Goal: Task Accomplishment & Management: Manage account settings

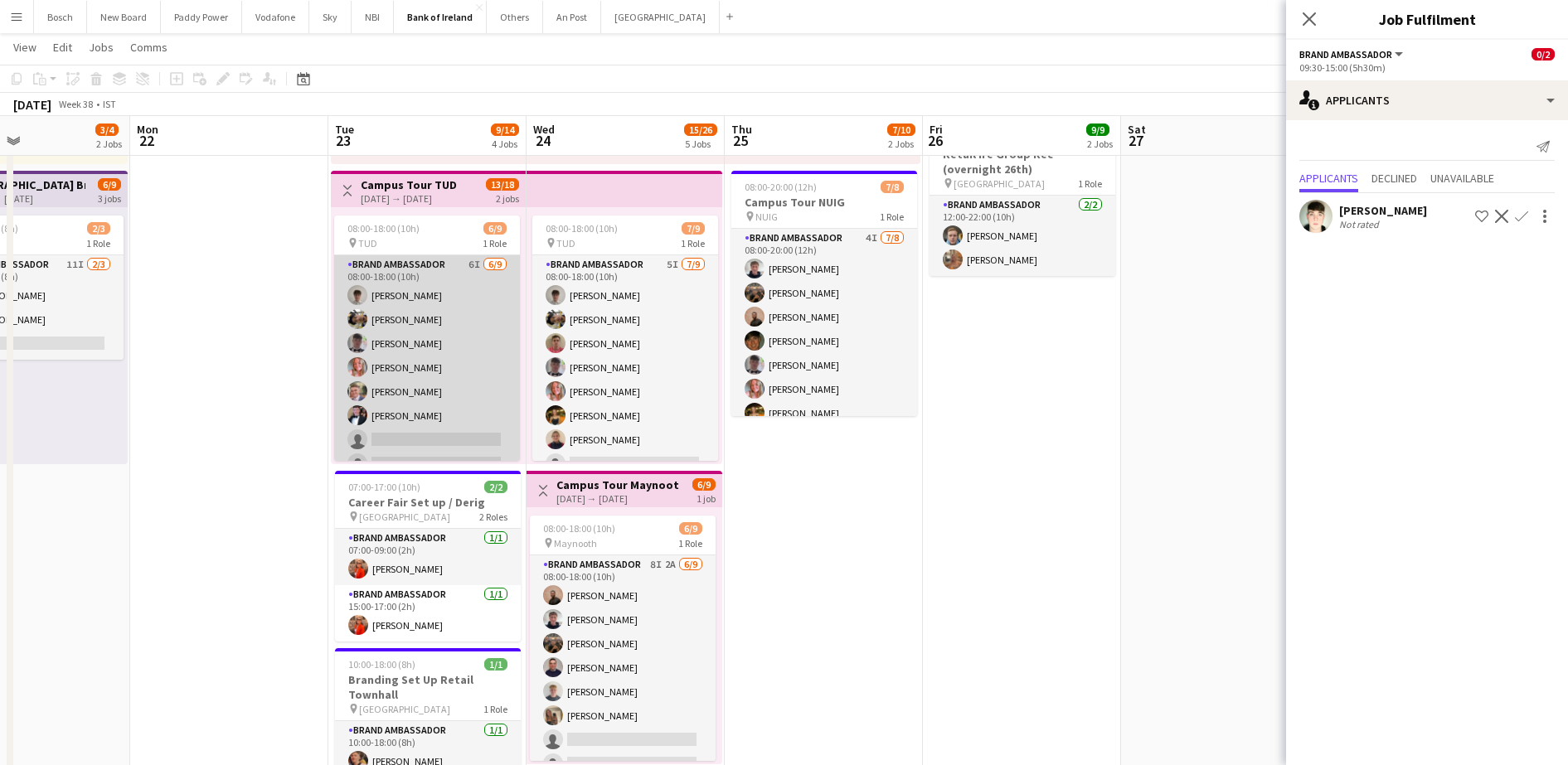
click at [411, 360] on app-card-role "Brand Ambassador 6I [DATE] 08:00-18:00 (10h) [PERSON_NAME] [PERSON_NAME] [PERSO…" at bounding box center [427, 379] width 186 height 249
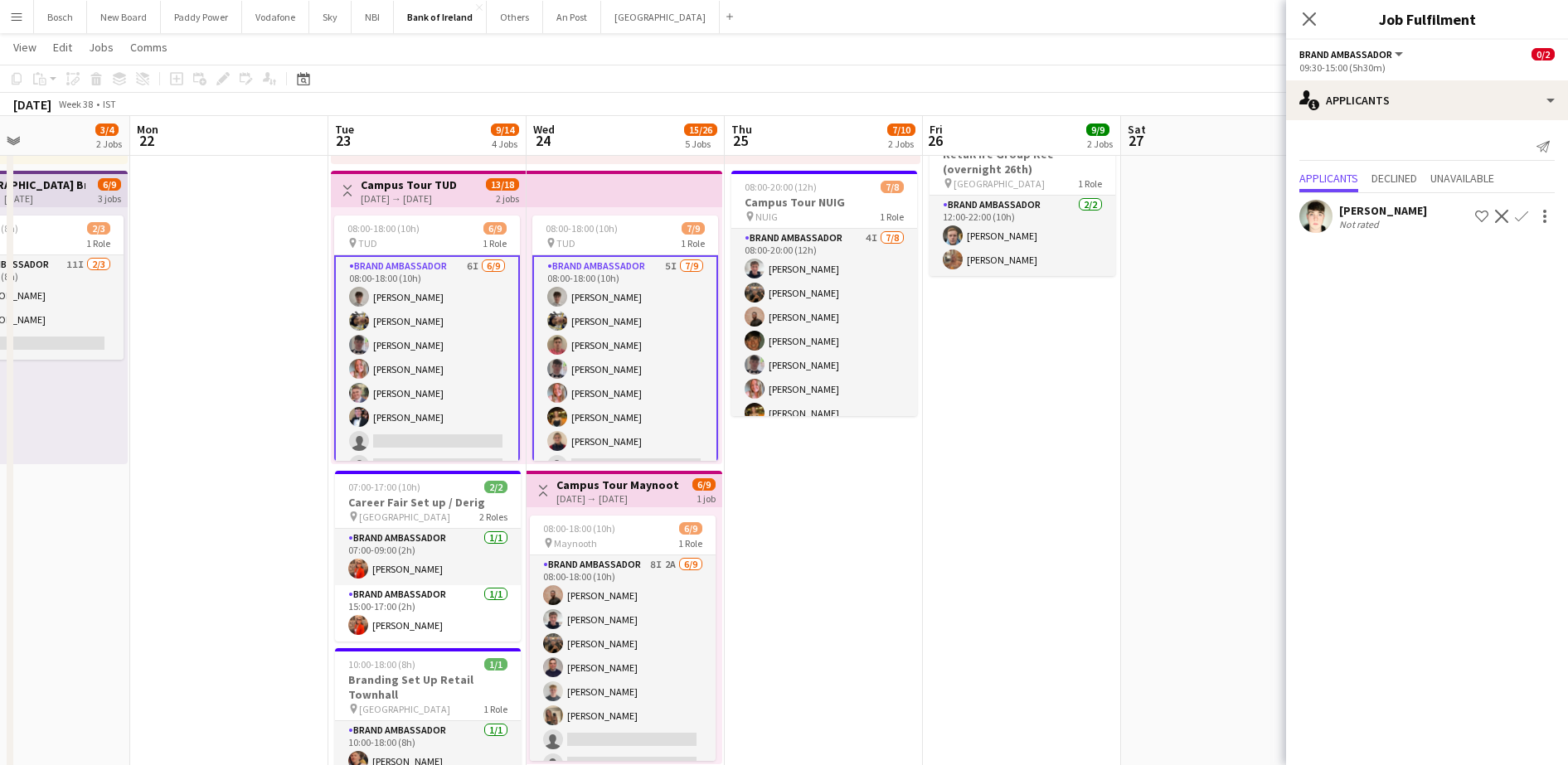
click at [411, 360] on app-card-role "Brand Ambassador 6I [DATE] 08:00-18:00 (10h) [PERSON_NAME] [PERSON_NAME] [PERSO…" at bounding box center [427, 381] width 186 height 252
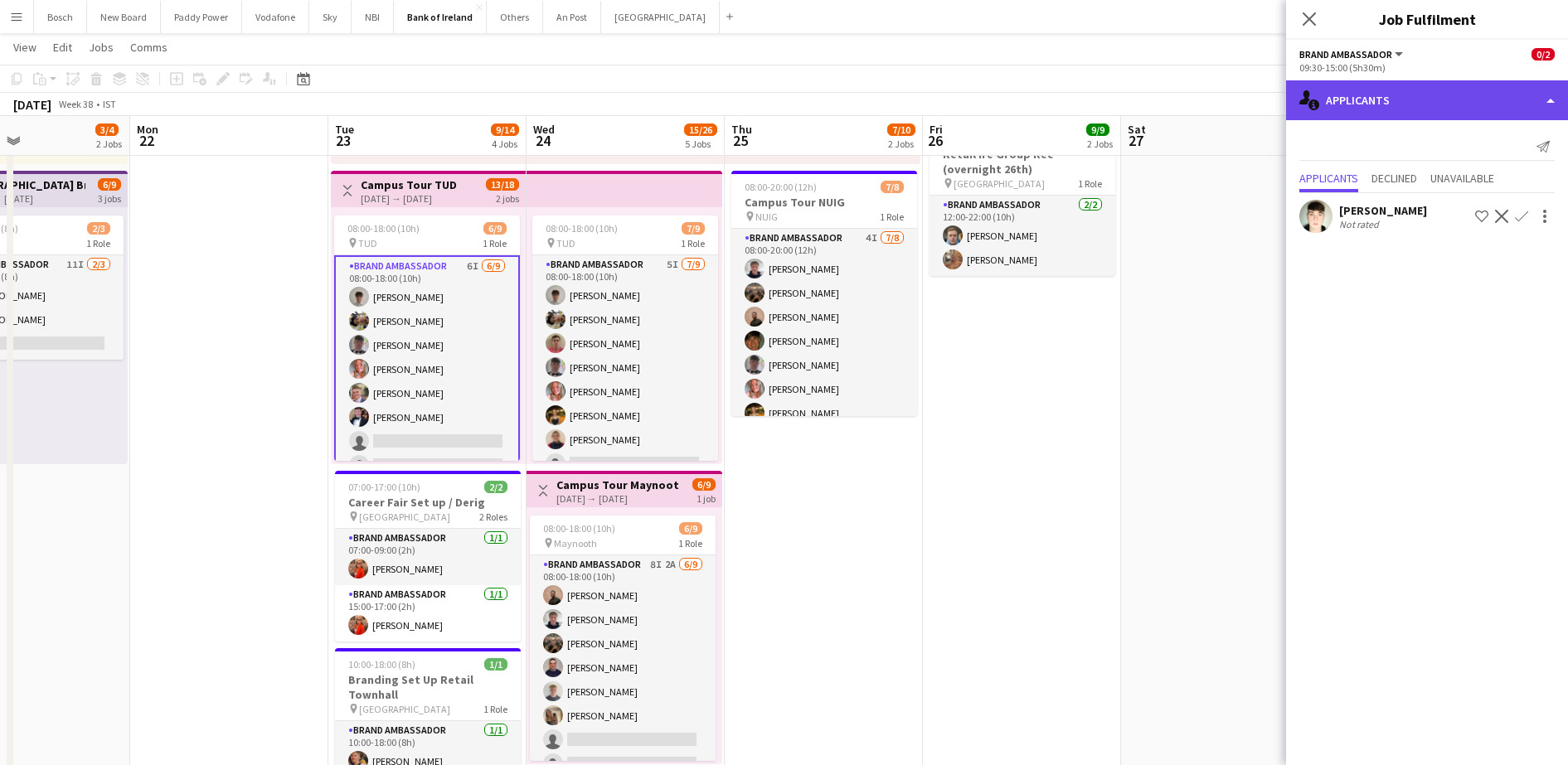
click at [1371, 111] on div "single-neutral-actions-information Applicants" at bounding box center [1426, 100] width 282 height 39
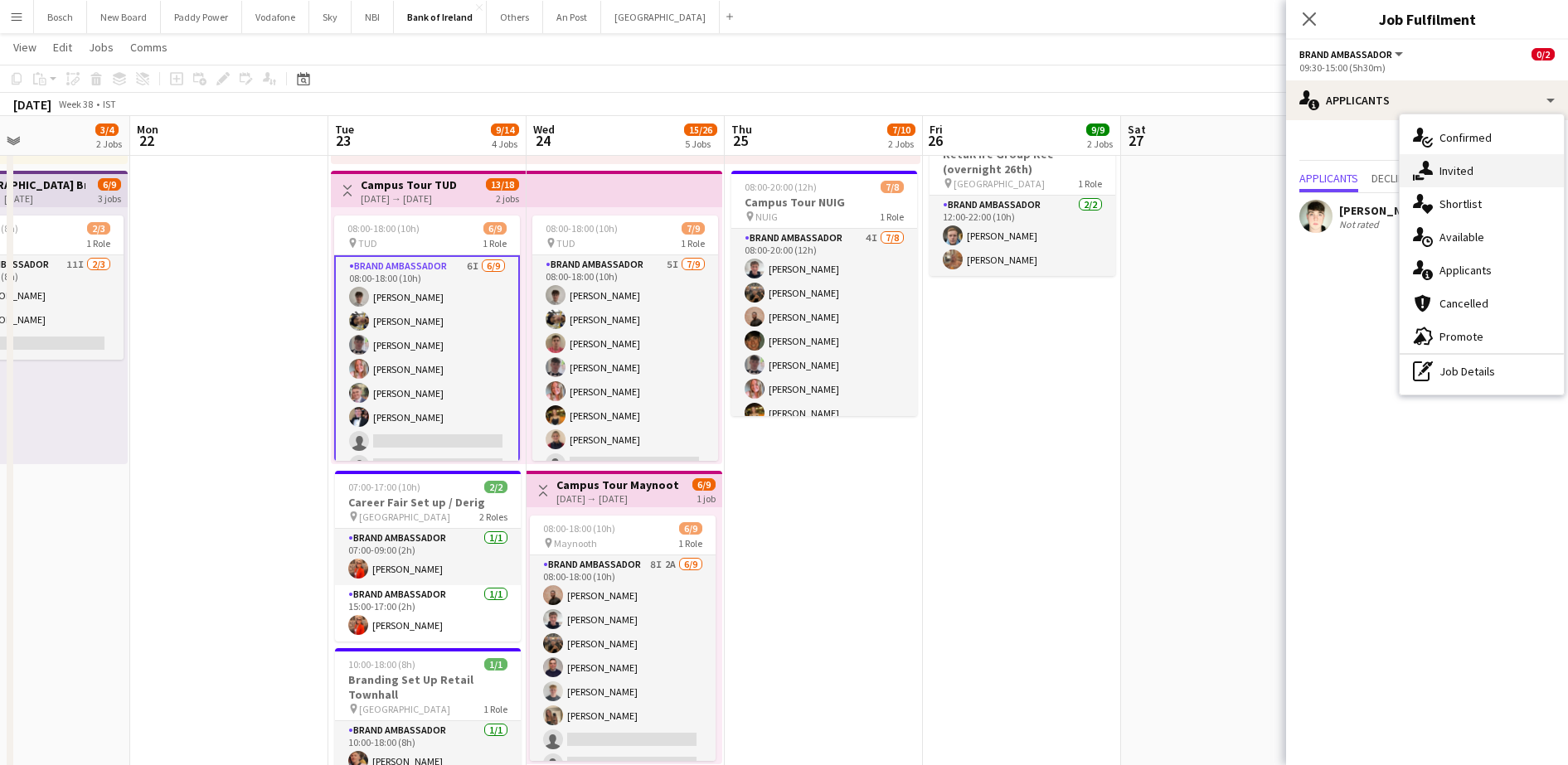
click at [1480, 183] on div "single-neutral-actions-share-1 Invited" at bounding box center [1481, 170] width 164 height 33
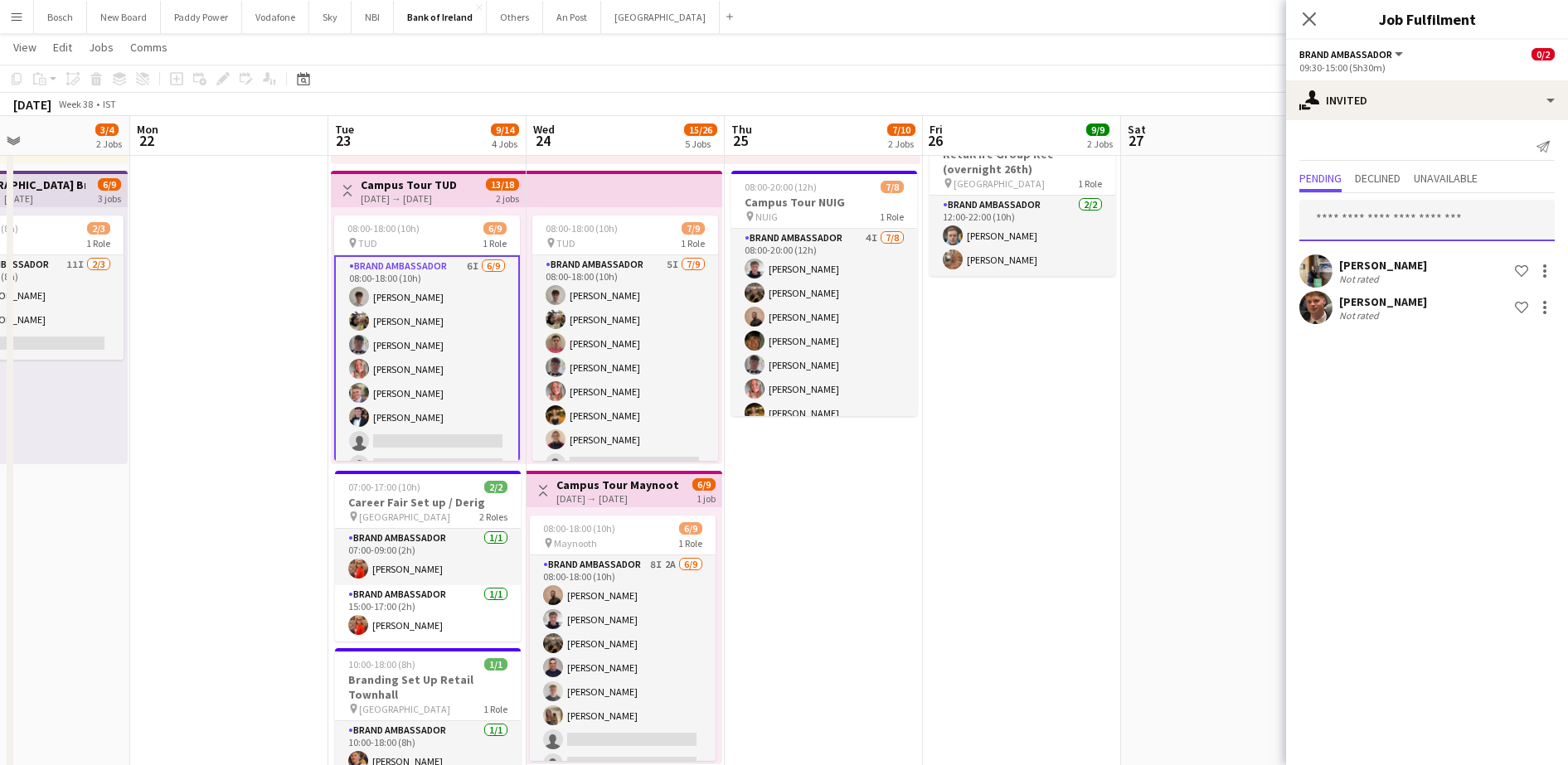
click at [1403, 218] on input "text" at bounding box center [1426, 221] width 255 height 41
click at [1547, 268] on div at bounding box center [1544, 270] width 20 height 20
click at [1510, 424] on span "Cancel invitation" at bounding box center [1491, 421] width 97 height 14
click at [1545, 268] on div at bounding box center [1544, 270] width 20 height 20
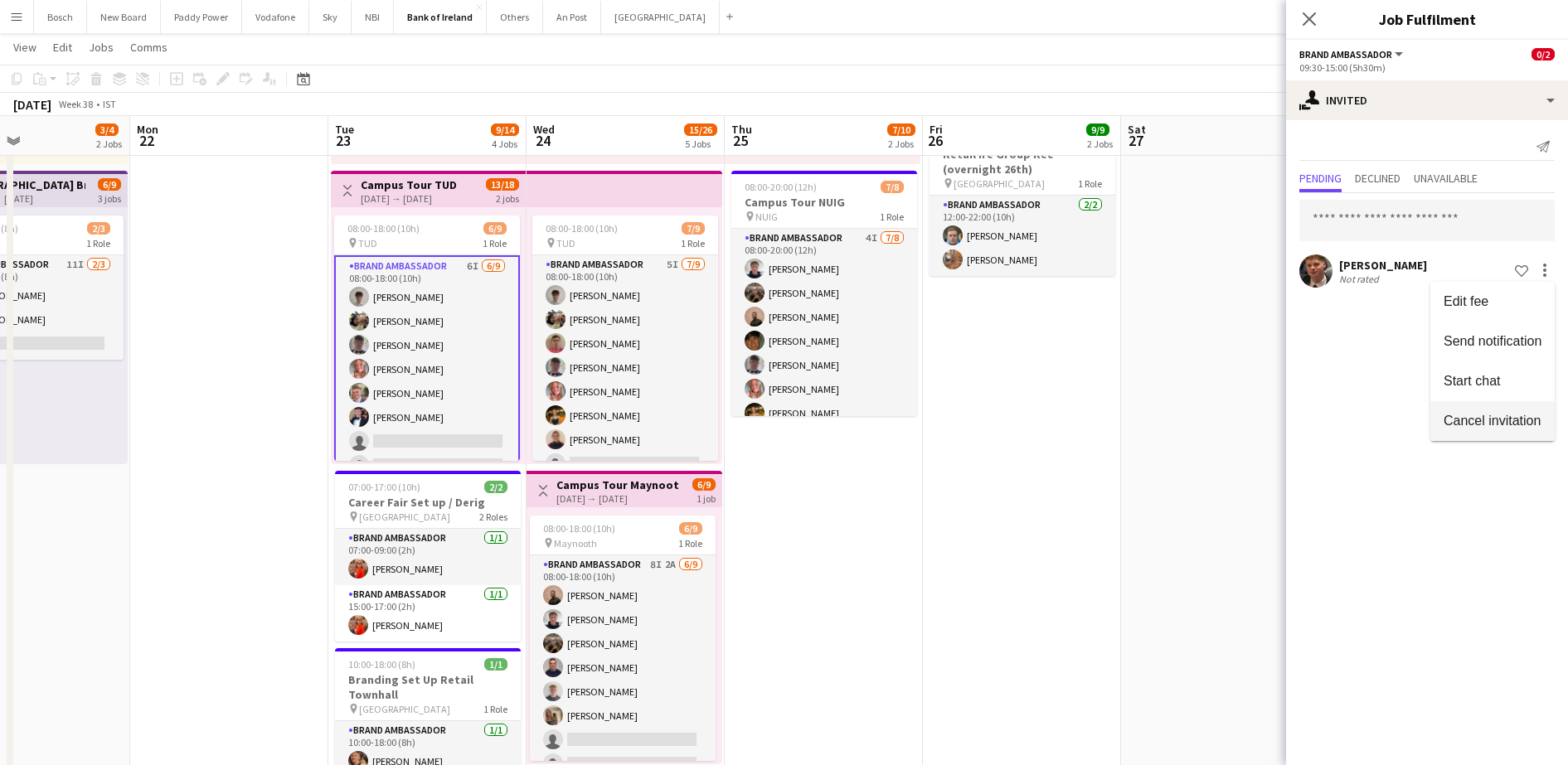
click at [1525, 413] on button "Cancel invitation" at bounding box center [1492, 421] width 125 height 39
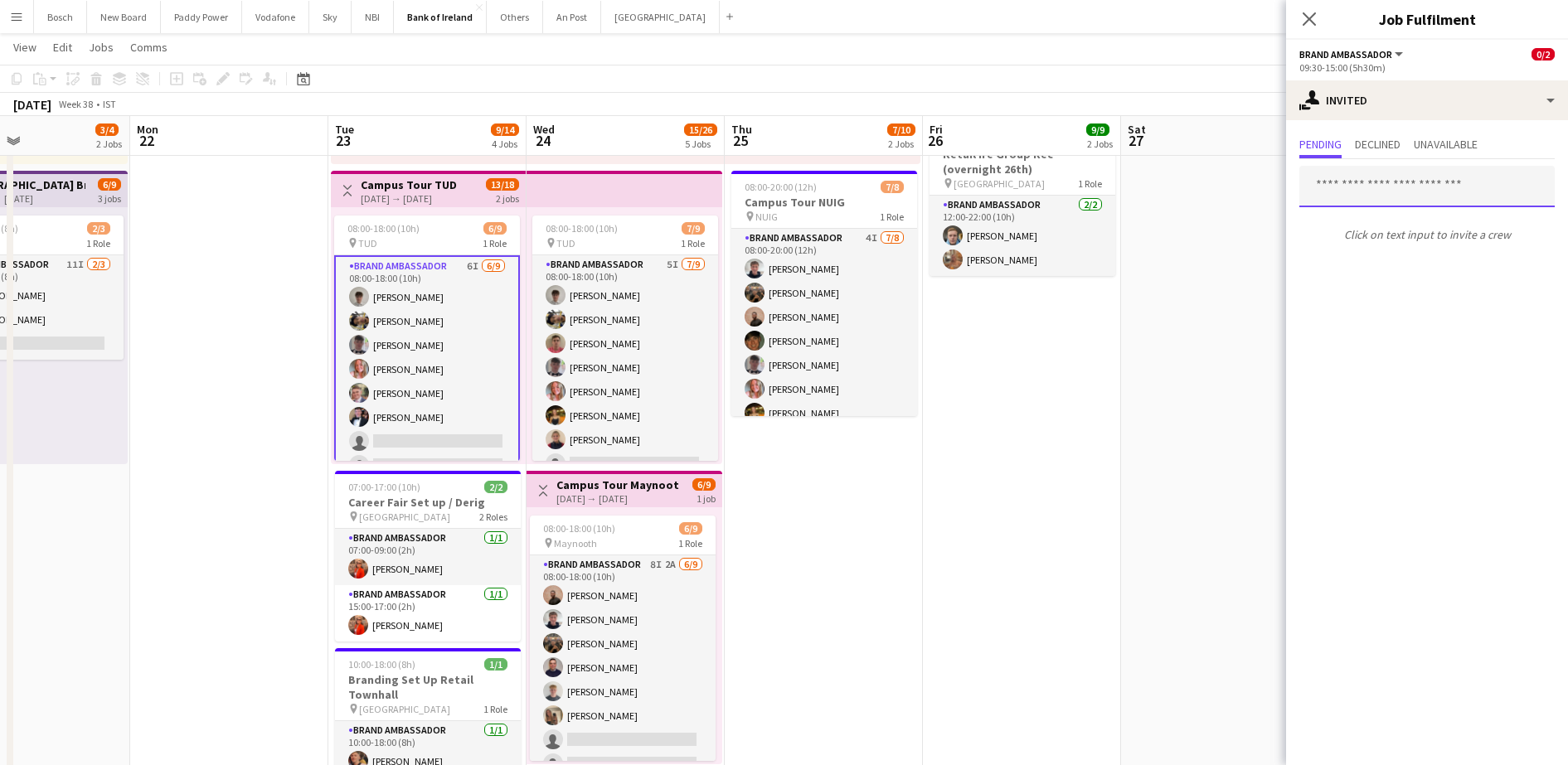
click at [1420, 183] on input "text" at bounding box center [1426, 187] width 255 height 41
type input "***"
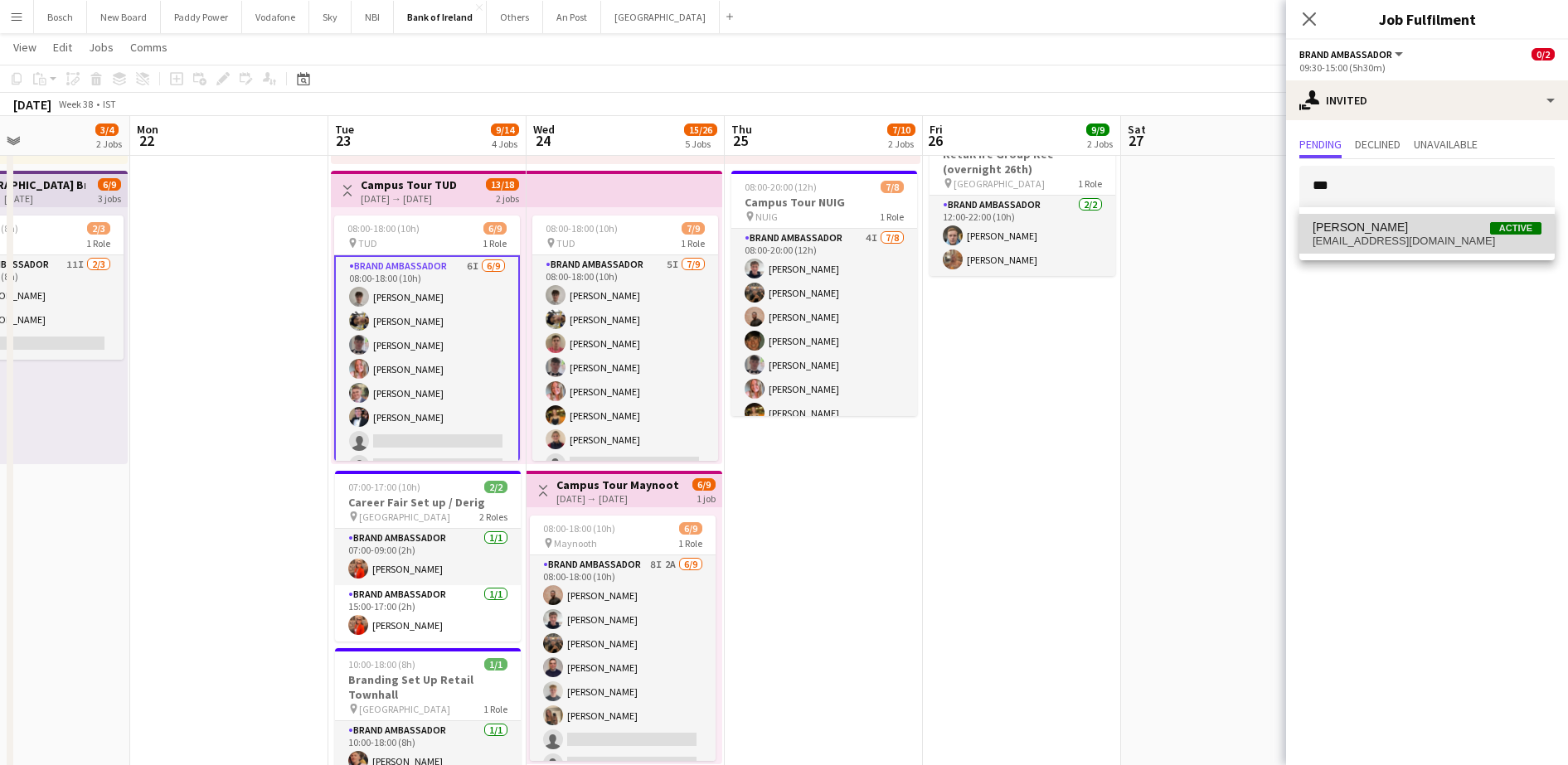
click at [1357, 241] on span "[EMAIL_ADDRESS][DOMAIN_NAME]" at bounding box center [1427, 241] width 229 height 13
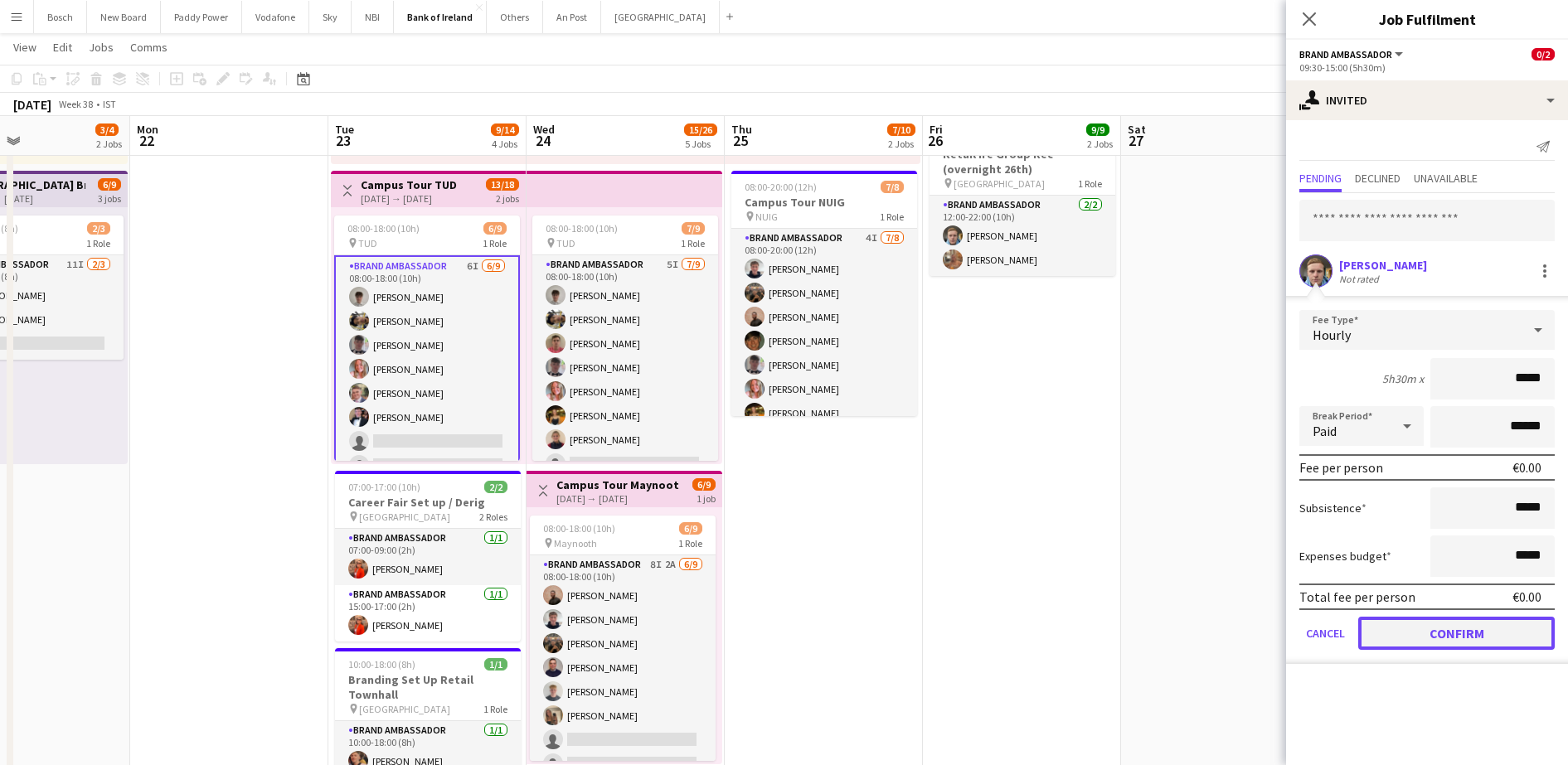
click at [1410, 620] on button "Confirm" at bounding box center [1455, 633] width 196 height 33
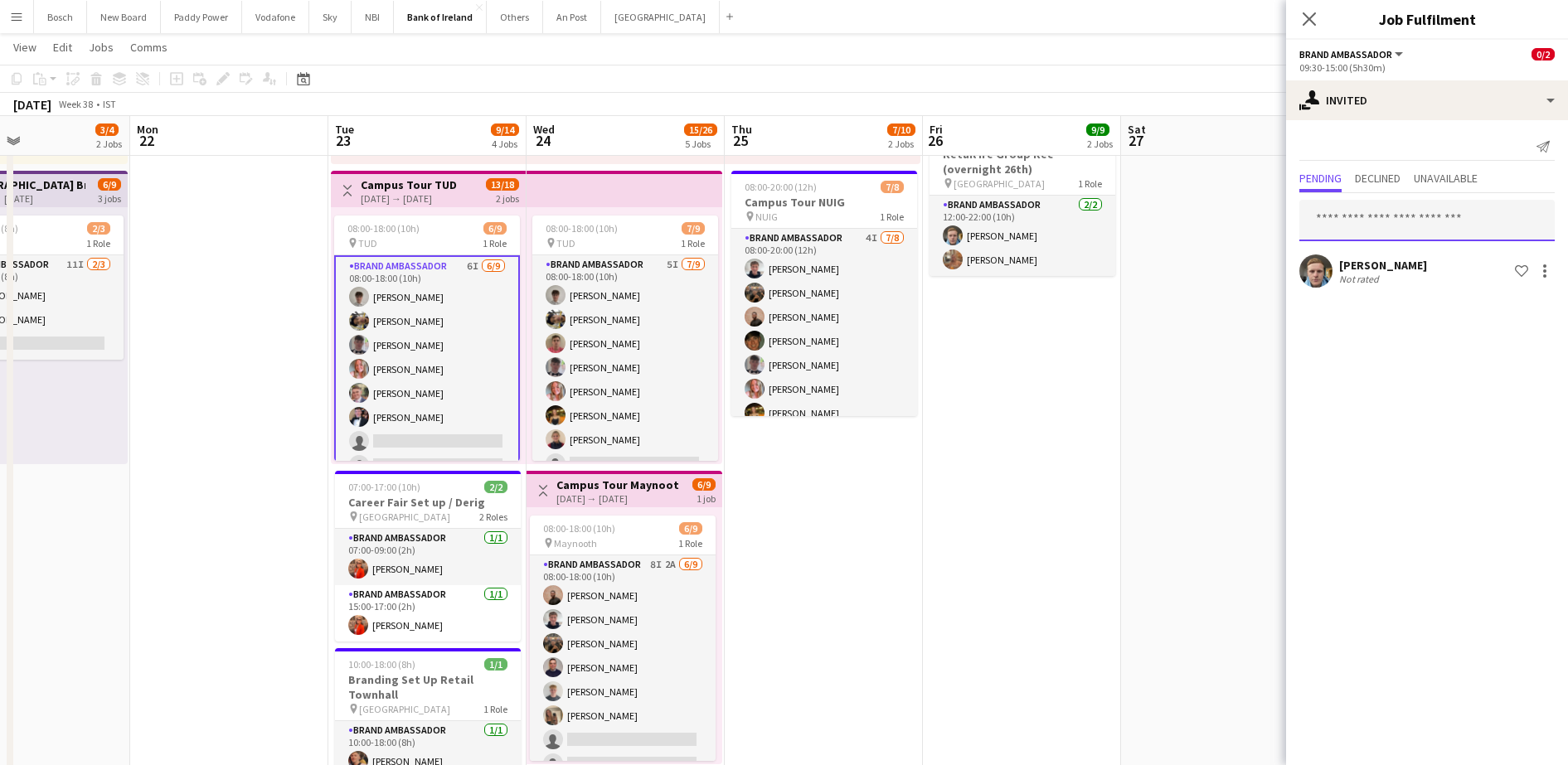
click at [1393, 237] on input "text" at bounding box center [1426, 221] width 255 height 41
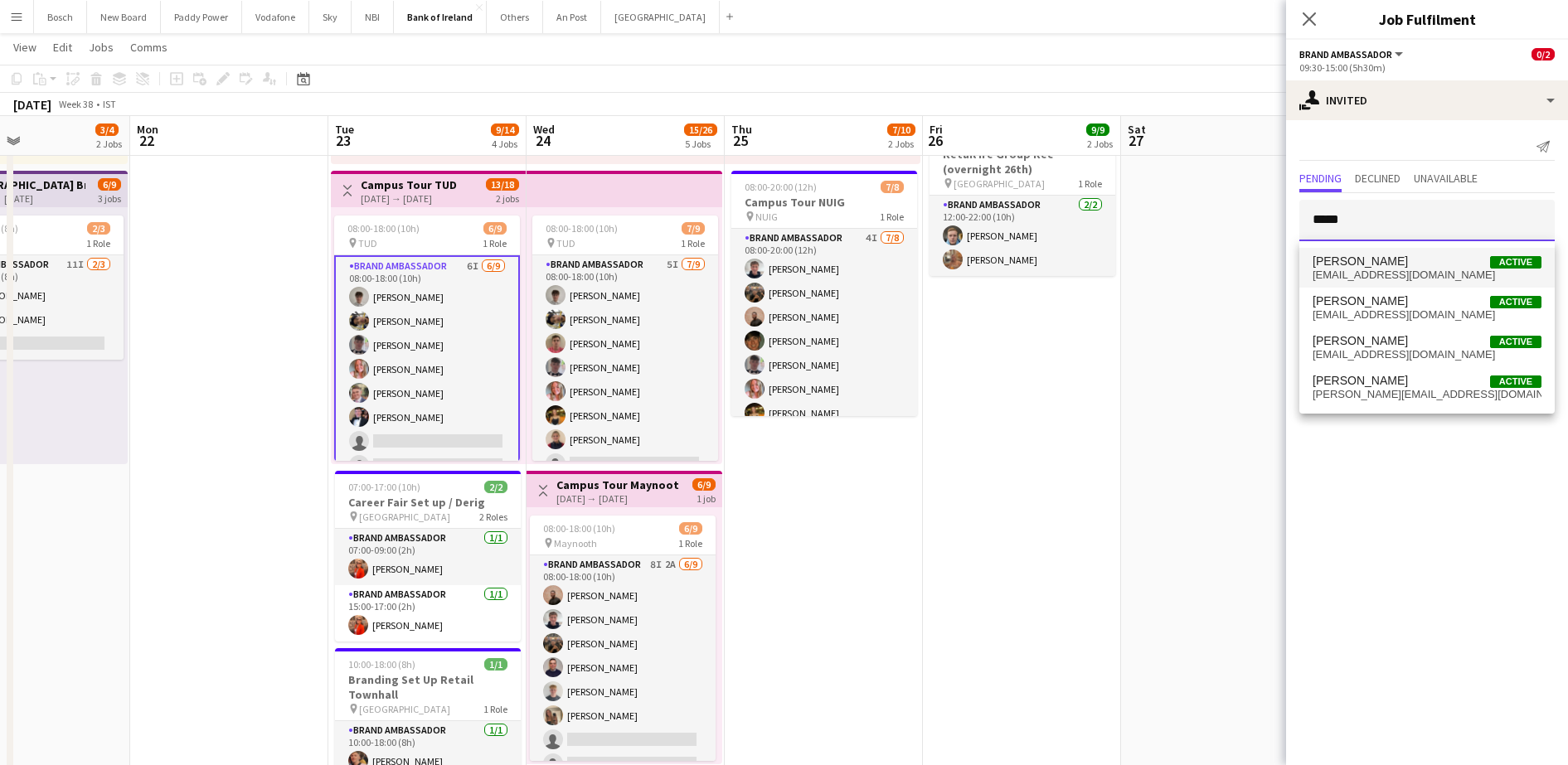
type input "*****"
click at [1392, 272] on span "[EMAIL_ADDRESS][DOMAIN_NAME]" at bounding box center [1427, 275] width 229 height 13
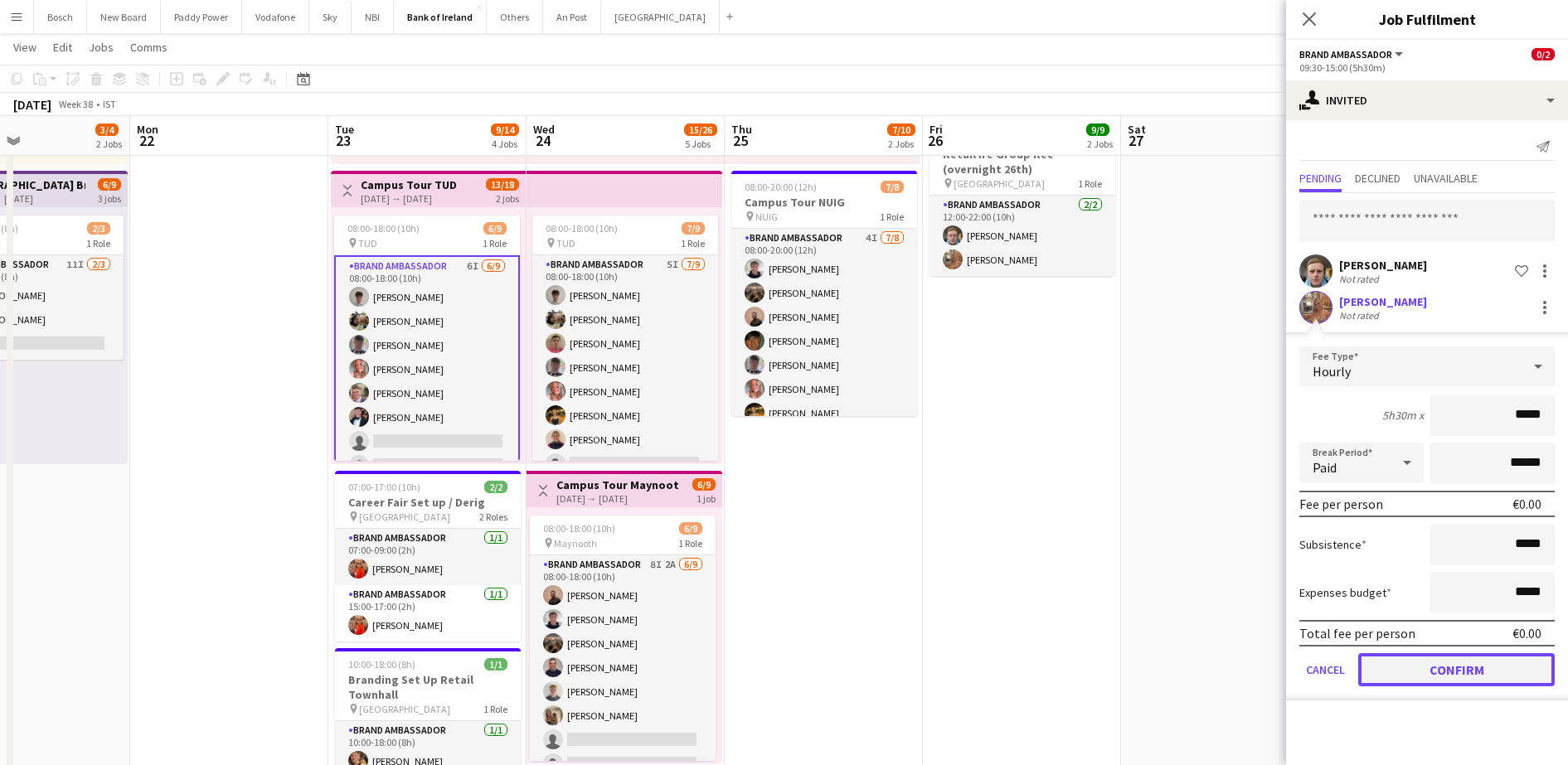
click at [1436, 665] on button "Confirm" at bounding box center [1455, 669] width 196 height 33
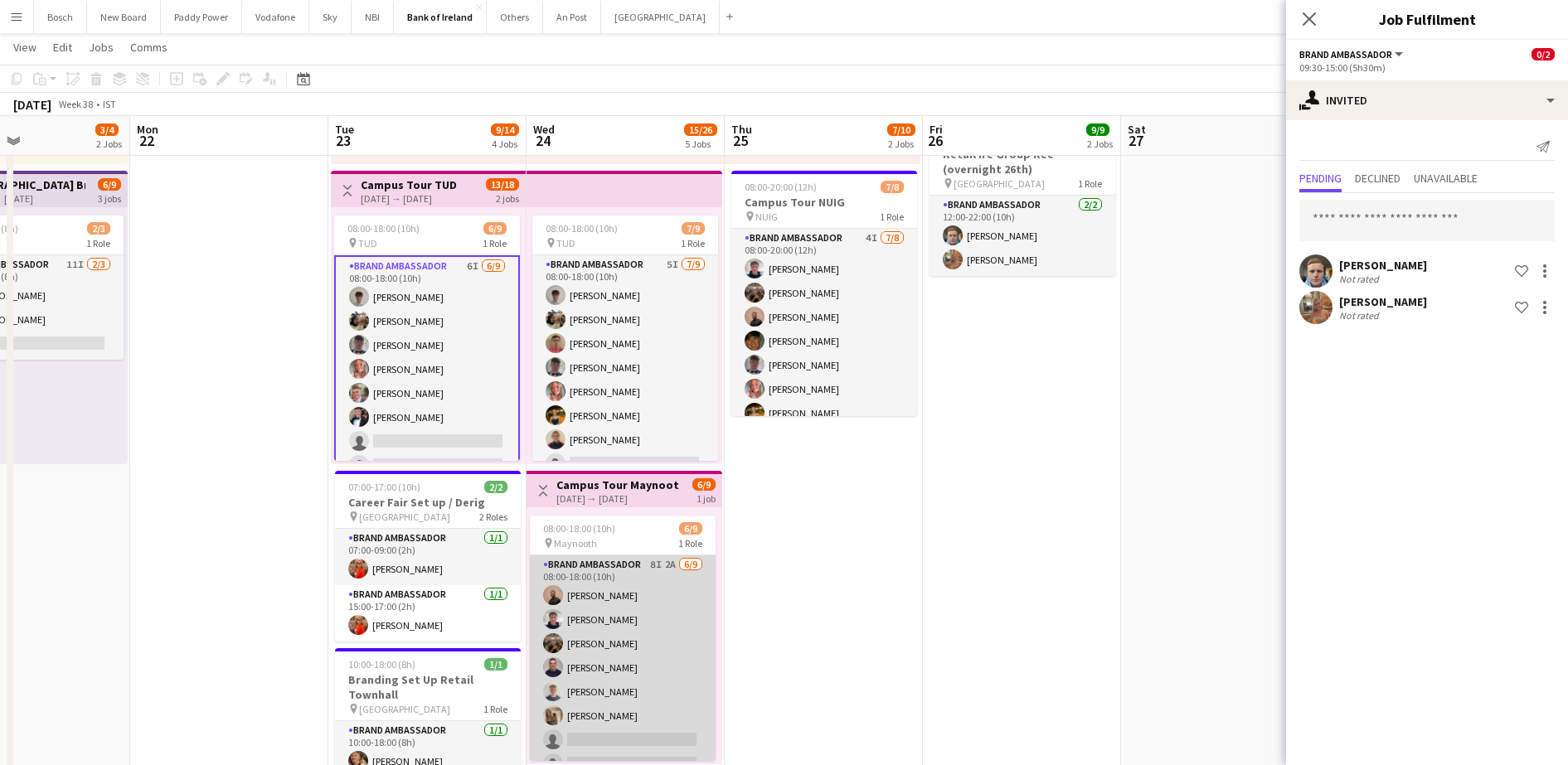
click at [651, 680] on app-card-role "Brand Ambassador 8I 2A [DATE] 08:00-18:00 (10h) [PERSON_NAME] [PERSON_NAME] [PE…" at bounding box center [623, 680] width 186 height 249
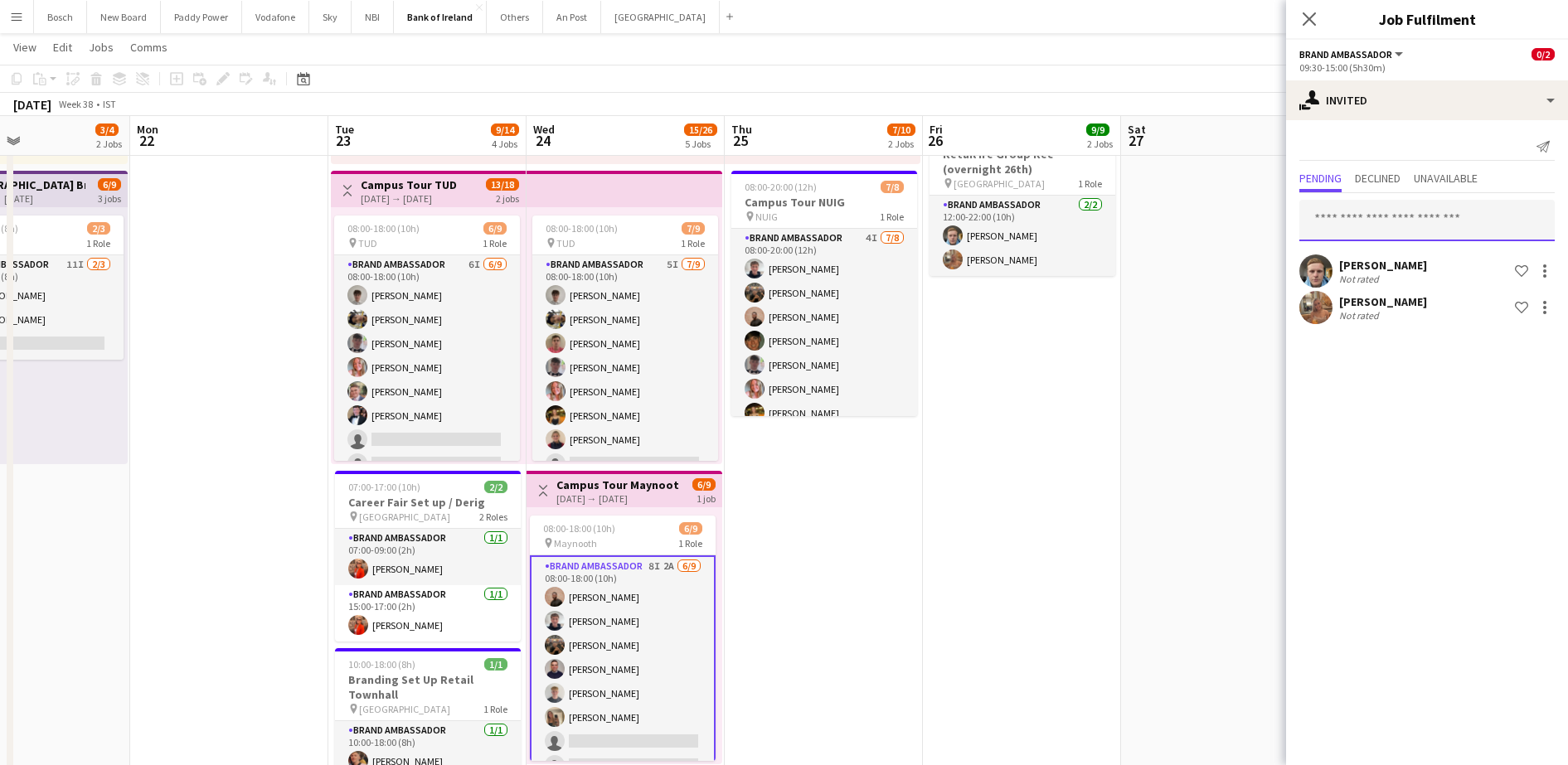
click at [1348, 216] on input "text" at bounding box center [1426, 221] width 255 height 41
type input "***"
click at [1363, 253] on span "[PERSON_NAME]" at bounding box center [1361, 254] width 96 height 14
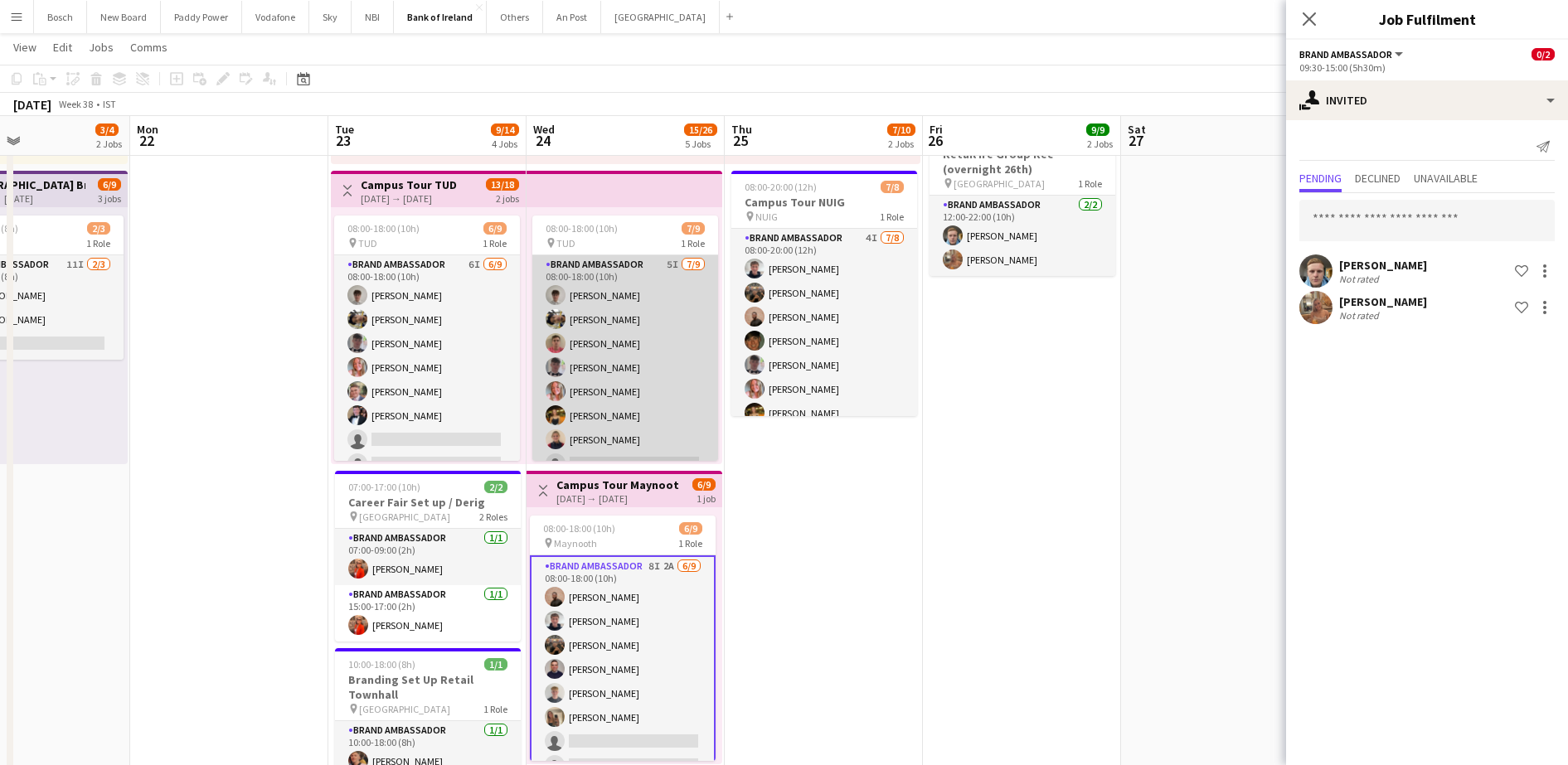
click at [667, 380] on app-card-role "Brand Ambassador 5I [DATE] 08:00-18:00 (10h) Jakub [PERSON_NAME] [PERSON_NAME] …" at bounding box center [625, 379] width 186 height 249
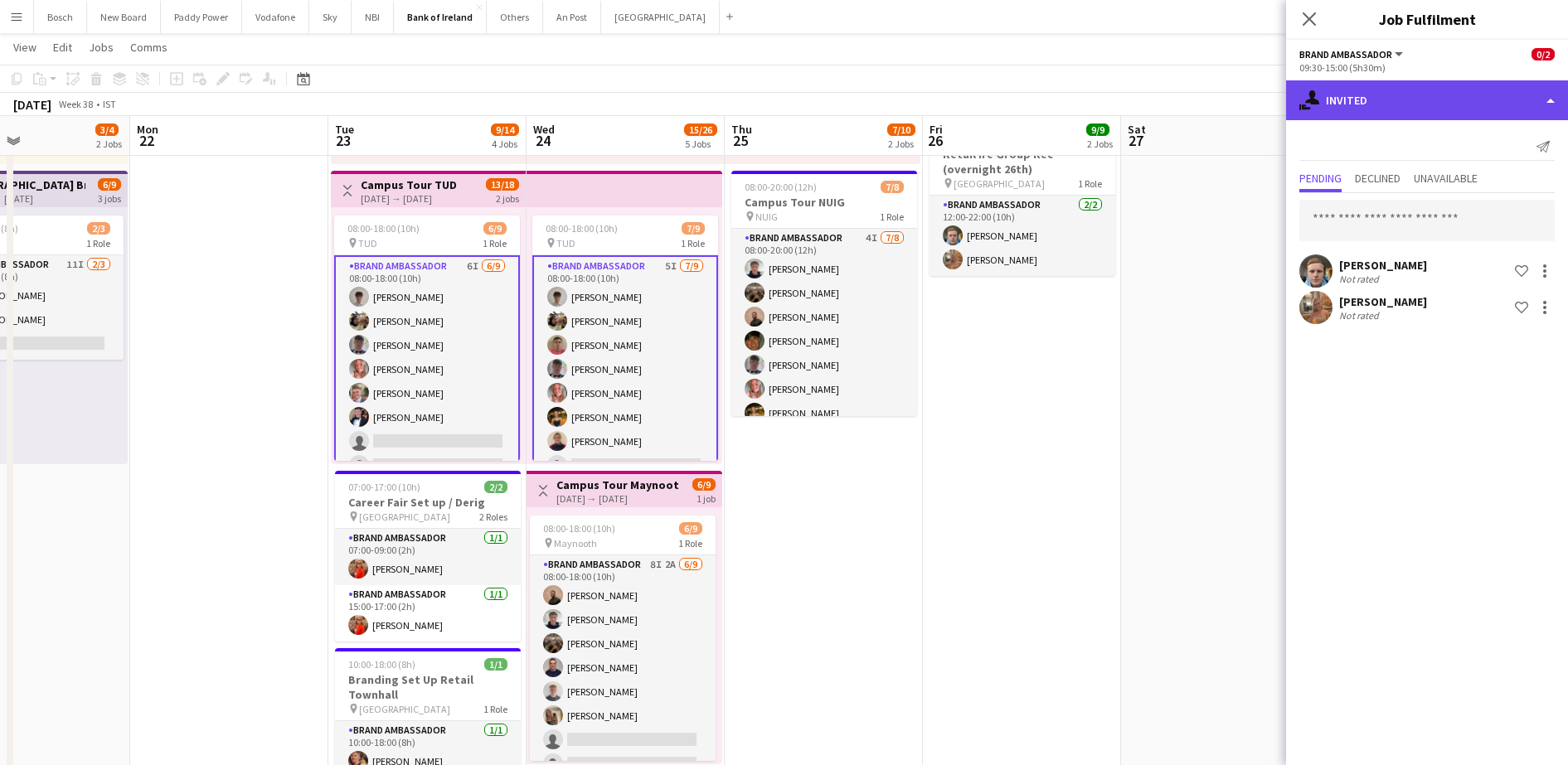
click at [1392, 99] on div "single-neutral-actions-share-1 Invited" at bounding box center [1426, 100] width 282 height 39
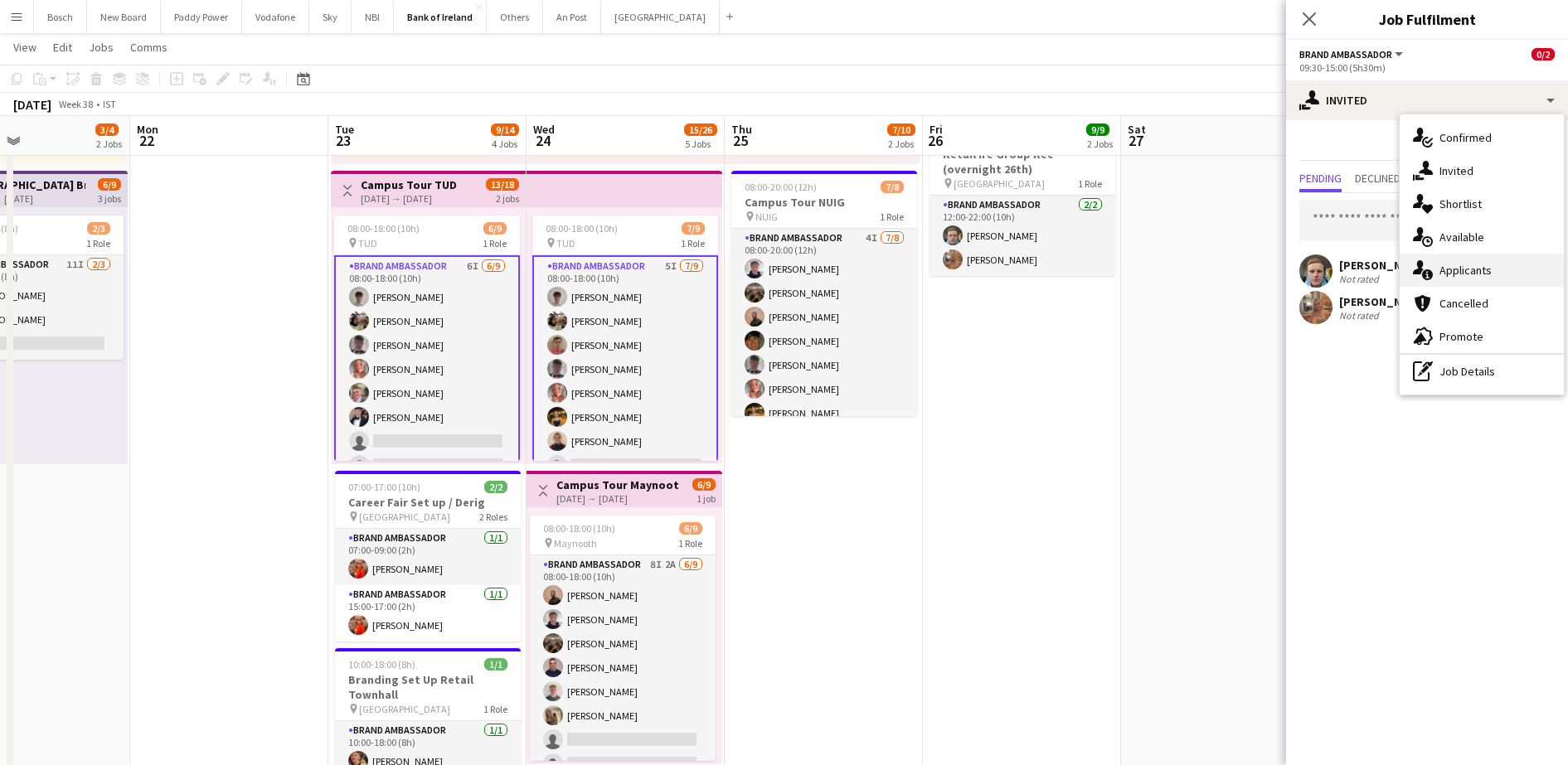
click at [1449, 264] on span "Applicants" at bounding box center [1466, 270] width 53 height 15
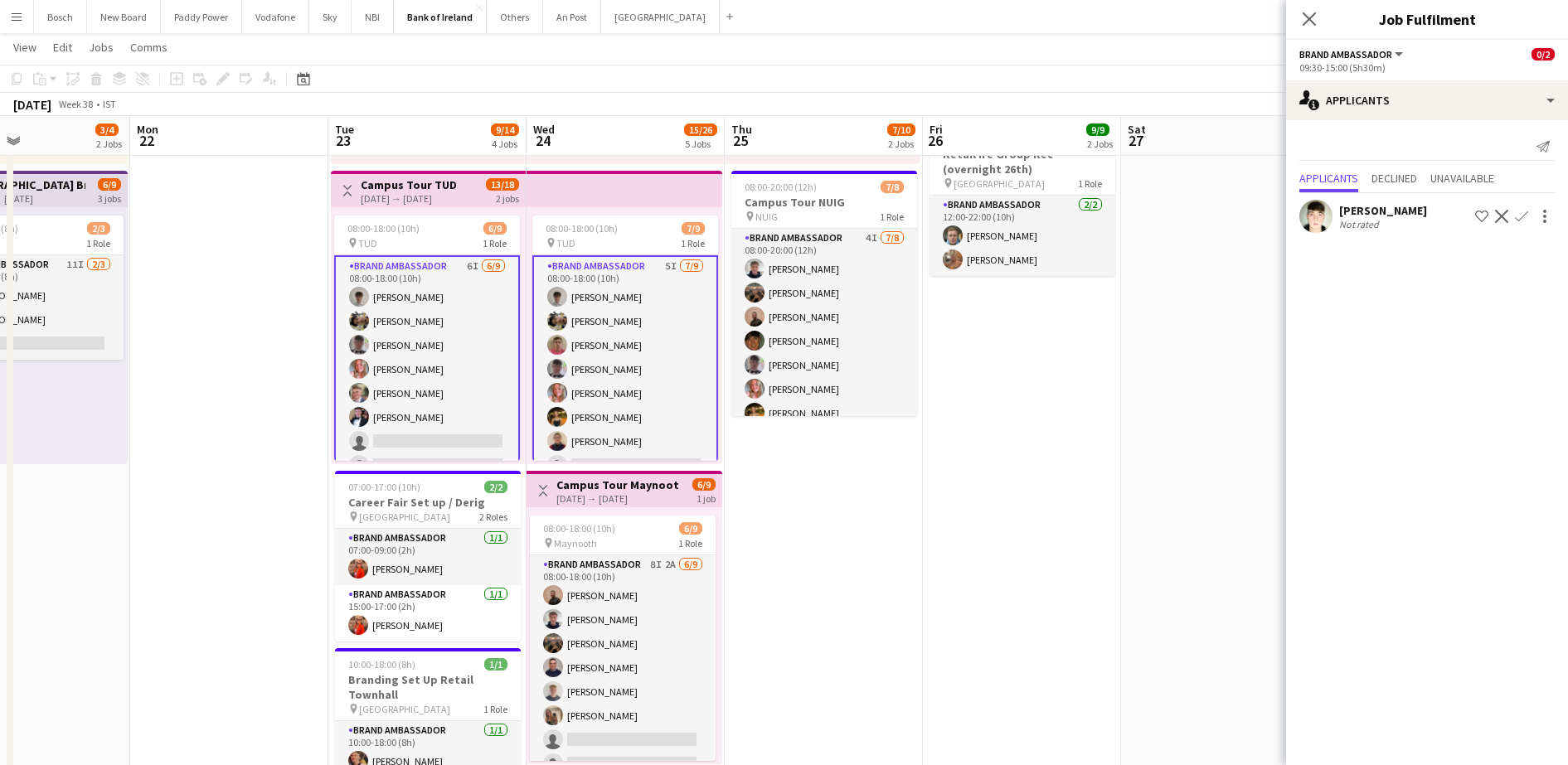
click at [629, 348] on app-card-role "Brand Ambassador 5I [DATE] 08:00-18:00 (10h) Jakub [PERSON_NAME] [PERSON_NAME] …" at bounding box center [625, 381] width 186 height 252
click at [1349, 207] on div "[PERSON_NAME]" at bounding box center [1383, 210] width 88 height 15
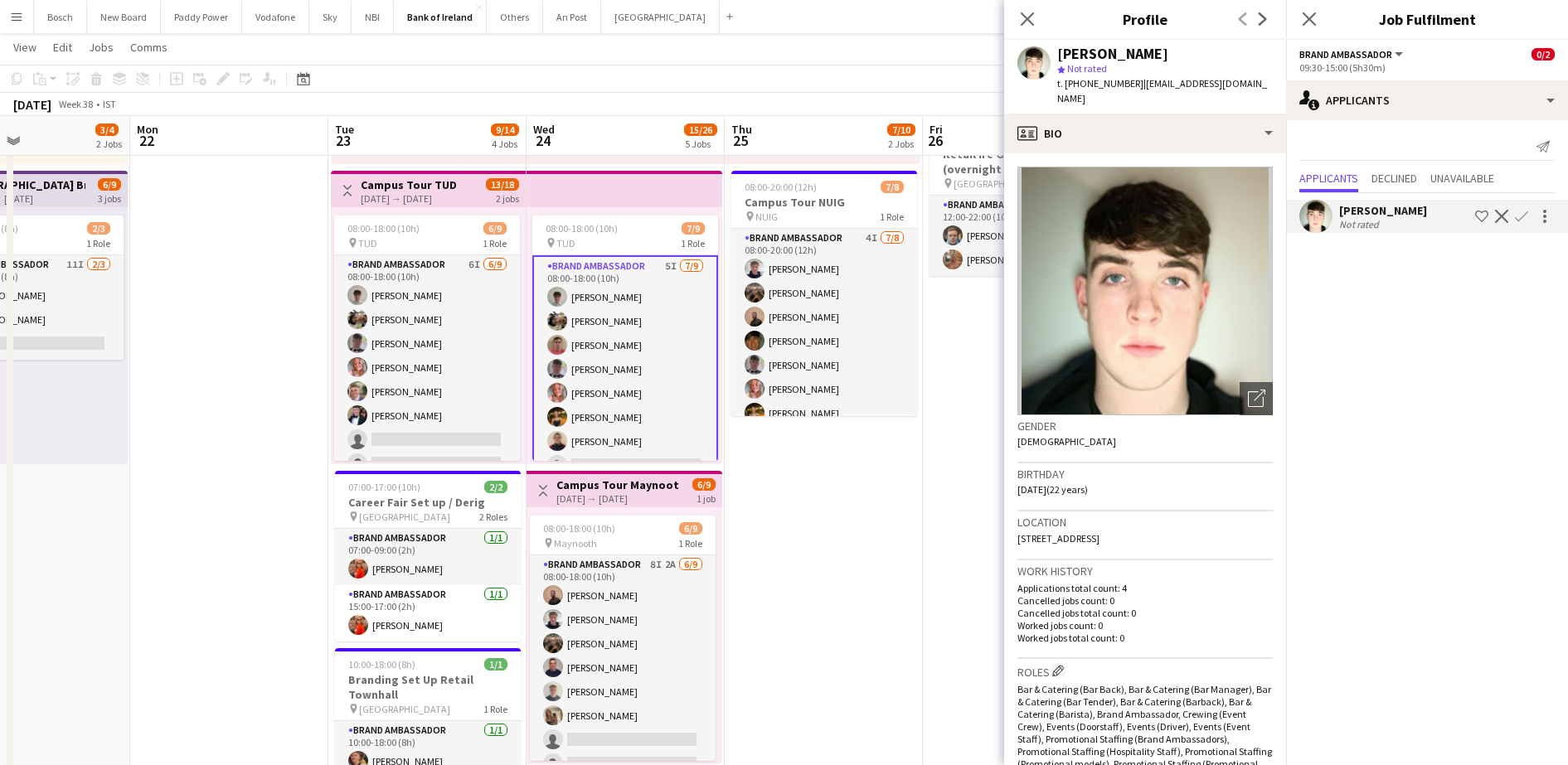
click at [949, 80] on app-toolbar "Copy Paste Paste Ctrl+V Paste with crew Ctrl+Shift+V Paste linked Job [GEOGRAPH…" at bounding box center [784, 79] width 1568 height 28
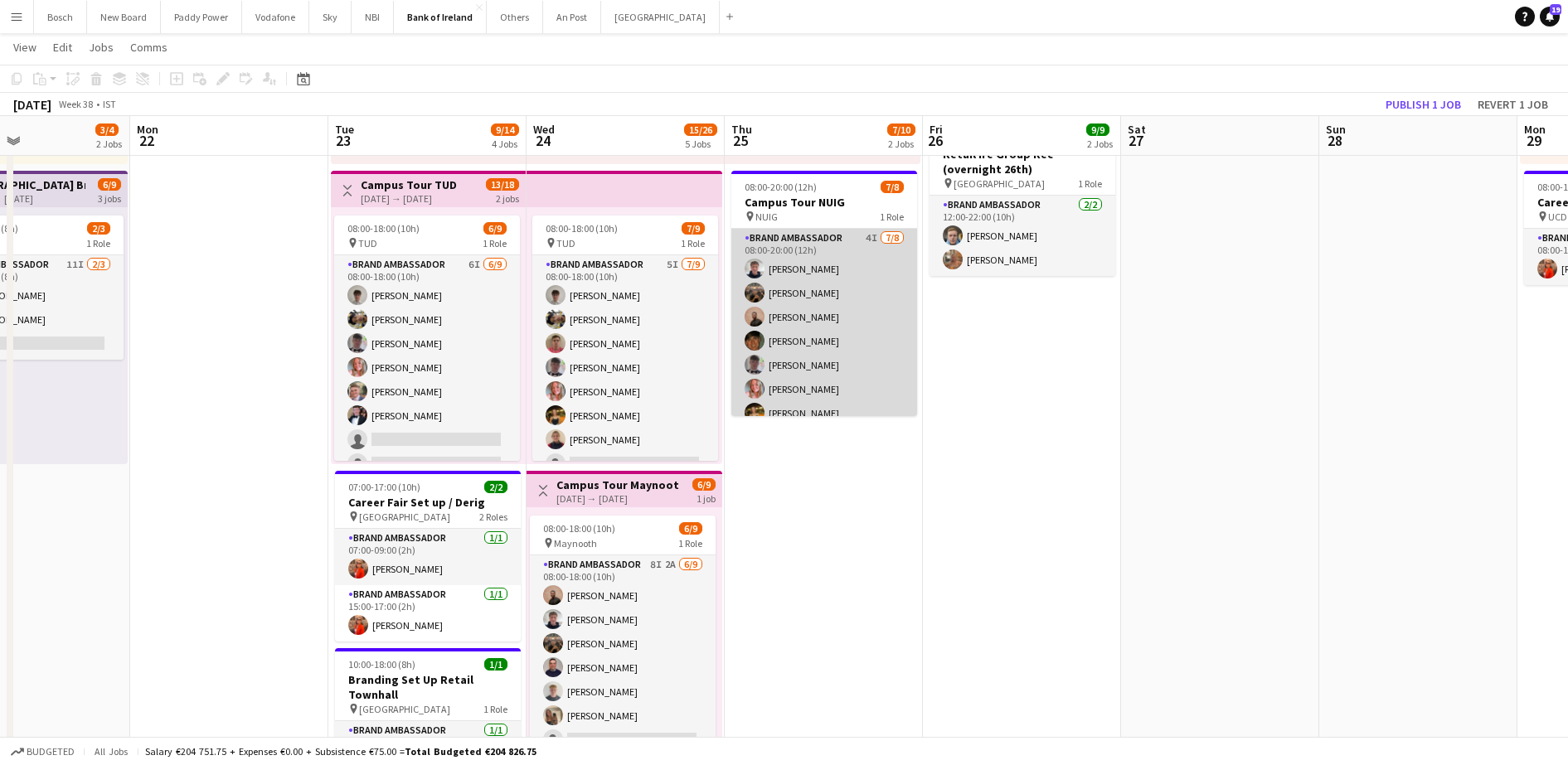
click at [860, 405] on app-card-role "Brand Ambassador 4I [DATE] 08:00-20:00 (12h) [PERSON_NAME] [PERSON_NAME] [PERSO…" at bounding box center [824, 341] width 186 height 224
click at [868, 261] on app-card-role "Brand Ambassador 4I [DATE] 08:00-20:00 (12h) [PERSON_NAME] [PERSON_NAME] [PERSO…" at bounding box center [824, 341] width 186 height 224
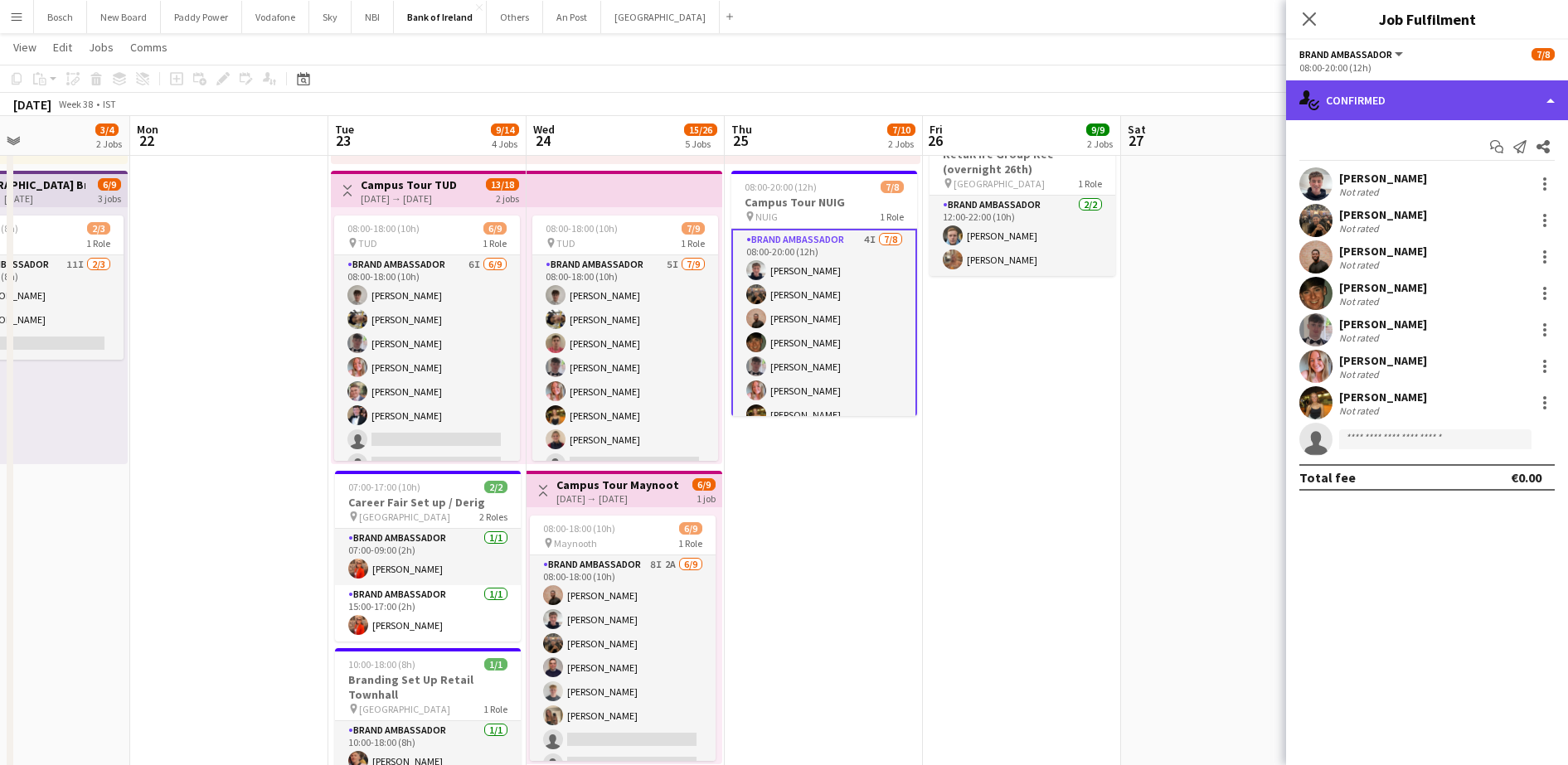
click at [1376, 99] on div "single-neutral-actions-check-2 Confirmed" at bounding box center [1426, 100] width 282 height 39
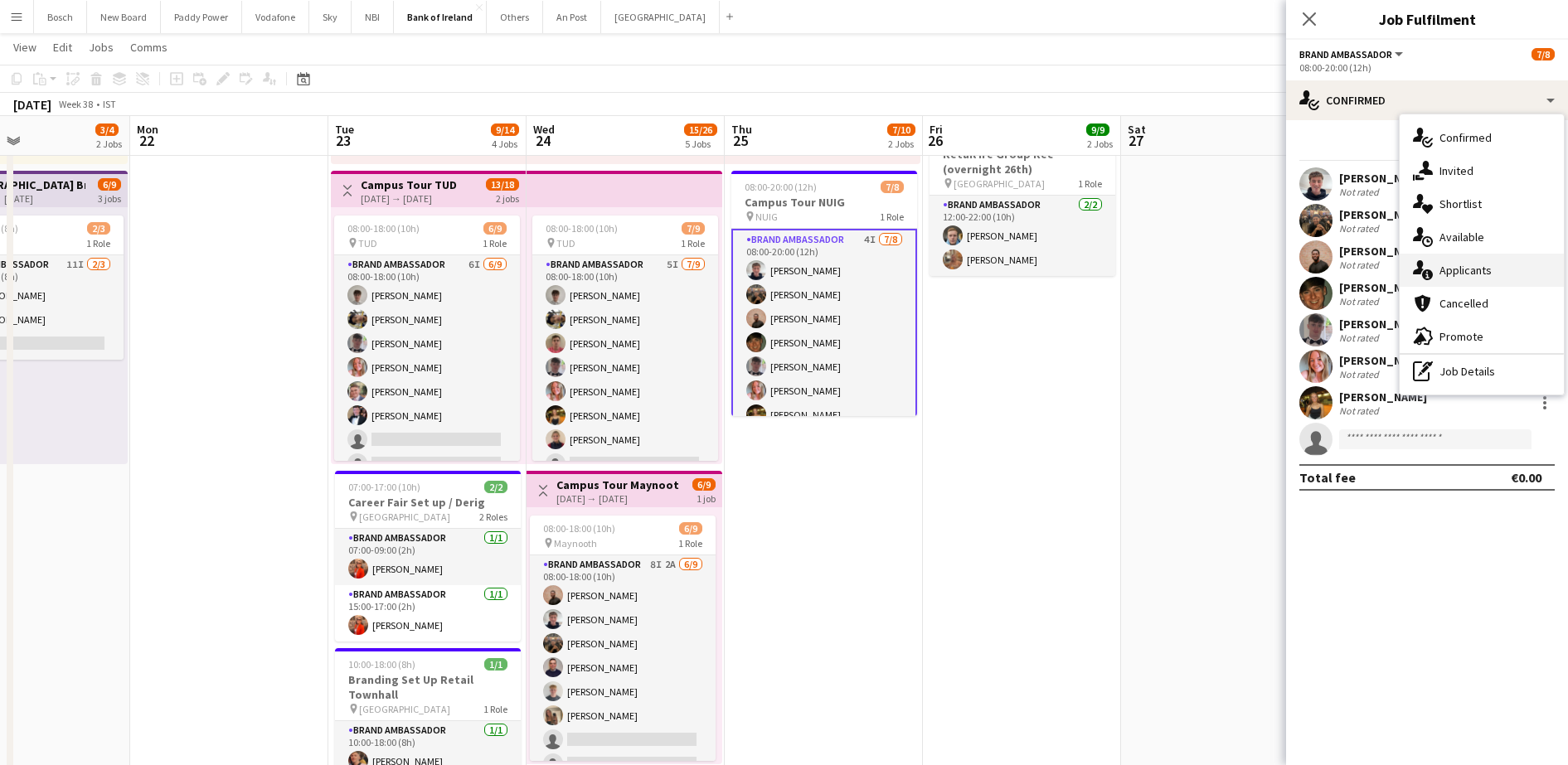
click at [1436, 255] on div "single-neutral-actions-information Applicants" at bounding box center [1481, 269] width 164 height 33
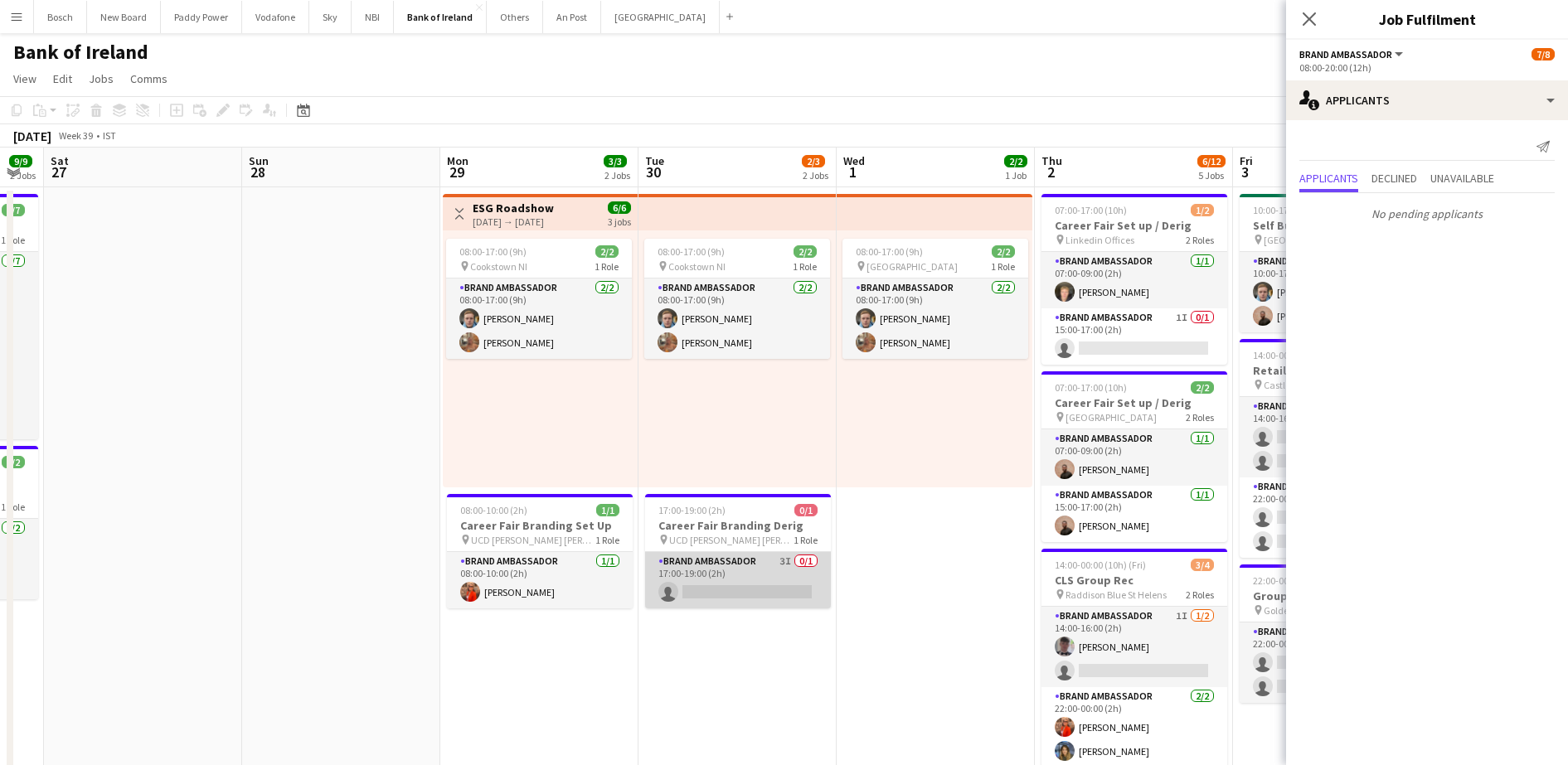
click at [772, 595] on app-card-role "Brand Ambassador 3I 0/1 17:00-19:00 (2h) single-neutral-actions" at bounding box center [738, 580] width 186 height 56
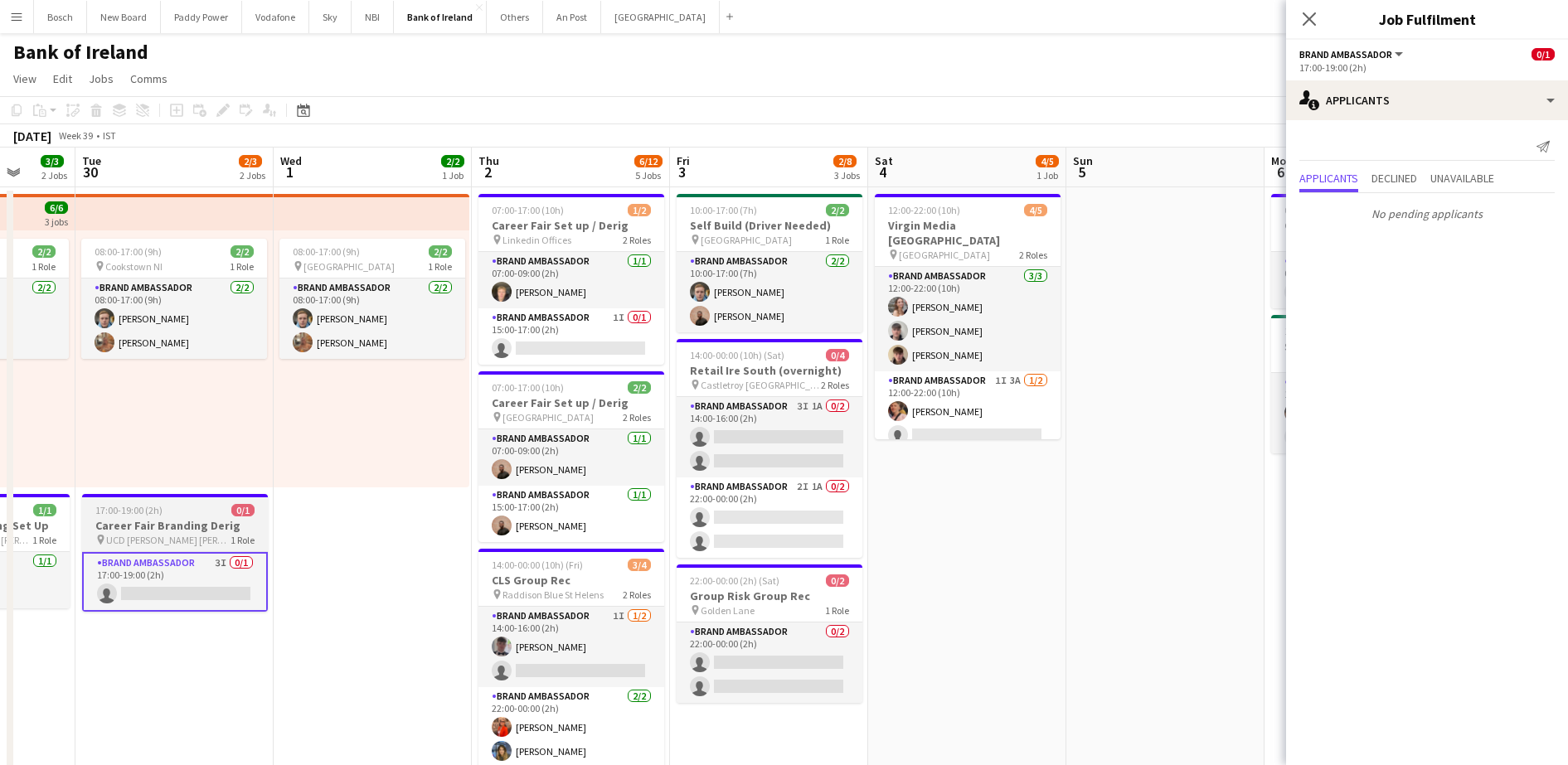
scroll to position [0, 544]
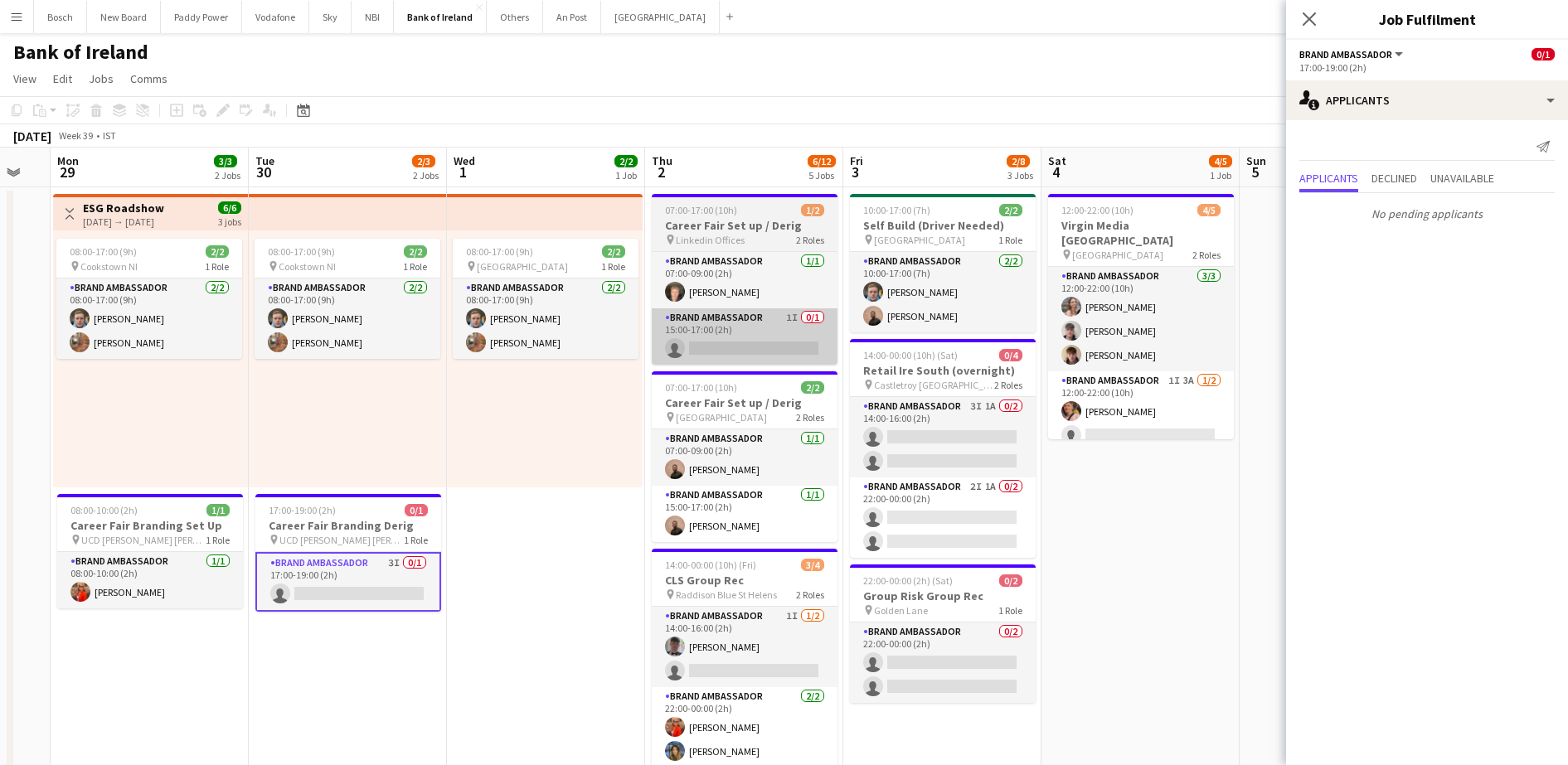
click at [718, 352] on app-card-role "Brand Ambassador 1I 0/1 15:00-17:00 (2h) single-neutral-actions" at bounding box center [744, 337] width 186 height 56
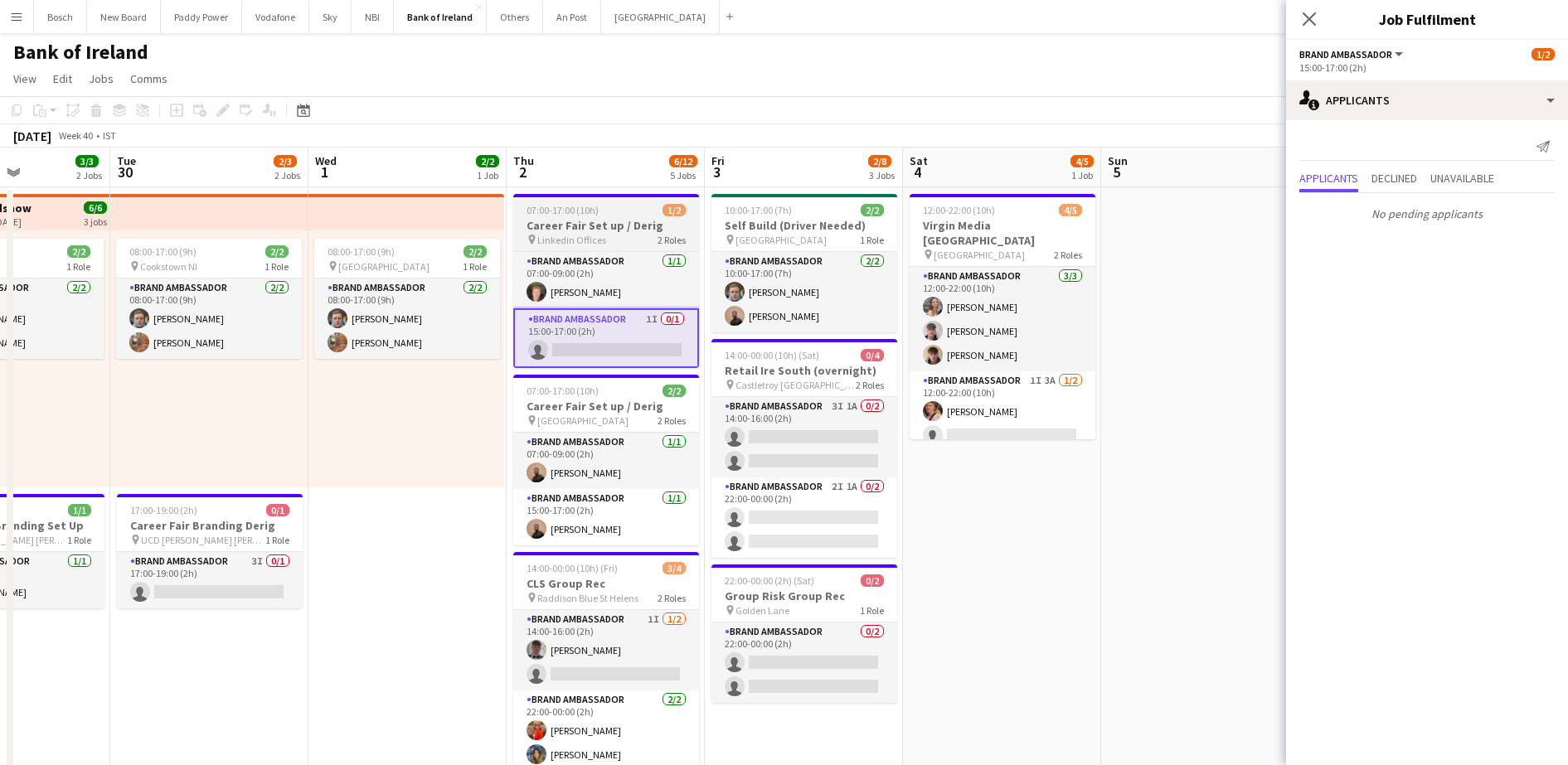
scroll to position [0, 487]
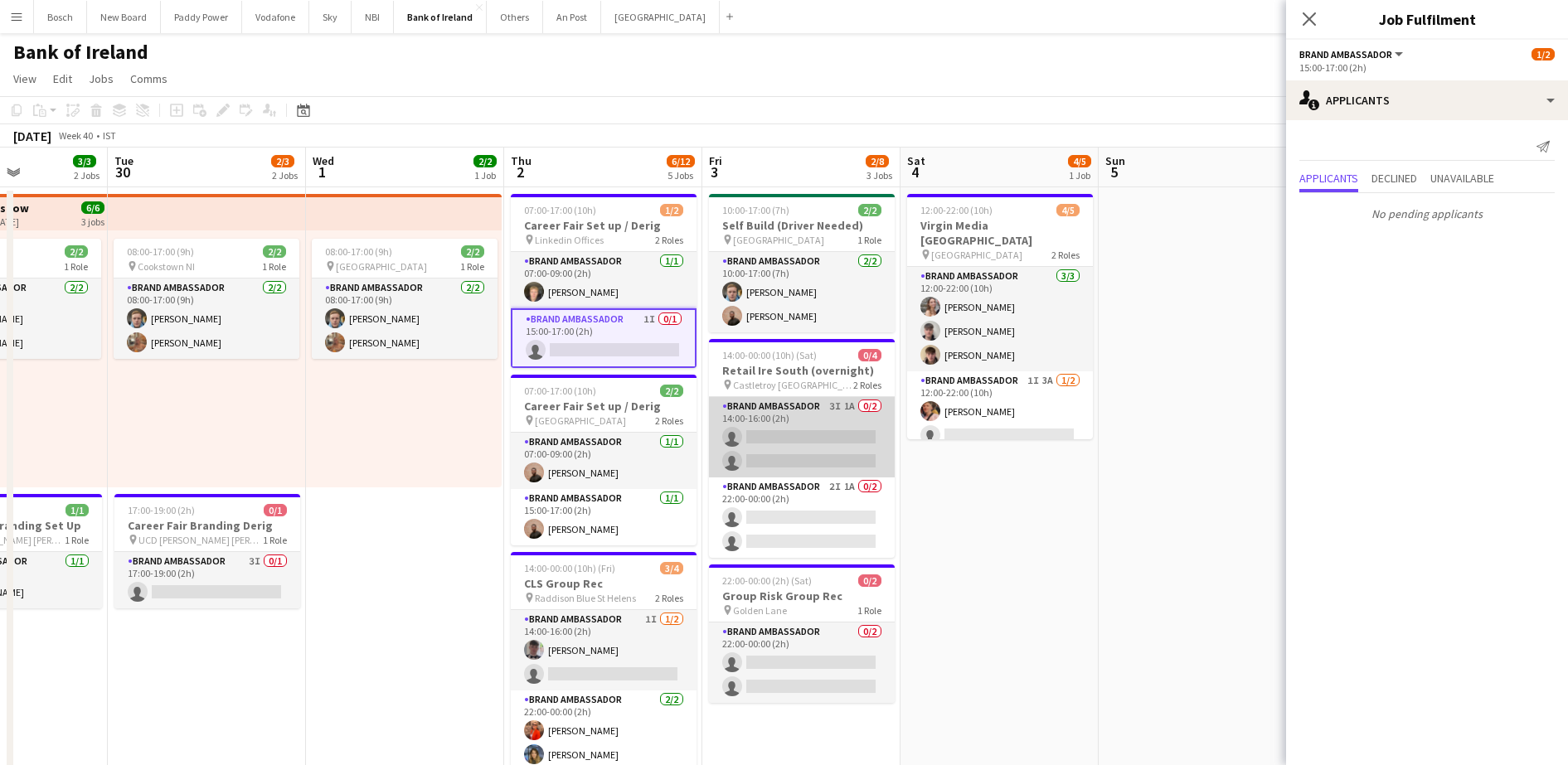
click at [761, 467] on app-card-role "Brand Ambassador 3I 1A 0/2 14:00-16:00 (2h) single-neutral-actions single-neutr…" at bounding box center [801, 437] width 186 height 81
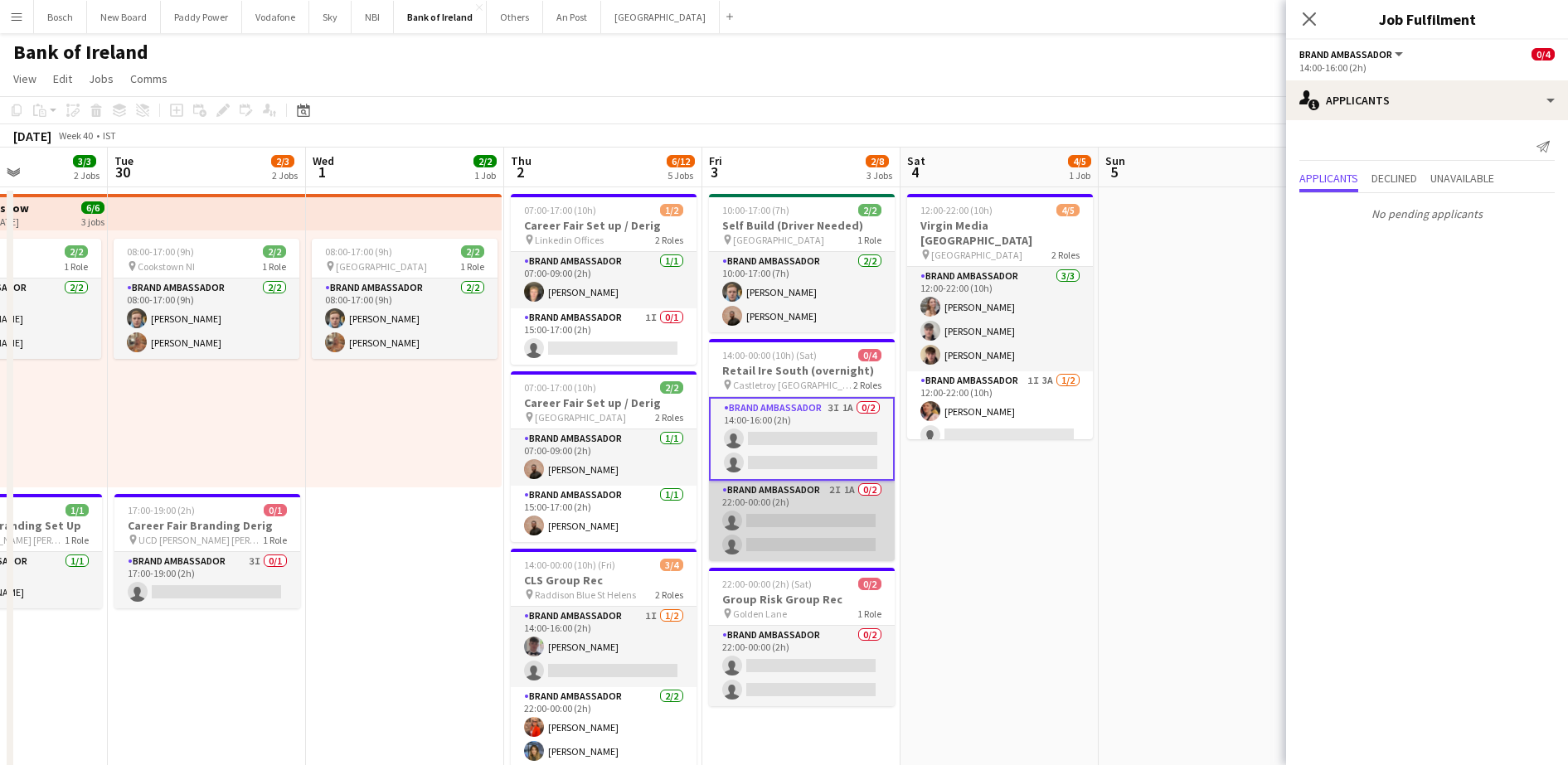
click at [786, 552] on app-card-role "Brand Ambassador 2I 1A 0/2 22:00-00:00 (2h) single-neutral-actions single-neutr…" at bounding box center [801, 521] width 186 height 81
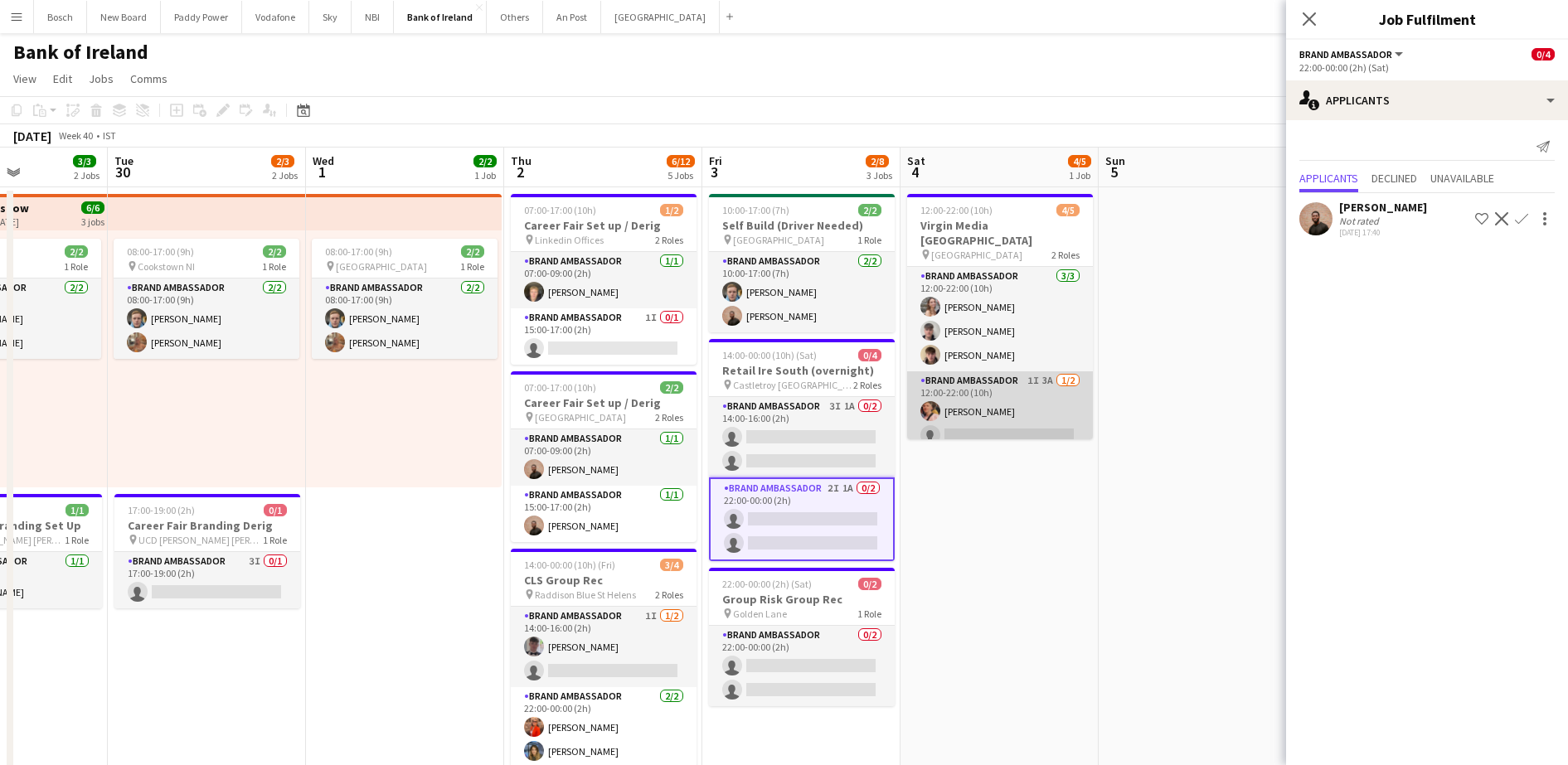
click at [1005, 405] on app-card-role "Brand Ambassador 1I 3A [DATE] 12:00-22:00 (10h) [PERSON_NAME] single-neutral-ac…" at bounding box center [1000, 412] width 186 height 81
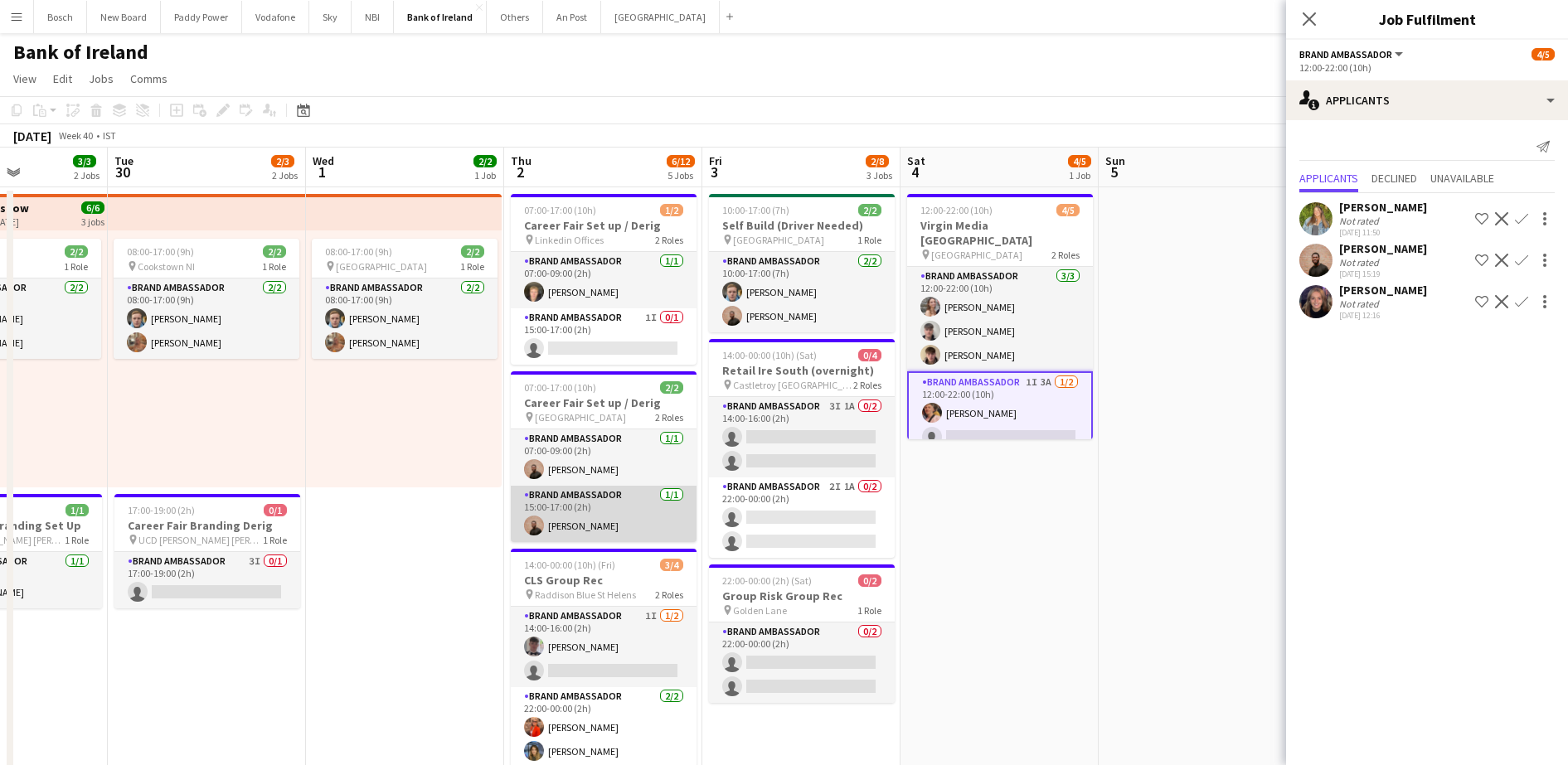
click at [581, 498] on app-card-role "Brand Ambassador [DATE] 15:00-17:00 (2h) [PERSON_NAME]" at bounding box center [603, 514] width 186 height 56
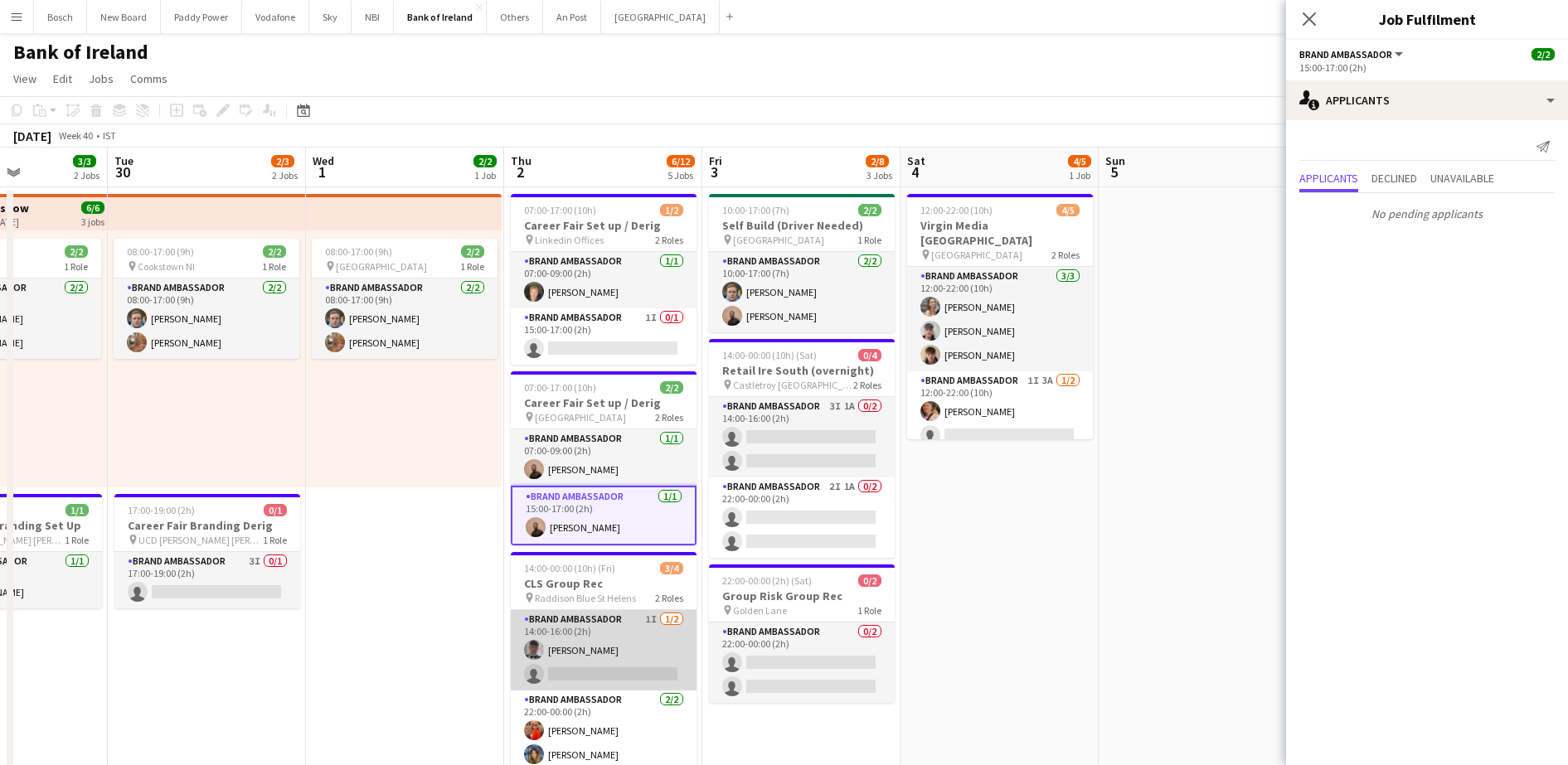
click at [589, 623] on app-card-role "Brand Ambassador 1I [DATE] 14:00-16:00 (2h) [PERSON_NAME] single-neutral-actions" at bounding box center [603, 650] width 186 height 81
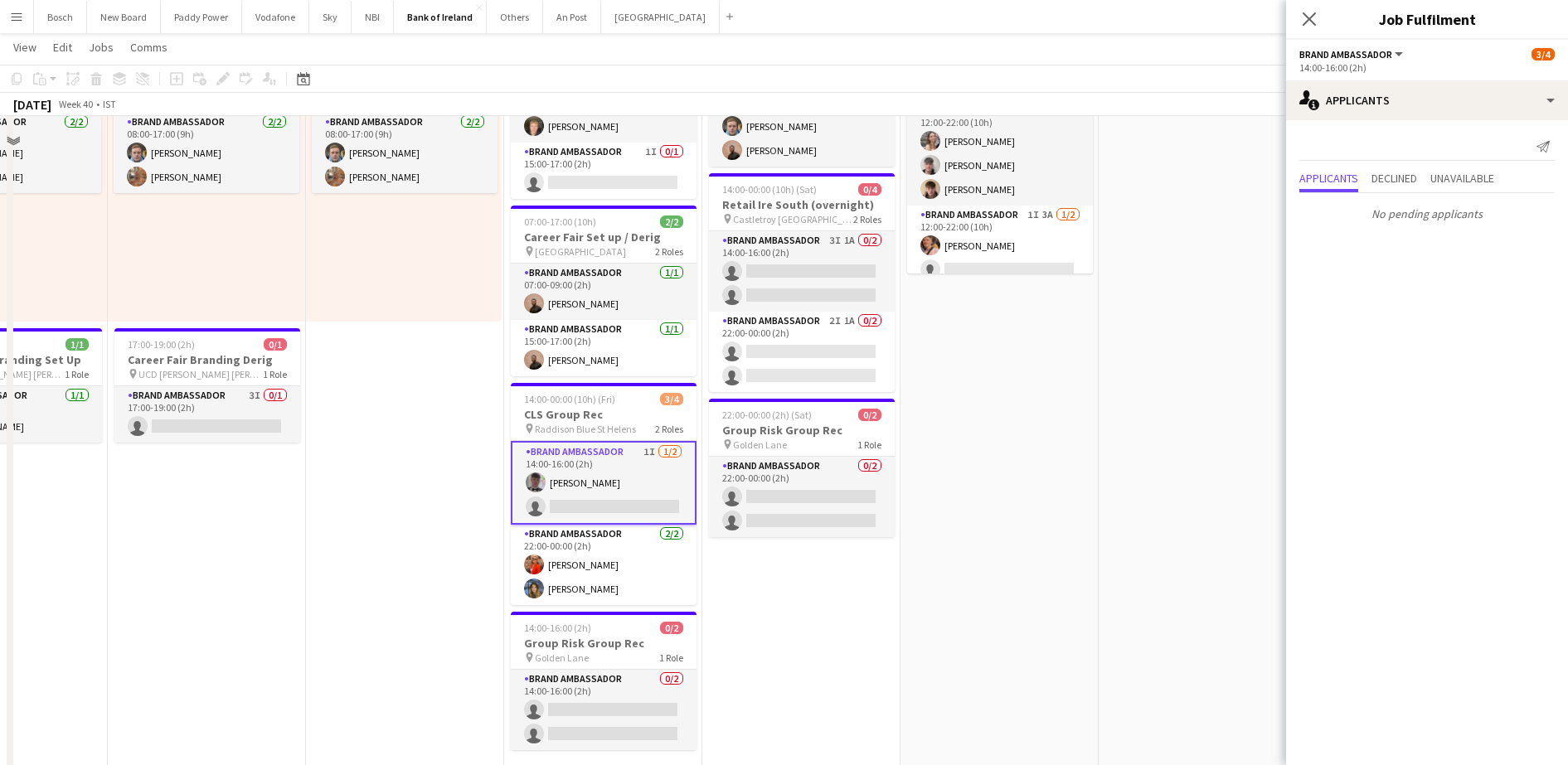
scroll to position [165, 0]
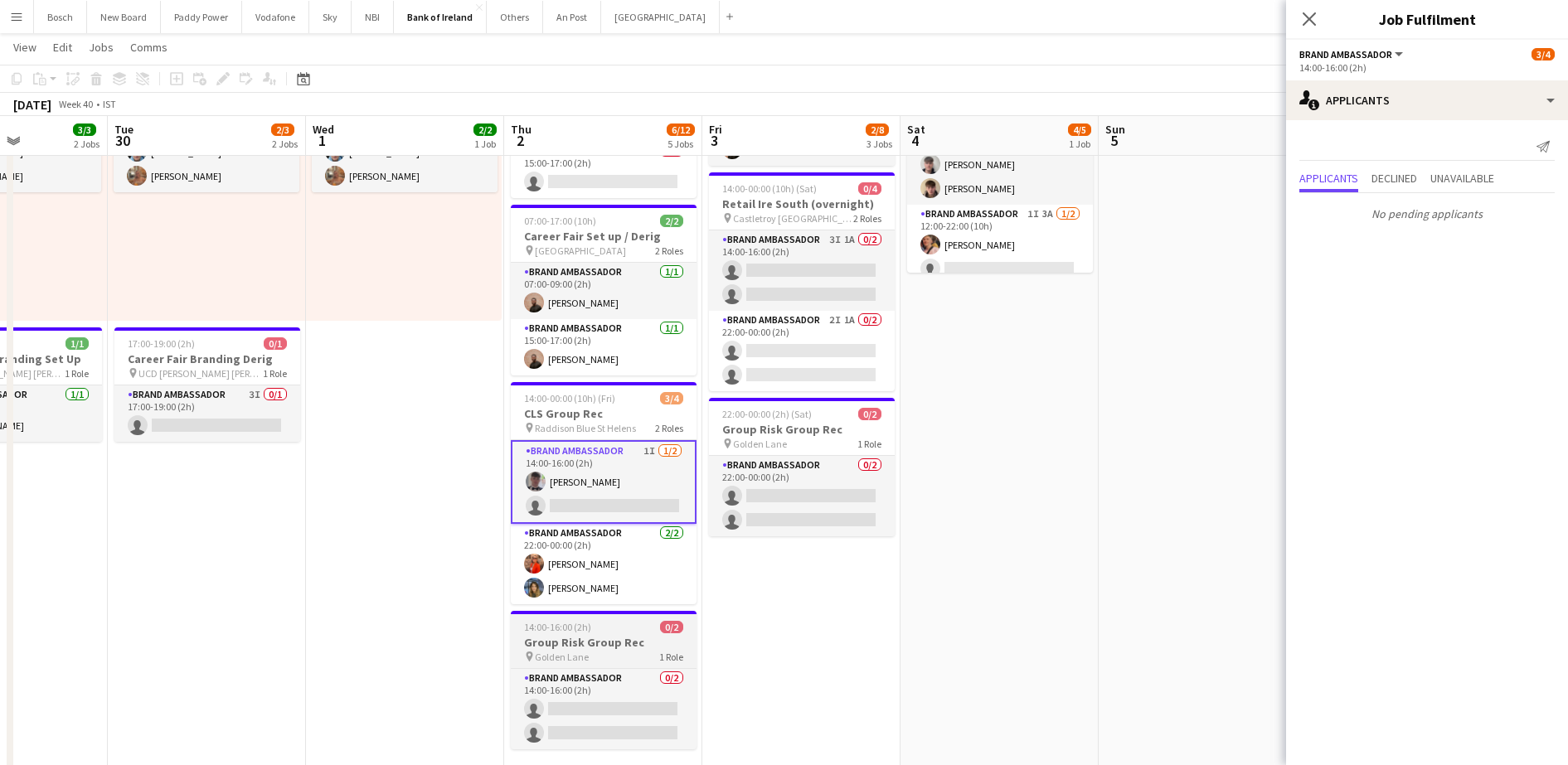
click at [587, 652] on div "pin Golden Lane 1 Role" at bounding box center [603, 657] width 186 height 13
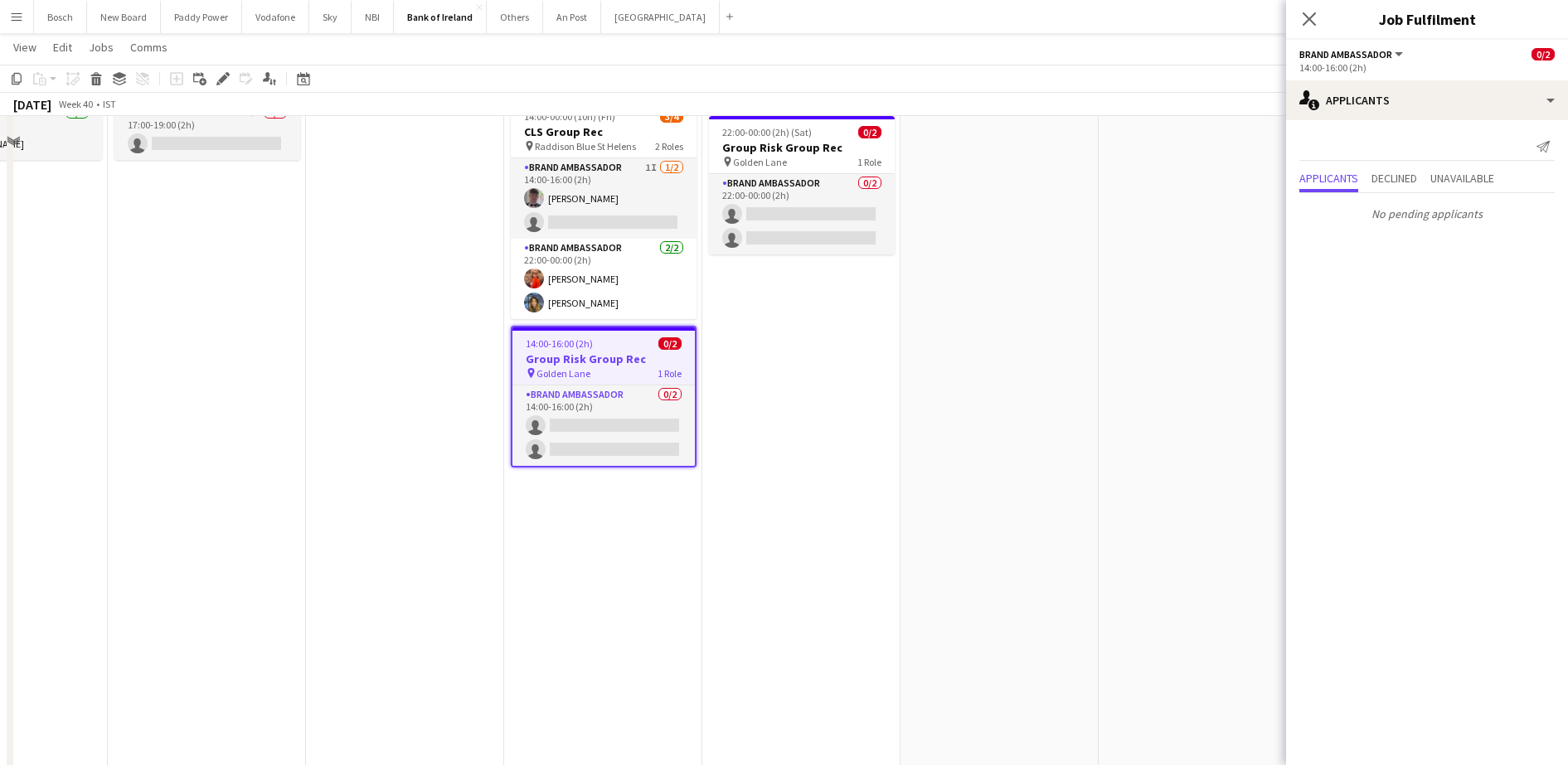
scroll to position [451, 0]
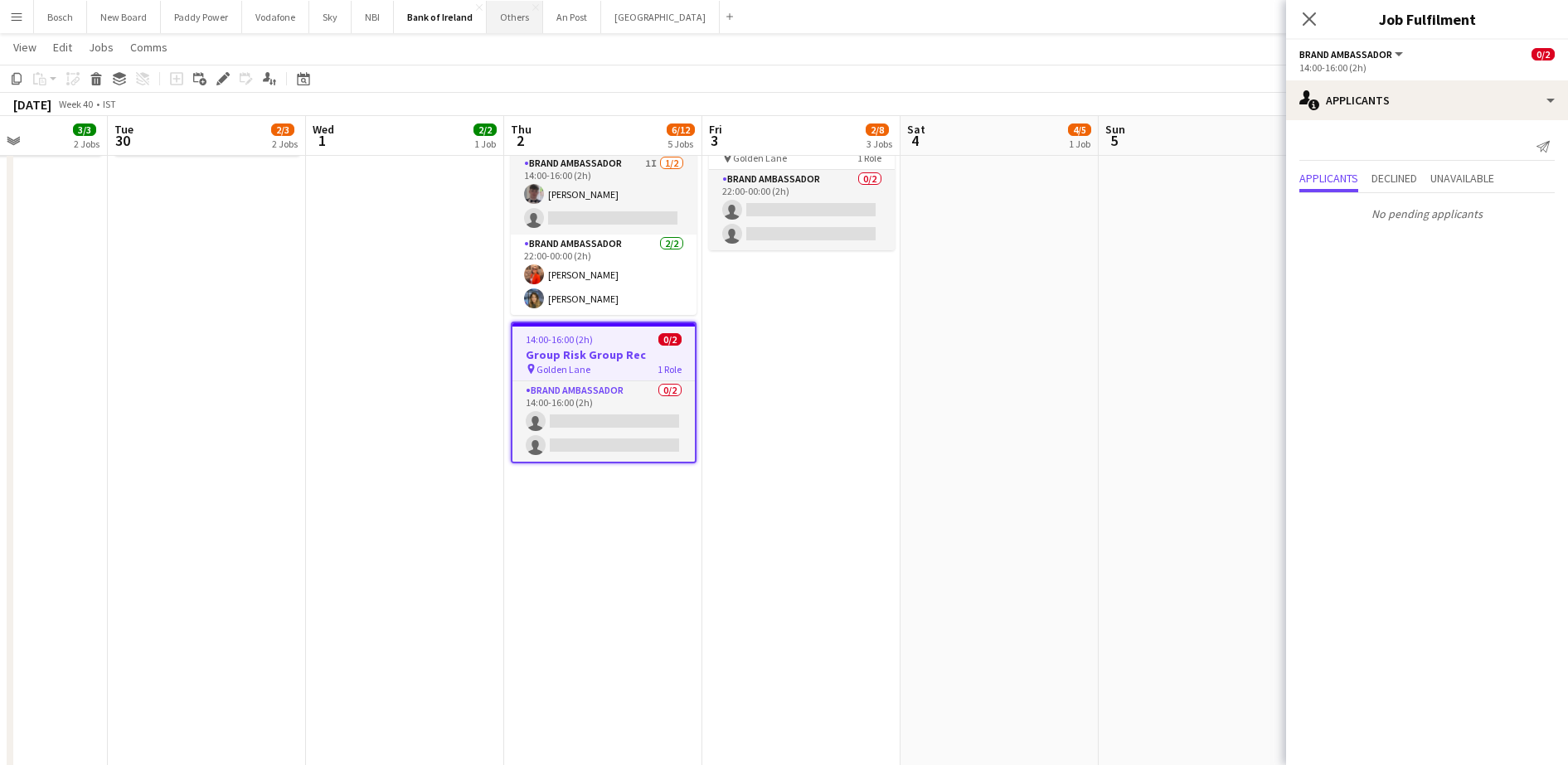
click at [502, 11] on button "Others Close" at bounding box center [515, 17] width 56 height 32
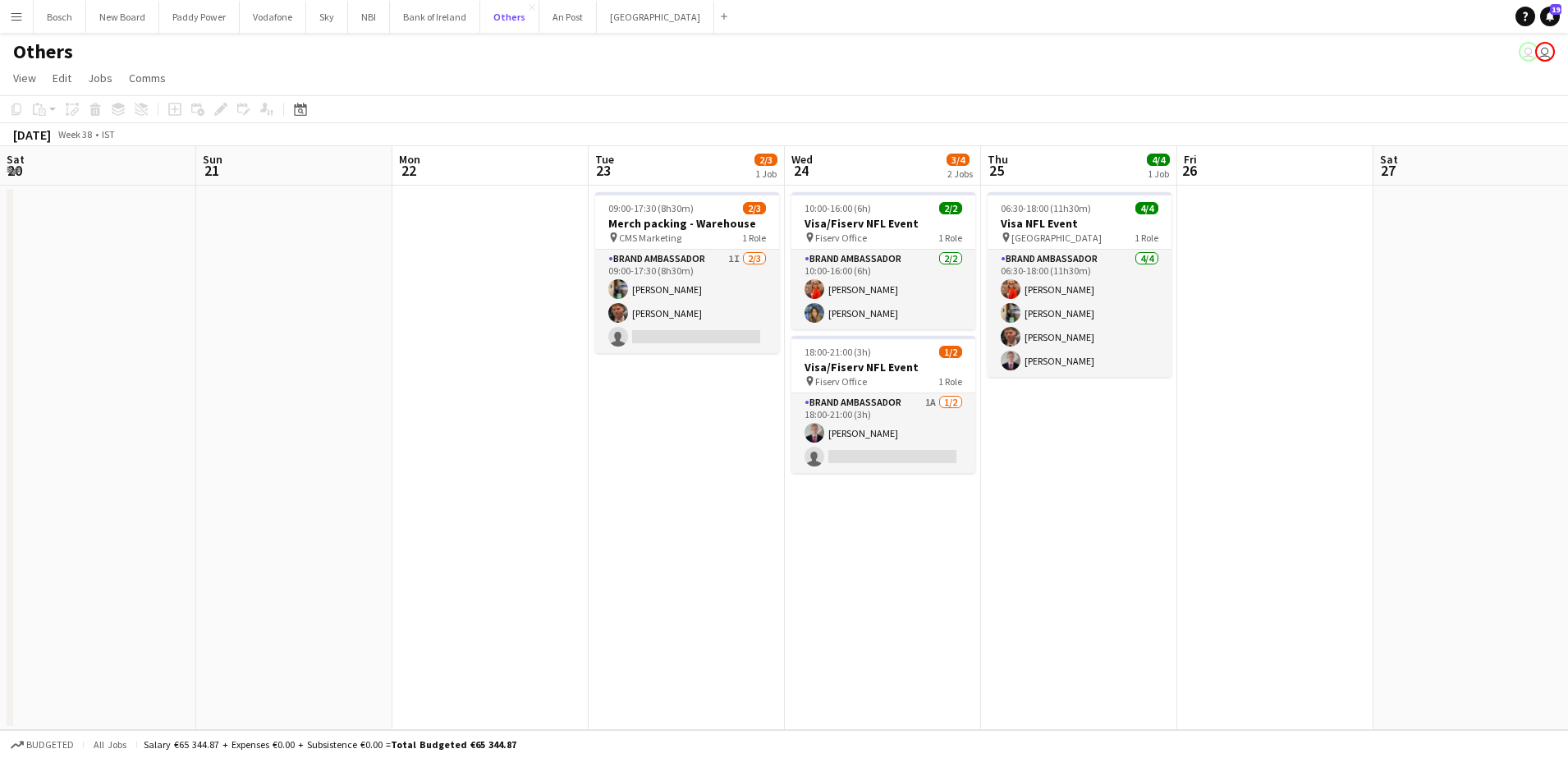
scroll to position [0, 500]
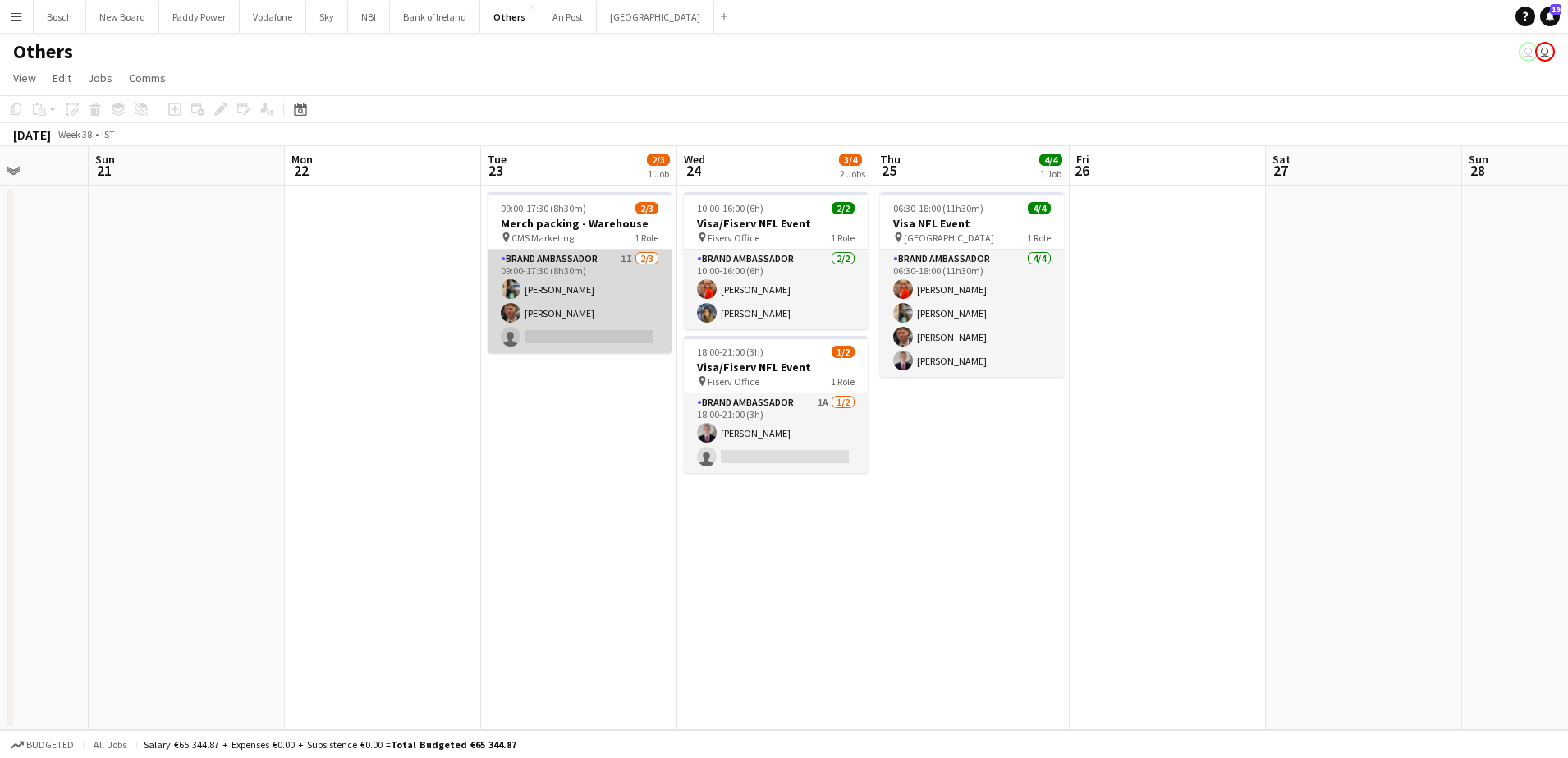
click at [573, 315] on app-card-role "Brand Ambassador 1I [DATE] 09:00-17:30 (8h30m) [PERSON_NAME] [PERSON_NAME] sing…" at bounding box center [580, 301] width 184 height 103
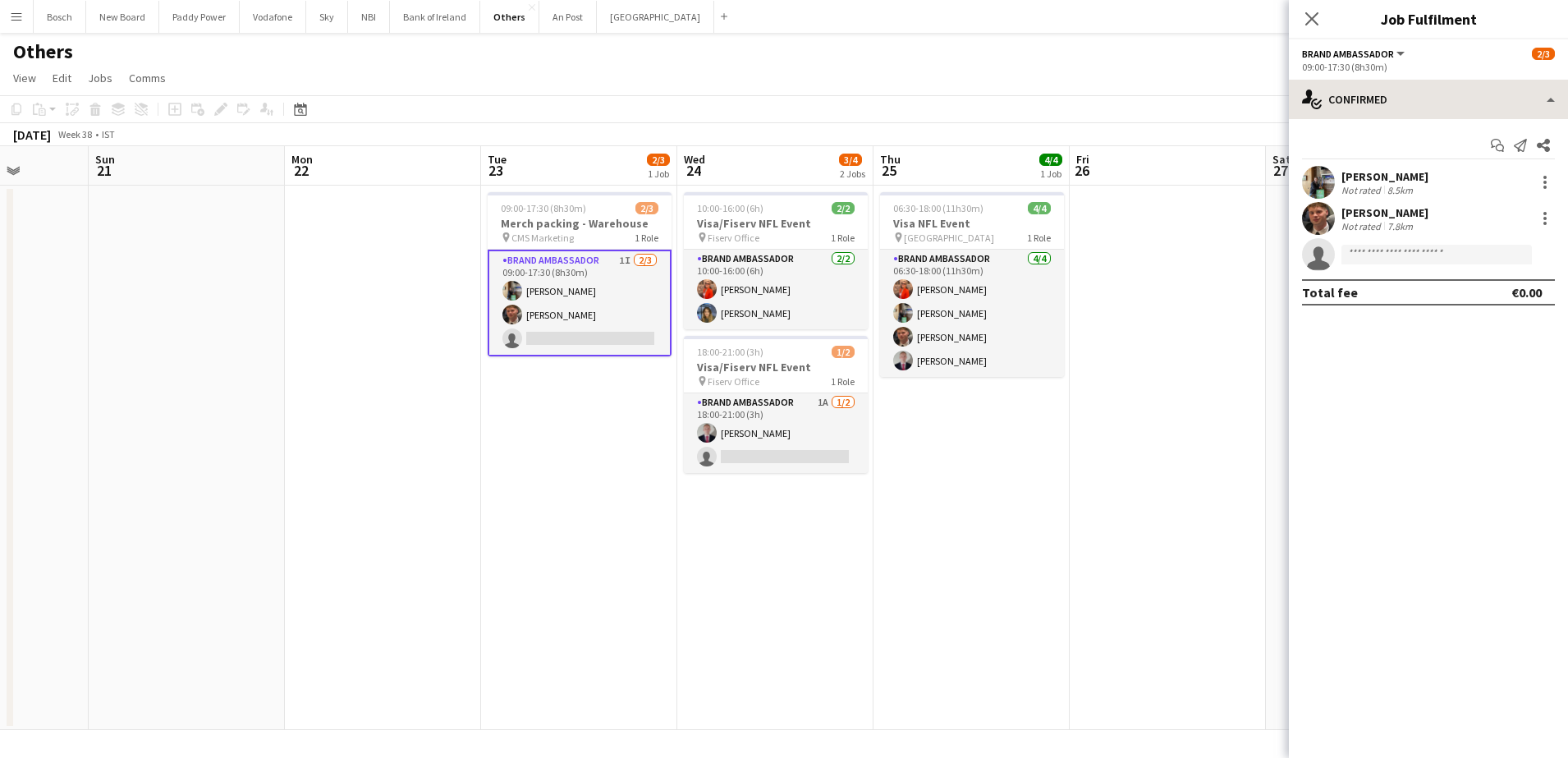
drag, startPoint x: 1418, startPoint y: 62, endPoint x: 1404, endPoint y: 103, distance: 43.3
click at [1416, 65] on div "09:00-17:30 (8h30m)" at bounding box center [1429, 66] width 253 height 12
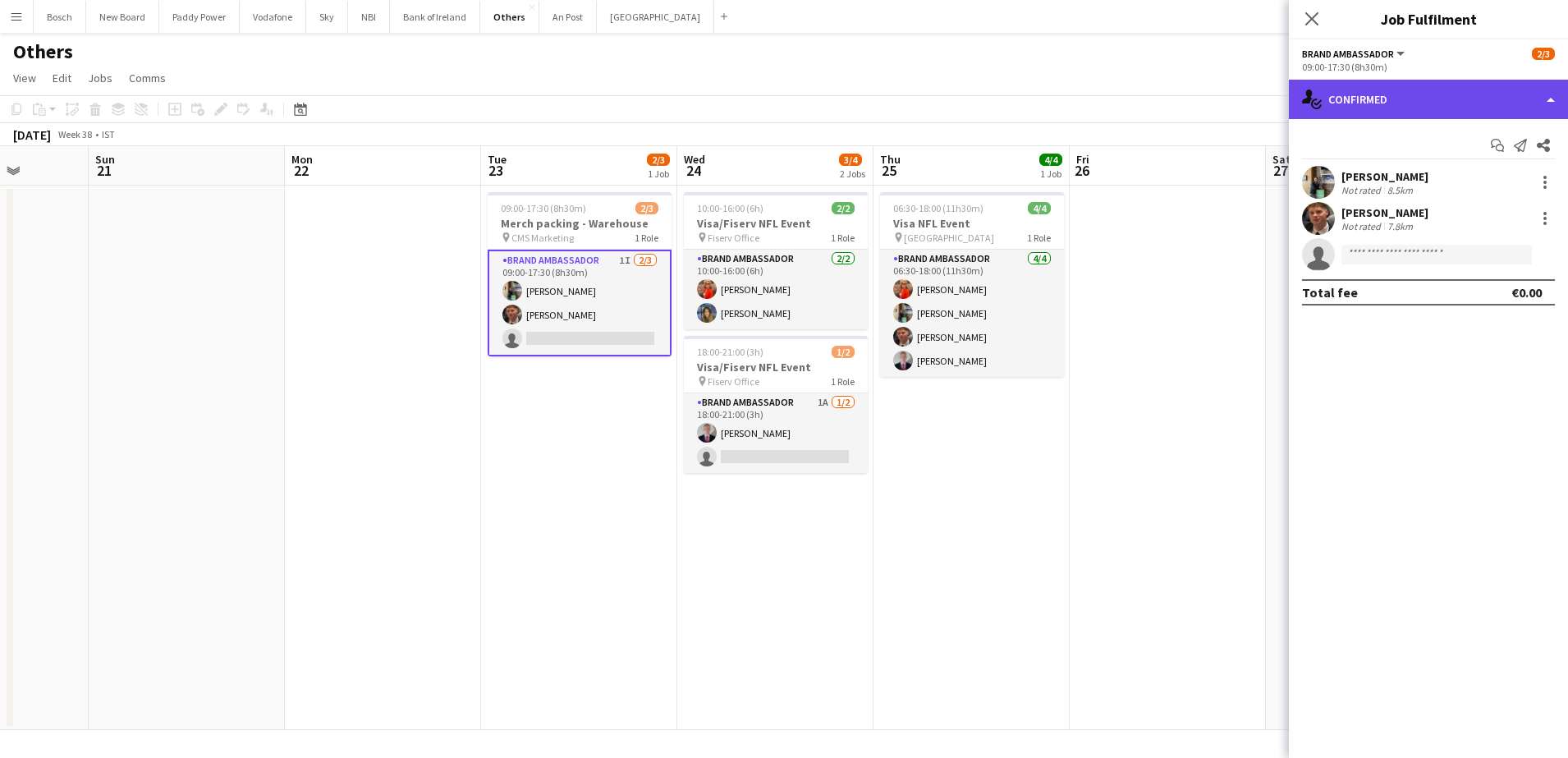
click at [1403, 106] on div "single-neutral-actions-check-2 Confirmed" at bounding box center [1429, 100] width 279 height 39
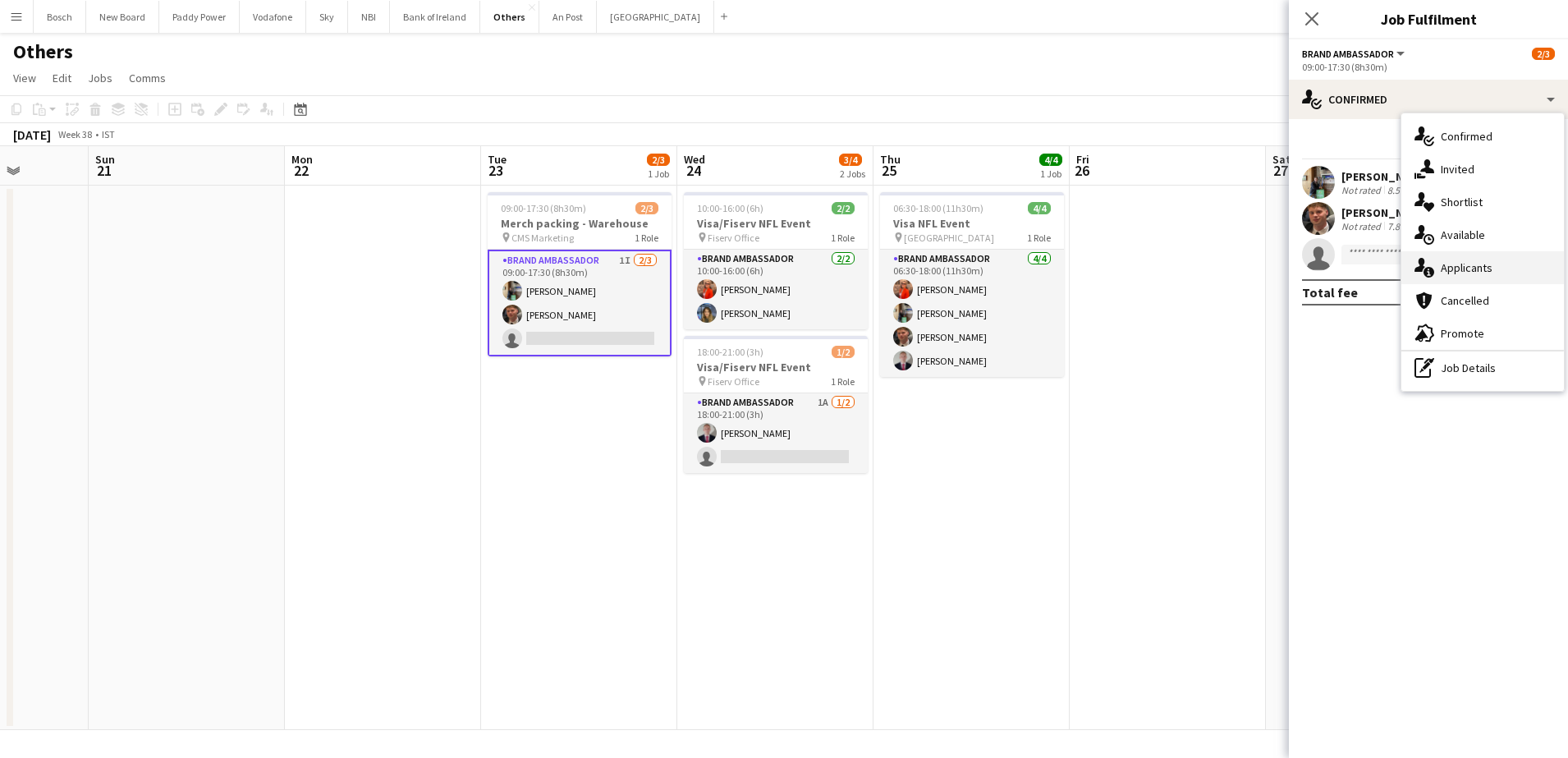
click at [1443, 256] on div "single-neutral-actions-information Applicants" at bounding box center [1482, 267] width 163 height 33
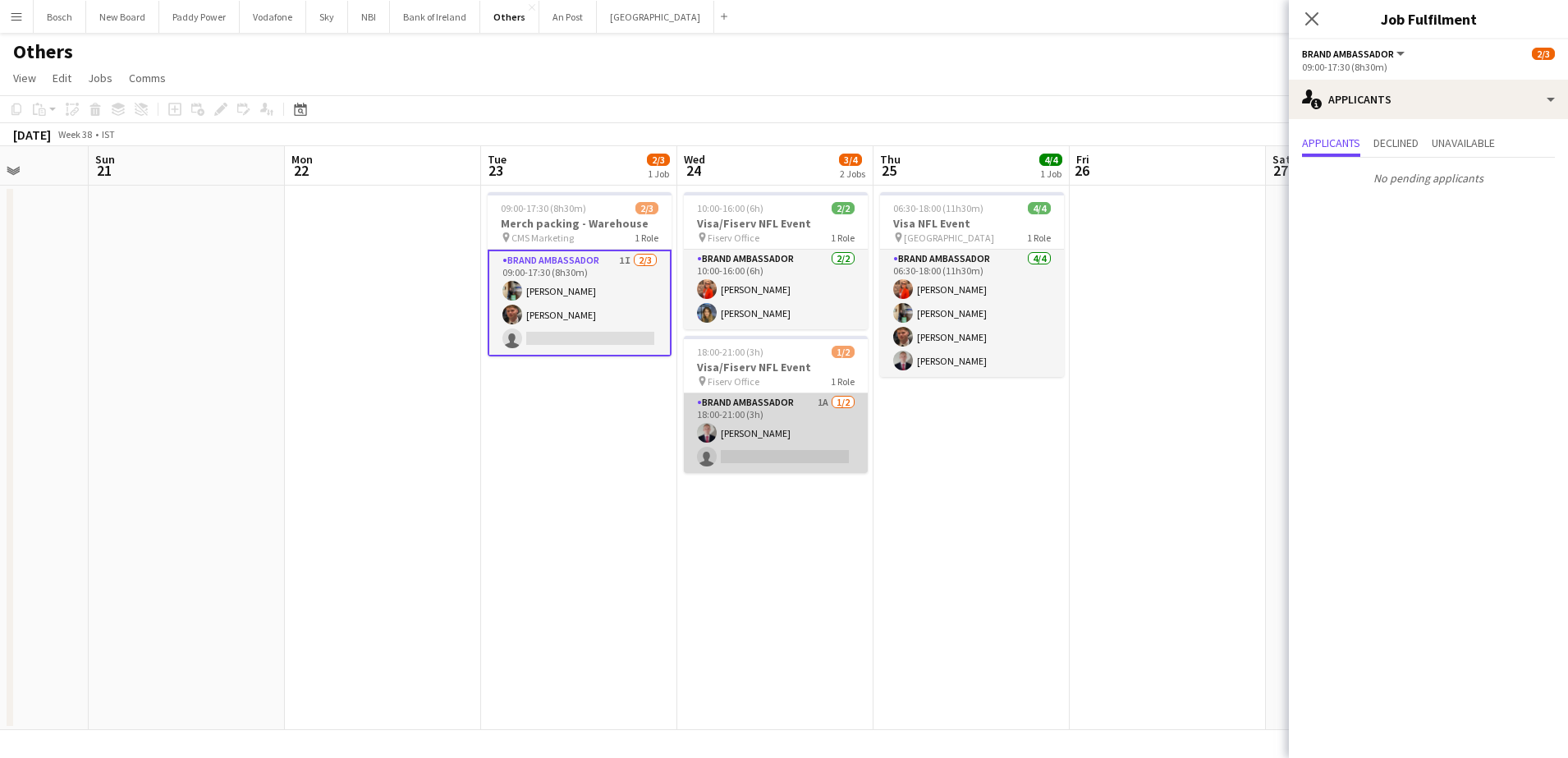
click at [799, 430] on app-card-role "Brand Ambassador 1A [DATE] 18:00-21:00 (3h) [PERSON_NAME] single-neutral-actions" at bounding box center [776, 433] width 184 height 80
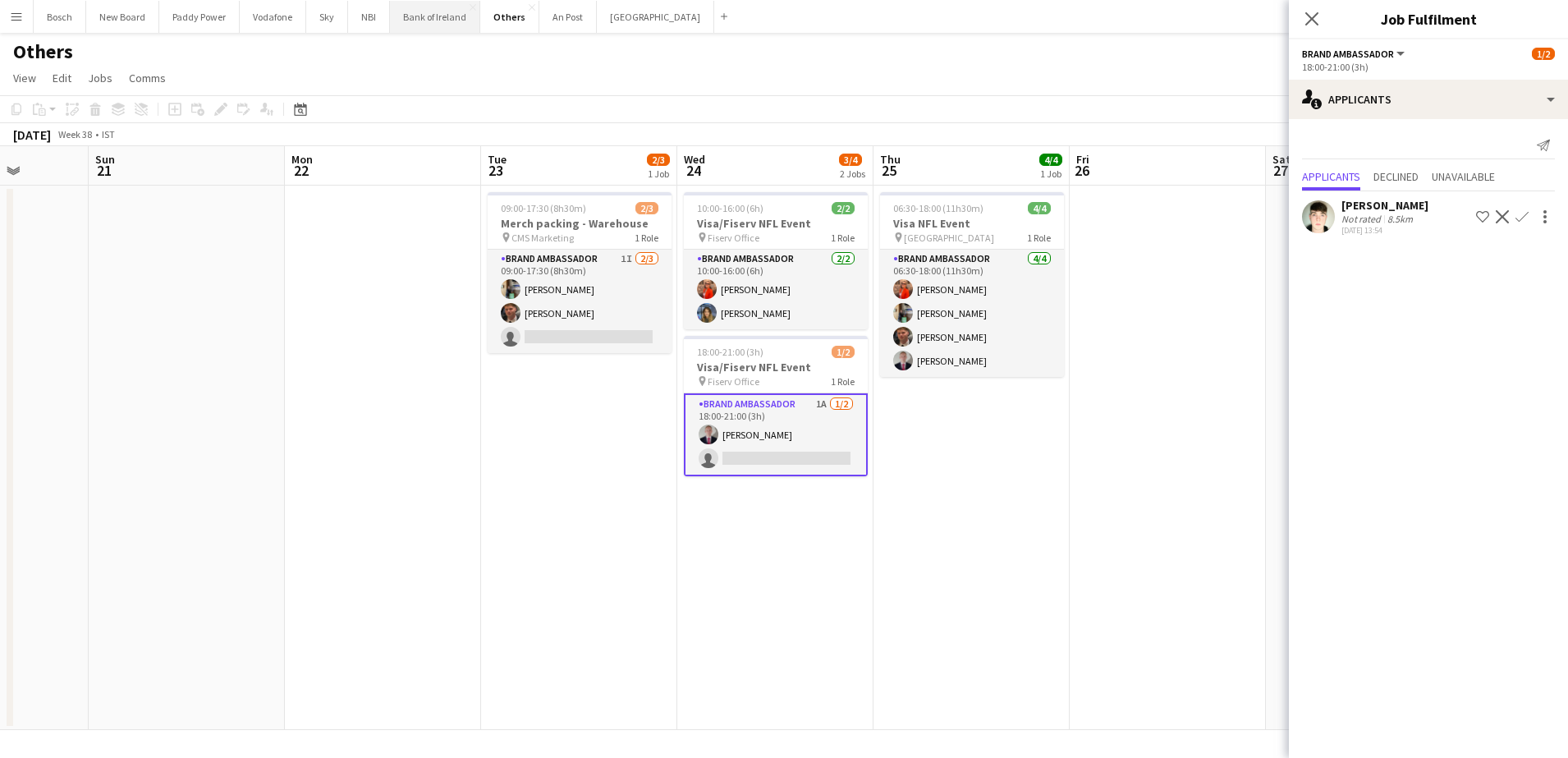
click at [447, 25] on button "Bank of Ireland Close" at bounding box center [435, 17] width 90 height 32
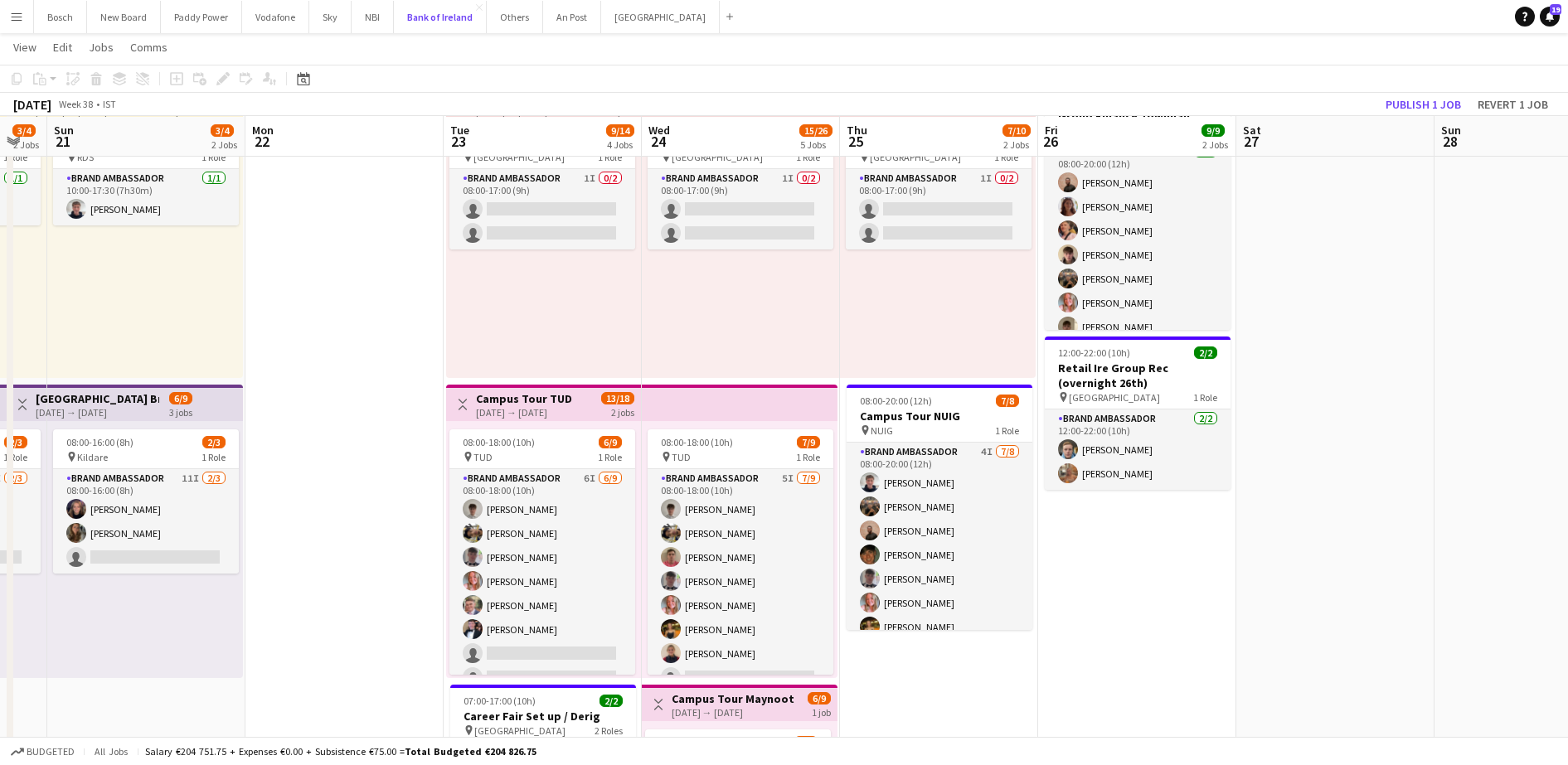
scroll to position [109, 0]
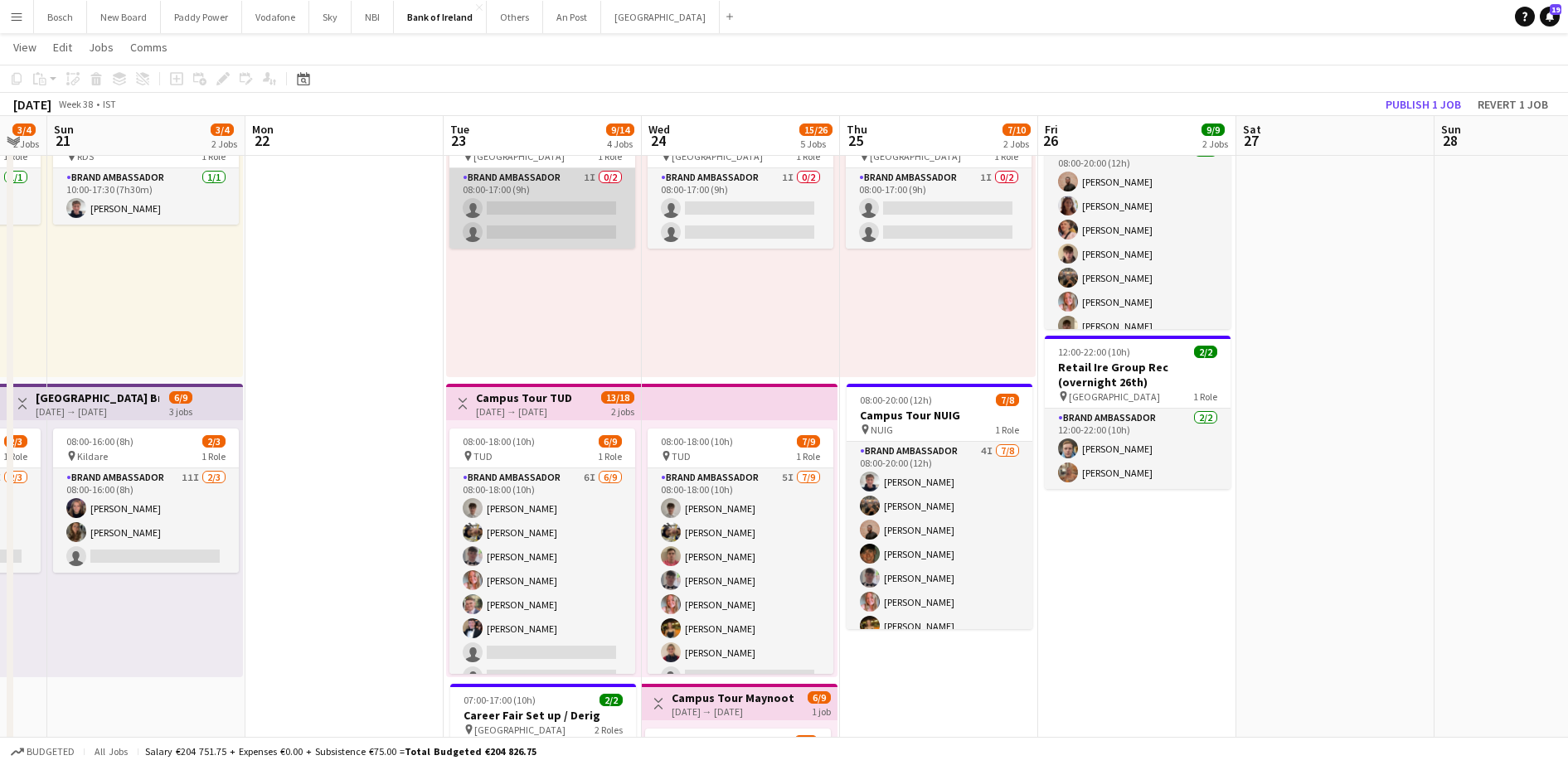
click at [557, 234] on app-card-role "Brand Ambassador 1I 0/2 08:00-17:00 (9h) single-neutral-actions single-neutral-…" at bounding box center [542, 208] width 186 height 81
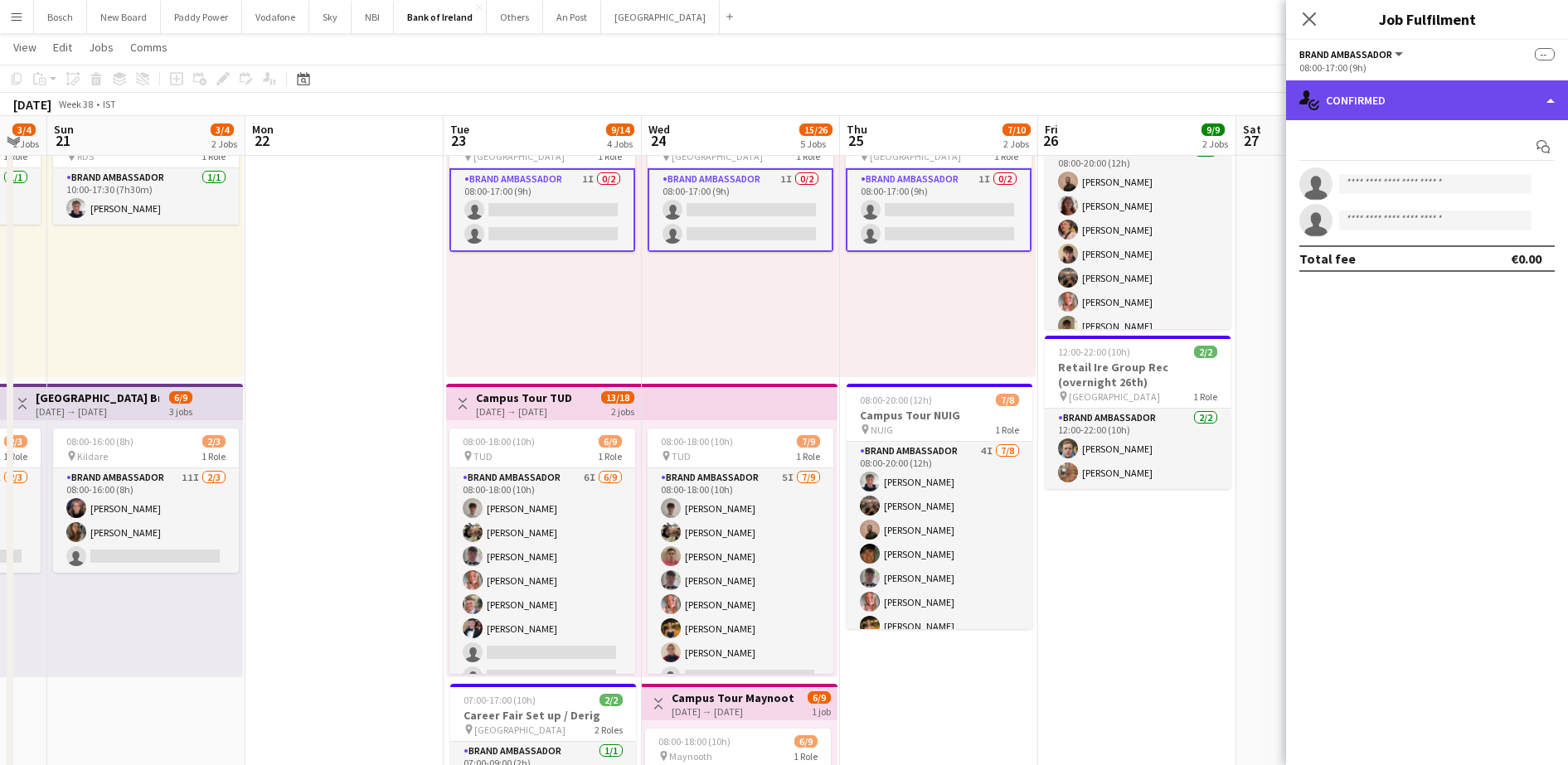
click at [1434, 98] on div "single-neutral-actions-check-2 Confirmed" at bounding box center [1426, 100] width 282 height 39
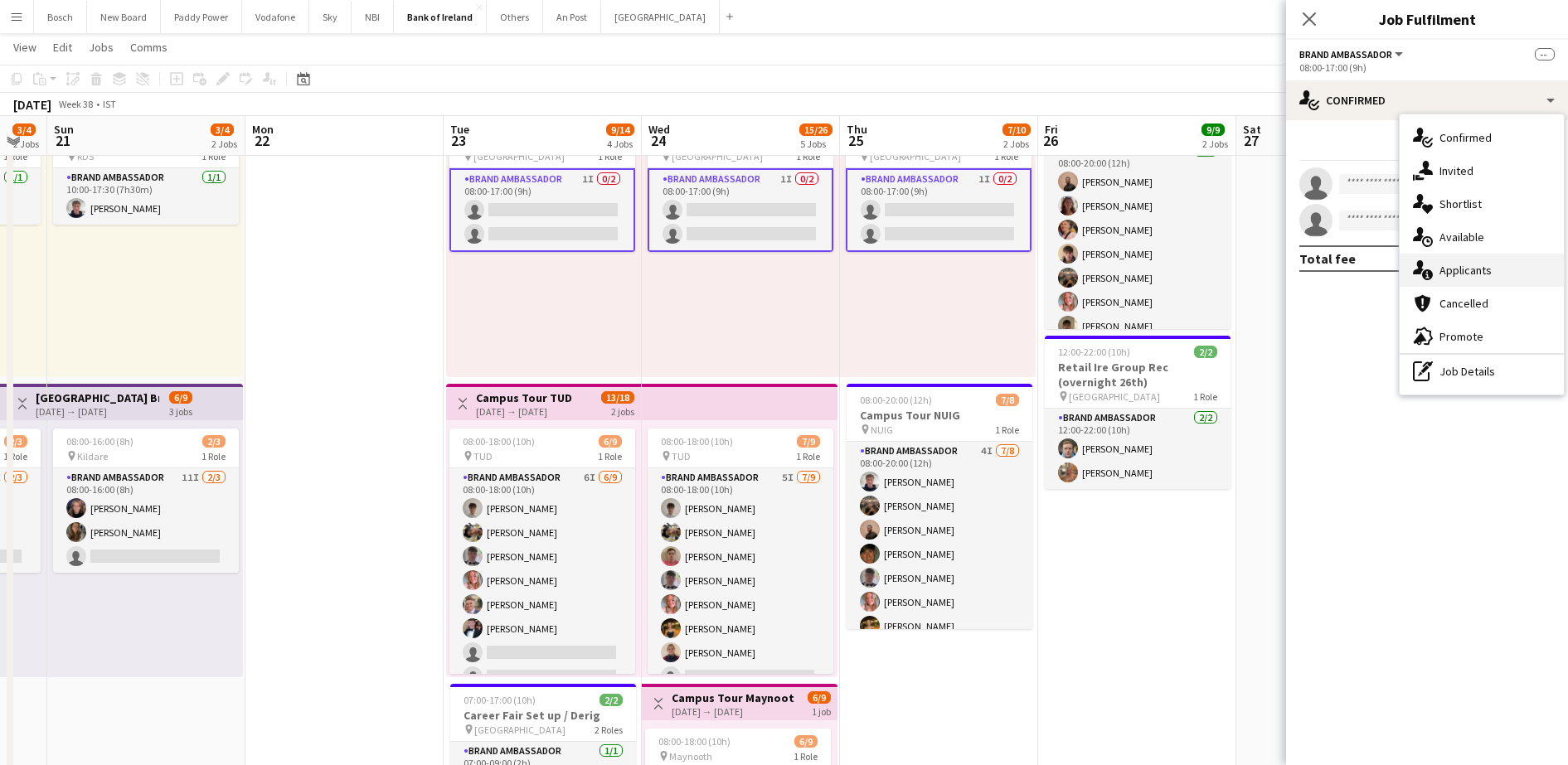
click at [1505, 259] on div "single-neutral-actions-information Applicants" at bounding box center [1481, 269] width 164 height 33
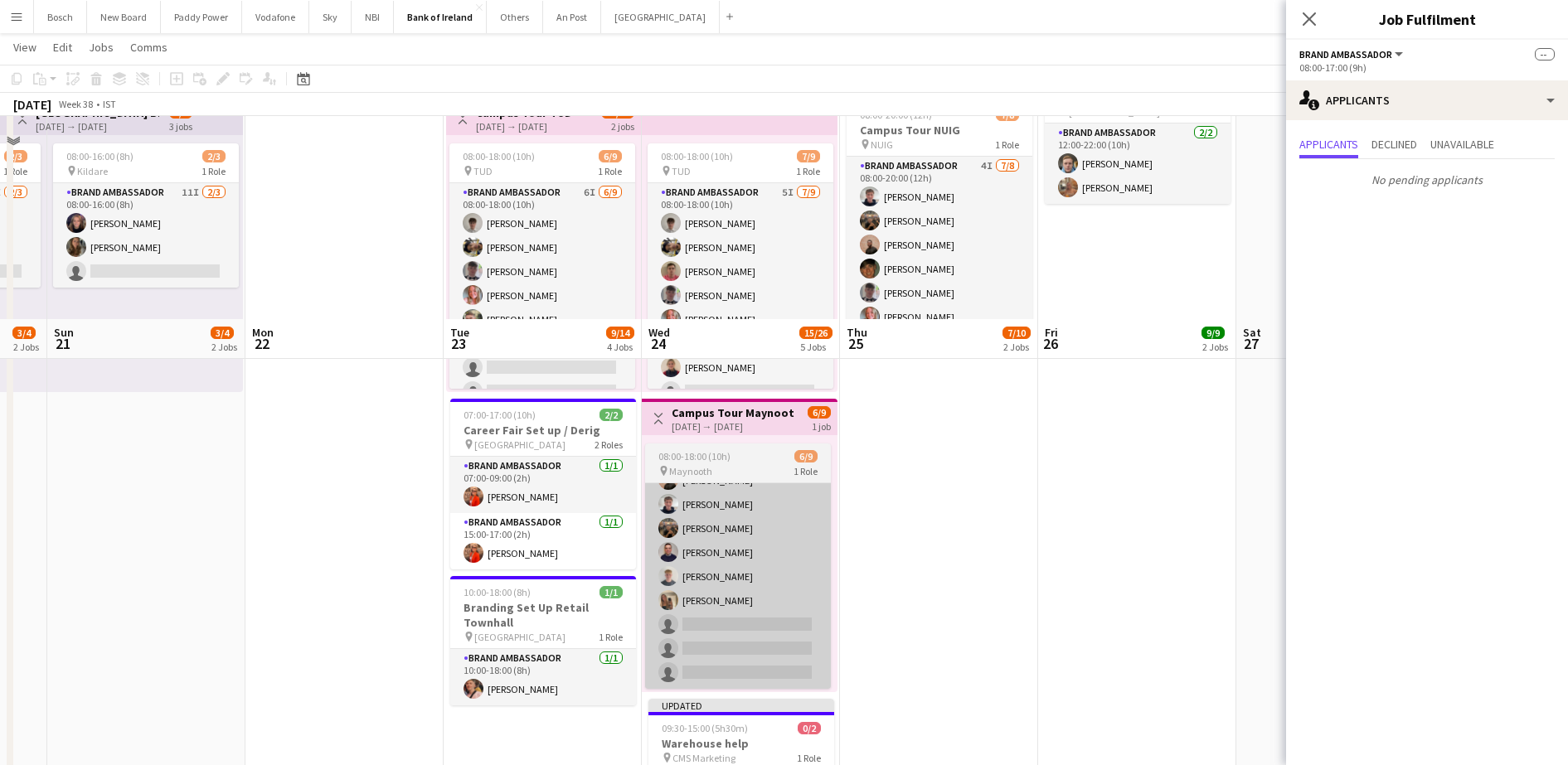
scroll to position [597, 0]
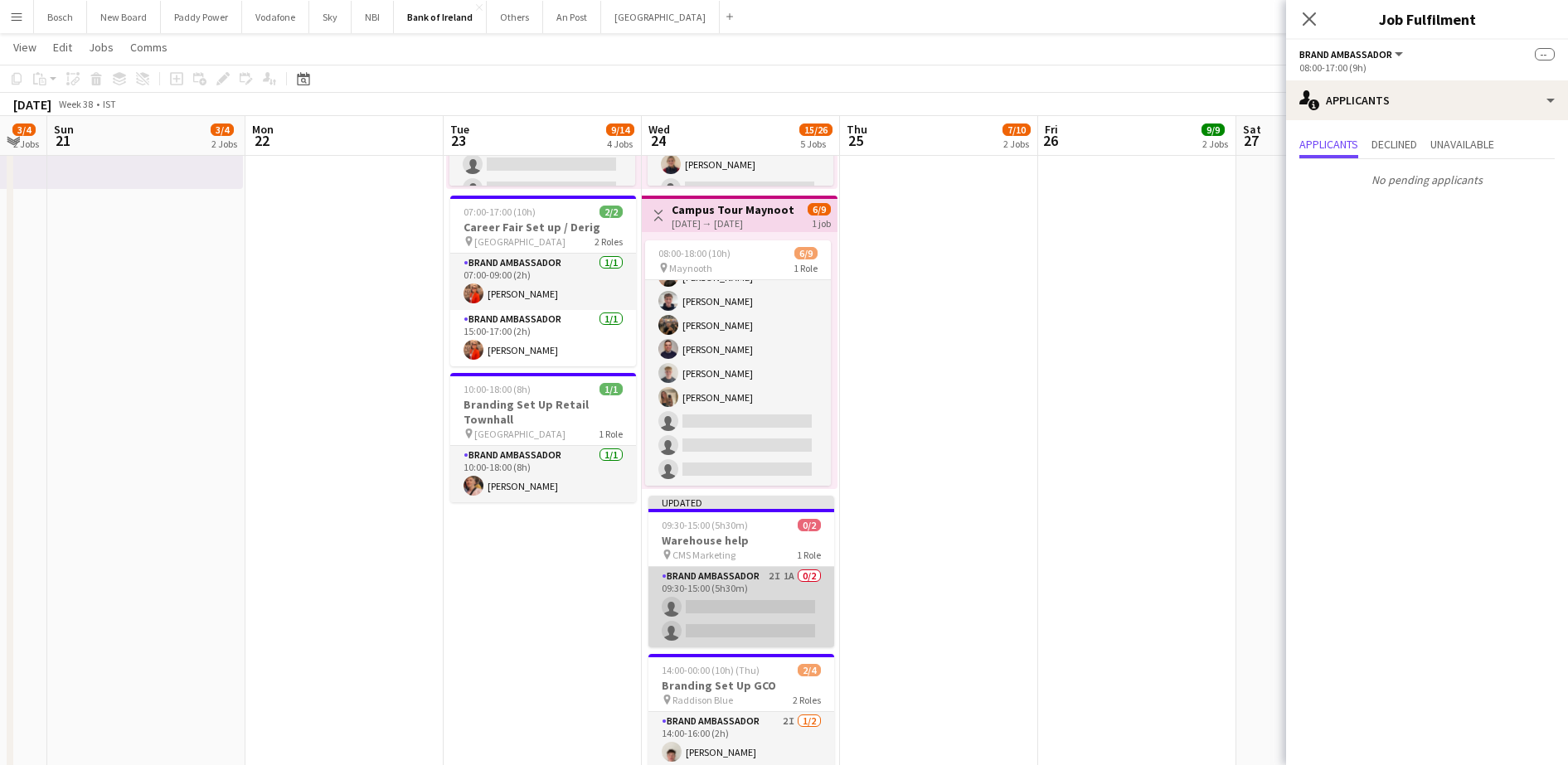
click at [687, 623] on app-card-role "Brand Ambassador 2I 1A 0/2 09:30-15:00 (5h30m) single-neutral-actions single-ne…" at bounding box center [741, 607] width 186 height 81
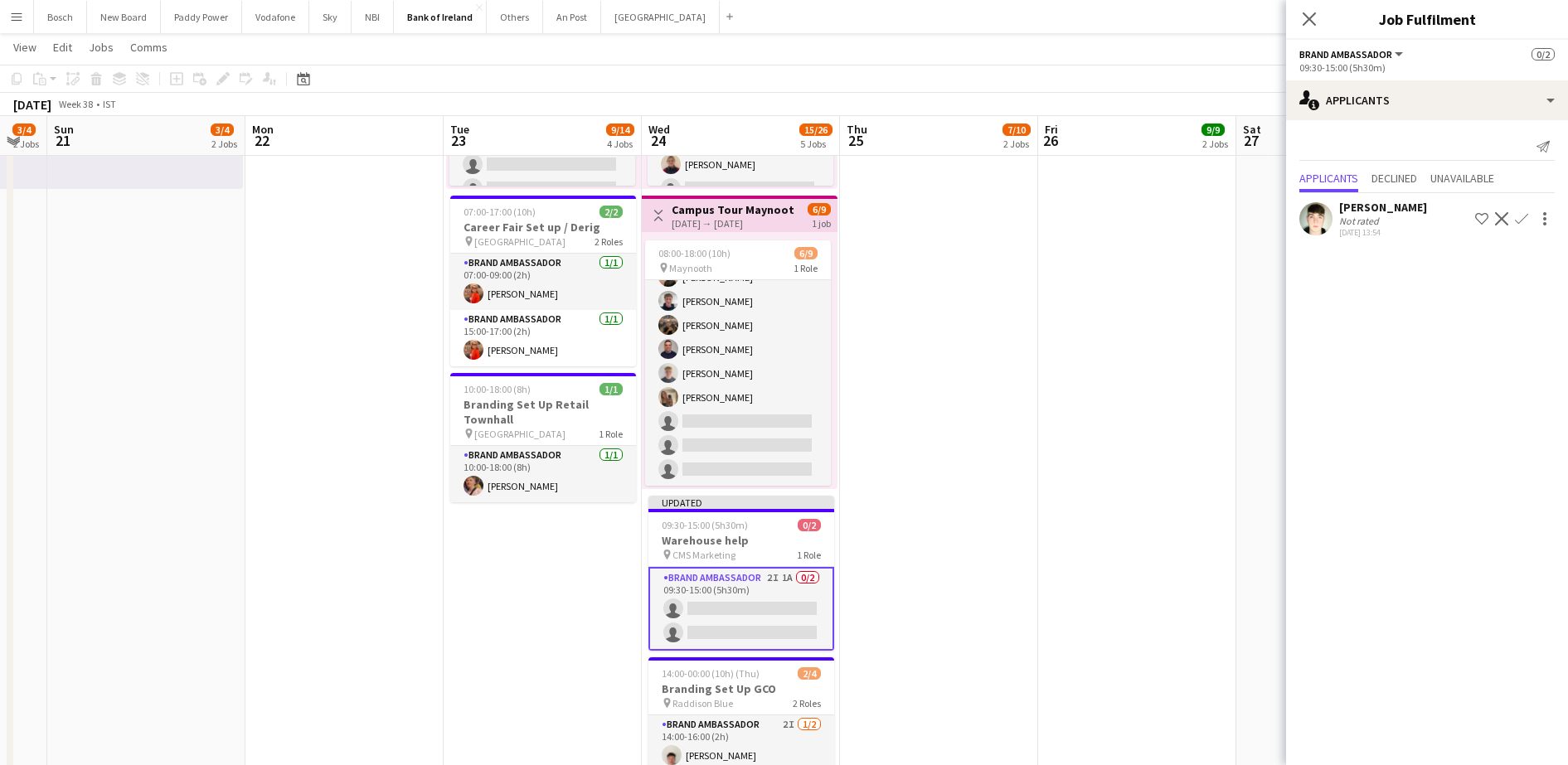
scroll to position [680, 0]
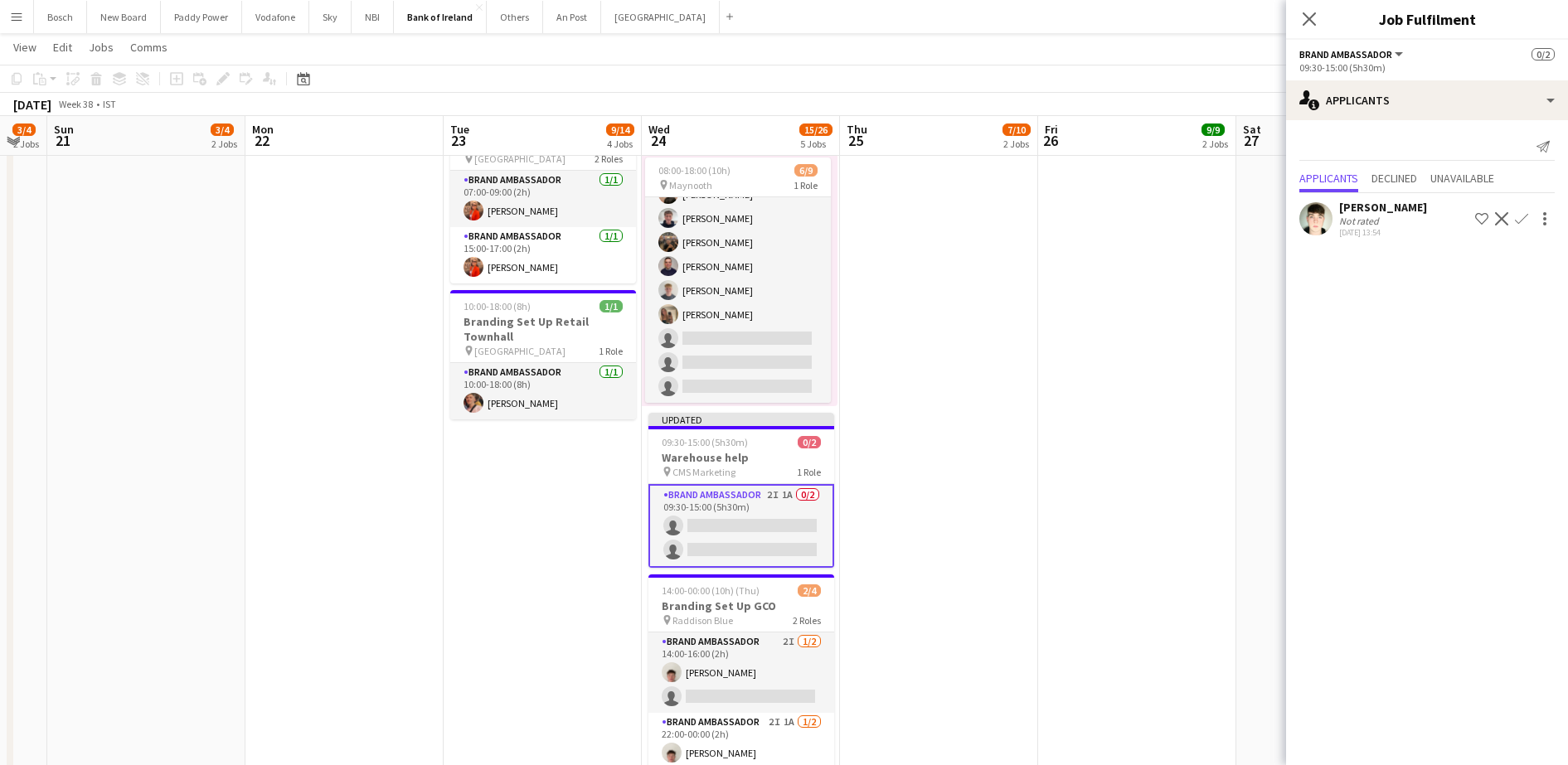
click at [1512, 213] on button "Confirm" at bounding box center [1521, 219] width 20 height 20
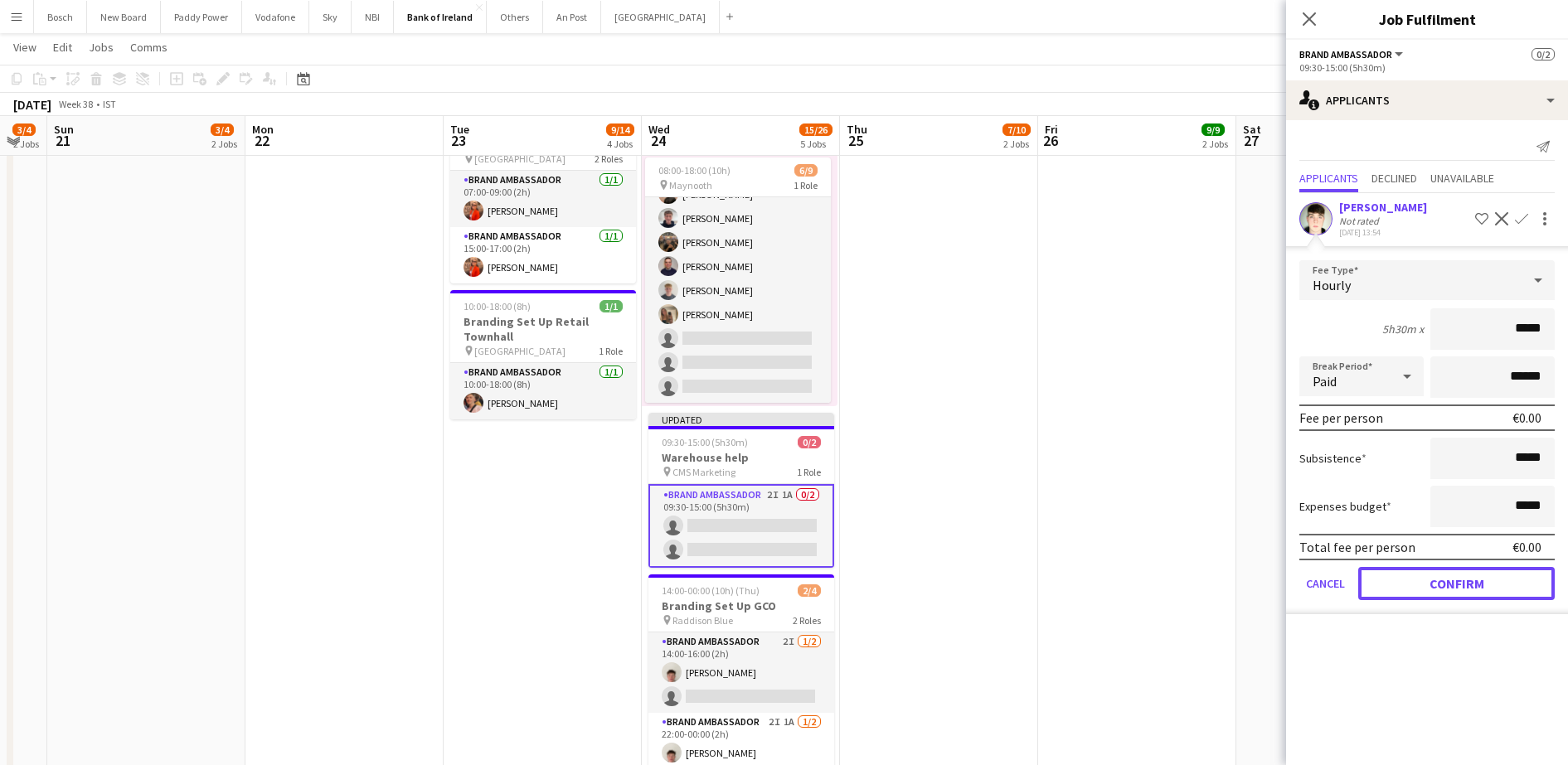
click at [1440, 591] on button "Confirm" at bounding box center [1455, 583] width 196 height 33
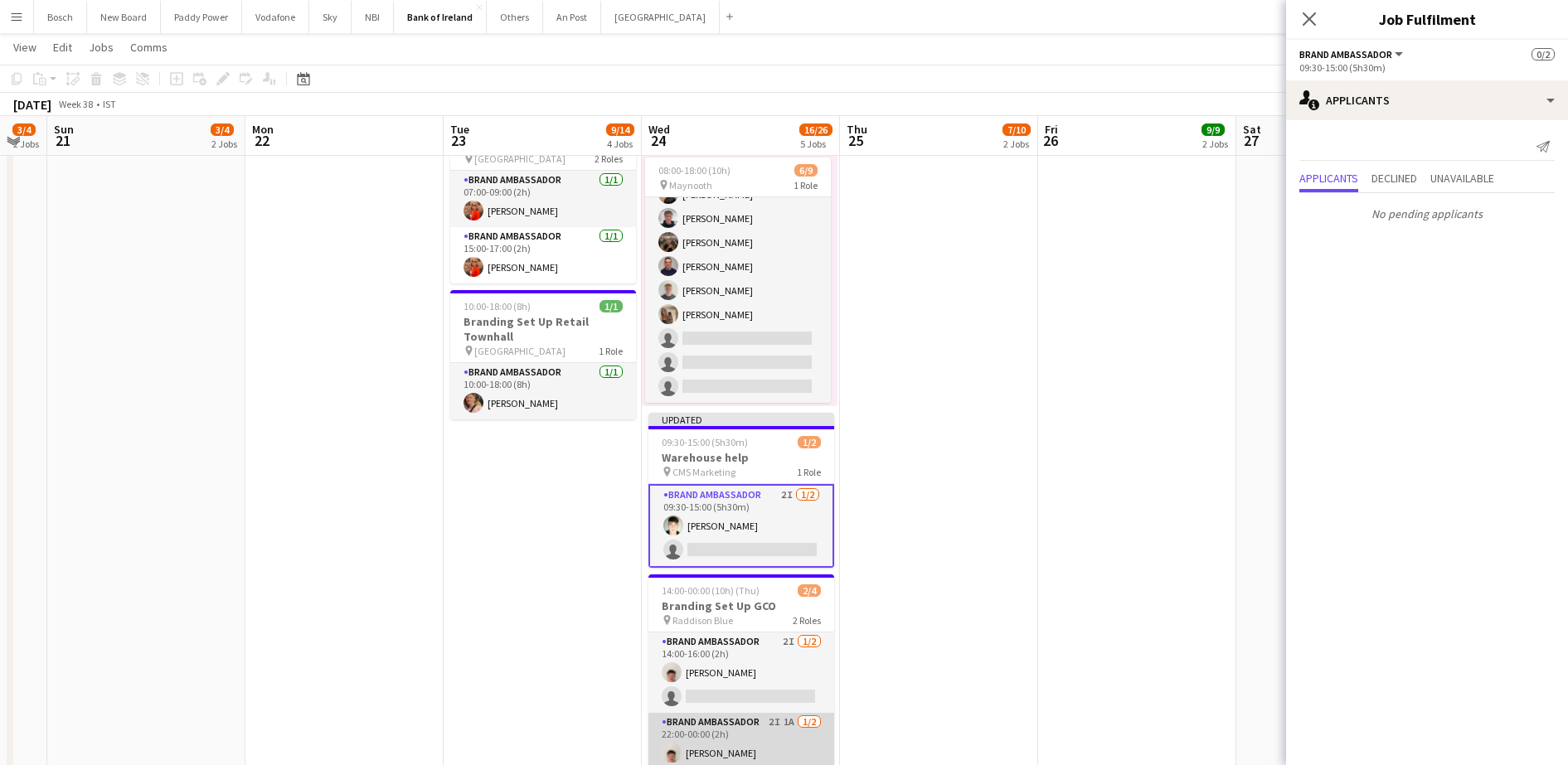
scroll to position [747, 0]
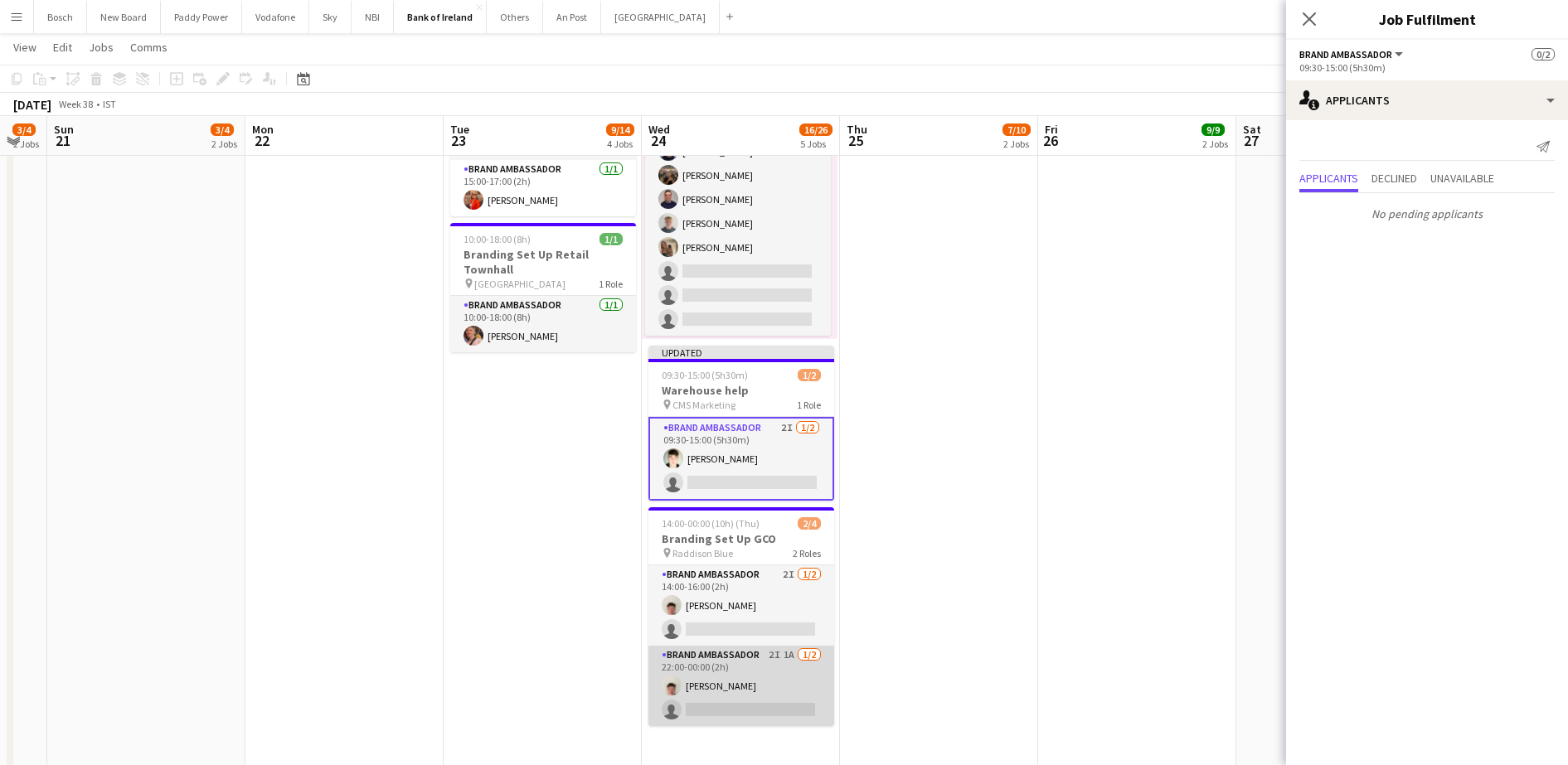
click at [743, 679] on app-card-role "Brand Ambassador 2I 1A [DATE] 22:00-00:00 (2h) [PERSON_NAME] single-neutral-act…" at bounding box center [741, 686] width 186 height 81
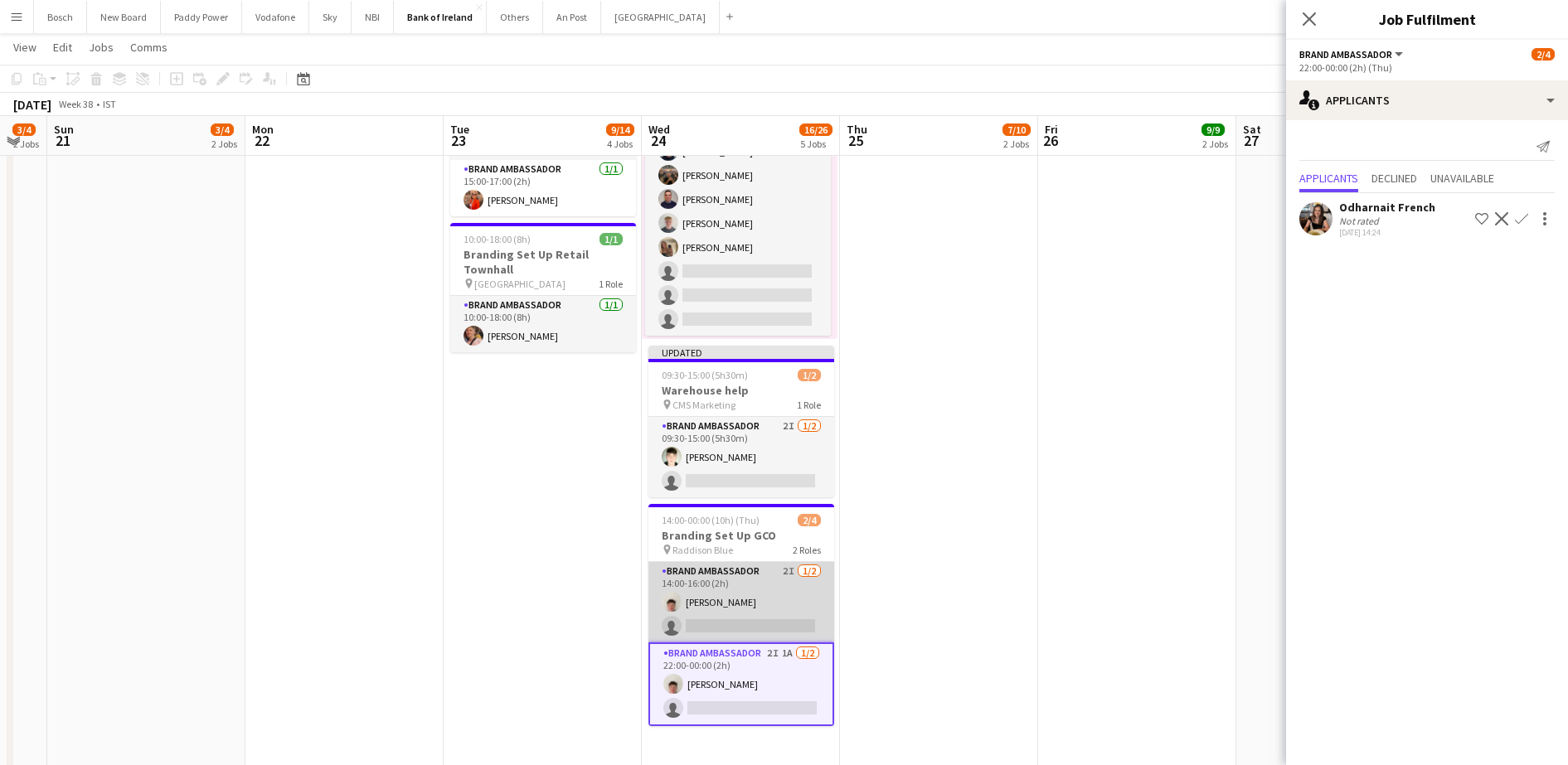
click at [753, 589] on app-card-role "Brand Ambassador 2I [DATE] 14:00-16:00 (2h) [PERSON_NAME] single-neutral-actions" at bounding box center [741, 603] width 186 height 81
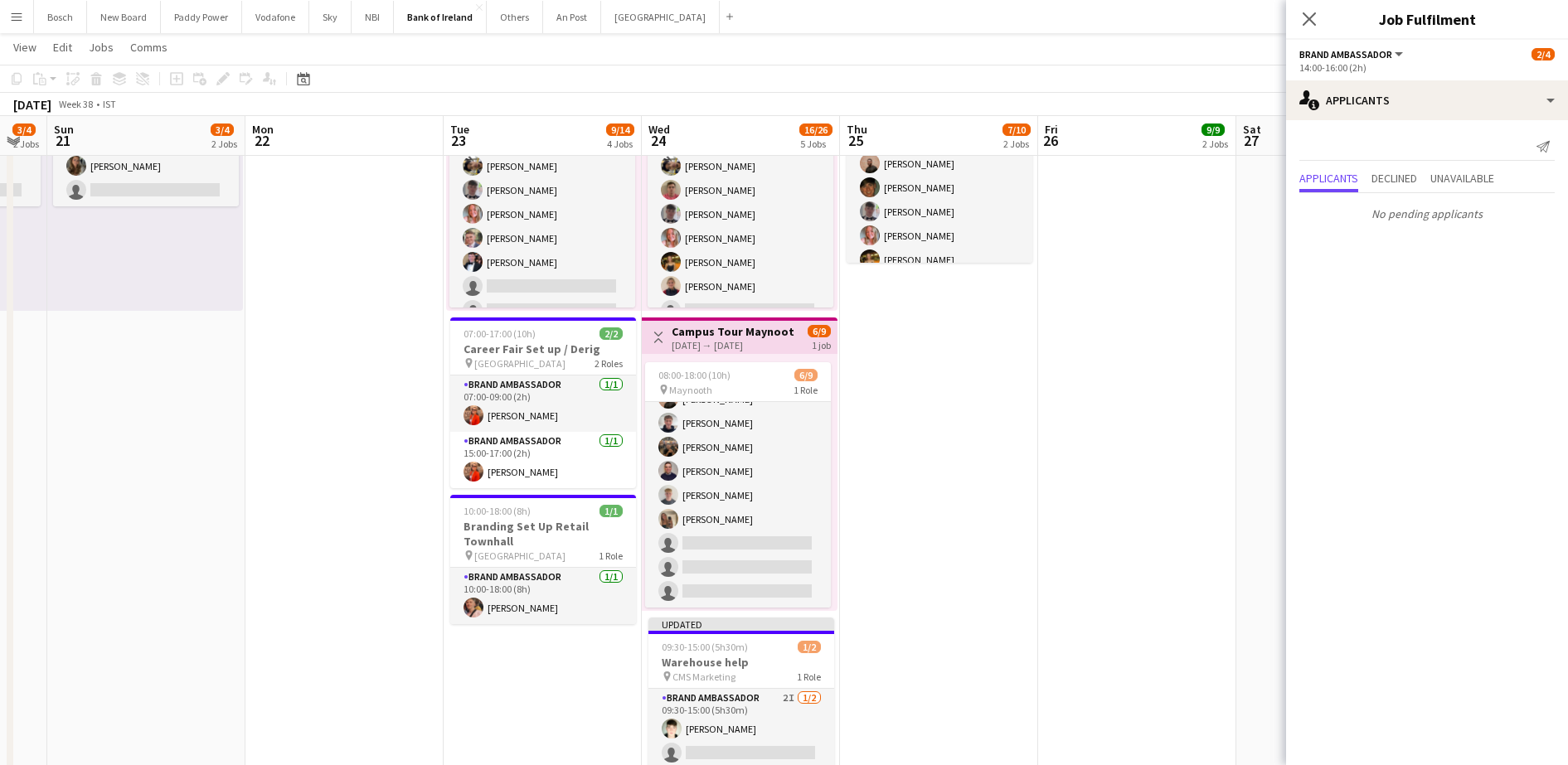
scroll to position [10, 0]
click at [753, 589] on app-card-role "Brand Ambassador 8I 2A [DATE] 08:00-18:00 (10h) [PERSON_NAME] [PERSON_NAME] [PE…" at bounding box center [738, 516] width 186 height 249
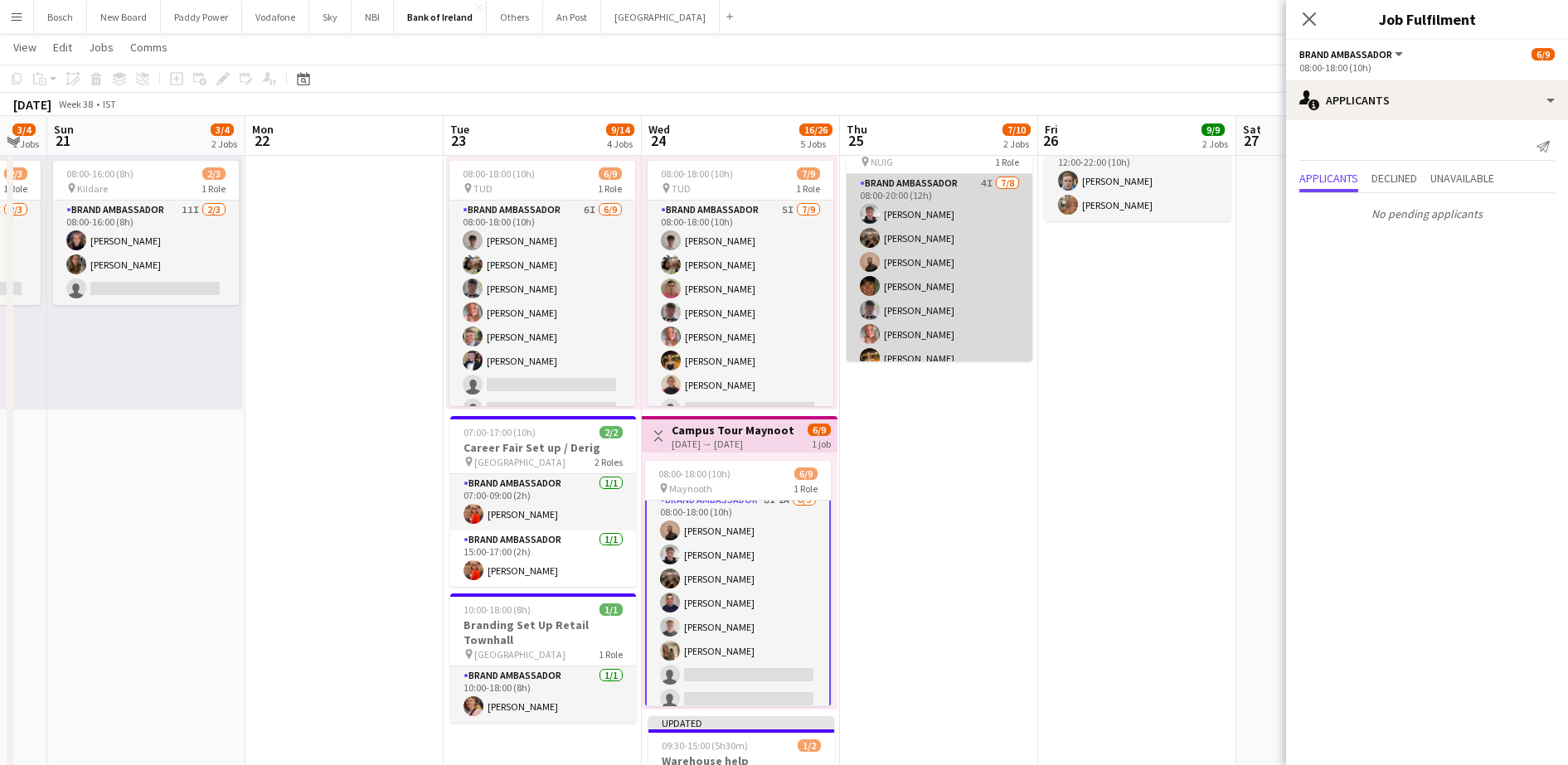
scroll to position [38, 0]
click at [971, 303] on app-card-role "Brand Ambassador 4I [DATE] 08:00-20:00 (12h) [PERSON_NAME] [PERSON_NAME] [PERSO…" at bounding box center [939, 249] width 186 height 224
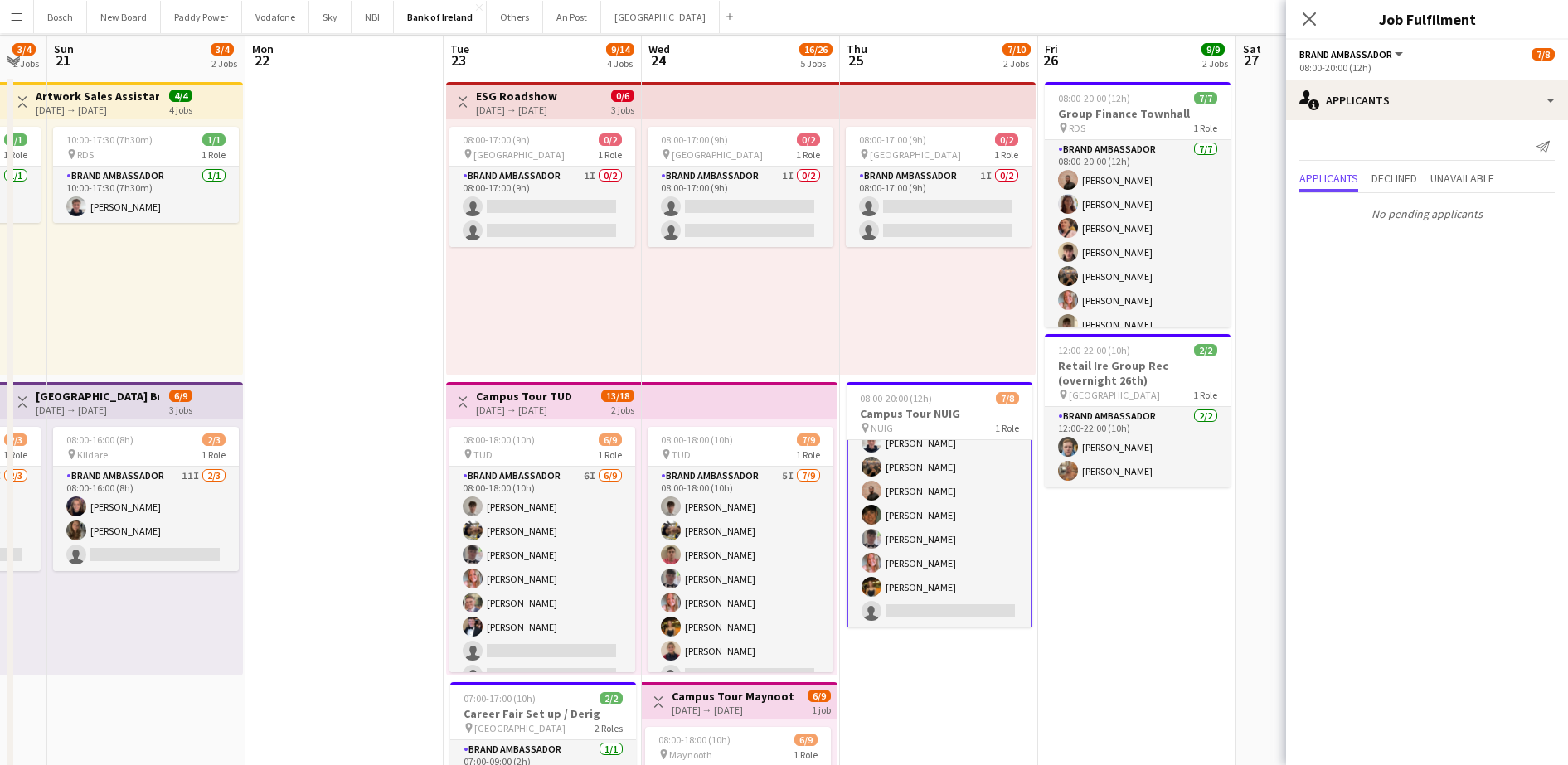
scroll to position [0, 0]
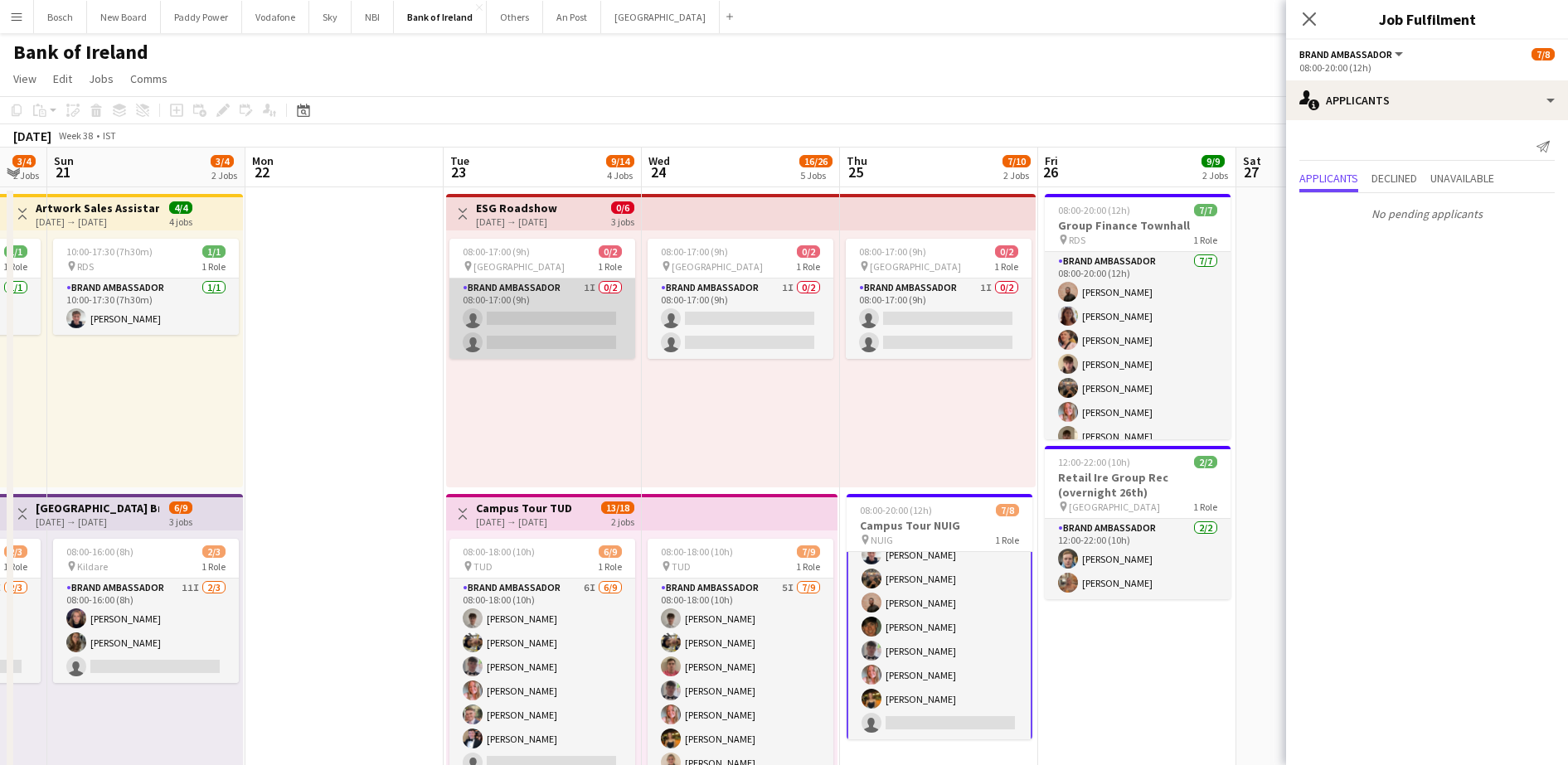
click at [558, 342] on app-card-role "Brand Ambassador 1I 0/2 08:00-17:00 (9h) single-neutral-actions single-neutral-…" at bounding box center [542, 319] width 186 height 81
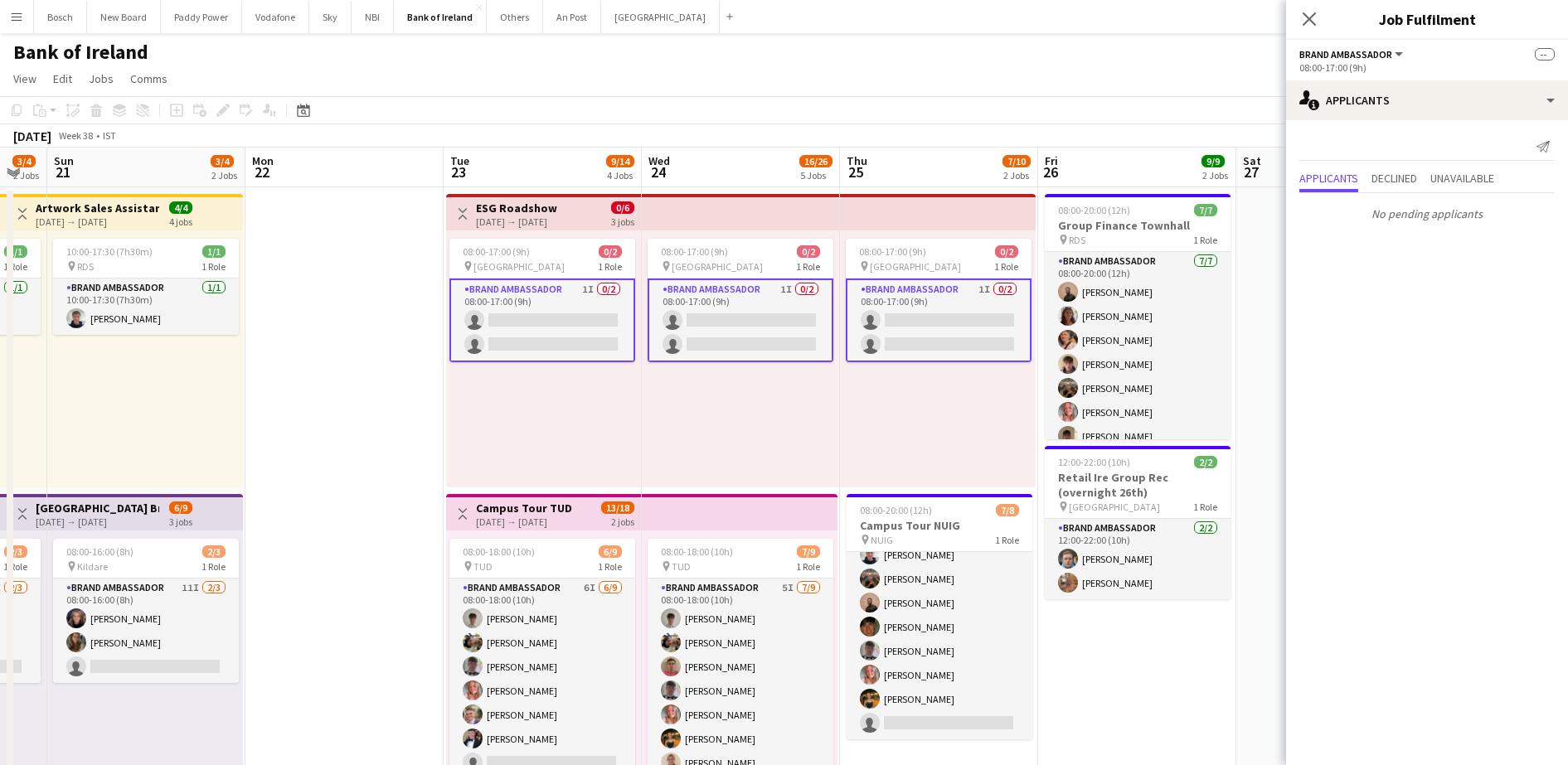
scroll to position [38, 0]
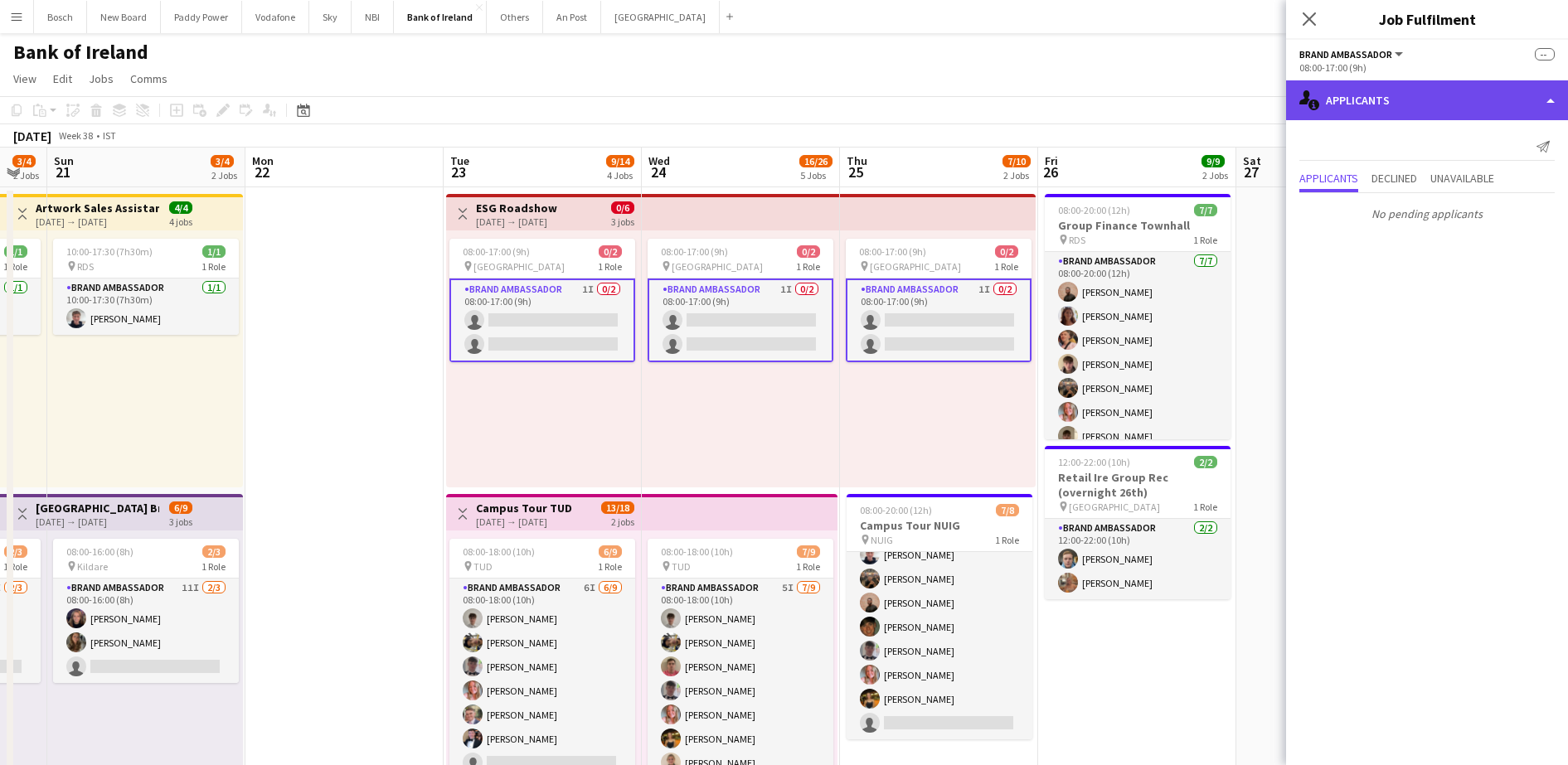
click at [1431, 110] on div "single-neutral-actions-information Applicants" at bounding box center [1426, 100] width 282 height 39
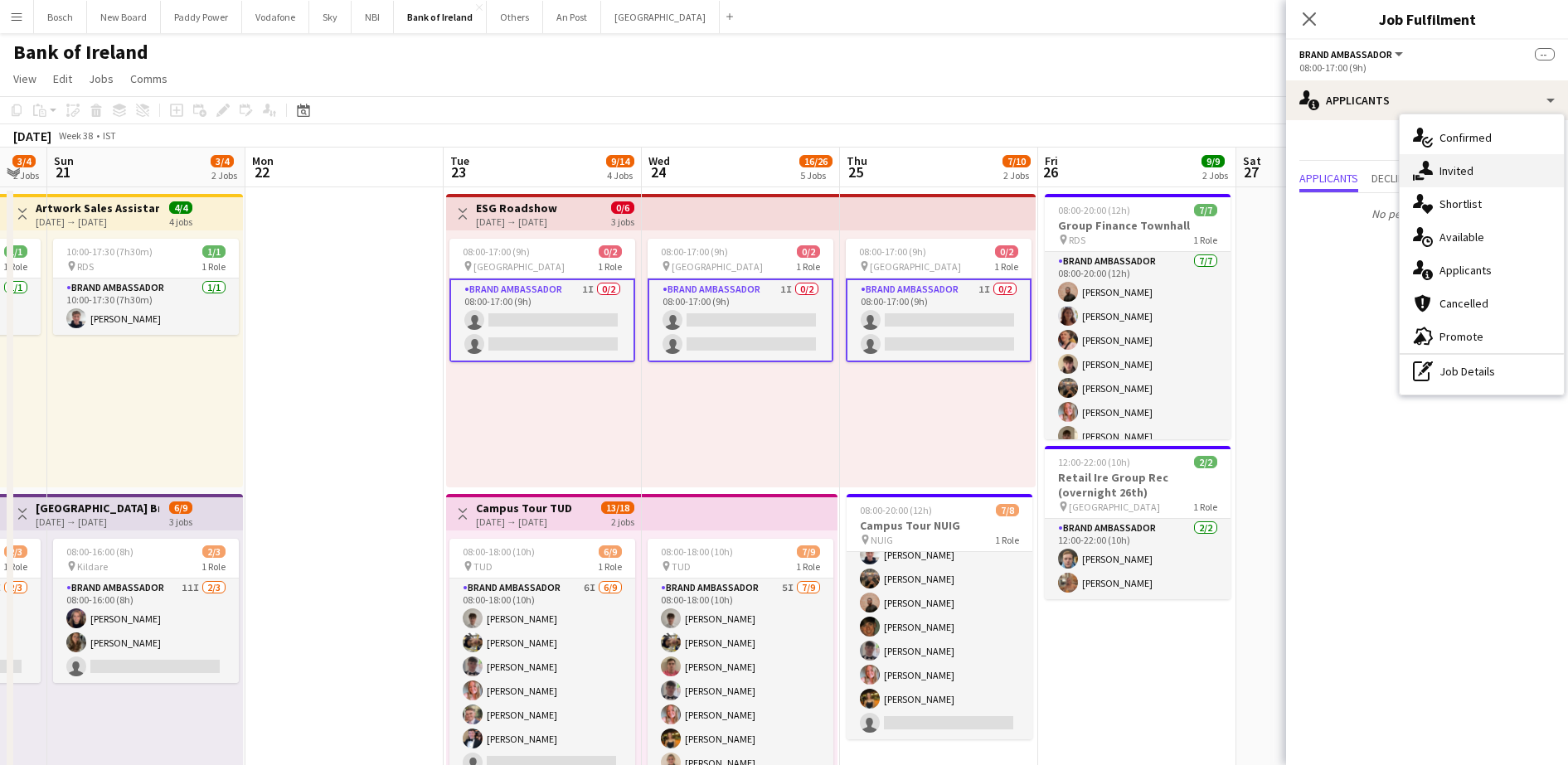
click at [1448, 168] on span "Invited" at bounding box center [1456, 171] width 34 height 15
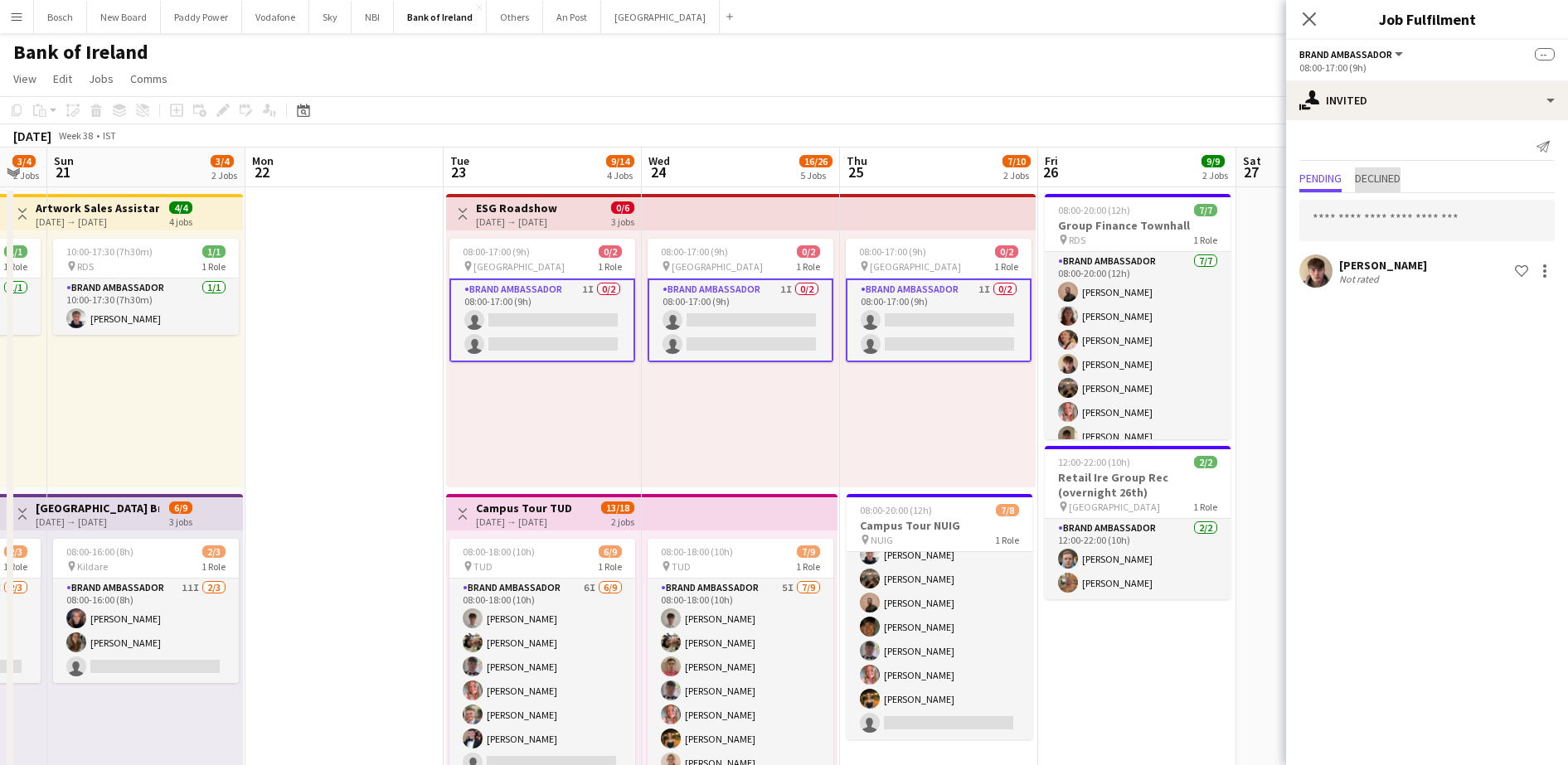
click at [1366, 184] on span "Declined" at bounding box center [1378, 178] width 46 height 11
click at [1324, 183] on span "Pending" at bounding box center [1319, 178] width 42 height 11
click at [1093, 108] on app-toolbar "Copy Paste Paste Ctrl+V Paste with crew Ctrl+Shift+V Paste linked Job [GEOGRAPH…" at bounding box center [784, 110] width 1568 height 28
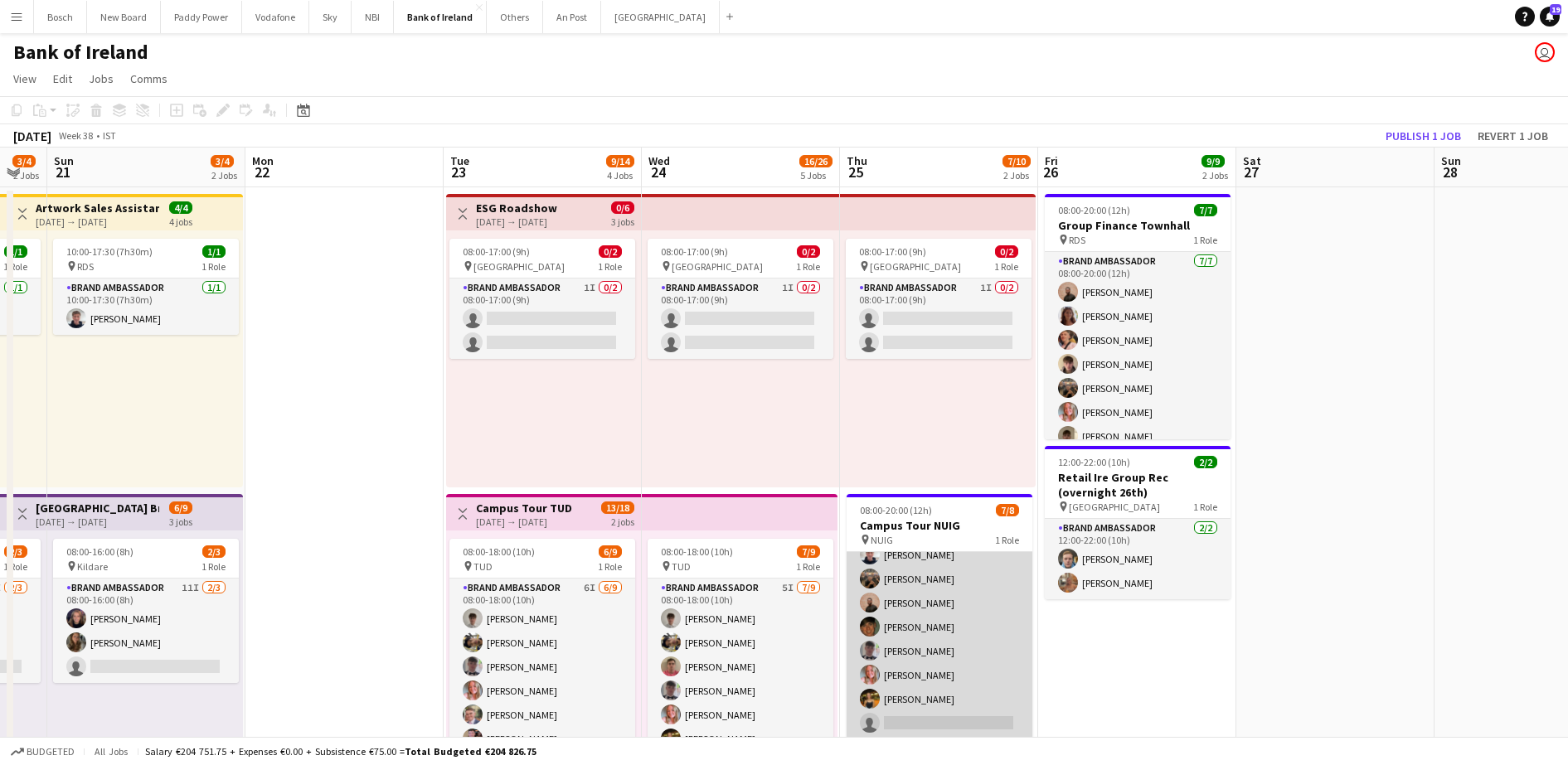
click at [893, 594] on app-card-role "Brand Ambassador 4I [DATE] 08:00-20:00 (12h) [PERSON_NAME] [PERSON_NAME] [PERSO…" at bounding box center [939, 627] width 186 height 224
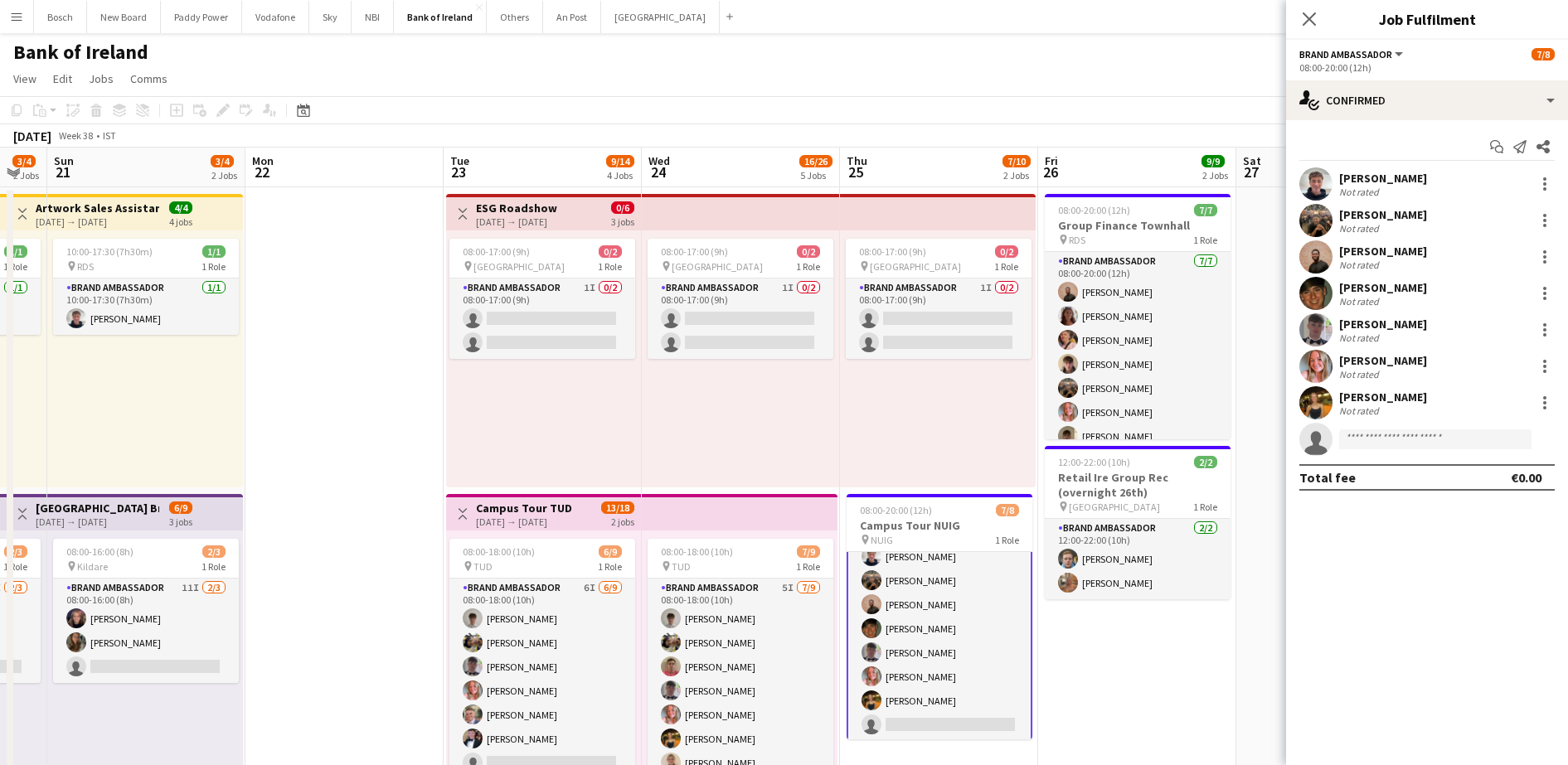
scroll to position [39, 0]
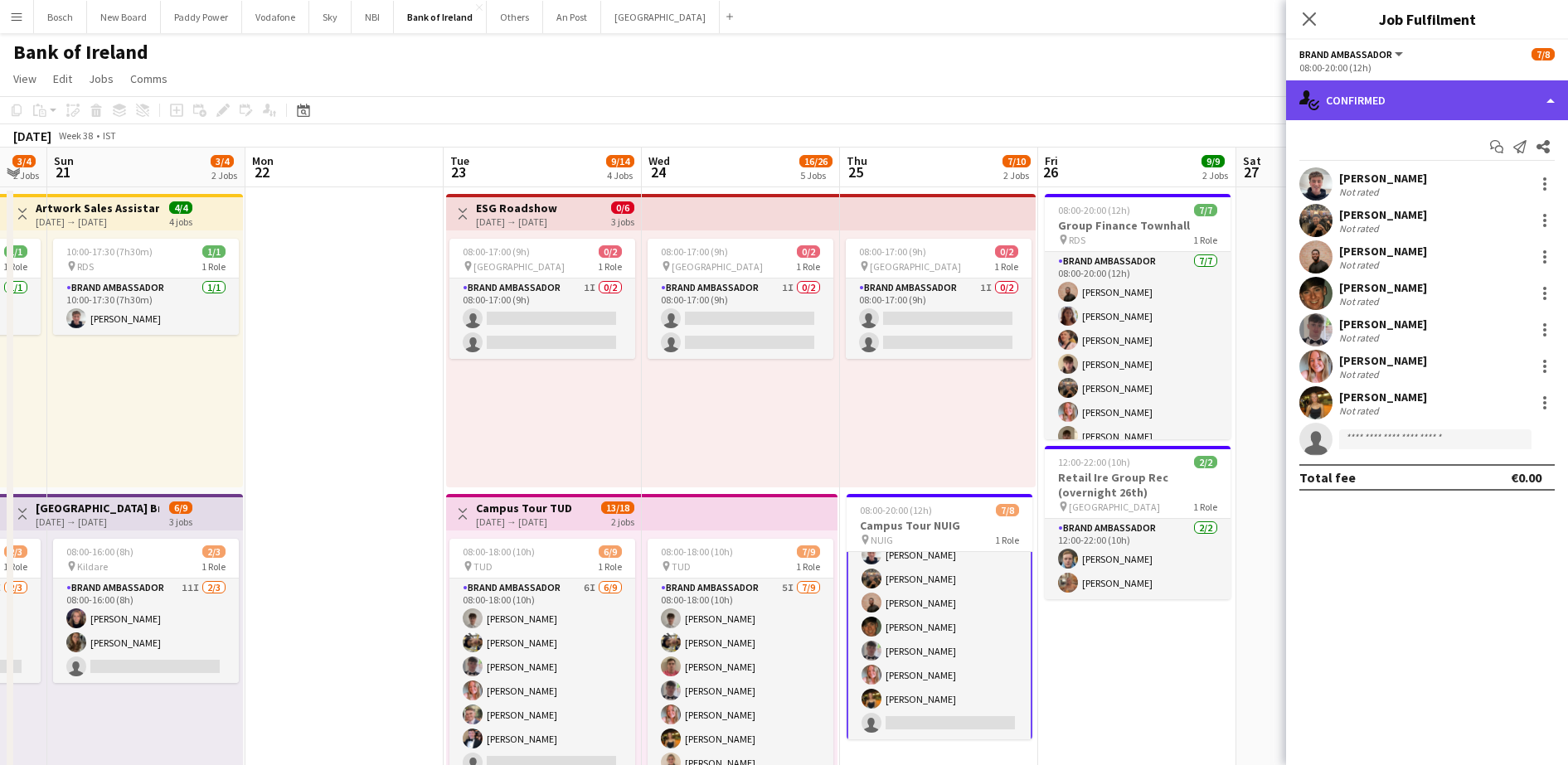
click at [1379, 118] on div "single-neutral-actions-check-2 Confirmed" at bounding box center [1426, 100] width 282 height 39
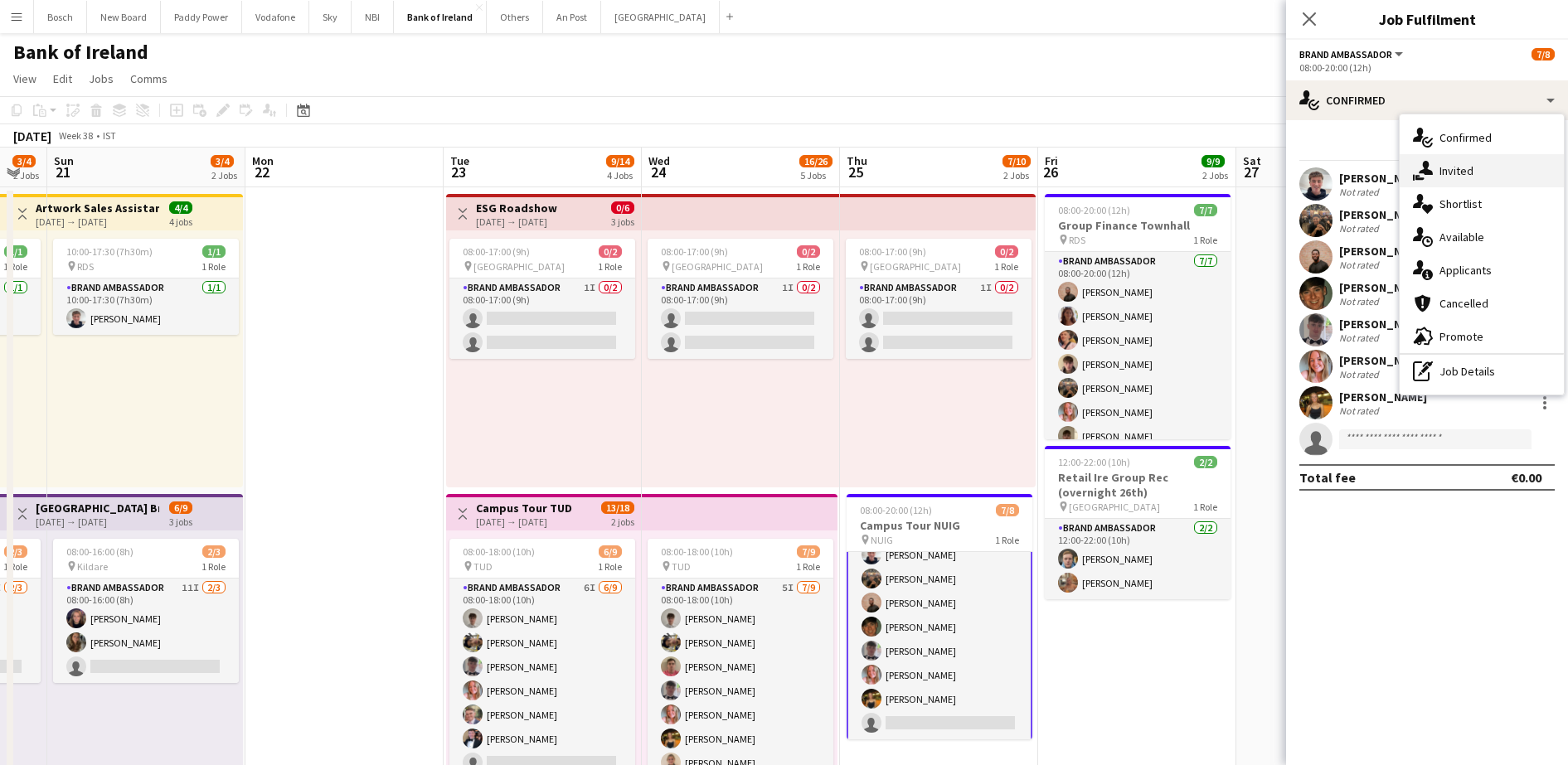
click at [1453, 170] on span "Invited" at bounding box center [1456, 171] width 34 height 15
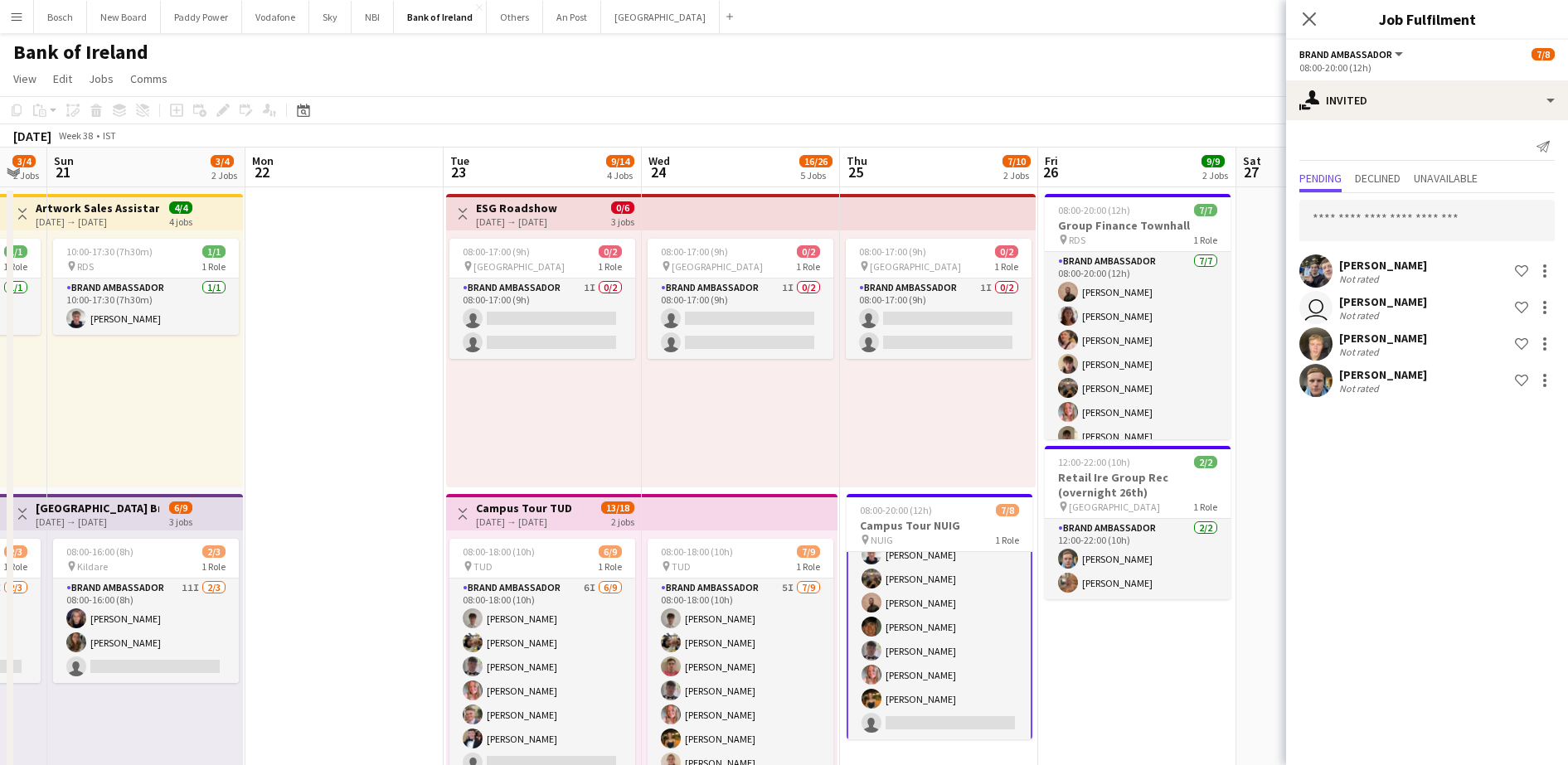
click at [1147, 93] on app-page-menu "View Day view expanded Day view collapsed Month view Date picker Jump to [DATE]…" at bounding box center [784, 81] width 1568 height 32
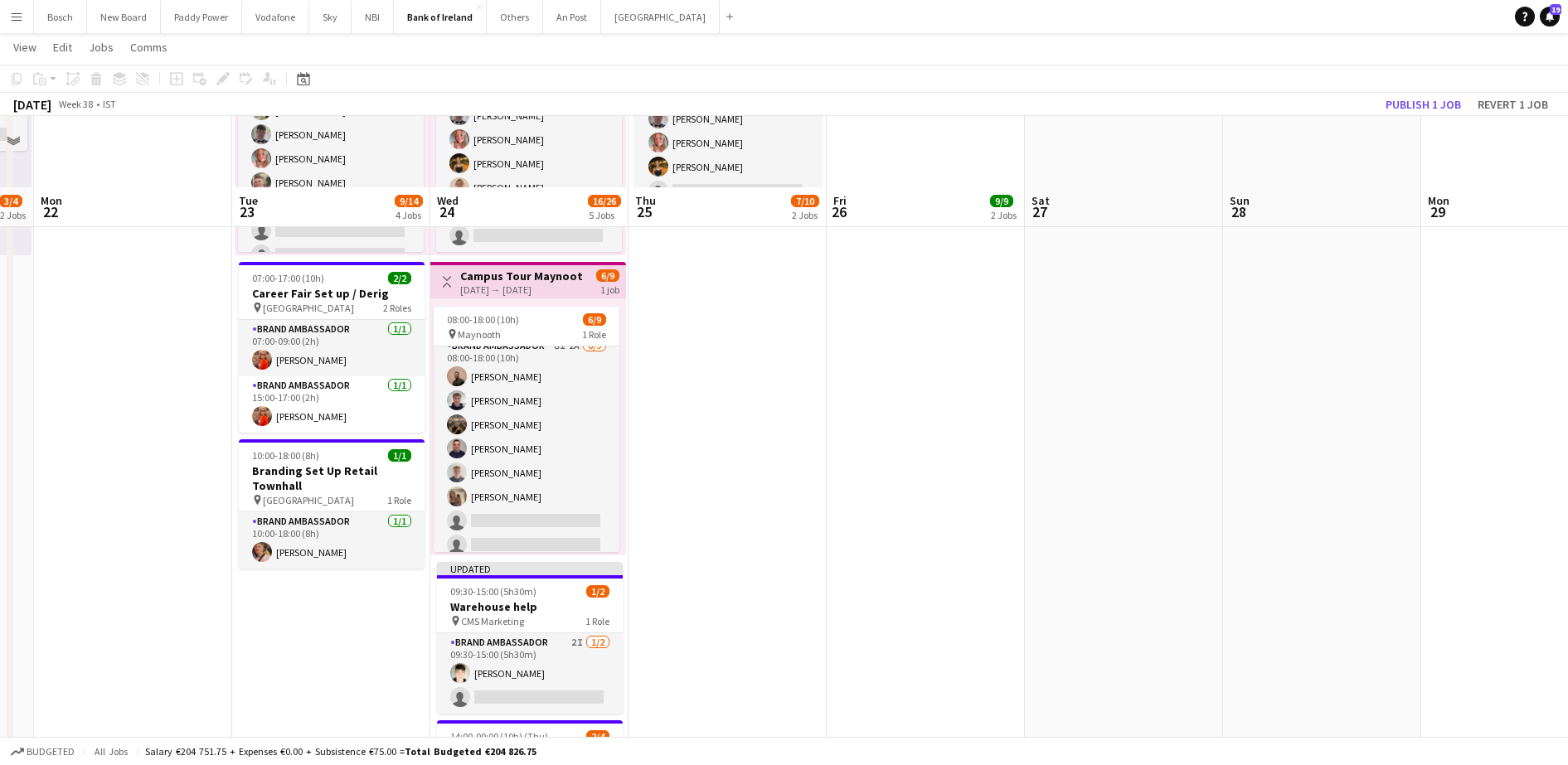
scroll to position [602, 0]
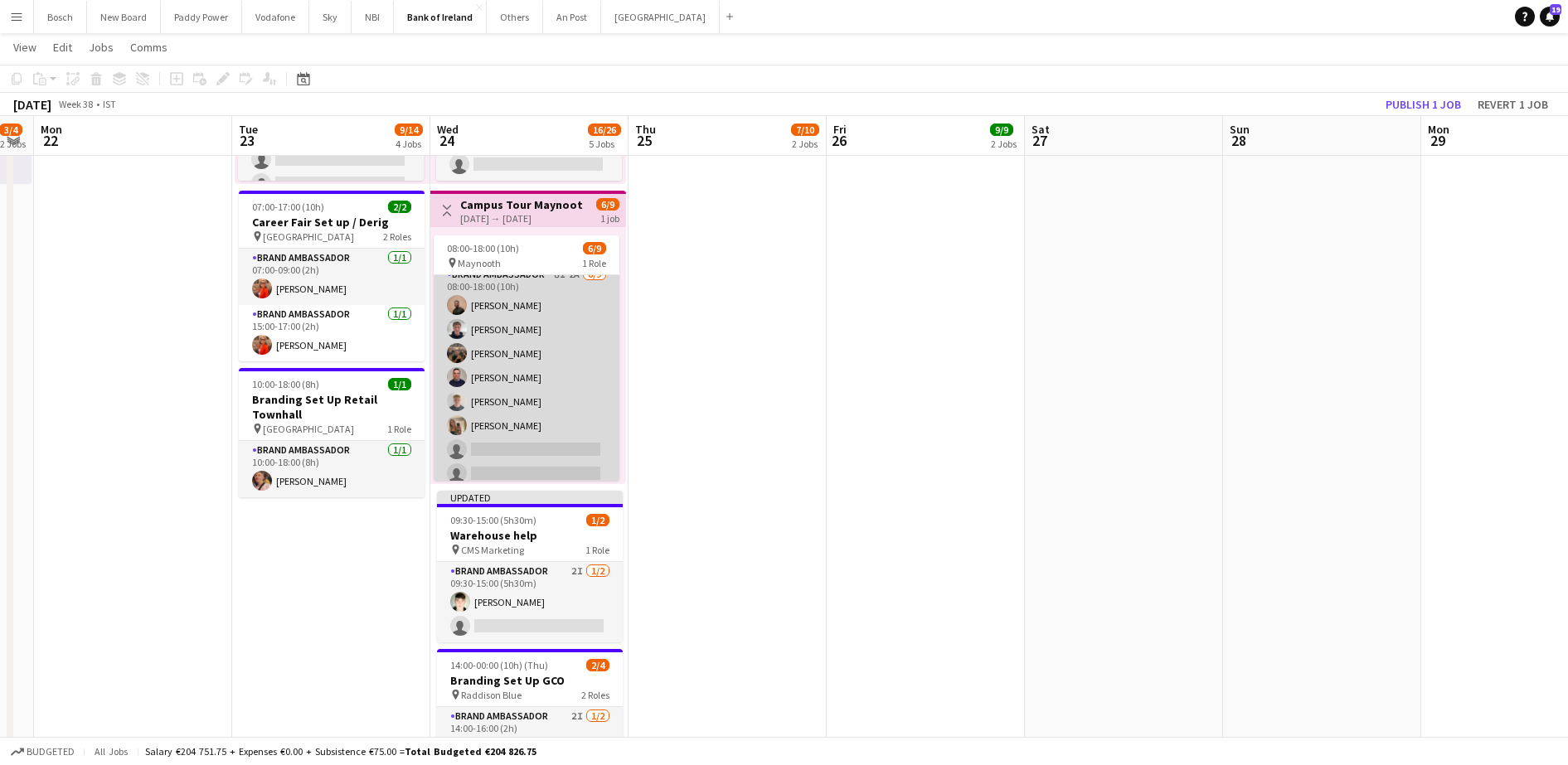
click at [504, 363] on app-card-role "Brand Ambassador 8I 2A [DATE] 08:00-18:00 (10h) [PERSON_NAME] [PERSON_NAME] [PE…" at bounding box center [526, 390] width 186 height 249
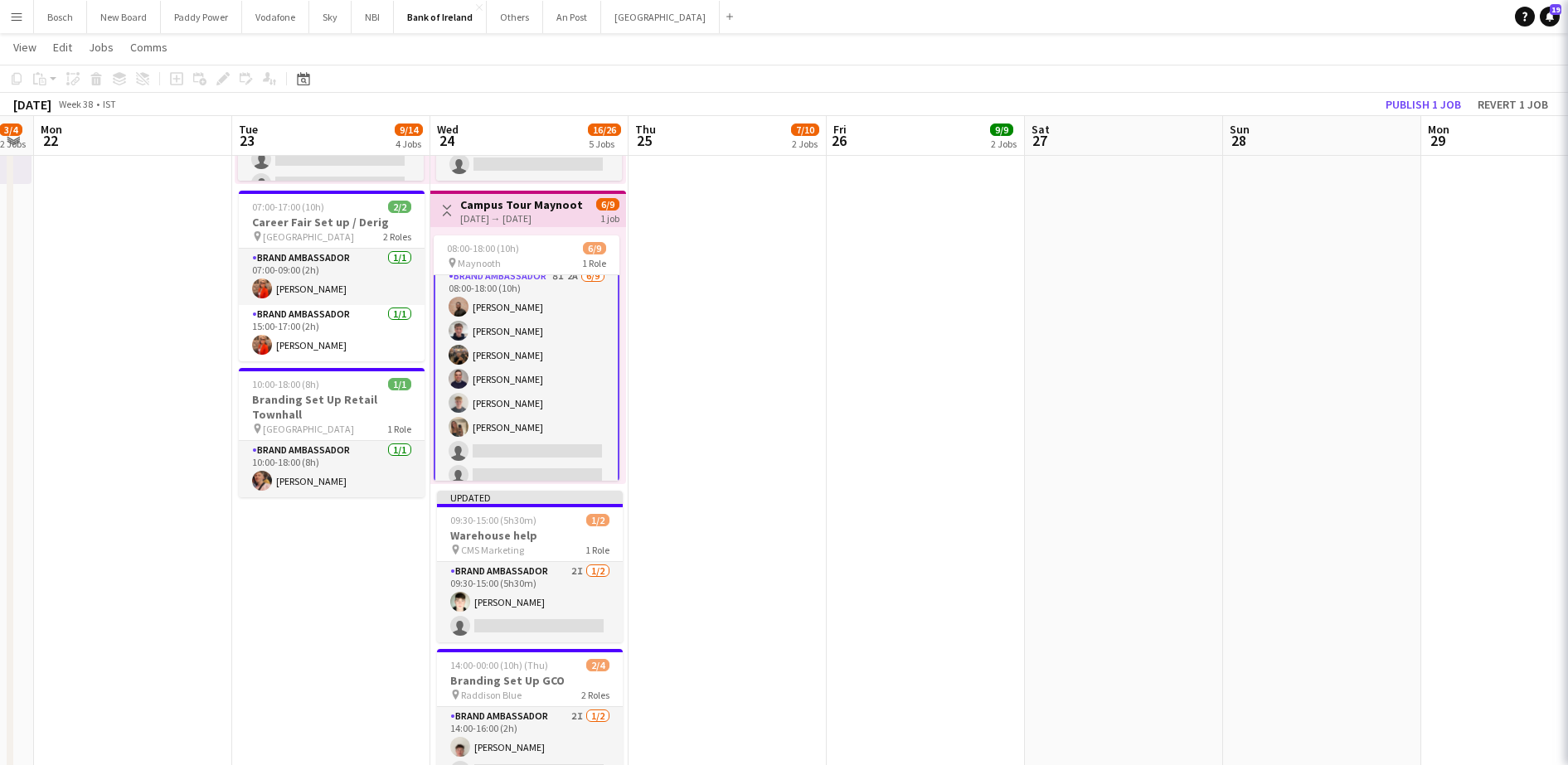
scroll to position [11, 0]
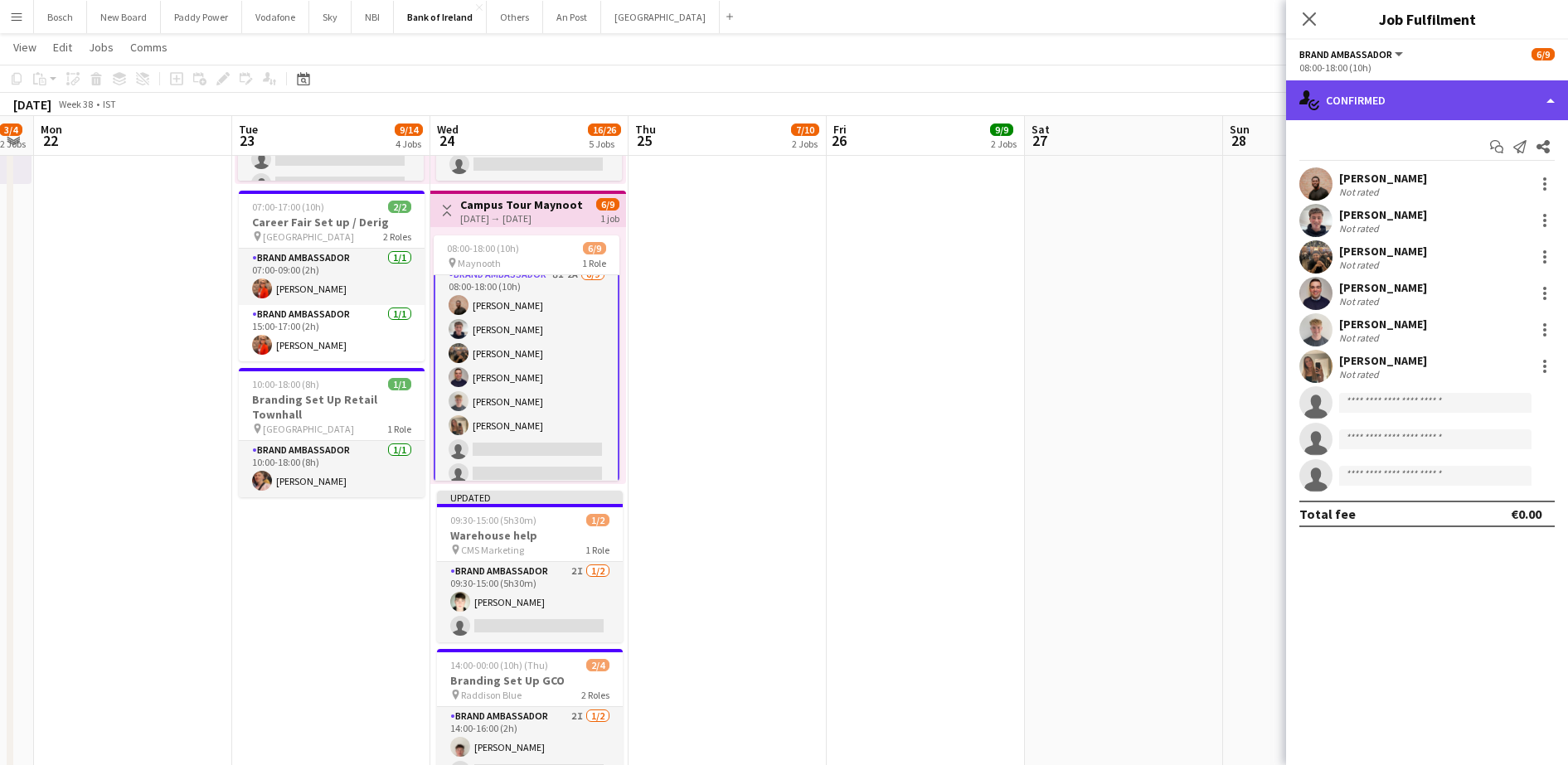
click at [1286, 97] on div "single-neutral-actions-check-2 Confirmed" at bounding box center [1426, 100] width 282 height 39
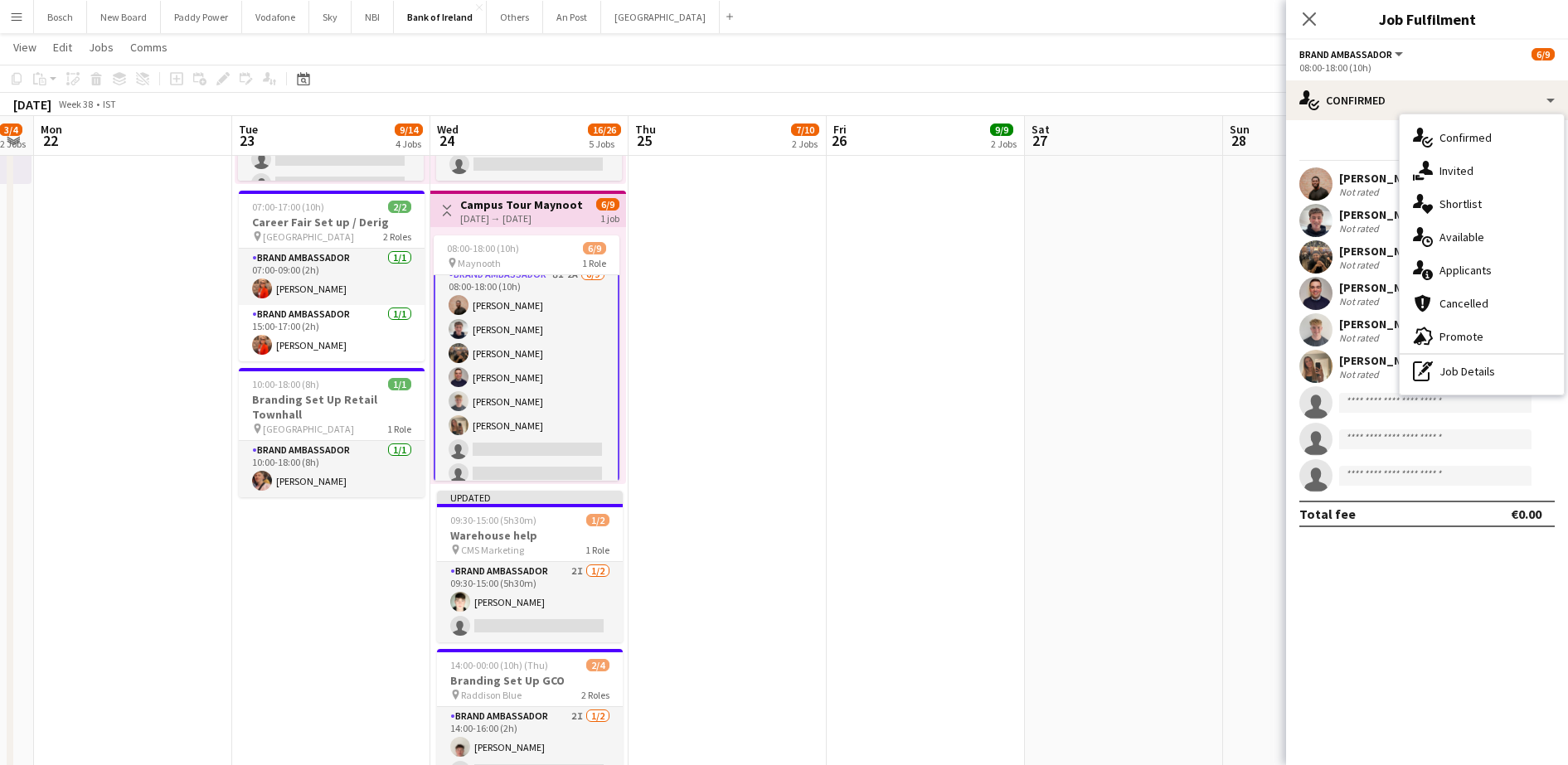
click at [1186, 82] on app-toolbar "Copy Paste Paste Ctrl+V Paste with crew Ctrl+Shift+V Paste linked Job [GEOGRAPH…" at bounding box center [784, 79] width 1568 height 28
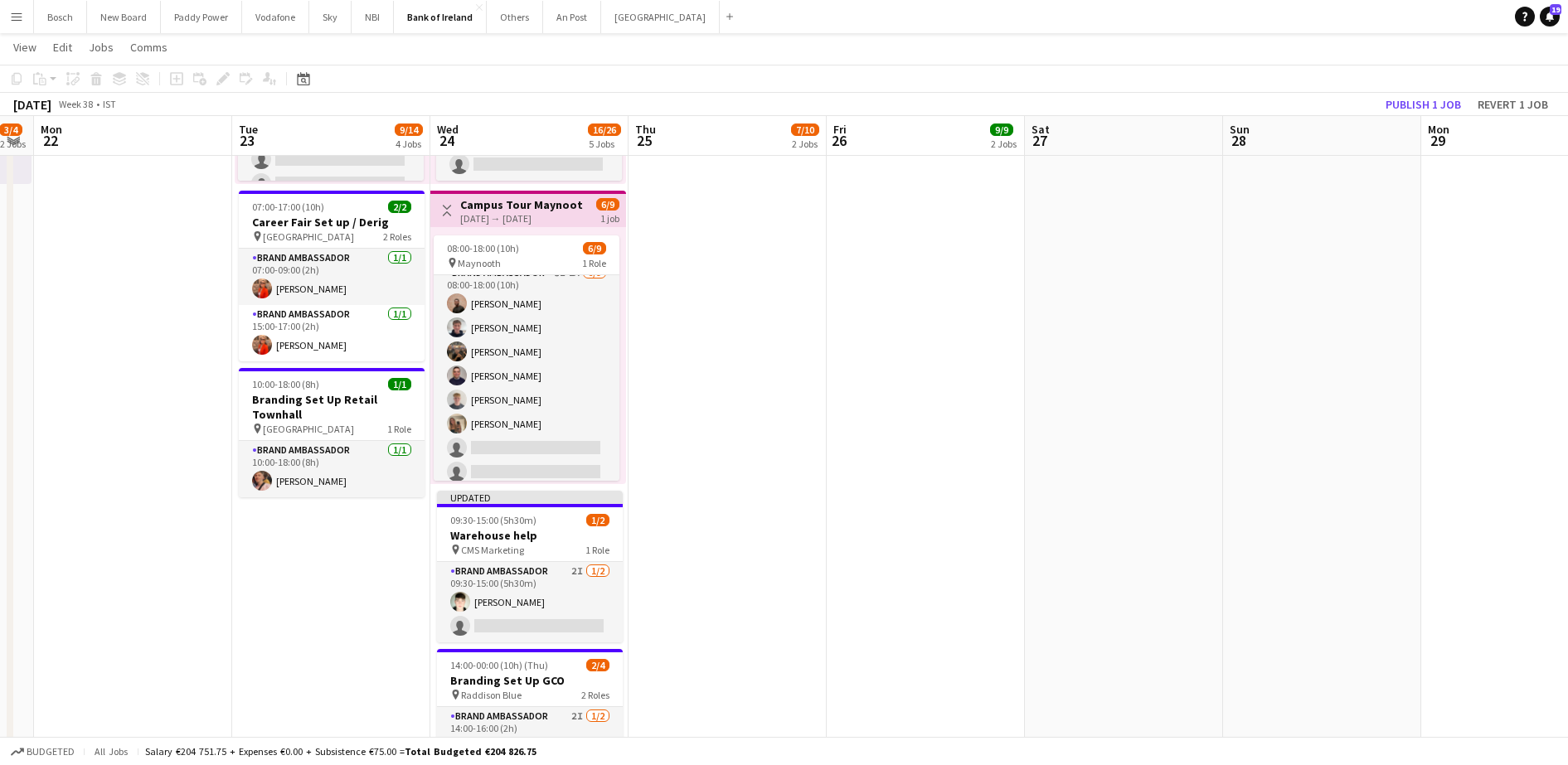
scroll to position [10, 0]
click at [1420, 103] on button "Publish 1 job" at bounding box center [1423, 104] width 89 height 22
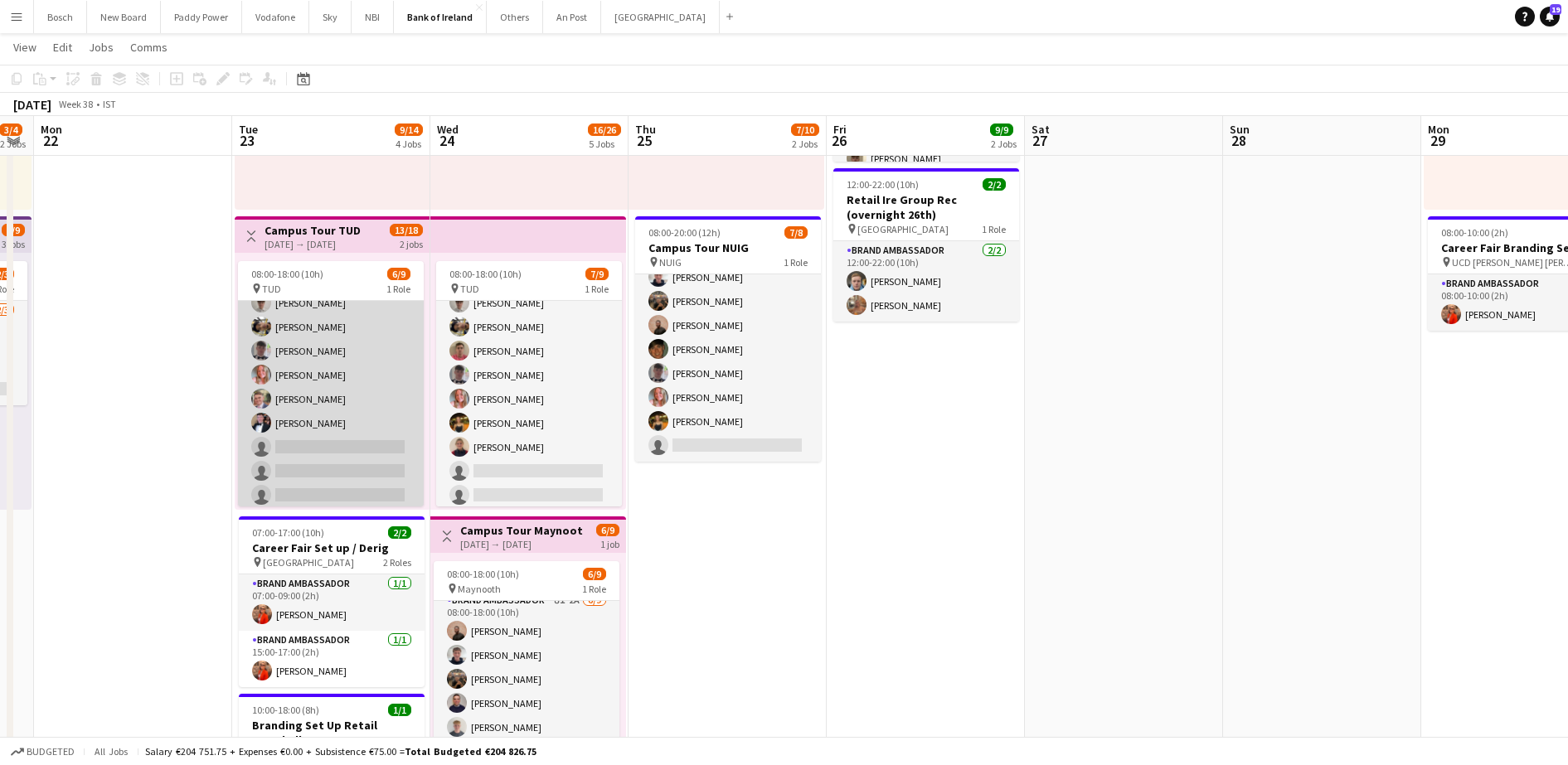
scroll to position [0, 0]
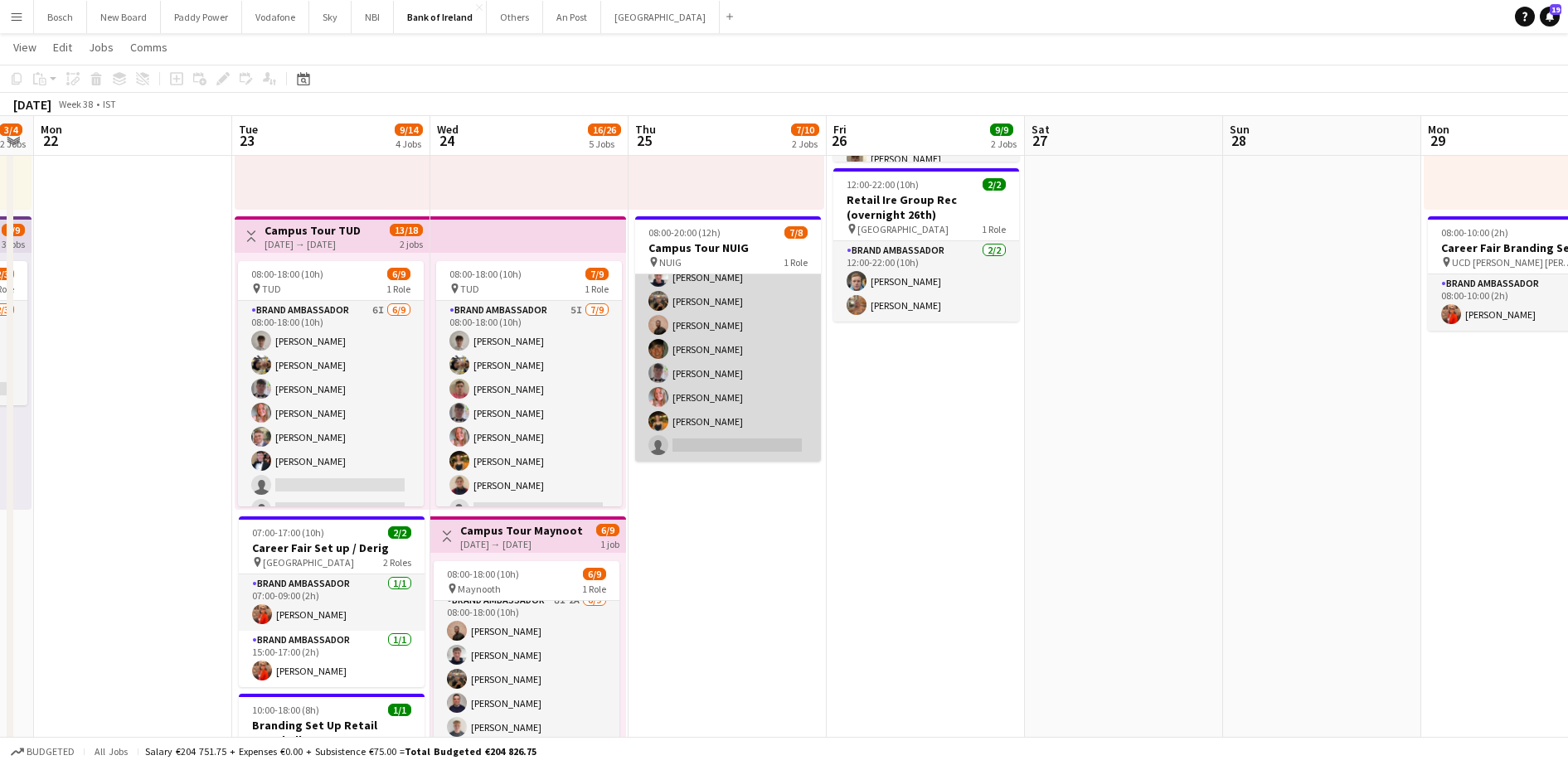
click at [699, 357] on app-card-role "Brand Ambassador 4I [DATE] 08:00-20:00 (12h) [PERSON_NAME] [PERSON_NAME] [PERSO…" at bounding box center [728, 349] width 186 height 224
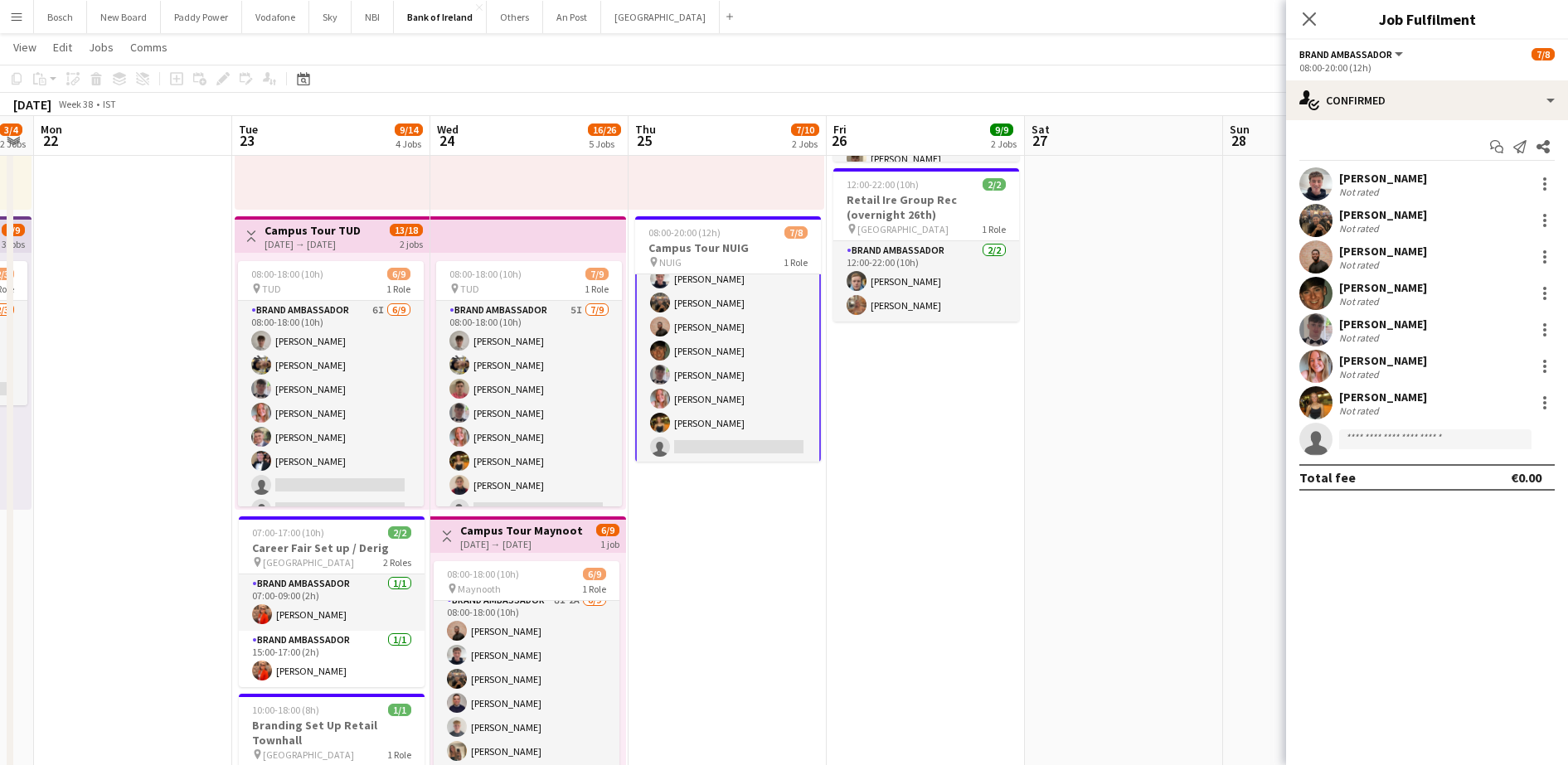
scroll to position [39, 0]
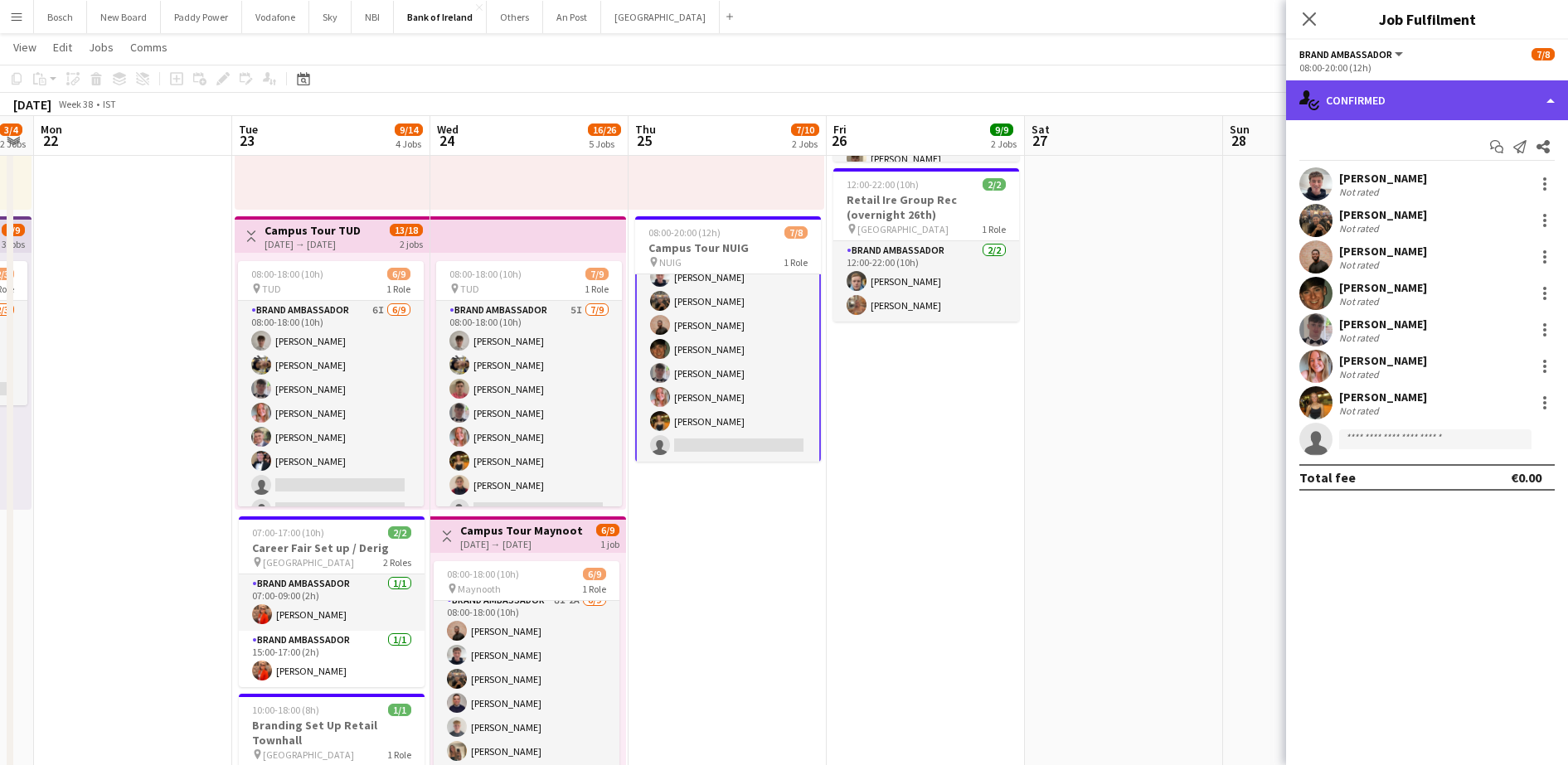
click at [1503, 93] on div "single-neutral-actions-check-2 Confirmed" at bounding box center [1426, 100] width 282 height 39
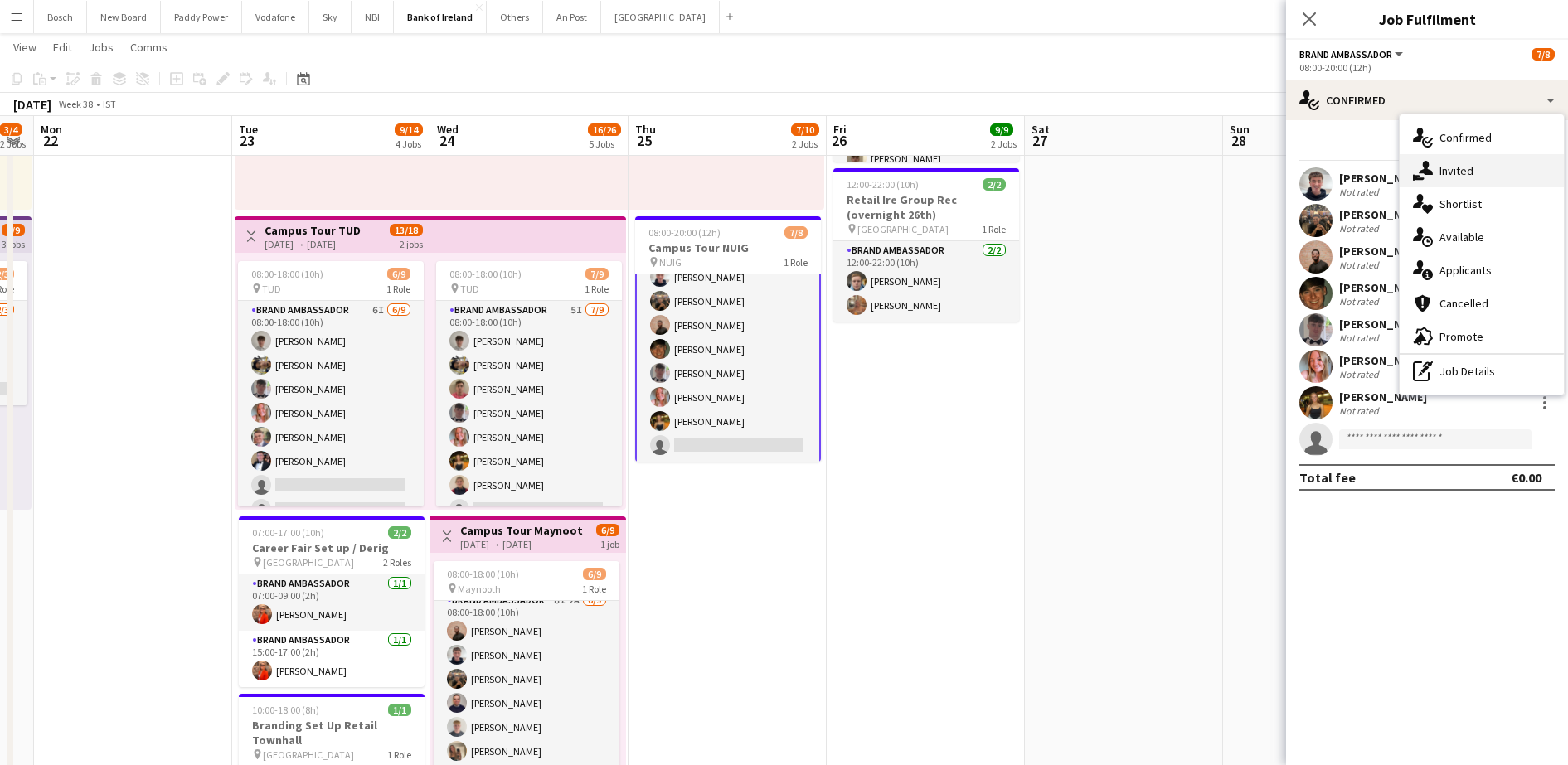
click at [1462, 160] on div "single-neutral-actions-share-1 Invited" at bounding box center [1481, 170] width 164 height 33
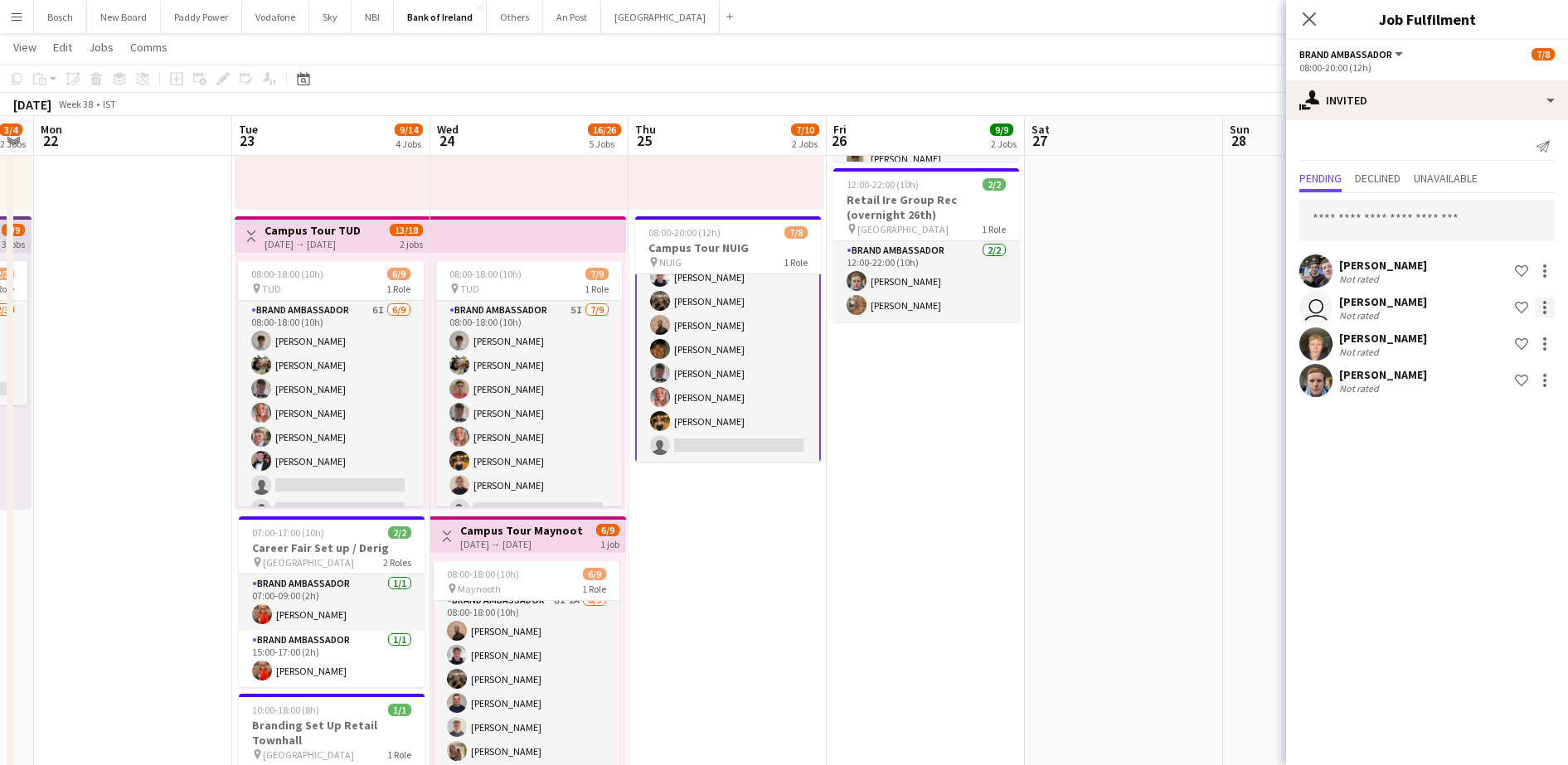
click at [1548, 311] on div at bounding box center [1544, 307] width 20 height 20
click at [1519, 380] on span "Send notification" at bounding box center [1492, 377] width 98 height 14
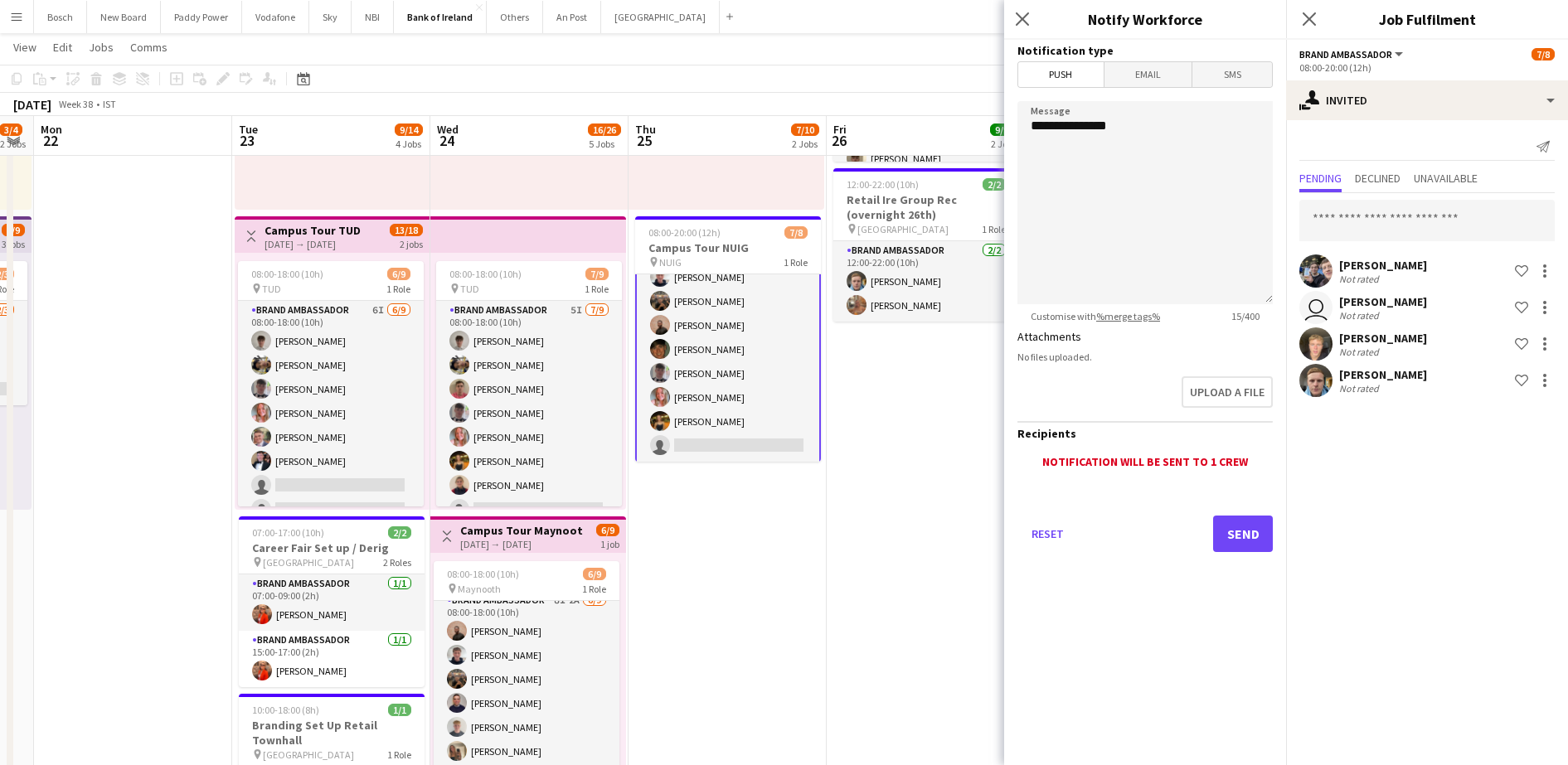
drag, startPoint x: 1237, startPoint y: 508, endPoint x: 1246, endPoint y: 542, distance: 35.2
click at [1246, 542] on div "Reset Send" at bounding box center [1145, 541] width 255 height 116
click at [1246, 542] on button "Send" at bounding box center [1243, 534] width 60 height 37
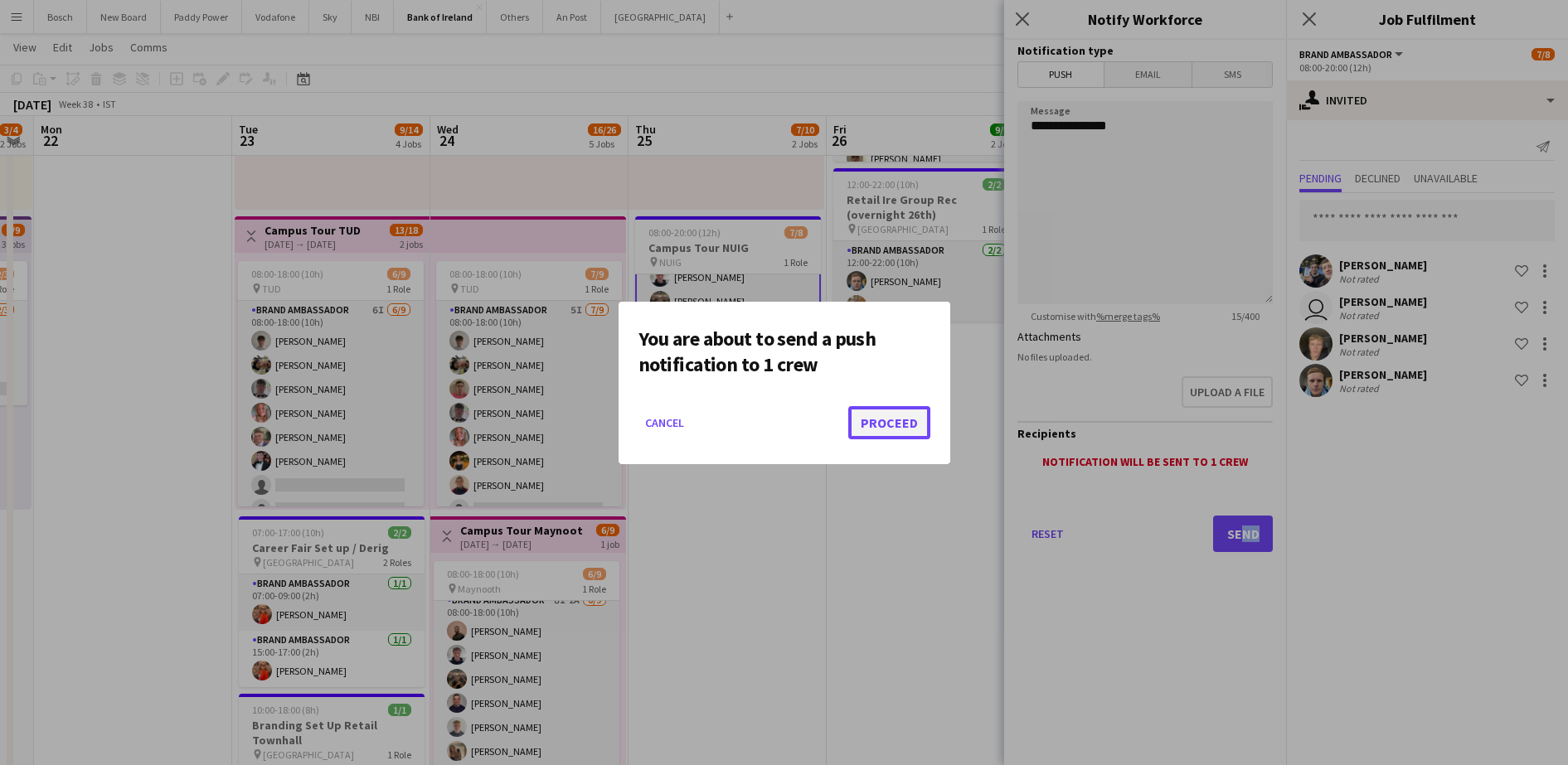
click at [908, 426] on button "Proceed" at bounding box center [889, 422] width 82 height 33
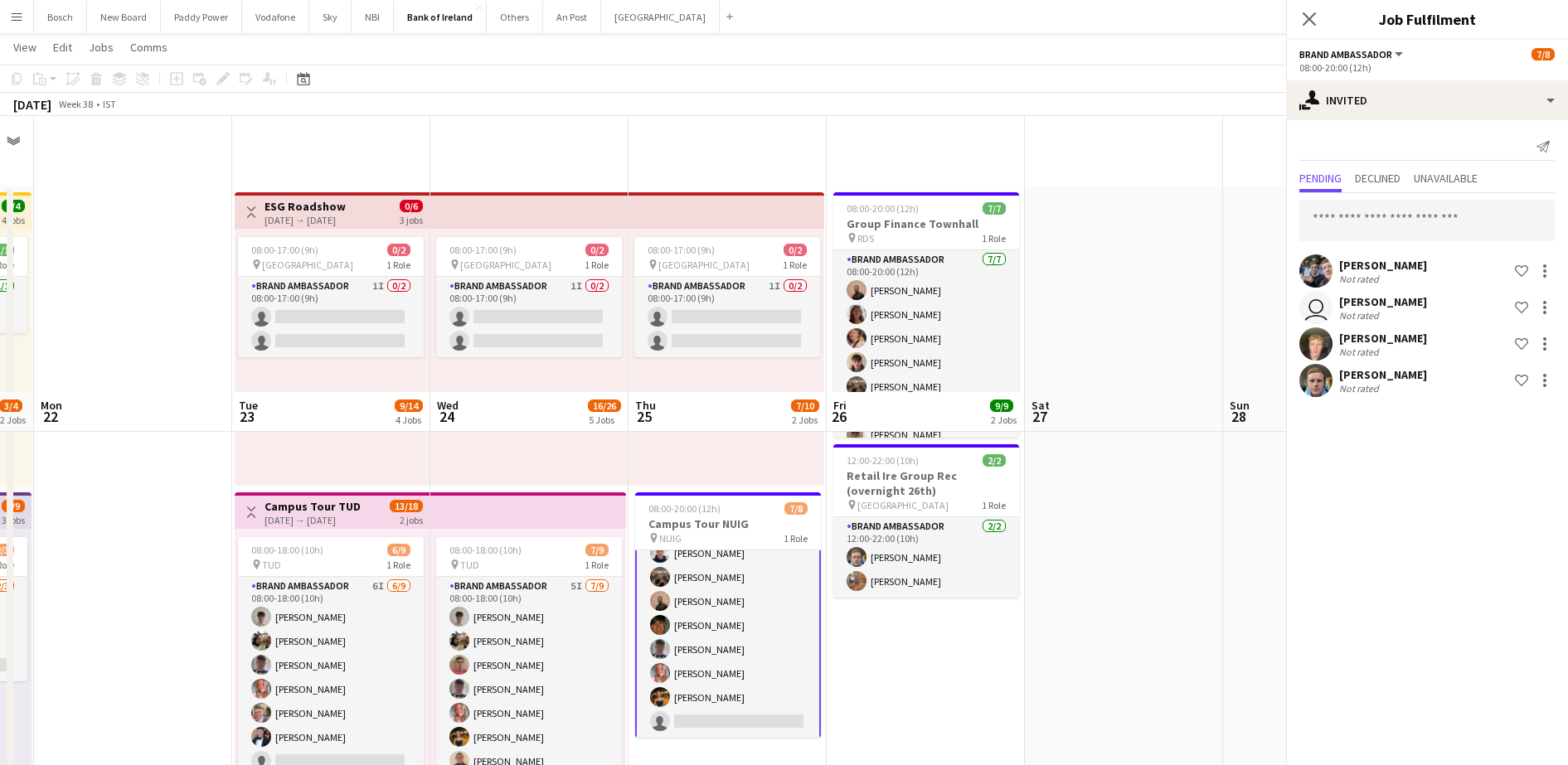
scroll to position [276, 0]
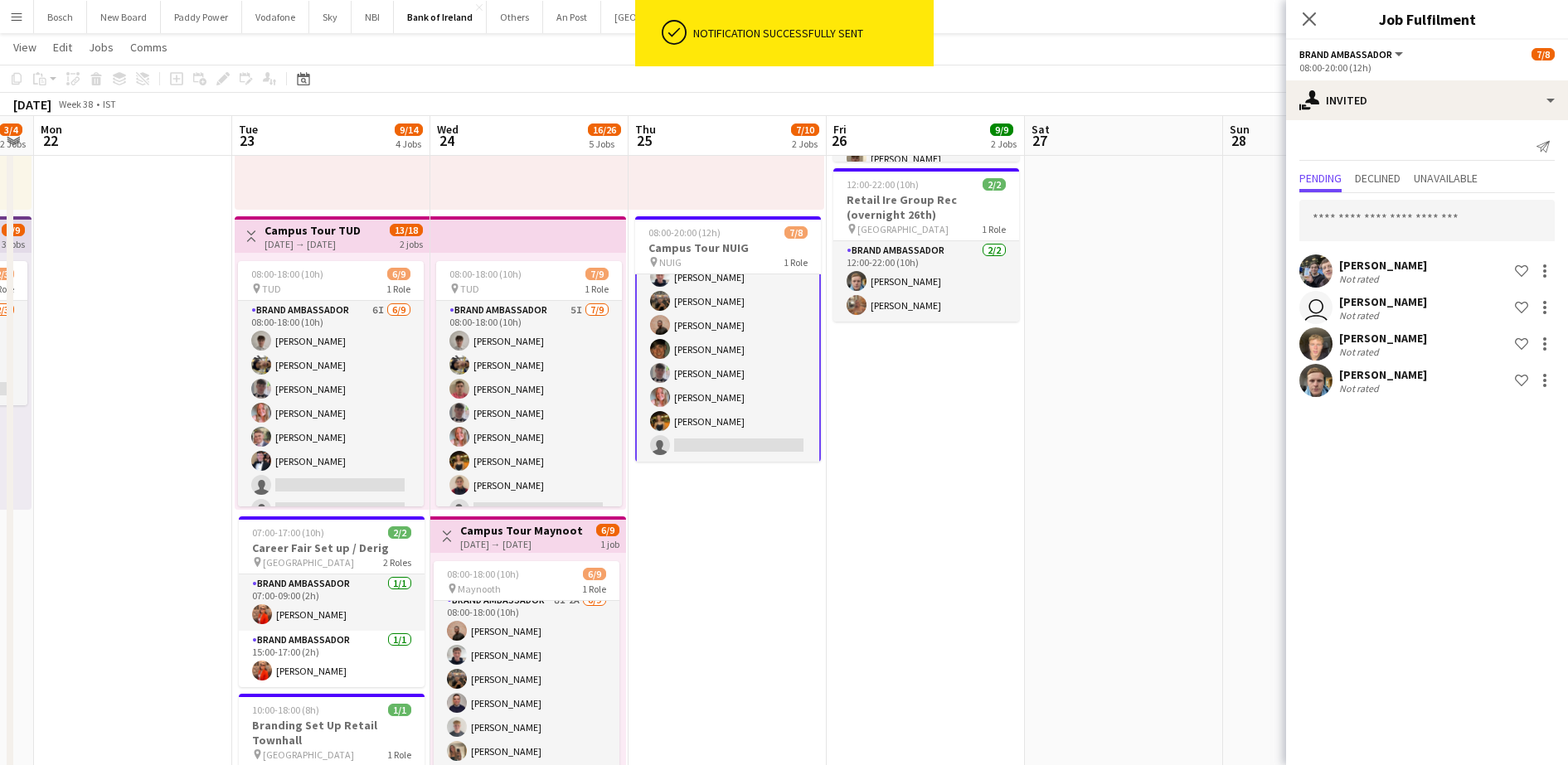
click at [1078, 122] on app-board-header-date "Sat 27" at bounding box center [1123, 136] width 198 height 39
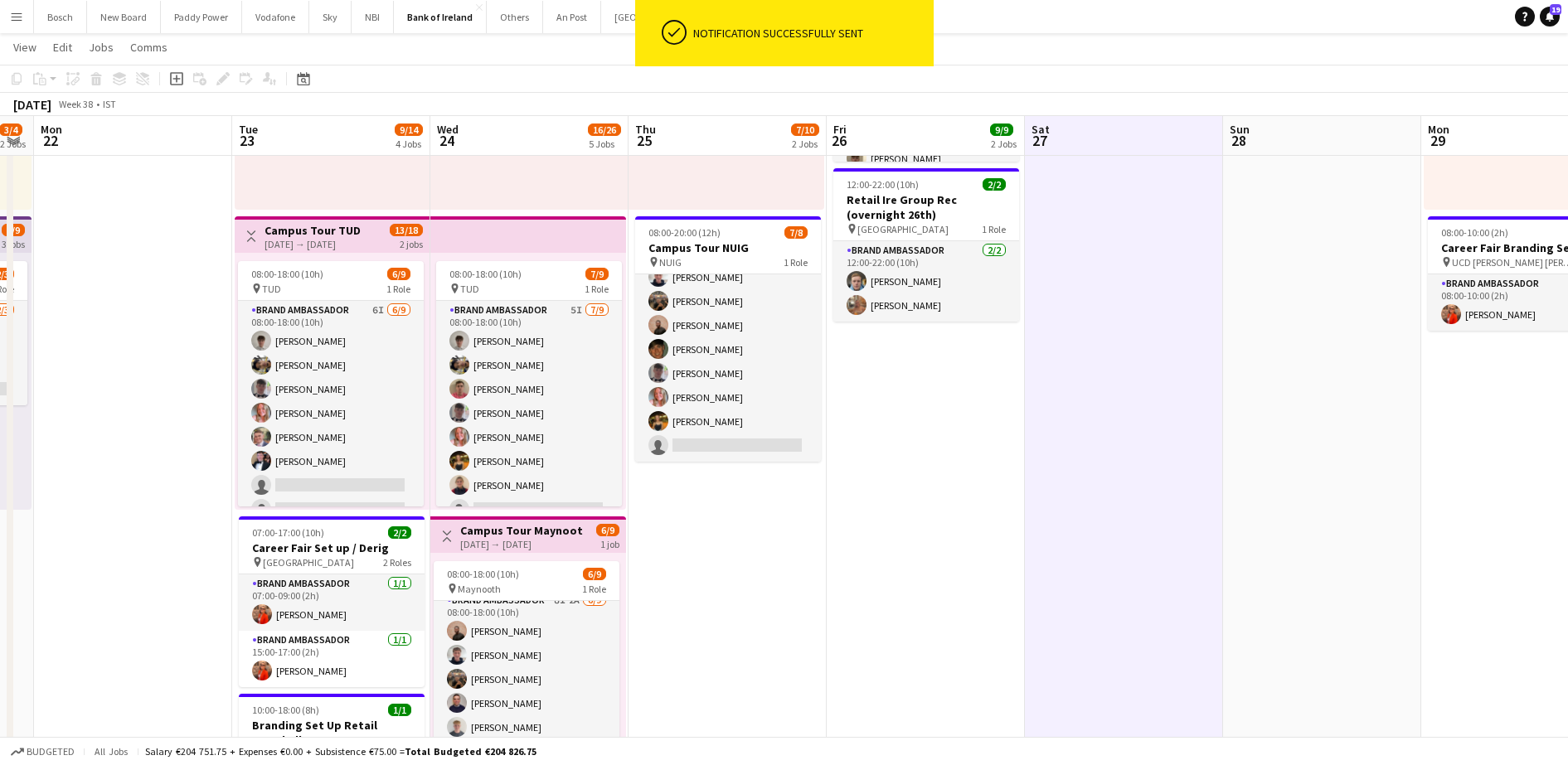
scroll to position [38, 0]
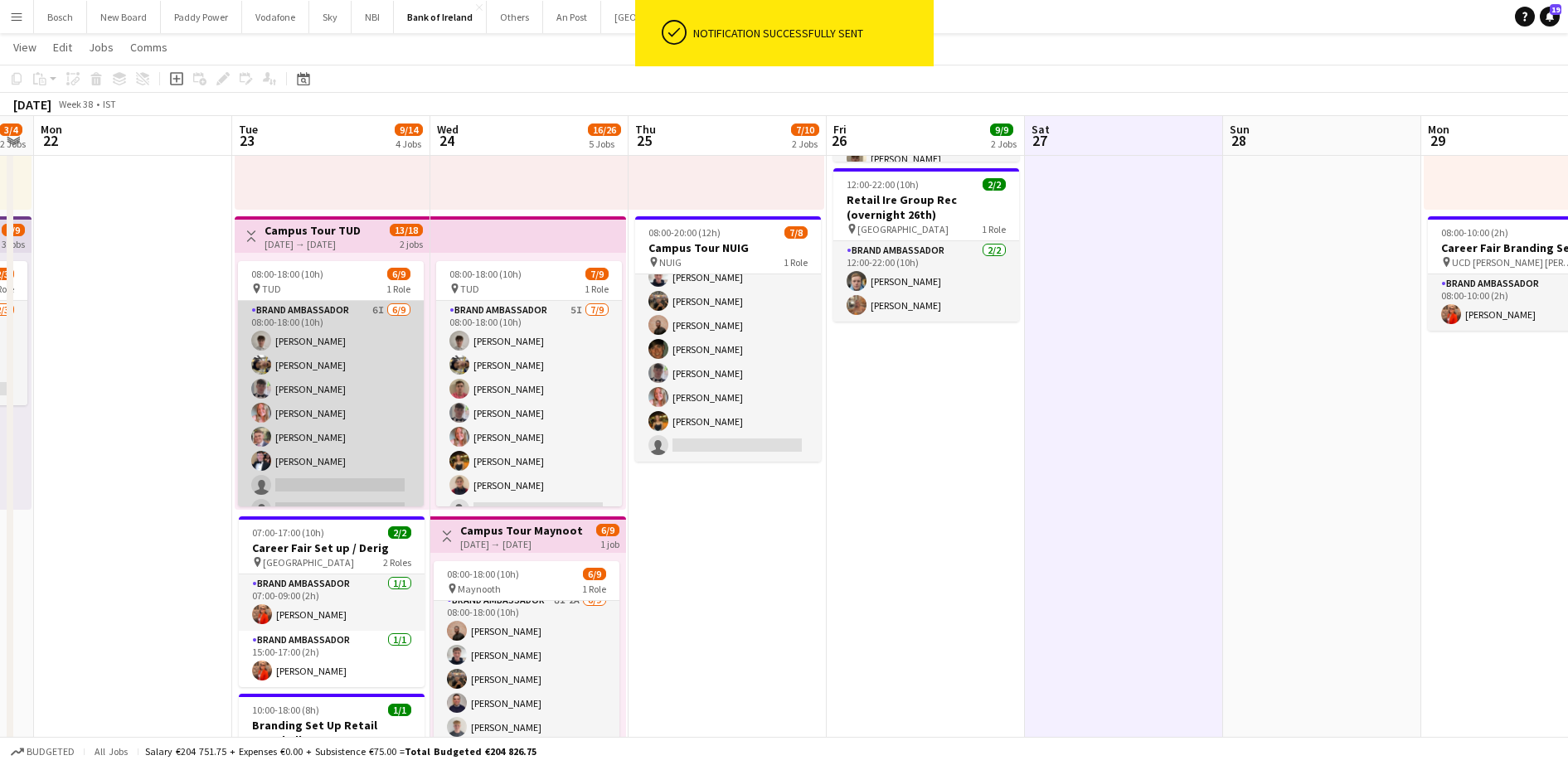
click at [403, 426] on app-card-role "Brand Ambassador 6I [DATE] 08:00-18:00 (10h) [PERSON_NAME] [PERSON_NAME] [PERSO…" at bounding box center [331, 425] width 186 height 249
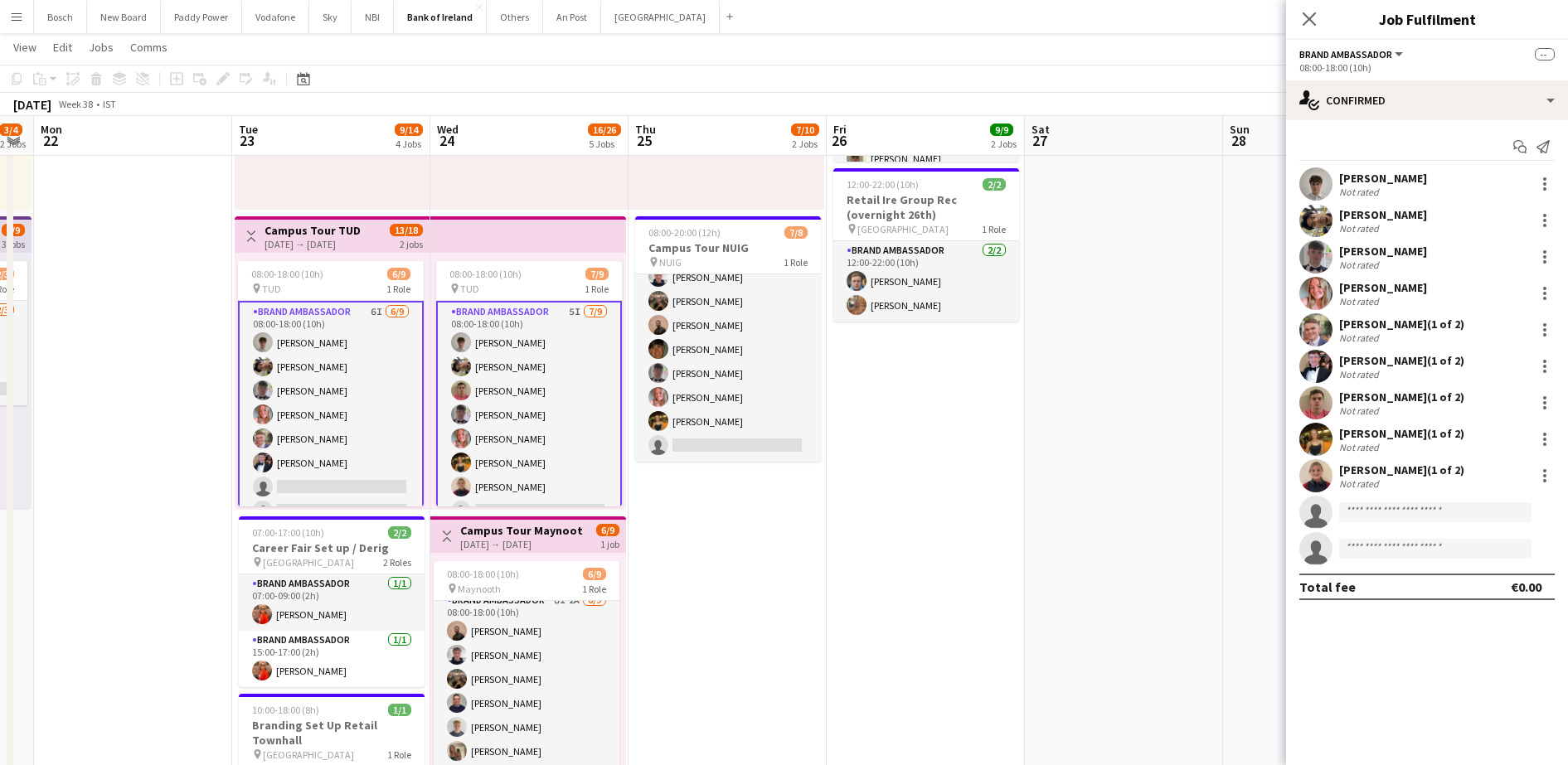
click at [501, 432] on app-card-role "Brand Ambassador 5I [DATE] 08:00-18:00 (10h) Jakub [PERSON_NAME] [PERSON_NAME] …" at bounding box center [529, 427] width 186 height 252
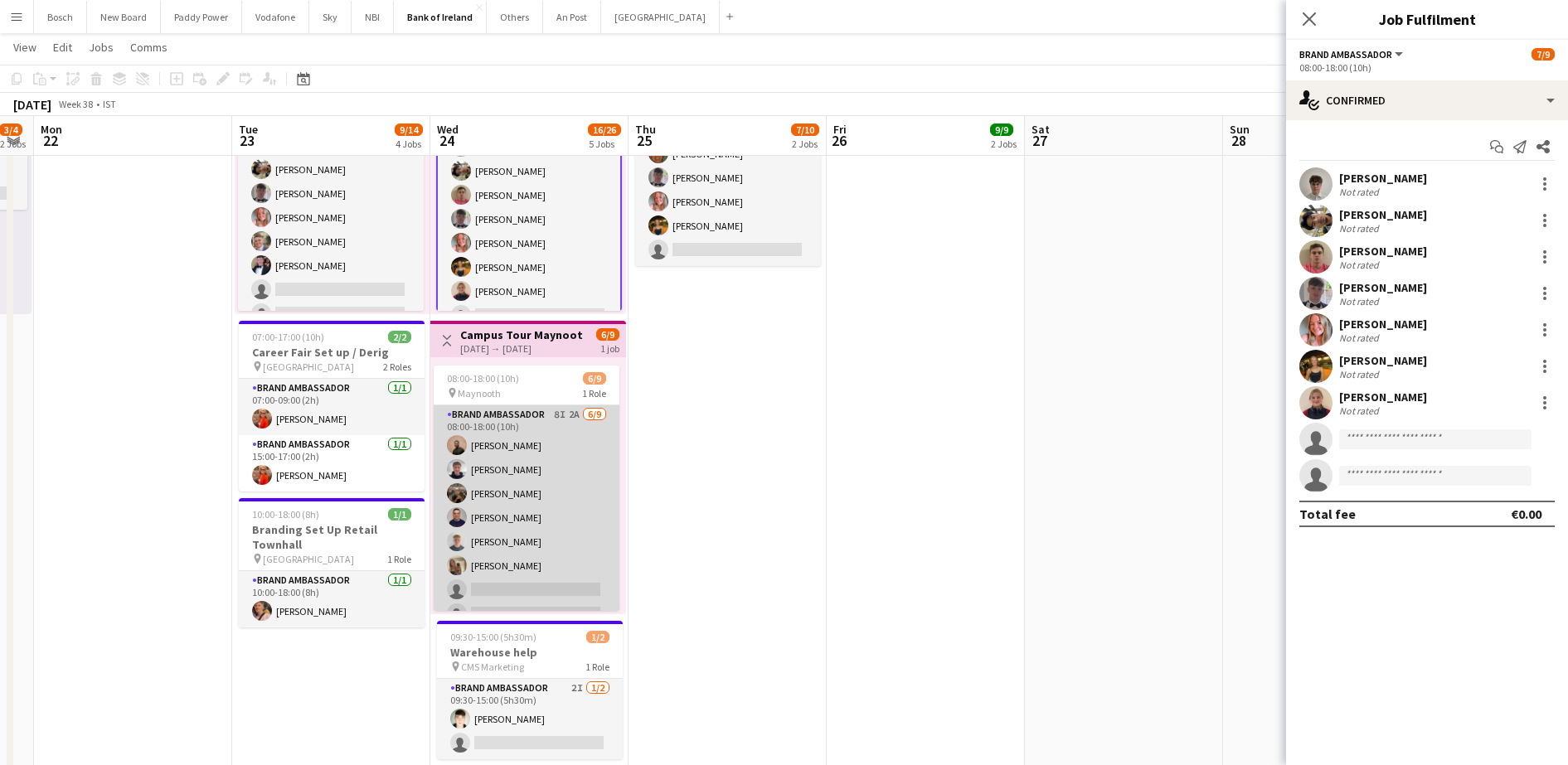
scroll to position [0, 360]
click at [509, 502] on app-card-role "Brand Ambassador 8I 2A [DATE] 08:00-18:00 (10h) [PERSON_NAME] [PERSON_NAME] [PE…" at bounding box center [528, 529] width 186 height 249
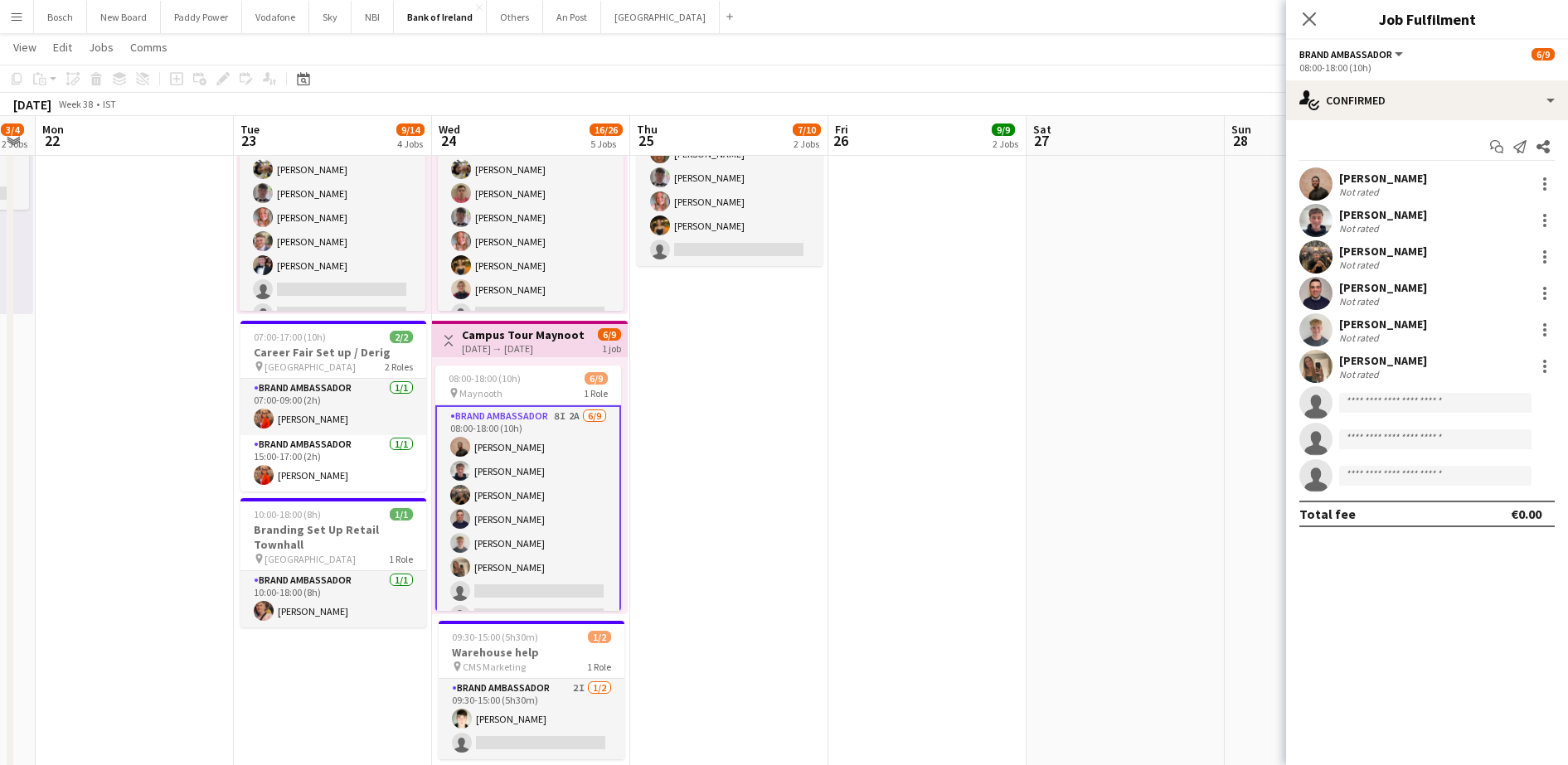
click at [509, 502] on app-card-role "Brand Ambassador 8I 2A [DATE] 08:00-18:00 (10h) [PERSON_NAME] [PERSON_NAME] [PE…" at bounding box center [528, 531] width 186 height 252
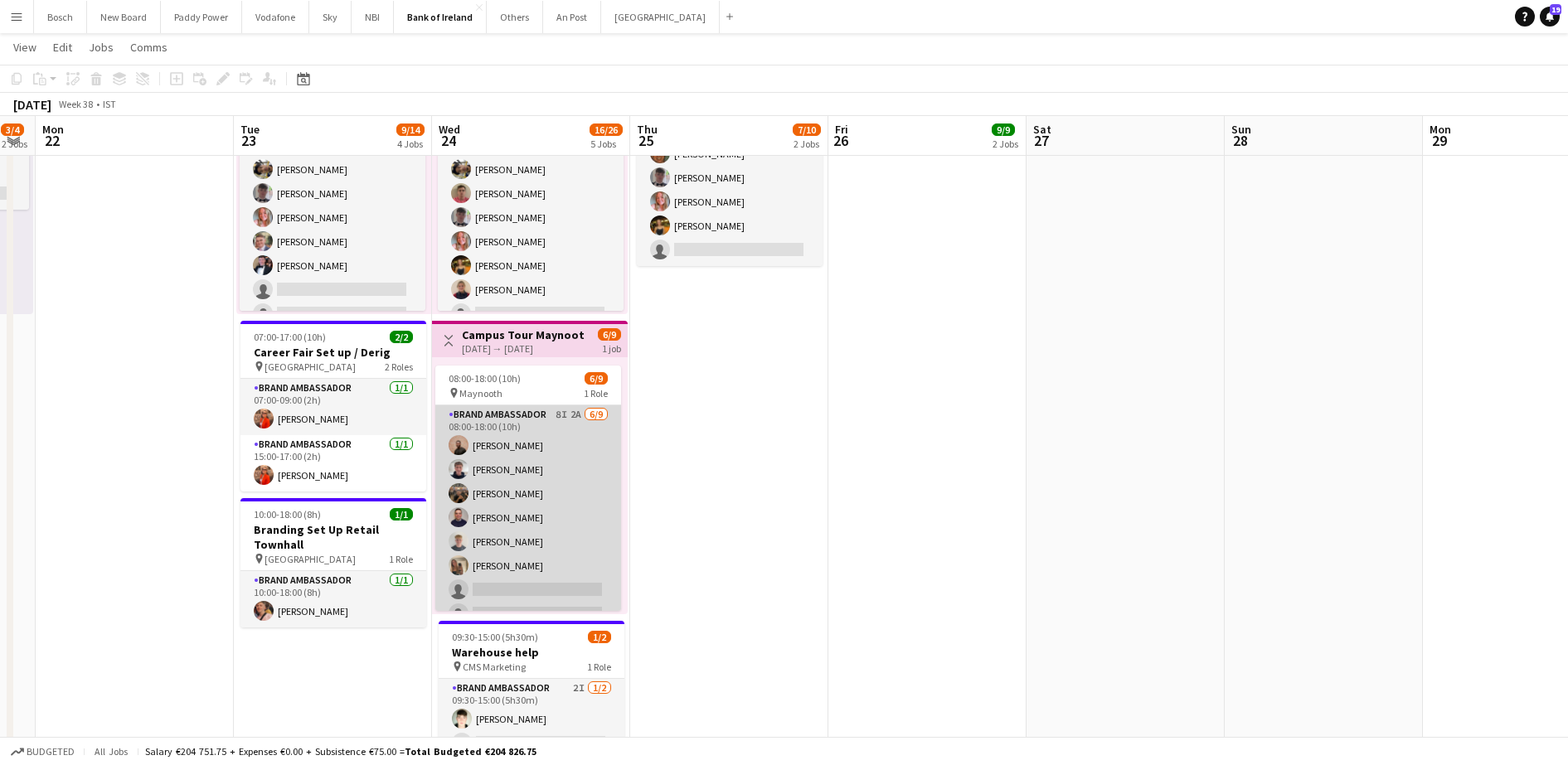
click at [509, 502] on app-card-role "Brand Ambassador 8I 2A [DATE] 08:00-18:00 (10h) [PERSON_NAME] [PERSON_NAME] [PE…" at bounding box center [528, 529] width 186 height 249
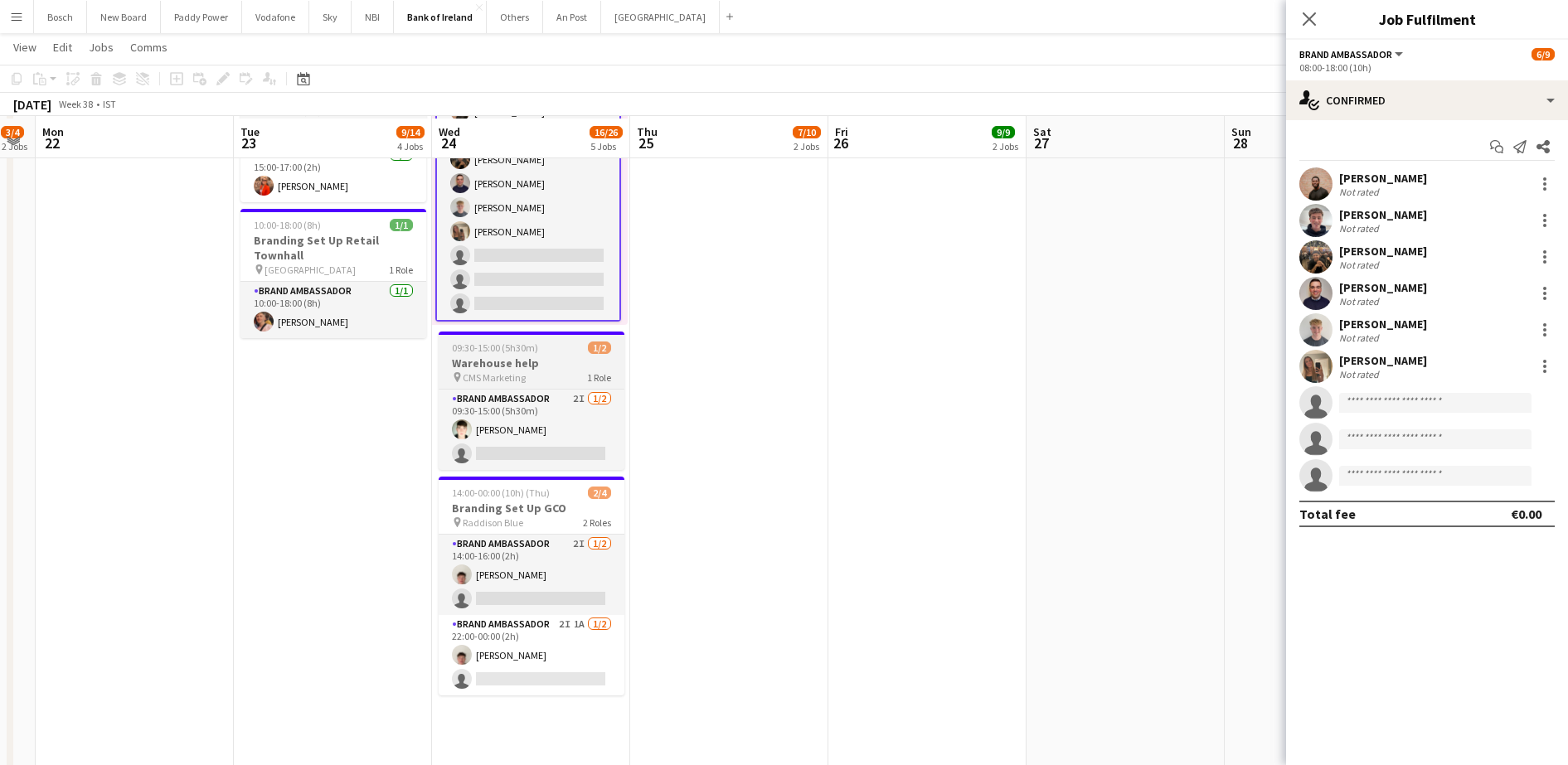
scroll to position [765, 0]
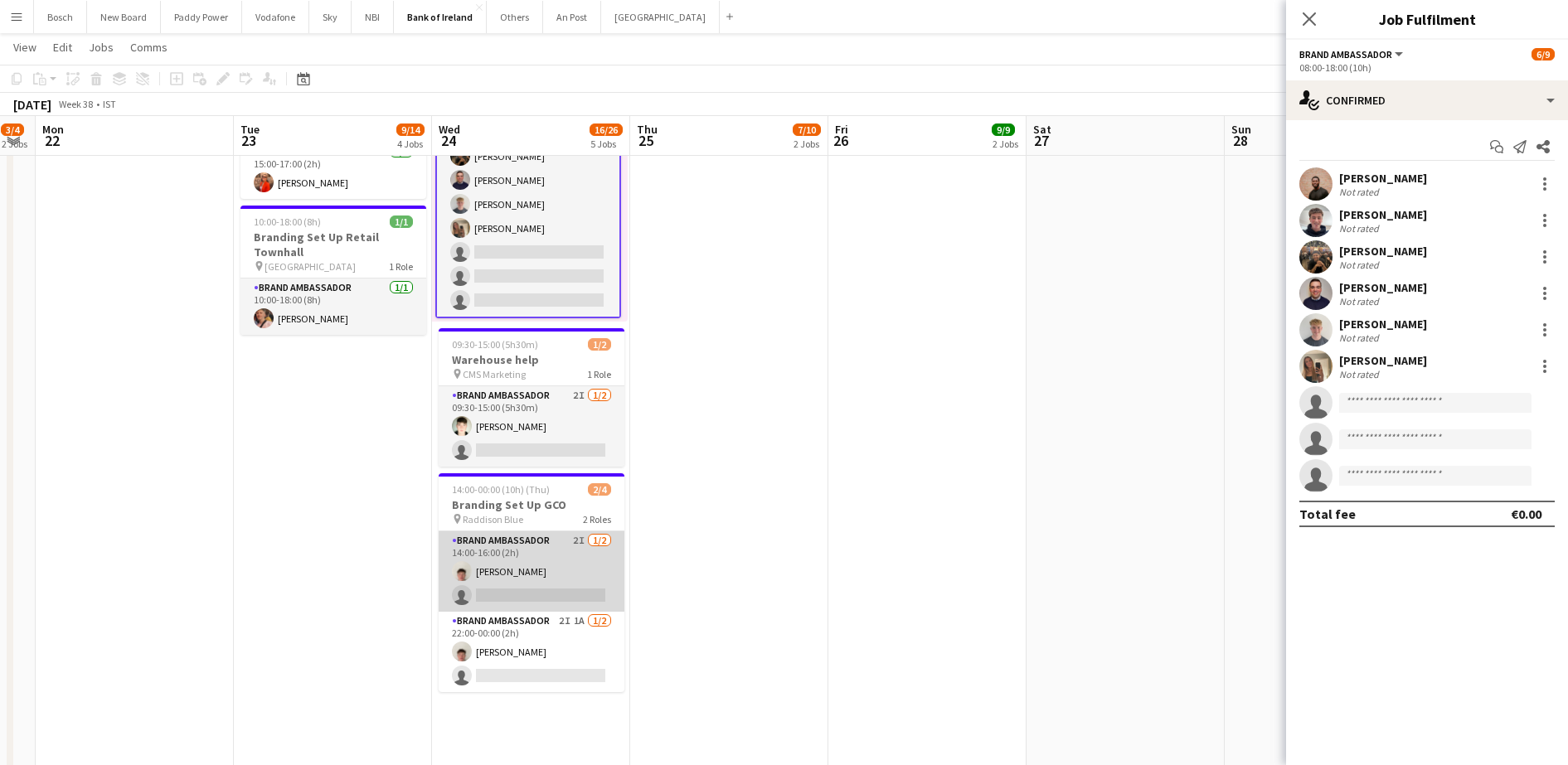
click at [539, 576] on app-card-role "Brand Ambassador 2I [DATE] 14:00-16:00 (2h) [PERSON_NAME] single-neutral-actions" at bounding box center [531, 572] width 186 height 81
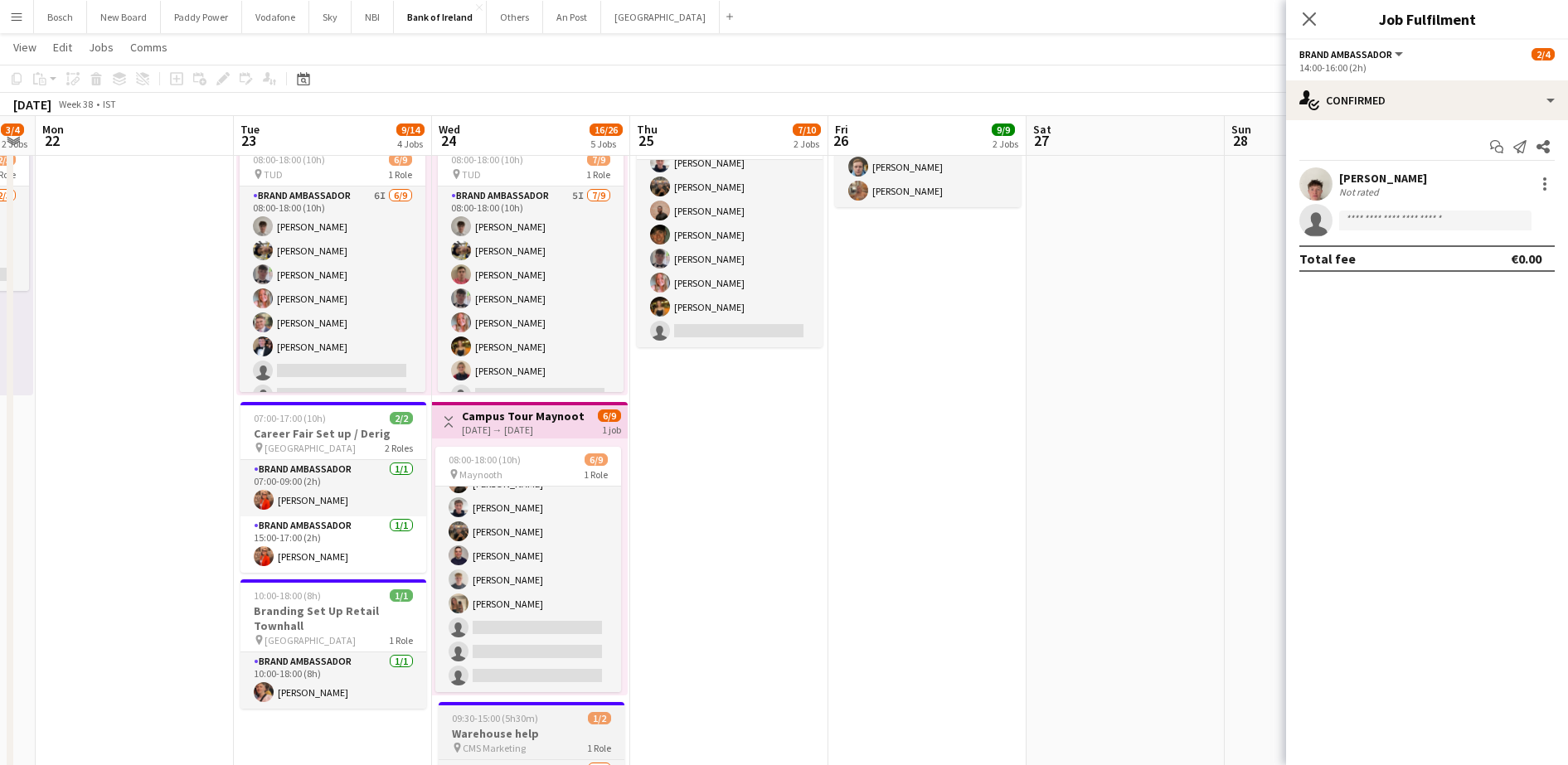
scroll to position [385, 0]
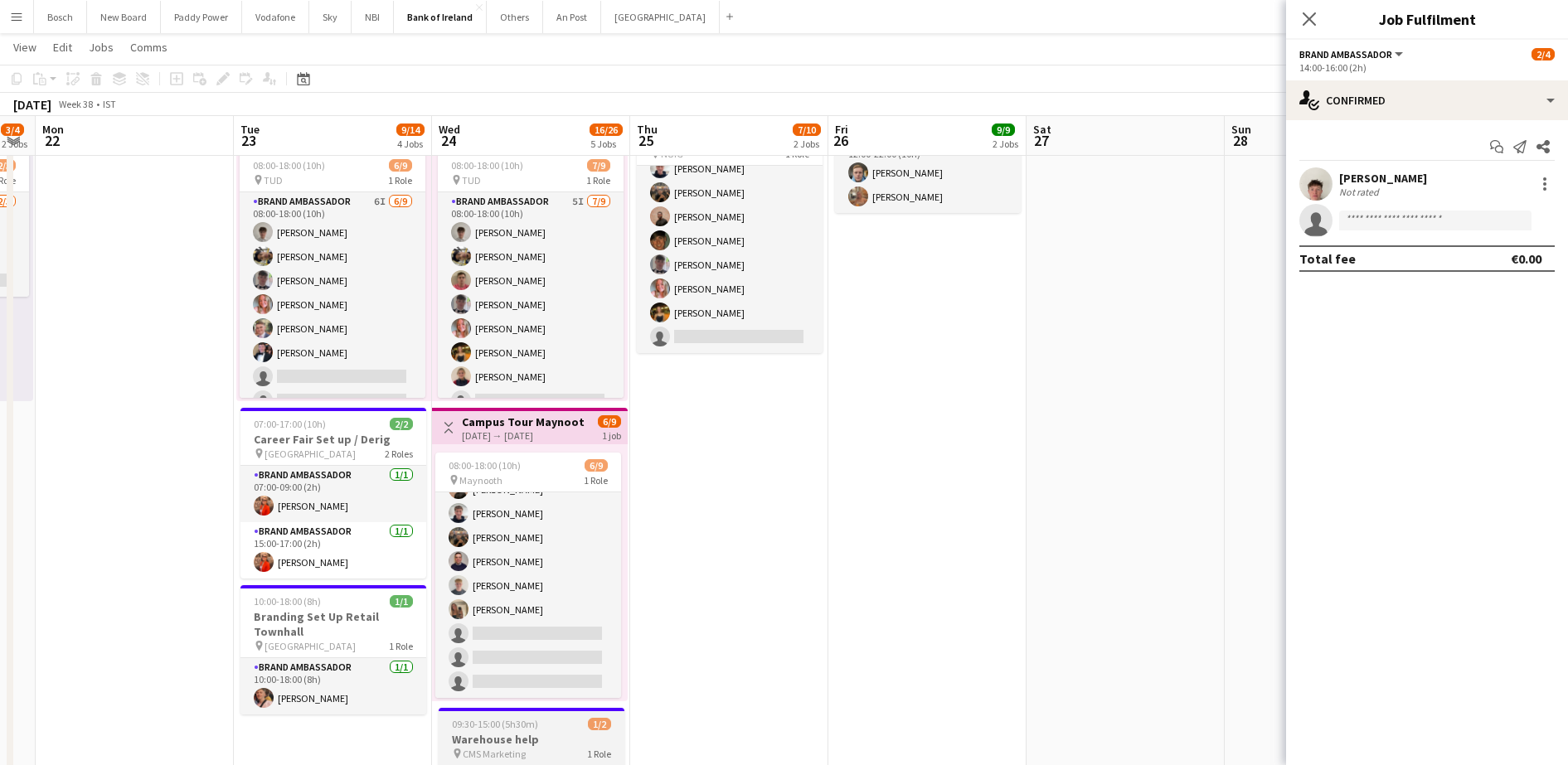
click at [597, 367] on app-card-role "Brand Ambassador 5I [DATE] 08:00-18:00 (10h) Jakub [PERSON_NAME] [PERSON_NAME] …" at bounding box center [530, 316] width 186 height 249
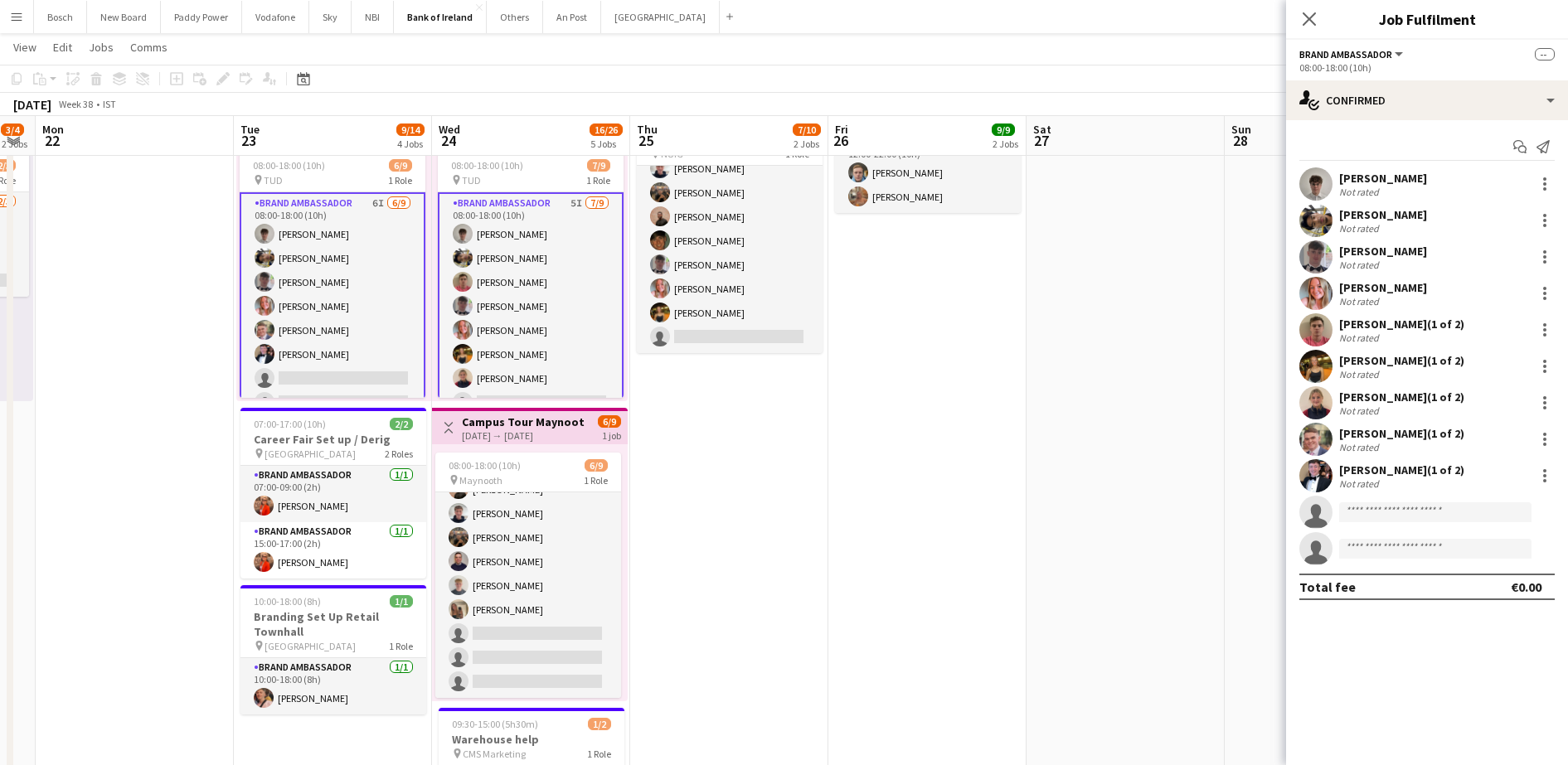
click at [1361, 69] on div "08:00-18:00 (10h)" at bounding box center [1426, 67] width 255 height 12
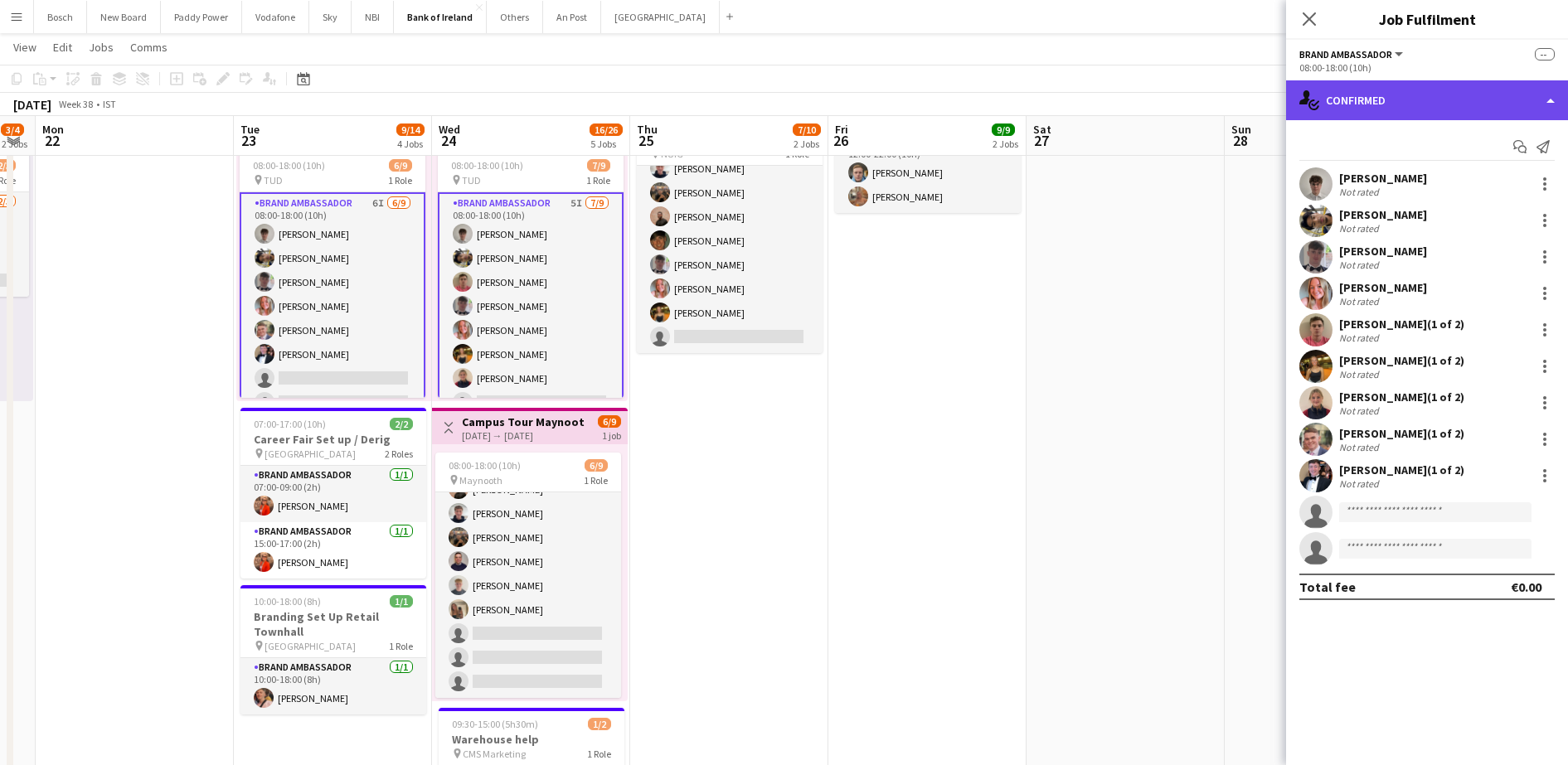
click at [1373, 96] on div "single-neutral-actions-check-2 Confirmed" at bounding box center [1426, 100] width 282 height 39
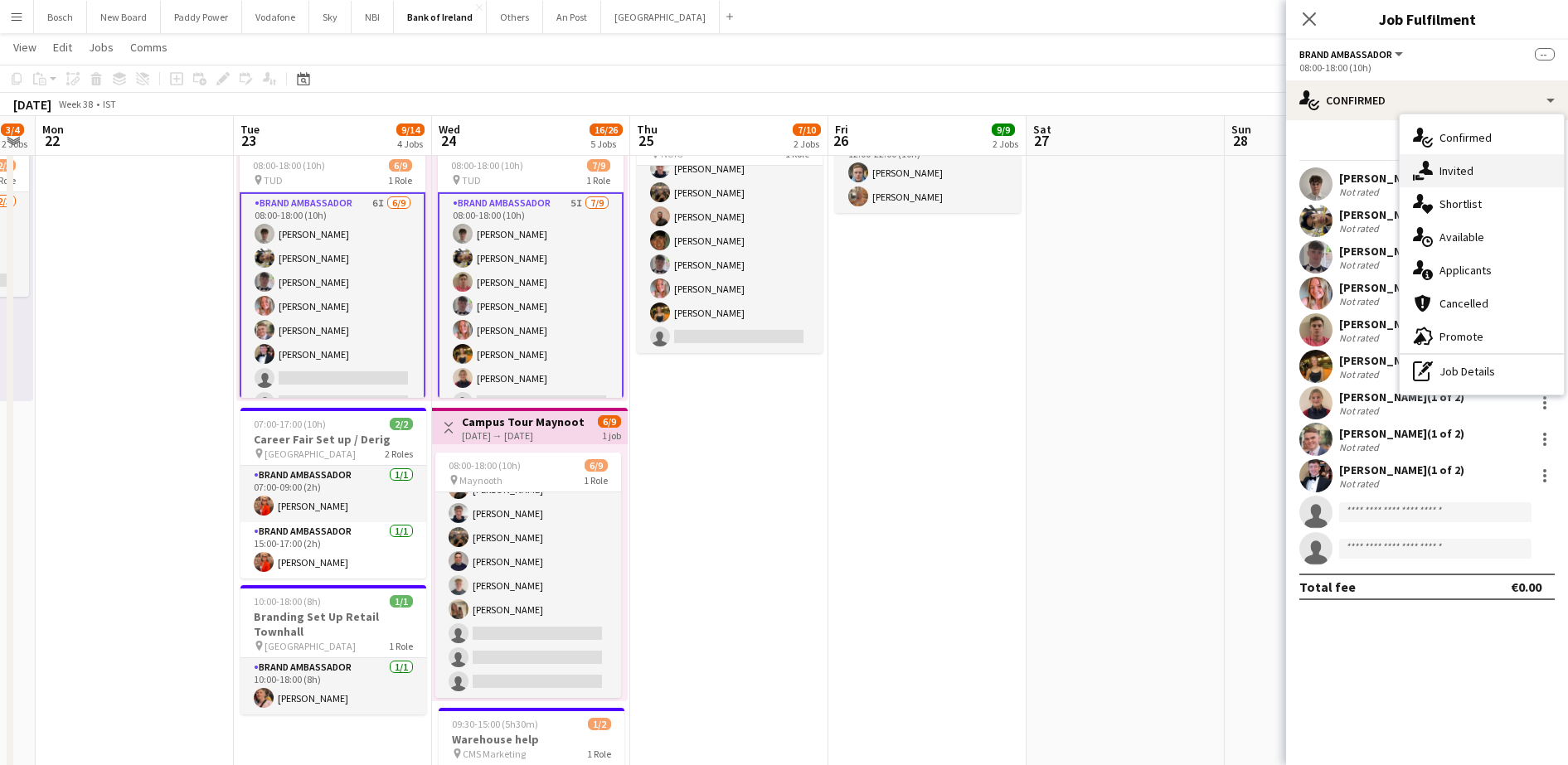
click at [1484, 164] on div "single-neutral-actions-share-1 Invited" at bounding box center [1481, 170] width 164 height 33
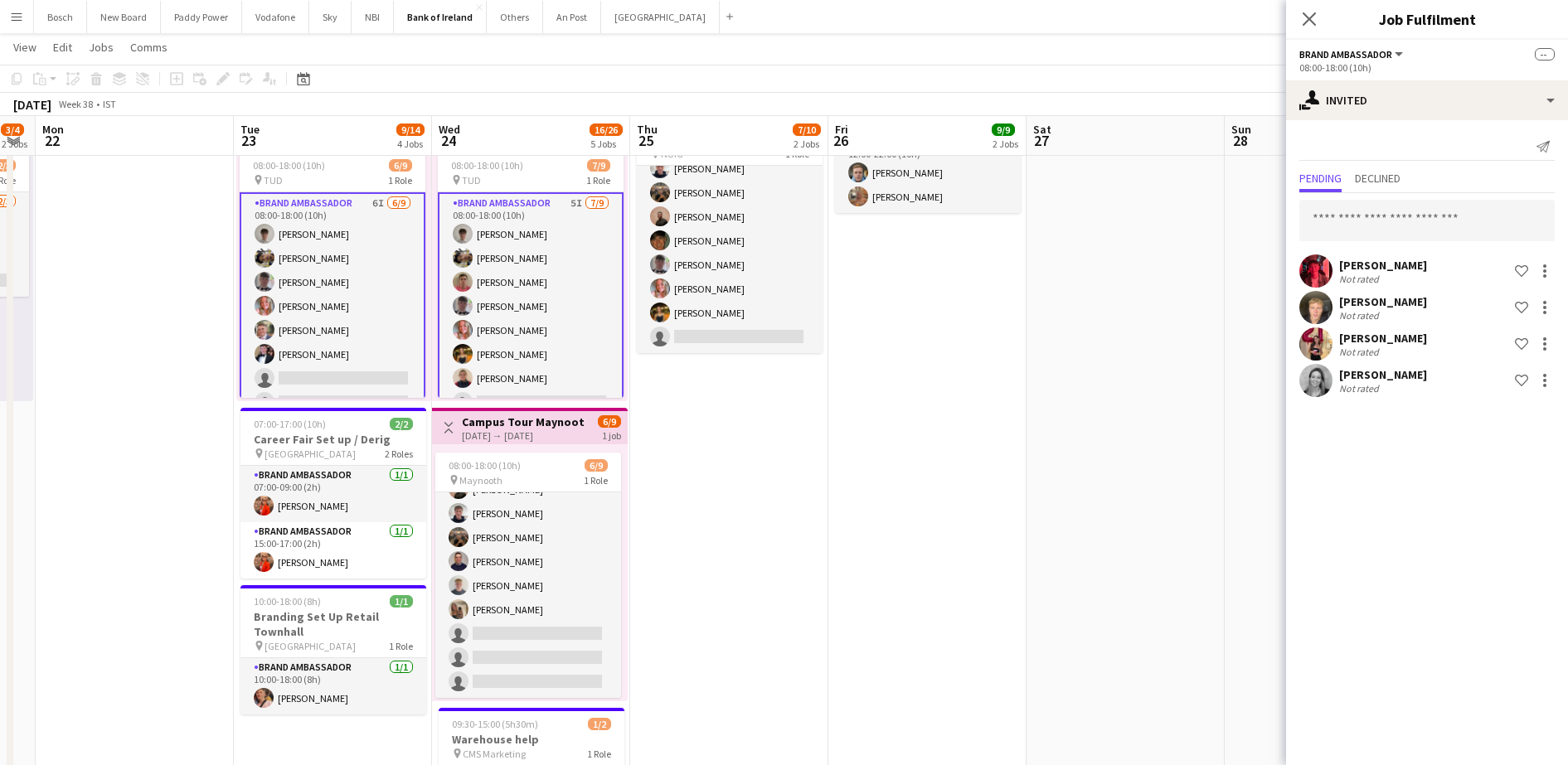
click at [324, 260] on app-card-role "Brand Ambassador 6I [DATE] 08:00-18:00 (10h) [PERSON_NAME] [PERSON_NAME] [PERSO…" at bounding box center [332, 318] width 186 height 252
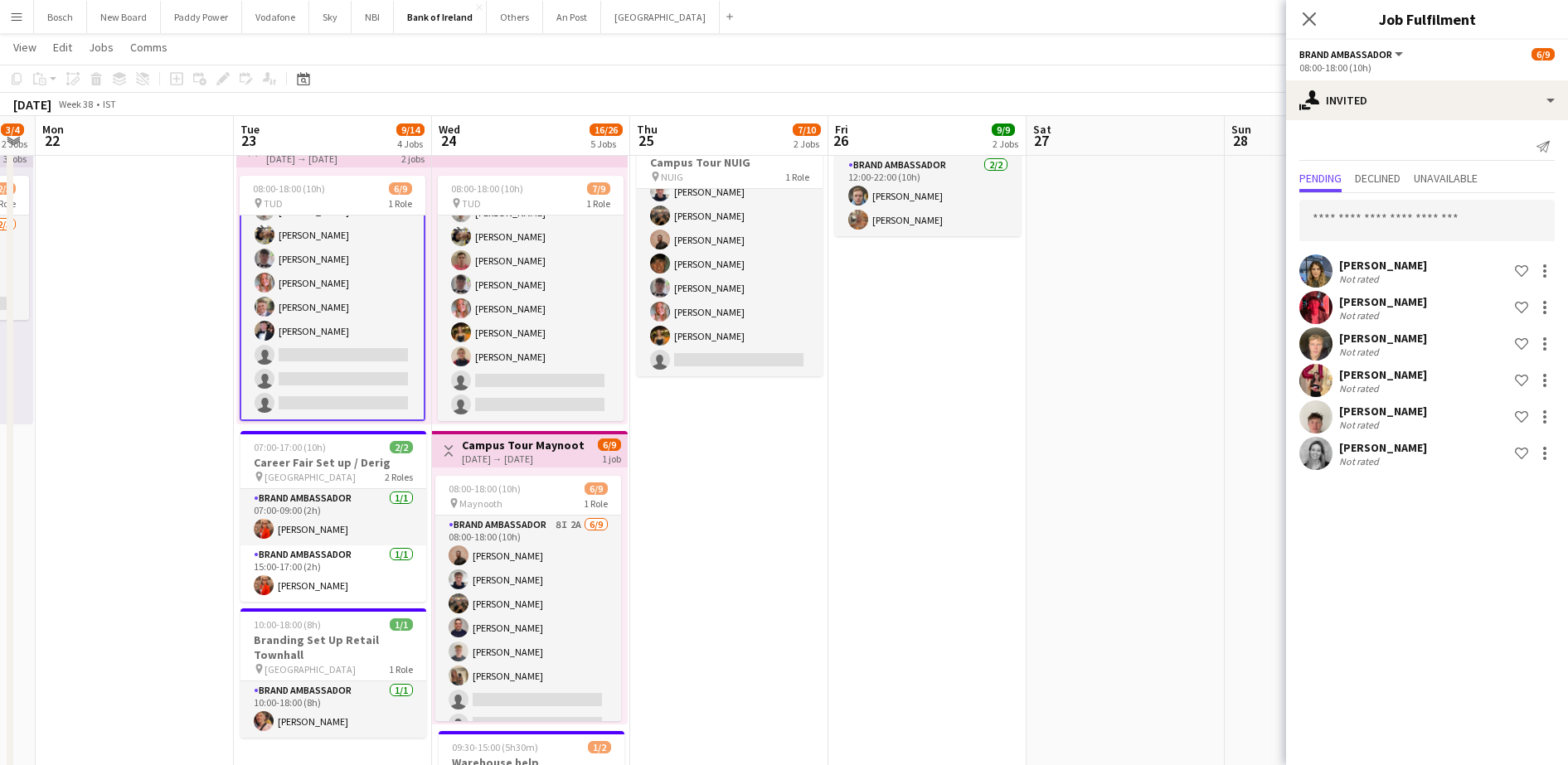
scroll to position [0, 0]
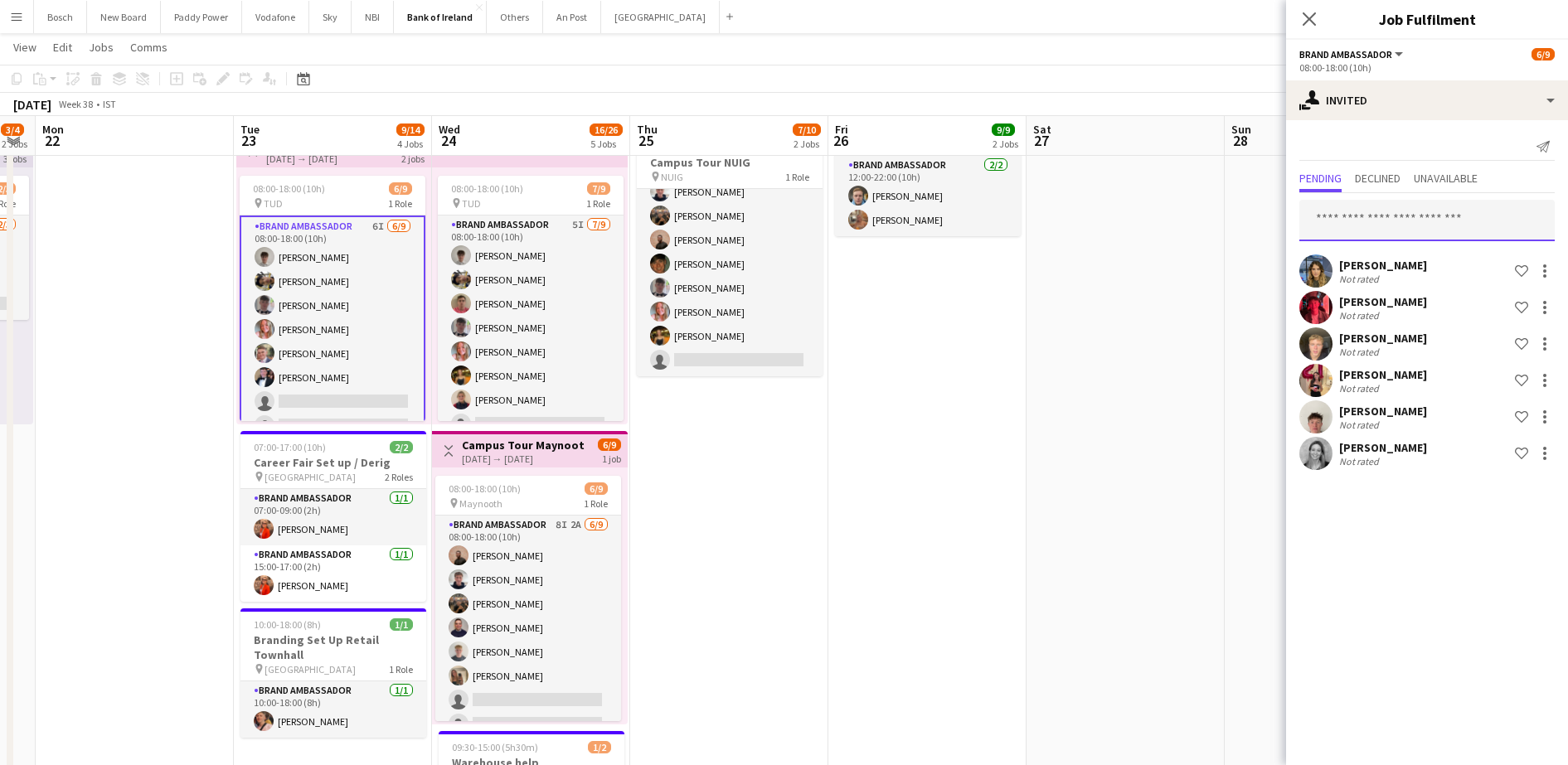
click at [1381, 208] on input "text" at bounding box center [1426, 221] width 255 height 41
type input "***"
click at [1375, 276] on span "[EMAIL_ADDRESS][DOMAIN_NAME]" at bounding box center [1427, 275] width 229 height 13
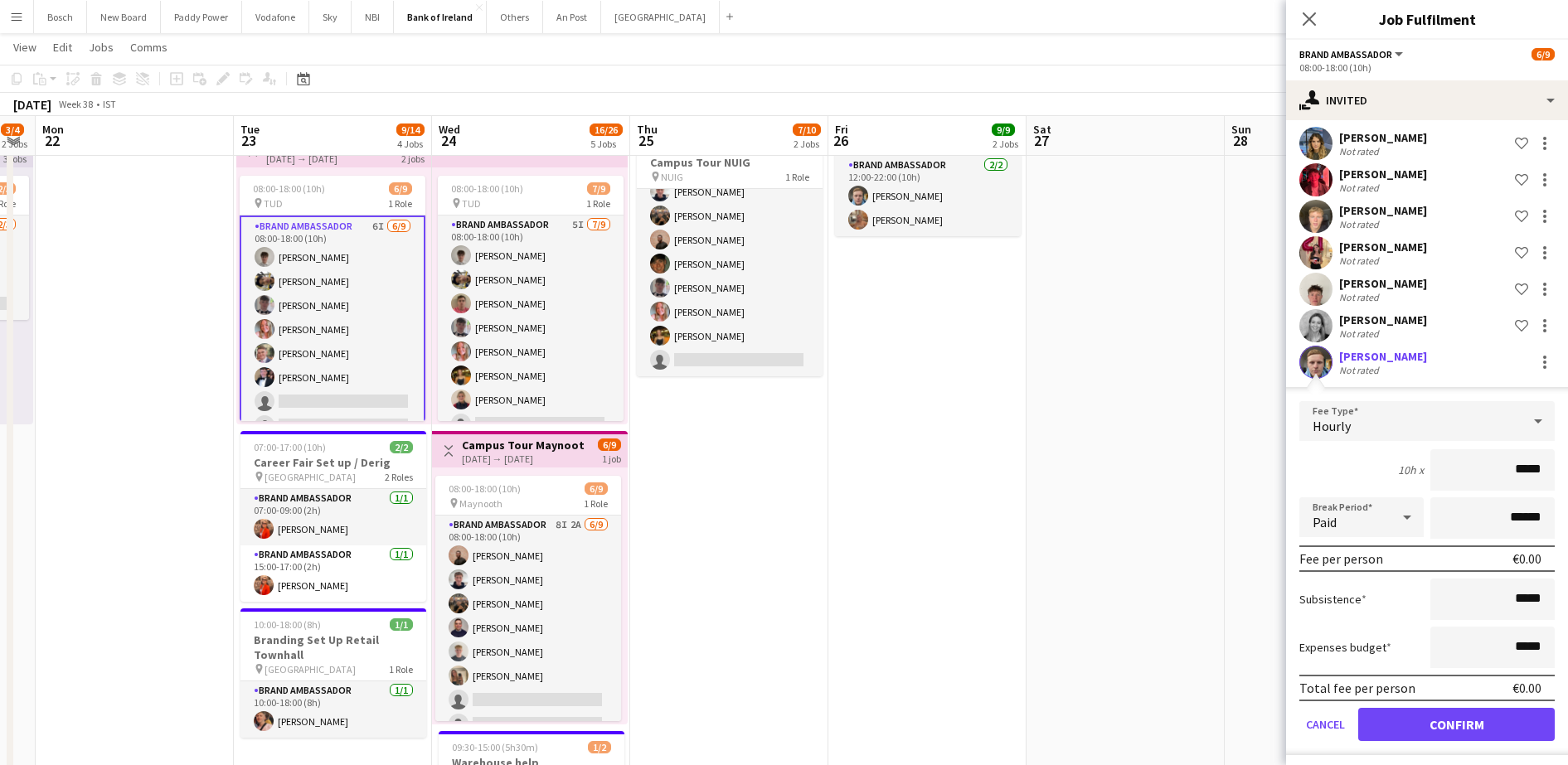
scroll to position [134, 0]
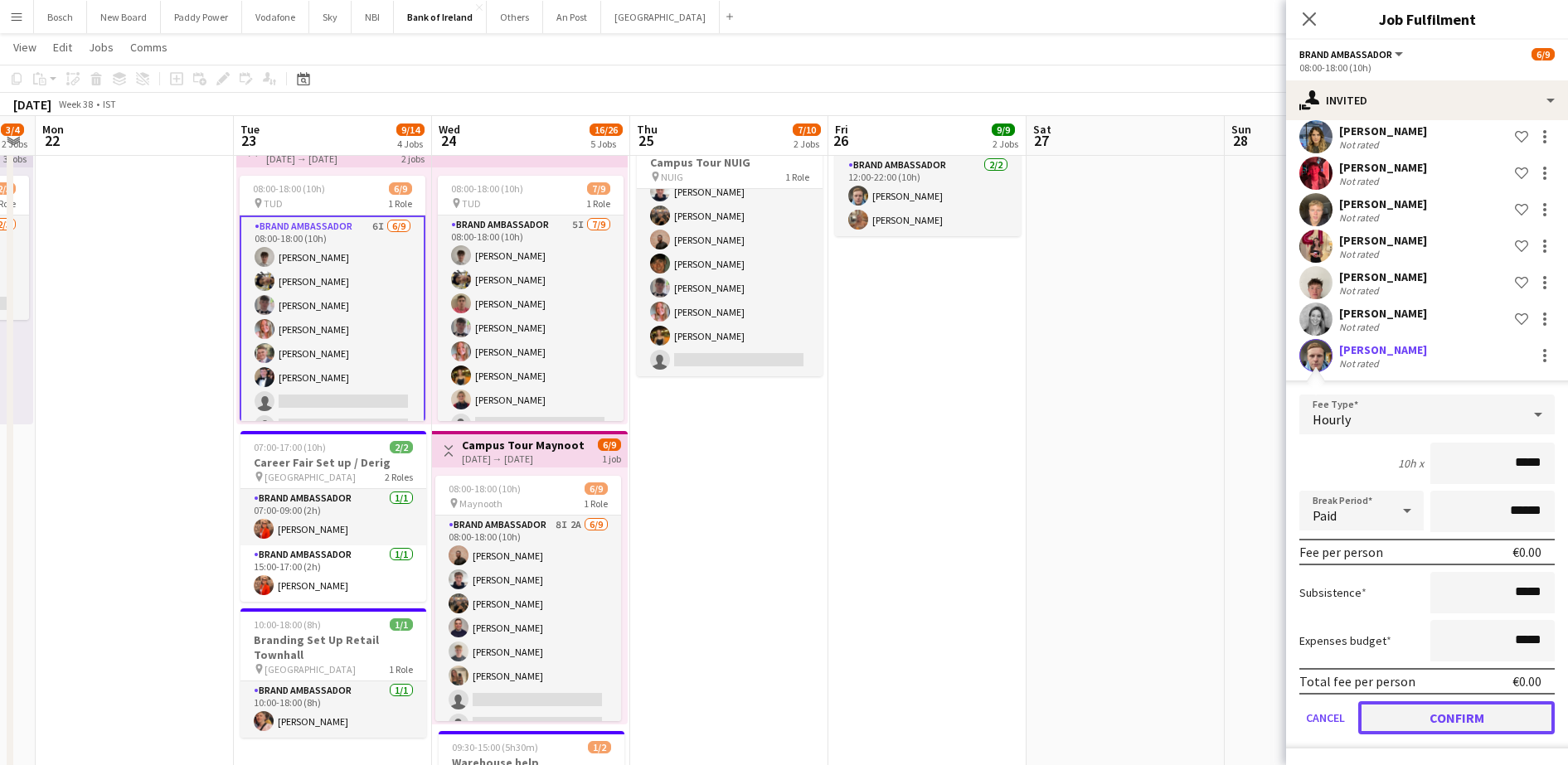
click at [1434, 711] on button "Confirm" at bounding box center [1455, 717] width 196 height 33
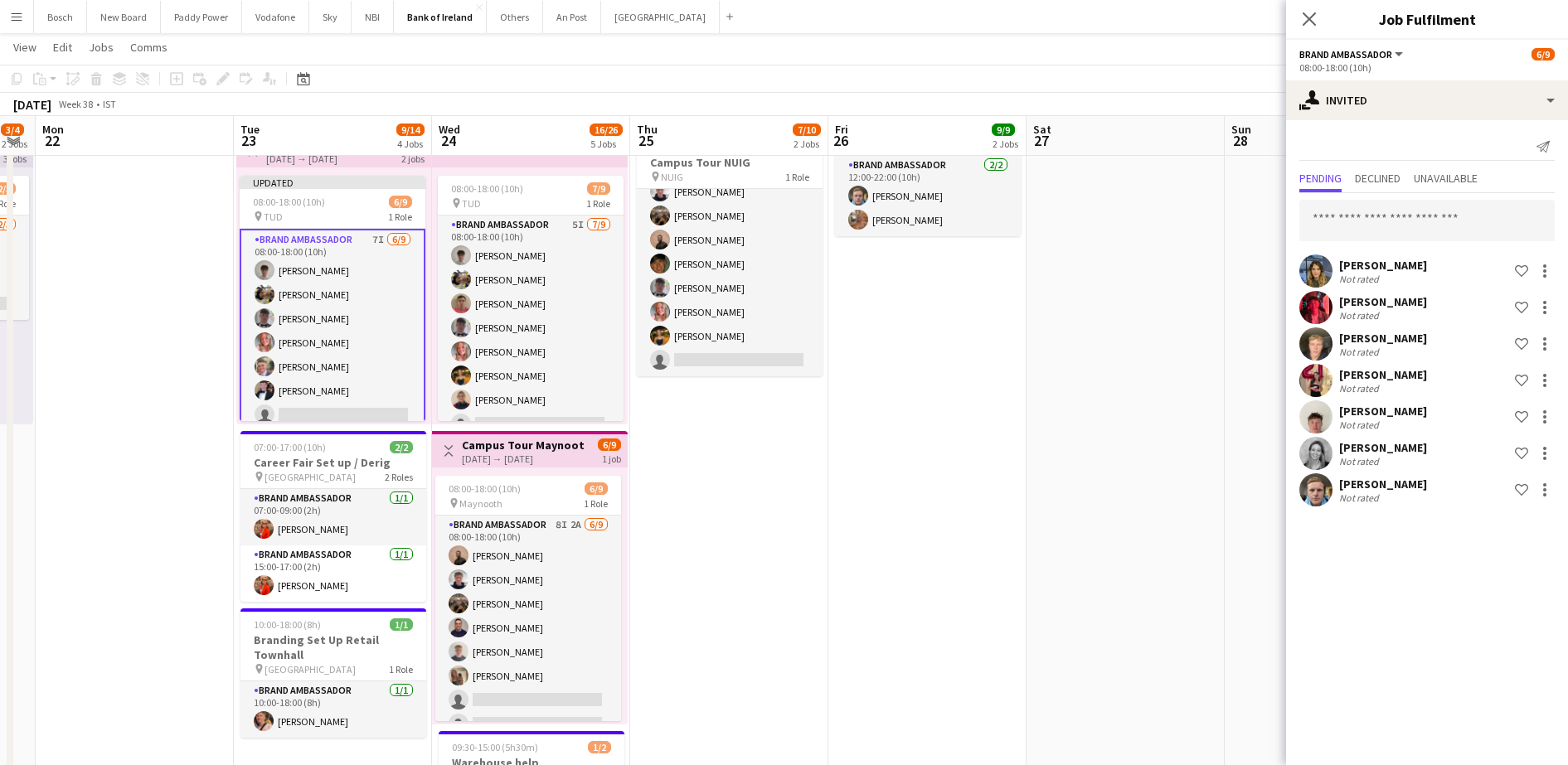
scroll to position [0, 0]
click at [1451, 211] on input "text" at bounding box center [1426, 221] width 255 height 41
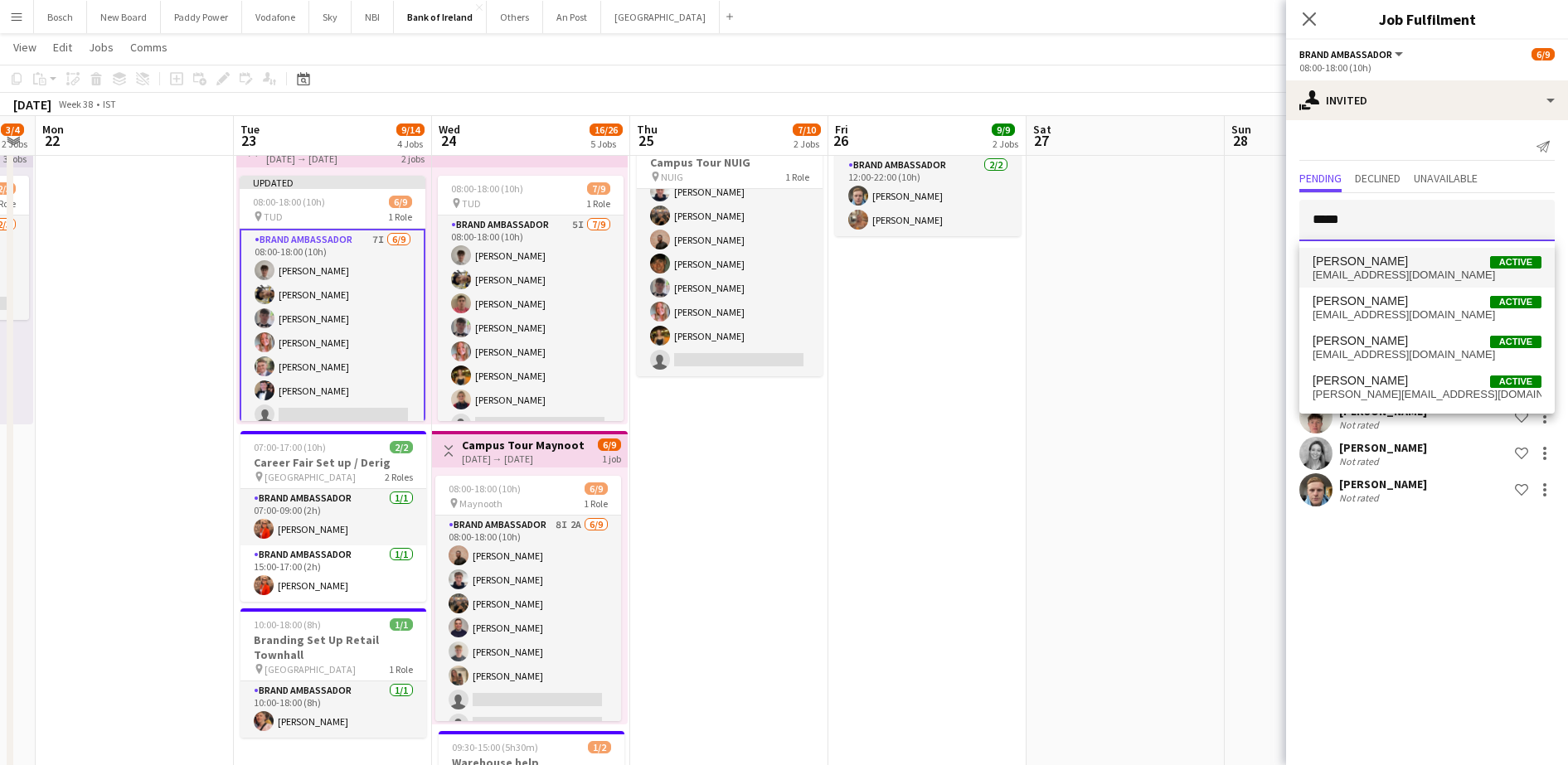
type input "*****"
click at [1422, 274] on span "[EMAIL_ADDRESS][DOMAIN_NAME]" at bounding box center [1427, 275] width 229 height 13
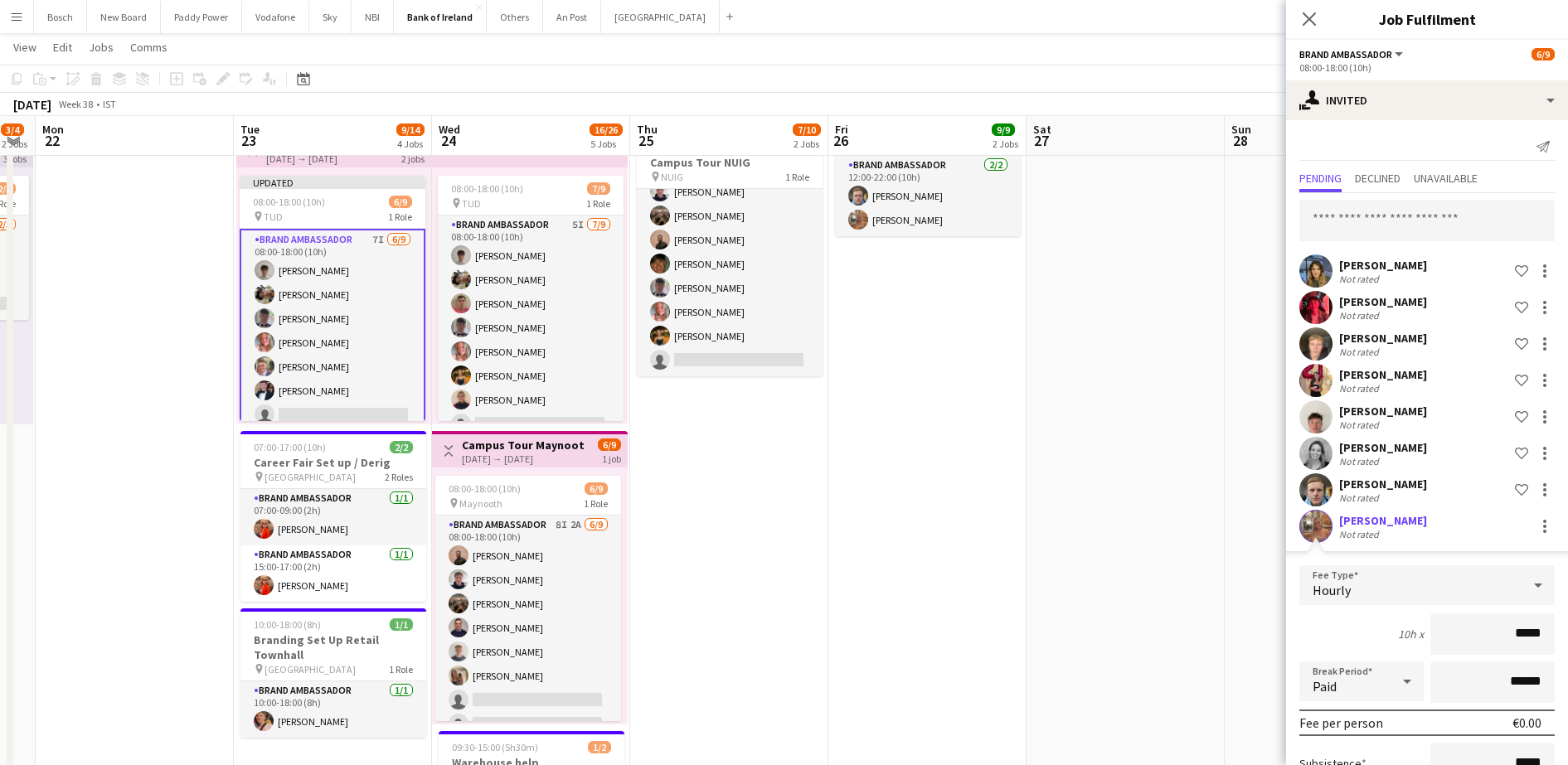
scroll to position [171, 0]
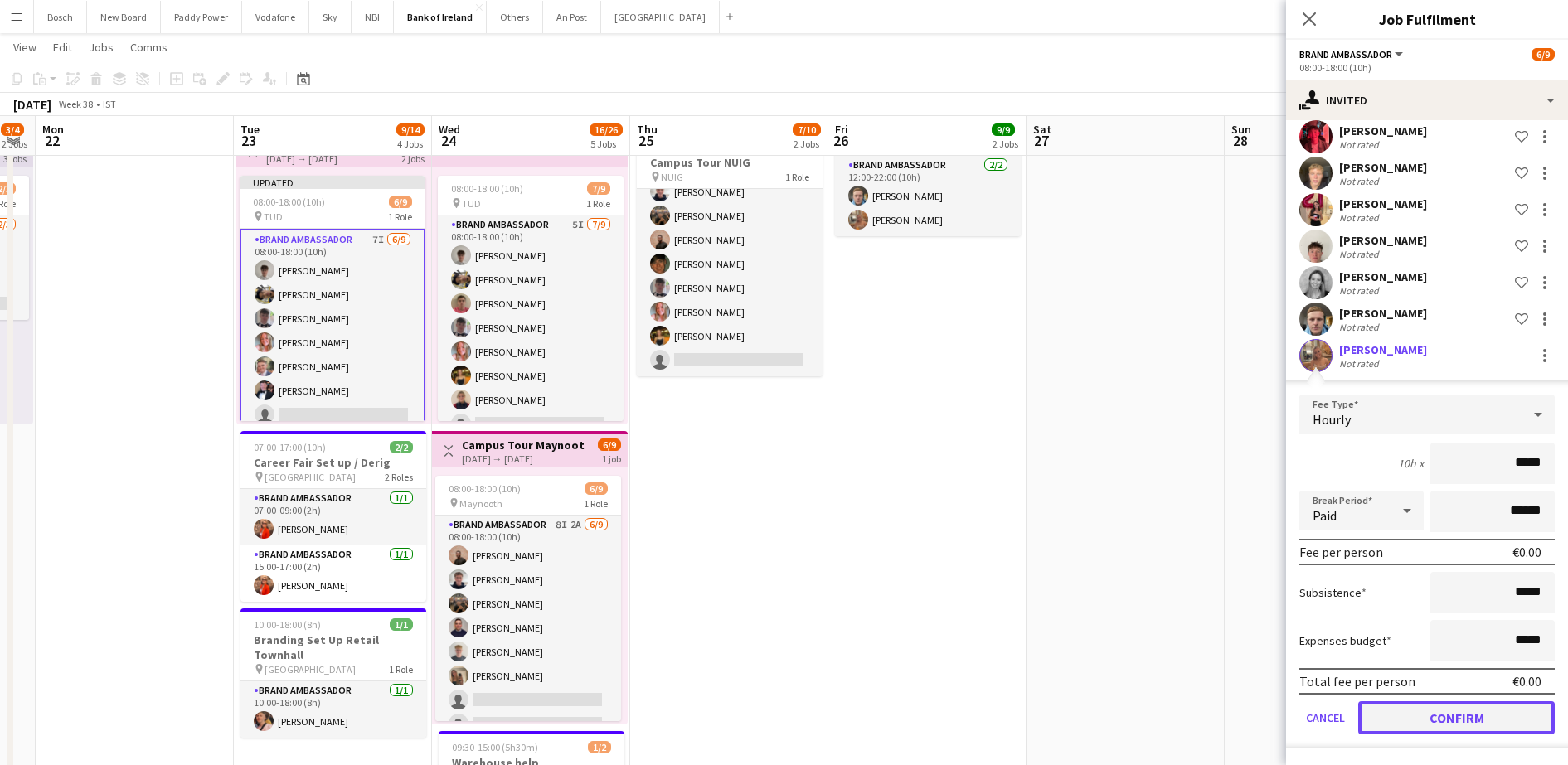
click at [1433, 723] on button "Confirm" at bounding box center [1455, 717] width 196 height 33
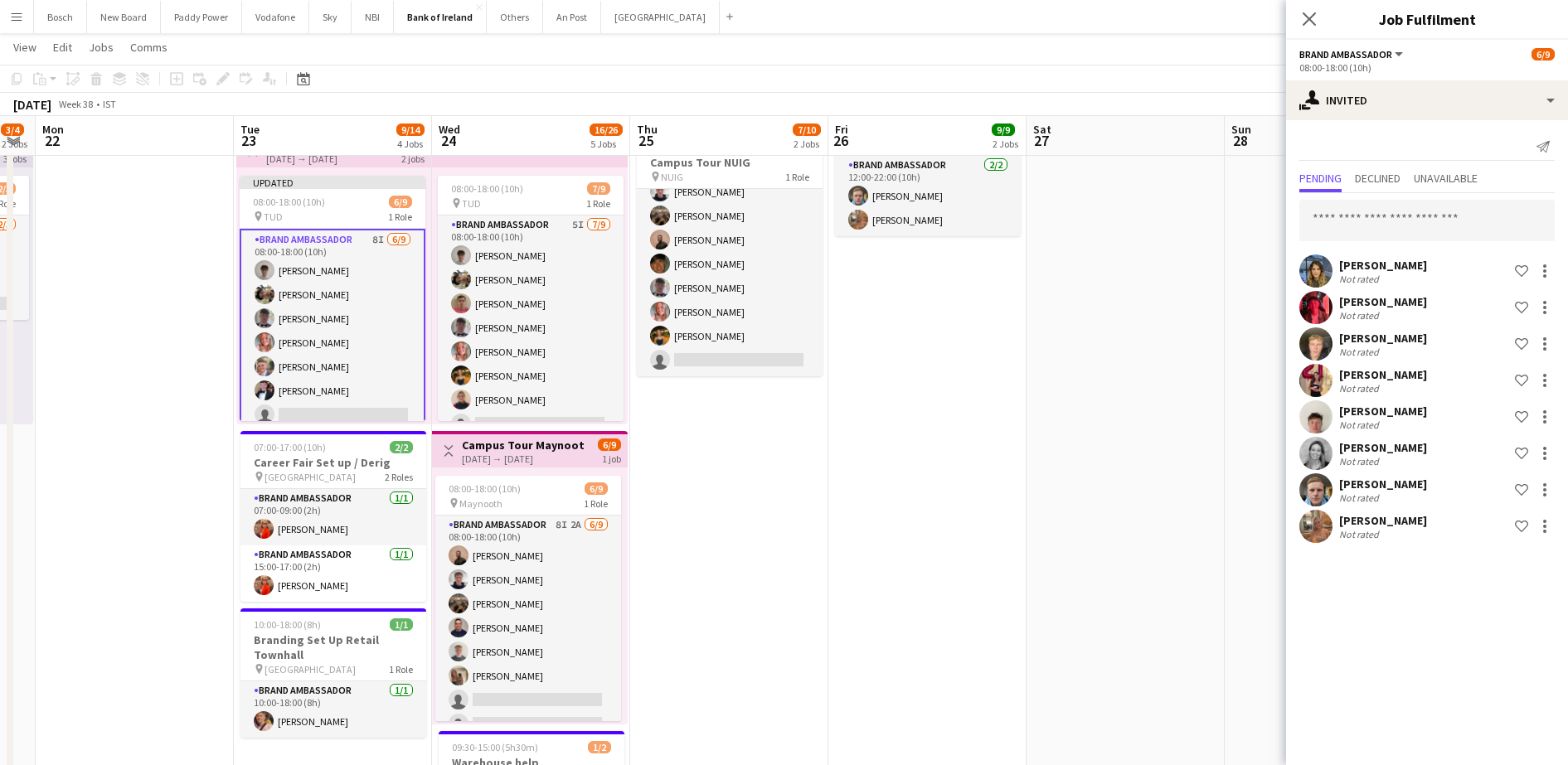
scroll to position [0, 0]
click at [1180, 71] on app-toolbar "Copy Paste Paste Ctrl+V Paste with crew Ctrl+Shift+V Paste linked Job [GEOGRAPH…" at bounding box center [784, 79] width 1568 height 28
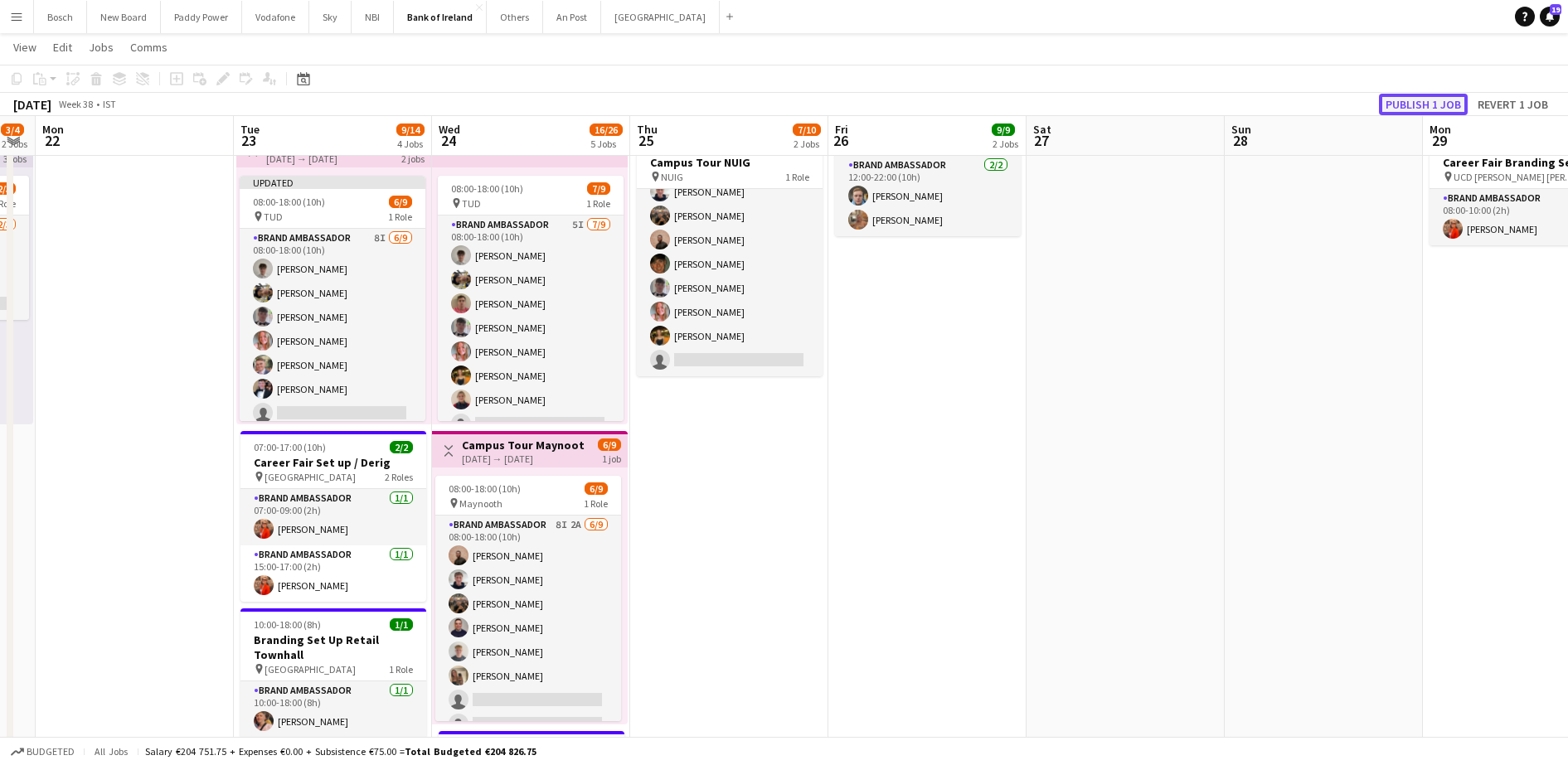
click at [1412, 101] on button "Publish 1 job" at bounding box center [1423, 104] width 89 height 22
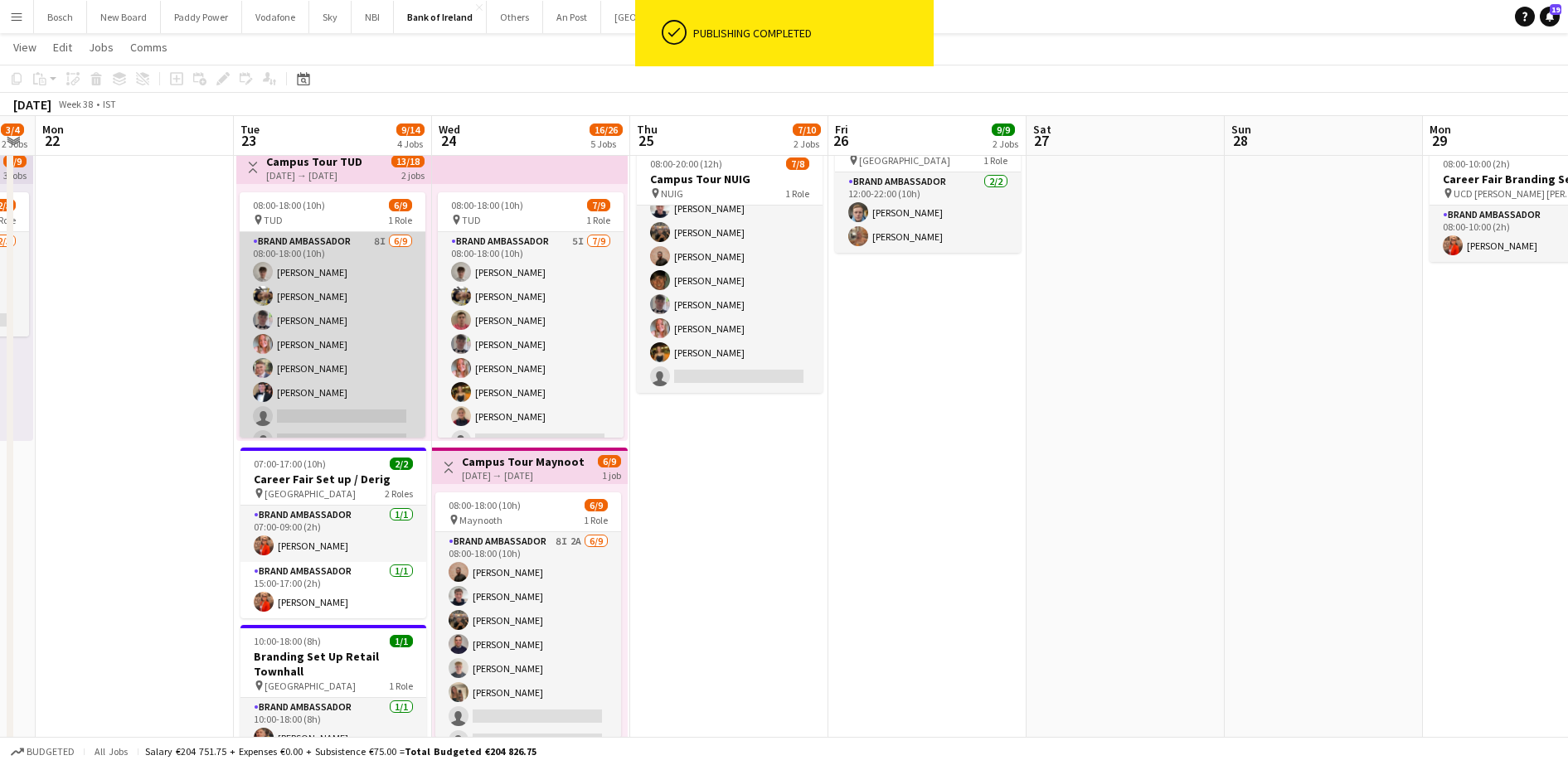
click at [342, 266] on app-card-role "Brand Ambassador 8I [DATE] 08:00-18:00 (10h) [PERSON_NAME] [PERSON_NAME] [PERSO…" at bounding box center [332, 356] width 186 height 249
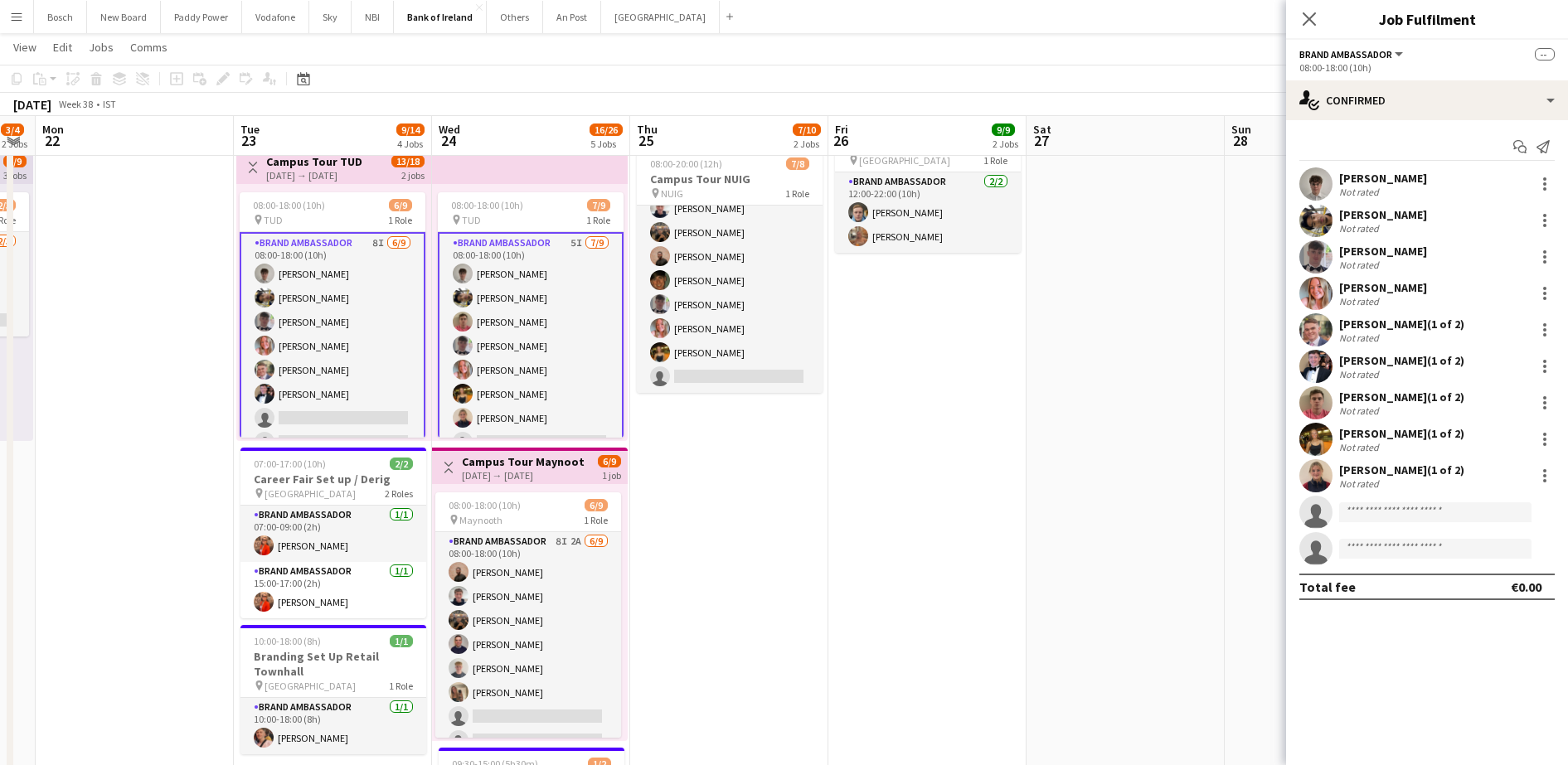
click at [342, 266] on app-card-role "Brand Ambassador 8I [DATE] 08:00-18:00 (10h) [PERSON_NAME] [PERSON_NAME] [PERSO…" at bounding box center [332, 358] width 186 height 252
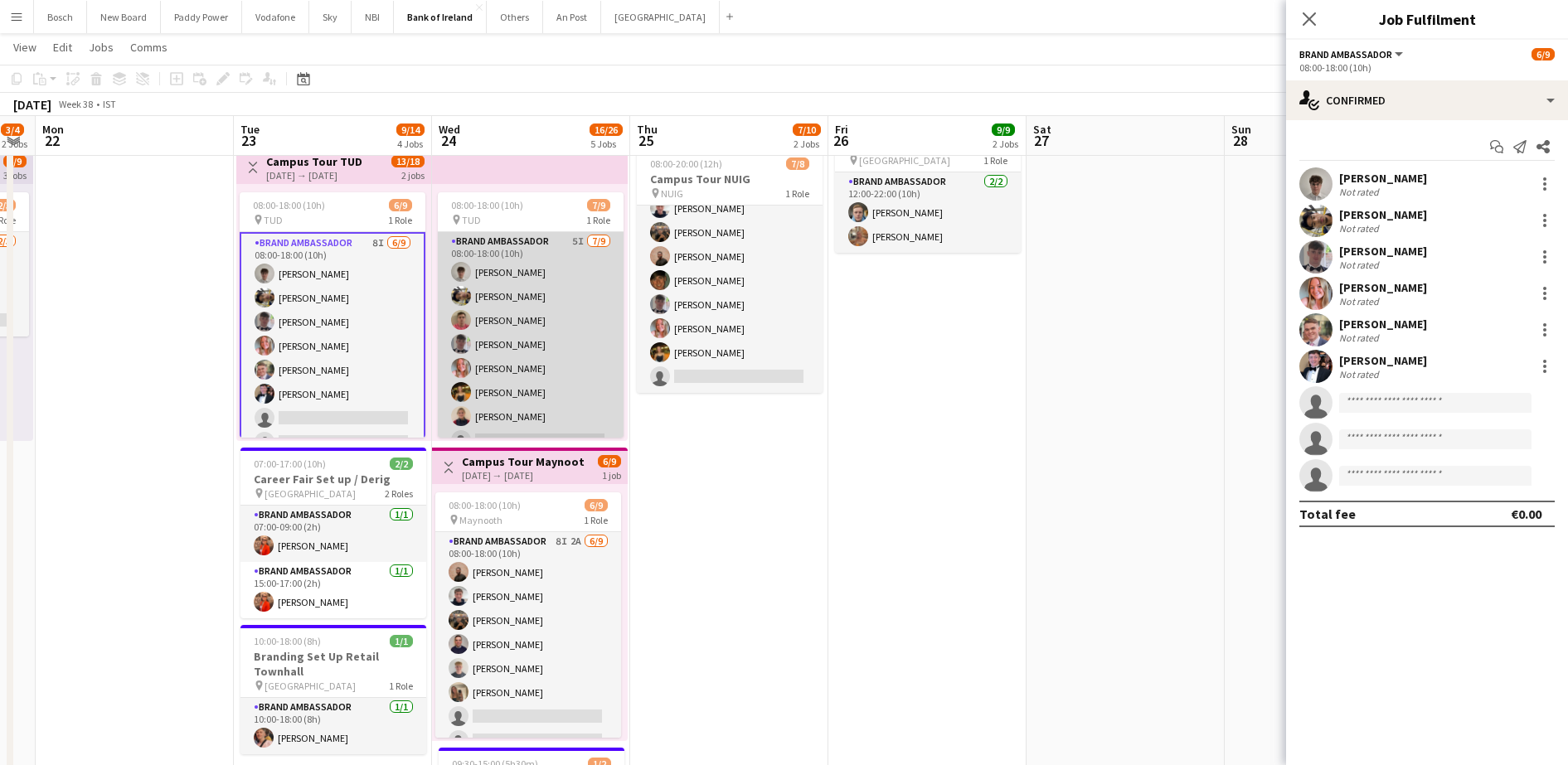
click at [527, 336] on app-card-role "Brand Ambassador 5I [DATE] 08:00-18:00 (10h) Jakub [PERSON_NAME] [PERSON_NAME] …" at bounding box center [530, 356] width 186 height 249
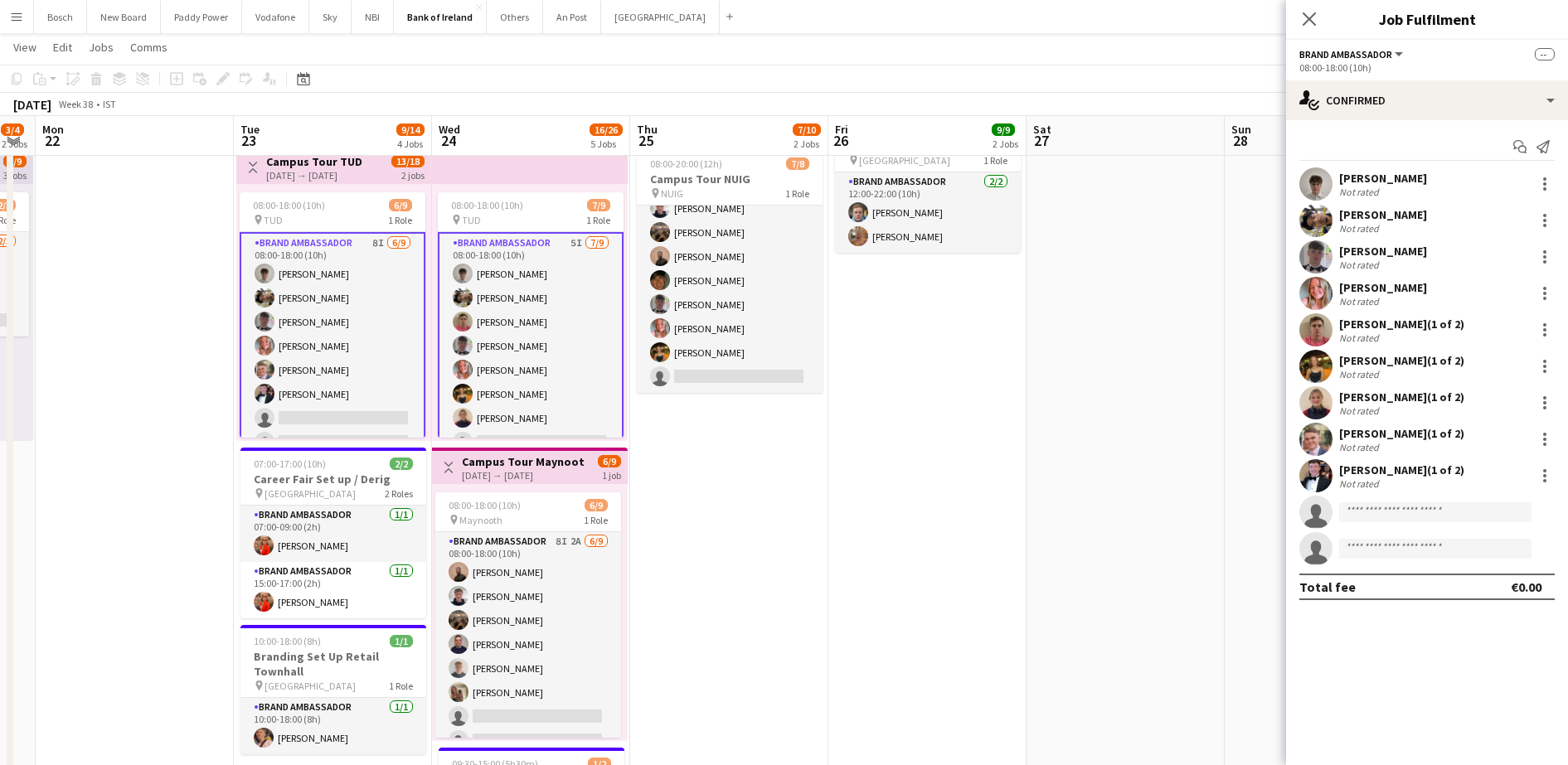
click at [527, 336] on app-card-role "Brand Ambassador 5I [DATE] 08:00-18:00 (10h) Jakub [PERSON_NAME] [PERSON_NAME] …" at bounding box center [530, 358] width 186 height 252
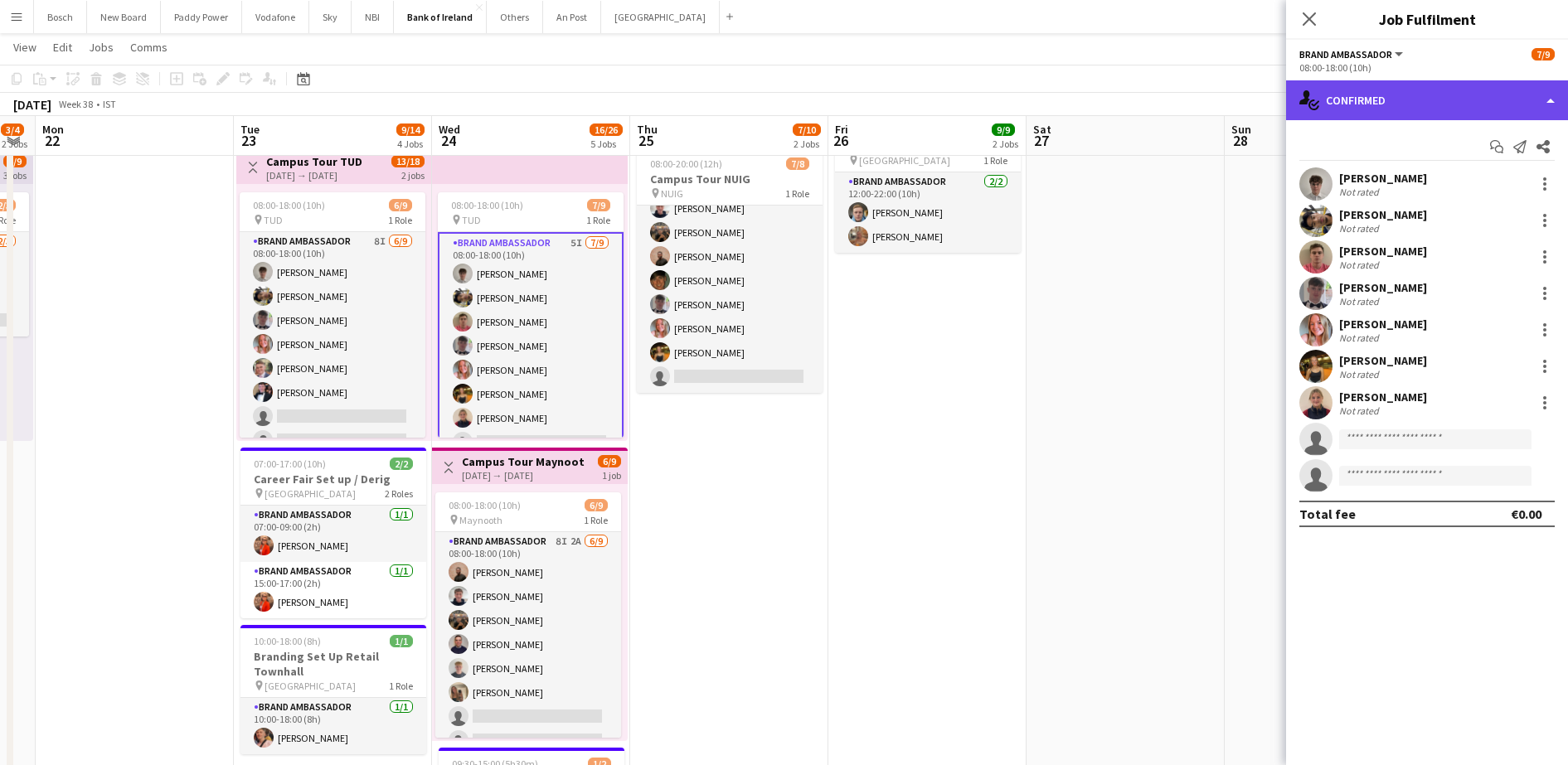
click at [1377, 116] on div "single-neutral-actions-check-2 Confirmed" at bounding box center [1426, 100] width 282 height 39
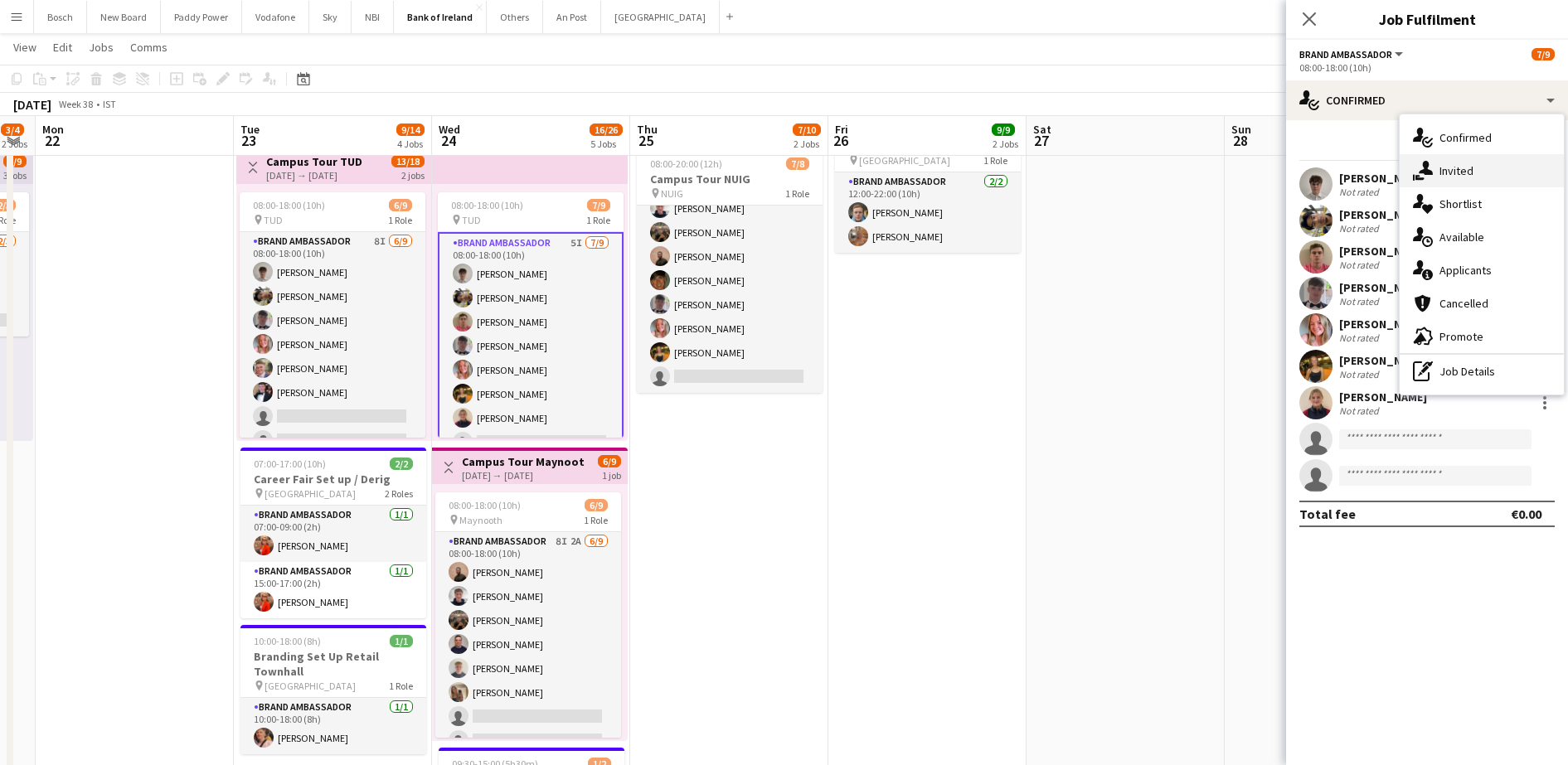
click at [1412, 166] on icon "single-neutral-actions-share-1" at bounding box center [1422, 170] width 20 height 20
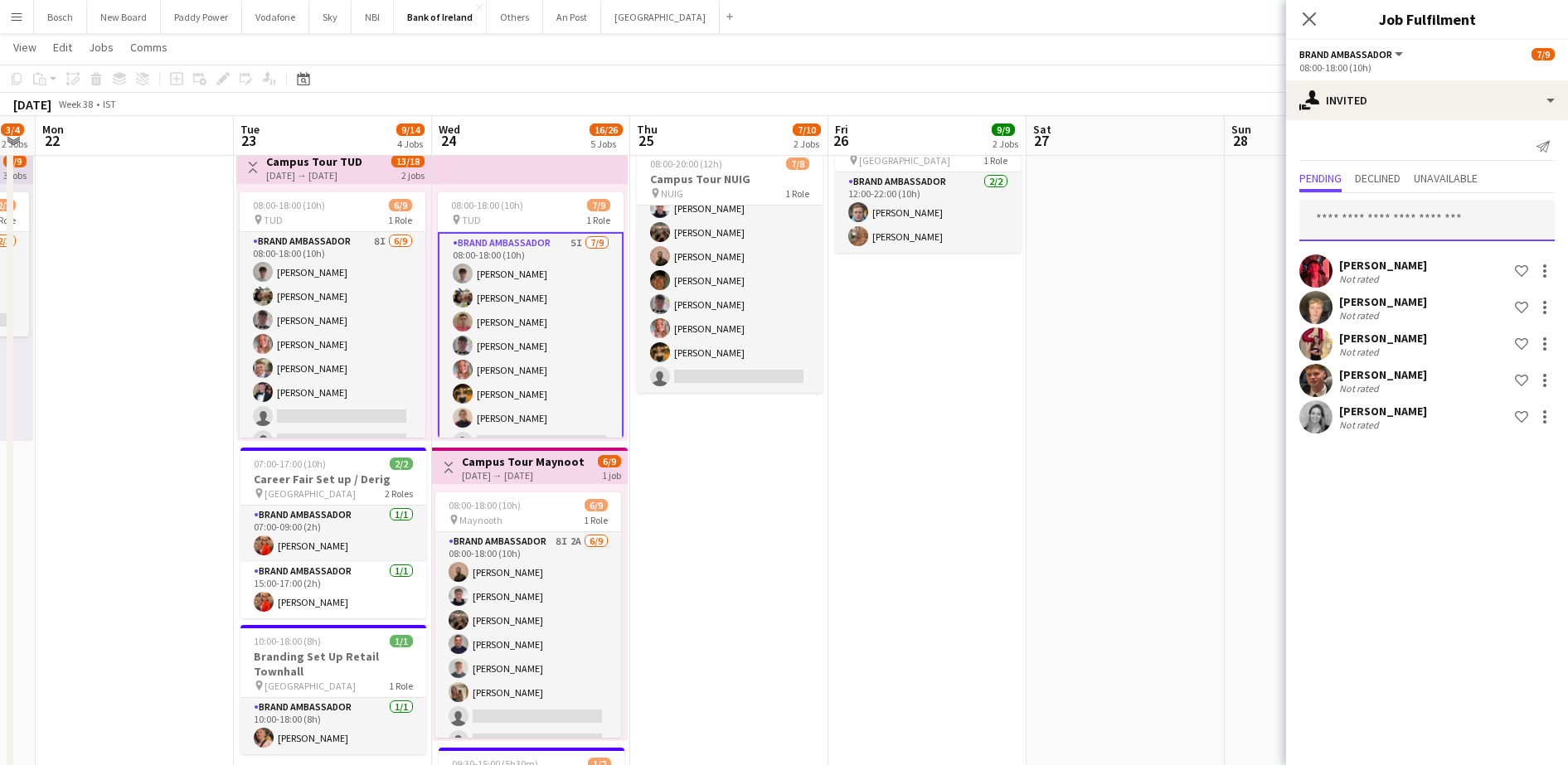
click at [1362, 213] on input "text" at bounding box center [1426, 221] width 255 height 41
type input "****"
click at [1362, 261] on span "[PERSON_NAME]" at bounding box center [1361, 261] width 96 height 14
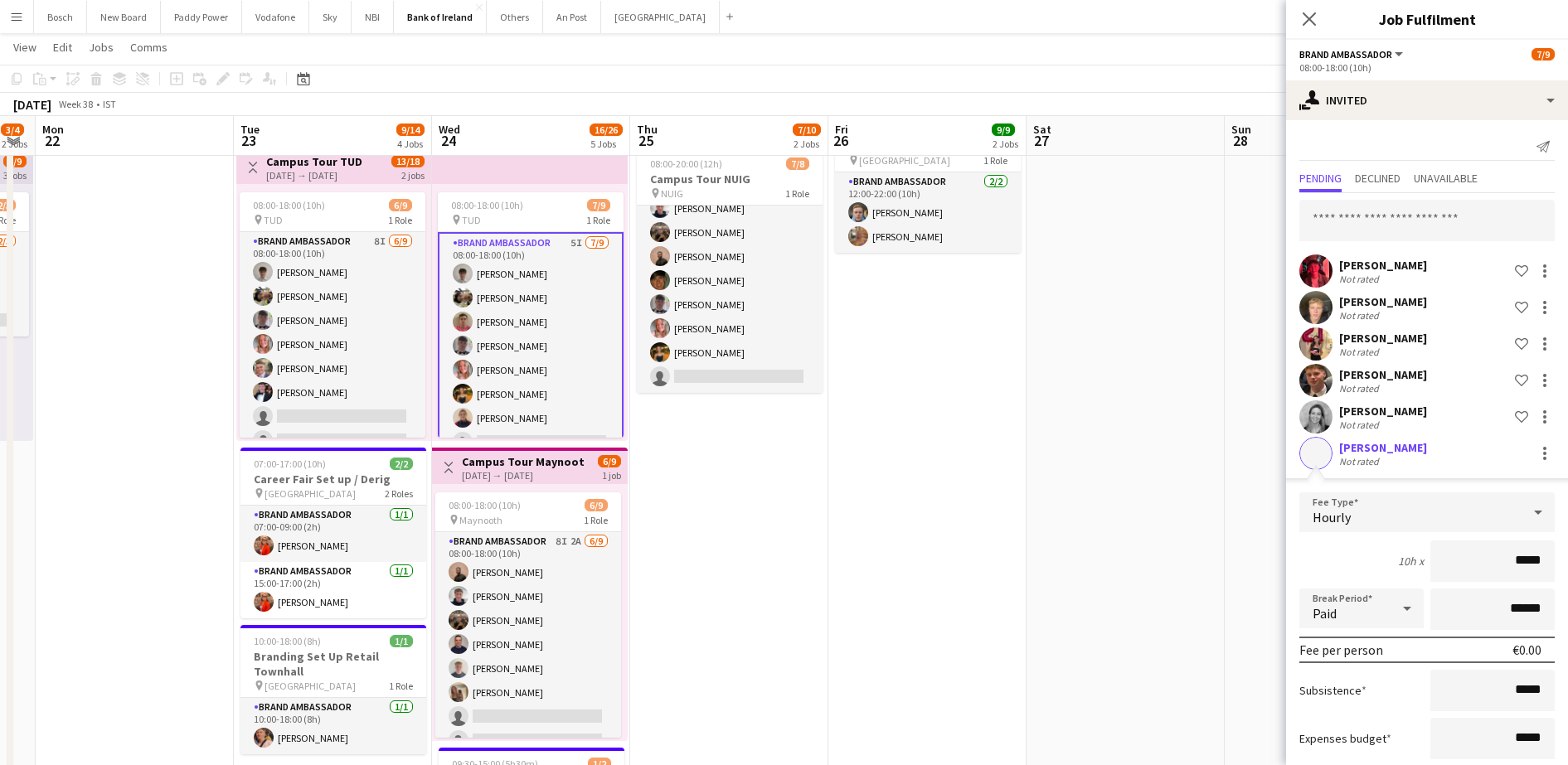
scroll to position [98, 0]
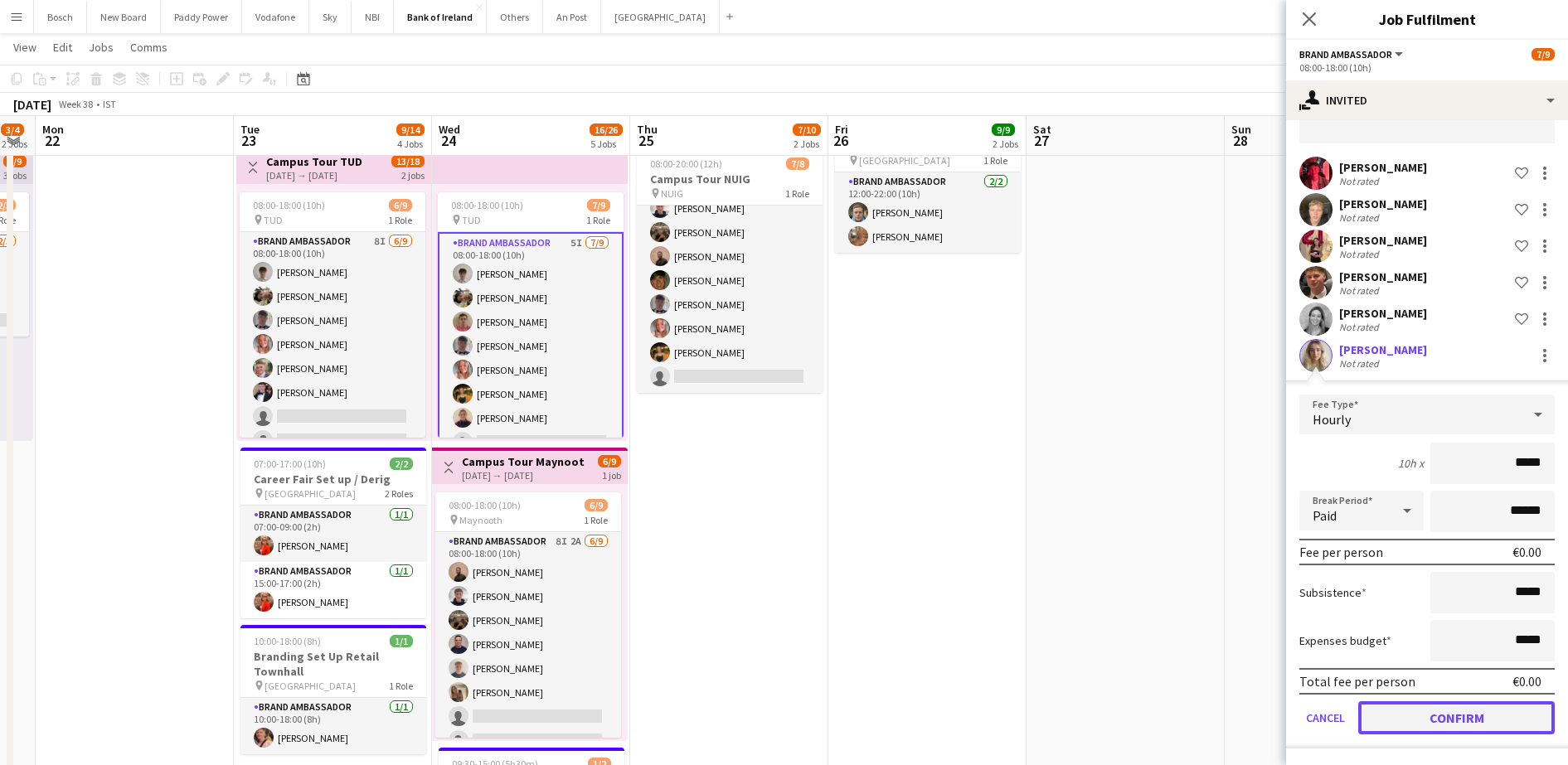
click at [1443, 703] on button "Confirm" at bounding box center [1455, 717] width 196 height 33
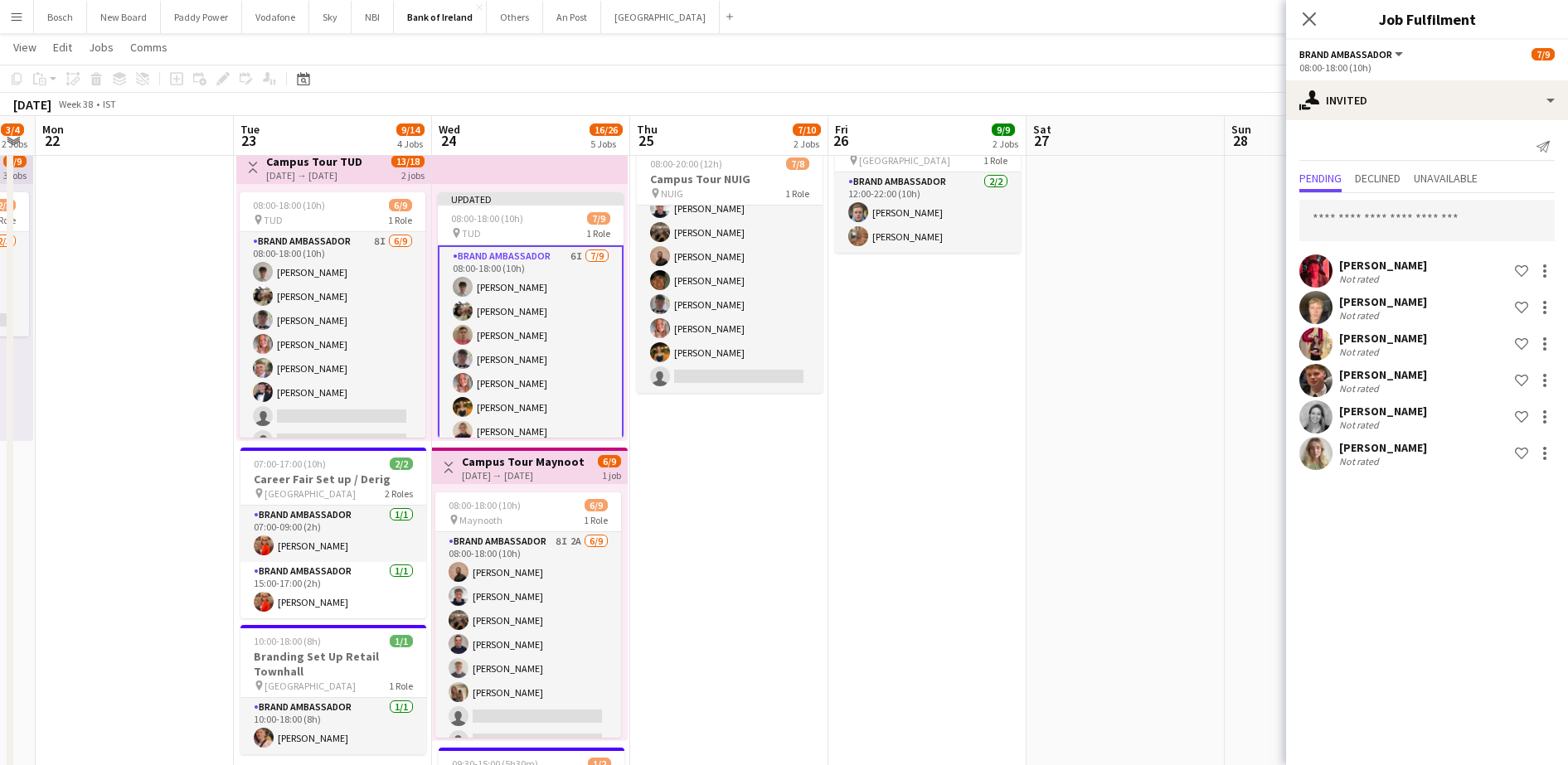
scroll to position [0, 0]
click at [1232, 80] on app-toolbar "Copy Paste Paste Ctrl+V Paste with crew Ctrl+Shift+V Paste linked Job [GEOGRAPH…" at bounding box center [784, 79] width 1568 height 28
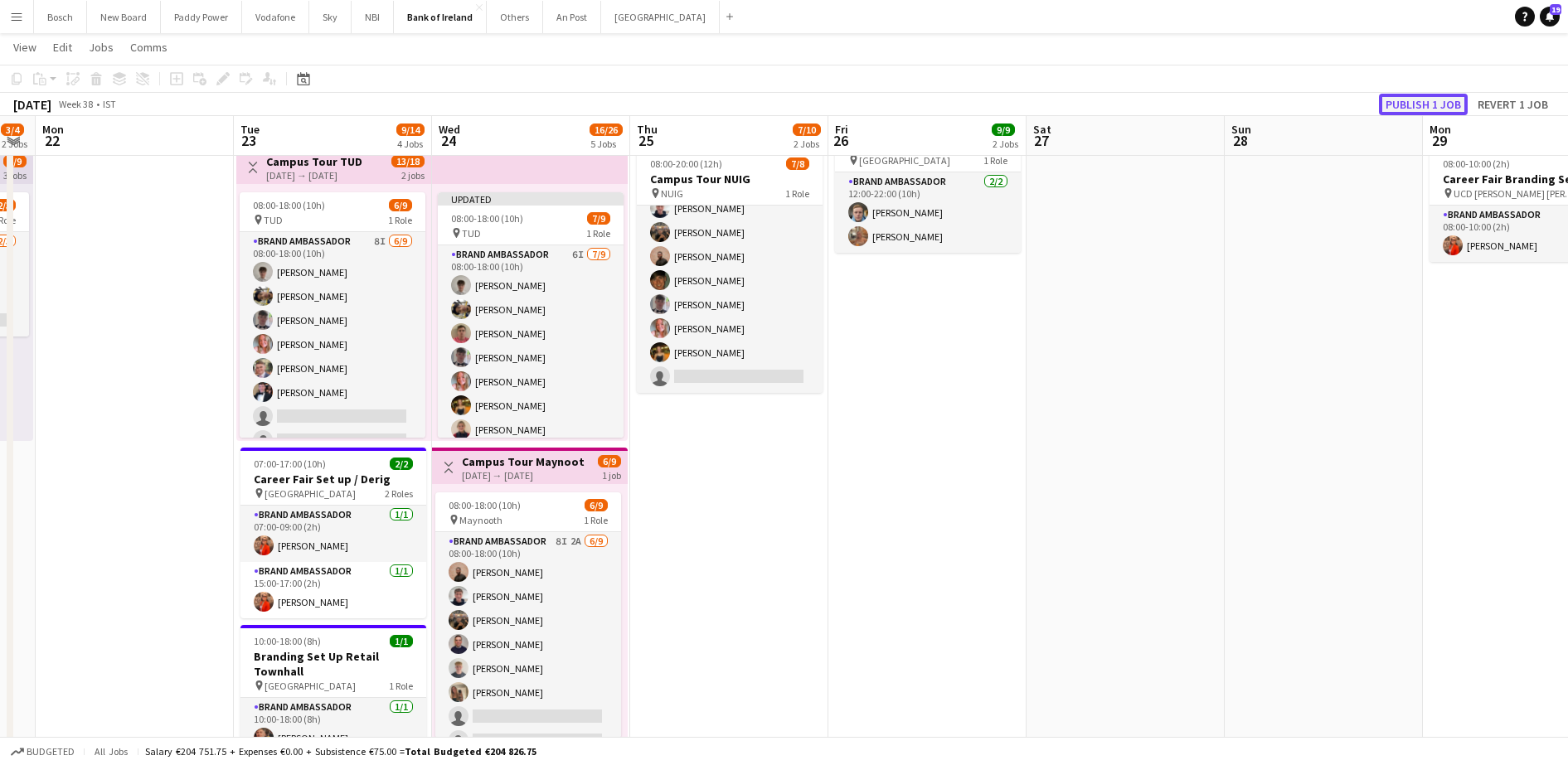
click at [1431, 104] on button "Publish 1 job" at bounding box center [1423, 104] width 89 height 22
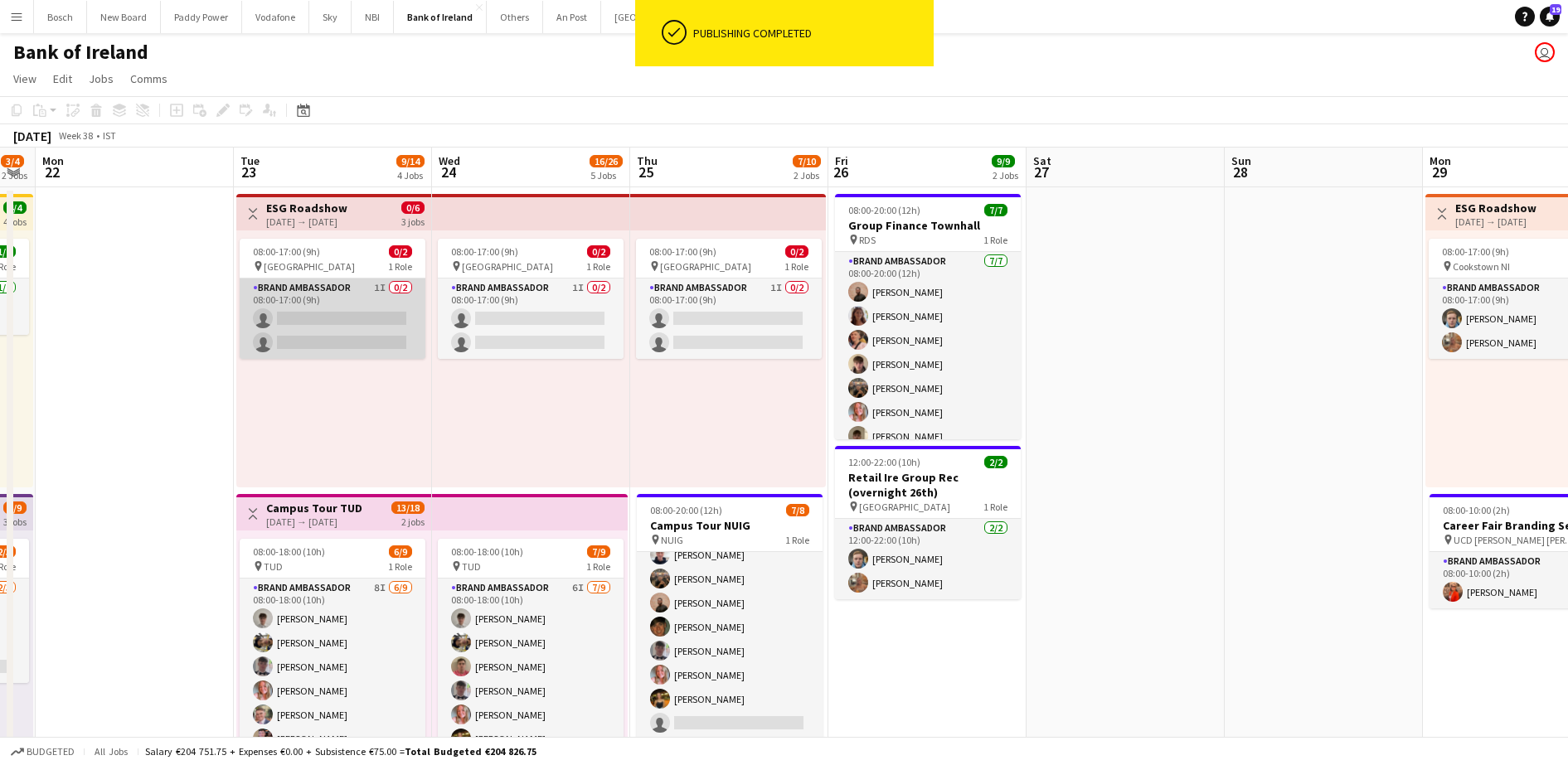
click at [294, 291] on app-card-role "Brand Ambassador 1I 0/2 08:00-17:00 (9h) single-neutral-actions single-neutral-…" at bounding box center [332, 319] width 186 height 81
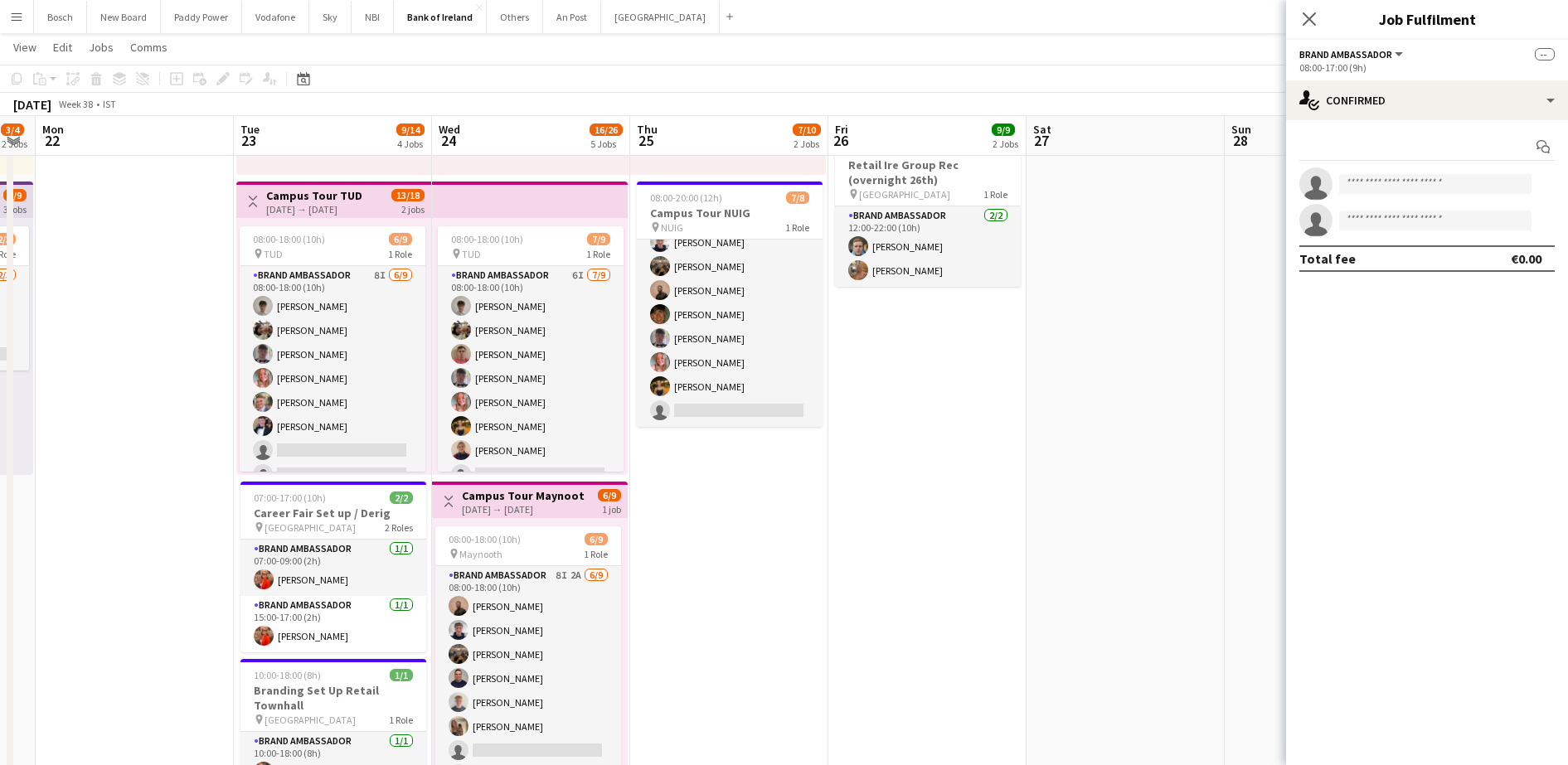
scroll to position [1, 0]
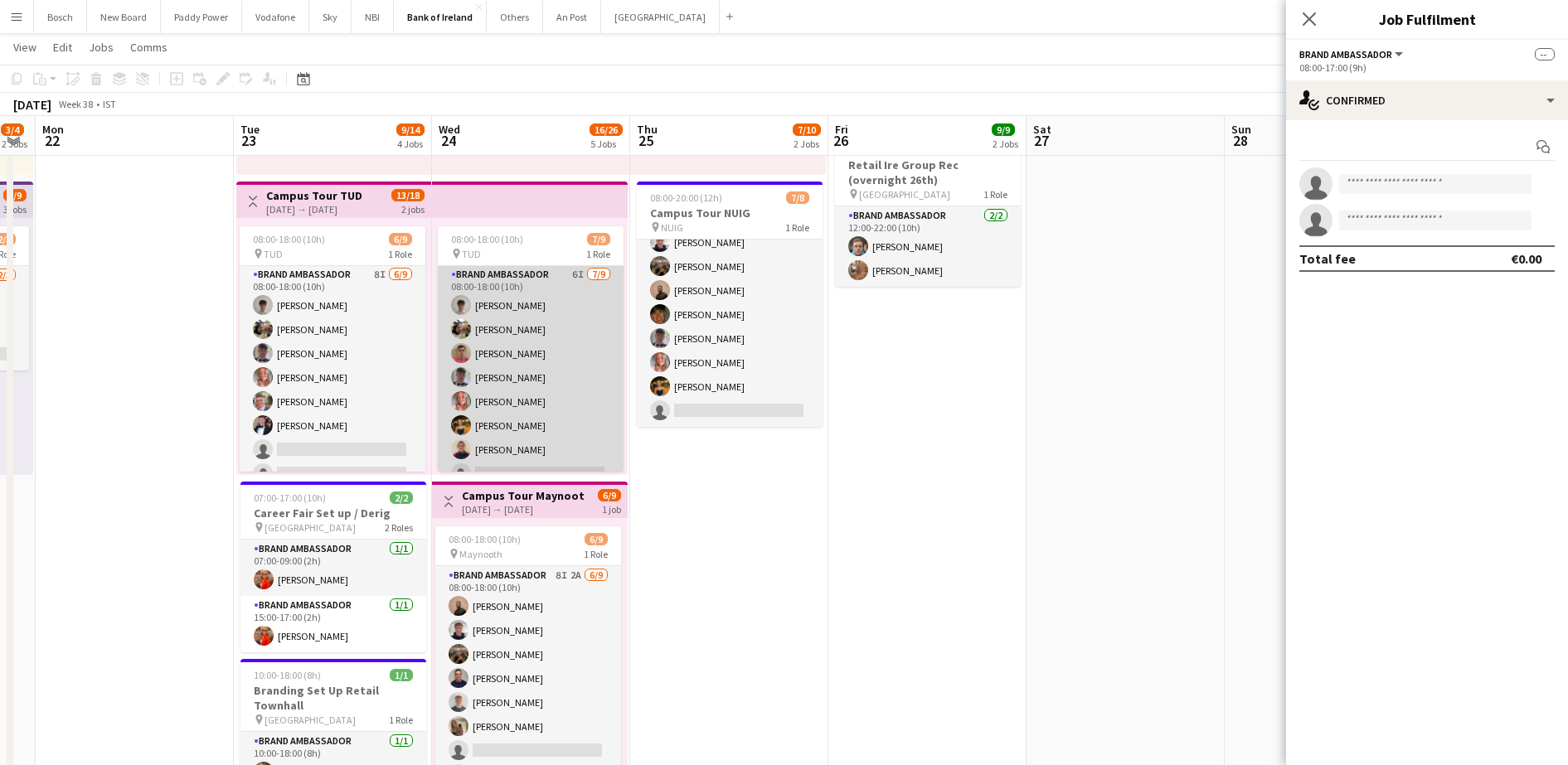
click at [523, 361] on app-card-role "Brand Ambassador 6I [DATE] 08:00-18:00 (10h) [PERSON_NAME] [PERSON_NAME] [PERSO…" at bounding box center [530, 390] width 186 height 249
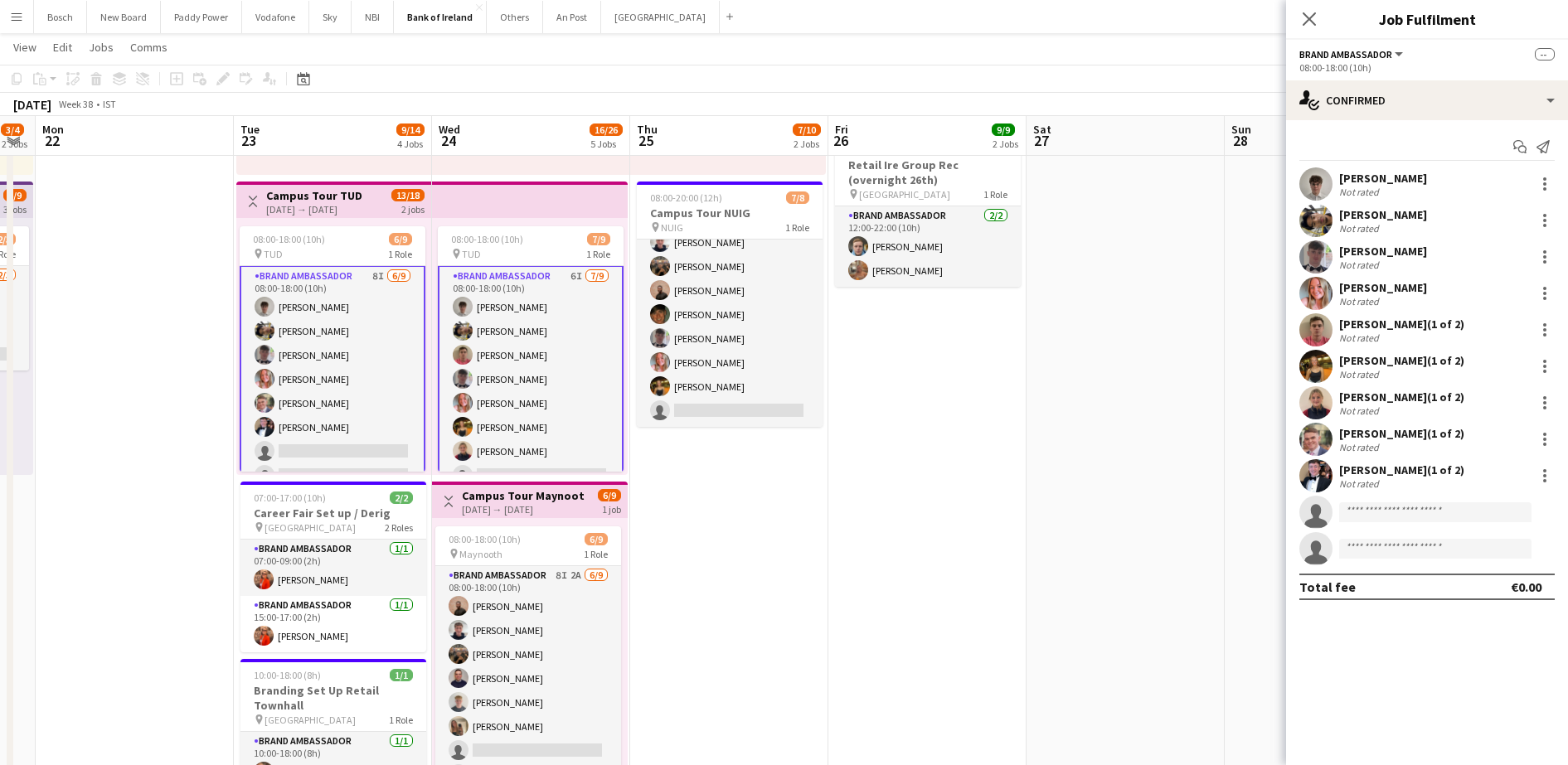
scroll to position [3, 0]
click at [523, 361] on app-card-role "Brand Ambassador 6I [DATE] 08:00-18:00 (10h) [PERSON_NAME] [PERSON_NAME] [PERSO…" at bounding box center [530, 390] width 186 height 252
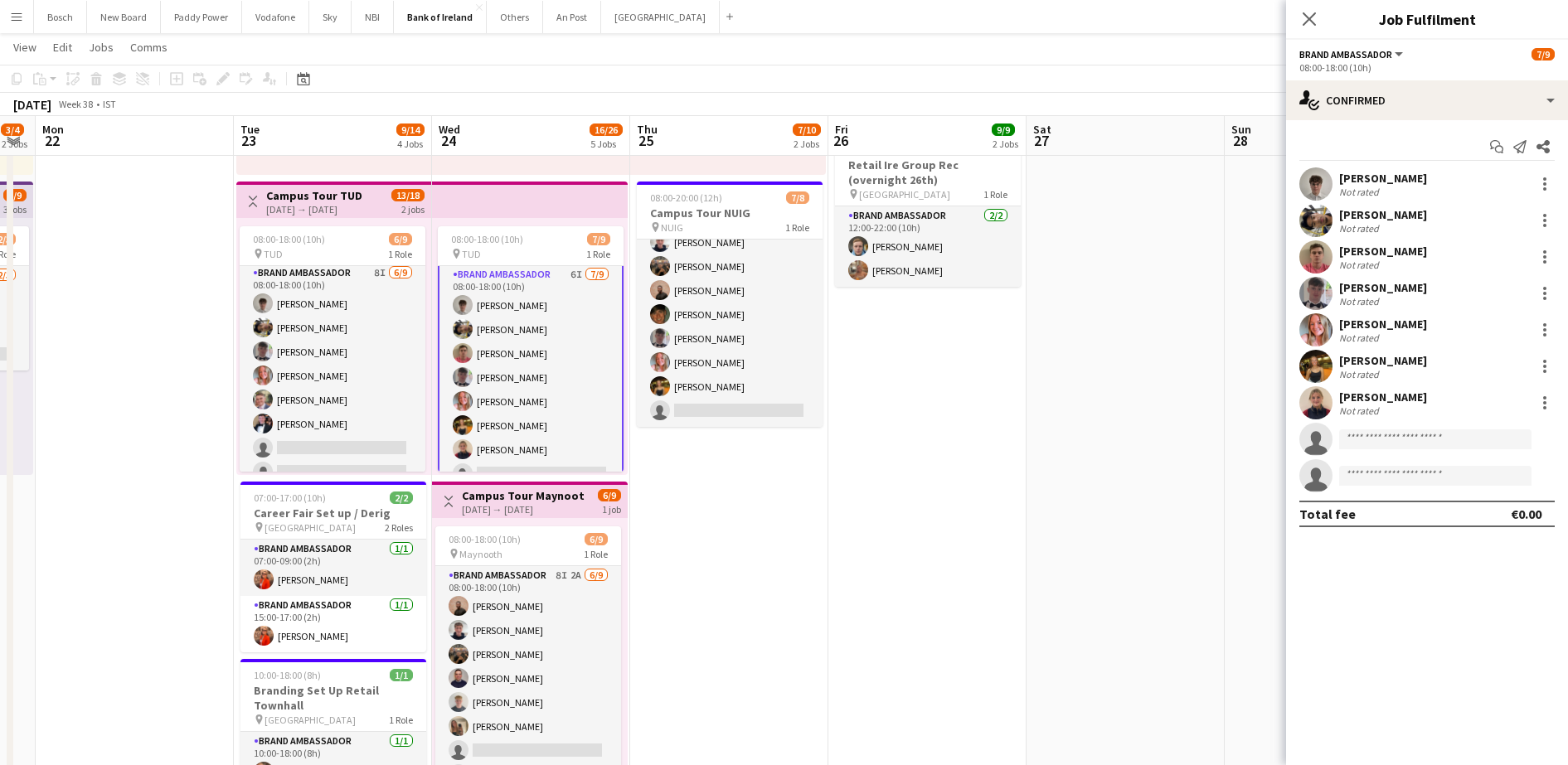
scroll to position [1, 0]
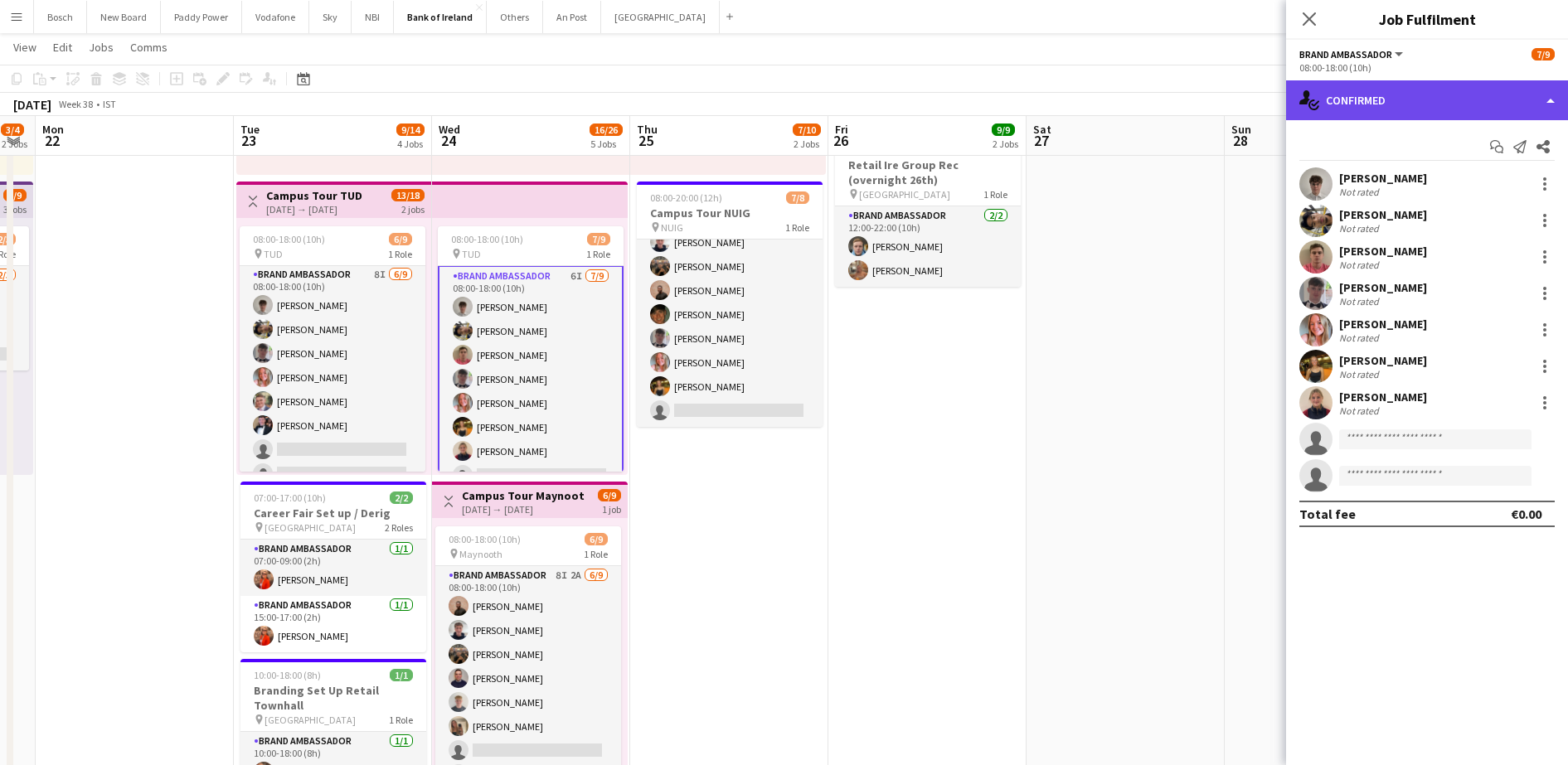
click at [1402, 118] on div "single-neutral-actions-check-2 Confirmed" at bounding box center [1426, 100] width 282 height 39
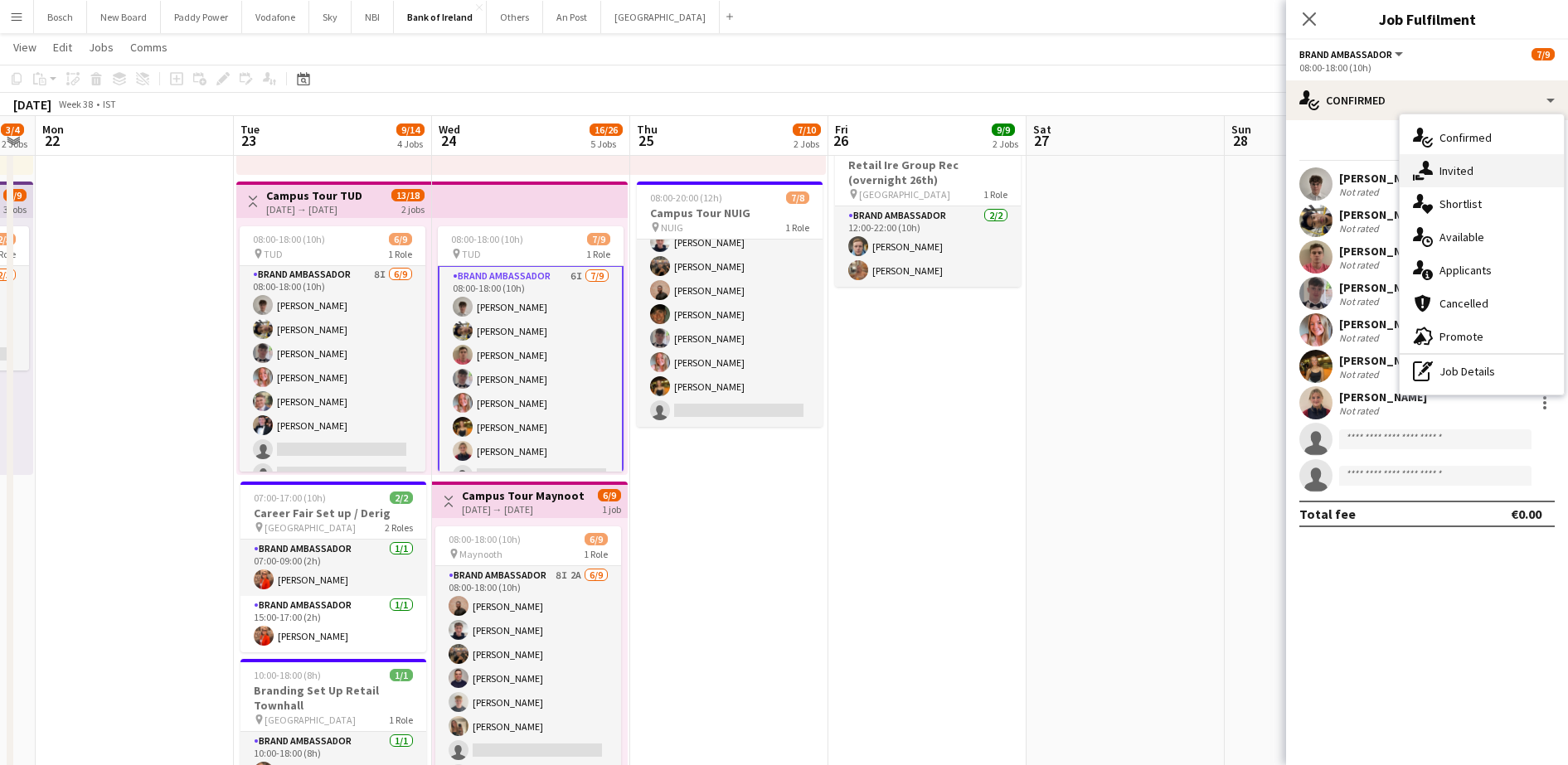
click at [1450, 178] on div "single-neutral-actions-share-1 Invited" at bounding box center [1481, 170] width 164 height 33
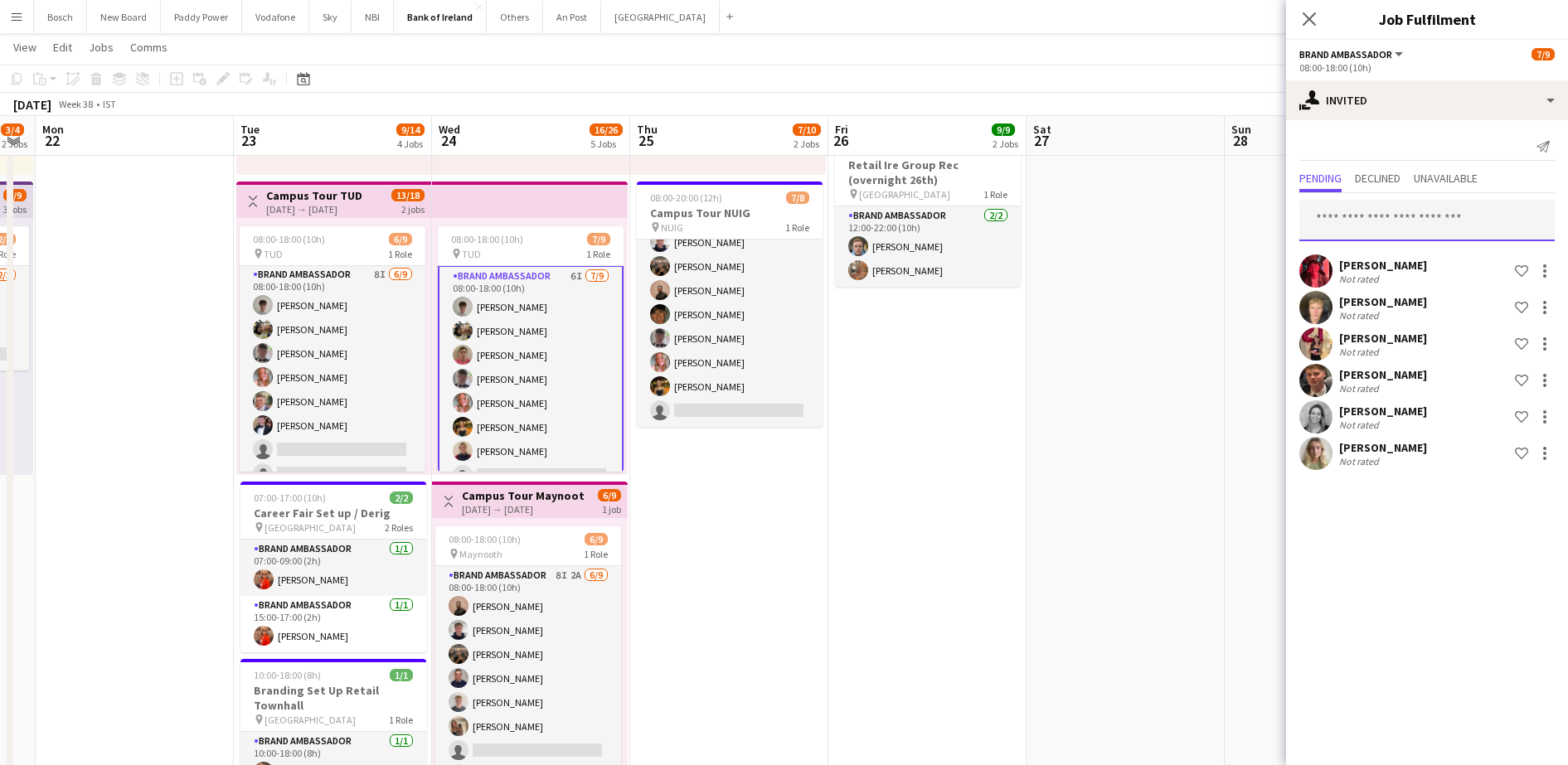
click at [1380, 217] on input "text" at bounding box center [1426, 221] width 255 height 41
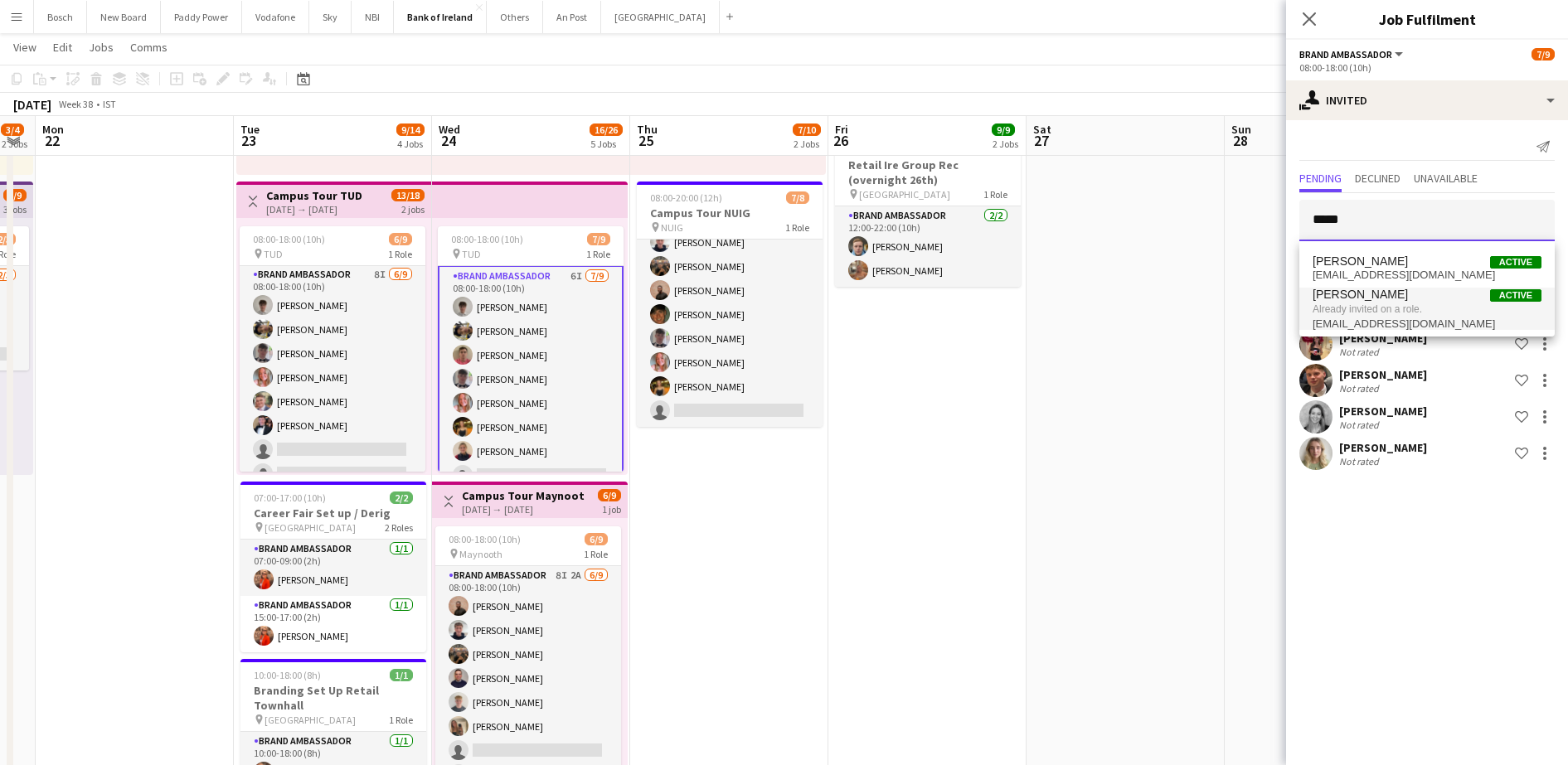
type input "*****"
click at [1405, 310] on span "Already invited on a role." at bounding box center [1427, 310] width 229 height 15
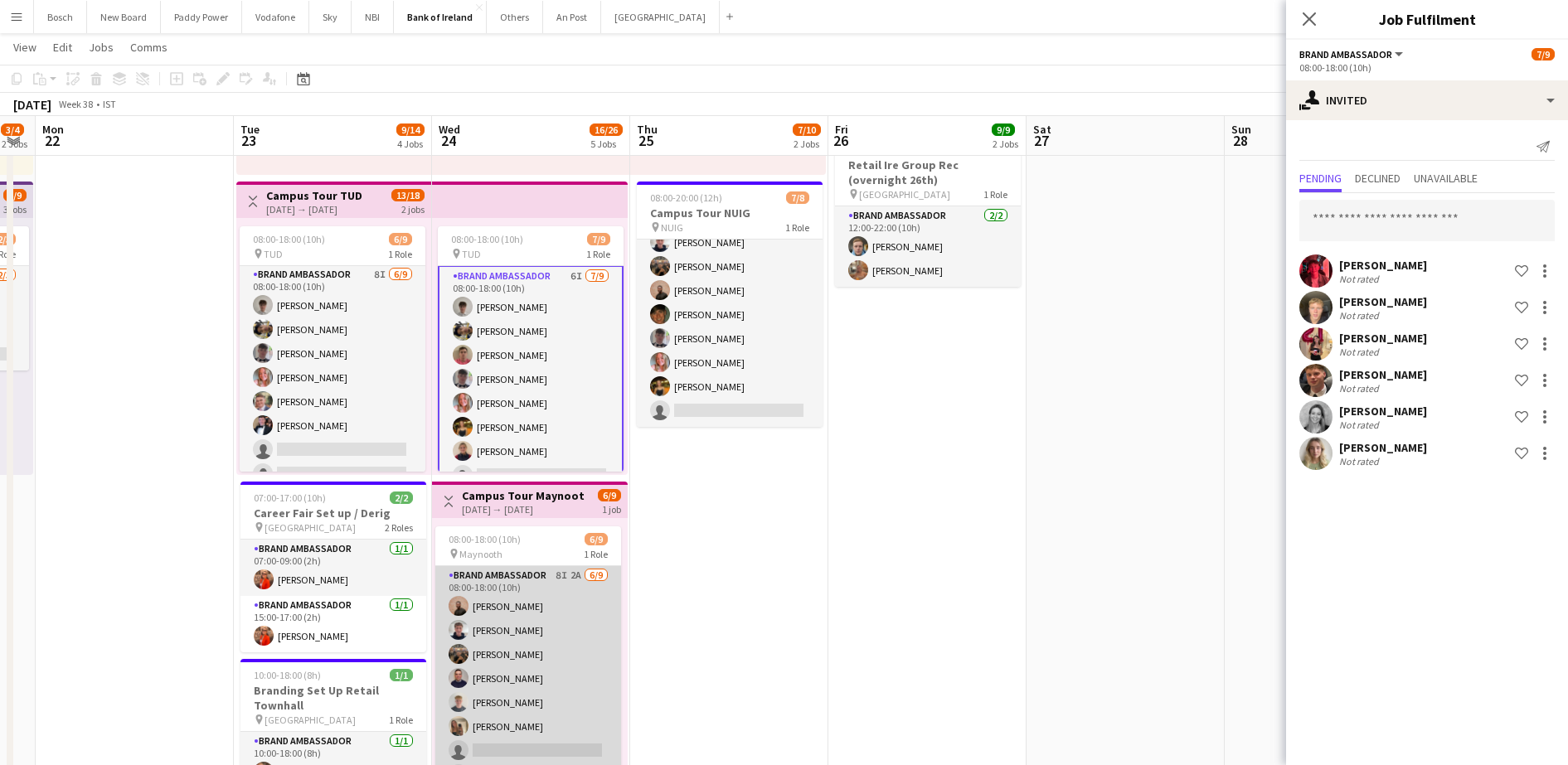
click at [484, 694] on app-card-role "Brand Ambassador 8I 2A [DATE] 08:00-18:00 (10h) [PERSON_NAME] [PERSON_NAME] [PE…" at bounding box center [528, 690] width 186 height 249
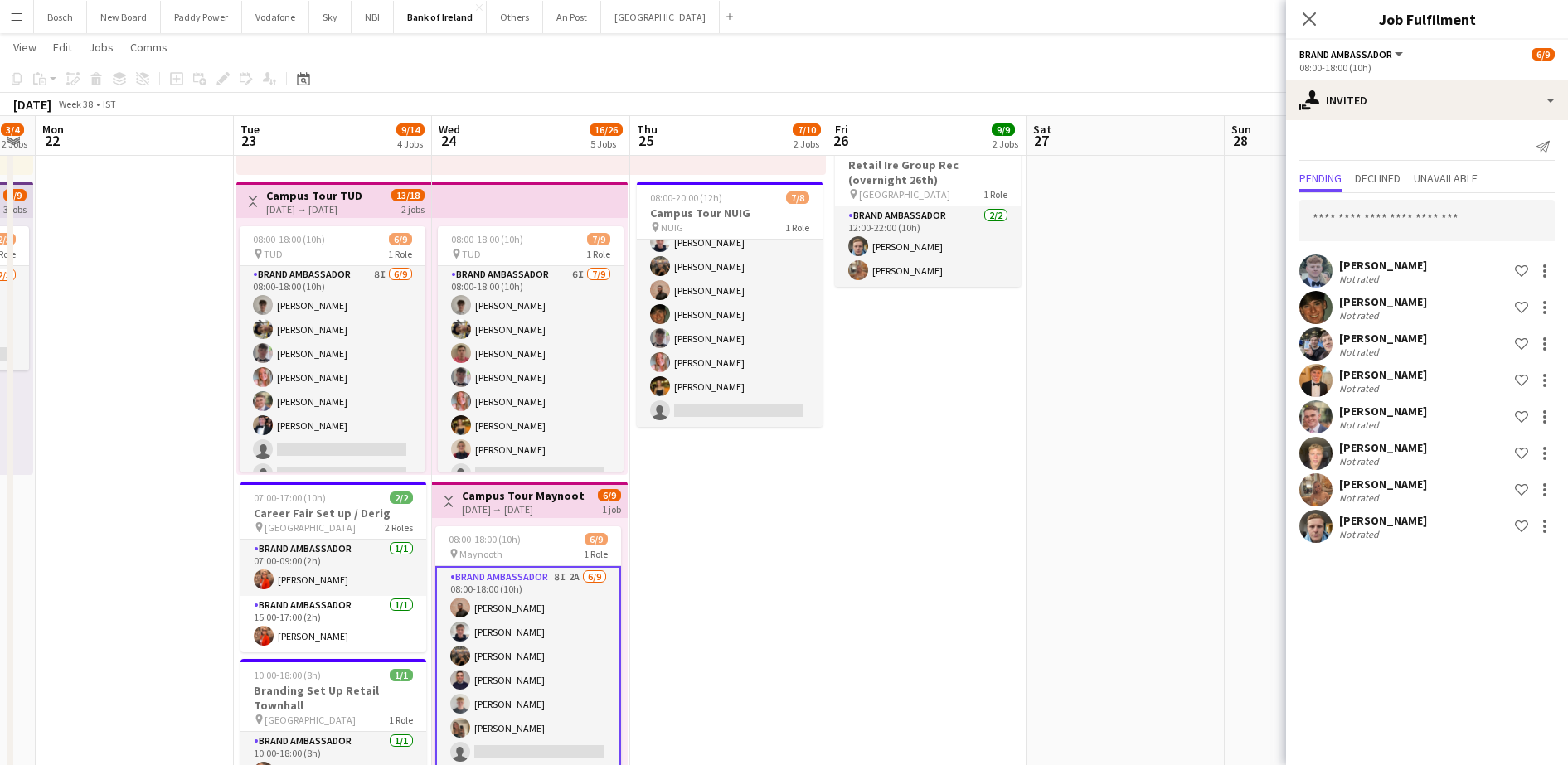
scroll to position [0, 0]
click at [1543, 453] on div at bounding box center [1545, 454] width 4 height 4
click at [1473, 606] on span "Cancel invitation" at bounding box center [1491, 603] width 97 height 14
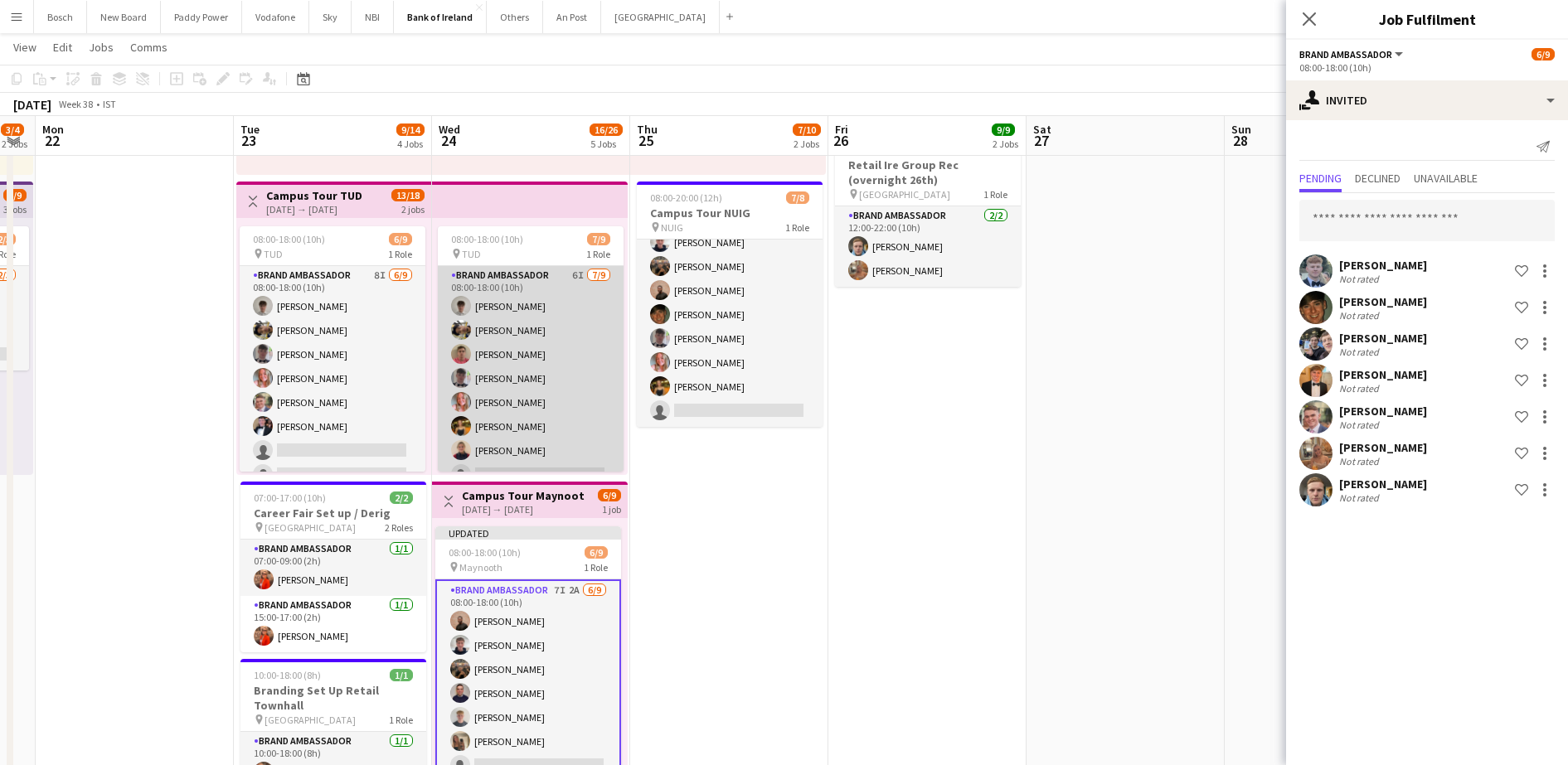
click at [527, 336] on app-card-role "Brand Ambassador 6I [DATE] 08:00-18:00 (10h) [PERSON_NAME] [PERSON_NAME] [PERSO…" at bounding box center [530, 390] width 186 height 249
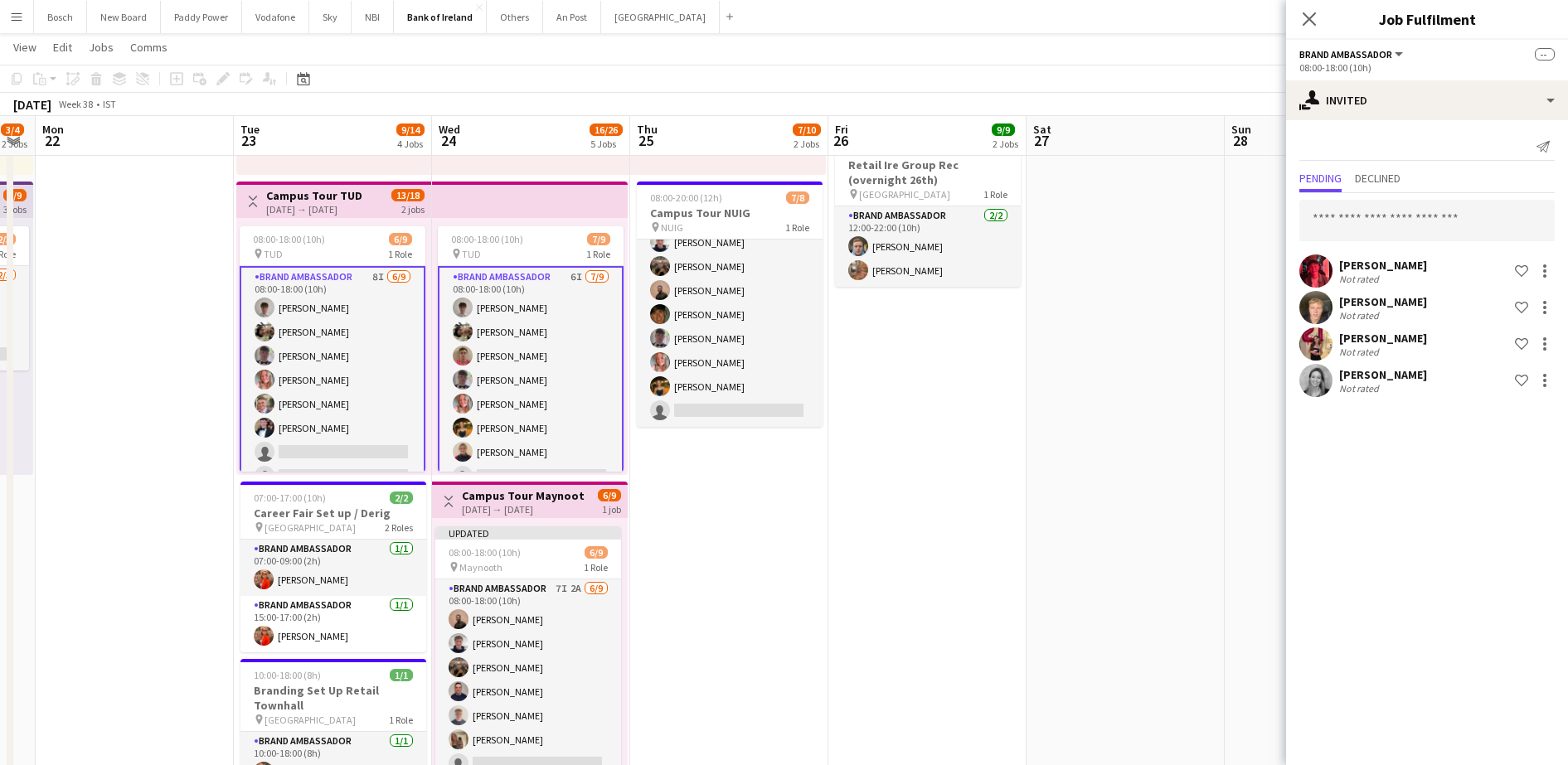
click at [506, 389] on app-card-role "Brand Ambassador 6I [DATE] 08:00-18:00 (10h) [PERSON_NAME] [PERSON_NAME] [PERSO…" at bounding box center [530, 392] width 186 height 252
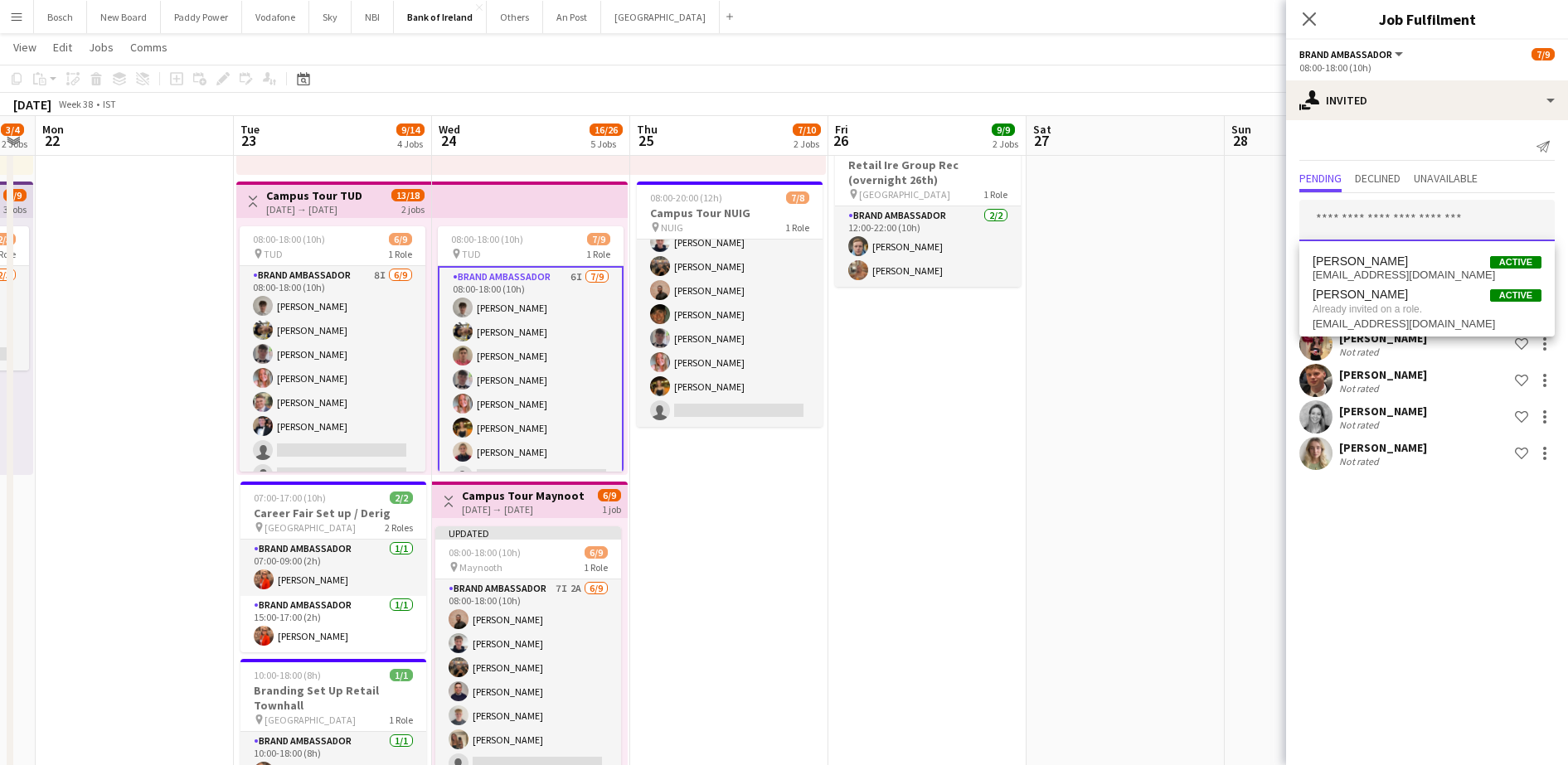
click at [1374, 224] on input "text" at bounding box center [1426, 221] width 255 height 41
type input "*****"
click at [1112, 71] on app-toolbar "Copy Paste Paste Ctrl+V Paste with crew Ctrl+Shift+V Paste linked Job [GEOGRAPH…" at bounding box center [784, 79] width 1568 height 28
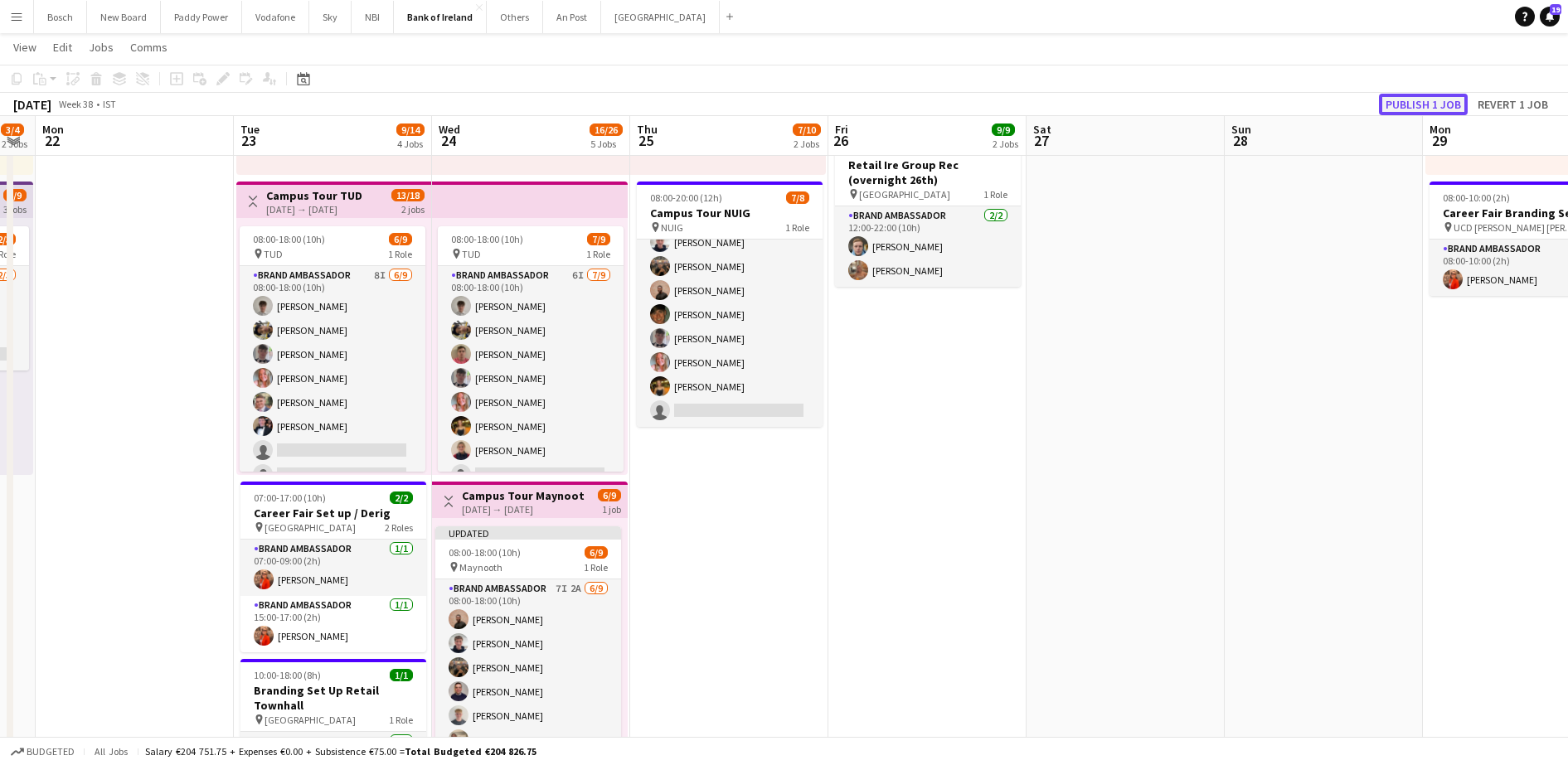
click at [1396, 103] on button "Publish 1 job" at bounding box center [1423, 104] width 89 height 22
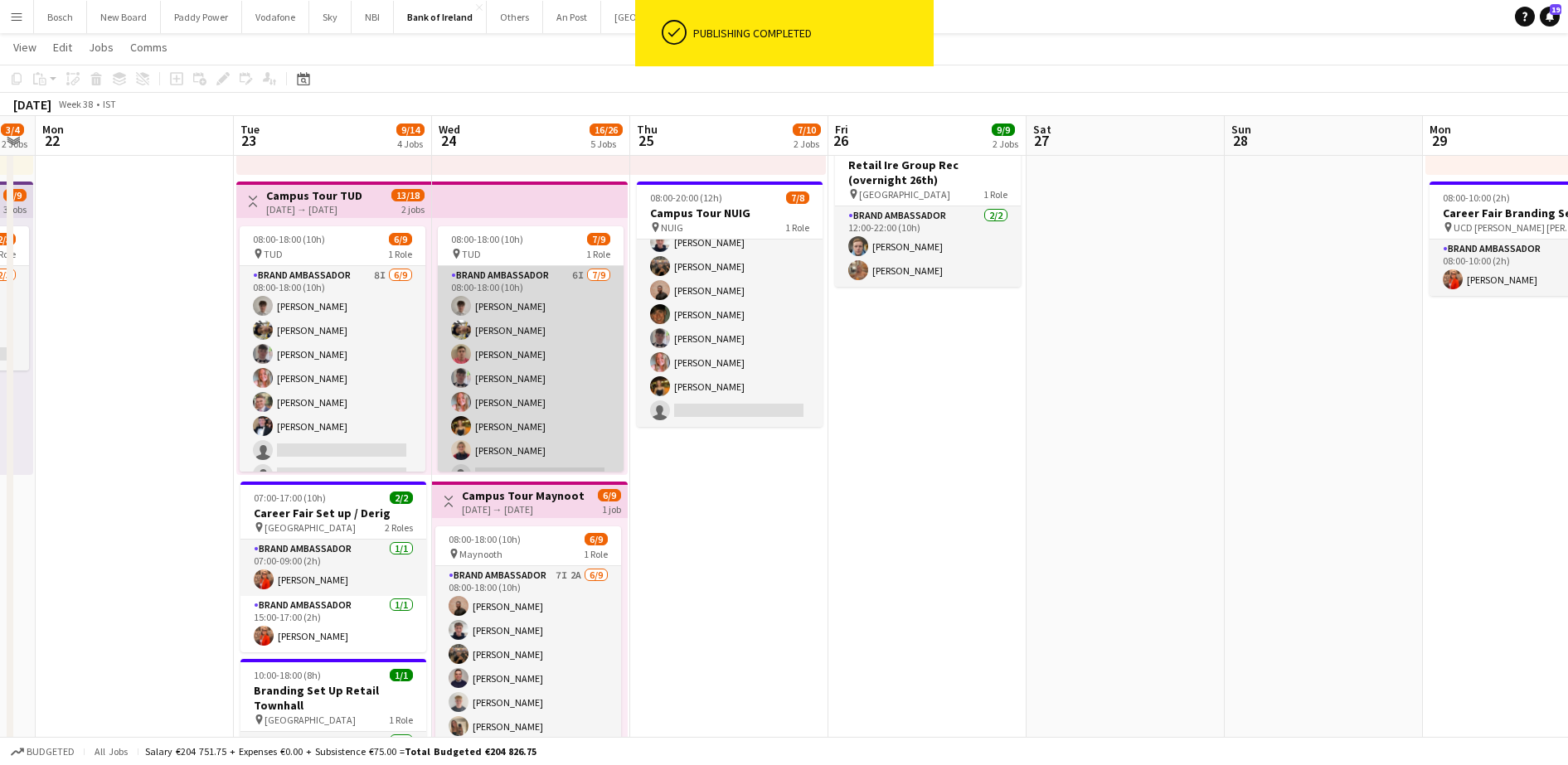
click at [482, 379] on app-card-role "Brand Ambassador 6I [DATE] 08:00-18:00 (10h) [PERSON_NAME] [PERSON_NAME] [PERSO…" at bounding box center [530, 390] width 186 height 249
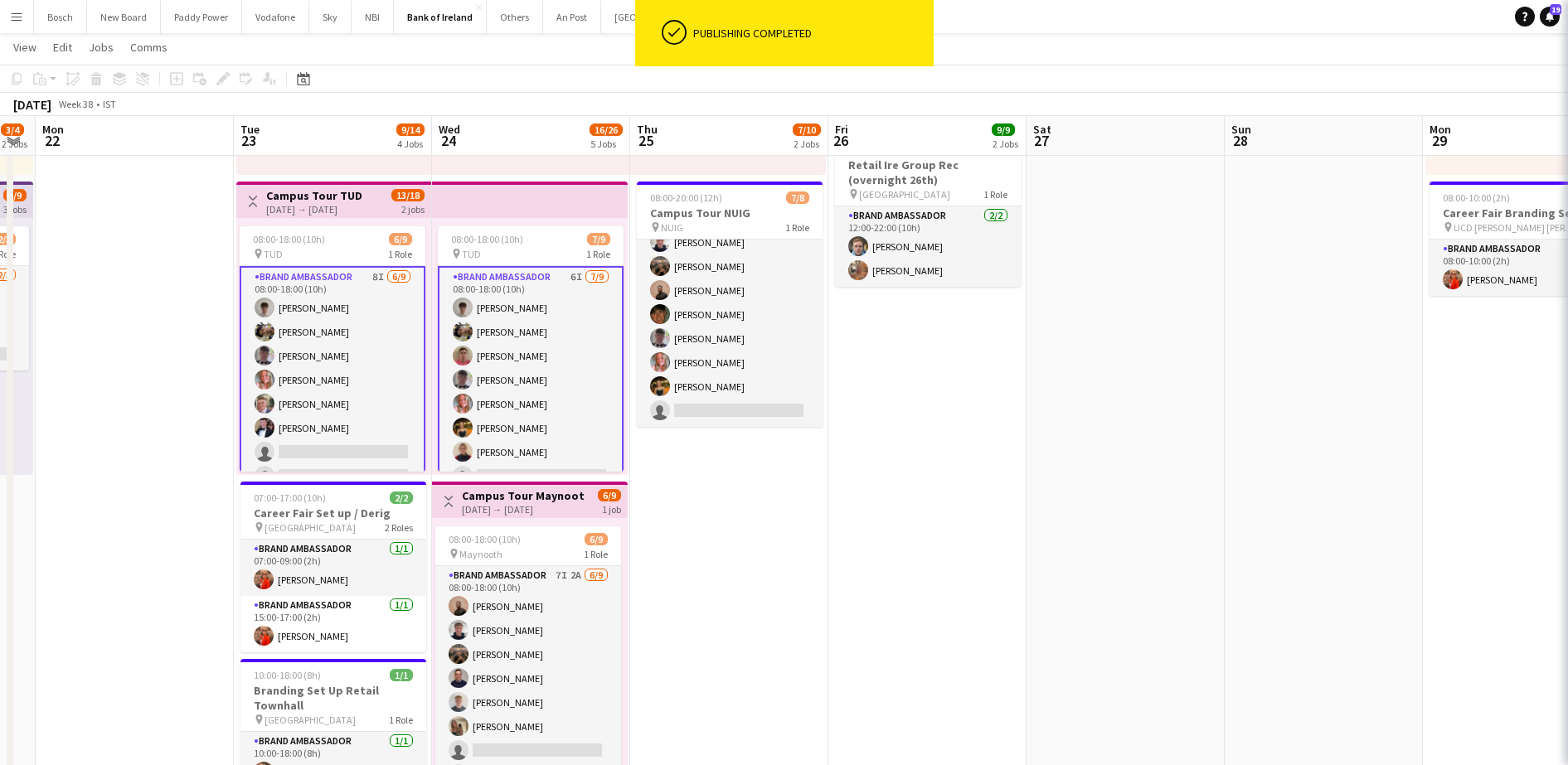
scroll to position [0, 359]
click at [495, 379] on app-card-role "Brand Ambassador 6I [DATE] 08:00-18:00 (10h) [PERSON_NAME] [PERSON_NAME] [PERSO…" at bounding box center [532, 392] width 186 height 252
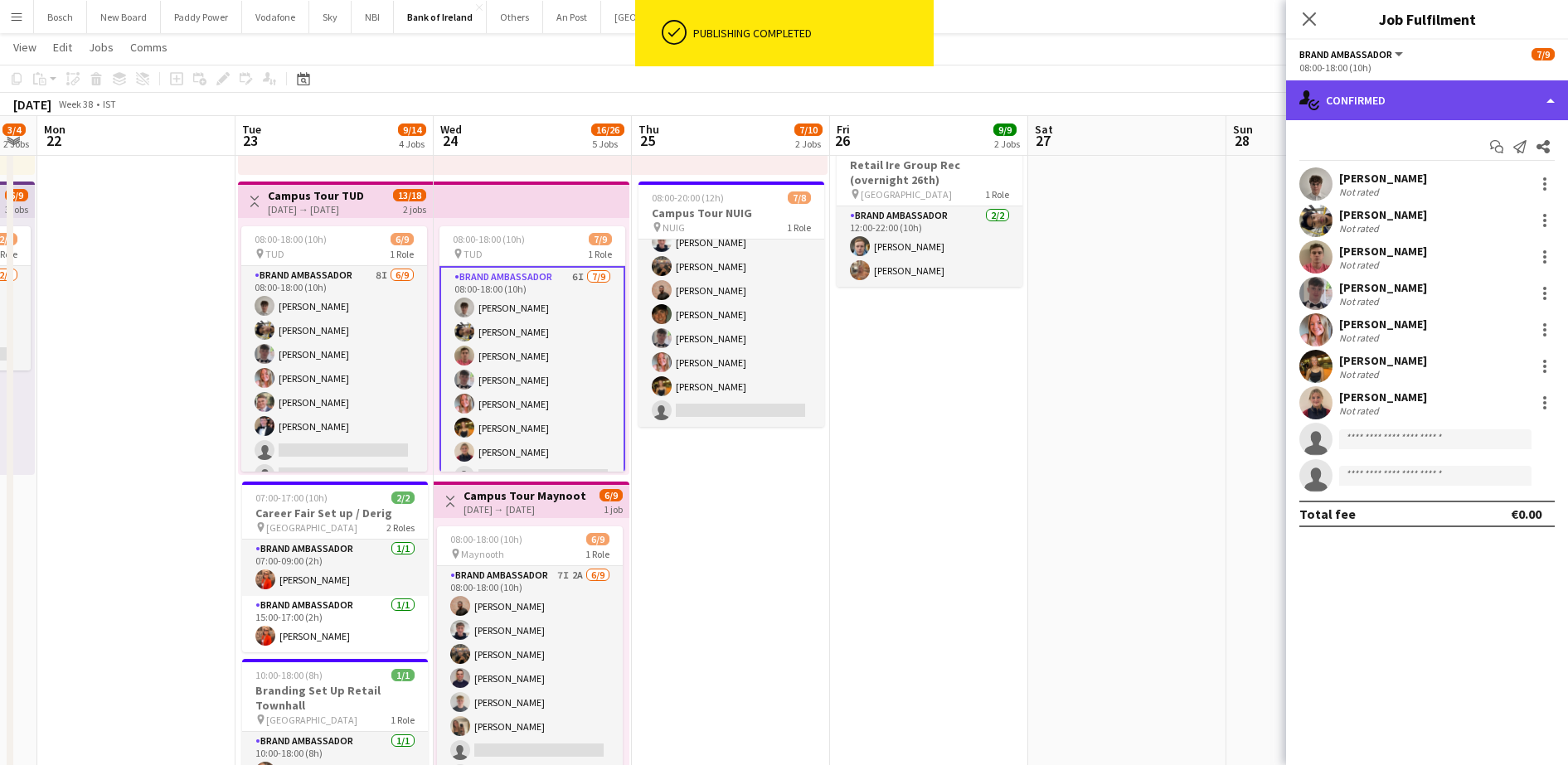
click at [1373, 96] on div "single-neutral-actions-check-2 Confirmed" at bounding box center [1426, 100] width 282 height 39
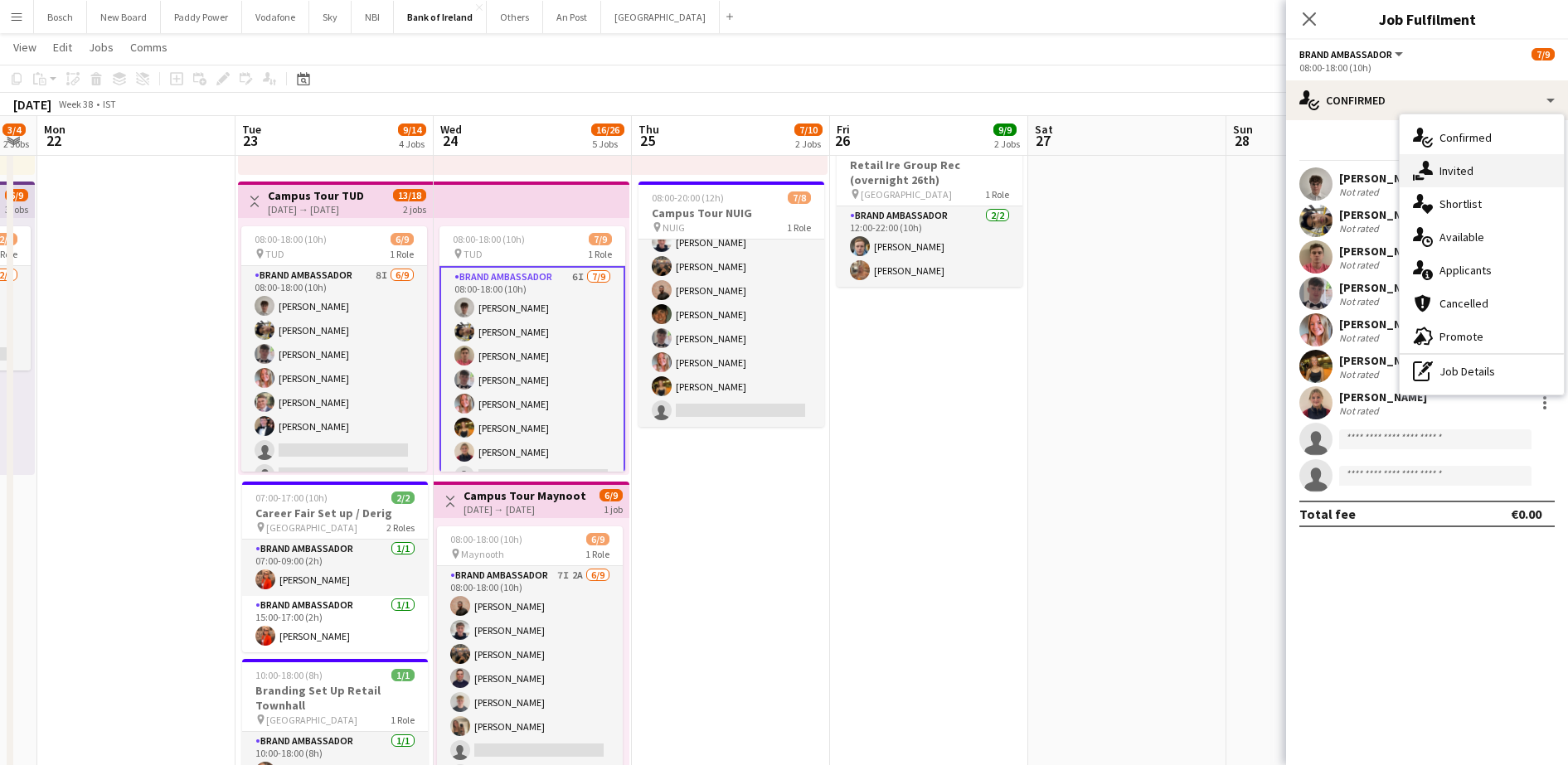
click at [1478, 181] on div "single-neutral-actions-share-1 Invited" at bounding box center [1481, 170] width 164 height 33
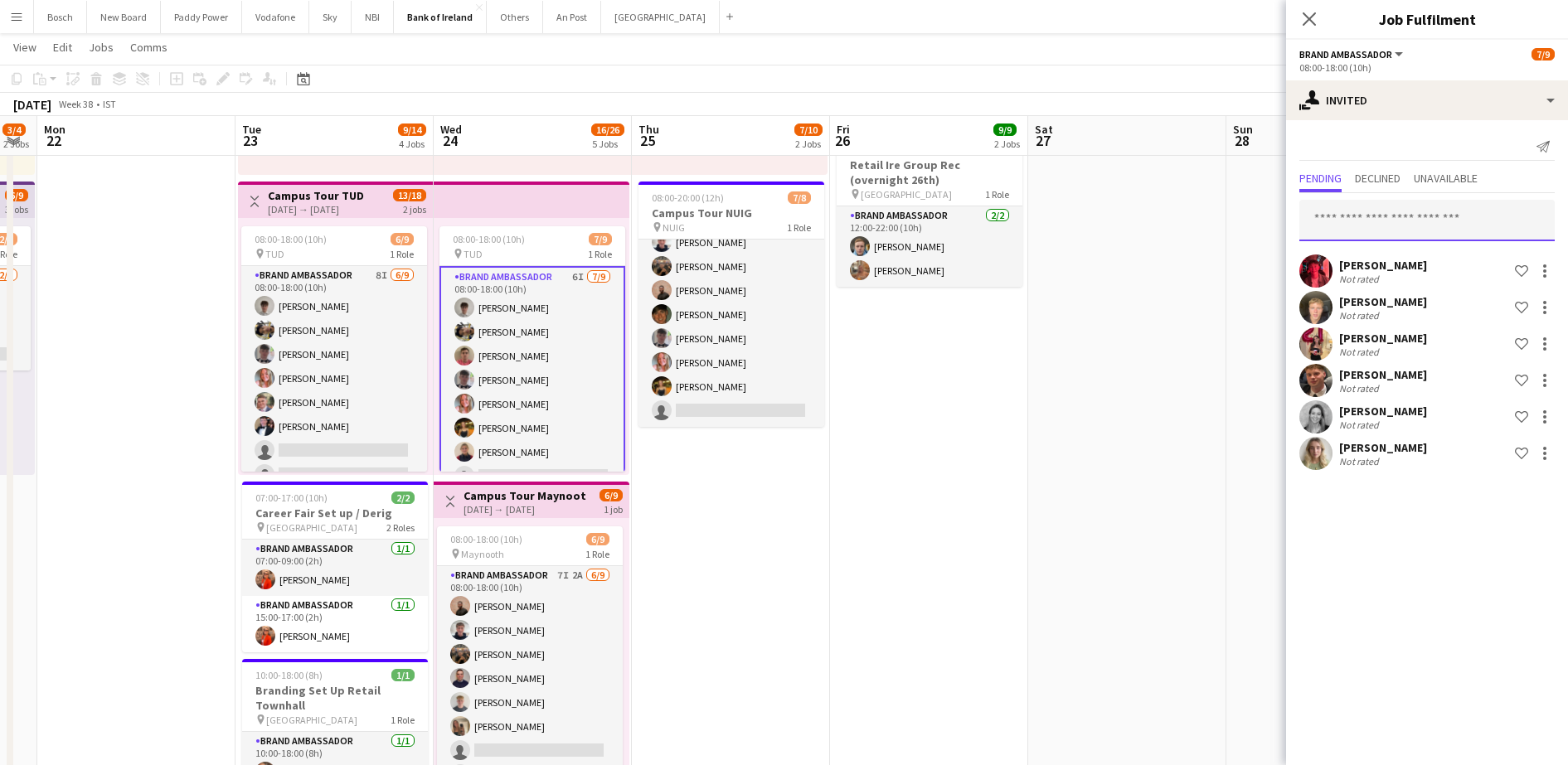
click at [1368, 226] on input "text" at bounding box center [1426, 221] width 255 height 41
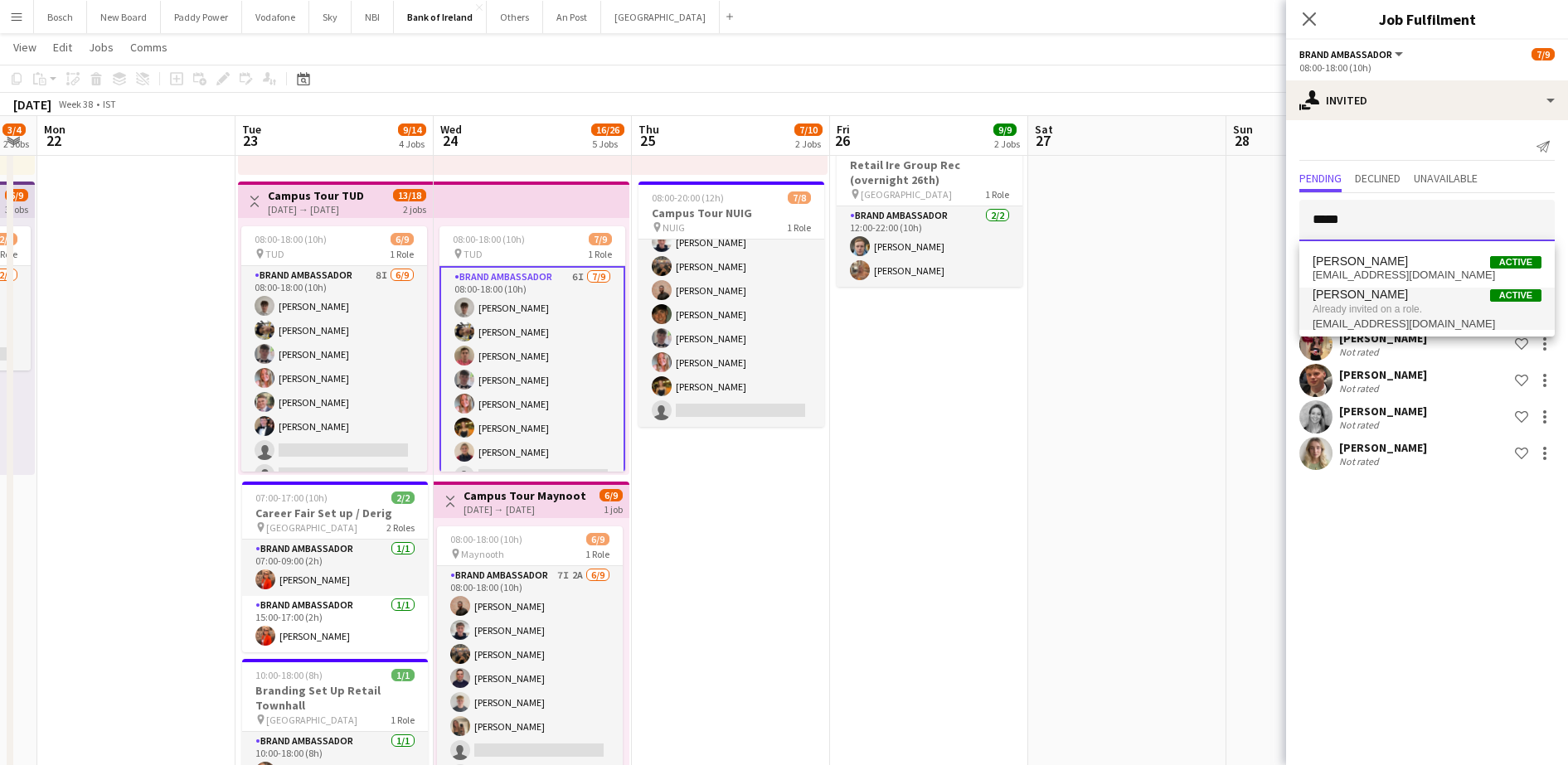
type input "*****"
click at [1424, 308] on span "Already invited on a role." at bounding box center [1427, 310] width 229 height 15
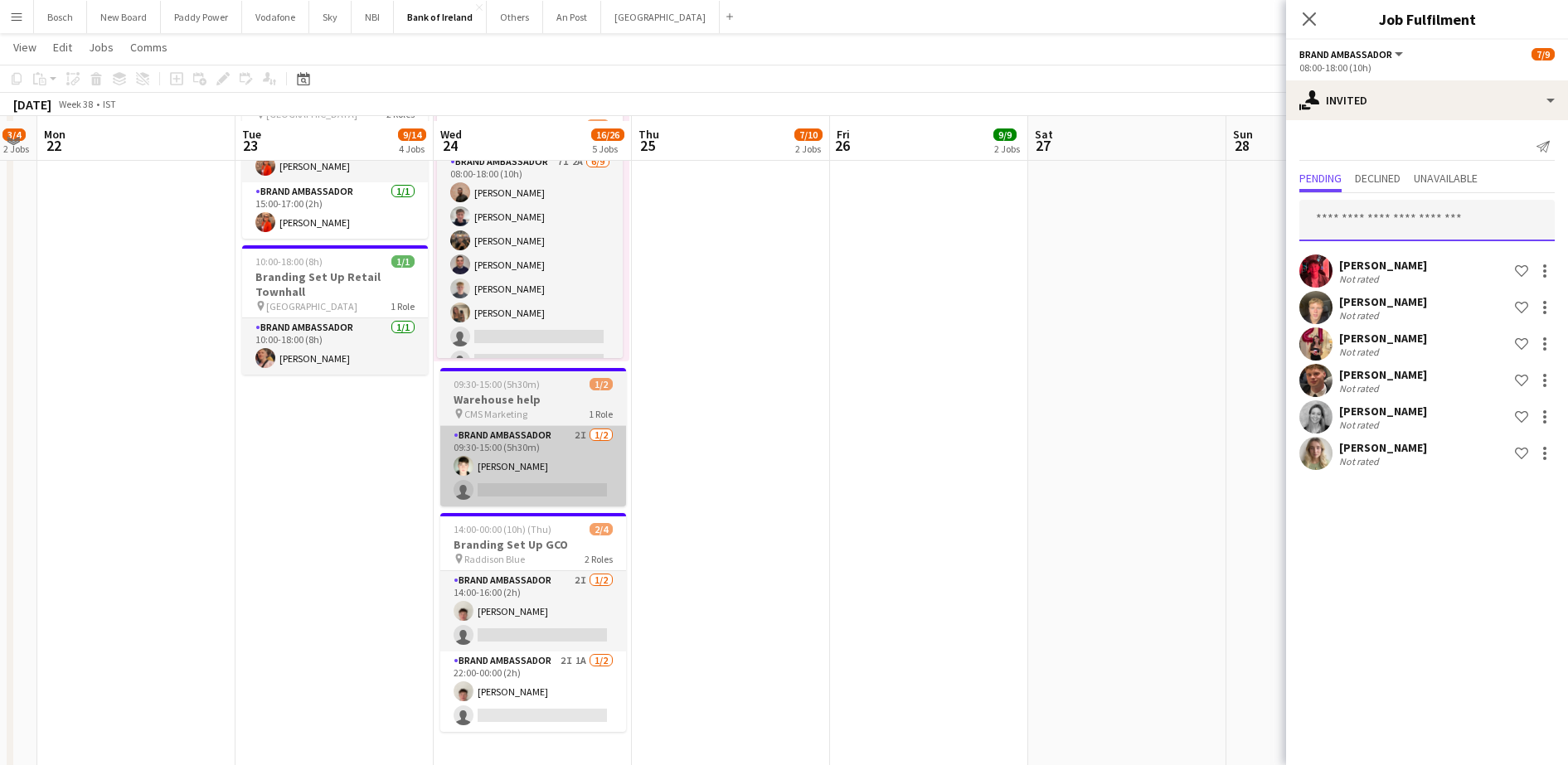
scroll to position [729, 0]
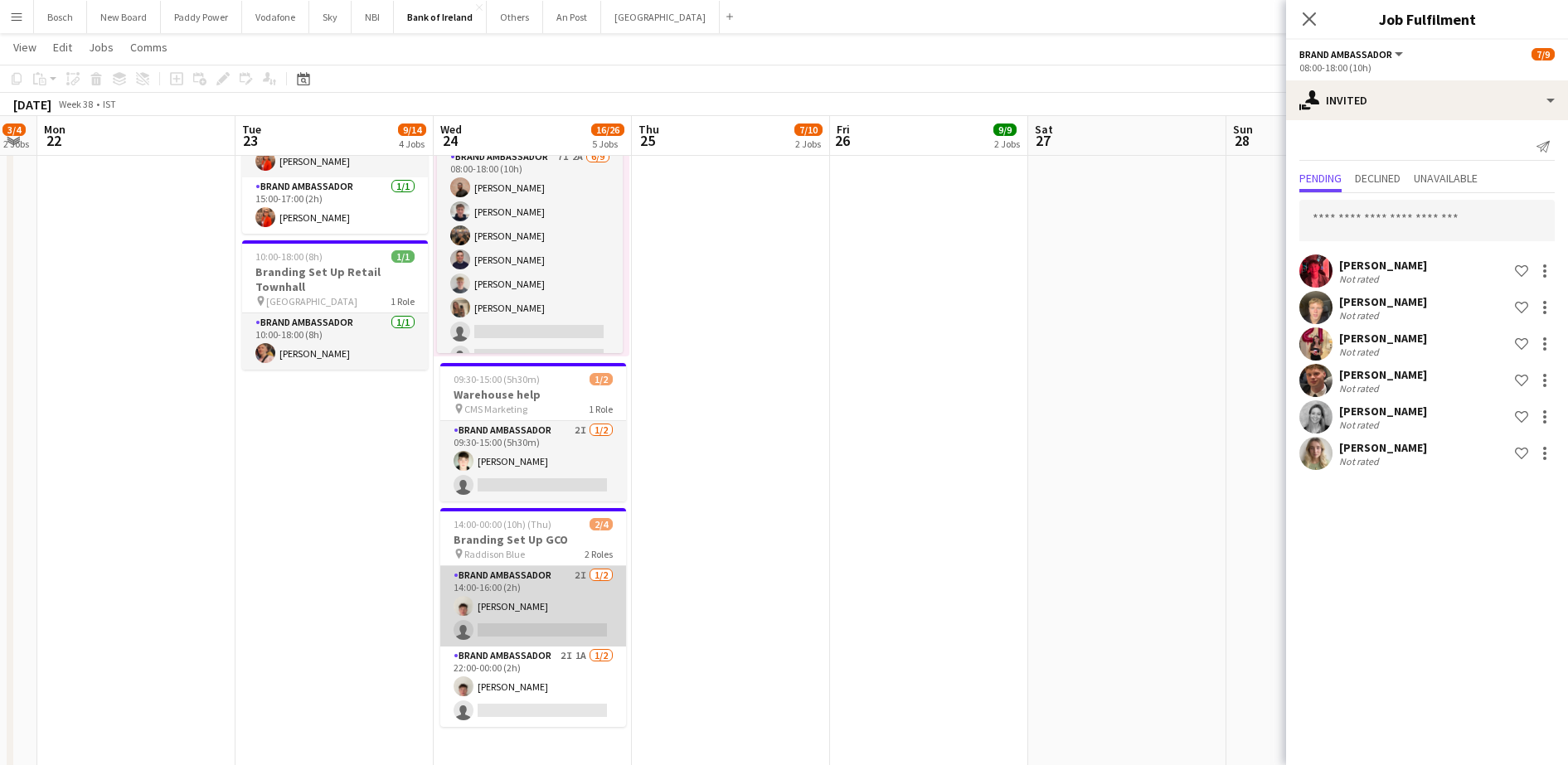
click at [534, 607] on app-card-role "Brand Ambassador 2I [DATE] 14:00-16:00 (2h) [PERSON_NAME] single-neutral-actions" at bounding box center [533, 606] width 186 height 81
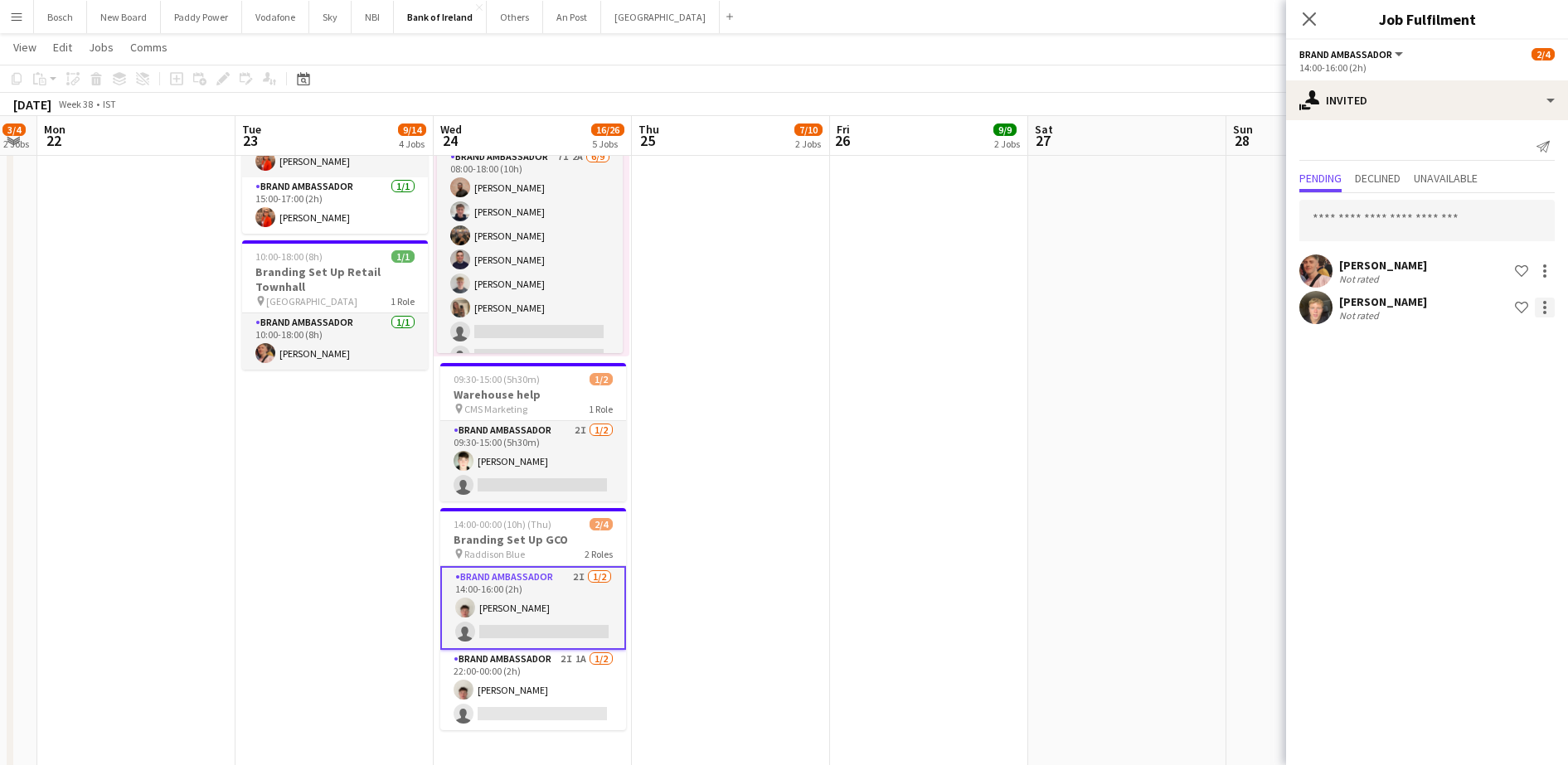
click at [1542, 309] on div at bounding box center [1544, 307] width 20 height 20
click at [1497, 459] on span "Cancel invitation" at bounding box center [1491, 457] width 97 height 14
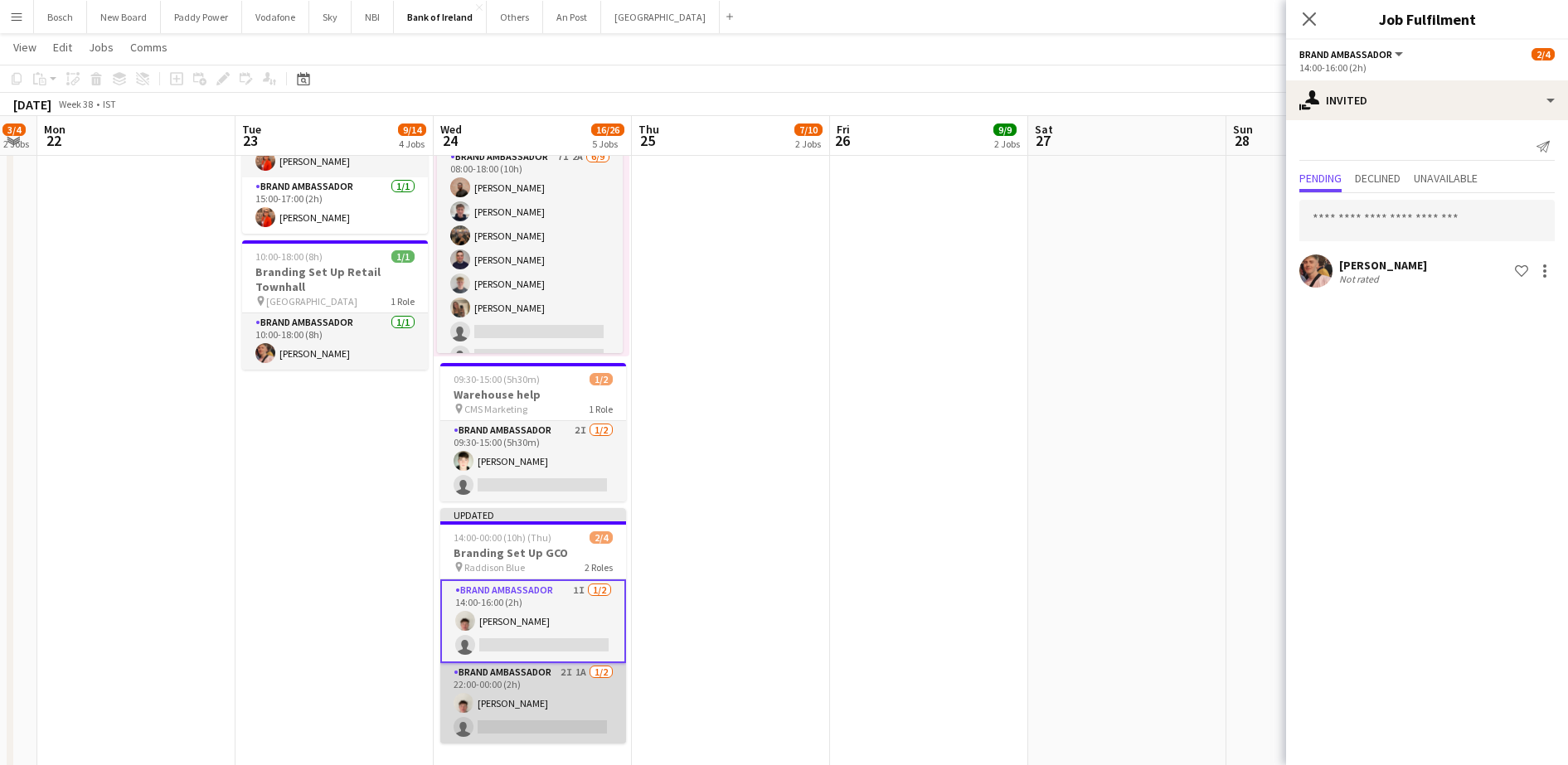
click at [546, 701] on app-card-role "Brand Ambassador 2I 1A [DATE] 22:00-00:00 (2h) [PERSON_NAME] single-neutral-act…" at bounding box center [533, 704] width 186 height 81
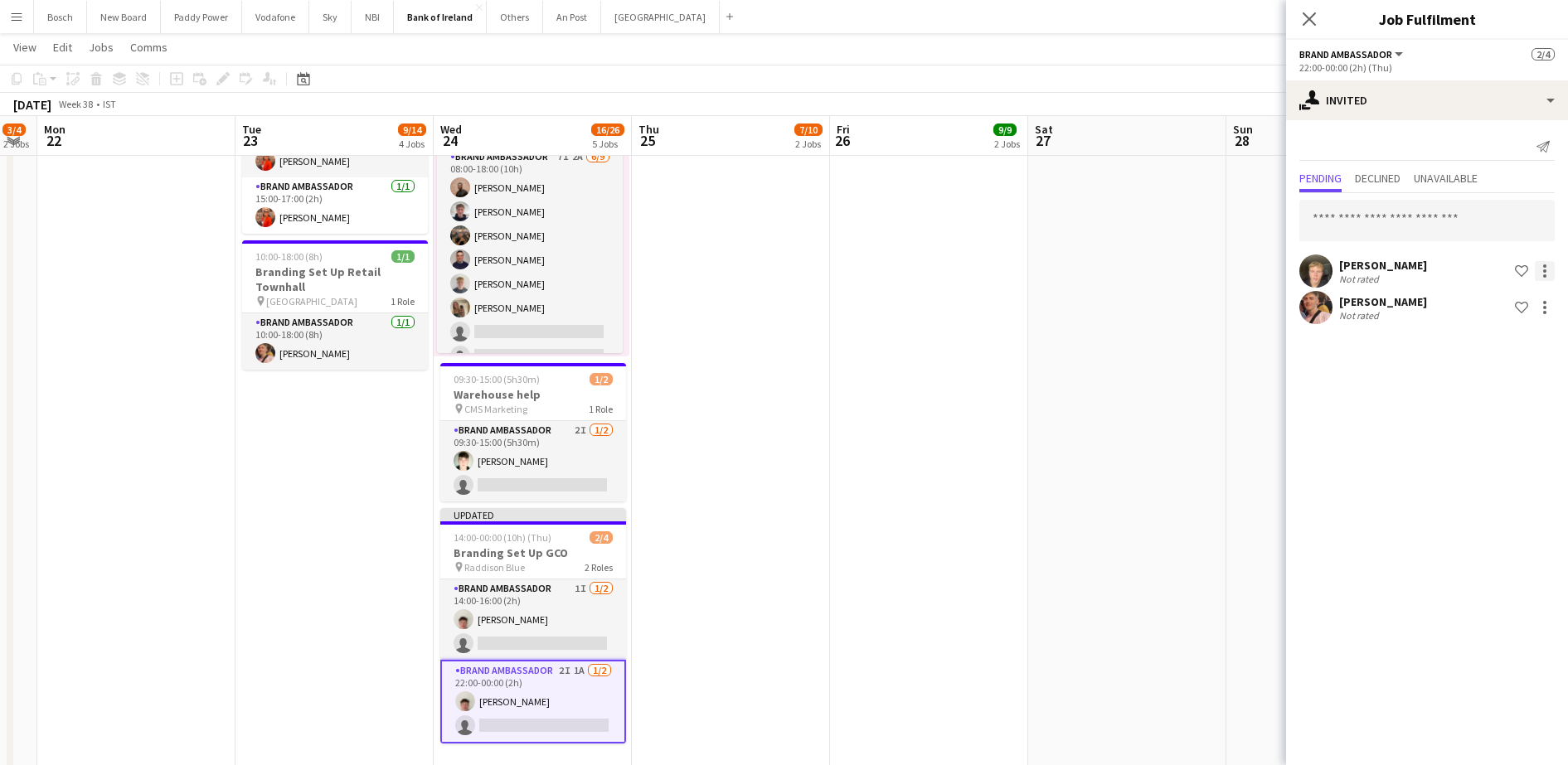
click at [1547, 267] on div at bounding box center [1544, 270] width 20 height 20
click at [1490, 410] on button "Cancel invitation" at bounding box center [1492, 421] width 125 height 39
click at [1134, 72] on app-toolbar "Copy Paste Paste Ctrl+V Paste with crew Ctrl+Shift+V Paste linked Job [GEOGRAPH…" at bounding box center [784, 79] width 1568 height 28
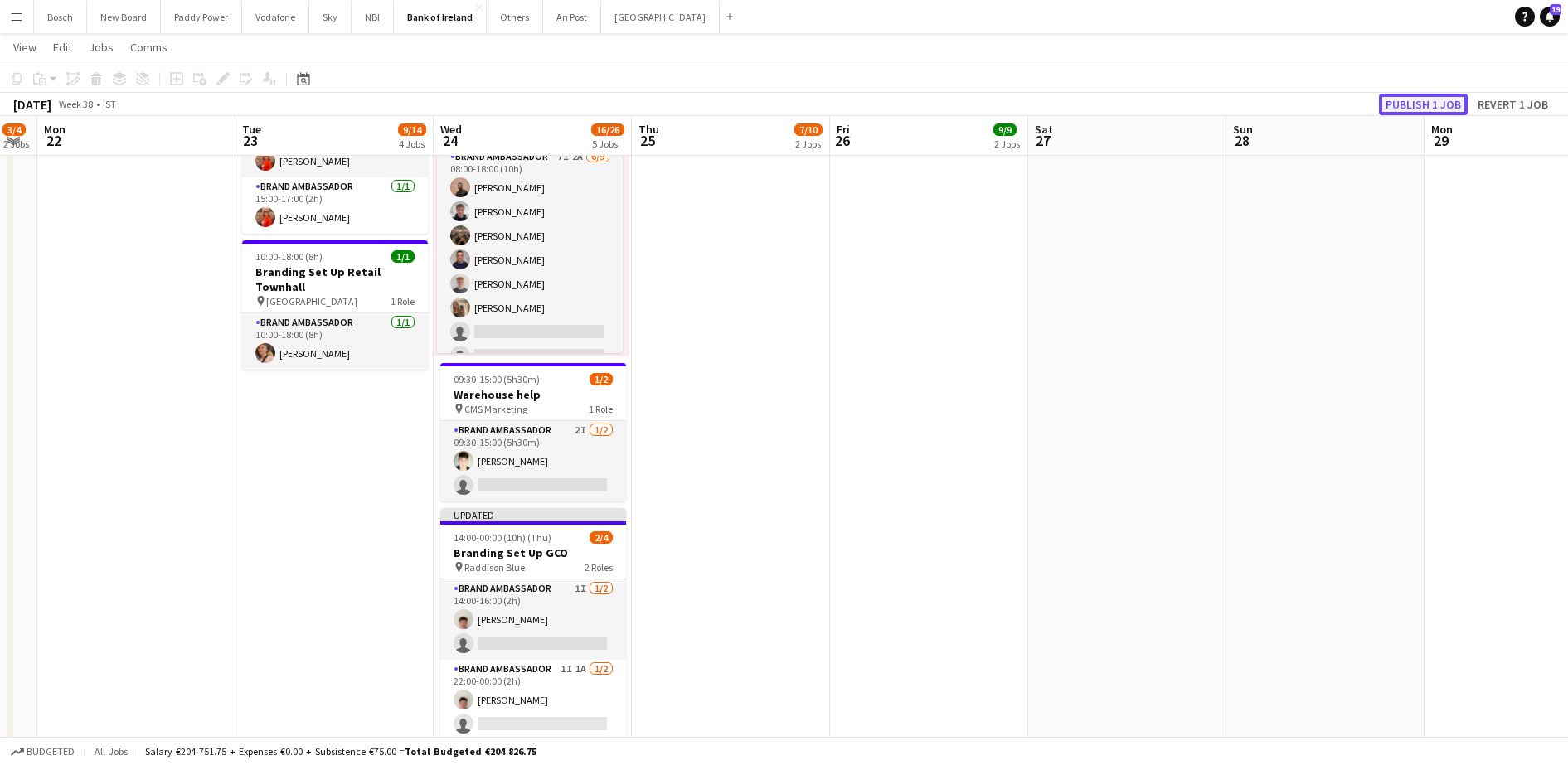
click at [1432, 106] on button "Publish 1 job" at bounding box center [1423, 104] width 89 height 22
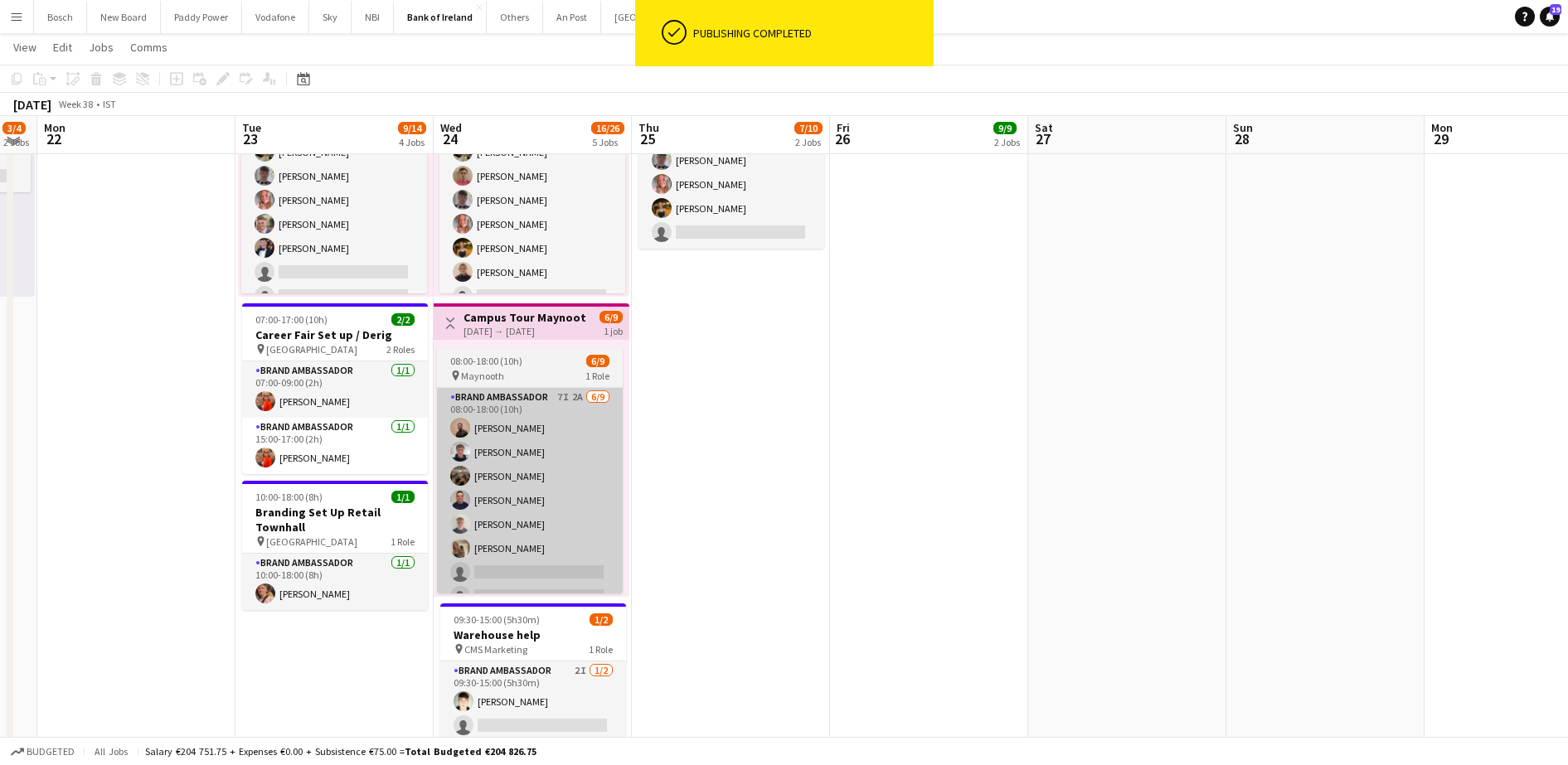
scroll to position [487, 0]
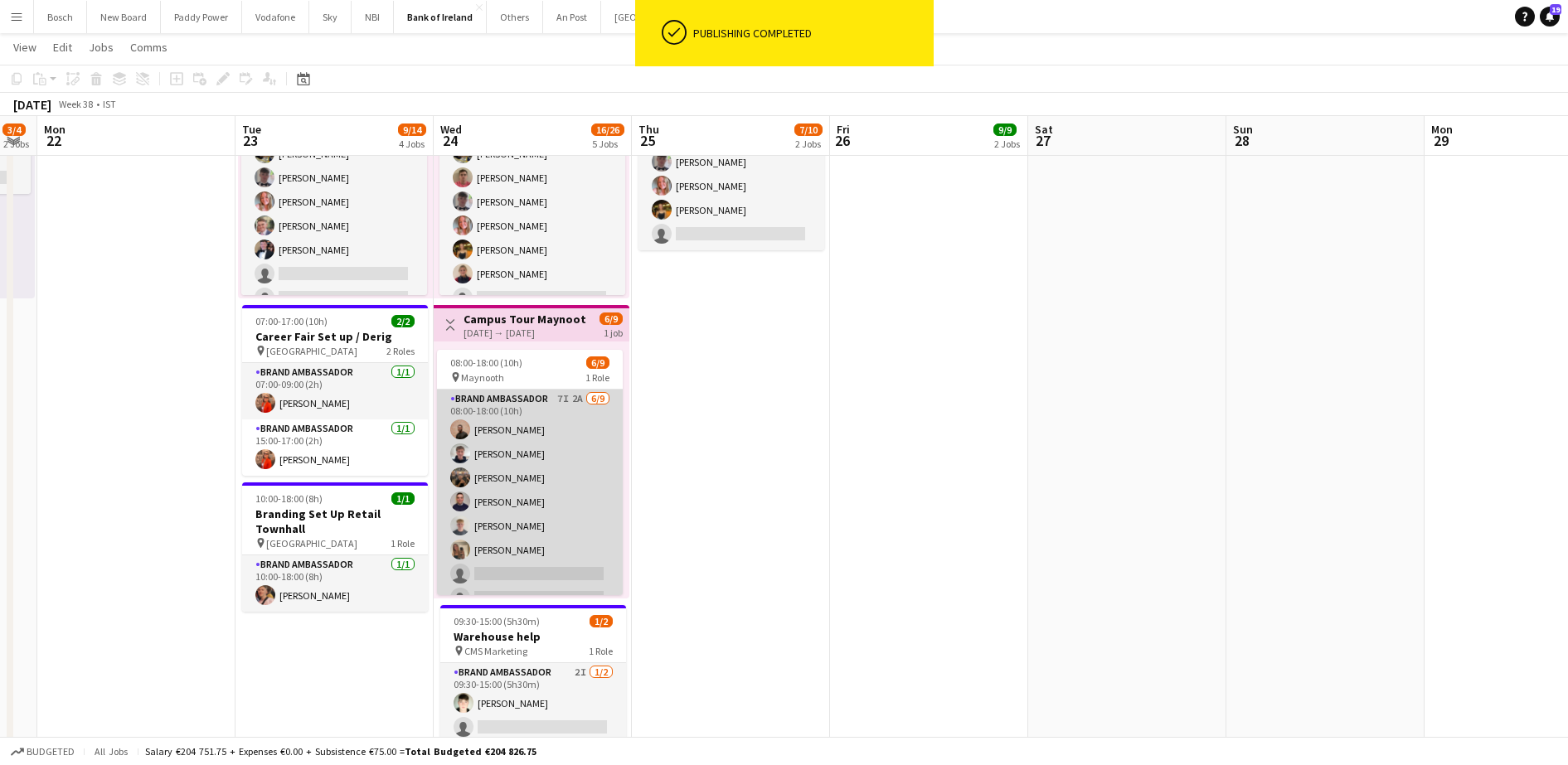
click at [525, 465] on app-card-role "Brand Ambassador 7I 2A [DATE] 08:00-18:00 (10h) [PERSON_NAME] [PERSON_NAME] [PE…" at bounding box center [530, 513] width 186 height 249
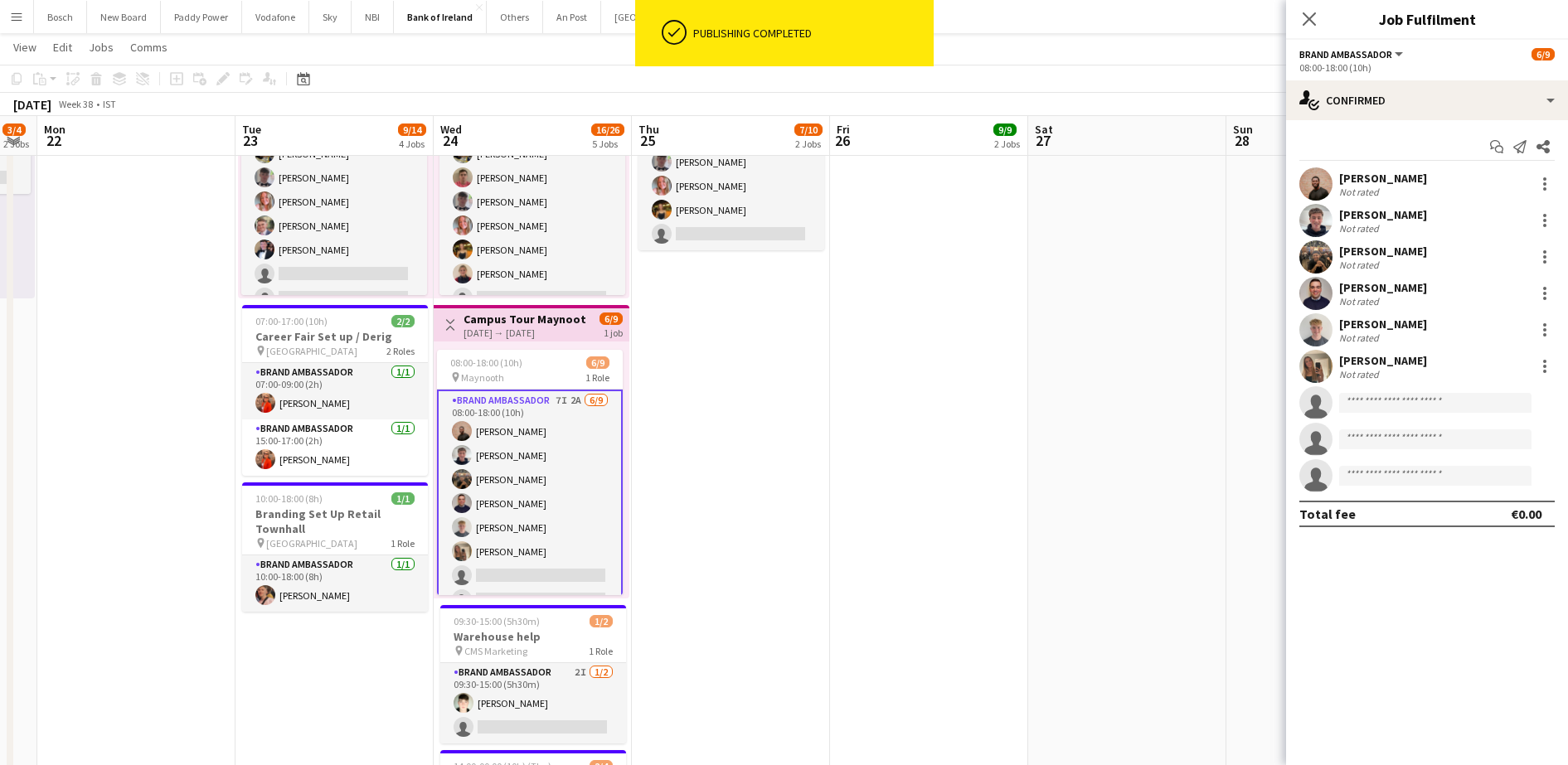
click at [525, 465] on app-card-role "Brand Ambassador 7I 2A [DATE] 08:00-18:00 (10h) [PERSON_NAME] [PERSON_NAME] [PE…" at bounding box center [530, 515] width 186 height 252
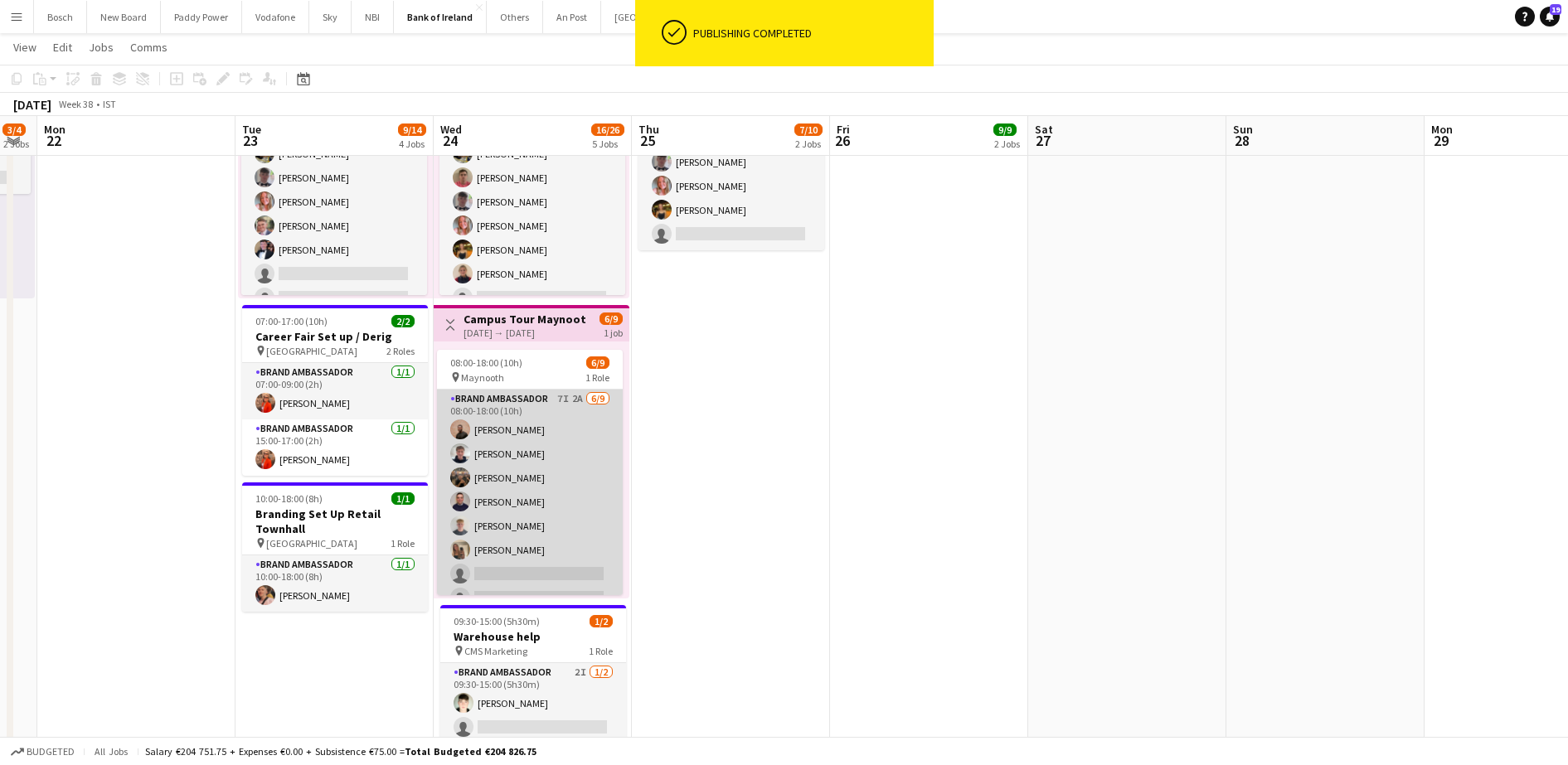
click at [525, 465] on app-card-role "Brand Ambassador 7I 2A [DATE] 08:00-18:00 (10h) [PERSON_NAME] [PERSON_NAME] [PE…" at bounding box center [530, 513] width 186 height 249
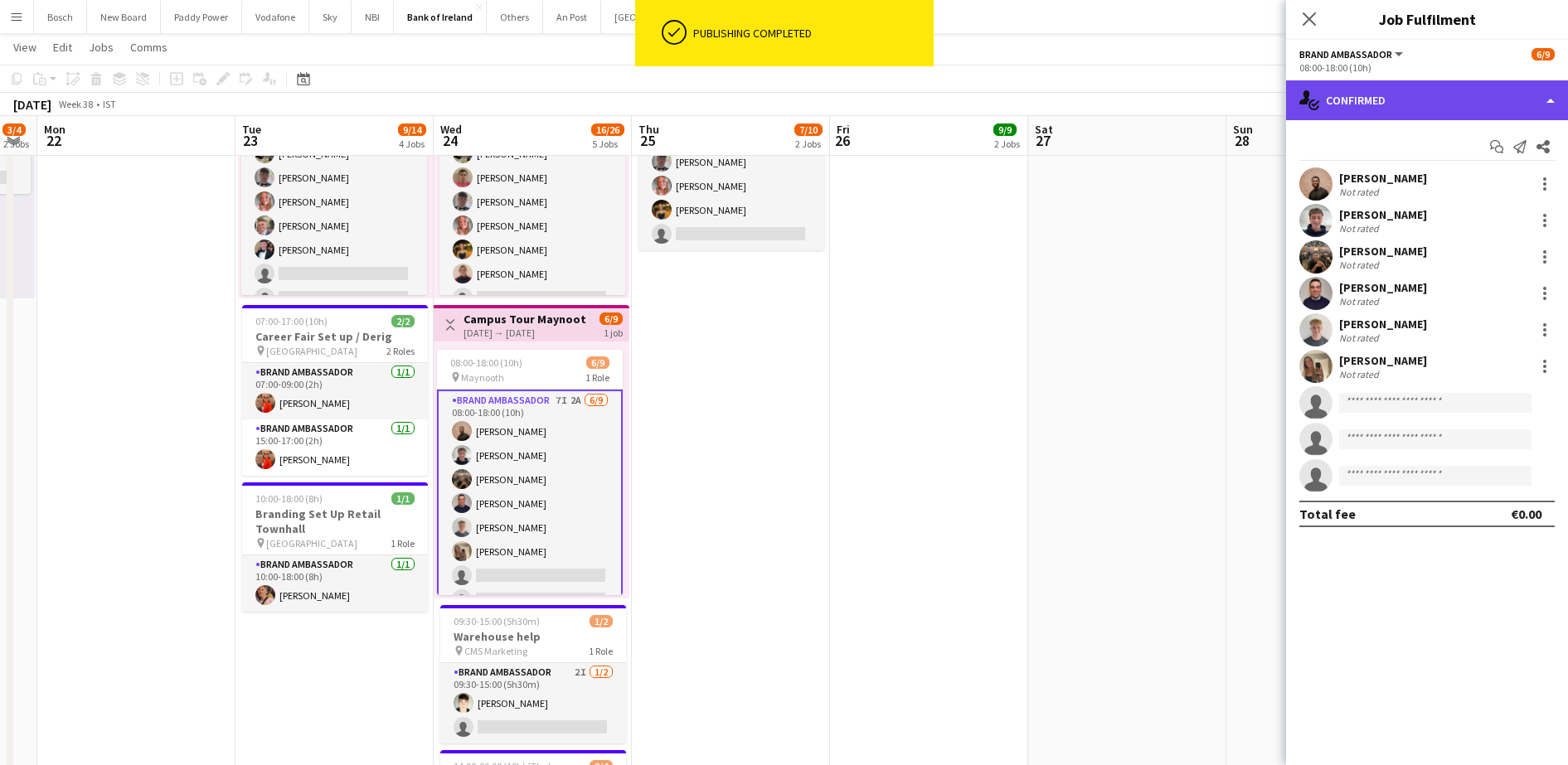
click at [1395, 96] on div "single-neutral-actions-check-2 Confirmed" at bounding box center [1426, 100] width 282 height 39
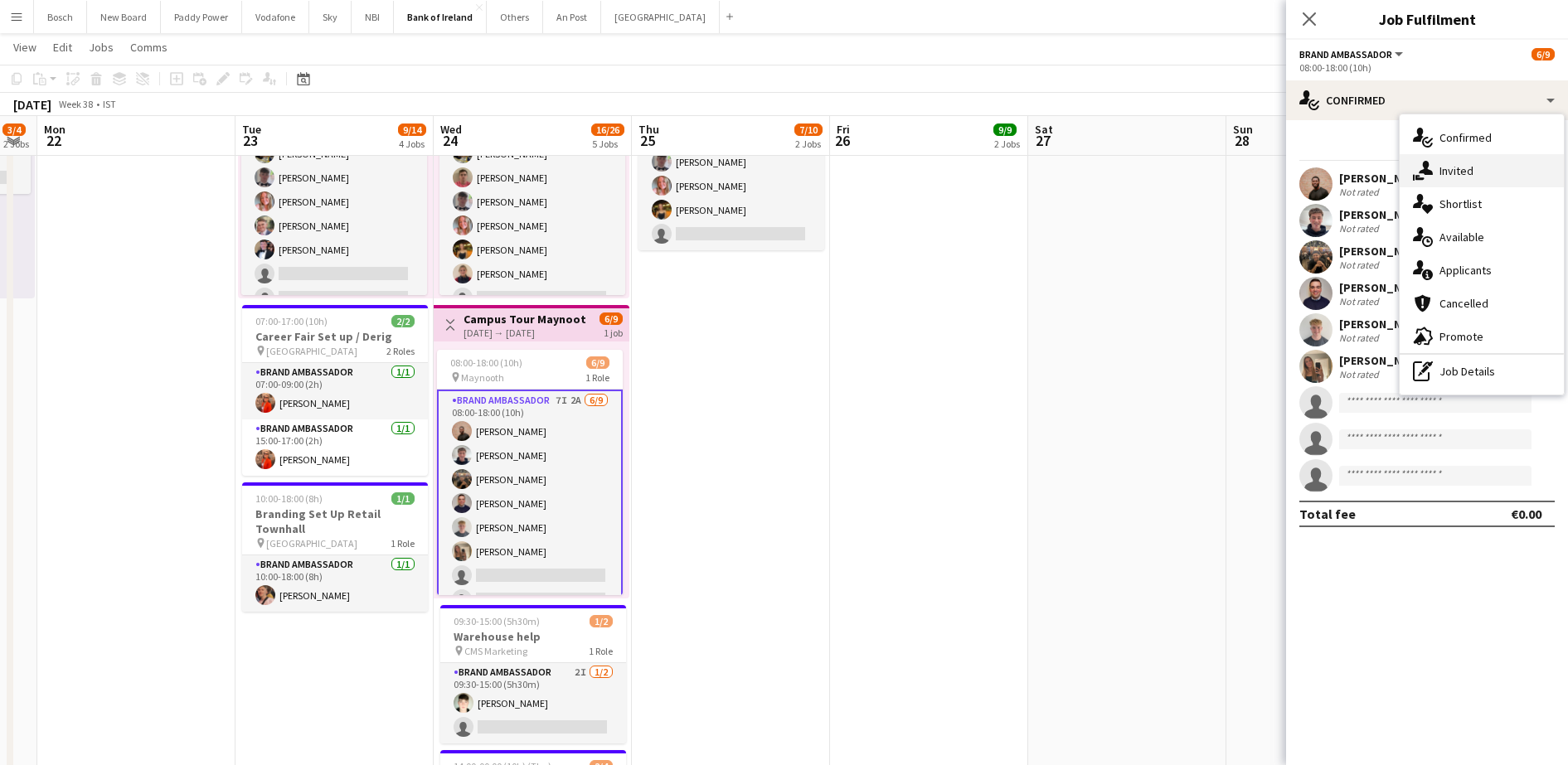
click at [1437, 177] on div "single-neutral-actions-share-1 Invited" at bounding box center [1481, 170] width 164 height 33
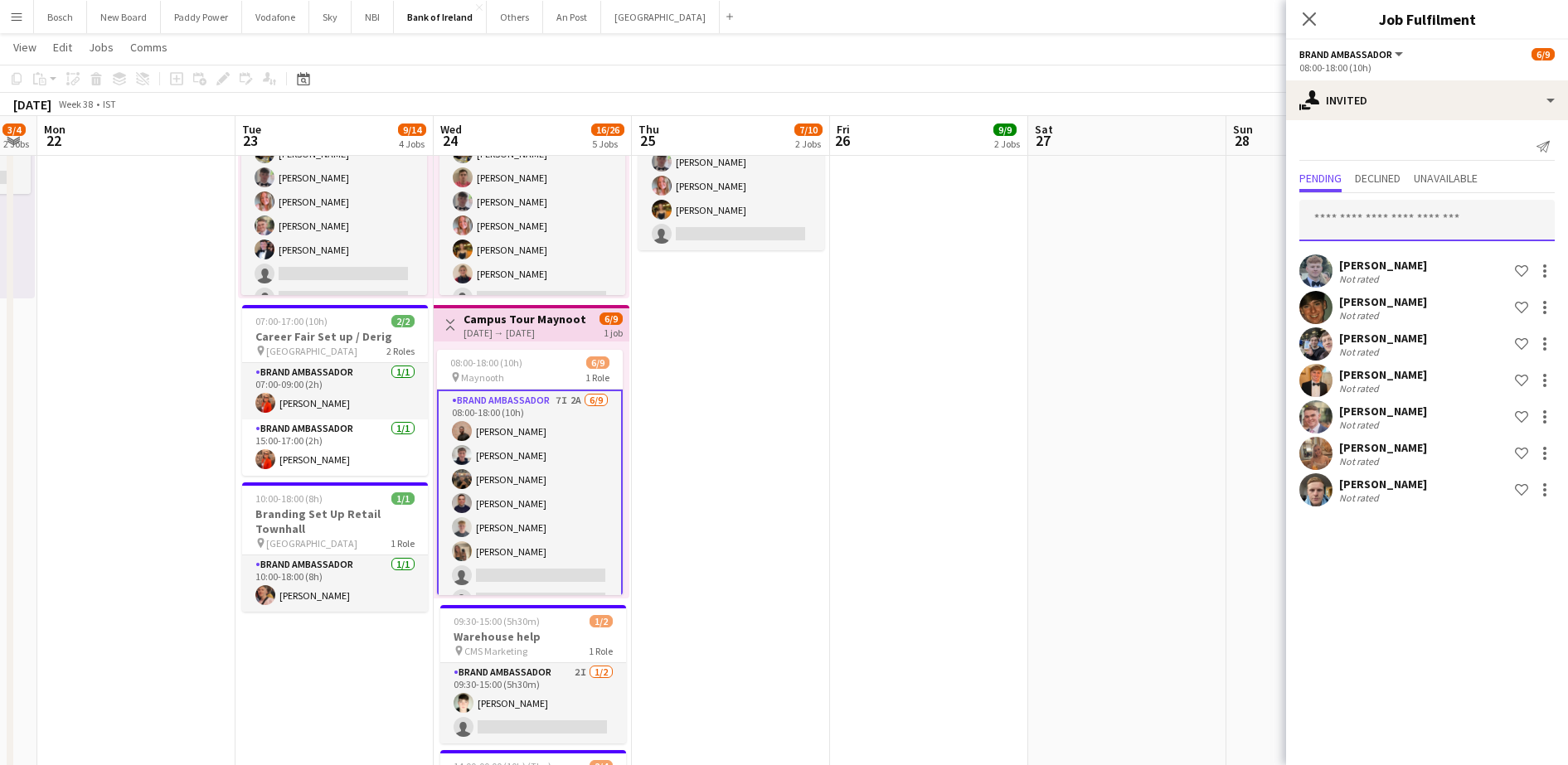
click at [1398, 223] on input "text" at bounding box center [1426, 221] width 255 height 41
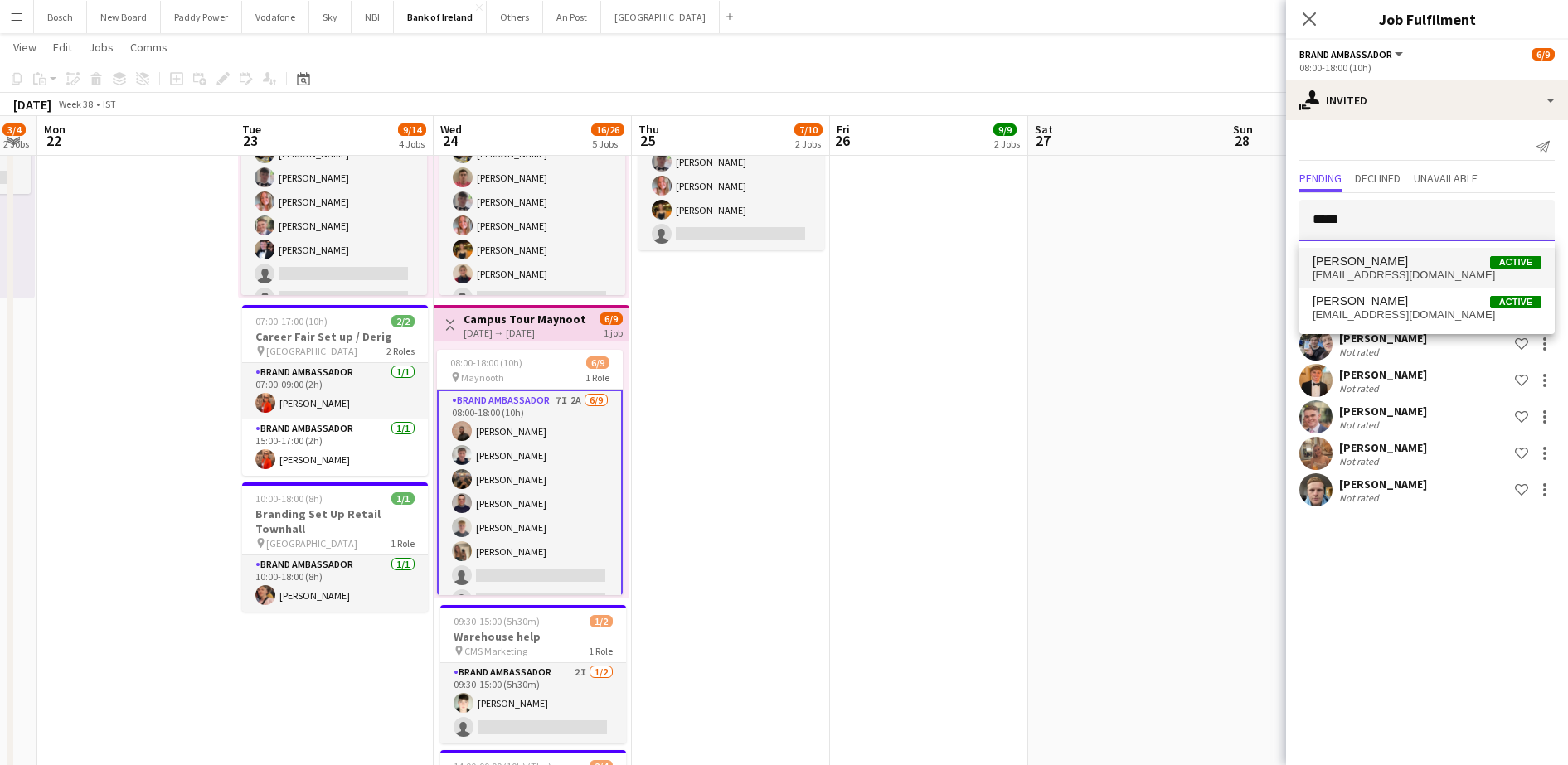
type input "*****"
click at [1442, 284] on mat-option "[PERSON_NAME] Active [EMAIL_ADDRESS][DOMAIN_NAME]" at bounding box center [1426, 268] width 255 height 39
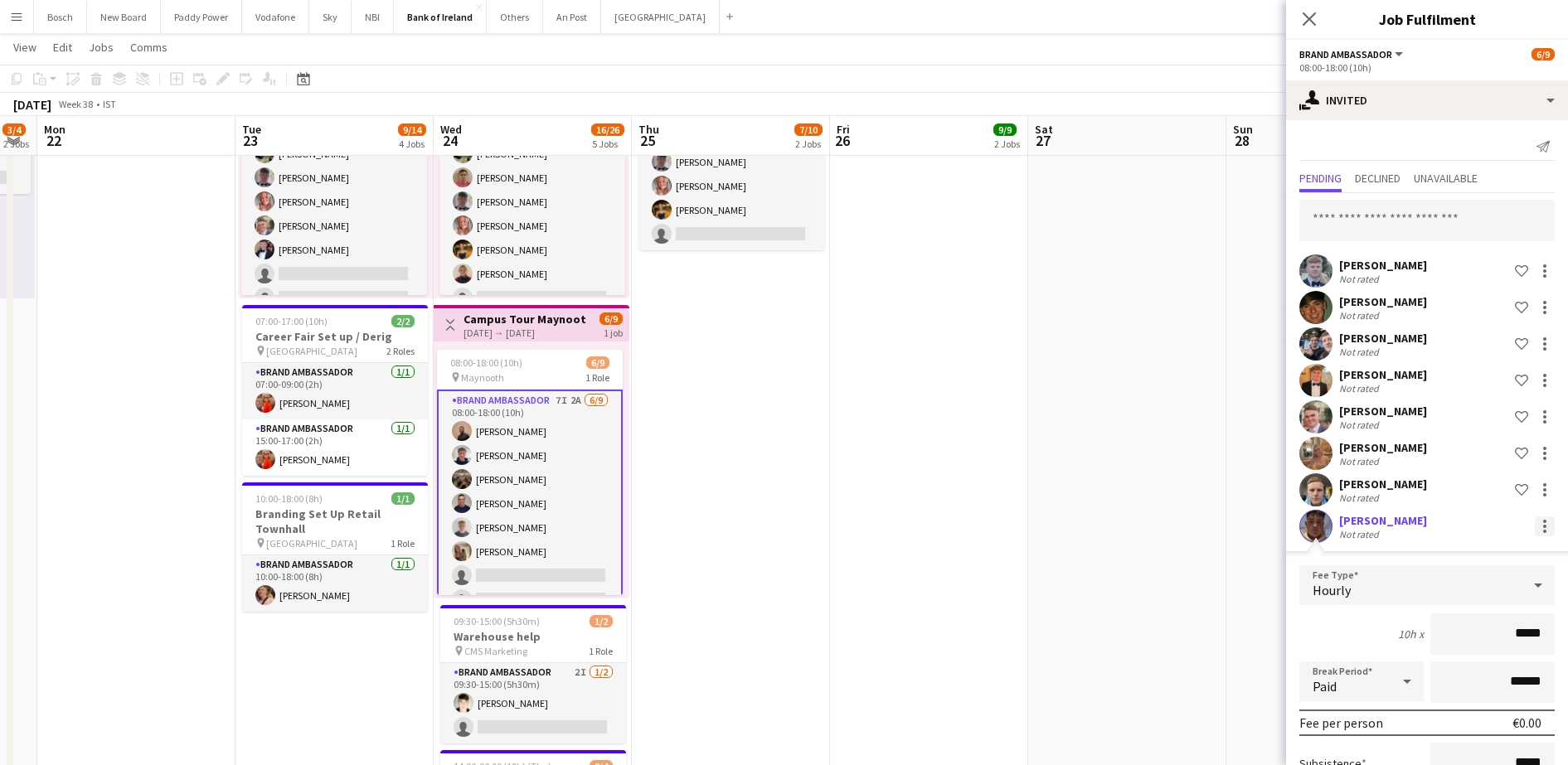
click at [1536, 528] on div at bounding box center [1544, 526] width 20 height 20
click at [1499, 673] on span "Cancel invitation" at bounding box center [1475, 676] width 97 height 14
click at [1382, 217] on input "text" at bounding box center [1426, 221] width 255 height 41
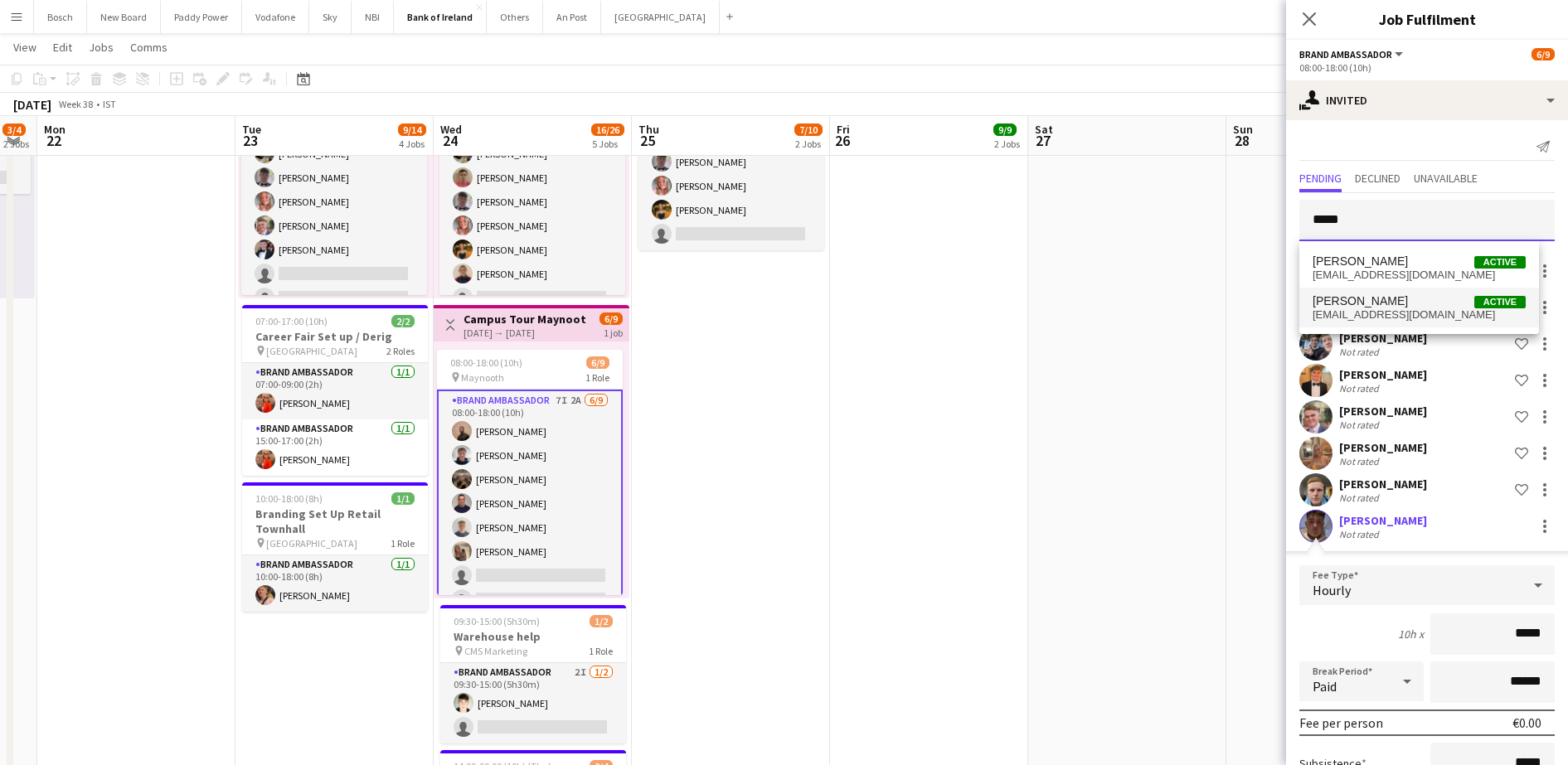
type input "*****"
click at [1392, 292] on mat-option "[PERSON_NAME] Active [EMAIL_ADDRESS][DOMAIN_NAME]" at bounding box center [1418, 308] width 239 height 39
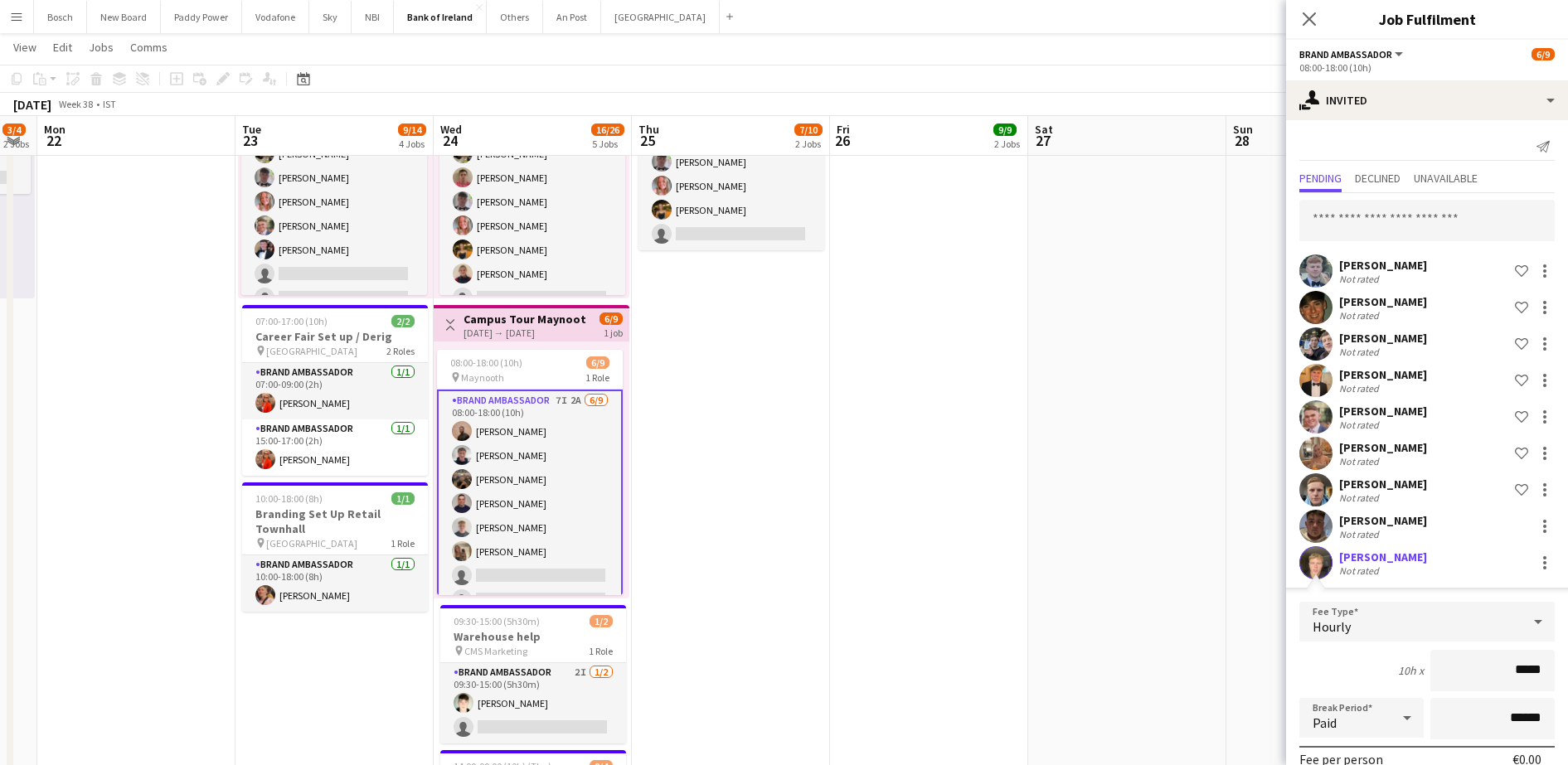
scroll to position [207, 0]
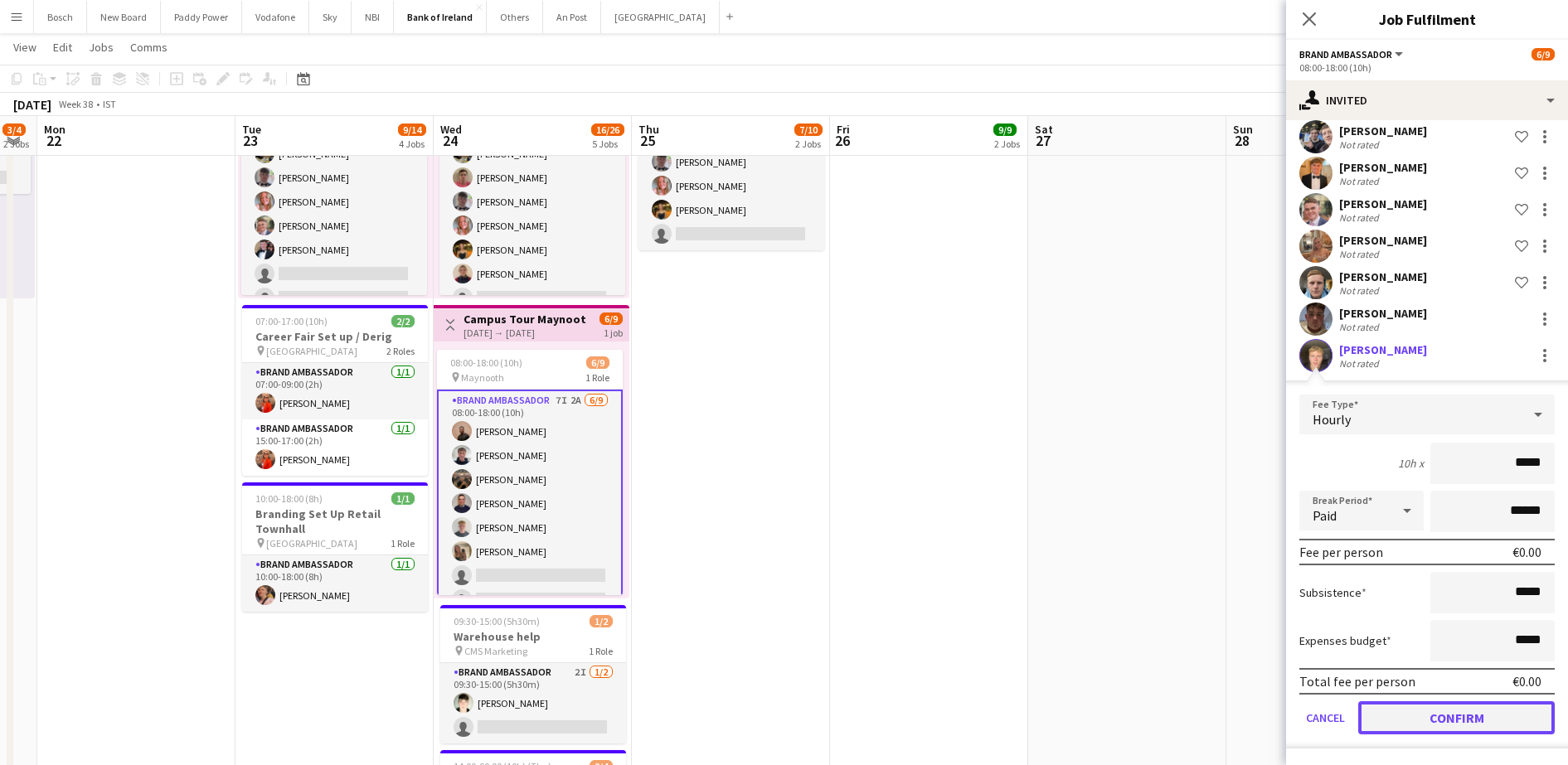
click at [1471, 718] on button "Confirm" at bounding box center [1455, 717] width 196 height 33
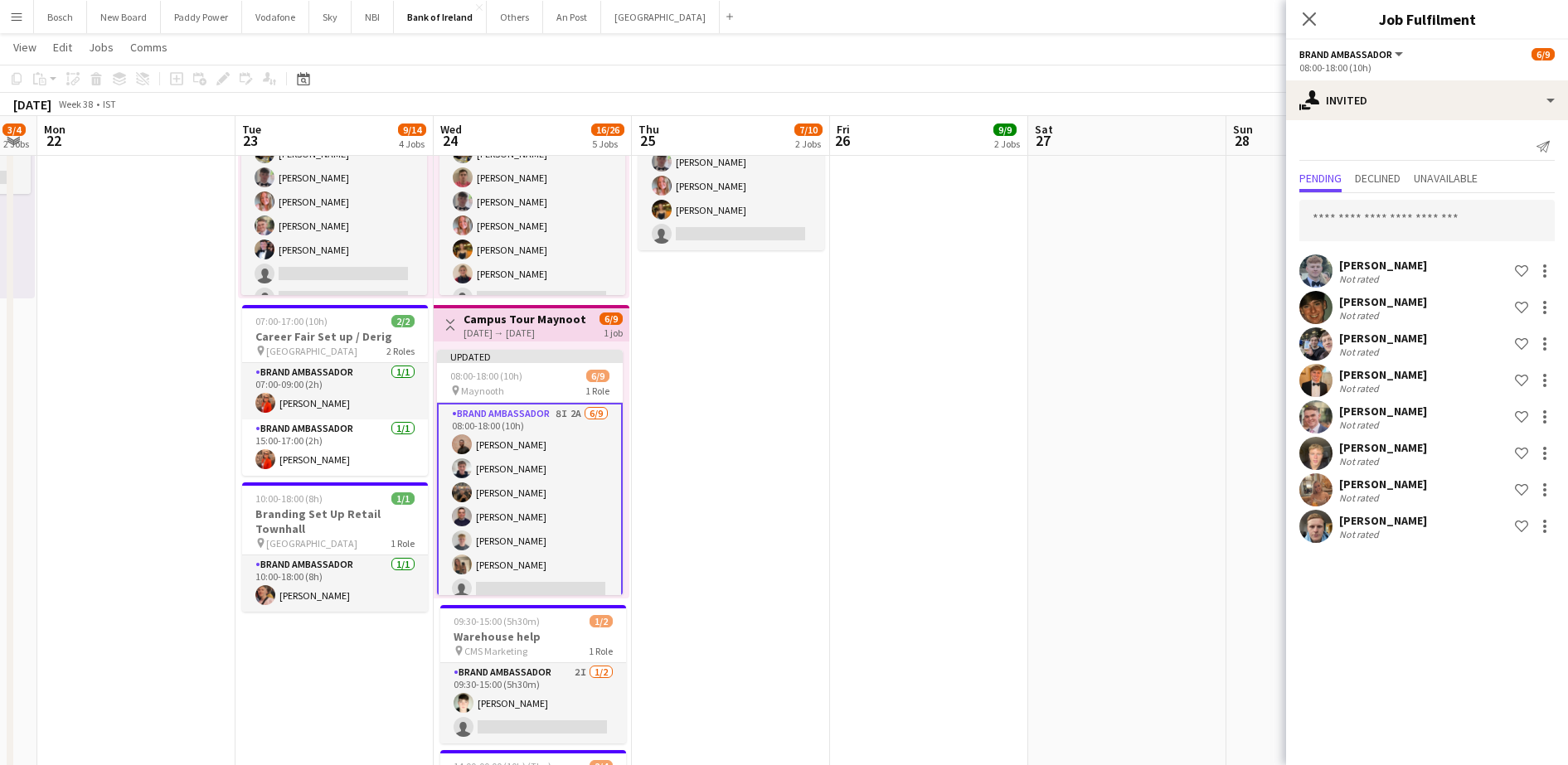
click at [1189, 86] on app-toolbar "Copy Paste Paste Ctrl+V Paste with crew Ctrl+Shift+V Paste linked Job [GEOGRAPH…" at bounding box center [784, 79] width 1568 height 28
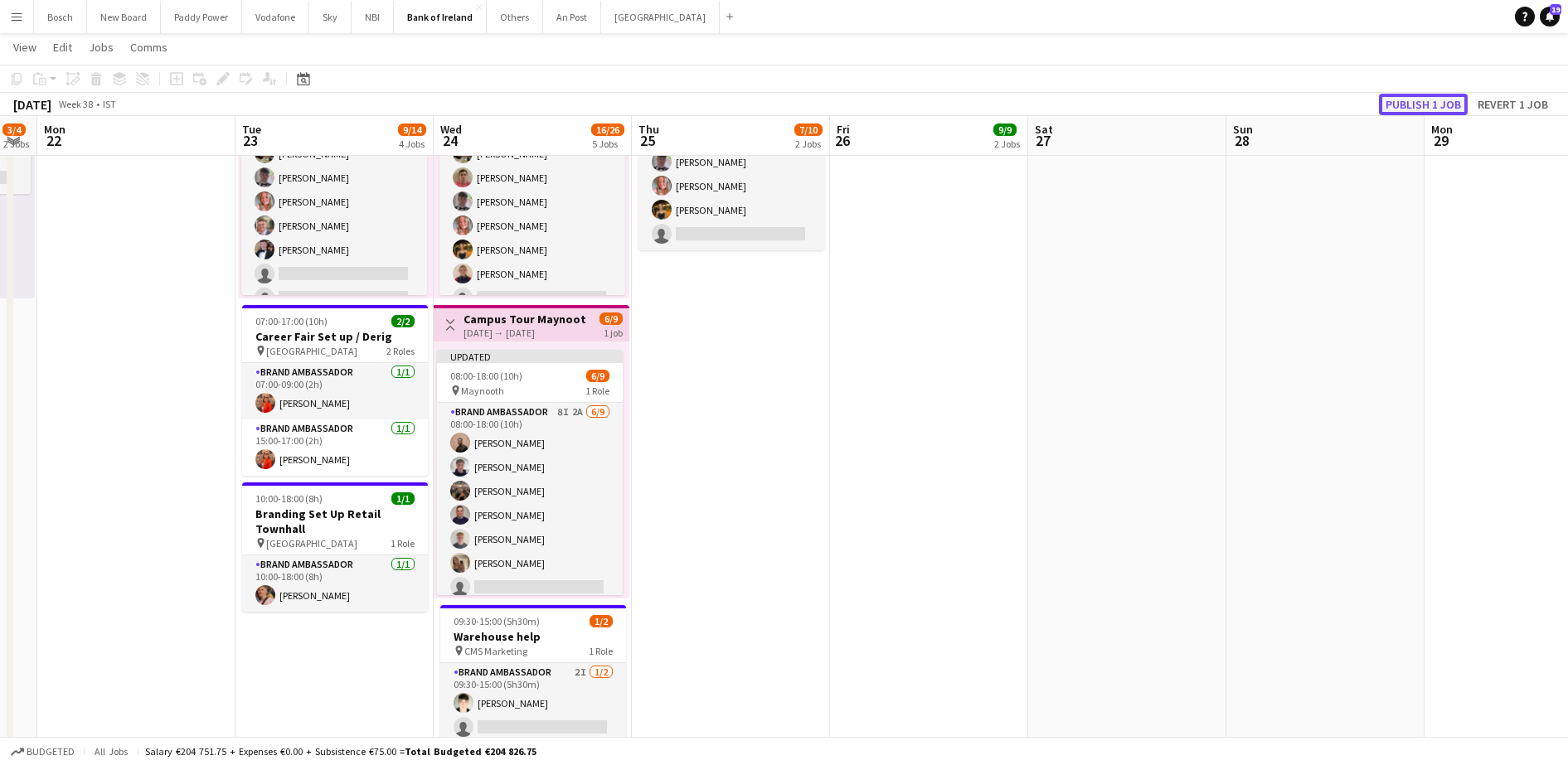
click at [1436, 109] on button "Publish 1 job" at bounding box center [1423, 104] width 89 height 22
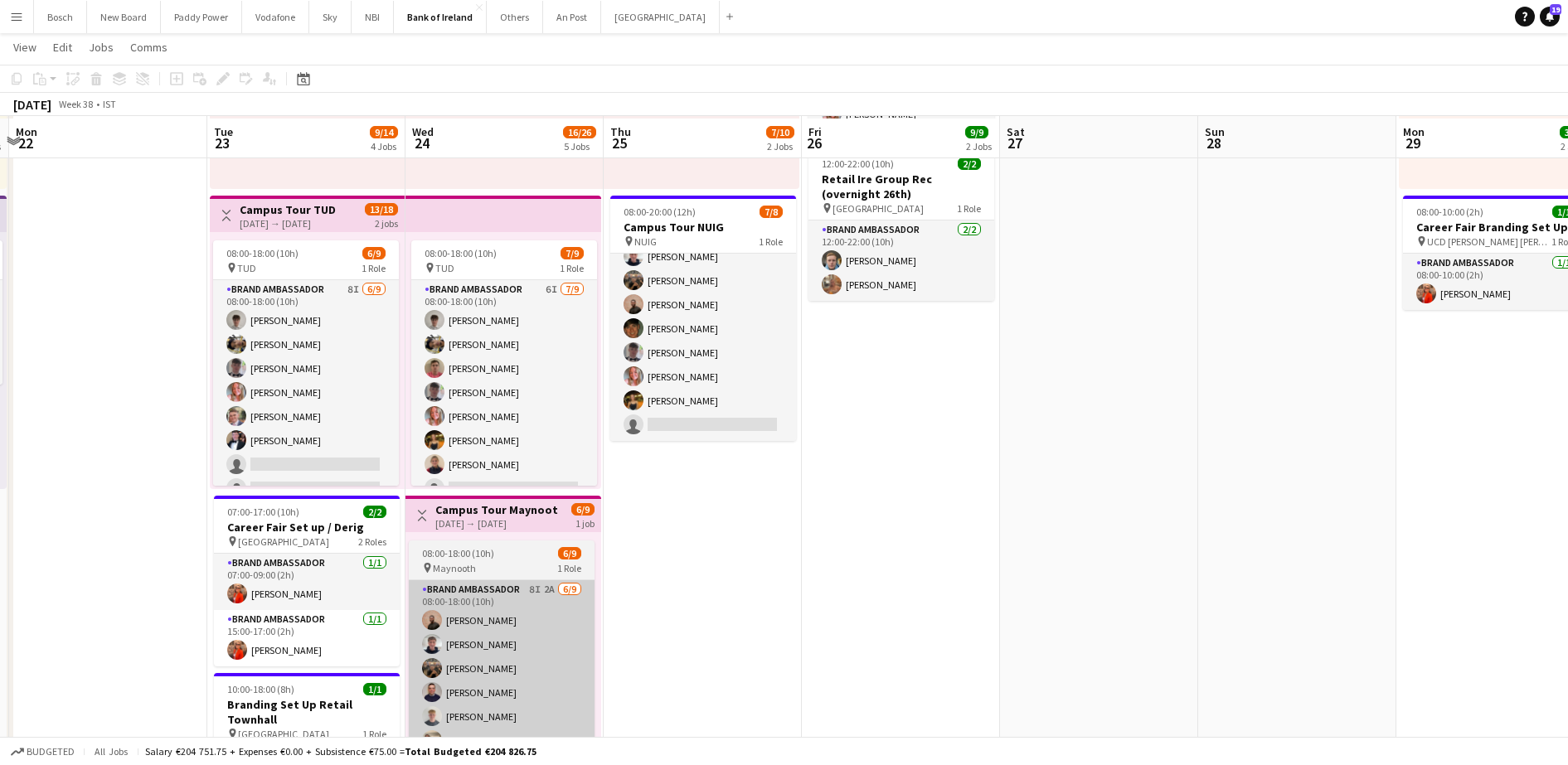
scroll to position [296, 0]
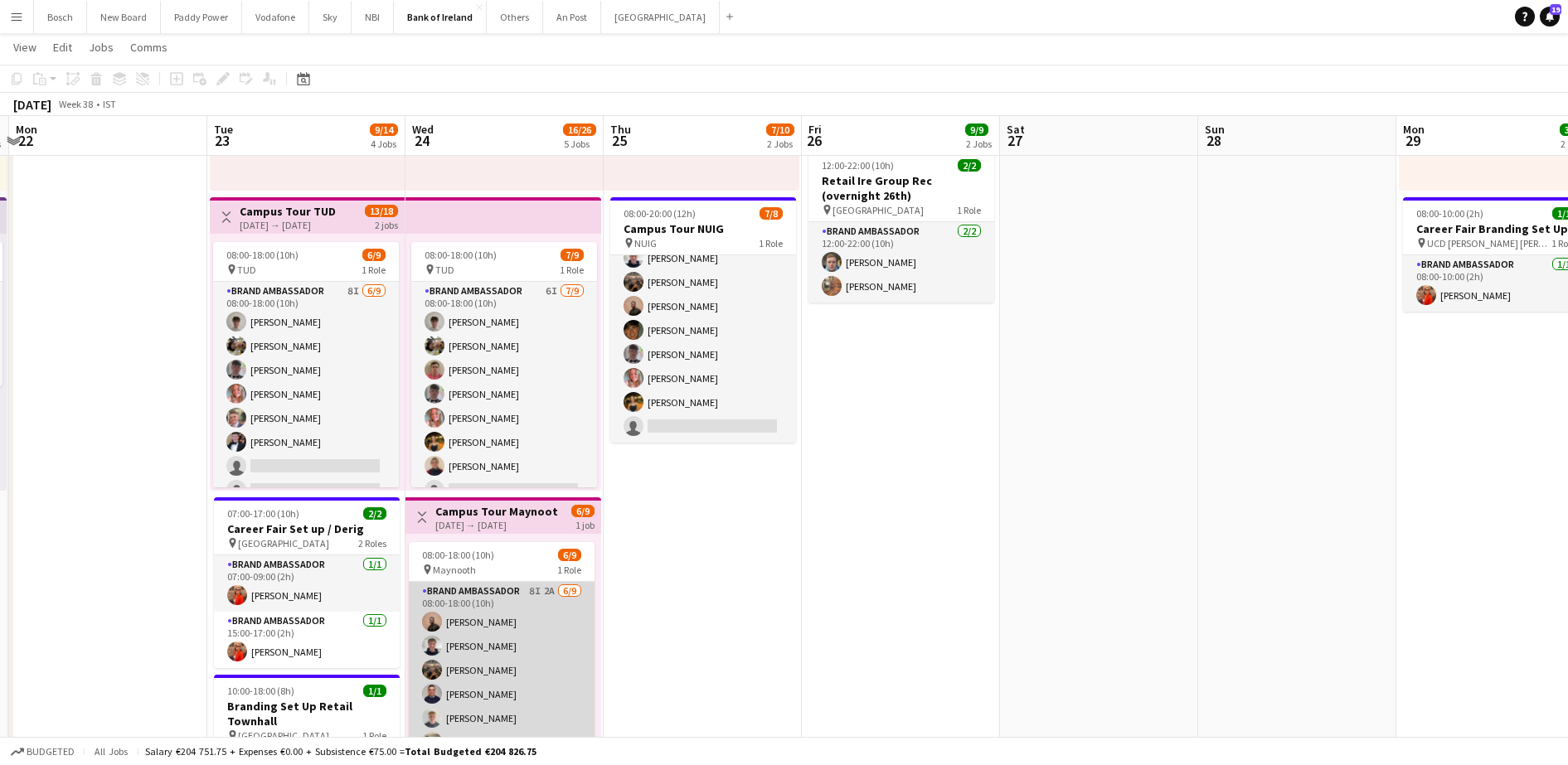
click at [524, 634] on app-card-role "Brand Ambassador 8I 2A [DATE] 08:00-18:00 (10h) [PERSON_NAME] [PERSON_NAME] [PE…" at bounding box center [502, 706] width 186 height 249
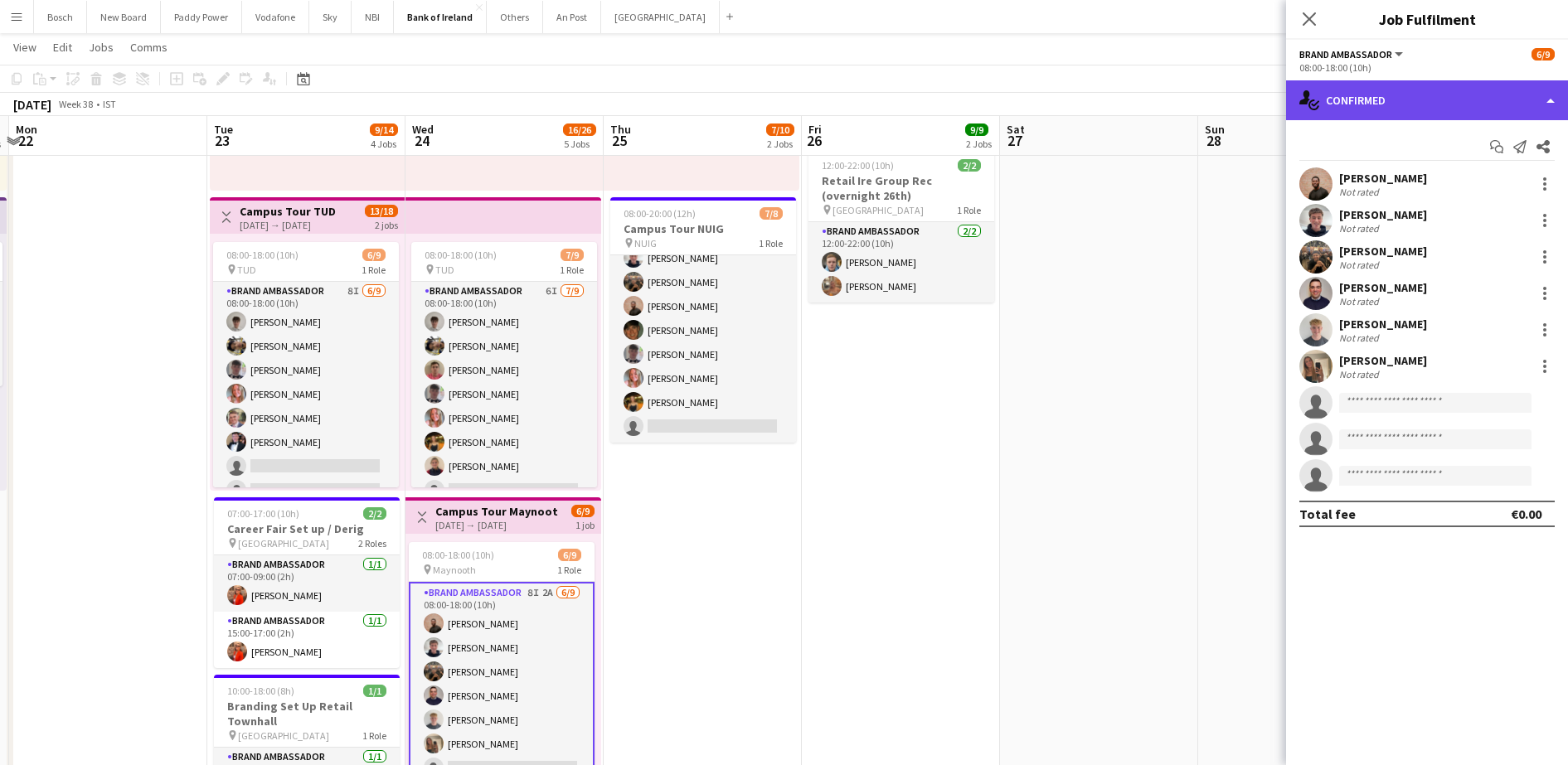
click at [1388, 109] on div "single-neutral-actions-check-2 Confirmed" at bounding box center [1426, 100] width 282 height 39
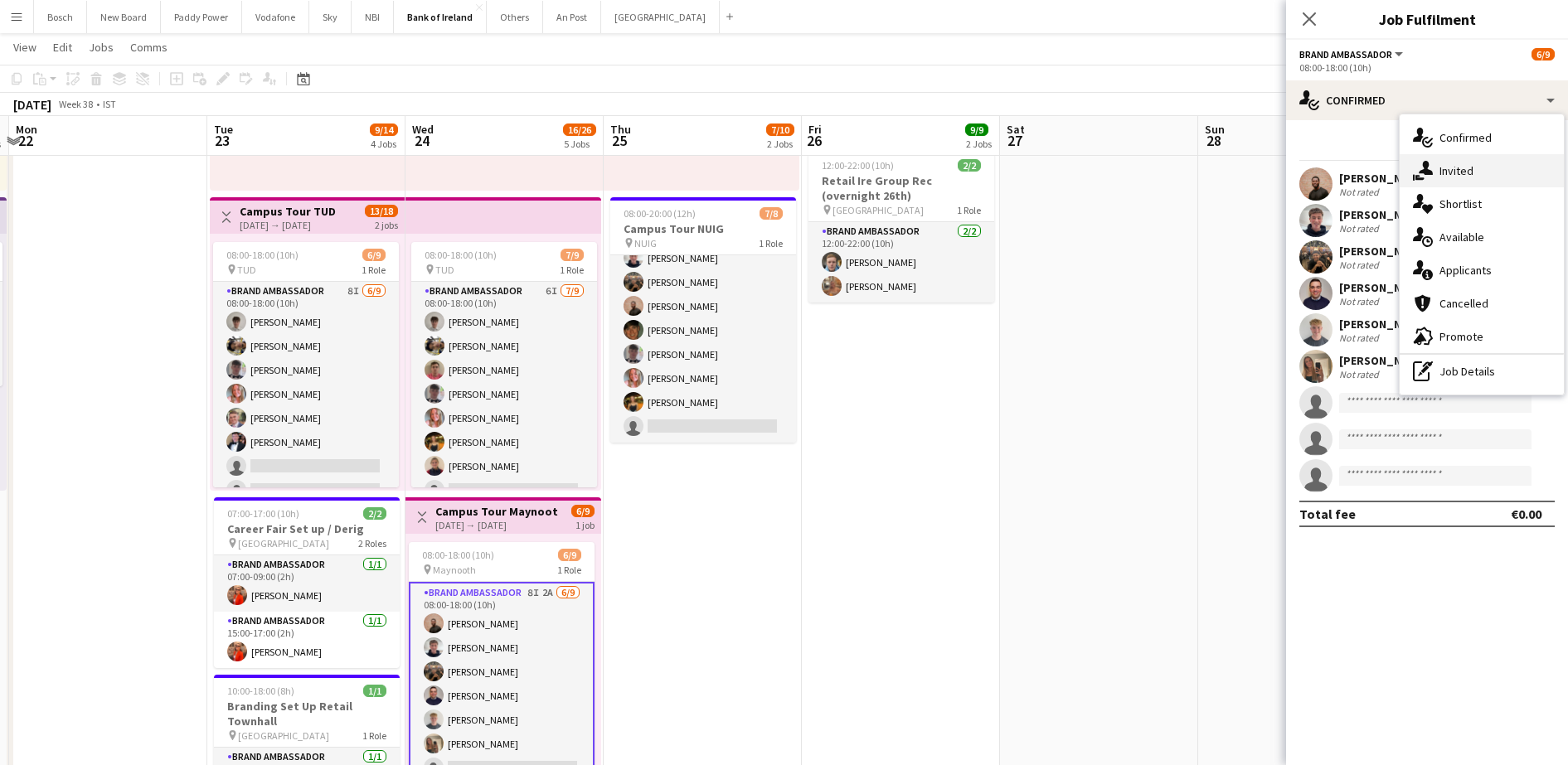
click at [1485, 176] on div "single-neutral-actions-share-1 Invited" at bounding box center [1481, 170] width 164 height 33
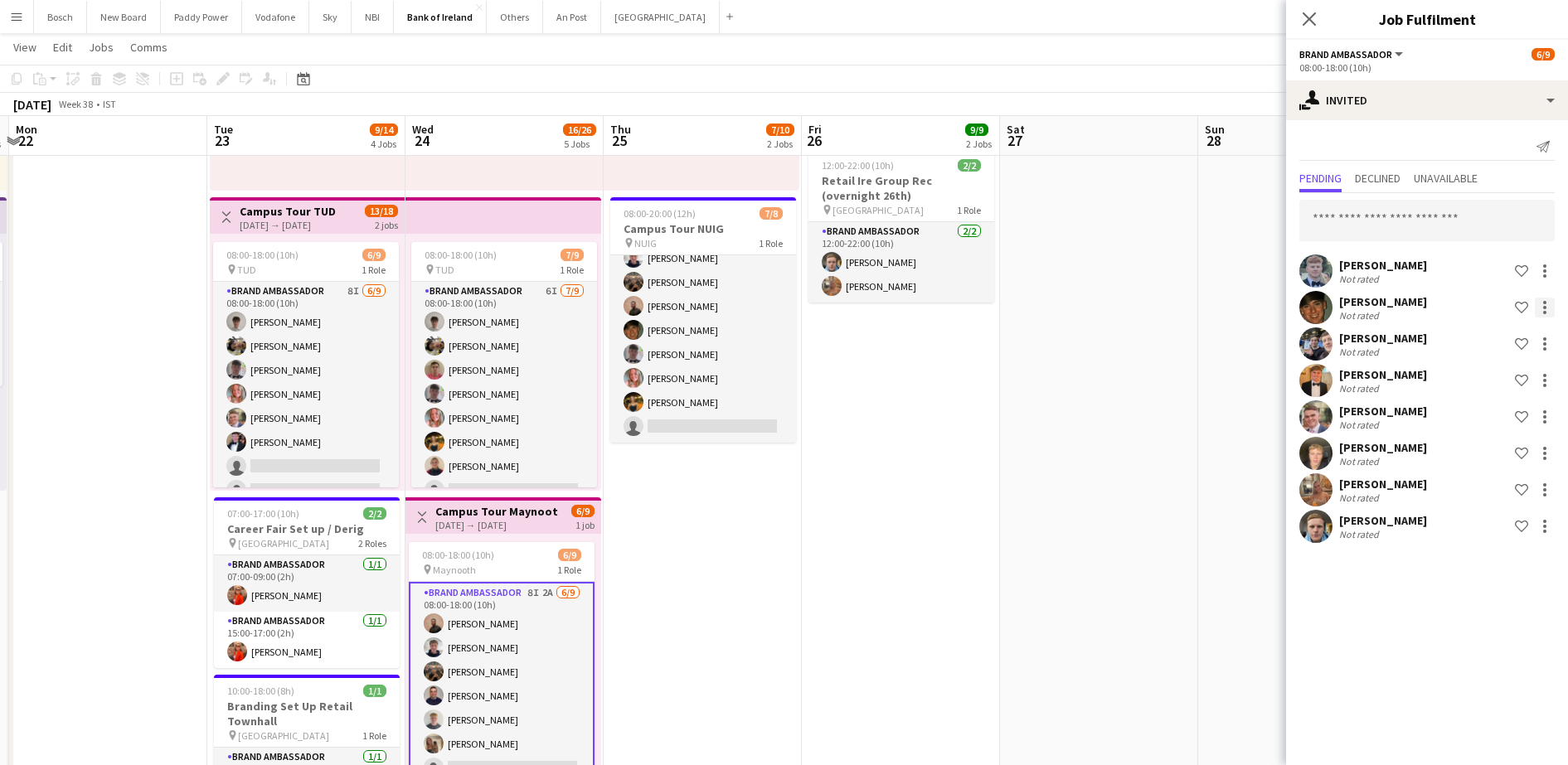
click at [1545, 312] on div at bounding box center [1545, 313] width 4 height 4
click at [1469, 460] on span "Cancel invitation" at bounding box center [1491, 457] width 97 height 14
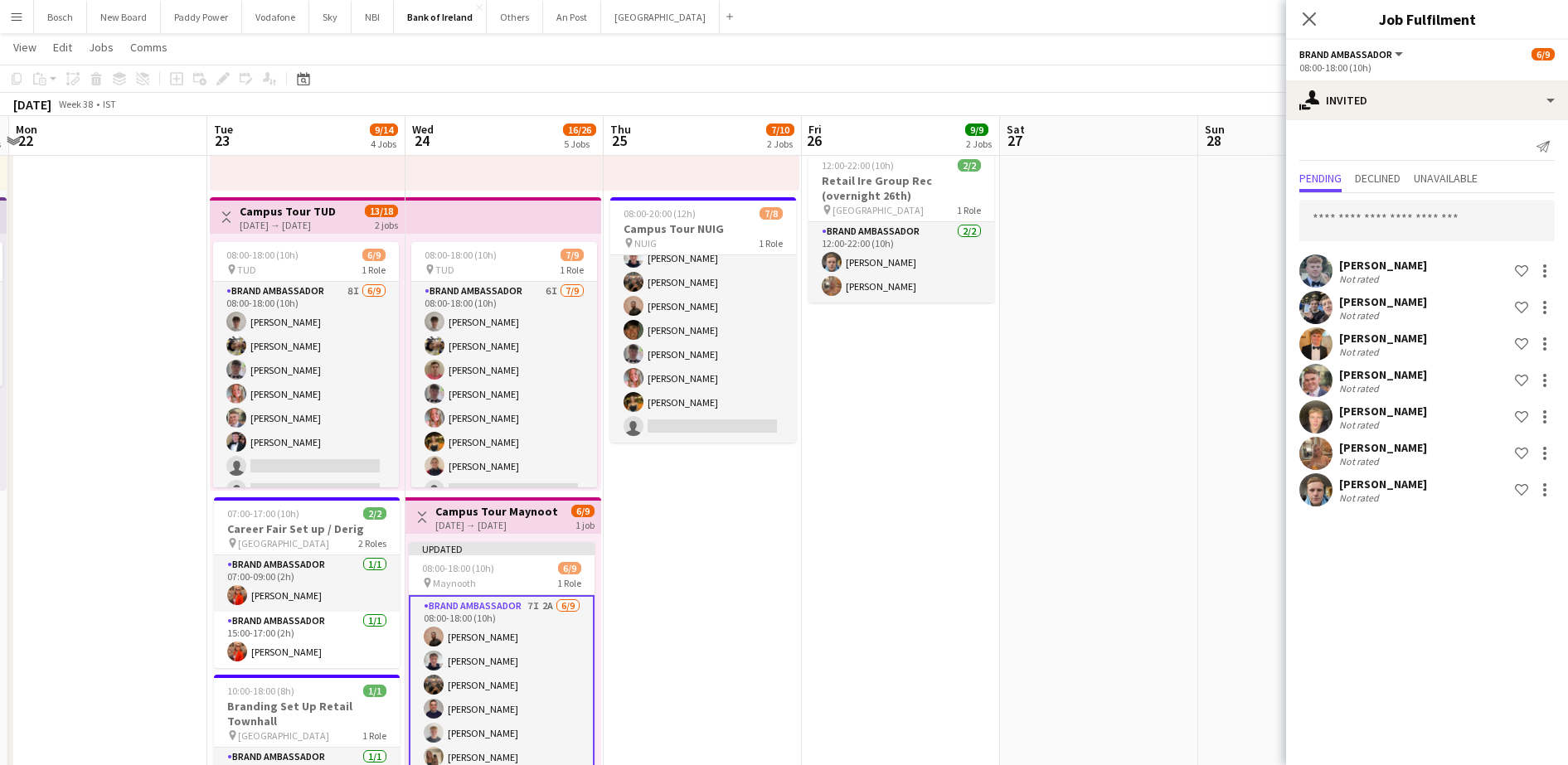
click at [1265, 59] on app-page-menu "View Day view expanded Day view collapsed Month view Date picker Jump to [DATE]…" at bounding box center [784, 49] width 1568 height 32
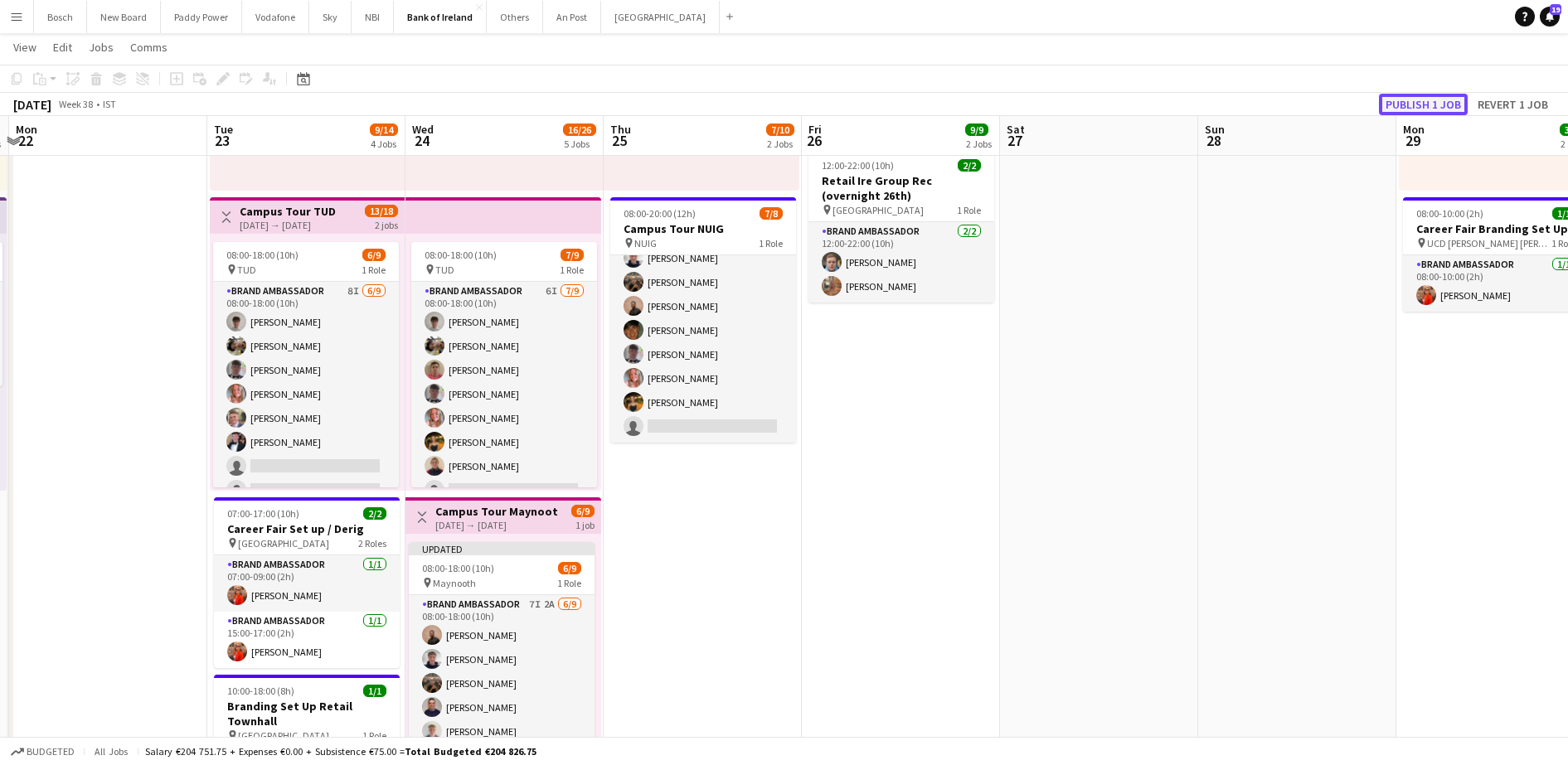
click at [1418, 114] on button "Publish 1 job" at bounding box center [1423, 104] width 89 height 22
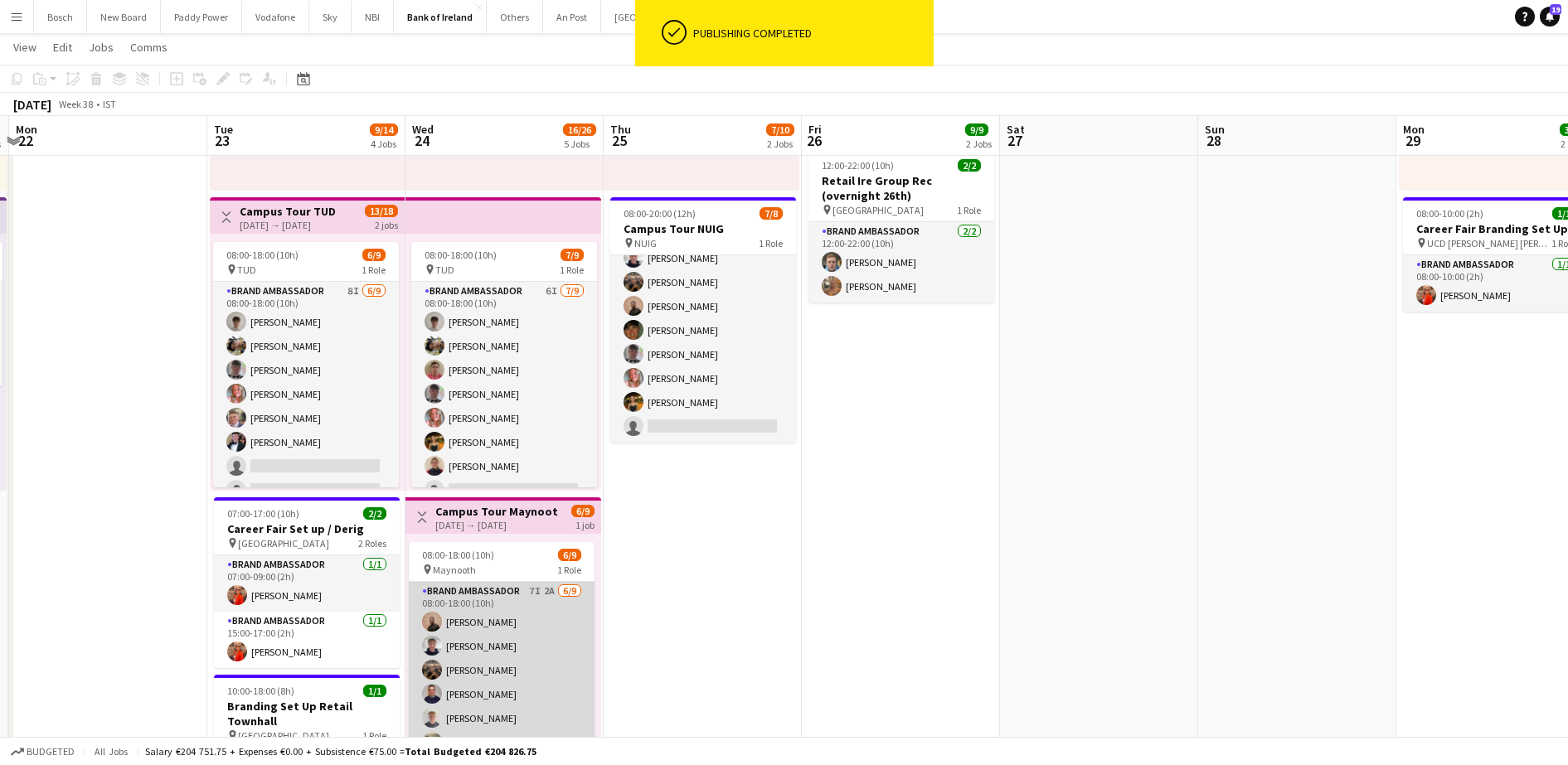
click at [523, 670] on app-card-role "Brand Ambassador 7I 2A [DATE] 08:00-18:00 (10h) [PERSON_NAME] [PERSON_NAME] [PE…" at bounding box center [502, 706] width 186 height 249
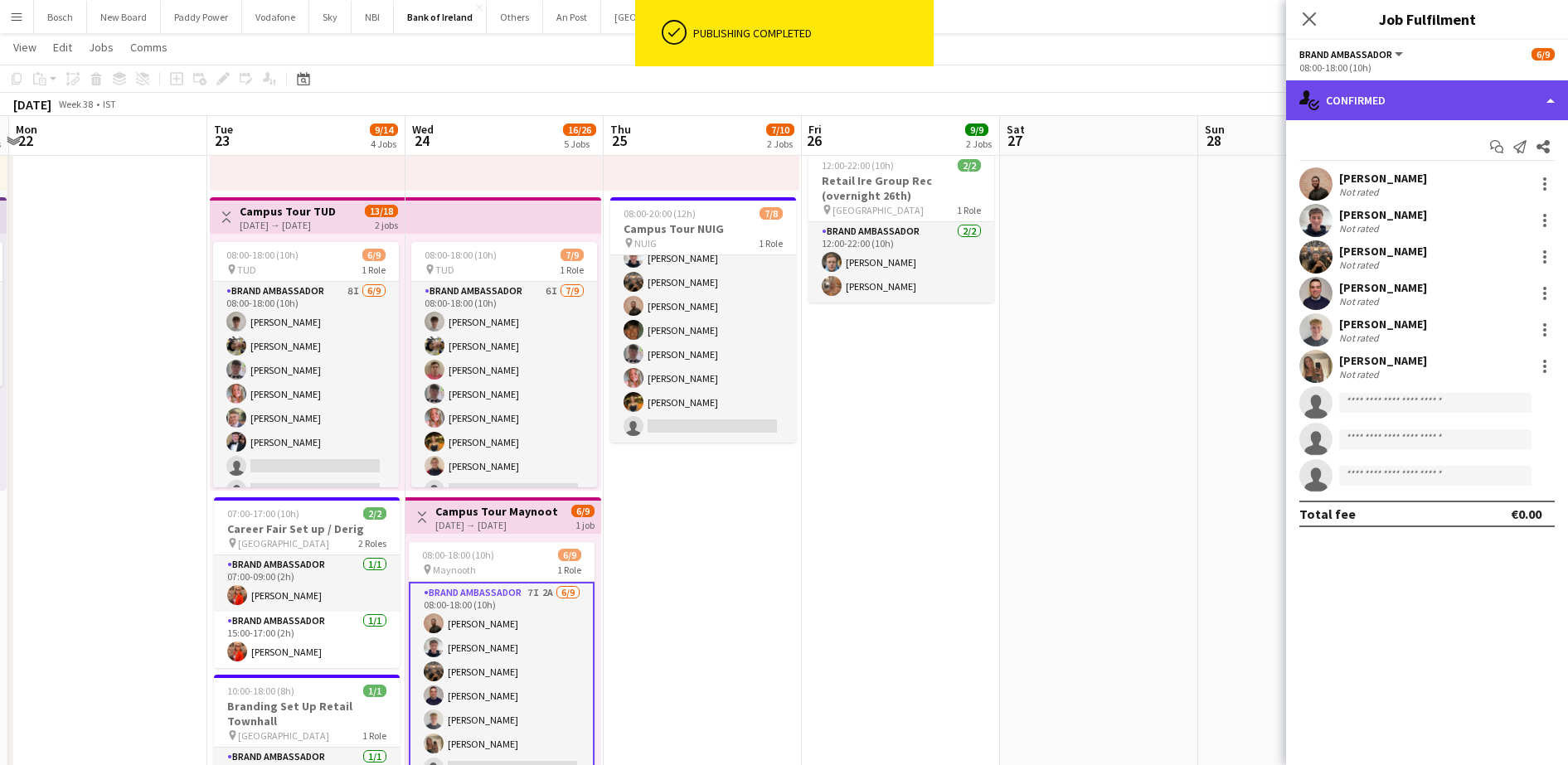
click at [1392, 93] on div "single-neutral-actions-check-2 Confirmed" at bounding box center [1426, 100] width 282 height 39
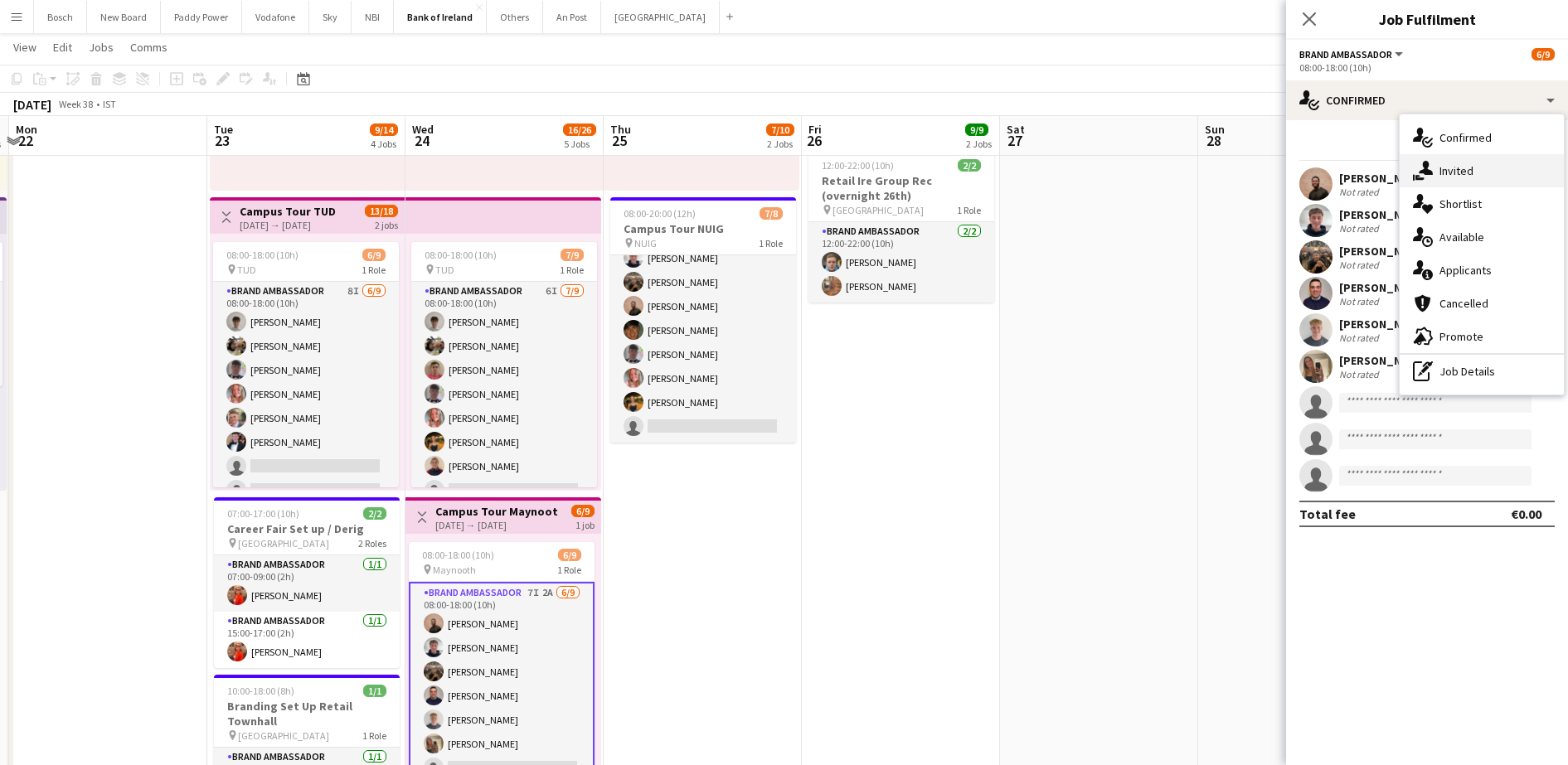
click at [1443, 176] on span "Invited" at bounding box center [1456, 171] width 34 height 15
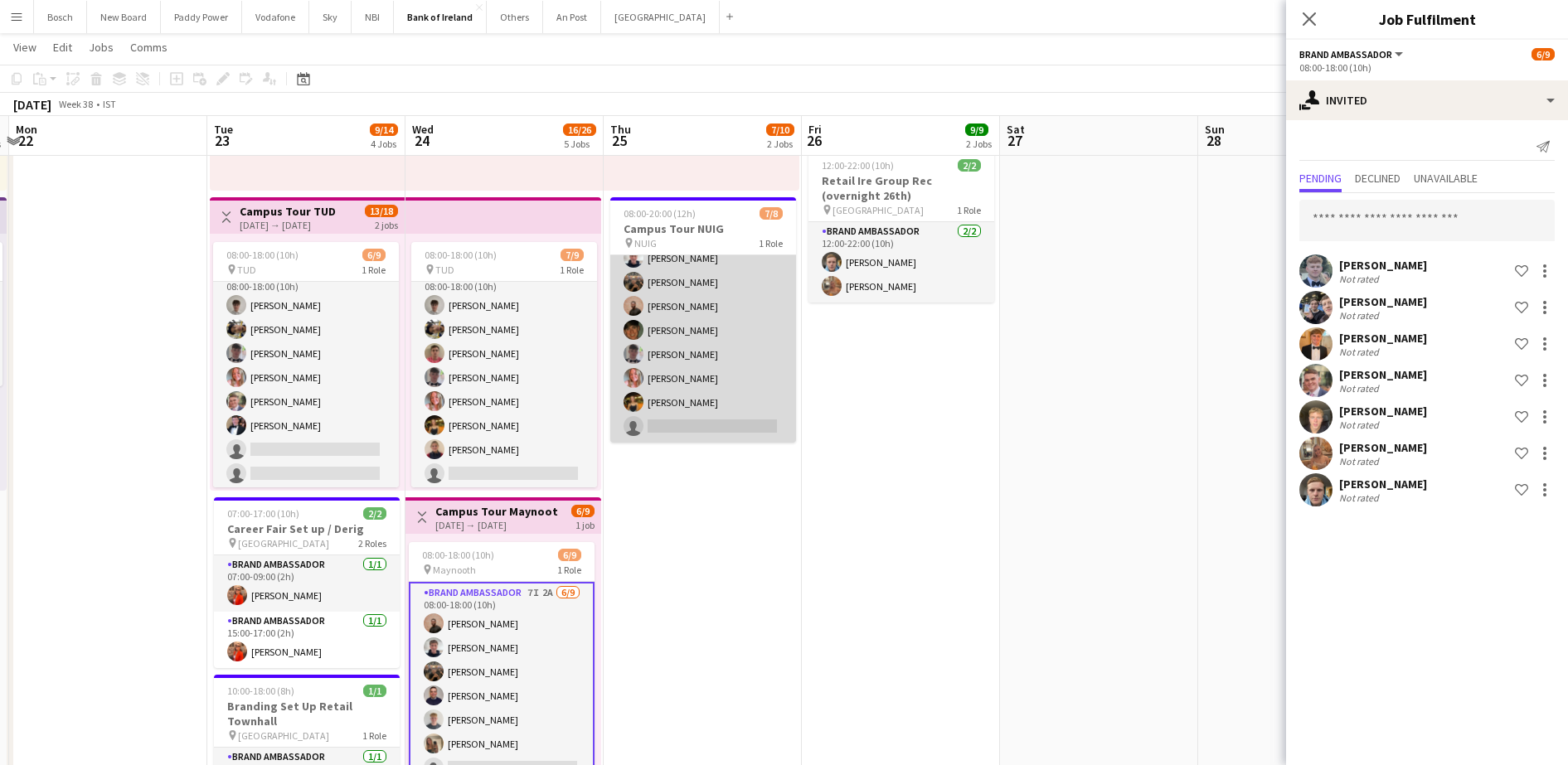
scroll to position [0, 587]
click at [708, 296] on app-card-role "Brand Ambassador 4I [DATE] 08:00-20:00 (12h) [PERSON_NAME] [PERSON_NAME] [PERSO…" at bounding box center [701, 329] width 186 height 224
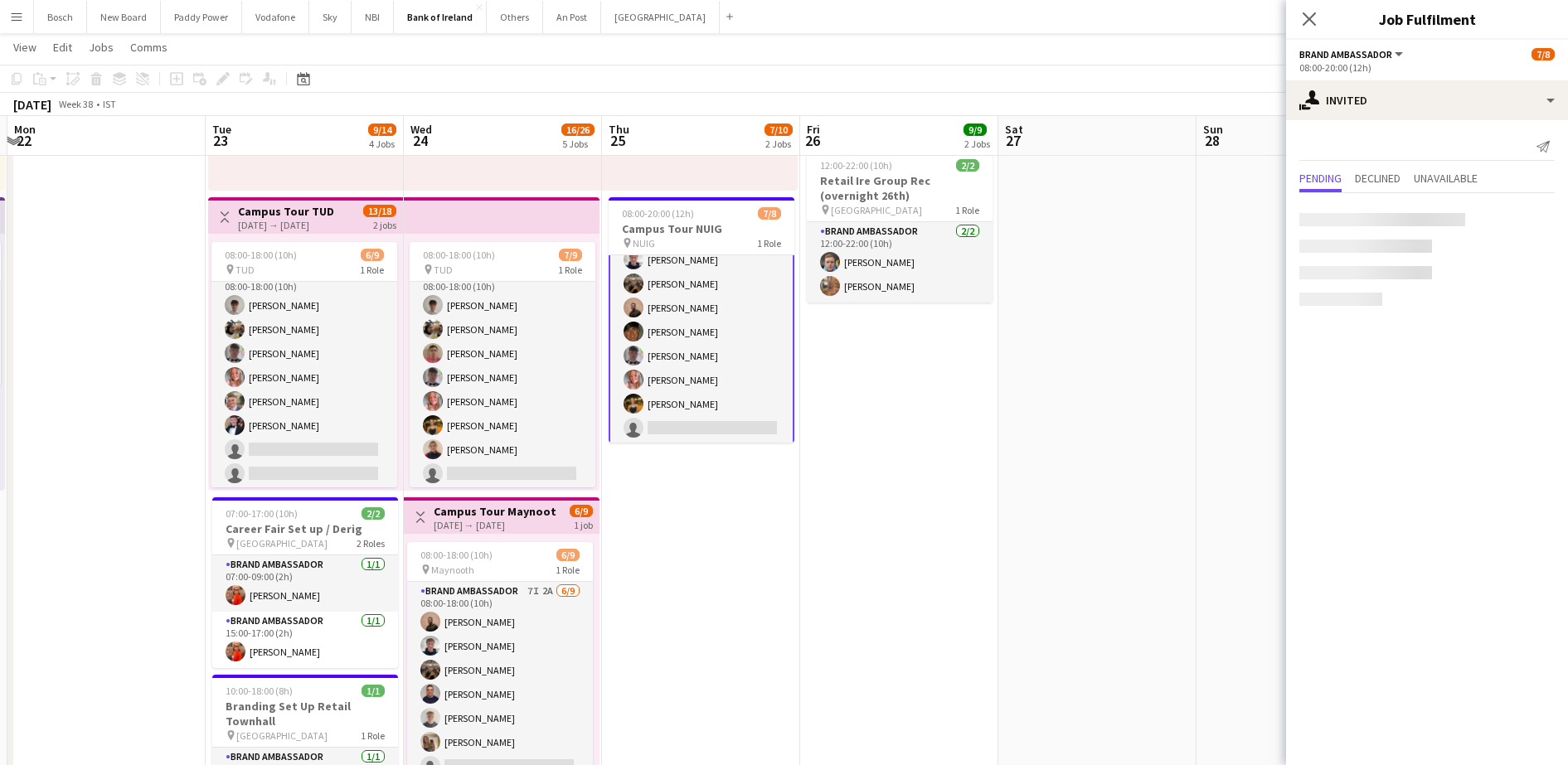
scroll to position [39, 0]
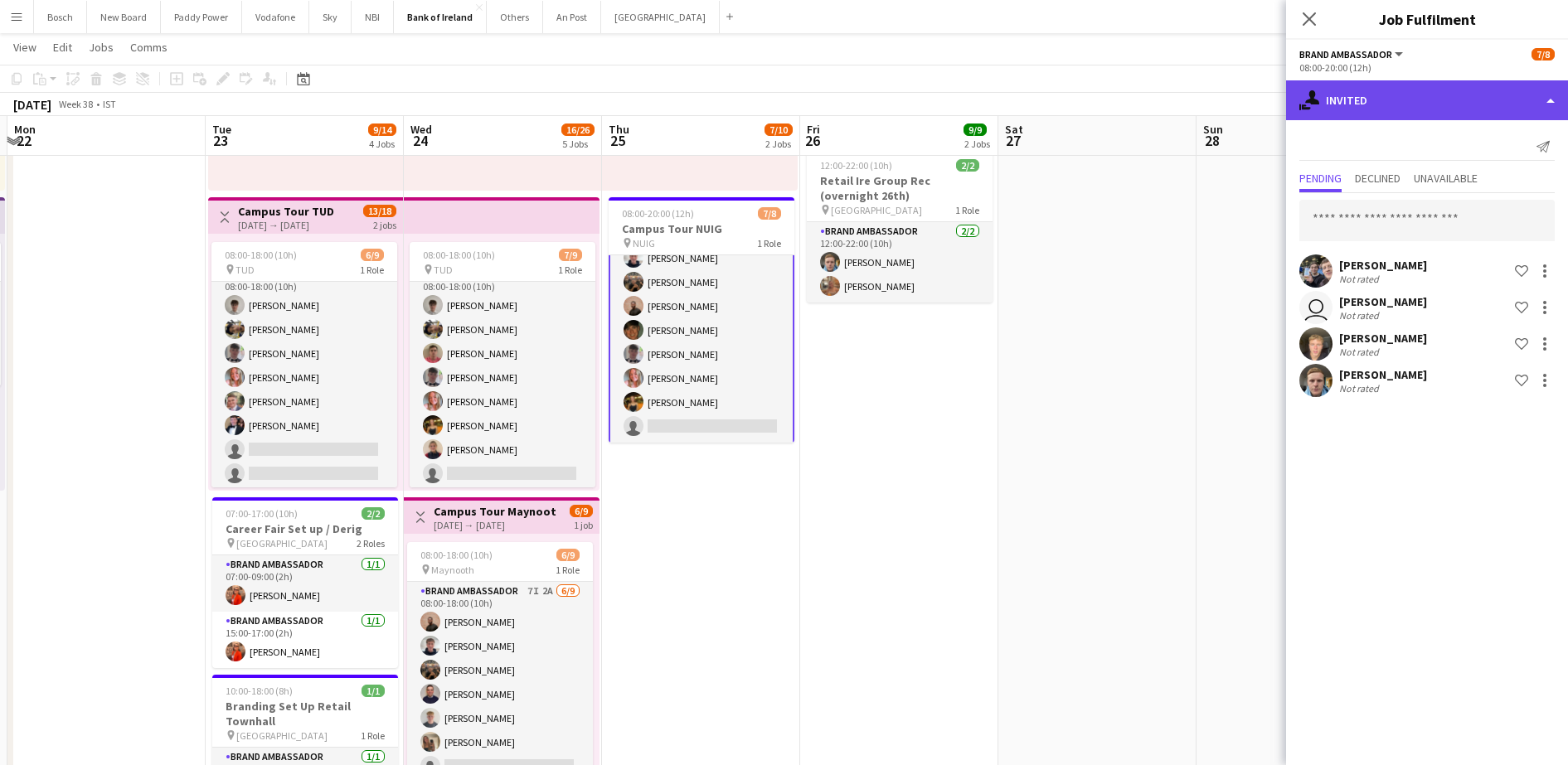
click at [1399, 106] on div "single-neutral-actions-share-1 Invited" at bounding box center [1426, 100] width 282 height 39
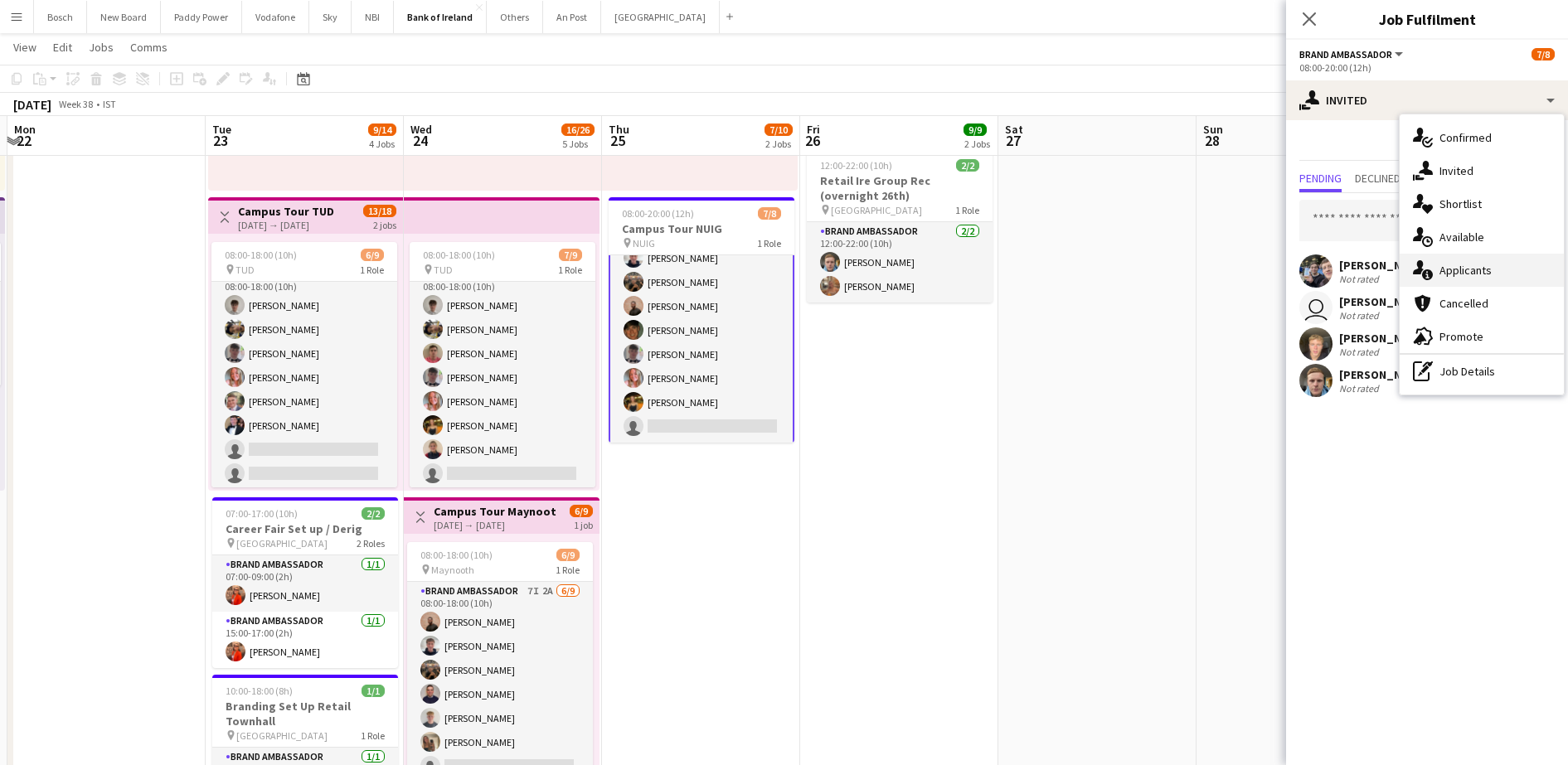
click at [1486, 268] on span "Applicants" at bounding box center [1466, 270] width 53 height 15
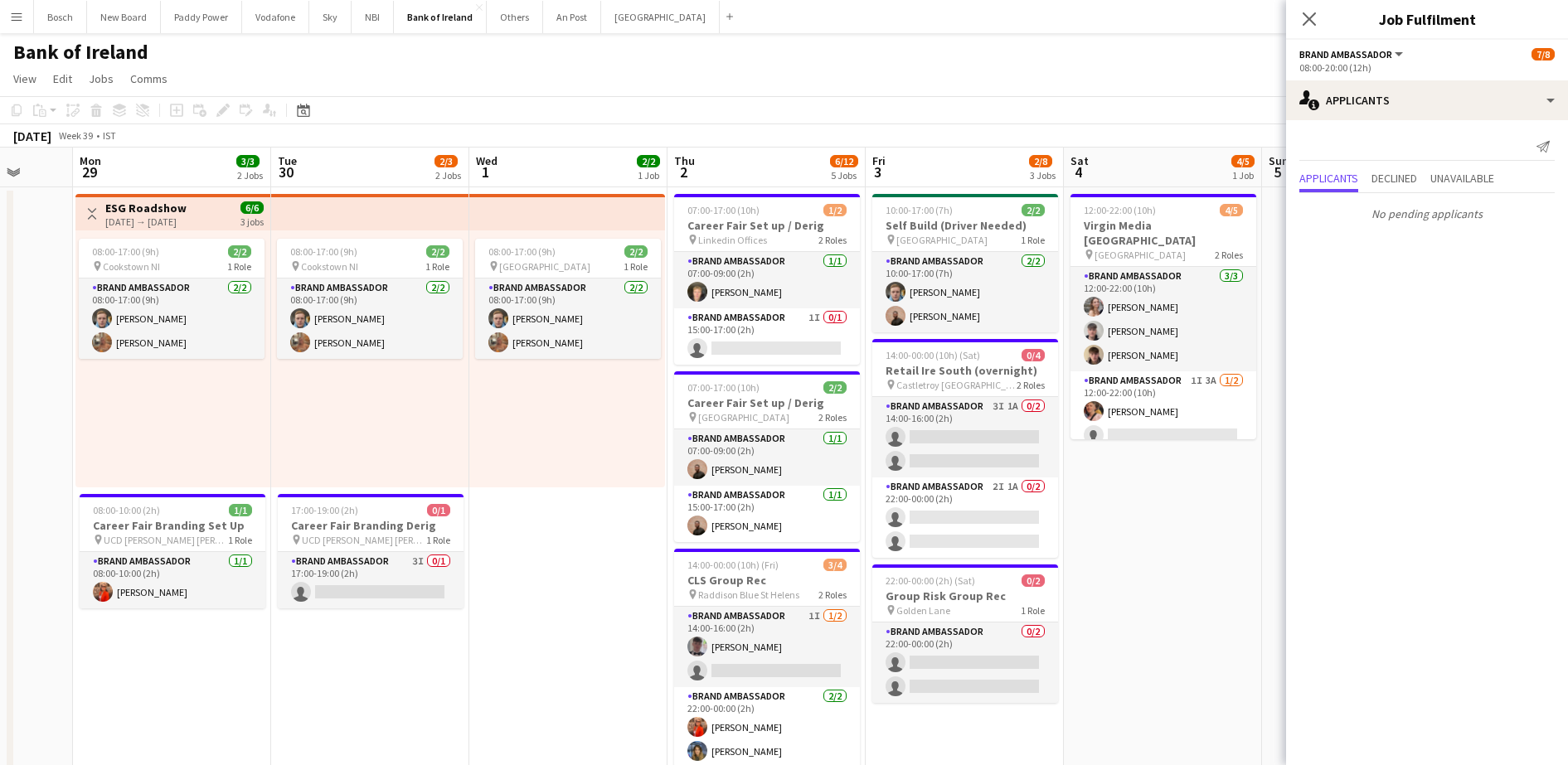
scroll to position [0, 523]
click at [339, 592] on app-card-role "Brand Ambassador 3I 0/1 17:00-19:00 (2h) single-neutral-actions" at bounding box center [370, 580] width 186 height 56
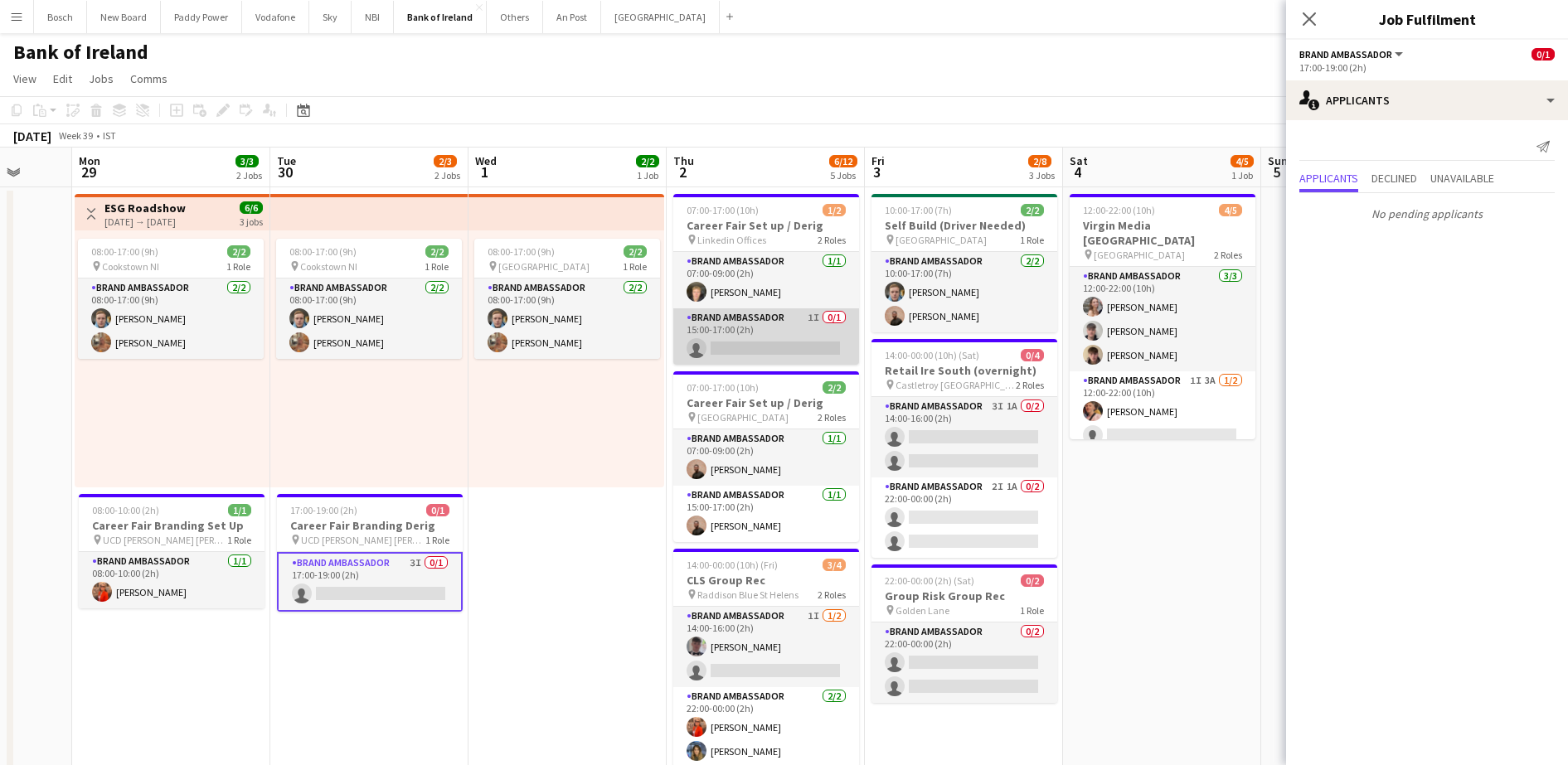
click at [754, 327] on app-card-role "Brand Ambassador 1I 0/1 15:00-17:00 (2h) single-neutral-actions" at bounding box center [766, 337] width 186 height 56
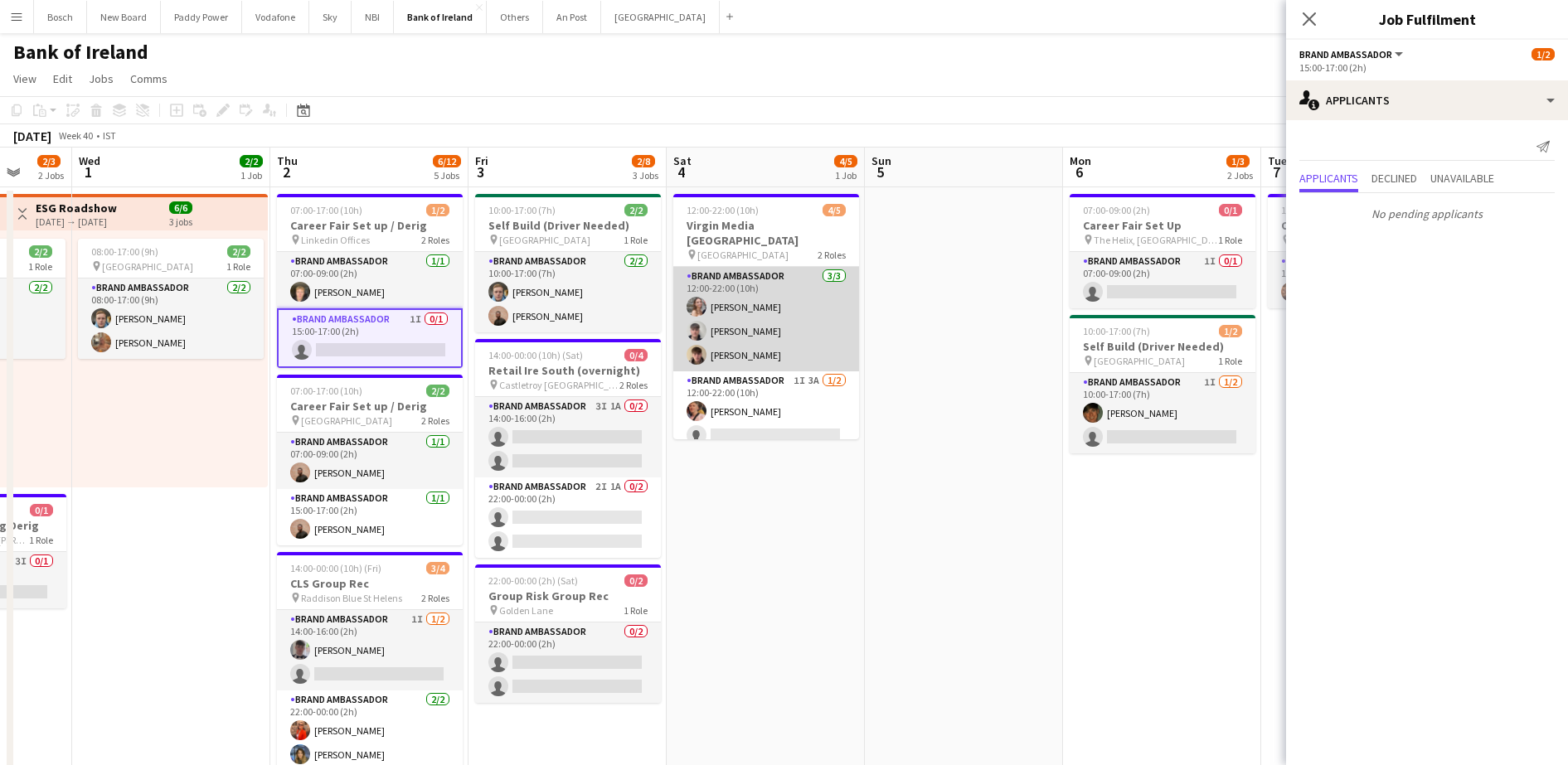
scroll to position [0, 487]
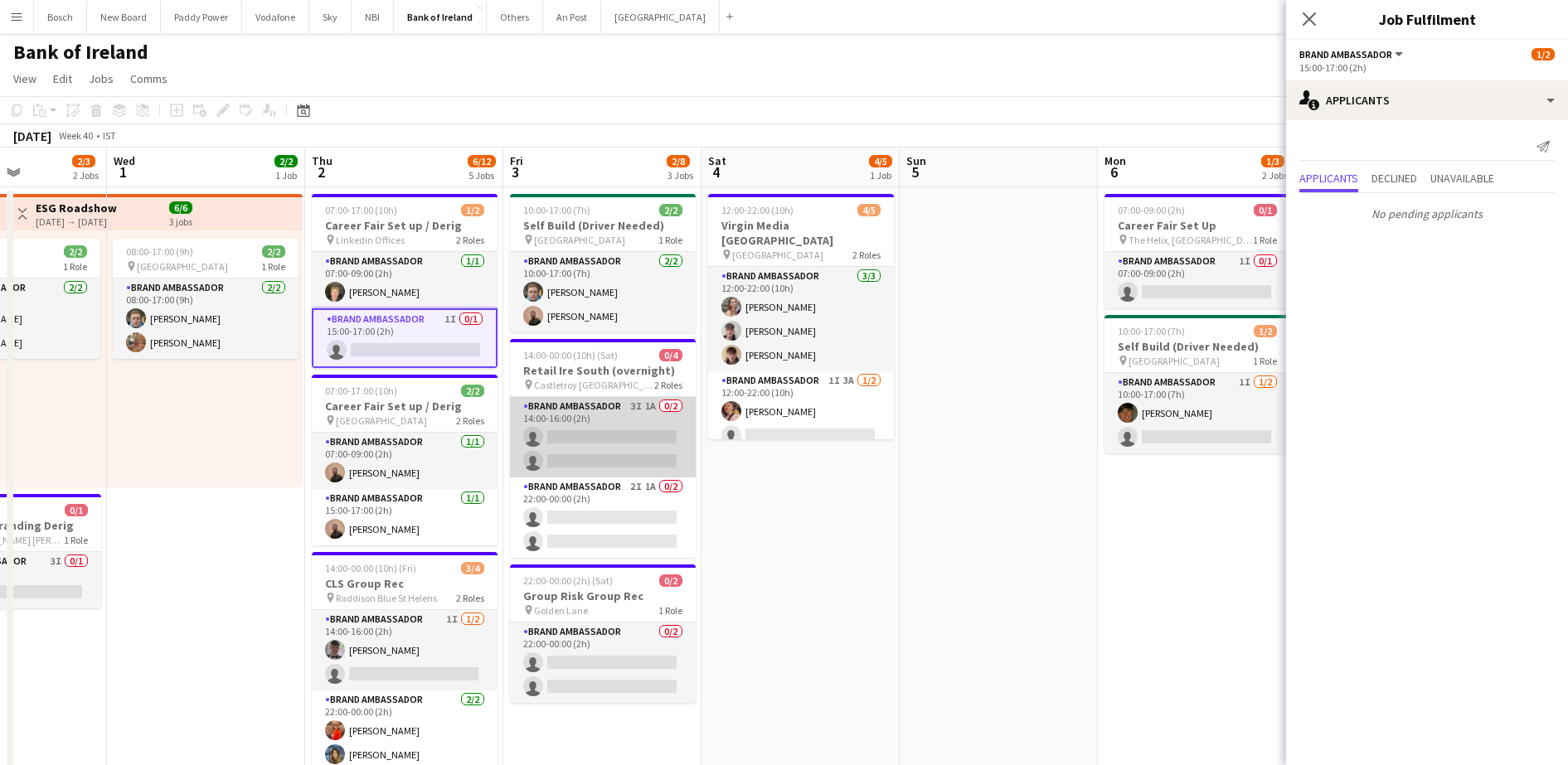
click at [640, 400] on app-card-role "Brand Ambassador 3I 1A 0/2 14:00-16:00 (2h) single-neutral-actions single-neutr…" at bounding box center [602, 437] width 186 height 81
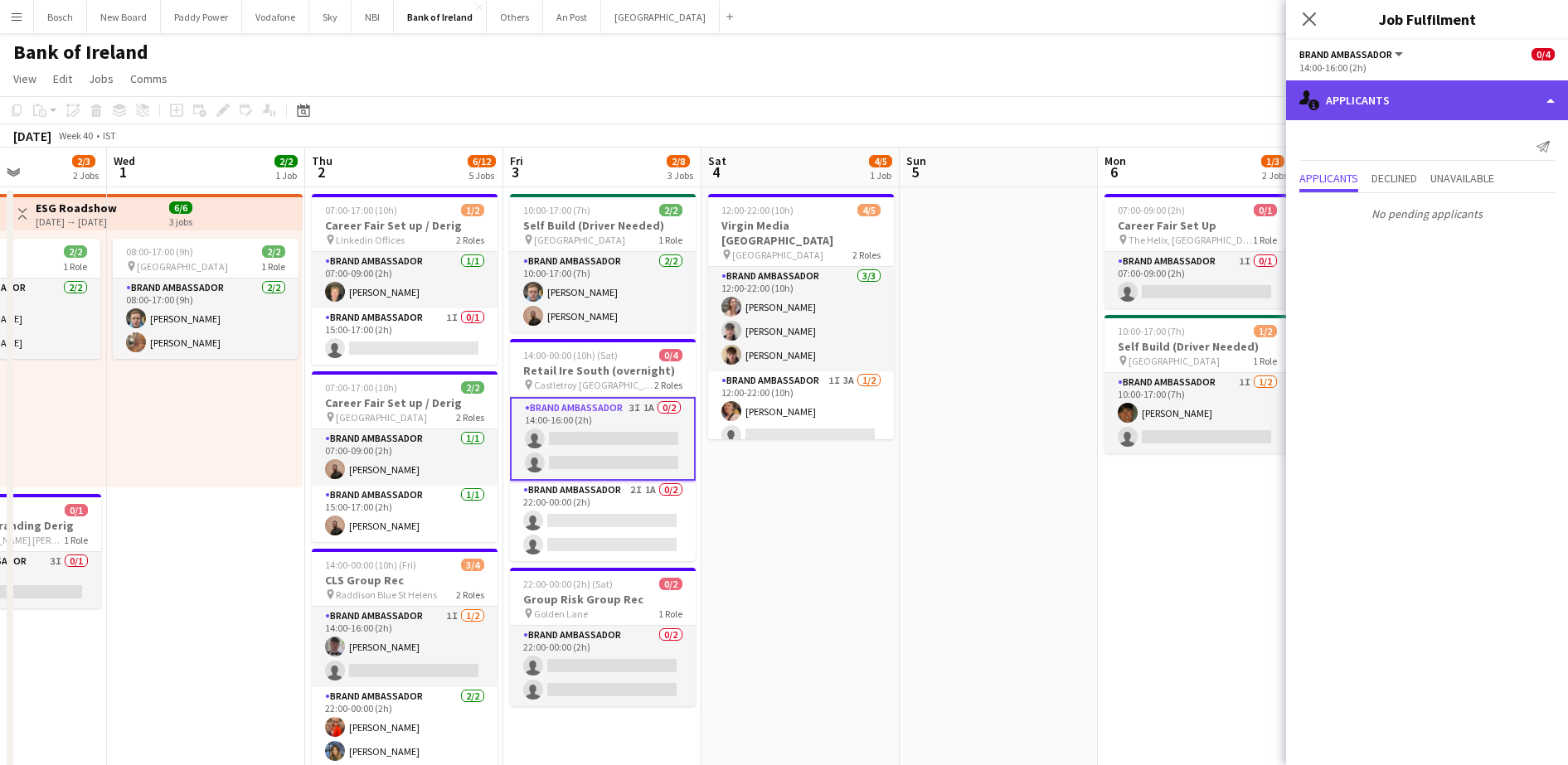
click at [1467, 117] on div "single-neutral-actions-information Applicants" at bounding box center [1426, 100] width 282 height 39
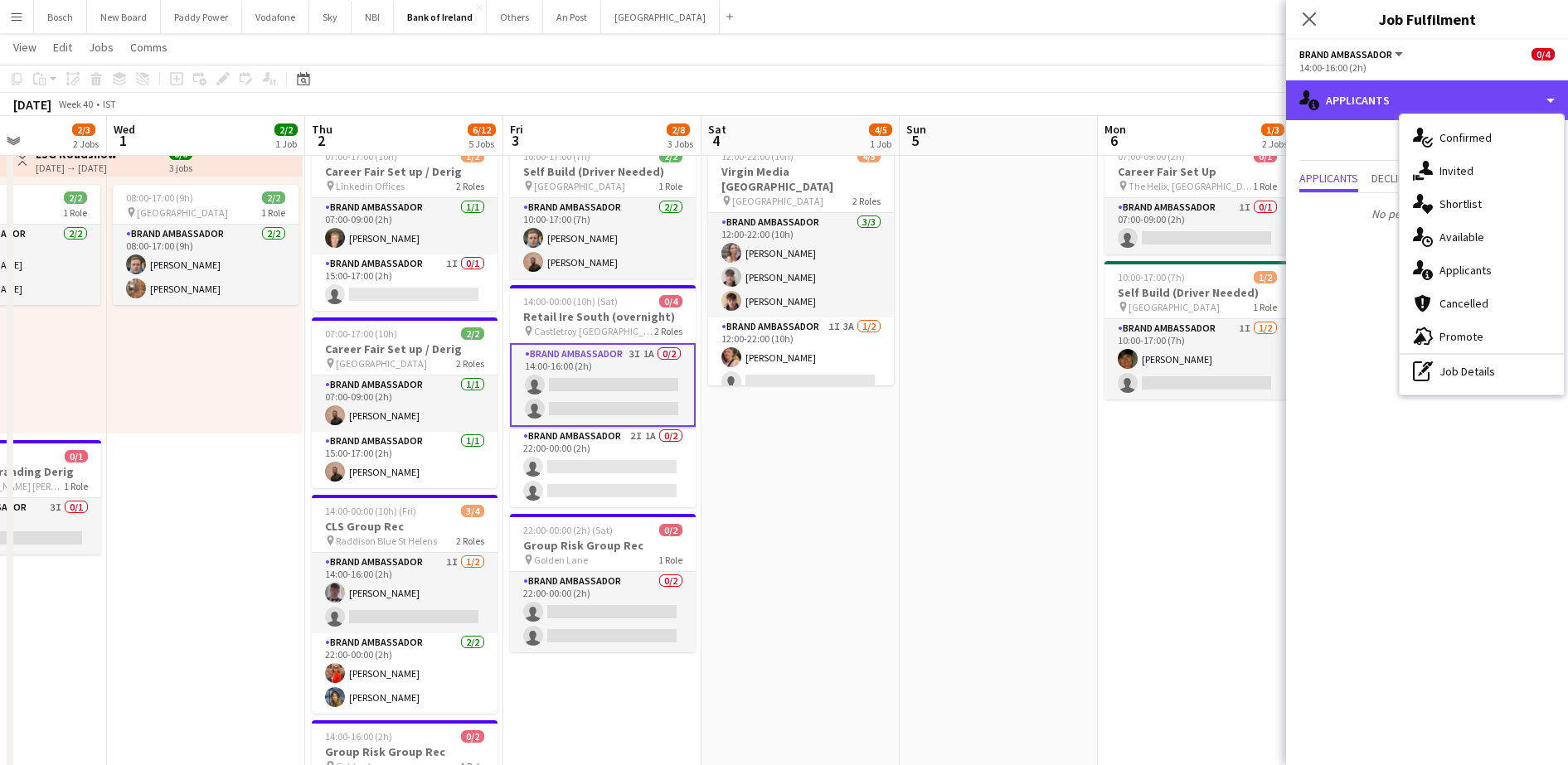
scroll to position [54, 0]
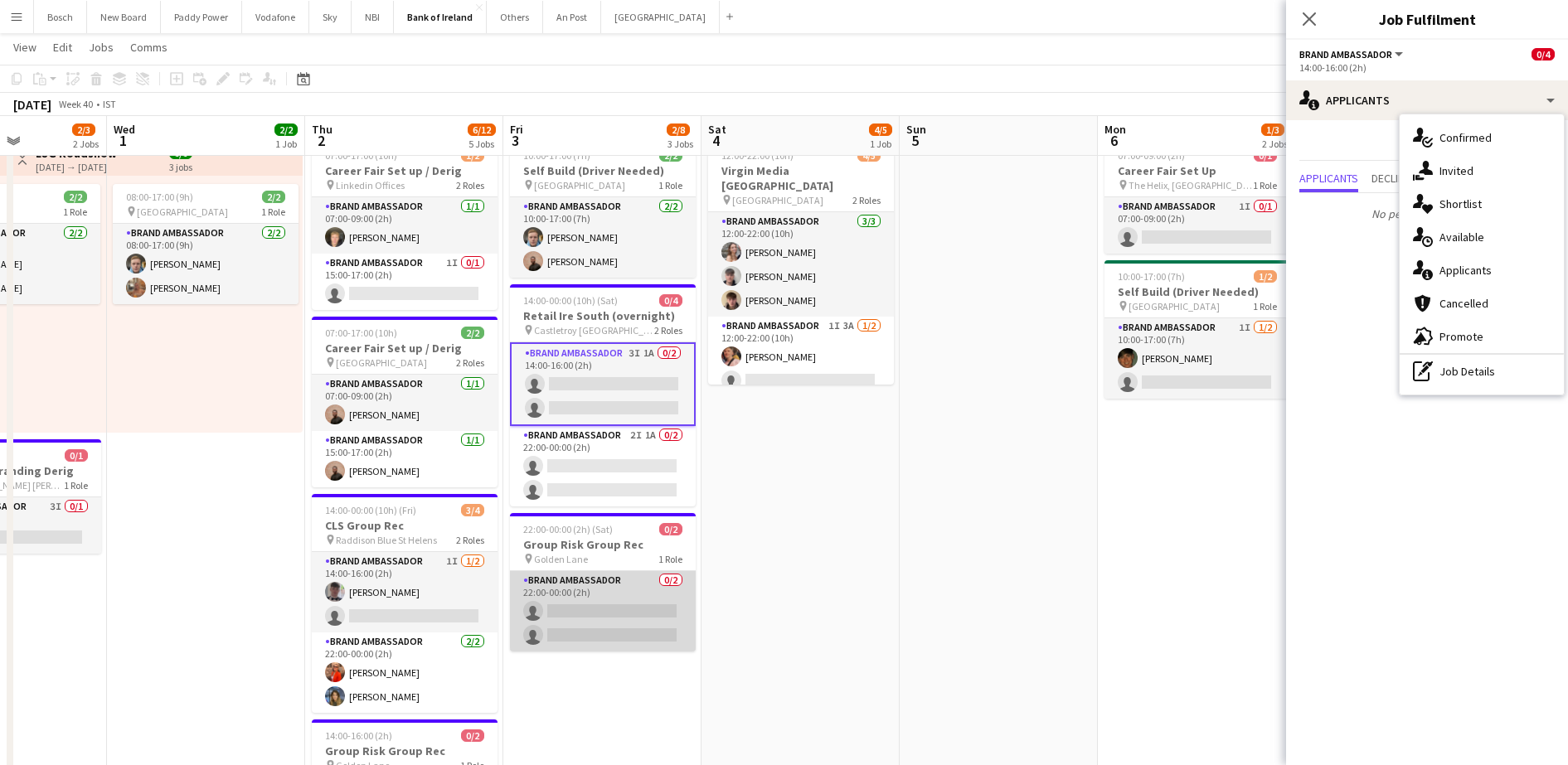
click at [594, 642] on app-card-role "Brand Ambassador 0/2 22:00-00:00 (2h) single-neutral-actions single-neutral-act…" at bounding box center [602, 612] width 186 height 81
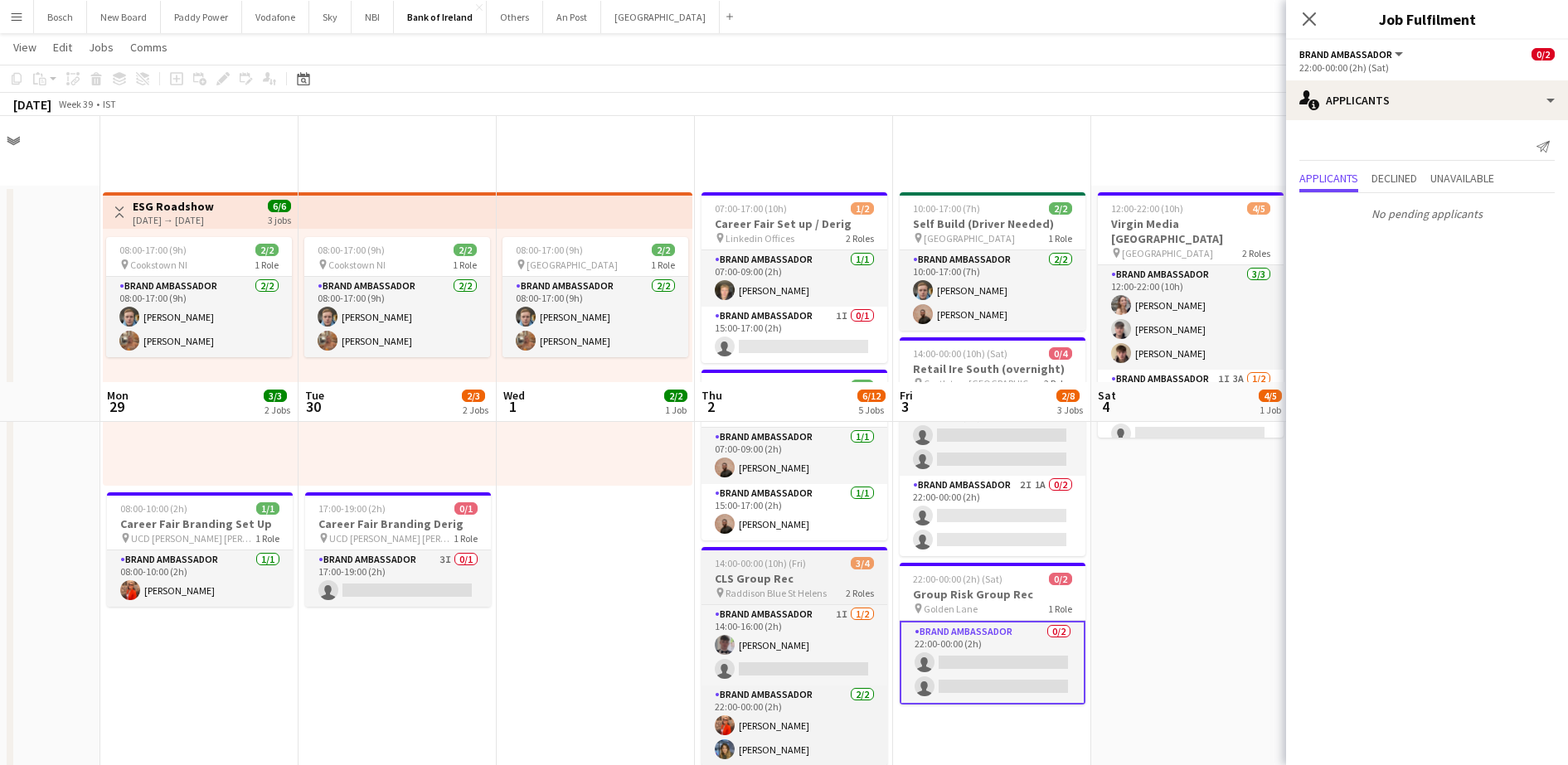
scroll to position [270, 0]
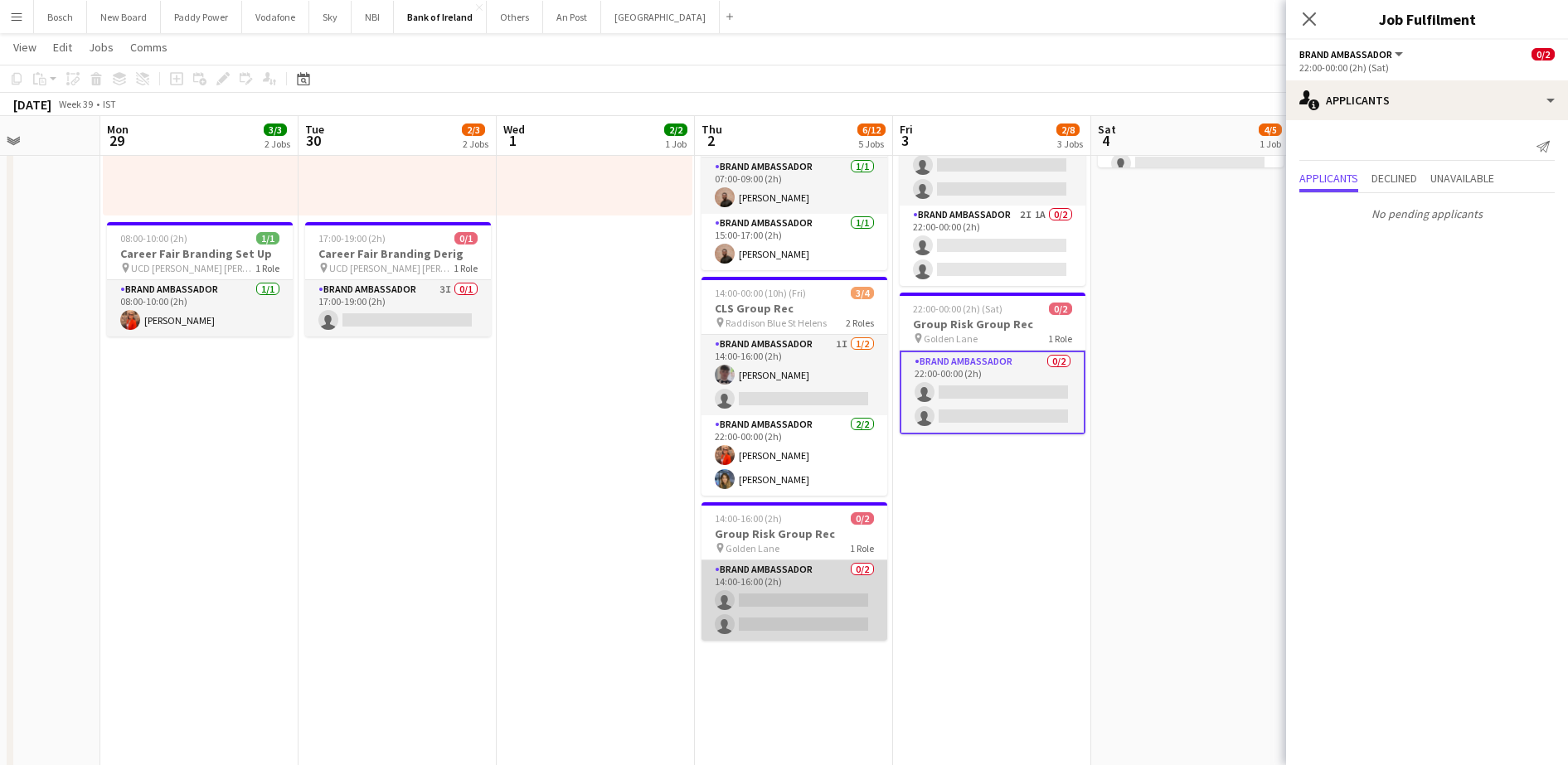
click at [814, 587] on app-card-role "Brand Ambassador 0/2 14:00-16:00 (2h) single-neutral-actions single-neutral-act…" at bounding box center [794, 601] width 186 height 81
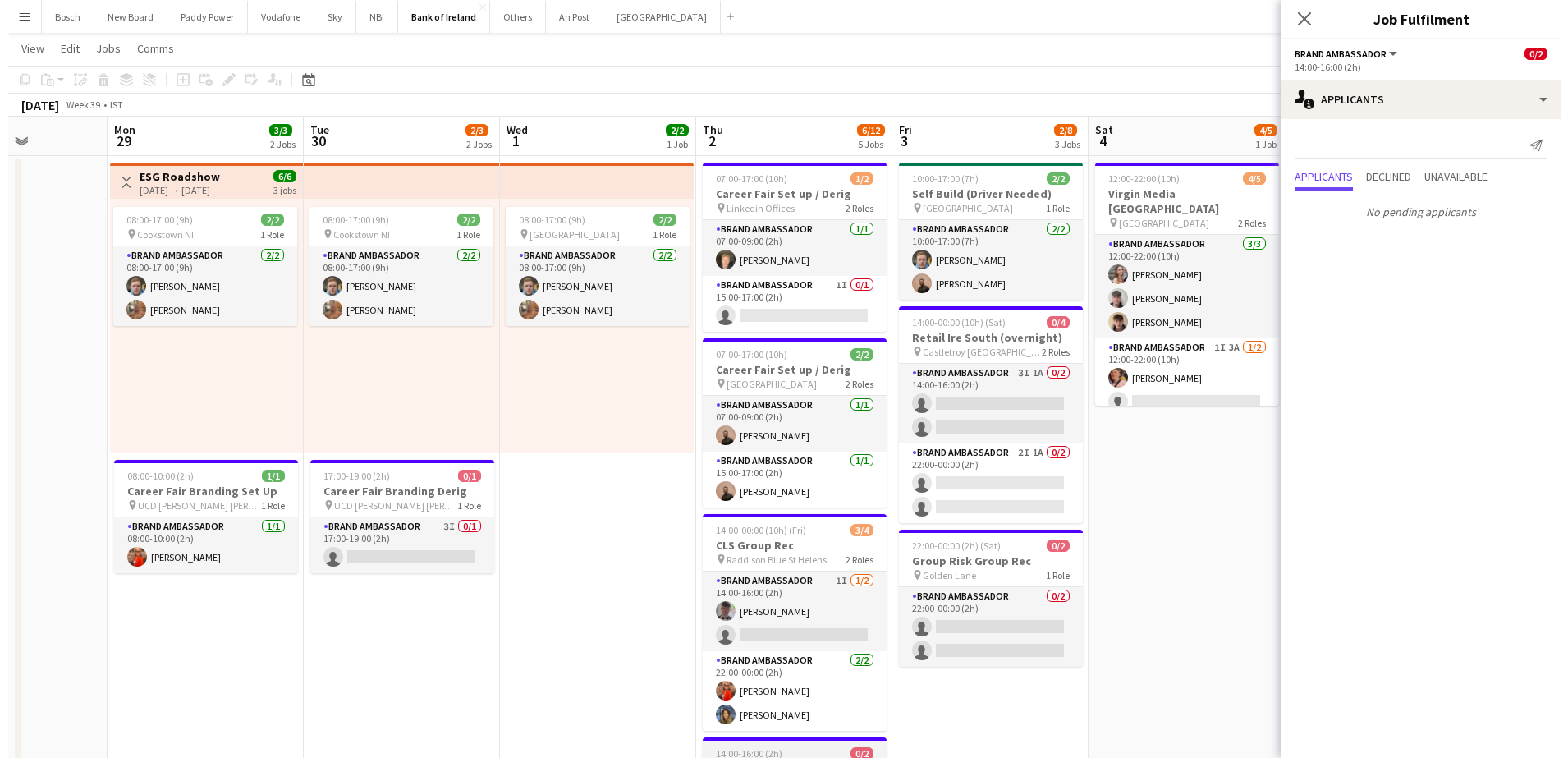
scroll to position [0, 0]
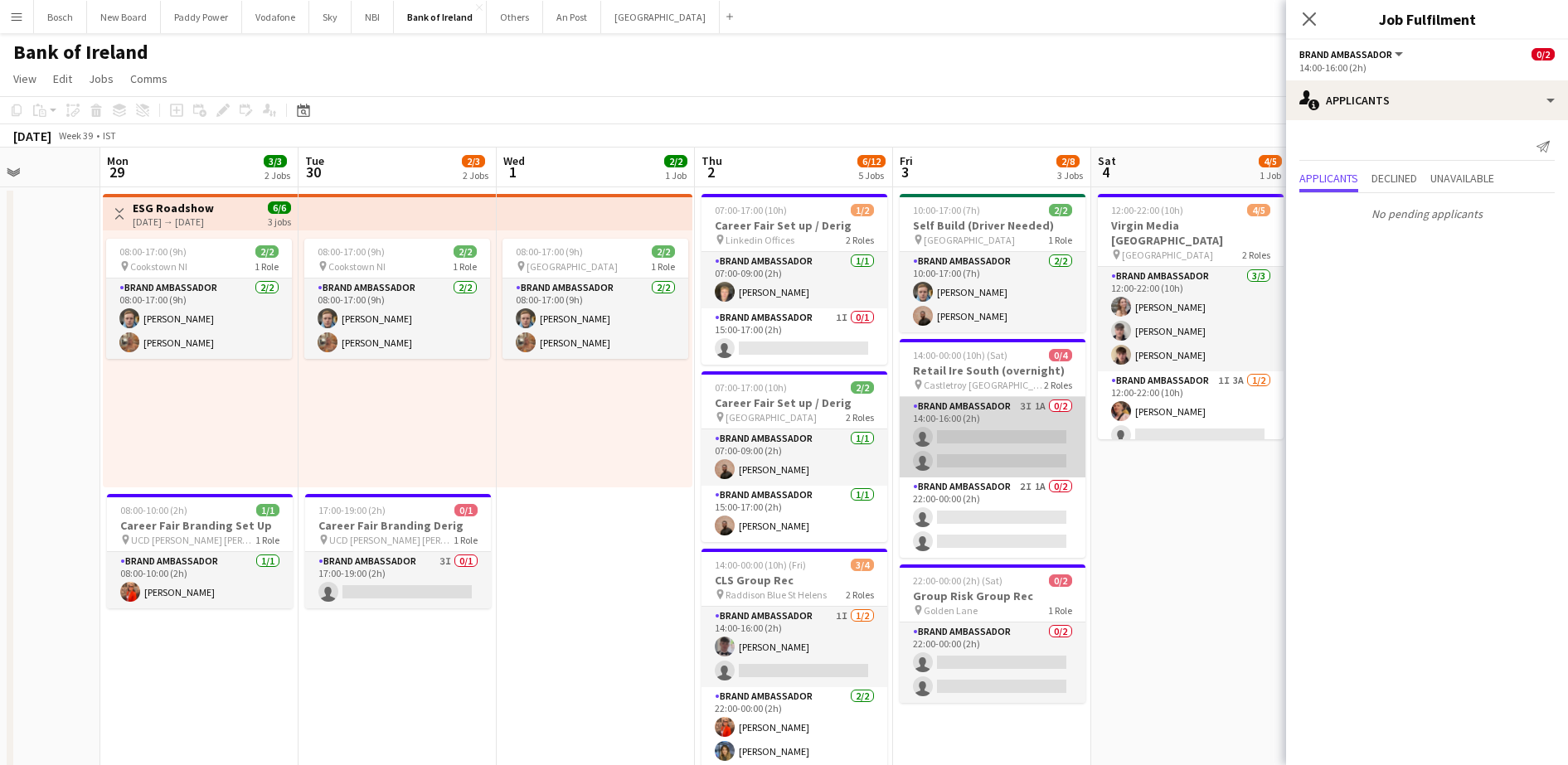
click at [988, 402] on app-card-role "Brand Ambassador 3I 1A 0/2 14:00-16:00 (2h) single-neutral-actions single-neutr…" at bounding box center [993, 437] width 186 height 81
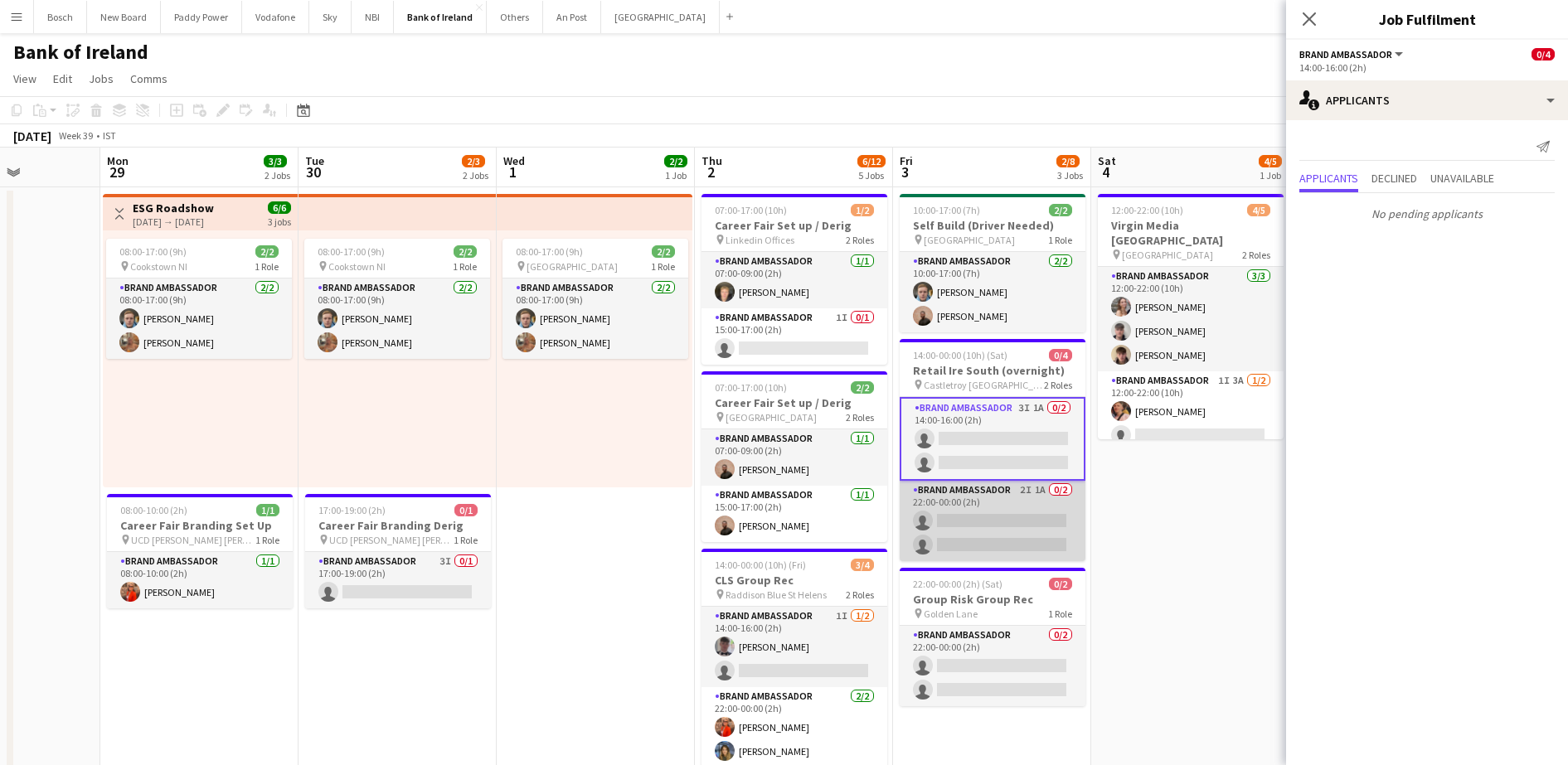
click at [954, 519] on app-card-role "Brand Ambassador 2I 1A 0/2 22:00-00:00 (2h) single-neutral-actions single-neutr…" at bounding box center [993, 521] width 186 height 81
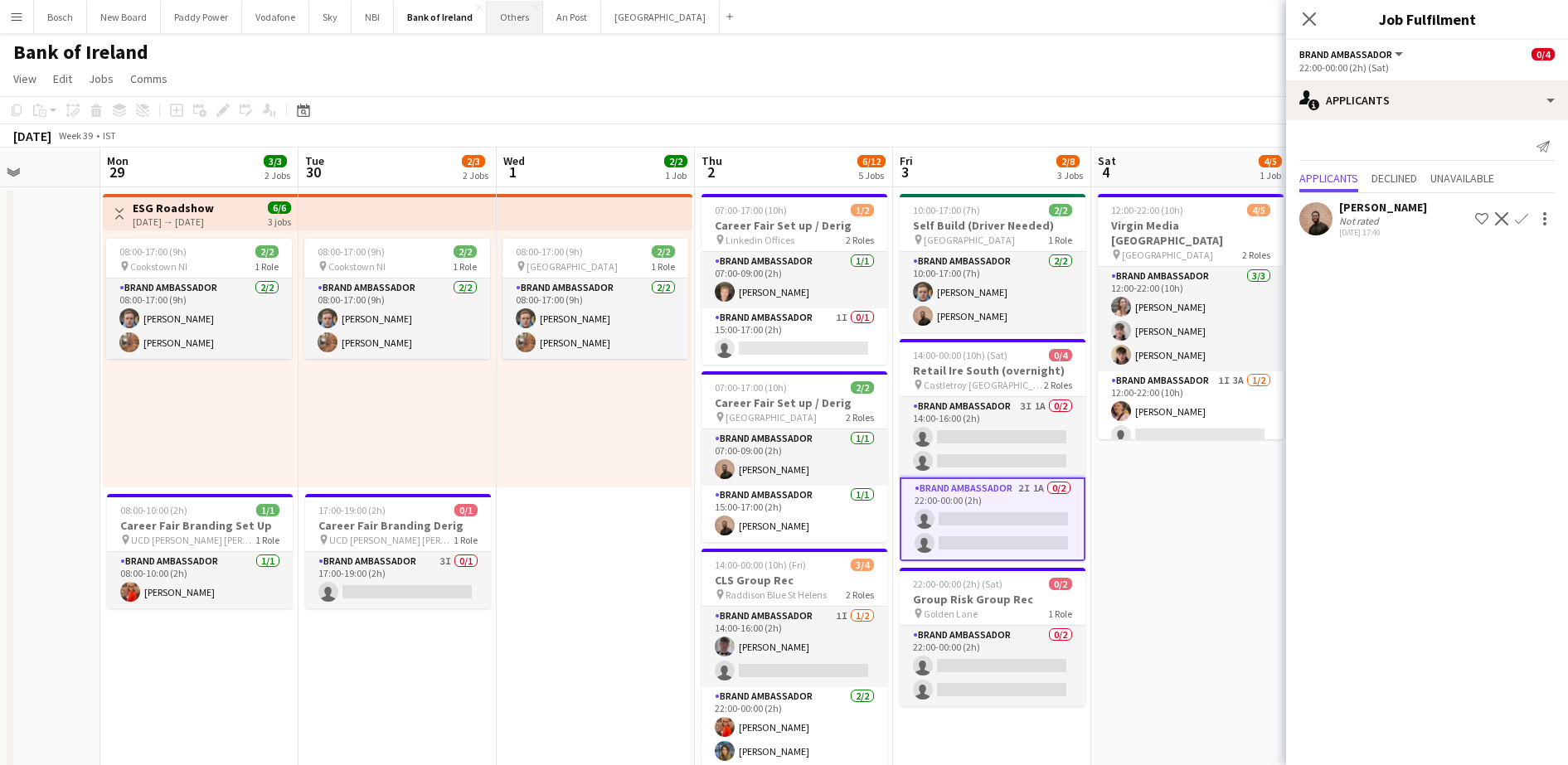
click at [515, 20] on button "Others Close" at bounding box center [515, 17] width 56 height 32
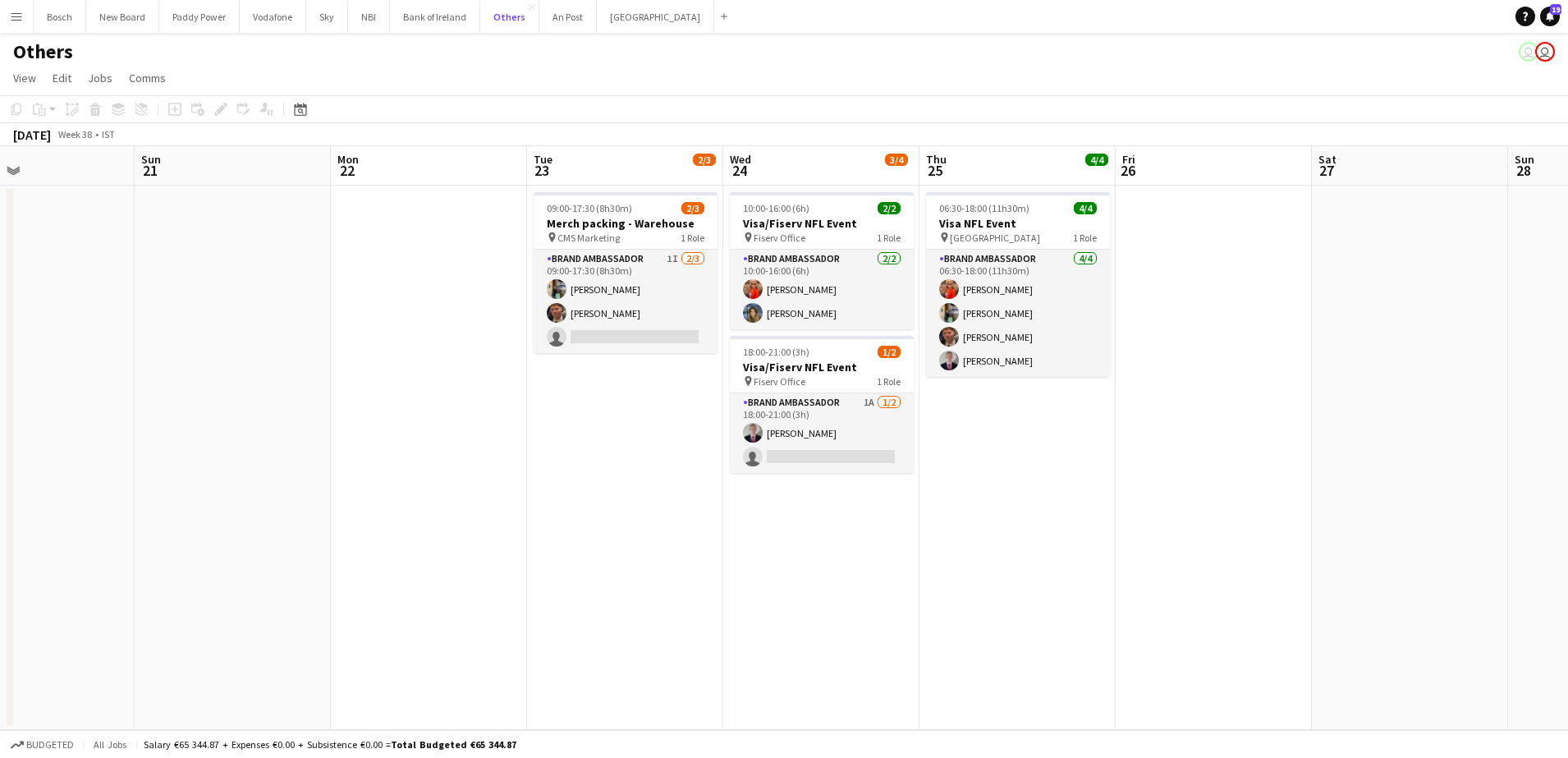
scroll to position [0, 652]
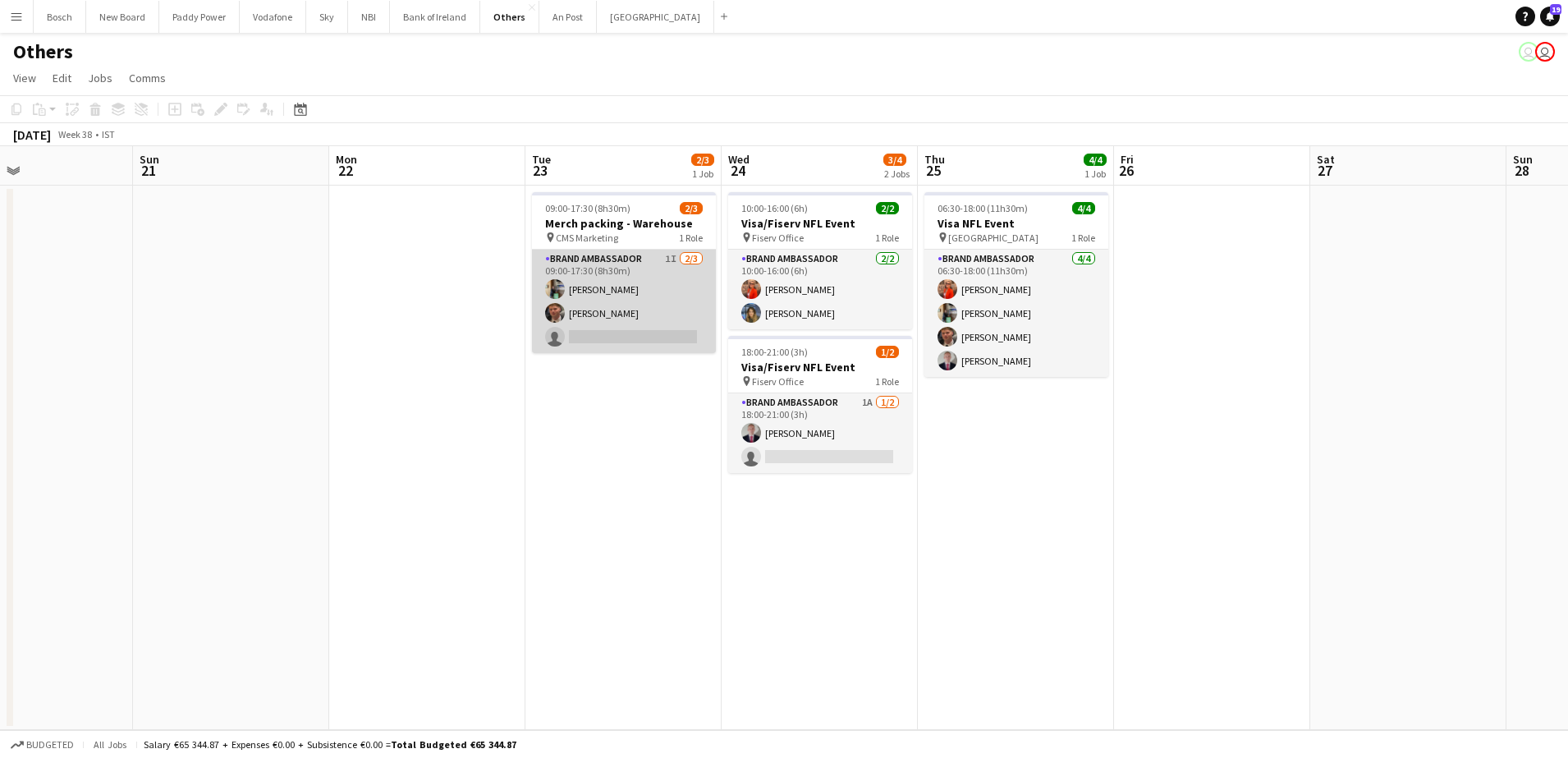
click at [638, 339] on app-card-role "Brand Ambassador 1I [DATE] 09:00-17:30 (8h30m) [PERSON_NAME] [PERSON_NAME] sing…" at bounding box center [625, 301] width 184 height 103
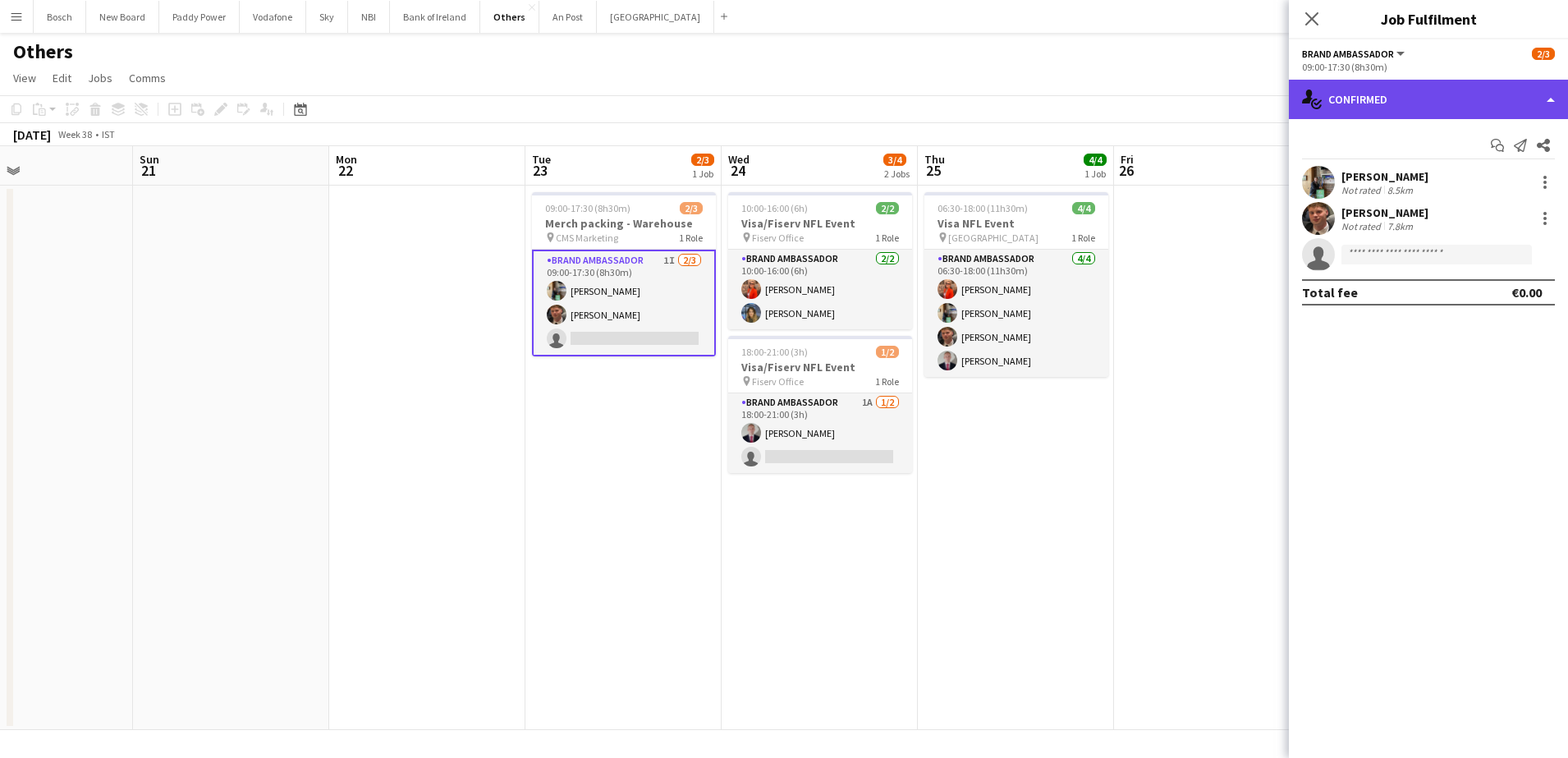
click at [1334, 106] on div "single-neutral-actions-check-2 Confirmed" at bounding box center [1429, 100] width 279 height 39
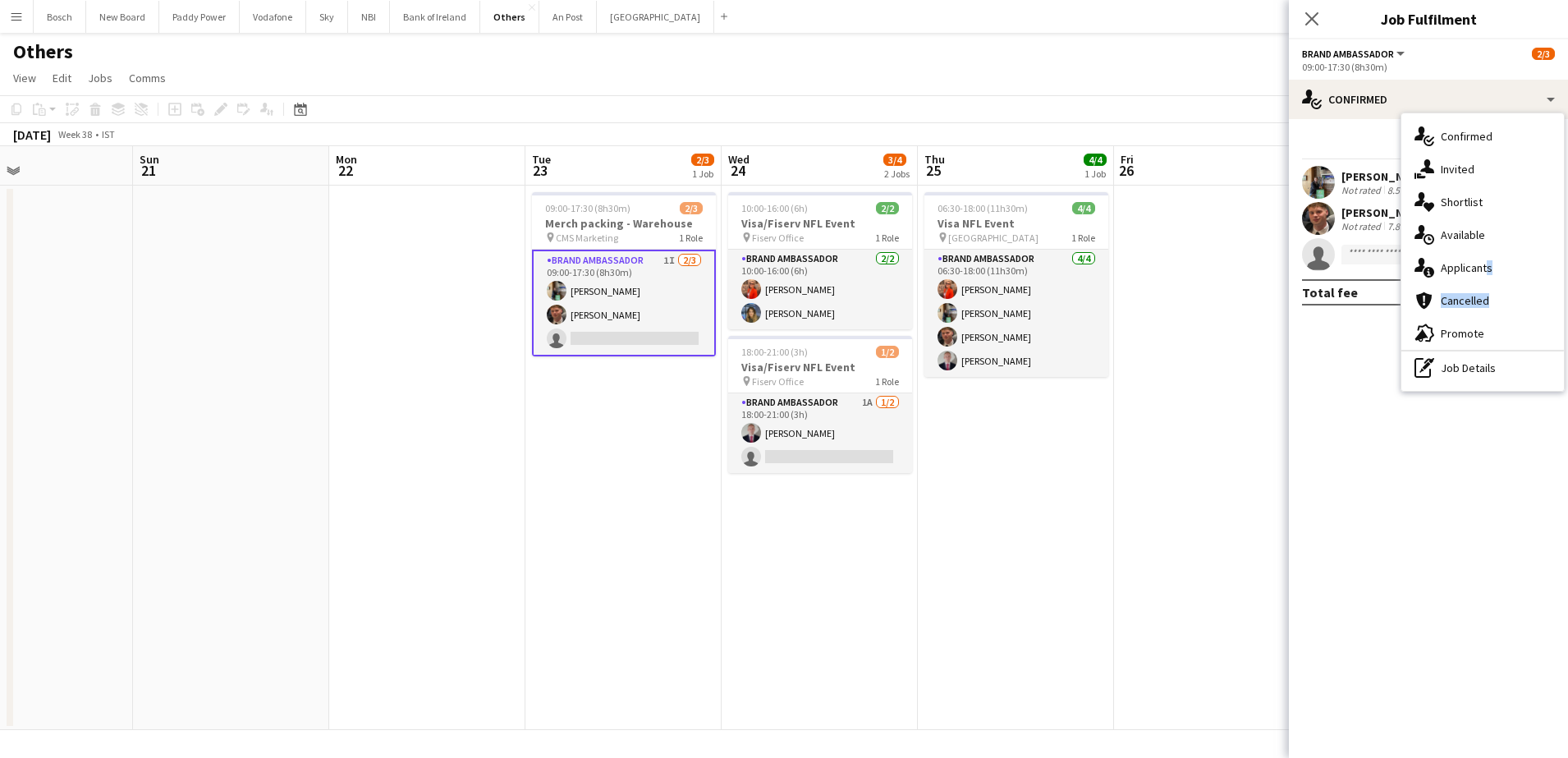
drag, startPoint x: 1484, startPoint y: 286, endPoint x: 1484, endPoint y: 276, distance: 10.0
click at [1484, 277] on div "single-neutral-actions-check-2 Confirmed single-neutral-actions-share-1 Invited…" at bounding box center [1482, 252] width 163 height 278
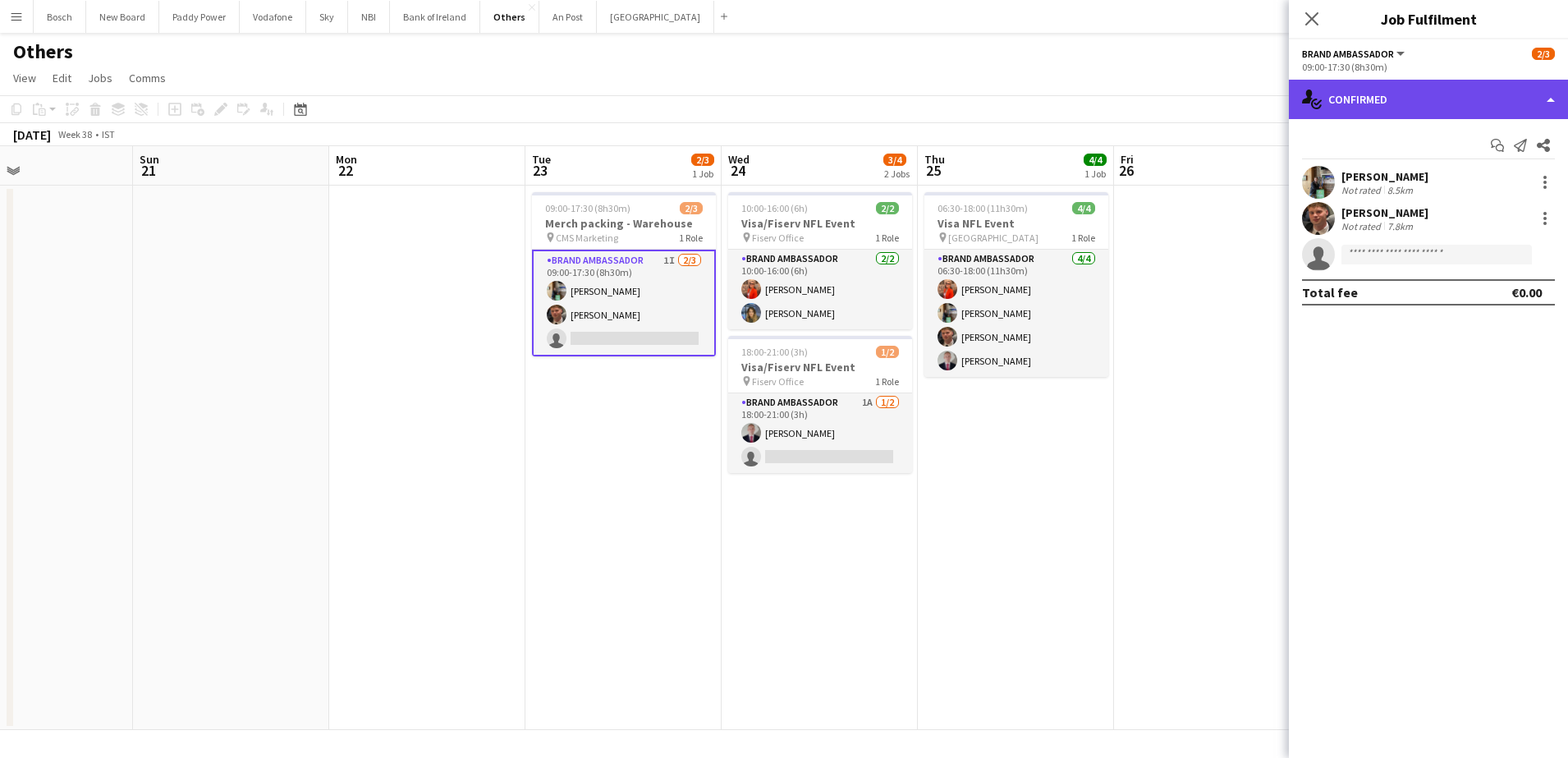
click at [1430, 102] on div "single-neutral-actions-check-2 Confirmed" at bounding box center [1429, 100] width 279 height 39
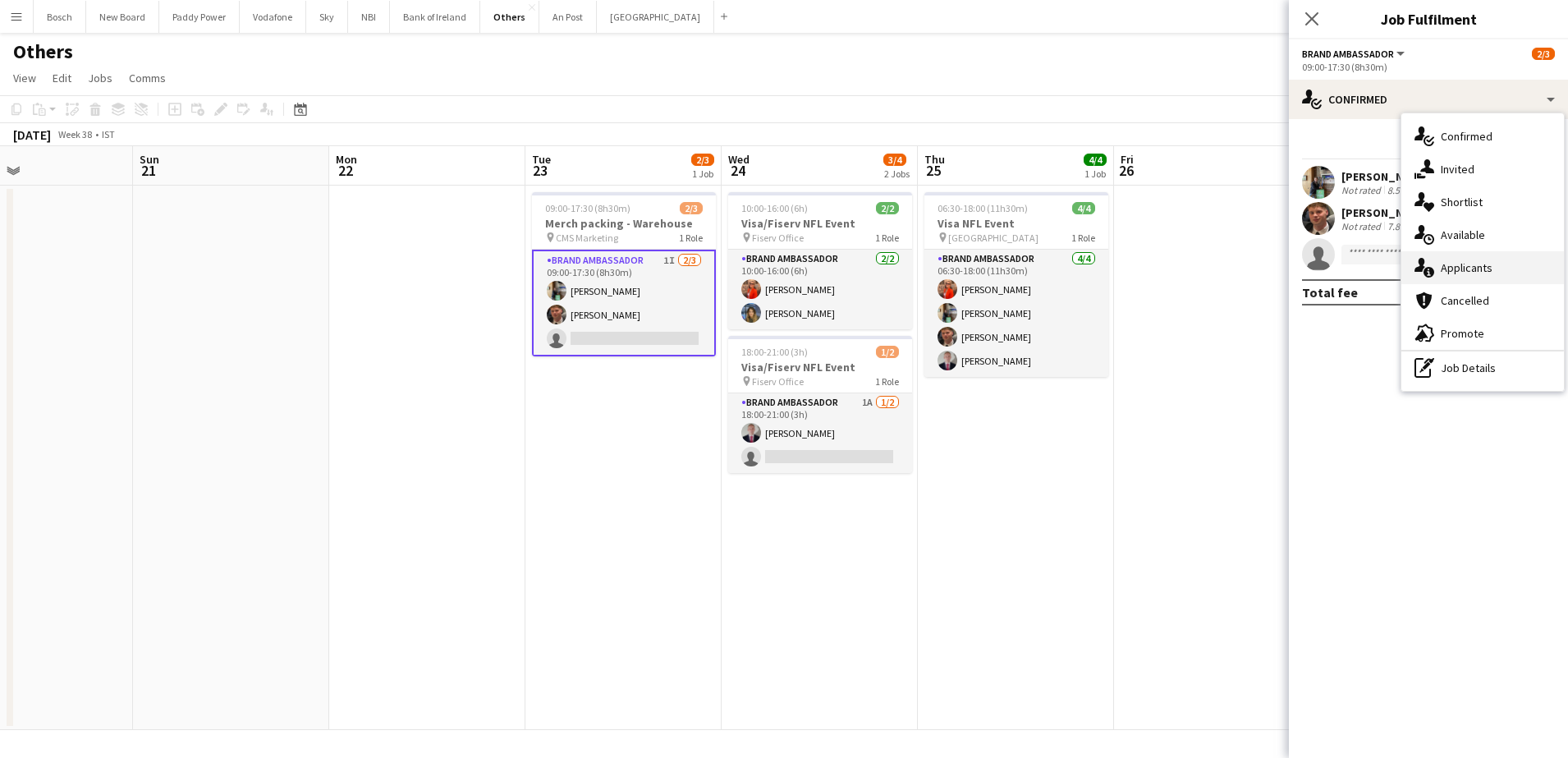
click at [1490, 264] on span "Applicants" at bounding box center [1468, 268] width 52 height 15
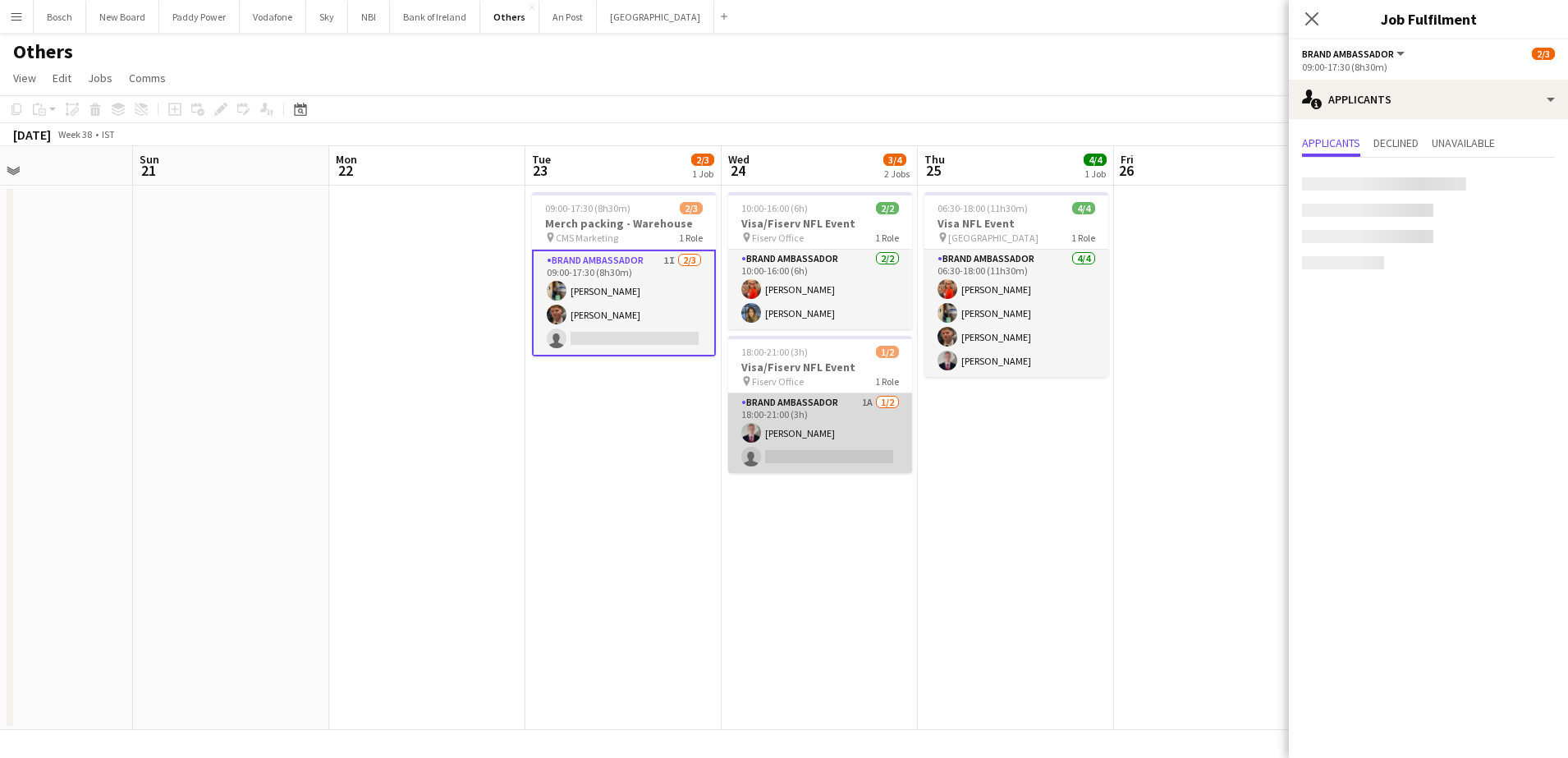
click at [825, 449] on app-card-role "Brand Ambassador 1A [DATE] 18:00-21:00 (3h) [PERSON_NAME] single-neutral-actions" at bounding box center [821, 433] width 184 height 80
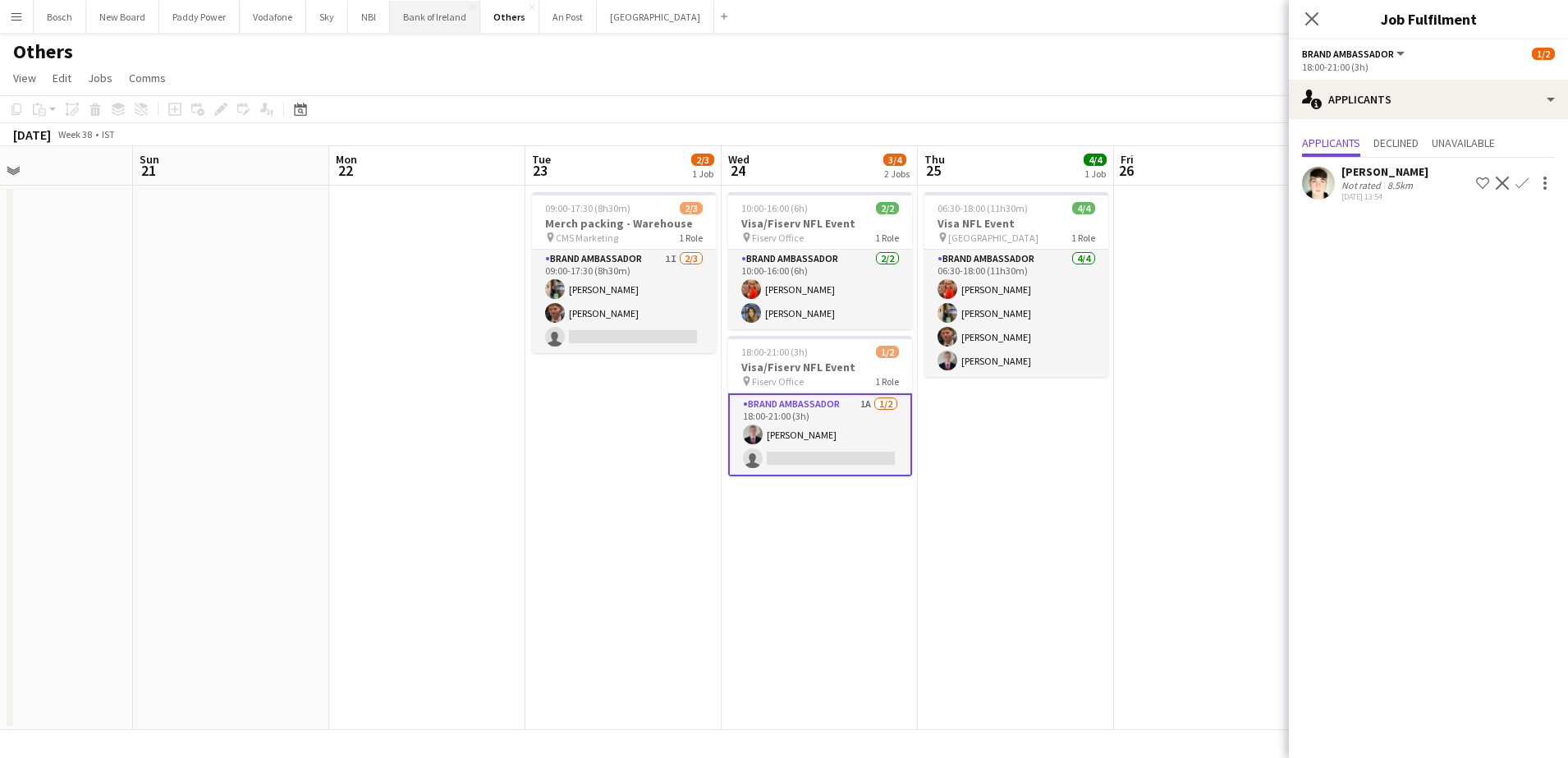
click at [420, 17] on button "Bank of Ireland Close" at bounding box center [435, 17] width 90 height 32
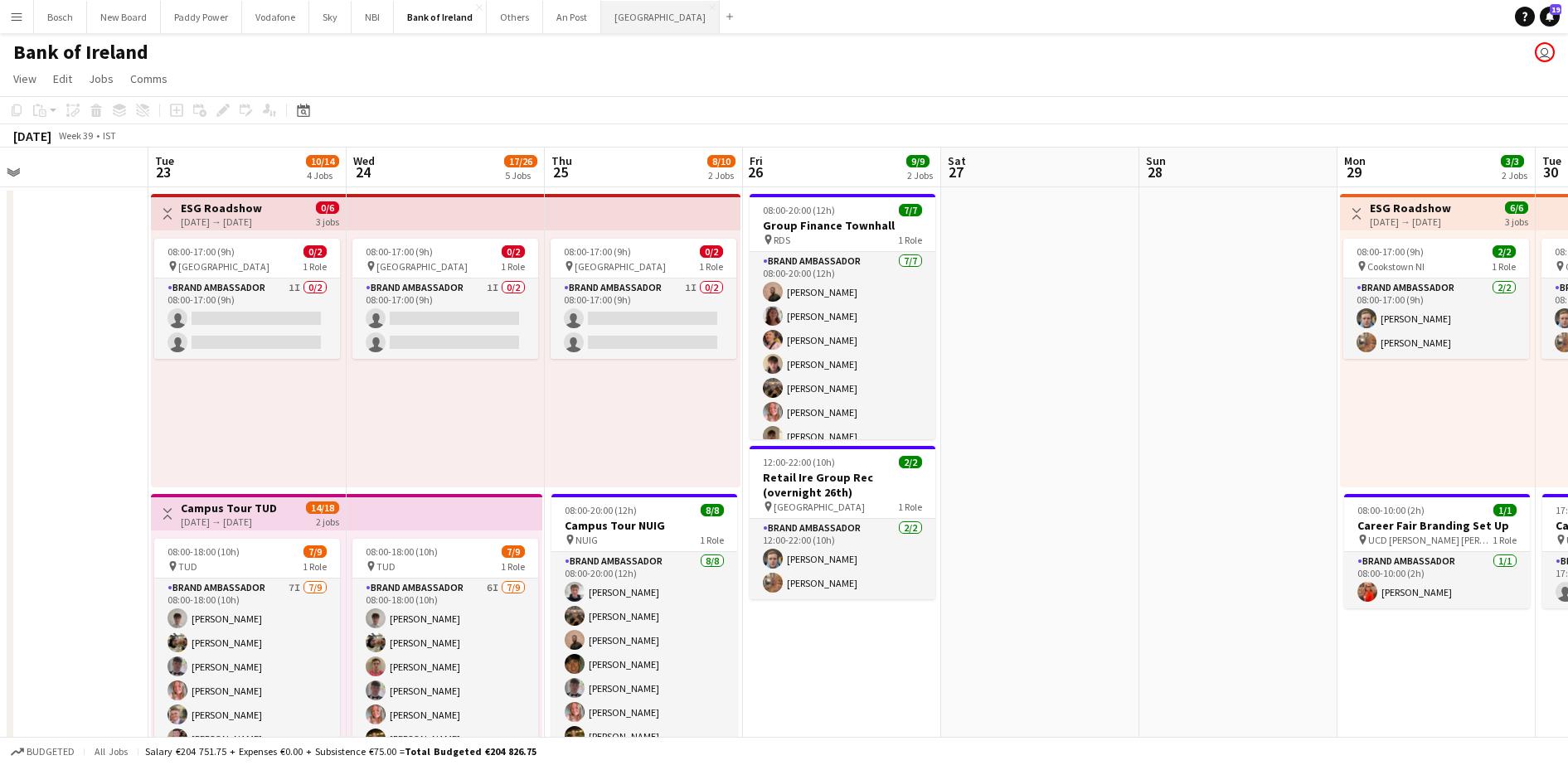
click at [616, 25] on button "[GEOGRAPHIC_DATA] Close" at bounding box center [661, 17] width 118 height 32
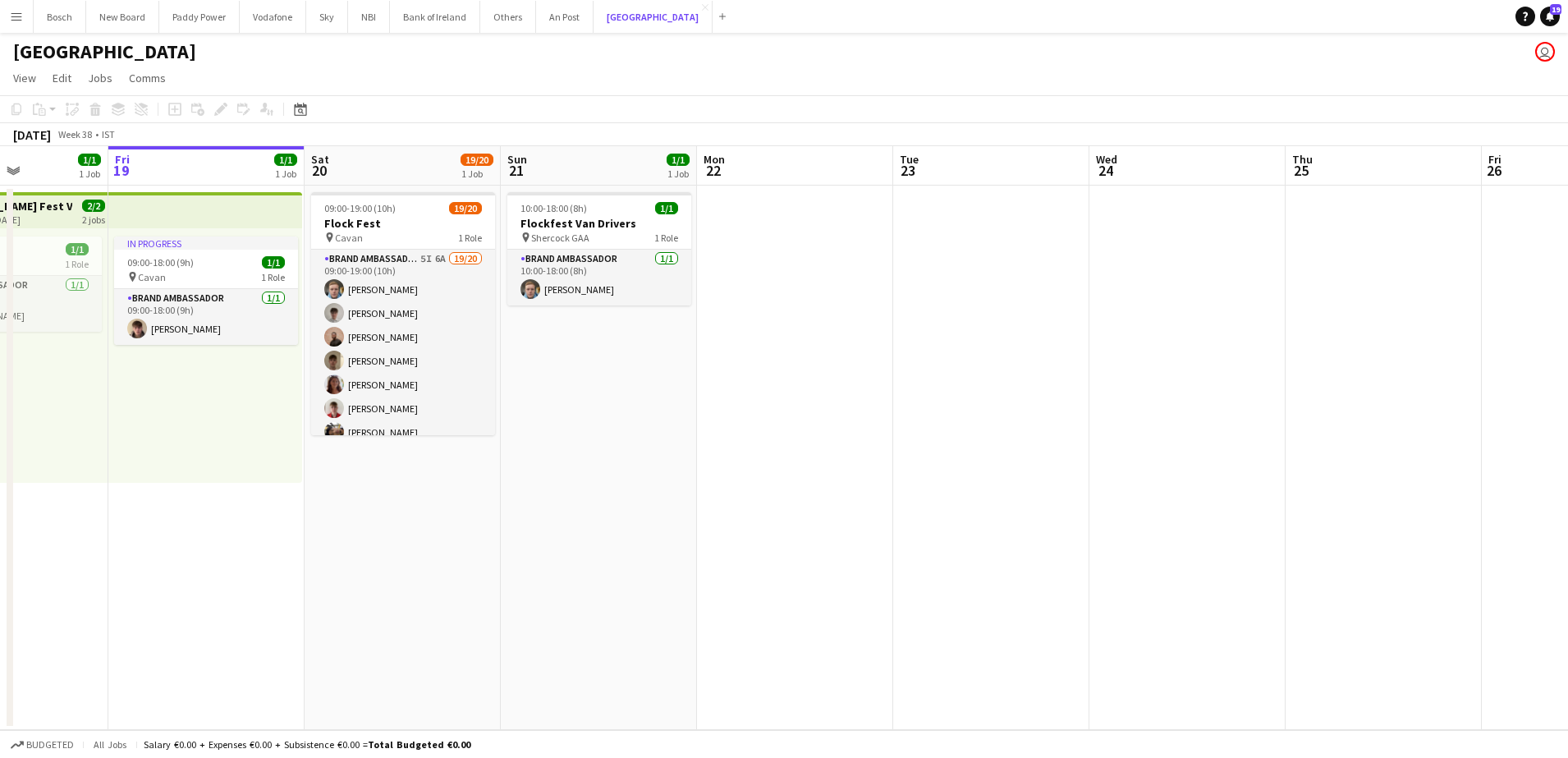
scroll to position [0, 479]
click at [409, 6] on button "Bank of Ireland Close" at bounding box center [435, 17] width 90 height 32
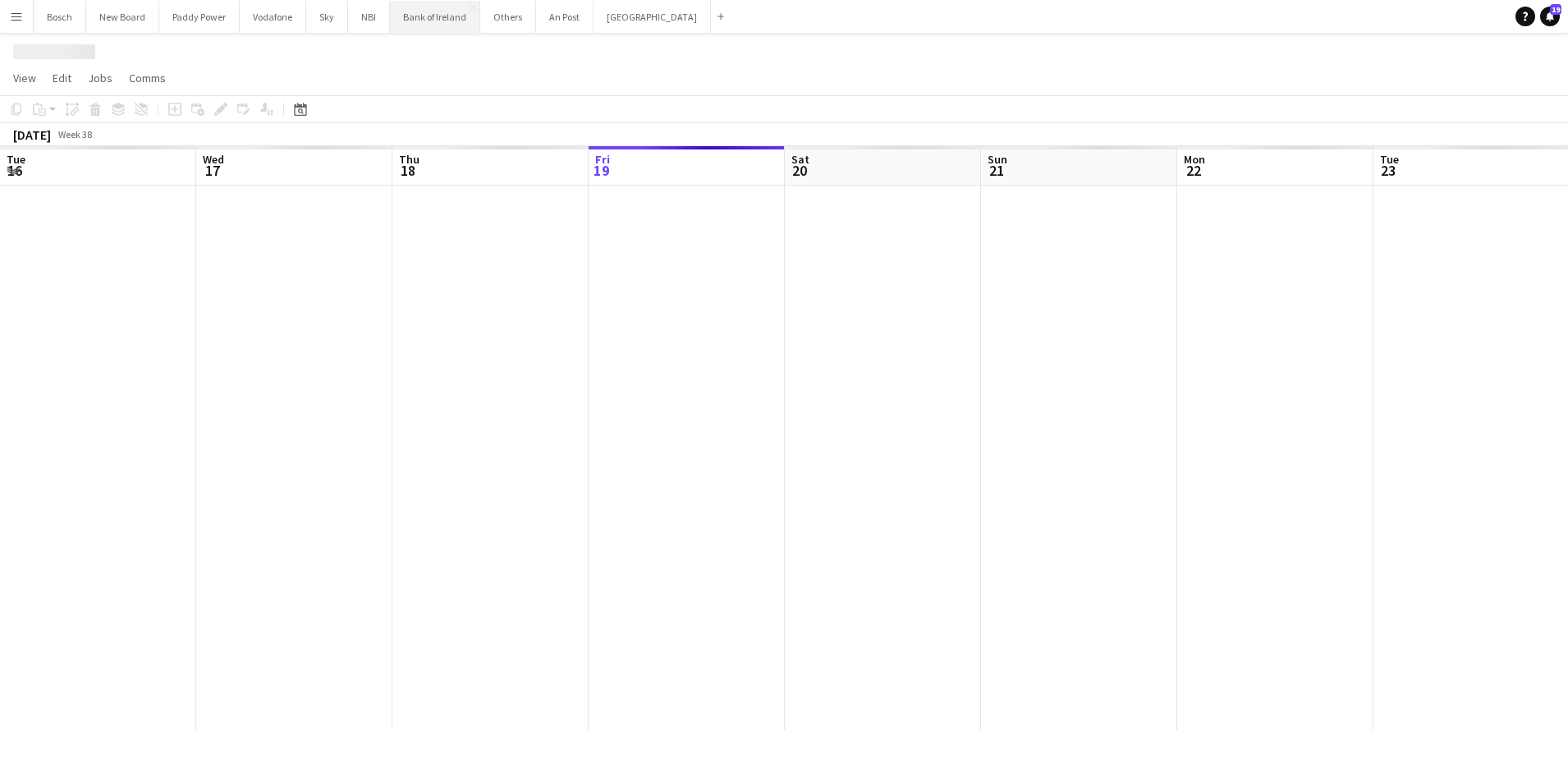
scroll to position [0, 392]
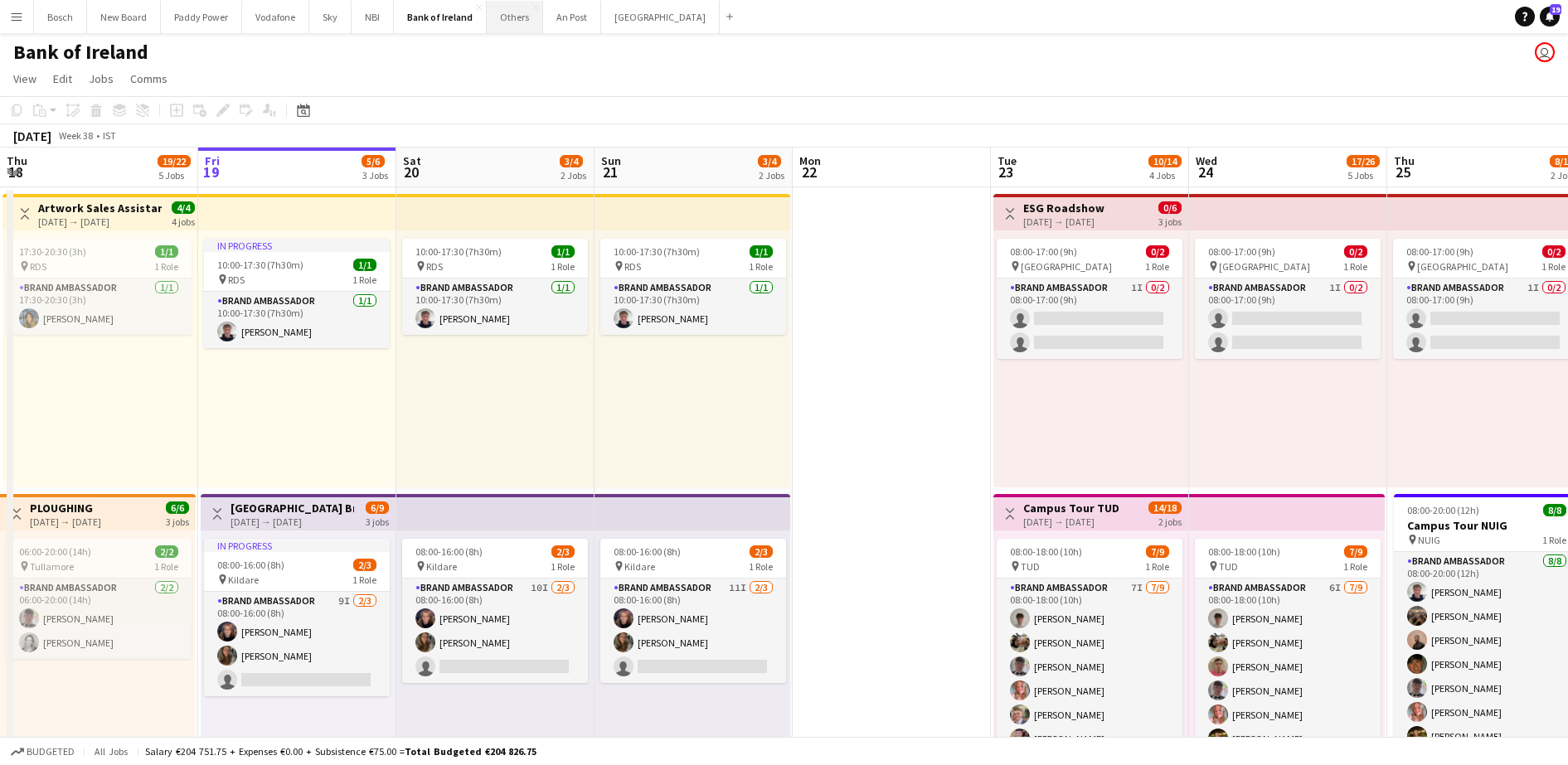
click at [501, 10] on button "Others Close" at bounding box center [515, 17] width 56 height 32
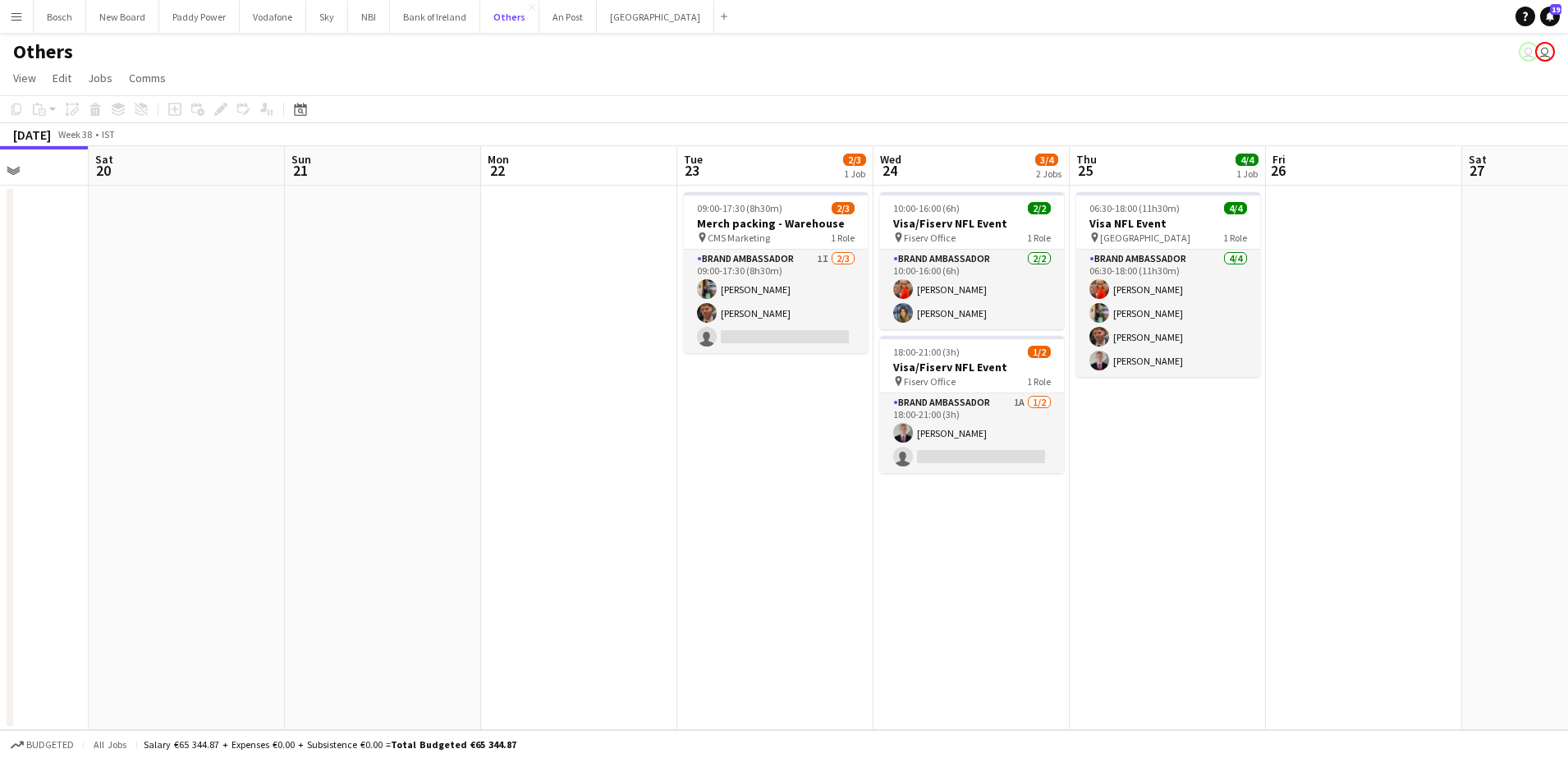
scroll to position [0, 563]
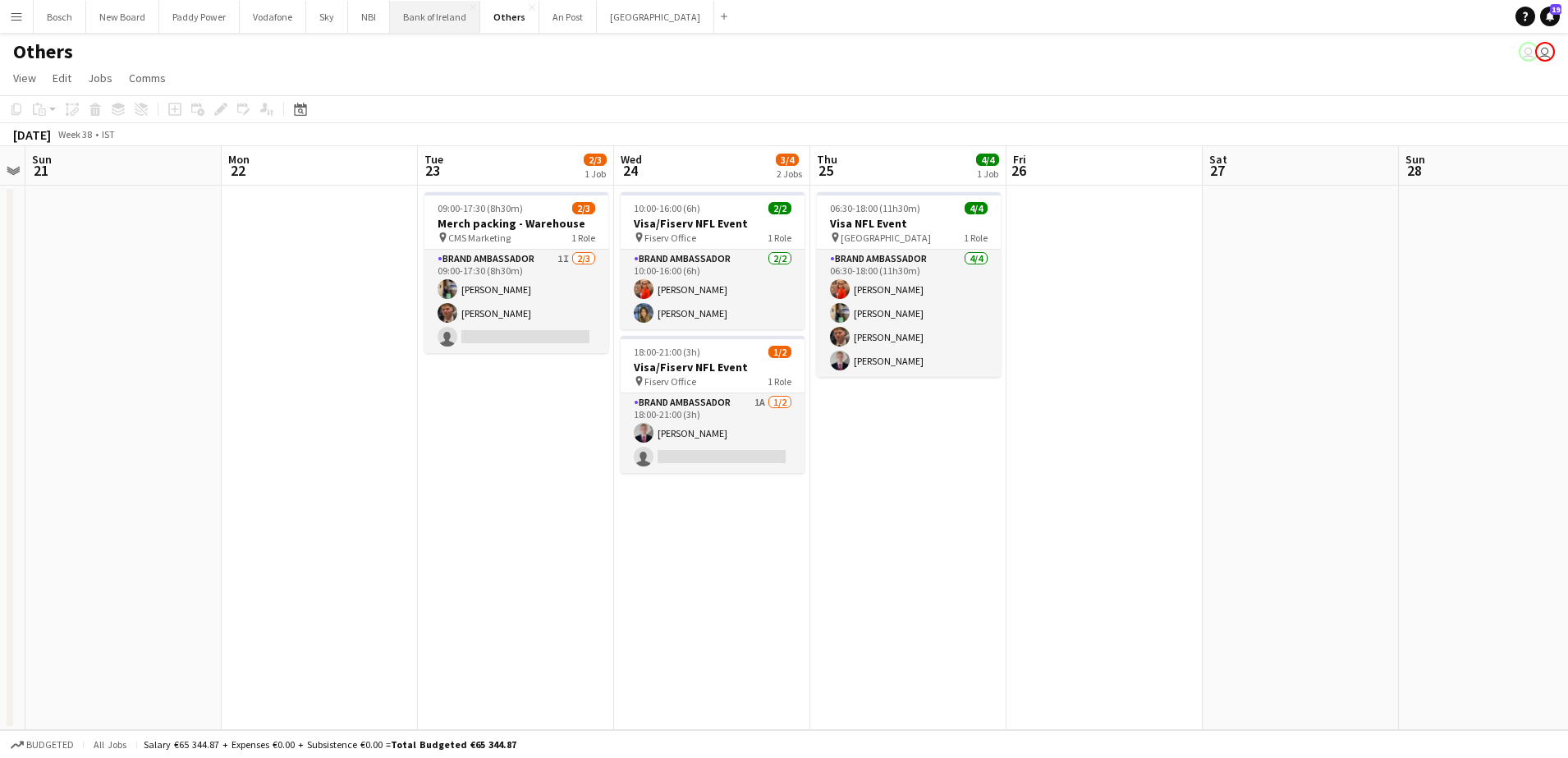
click at [420, 17] on button "Bank of Ireland Close" at bounding box center [435, 17] width 90 height 32
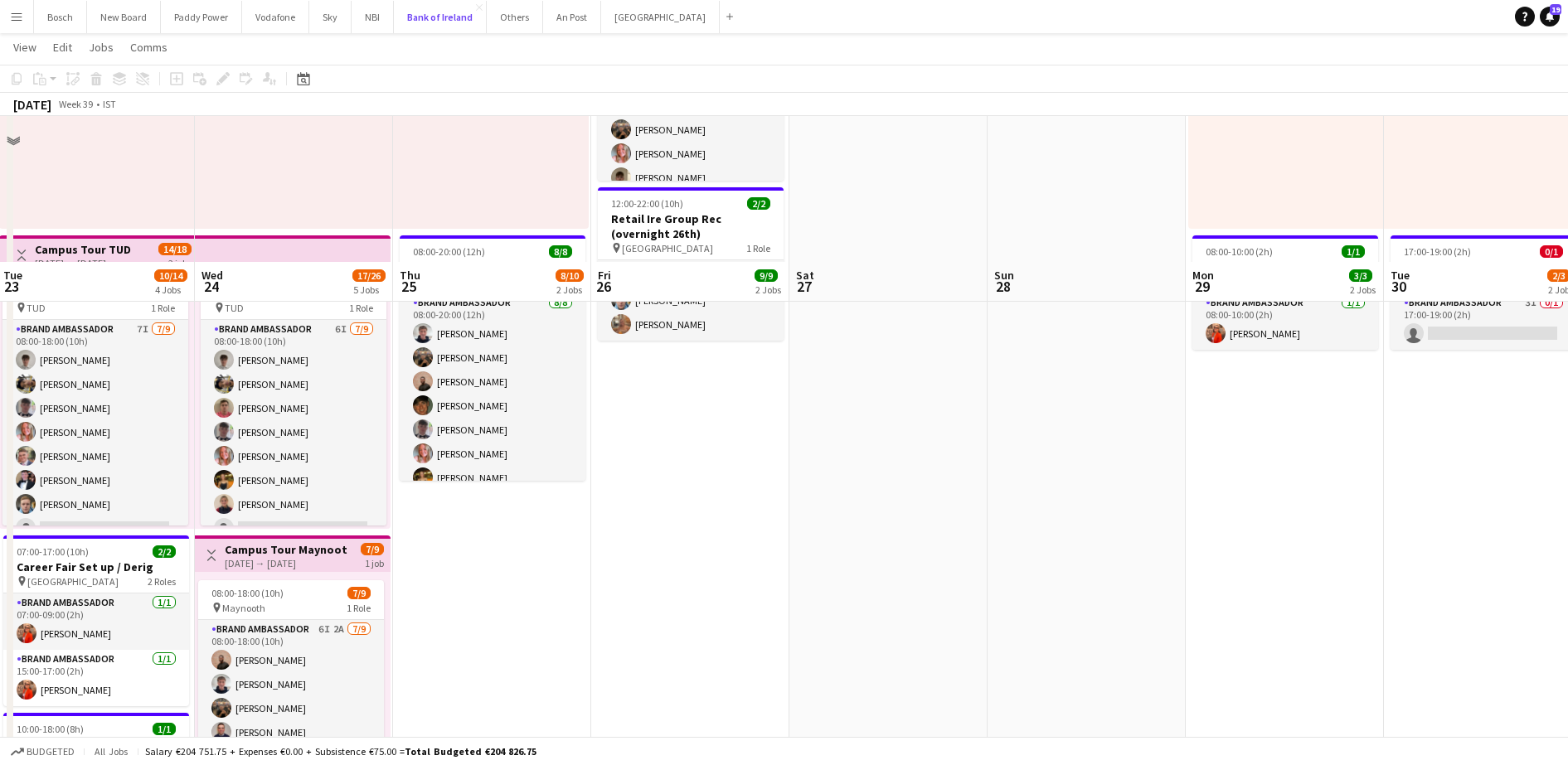
scroll to position [439, 0]
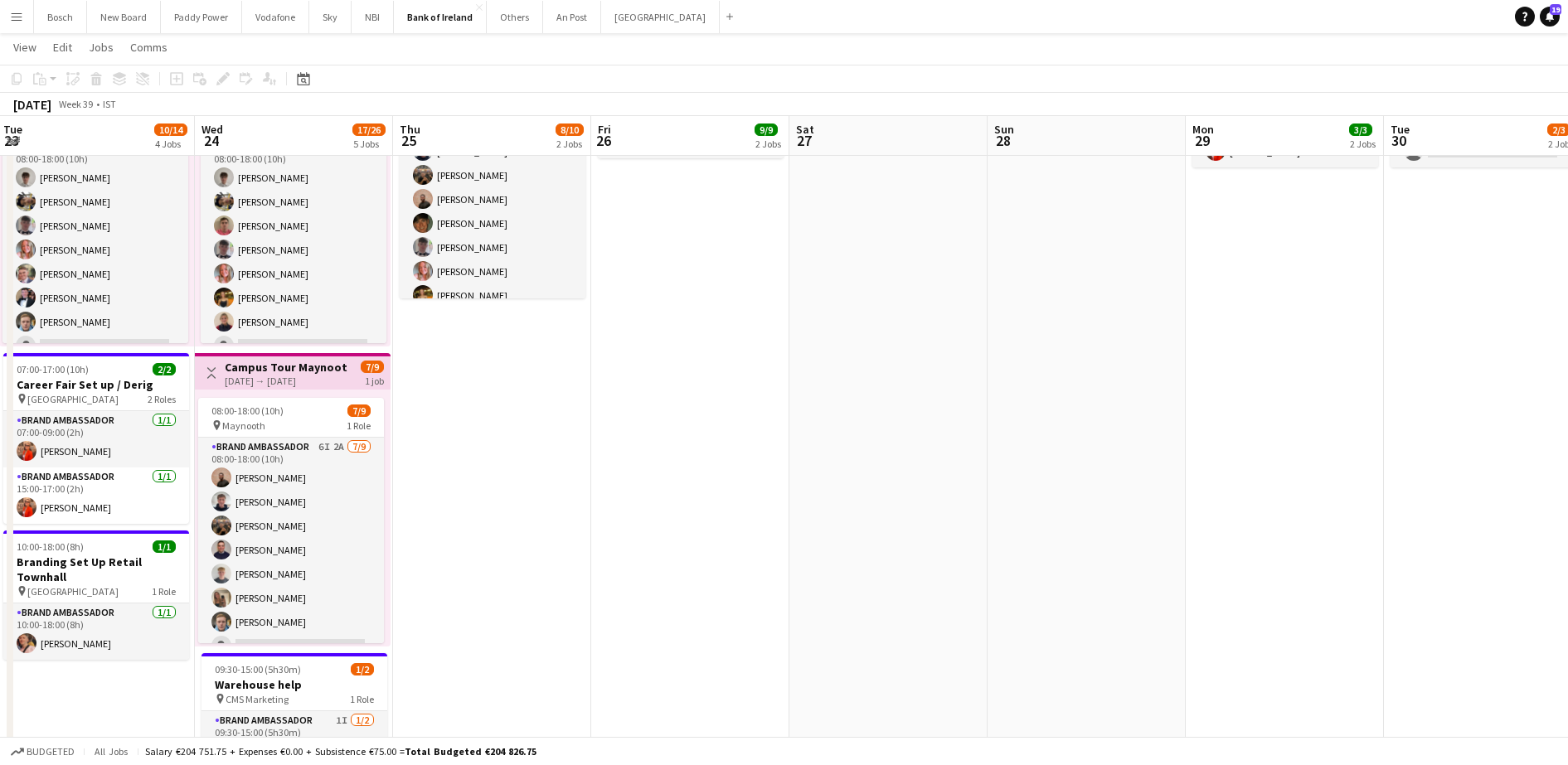
click at [521, 600] on app-date-cell "08:00-17:00 (9h) 0/2 pin Derry Everglaze Hotel 1 Role Brand Ambassador 1I 0/2 0…" at bounding box center [492, 429] width 198 height 1365
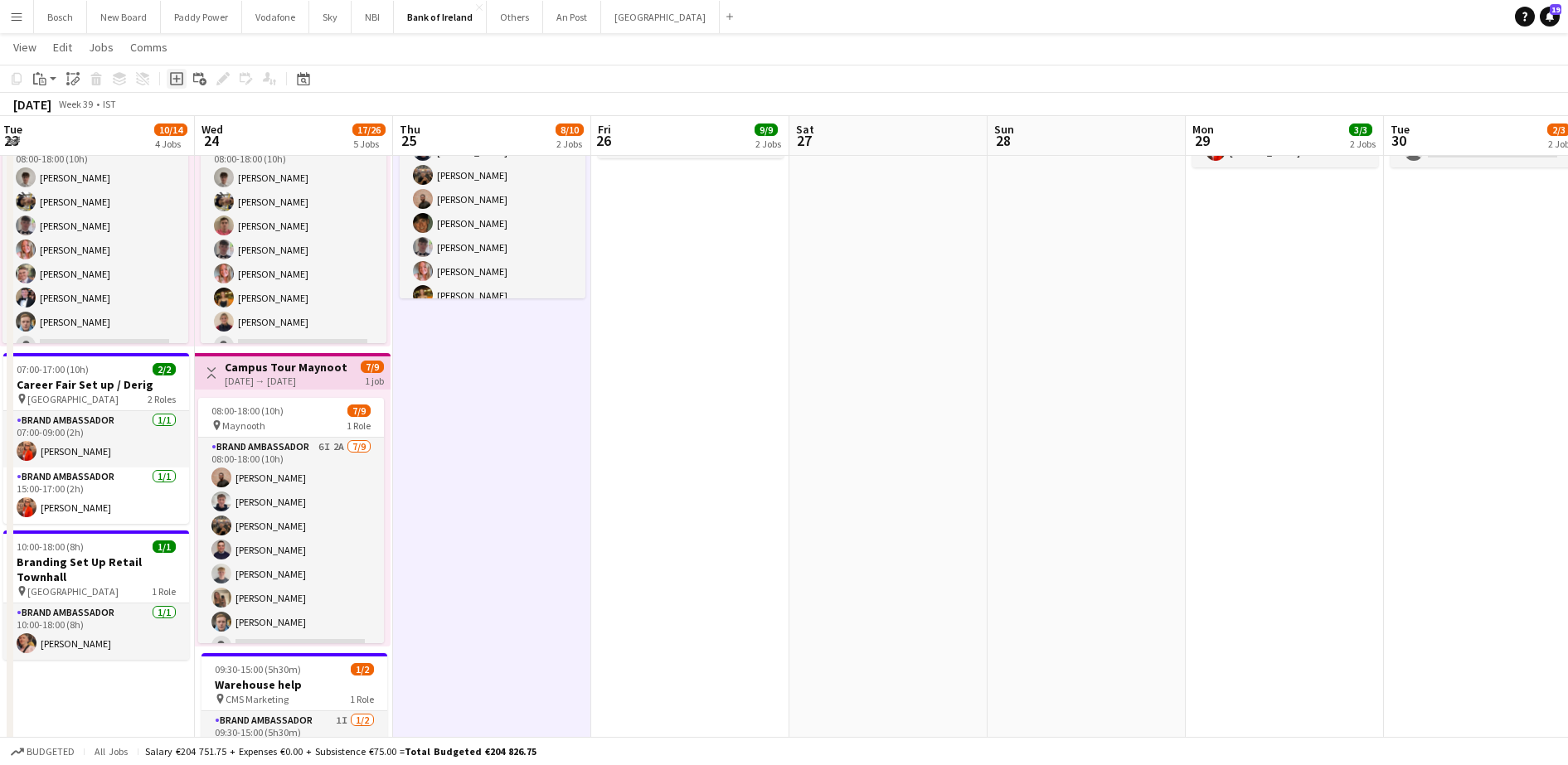
click at [170, 82] on icon "Add job" at bounding box center [176, 79] width 13 height 13
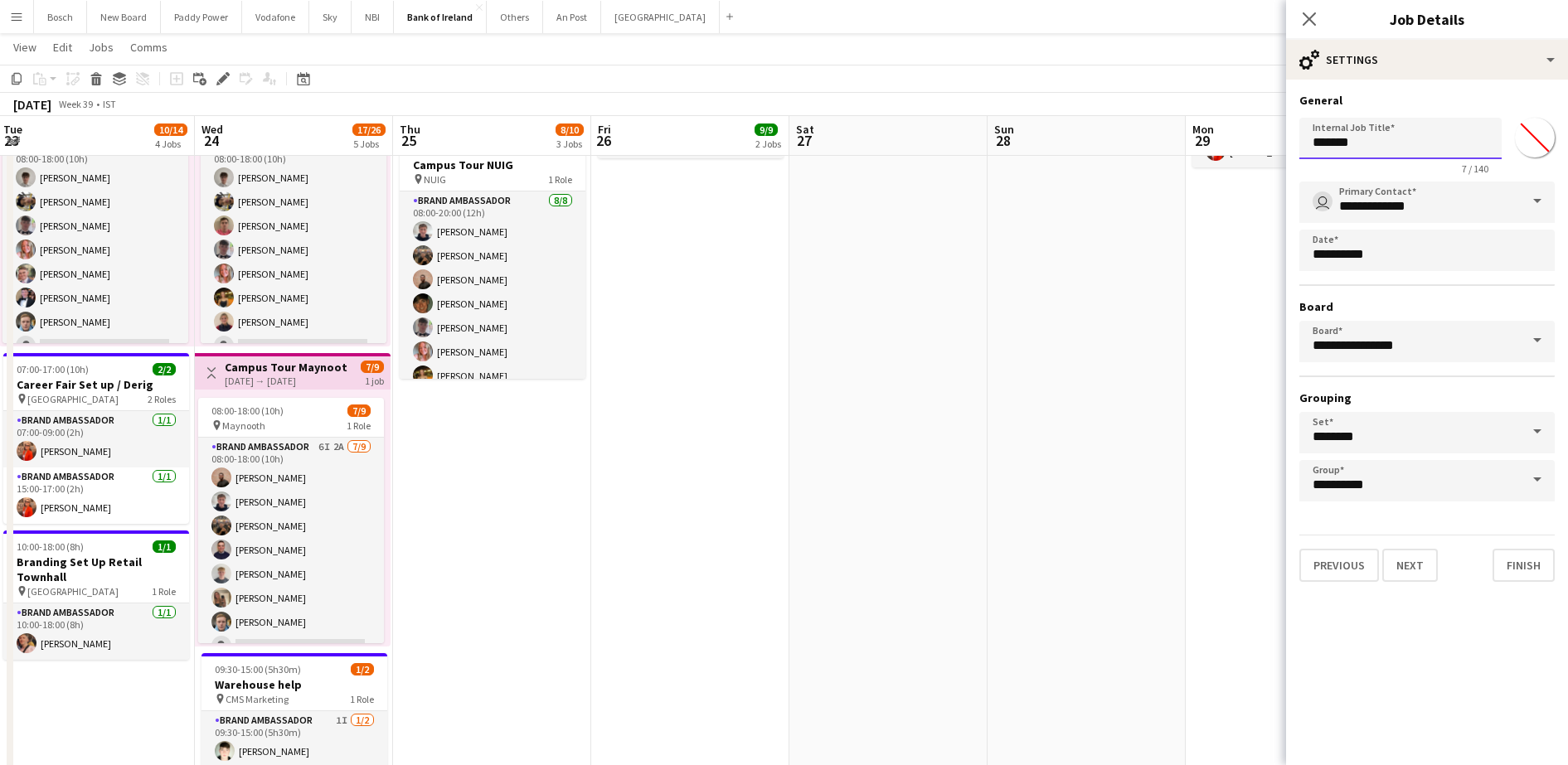
click at [1346, 148] on input "*******" at bounding box center [1400, 138] width 203 height 41
type input "**********"
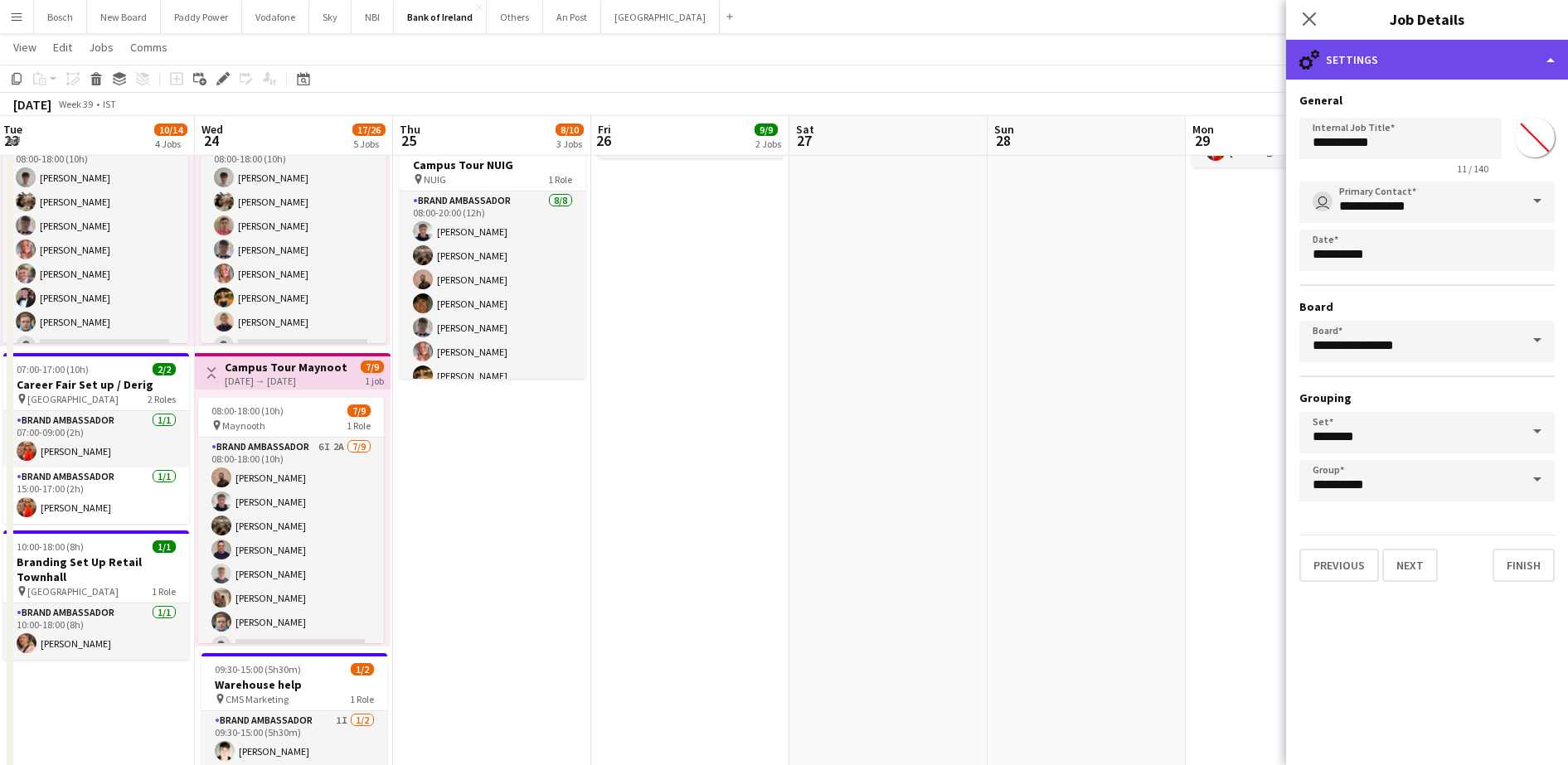
click at [1509, 74] on div "cog-double-3 Settings" at bounding box center [1426, 59] width 282 height 39
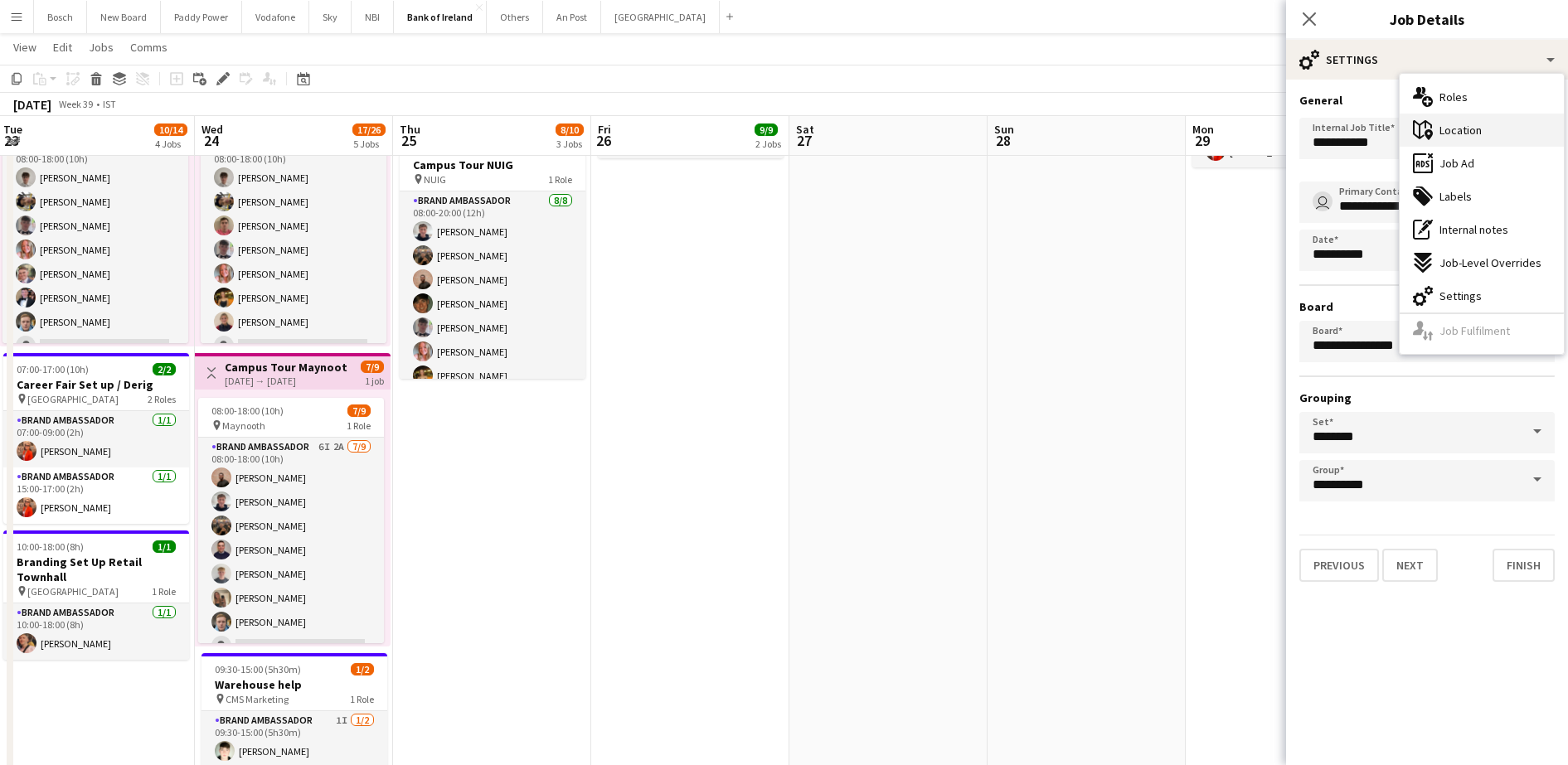
click at [1491, 133] on div "maps-pin-1 Location" at bounding box center [1481, 130] width 164 height 33
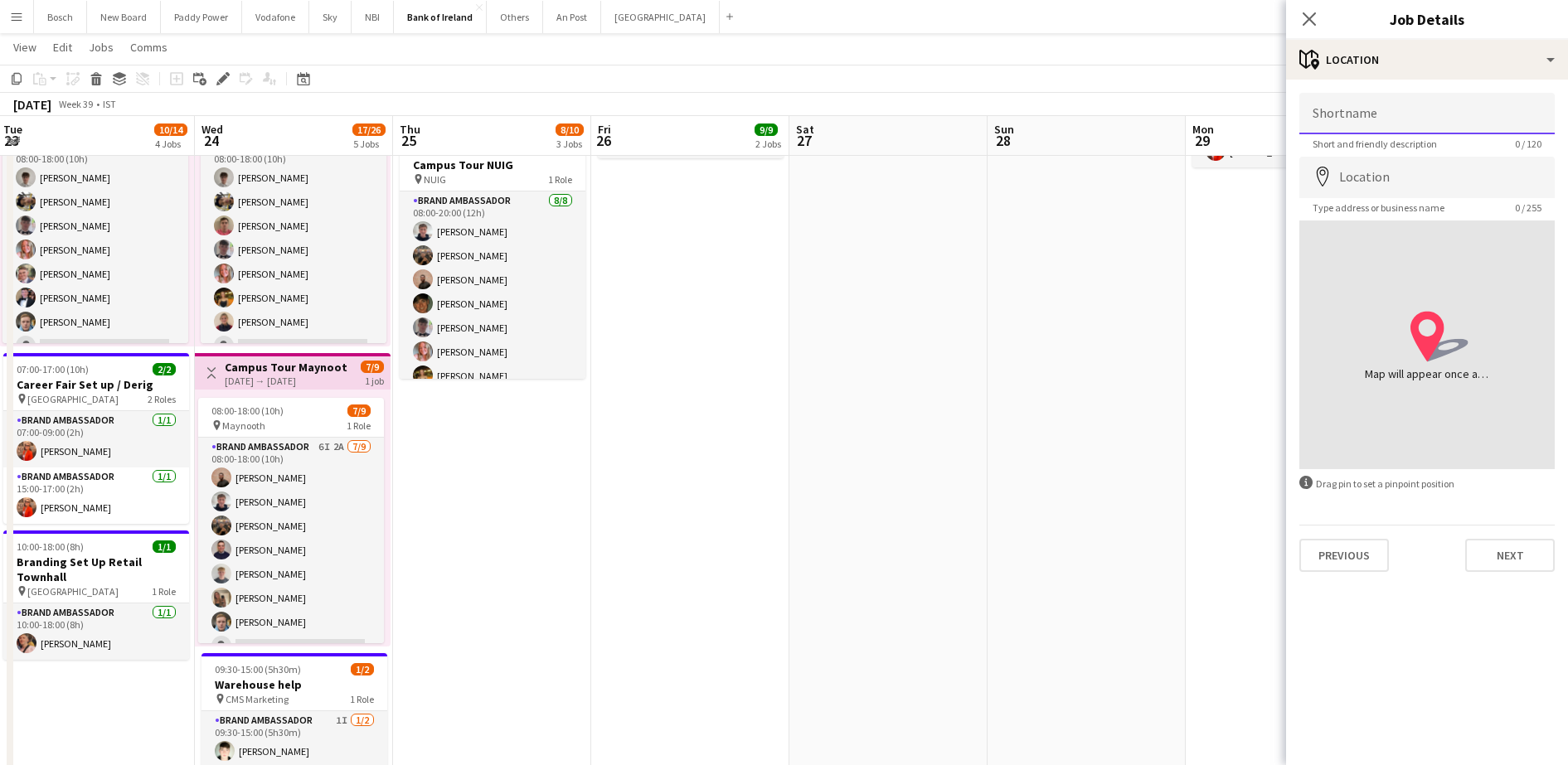
click at [1376, 103] on input "Shortname" at bounding box center [1426, 114] width 255 height 41
type input "*"
type input "***"
click at [1494, 552] on button "Next" at bounding box center [1509, 555] width 89 height 33
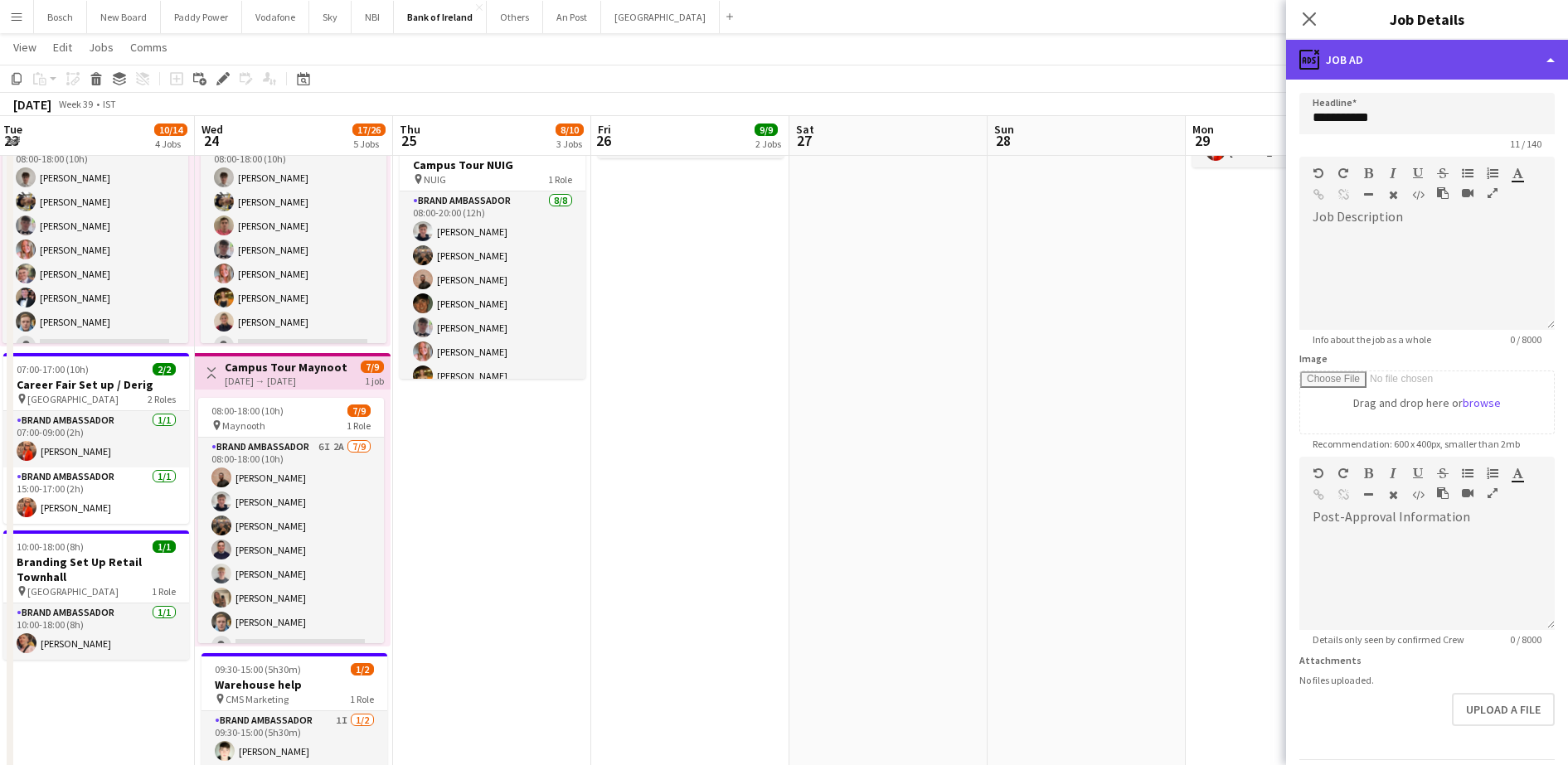
click at [1426, 75] on div "ads-window Job Ad" at bounding box center [1426, 59] width 282 height 39
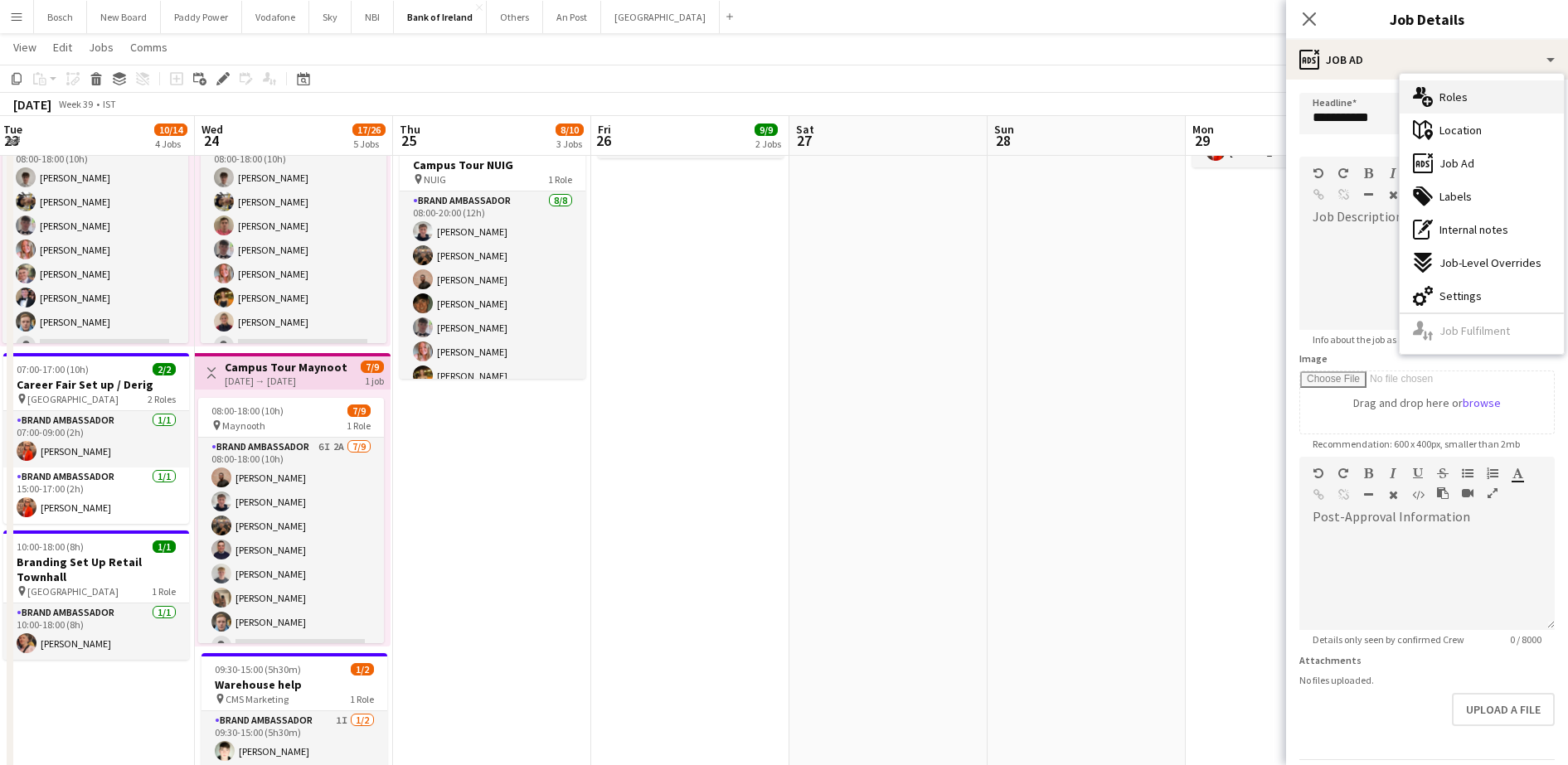
click at [1443, 82] on div "multiple-users-add Roles" at bounding box center [1481, 97] width 164 height 33
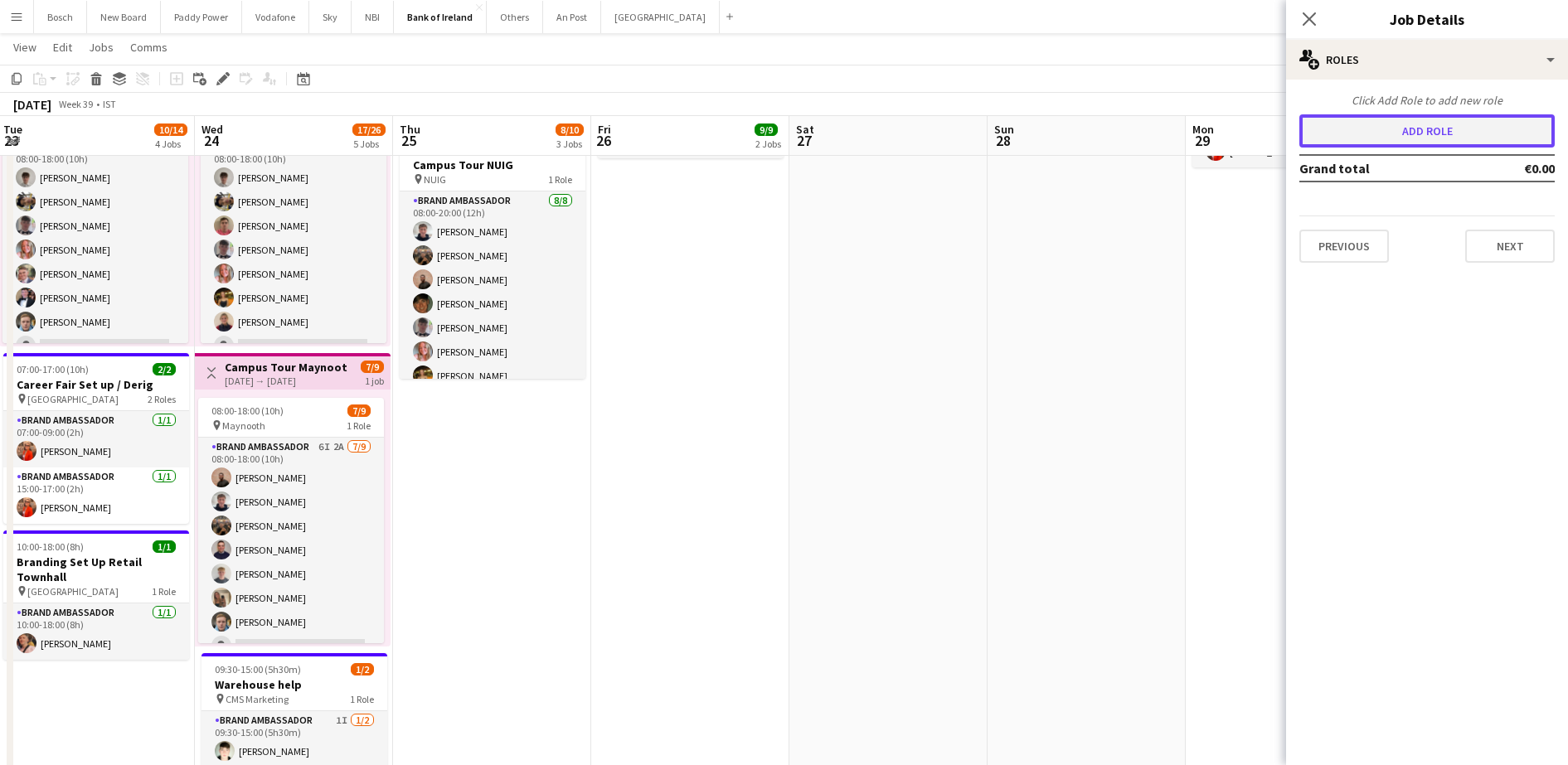
click at [1372, 130] on button "Add role" at bounding box center [1426, 130] width 255 height 33
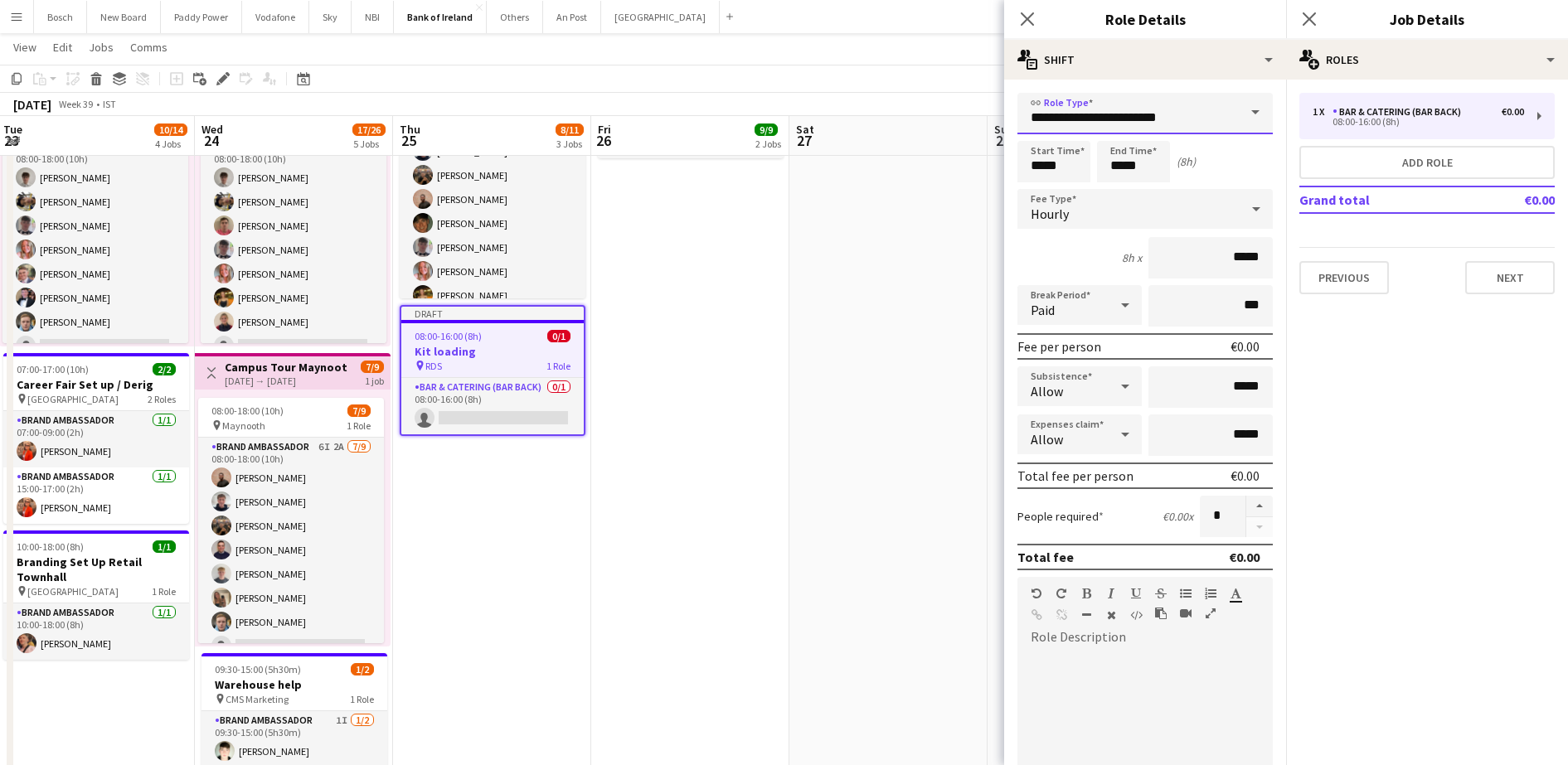
click at [1182, 101] on input "**********" at bounding box center [1145, 114] width 255 height 41
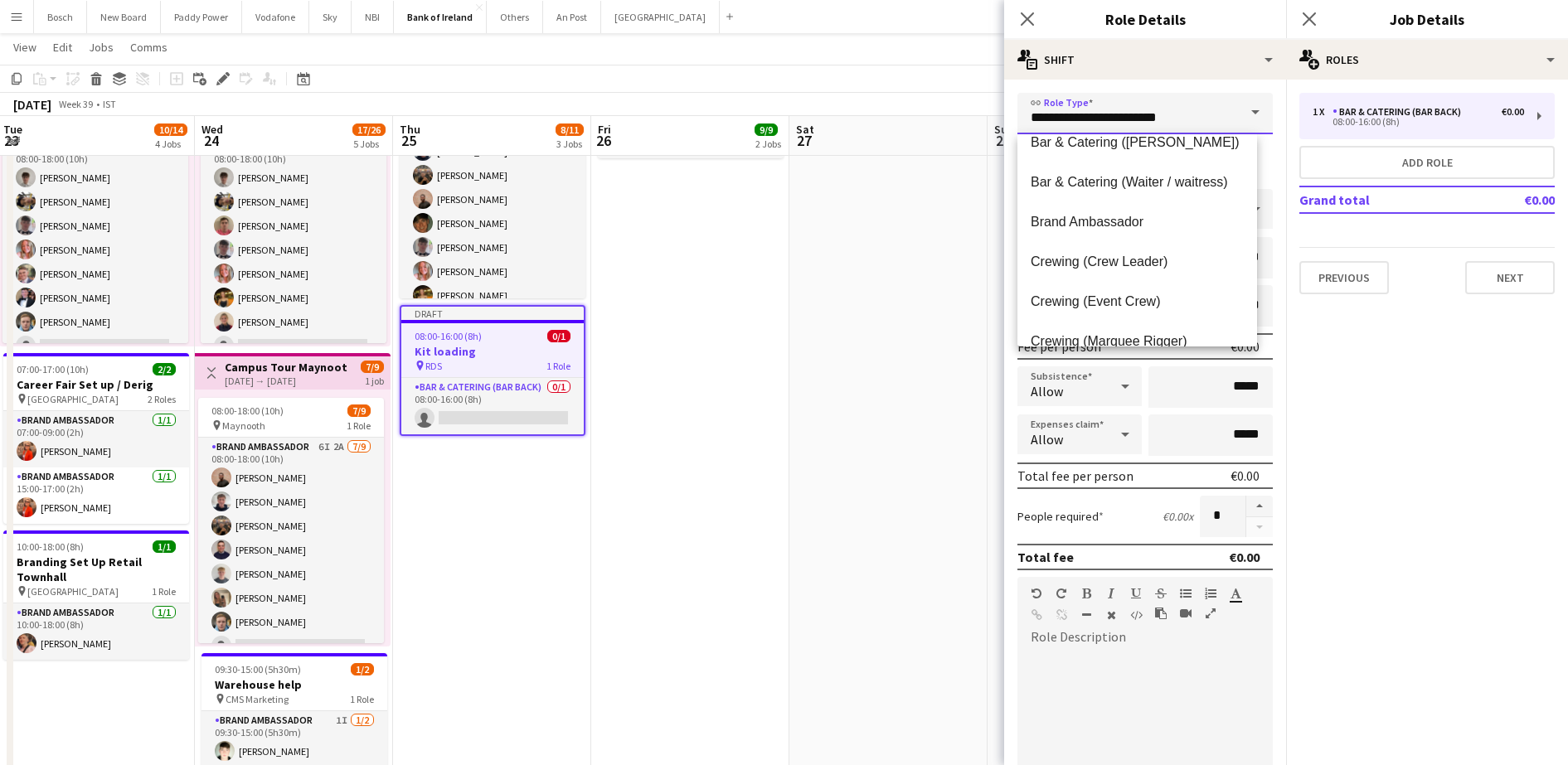
scroll to position [258, 0]
click at [1149, 220] on span "Brand Ambassador" at bounding box center [1136, 221] width 213 height 16
type input "**********"
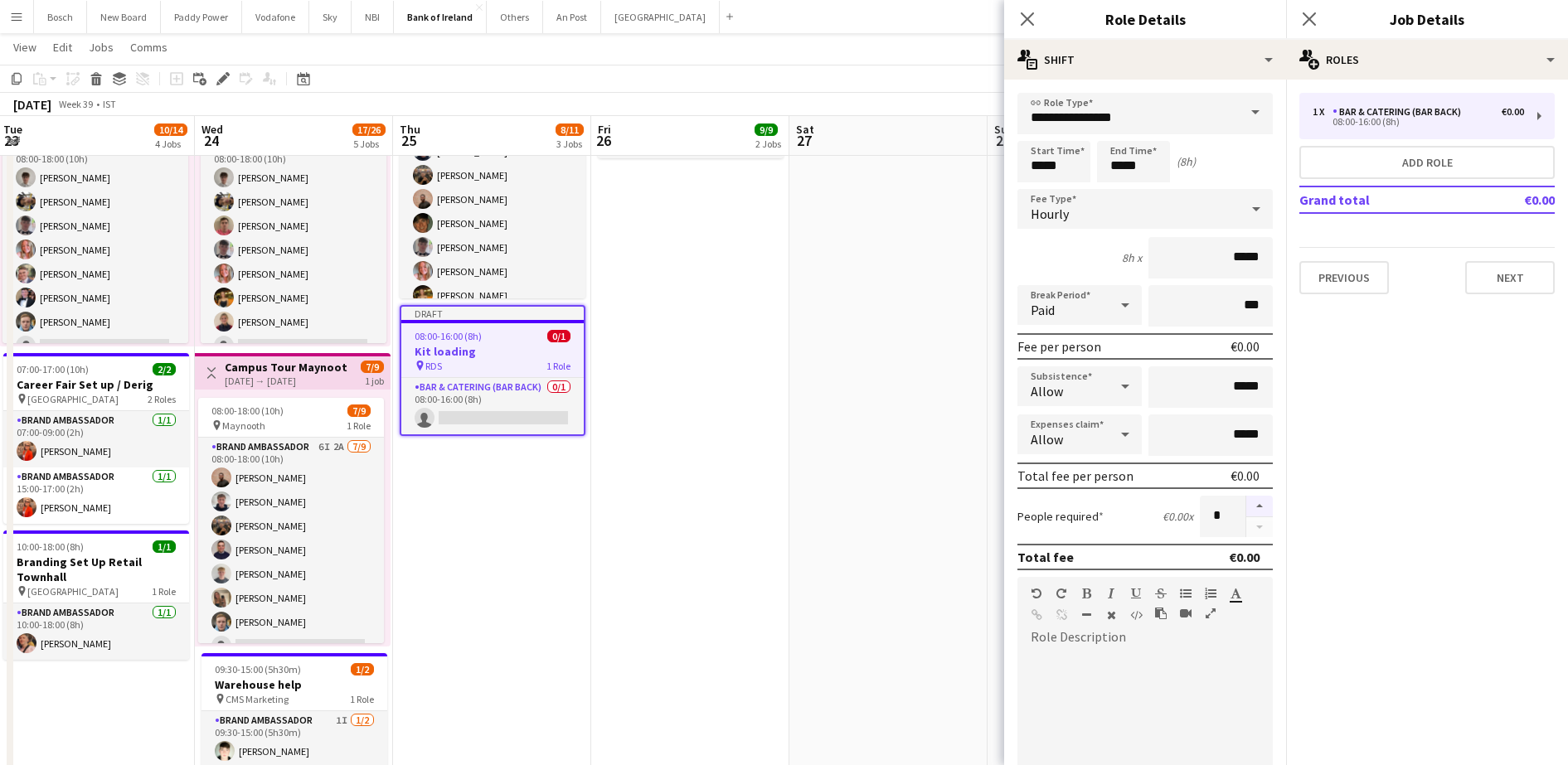
click at [1246, 504] on button "button" at bounding box center [1259, 506] width 26 height 22
type input "*"
click at [1034, 157] on input "*****" at bounding box center [1054, 161] width 73 height 41
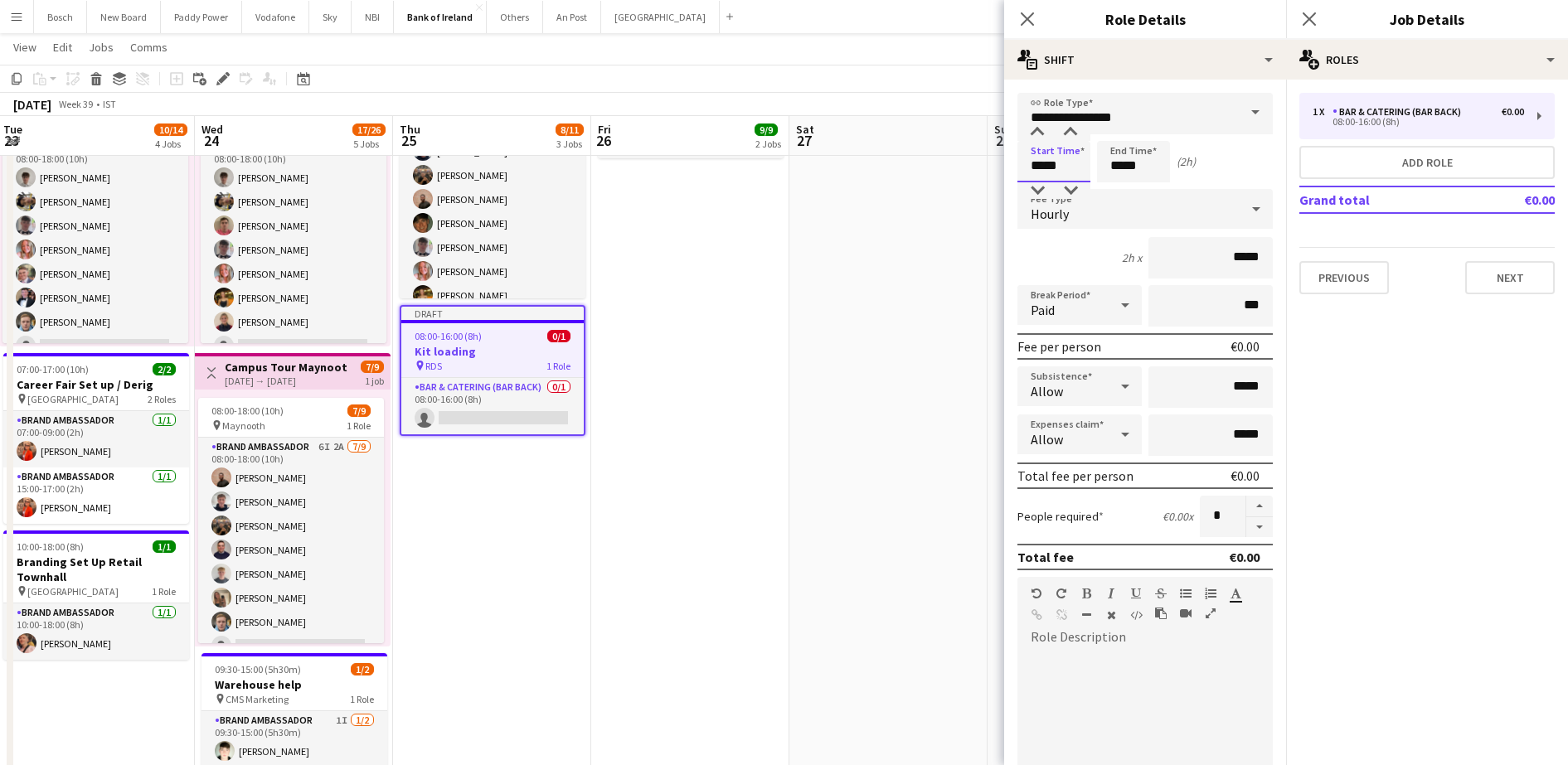
type input "*****"
click at [1104, 169] on input "*****" at bounding box center [1134, 161] width 73 height 41
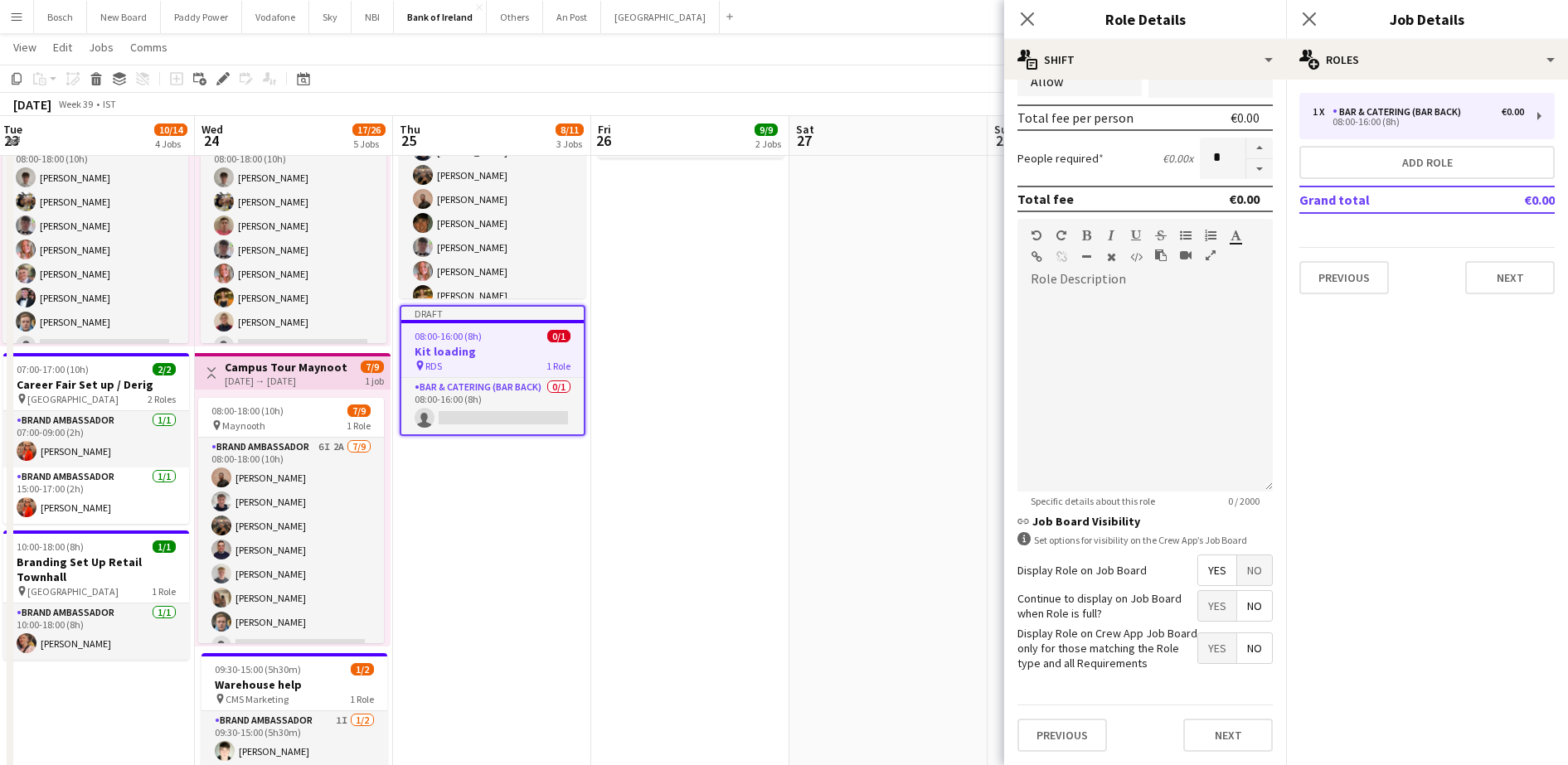
click at [1212, 754] on div "Previous Next" at bounding box center [1145, 735] width 255 height 60
click at [908, 503] on app-date-cell at bounding box center [888, 429] width 198 height 1365
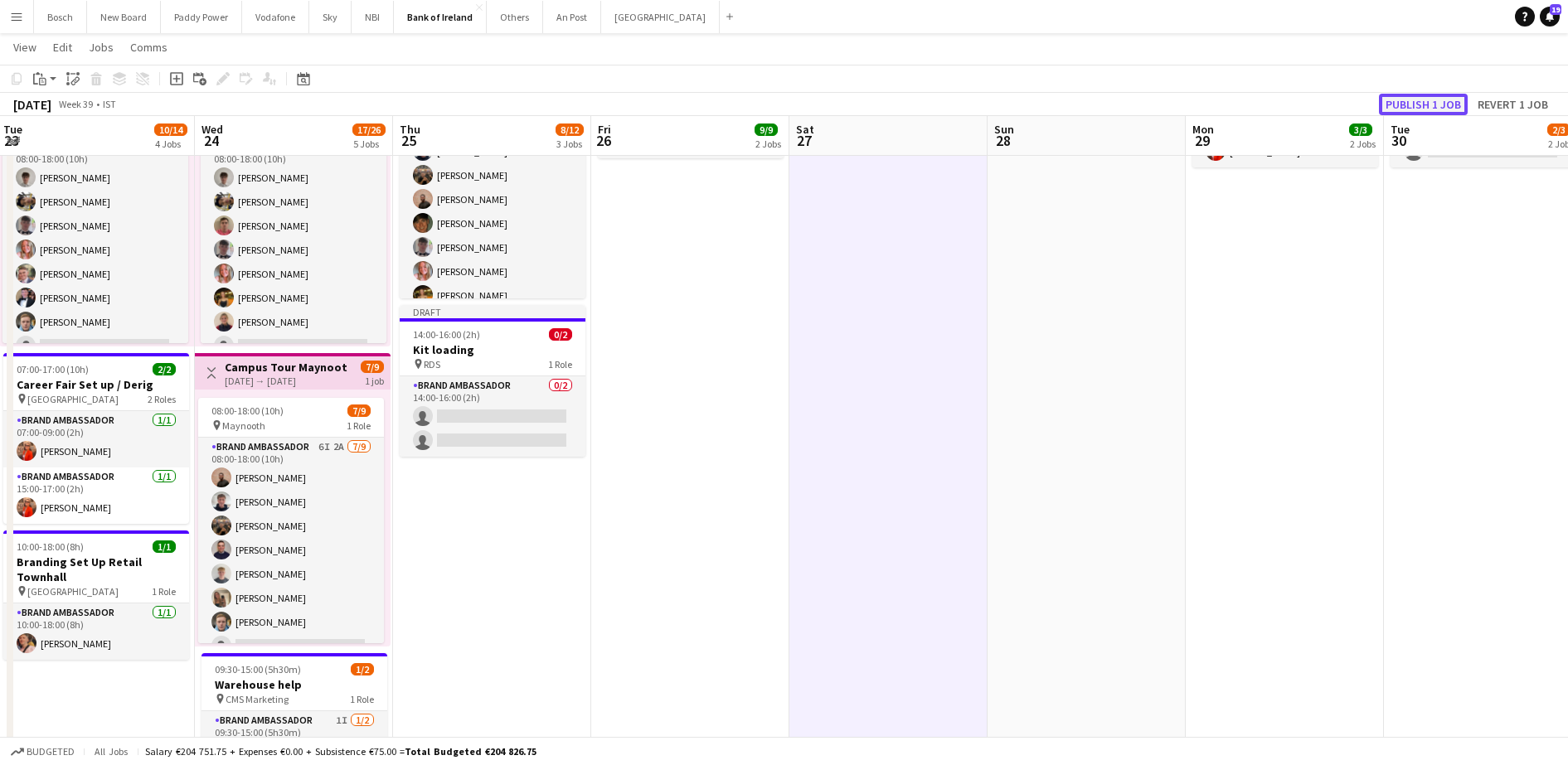
click at [1402, 103] on button "Publish 1 job" at bounding box center [1423, 104] width 89 height 22
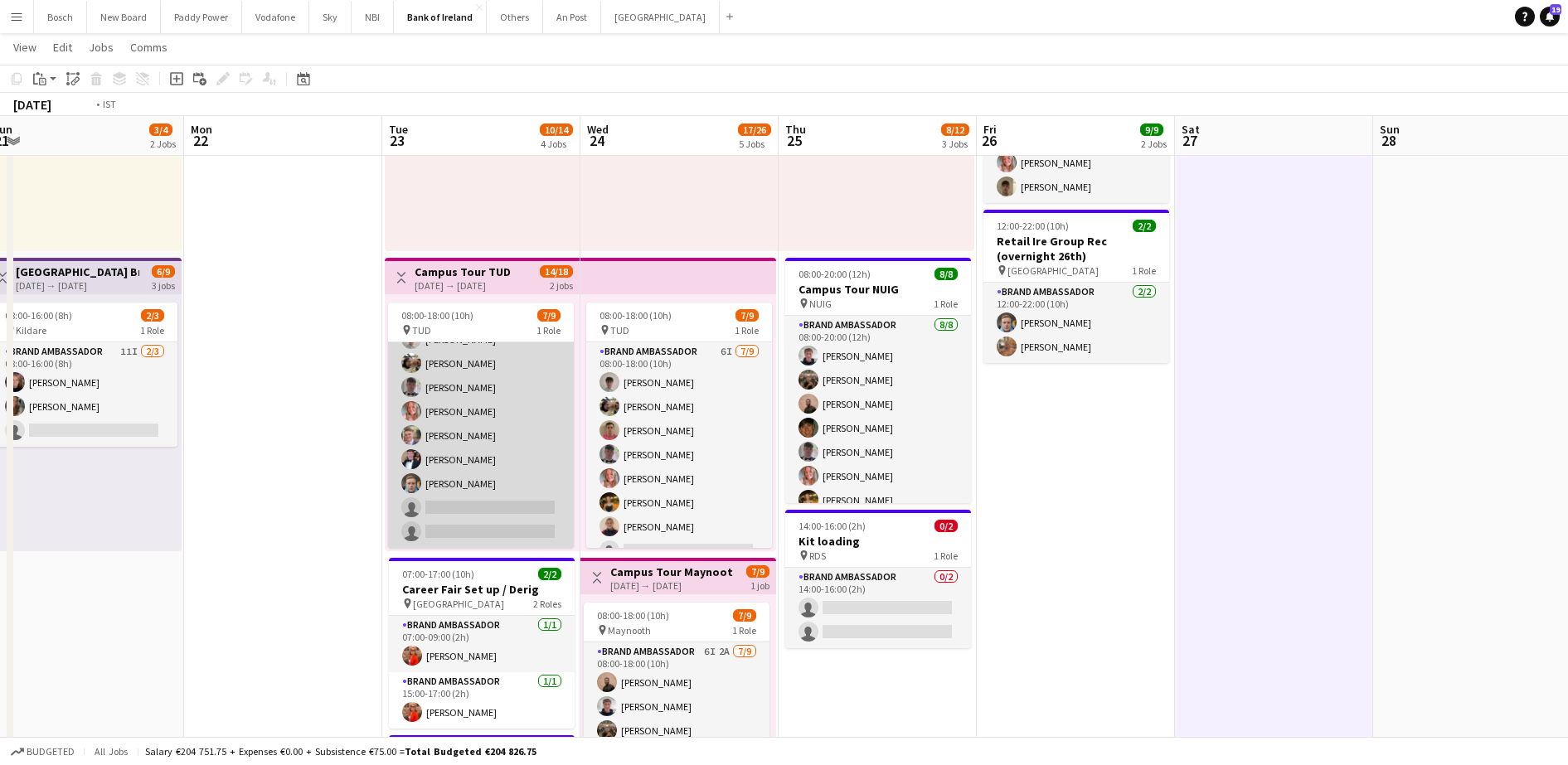
scroll to position [0, 614]
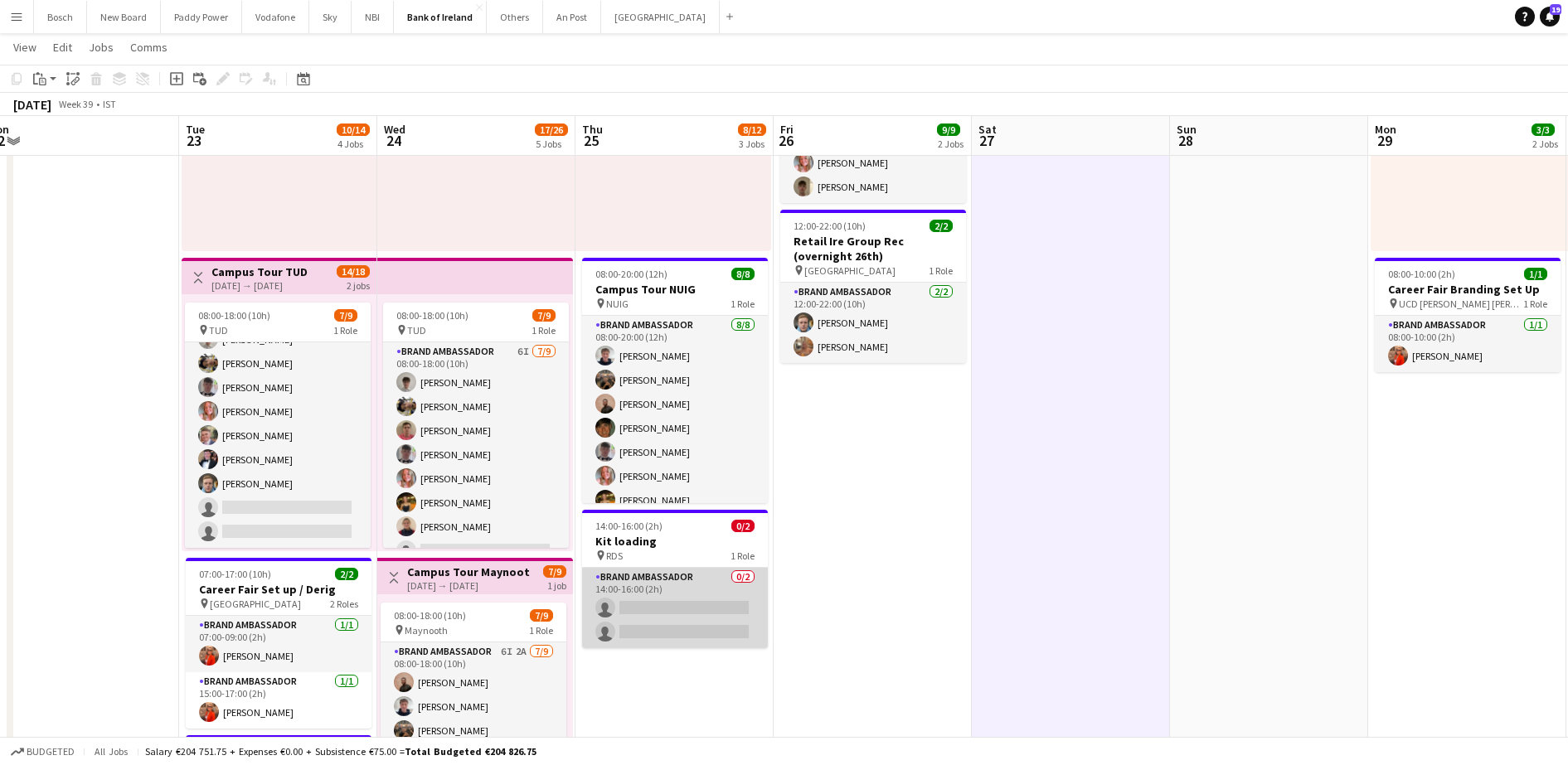
click at [657, 588] on app-card-role "Brand Ambassador 0/2 14:00-16:00 (2h) single-neutral-actions single-neutral-act…" at bounding box center [675, 608] width 186 height 81
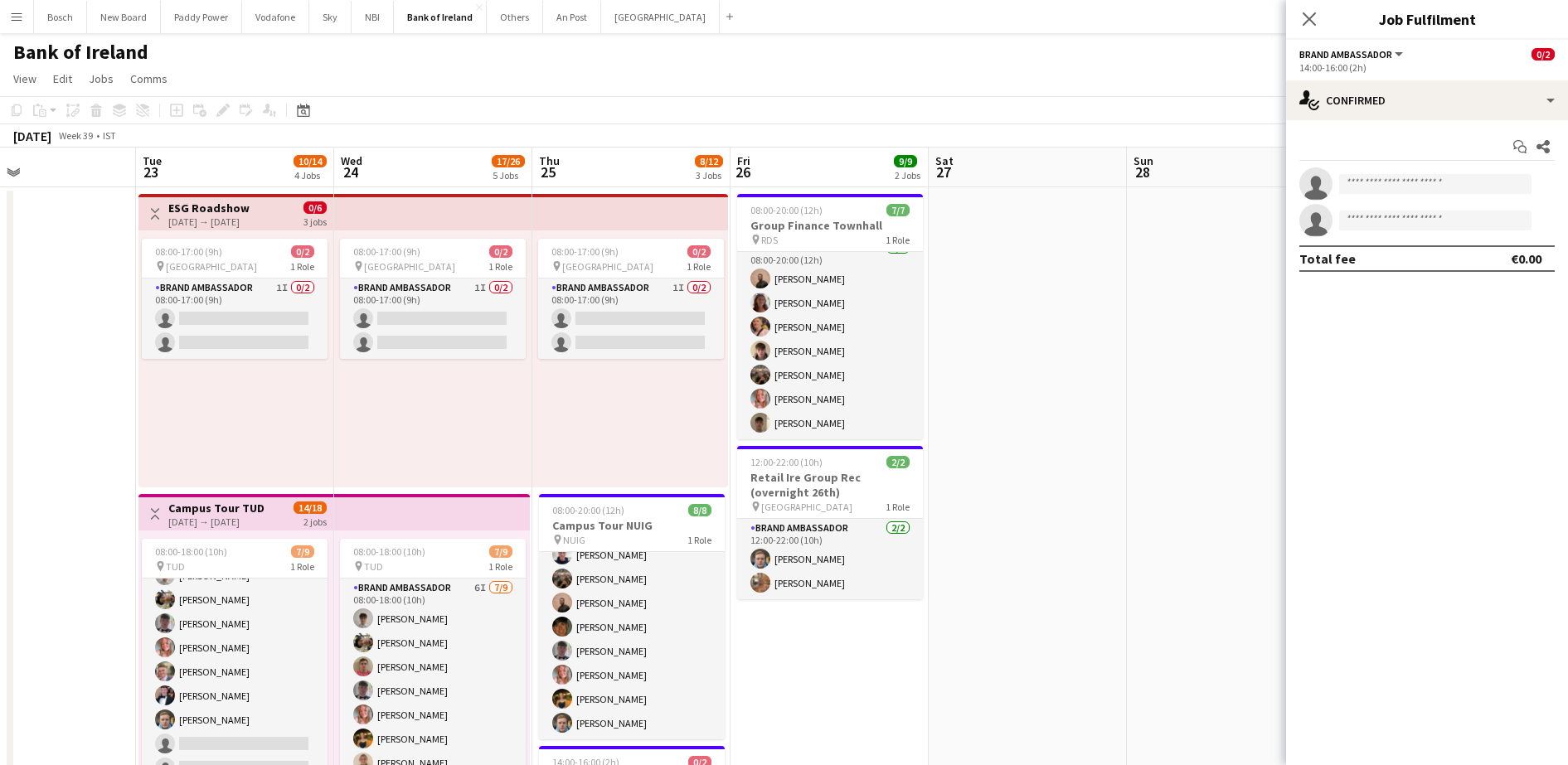
scroll to position [0, 459]
click at [240, 354] on app-card-role "Brand Ambassador 1I 0/2 08:00-17:00 (9h) single-neutral-actions single-neutral-…" at bounding box center [234, 319] width 186 height 81
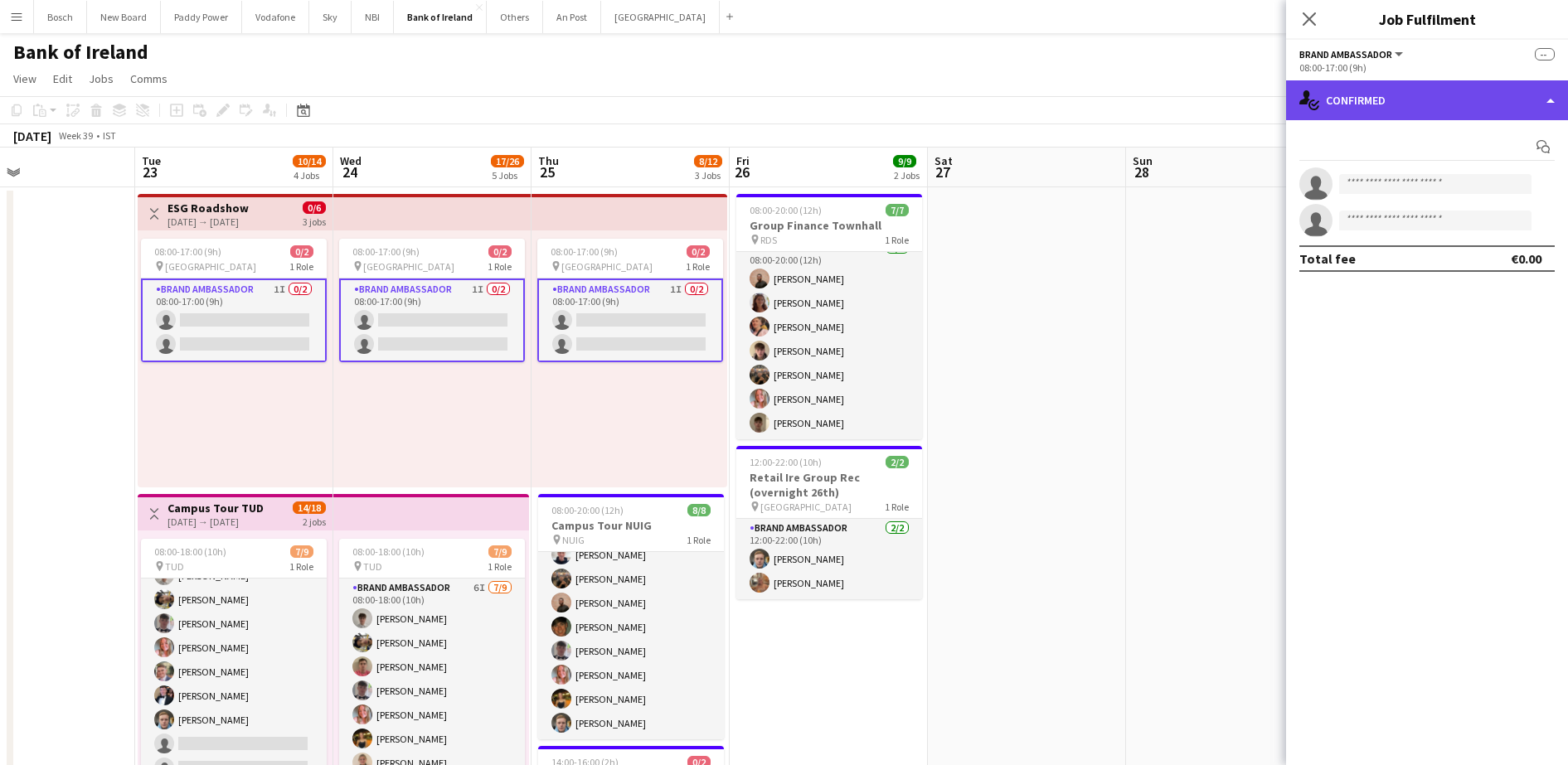
click at [1474, 83] on div "single-neutral-actions-check-2 Confirmed" at bounding box center [1426, 100] width 282 height 39
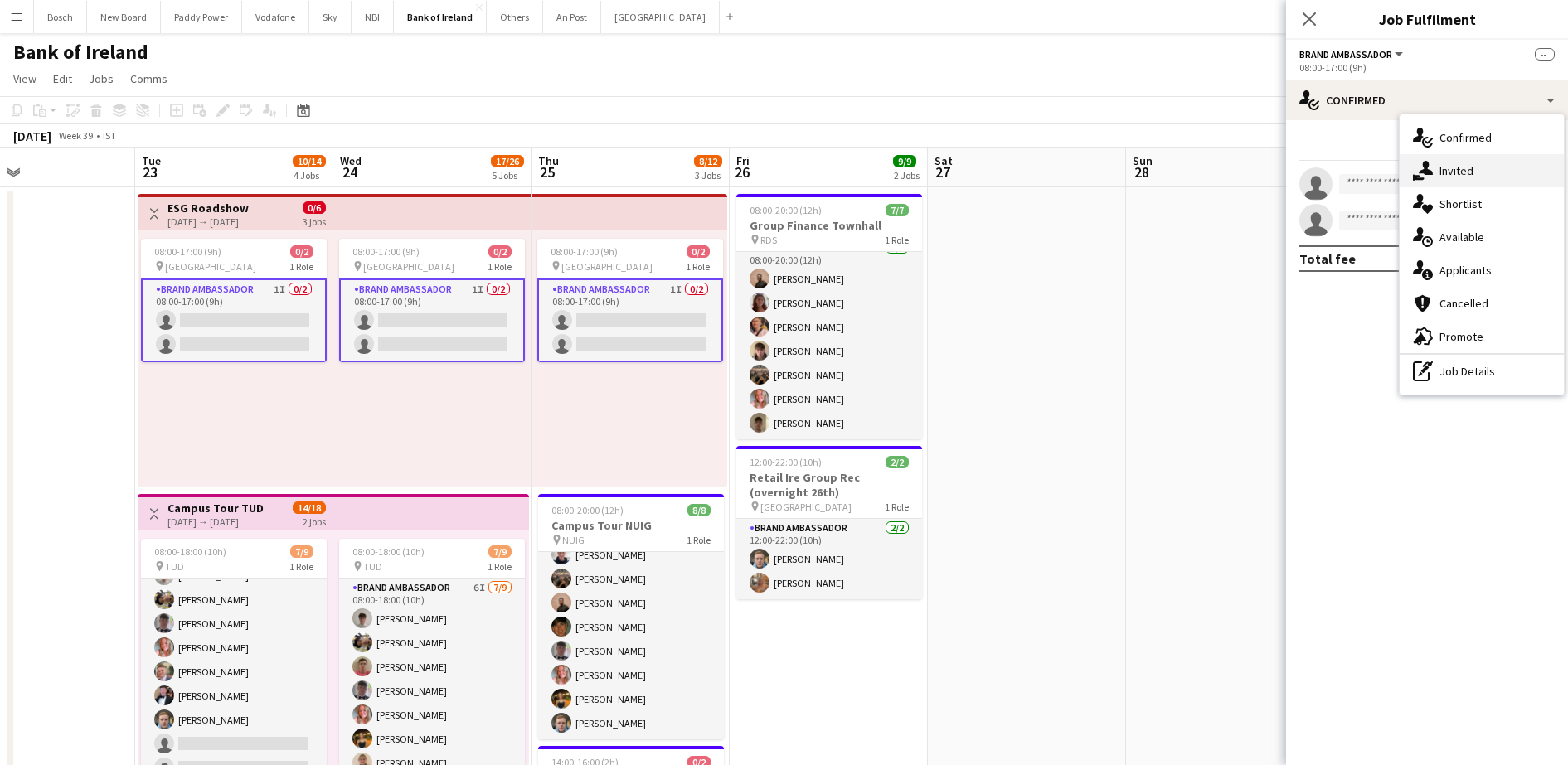
click at [1489, 156] on div "single-neutral-actions-share-1 Invited" at bounding box center [1481, 170] width 164 height 33
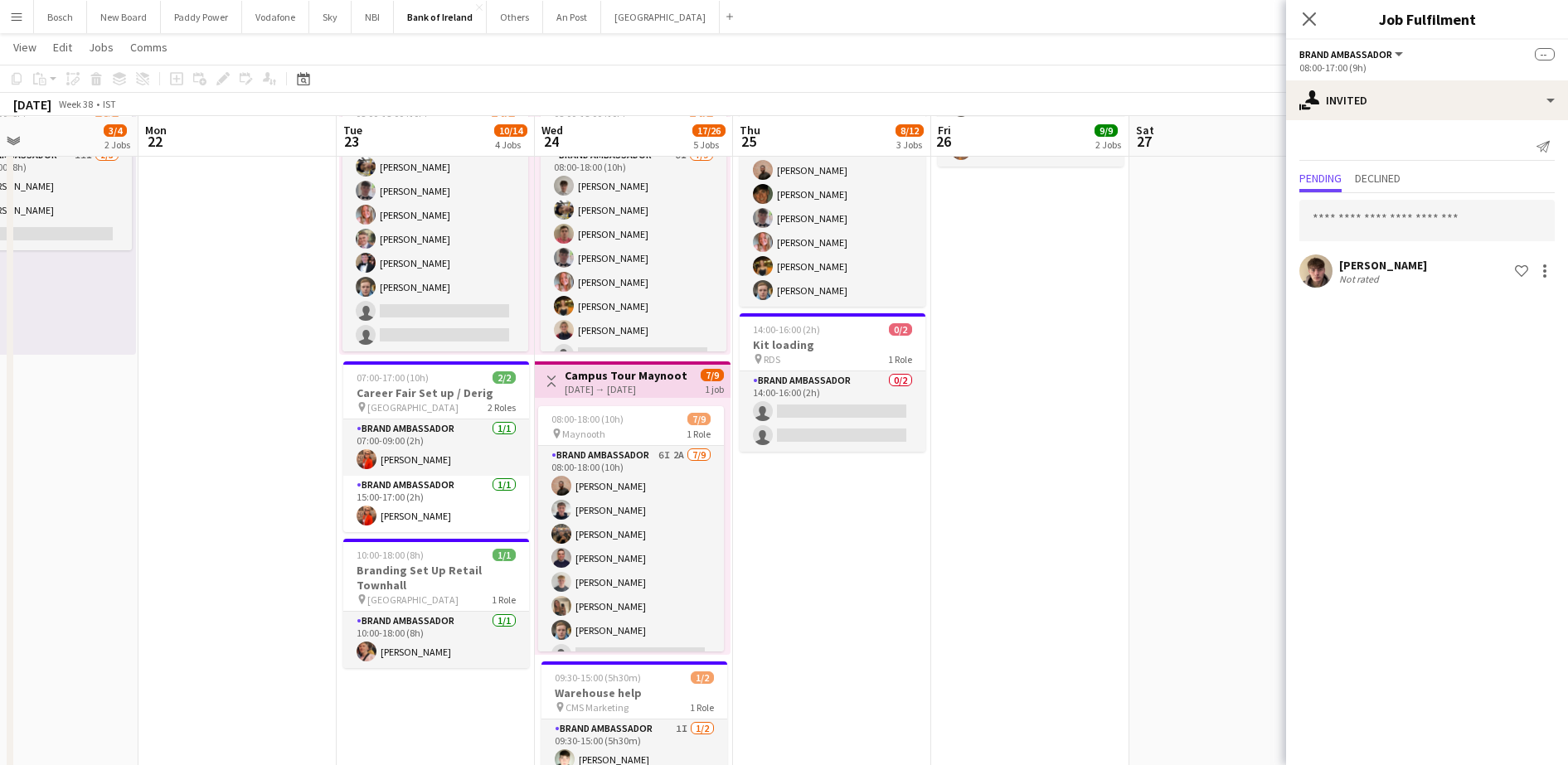
scroll to position [432, 0]
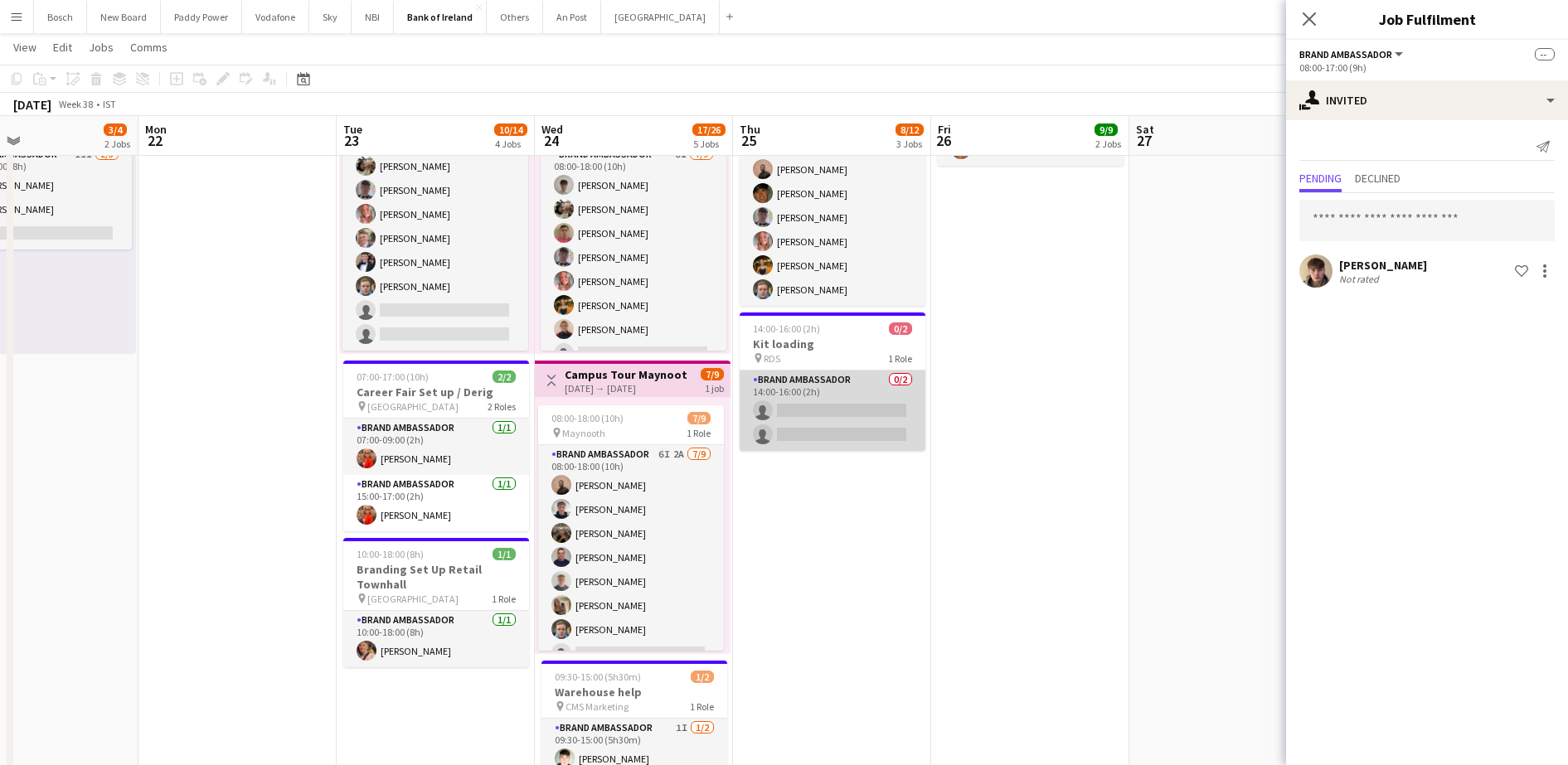
click at [860, 402] on app-card-role "Brand Ambassador 0/2 14:00-16:00 (2h) single-neutral-actions single-neutral-act…" at bounding box center [832, 411] width 186 height 81
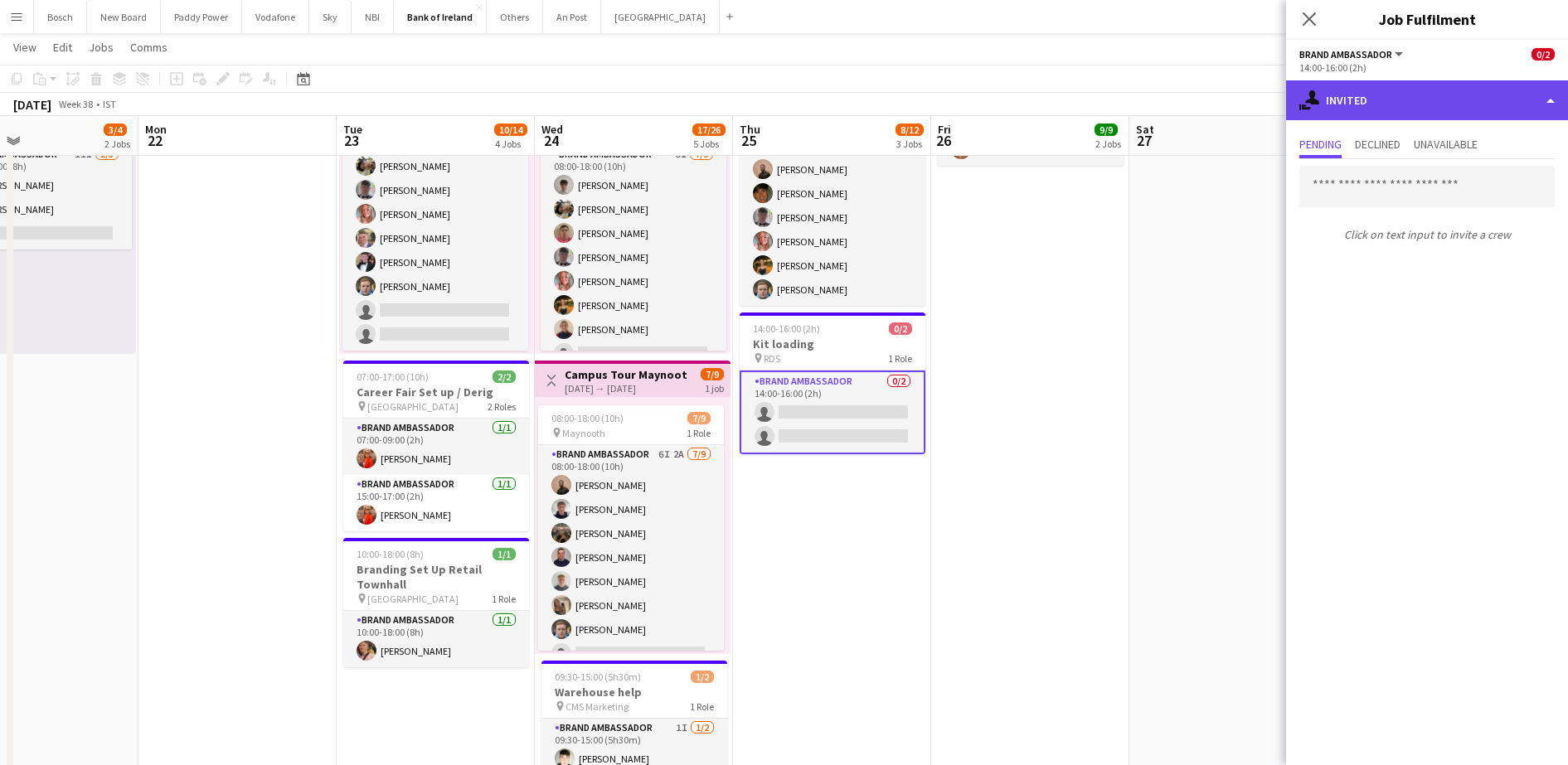
click at [1491, 96] on div "single-neutral-actions-share-1 Invited" at bounding box center [1426, 100] width 282 height 39
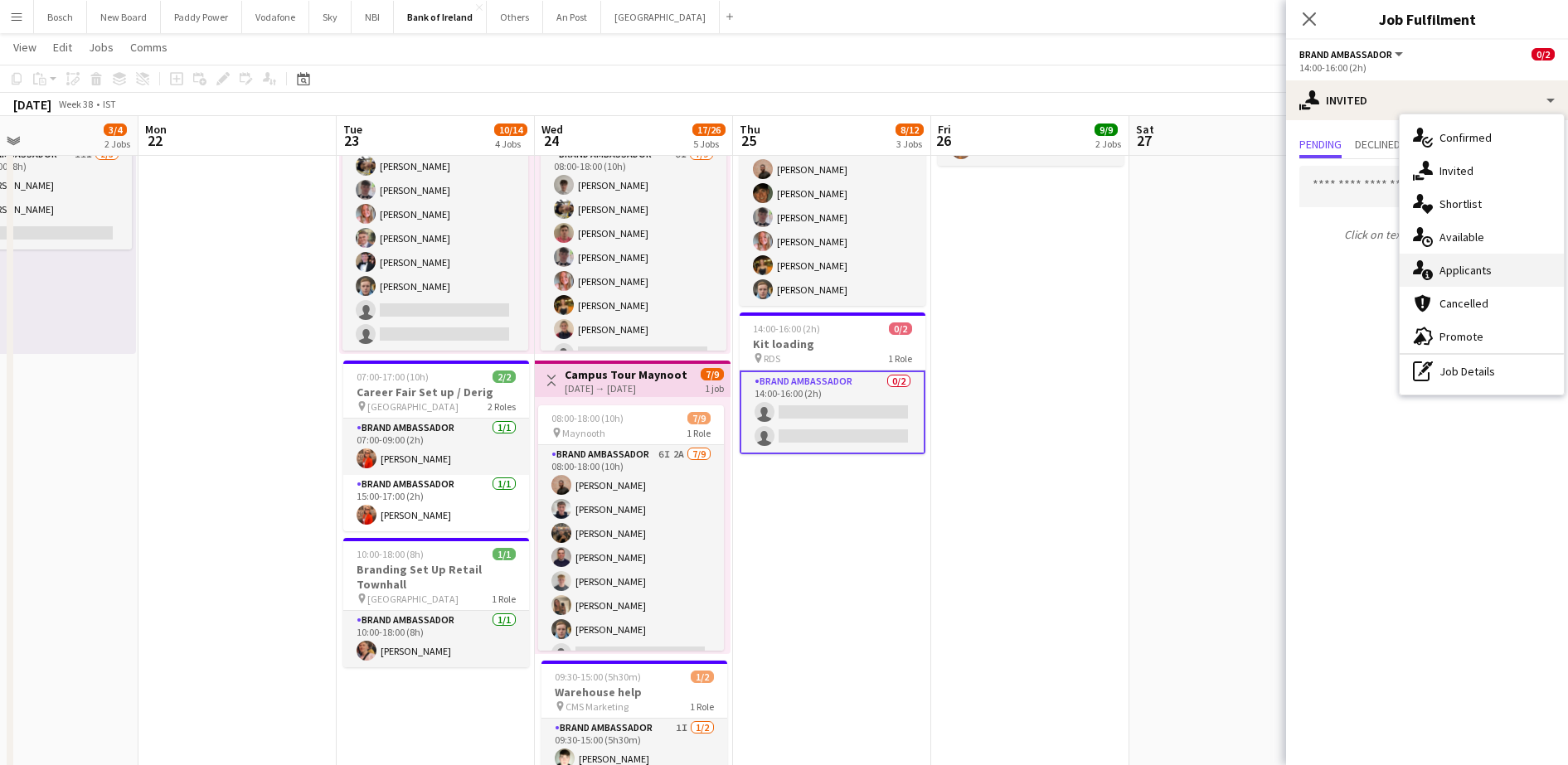
click at [1477, 284] on div "single-neutral-actions-information Applicants" at bounding box center [1481, 269] width 164 height 33
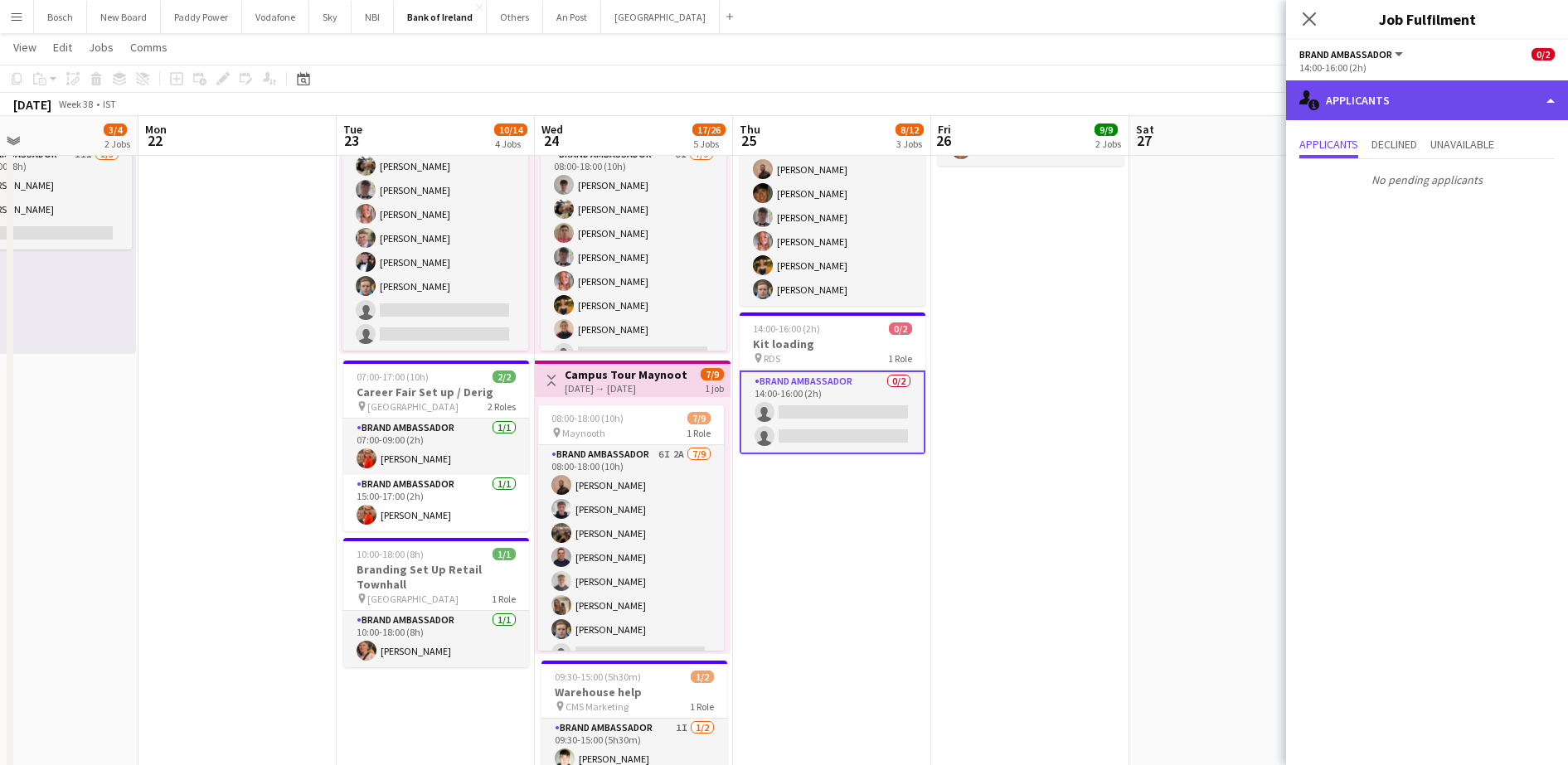
click at [1436, 90] on div "single-neutral-actions-information Applicants" at bounding box center [1426, 100] width 282 height 39
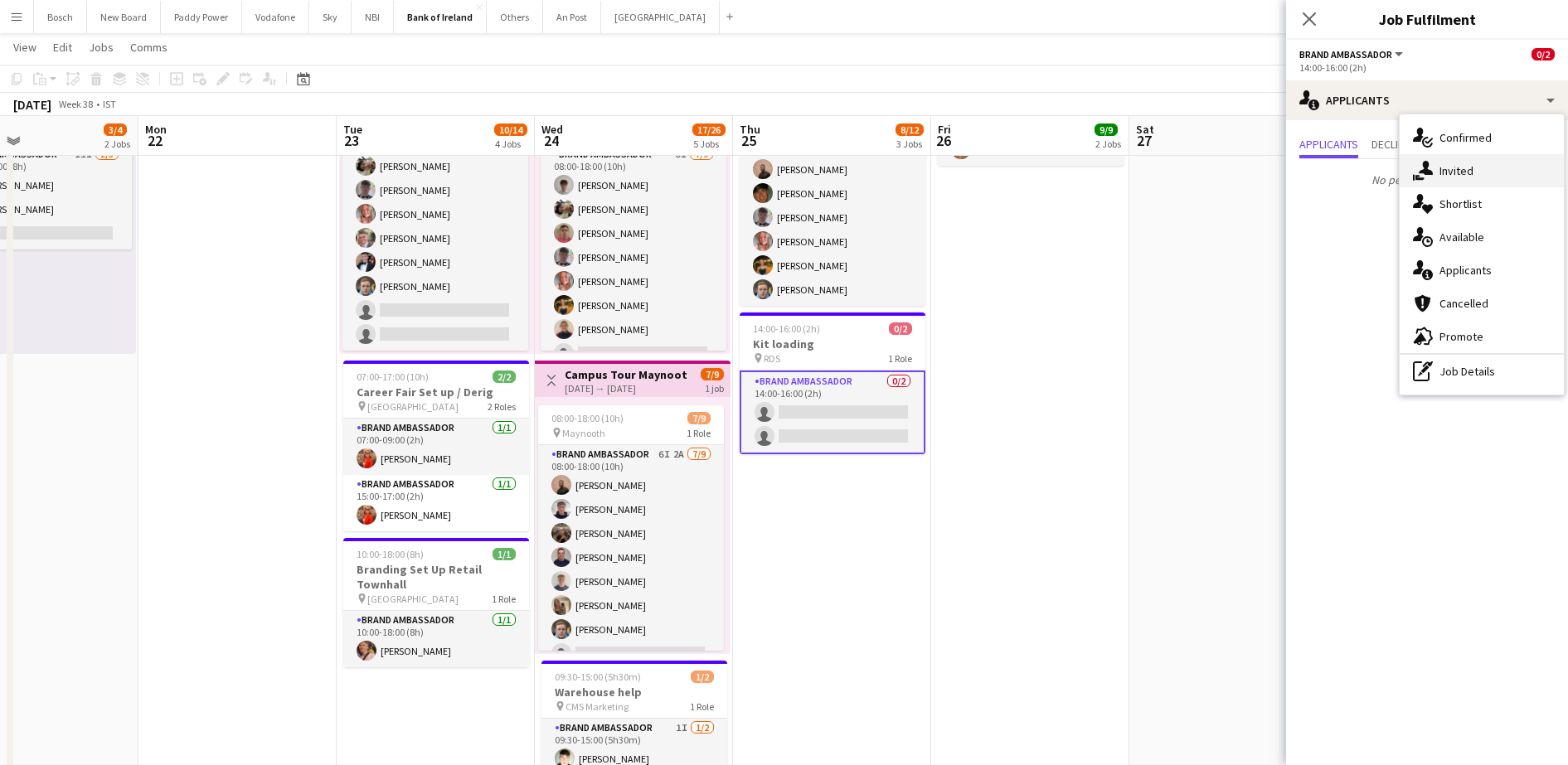
click at [1447, 161] on div "single-neutral-actions-share-1 Invited" at bounding box center [1481, 170] width 164 height 33
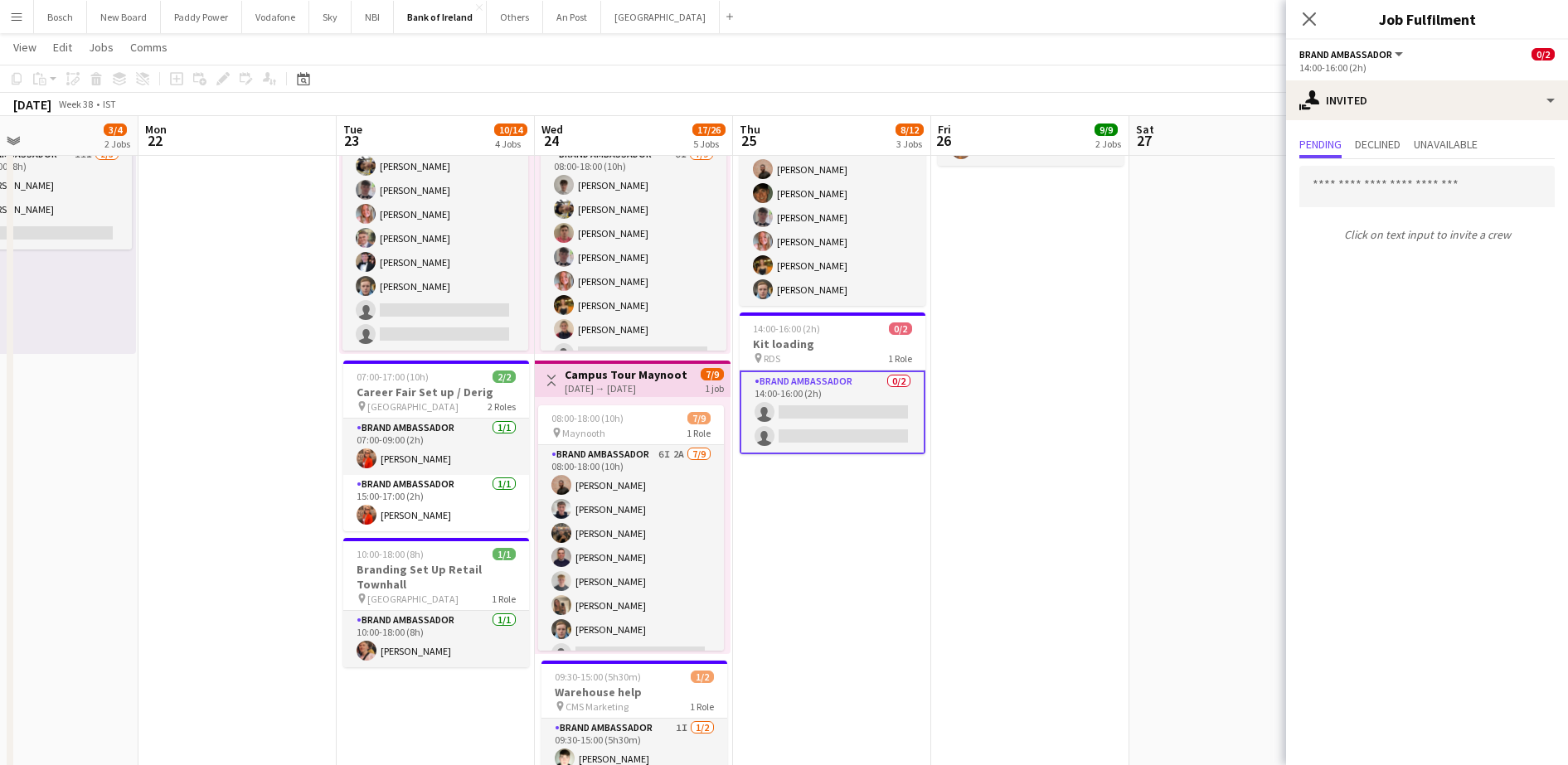
click at [1113, 84] on app-toolbar "Copy Paste Paste Ctrl+V Paste with crew Ctrl+Shift+V Paste linked Job [GEOGRAPH…" at bounding box center [784, 79] width 1568 height 28
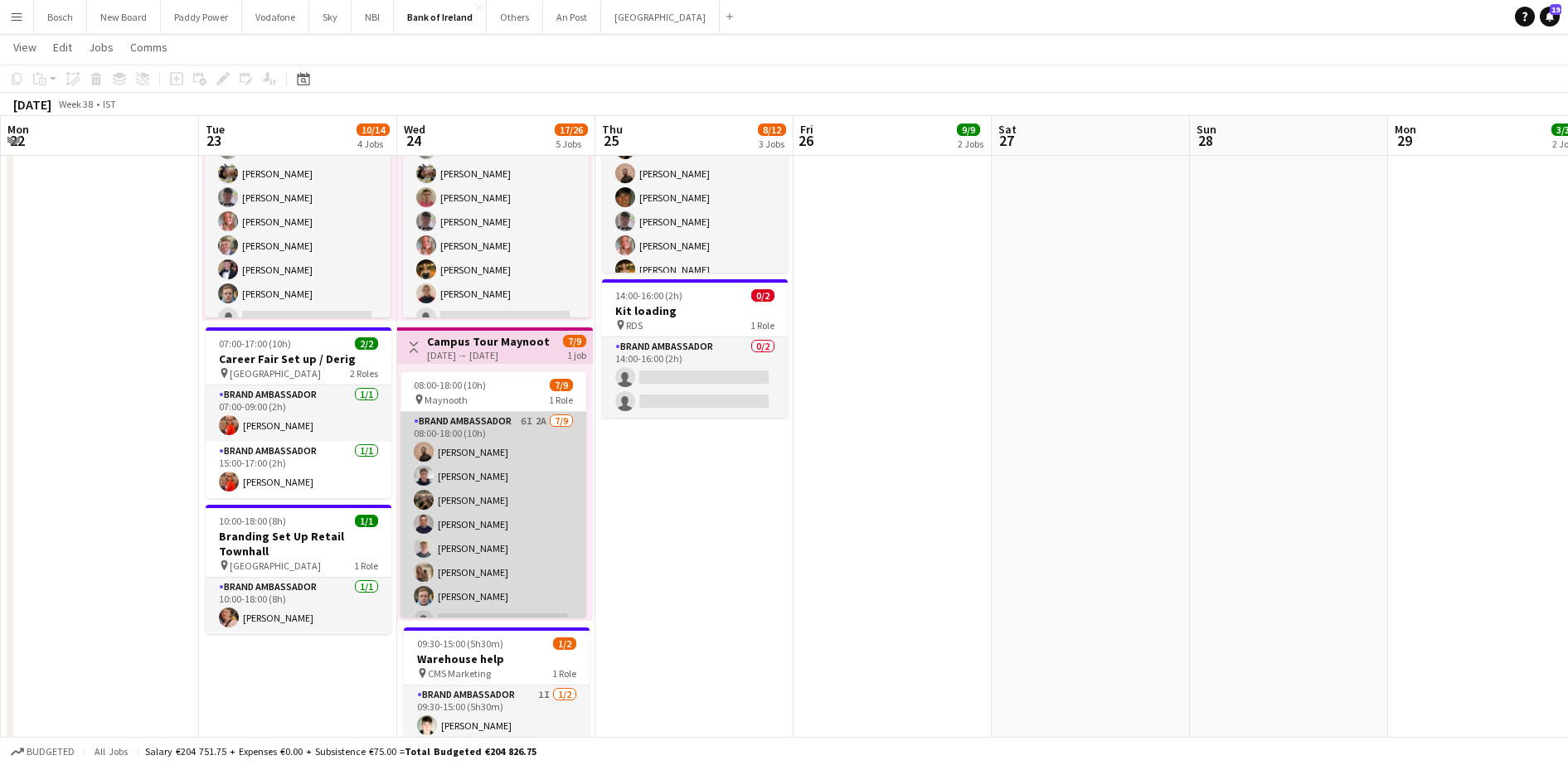
scroll to position [43, 0]
click at [501, 557] on app-card-role "Brand Ambassador 6I 2A [DATE] 08:00-18:00 (10h) [PERSON_NAME] [PERSON_NAME] [PE…" at bounding box center [494, 493] width 186 height 249
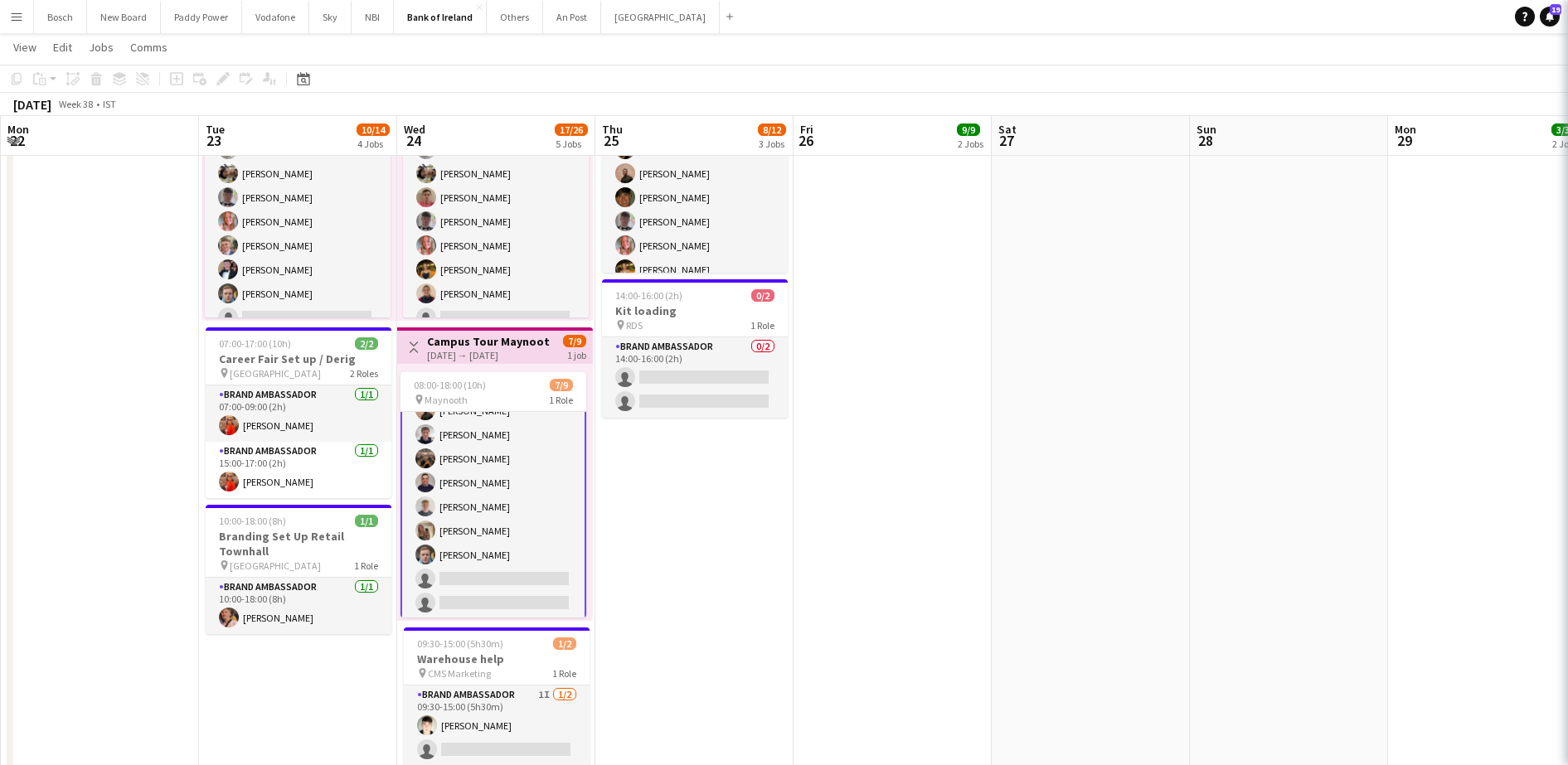
scroll to position [45, 0]
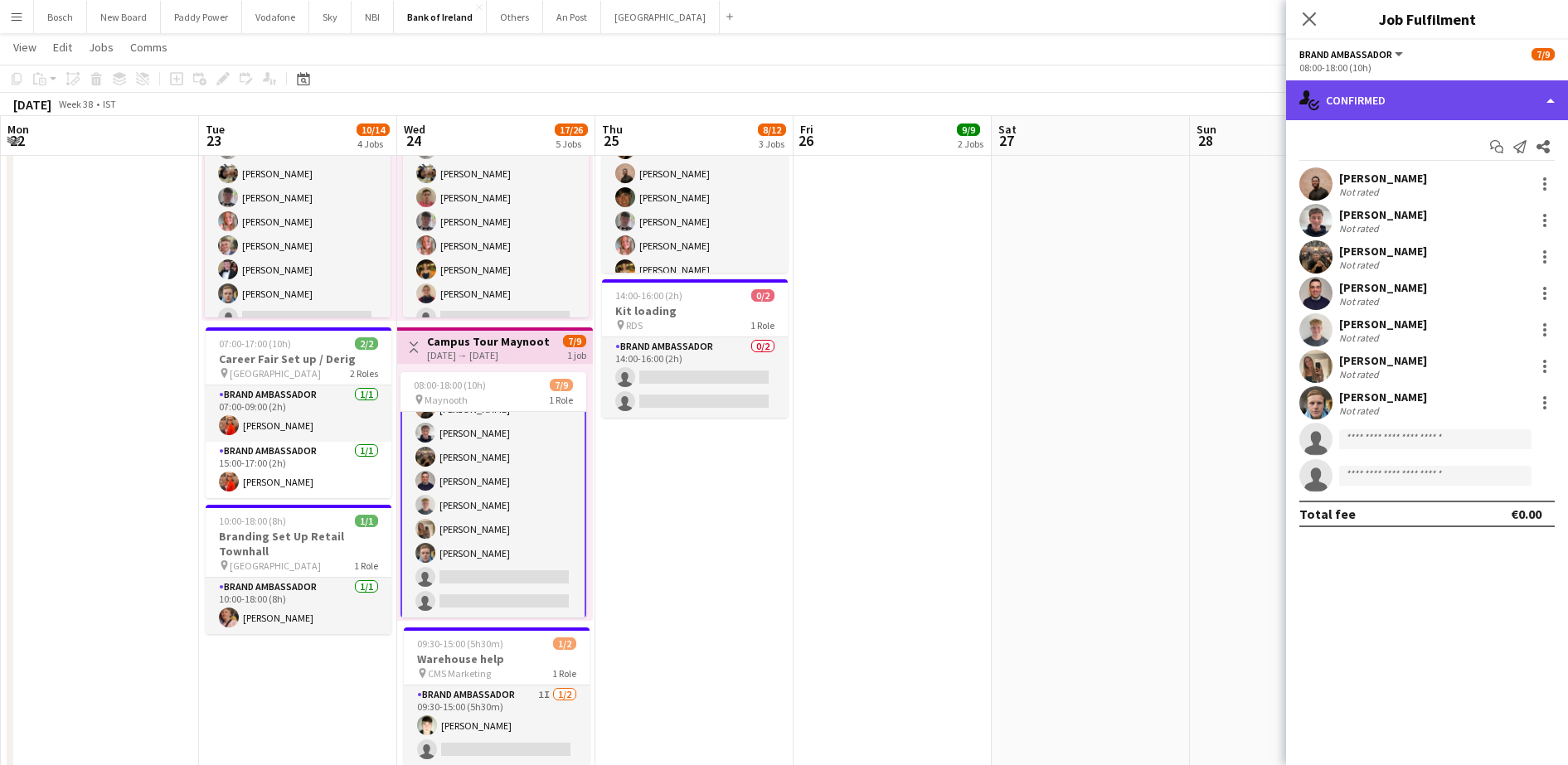
click at [1412, 105] on div "single-neutral-actions-check-2 Confirmed" at bounding box center [1426, 100] width 282 height 39
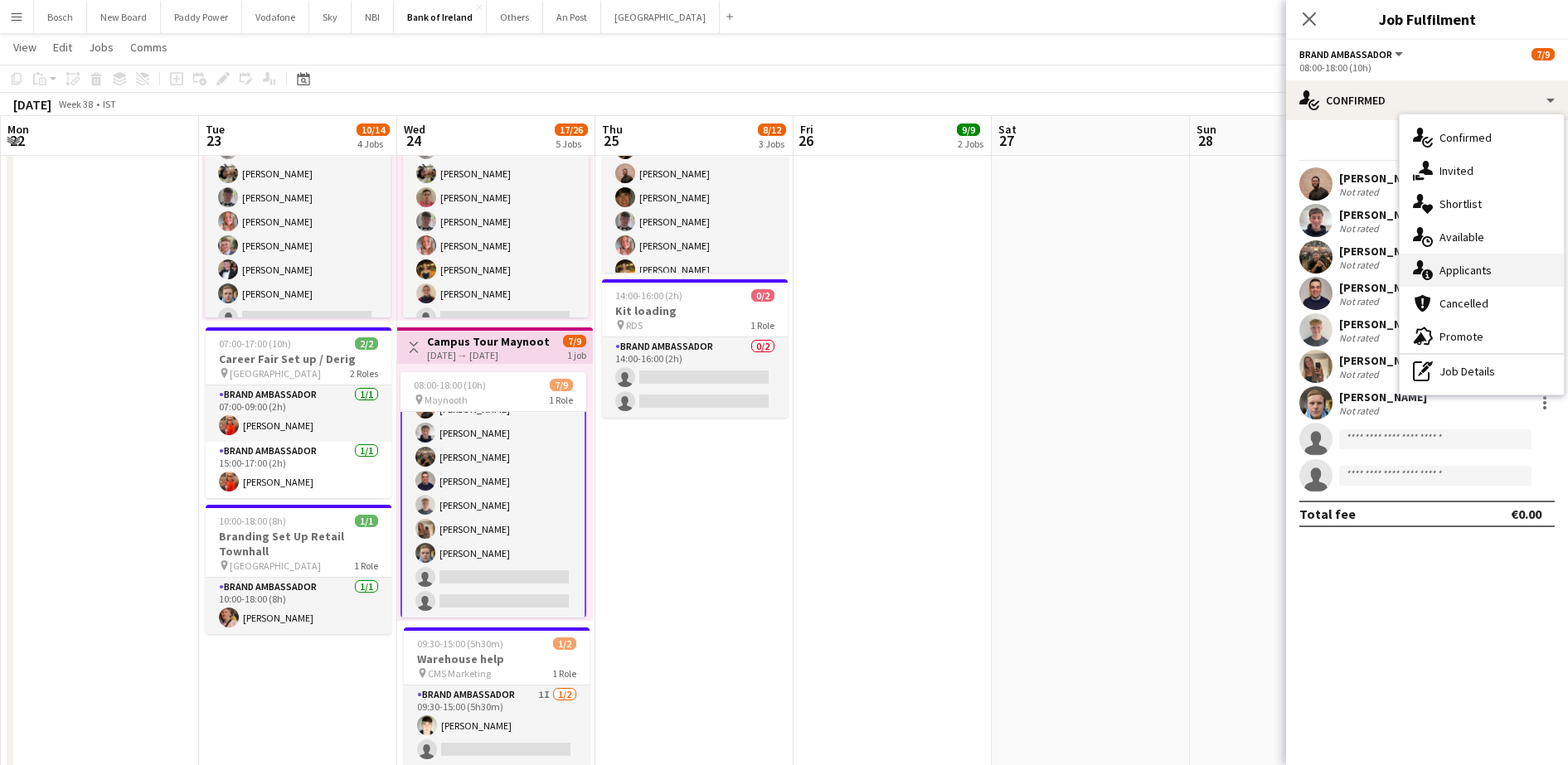
click at [1435, 261] on div "single-neutral-actions-information Applicants" at bounding box center [1481, 269] width 164 height 33
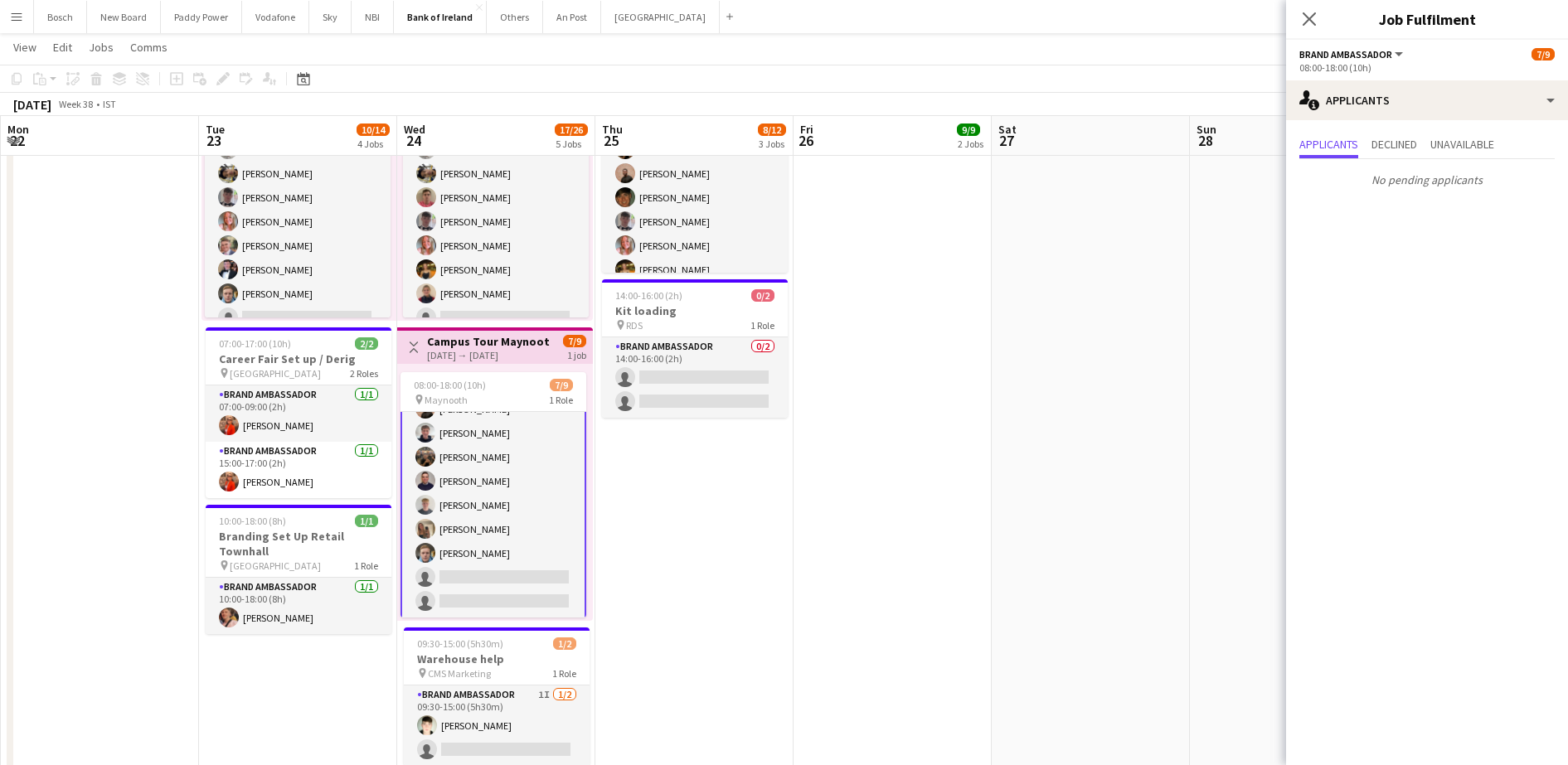
click at [1205, 81] on app-toolbar "Copy Paste Paste Ctrl+V Paste with crew Ctrl+Shift+V Paste linked Job [GEOGRAPH…" at bounding box center [784, 79] width 1568 height 28
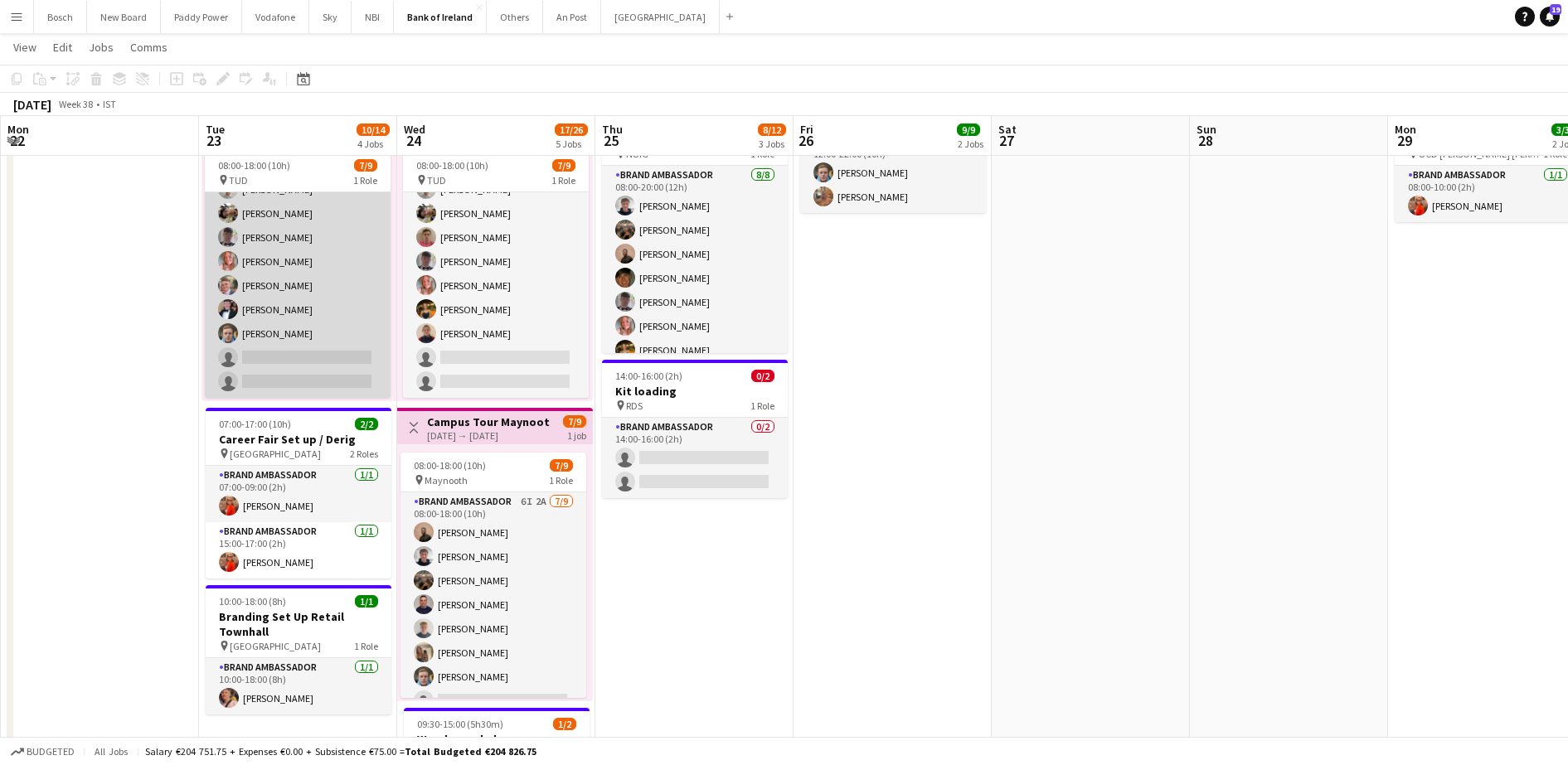
scroll to position [0, 0]
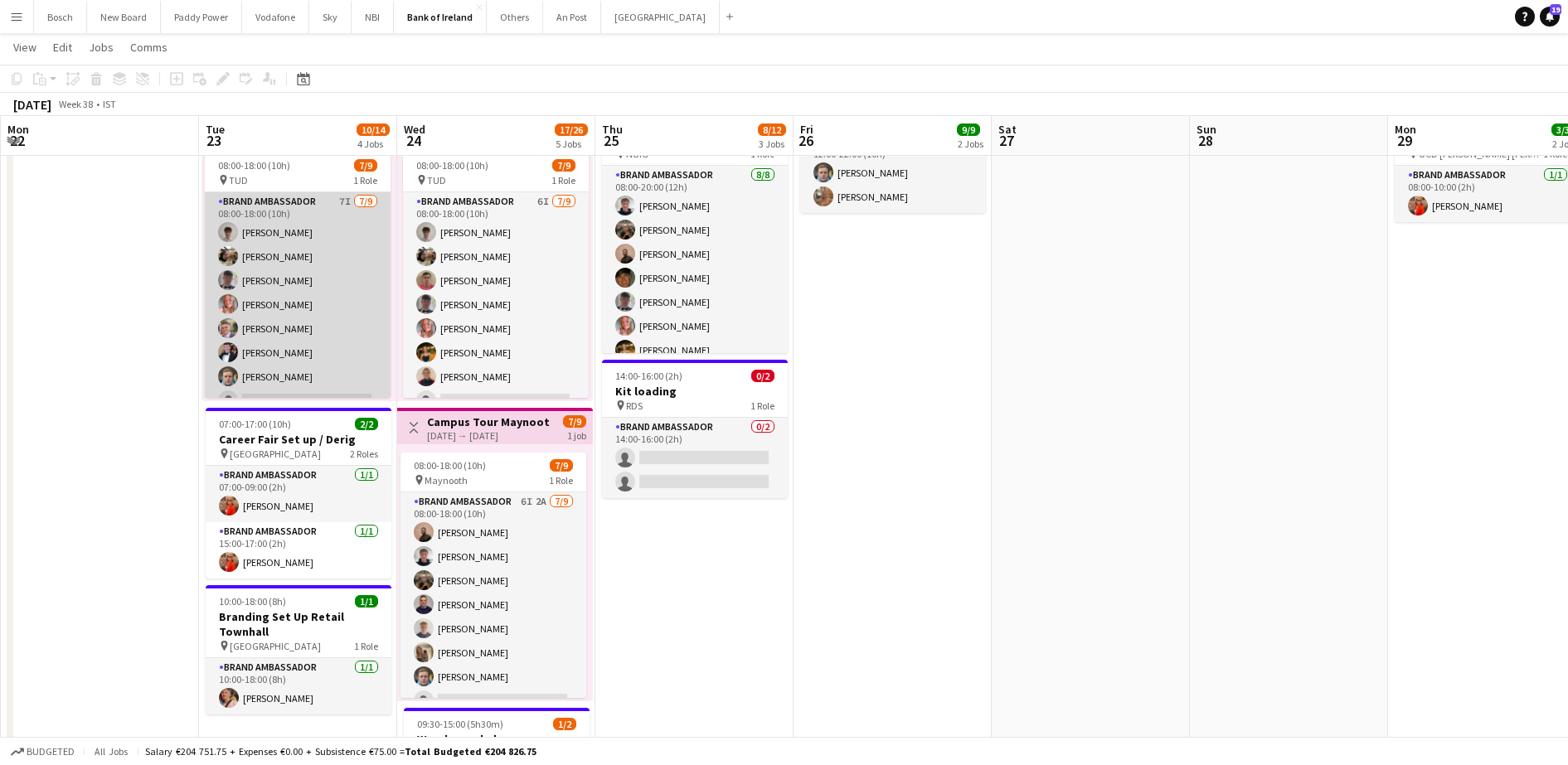
click at [310, 337] on app-card-role "Brand Ambassador 7I [DATE] 08:00-18:00 (10h) [PERSON_NAME] [PERSON_NAME] [PERSO…" at bounding box center [297, 316] width 186 height 249
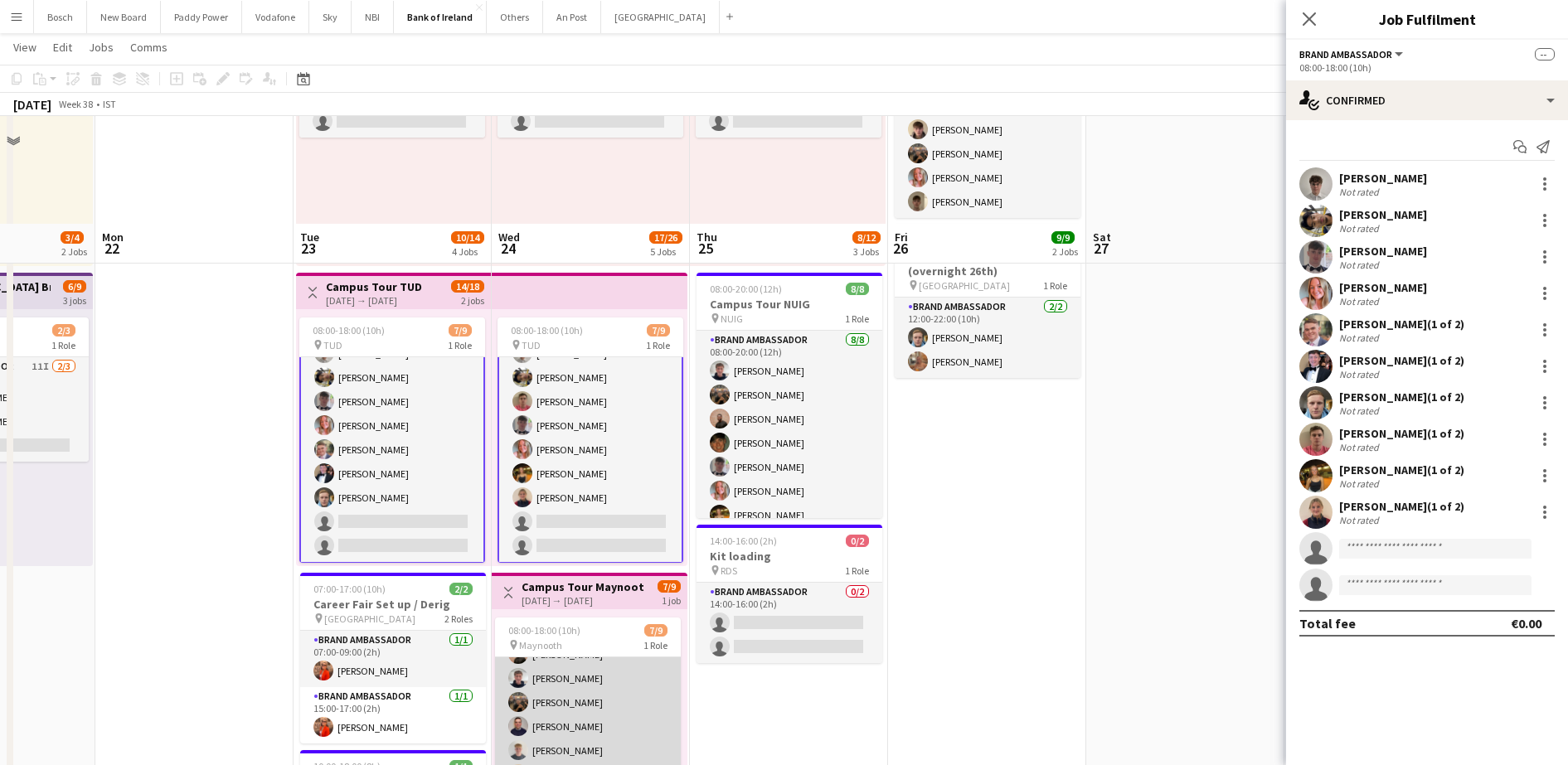
scroll to position [444, 0]
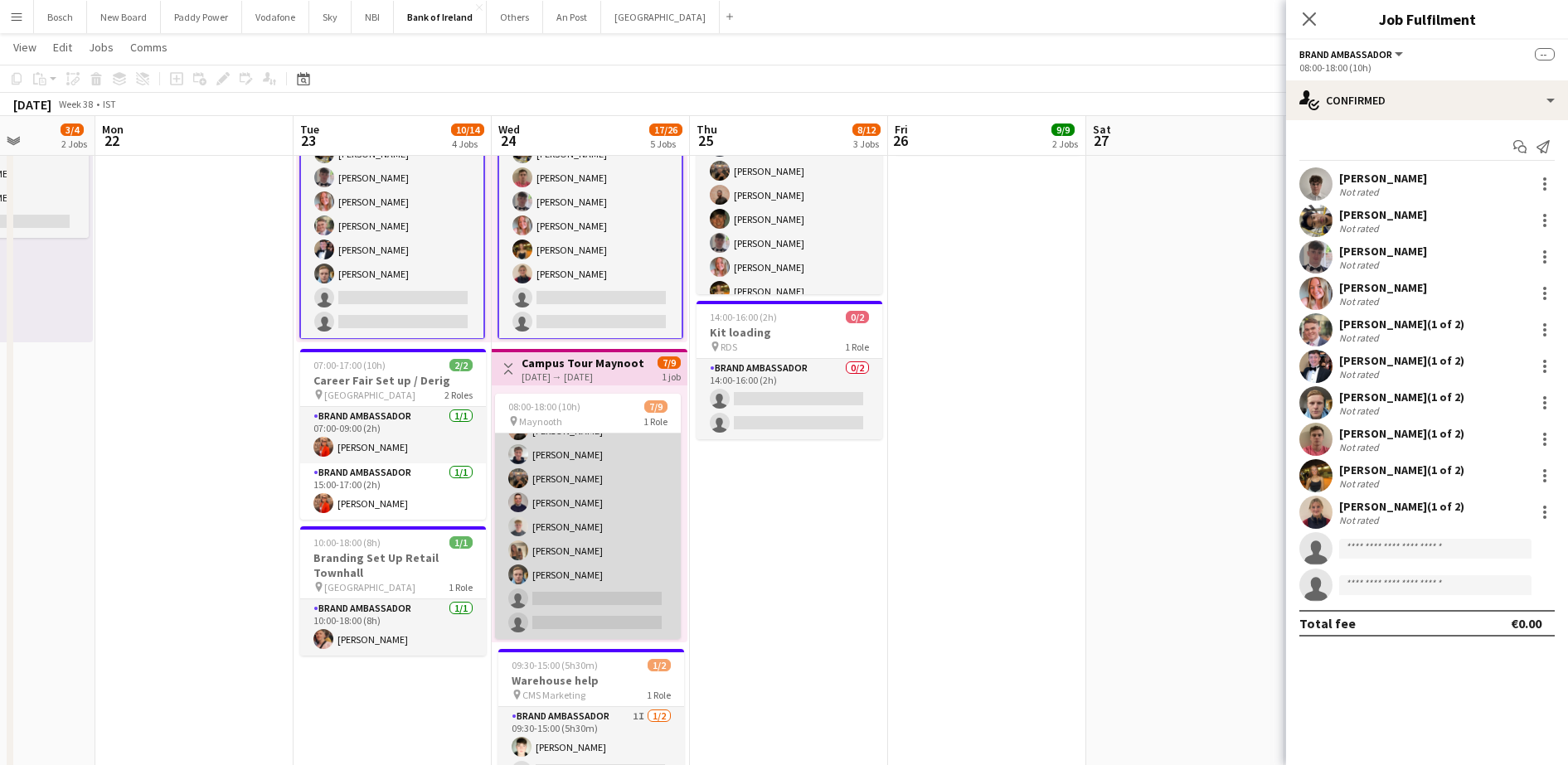
click at [593, 487] on app-card-role "Brand Ambassador 6I 2A [DATE] 08:00-18:00 (10h) [PERSON_NAME] [PERSON_NAME] [PE…" at bounding box center [587, 514] width 186 height 249
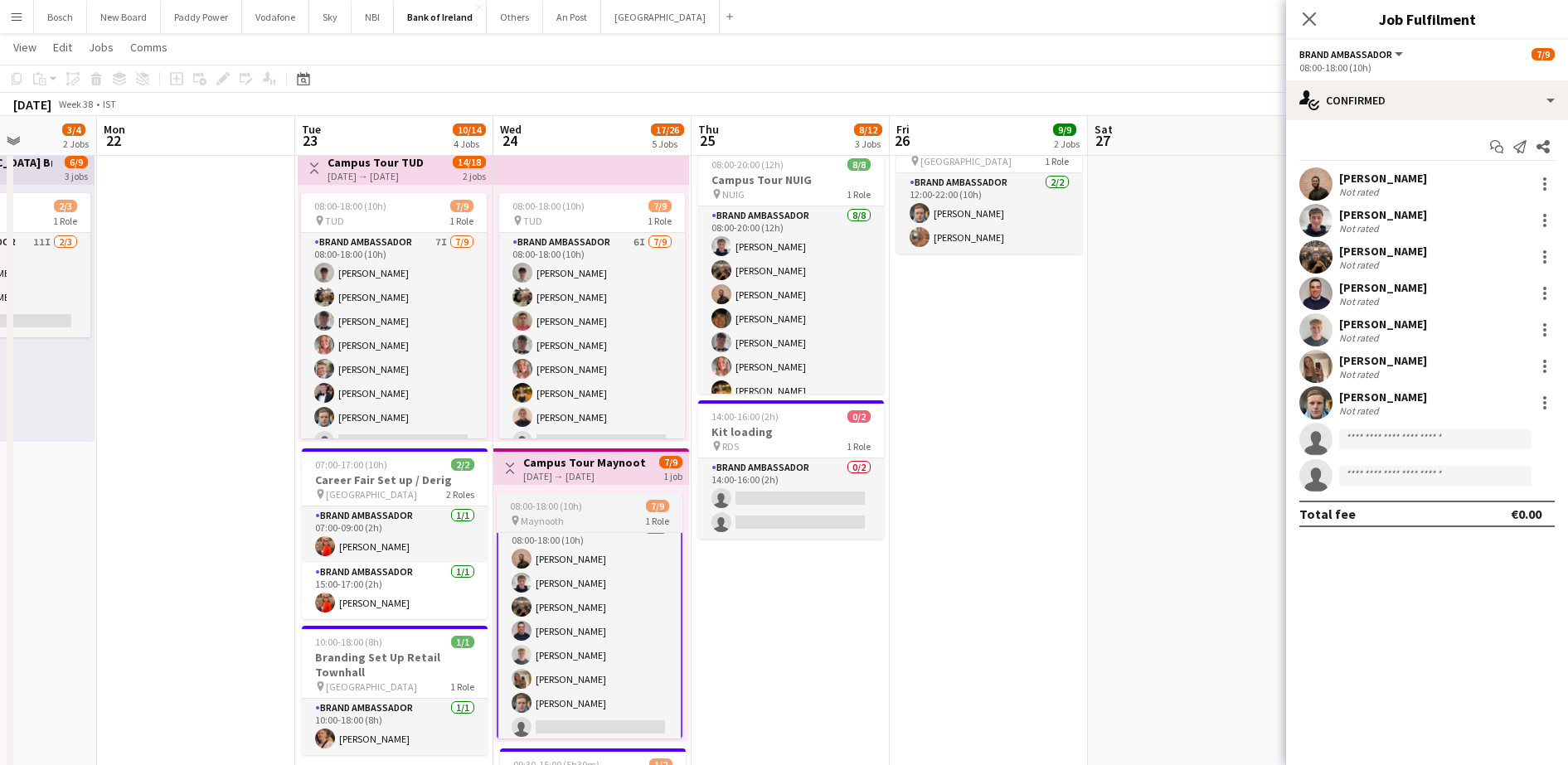
scroll to position [0, 0]
click at [797, 601] on app-date-cell "08:00-17:00 (9h) 0/2 pin Derry Everglaze Hotel 1 Role Brand Ambassador 1I 0/2 0…" at bounding box center [790, 524] width 198 height 1365
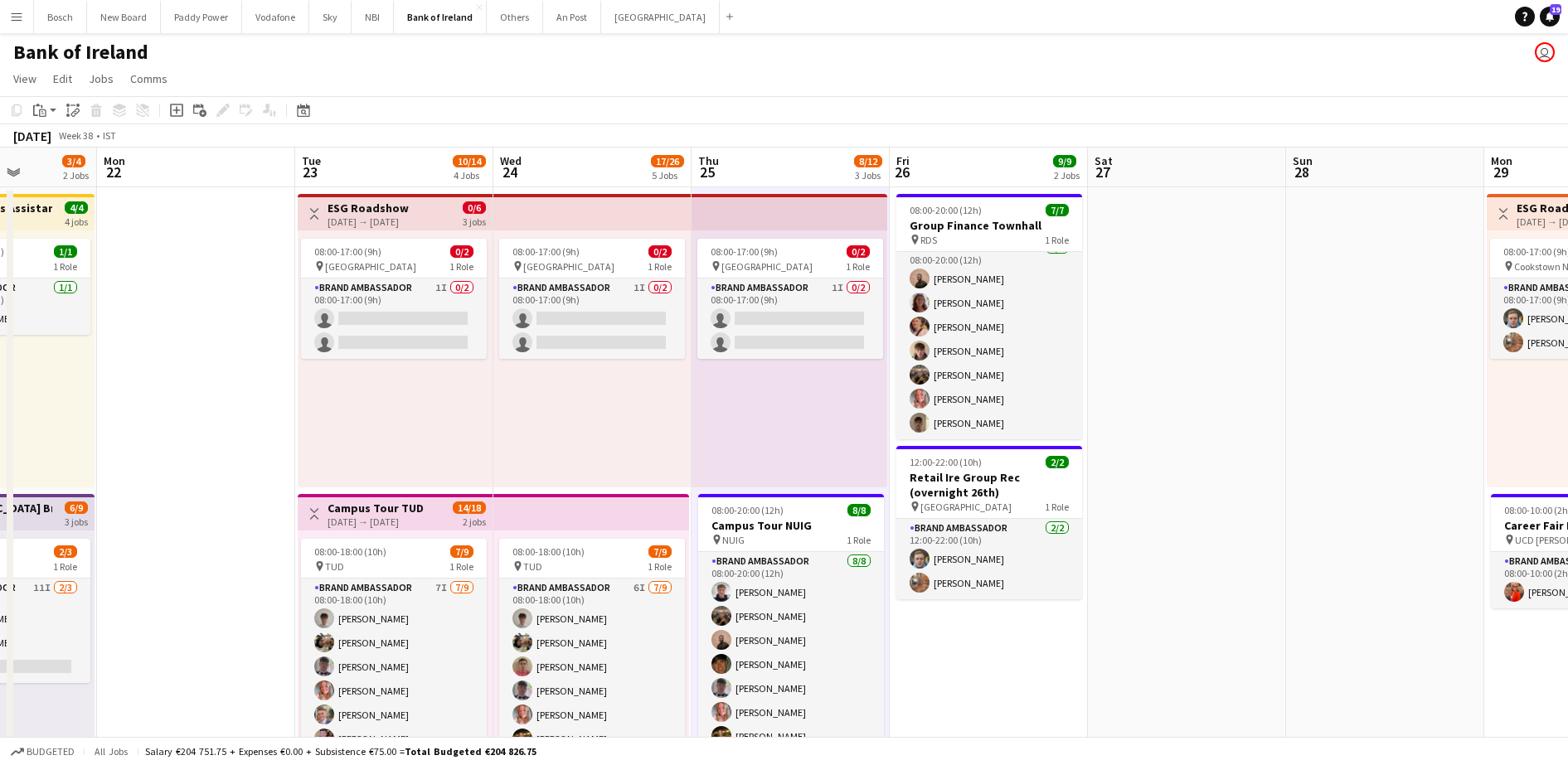
click at [754, 78] on app-page-menu "View Day view expanded Day view collapsed Month view Date picker Jump to [DATE]…" at bounding box center [784, 81] width 1568 height 32
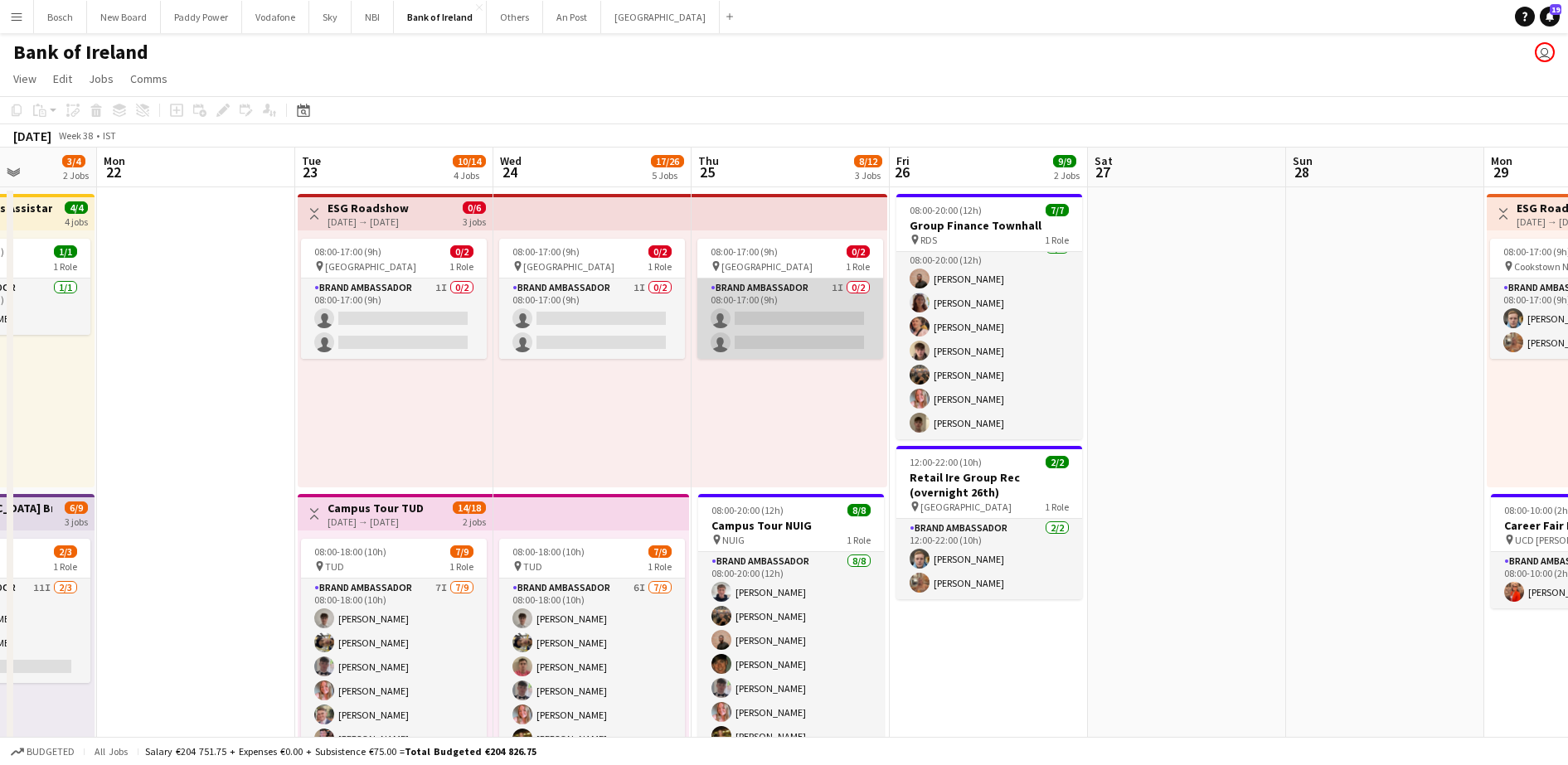
click at [815, 340] on app-card-role "Brand Ambassador 1I 0/2 08:00-17:00 (9h) single-neutral-actions single-neutral-…" at bounding box center [790, 319] width 186 height 81
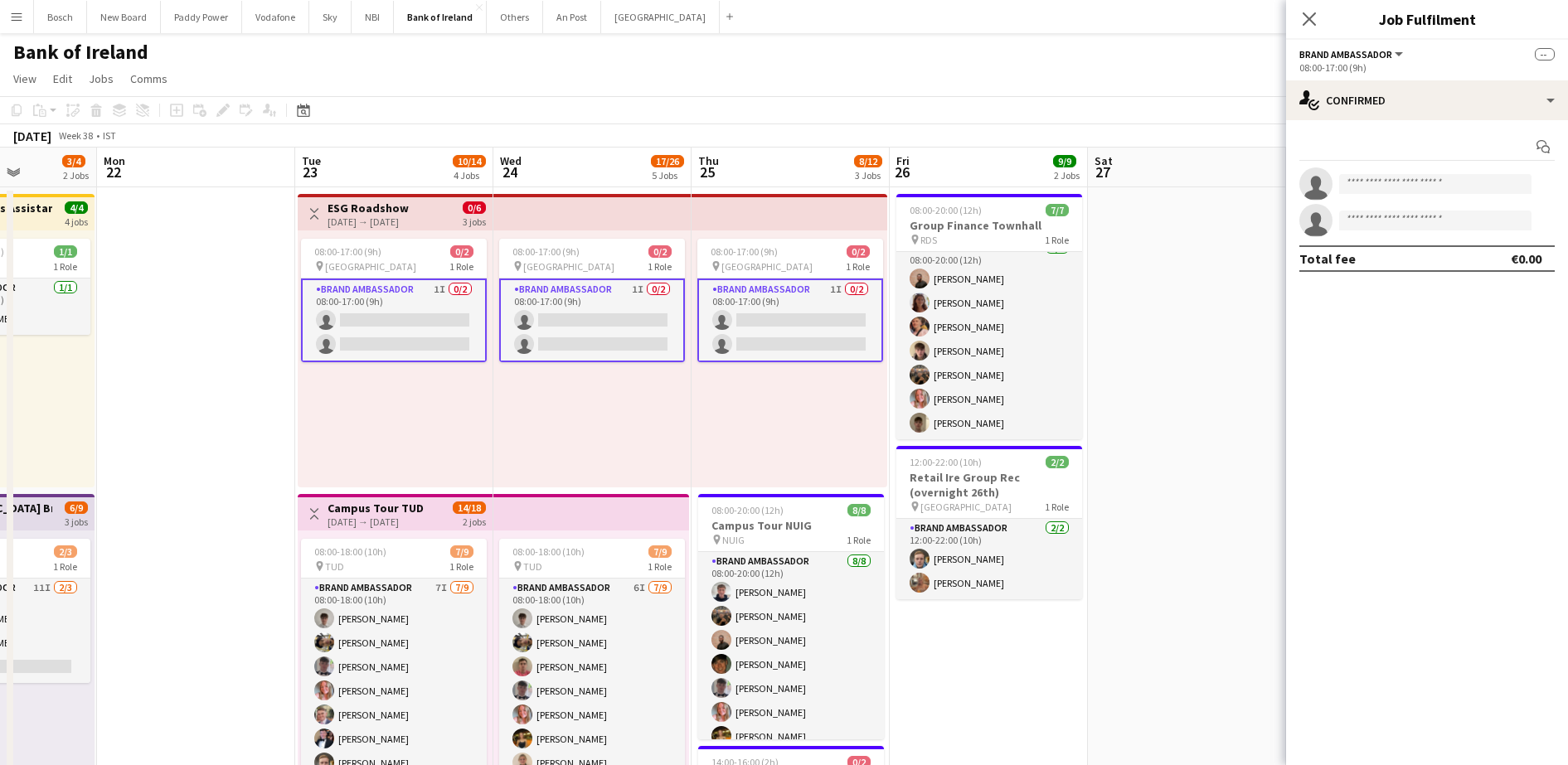
click at [1274, 49] on div "Bank of Ireland user" at bounding box center [784, 49] width 1568 height 32
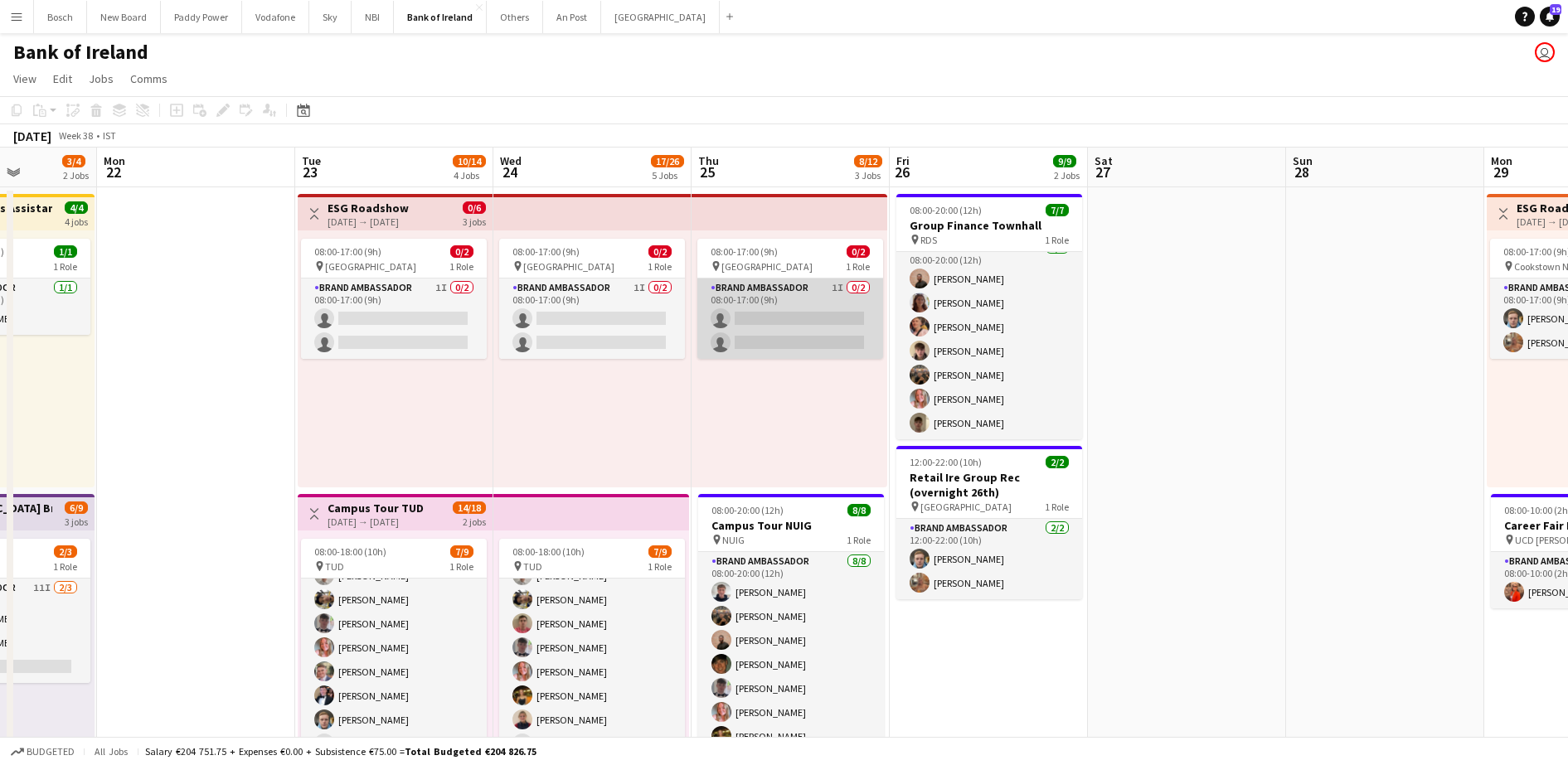
click at [772, 343] on app-card-role "Brand Ambassador 1I 0/2 08:00-17:00 (9h) single-neutral-actions single-neutral-…" at bounding box center [790, 319] width 186 height 81
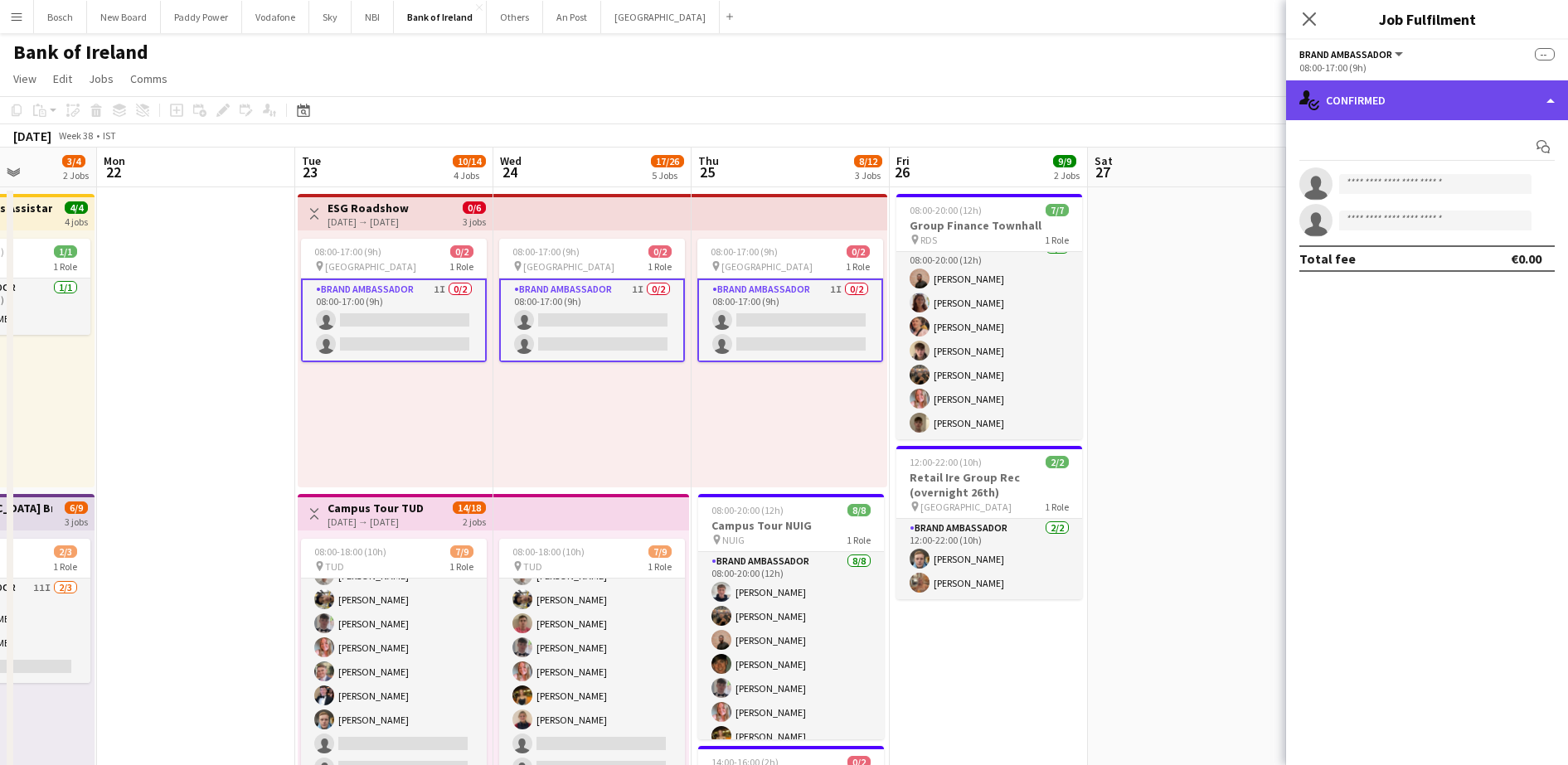
click at [1462, 100] on div "single-neutral-actions-check-2 Confirmed" at bounding box center [1426, 100] width 282 height 39
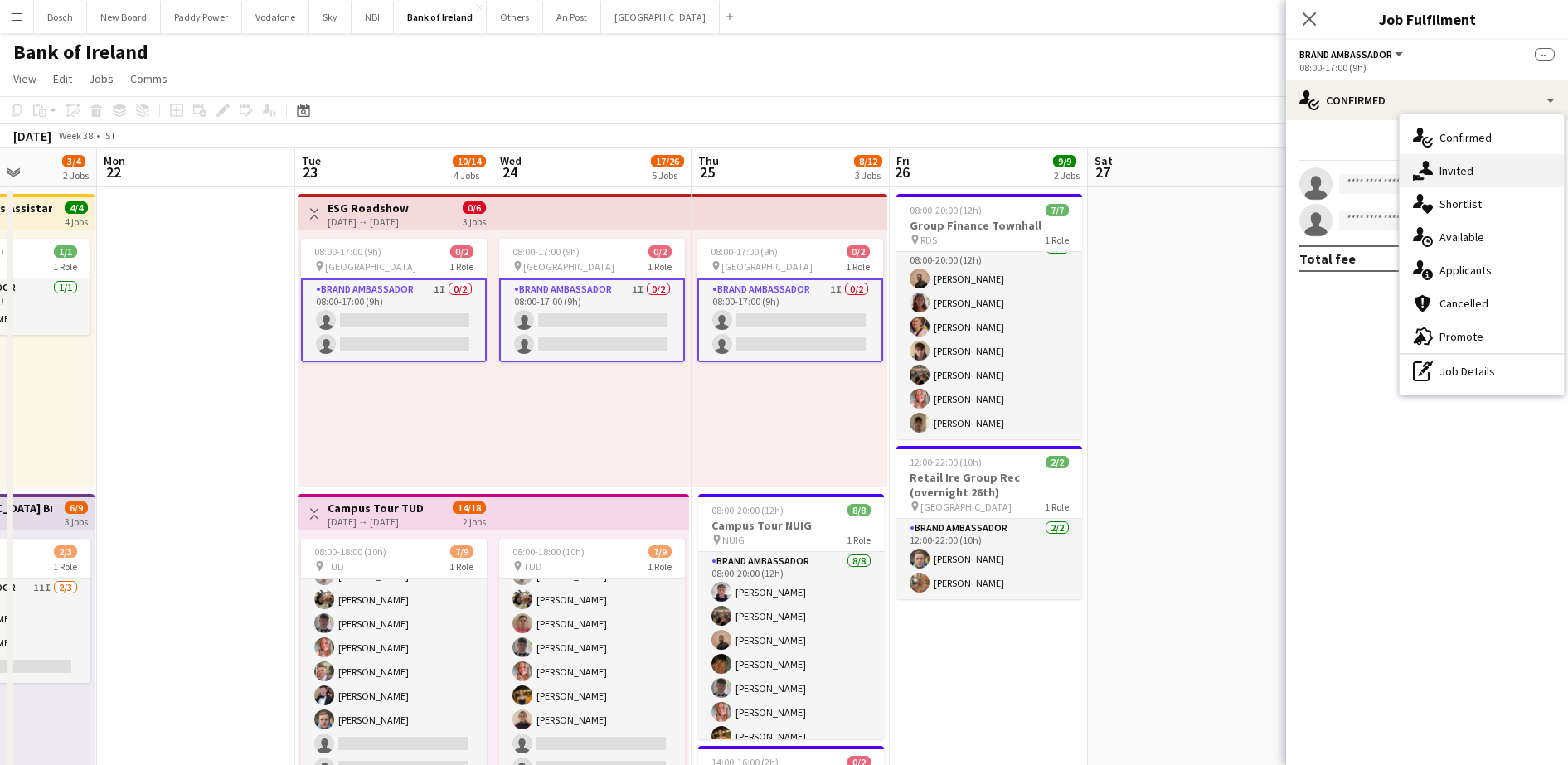
click at [1443, 169] on span "Invited" at bounding box center [1456, 171] width 34 height 15
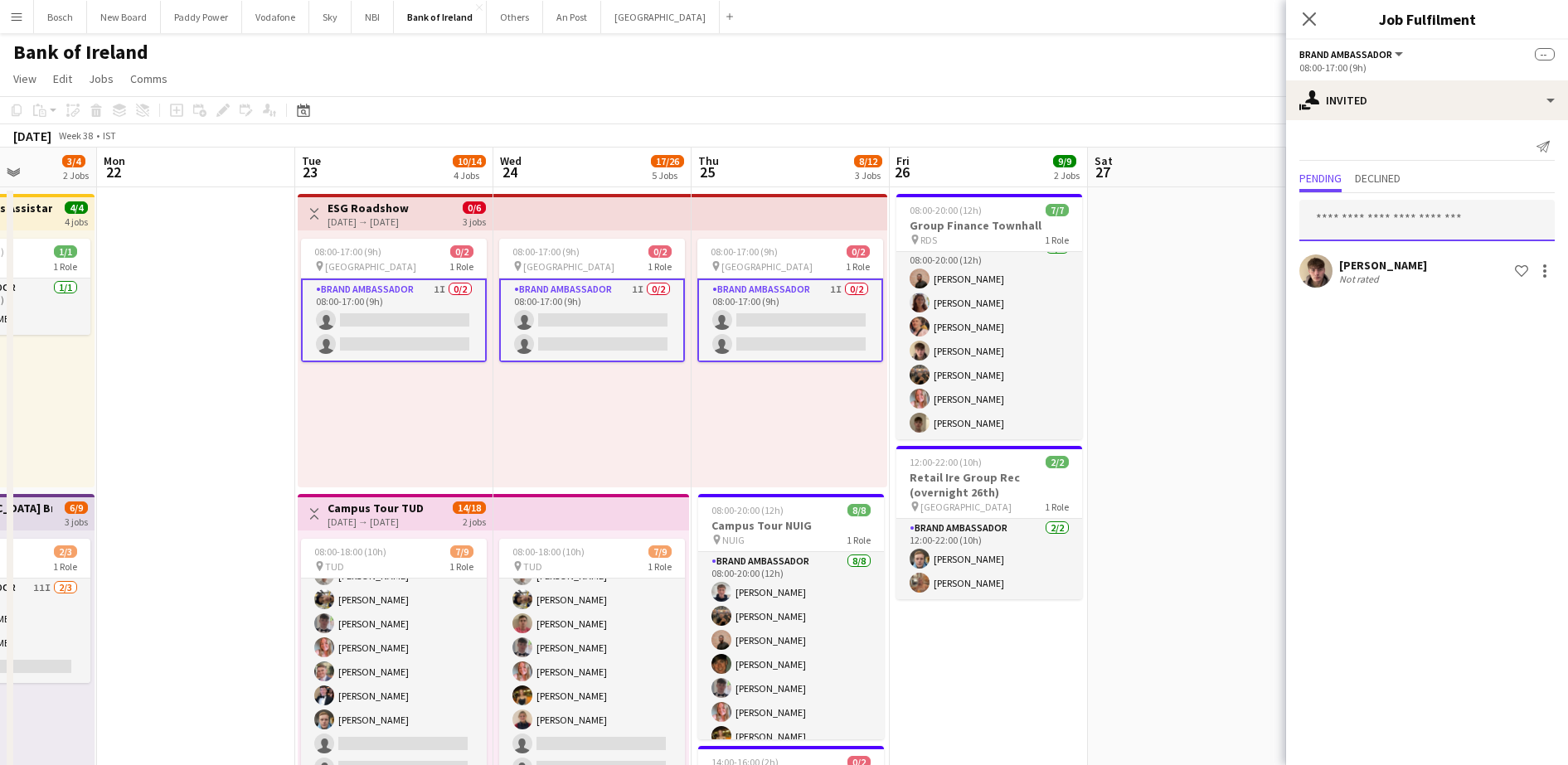
click at [1353, 231] on input "text" at bounding box center [1426, 221] width 255 height 41
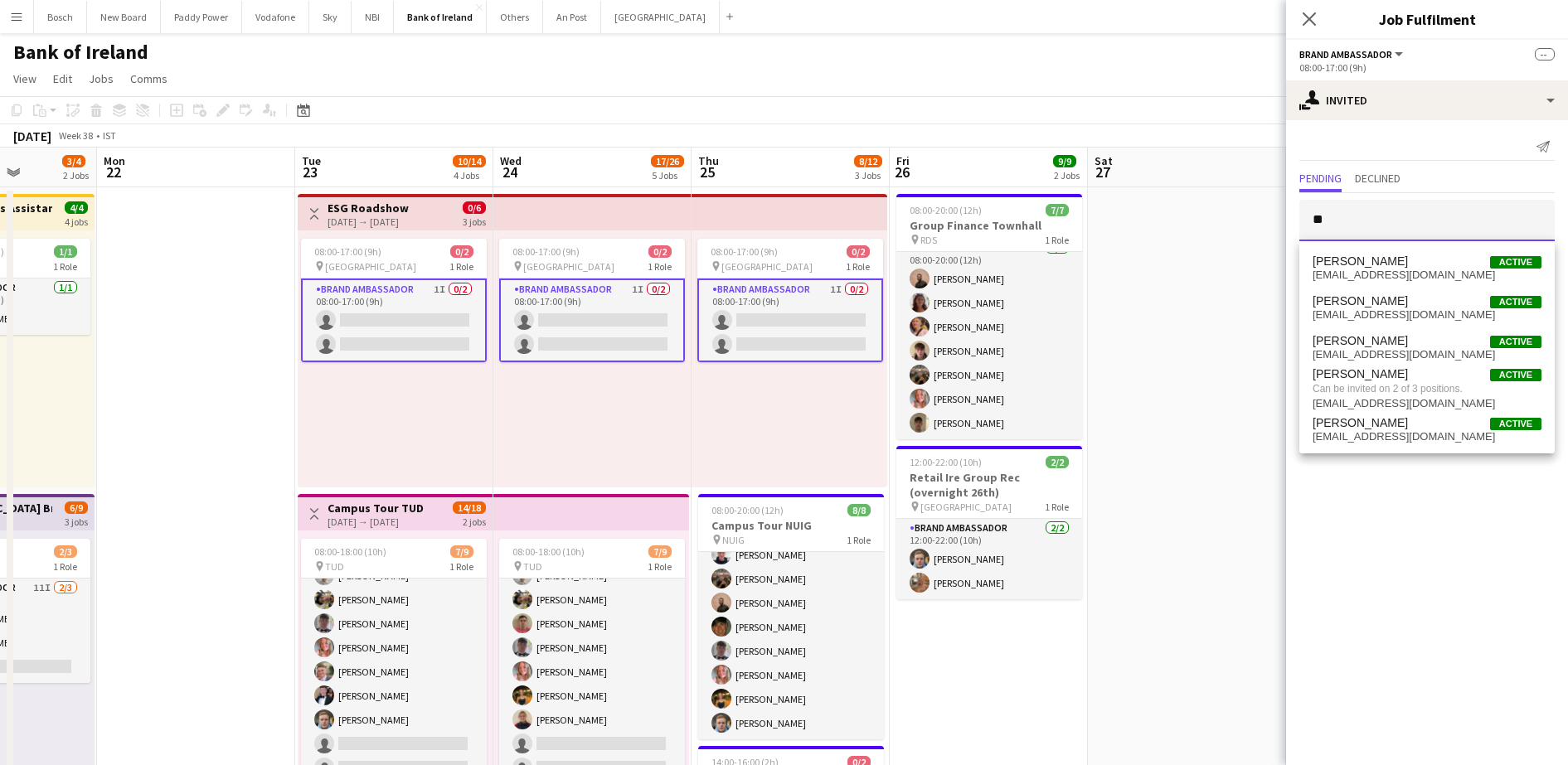
type input "*"
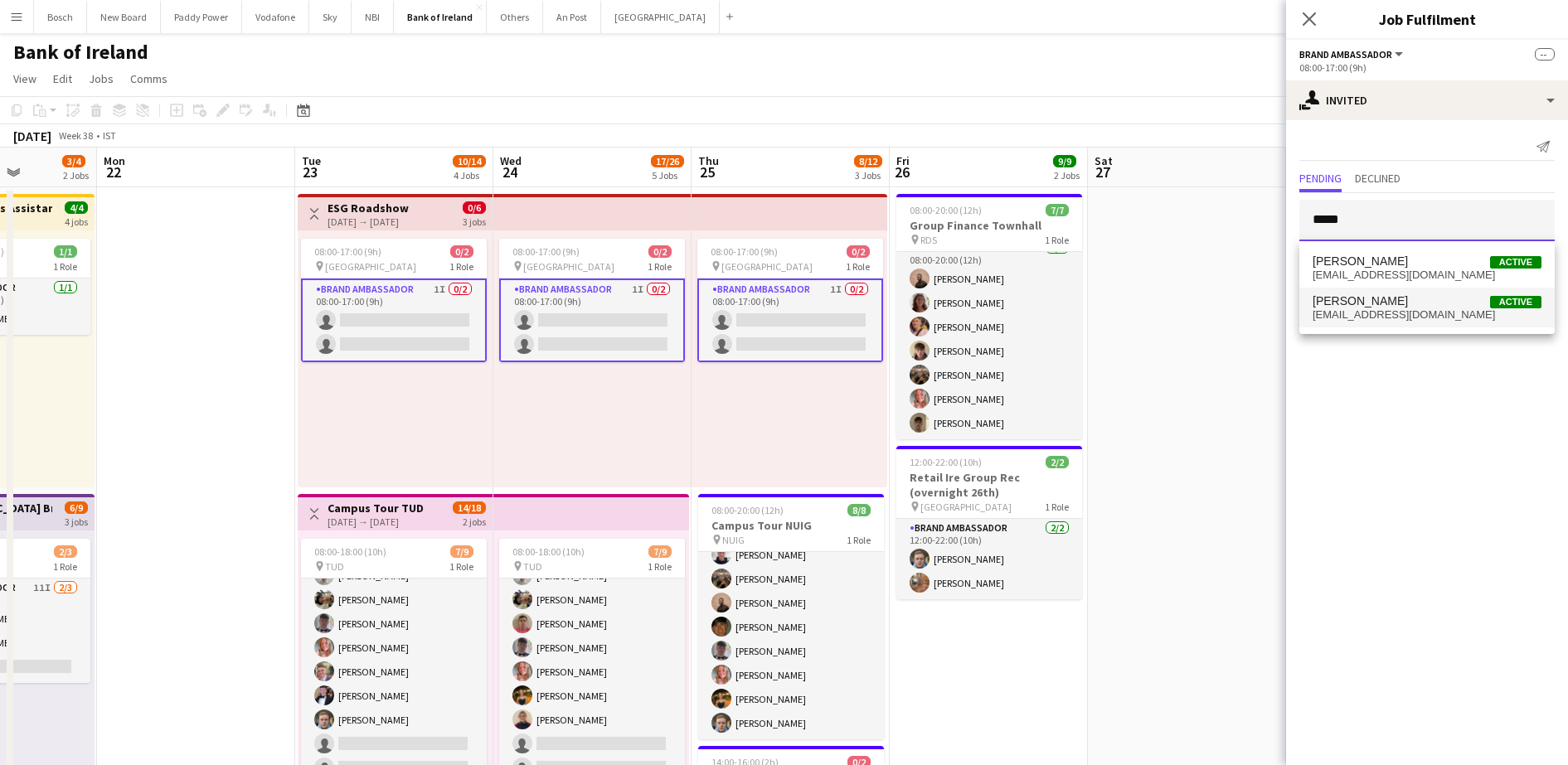
type input "*****"
click at [1380, 302] on span "[PERSON_NAME]" at bounding box center [1361, 301] width 96 height 14
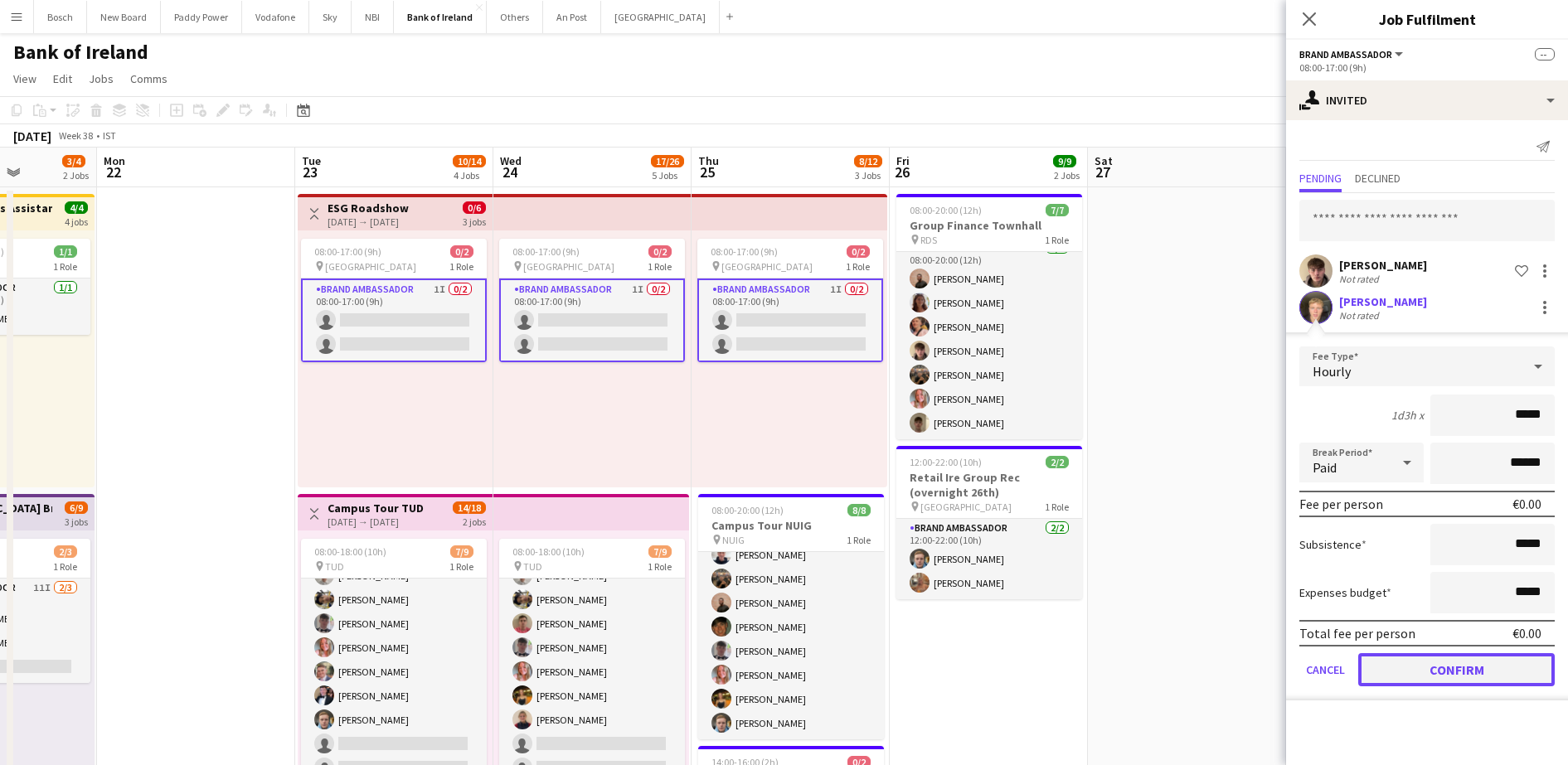
click at [1454, 658] on button "Confirm" at bounding box center [1455, 669] width 196 height 33
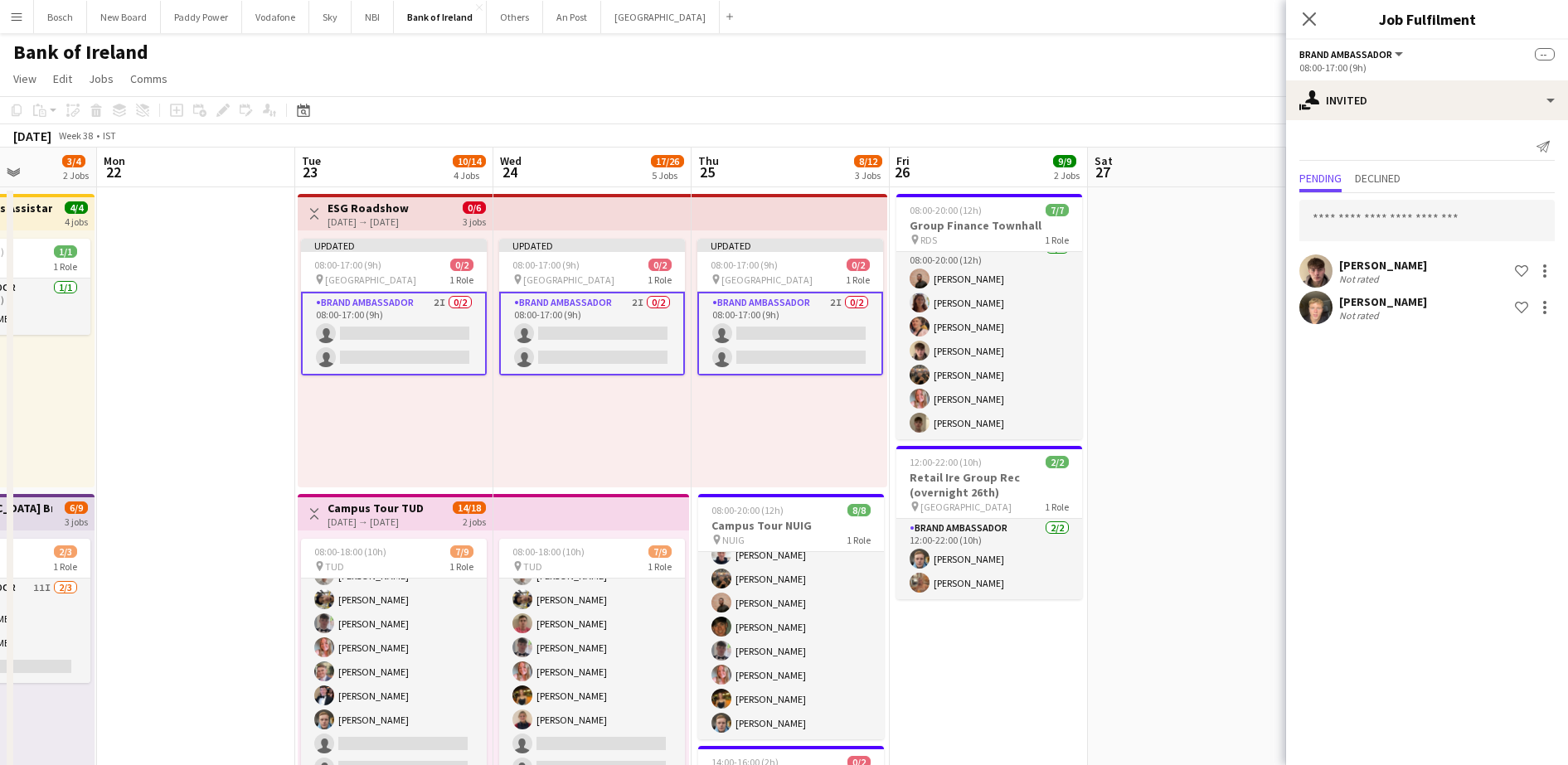
click at [1267, 130] on div "[DATE] Week 38 • IST Publish 3 jobs Revert 3 jobs" at bounding box center [784, 136] width 1568 height 23
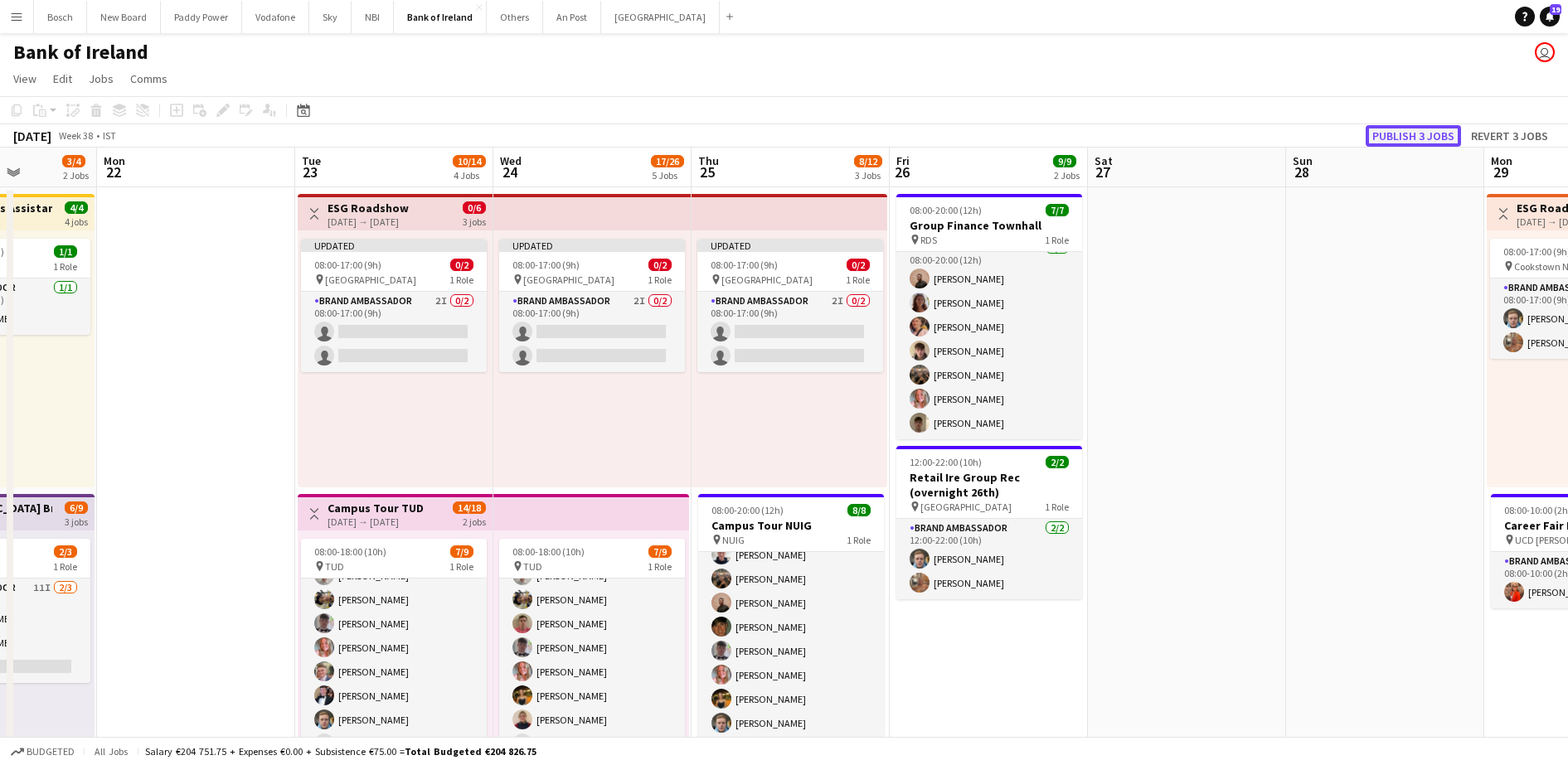
click at [1399, 139] on button "Publish 3 jobs" at bounding box center [1413, 135] width 96 height 22
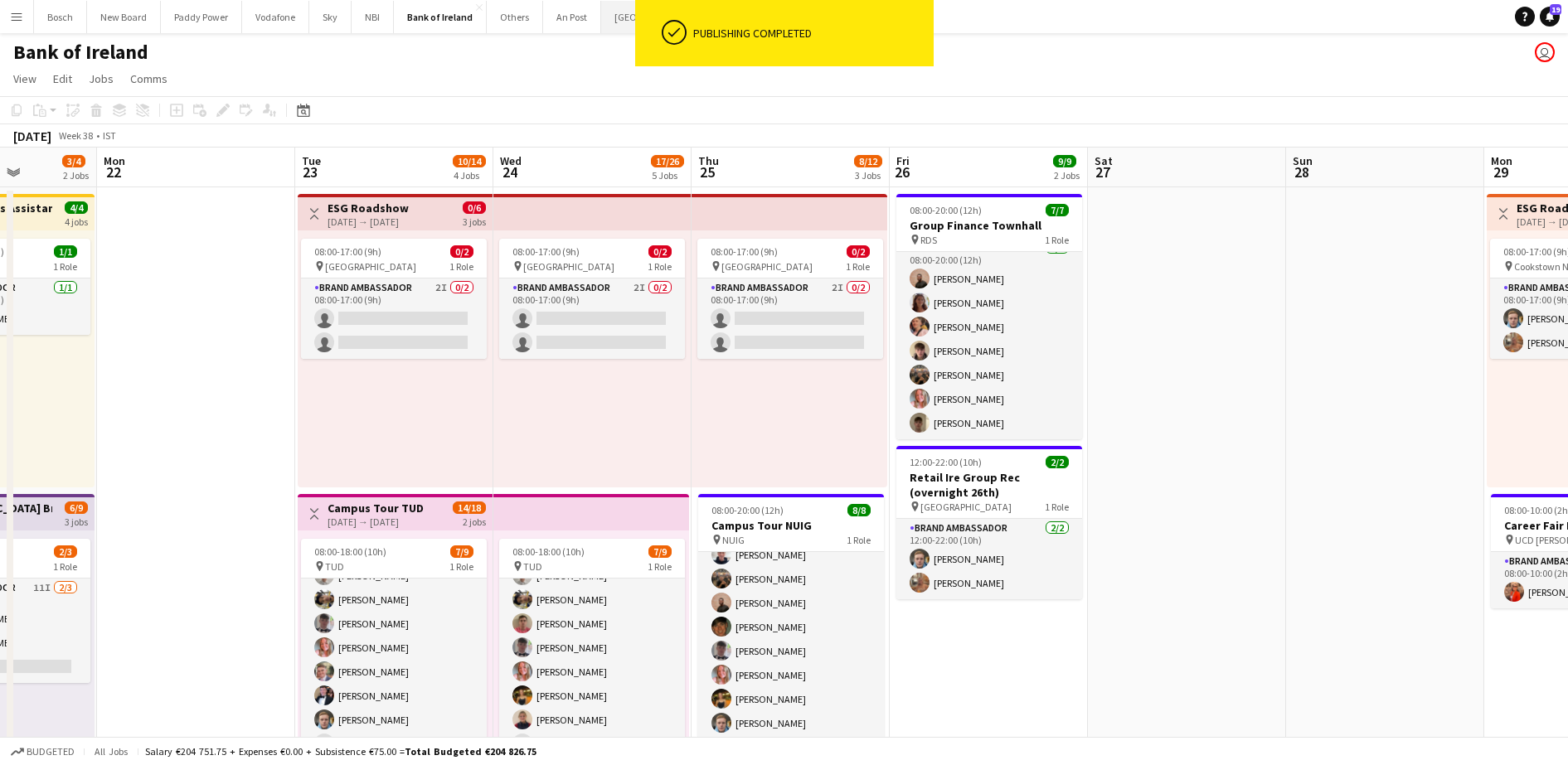
click at [616, 24] on button "[GEOGRAPHIC_DATA] Close" at bounding box center [661, 17] width 118 height 32
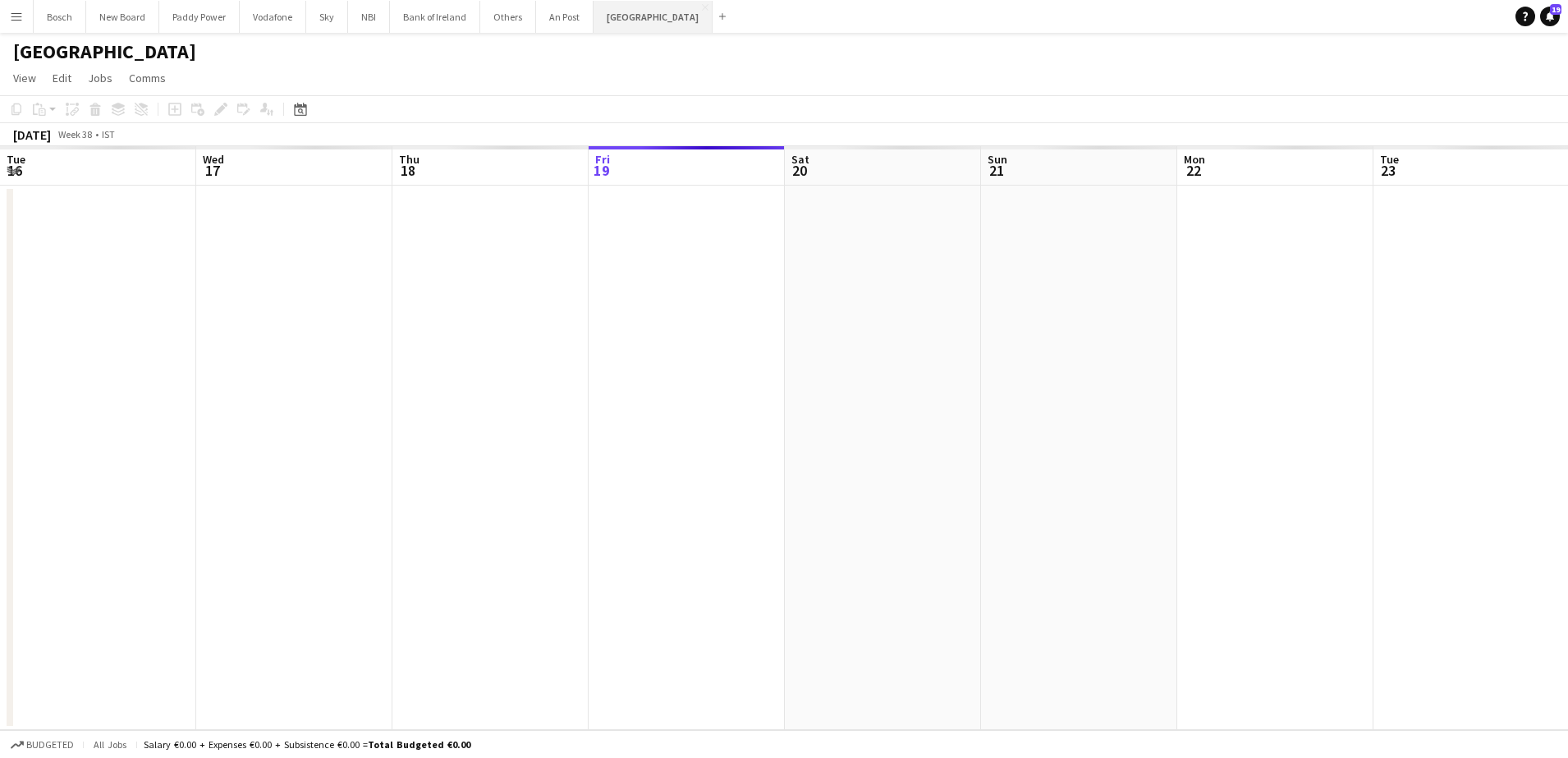
scroll to position [0, 392]
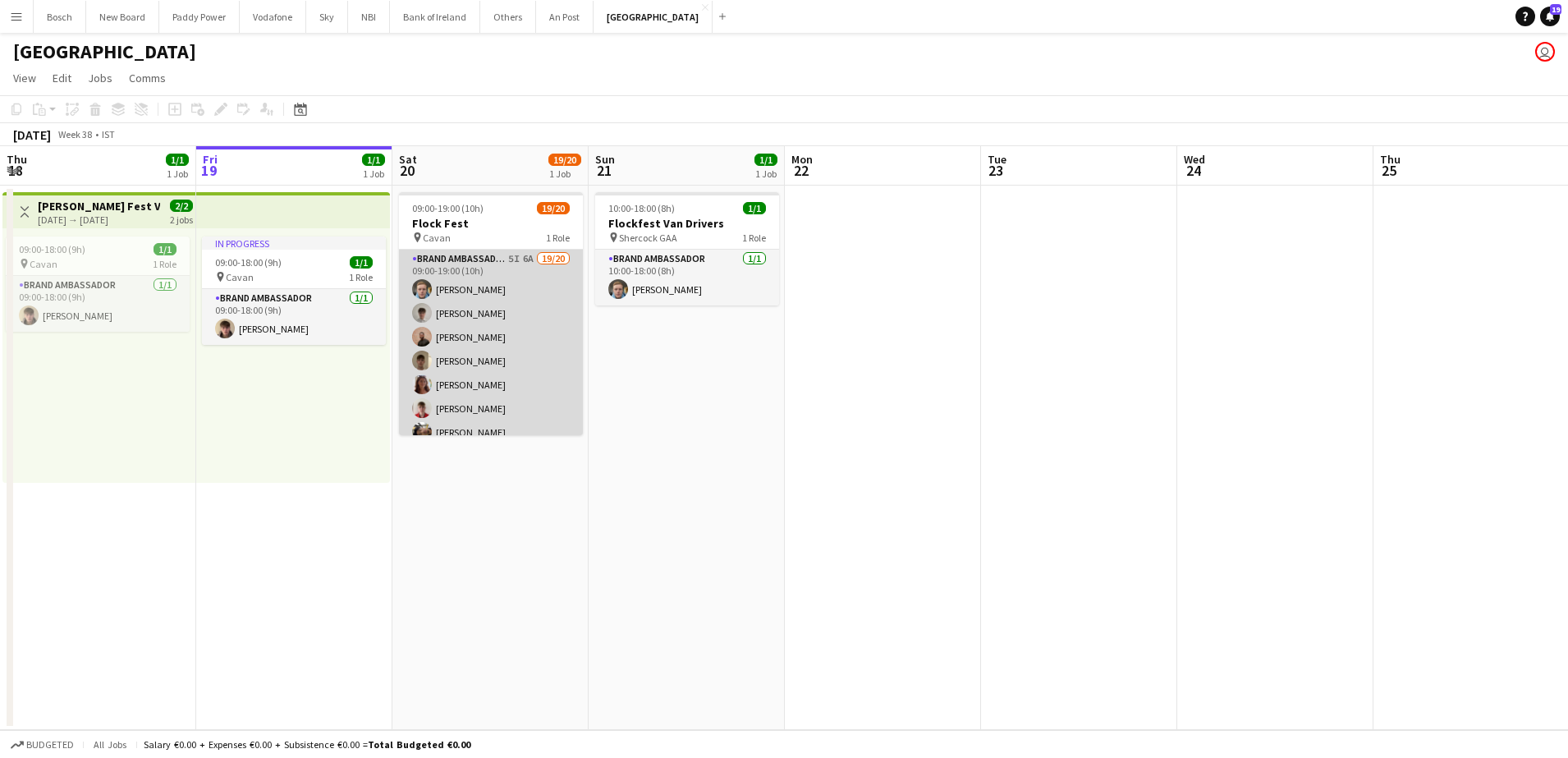
click at [498, 357] on app-card-role "Brand Ambassador 5I 6A 19/20 09:00-19:00 (10h) [PERSON_NAME] [PERSON_NAME] [PER…" at bounding box center [491, 504] width 184 height 509
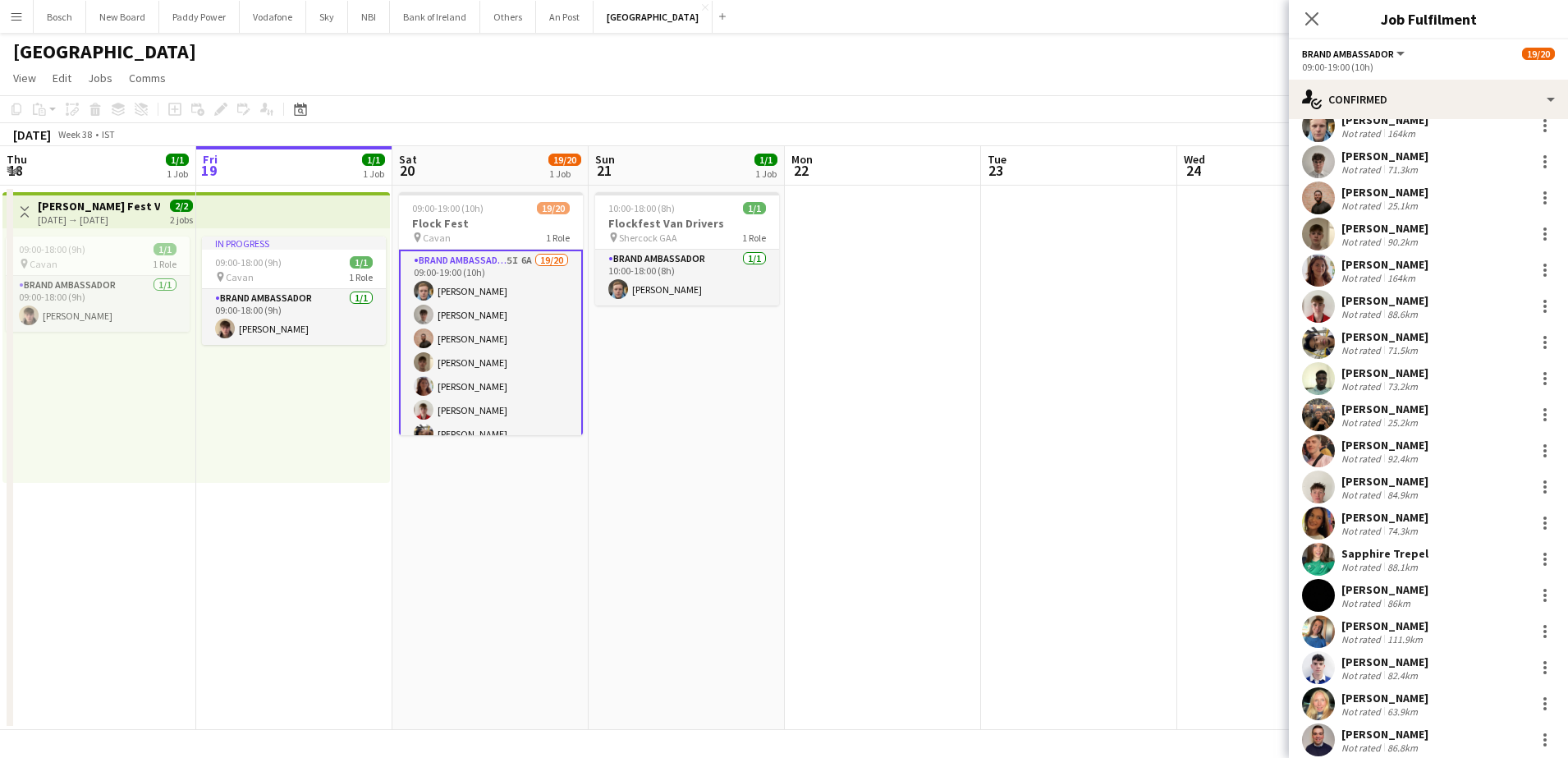
scroll to position [175, 0]
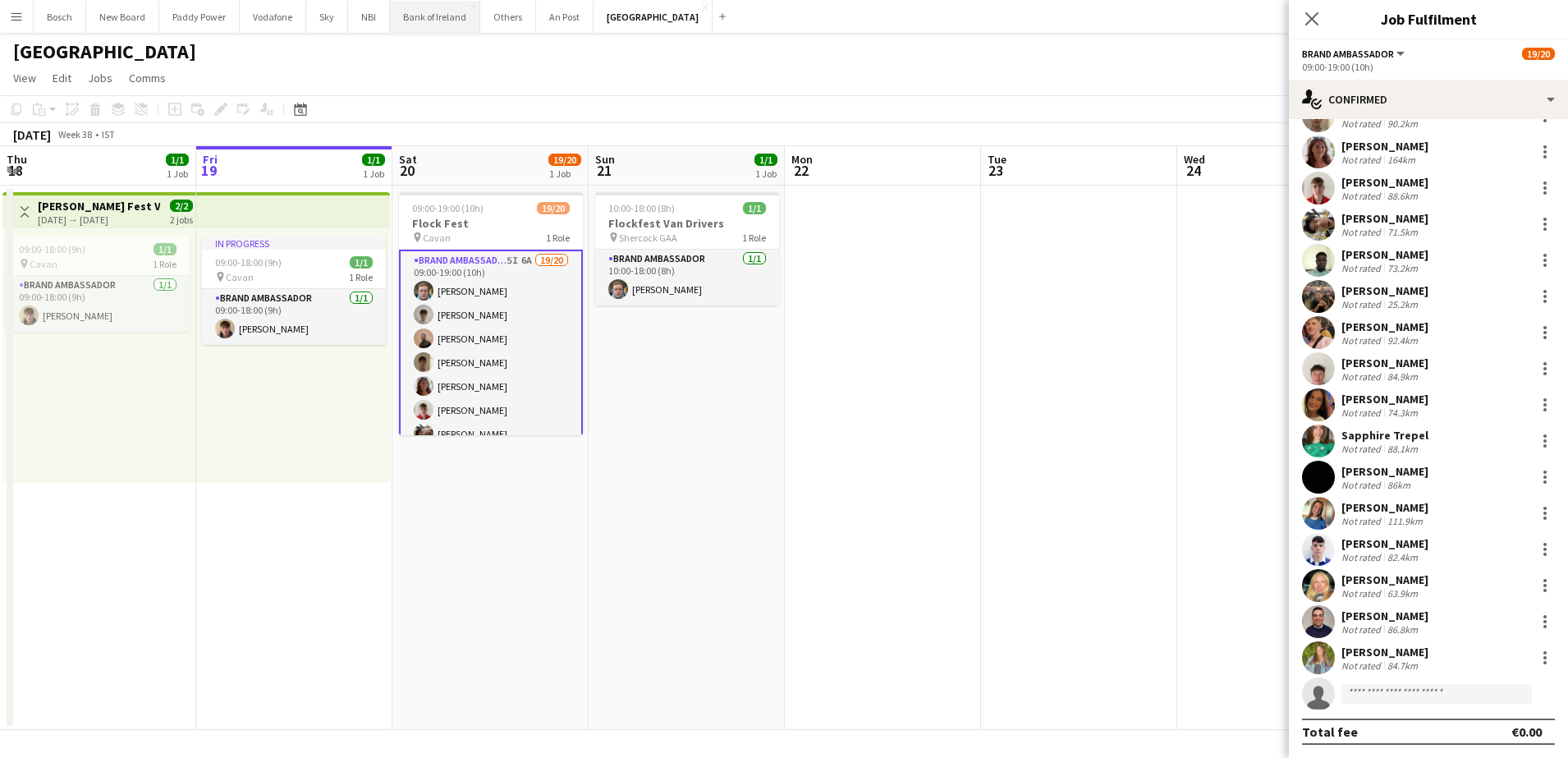
click at [430, 8] on button "Bank of Ireland Close" at bounding box center [435, 17] width 90 height 32
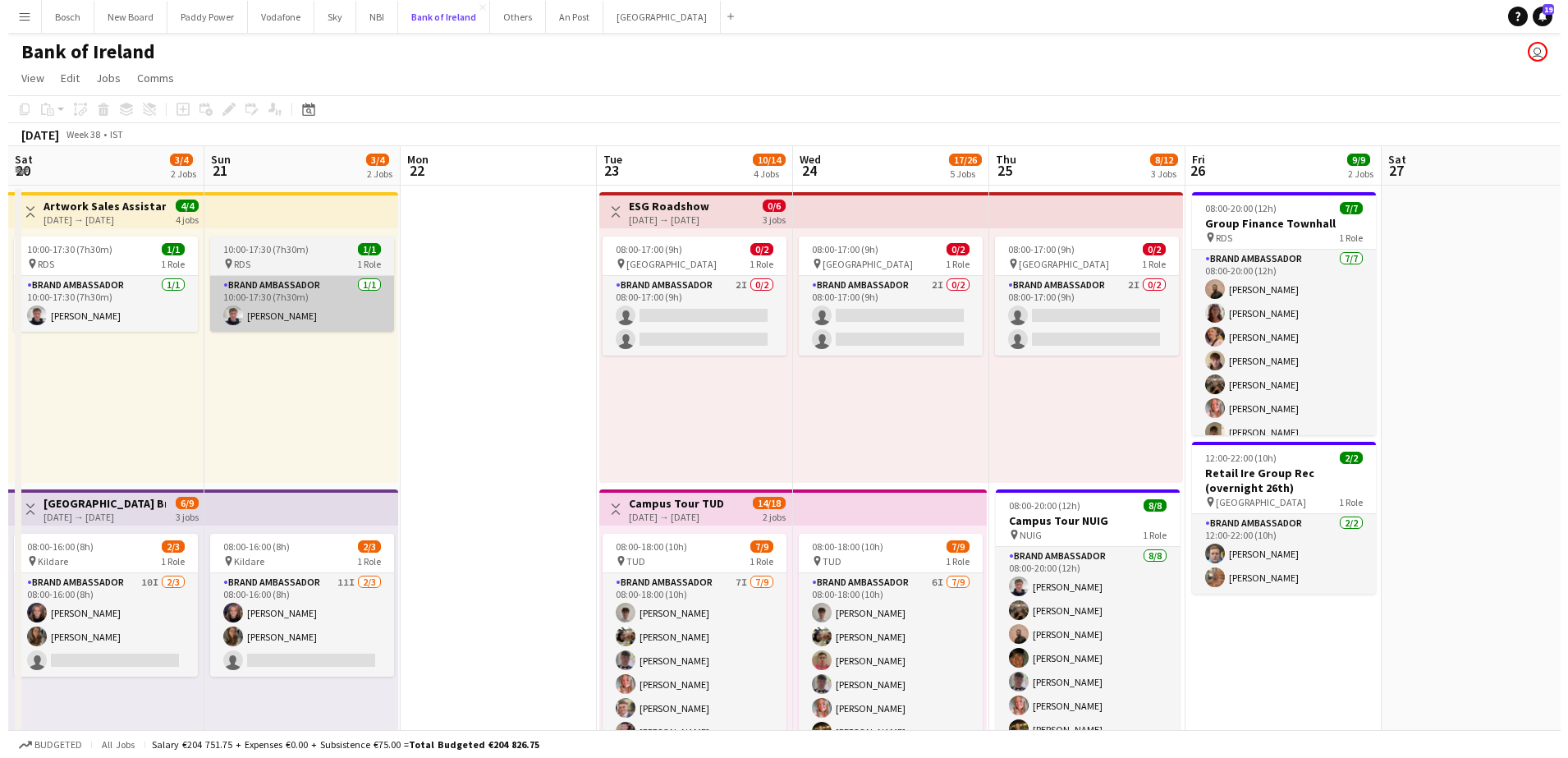
scroll to position [0, 567]
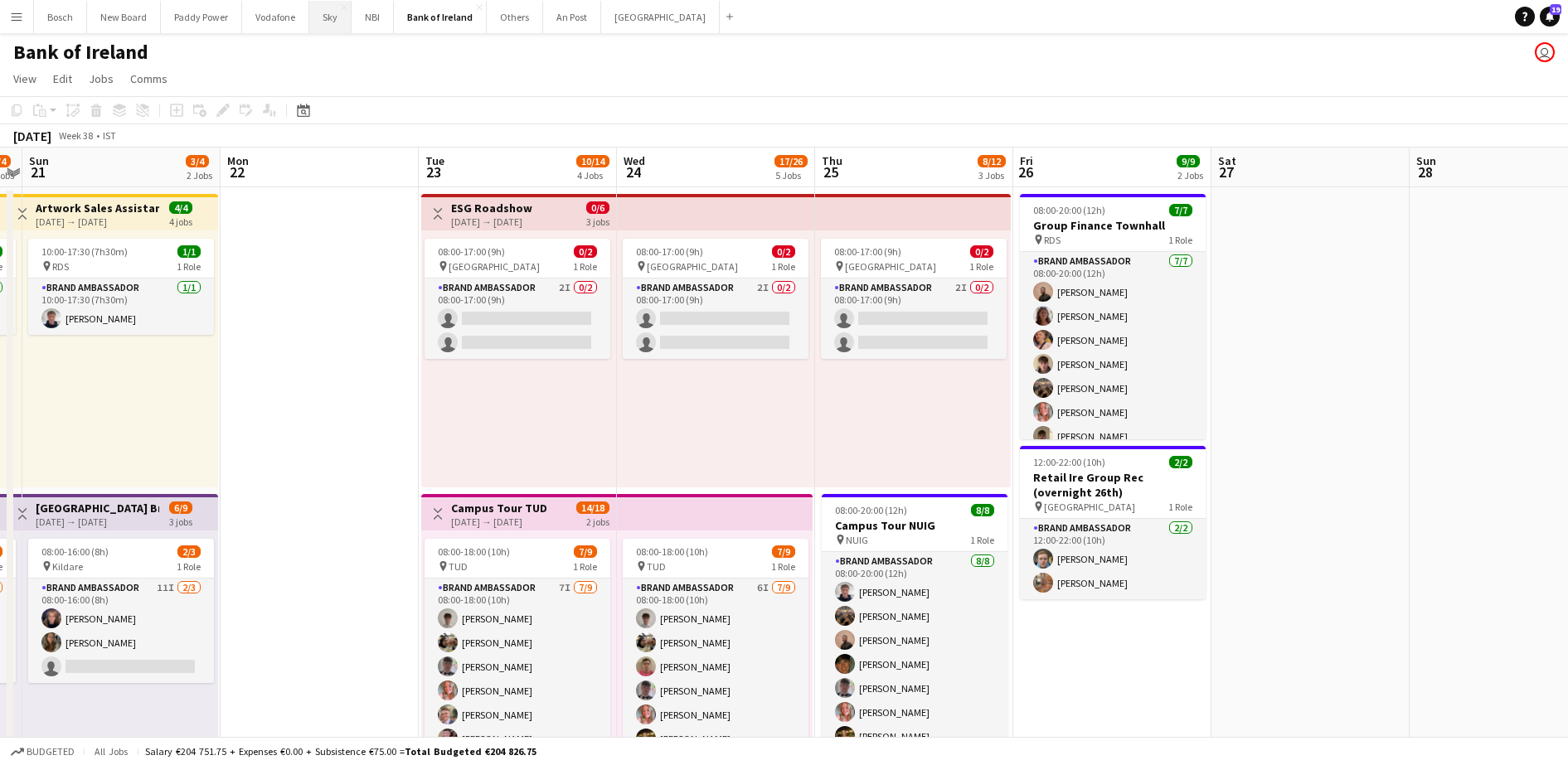
click at [329, 29] on button "Sky Close" at bounding box center [330, 17] width 42 height 32
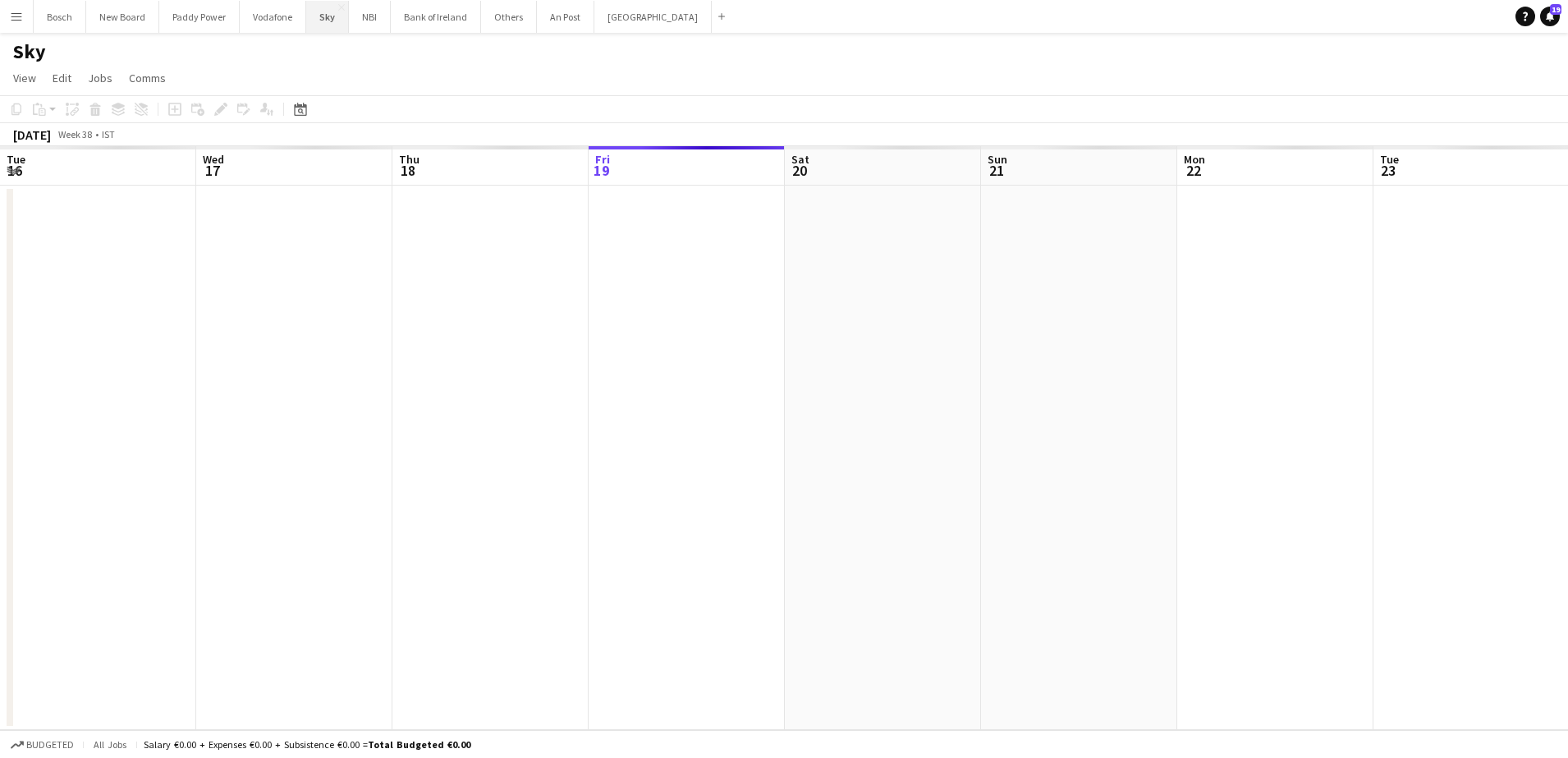
scroll to position [0, 392]
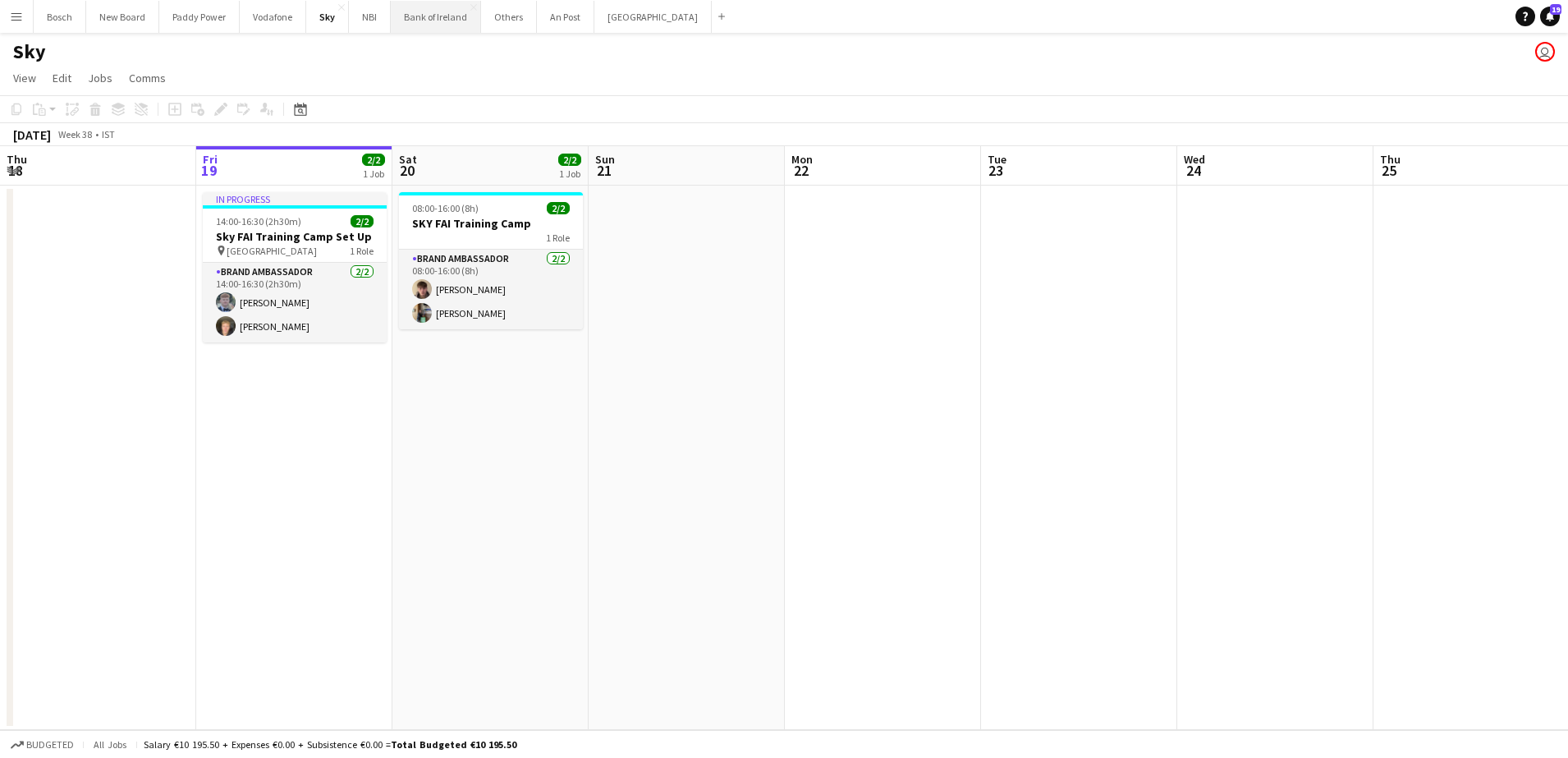
click at [457, 1] on button "Bank of Ireland Close" at bounding box center [436, 17] width 90 height 32
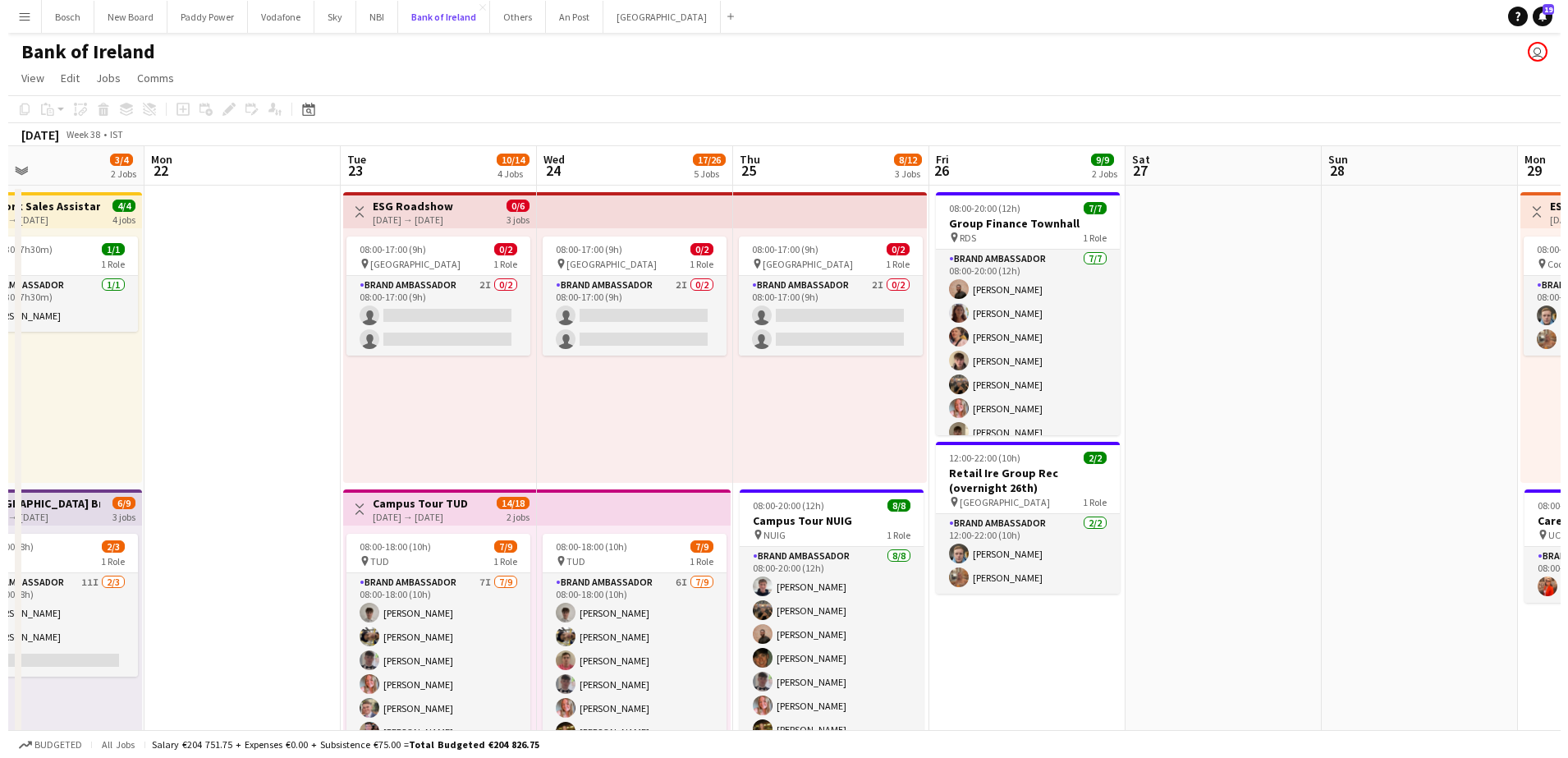
scroll to position [0, 650]
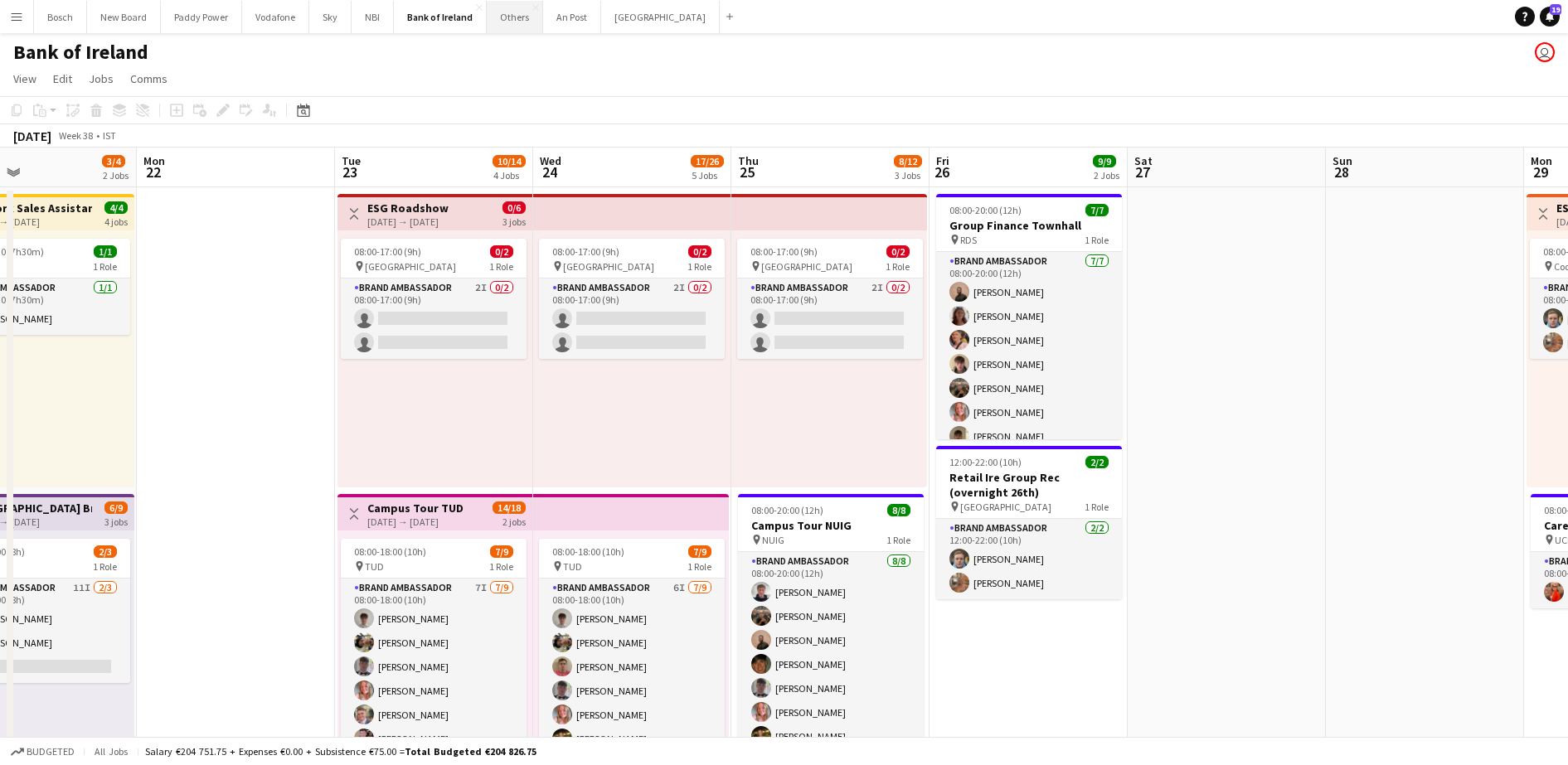
click at [516, 23] on button "Others Close" at bounding box center [515, 17] width 56 height 32
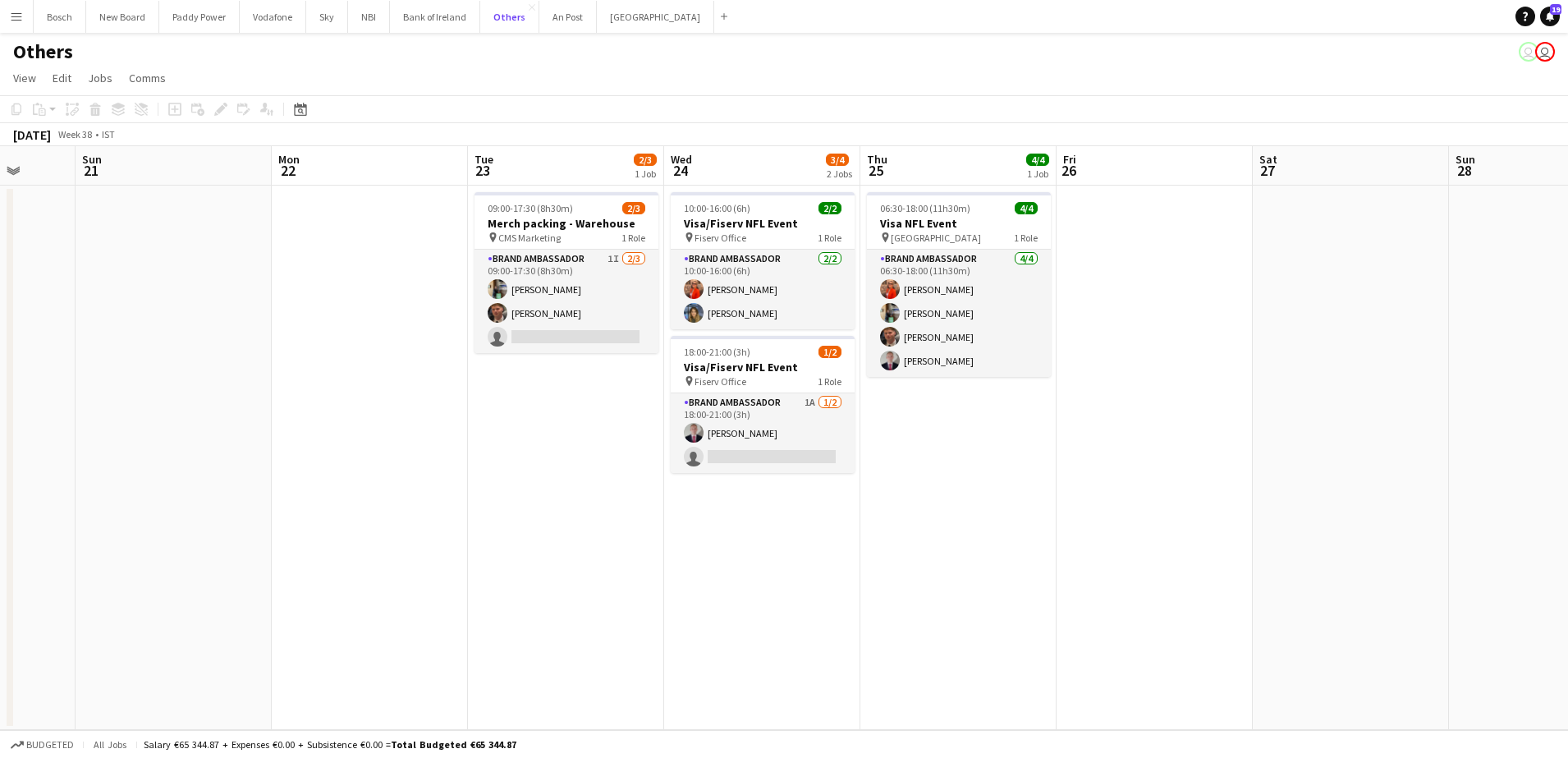
scroll to position [0, 539]
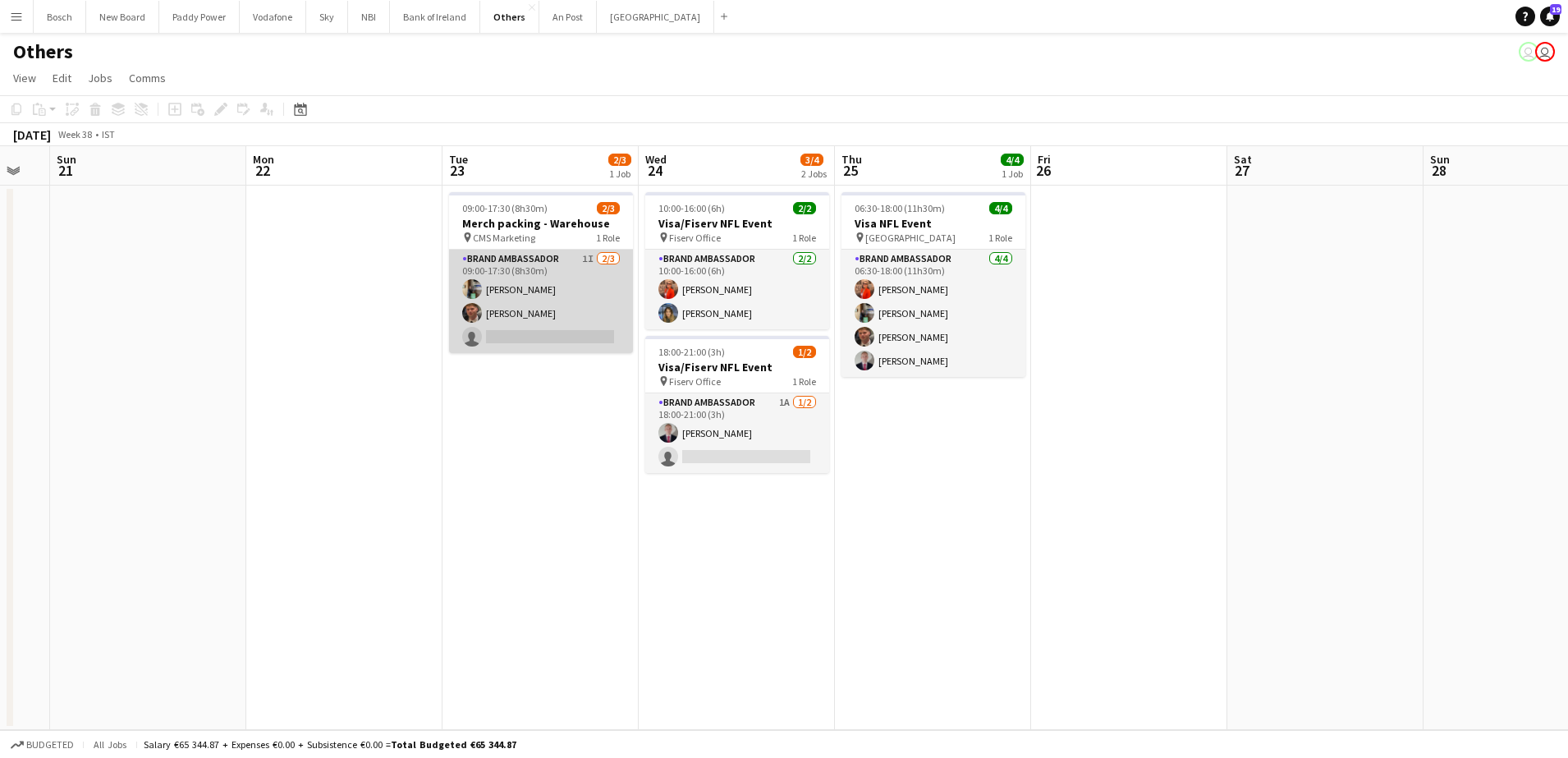
click at [593, 345] on app-card-role "Brand Ambassador 1I [DATE] 09:00-17:30 (8h30m) [PERSON_NAME] [PERSON_NAME] sing…" at bounding box center [541, 301] width 184 height 103
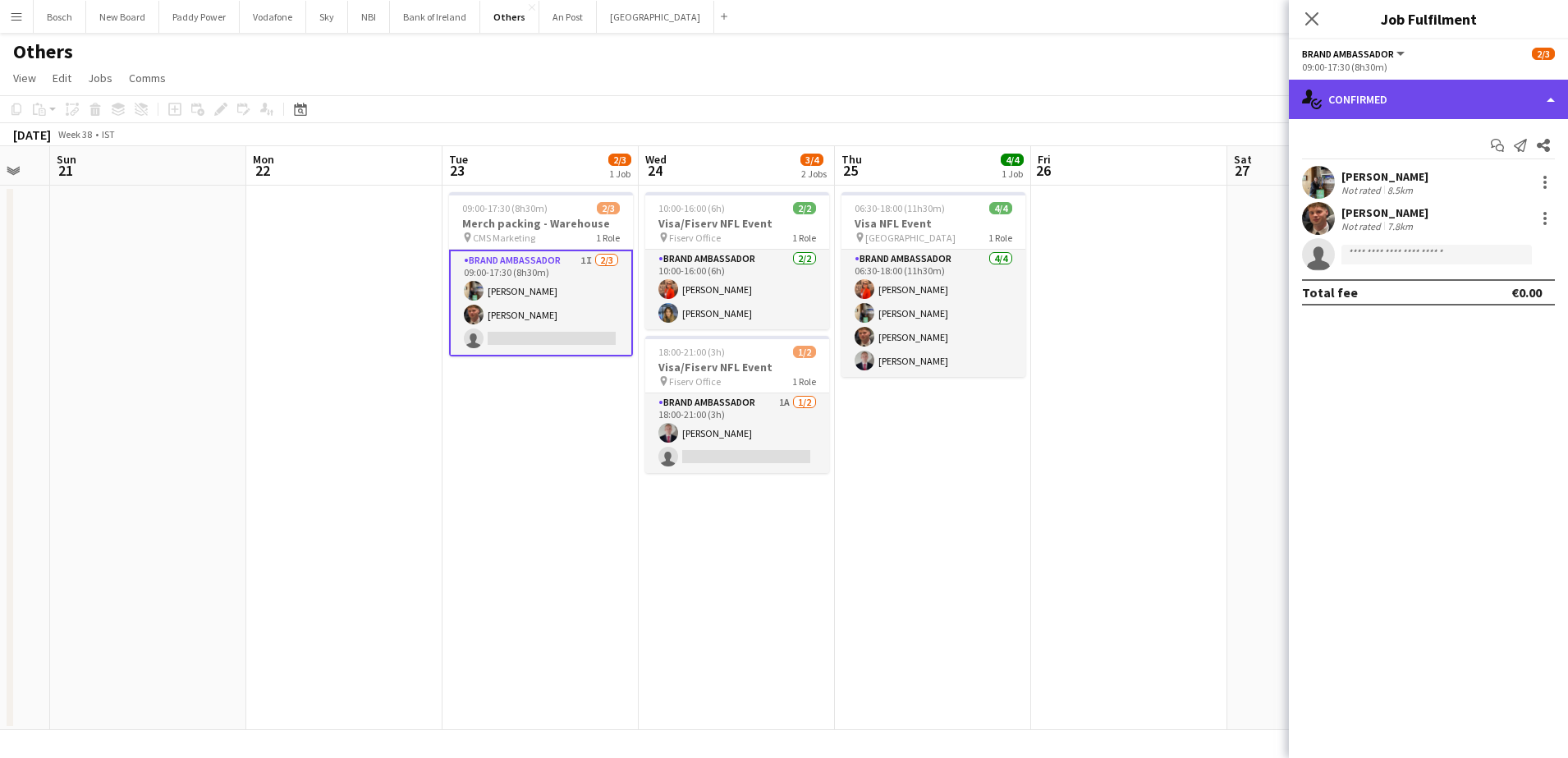
click at [1477, 100] on div "single-neutral-actions-check-2 Confirmed" at bounding box center [1429, 100] width 279 height 39
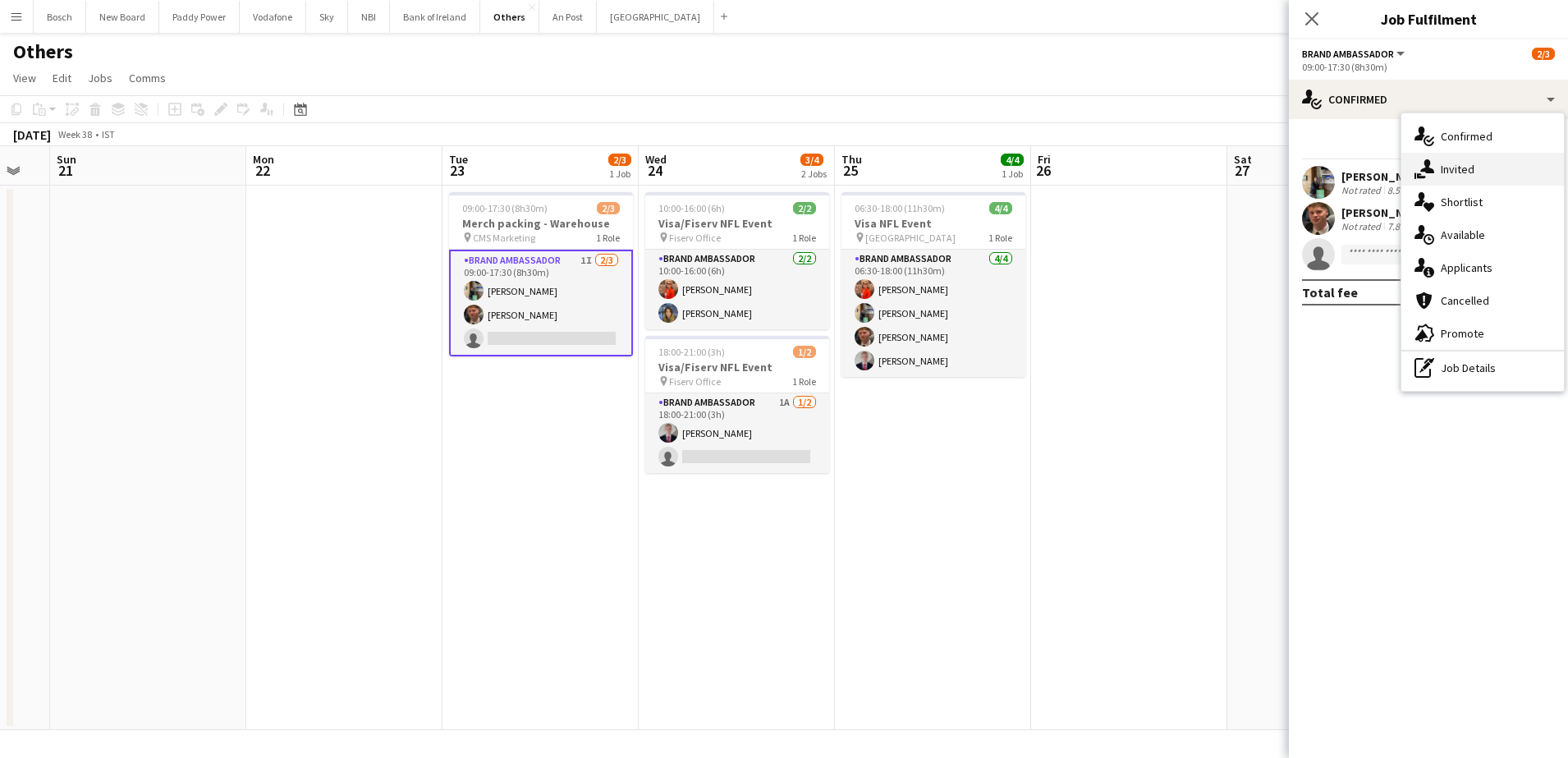
click at [1476, 166] on div "single-neutral-actions-share-1 Invited" at bounding box center [1482, 168] width 163 height 33
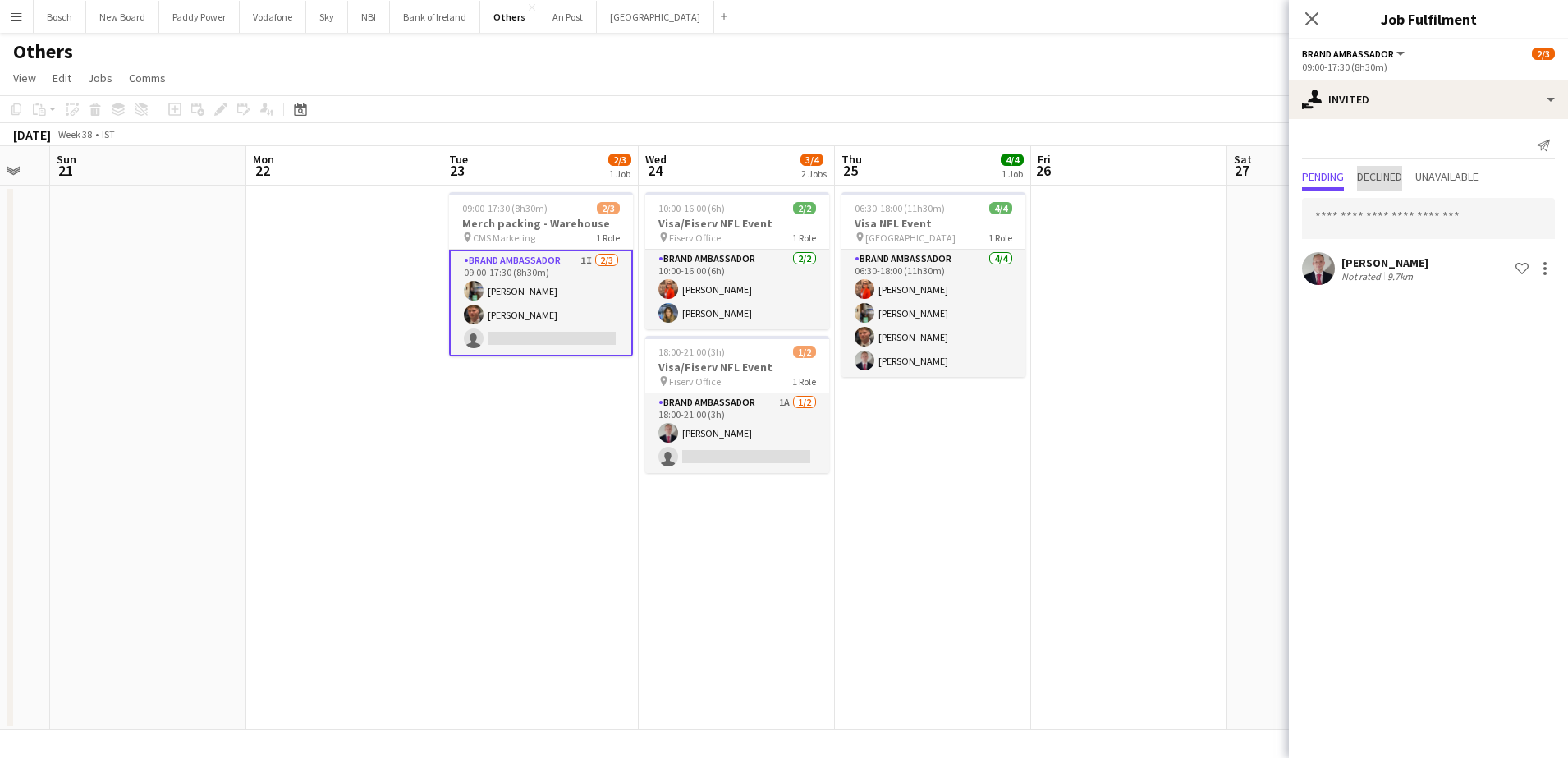
click at [1396, 175] on span "Declined" at bounding box center [1379, 177] width 46 height 11
click at [432, 47] on div "Others user user" at bounding box center [784, 48] width 1568 height 32
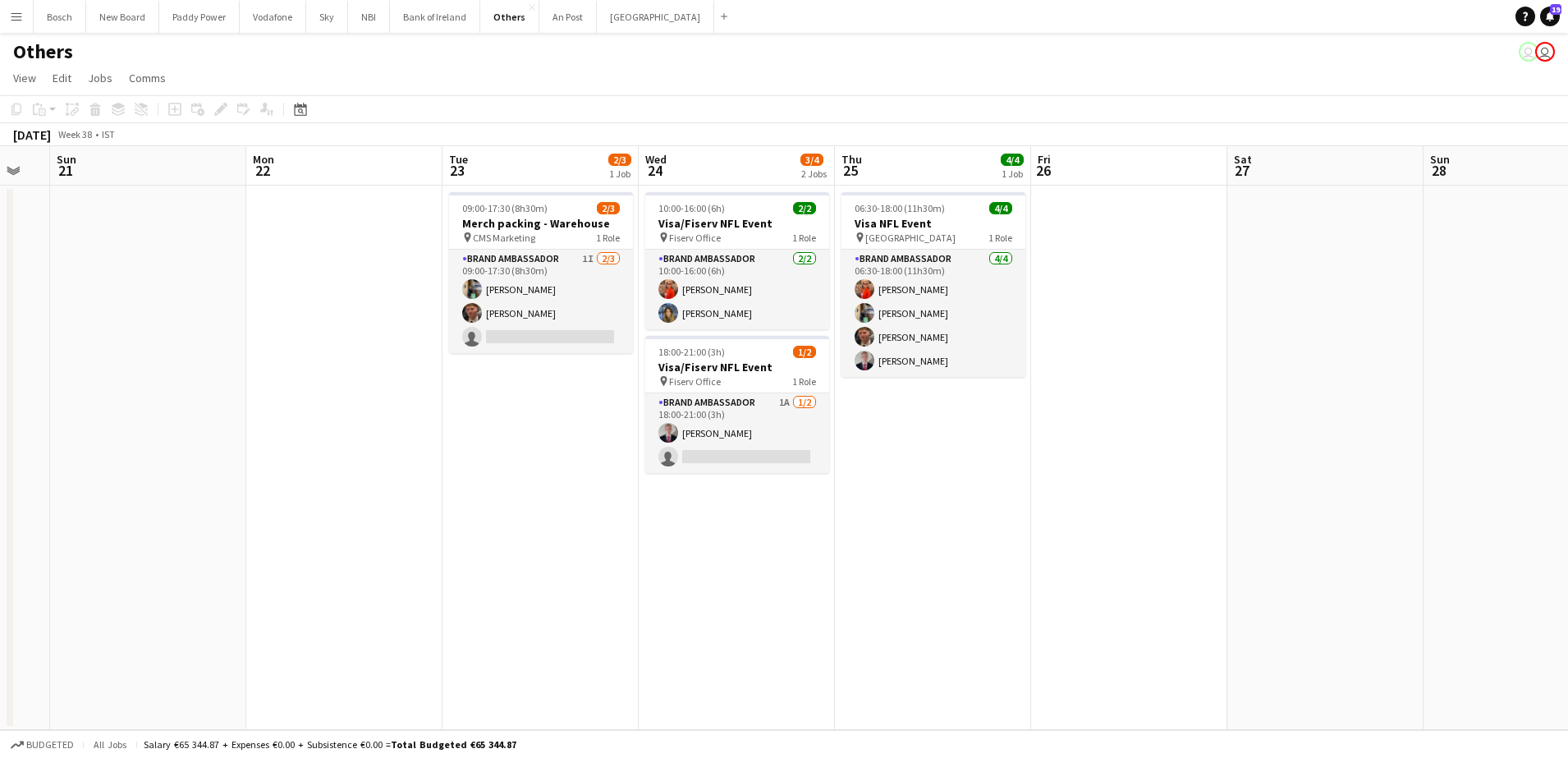
click at [433, 38] on div "Others user user" at bounding box center [784, 48] width 1568 height 32
click at [730, 438] on app-card-role "Brand Ambassador 1A [DATE] 18:00-21:00 (3h) [PERSON_NAME] single-neutral-actions" at bounding box center [737, 433] width 184 height 80
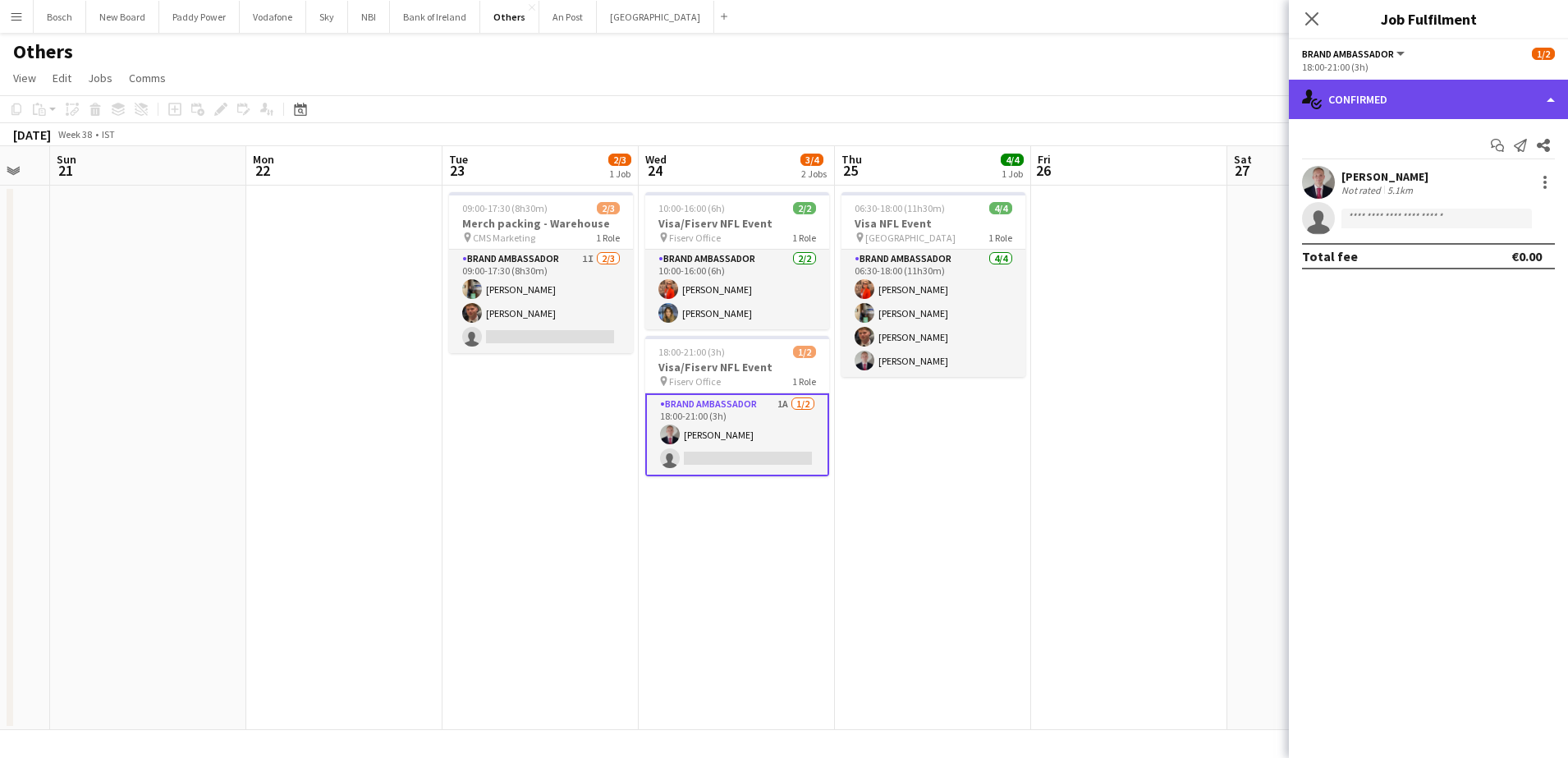
click at [1324, 114] on div "single-neutral-actions-check-2 Confirmed" at bounding box center [1429, 100] width 279 height 39
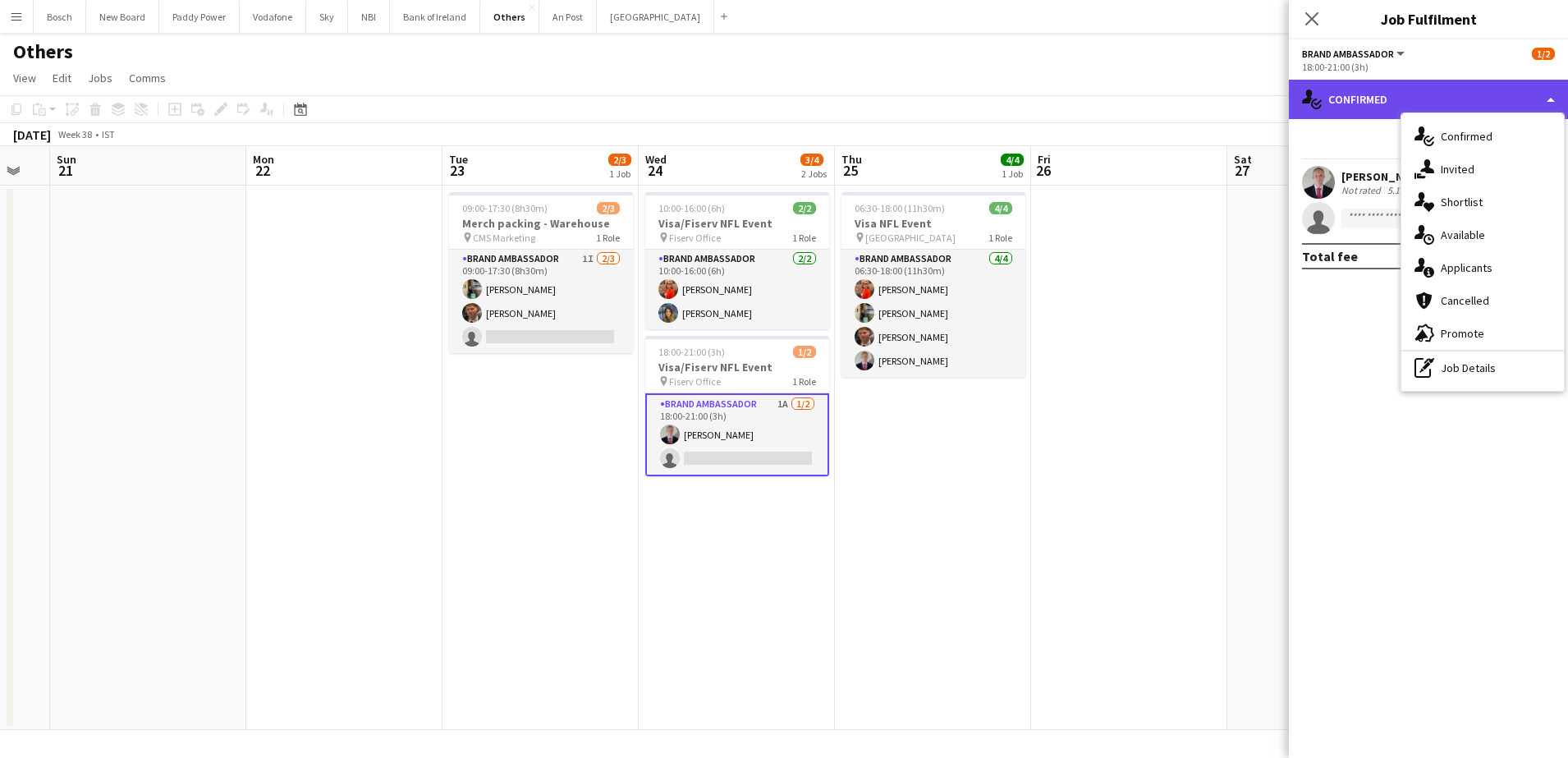
click at [1324, 114] on div "single-neutral-actions-check-2 Confirmed" at bounding box center [1429, 100] width 279 height 39
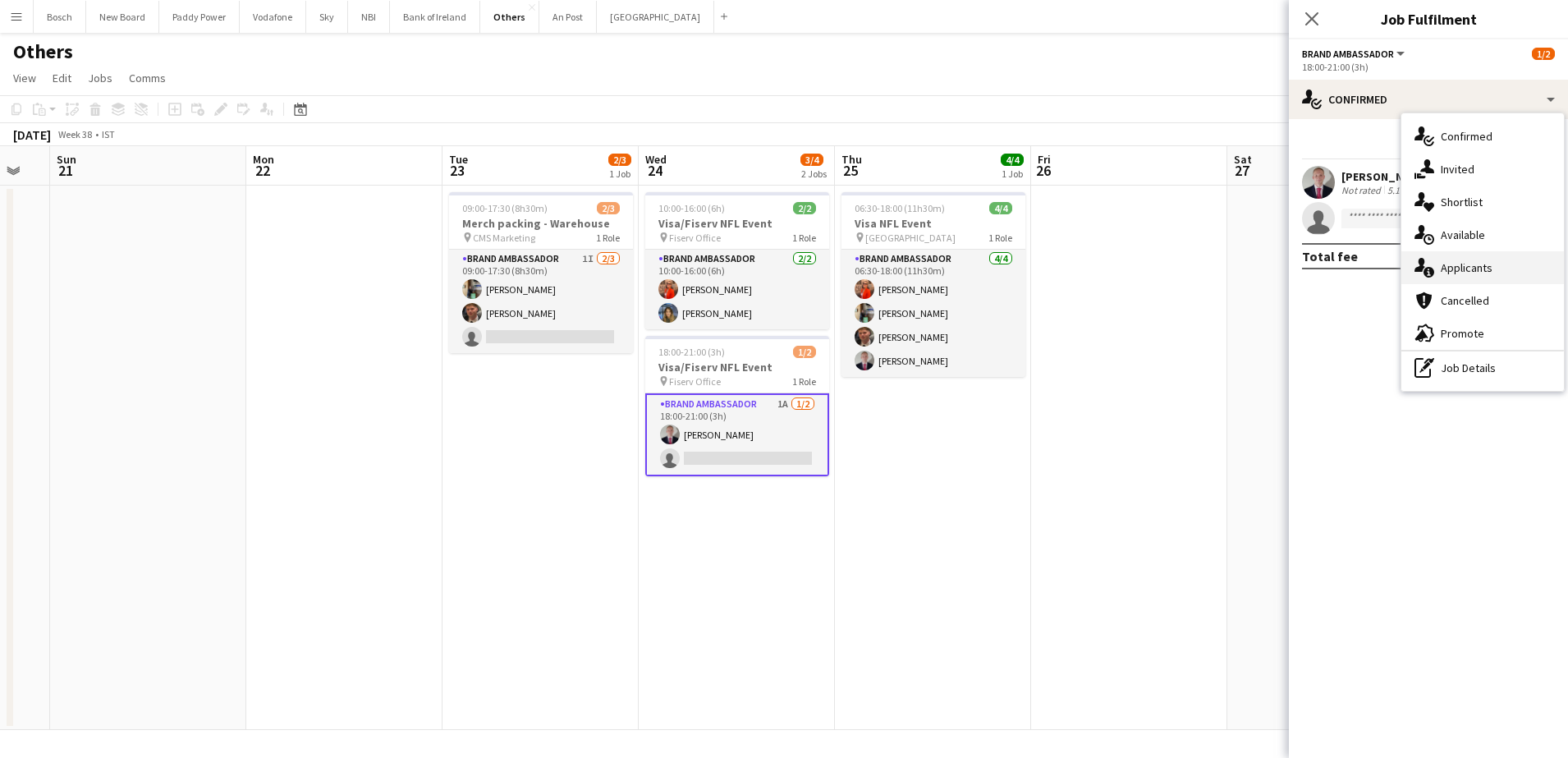
click at [1445, 265] on span "Applicants" at bounding box center [1468, 268] width 52 height 15
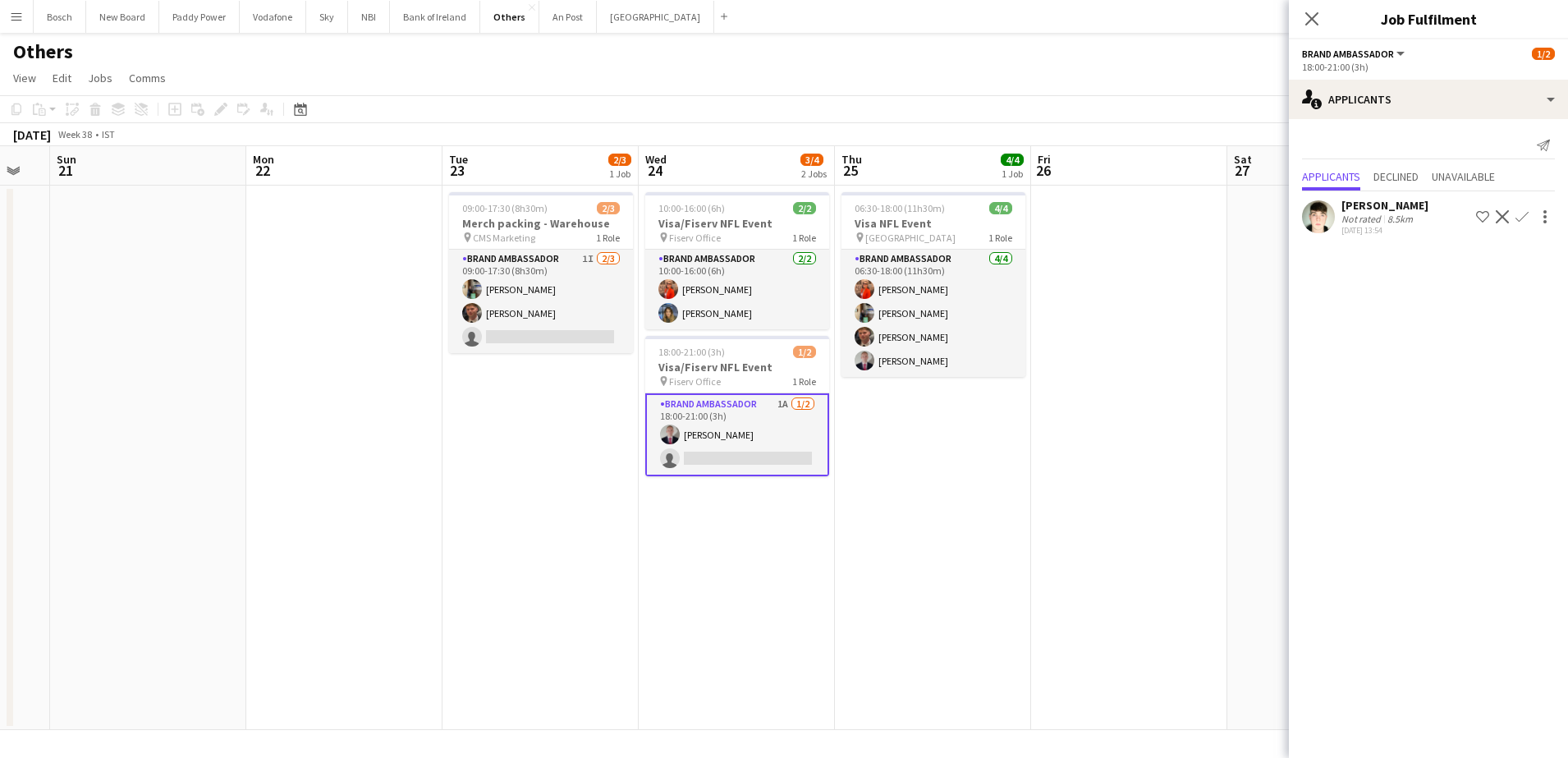
click at [1523, 214] on app-icon "Confirm" at bounding box center [1522, 217] width 13 height 13
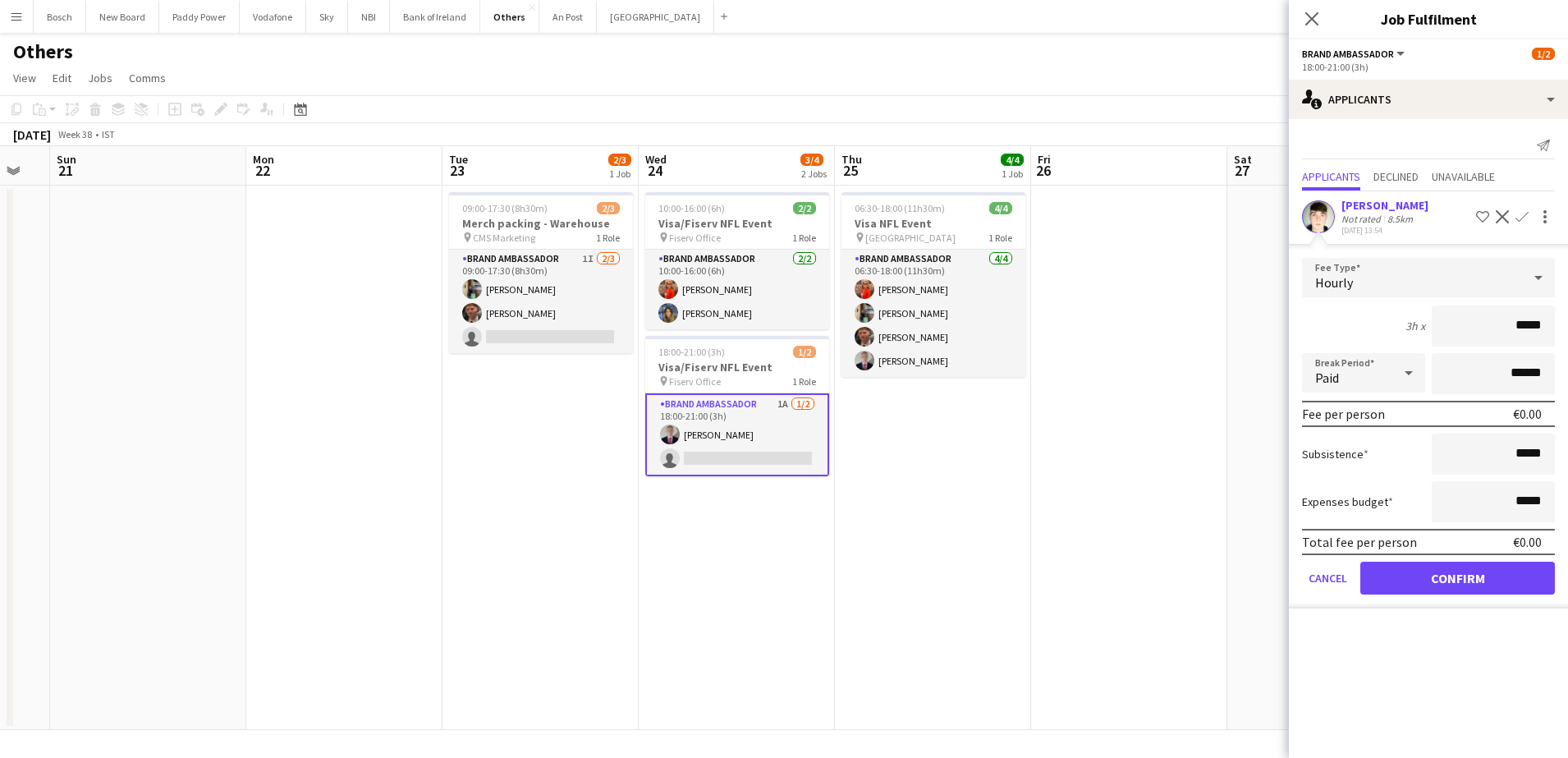
click at [1174, 181] on app-board-header-date "Fri 26" at bounding box center [1129, 166] width 196 height 39
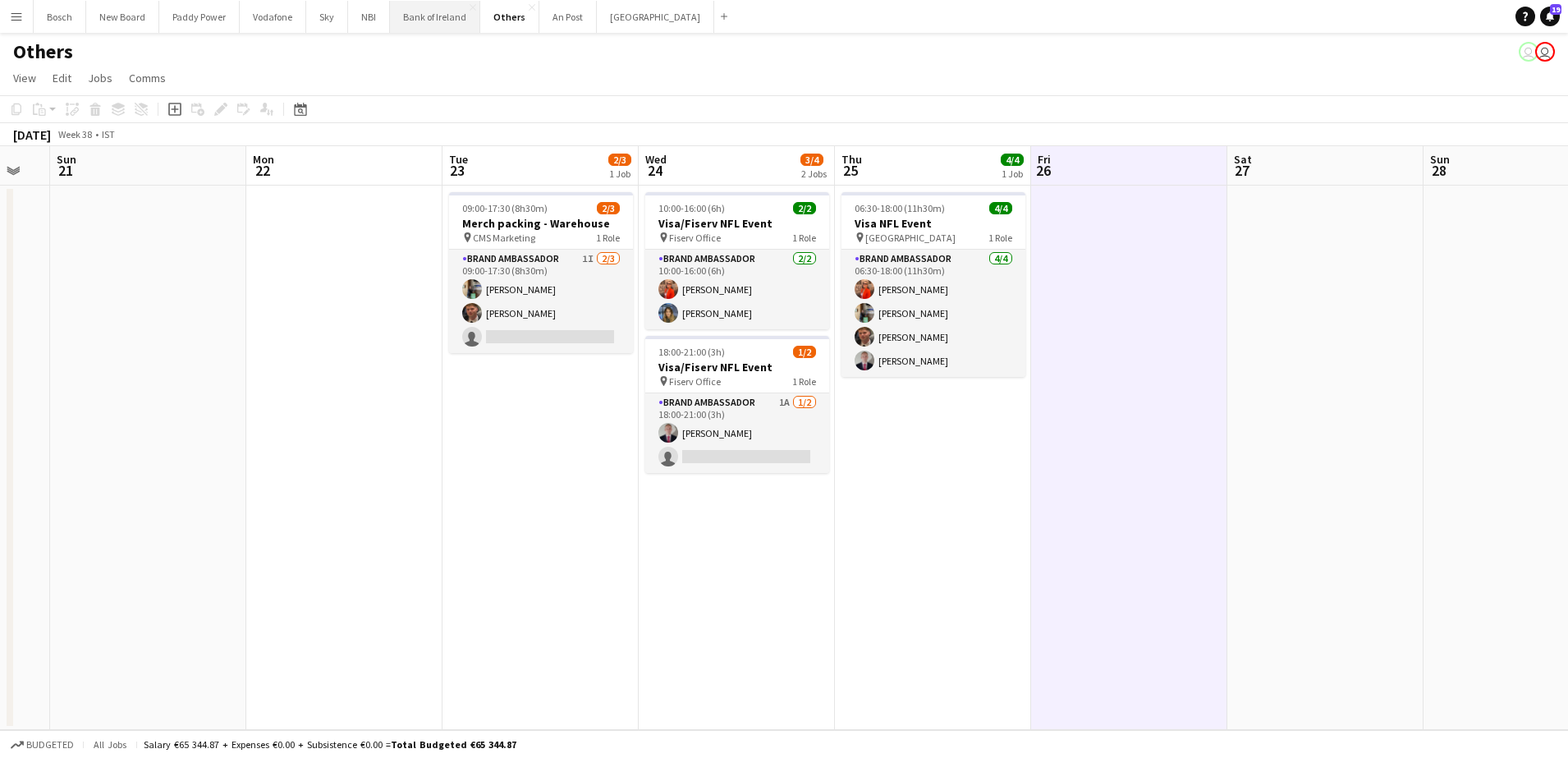
click at [408, 20] on button "Bank of Ireland Close" at bounding box center [435, 17] width 90 height 32
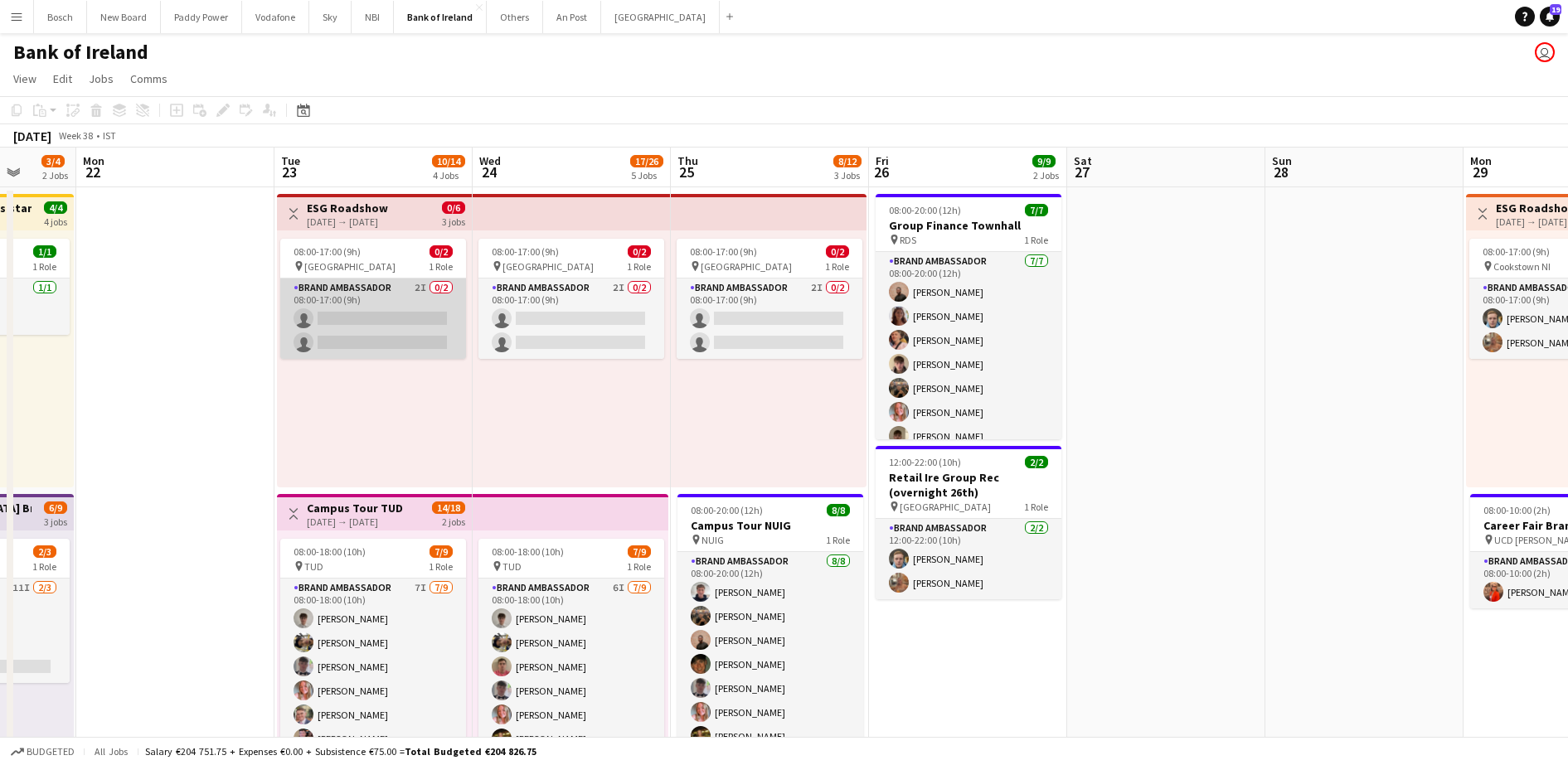
click at [418, 333] on app-card-role "Brand Ambassador 2I 0/2 08:00-17:00 (9h) single-neutral-actions single-neutral-…" at bounding box center [373, 319] width 186 height 81
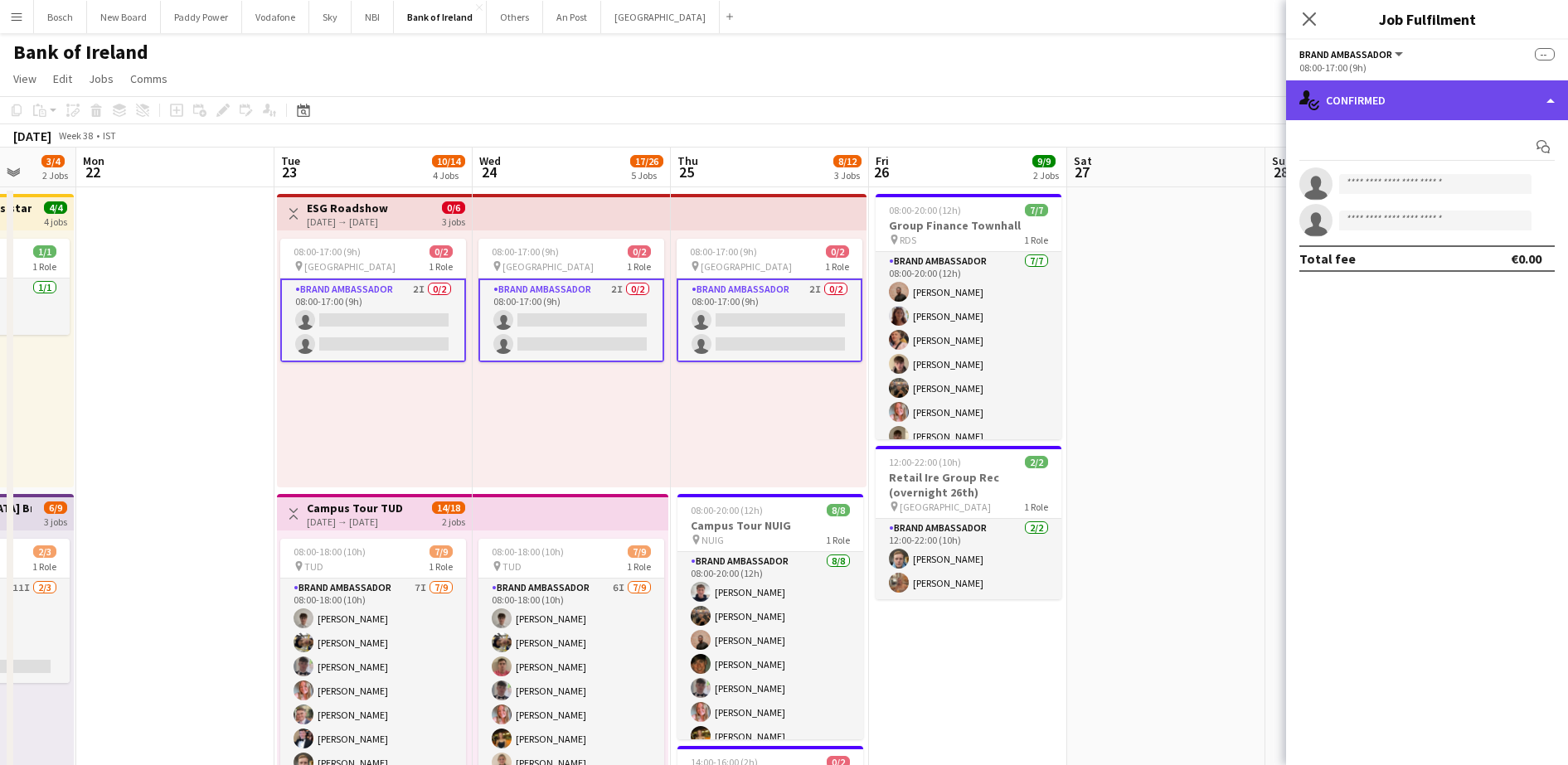
click at [1364, 101] on div "single-neutral-actions-check-2 Confirmed" at bounding box center [1426, 100] width 282 height 39
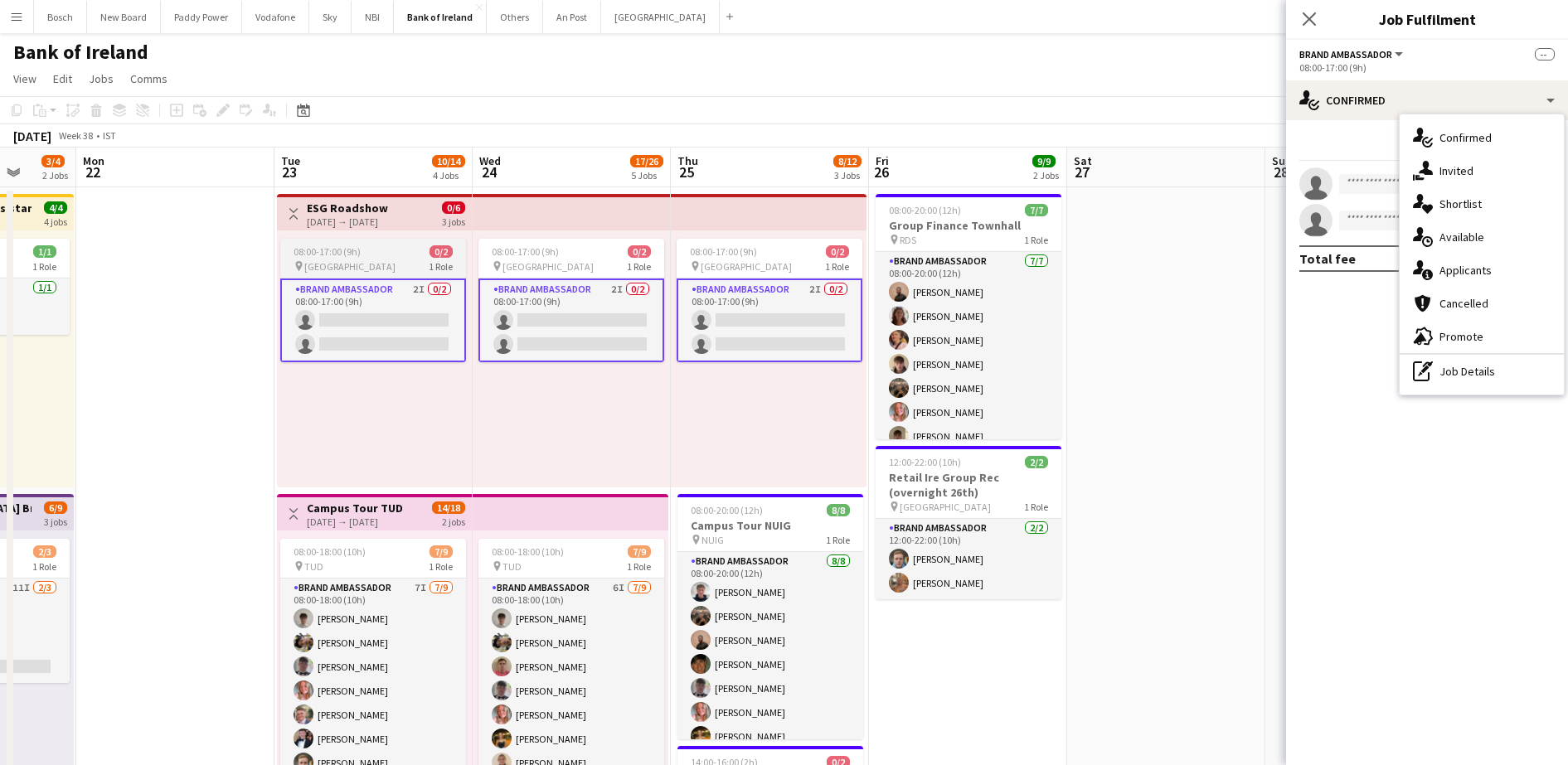
click at [355, 248] on span "08:00-17:00 (9h)" at bounding box center [327, 252] width 68 height 12
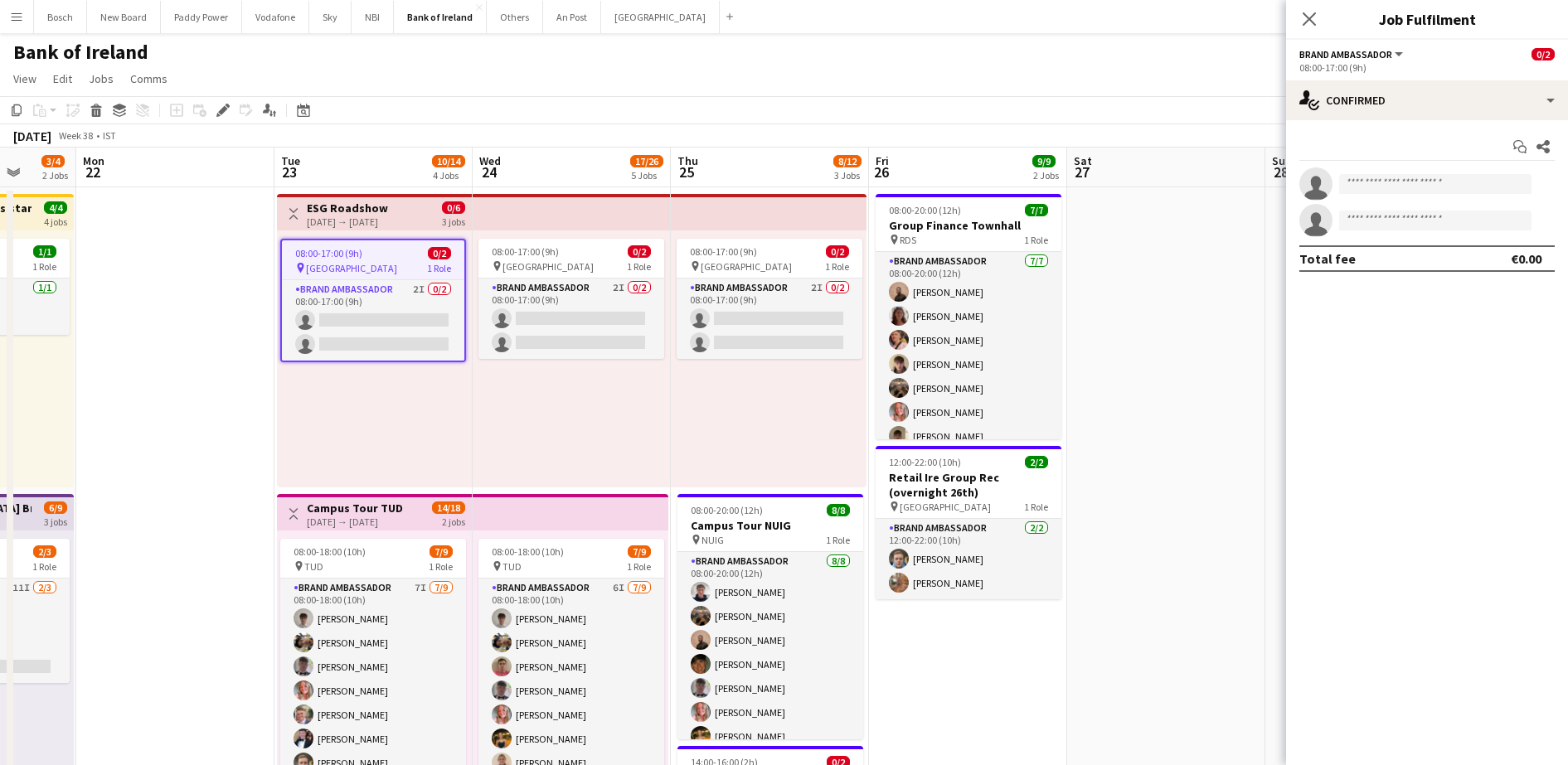
click at [388, 212] on h3 "ESG Roadshow" at bounding box center [347, 208] width 82 height 15
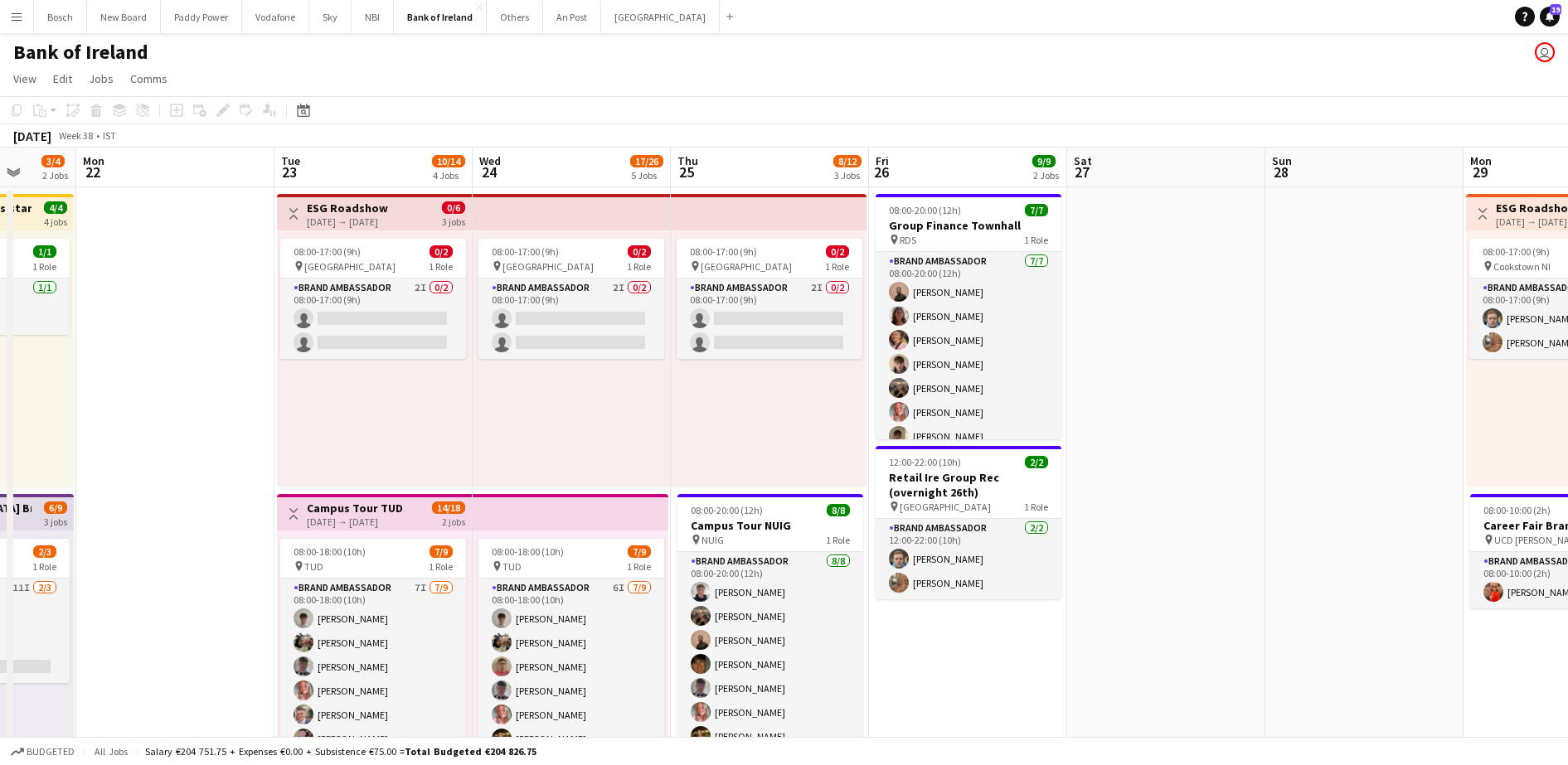
click at [388, 212] on h3 "ESG Roadshow" at bounding box center [347, 208] width 82 height 15
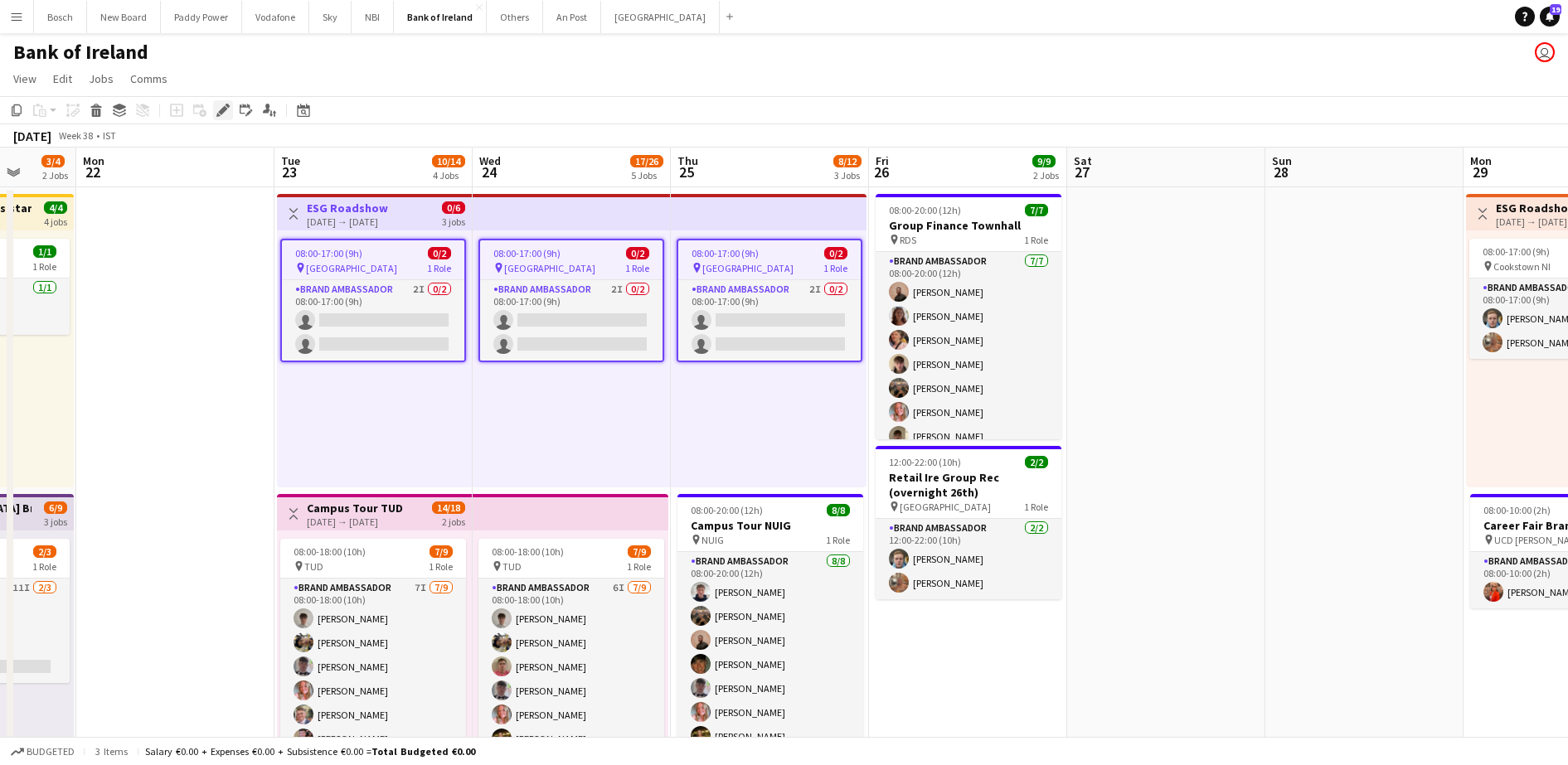
click at [220, 113] on icon at bounding box center [222, 111] width 9 height 9
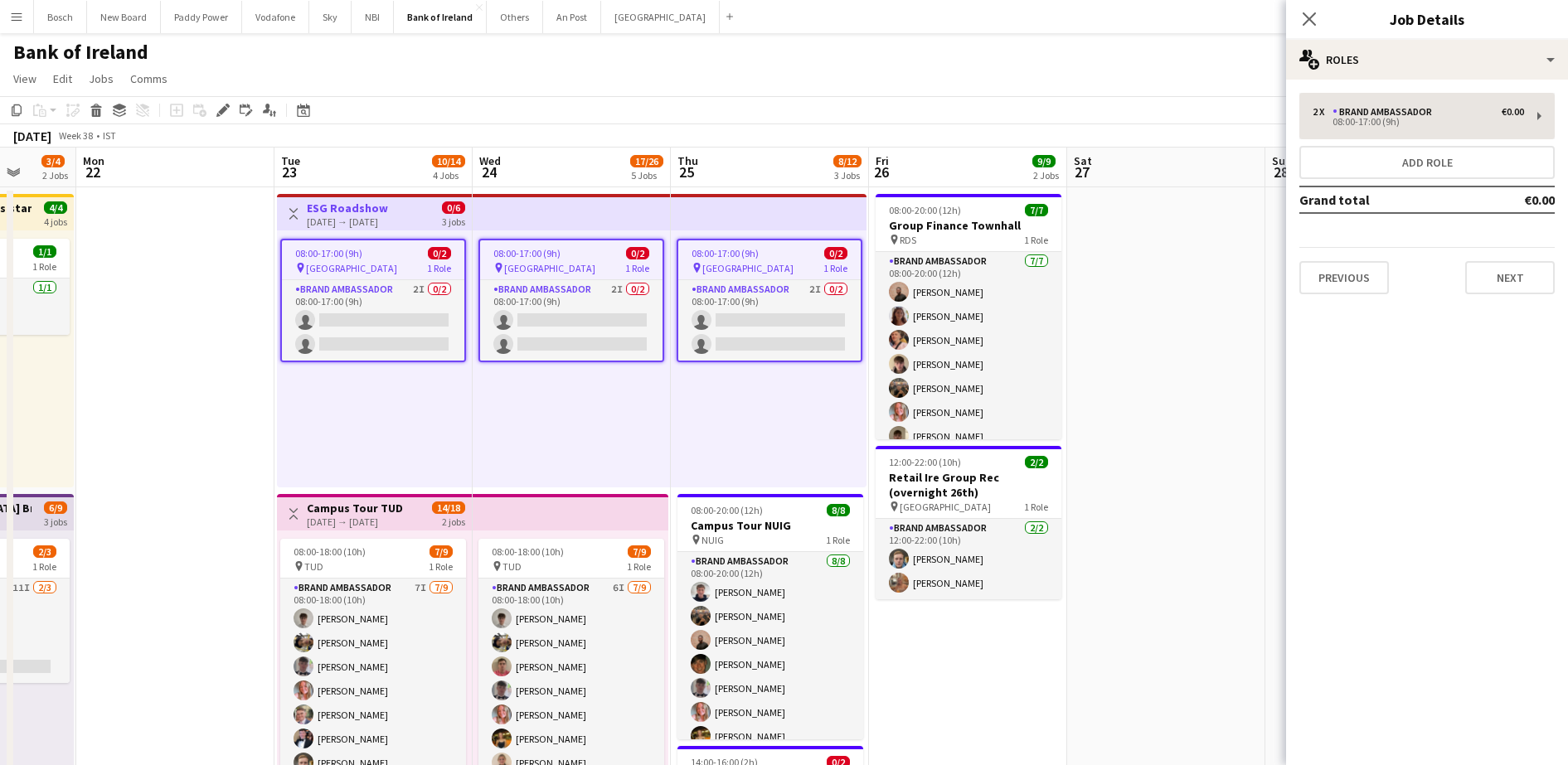
drag, startPoint x: 1334, startPoint y: 87, endPoint x: 1340, endPoint y: 117, distance: 30.6
click at [1340, 117] on div "2 x Brand Ambassador €0.00 08:00-17:00 (9h) Add role Grand total €0.00 Previous…" at bounding box center [1426, 193] width 282 height 228
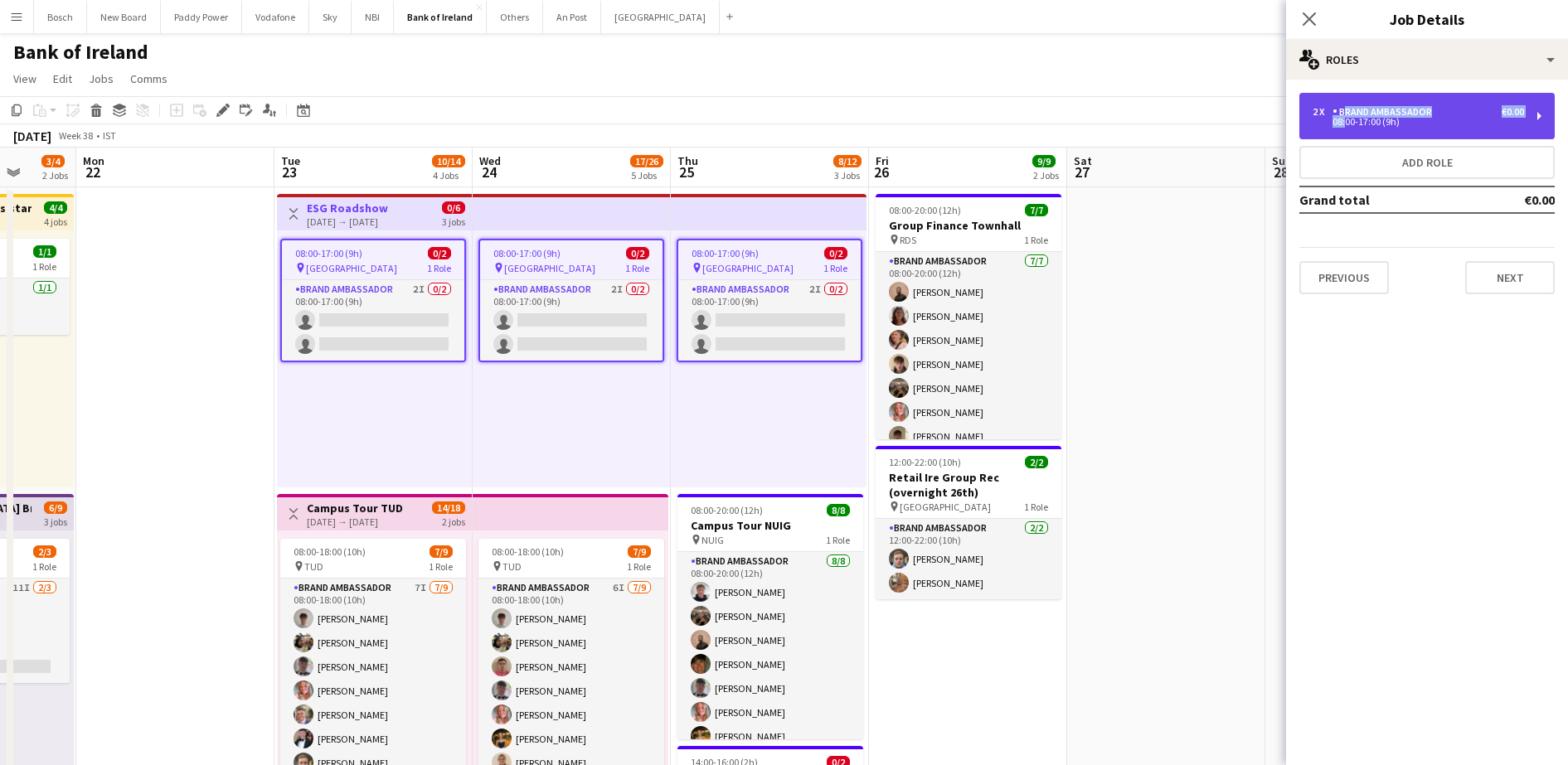
click at [1340, 117] on div "2 x Brand Ambassador €0.00 08:00-17:00 (9h)" at bounding box center [1418, 115] width 211 height 20
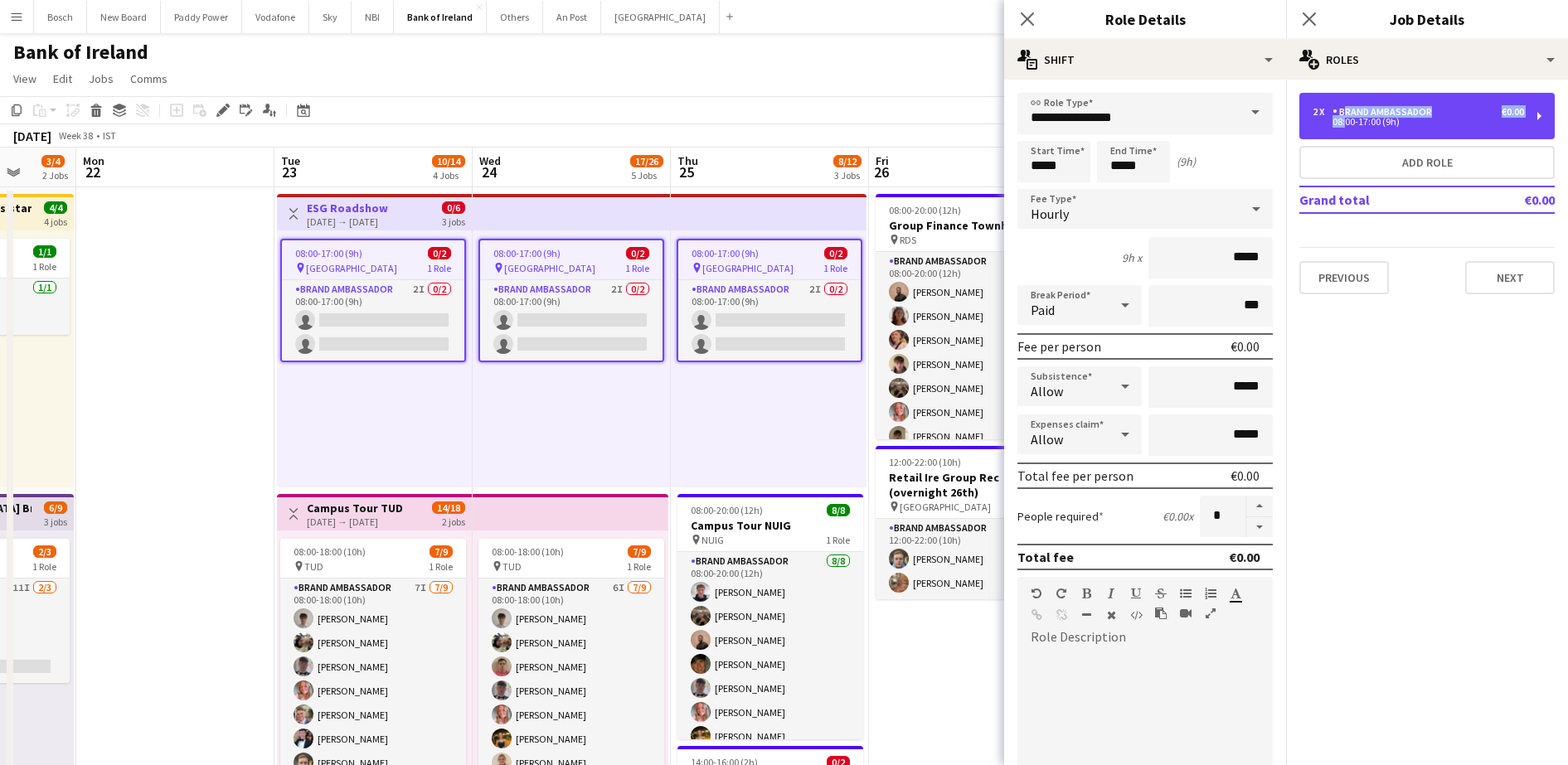
scroll to position [153, 0]
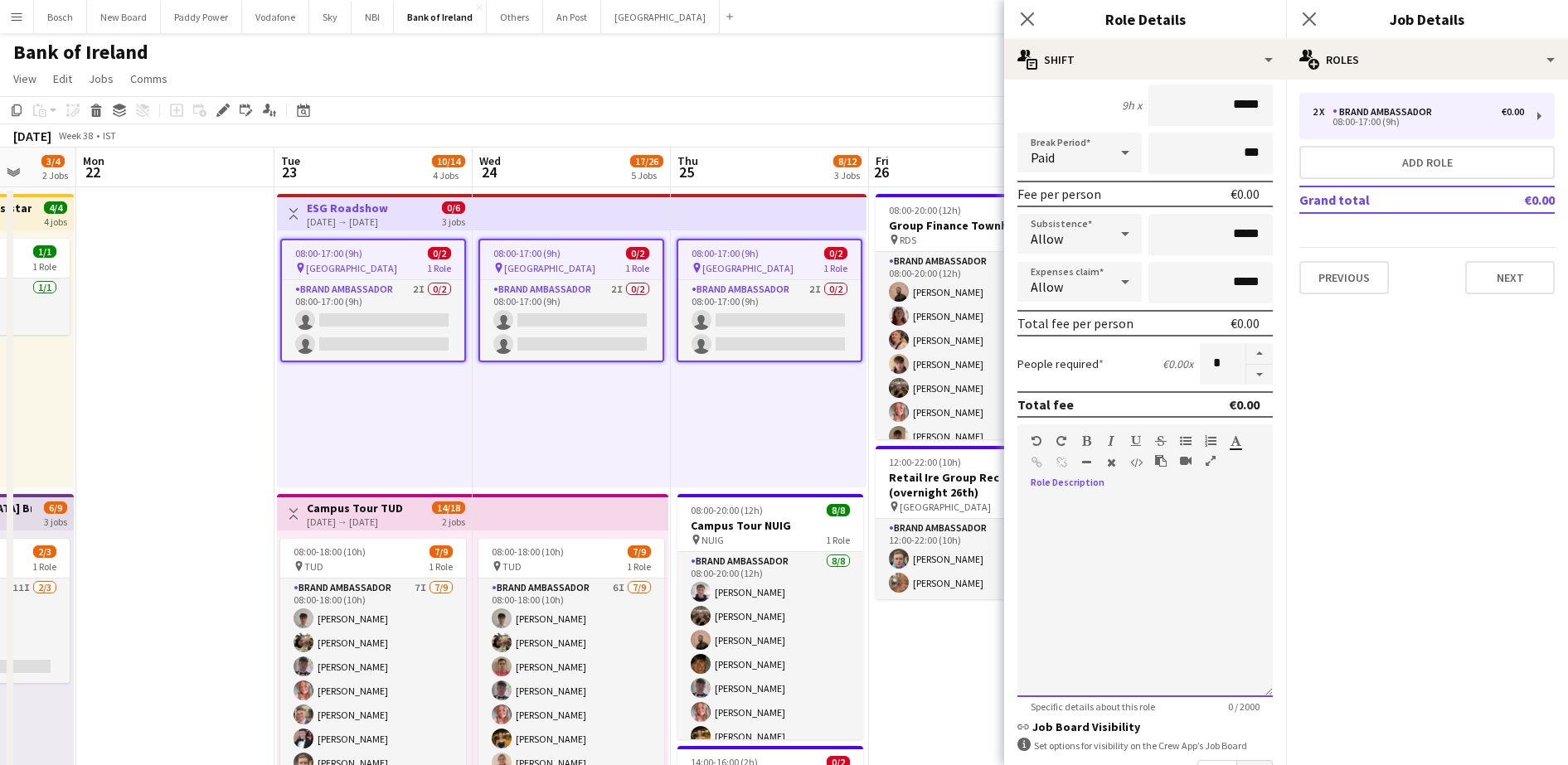
click at [1071, 516] on div at bounding box center [1145, 598] width 255 height 199
drag, startPoint x: 1071, startPoint y: 516, endPoint x: 1149, endPoint y: 514, distance: 78.0
click at [1149, 514] on div "**********" at bounding box center [1136, 598] width 239 height 199
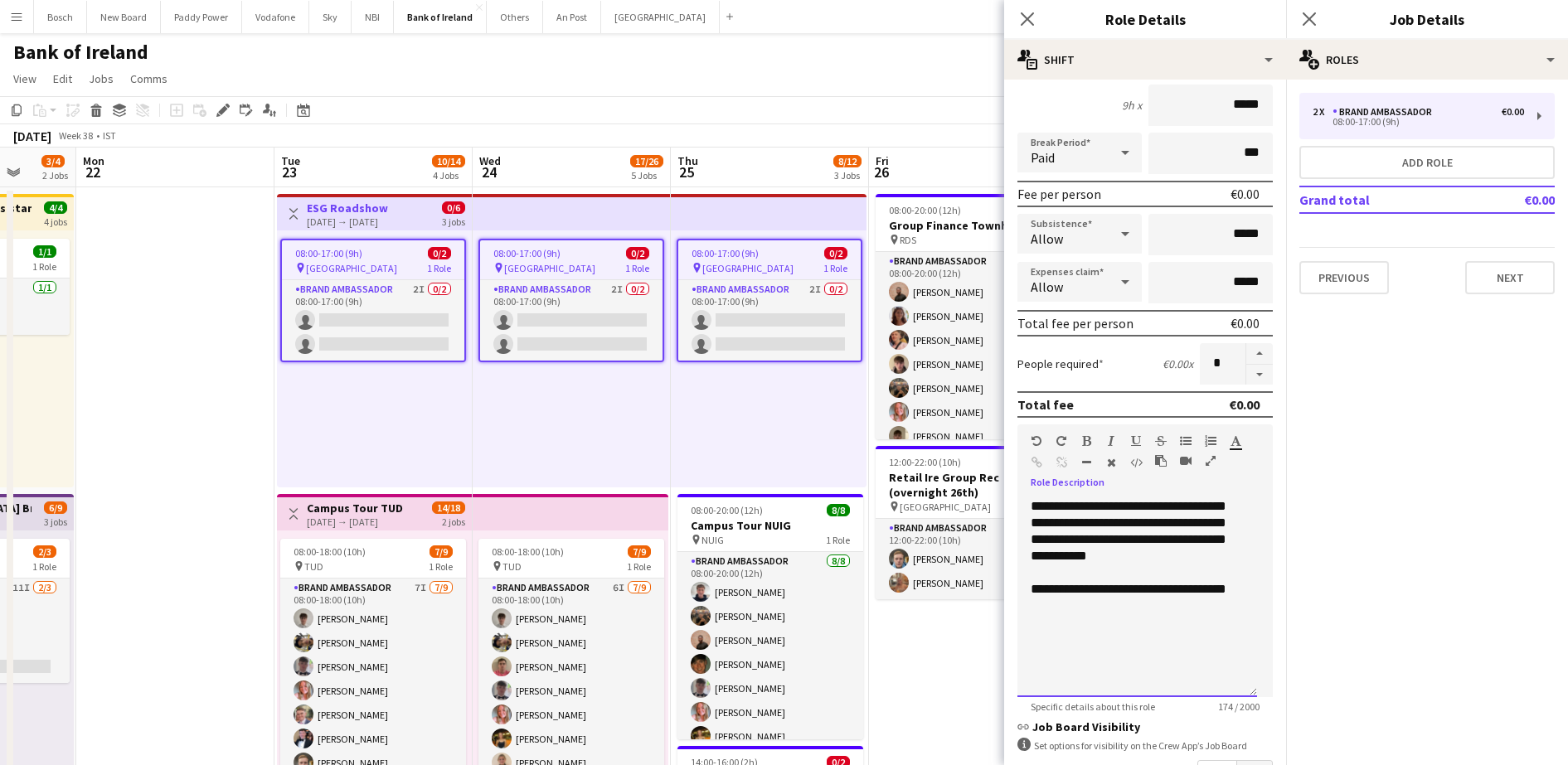
scroll to position [359, 0]
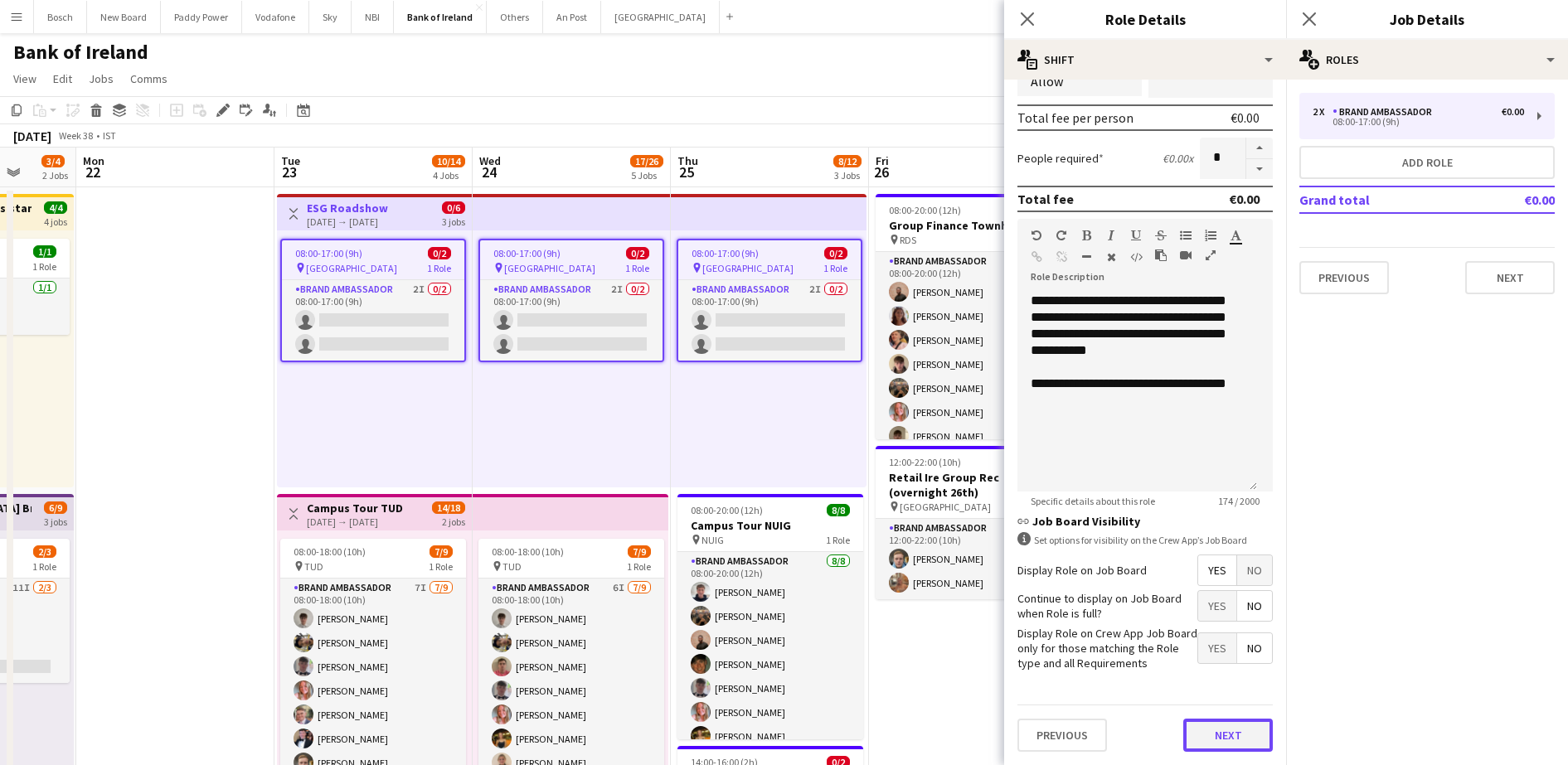
click at [1206, 719] on button "Next" at bounding box center [1227, 735] width 89 height 33
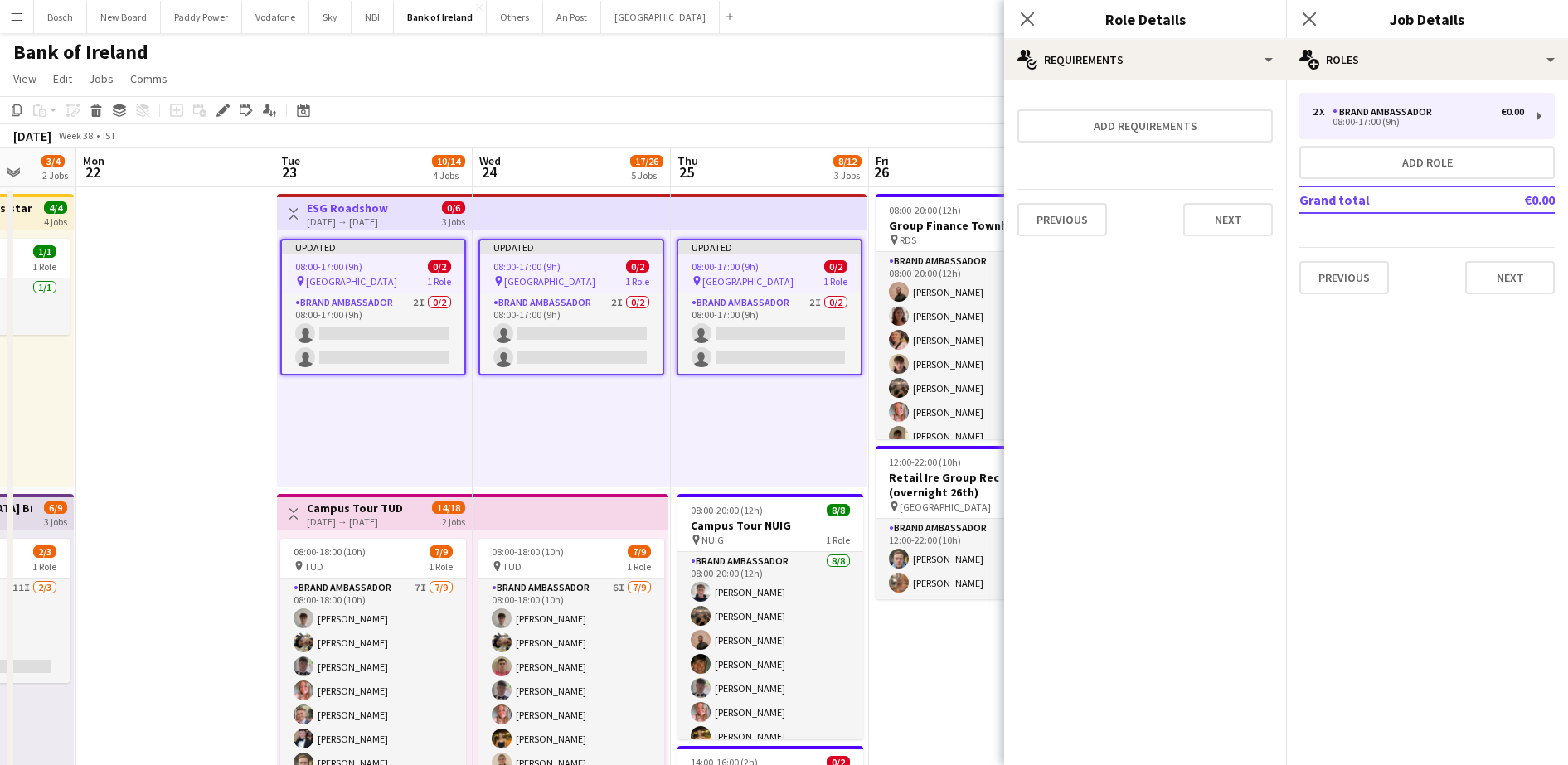
scroll to position [0, 0]
click at [936, 38] on div "Bank of Ireland user" at bounding box center [784, 49] width 1568 height 32
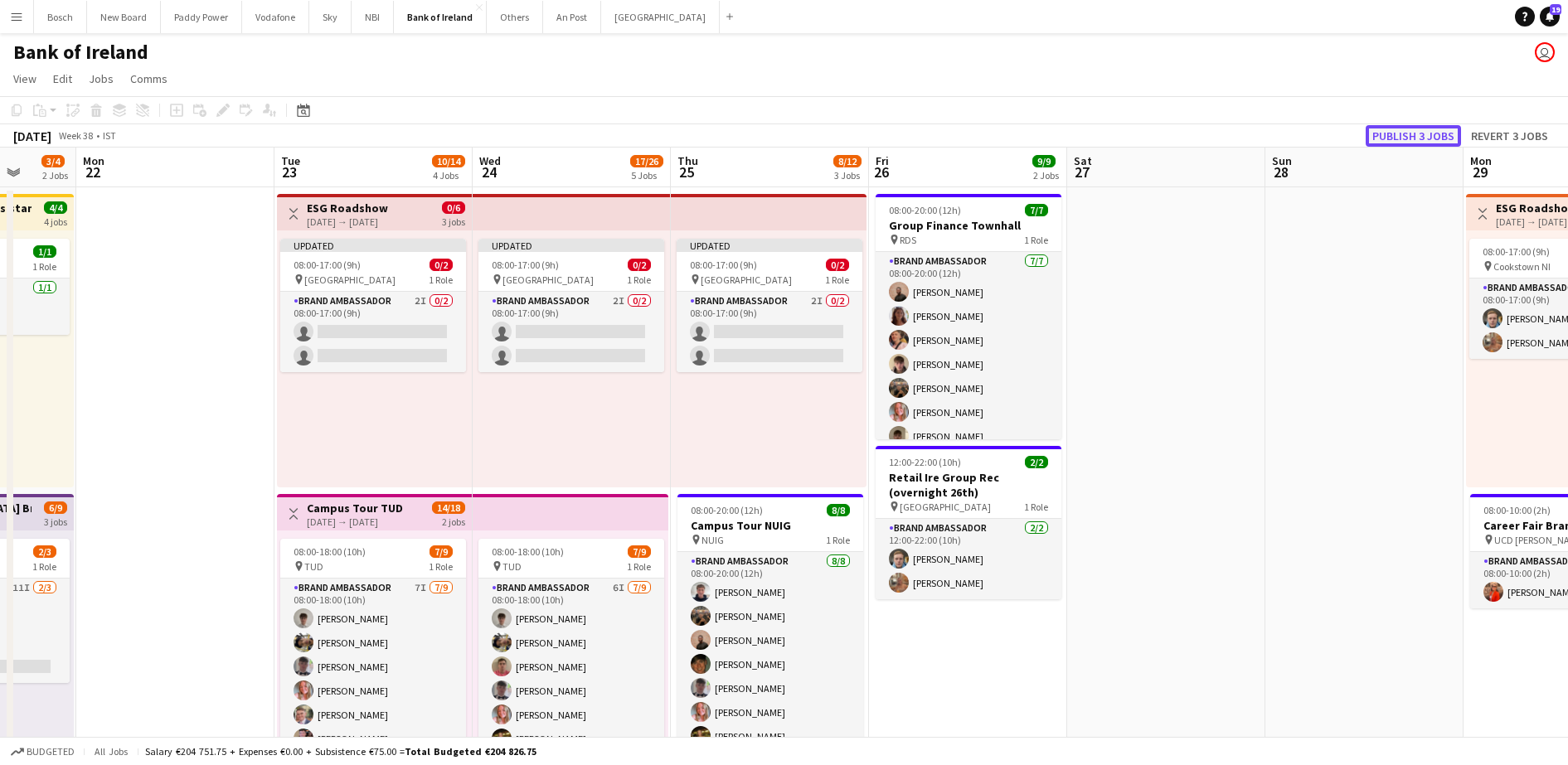
click at [1431, 125] on button "Publish 3 jobs" at bounding box center [1413, 135] width 96 height 22
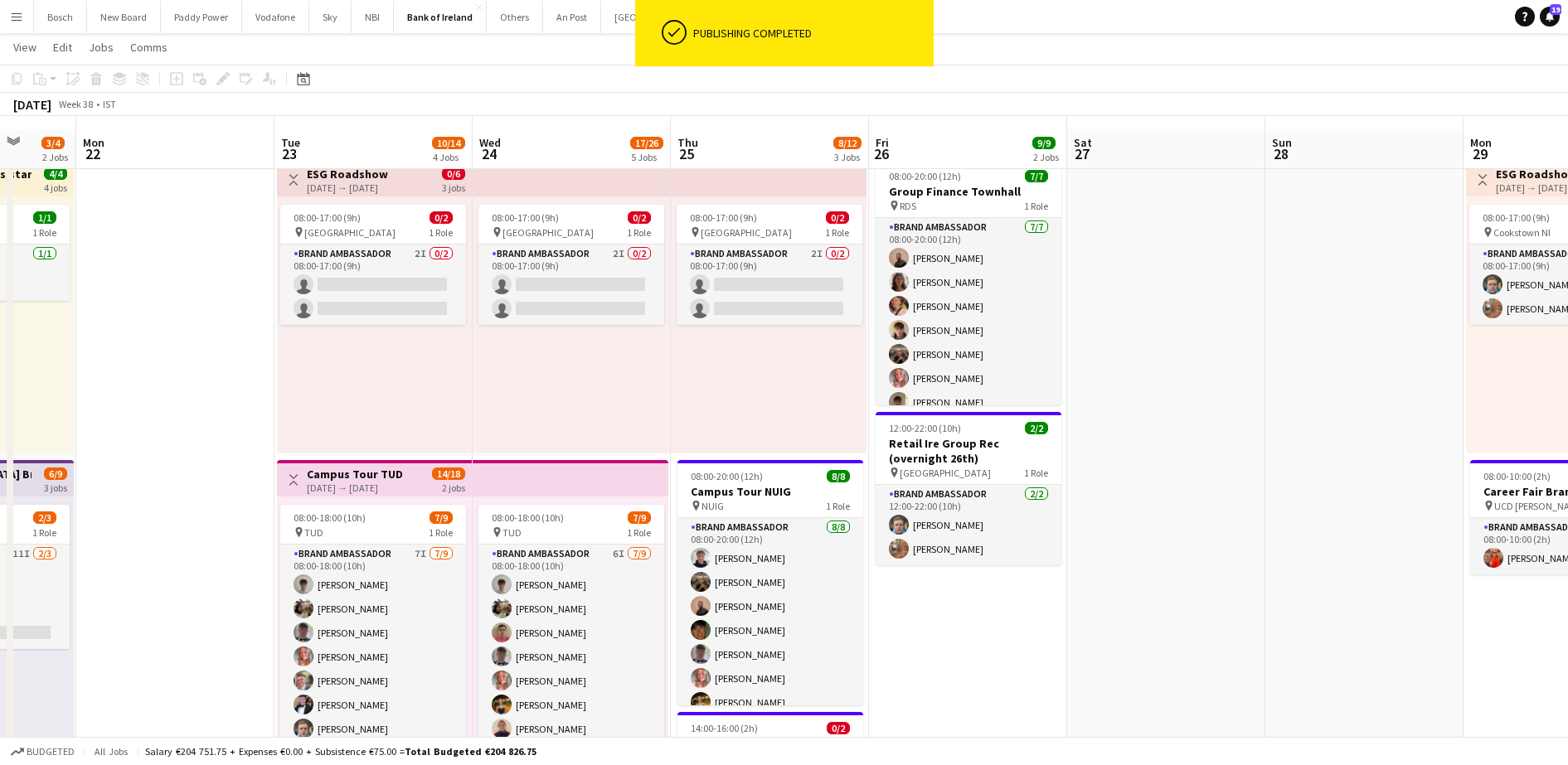
scroll to position [10, 0]
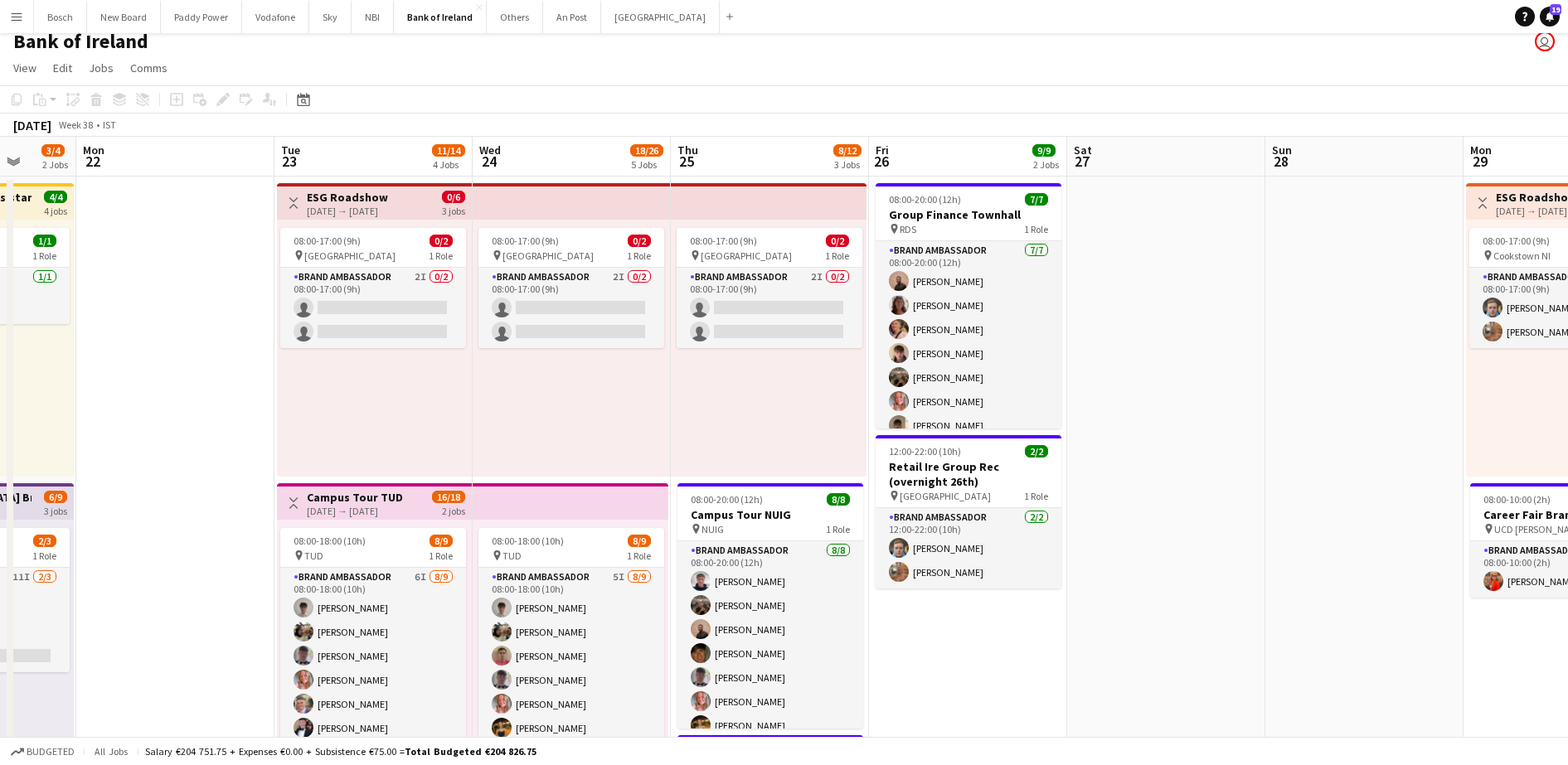
click at [25, 10] on button "Menu" at bounding box center [16, 16] width 33 height 33
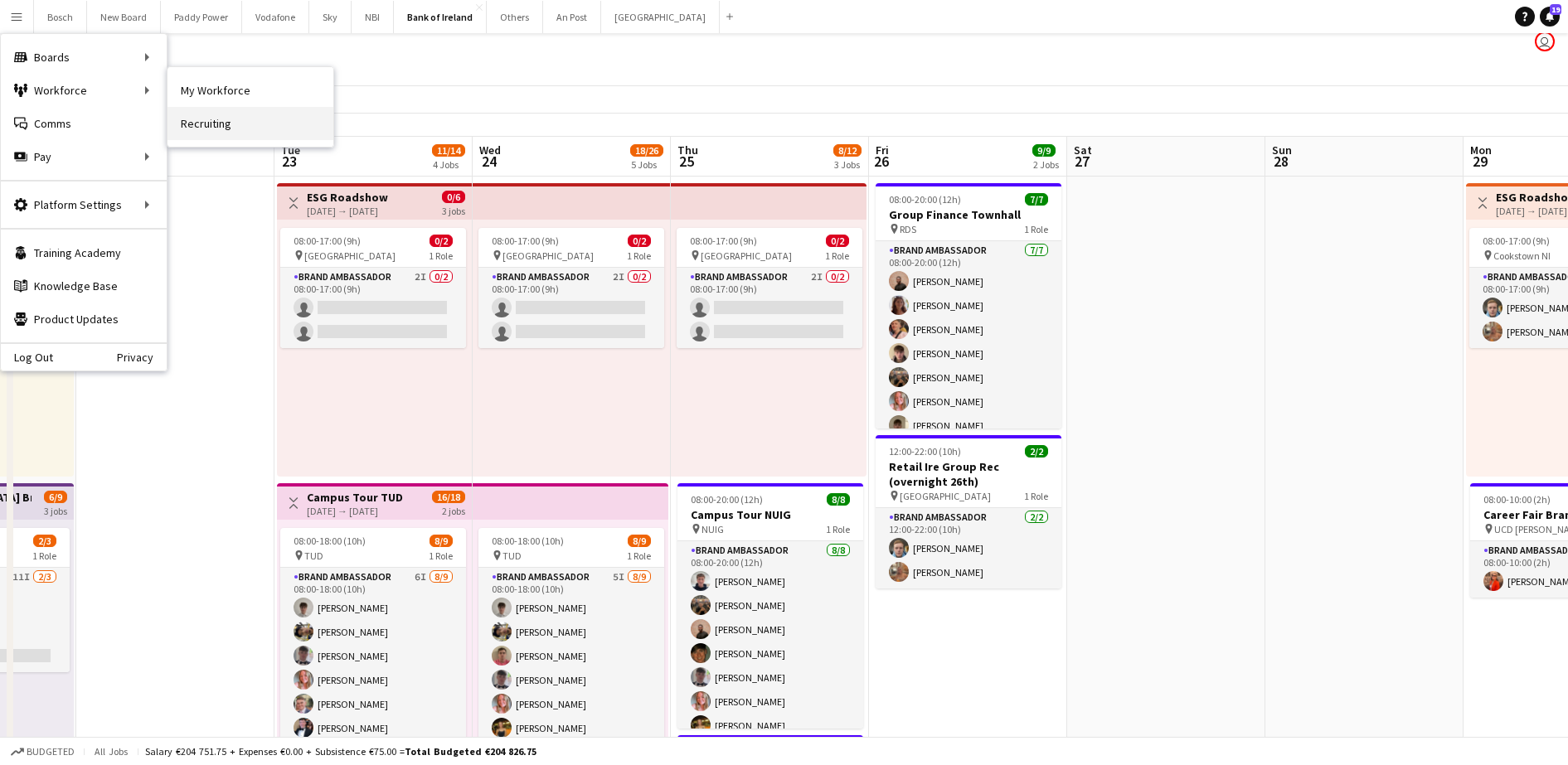
click at [244, 119] on link "Recruiting" at bounding box center [250, 123] width 166 height 33
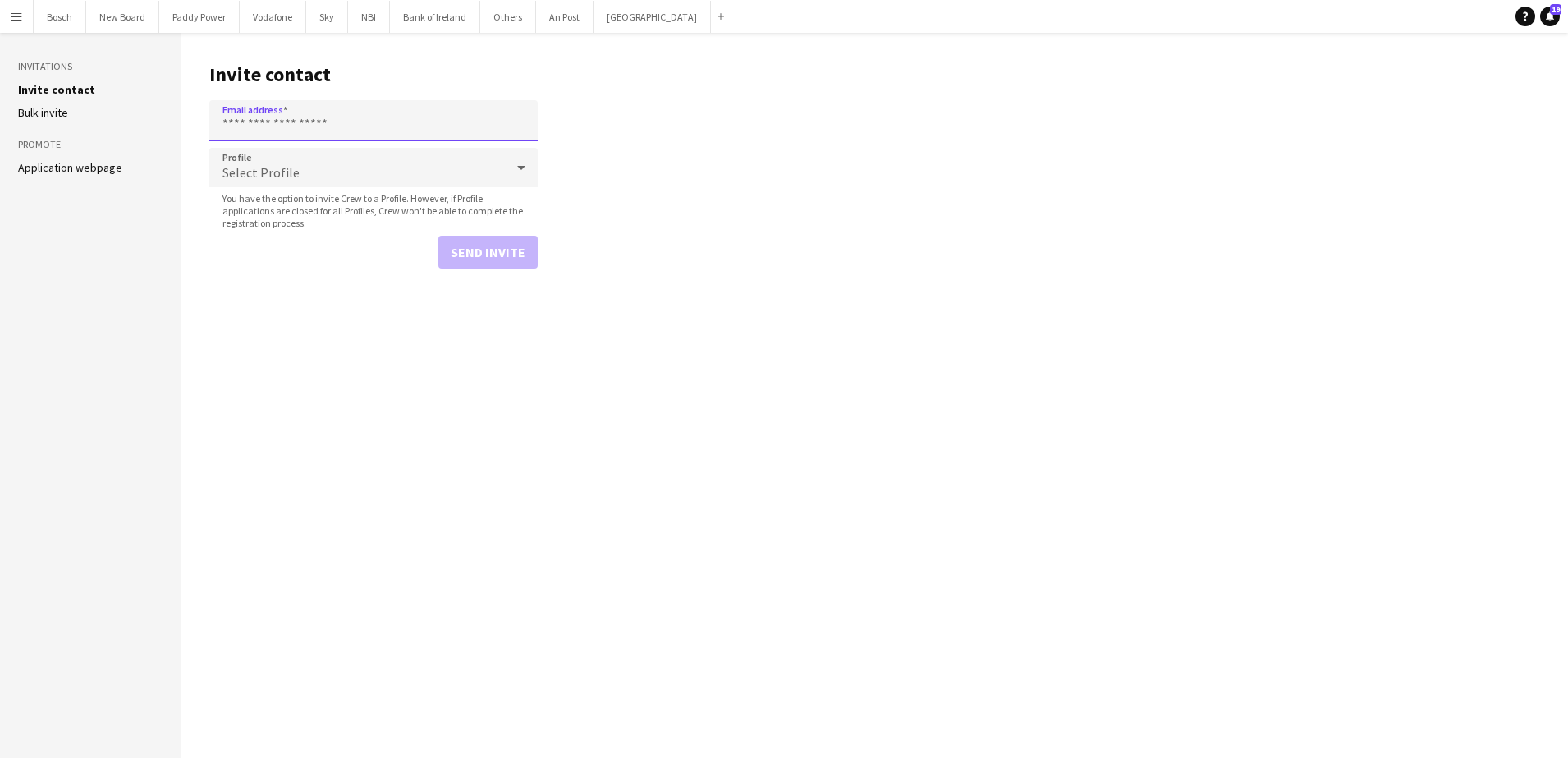
click at [403, 122] on input "Email address" at bounding box center [373, 121] width 328 height 41
paste input "**********"
type input "**********"
click at [507, 263] on button "Send invite" at bounding box center [488, 252] width 99 height 33
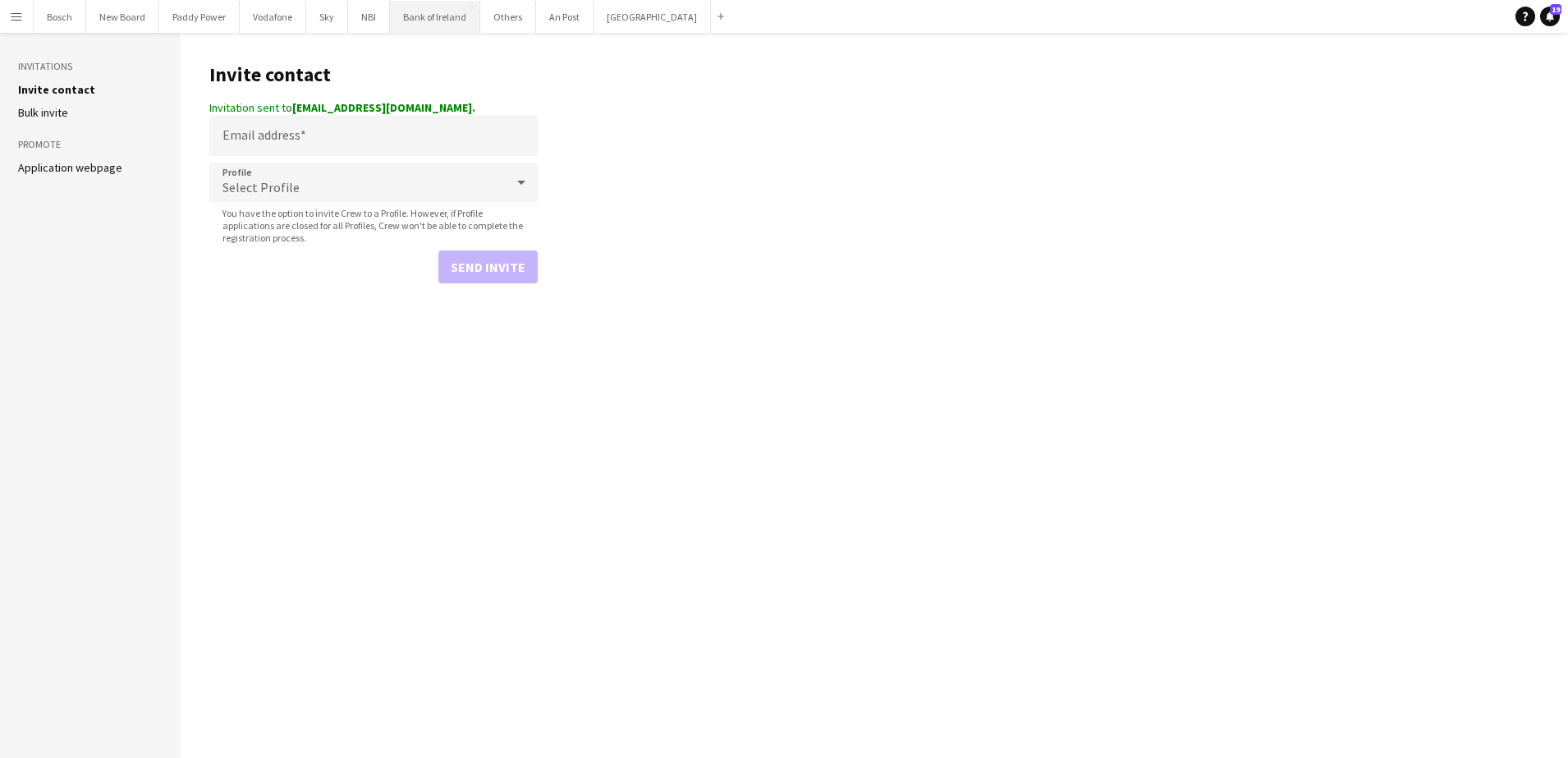
click at [420, 18] on button "Bank of Ireland Close" at bounding box center [435, 17] width 90 height 32
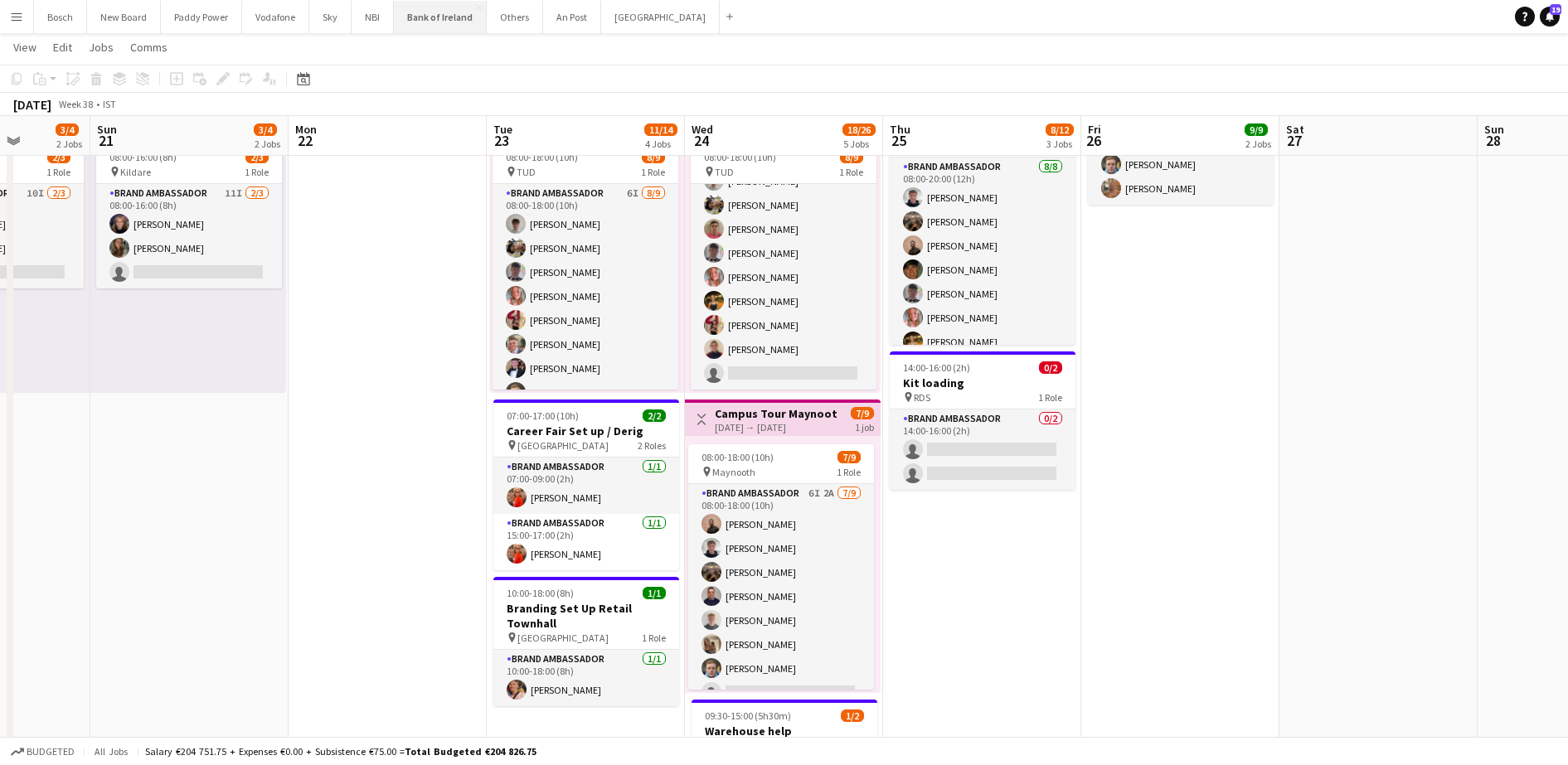
scroll to position [468, 0]
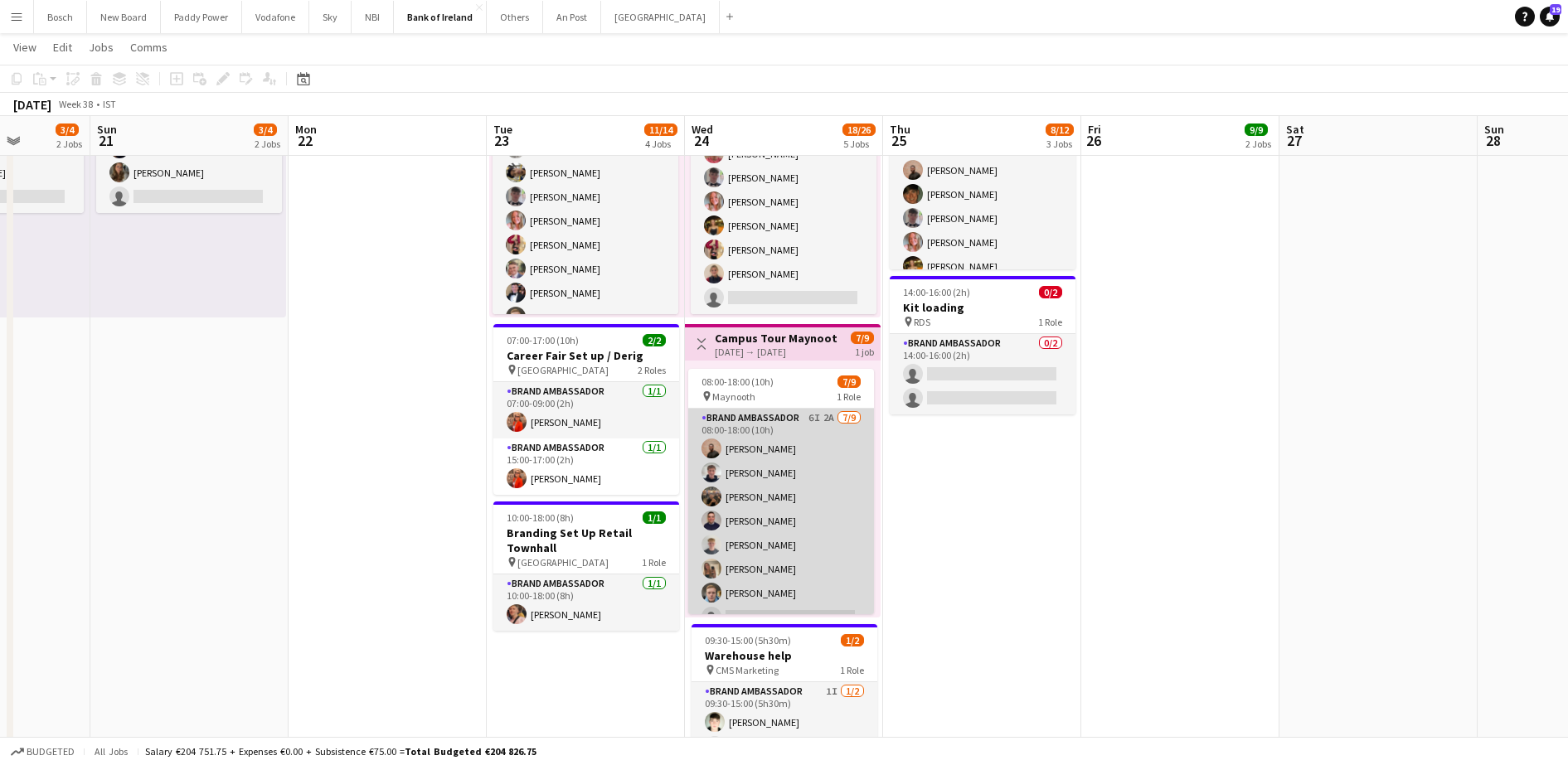
click at [761, 512] on app-card-role "Brand Ambassador 6I 2A [DATE] 08:00-18:00 (10h) [PERSON_NAME] [PERSON_NAME] [PE…" at bounding box center [781, 533] width 186 height 249
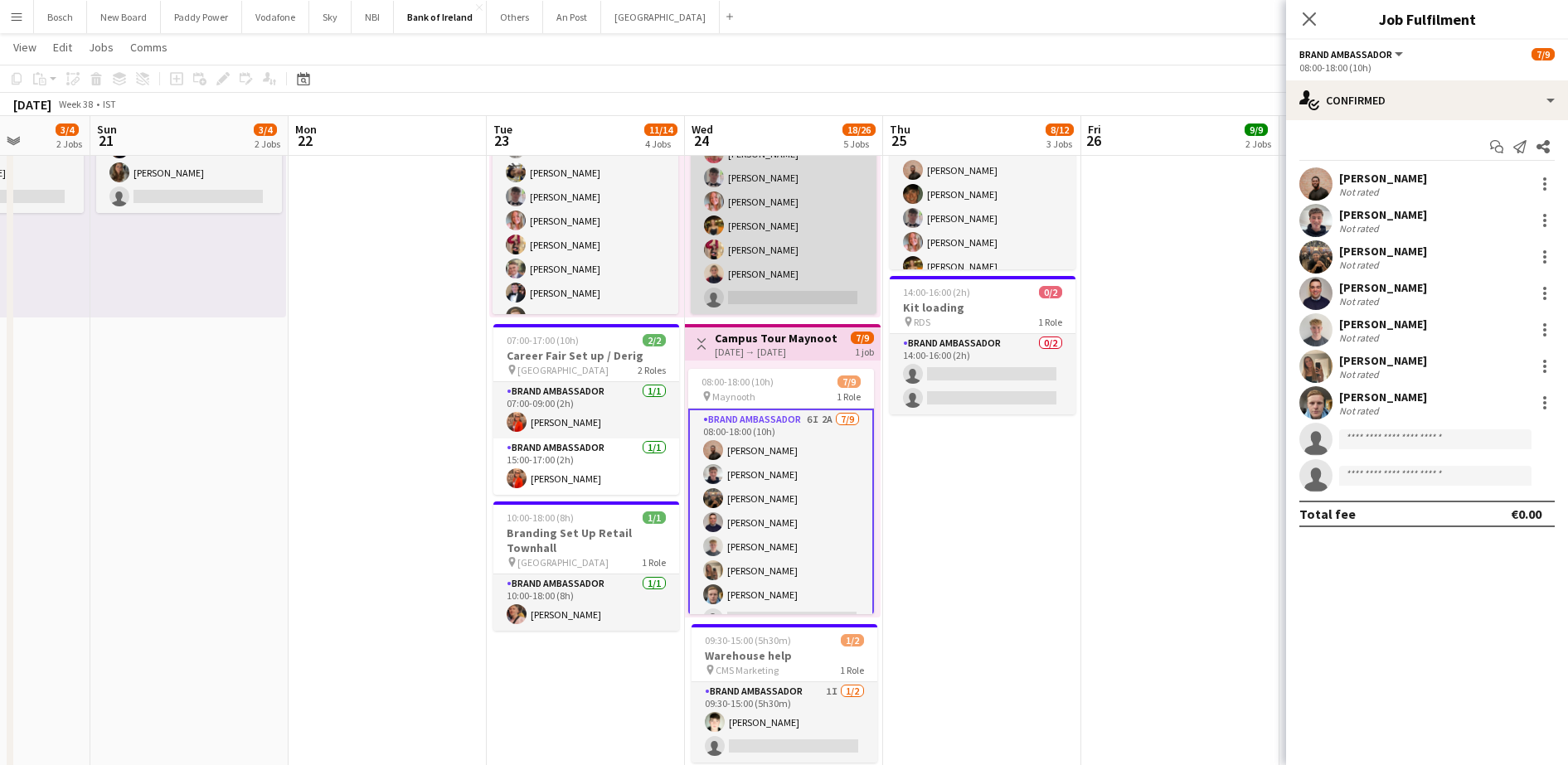
click at [796, 278] on app-card-role "Brand Ambassador 5I [DATE] 08:00-18:00 (10h) Jakub [PERSON_NAME] [PERSON_NAME] …" at bounding box center [784, 190] width 186 height 249
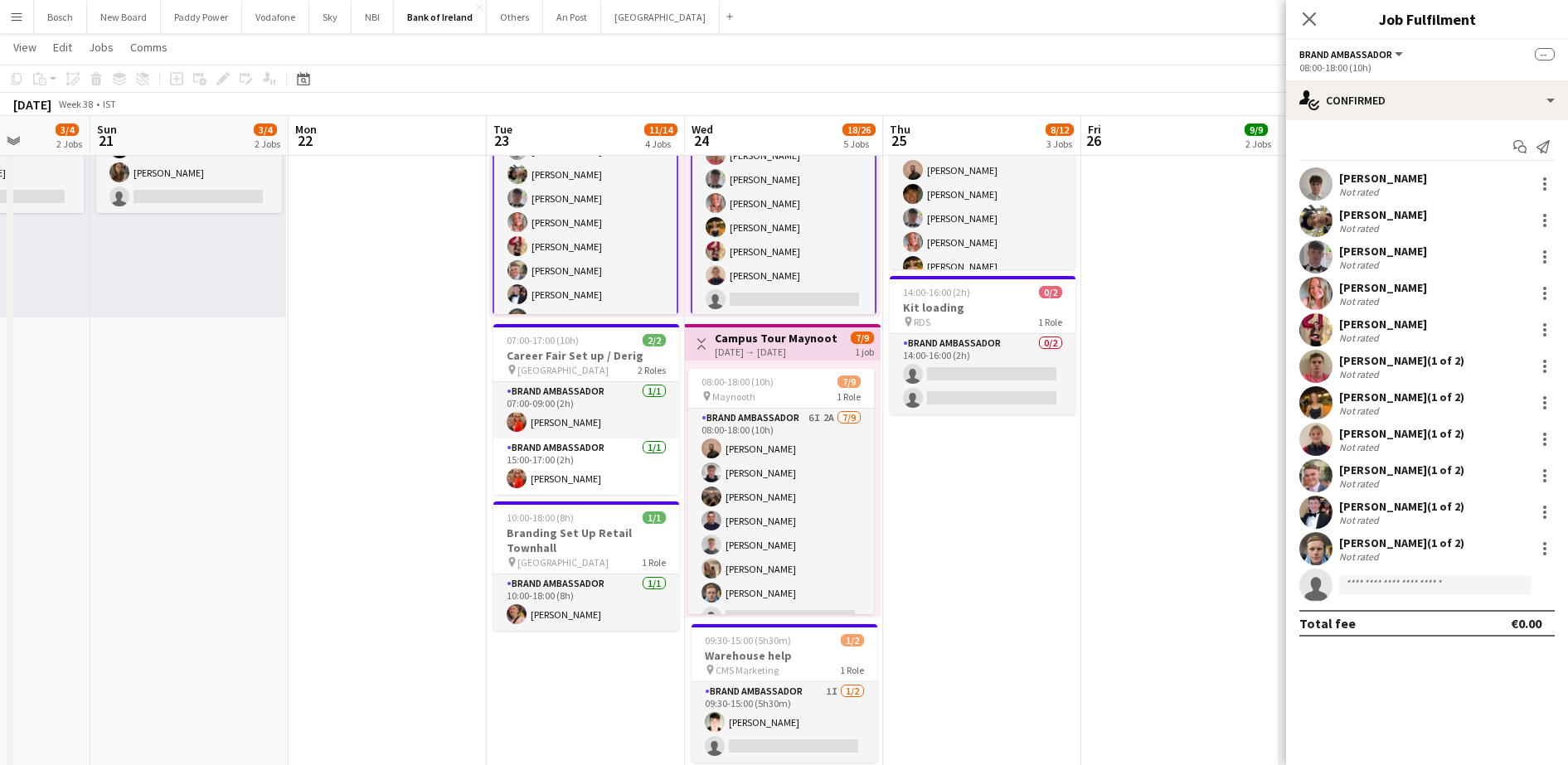
scroll to position [45, 0]
click at [1535, 334] on div at bounding box center [1544, 329] width 20 height 20
click at [1477, 488] on button "Remove" at bounding box center [1490, 480] width 129 height 39
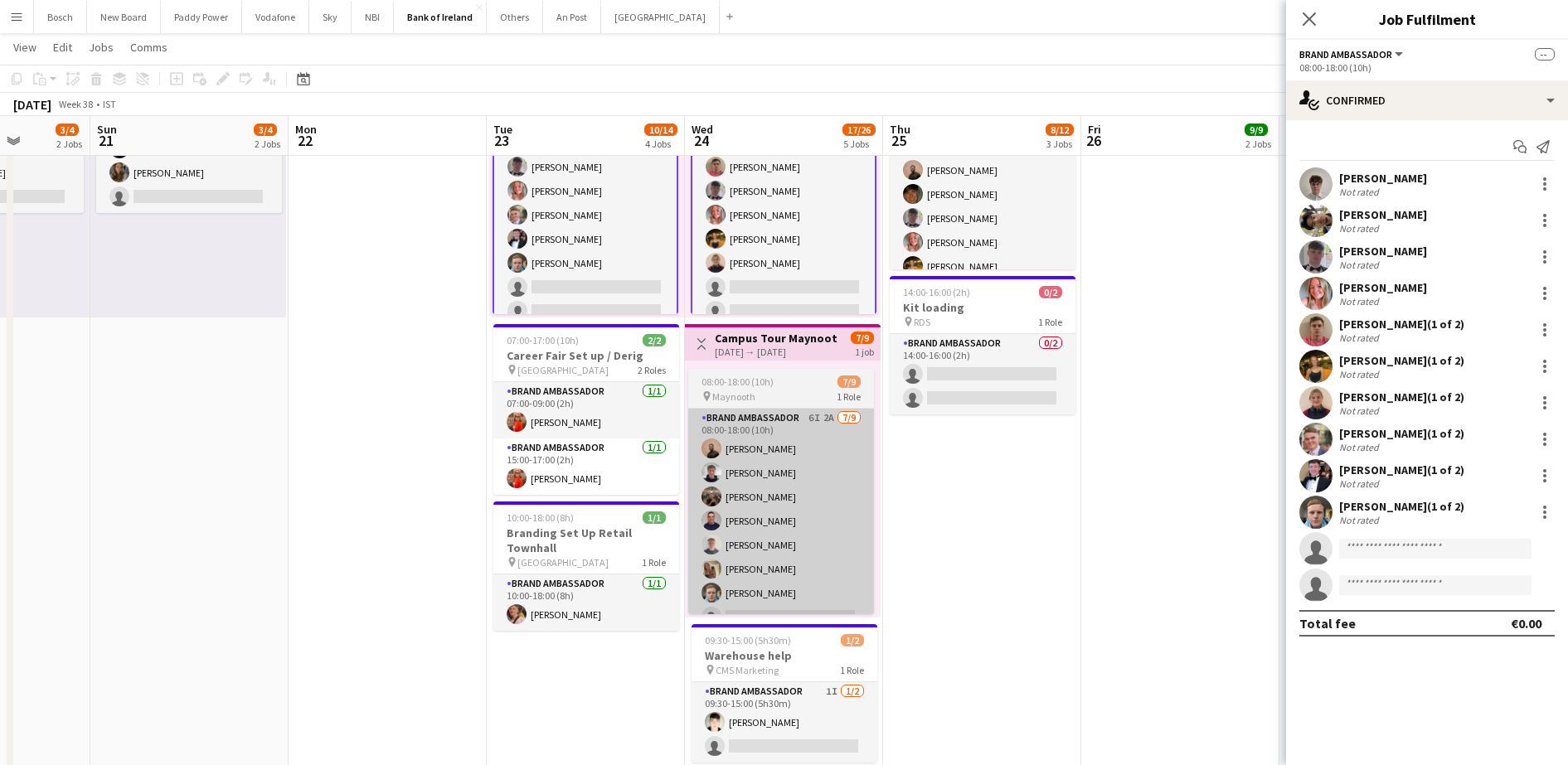
click at [821, 528] on app-card-role "Brand Ambassador 6I 2A [DATE] 08:00-18:00 (10h) [PERSON_NAME] [PERSON_NAME] [PE…" at bounding box center [781, 533] width 186 height 249
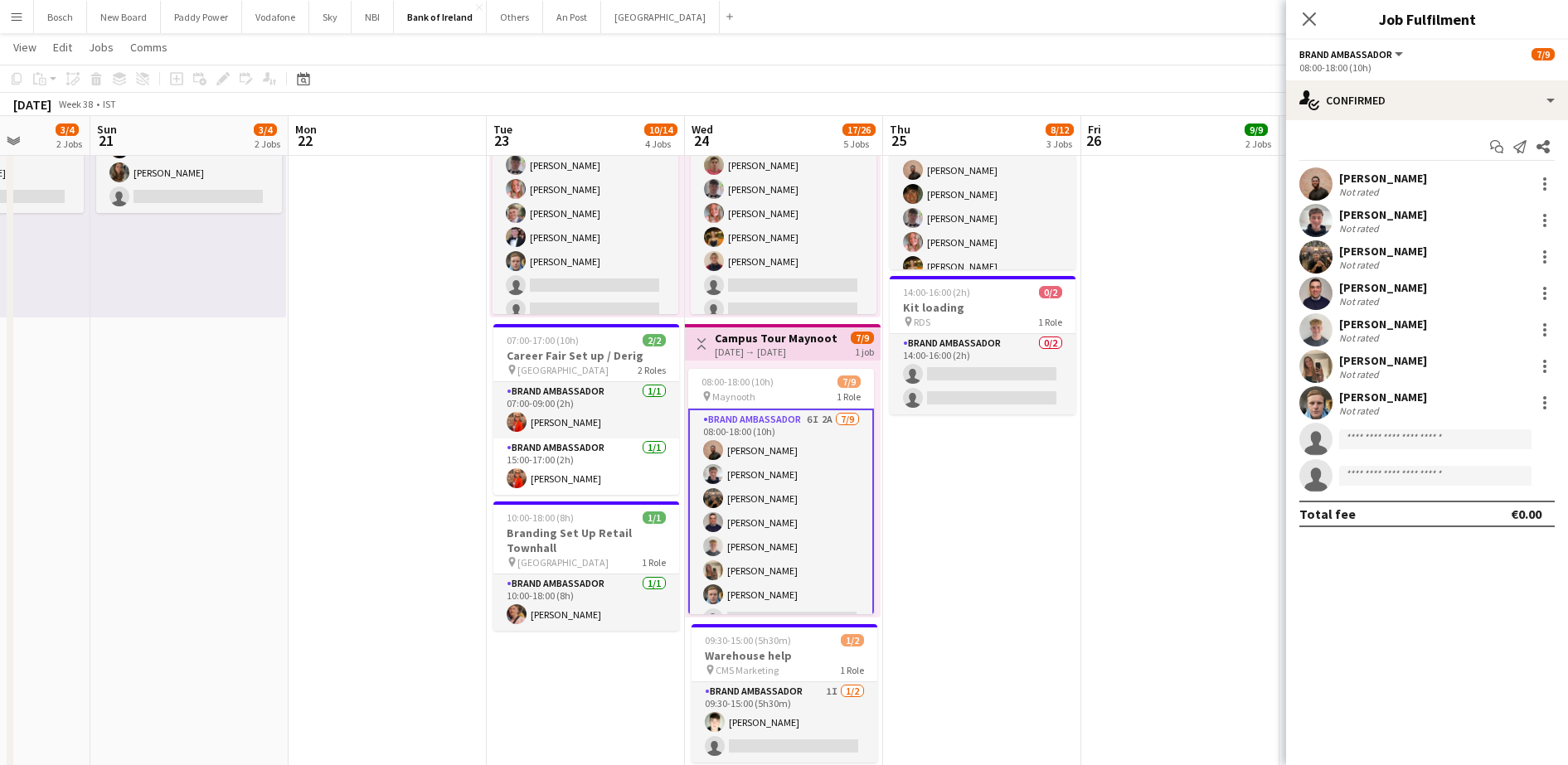
scroll to position [43, 0]
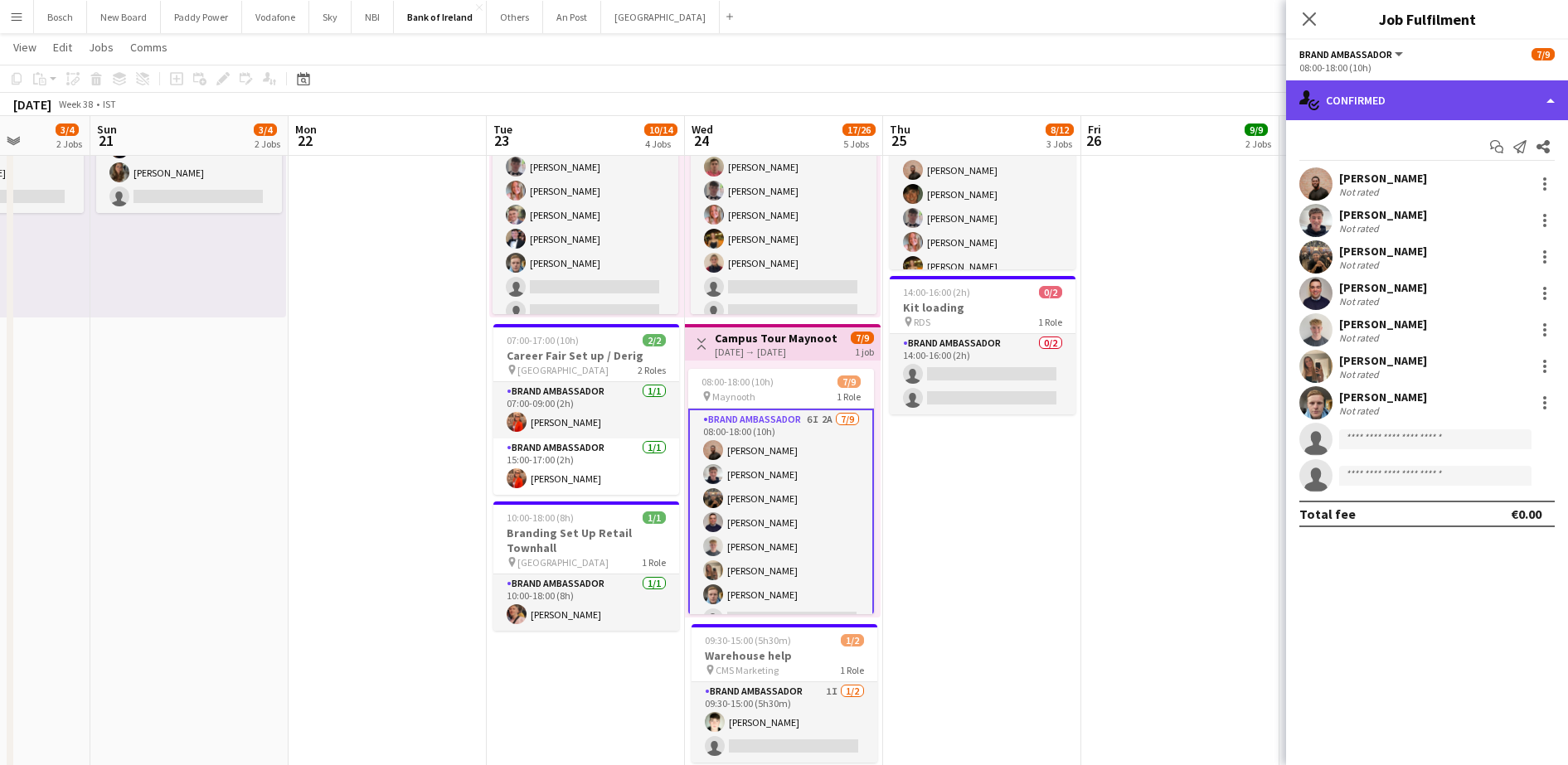
click at [1477, 89] on div "single-neutral-actions-check-2 Confirmed" at bounding box center [1426, 100] width 282 height 39
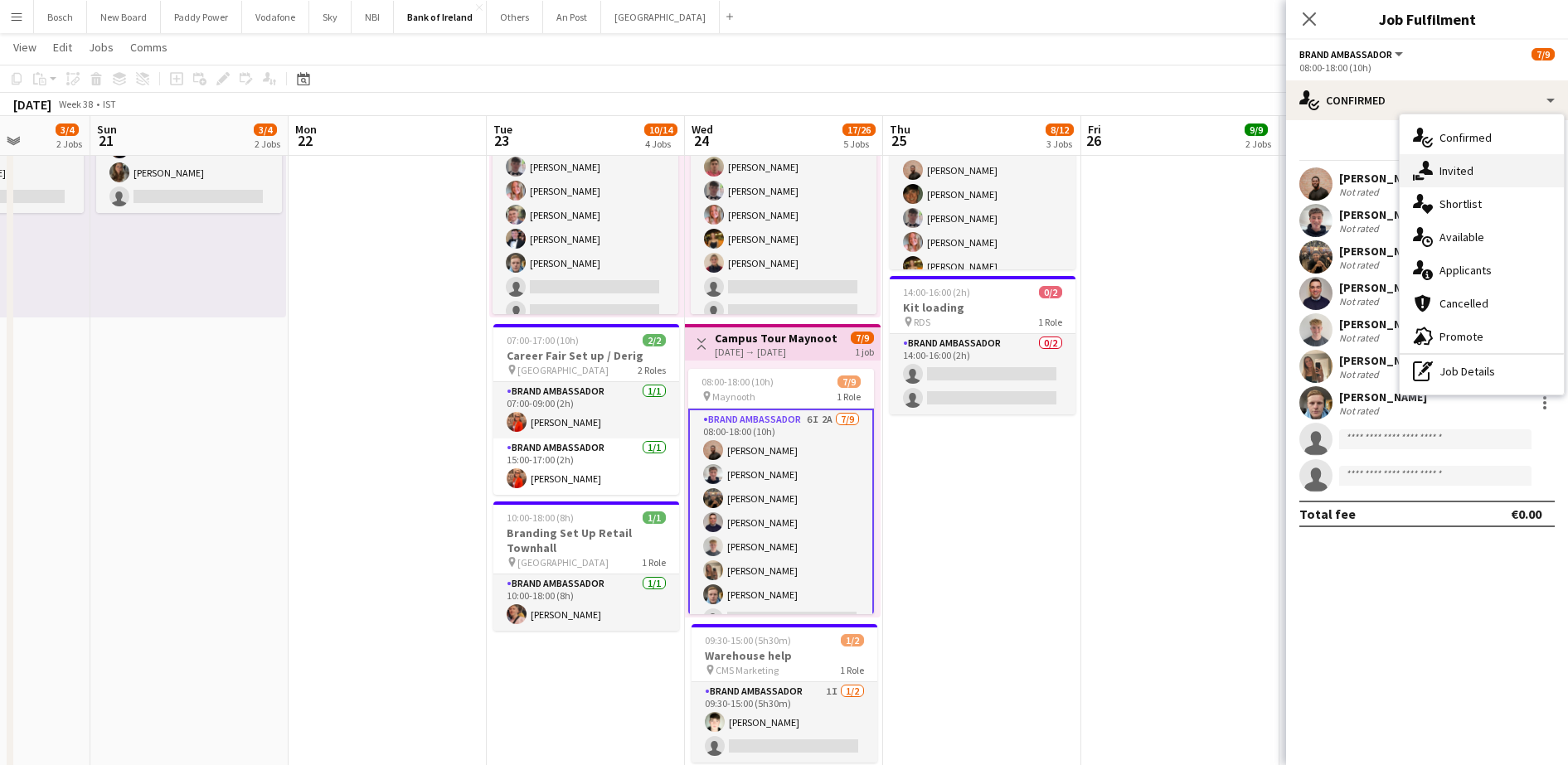
click at [1459, 181] on div "single-neutral-actions-share-1 Invited" at bounding box center [1481, 170] width 164 height 33
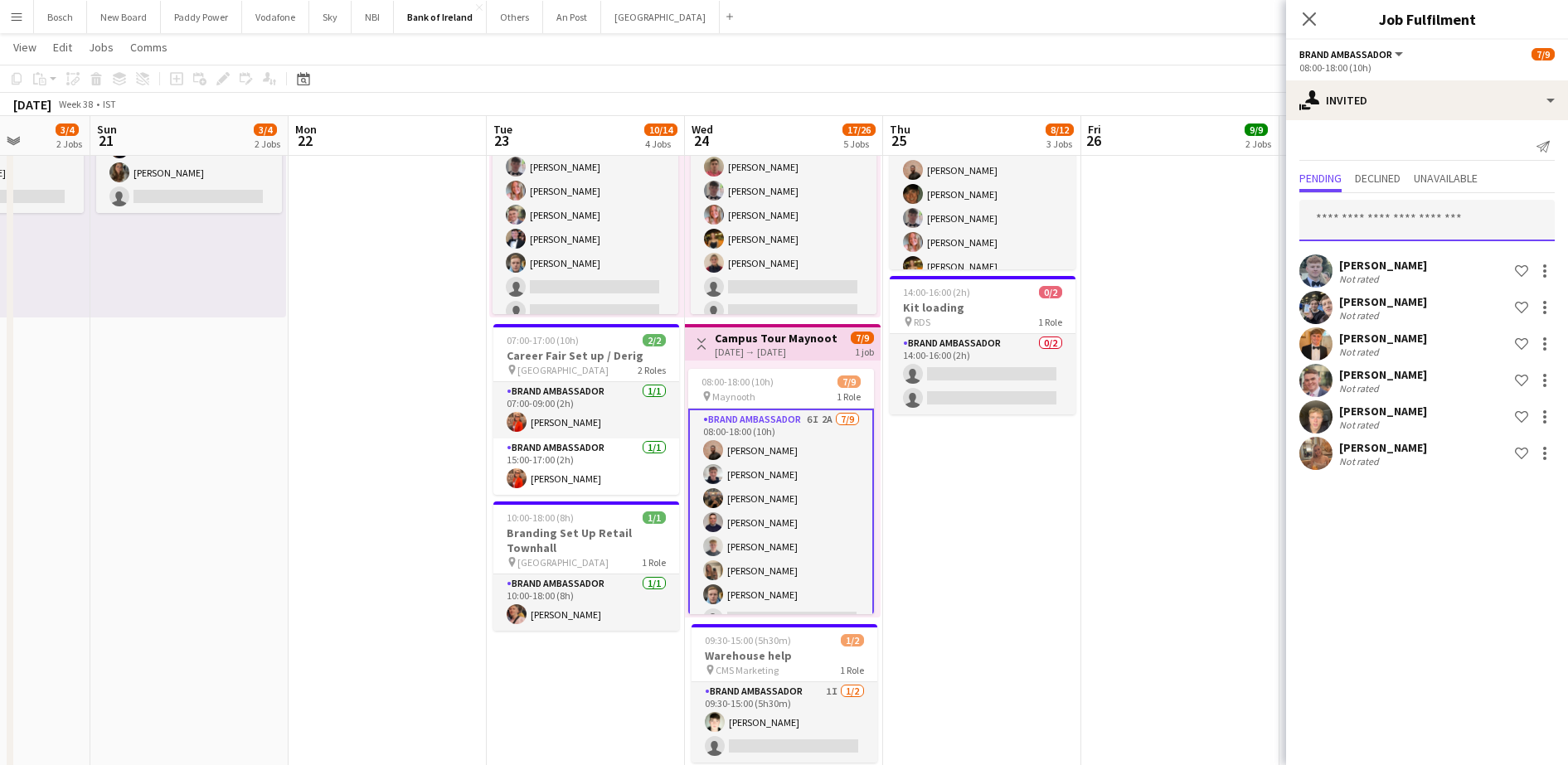
click at [1384, 219] on input "text" at bounding box center [1426, 221] width 255 height 41
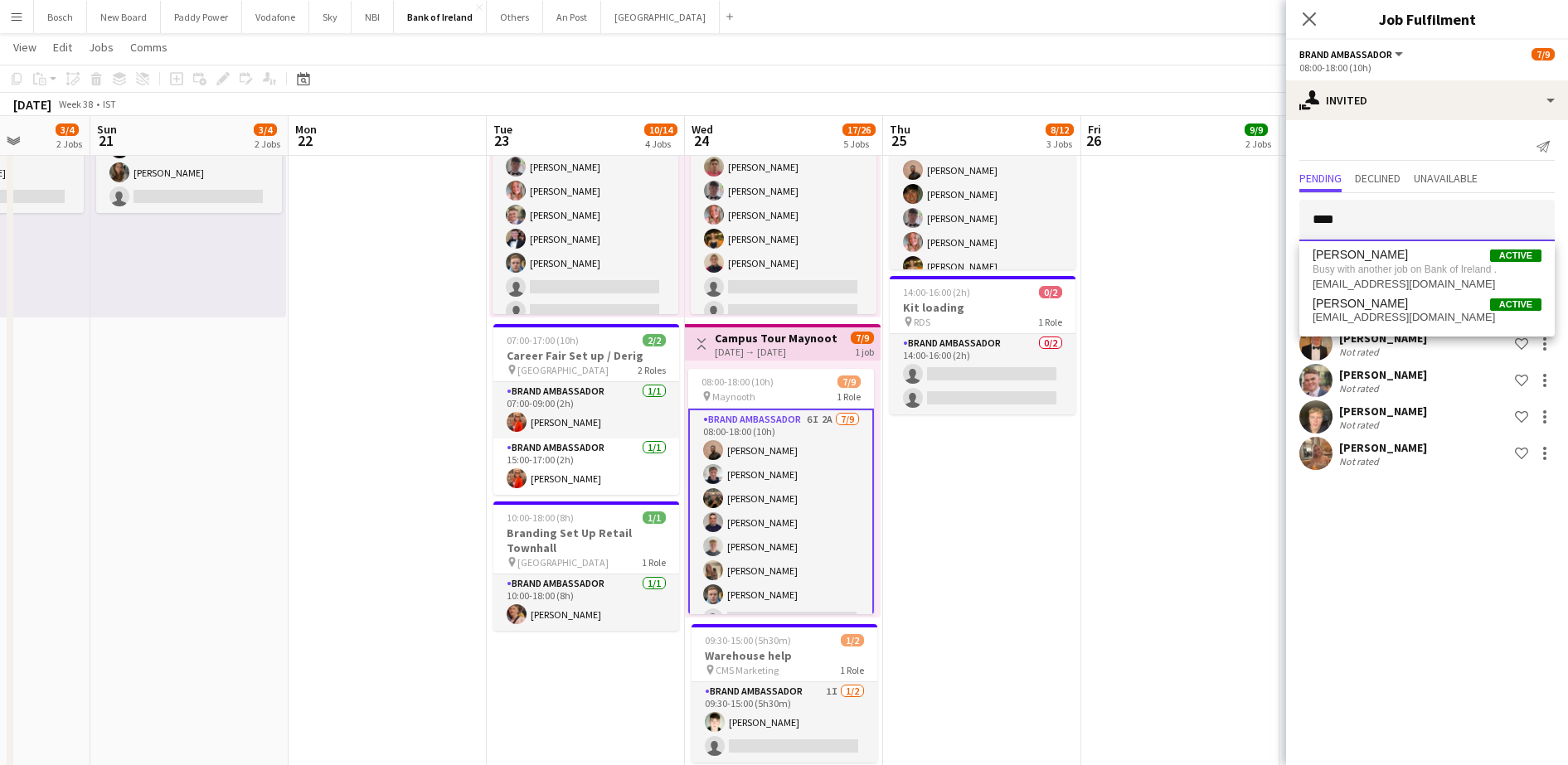
type input "****"
click at [1170, 24] on app-navbar "Menu Boards Boards Boards All jobs Status Workforce Workforce My Workforce Recr…" at bounding box center [784, 16] width 1568 height 33
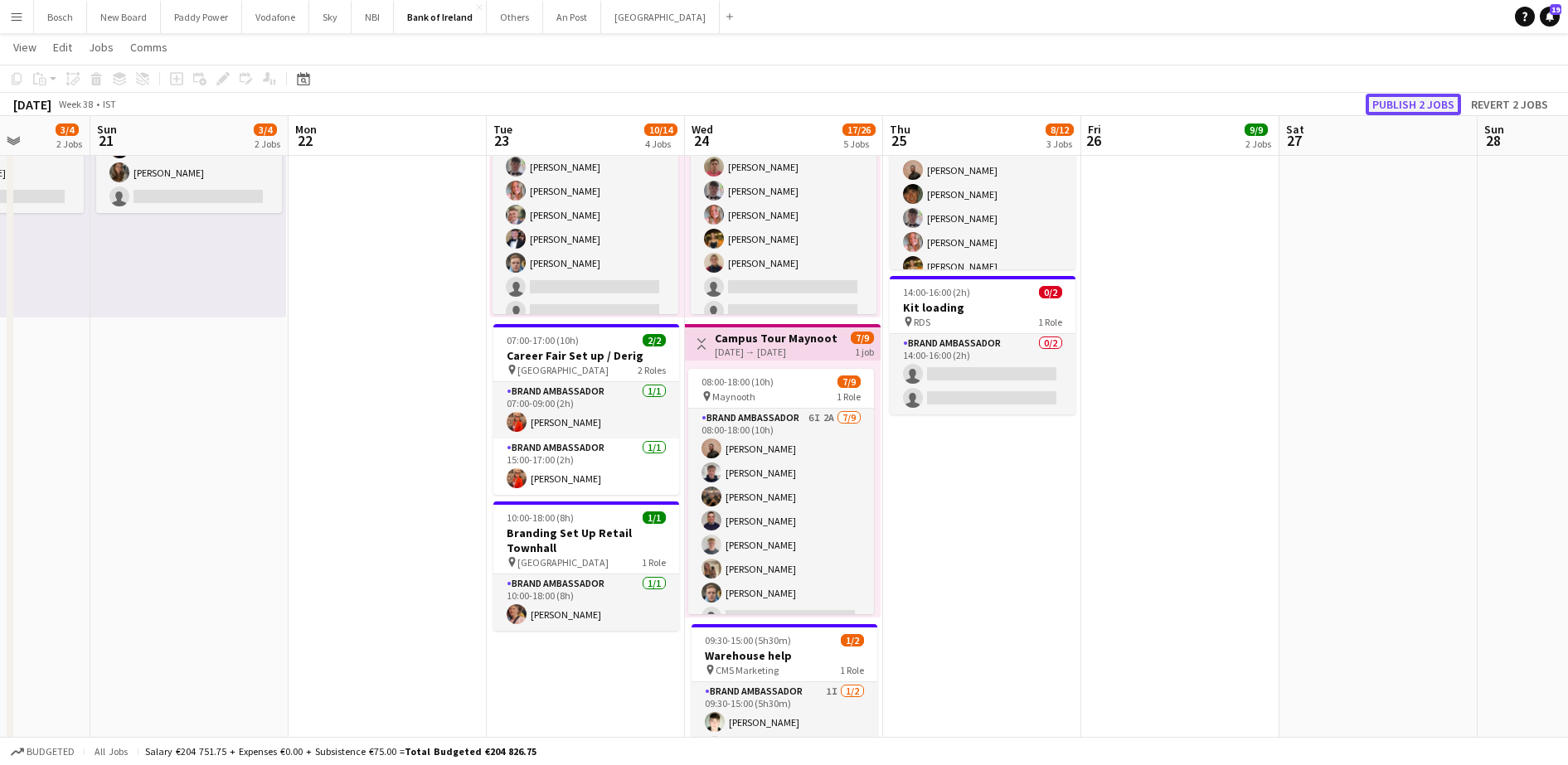
click at [1390, 102] on button "Publish 2 jobs" at bounding box center [1413, 104] width 96 height 22
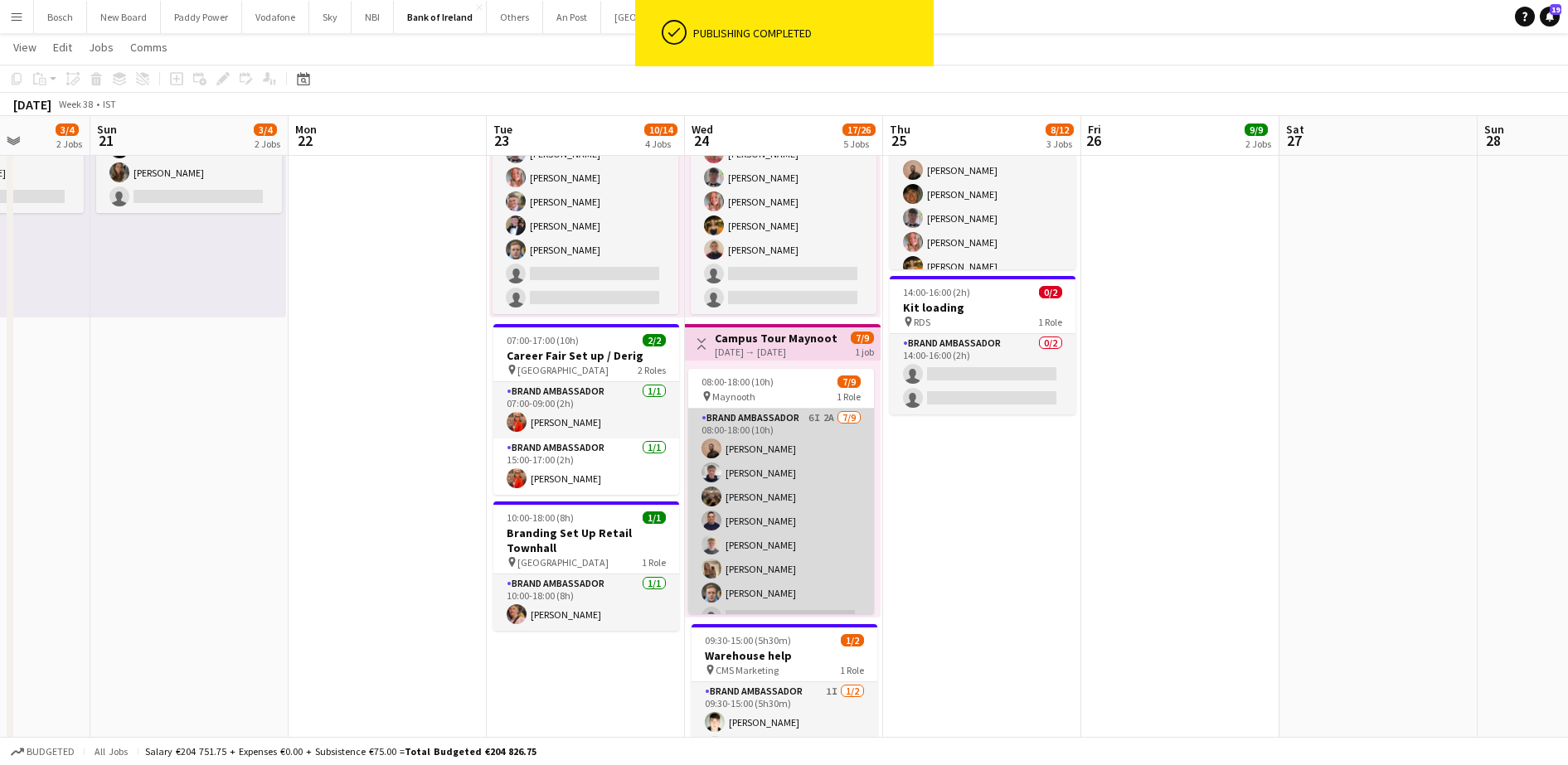
click at [780, 588] on app-card-role "Brand Ambassador 6I 2A [DATE] 08:00-18:00 (10h) [PERSON_NAME] [PERSON_NAME] [PE…" at bounding box center [781, 533] width 186 height 249
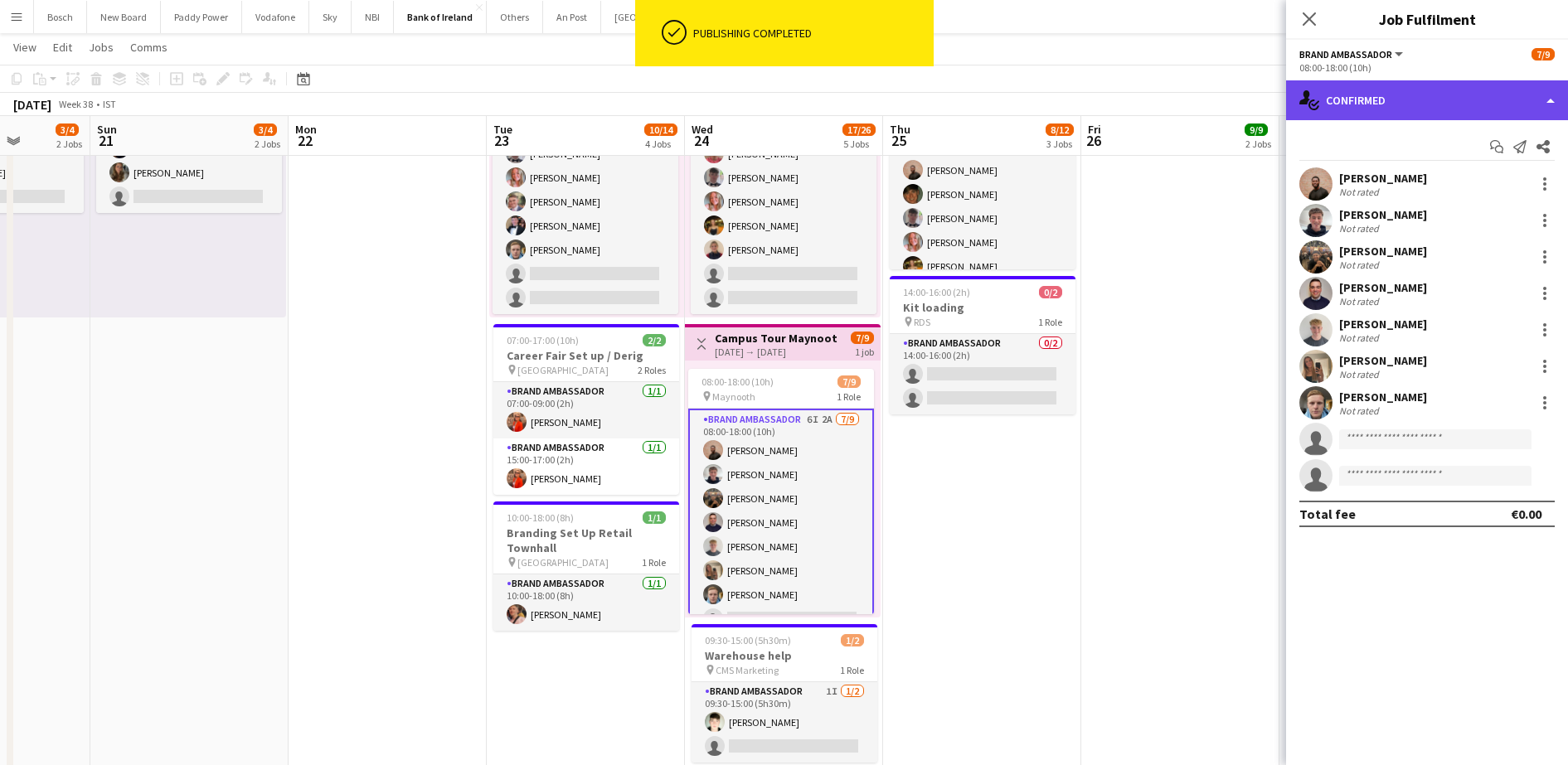
click at [1443, 98] on div "single-neutral-actions-check-2 Confirmed" at bounding box center [1426, 100] width 282 height 39
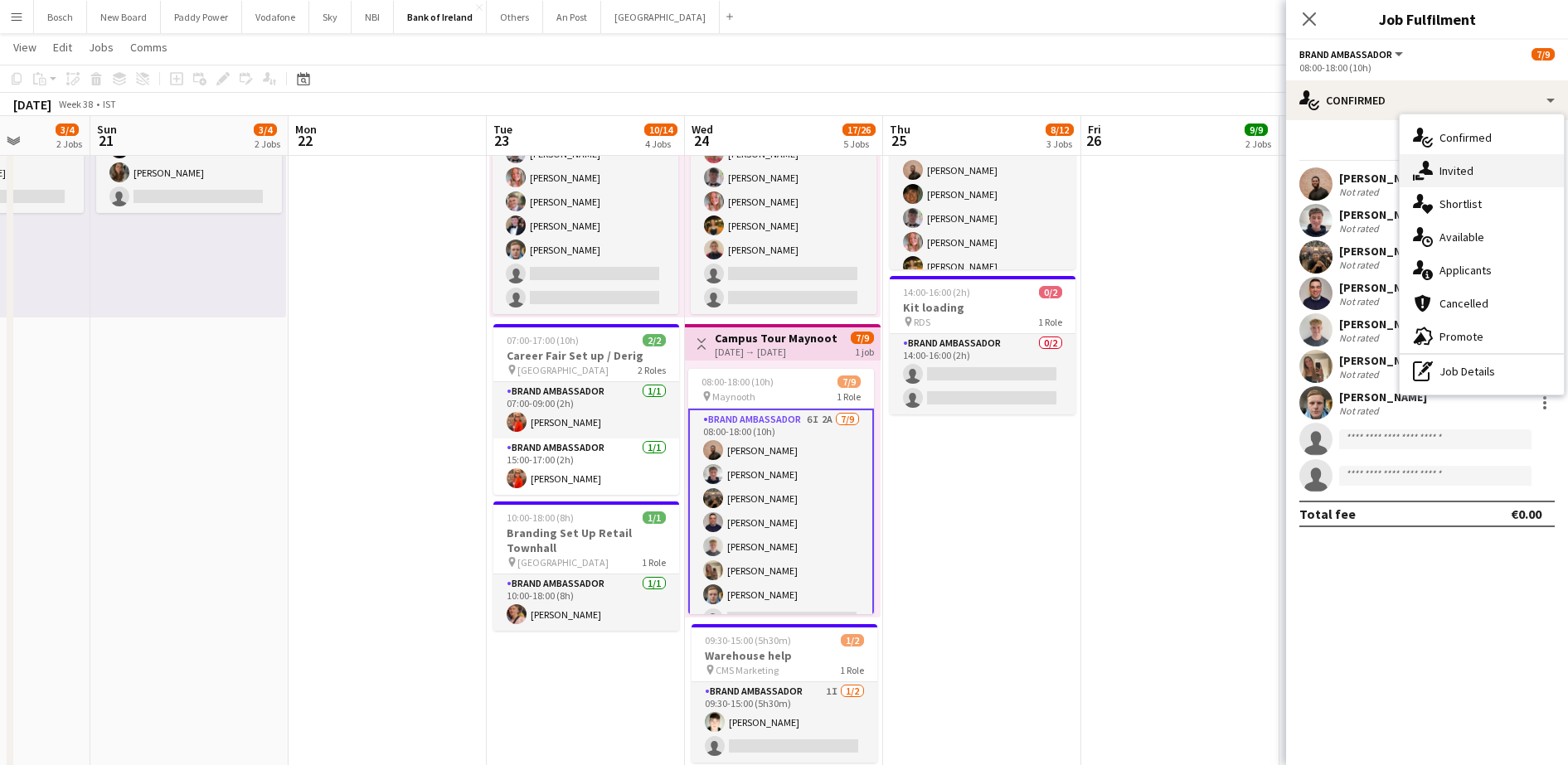
click at [1471, 158] on div "single-neutral-actions-share-1 Invited" at bounding box center [1481, 170] width 164 height 33
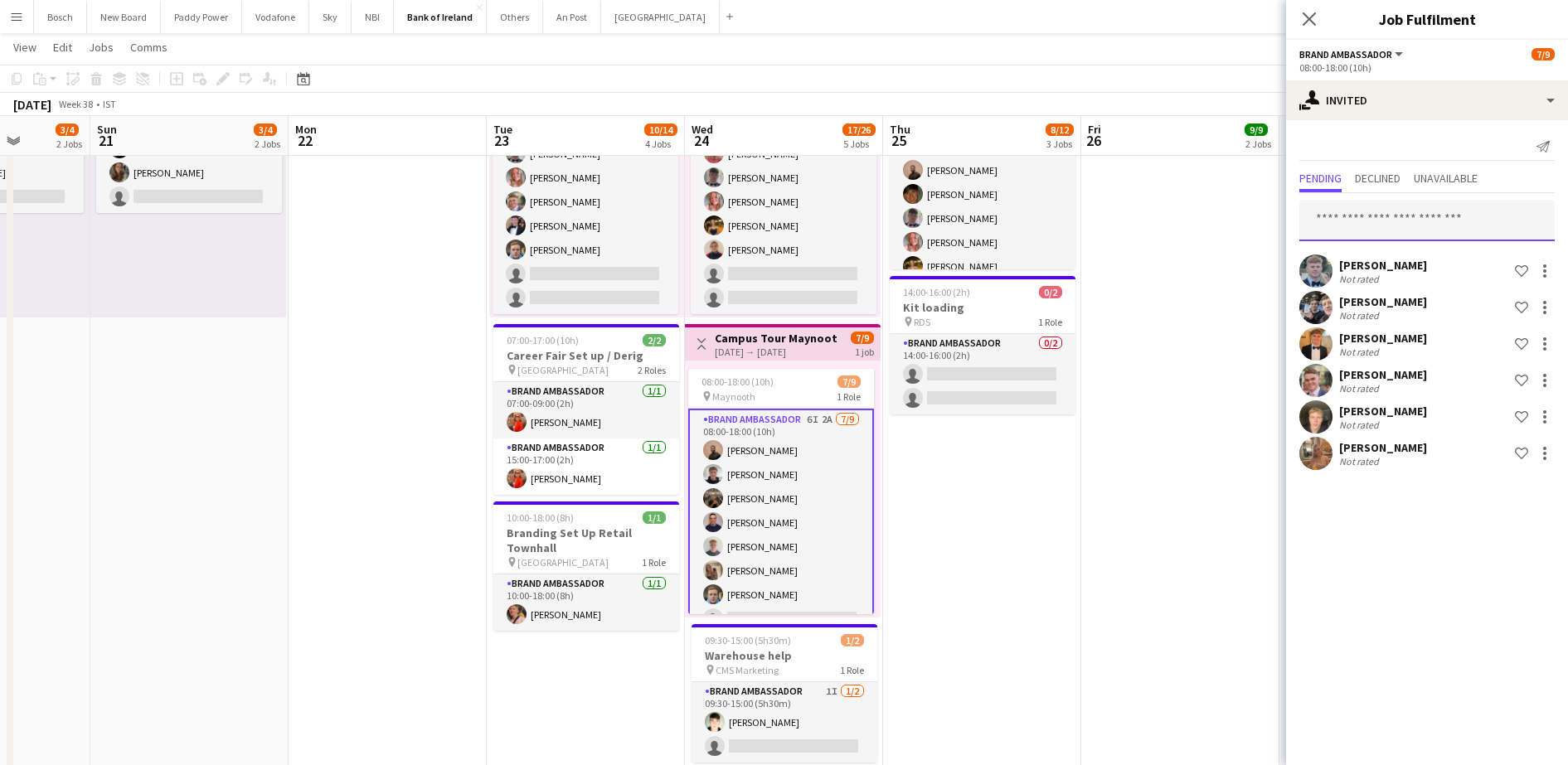
click at [1404, 213] on input "text" at bounding box center [1426, 221] width 255 height 41
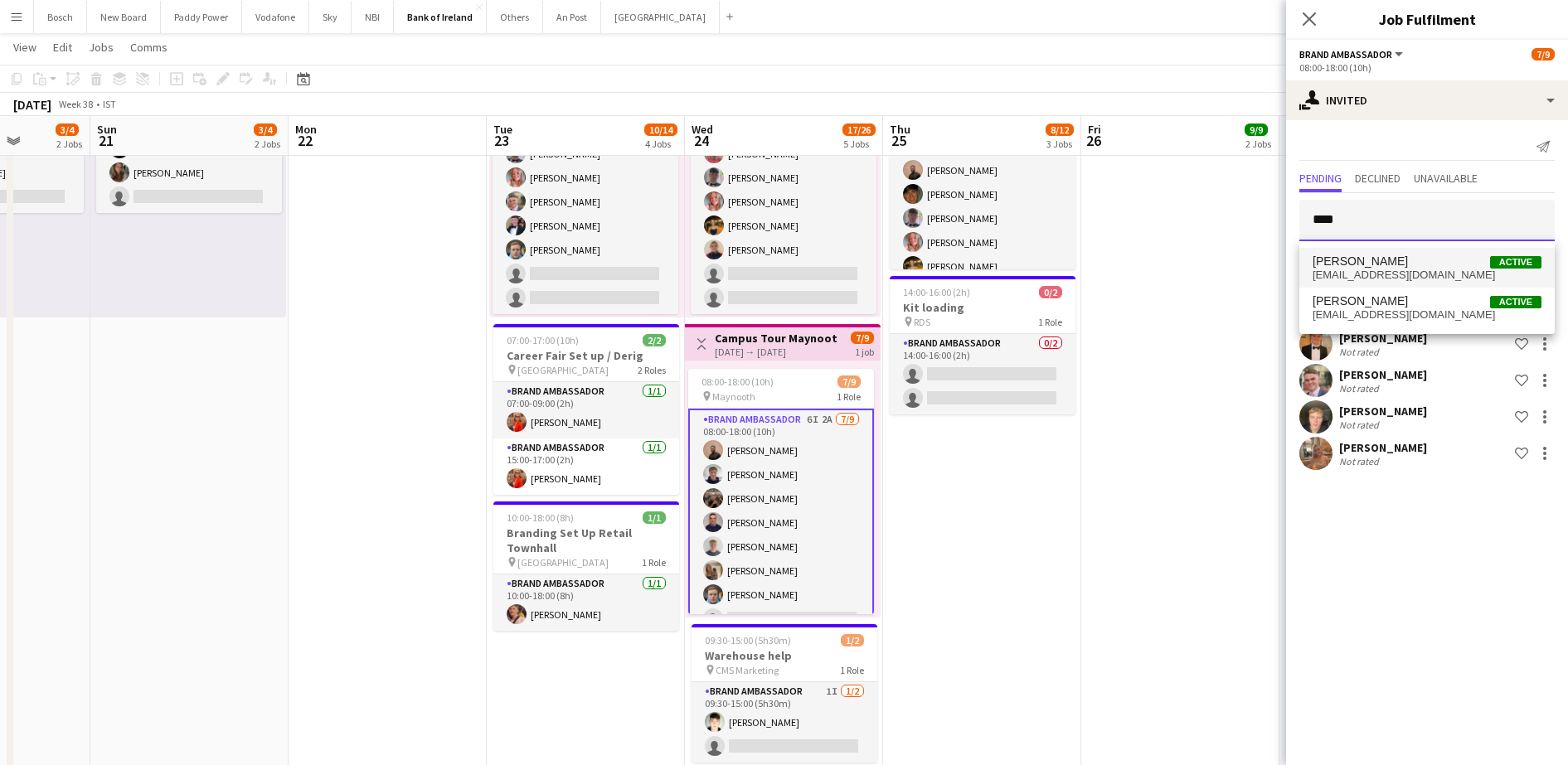
type input "****"
click at [1399, 270] on span "[EMAIL_ADDRESS][DOMAIN_NAME]" at bounding box center [1427, 275] width 229 height 13
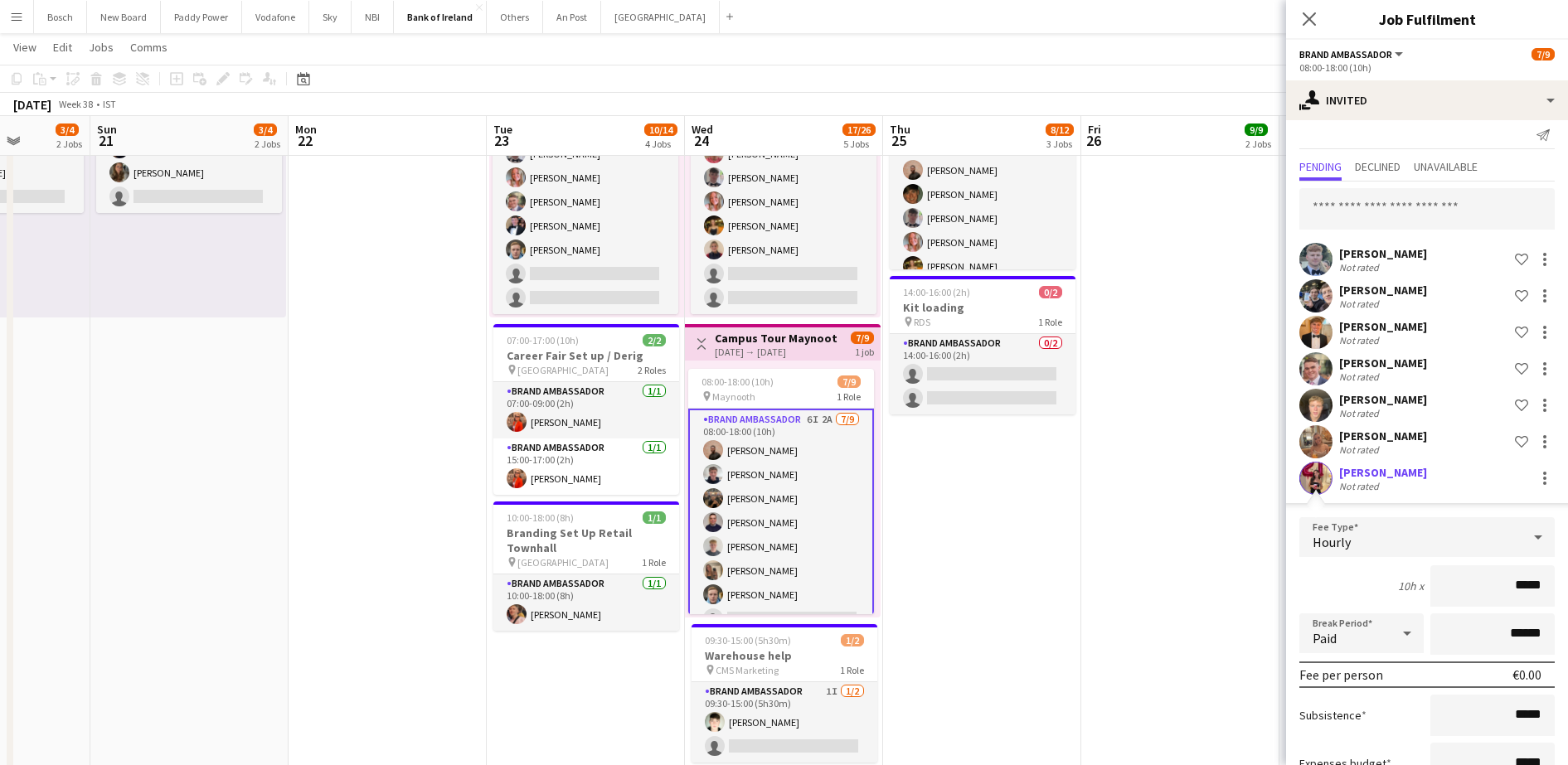
scroll to position [134, 0]
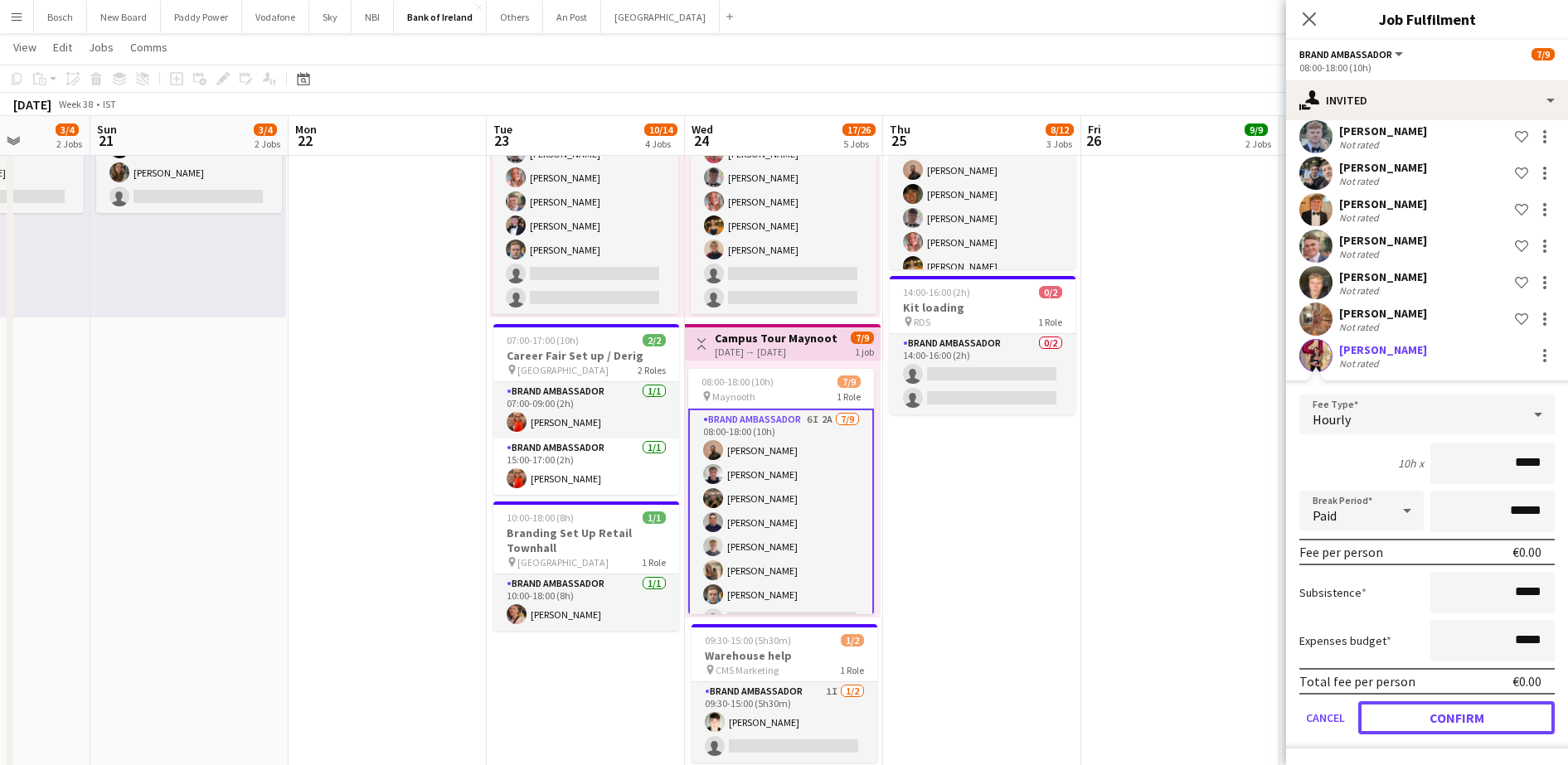
click at [1431, 716] on button "Confirm" at bounding box center [1455, 717] width 196 height 33
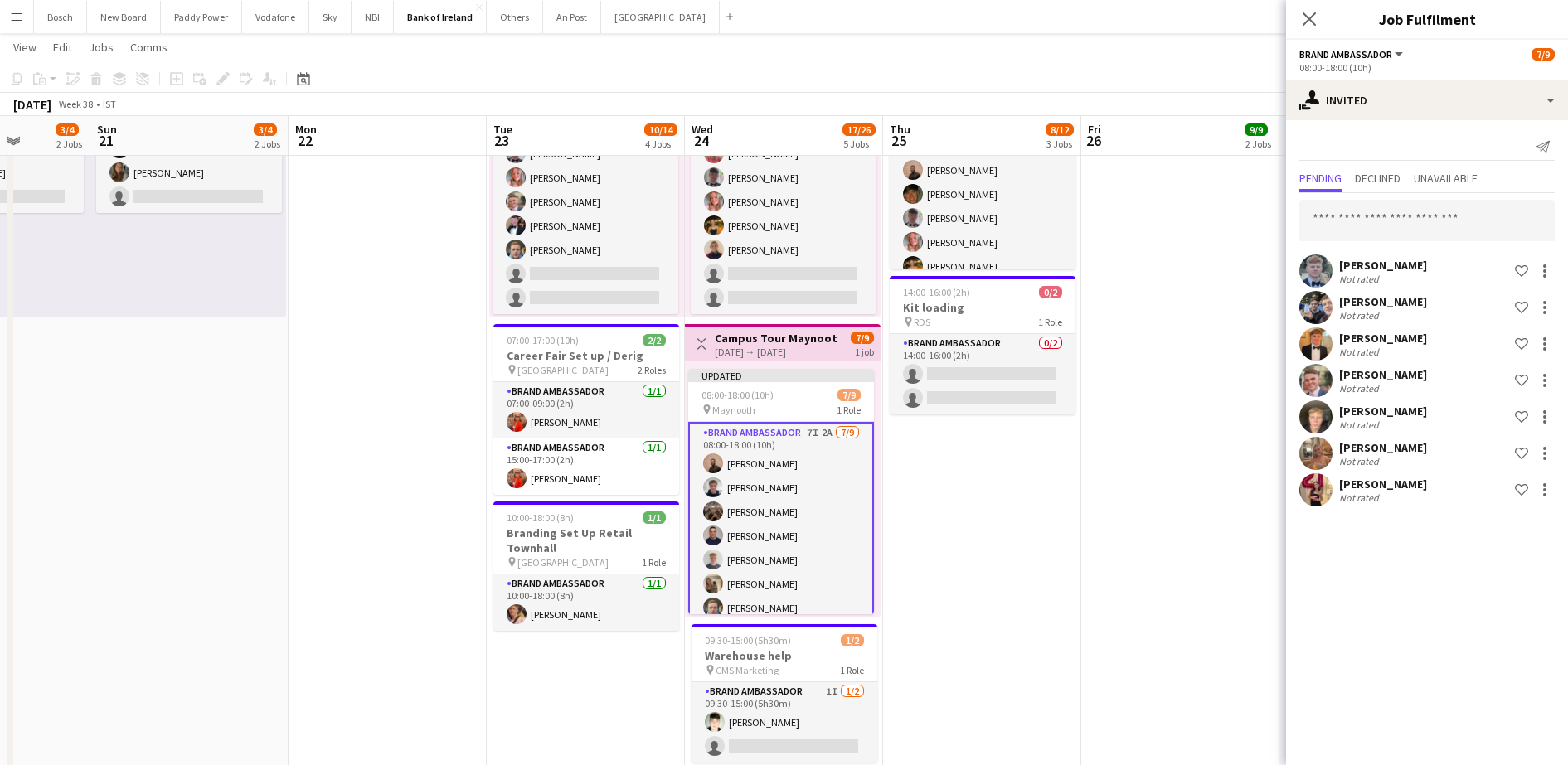
scroll to position [0, 0]
click at [1171, 126] on app-board-header-date "Fri 26 9/9 2 Jobs" at bounding box center [1180, 136] width 198 height 39
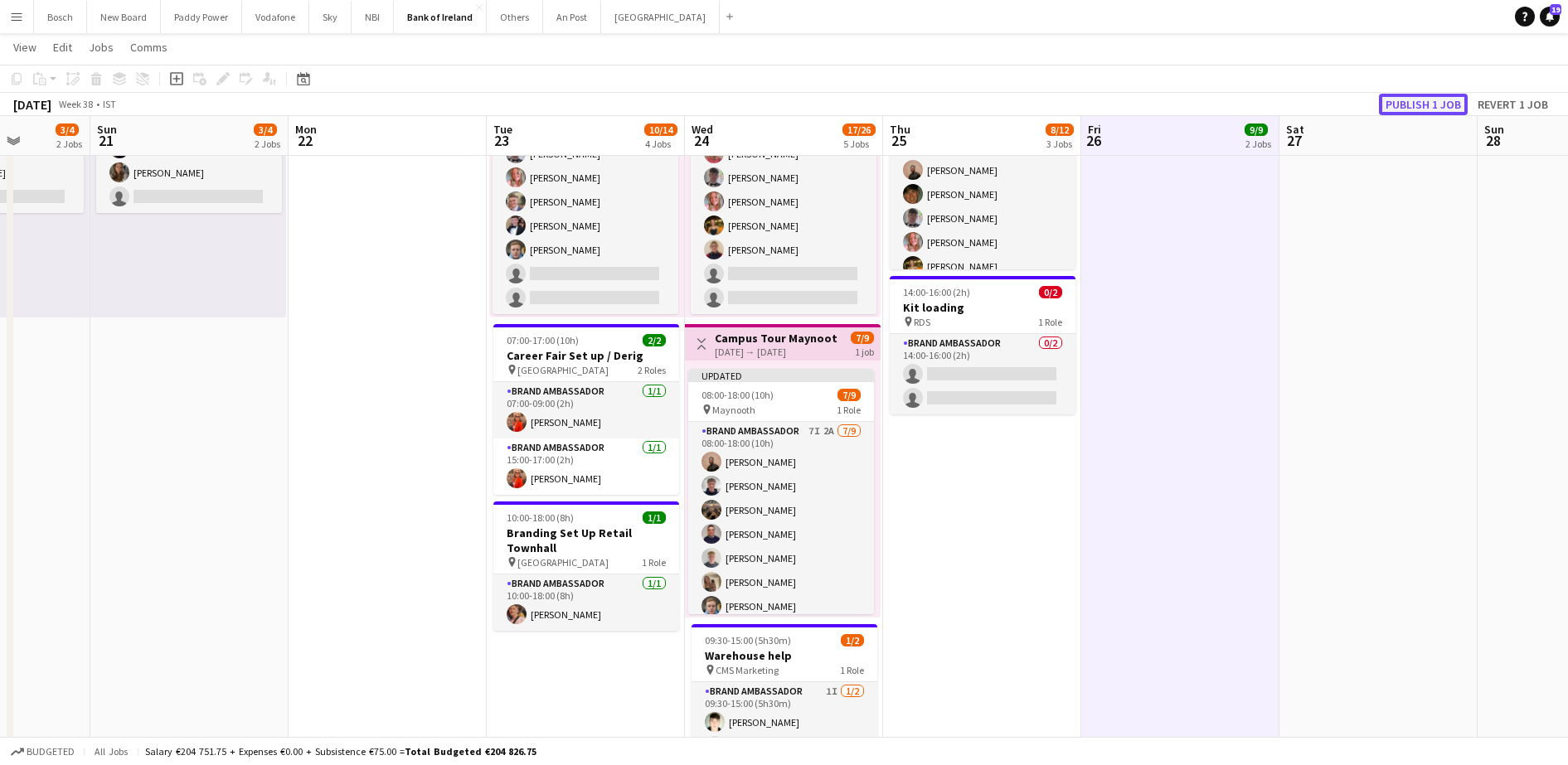
click at [1408, 105] on button "Publish 1 job" at bounding box center [1423, 104] width 89 height 22
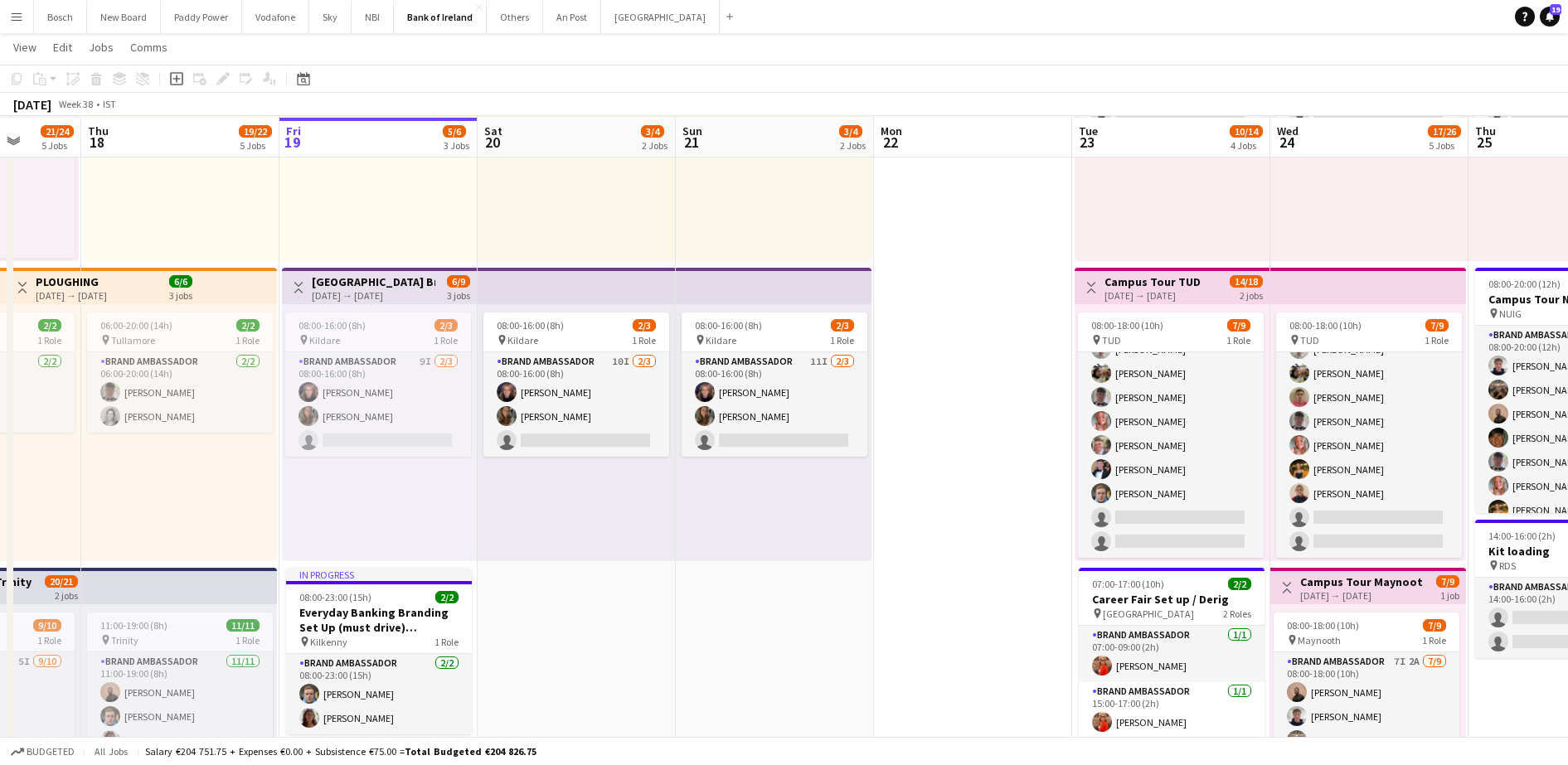
scroll to position [226, 0]
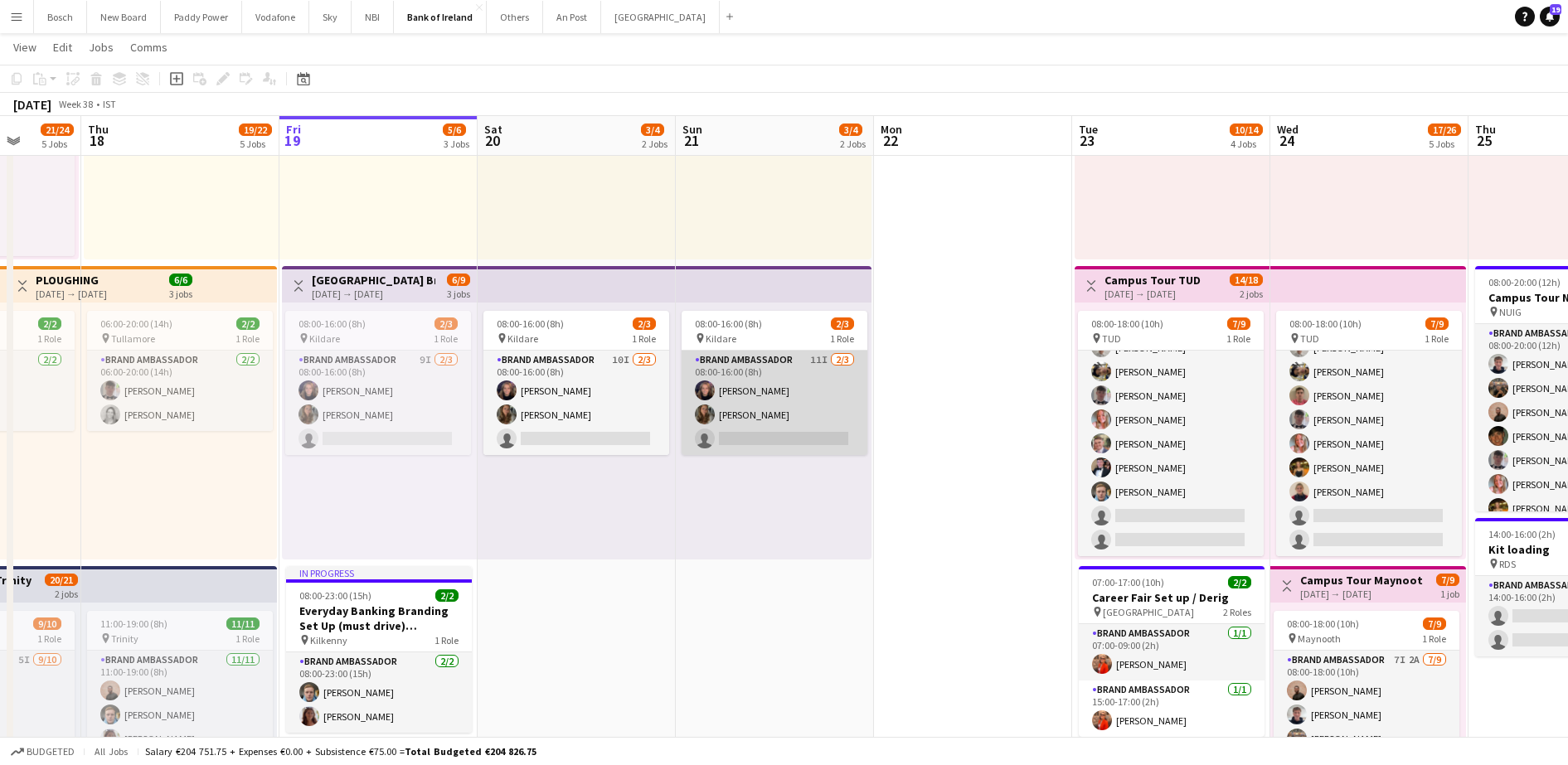
click at [758, 417] on app-card-role "Brand Ambassador 11I [DATE] 08:00-16:00 (8h) [PERSON_NAME] [PERSON_NAME] single…" at bounding box center [774, 403] width 186 height 104
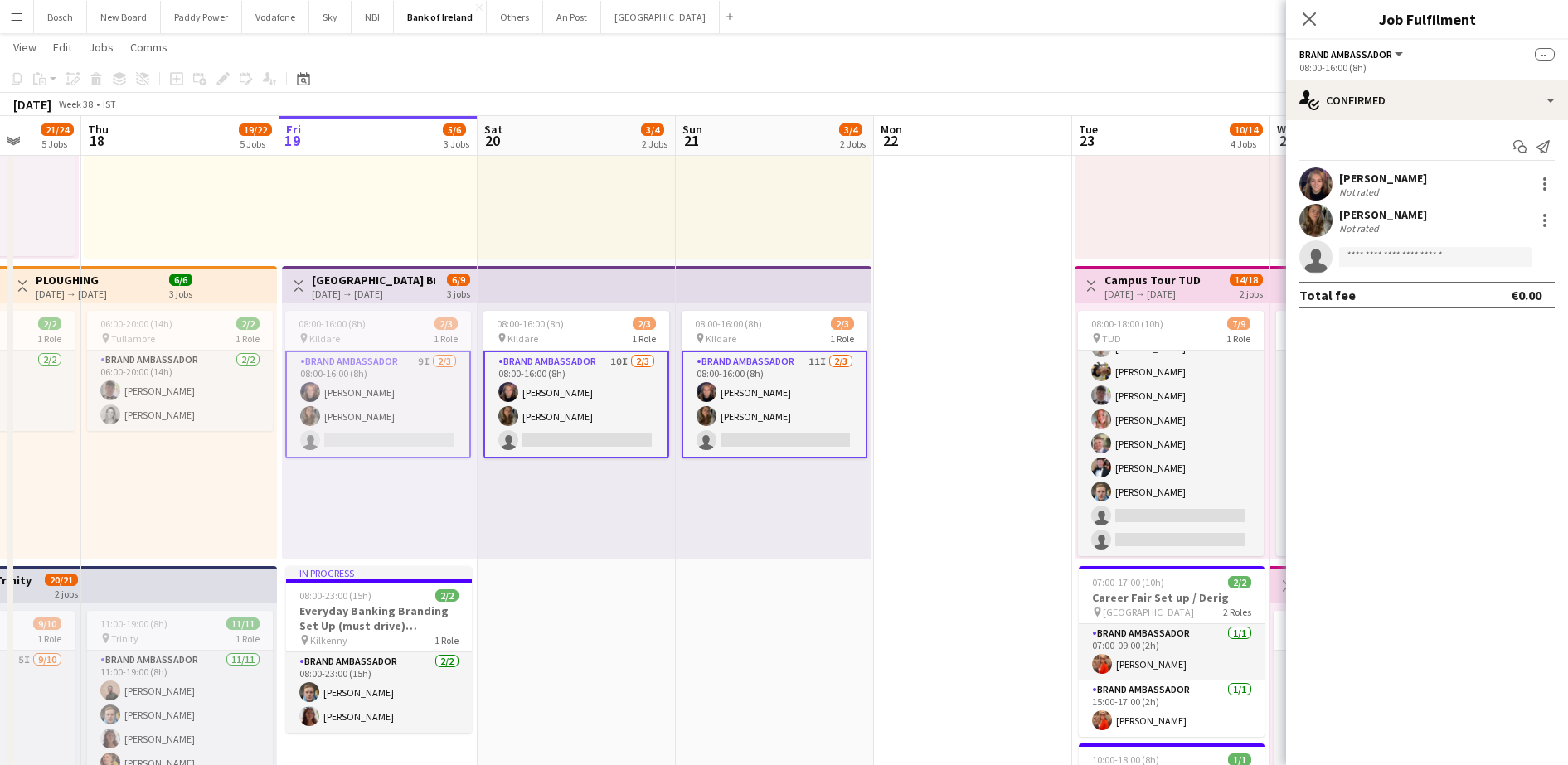
click at [758, 417] on app-card-role "Brand Ambassador 11I [DATE] 08:00-16:00 (8h) [PERSON_NAME] [PERSON_NAME] single…" at bounding box center [774, 405] width 186 height 108
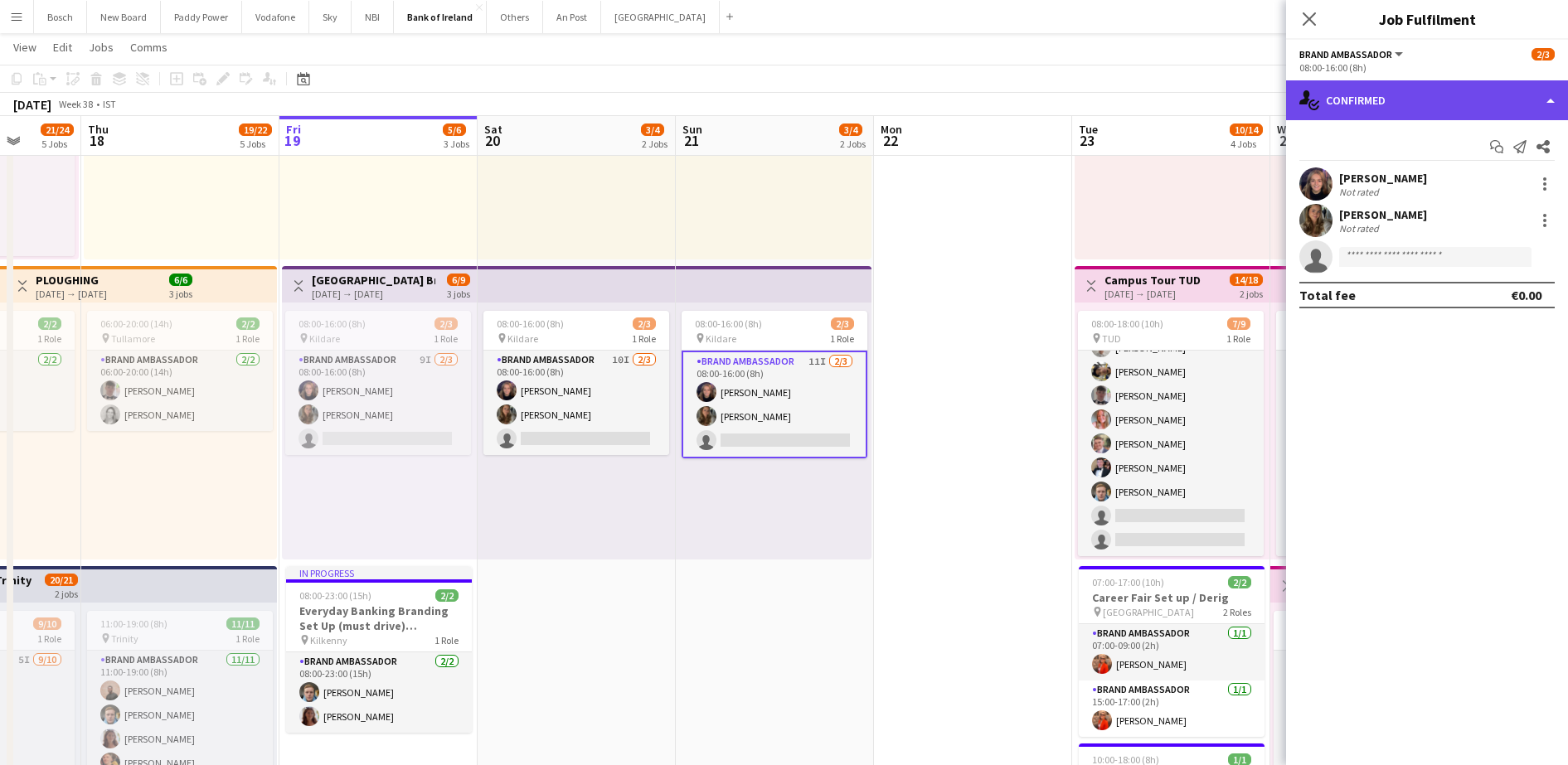
click at [1364, 98] on div "single-neutral-actions-check-2 Confirmed" at bounding box center [1426, 100] width 282 height 39
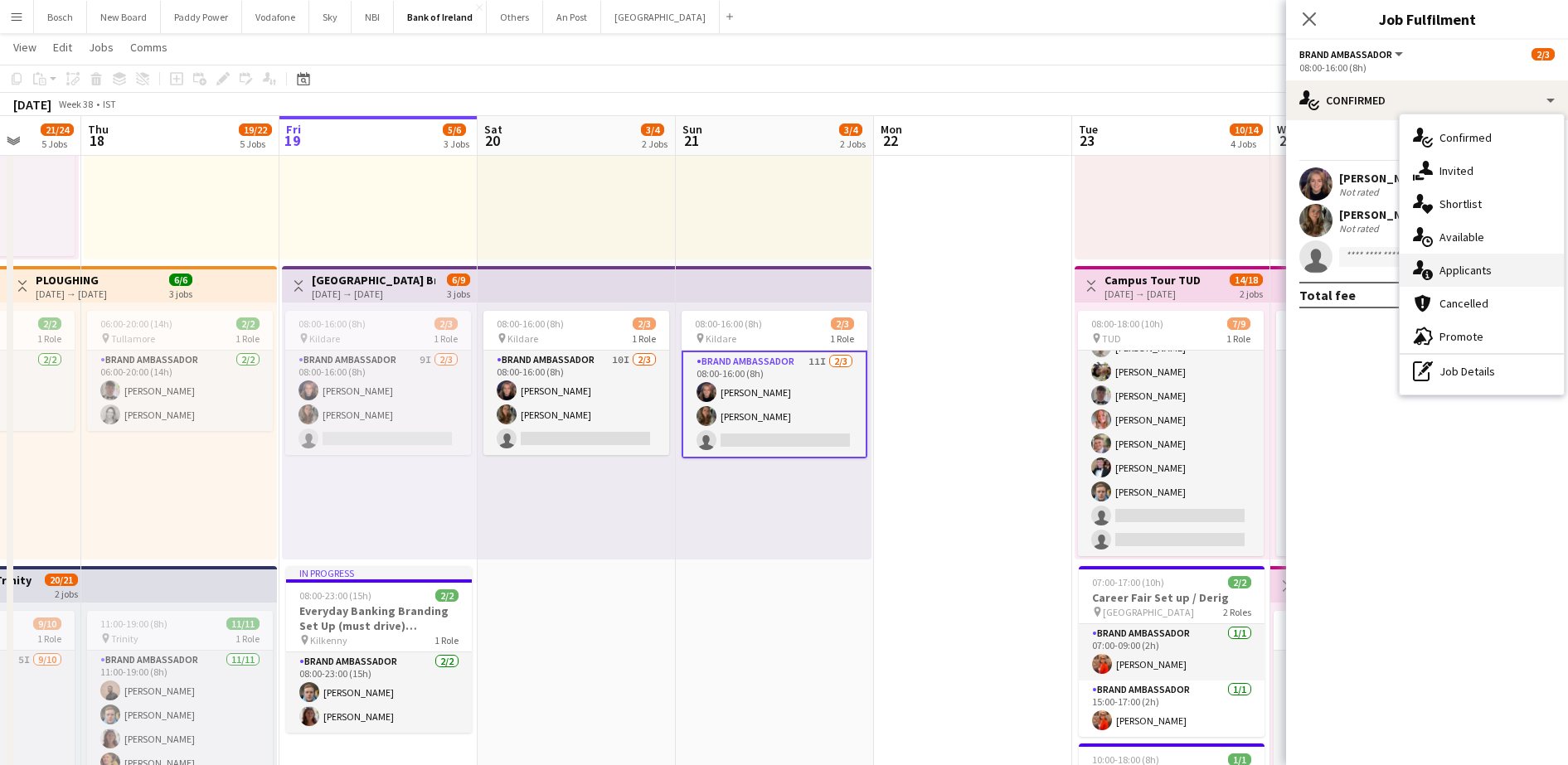
click at [1435, 259] on div "single-neutral-actions-information Applicants" at bounding box center [1481, 269] width 164 height 33
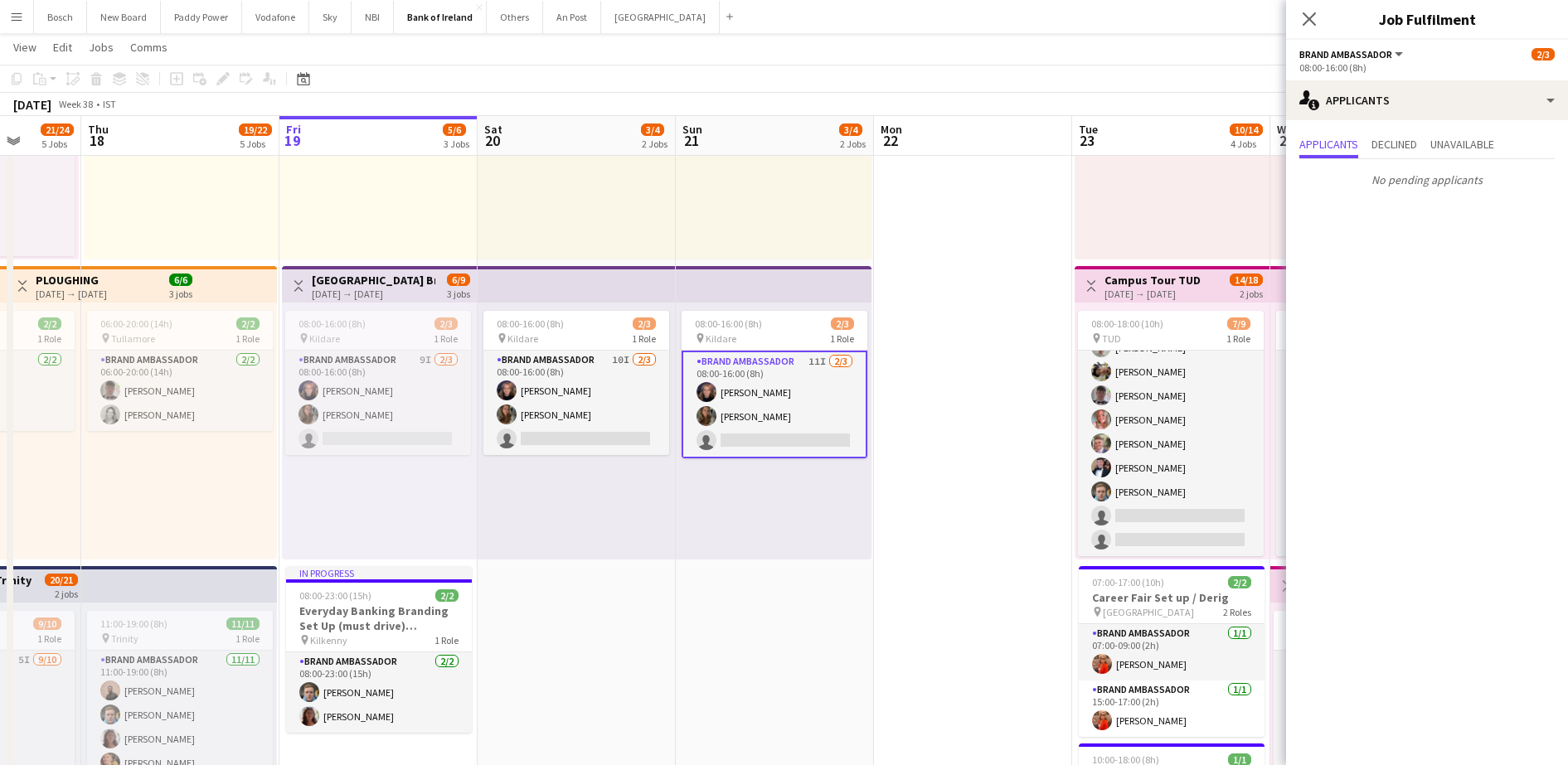
click at [1071, 64] on app-page-menu "View Day view expanded Day view collapsed Month view Date picker Jump to [DATE]…" at bounding box center [784, 49] width 1568 height 32
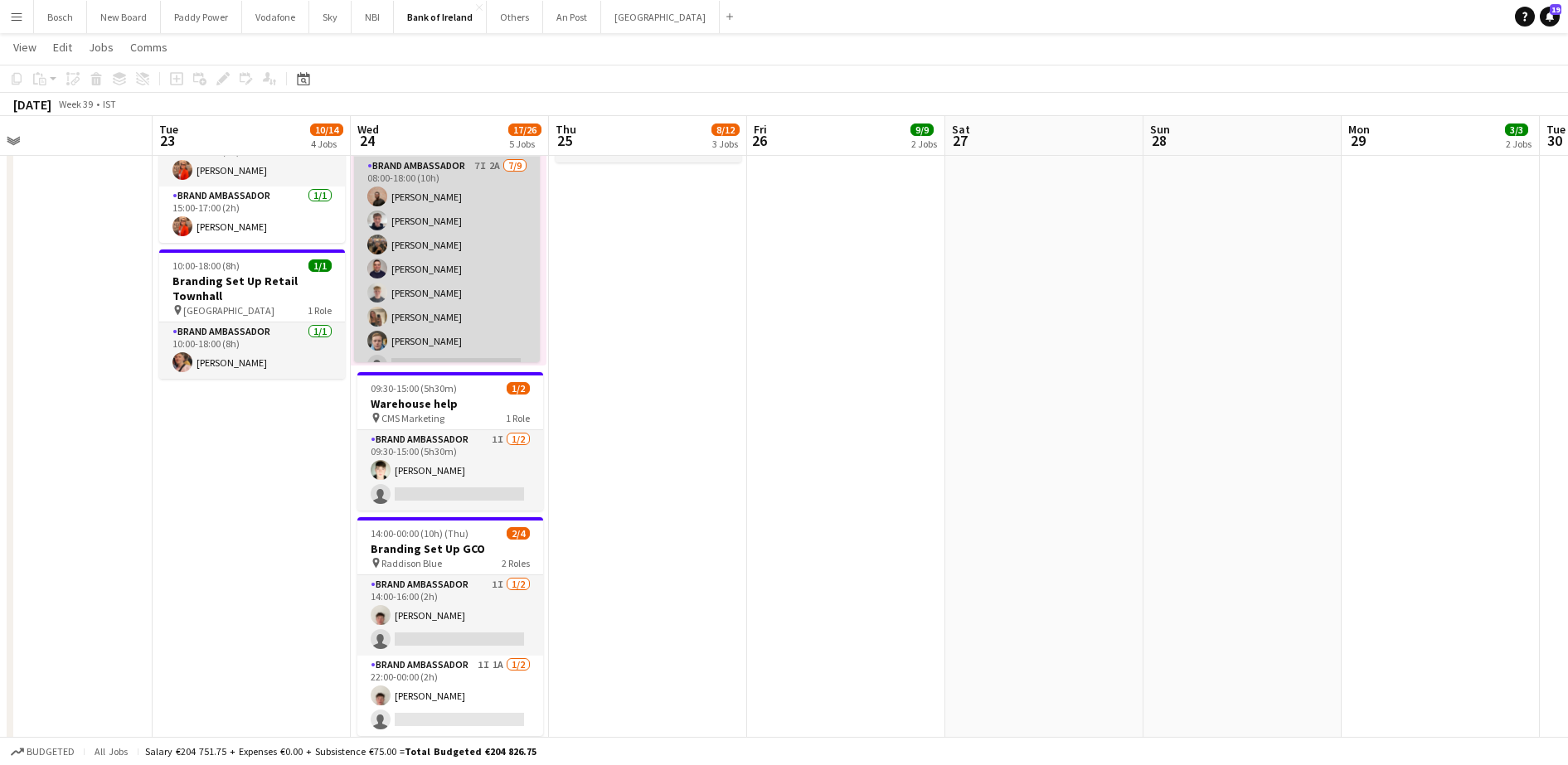
scroll to position [43, 0]
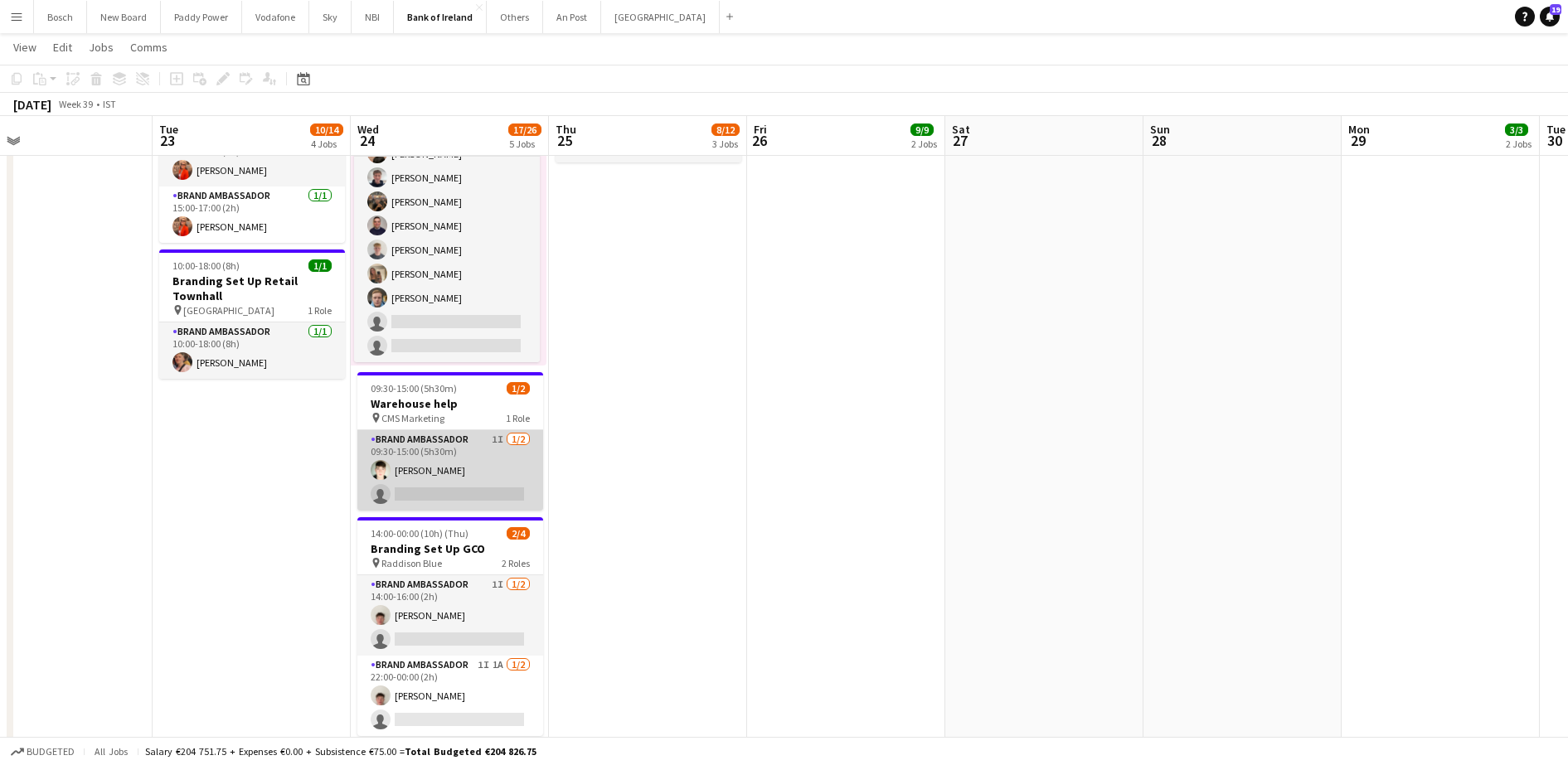
click at [434, 467] on app-card-role "Brand Ambassador 1I [DATE] 09:30-15:00 (5h30m) [PERSON_NAME] single-neutral-act…" at bounding box center [450, 471] width 186 height 81
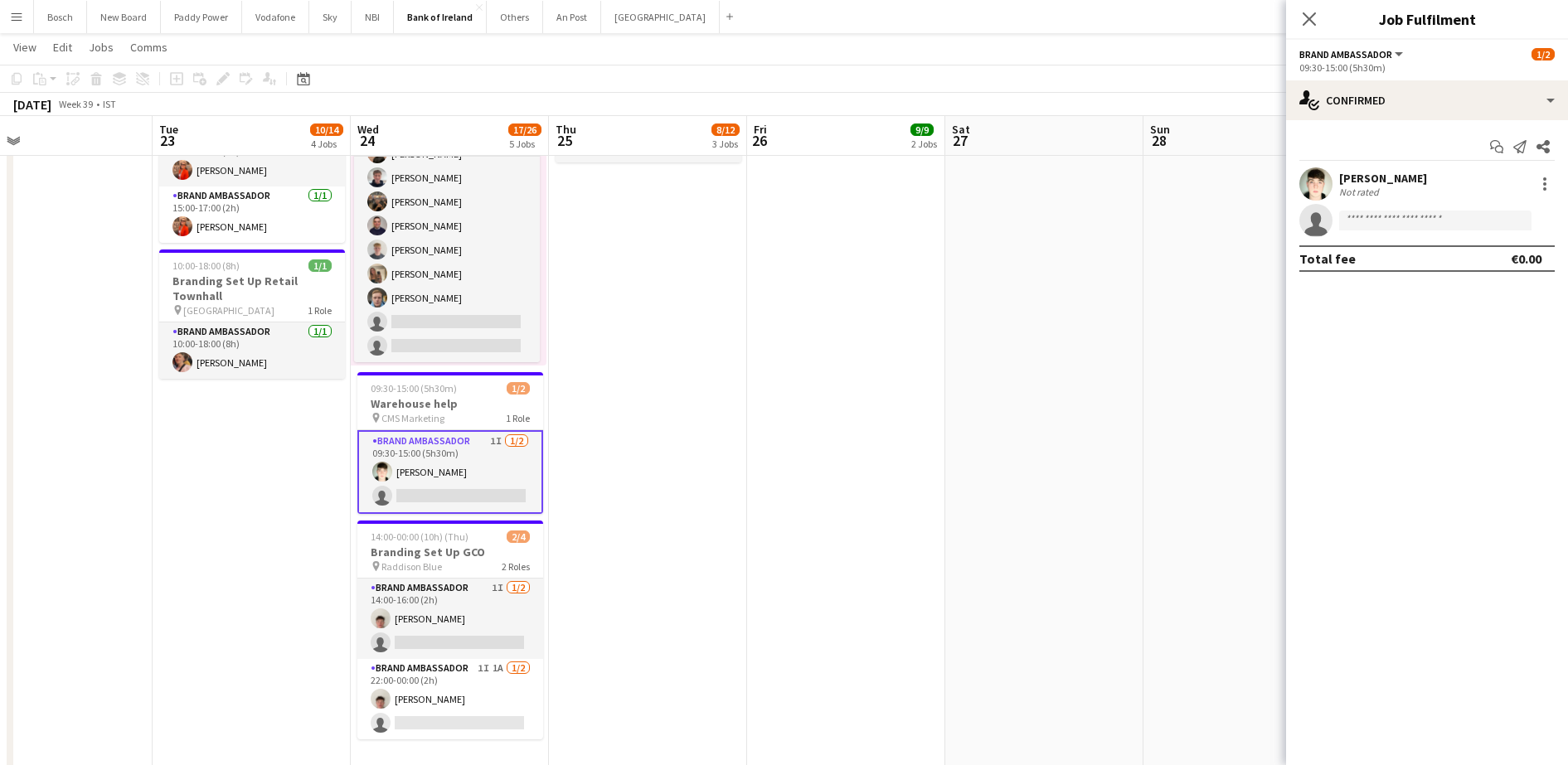
click at [1409, 120] on div "Start chat Send notification Share [PERSON_NAME] Not rated single-neutral-actio…" at bounding box center [1426, 203] width 282 height 165
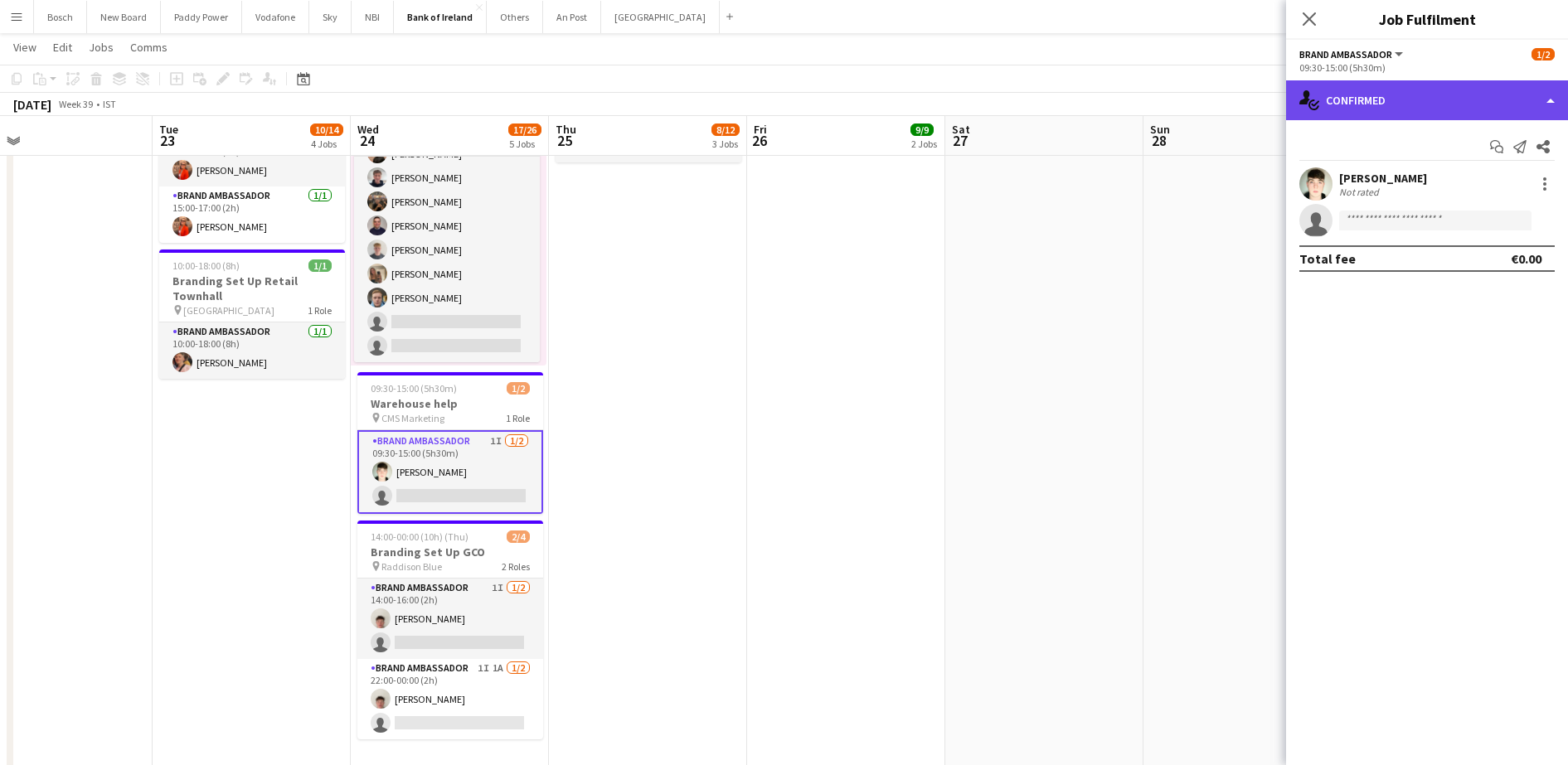
click at [1423, 108] on div "single-neutral-actions-check-2 Confirmed" at bounding box center [1426, 100] width 282 height 39
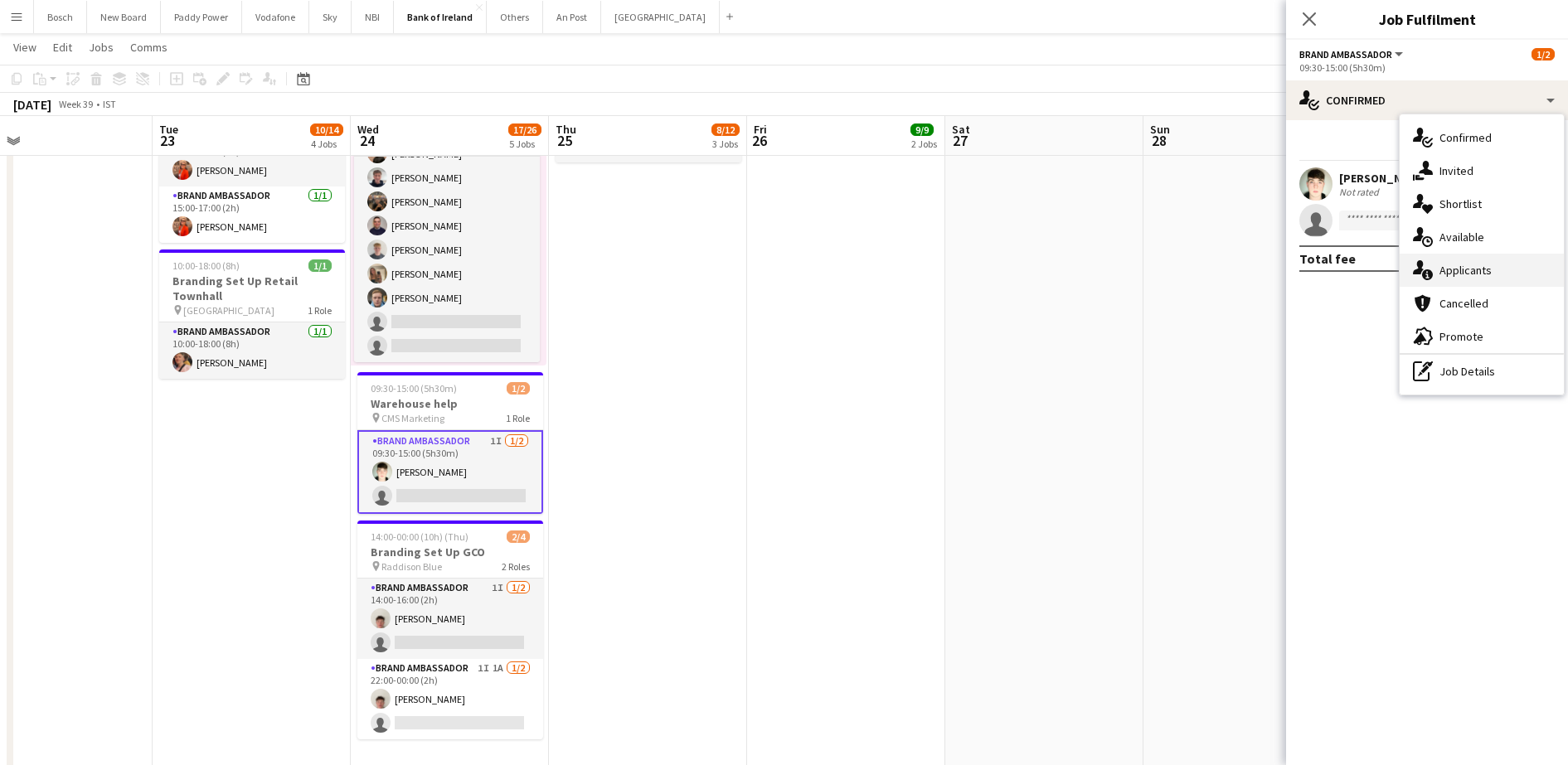
click at [1448, 260] on div "single-neutral-actions-information Applicants" at bounding box center [1481, 269] width 164 height 33
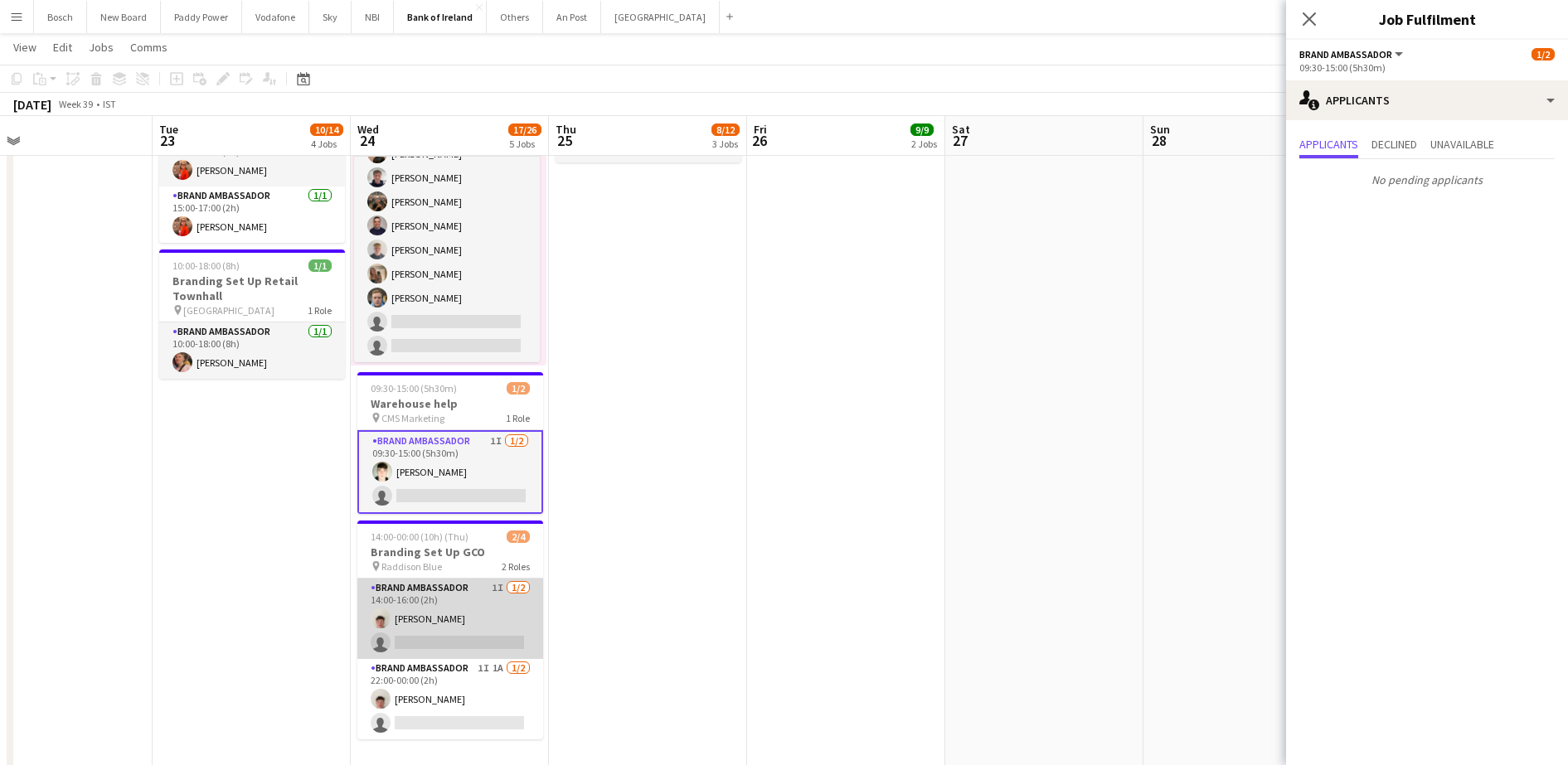
click at [404, 654] on app-card-role "Brand Ambassador 1I [DATE] 14:00-16:00 (2h) [PERSON_NAME] single-neutral-actions" at bounding box center [450, 620] width 186 height 81
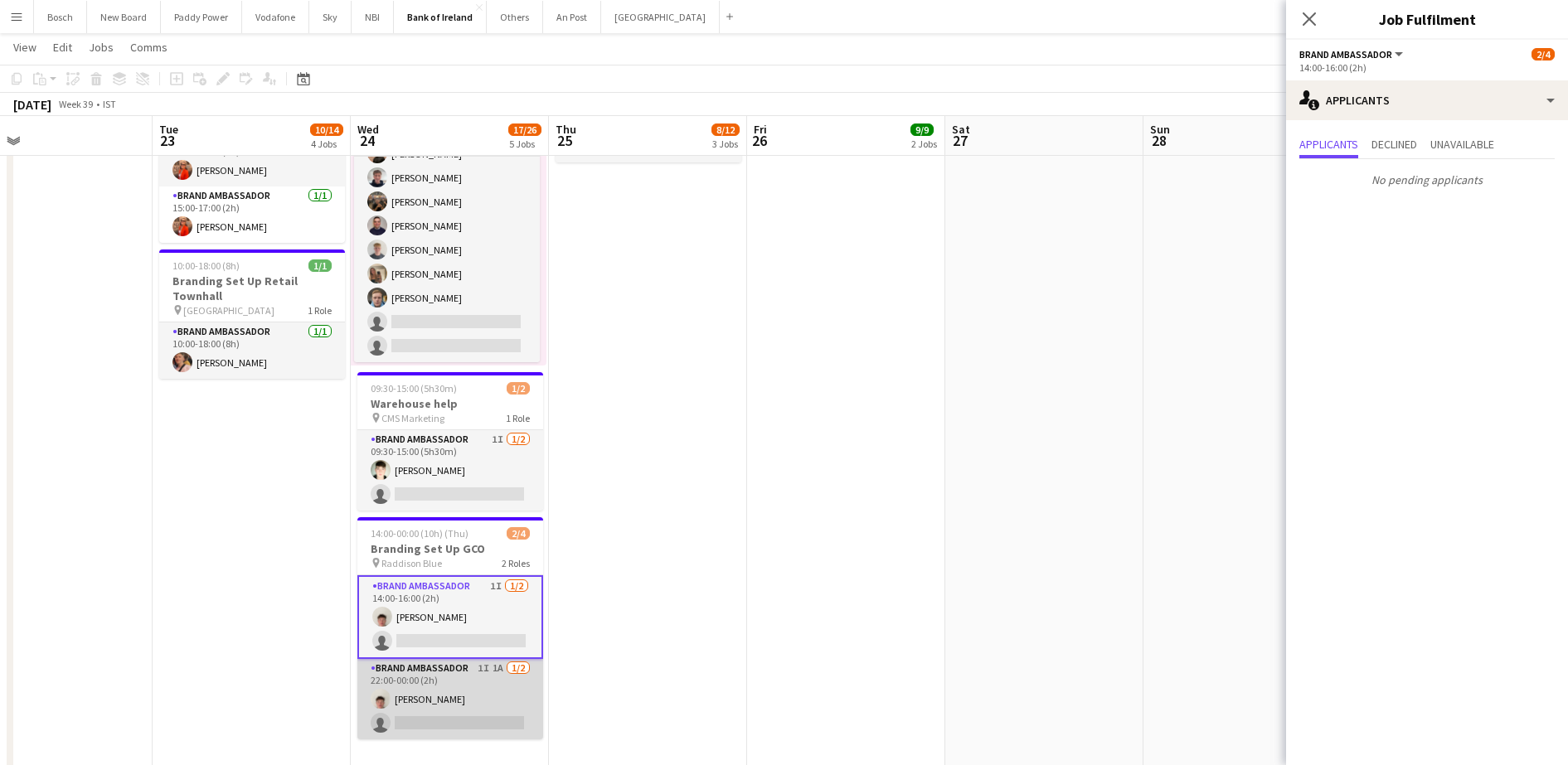
click at [419, 715] on app-card-role "Brand Ambassador 1I 1A [DATE] 22:00-00:00 (2h) [PERSON_NAME] single-neutral-act…" at bounding box center [450, 699] width 186 height 81
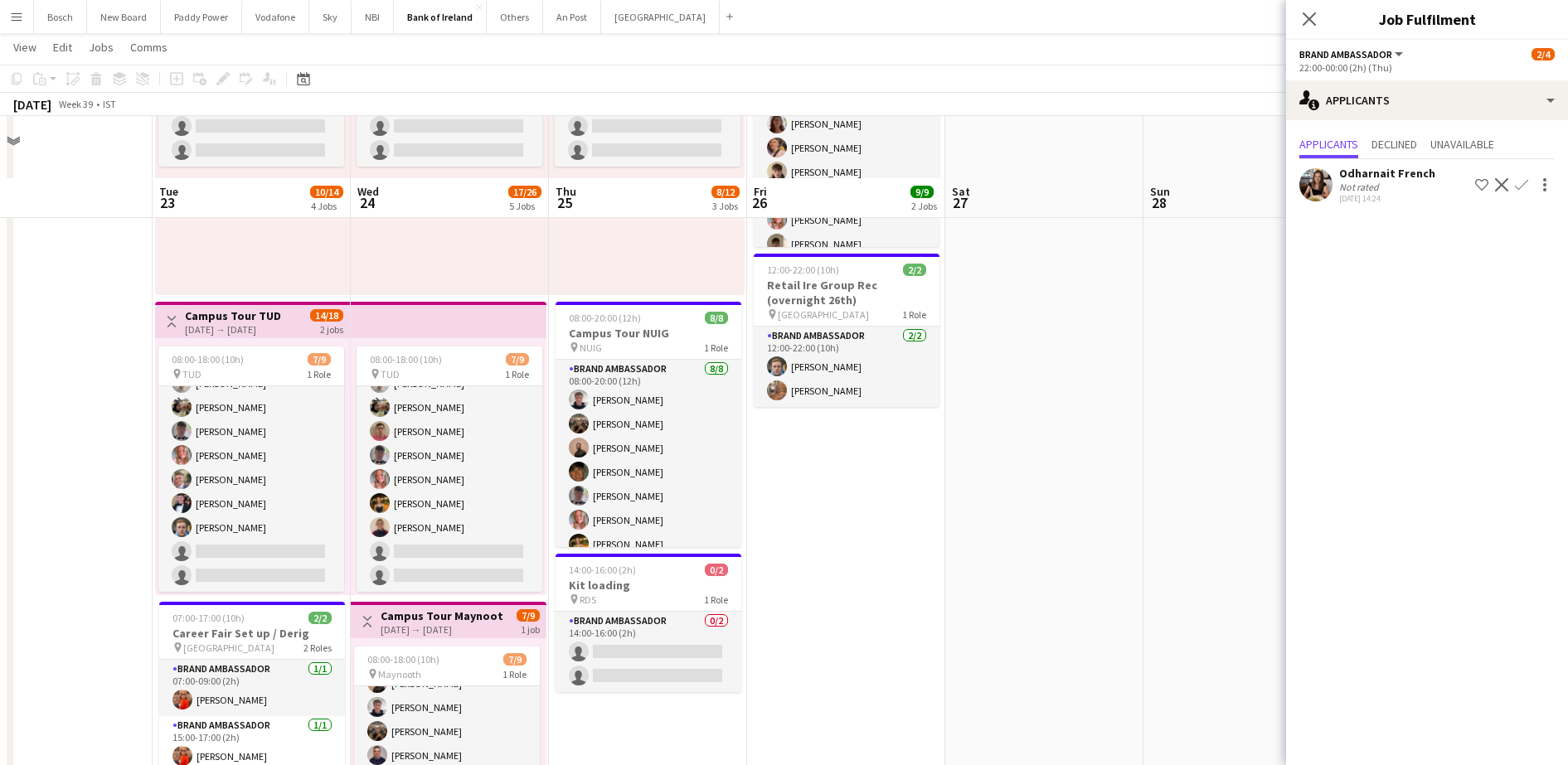
scroll to position [0, 0]
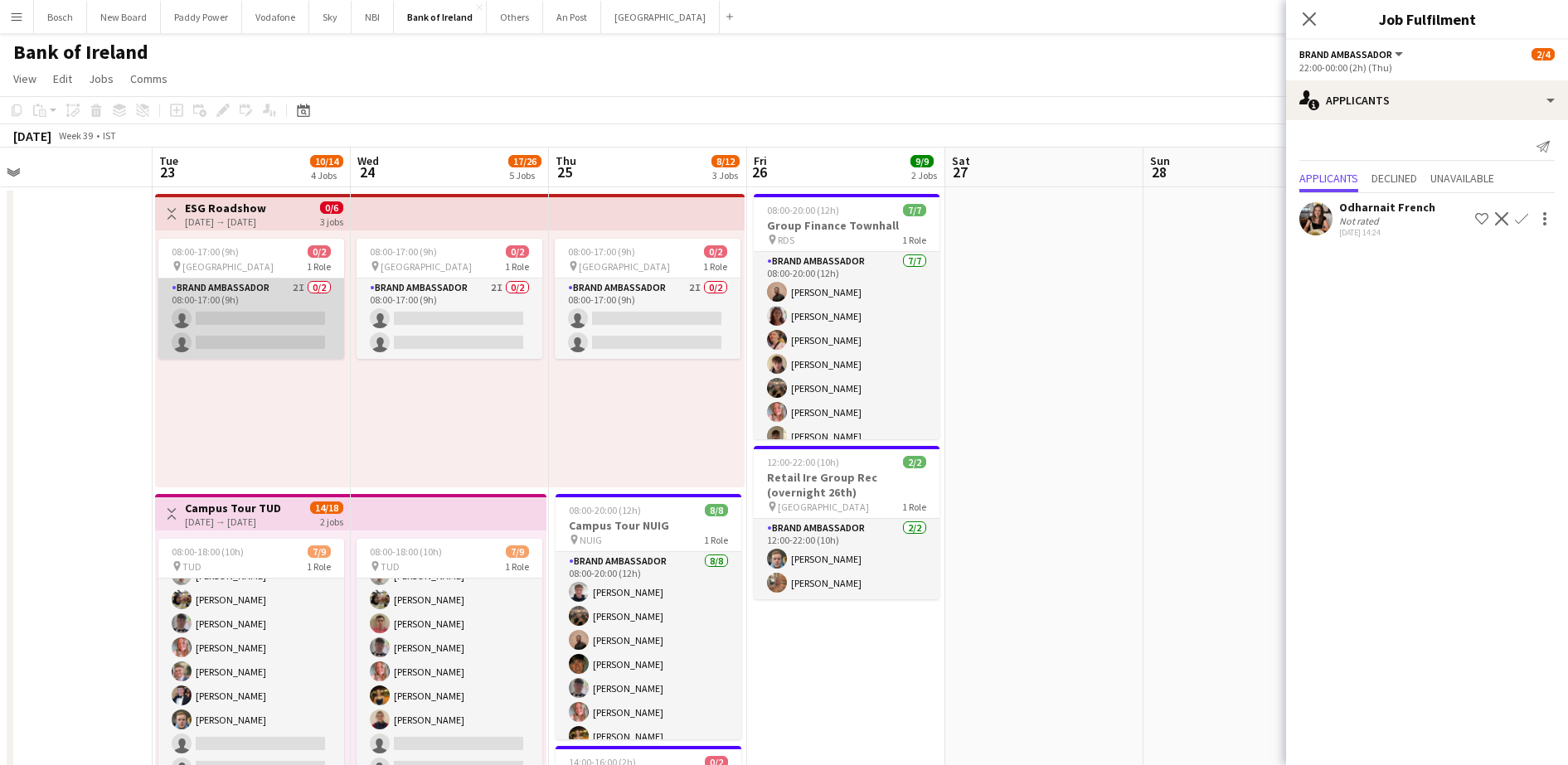
click at [256, 332] on app-card-role "Brand Ambassador 2I 0/2 08:00-17:00 (9h) single-neutral-actions single-neutral-…" at bounding box center [251, 319] width 186 height 81
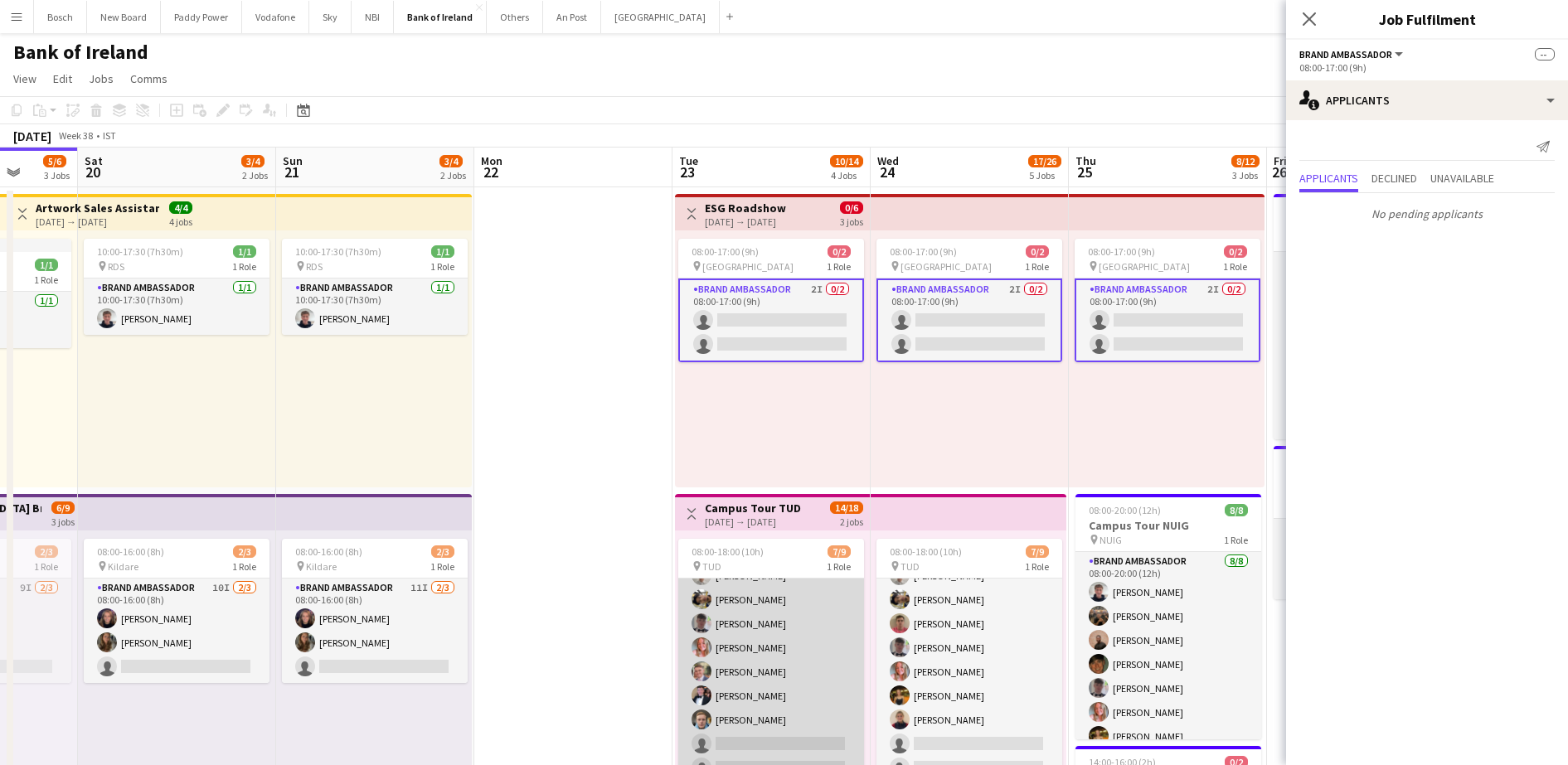
scroll to position [0, 518]
click at [820, 709] on app-card-role "Brand Ambassador 6I [DATE] 08:00-18:00 (10h) [PERSON_NAME] [PERSON_NAME] [PERSO…" at bounding box center [769, 660] width 186 height 249
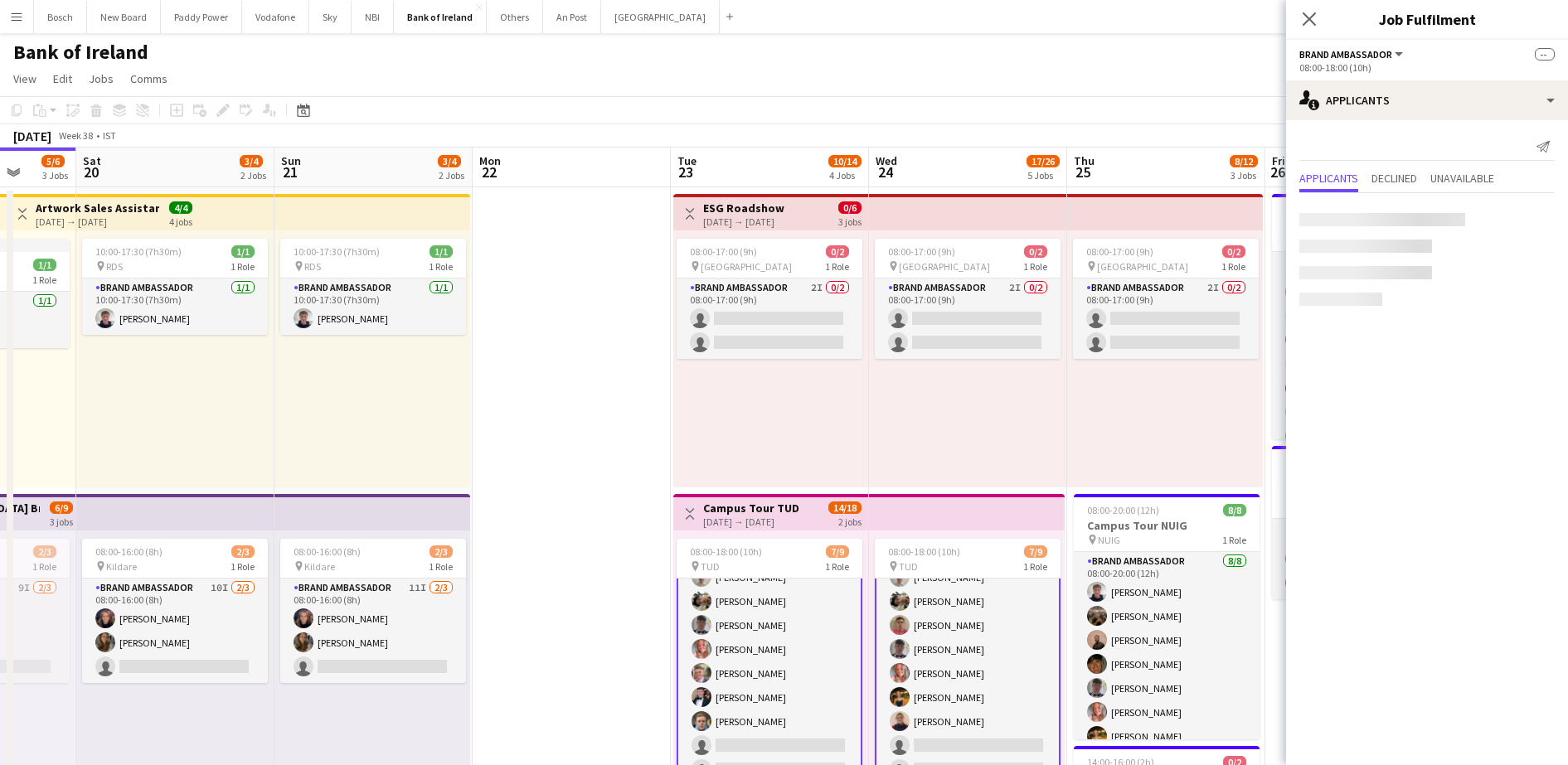
scroll to position [45, 0]
click at [820, 709] on app-card-role "Brand Ambassador 6I [DATE] 08:00-18:00 (10h) [PERSON_NAME] [PERSON_NAME] [PERSO…" at bounding box center [769, 660] width 186 height 252
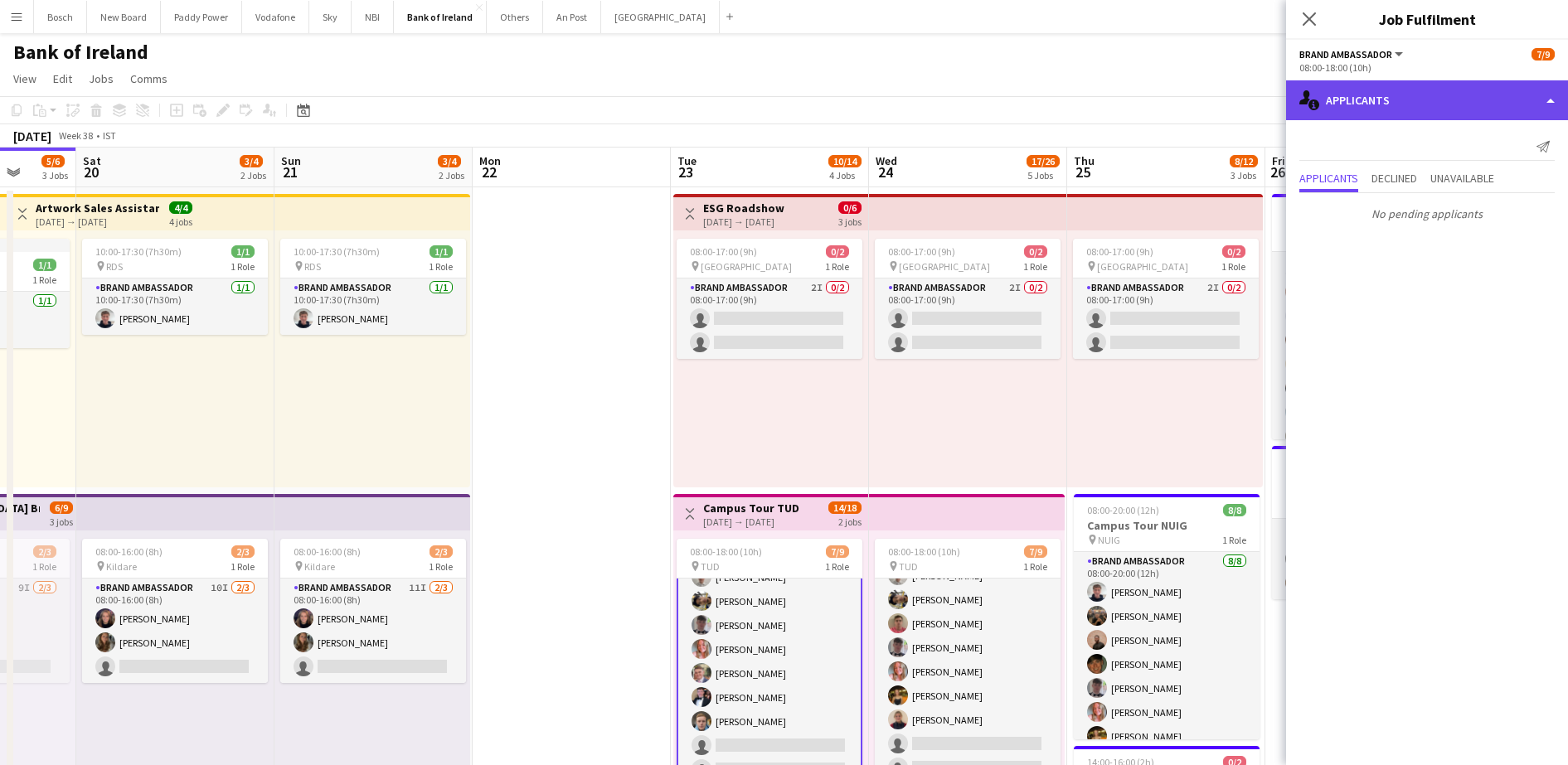
click at [1432, 99] on div "single-neutral-actions-information Applicants" at bounding box center [1426, 100] width 282 height 39
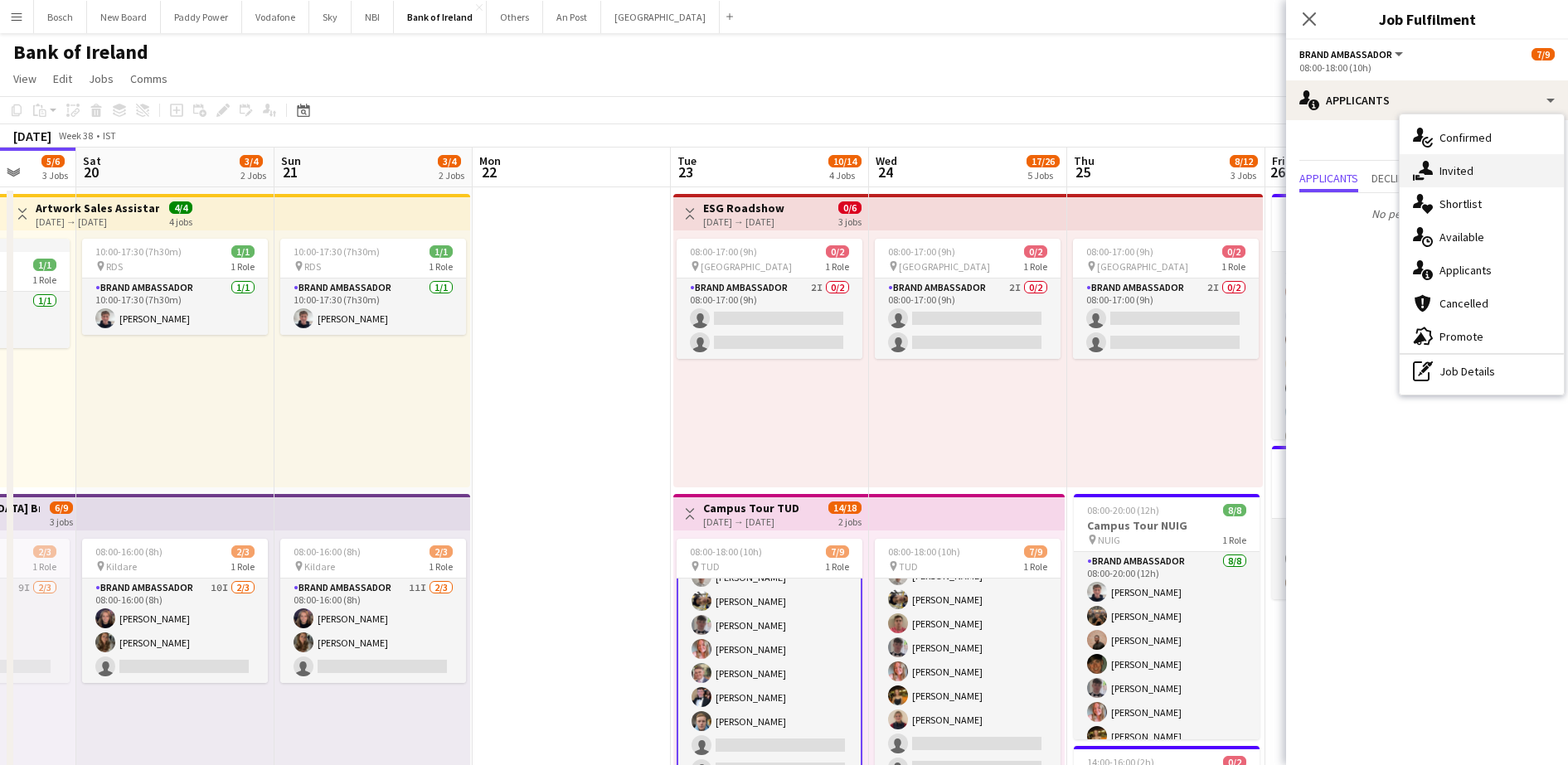
click at [1464, 159] on div "single-neutral-actions-share-1 Invited" at bounding box center [1481, 170] width 164 height 33
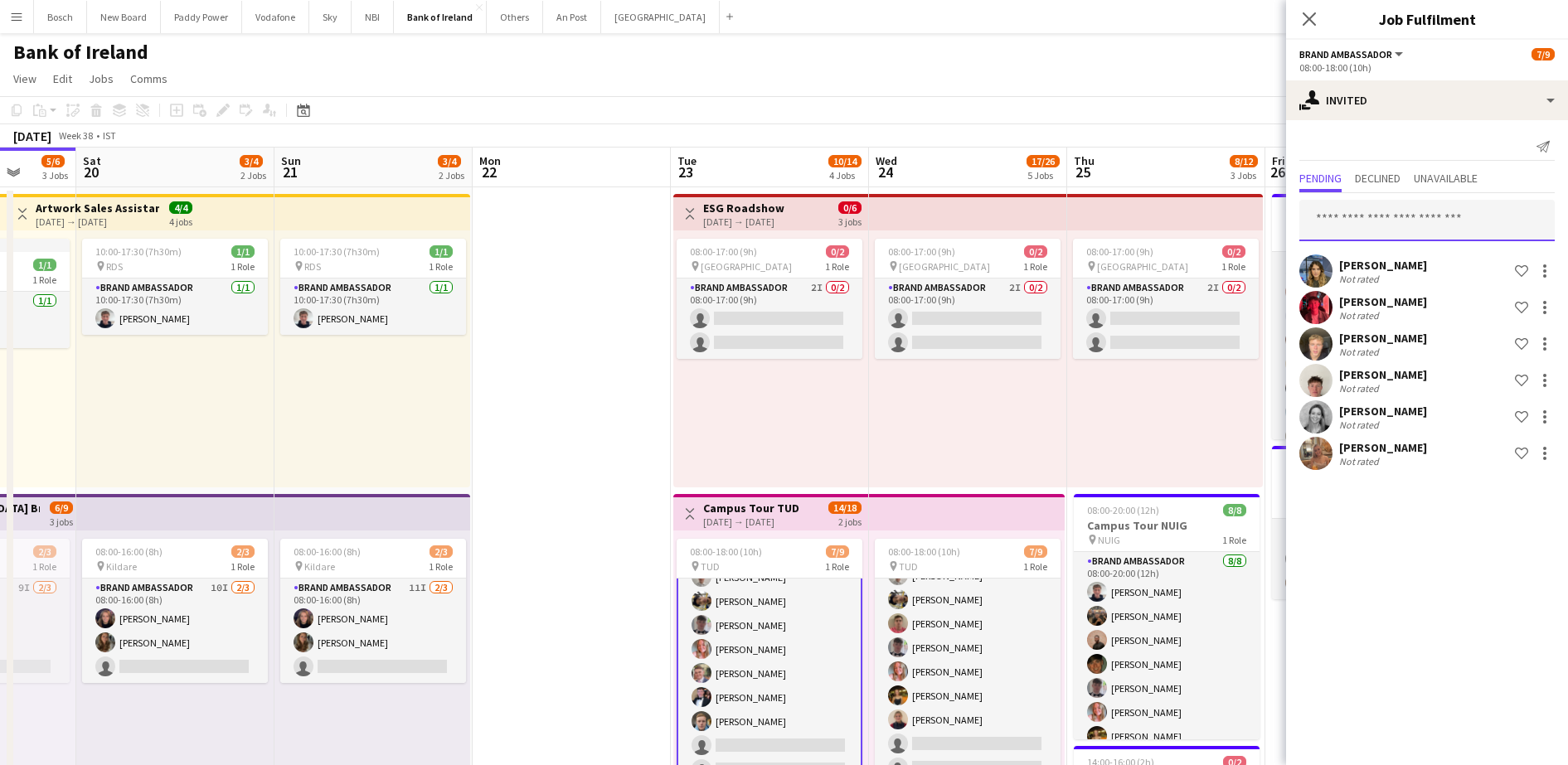
click at [1423, 225] on input "text" at bounding box center [1426, 221] width 255 height 41
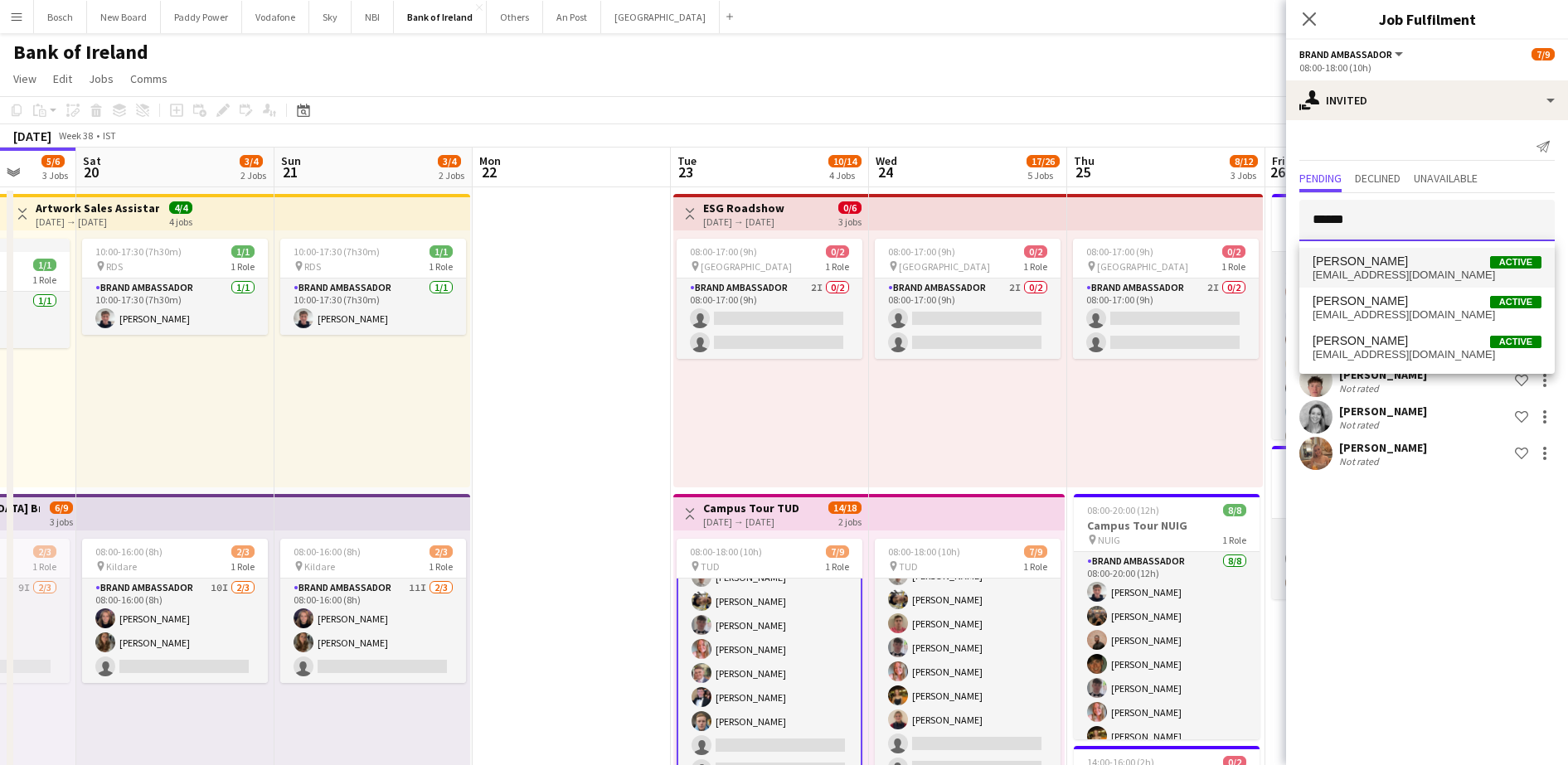
type input "******"
click at [1374, 251] on mat-option "[PERSON_NAME] Active [EMAIL_ADDRESS][DOMAIN_NAME]" at bounding box center [1426, 268] width 255 height 39
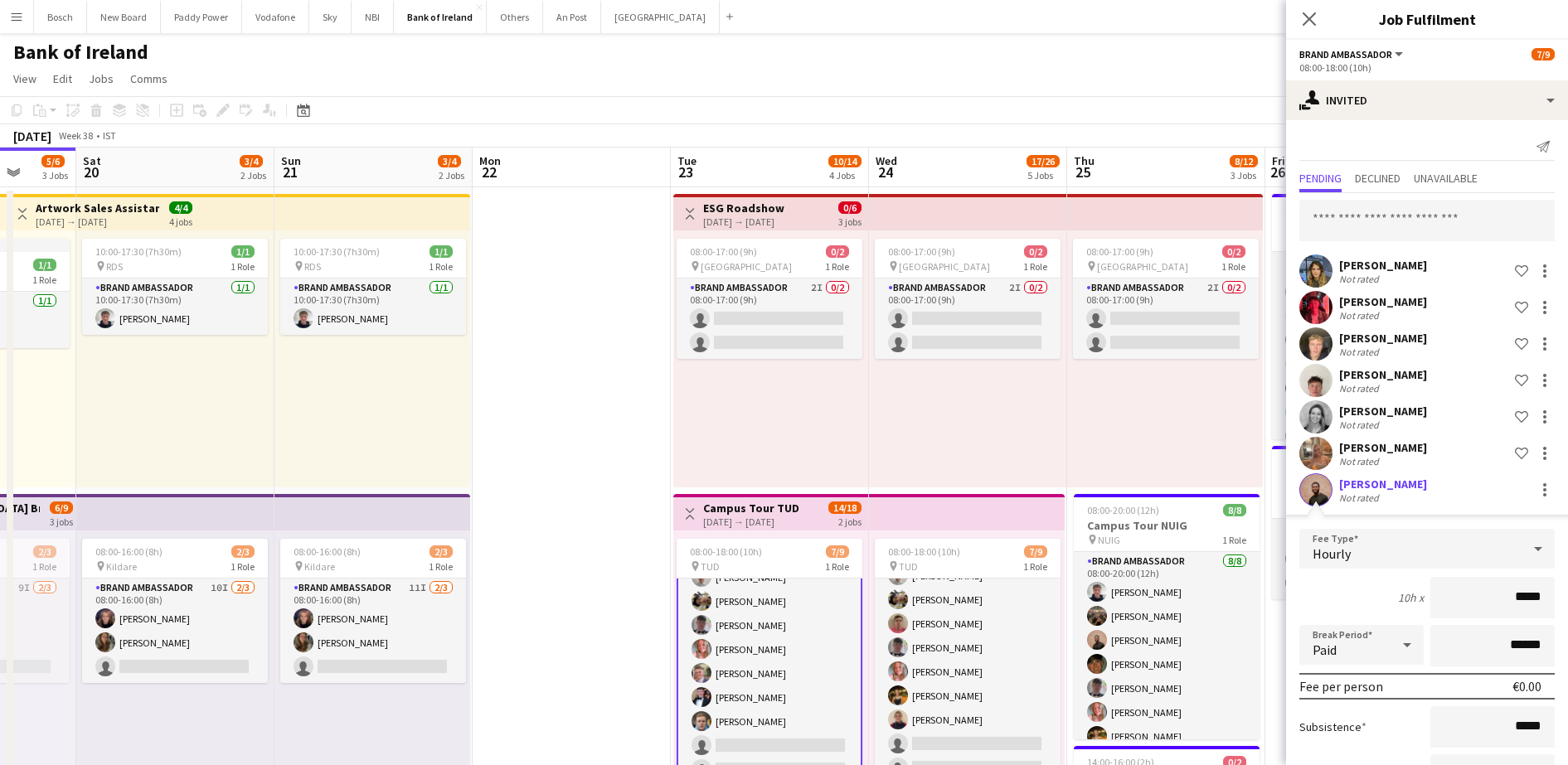
scroll to position [134, 0]
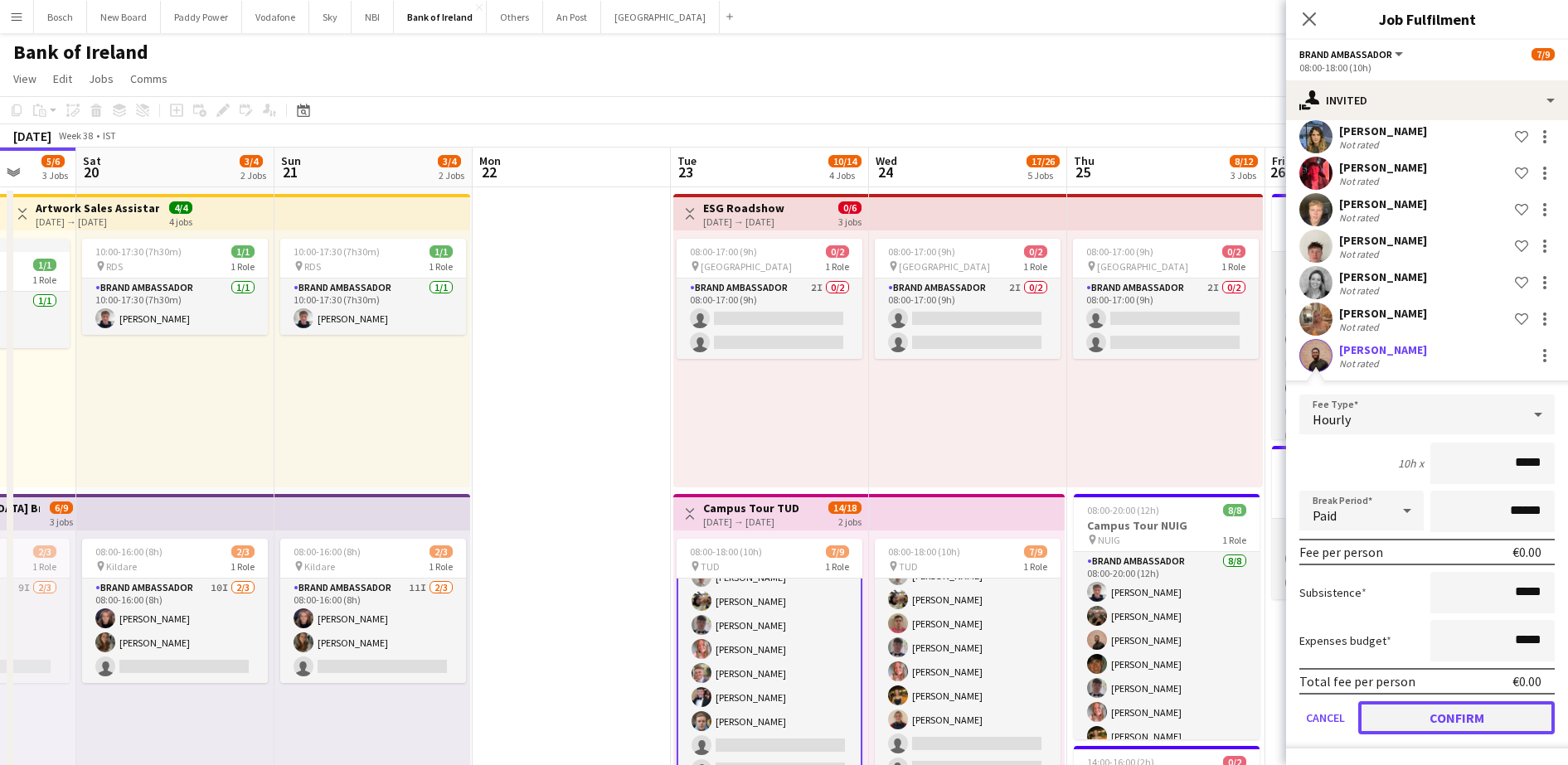
click at [1412, 723] on button "Confirm" at bounding box center [1455, 717] width 196 height 33
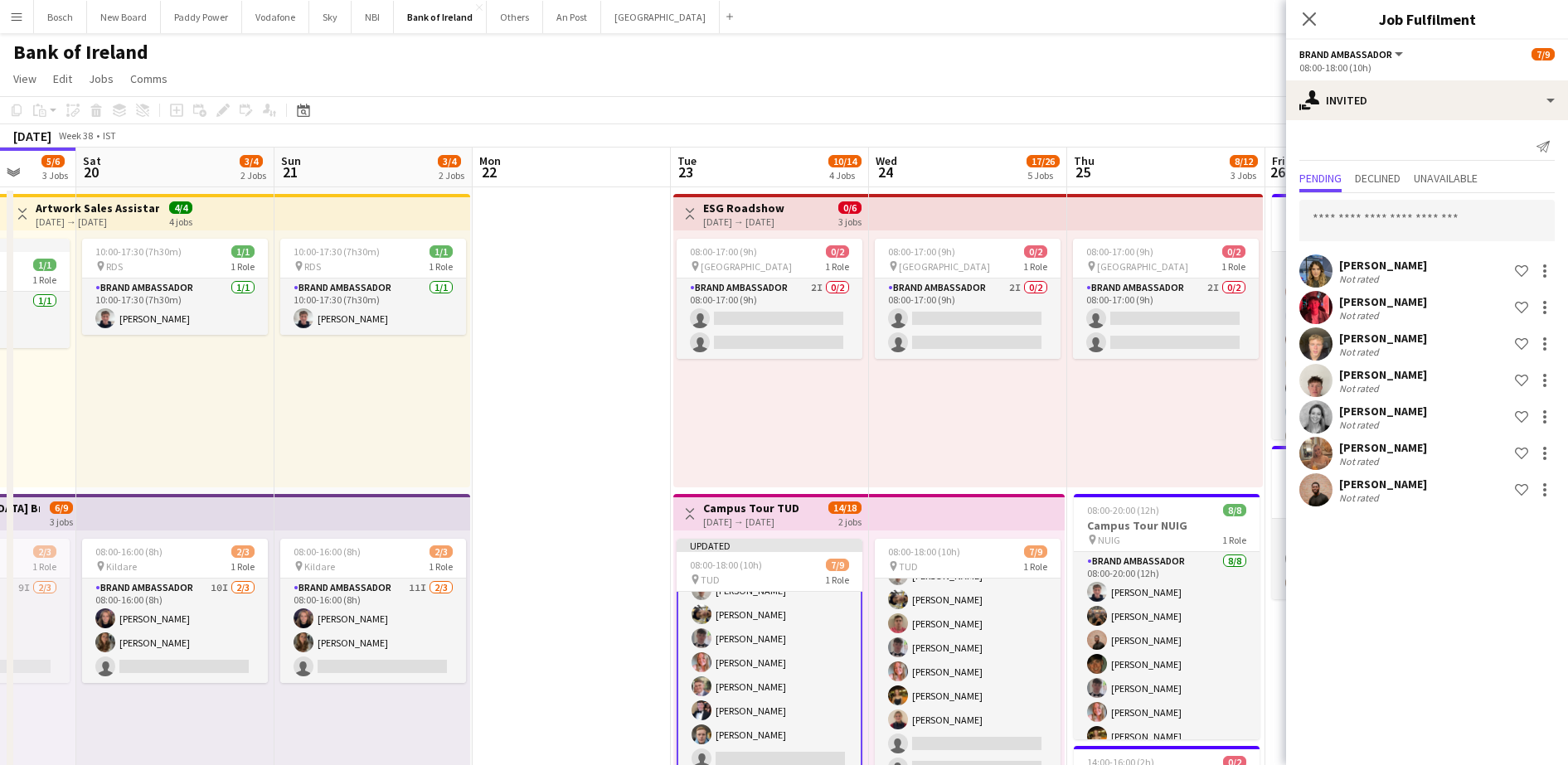
scroll to position [0, 0]
click at [1427, 229] on input "text" at bounding box center [1426, 221] width 255 height 41
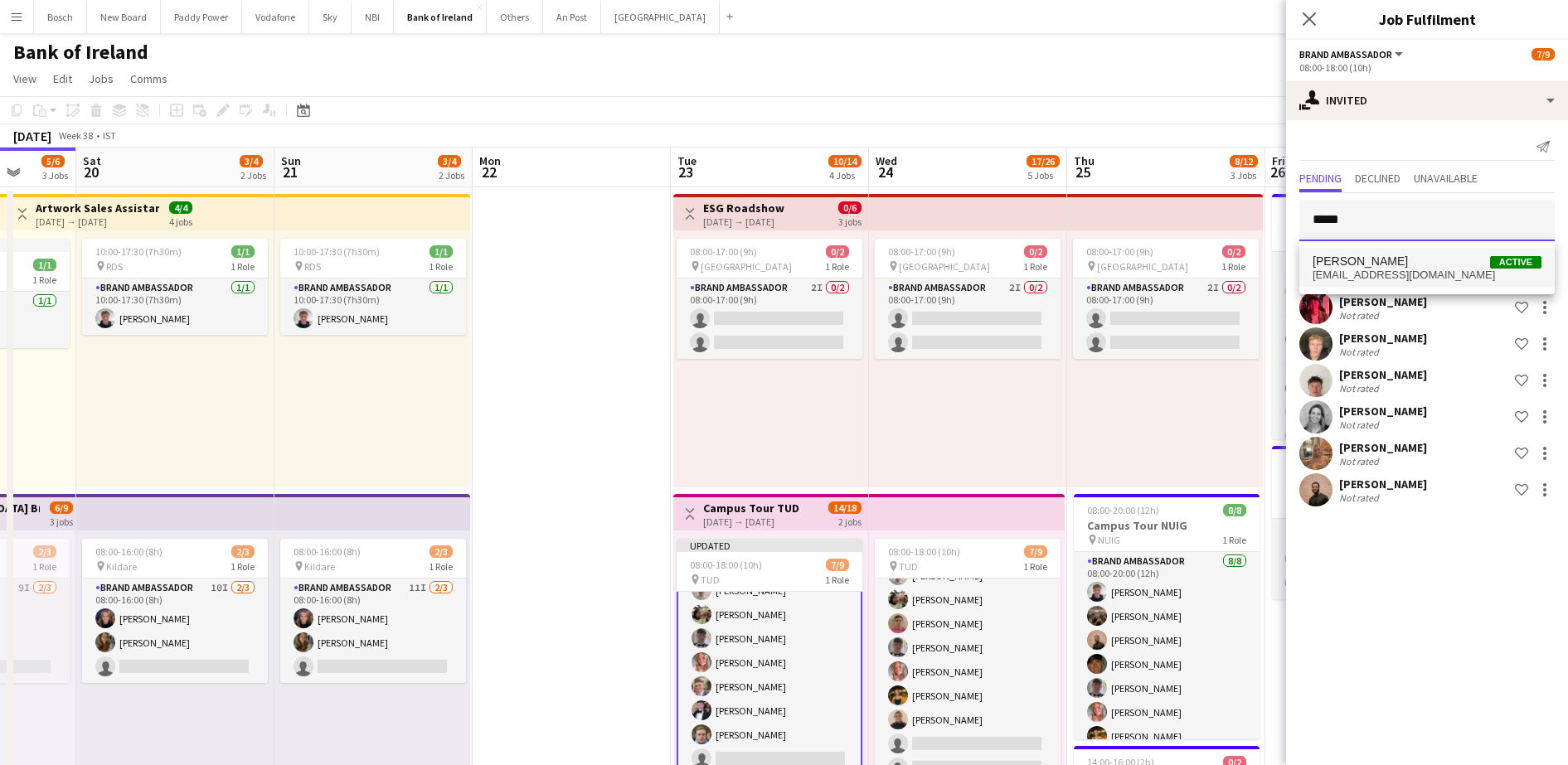
type input "*****"
click at [1441, 260] on span "[PERSON_NAME] Active" at bounding box center [1427, 261] width 229 height 14
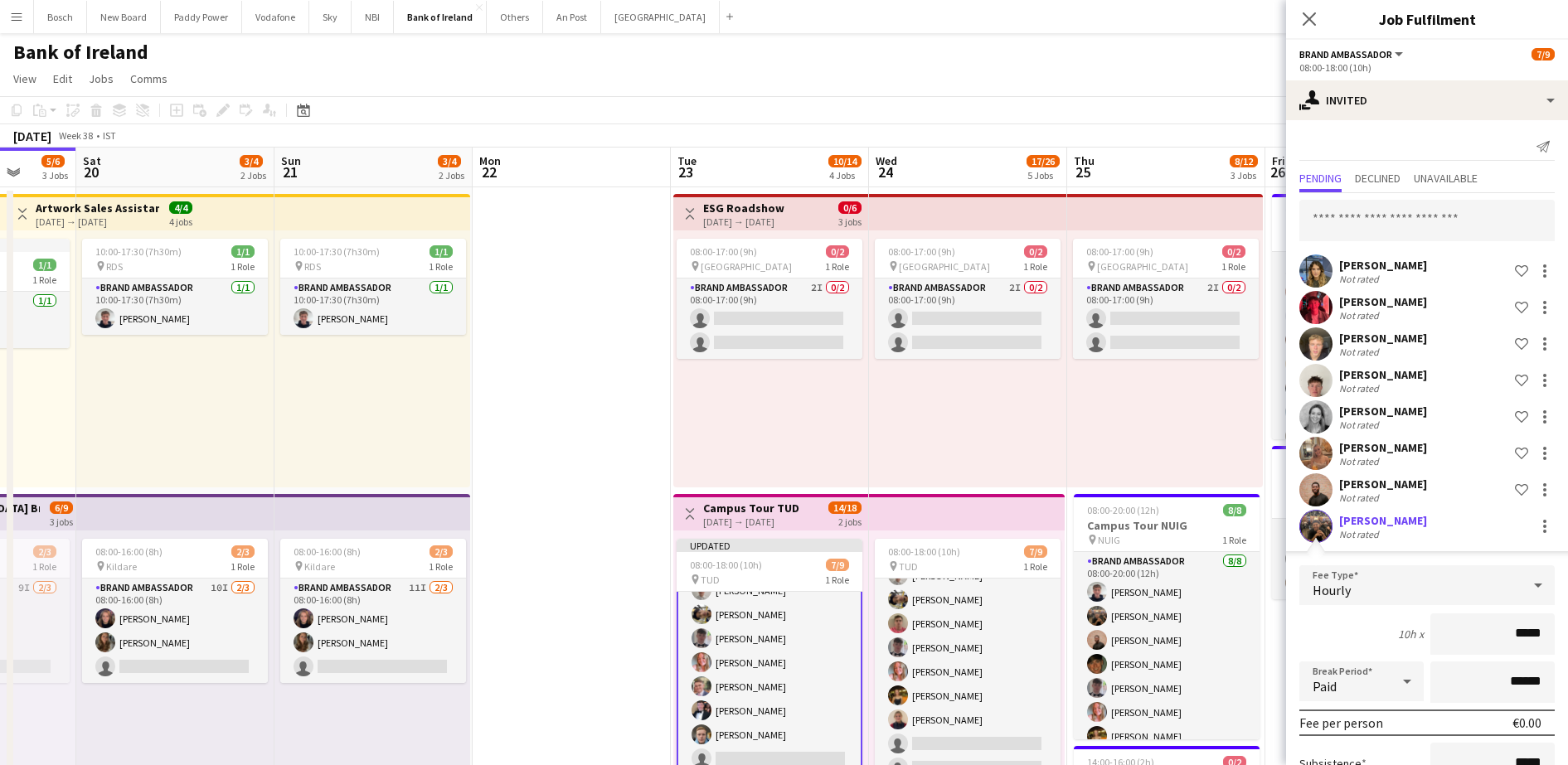
scroll to position [171, 0]
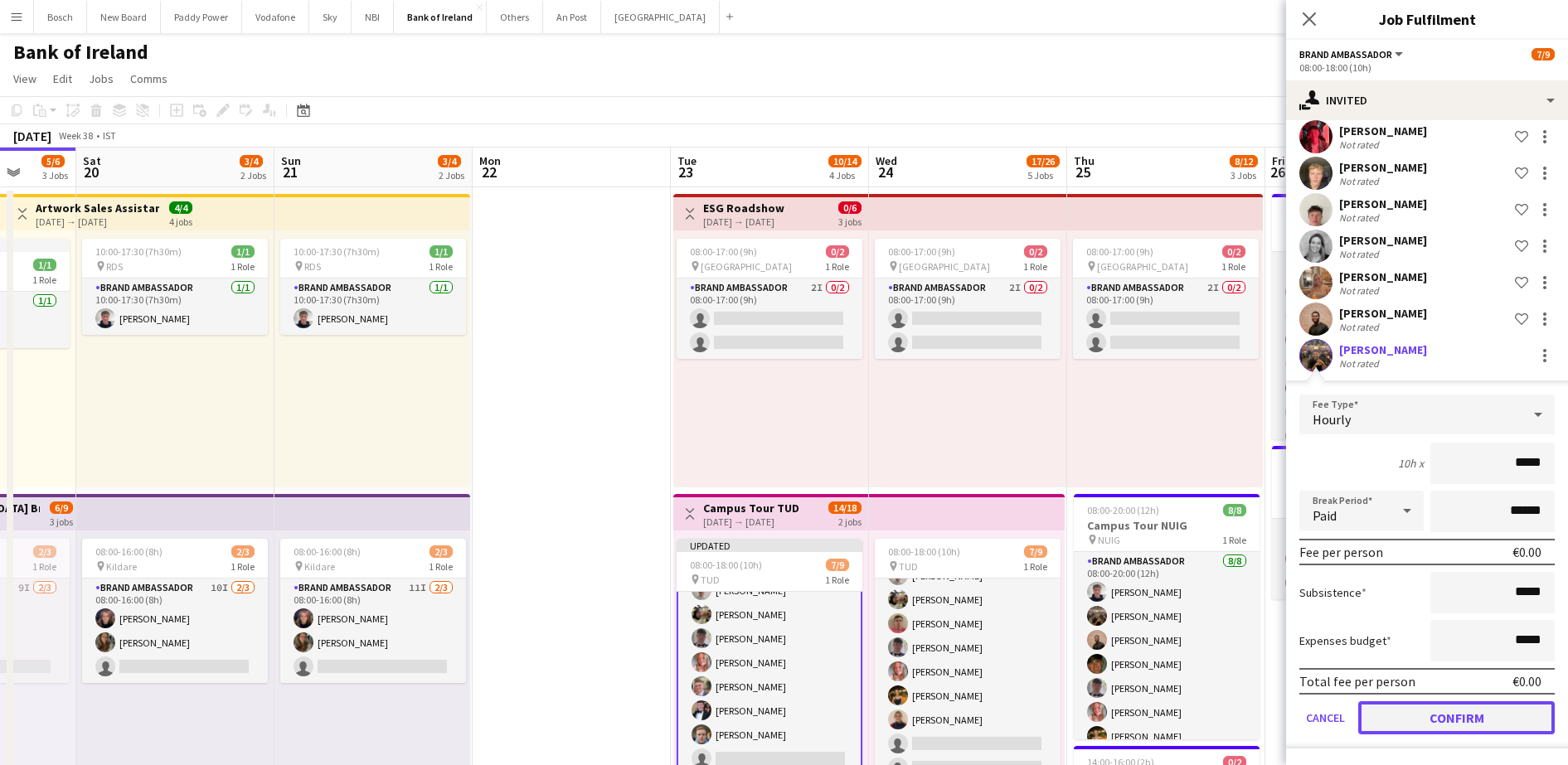
click at [1417, 725] on button "Confirm" at bounding box center [1455, 717] width 196 height 33
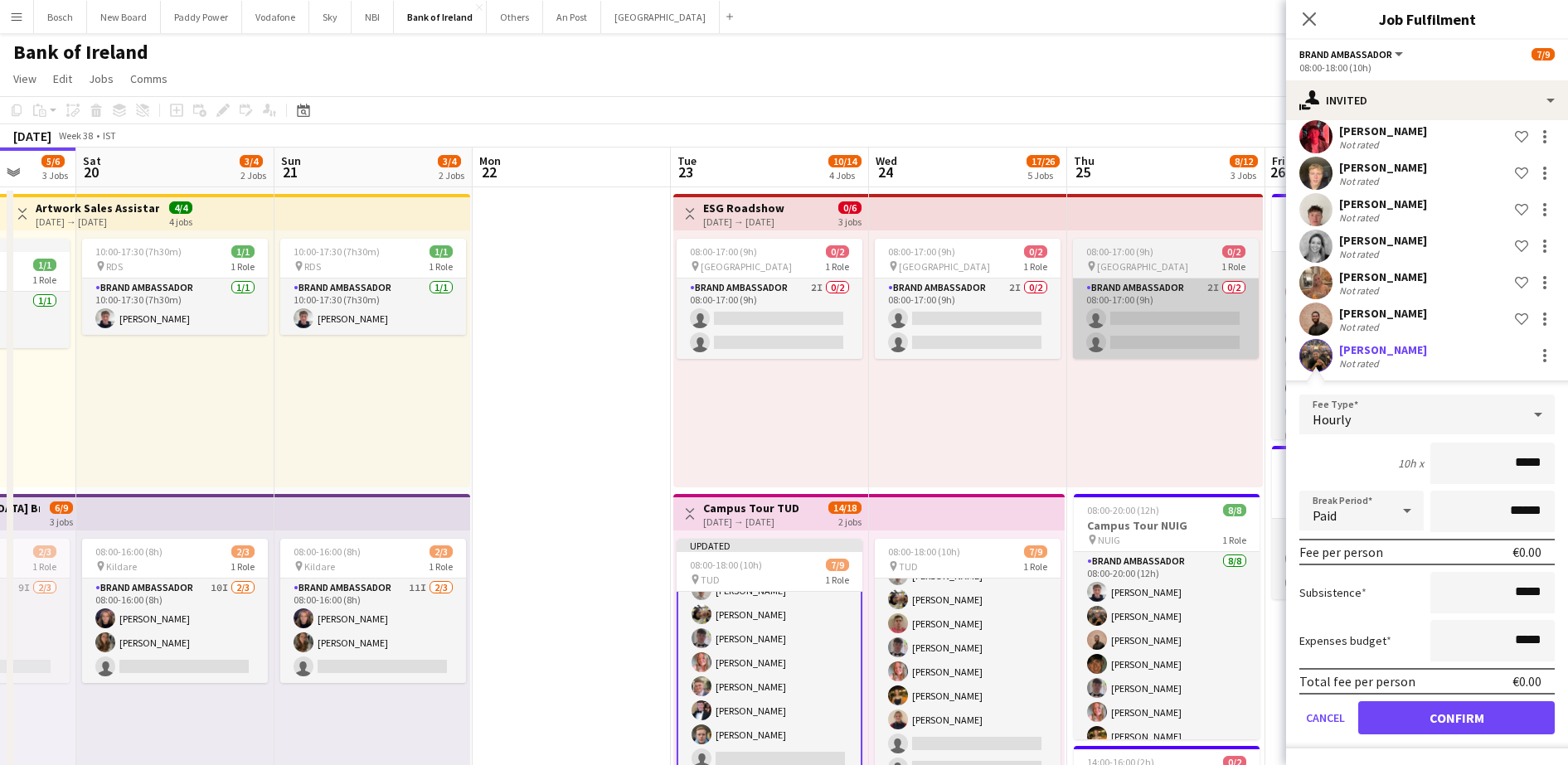
scroll to position [0, 0]
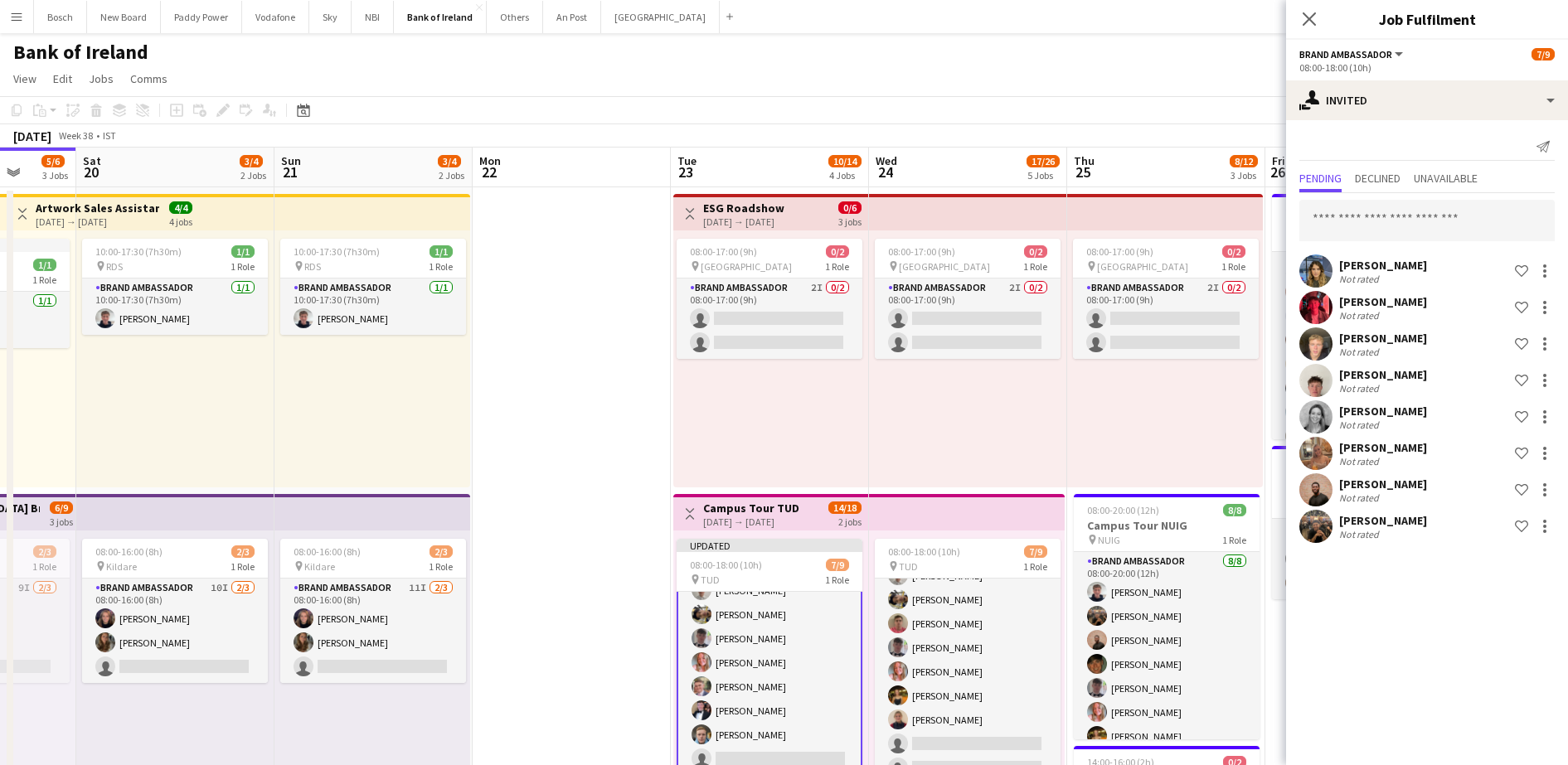
click at [1198, 116] on app-toolbar "Copy Paste Paste Ctrl+V Paste with crew Ctrl+Shift+V Paste linked Job [GEOGRAPH…" at bounding box center [784, 110] width 1568 height 28
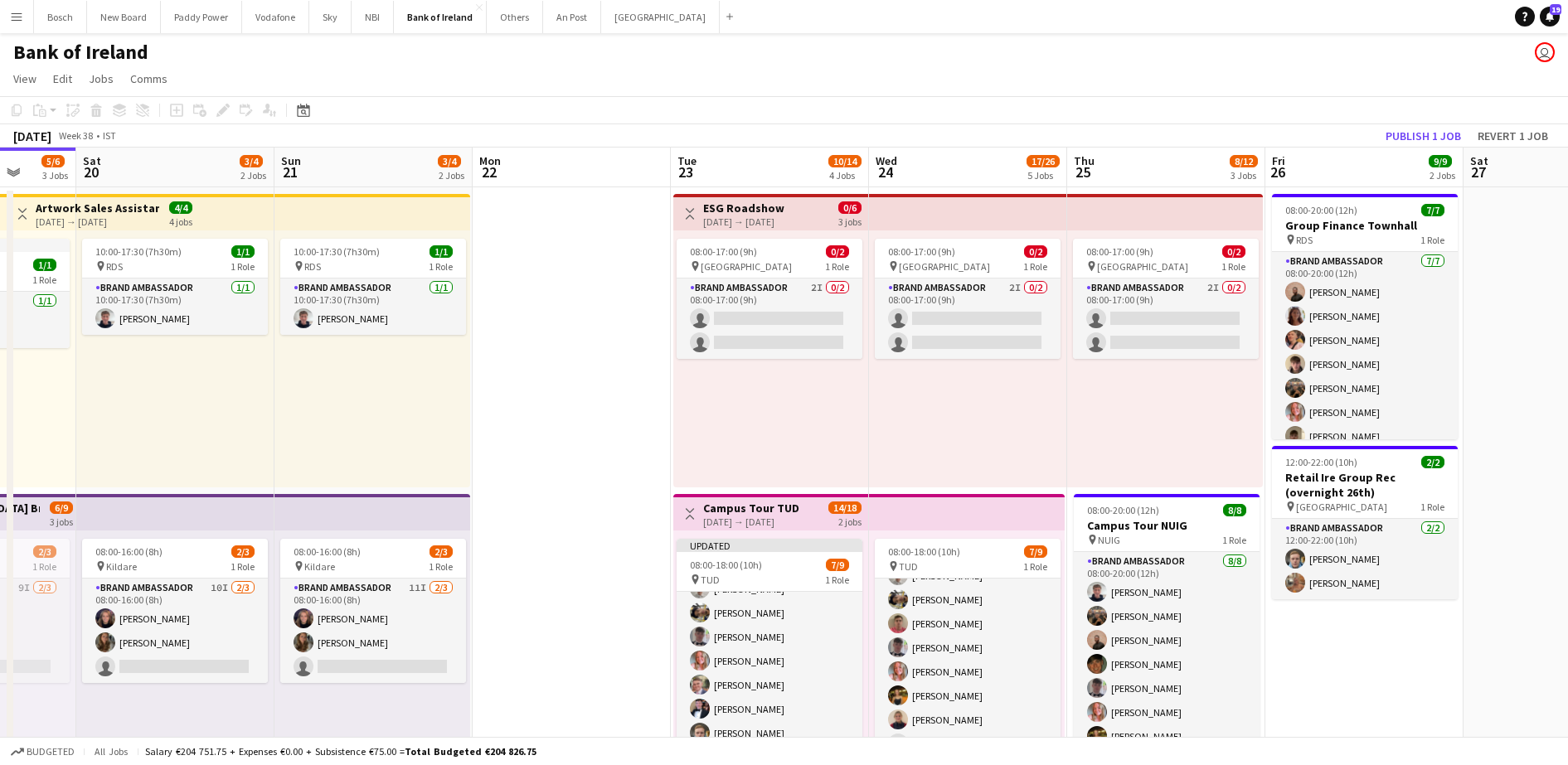
scroll to position [41, 0]
click at [1410, 122] on app-toolbar "Copy Paste Paste Ctrl+V Paste with crew Ctrl+Shift+V Paste linked Job [GEOGRAPH…" at bounding box center [784, 110] width 1568 height 28
click at [1408, 131] on button "Publish 1 job" at bounding box center [1423, 135] width 89 height 22
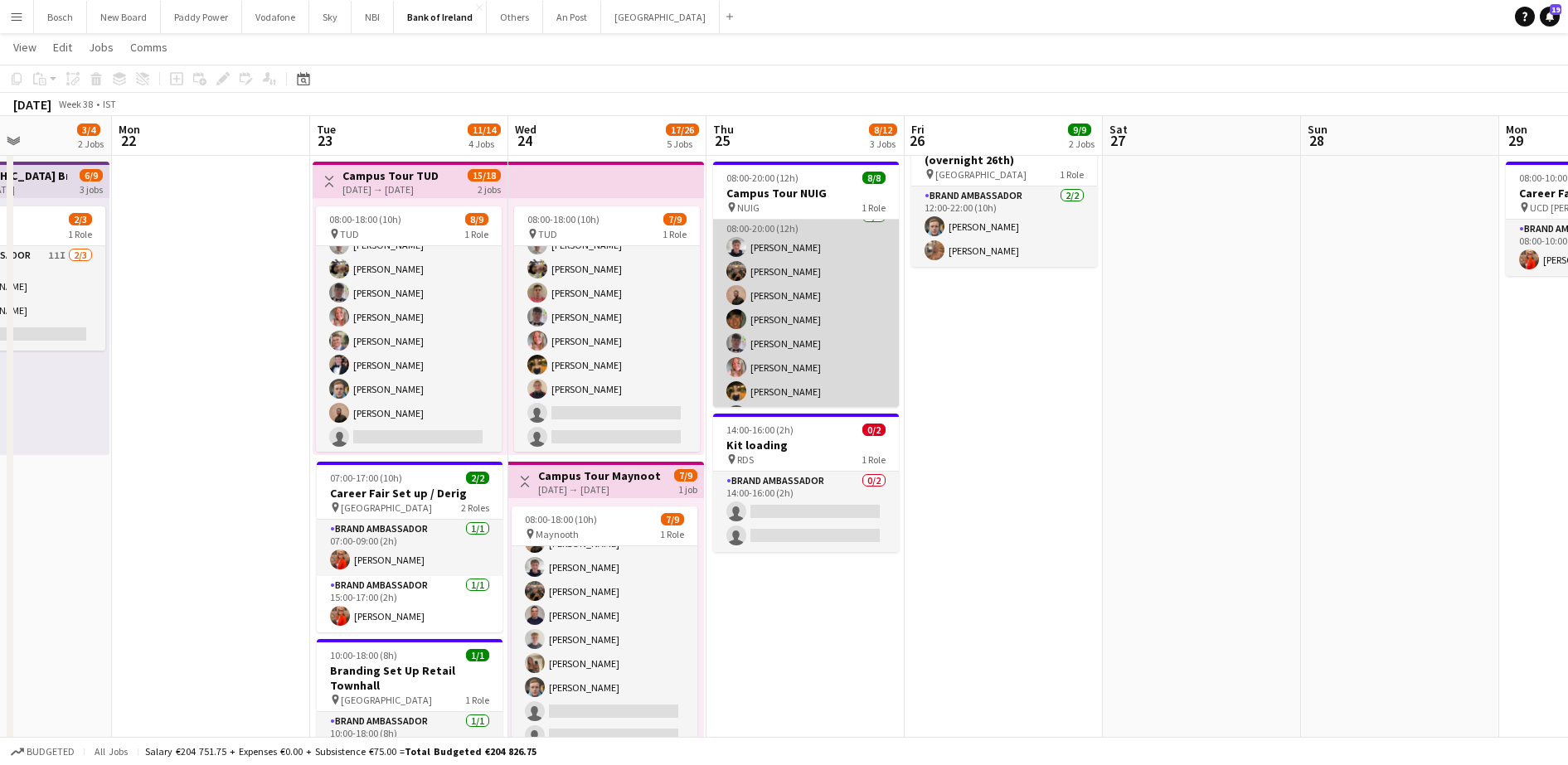
scroll to position [8, 0]
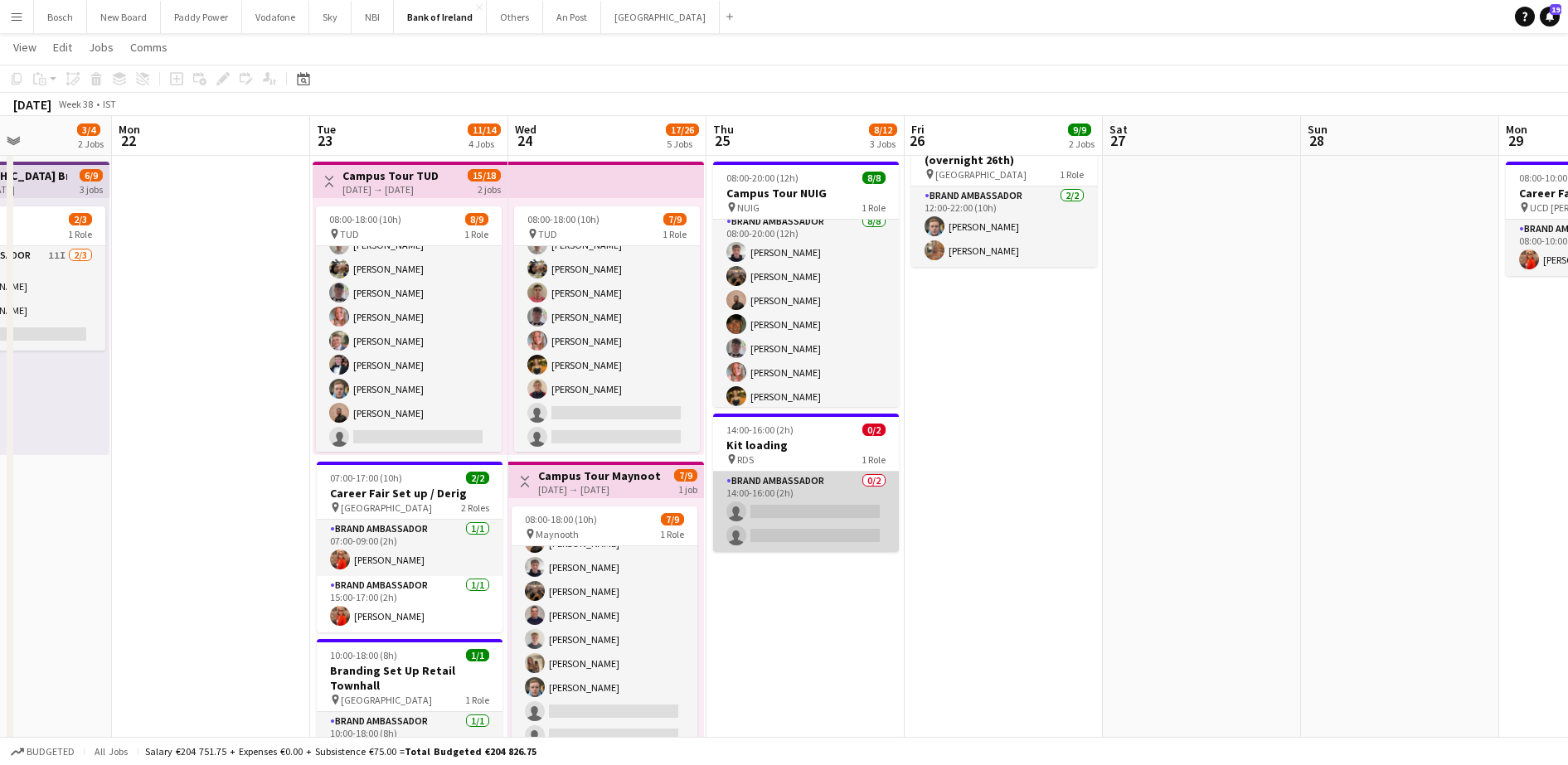
click at [787, 536] on app-card-role "Brand Ambassador 0/2 14:00-16:00 (2h) single-neutral-actions single-neutral-act…" at bounding box center [806, 513] width 186 height 81
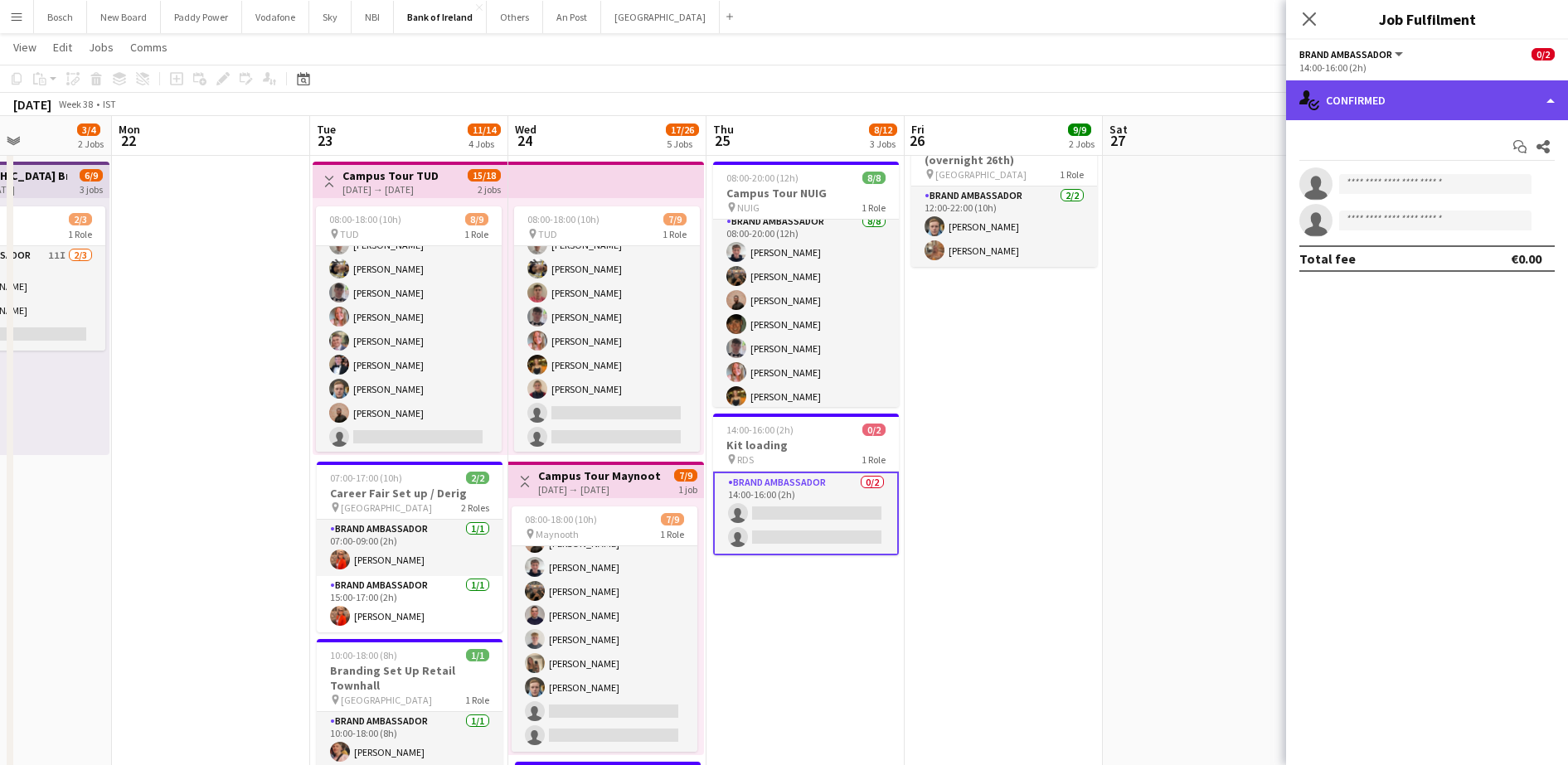
click at [1365, 94] on div "single-neutral-actions-check-2 Confirmed" at bounding box center [1426, 100] width 282 height 39
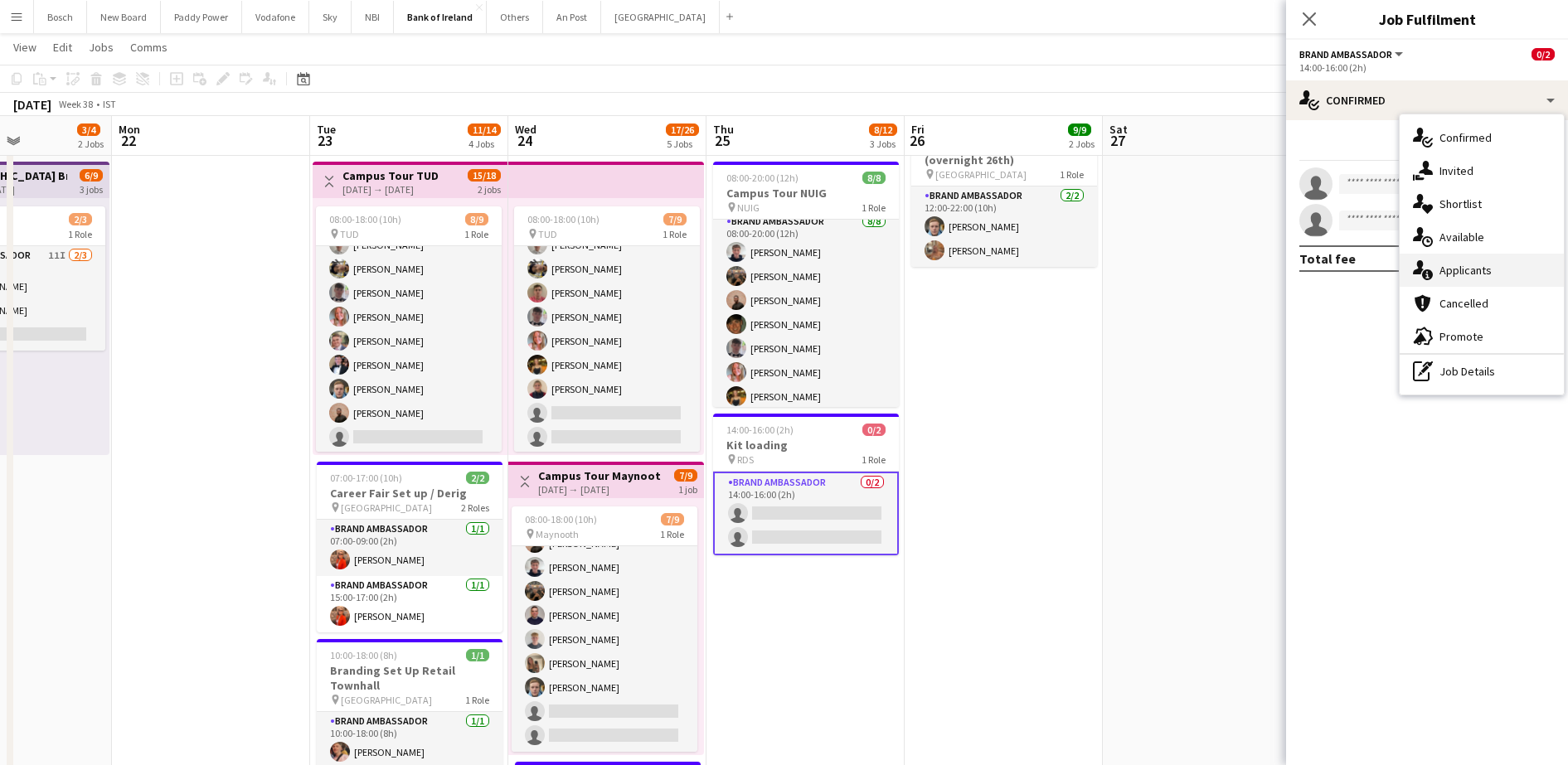
click at [1454, 272] on span "Applicants" at bounding box center [1466, 270] width 53 height 15
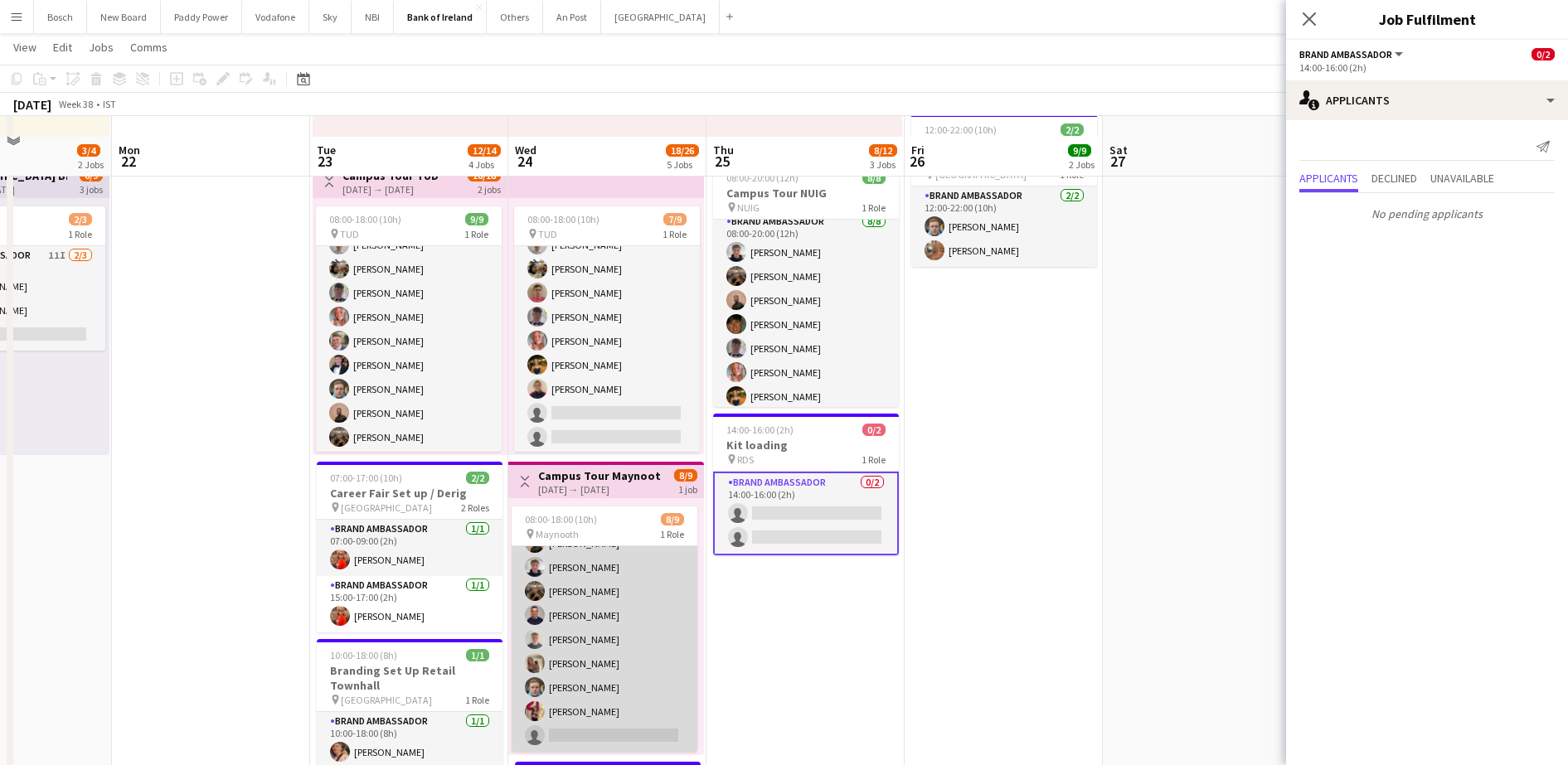
scroll to position [326, 0]
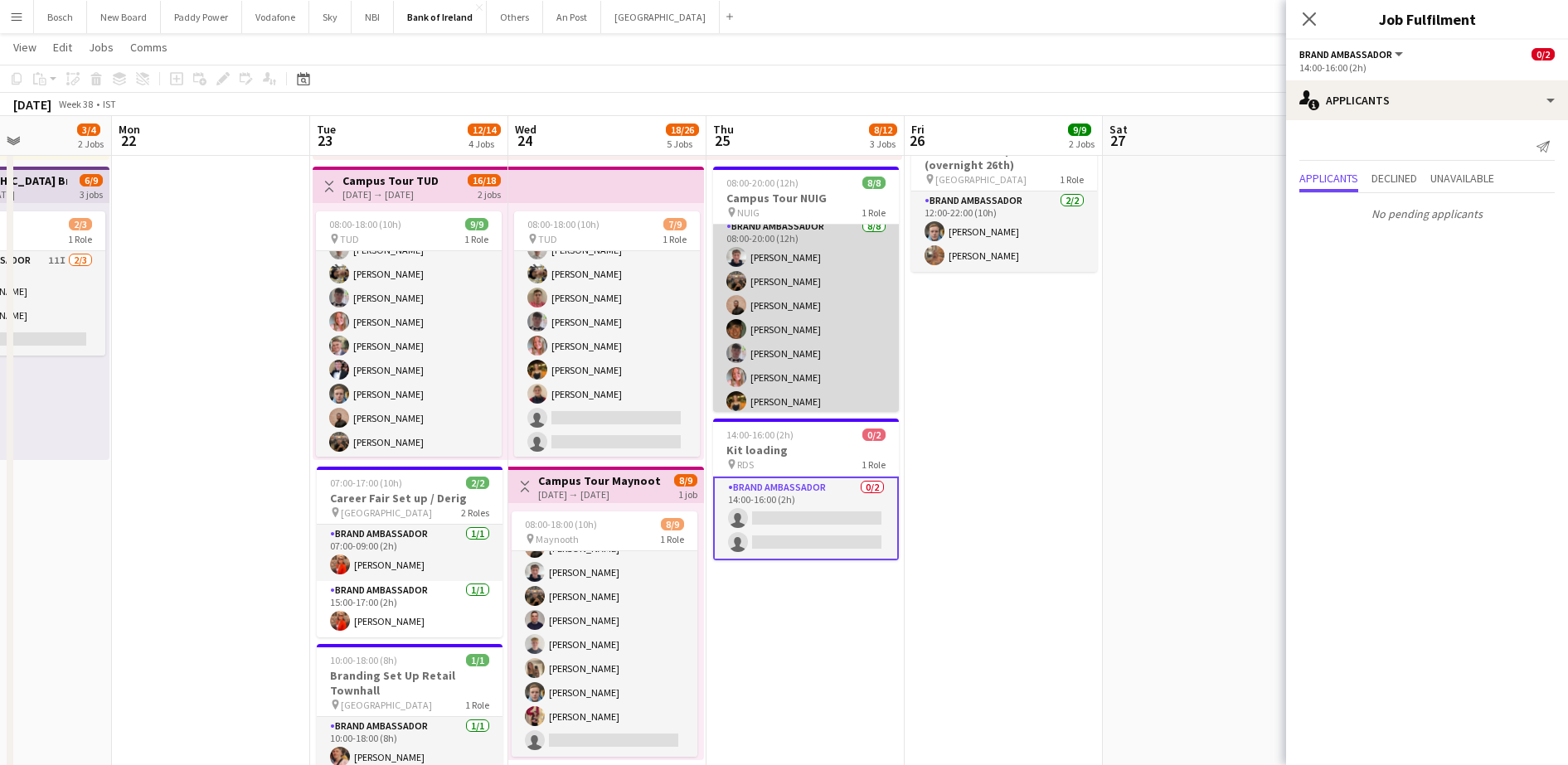
click at [714, 360] on app-card-role "Brand Ambassador [DATE] 08:00-20:00 (12h) [PERSON_NAME] [PERSON_NAME] [PERSON_N…" at bounding box center [806, 329] width 186 height 224
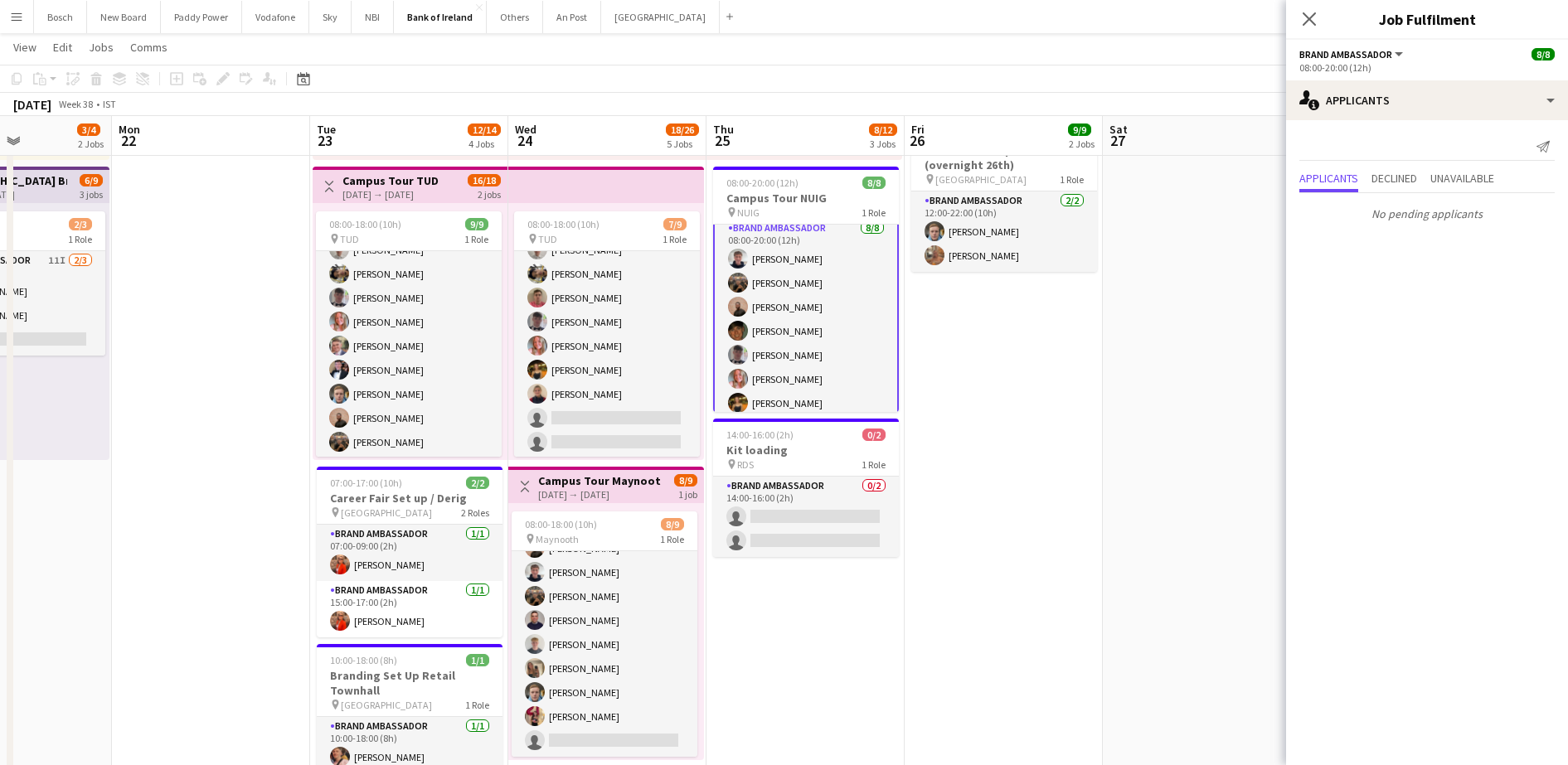
scroll to position [9, 0]
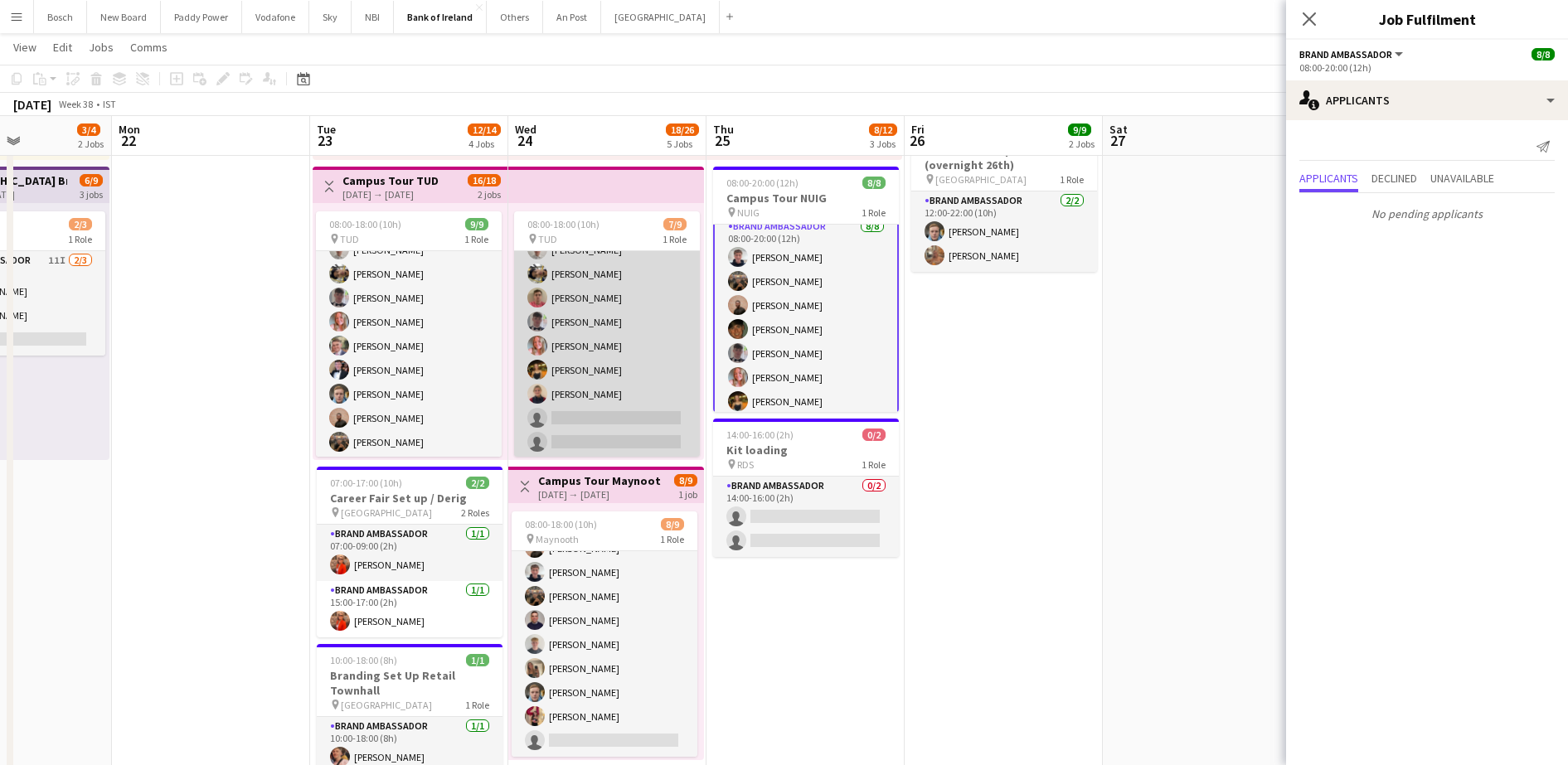
click at [656, 379] on app-card-role "Brand Ambassador 5I [DATE] 08:00-18:00 (10h) Jakub [PERSON_NAME] [PERSON_NAME] …" at bounding box center [607, 334] width 186 height 249
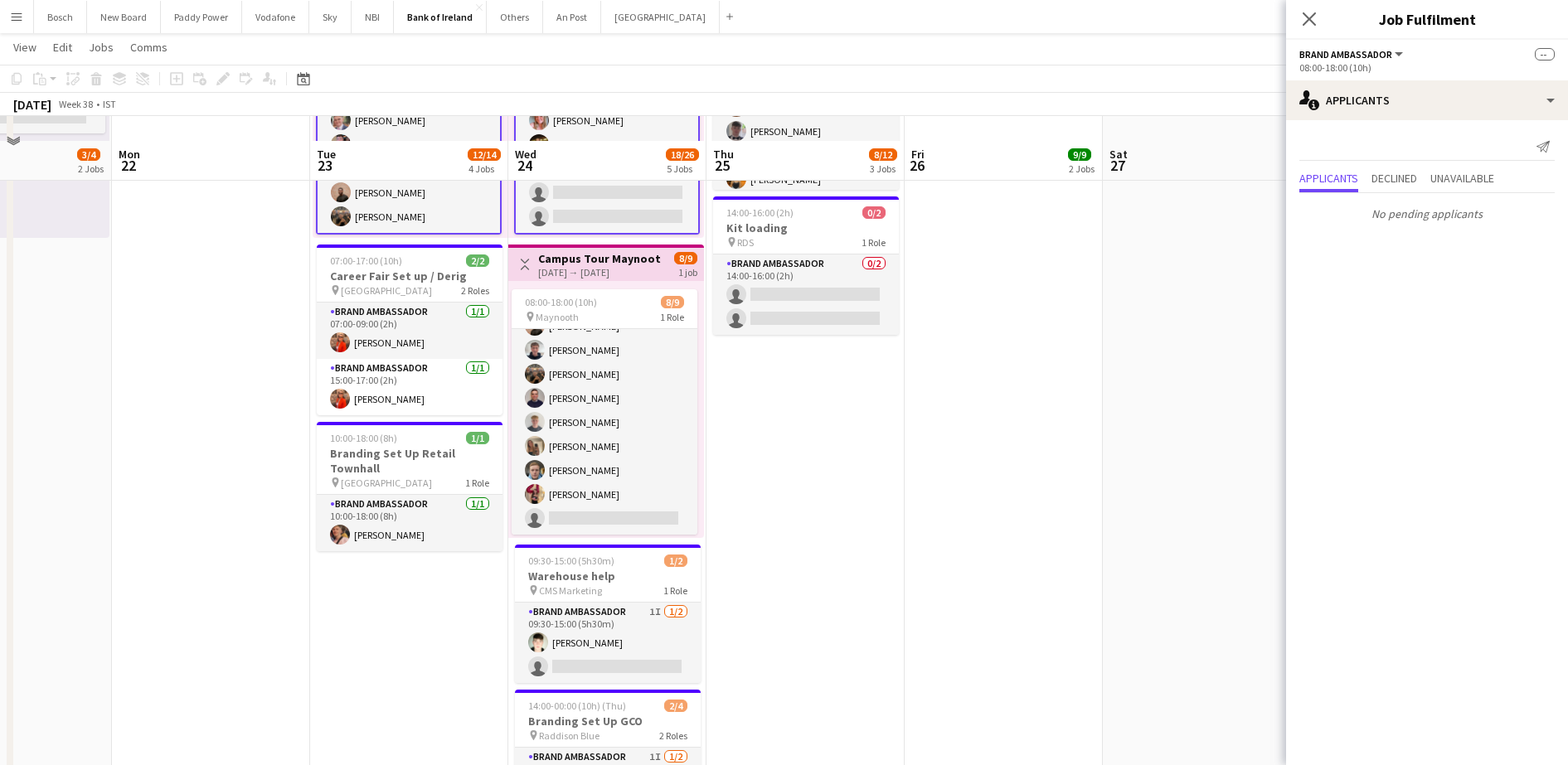
scroll to position [817, 0]
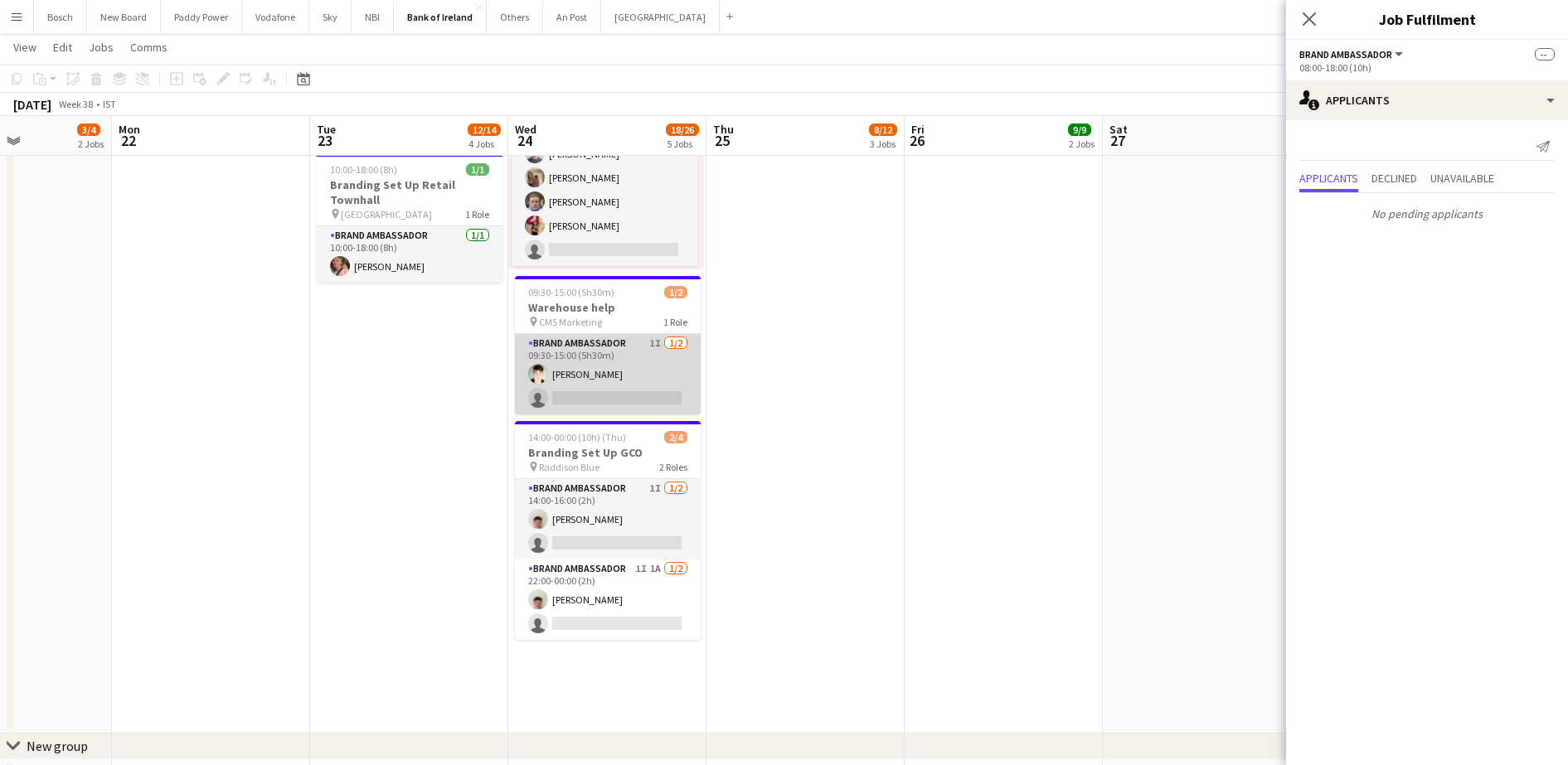
click at [634, 410] on app-card-role "Brand Ambassador 1I [DATE] 09:30-15:00 (5h30m) [PERSON_NAME] single-neutral-act…" at bounding box center [608, 375] width 186 height 81
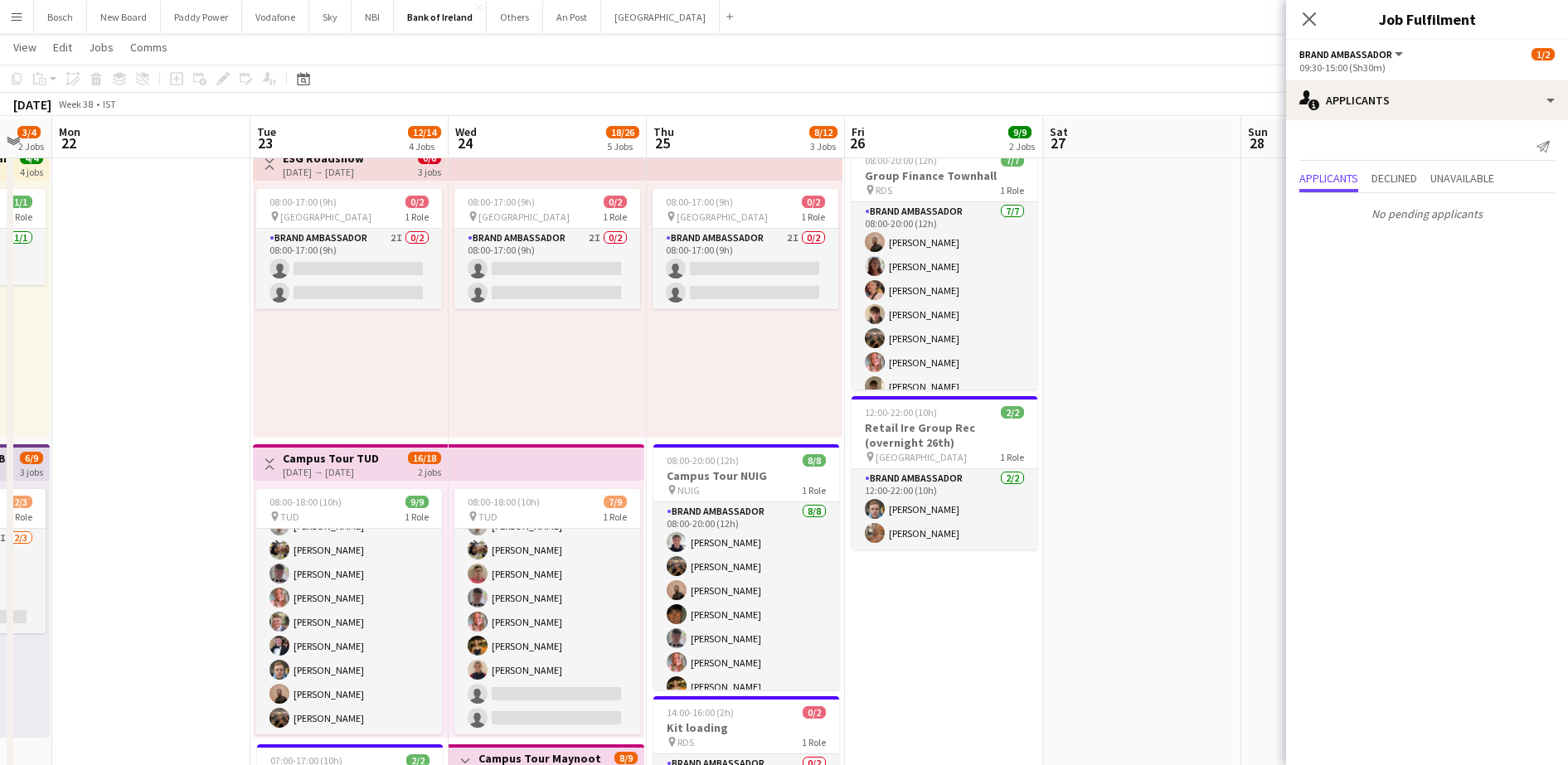
scroll to position [193, 0]
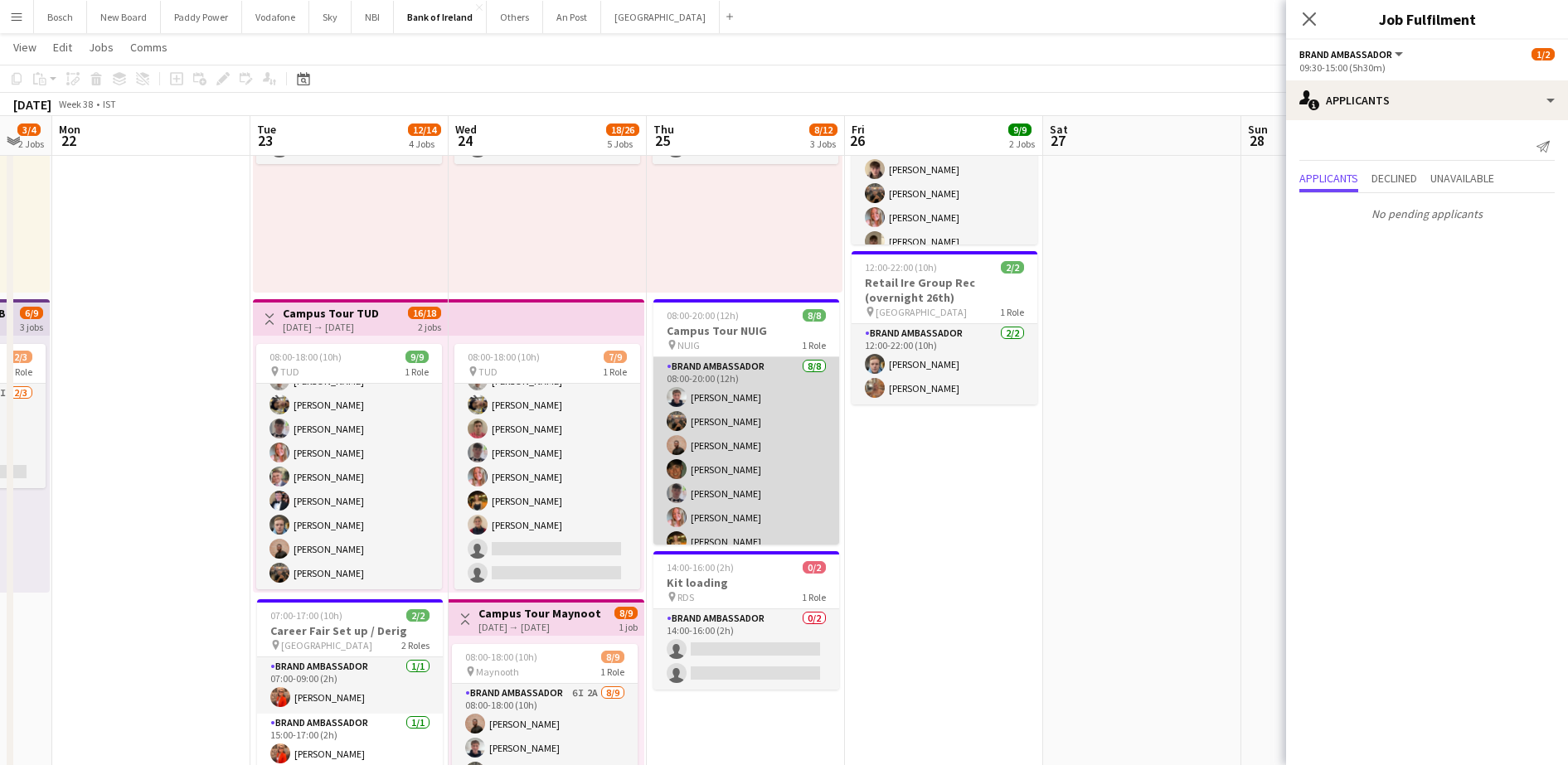
click at [662, 427] on app-card-role "Brand Ambassador [DATE] 08:00-20:00 (12h) [PERSON_NAME] [PERSON_NAME] [PERSON_N…" at bounding box center [746, 469] width 186 height 224
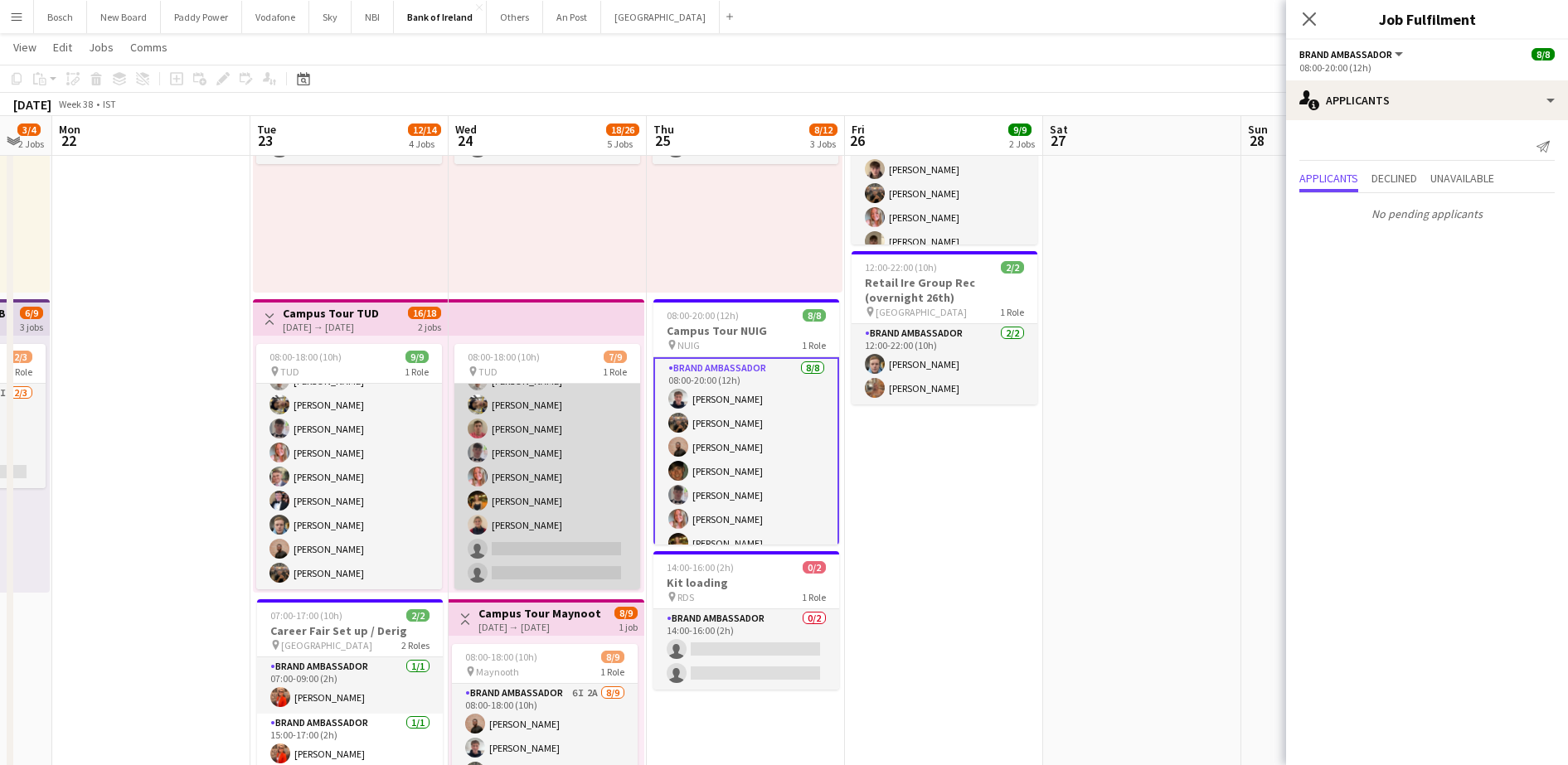
click at [609, 501] on app-card-role "Brand Ambassador 5I [DATE] 08:00-18:00 (10h) Jakub [PERSON_NAME] [PERSON_NAME] …" at bounding box center [547, 465] width 186 height 249
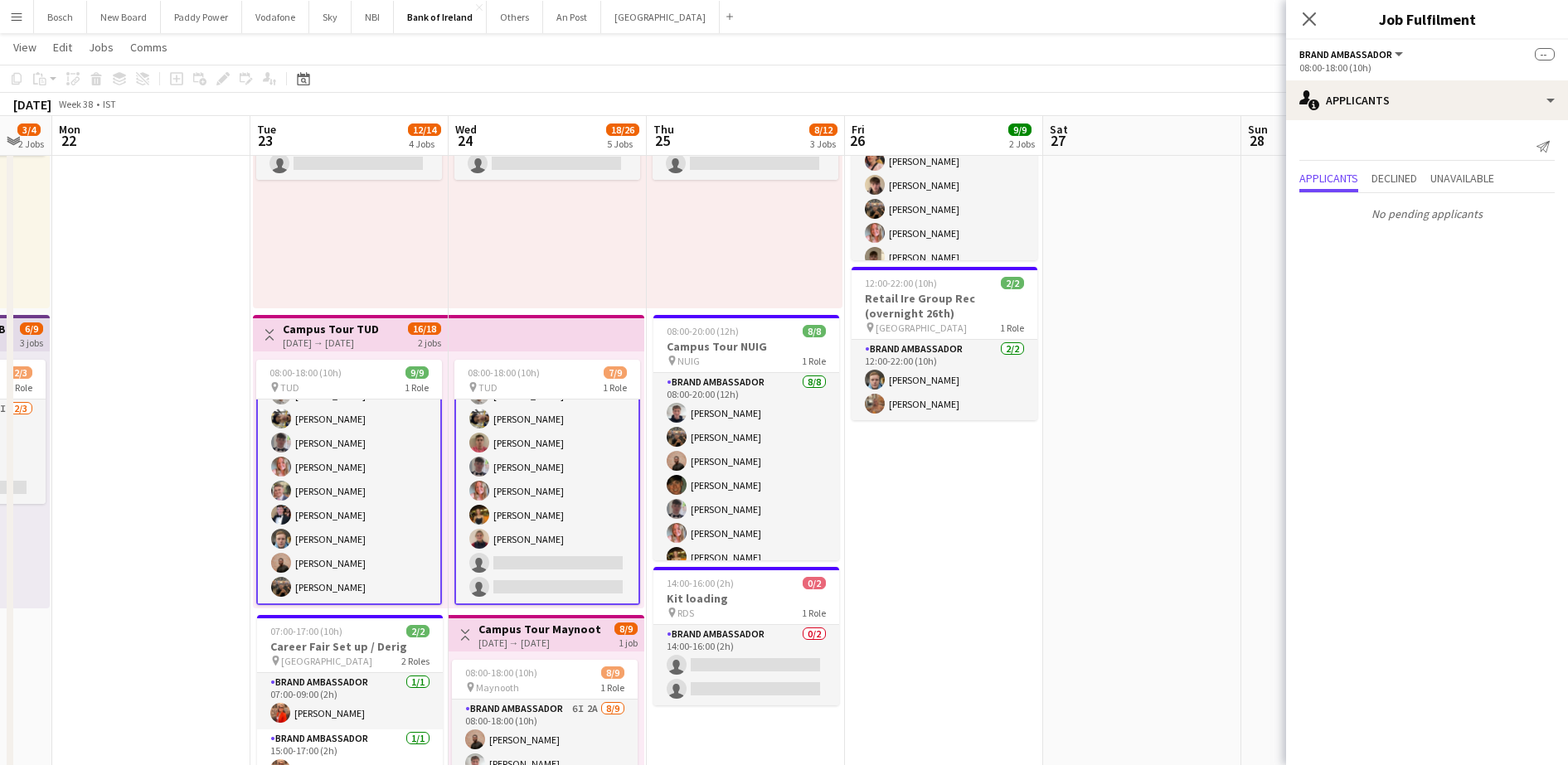
scroll to position [165, 0]
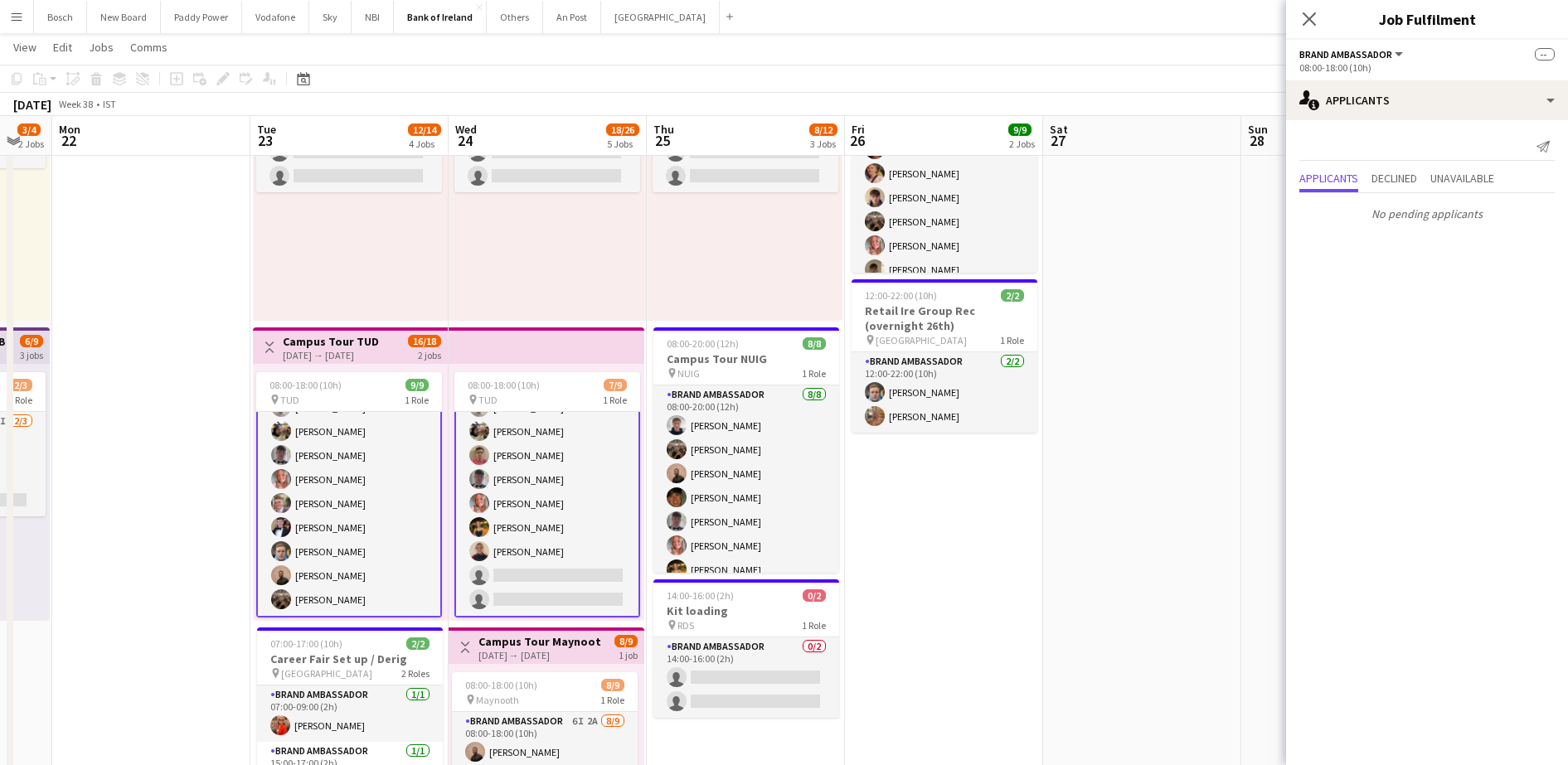
click at [545, 507] on app-card-role "Brand Ambassador 5I [DATE] 08:00-18:00 (10h) Jakub [PERSON_NAME] [PERSON_NAME] …" at bounding box center [547, 492] width 186 height 252
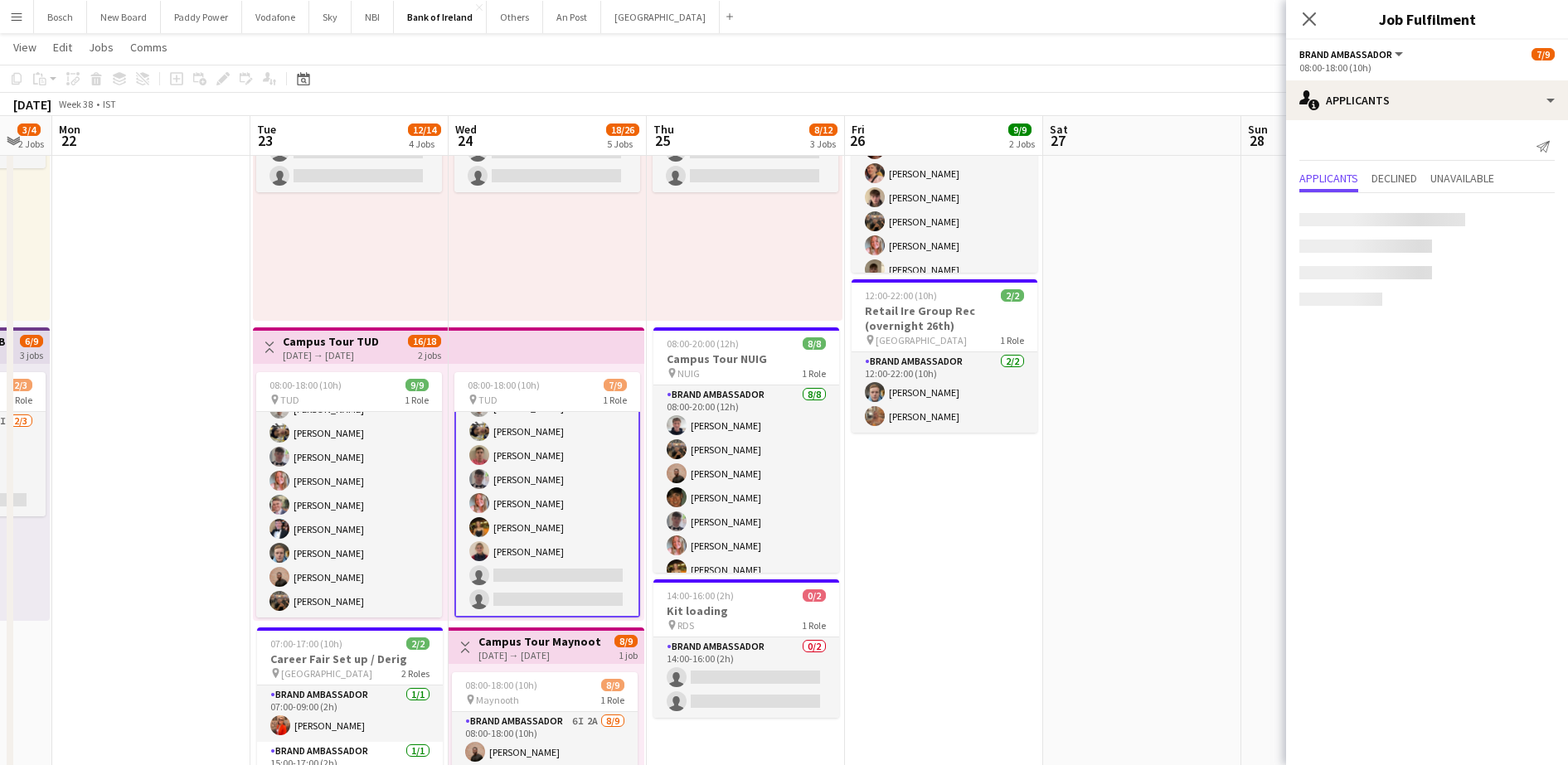
scroll to position [43, 0]
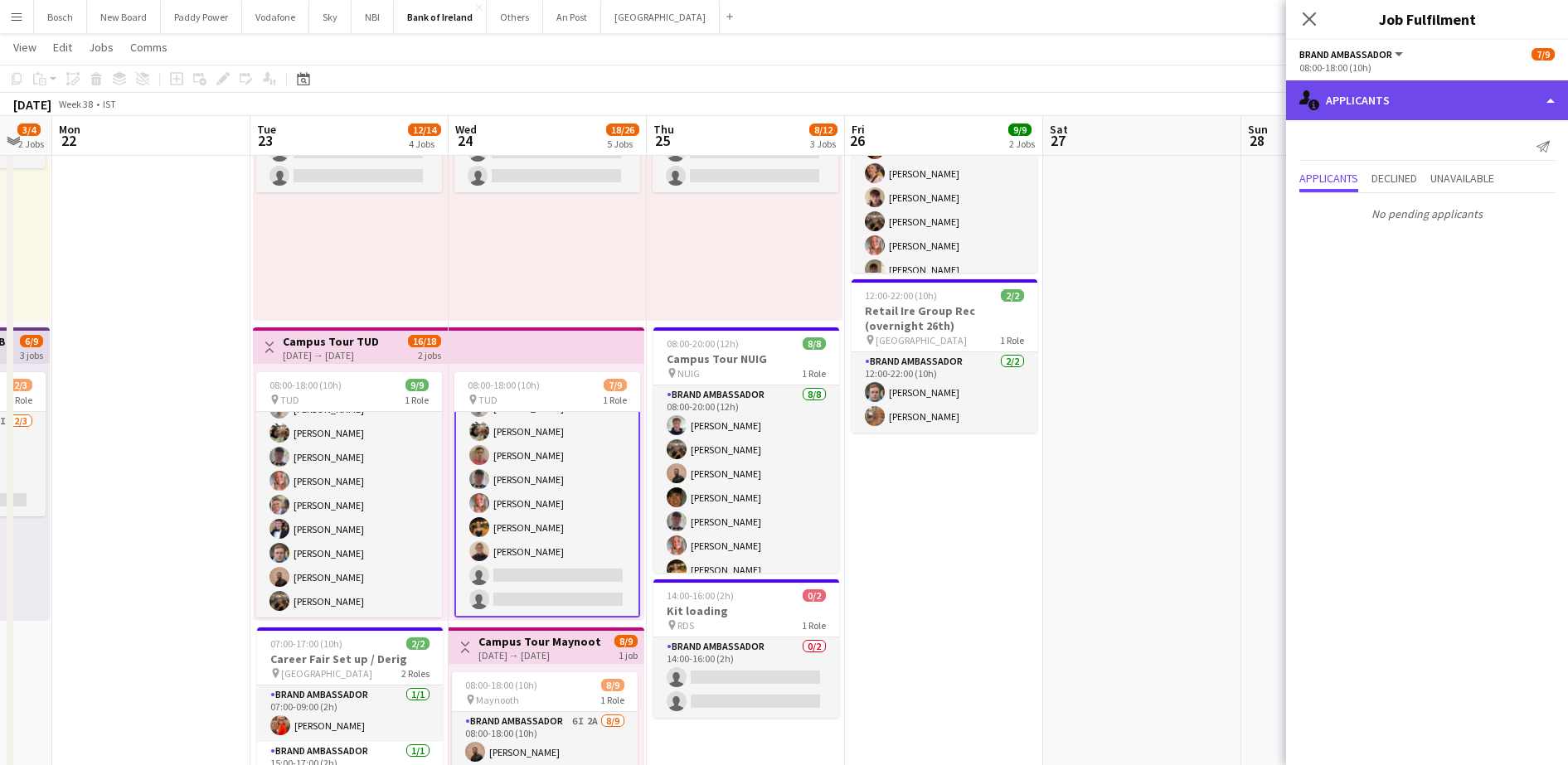
click at [1392, 95] on div "single-neutral-actions-information Applicants" at bounding box center [1426, 100] width 282 height 39
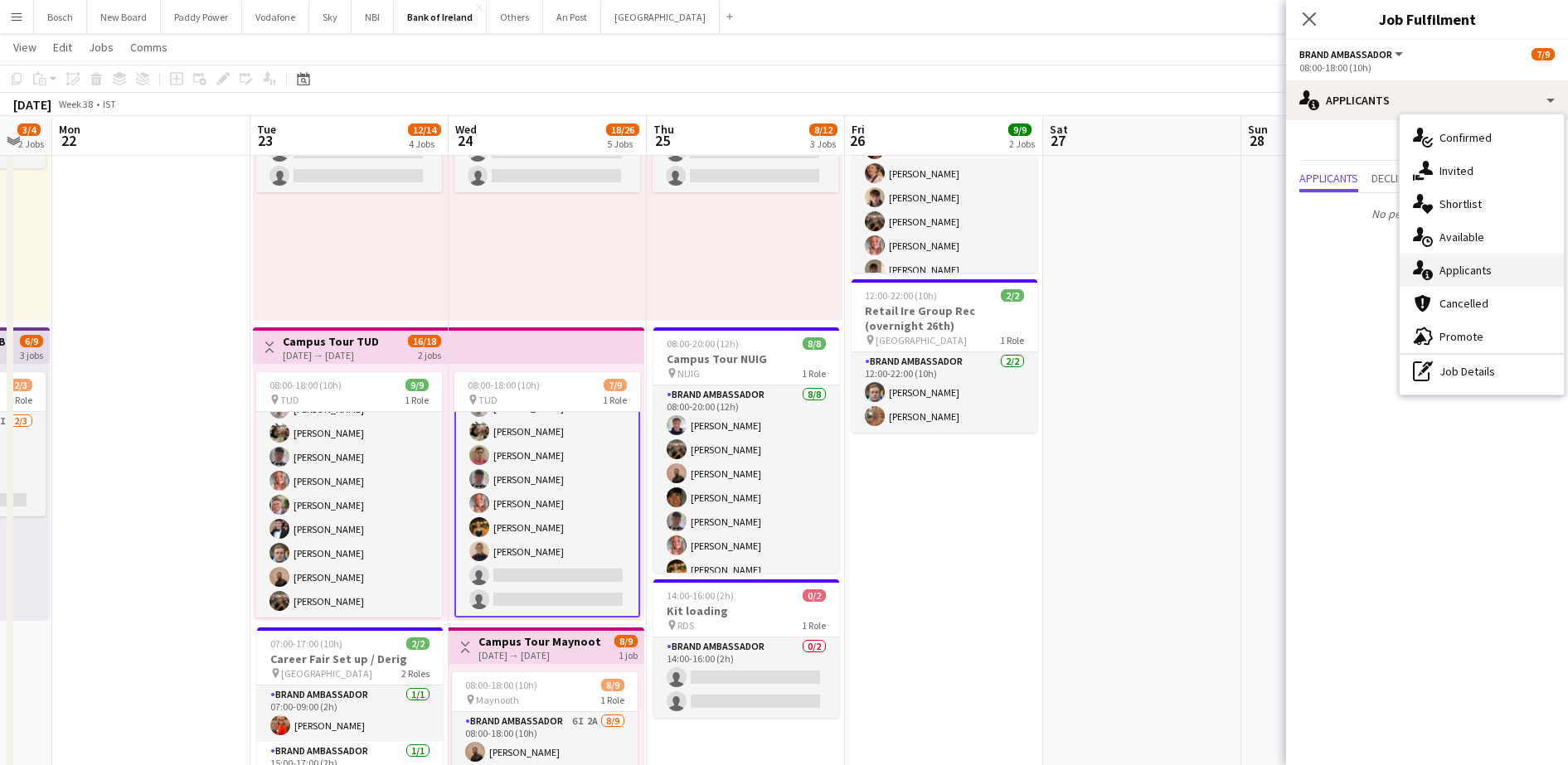
click at [1447, 274] on span "Applicants" at bounding box center [1466, 270] width 53 height 15
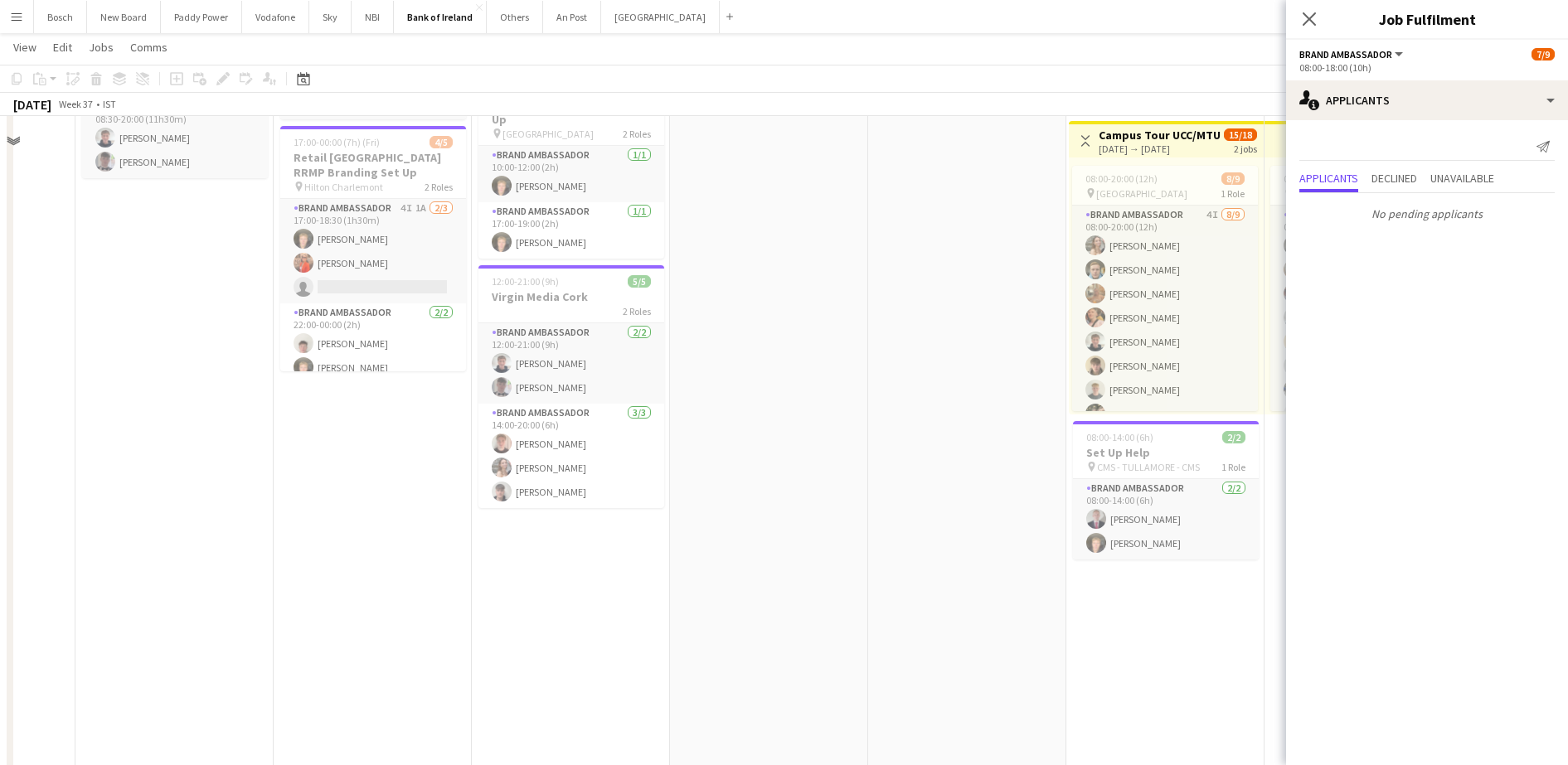
scroll to position [428, 0]
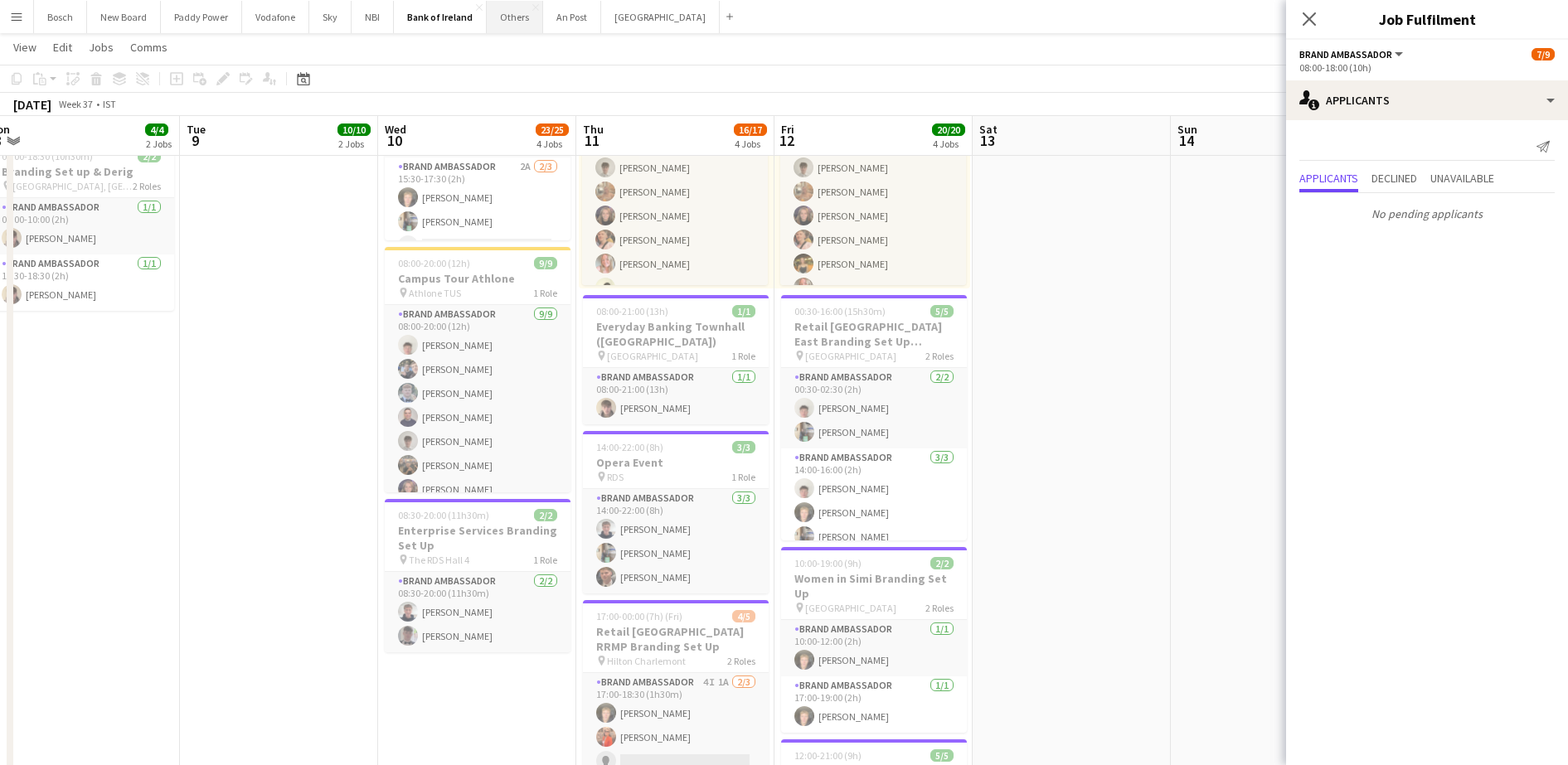
click at [505, 25] on button "Others Close" at bounding box center [515, 17] width 56 height 32
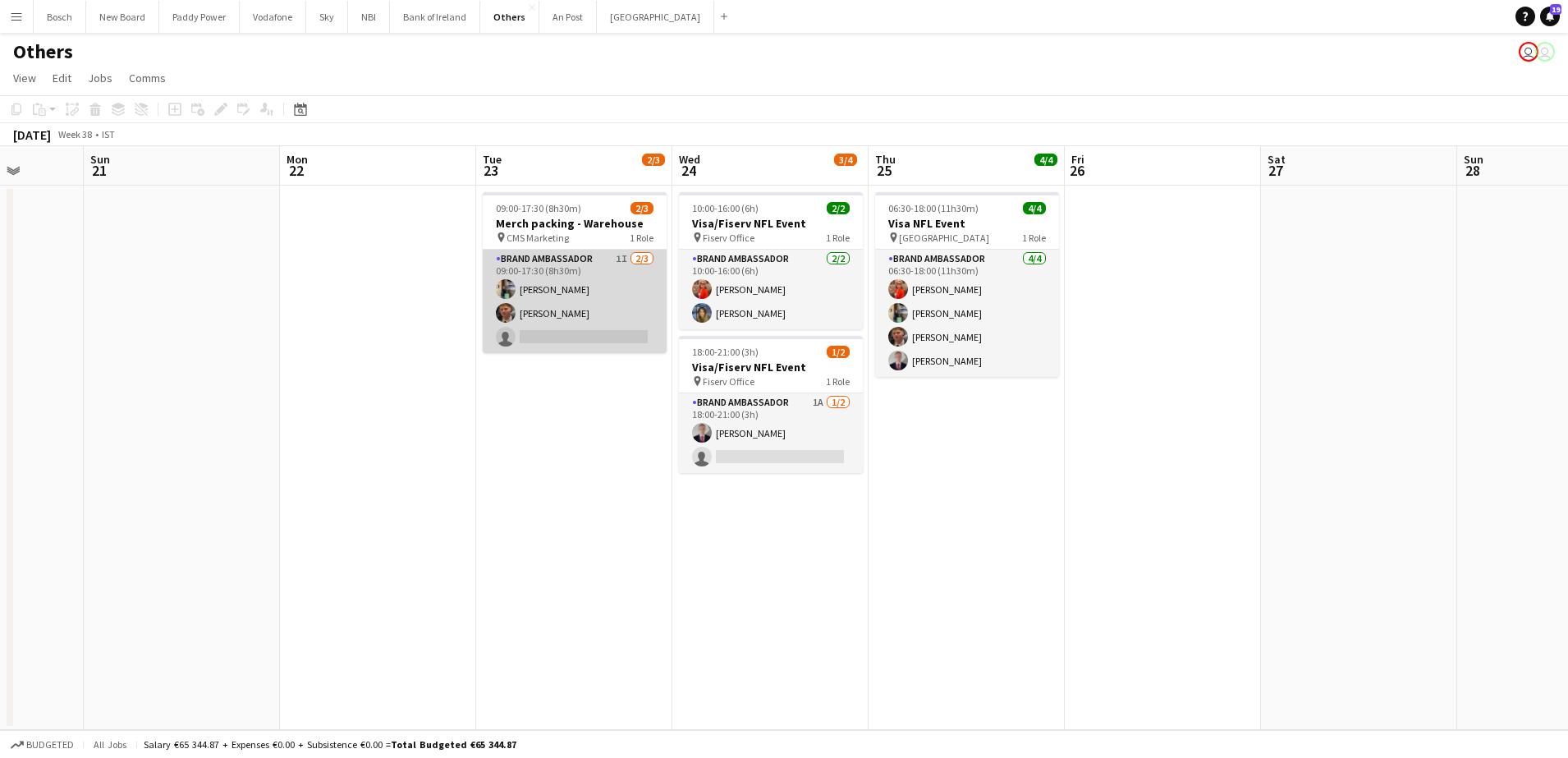
click at [593, 310] on app-card-role "Brand Ambassador 1I [DATE] 09:00-17:30 (8h30m) [PERSON_NAME] [PERSON_NAME] sing…" at bounding box center [574, 301] width 184 height 103
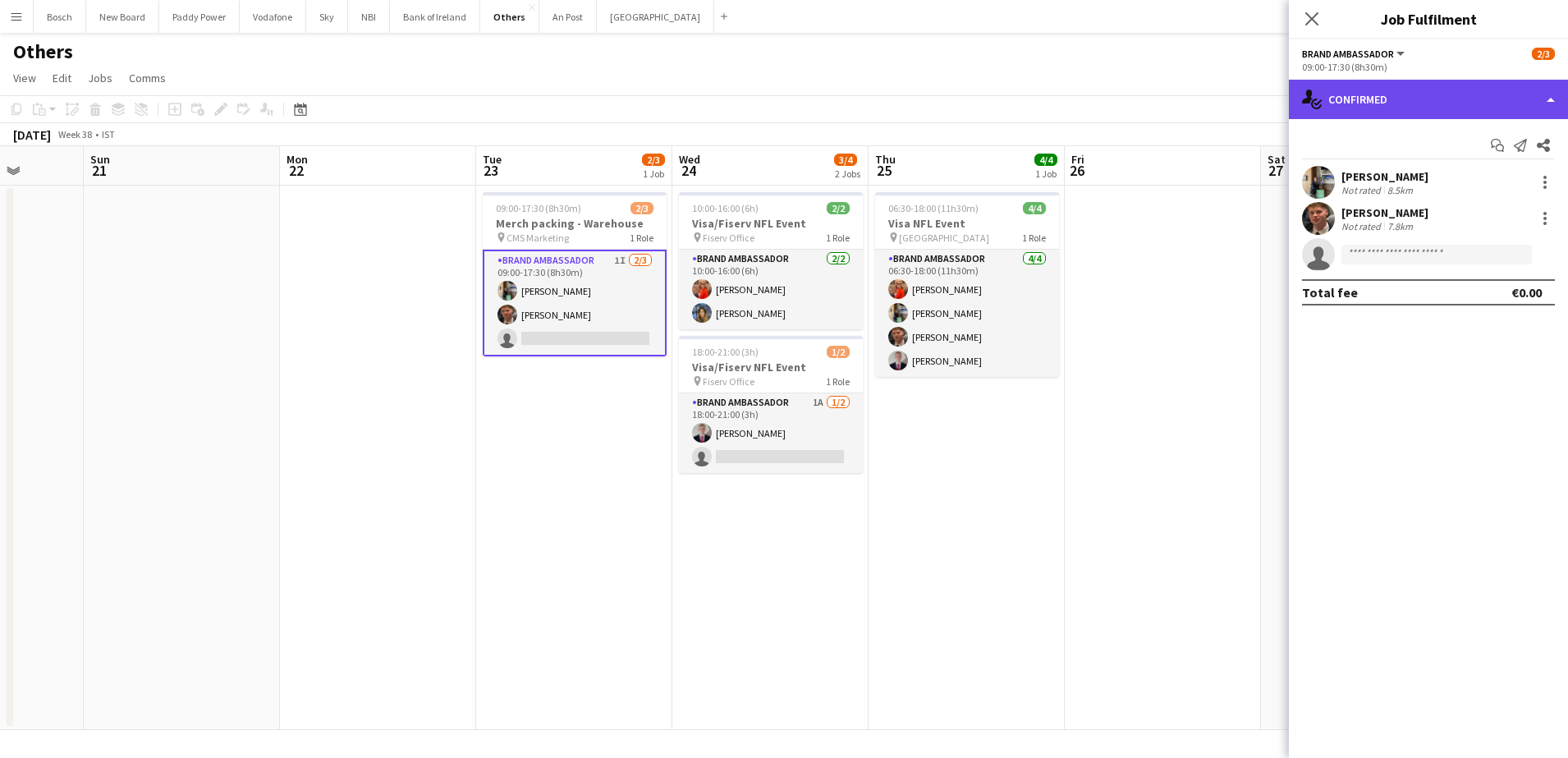
click at [1434, 109] on div "single-neutral-actions-check-2 Confirmed" at bounding box center [1429, 100] width 279 height 39
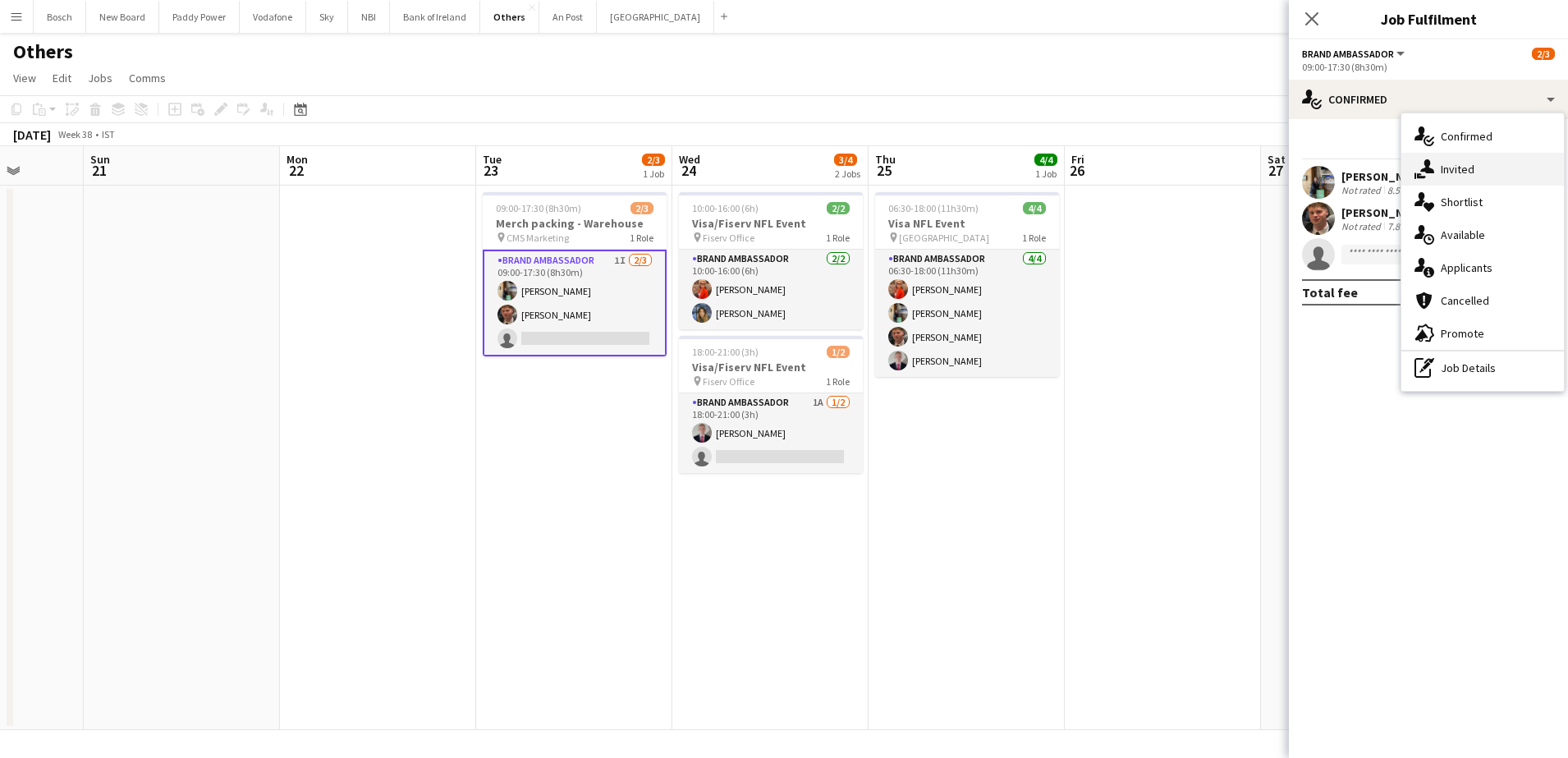
click at [1454, 176] on span "Invited" at bounding box center [1458, 169] width 33 height 15
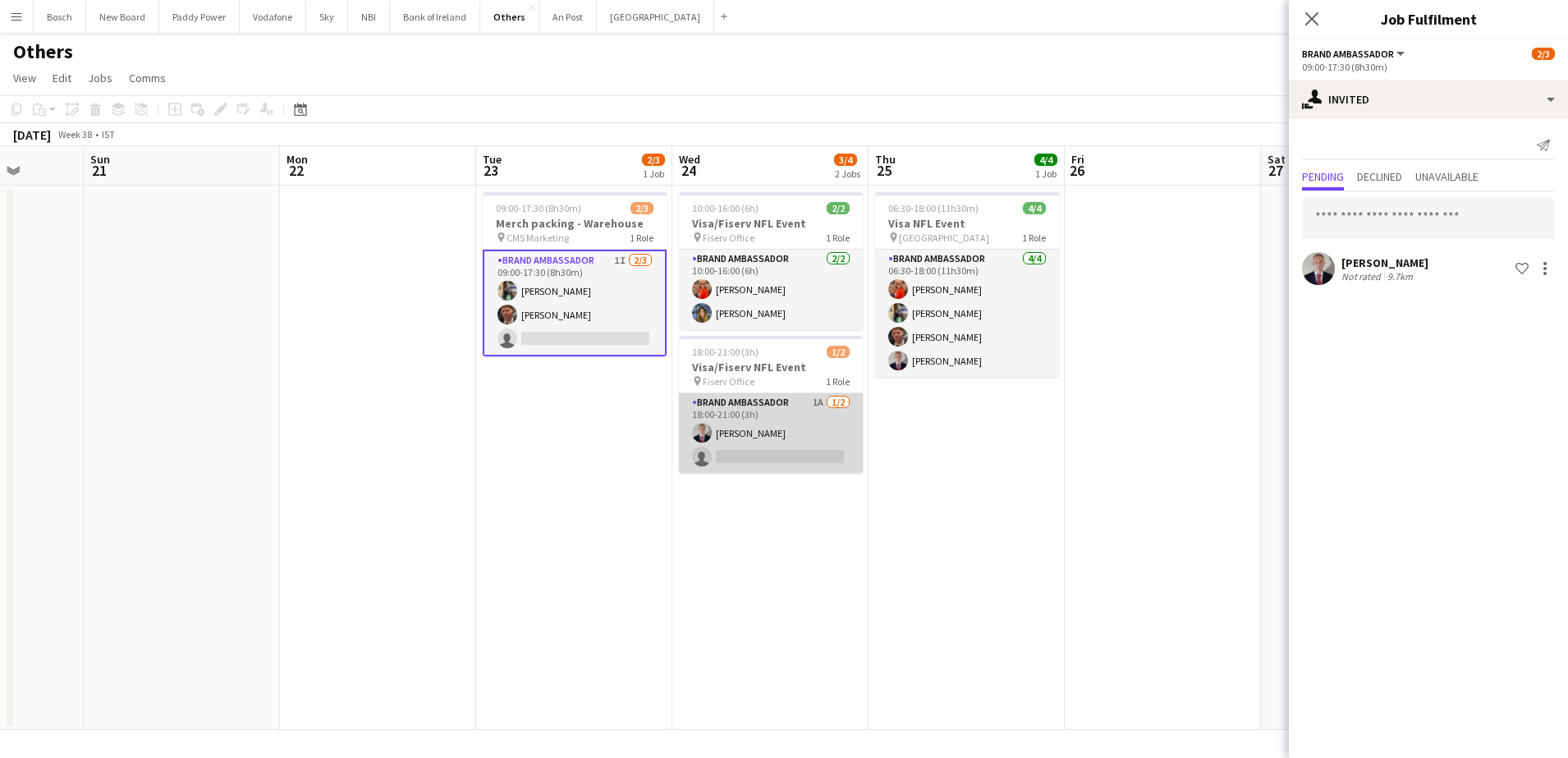
click at [801, 437] on app-card-role "Brand Ambassador 1A [DATE] 18:00-21:00 (3h) [PERSON_NAME] single-neutral-actions" at bounding box center [771, 433] width 184 height 80
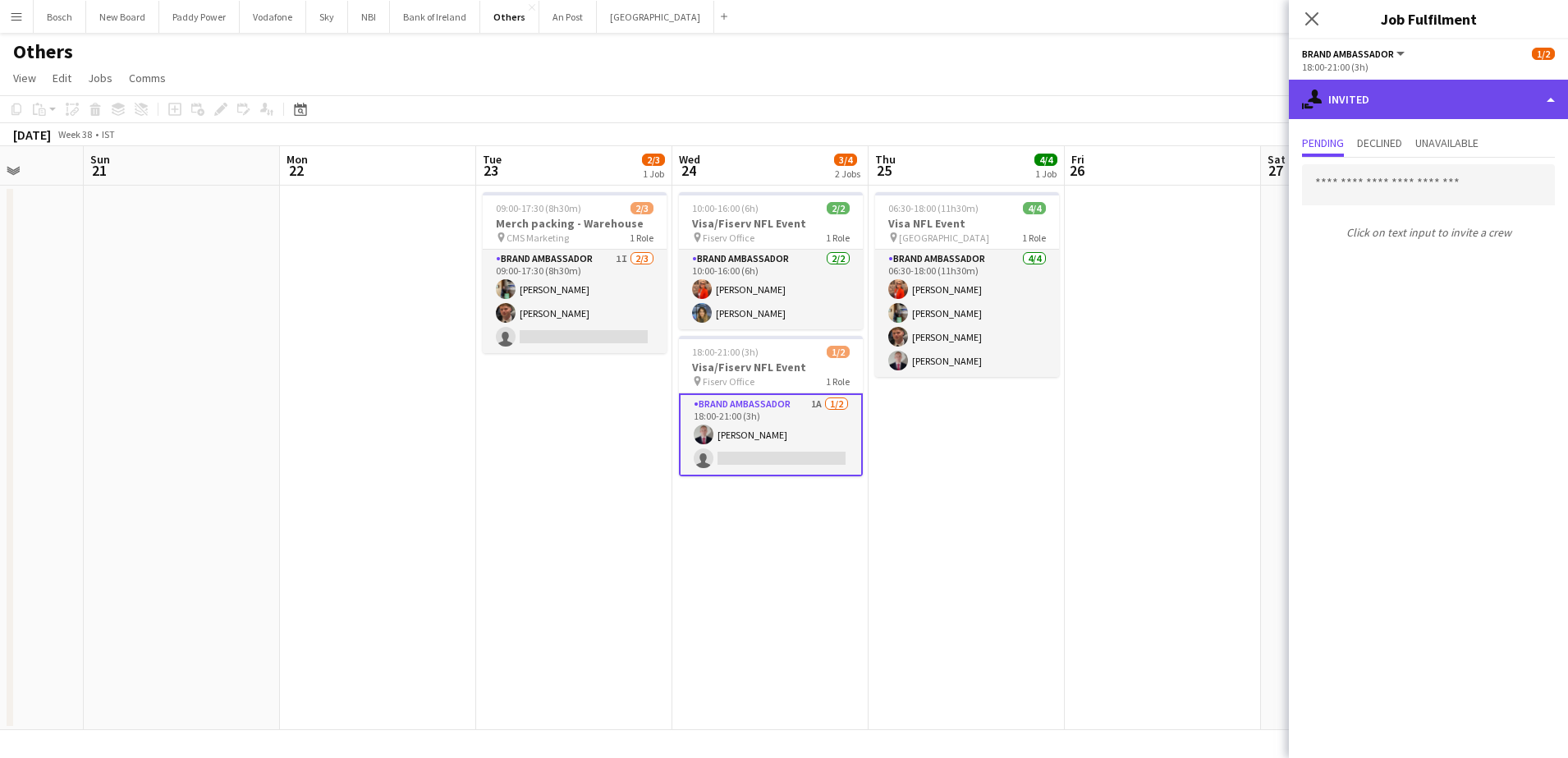
click at [1384, 105] on div "single-neutral-actions-share-1 Invited" at bounding box center [1429, 100] width 279 height 39
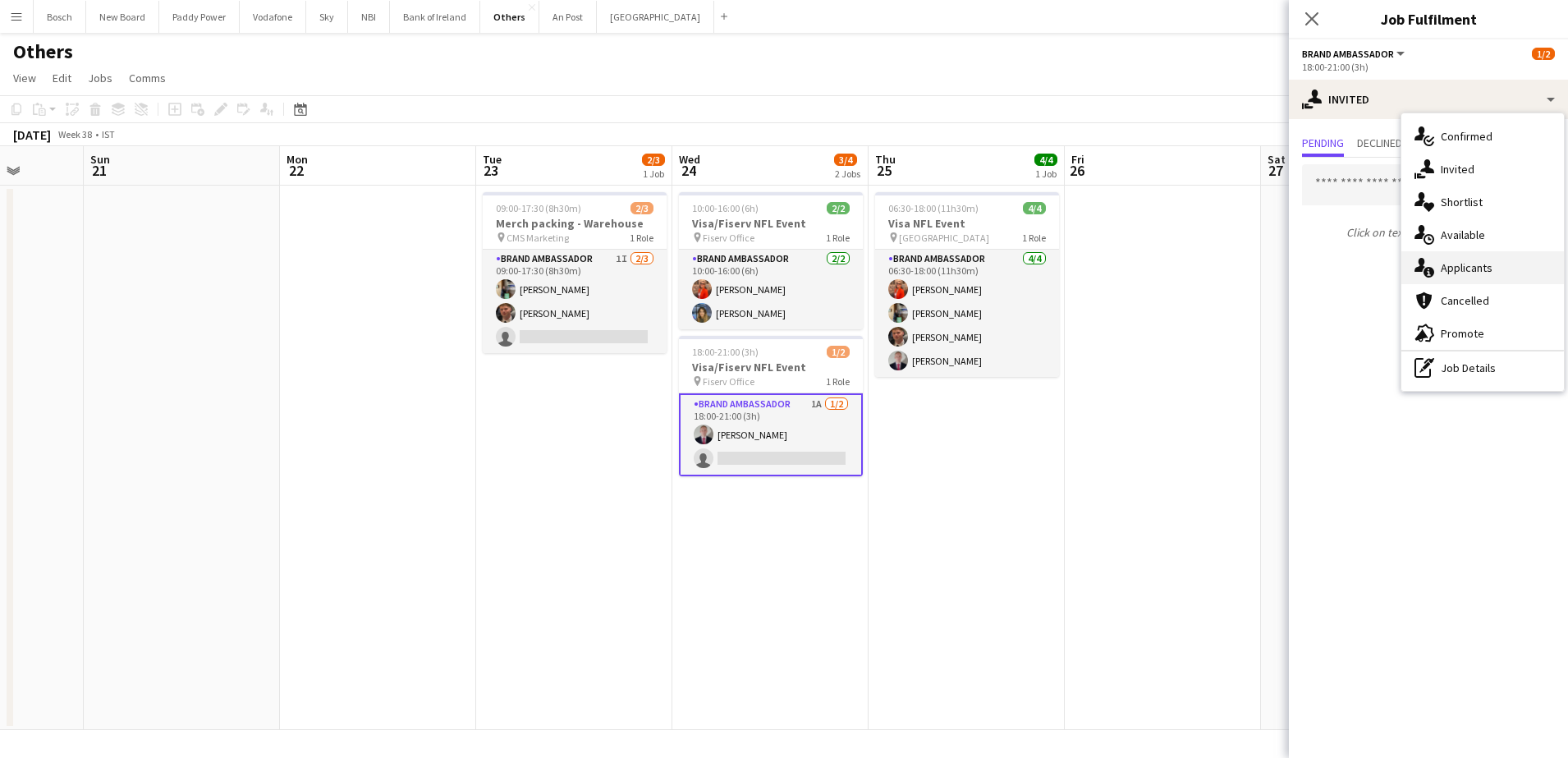
click at [1436, 259] on div "single-neutral-actions-information Applicants" at bounding box center [1482, 267] width 163 height 33
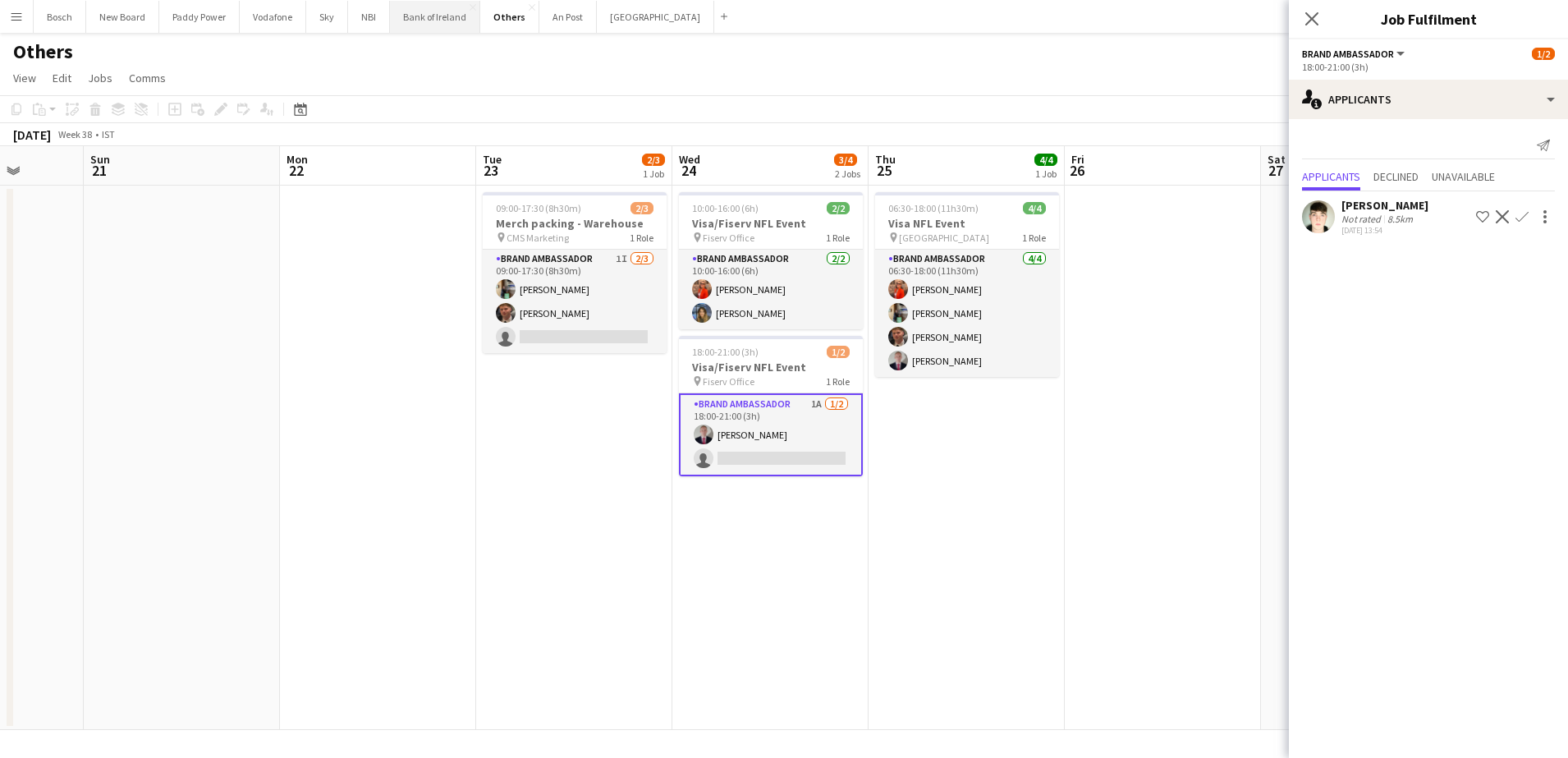
click at [439, 6] on button "Bank of Ireland Close" at bounding box center [435, 17] width 90 height 32
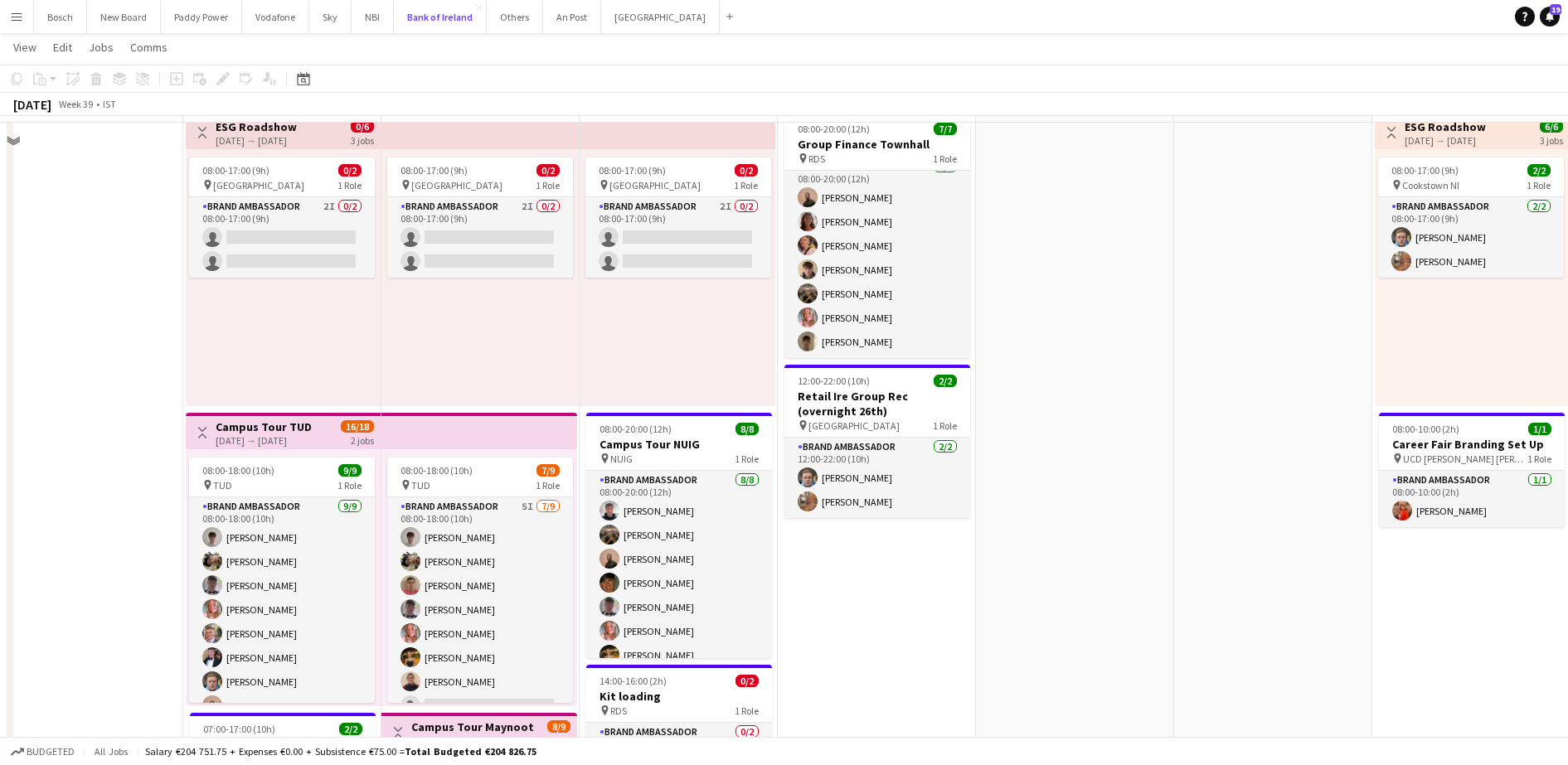
scroll to position [10, 0]
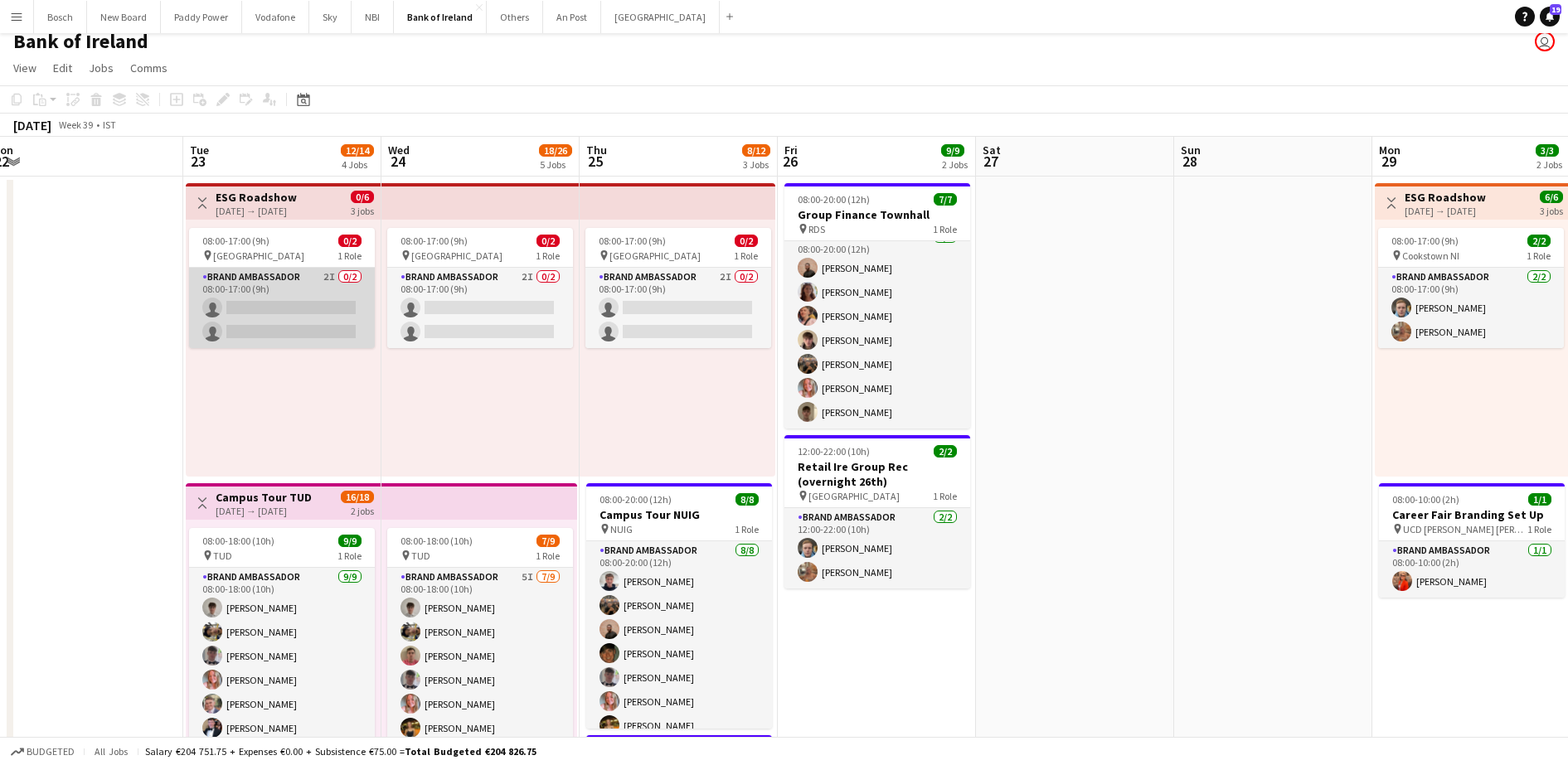
click at [249, 282] on app-card-role "Brand Ambassador 2I 0/2 08:00-17:00 (9h) single-neutral-actions single-neutral-…" at bounding box center [282, 308] width 186 height 81
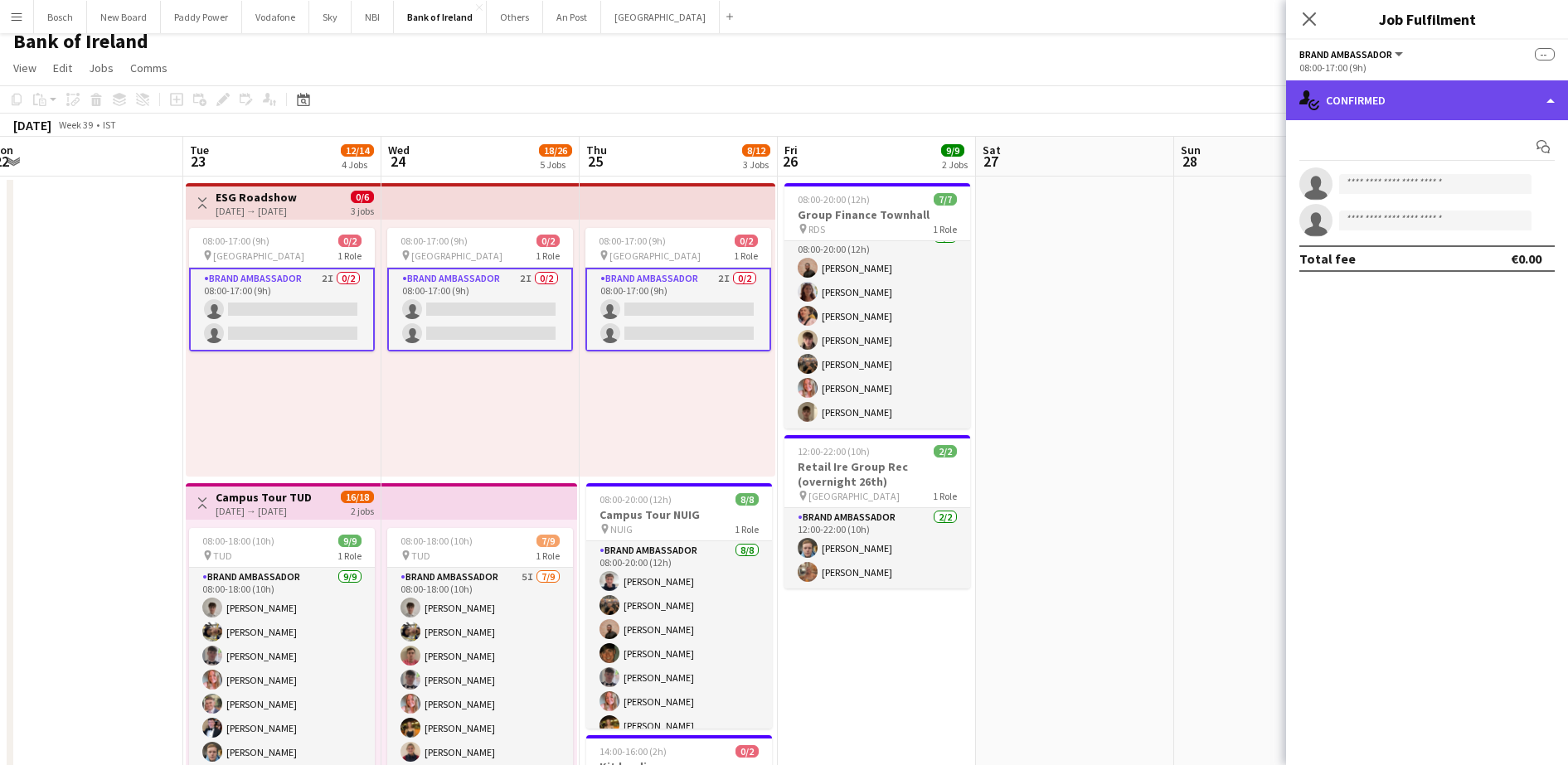
click at [1393, 106] on div "single-neutral-actions-check-2 Confirmed" at bounding box center [1426, 100] width 282 height 39
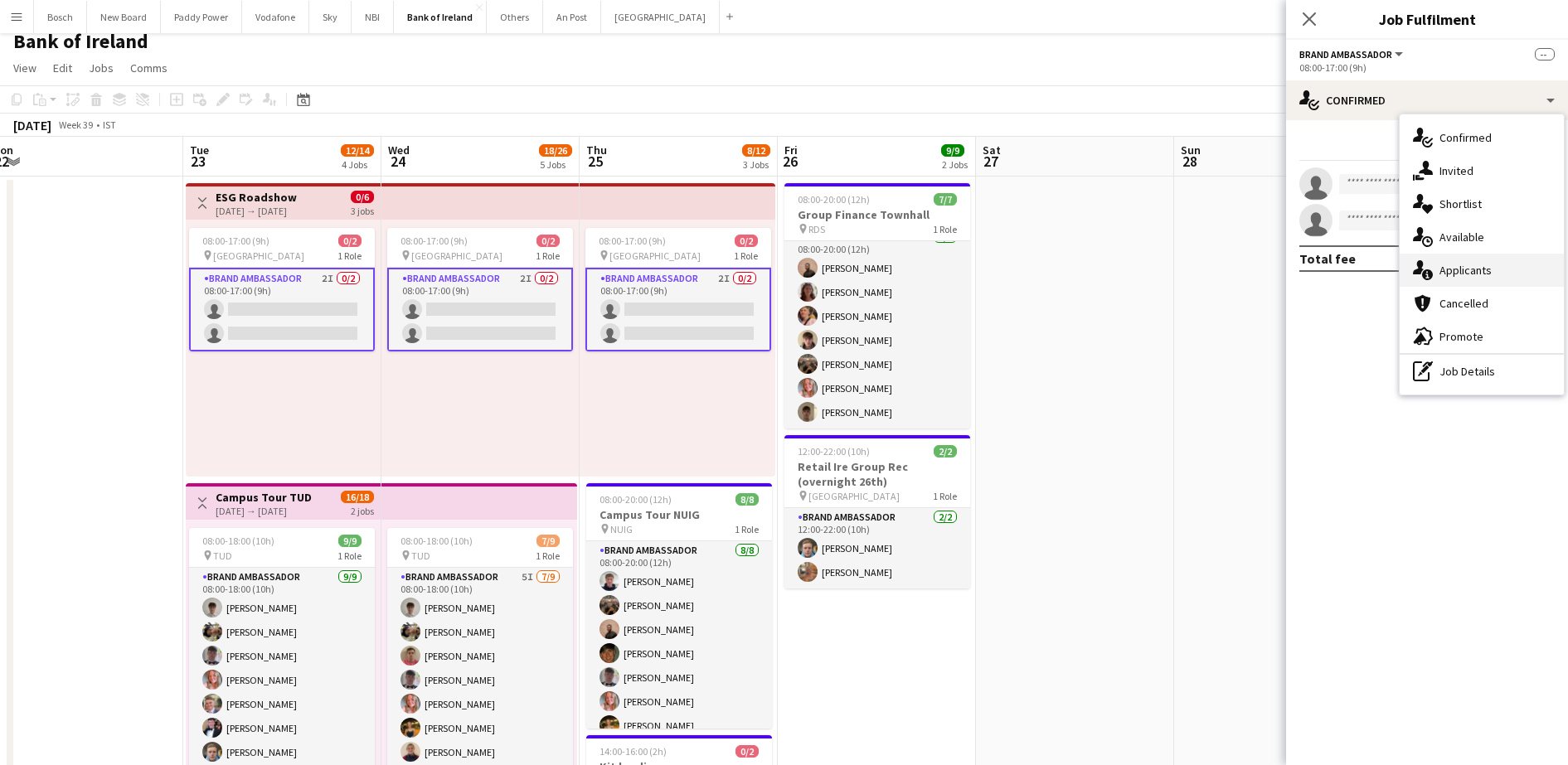
click at [1466, 266] on span "Applicants" at bounding box center [1466, 270] width 53 height 15
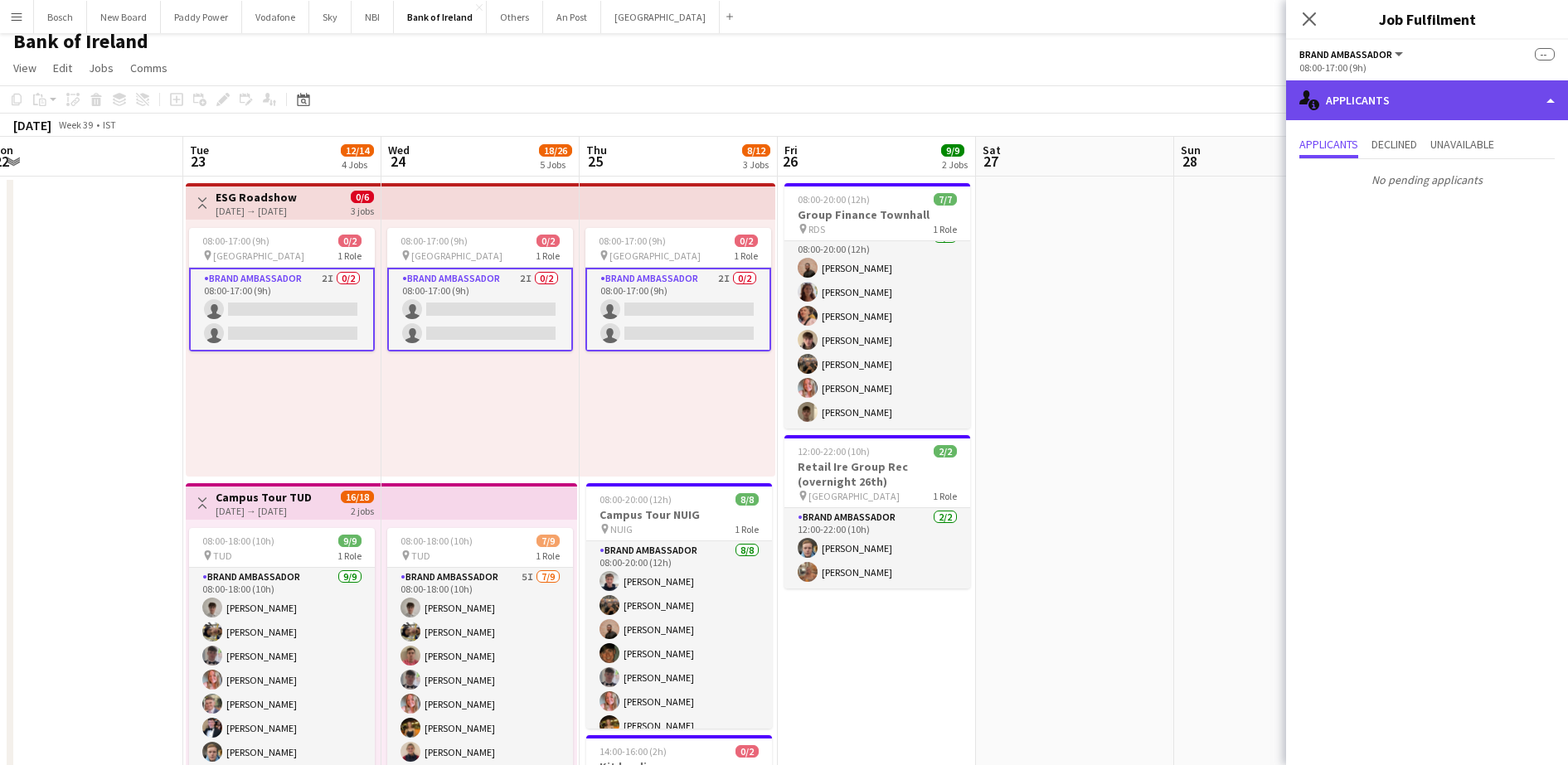
click at [1402, 101] on div "single-neutral-actions-information Applicants" at bounding box center [1426, 100] width 282 height 39
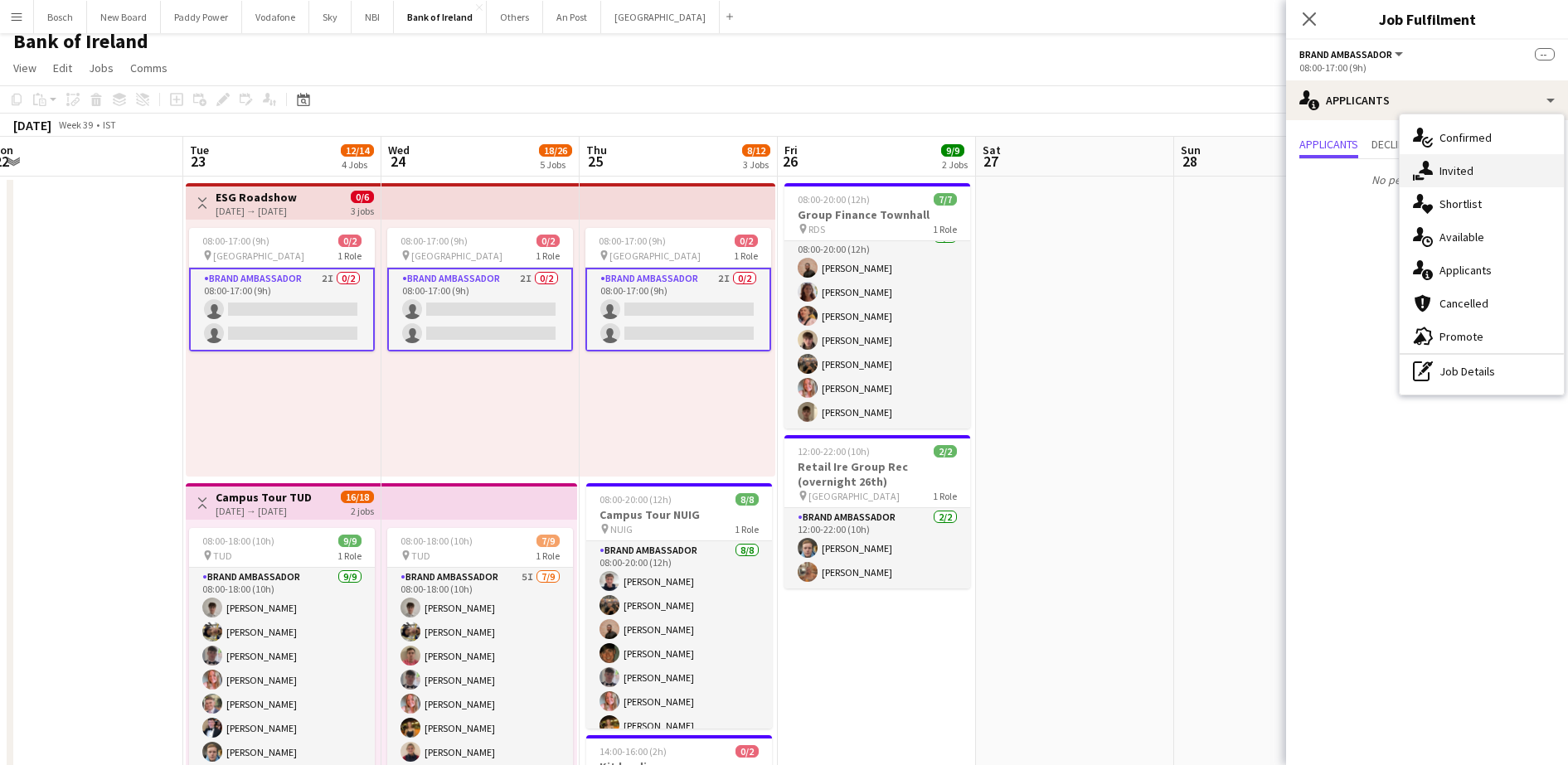
click at [1413, 172] on icon "single-neutral-actions-share-1" at bounding box center [1422, 170] width 20 height 20
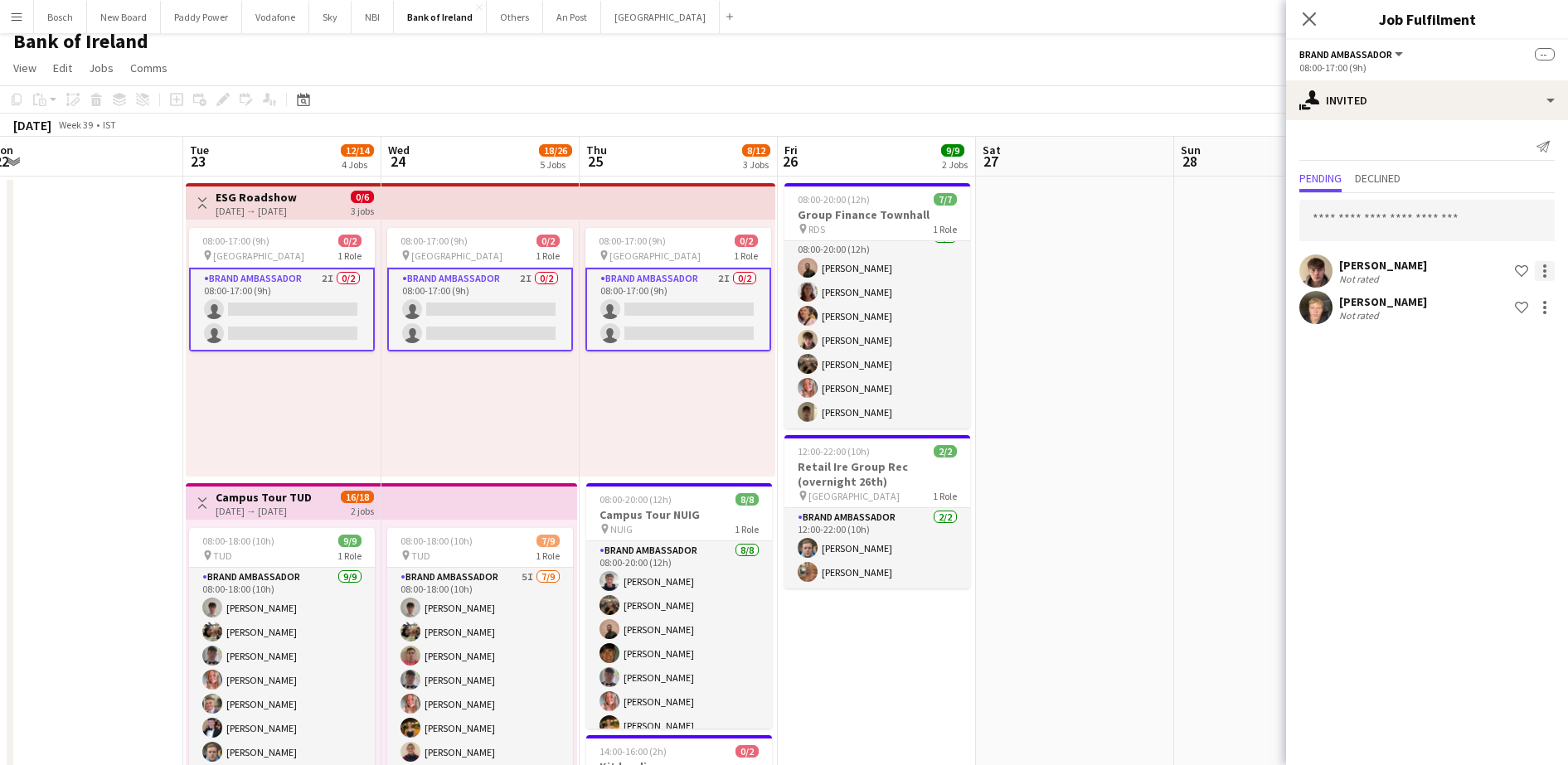
click at [1548, 272] on div at bounding box center [1544, 270] width 20 height 20
click at [1507, 340] on span "Send notification" at bounding box center [1492, 341] width 98 height 14
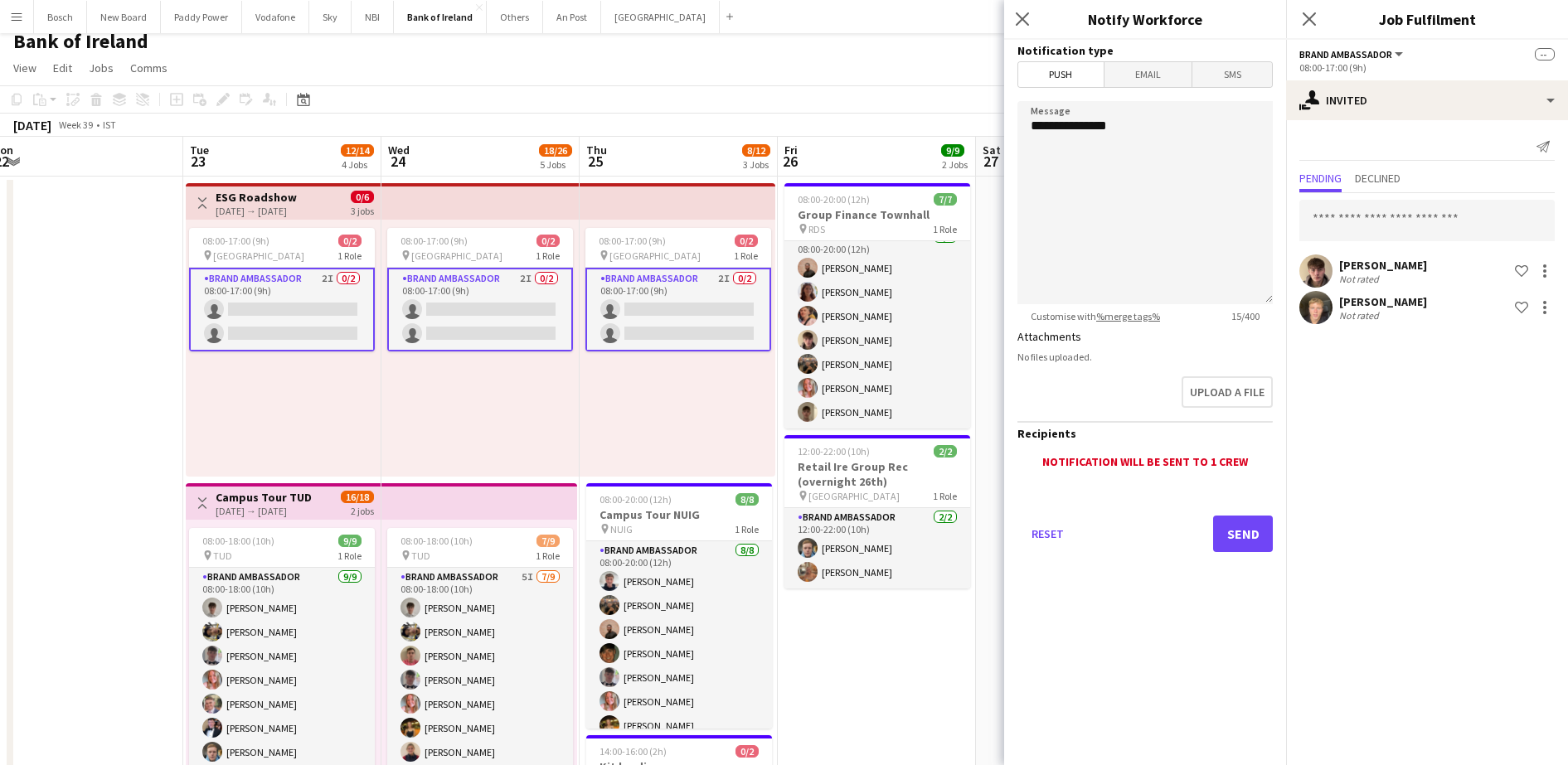
click at [1246, 554] on div "Reset Send" at bounding box center [1145, 541] width 255 height 116
click at [1250, 545] on button "Send" at bounding box center [1243, 534] width 60 height 37
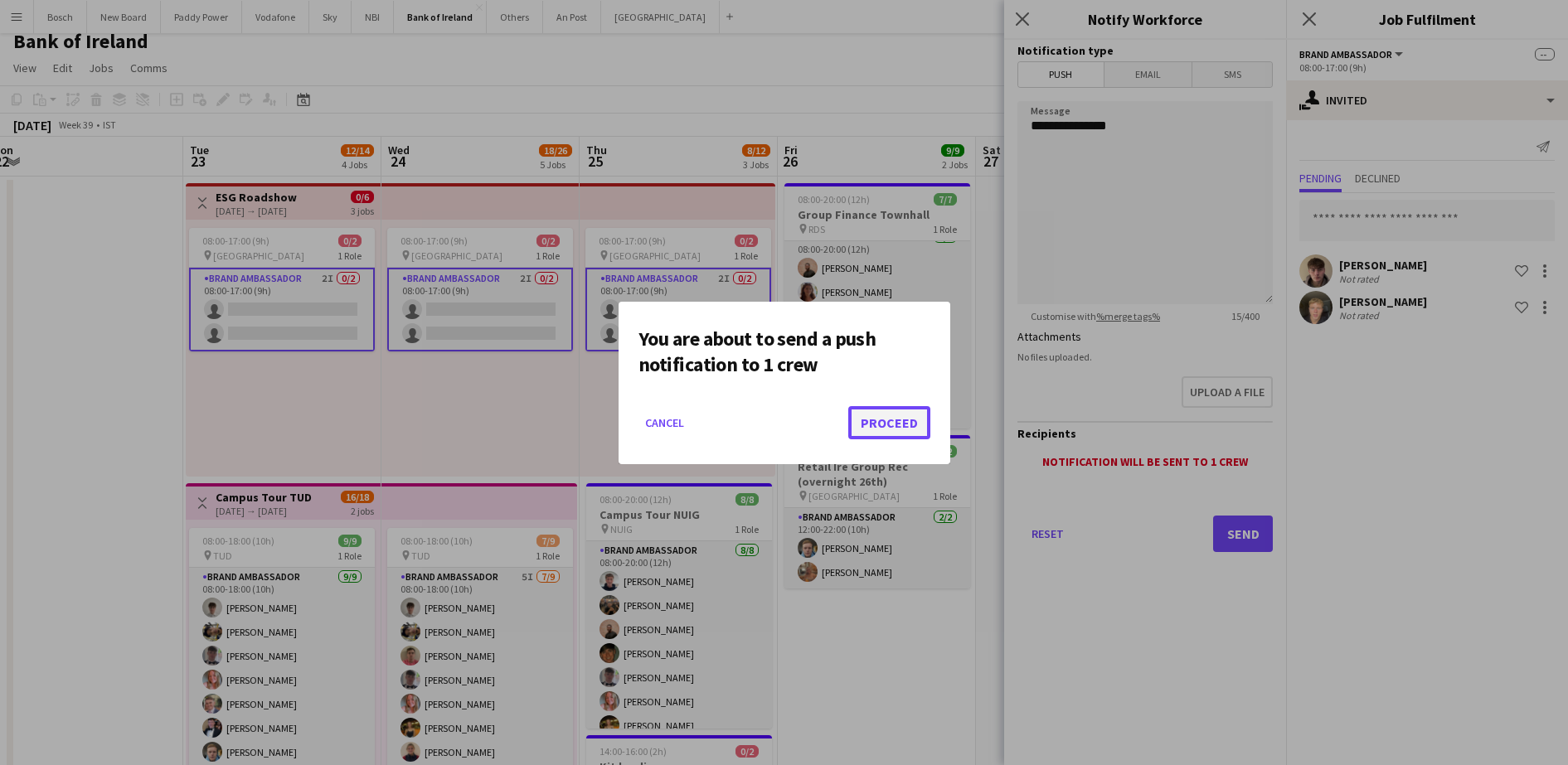
click at [875, 409] on button "Proceed" at bounding box center [889, 422] width 82 height 33
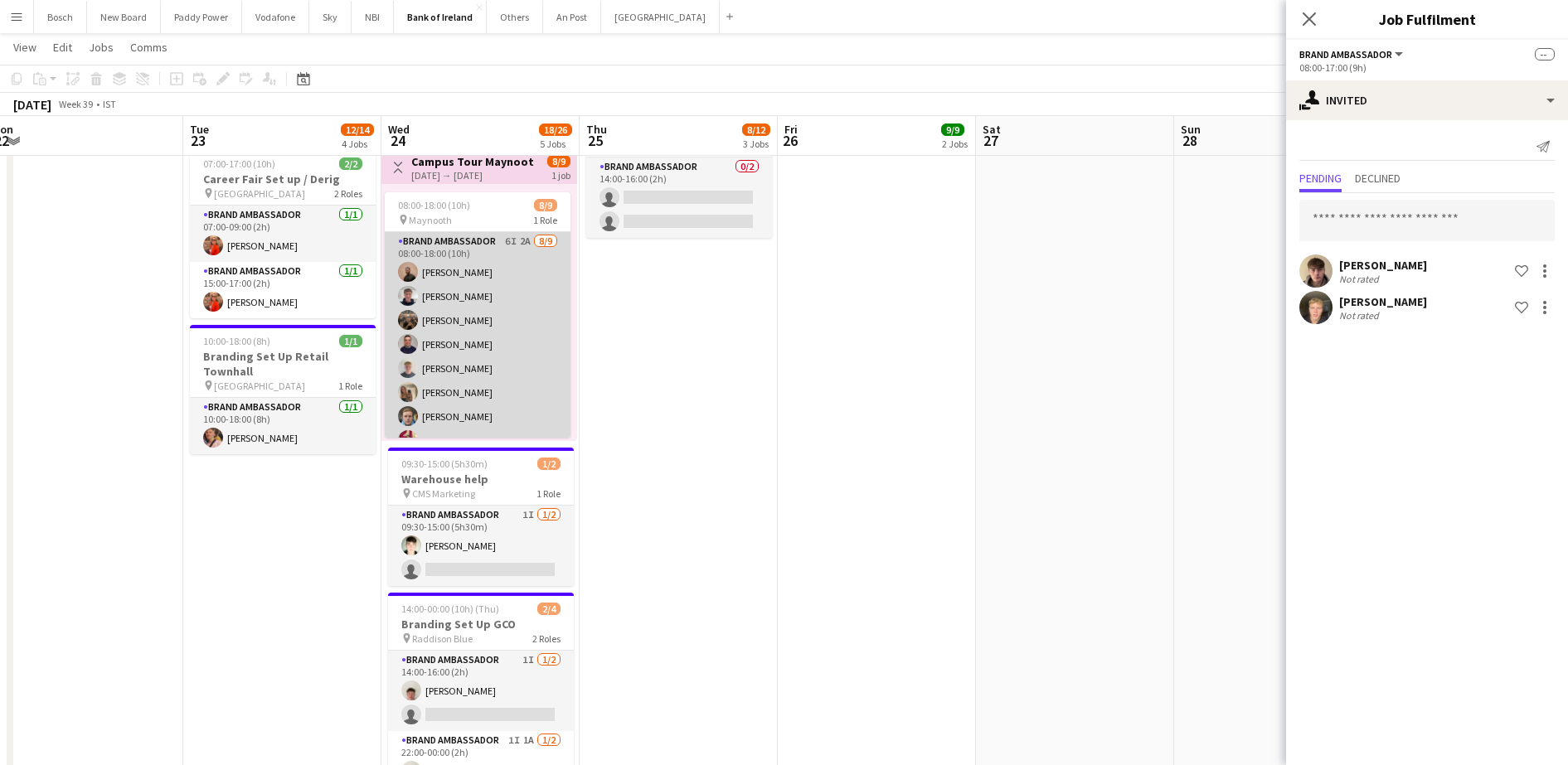
scroll to position [43, 0]
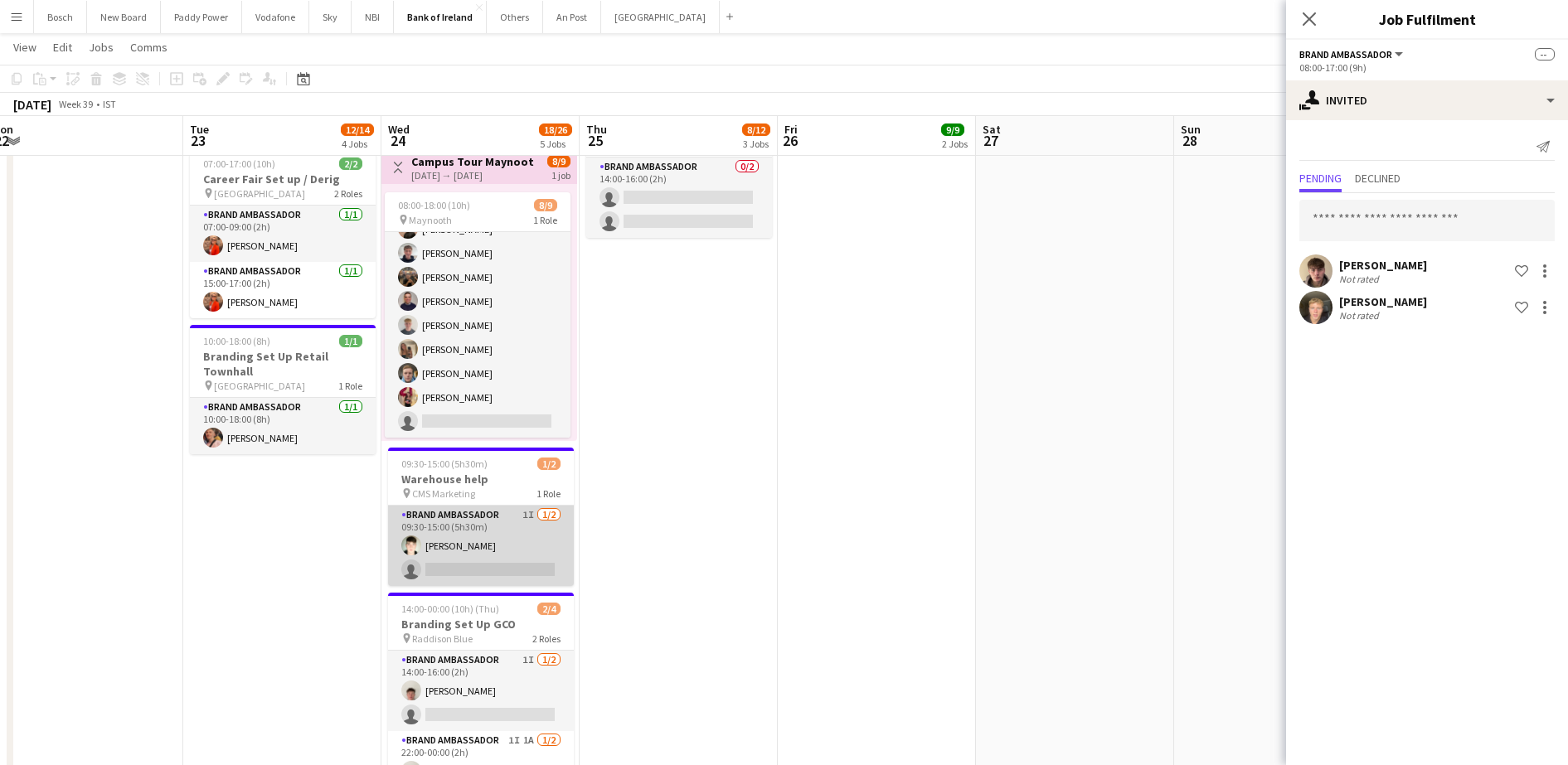
click at [469, 575] on app-card-role "Brand Ambassador 1I [DATE] 09:30-15:00 (5h30m) [PERSON_NAME] single-neutral-act…" at bounding box center [480, 546] width 186 height 81
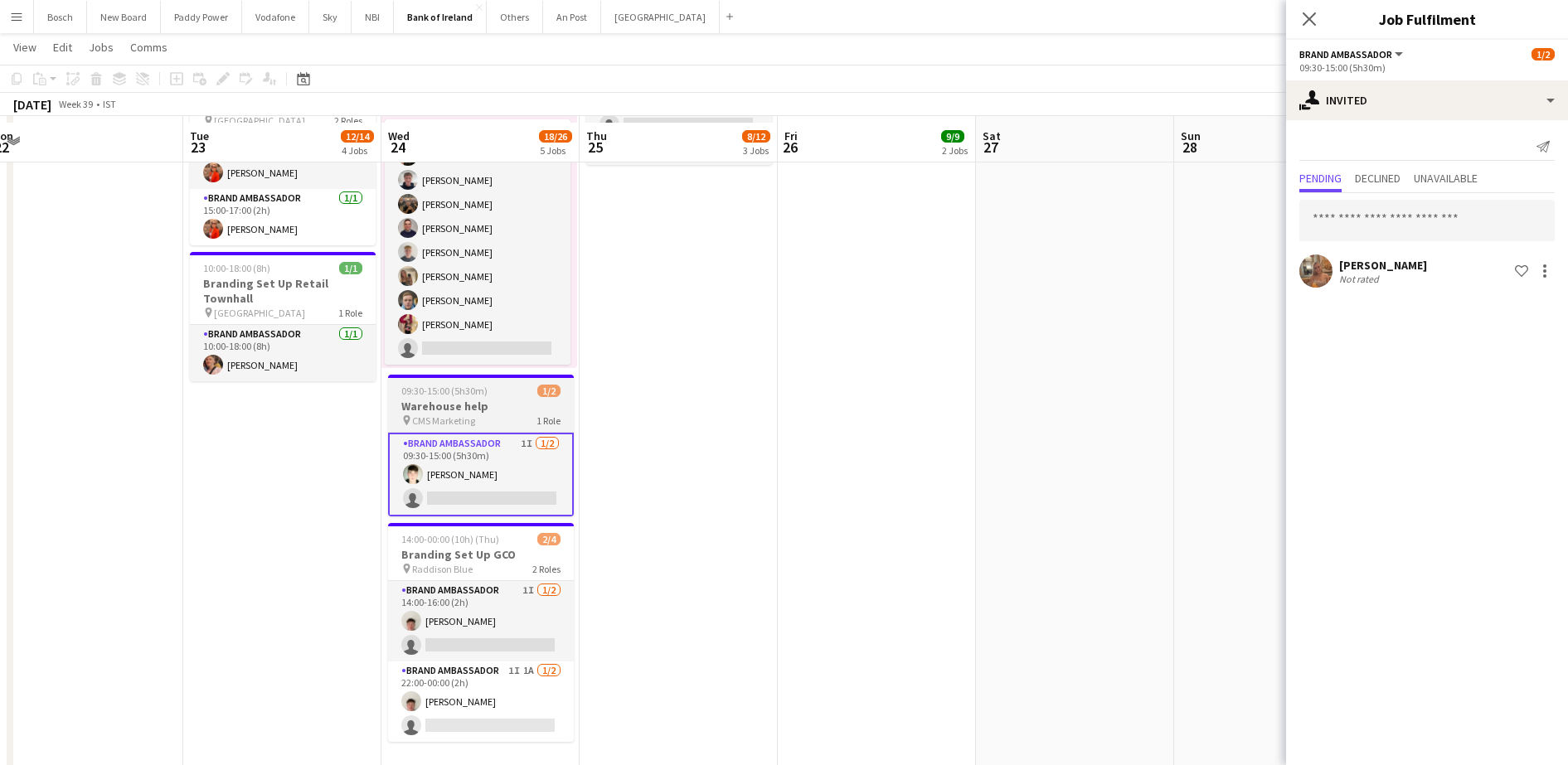
scroll to position [716, 0]
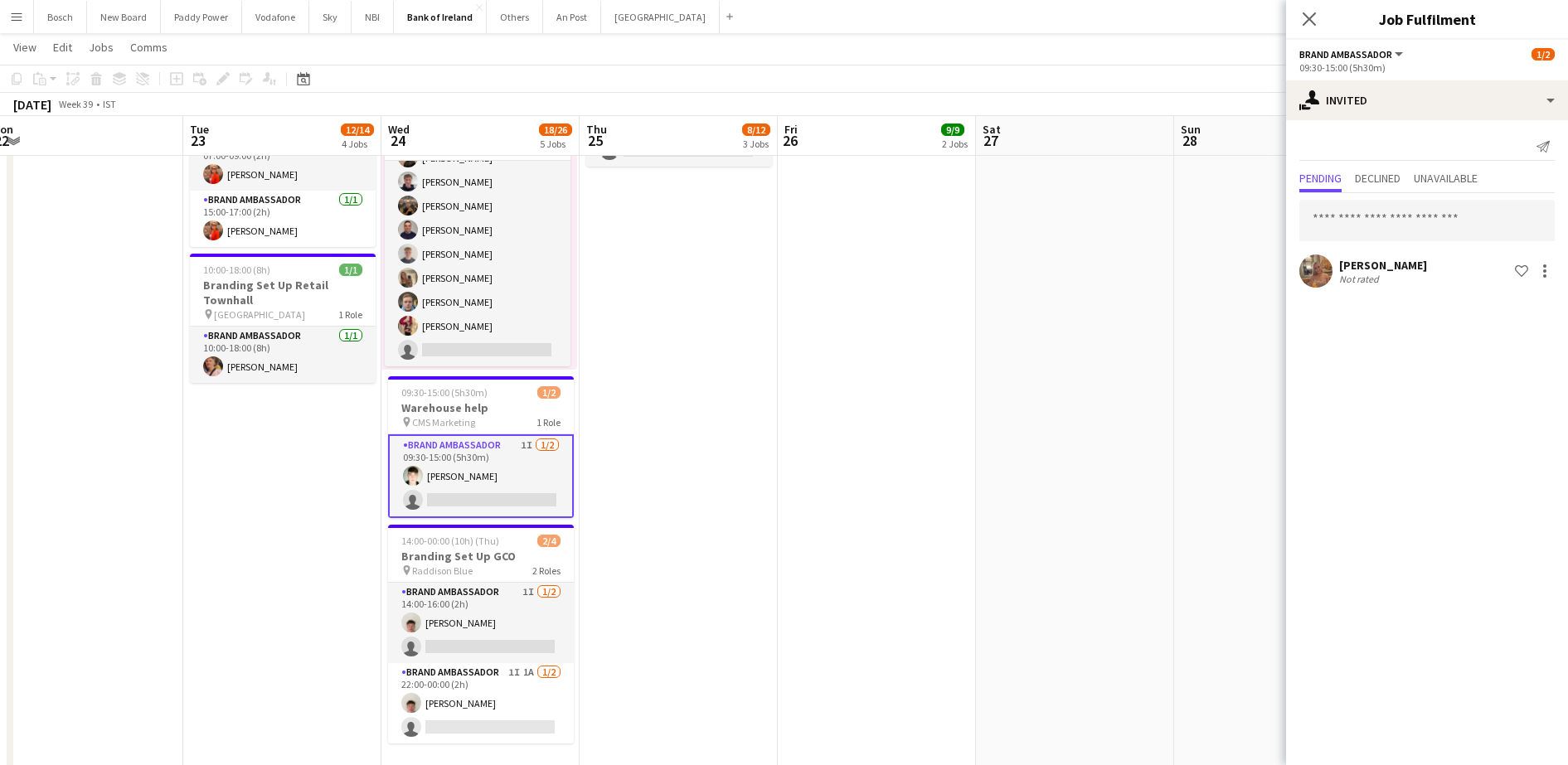
click at [503, 478] on app-card-role "Brand Ambassador 1I [DATE] 09:30-15:00 (5h30m) [PERSON_NAME] single-neutral-act…" at bounding box center [480, 476] width 186 height 84
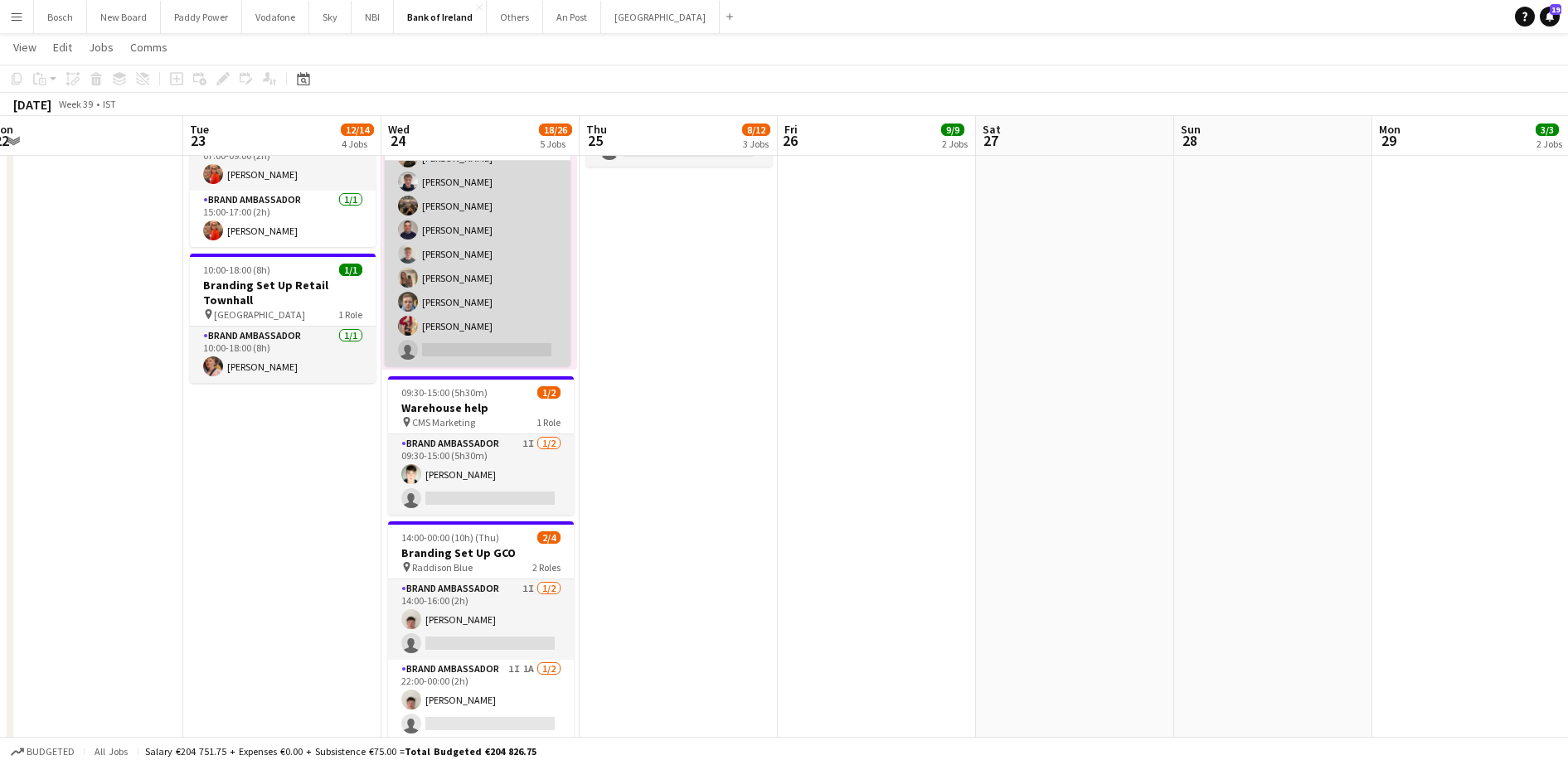
click at [530, 290] on app-card-role "Brand Ambassador 6I 2A [DATE] 08:00-18:00 (10h) [PERSON_NAME] [PERSON_NAME] [PE…" at bounding box center [478, 241] width 186 height 249
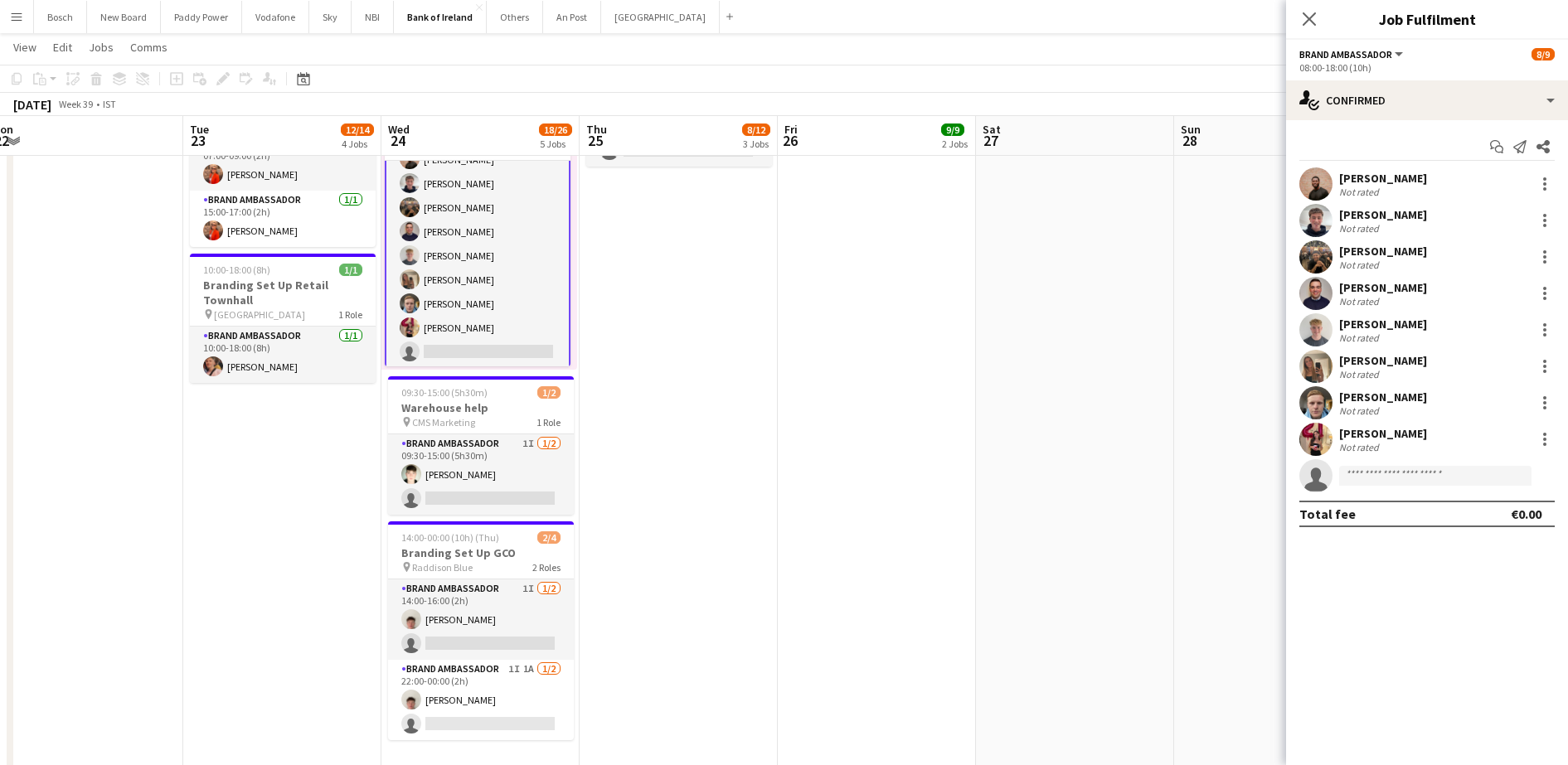
scroll to position [45, 0]
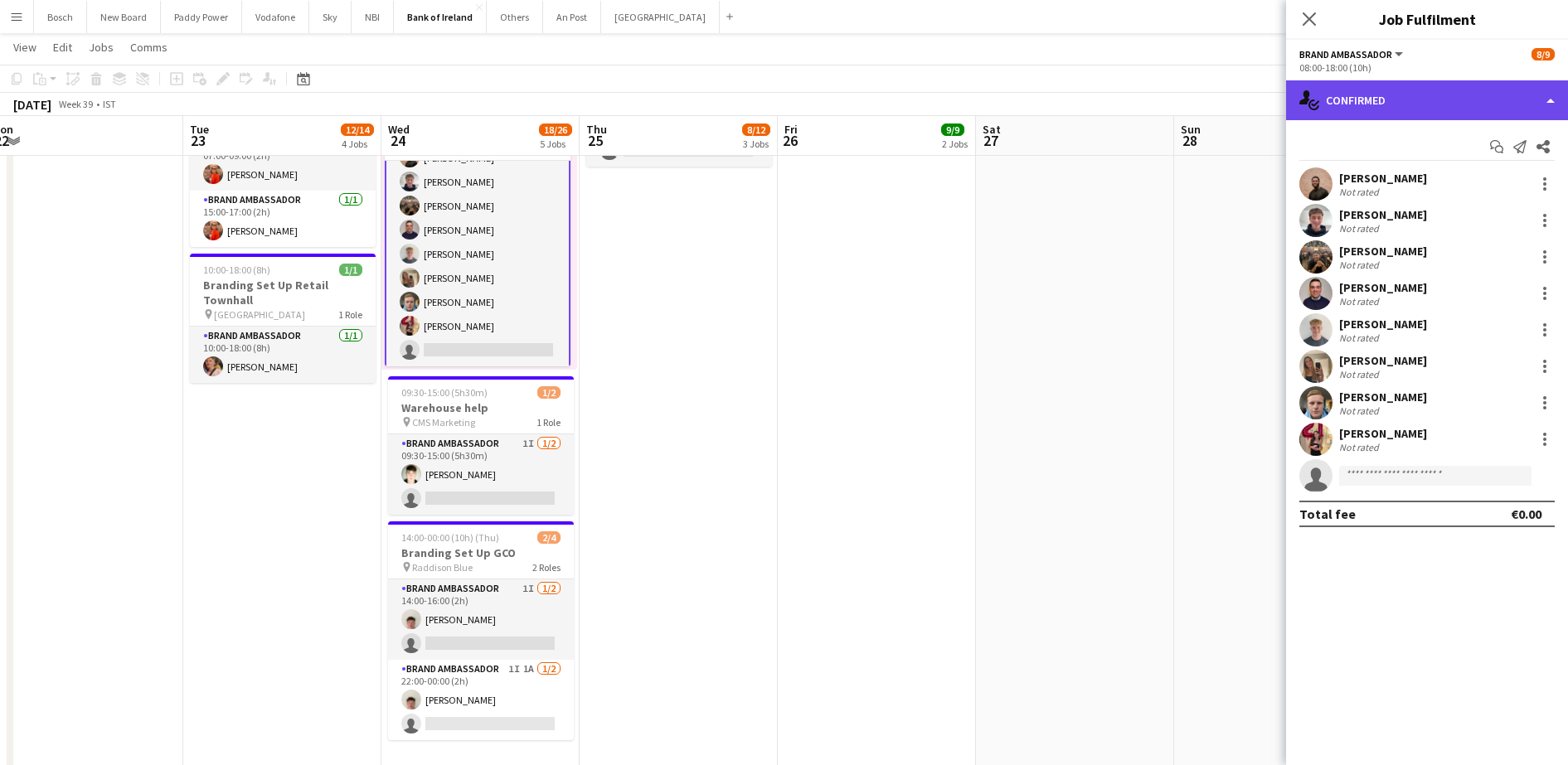
click at [1380, 102] on div "single-neutral-actions-check-2 Confirmed" at bounding box center [1426, 100] width 282 height 39
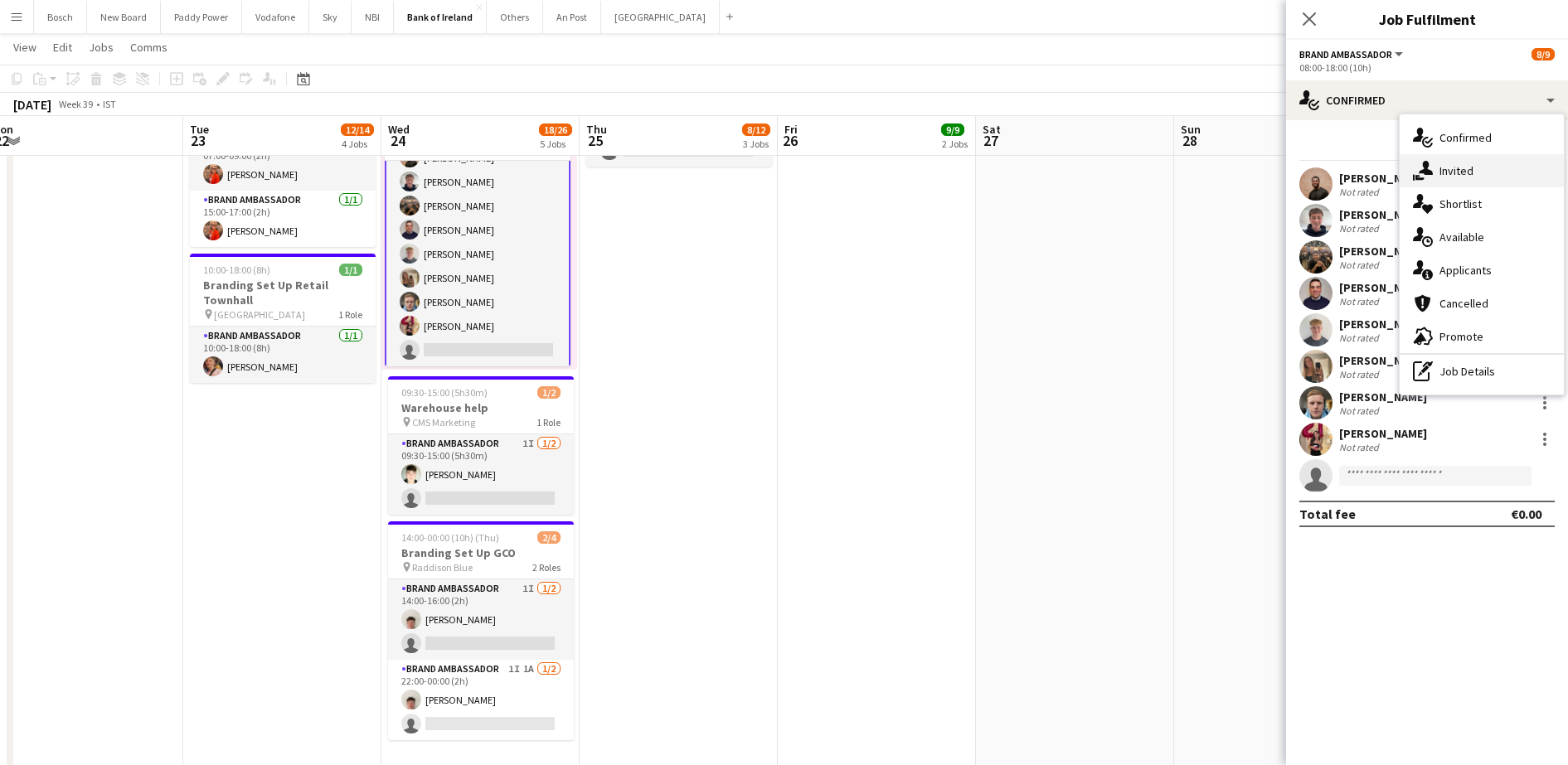
click at [1409, 162] on div "single-neutral-actions-share-1 Invited" at bounding box center [1481, 170] width 164 height 33
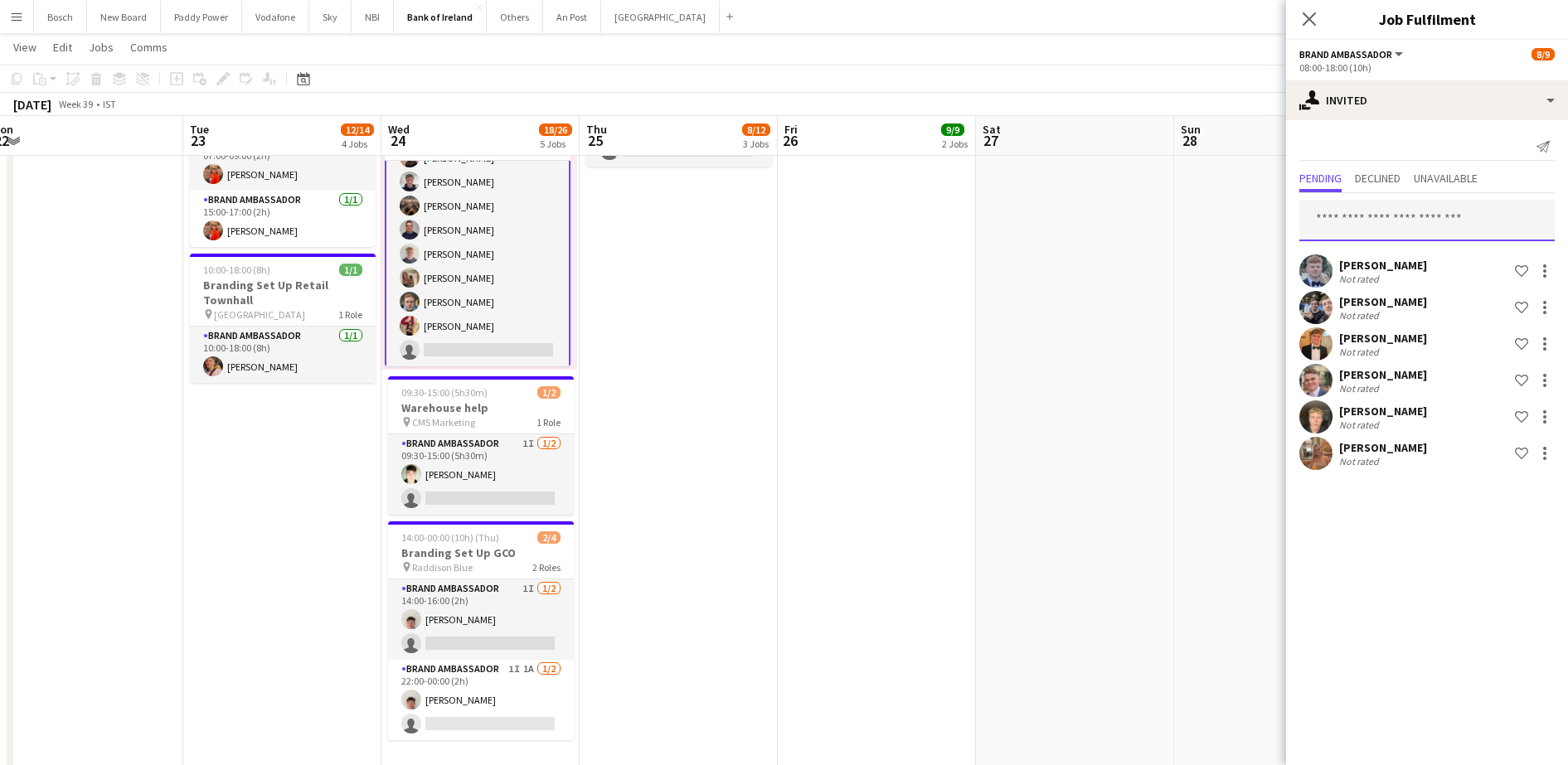
click at [1420, 210] on input "text" at bounding box center [1426, 221] width 255 height 41
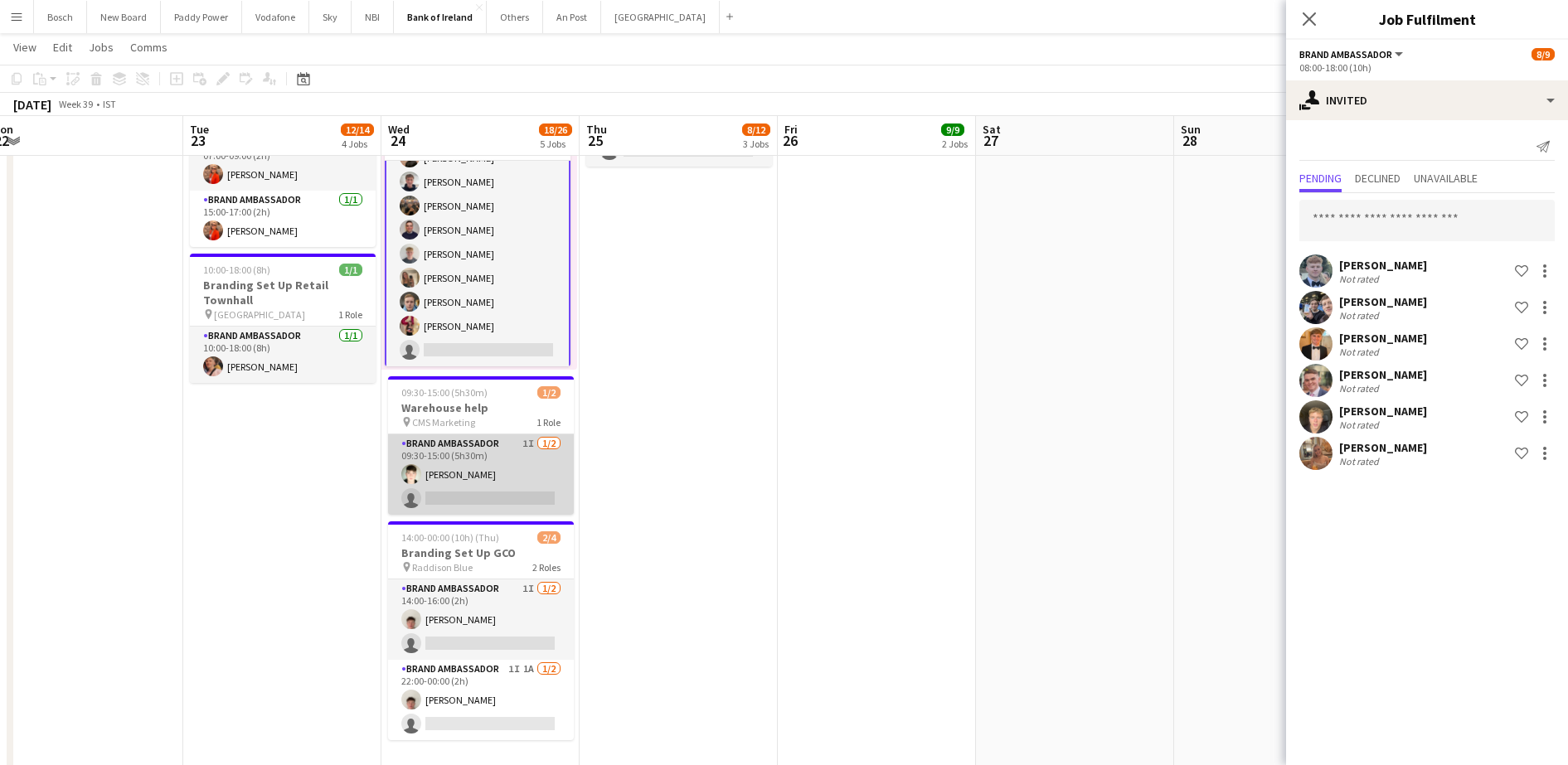
click at [449, 451] on app-card-role "Brand Ambassador 1I [DATE] 09:30-15:00 (5h30m) [PERSON_NAME] single-neutral-act…" at bounding box center [480, 475] width 186 height 81
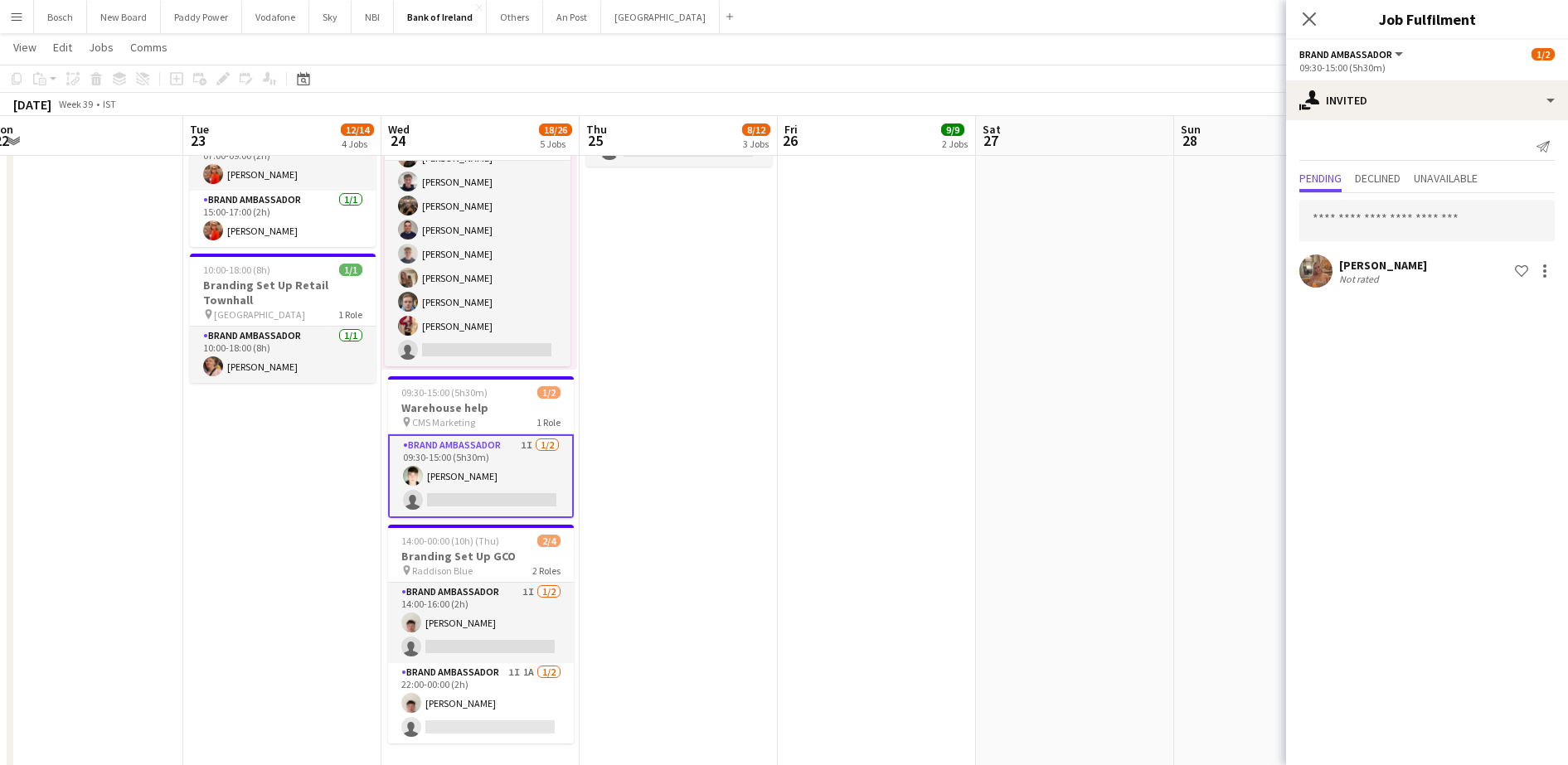
scroll to position [43, 0]
click at [1549, 268] on div at bounding box center [1544, 270] width 20 height 20
click at [1490, 409] on button "Cancel invitation" at bounding box center [1492, 421] width 125 height 39
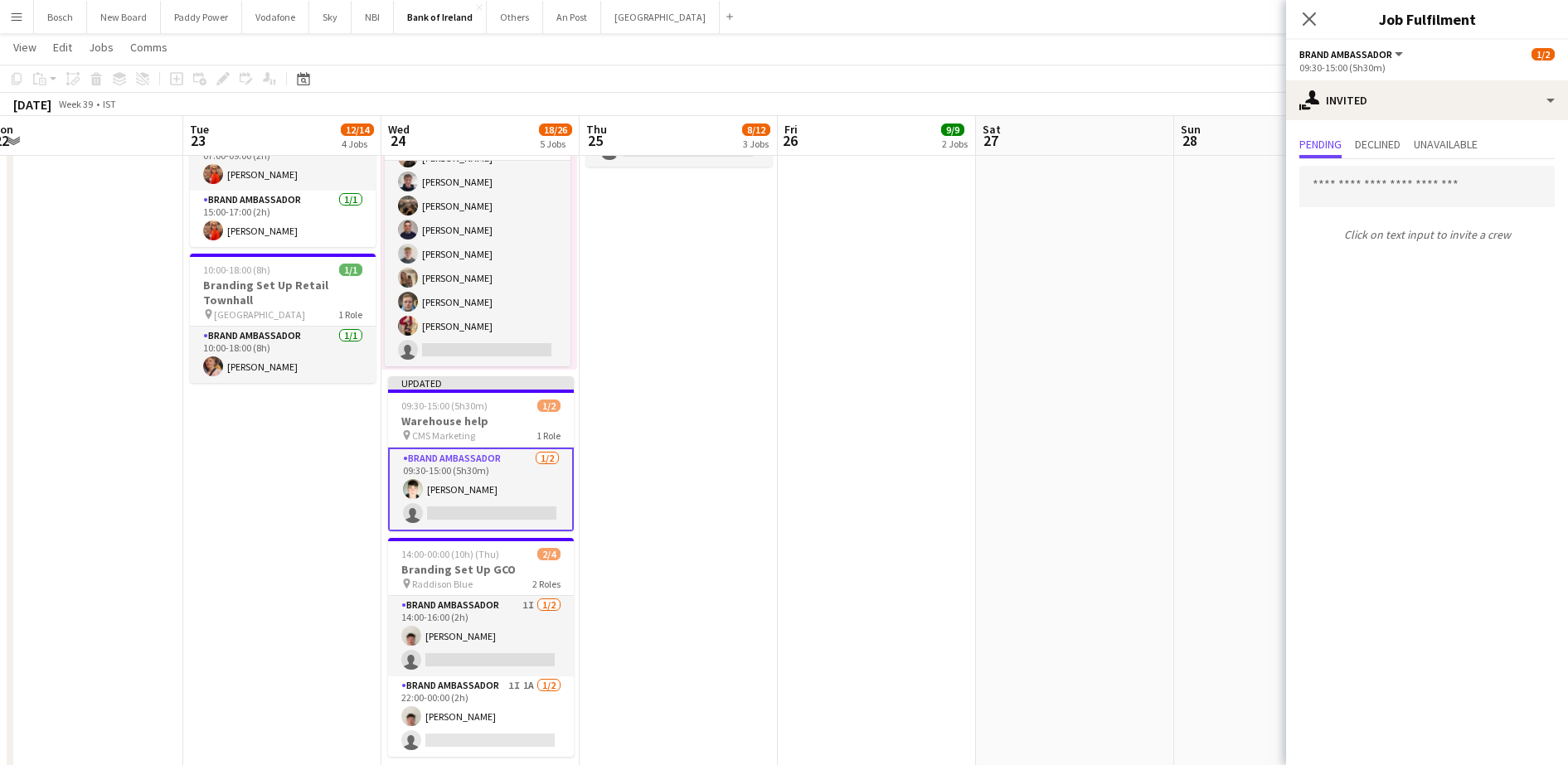
click at [1163, 23] on app-navbar "Menu Boards Boards Boards All jobs Status Workforce Workforce My Workforce Recr…" at bounding box center [784, 16] width 1568 height 33
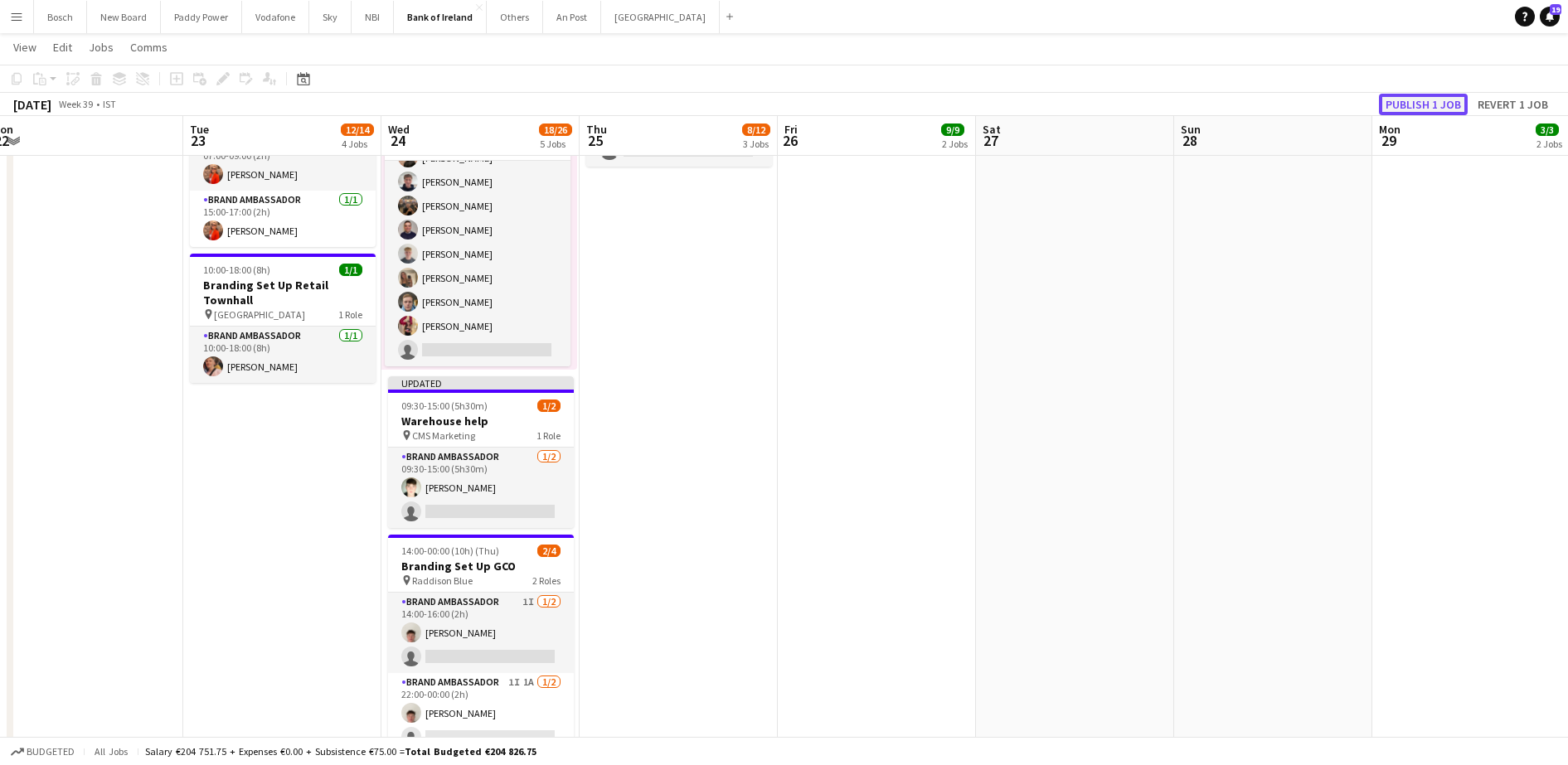
click at [1444, 99] on button "Publish 1 job" at bounding box center [1423, 104] width 89 height 22
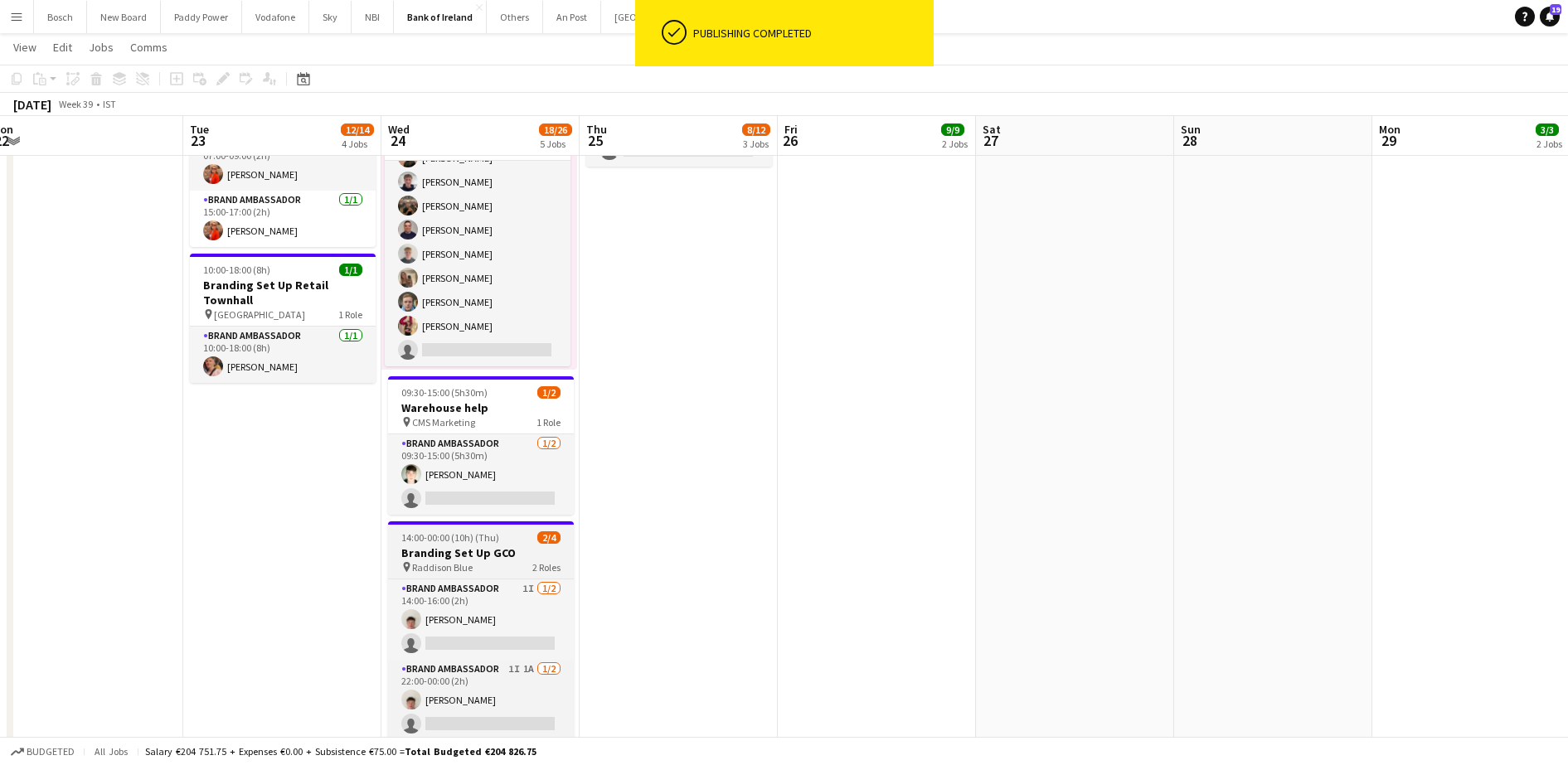
scroll to position [907, 0]
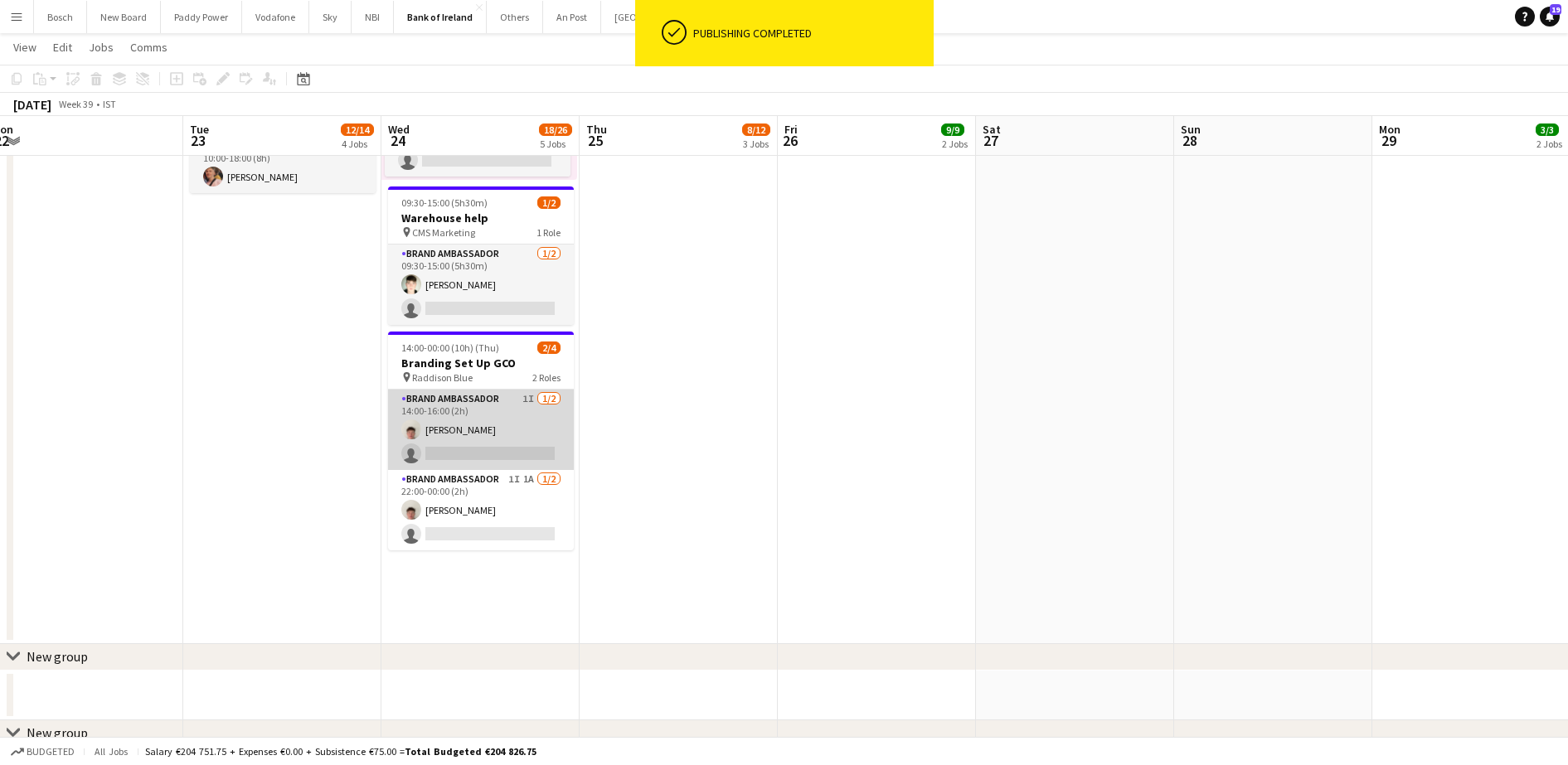
click at [463, 436] on app-card-role "Brand Ambassador 1I [DATE] 14:00-16:00 (2h) [PERSON_NAME] single-neutral-actions" at bounding box center [480, 430] width 186 height 81
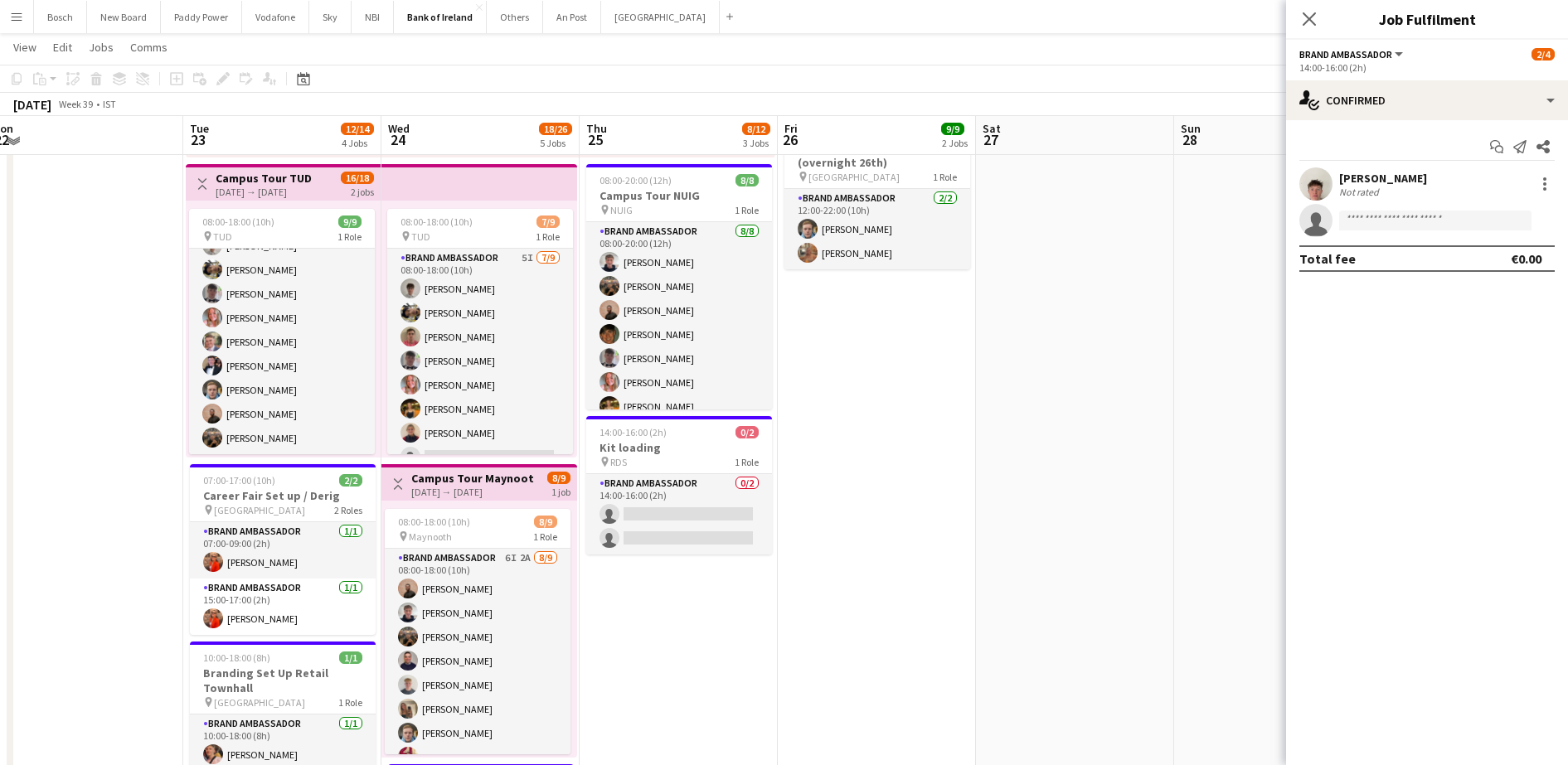
scroll to position [328, 0]
click at [658, 517] on app-card-role "Brand Ambassador 0/2 14:00-16:00 (2h) single-neutral-actions single-neutral-act…" at bounding box center [679, 515] width 186 height 81
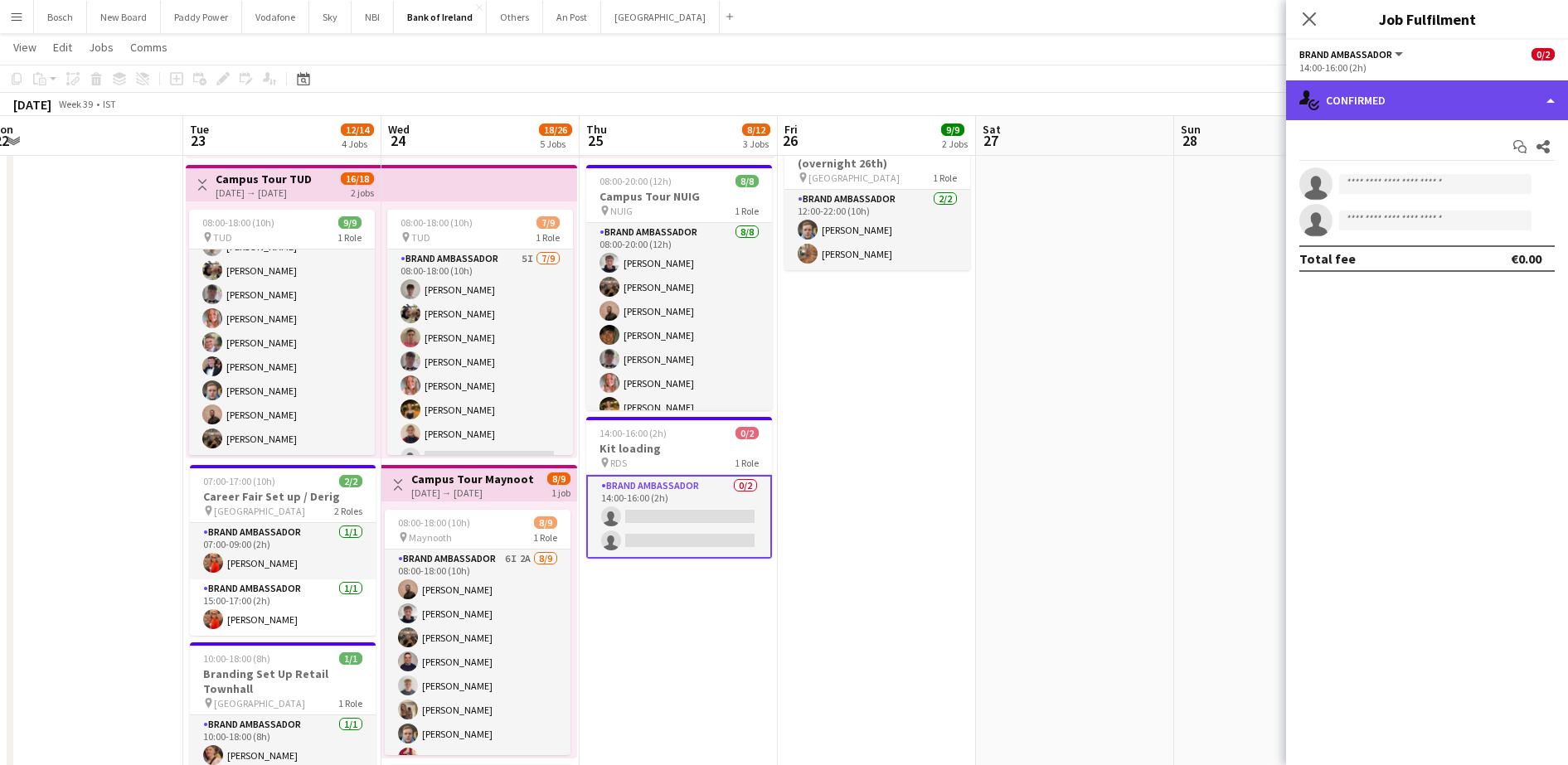
click at [1346, 91] on div "single-neutral-actions-check-2 Confirmed" at bounding box center [1426, 100] width 282 height 39
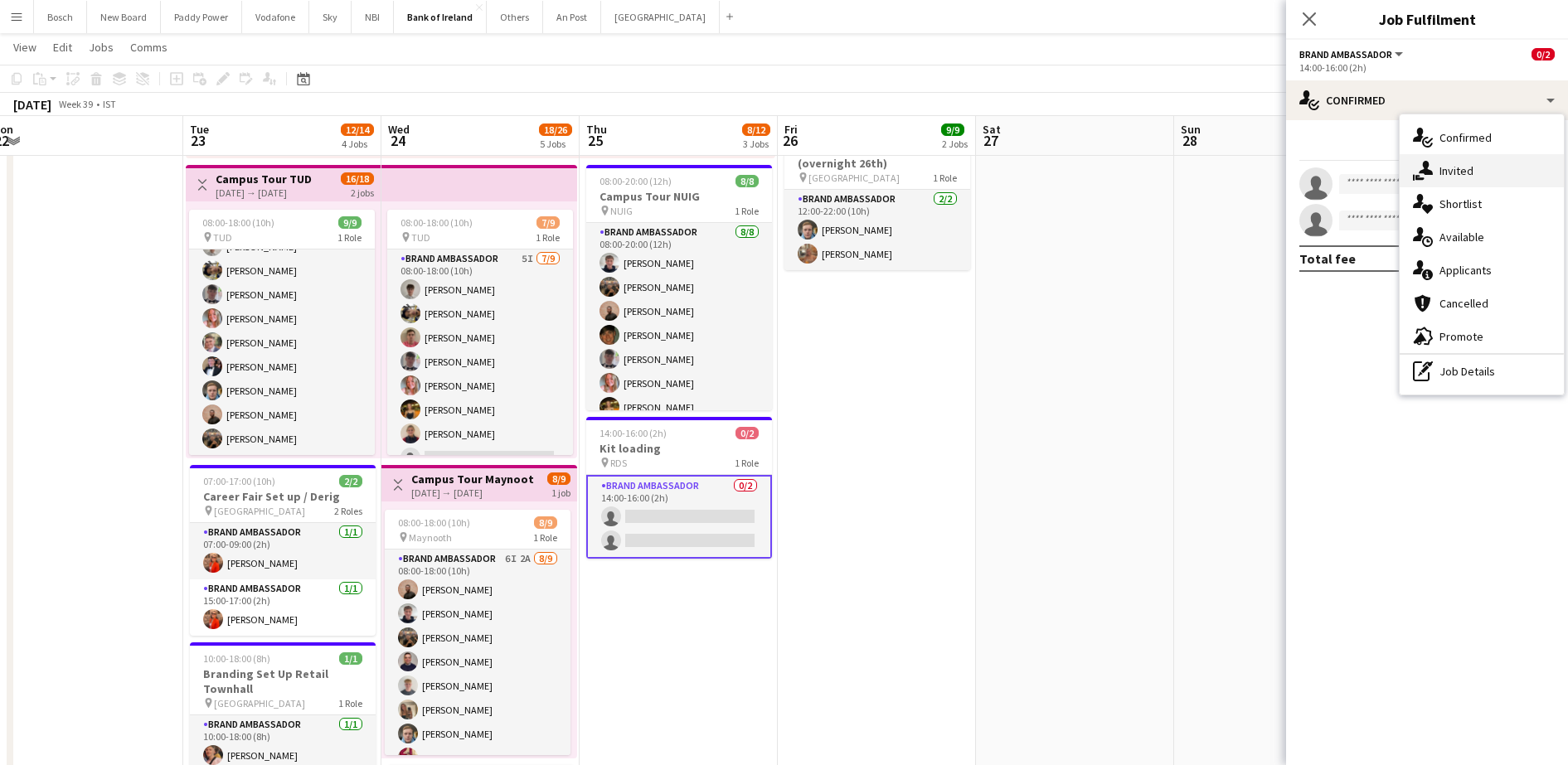
click at [1406, 172] on div "single-neutral-actions-share-1 Invited" at bounding box center [1481, 170] width 164 height 33
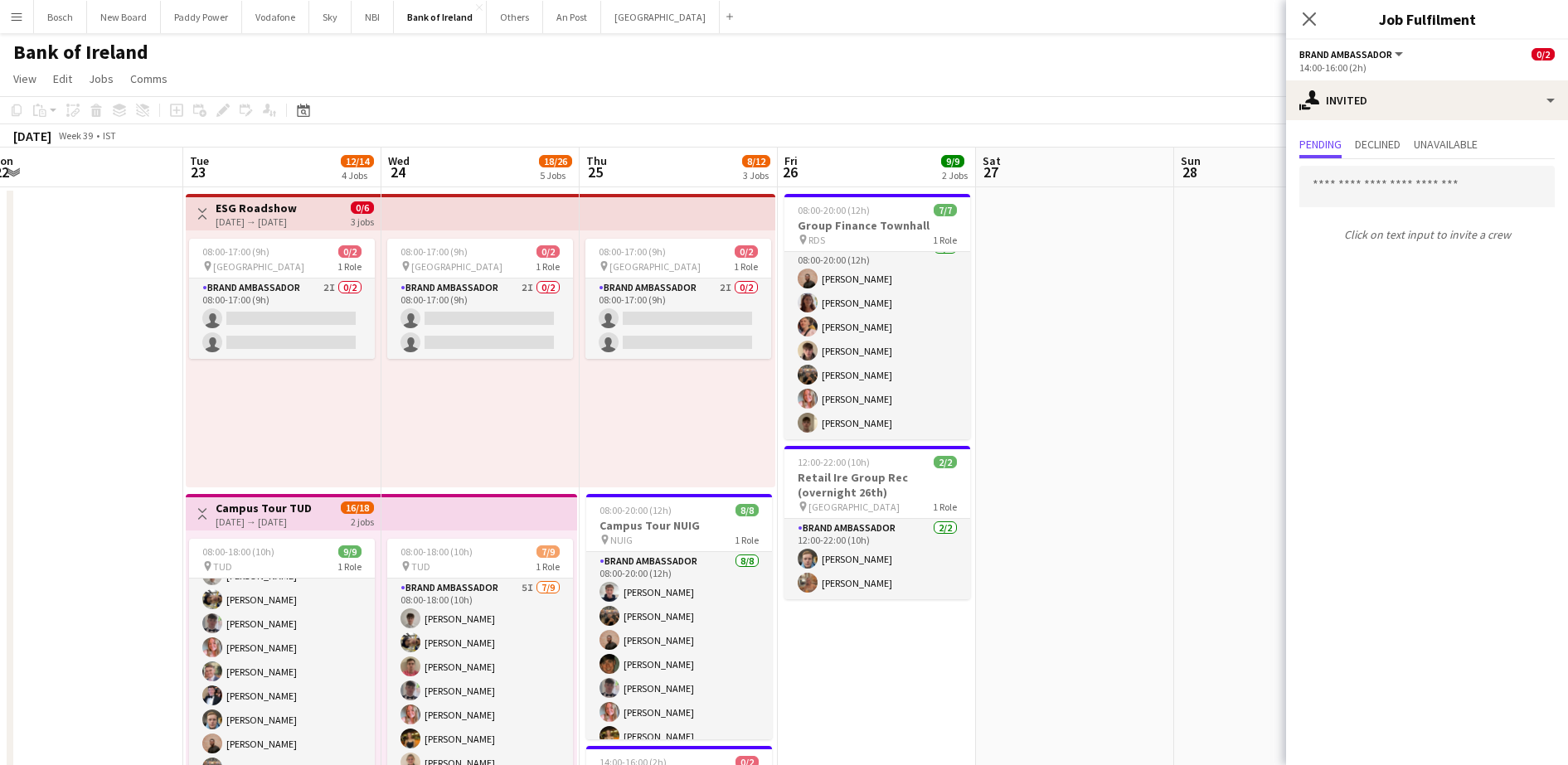
scroll to position [390, 0]
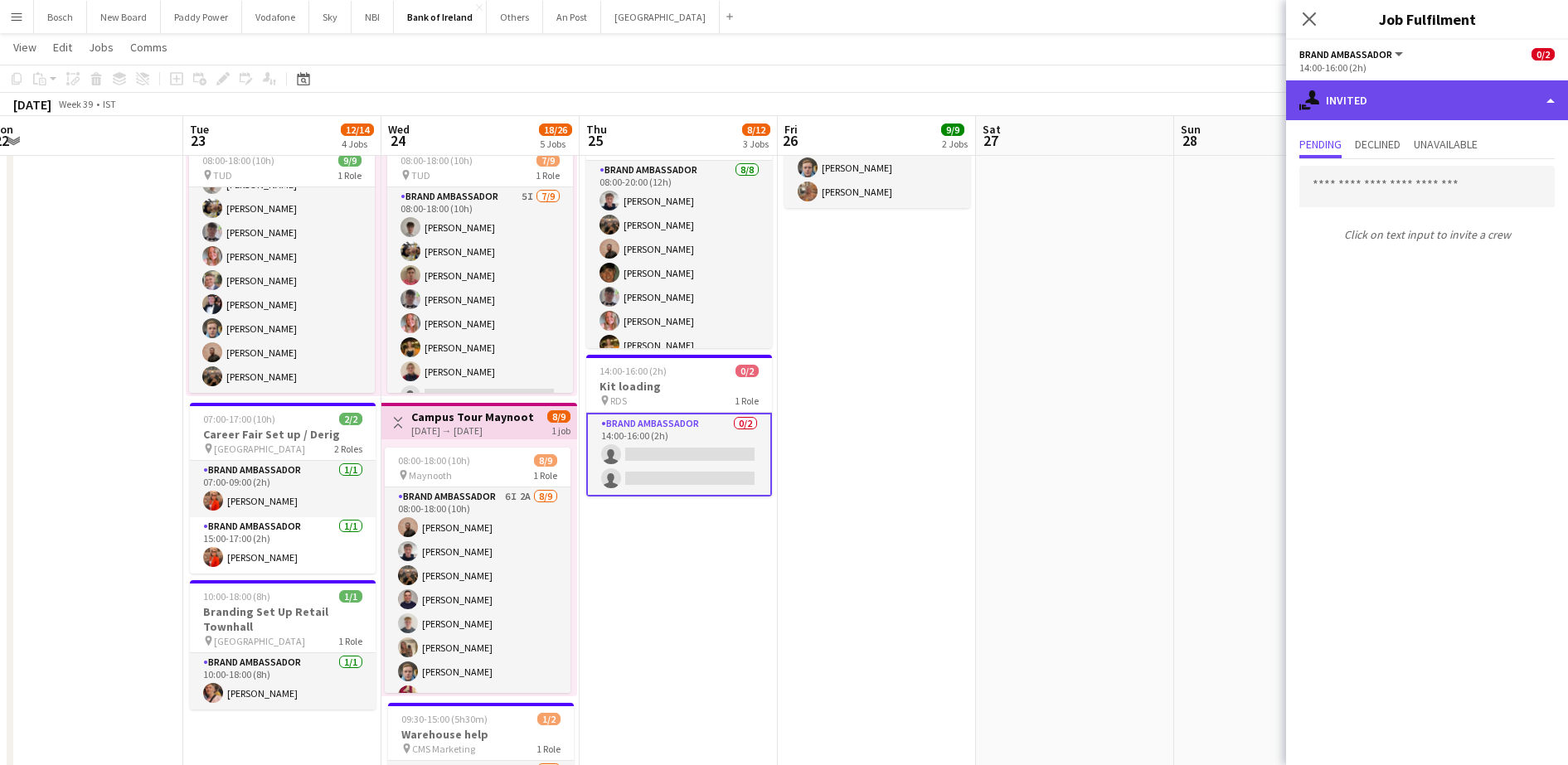
click at [1392, 104] on div "single-neutral-actions-share-1 Invited" at bounding box center [1426, 100] width 282 height 39
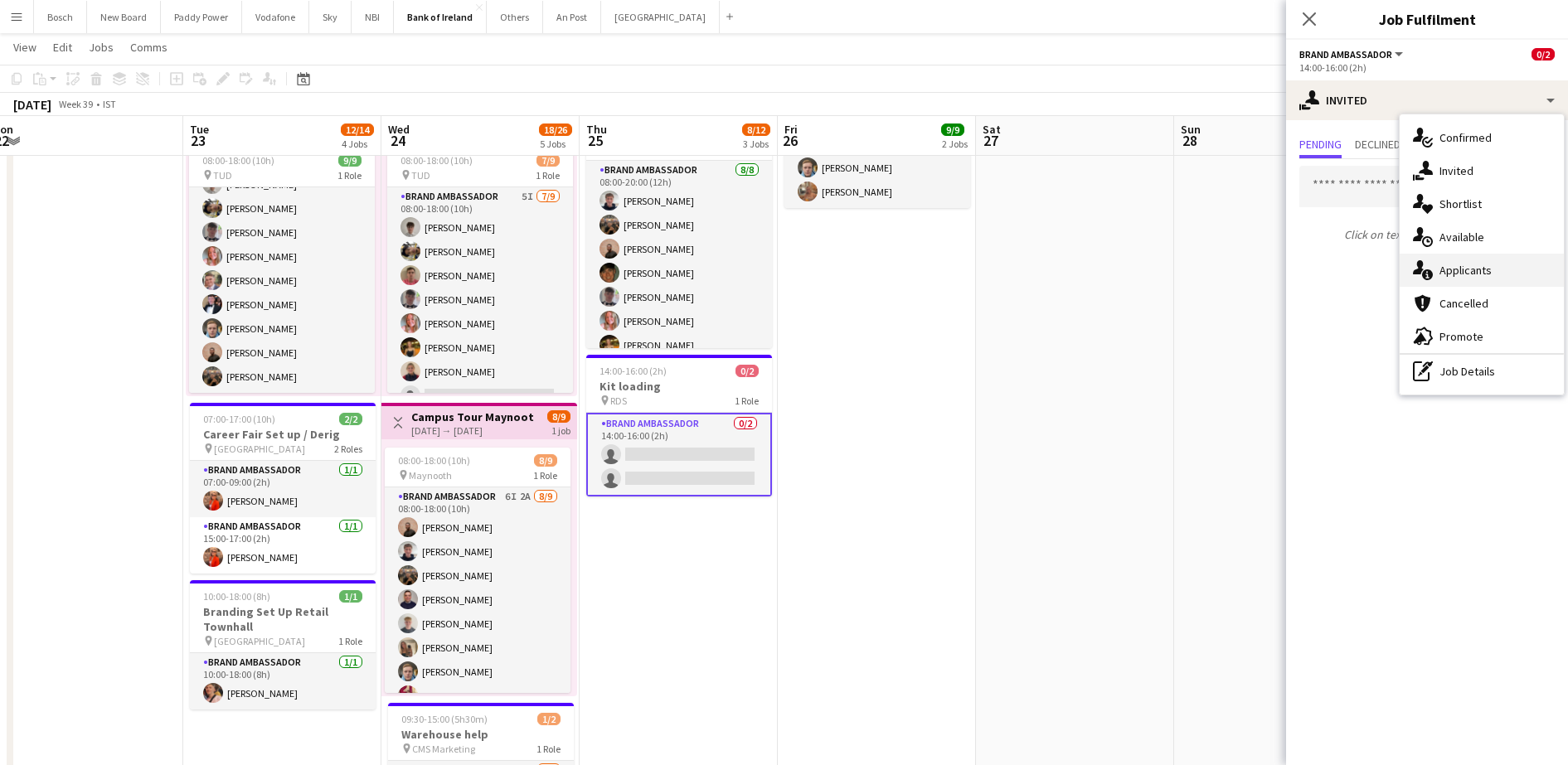
click at [1443, 260] on div "single-neutral-actions-information Applicants" at bounding box center [1481, 269] width 164 height 33
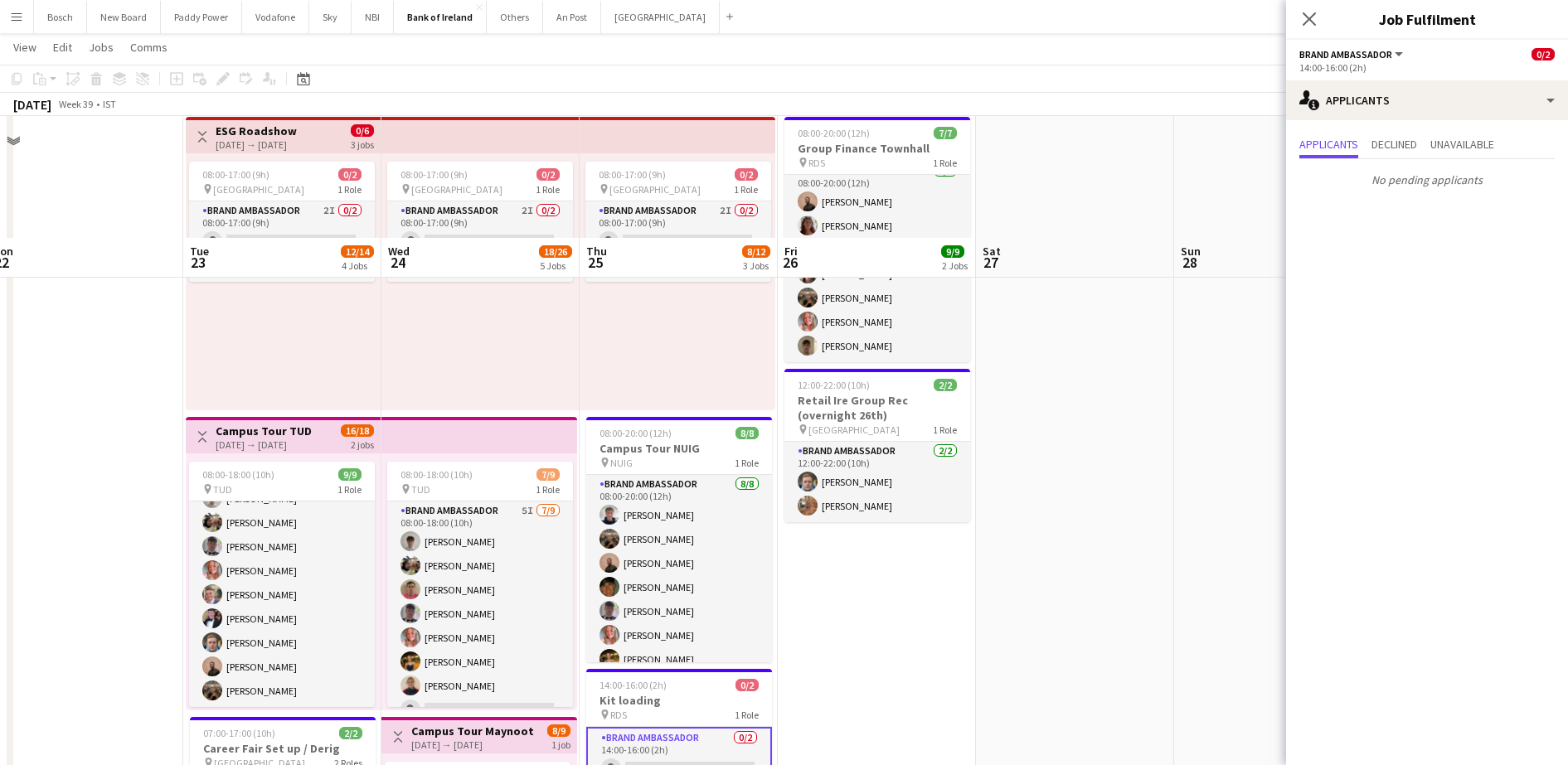
scroll to position [198, 0]
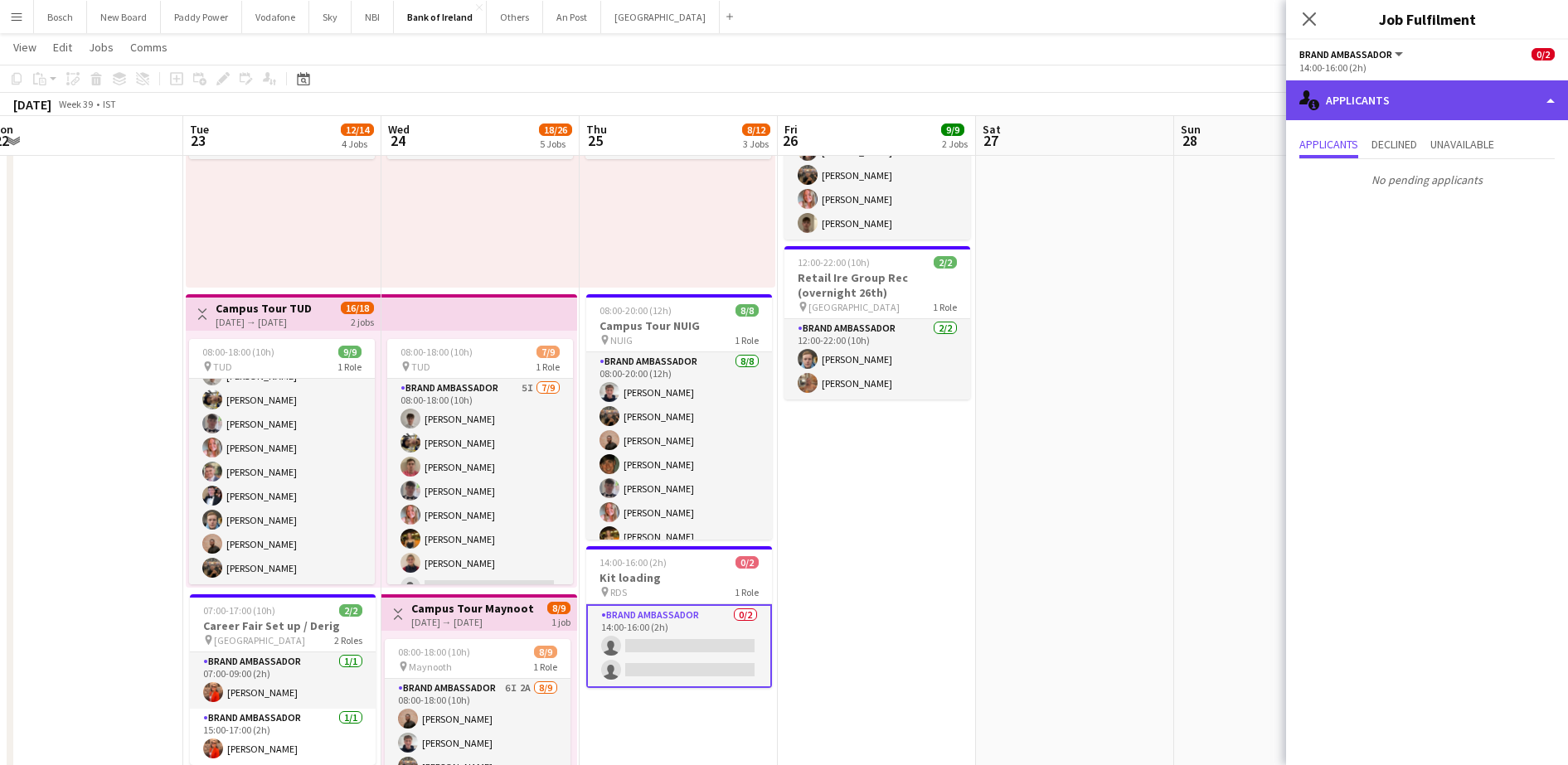
click at [1460, 82] on div "single-neutral-actions-information Applicants" at bounding box center [1426, 100] width 282 height 39
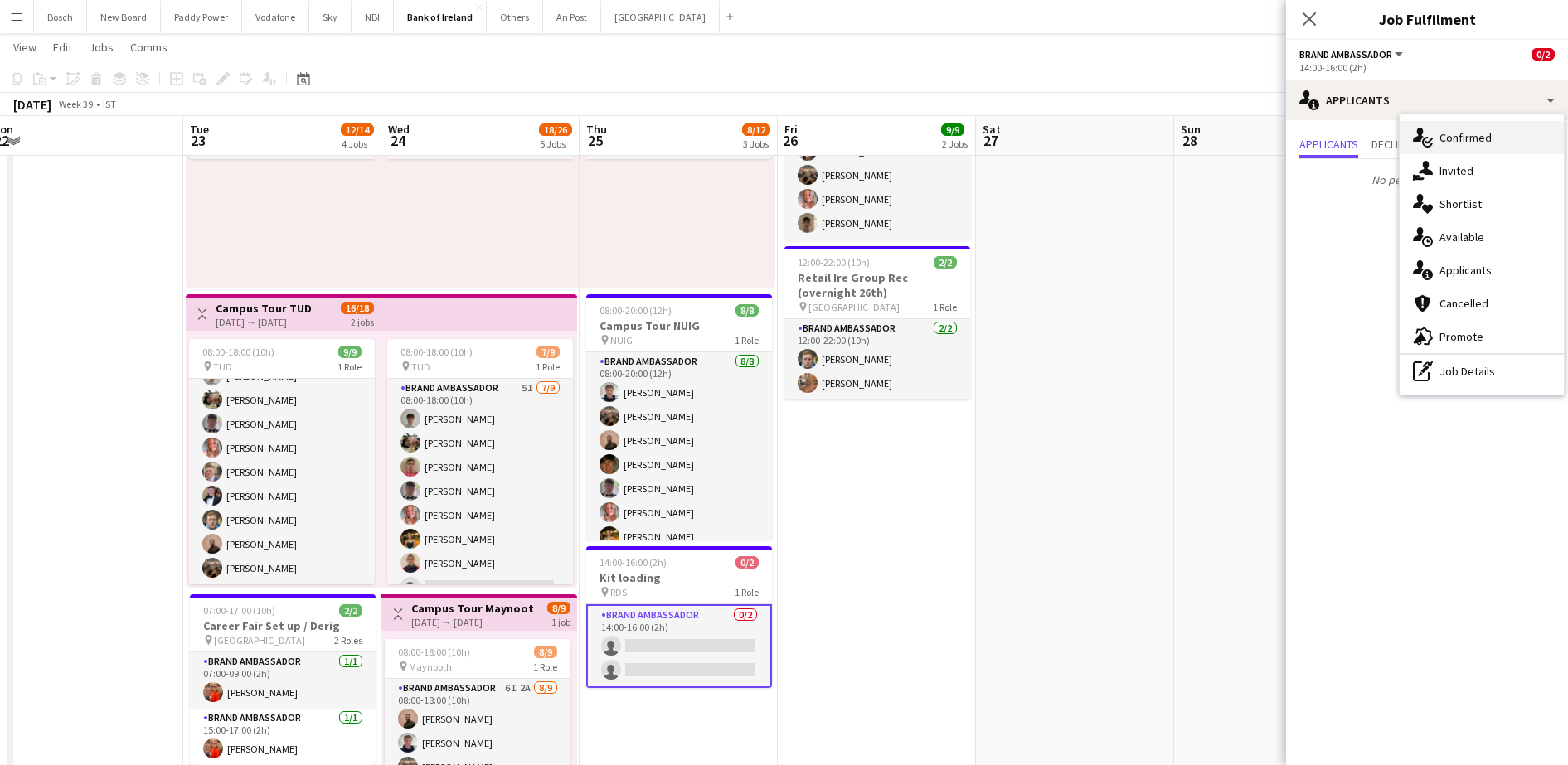
click at [1475, 144] on span "Confirmed" at bounding box center [1466, 138] width 53 height 15
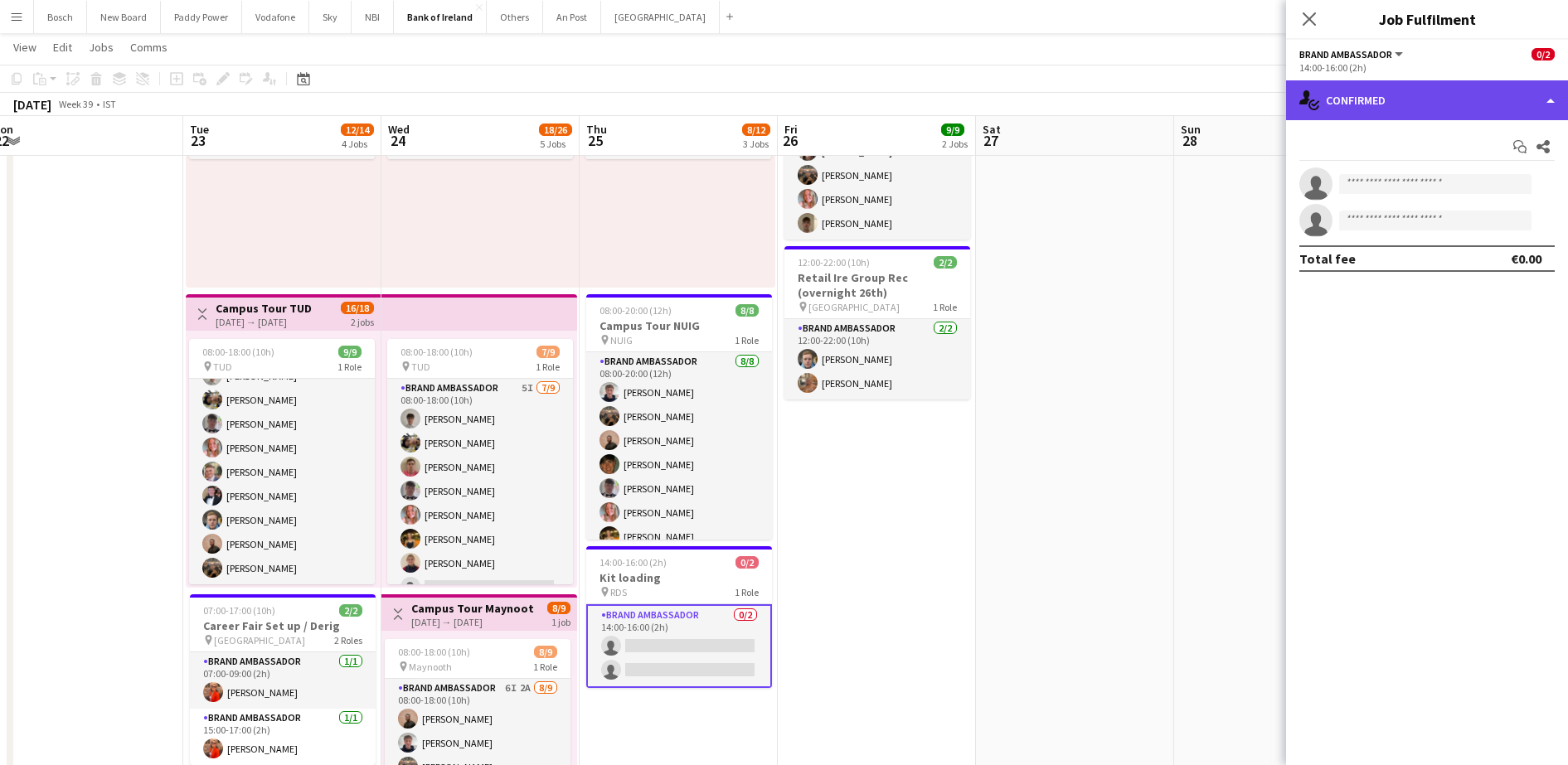
click at [1484, 111] on div "single-neutral-actions-check-2 Confirmed" at bounding box center [1426, 100] width 282 height 39
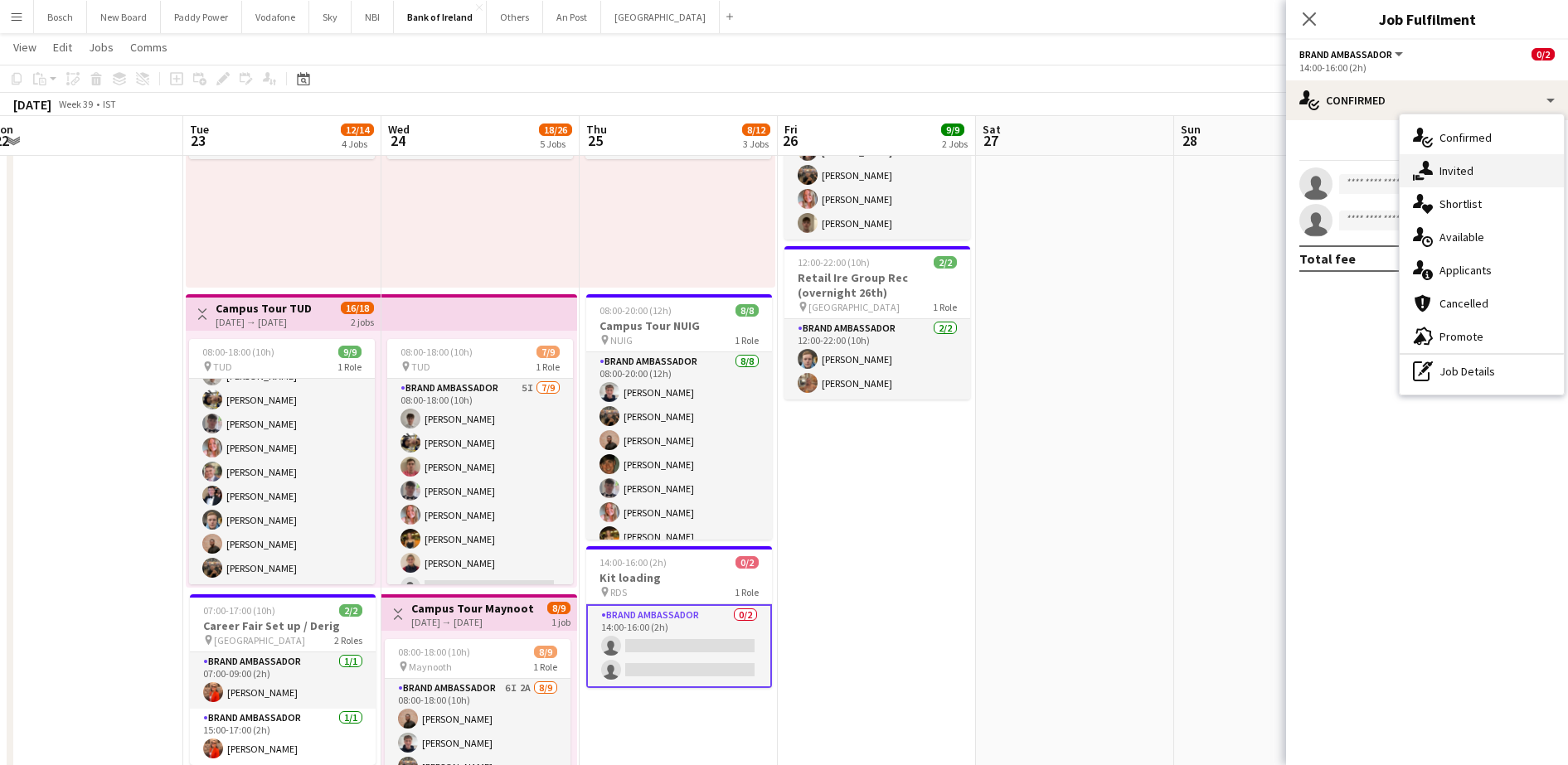
click at [1469, 176] on span "Invited" at bounding box center [1456, 171] width 34 height 15
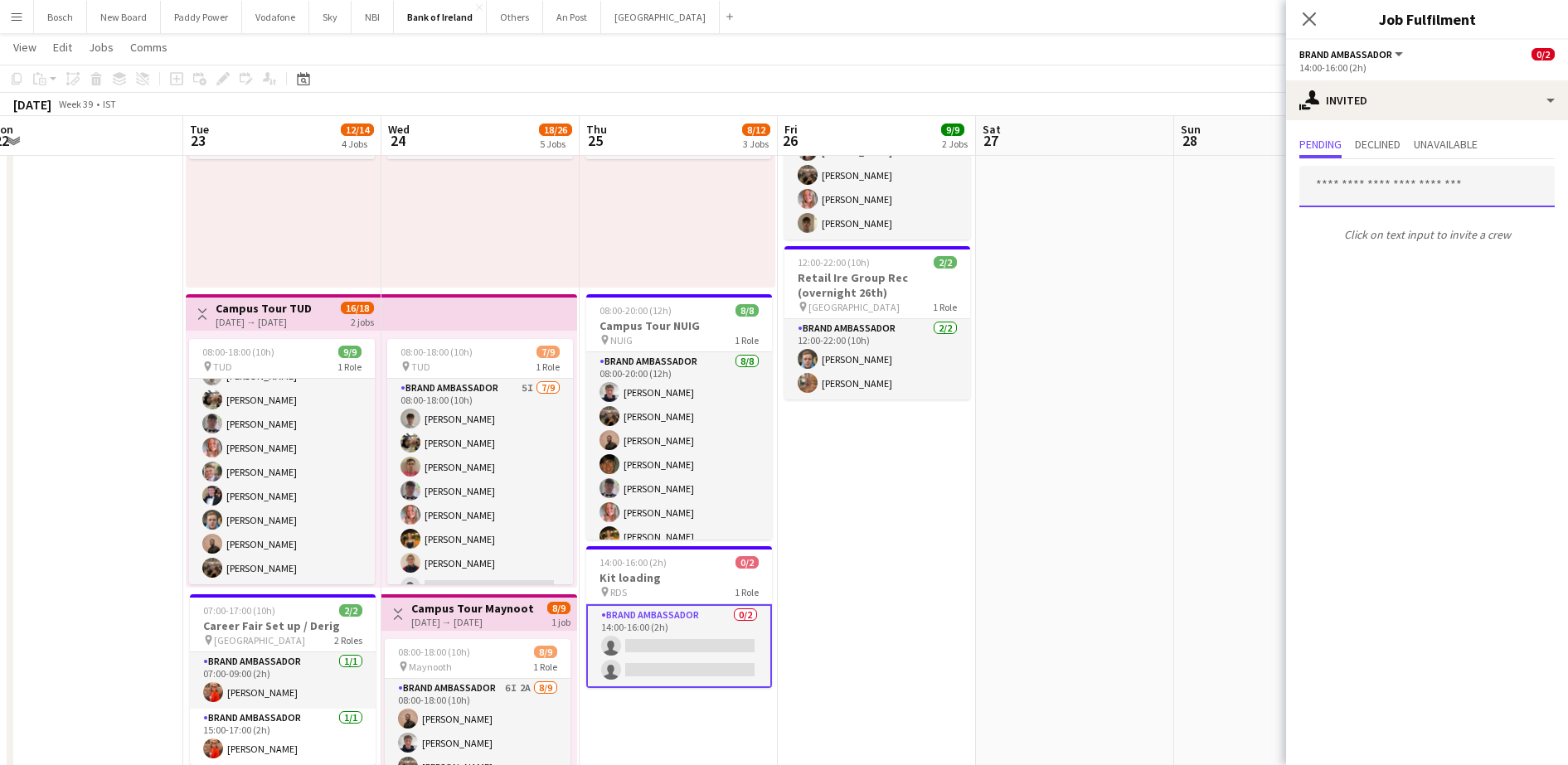
click at [1413, 197] on input "text" at bounding box center [1426, 187] width 255 height 41
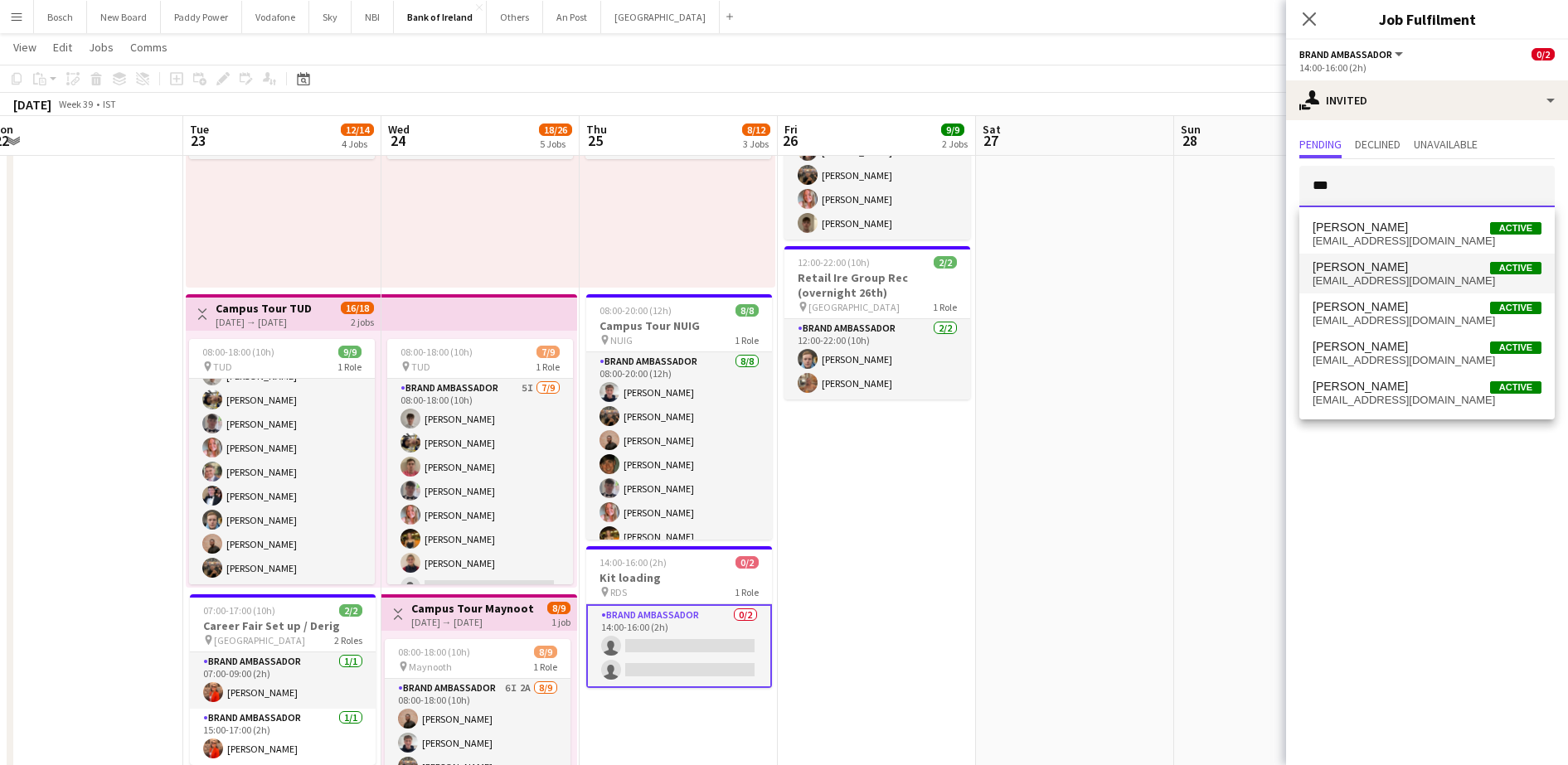
type input "***"
click at [1392, 263] on span "[PERSON_NAME] Active" at bounding box center [1427, 267] width 229 height 14
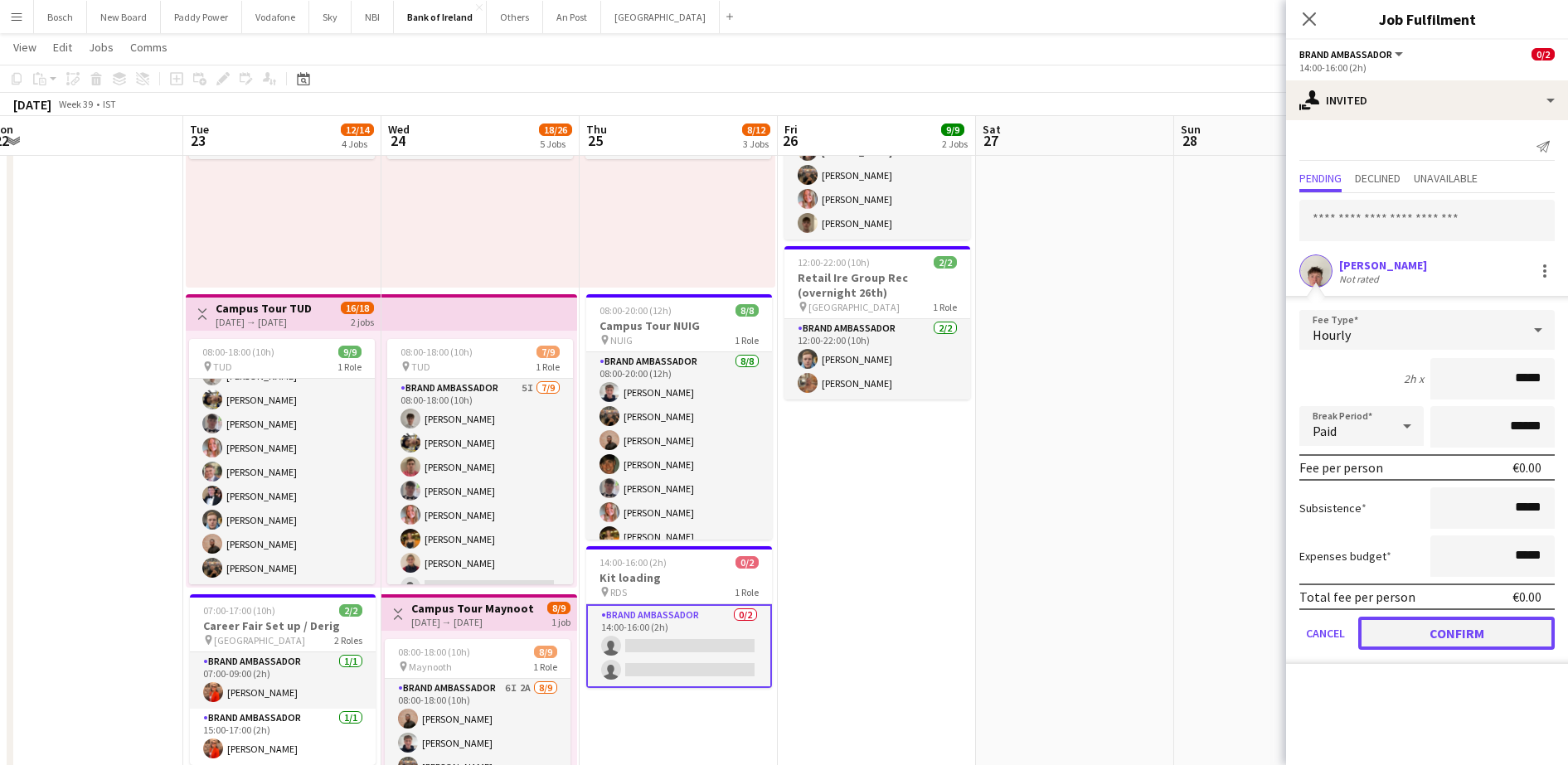
click at [1439, 637] on button "Confirm" at bounding box center [1455, 633] width 196 height 33
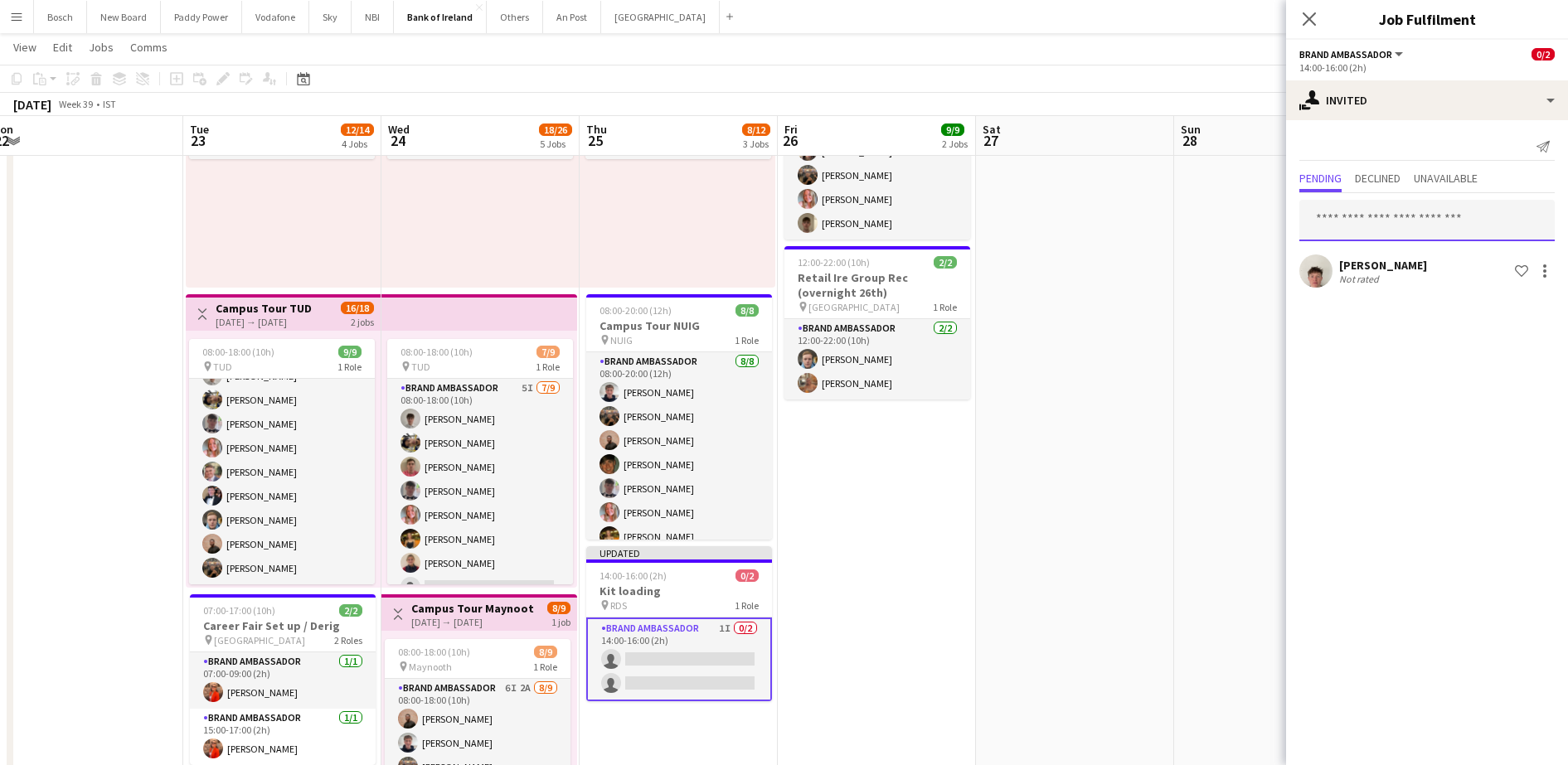
click at [1392, 215] on input "text" at bounding box center [1426, 221] width 255 height 41
type input "***"
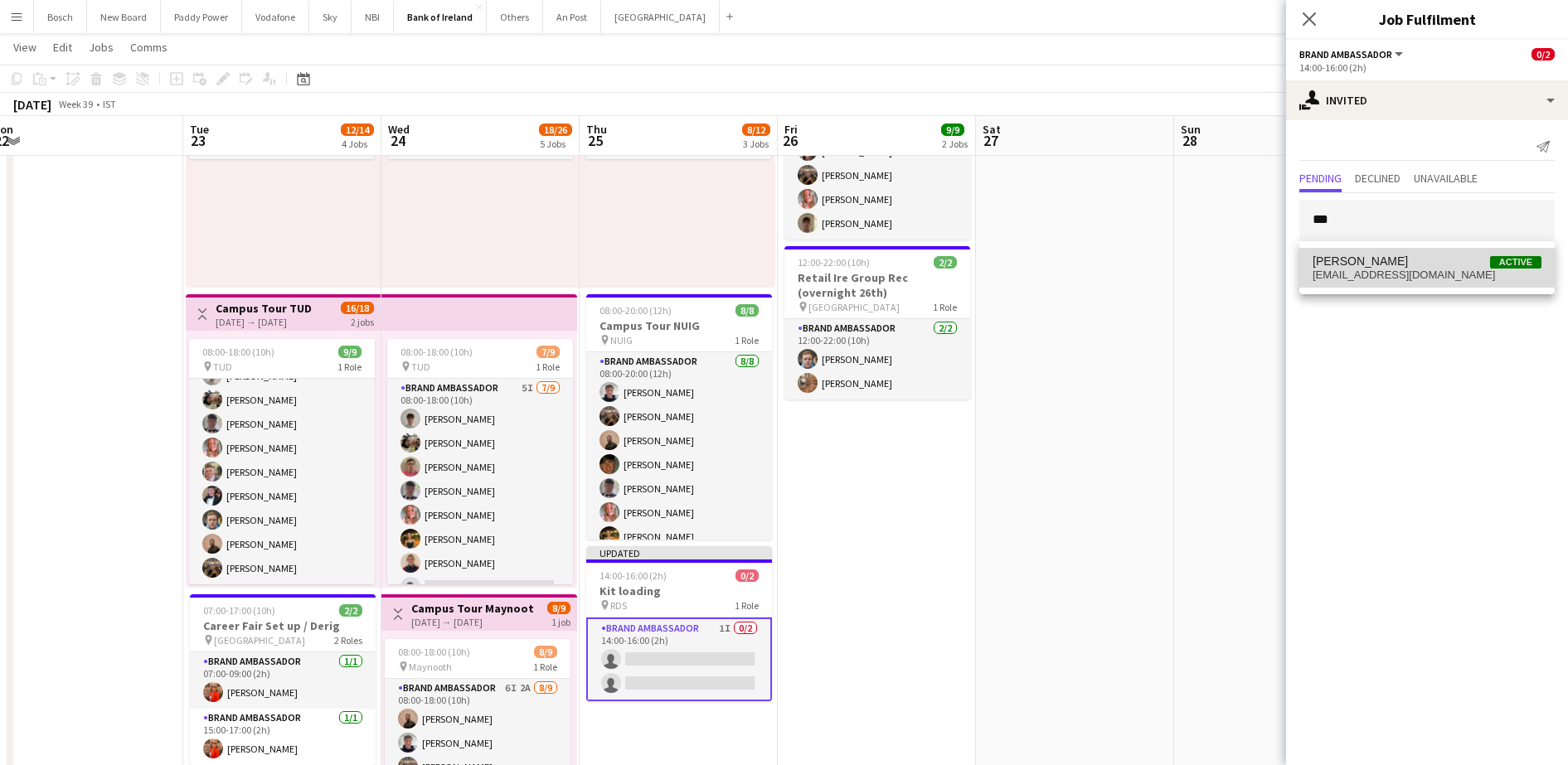
click at [1385, 278] on span "[EMAIL_ADDRESS][DOMAIN_NAME]" at bounding box center [1427, 275] width 229 height 13
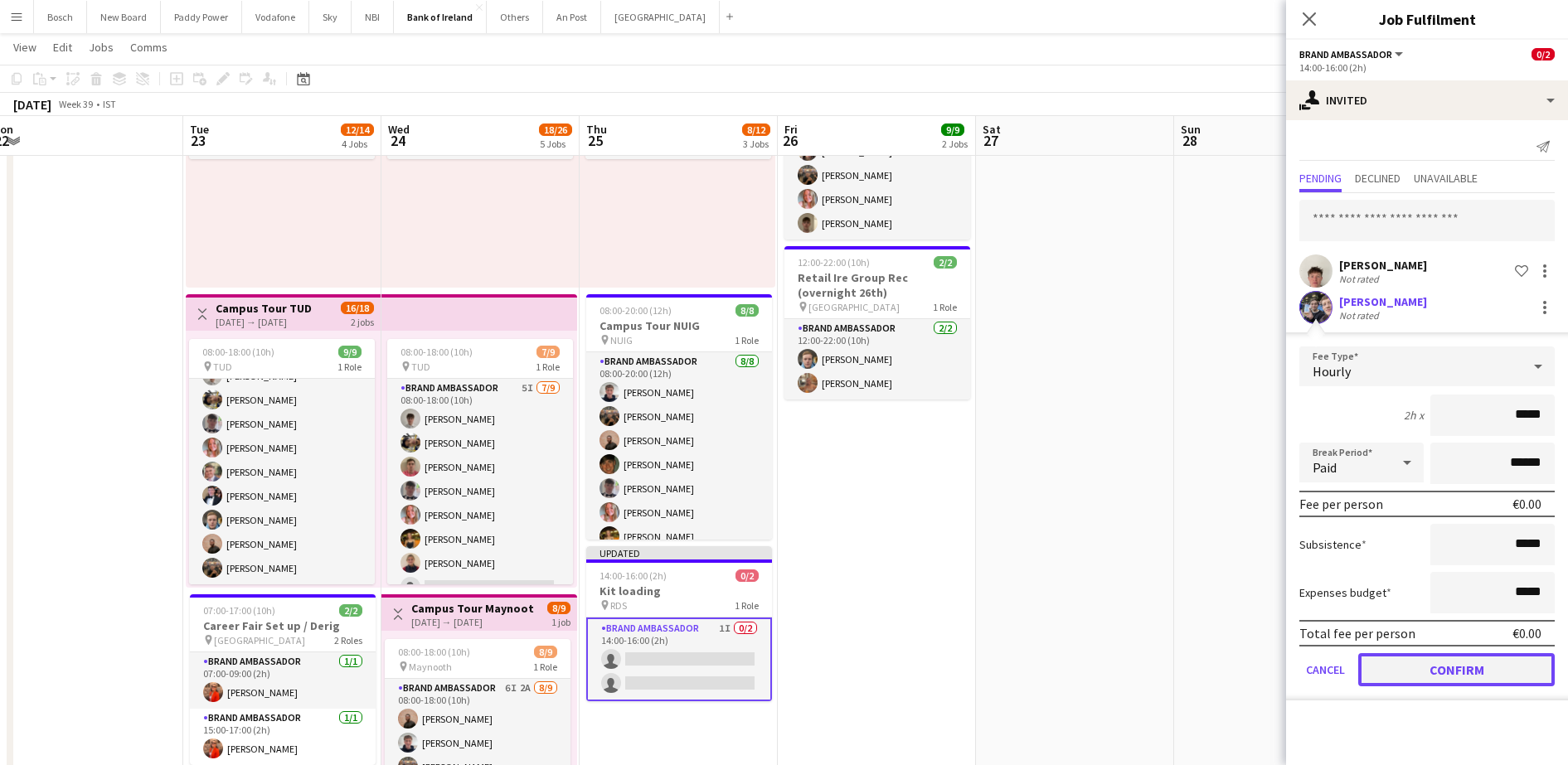
click at [1418, 683] on button "Confirm" at bounding box center [1455, 669] width 196 height 33
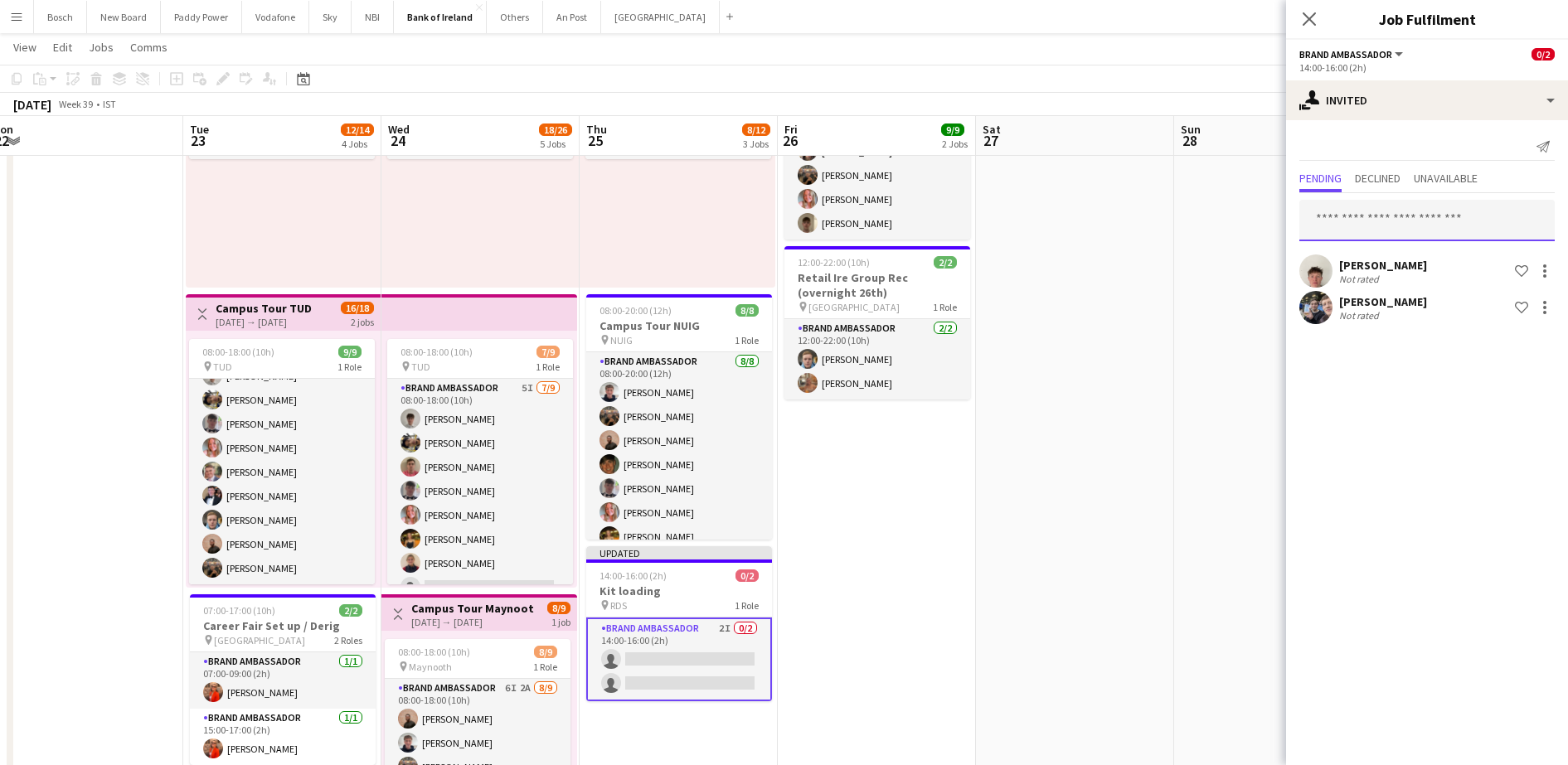
click at [1392, 214] on input "text" at bounding box center [1426, 221] width 255 height 41
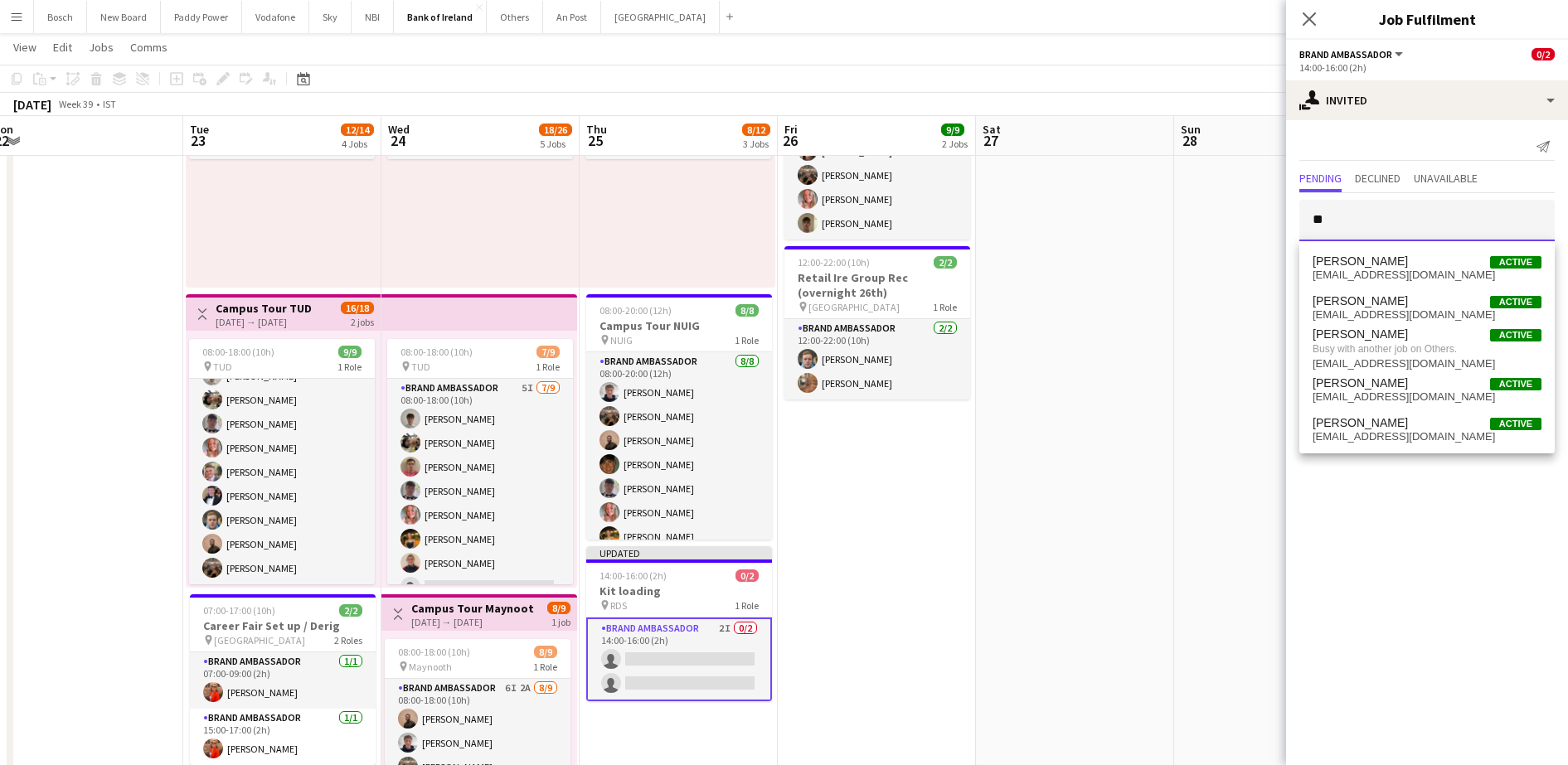
type input "*"
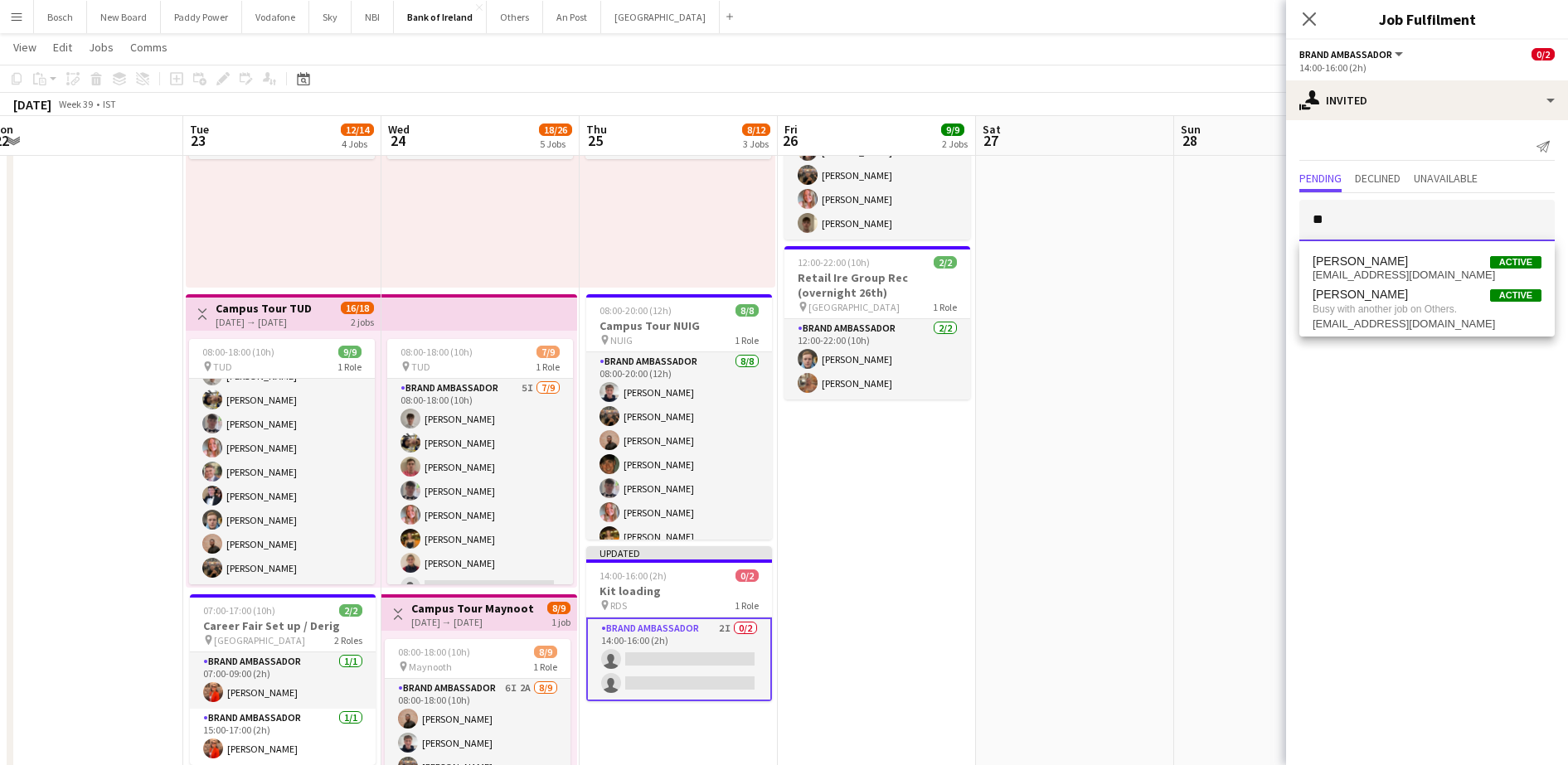
type input "*"
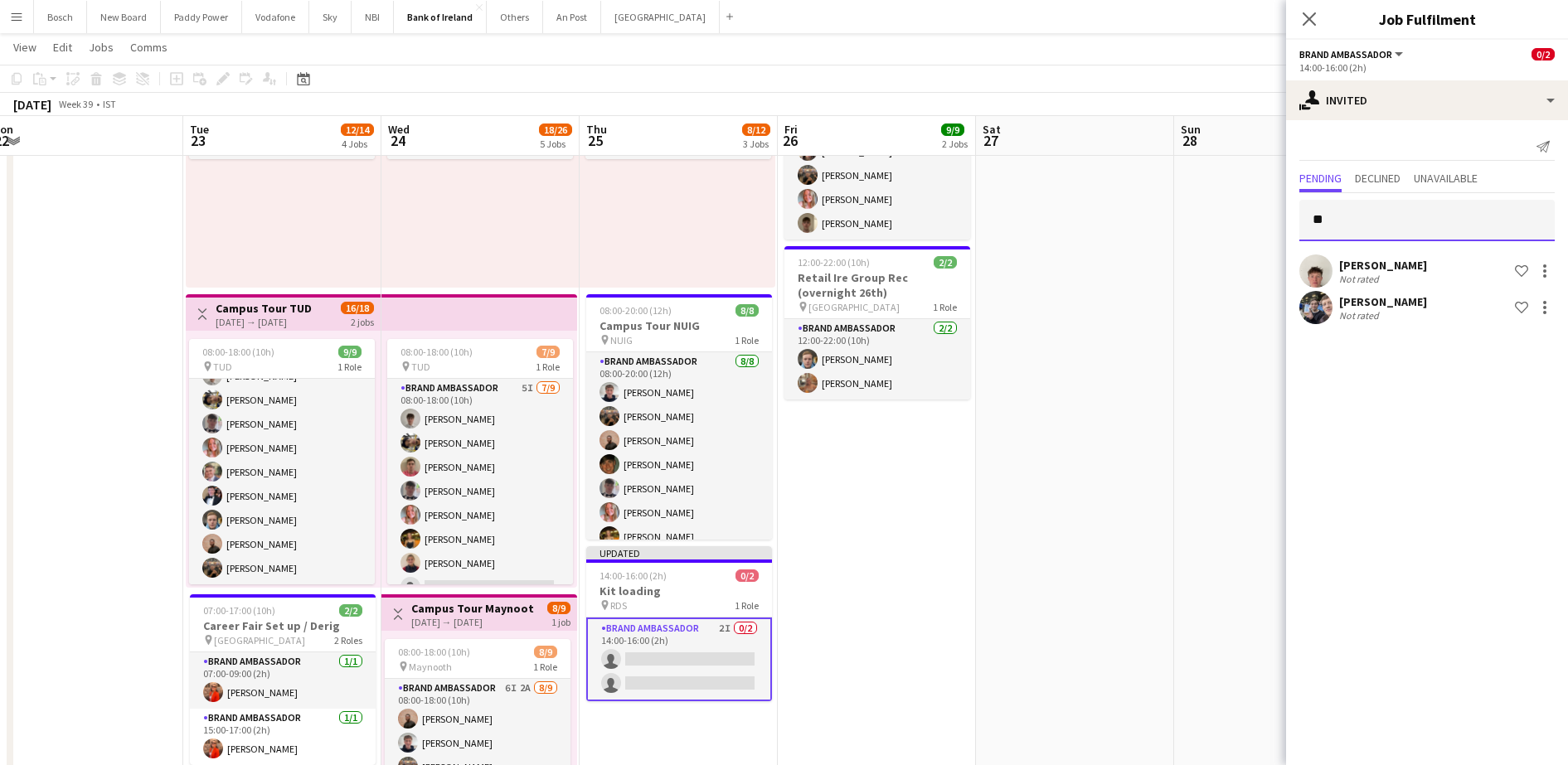
type input "*"
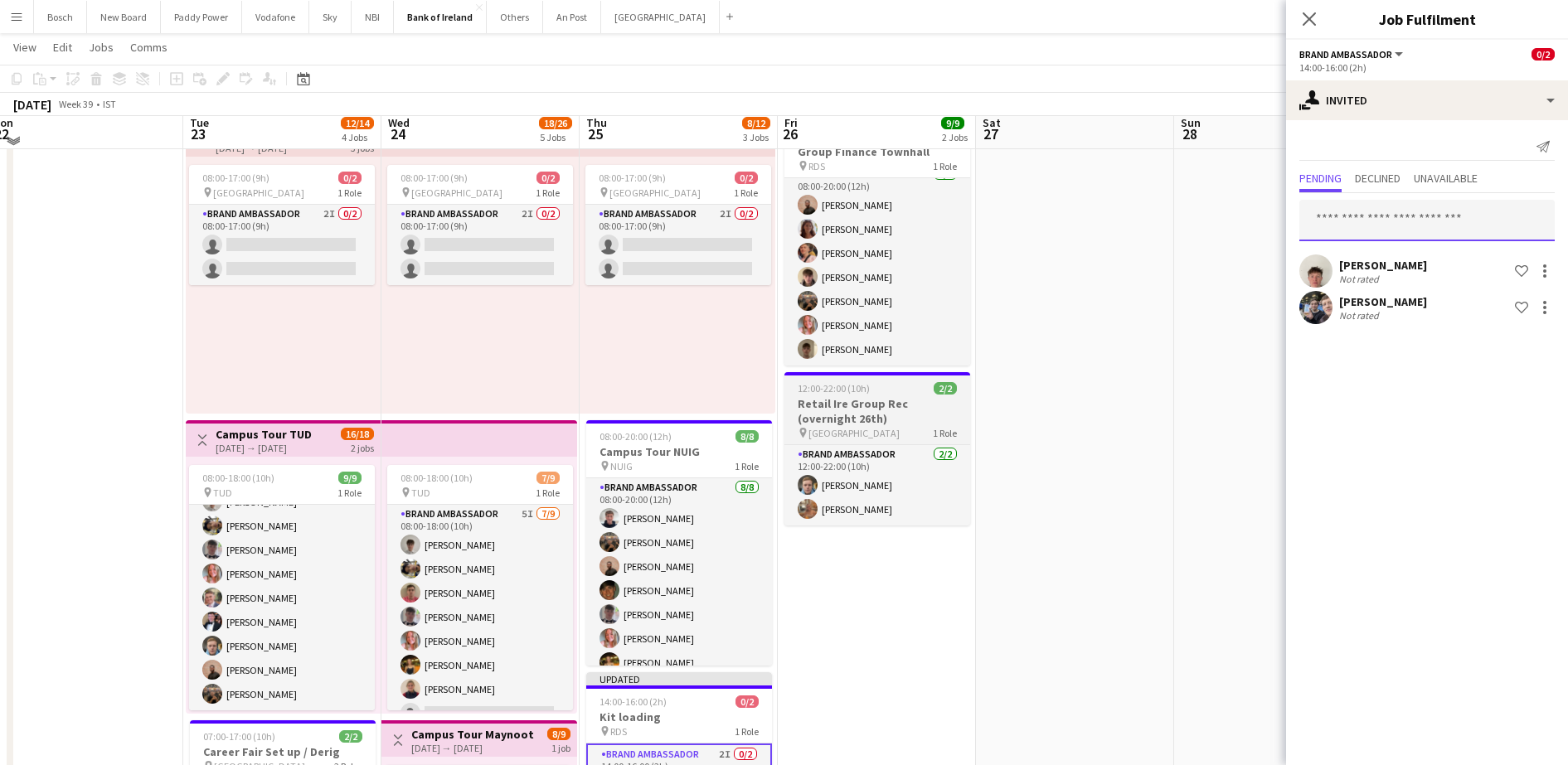
scroll to position [66, 0]
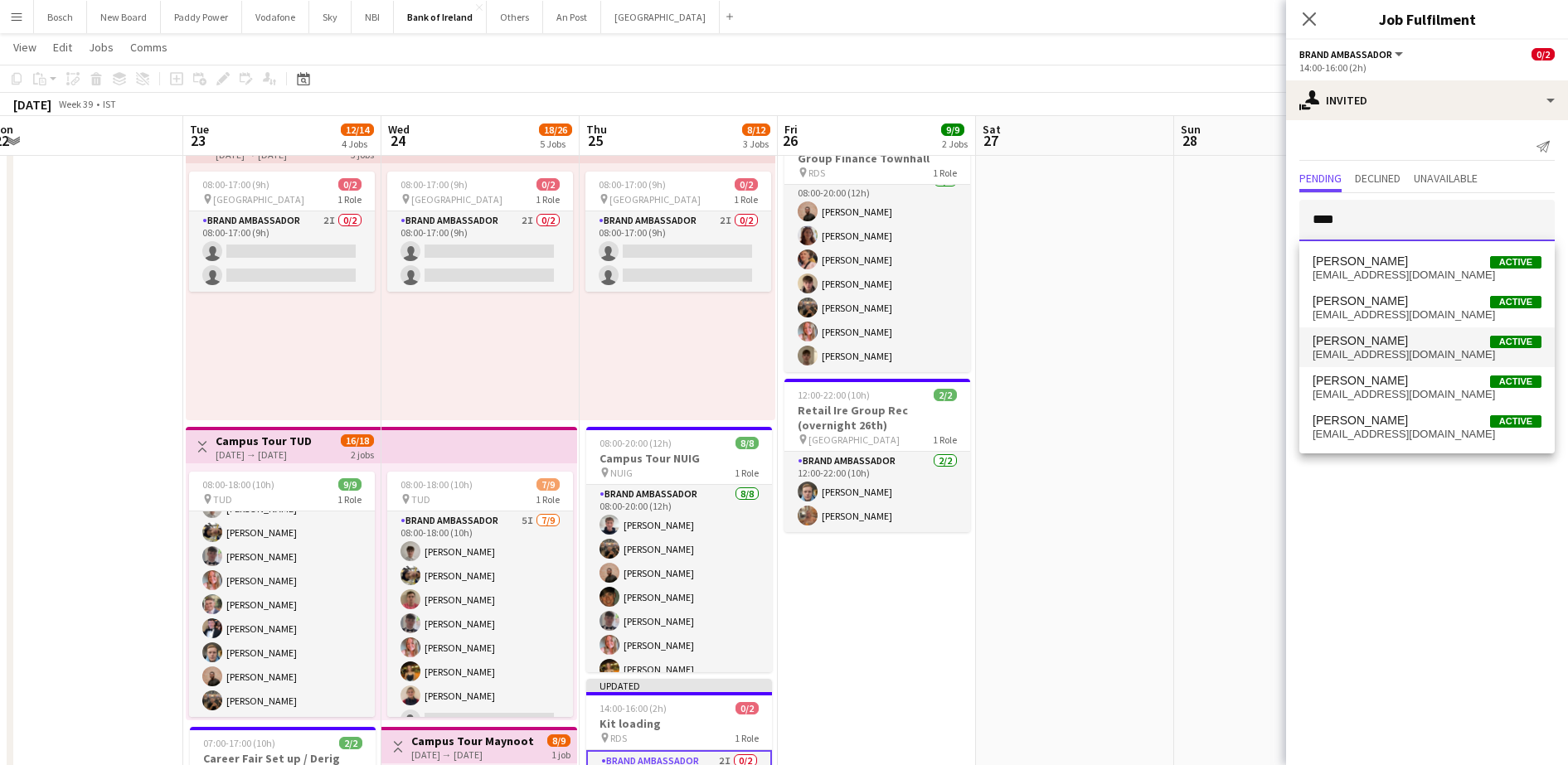
type input "****"
click at [1327, 365] on mat-option "[PERSON_NAME] Active [EMAIL_ADDRESS][DOMAIN_NAME]" at bounding box center [1426, 347] width 255 height 39
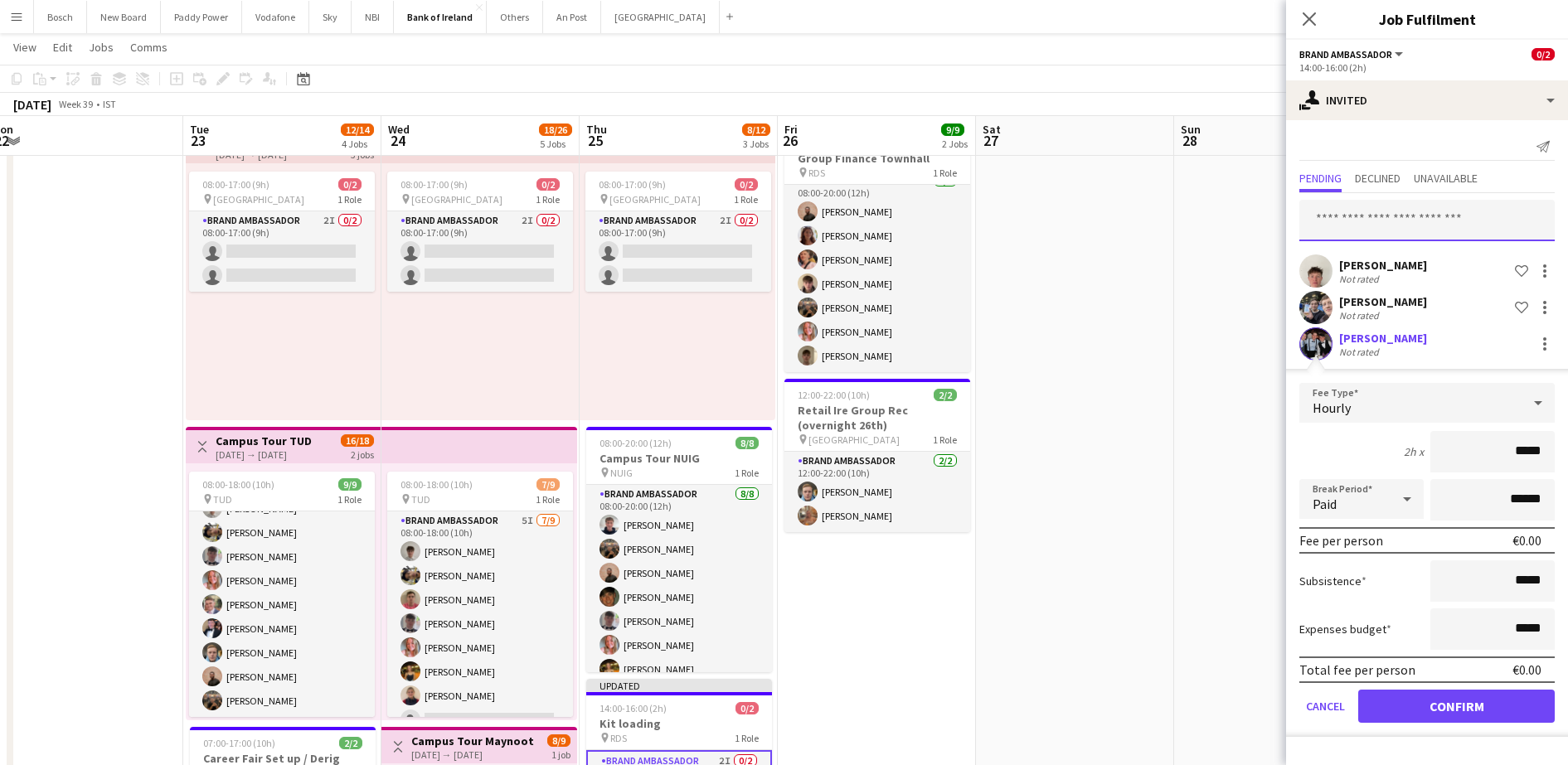
click at [1482, 222] on input "text" at bounding box center [1426, 221] width 255 height 41
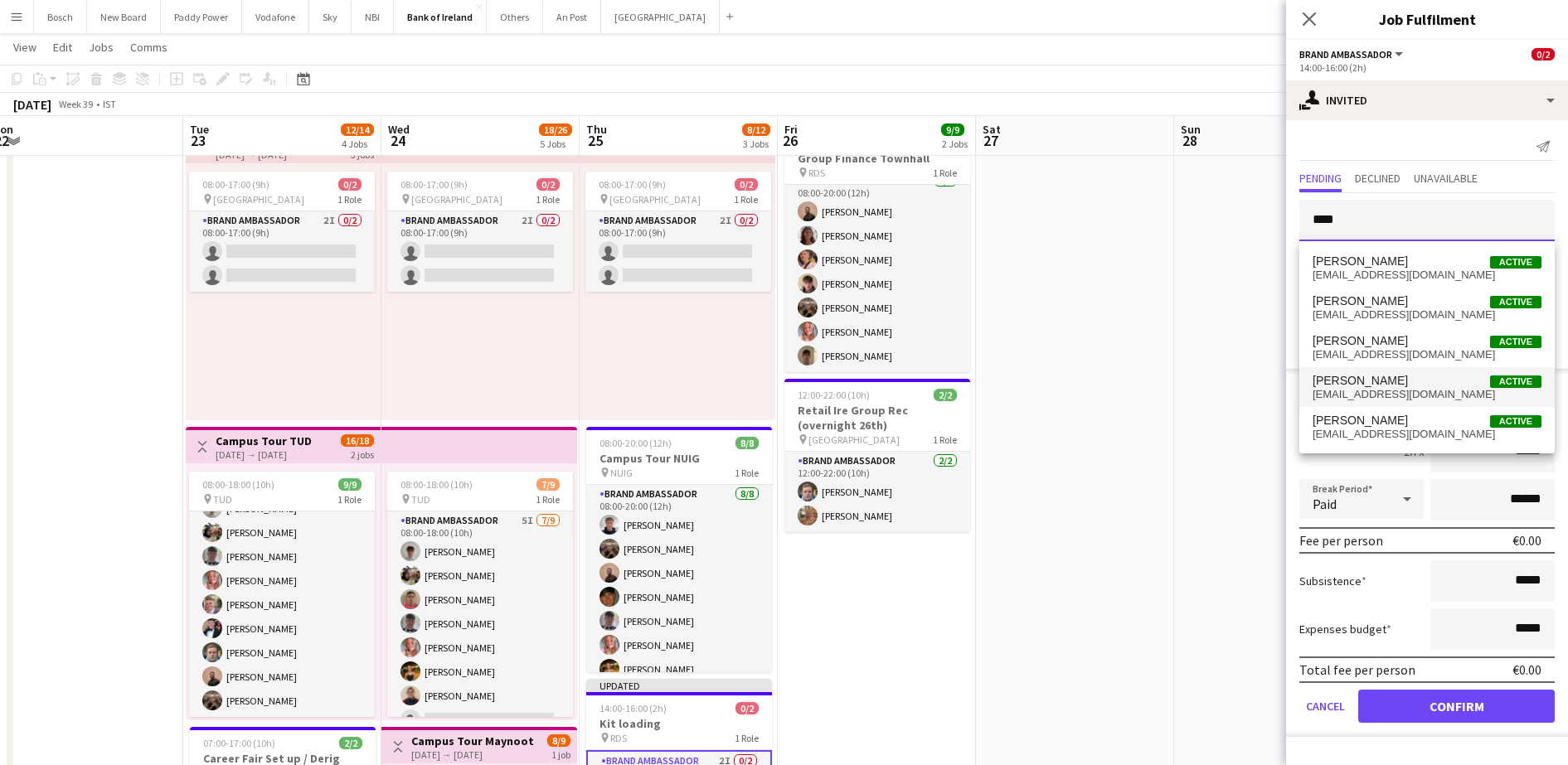
type input "****"
click at [1396, 395] on span "[EMAIL_ADDRESS][DOMAIN_NAME]" at bounding box center [1427, 394] width 229 height 13
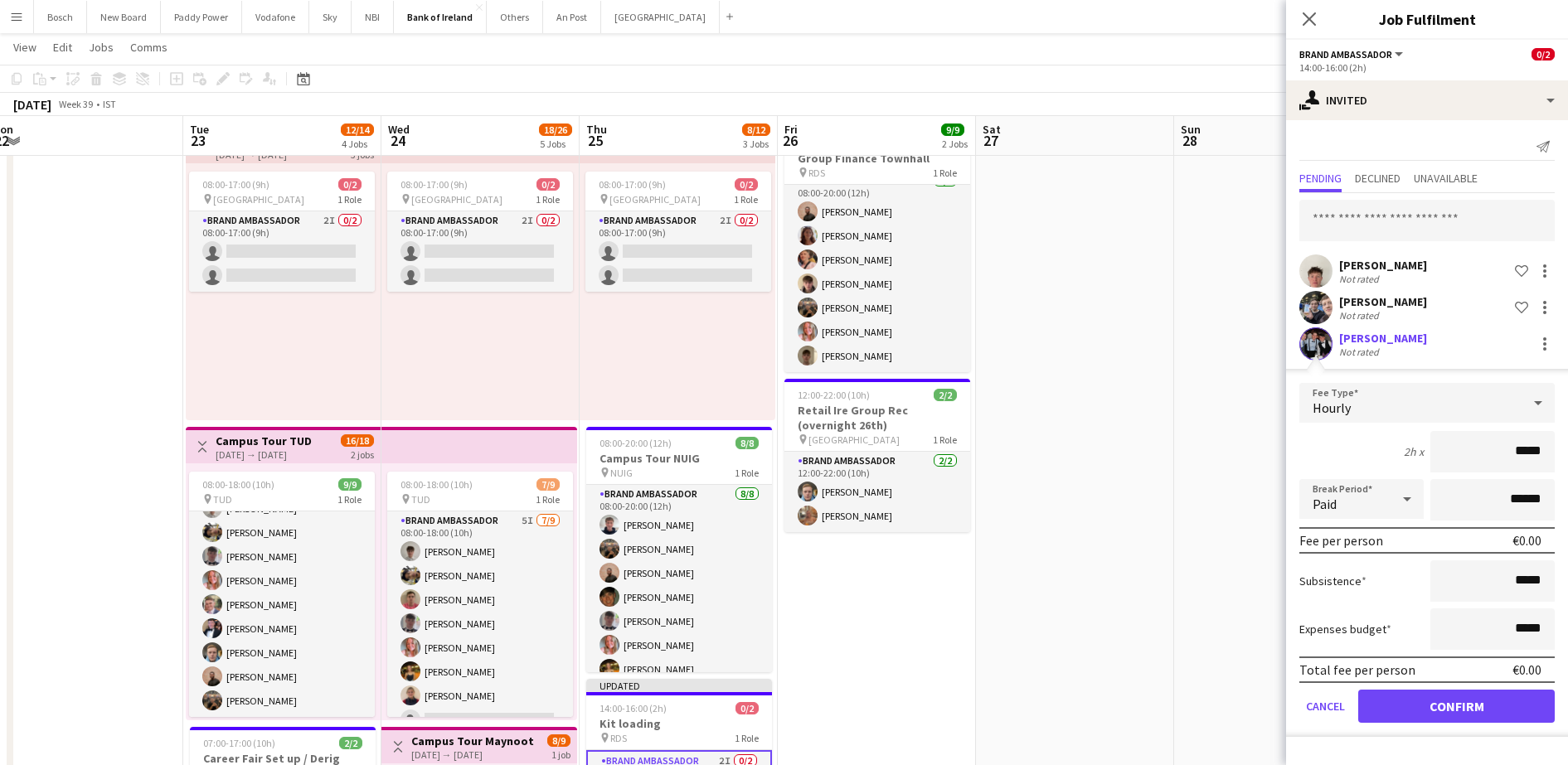
scroll to position [25, 0]
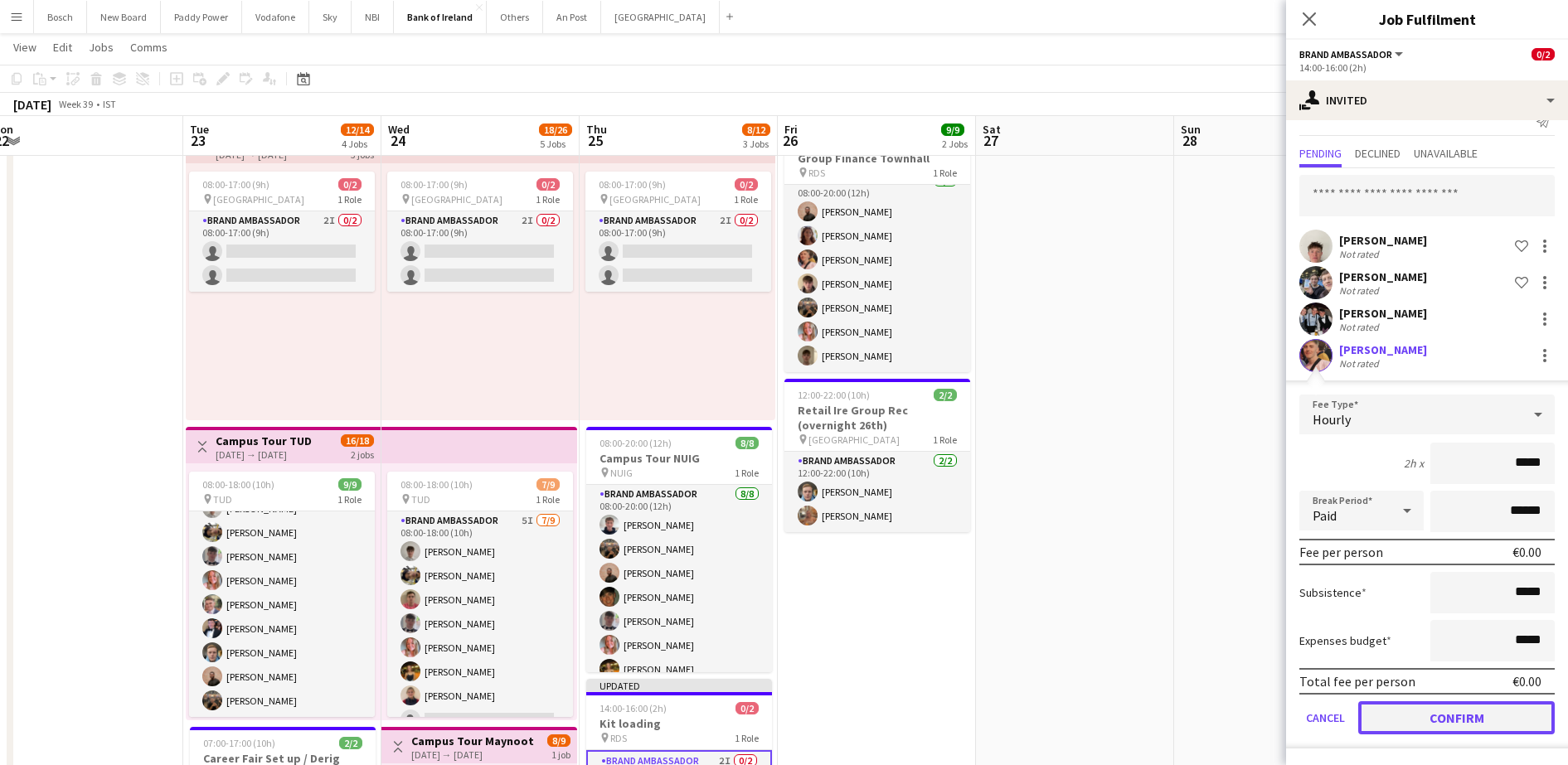
click at [1432, 721] on button "Confirm" at bounding box center [1455, 717] width 196 height 33
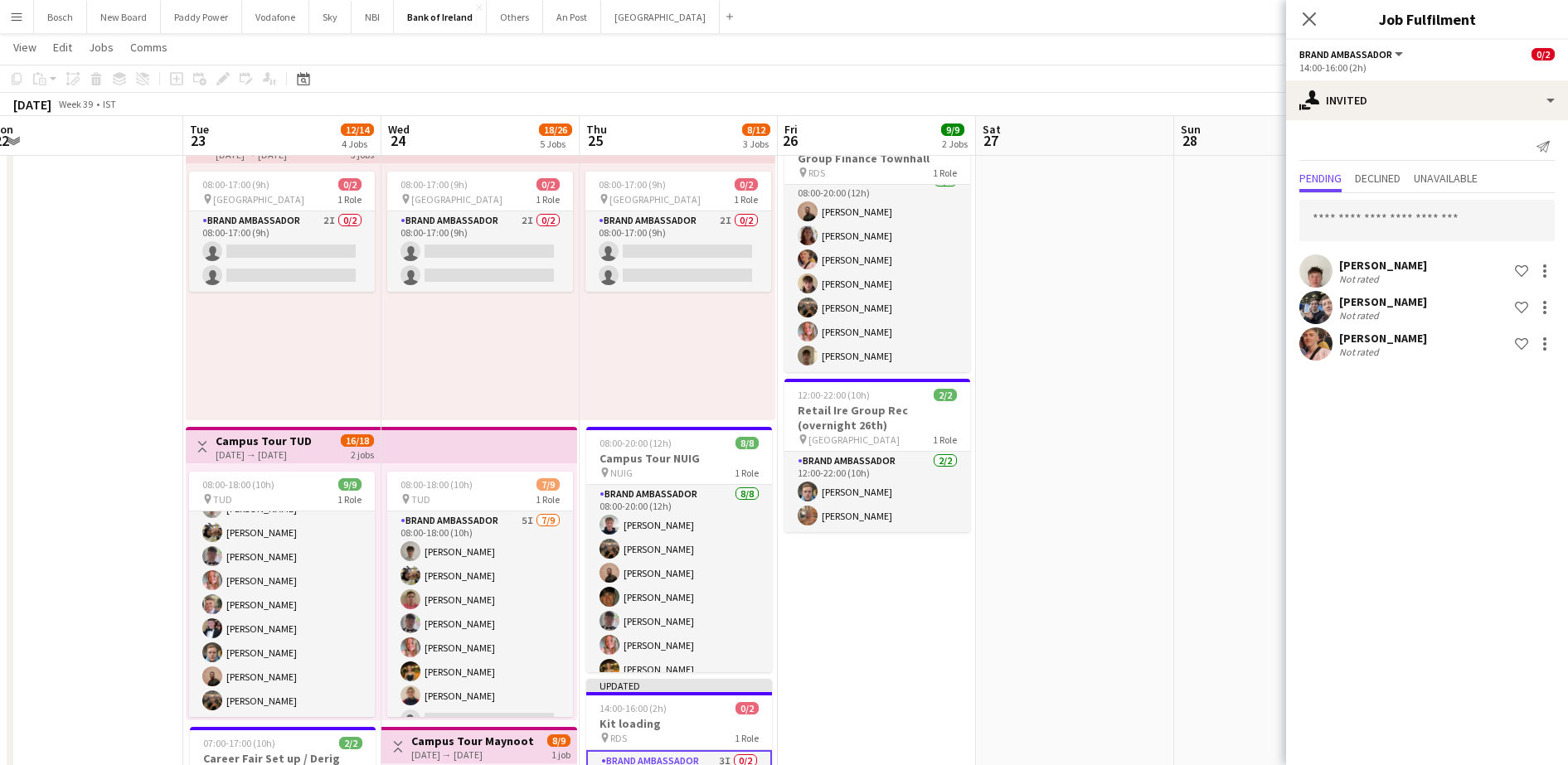
scroll to position [0, 0]
click at [1230, 73] on app-toolbar "Copy Paste Paste Ctrl+V Paste with crew Ctrl+Shift+V Paste linked Job [GEOGRAPH…" at bounding box center [784, 79] width 1568 height 28
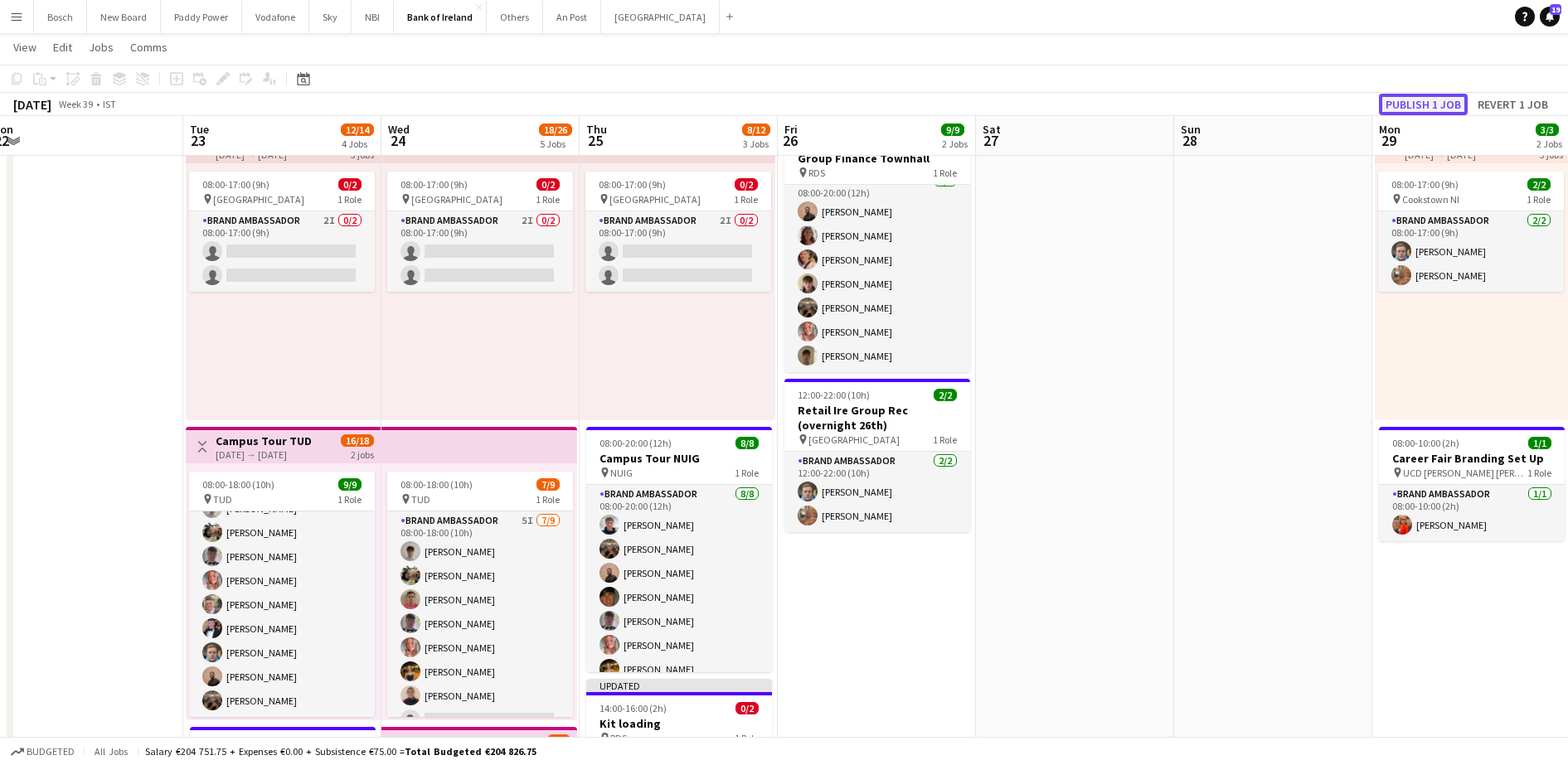
click at [1401, 94] on button "Publish 1 job" at bounding box center [1423, 104] width 89 height 22
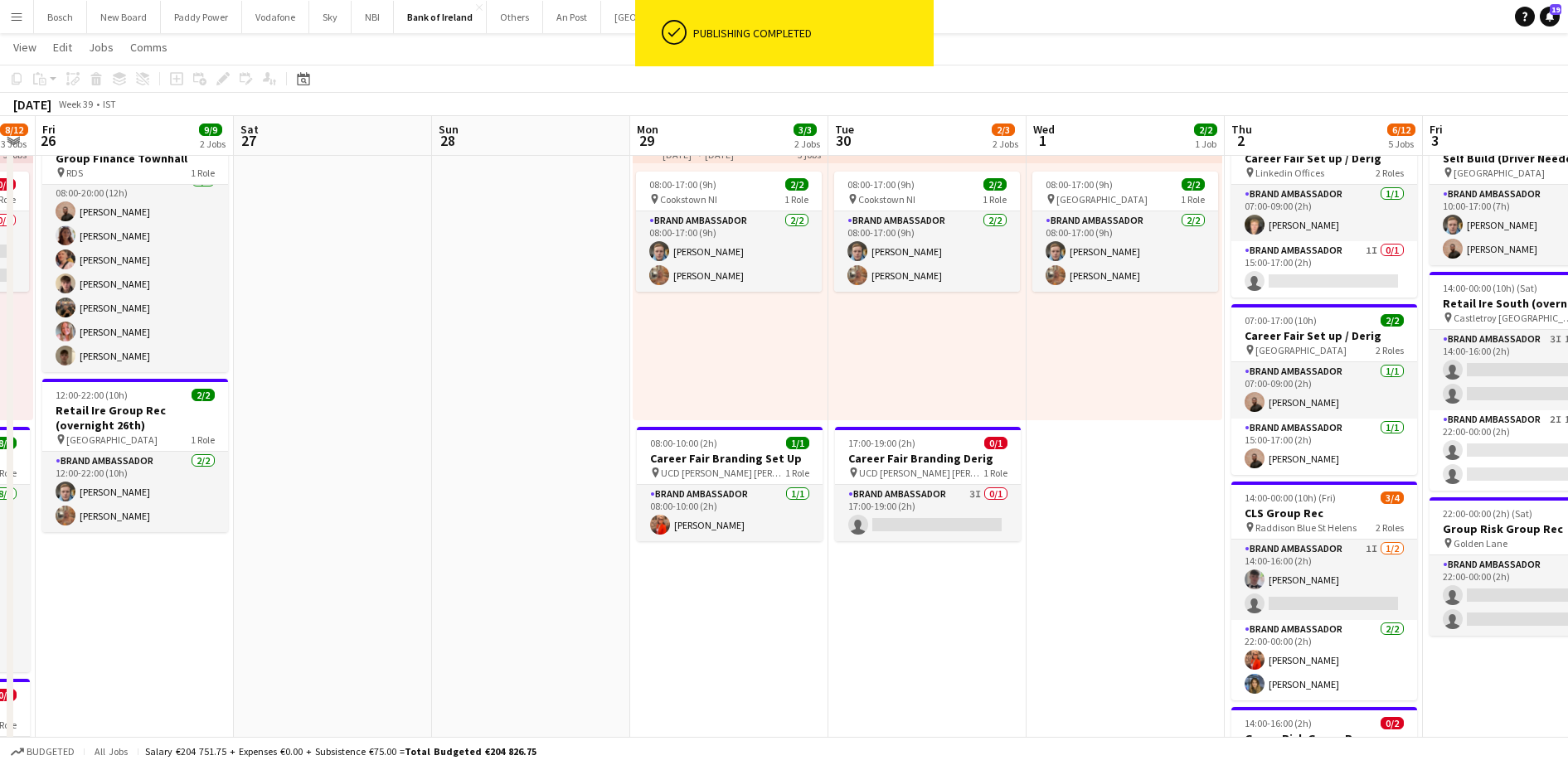
scroll to position [0, 517]
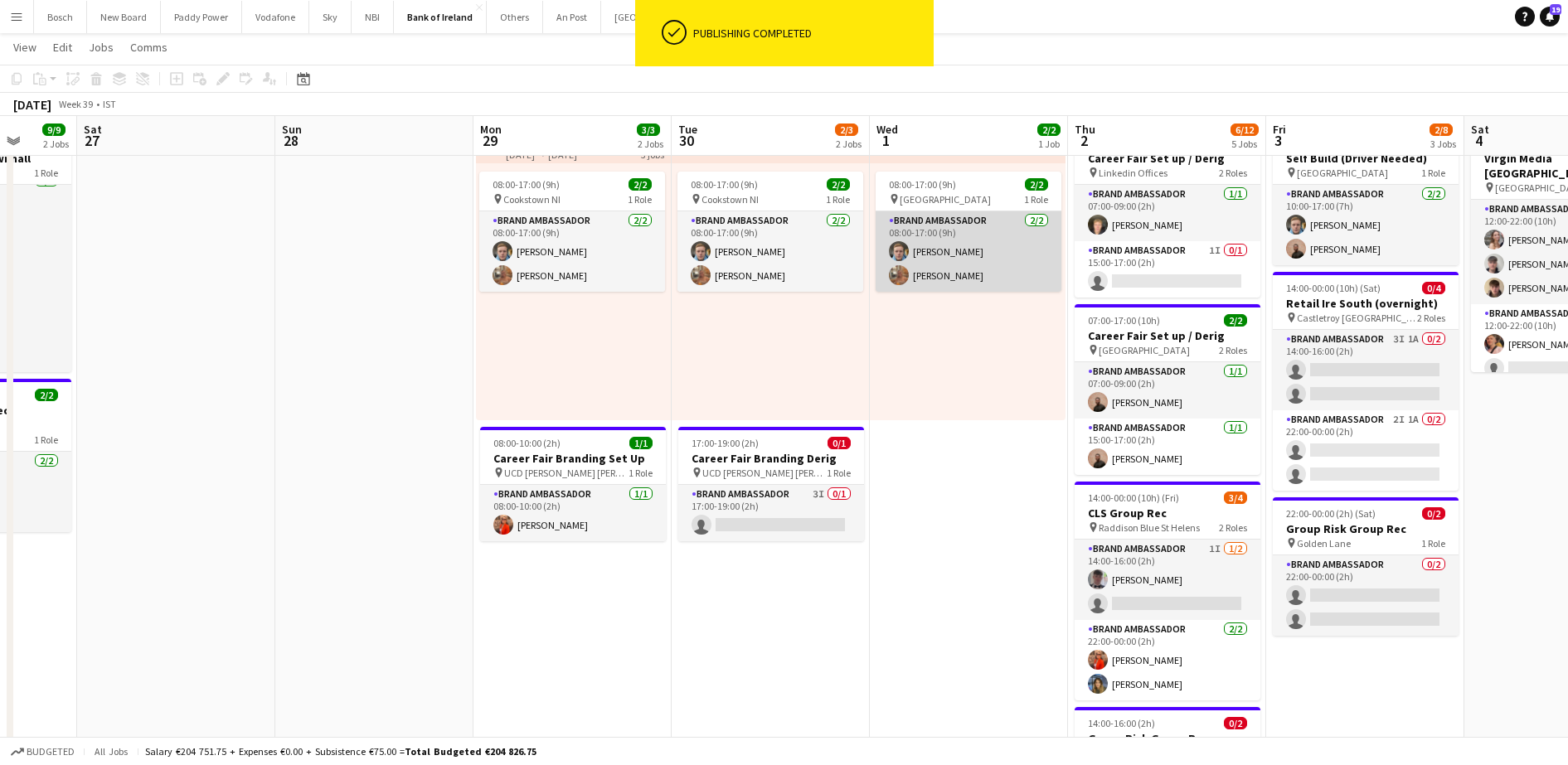
click at [875, 247] on app-card-role "Brand Ambassador [DATE] 08:00-17:00 (9h) [PERSON_NAME] [PERSON_NAME]" at bounding box center [968, 252] width 186 height 81
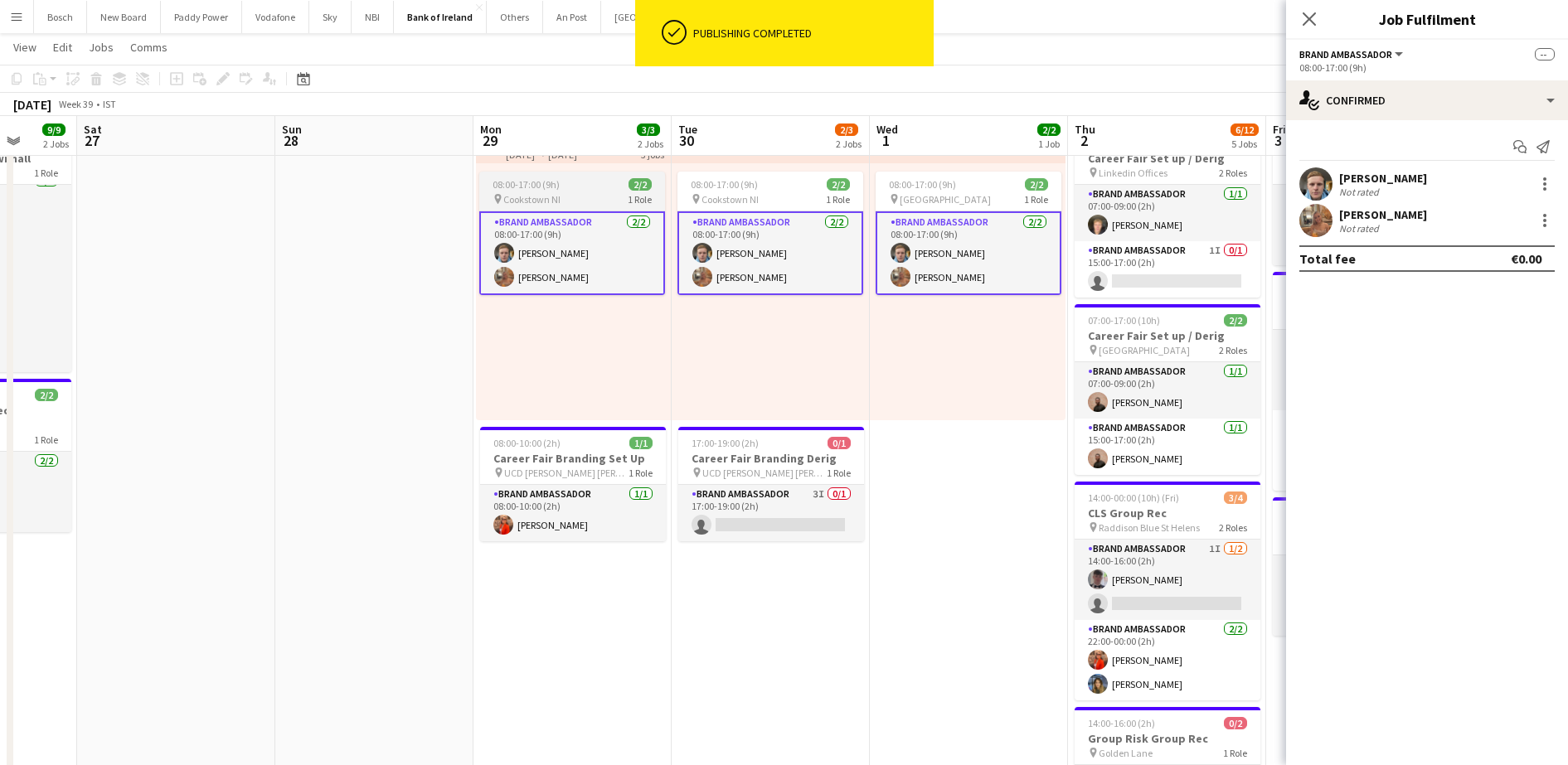
click at [612, 201] on div "pin [GEOGRAPHIC_DATA] NI 1 Role" at bounding box center [572, 199] width 186 height 13
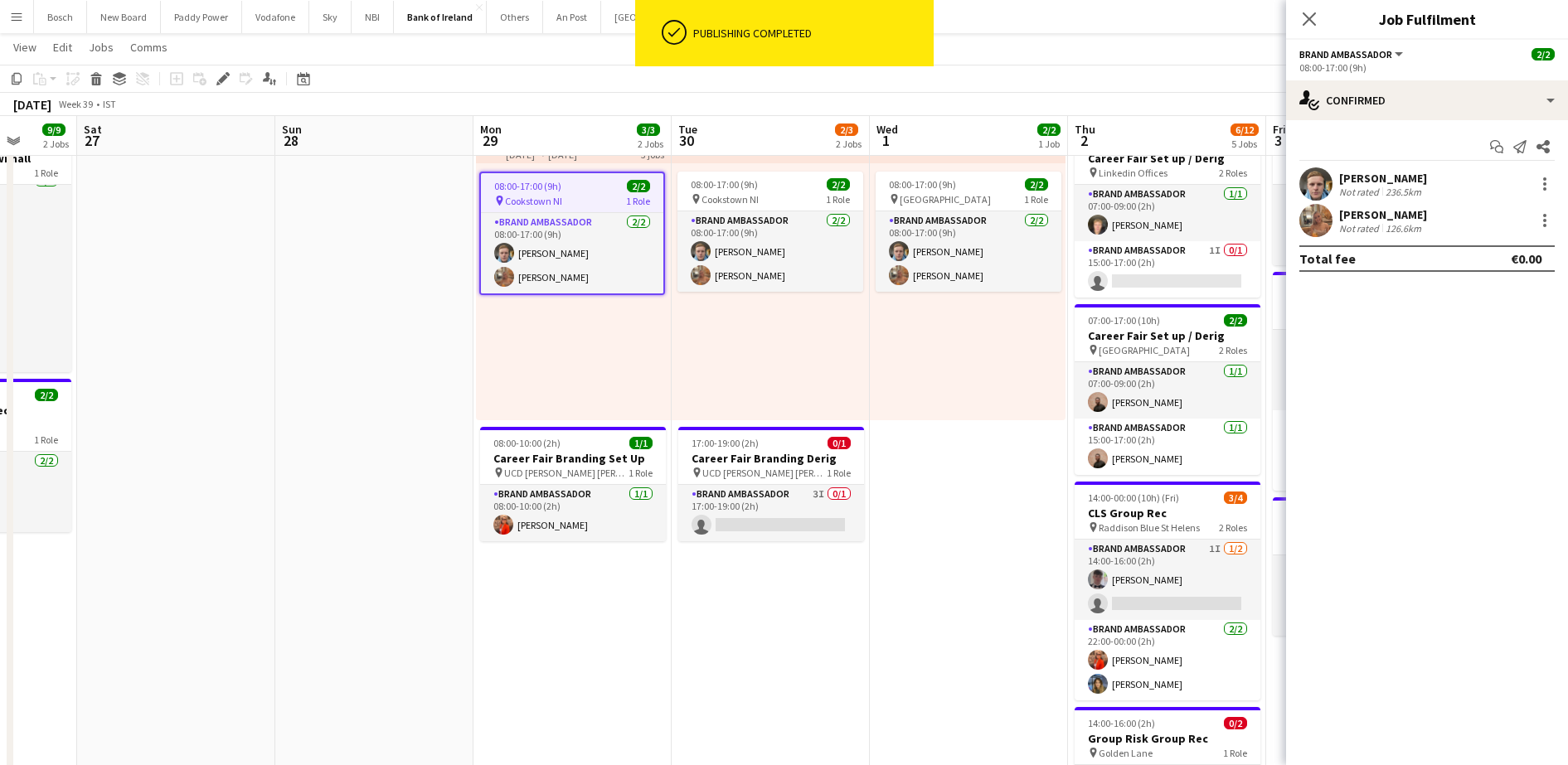
scroll to position [0, 0]
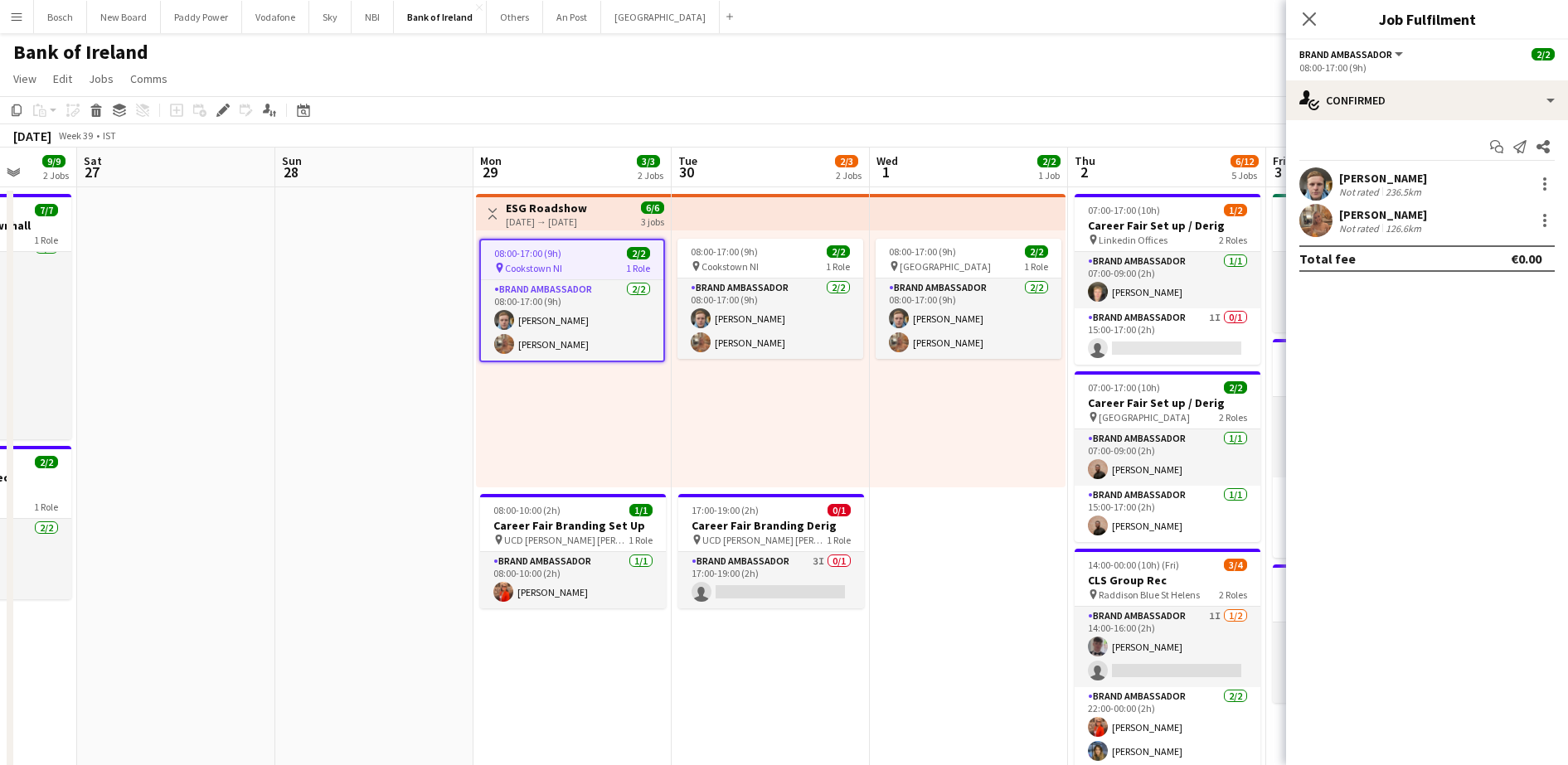
click at [587, 203] on h3 "ESG Roadshow" at bounding box center [546, 208] width 82 height 15
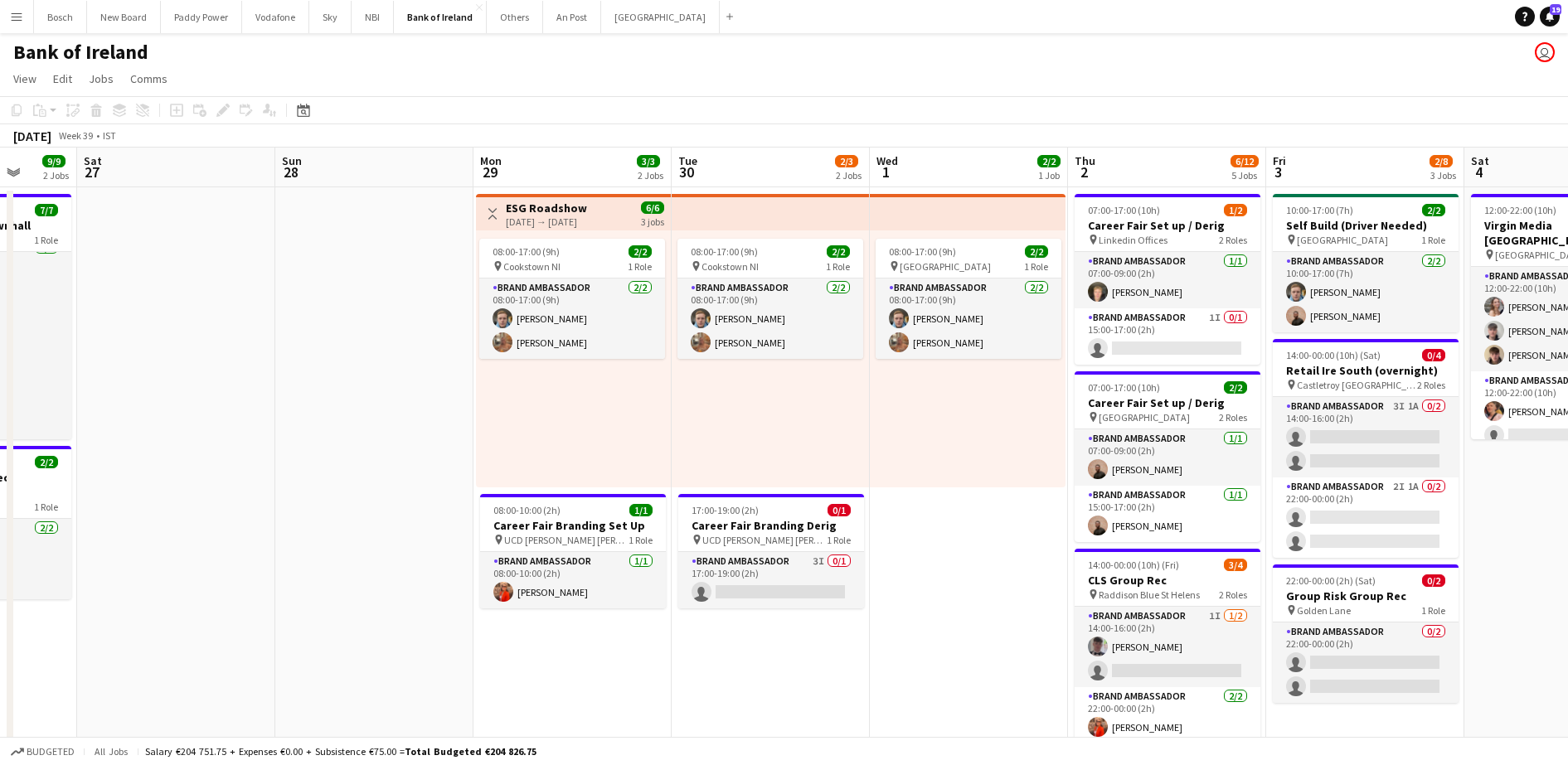
click at [526, 225] on div "[DATE] → [DATE]" at bounding box center [546, 222] width 82 height 12
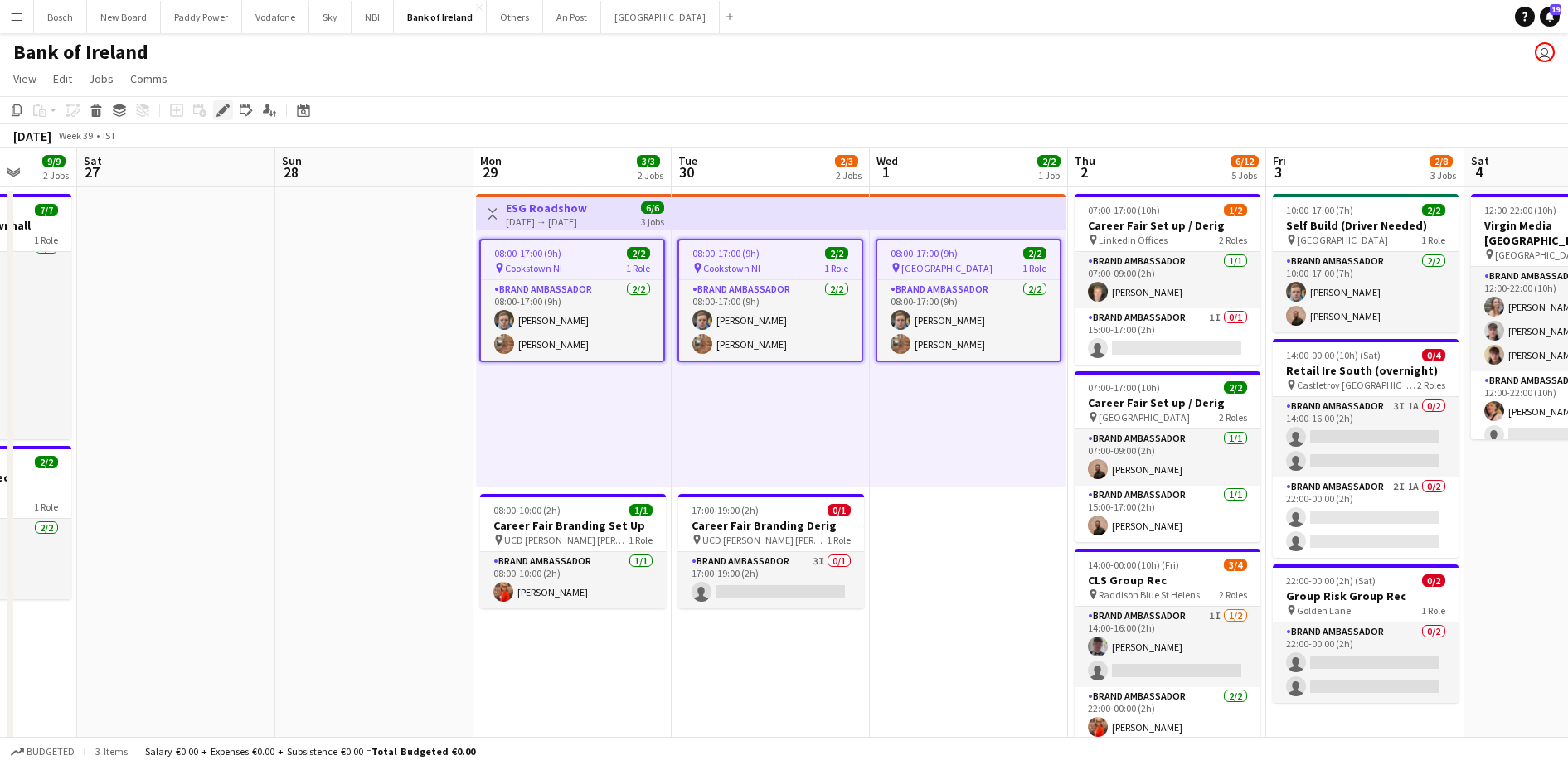
click at [221, 112] on icon at bounding box center [222, 111] width 9 height 9
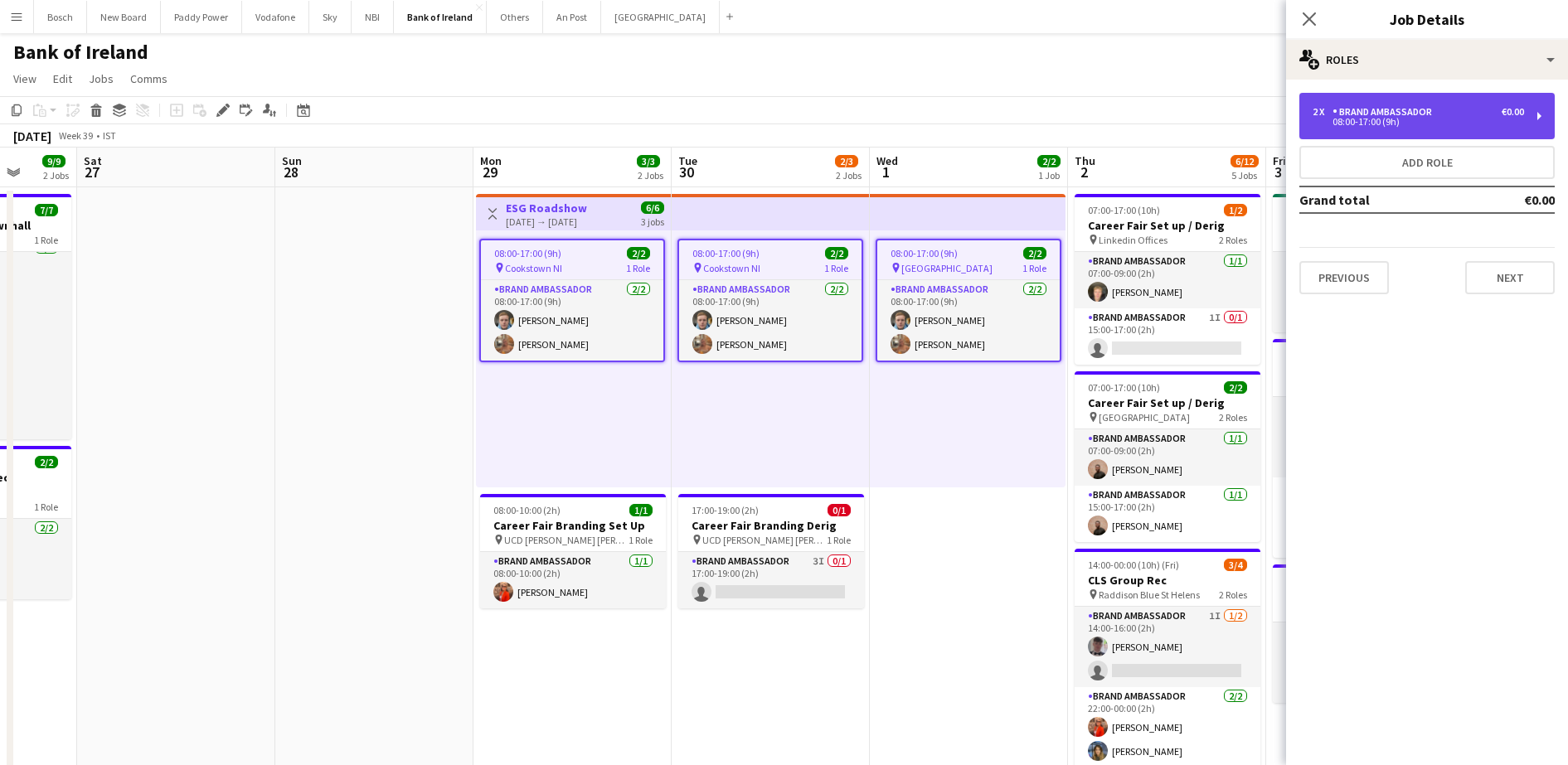
click at [1321, 111] on div "2 x" at bounding box center [1322, 112] width 20 height 11
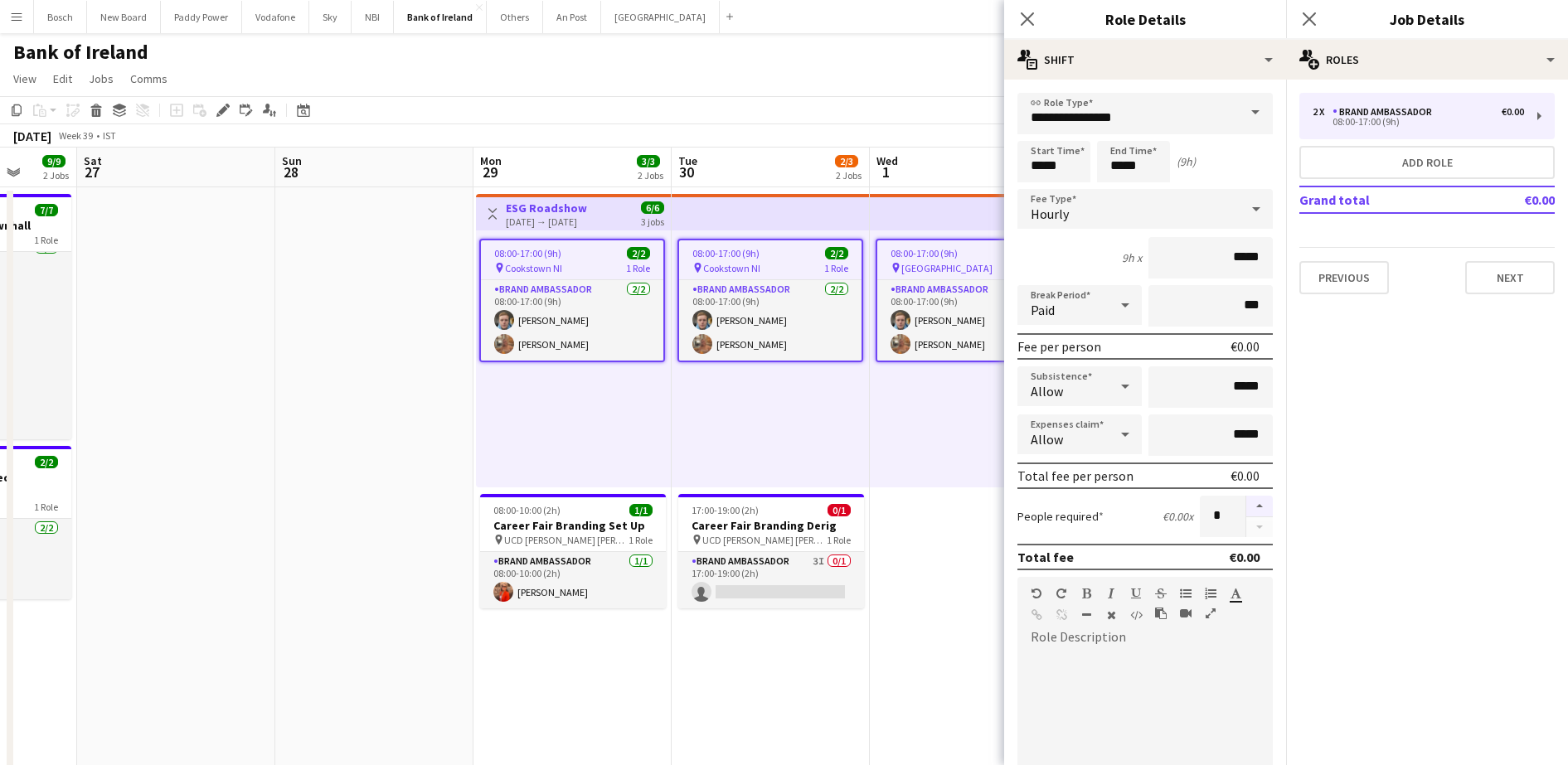
click at [1246, 501] on button "button" at bounding box center [1259, 506] width 26 height 22
type input "*"
click at [1497, 280] on button "Next" at bounding box center [1509, 277] width 89 height 33
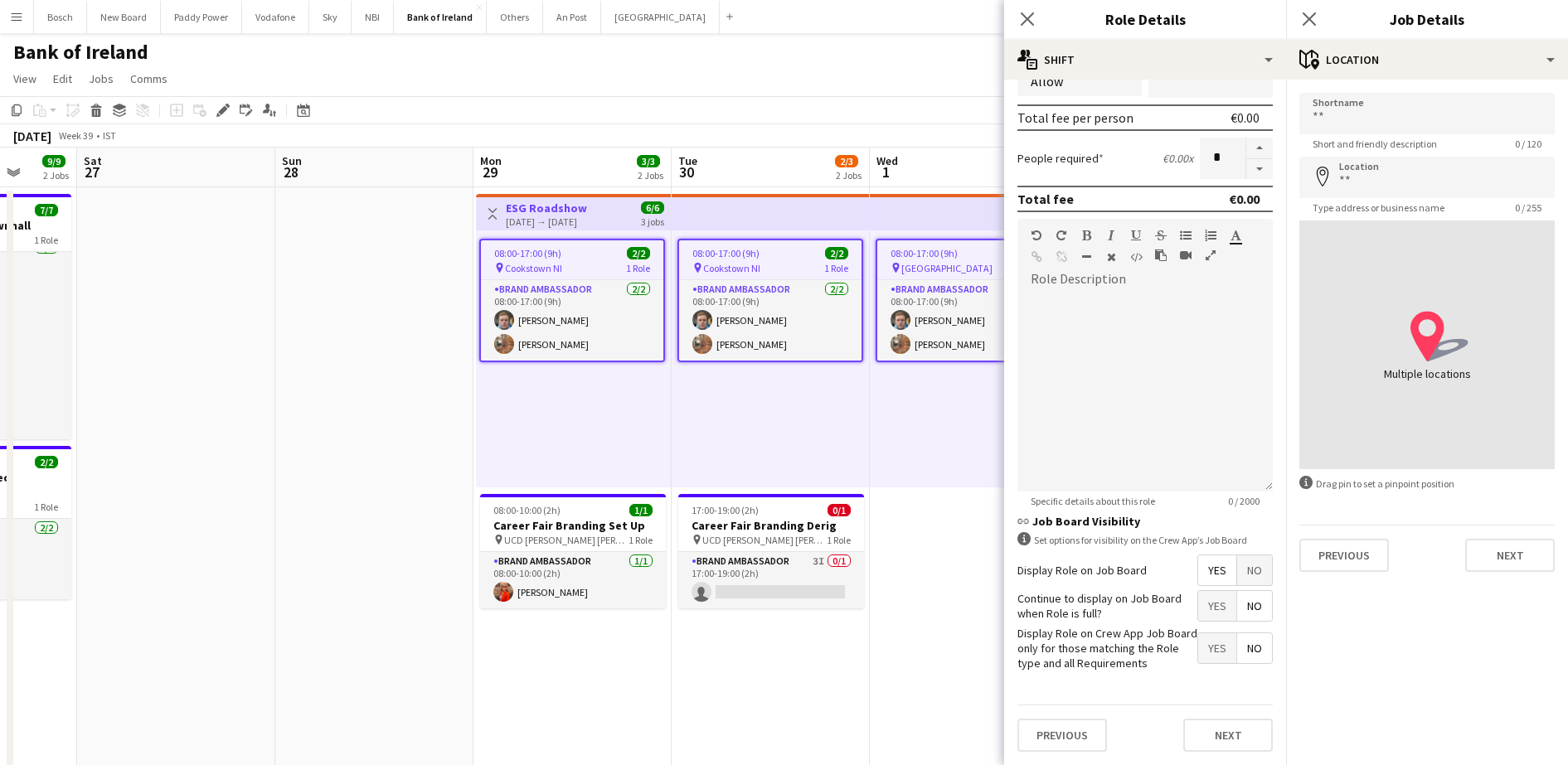
scroll to position [358, 0]
drag, startPoint x: 1215, startPoint y: 729, endPoint x: 832, endPoint y: 169, distance: 678.4
click at [832, 169] on app-board-header-date "Tue 30 2/3 2 Jobs" at bounding box center [770, 167] width 198 height 39
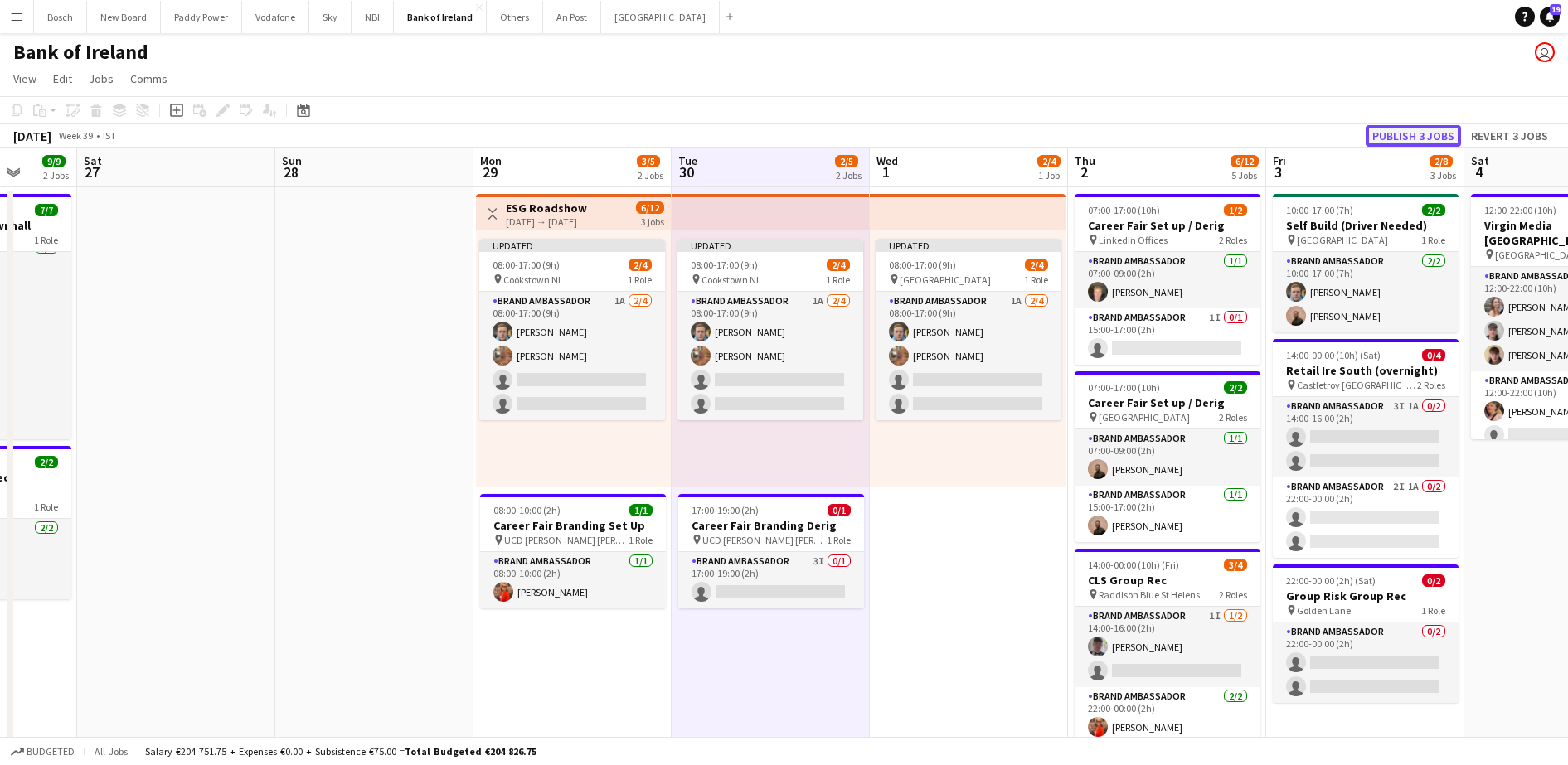
click at [1427, 135] on button "Publish 3 jobs" at bounding box center [1413, 135] width 96 height 22
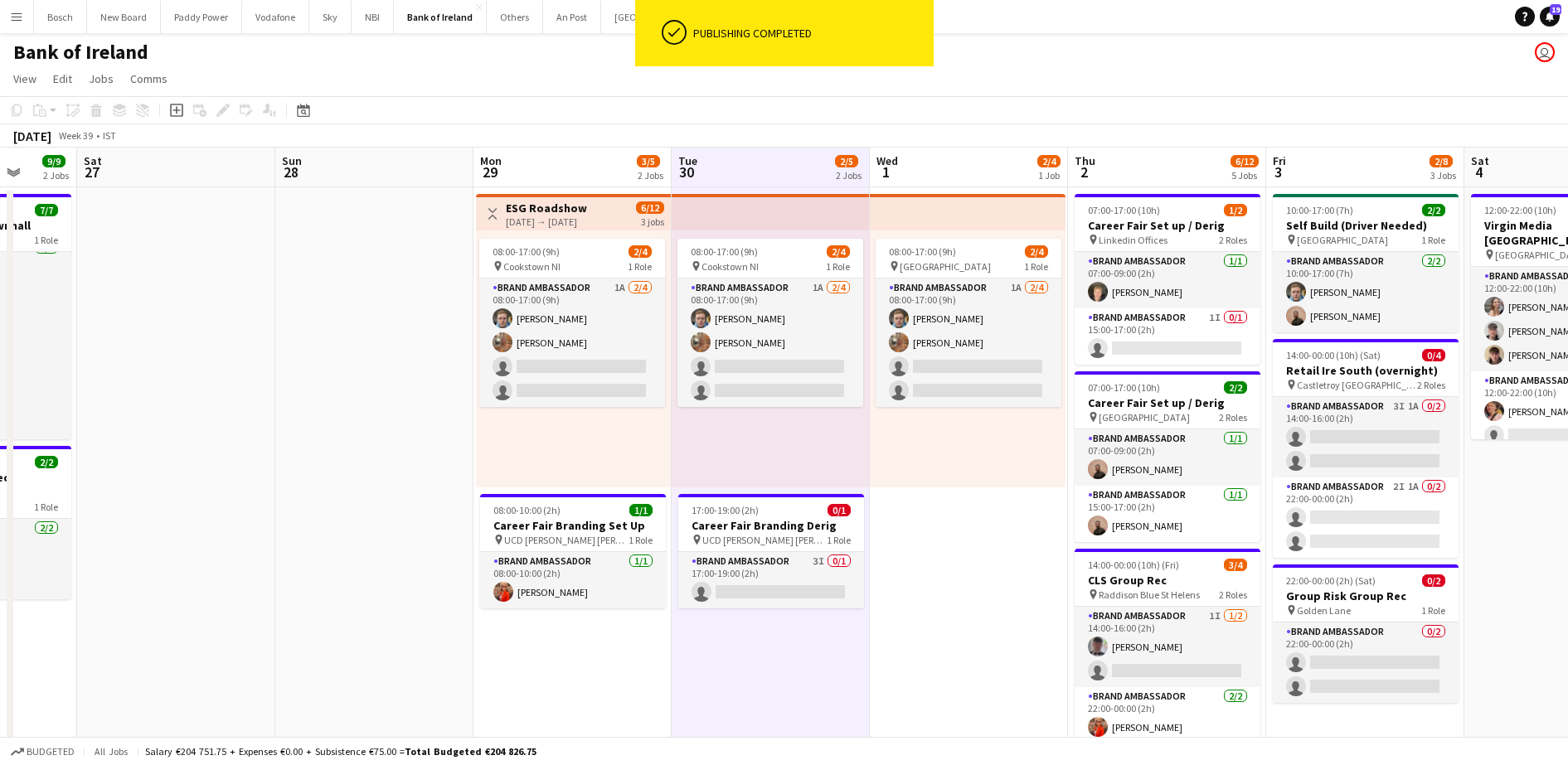
click at [555, 353] on app-job-card "08:00-17:00 (9h) 2/4 pin Cookstown NI 1 Role Brand Ambassador 1A [DATE] 08:00-1…" at bounding box center [572, 322] width 186 height 168
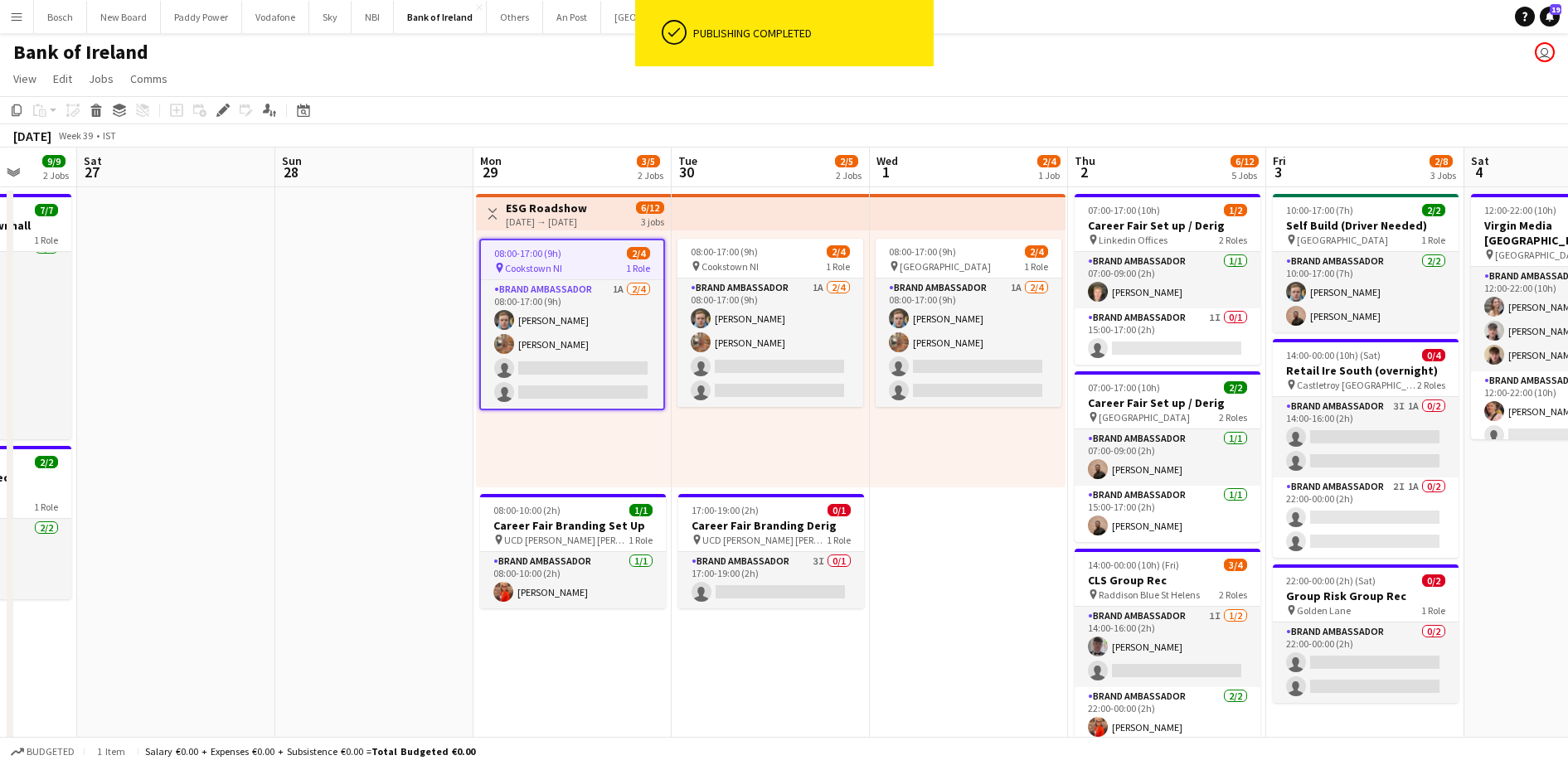
click at [579, 210] on h3 "ESG Roadshow" at bounding box center [546, 208] width 82 height 15
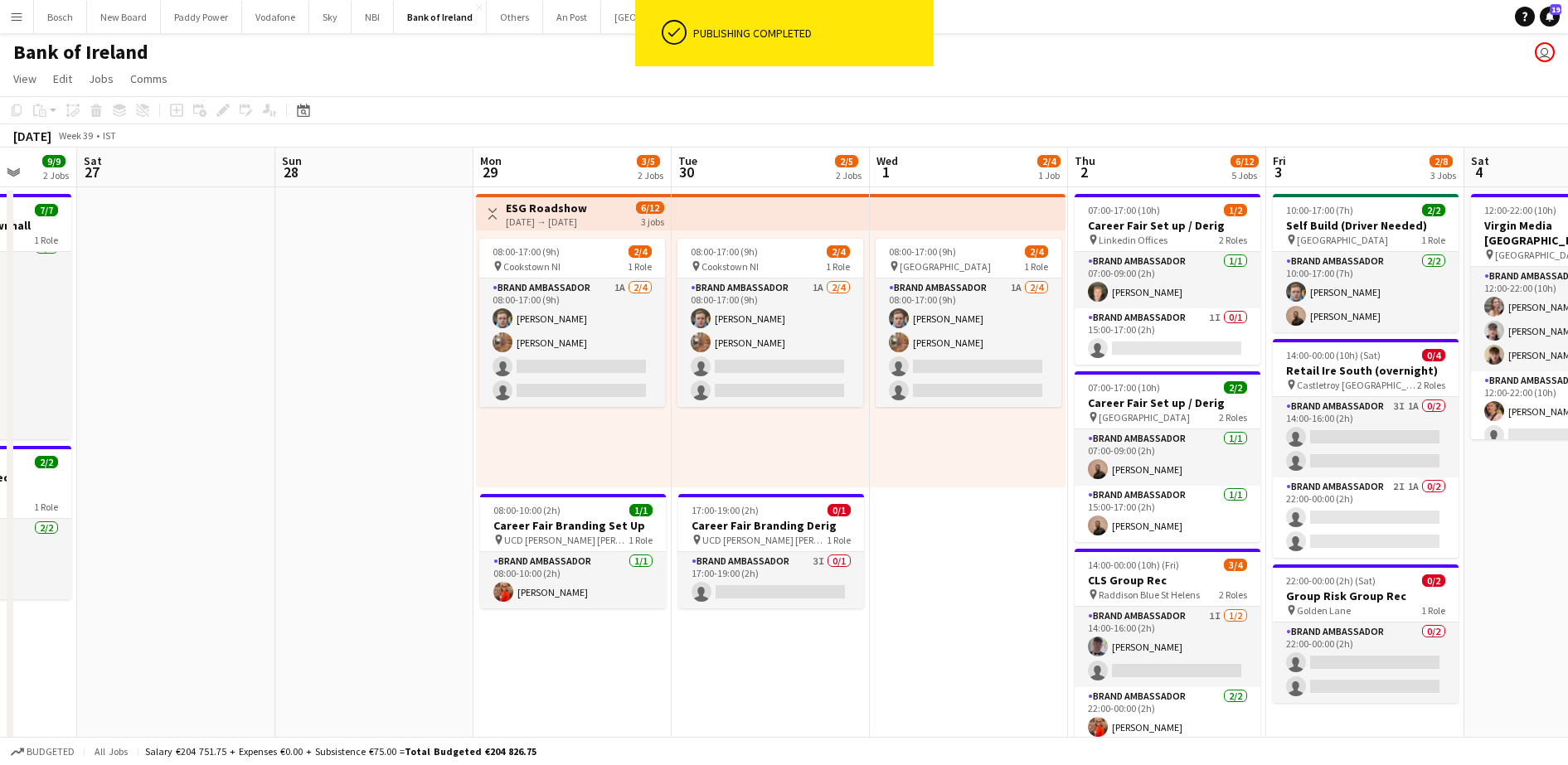
click at [579, 210] on h3 "ESG Roadshow" at bounding box center [546, 208] width 82 height 15
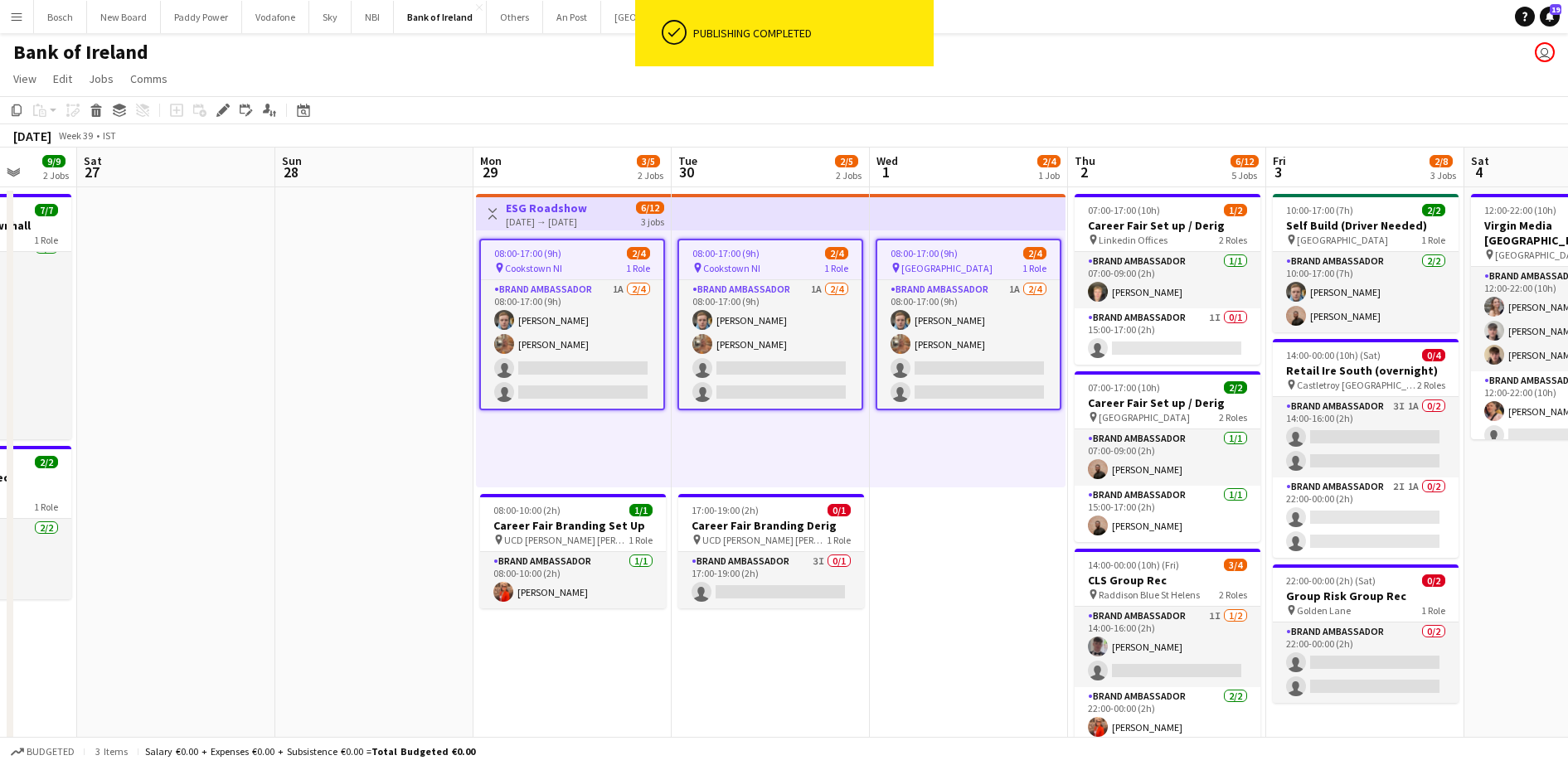
click at [555, 274] on app-job-card "08:00-17:00 (9h) 2/4 pin Cookstown NI 1 Role Brand Ambassador 1A [DATE] 08:00-1…" at bounding box center [572, 324] width 186 height 172
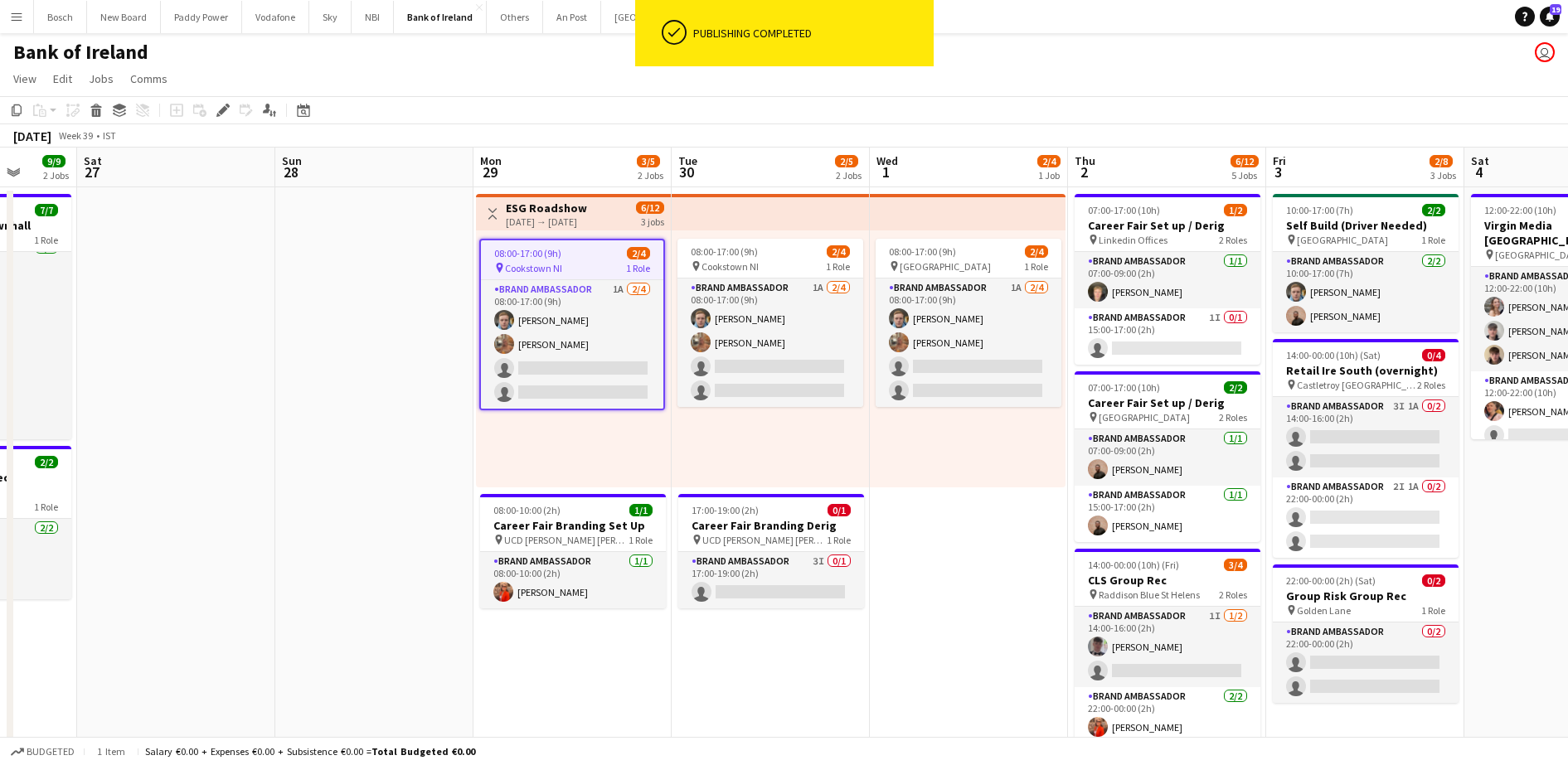
click at [555, 274] on app-job-card "08:00-17:00 (9h) 2/4 pin Cookstown NI 1 Role Brand Ambassador 1A [DATE] 08:00-1…" at bounding box center [572, 324] width 186 height 172
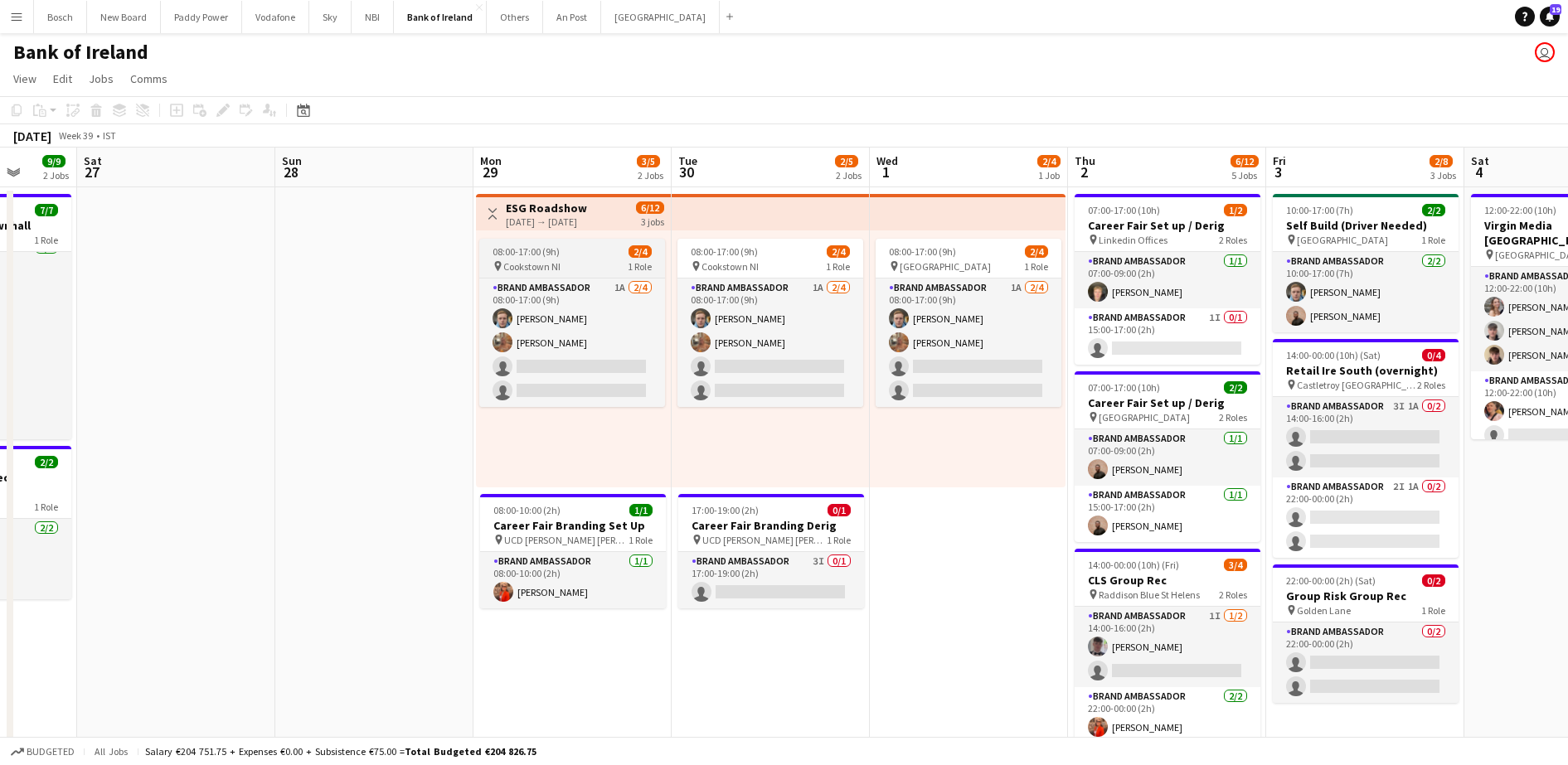
click at [555, 274] on app-job-card "08:00-17:00 (9h) 2/4 pin Cookstown NI 1 Role Brand Ambassador 1A [DATE] 08:00-1…" at bounding box center [572, 322] width 186 height 168
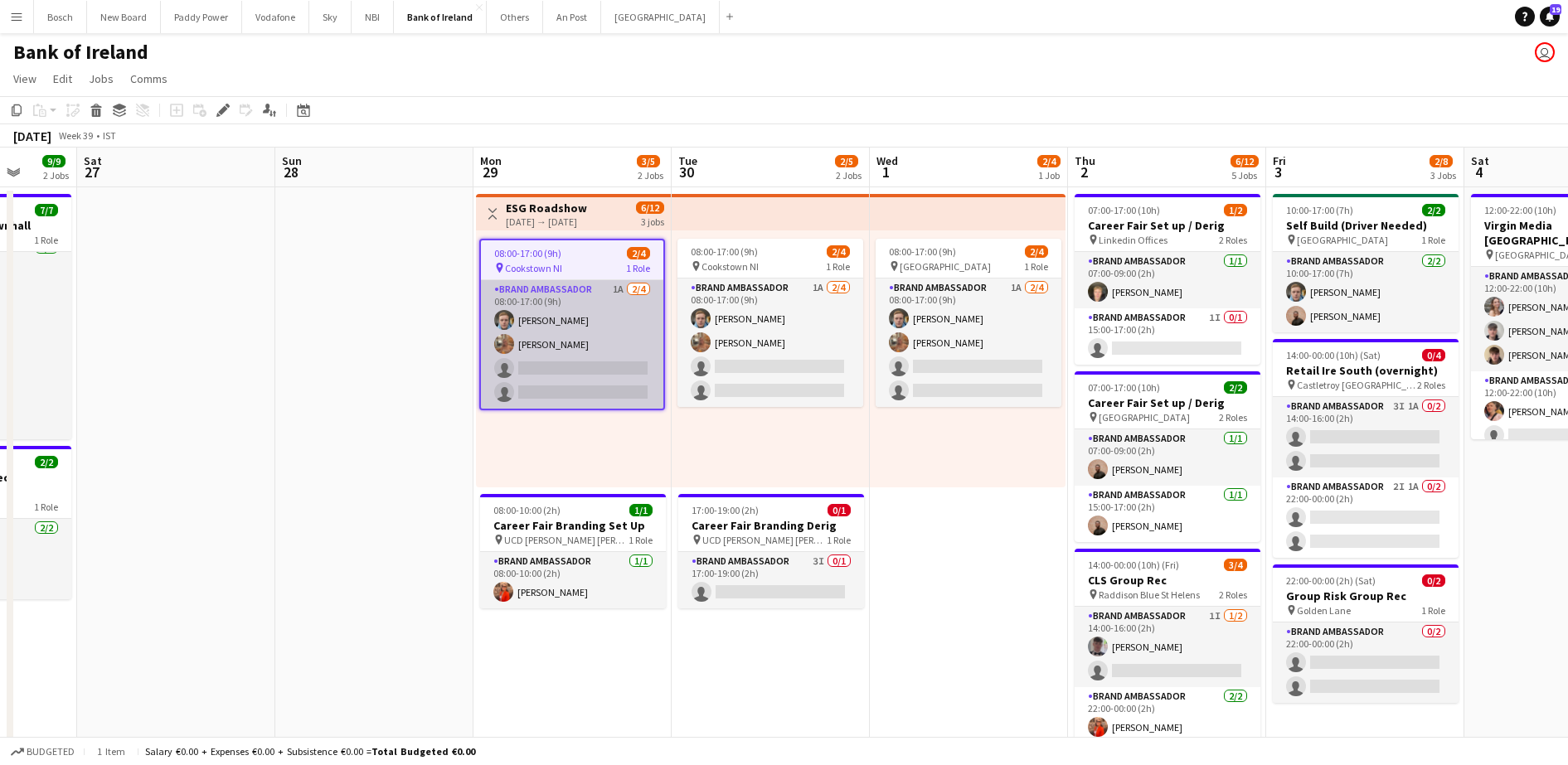
click at [578, 346] on app-card-role "Brand Ambassador 1A [DATE] 08:00-17:00 (9h) [PERSON_NAME] [PERSON_NAME] single-…" at bounding box center [571, 344] width 182 height 129
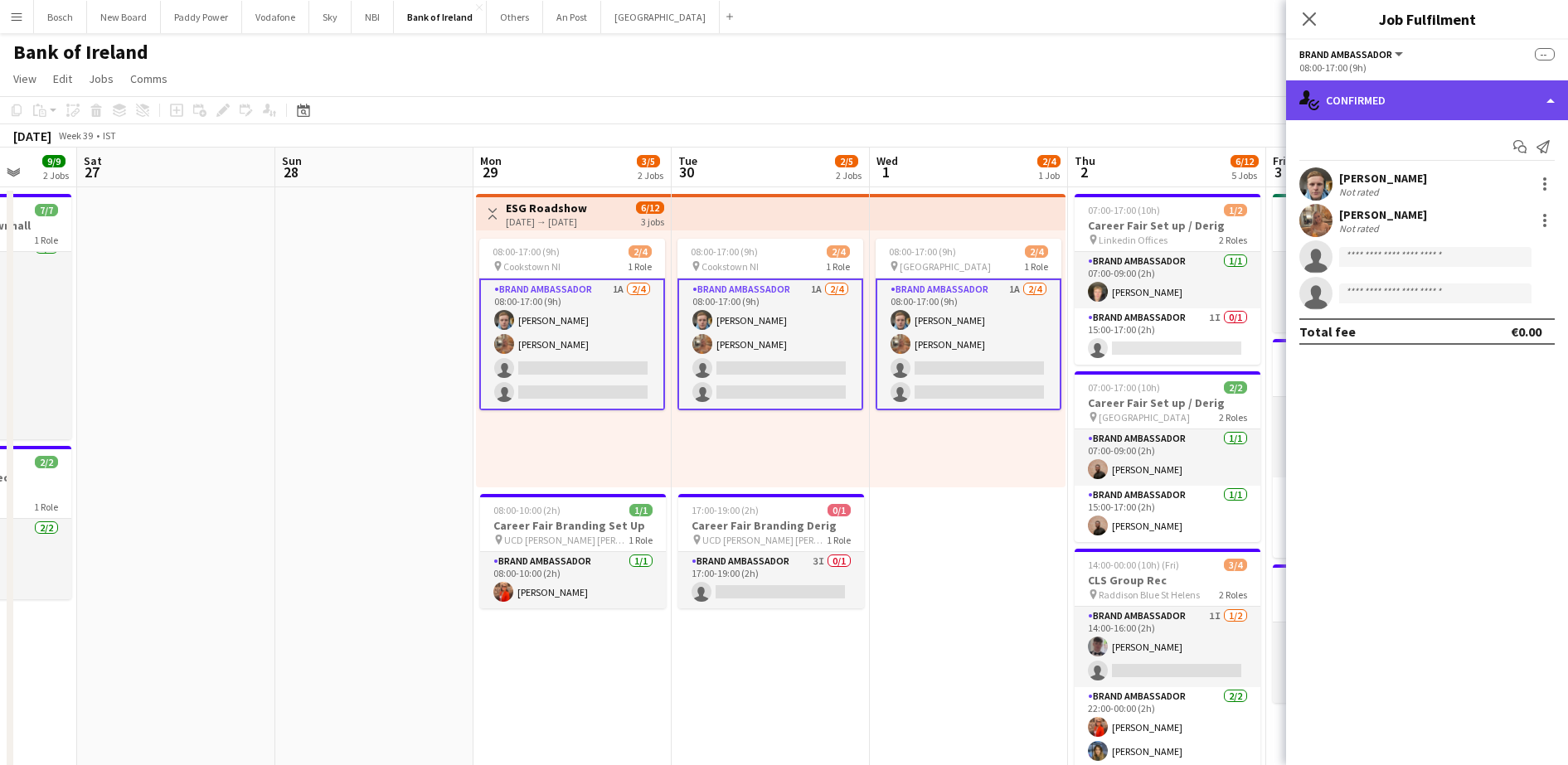
click at [1444, 98] on div "single-neutral-actions-check-2 Confirmed" at bounding box center [1426, 100] width 282 height 39
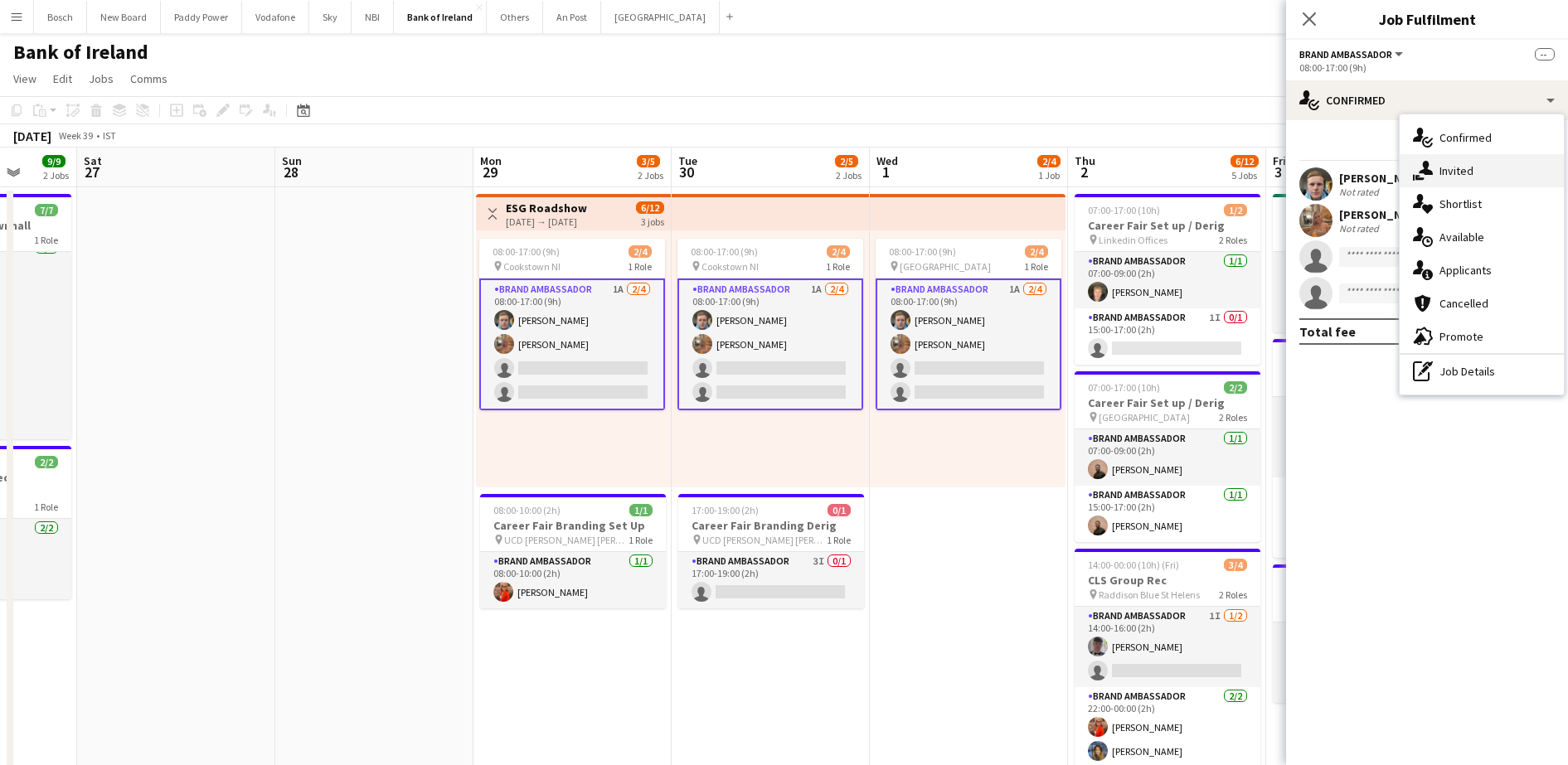
click at [1443, 168] on span "Invited" at bounding box center [1456, 171] width 34 height 15
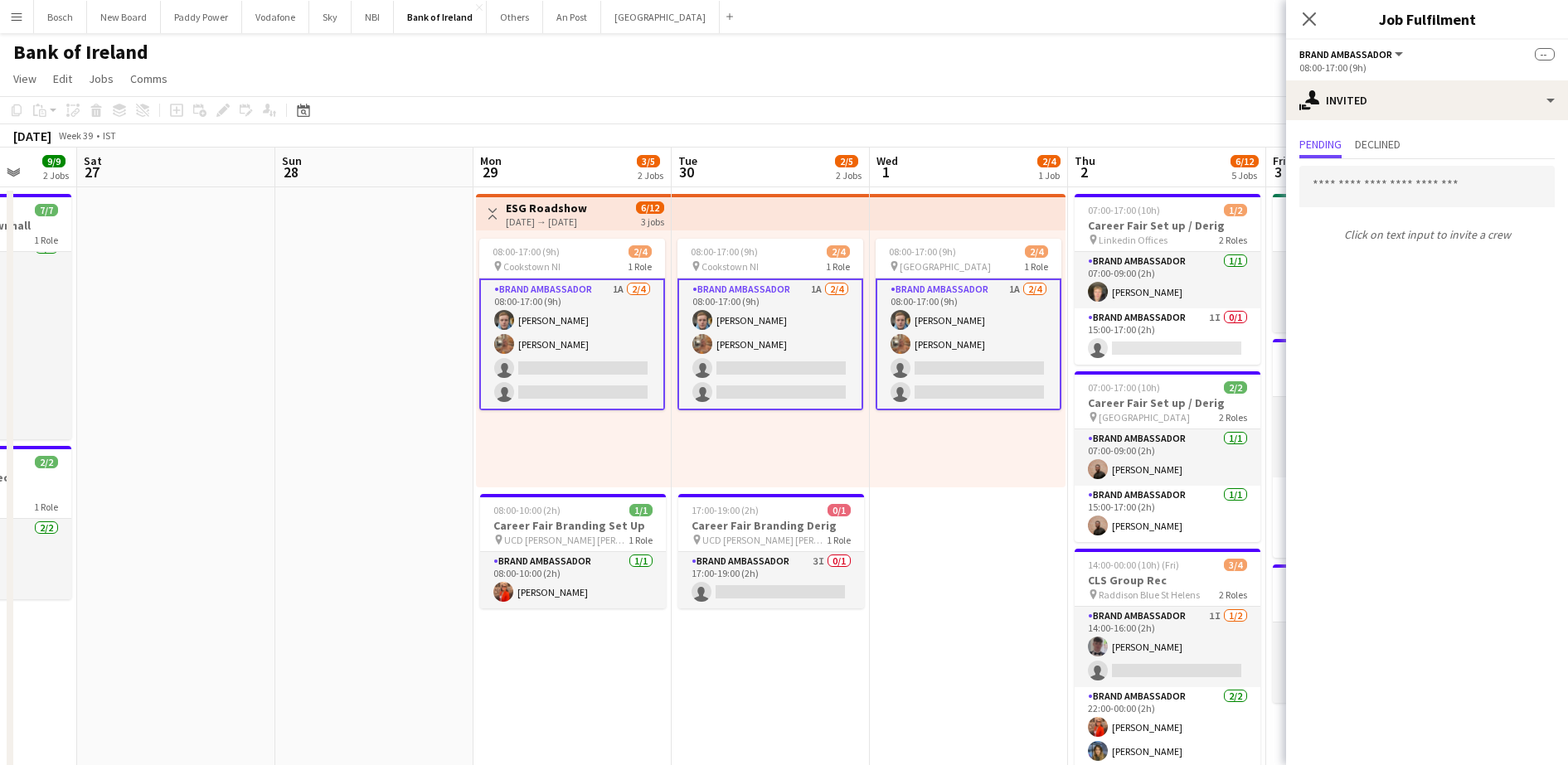
click at [940, 98] on app-toolbar "Copy Paste Paste Ctrl+V Paste with crew Ctrl+Shift+V Paste linked Job [GEOGRAPH…" at bounding box center [784, 110] width 1568 height 28
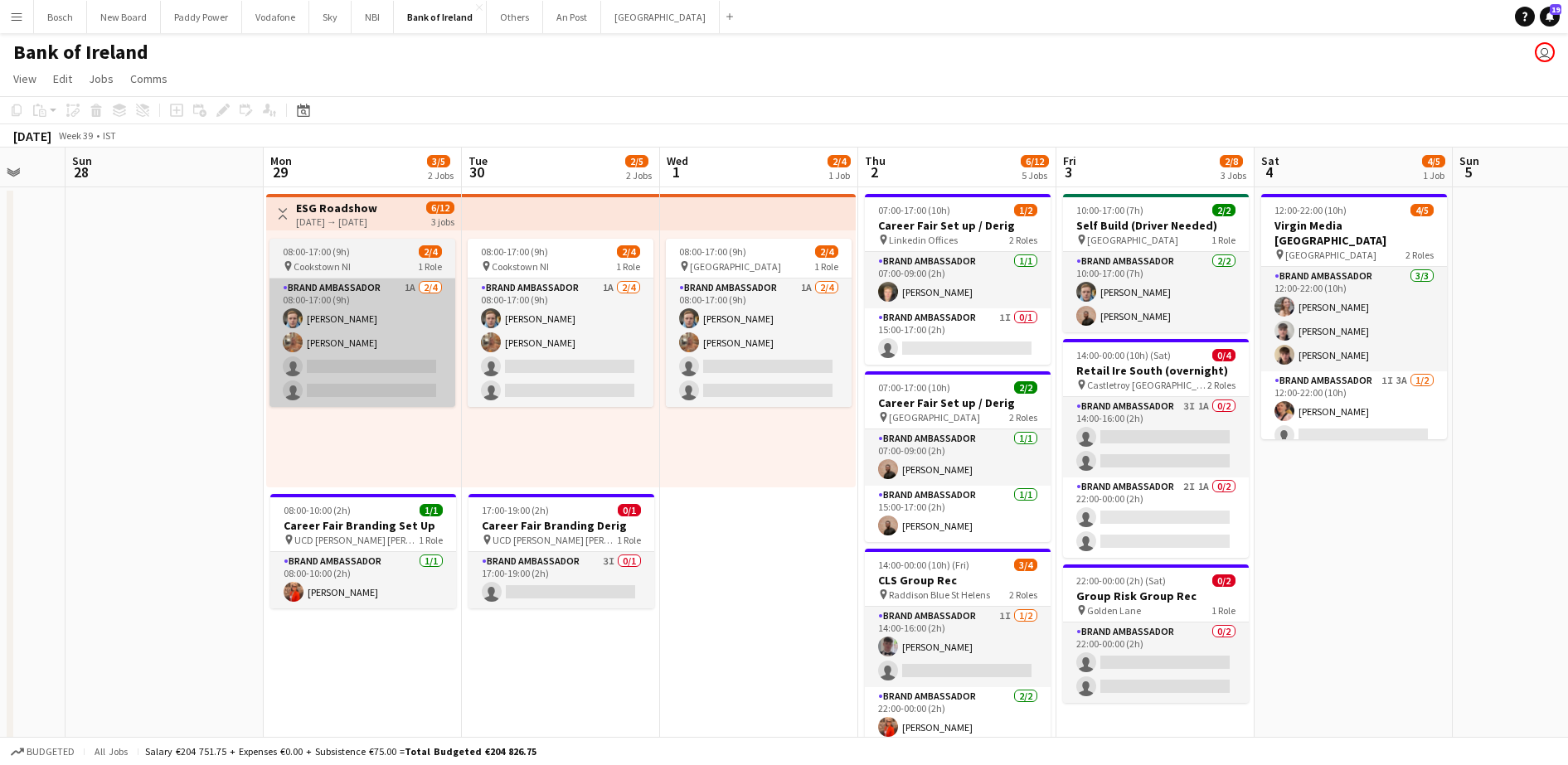
scroll to position [0, 530]
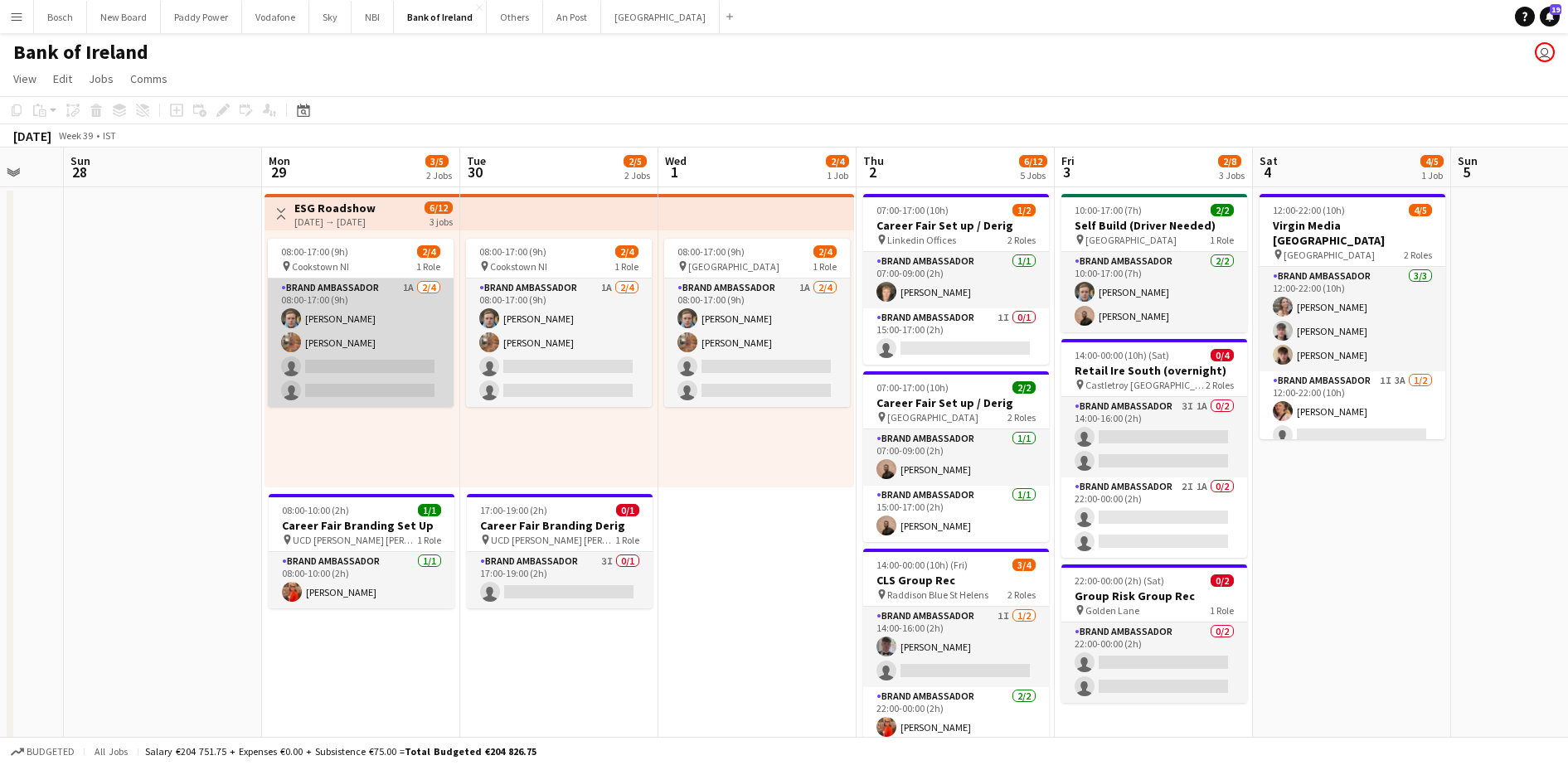
click at [411, 365] on app-card-role "Brand Ambassador 1A [DATE] 08:00-17:00 (9h) [PERSON_NAME] [PERSON_NAME] single-…" at bounding box center [360, 343] width 186 height 129
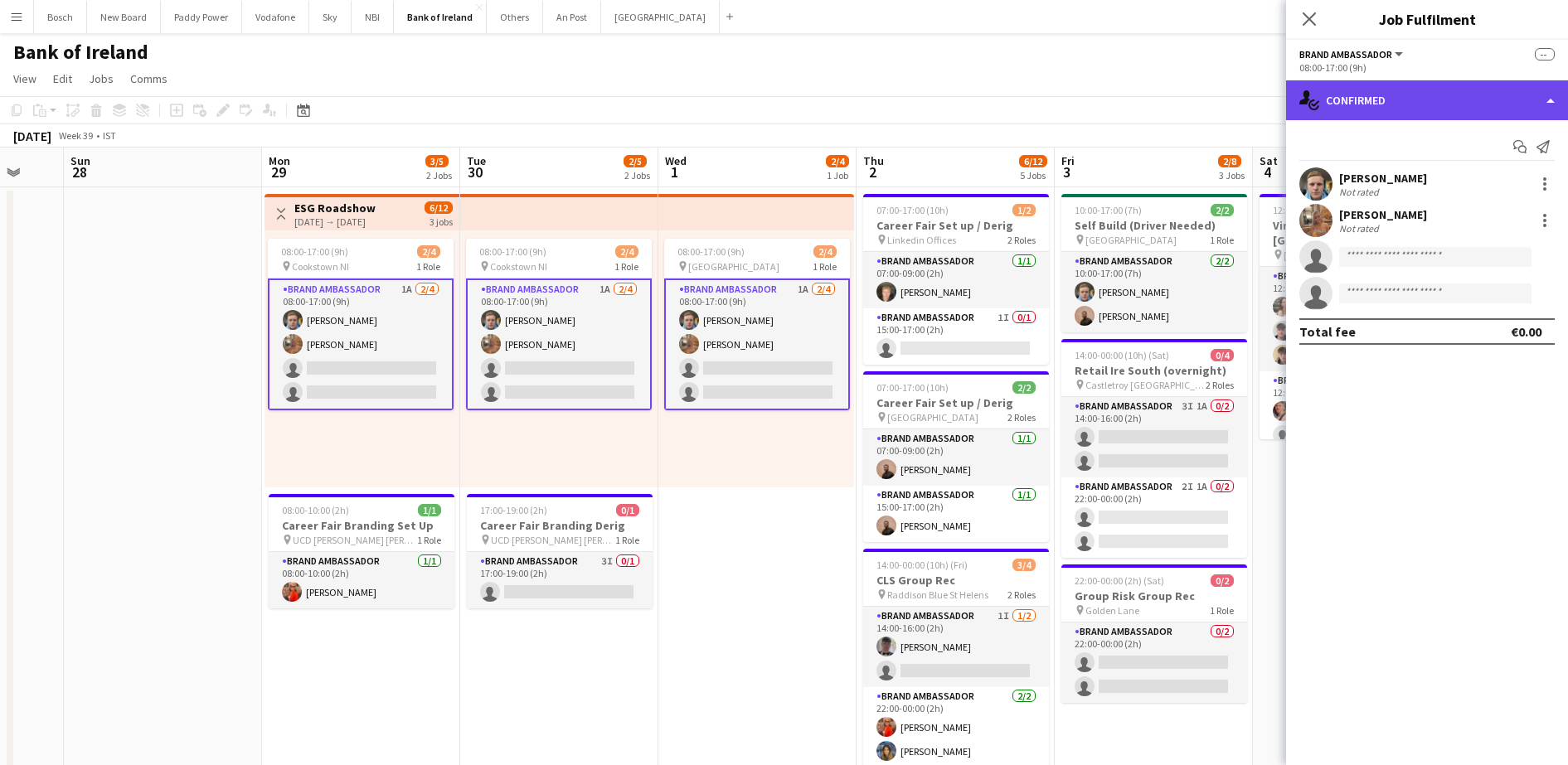
click at [1468, 95] on div "single-neutral-actions-check-2 Confirmed" at bounding box center [1426, 100] width 282 height 39
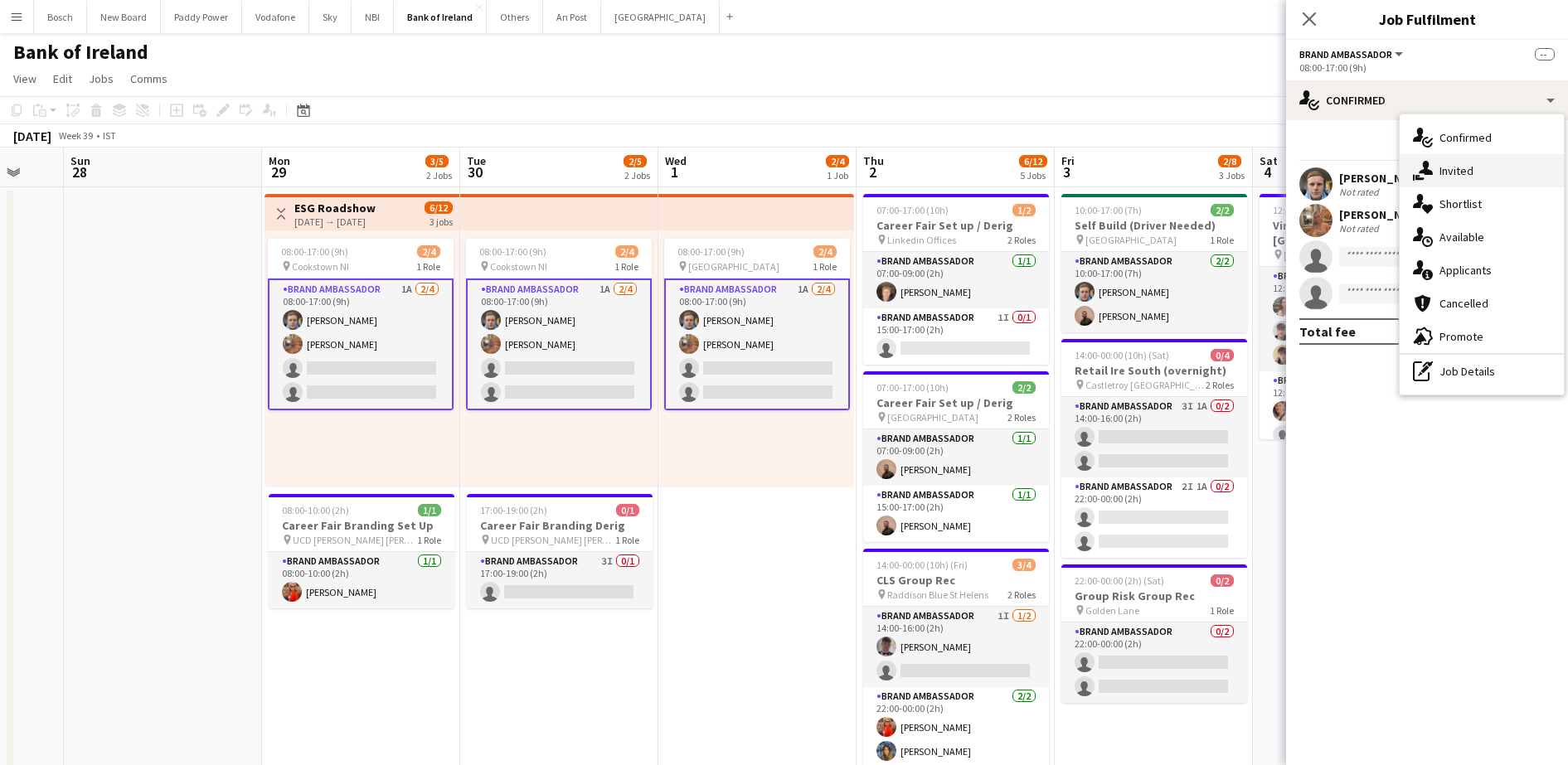
click at [1502, 172] on div "single-neutral-actions-share-1 Invited" at bounding box center [1481, 170] width 164 height 33
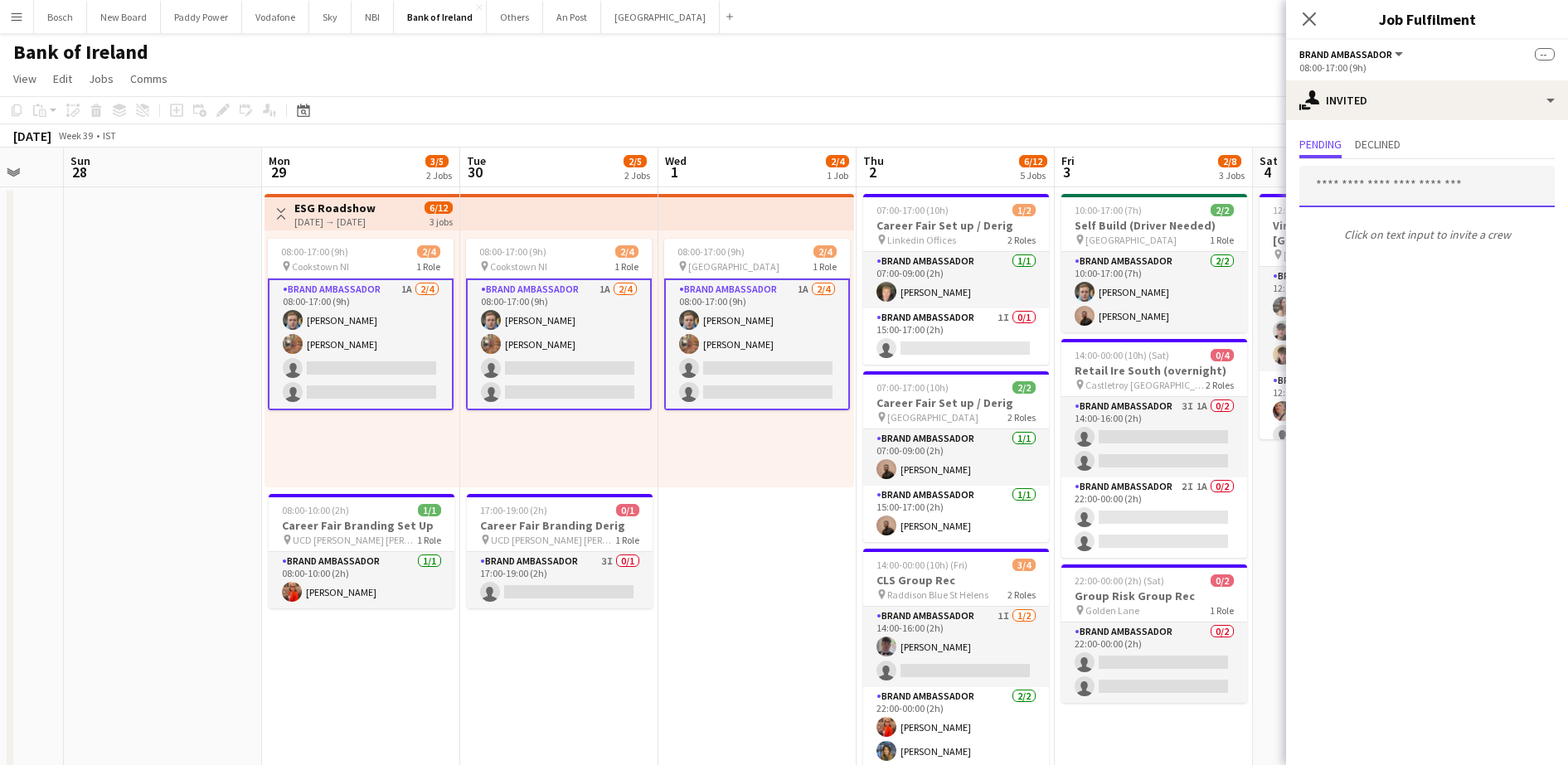
click at [1423, 189] on input "text" at bounding box center [1426, 187] width 255 height 41
type input "*"
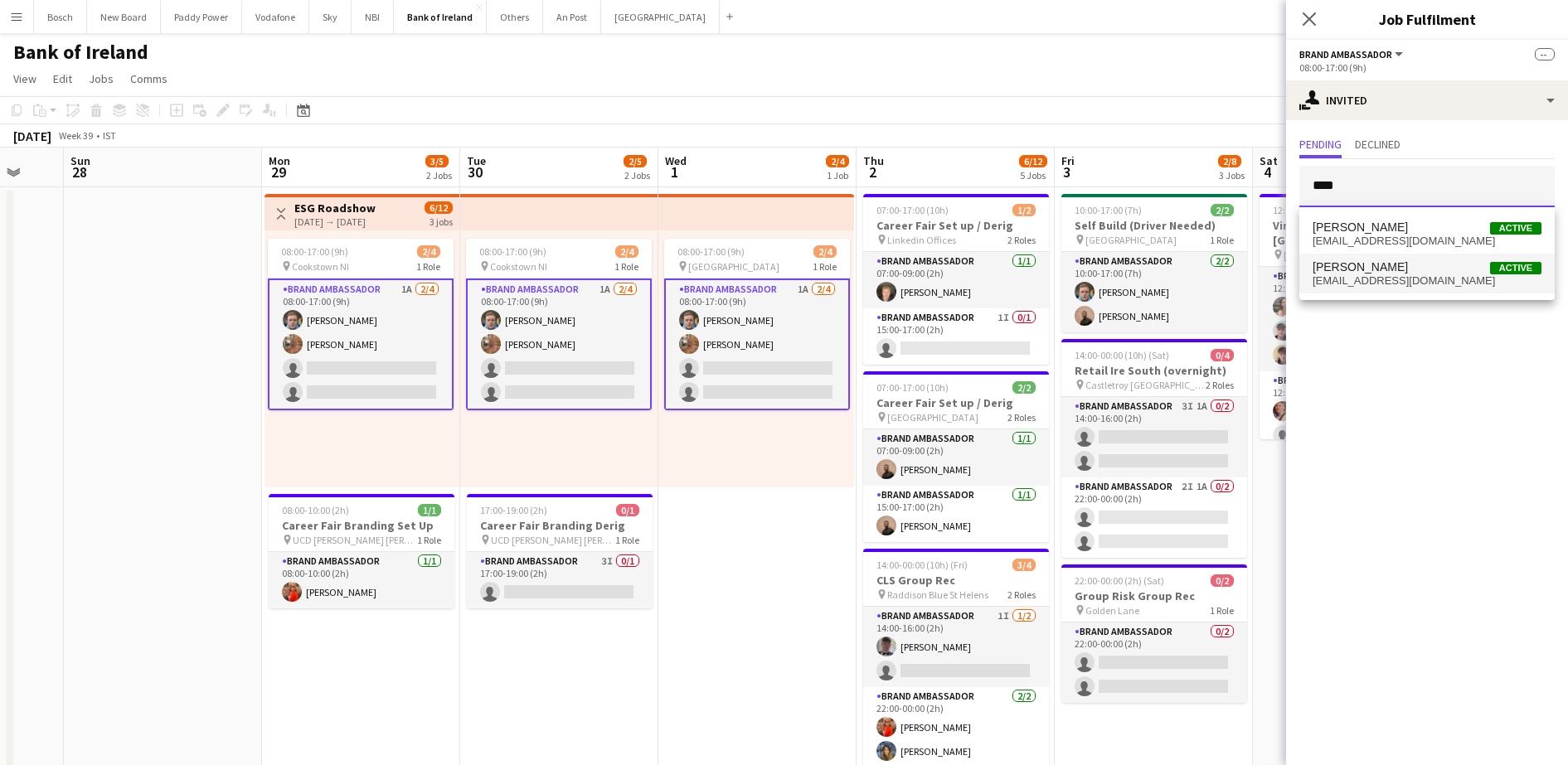
type input "****"
click at [1368, 265] on span "[PERSON_NAME]" at bounding box center [1361, 267] width 96 height 14
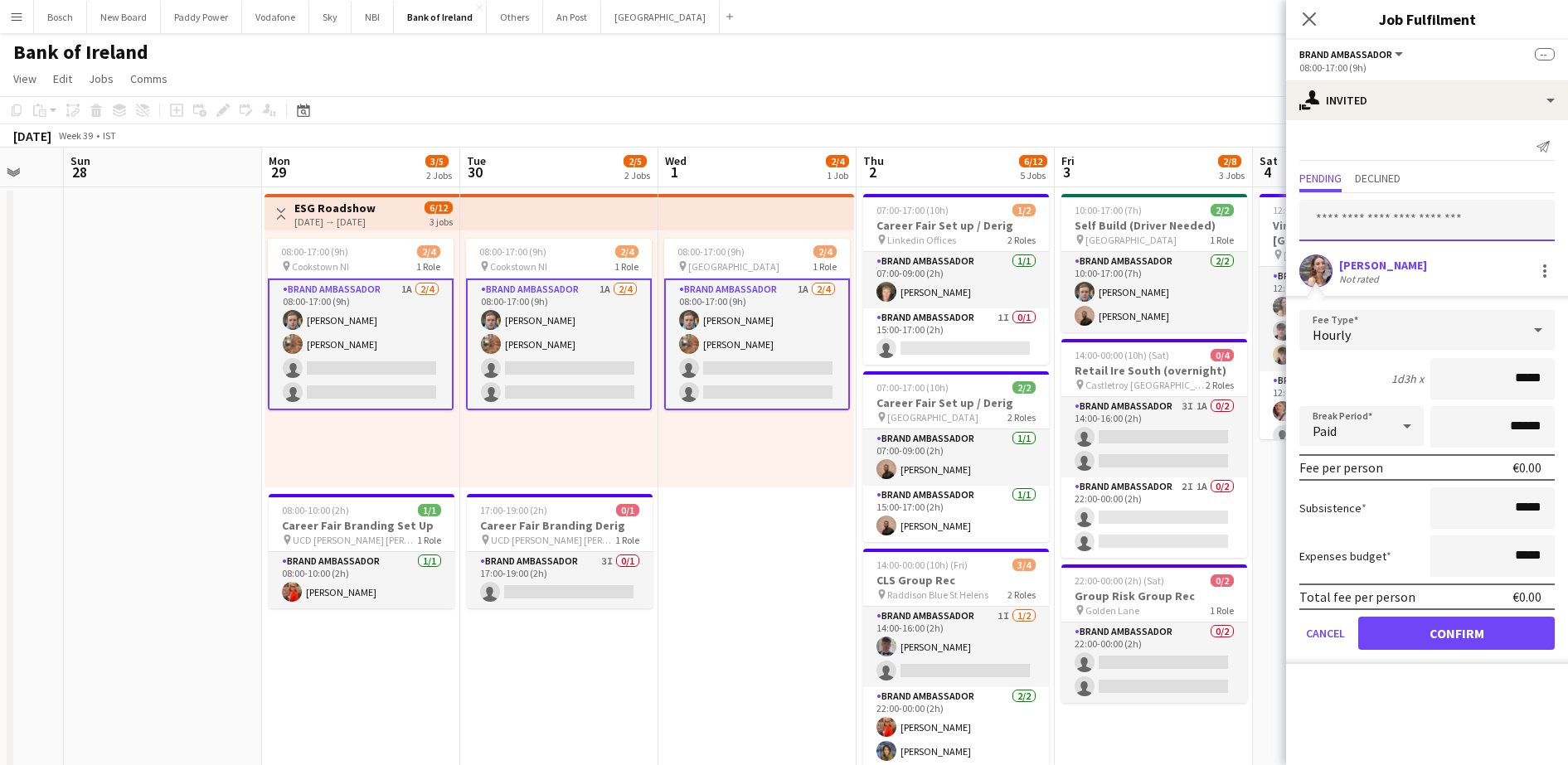
click at [1479, 236] on input "text" at bounding box center [1426, 221] width 255 height 41
type input "**********"
click at [1424, 264] on span "[PERSON_NAME] Active" at bounding box center [1427, 261] width 229 height 14
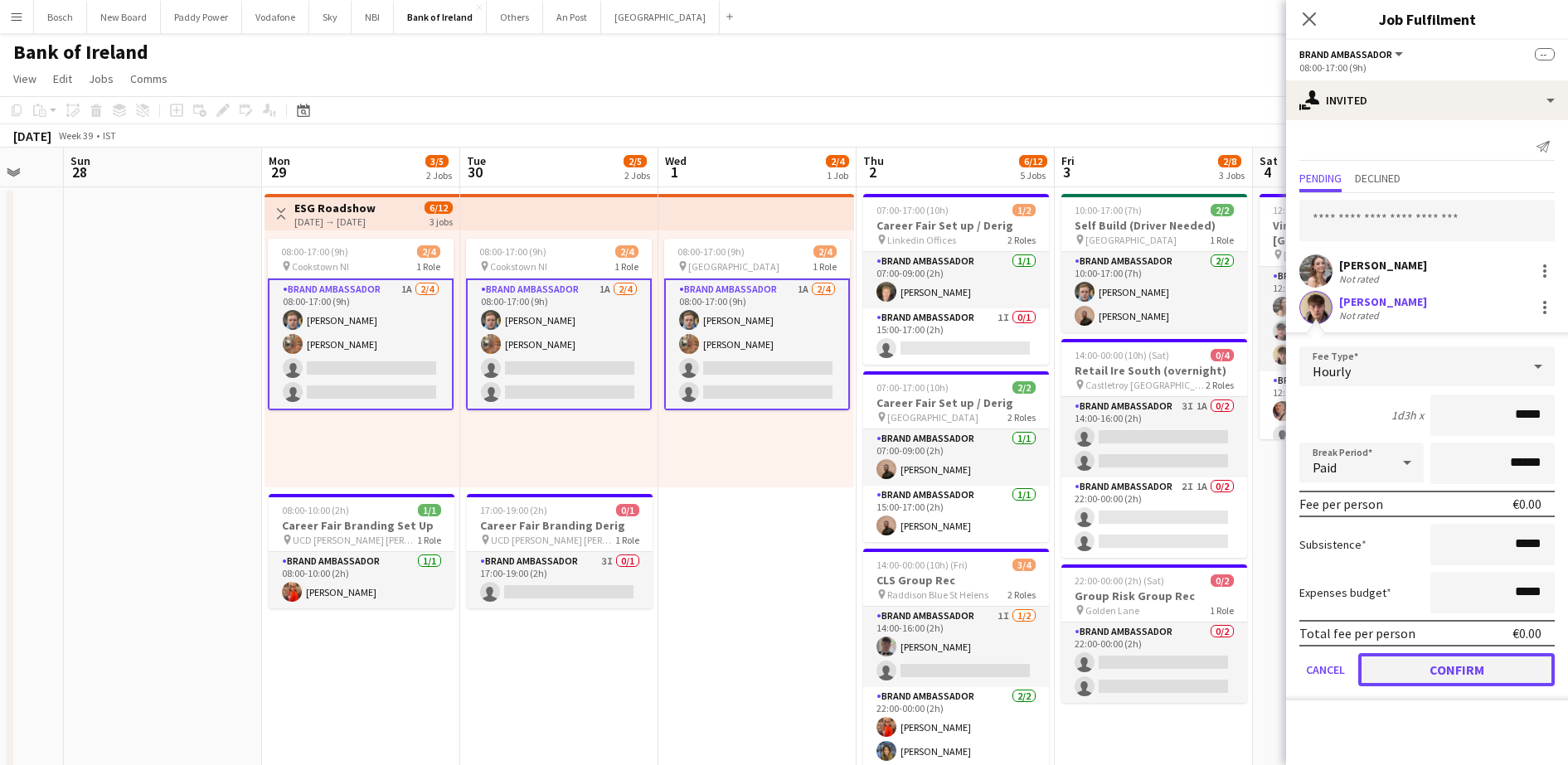
click at [1412, 657] on button "Confirm" at bounding box center [1455, 669] width 196 height 33
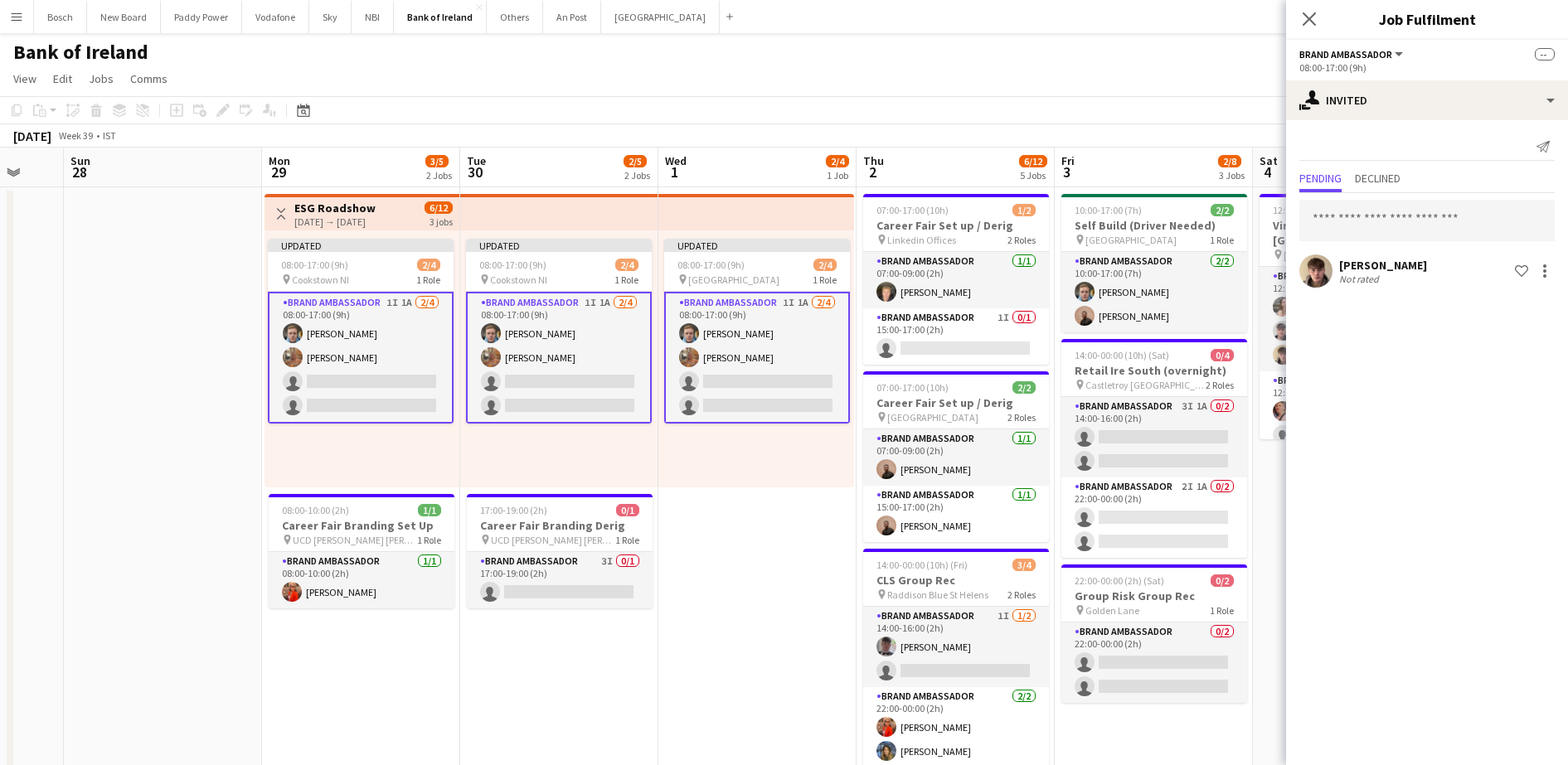
click at [1121, 78] on app-page-menu "View Day view expanded Day view collapsed Month view Date picker Jump to [DATE]…" at bounding box center [784, 81] width 1568 height 32
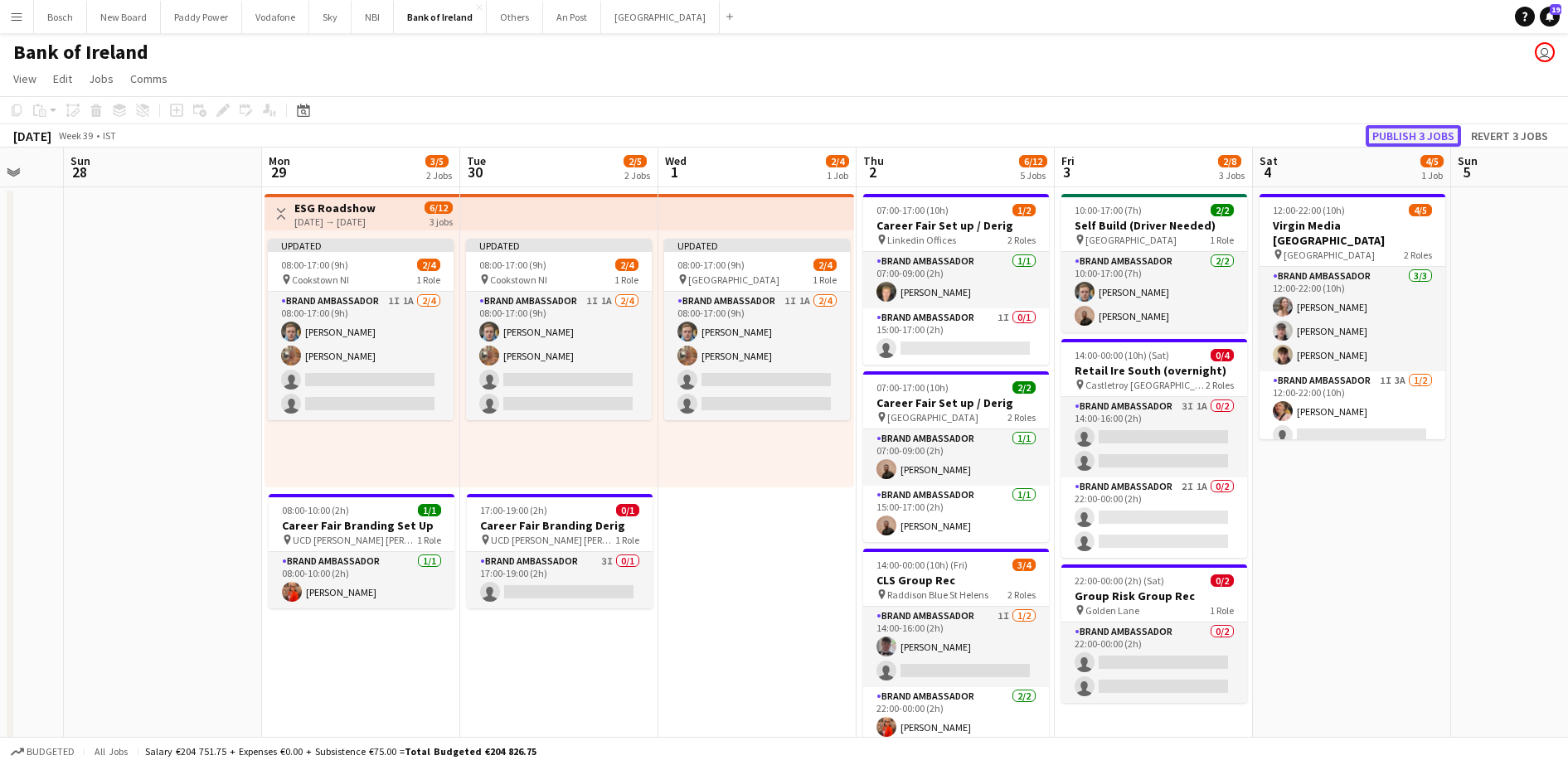
click at [1438, 139] on button "Publish 3 jobs" at bounding box center [1413, 135] width 96 height 22
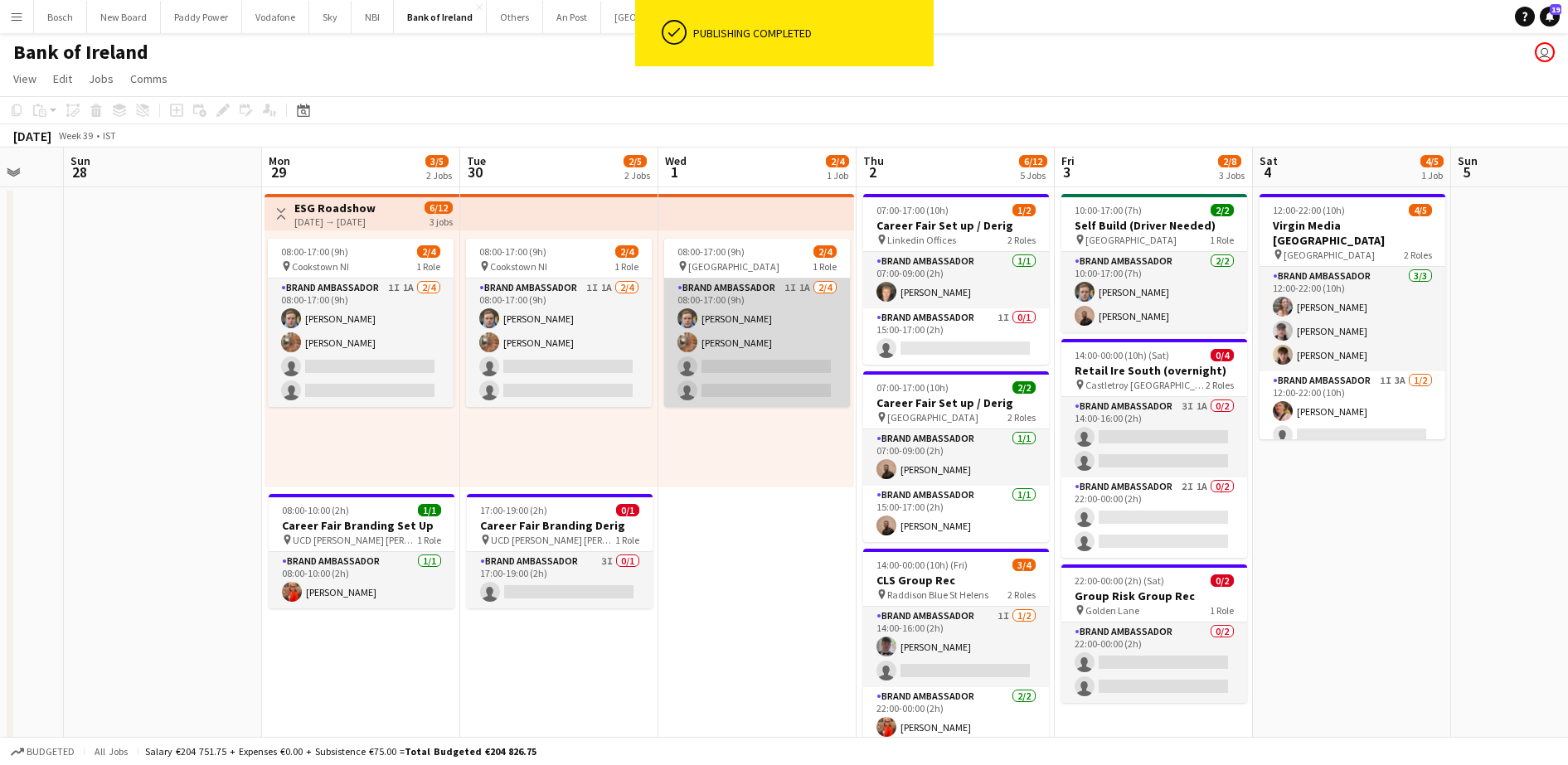
click at [734, 335] on app-card-role "Brand Ambassador 1I 1A [DATE] 08:00-17:00 (9h) [PERSON_NAME] [PERSON_NAME] sing…" at bounding box center [757, 343] width 186 height 129
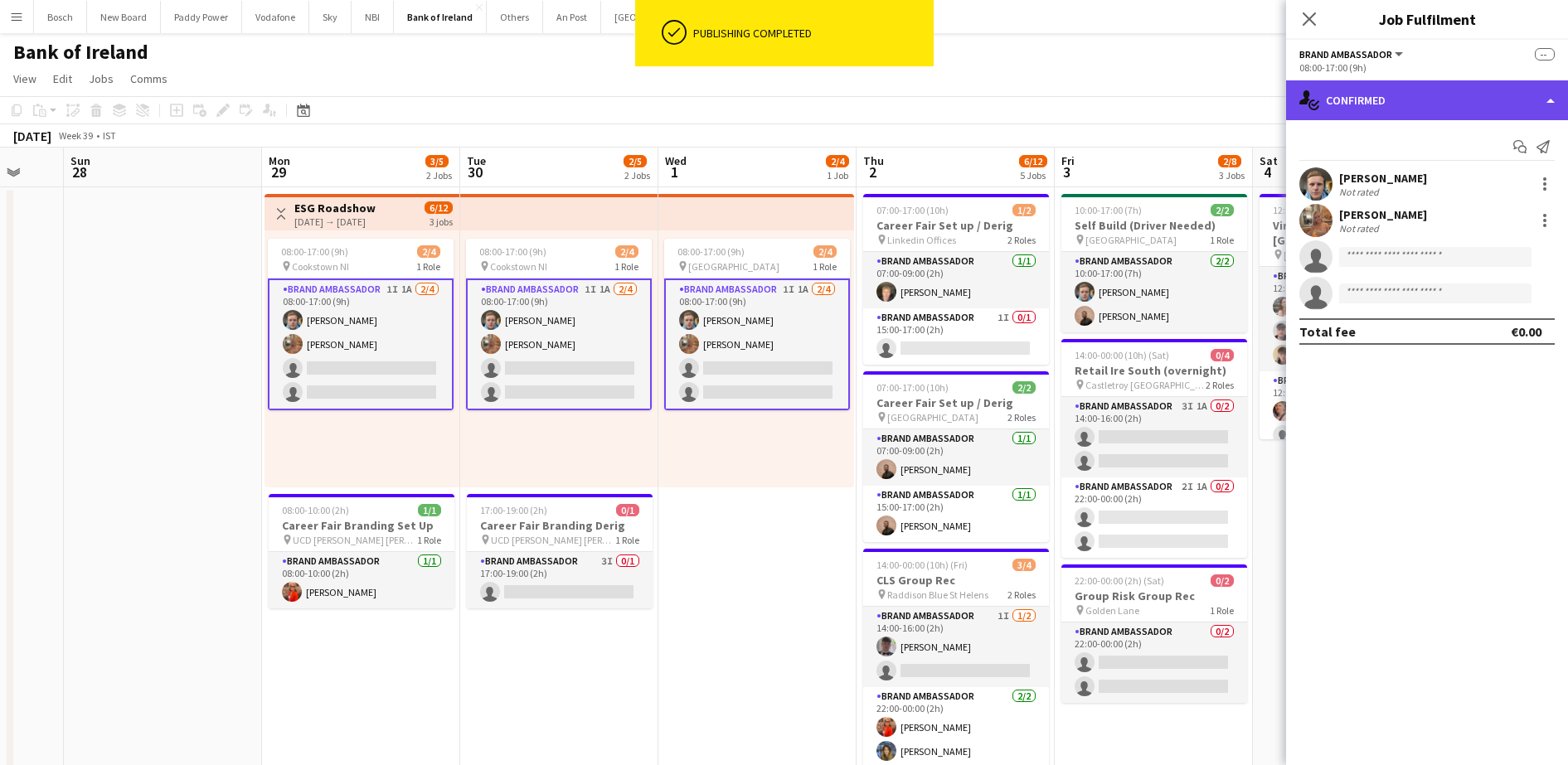
click at [1358, 103] on div "single-neutral-actions-check-2 Confirmed" at bounding box center [1426, 100] width 282 height 39
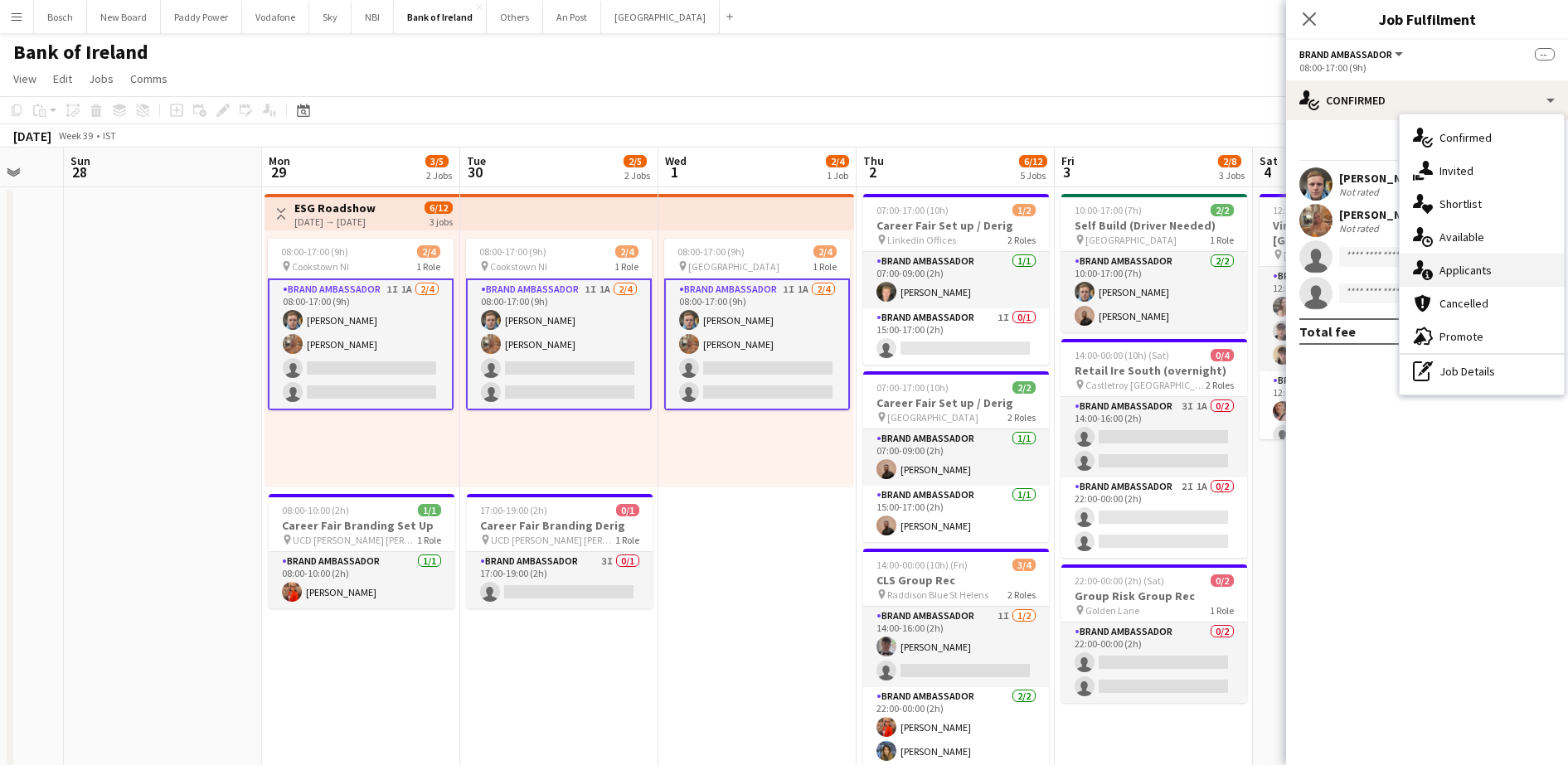
click at [1438, 283] on div "single-neutral-actions-information Applicants" at bounding box center [1481, 269] width 164 height 33
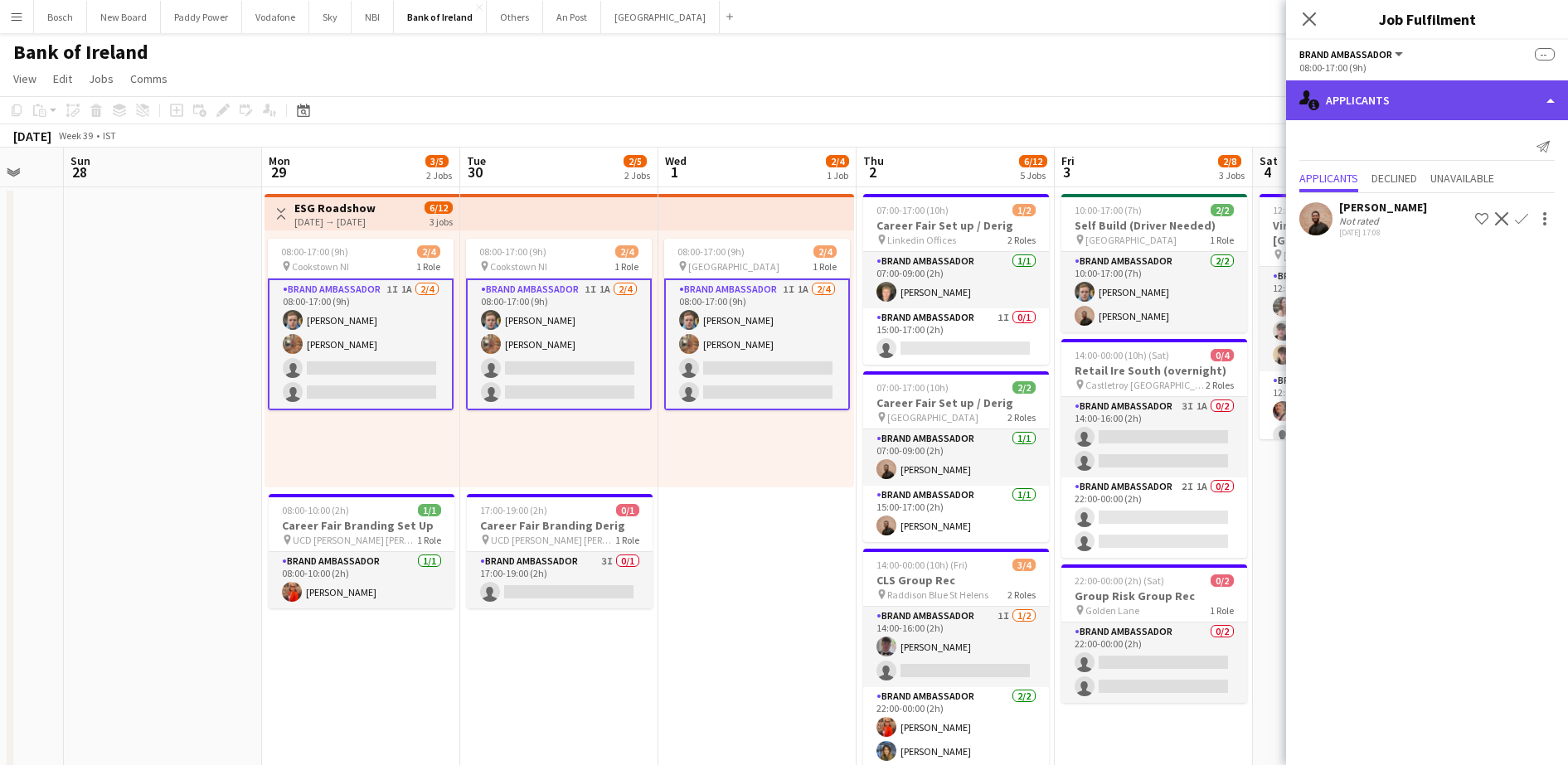
click at [1495, 115] on div "single-neutral-actions-information Applicants" at bounding box center [1426, 100] width 282 height 39
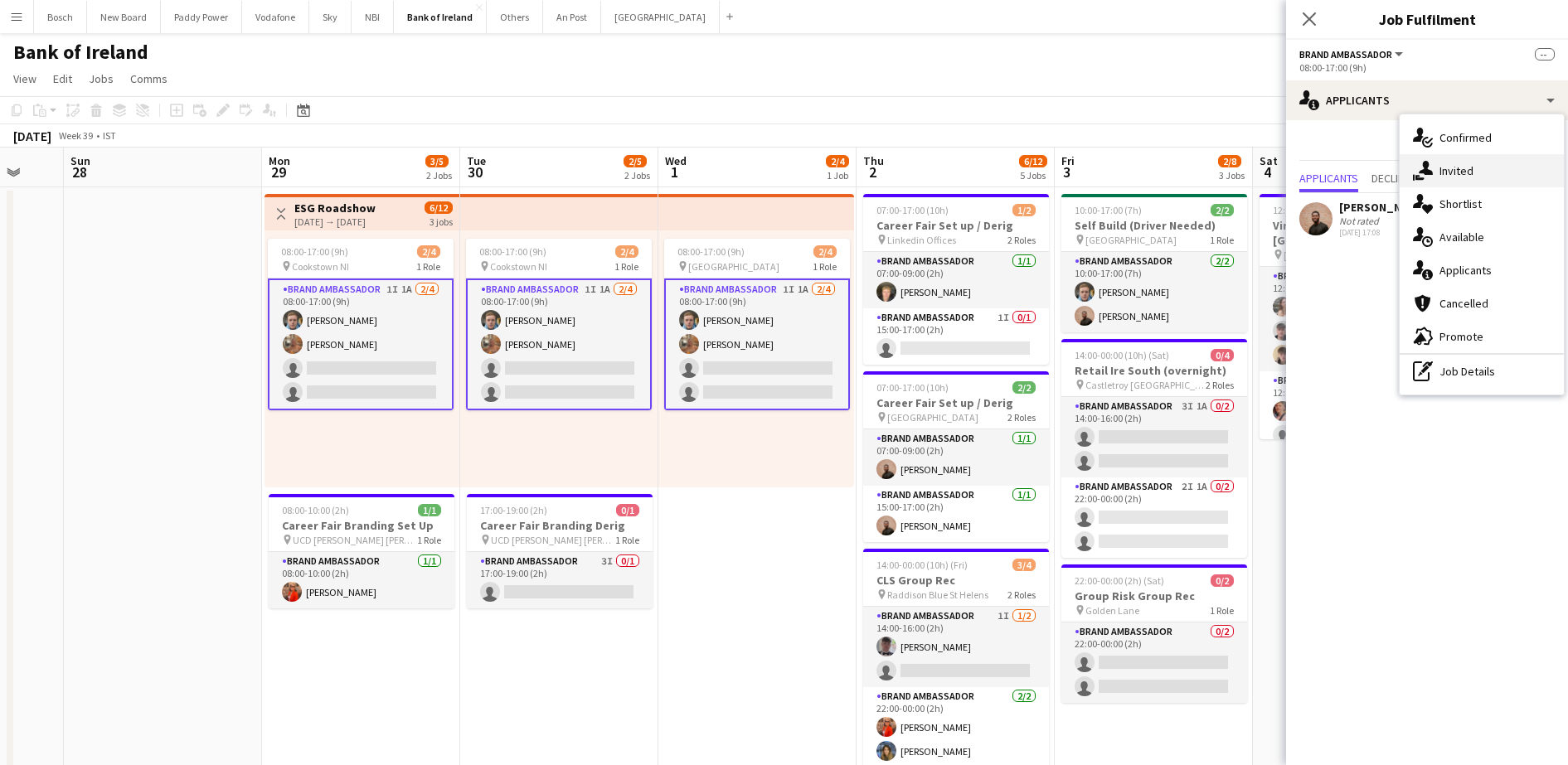
click at [1469, 175] on span "Invited" at bounding box center [1456, 171] width 34 height 15
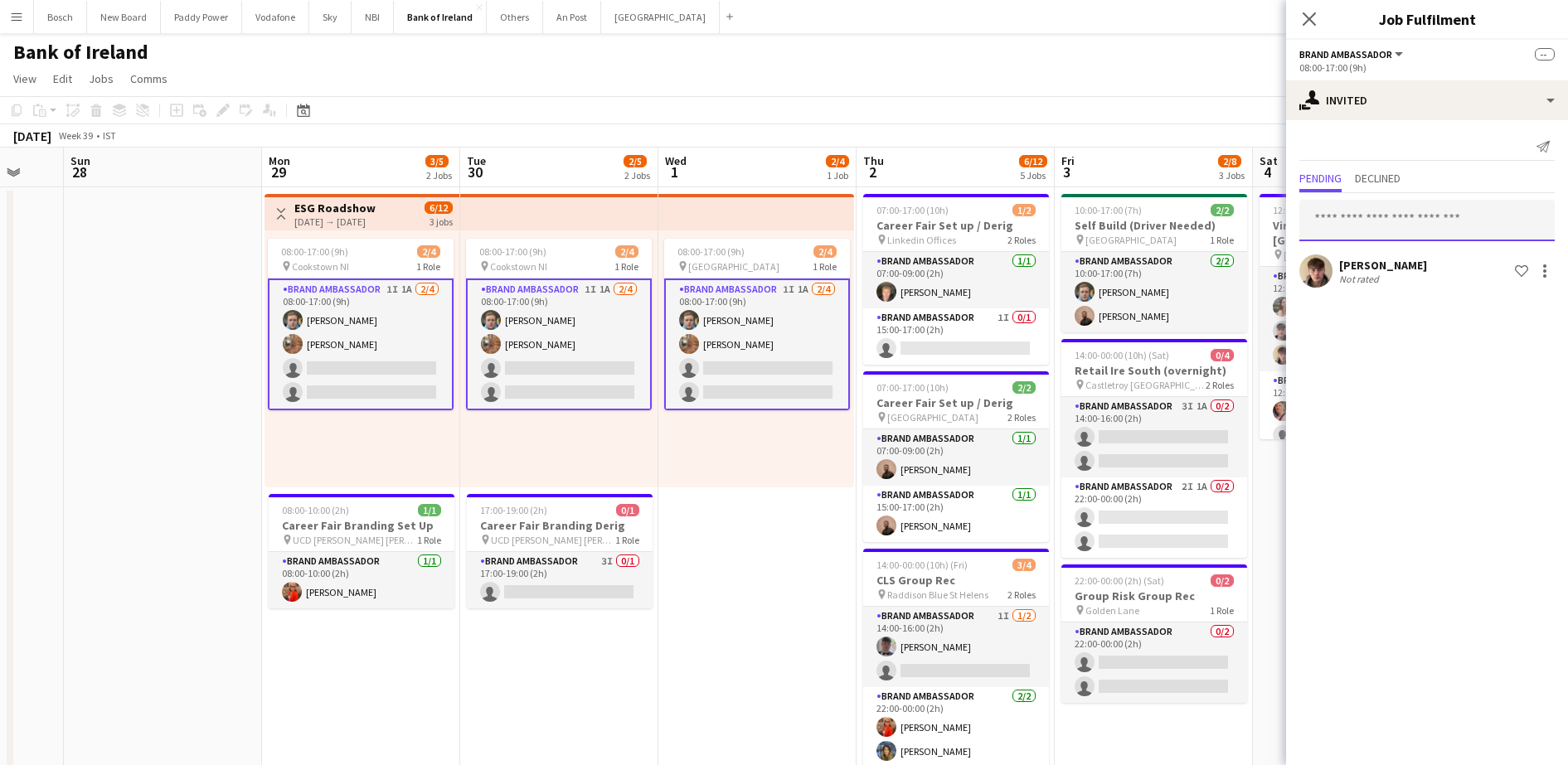
click at [1356, 217] on input "text" at bounding box center [1426, 221] width 255 height 41
type input "****"
click at [1391, 270] on span "[EMAIL_ADDRESS][DOMAIN_NAME]" at bounding box center [1427, 275] width 229 height 13
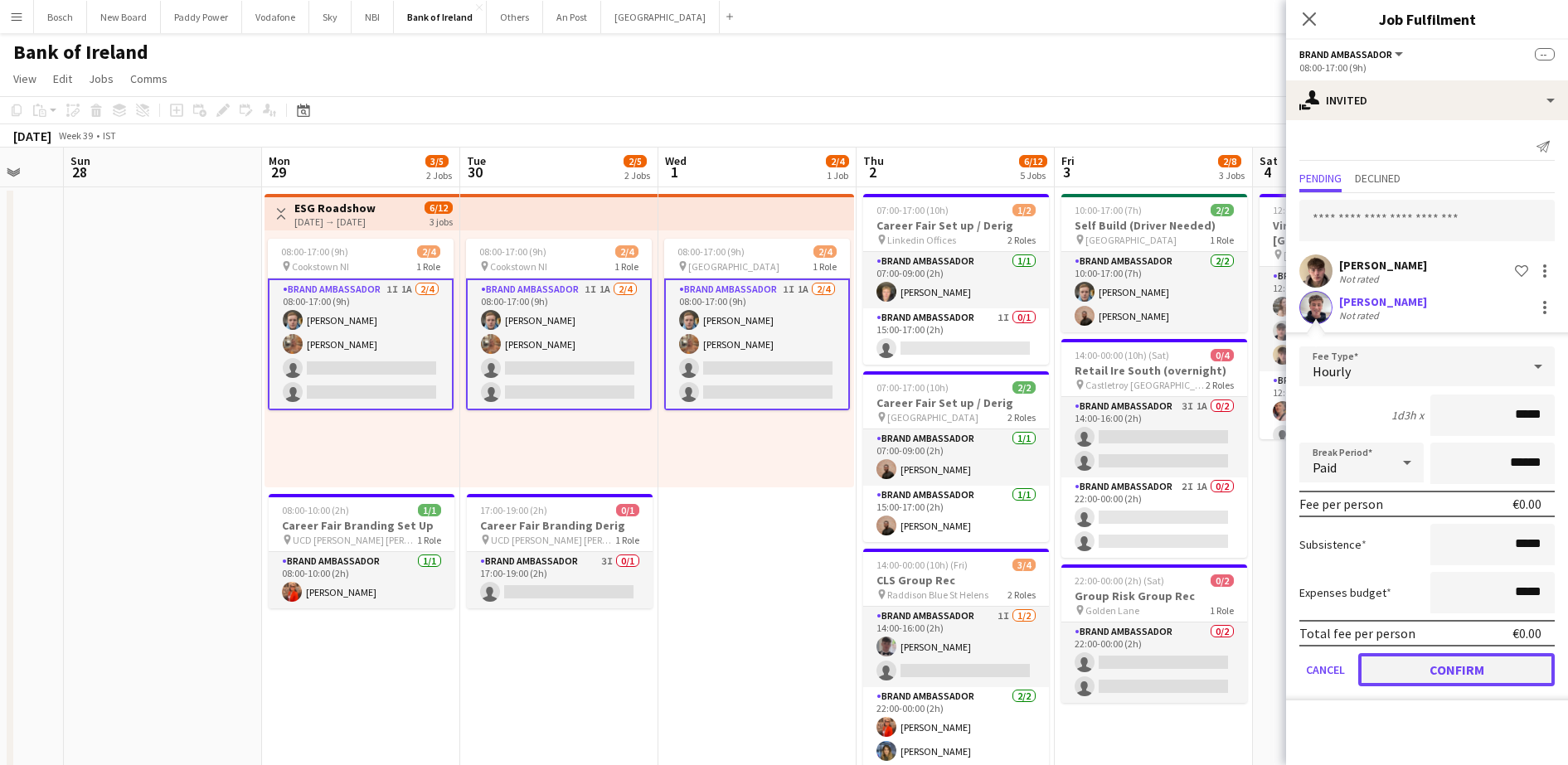
click at [1402, 669] on button "Confirm" at bounding box center [1455, 669] width 196 height 33
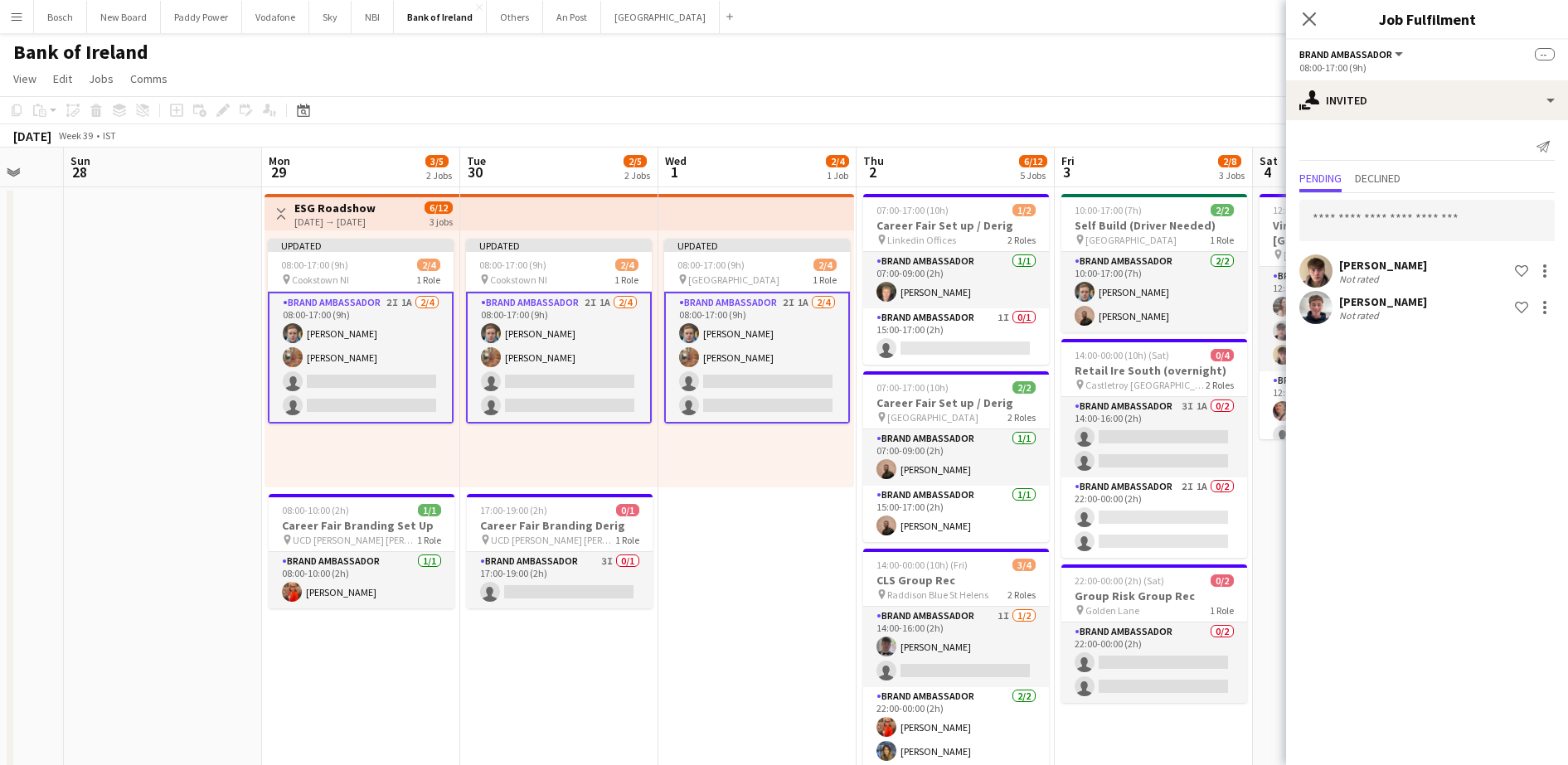
click at [1190, 25] on app-navbar "Menu Boards Boards Boards All jobs Status Workforce Workforce My Workforce Recr…" at bounding box center [784, 16] width 1568 height 33
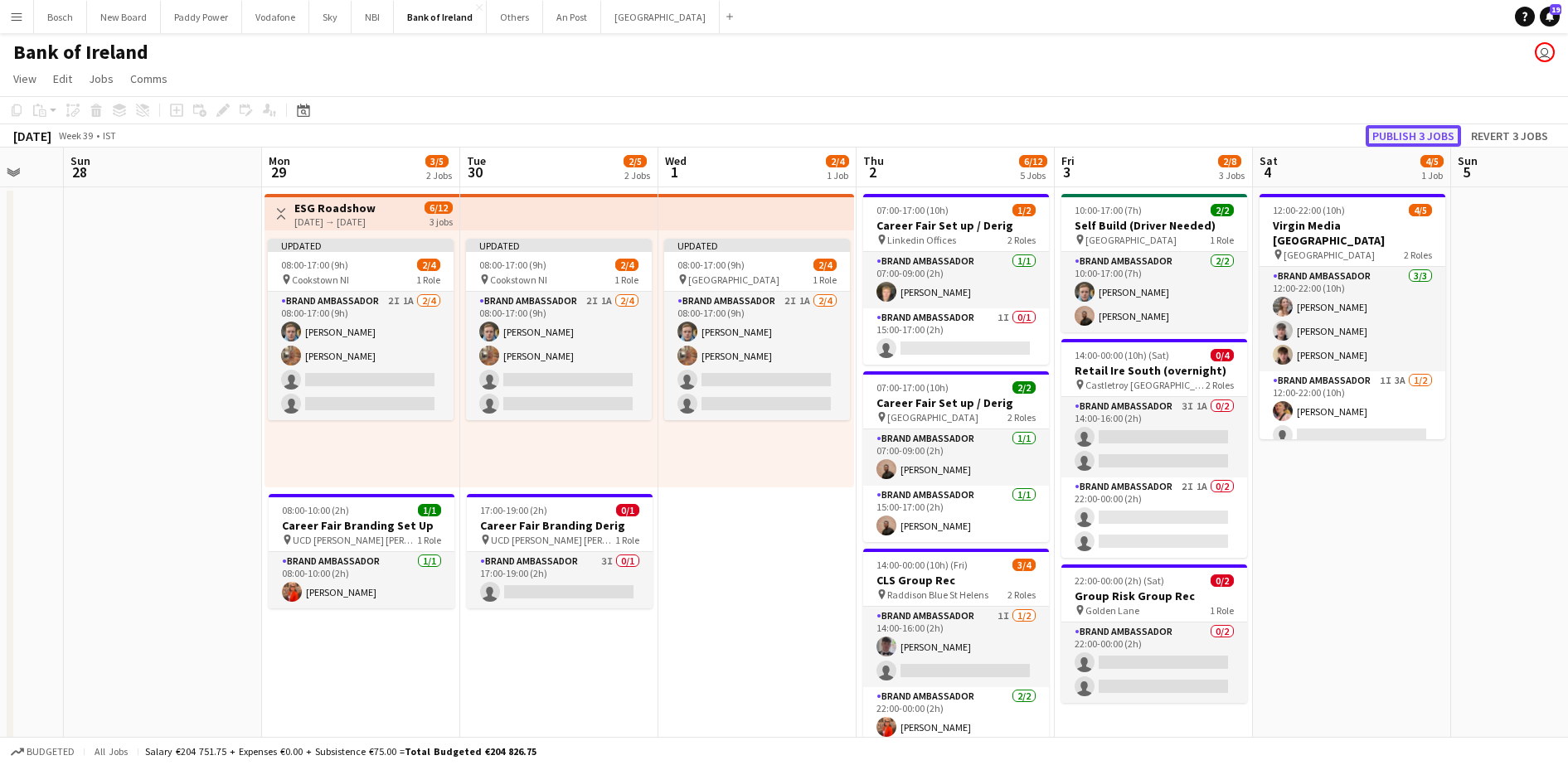
click at [1412, 130] on button "Publish 3 jobs" at bounding box center [1413, 135] width 96 height 22
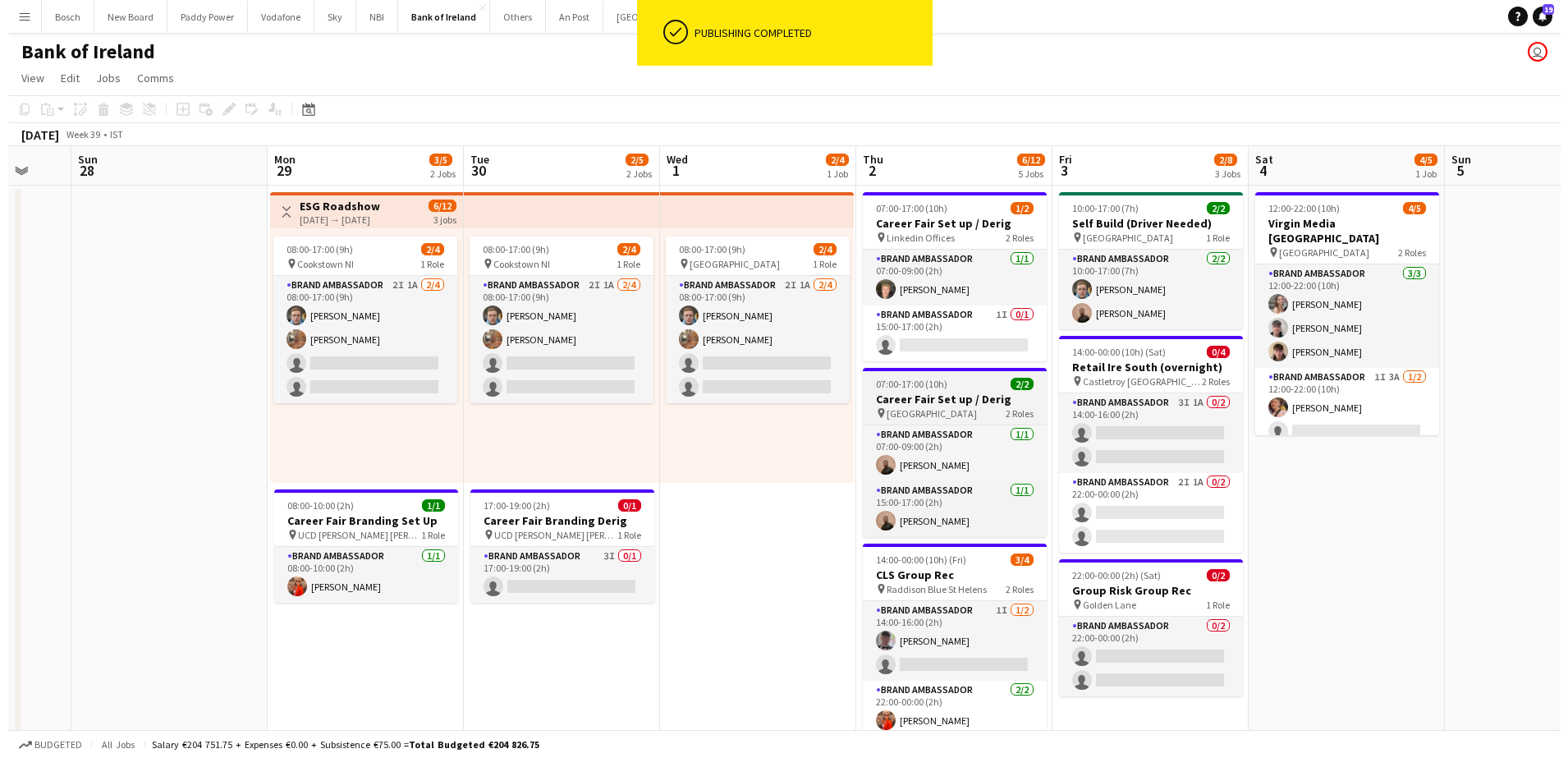
scroll to position [0, 492]
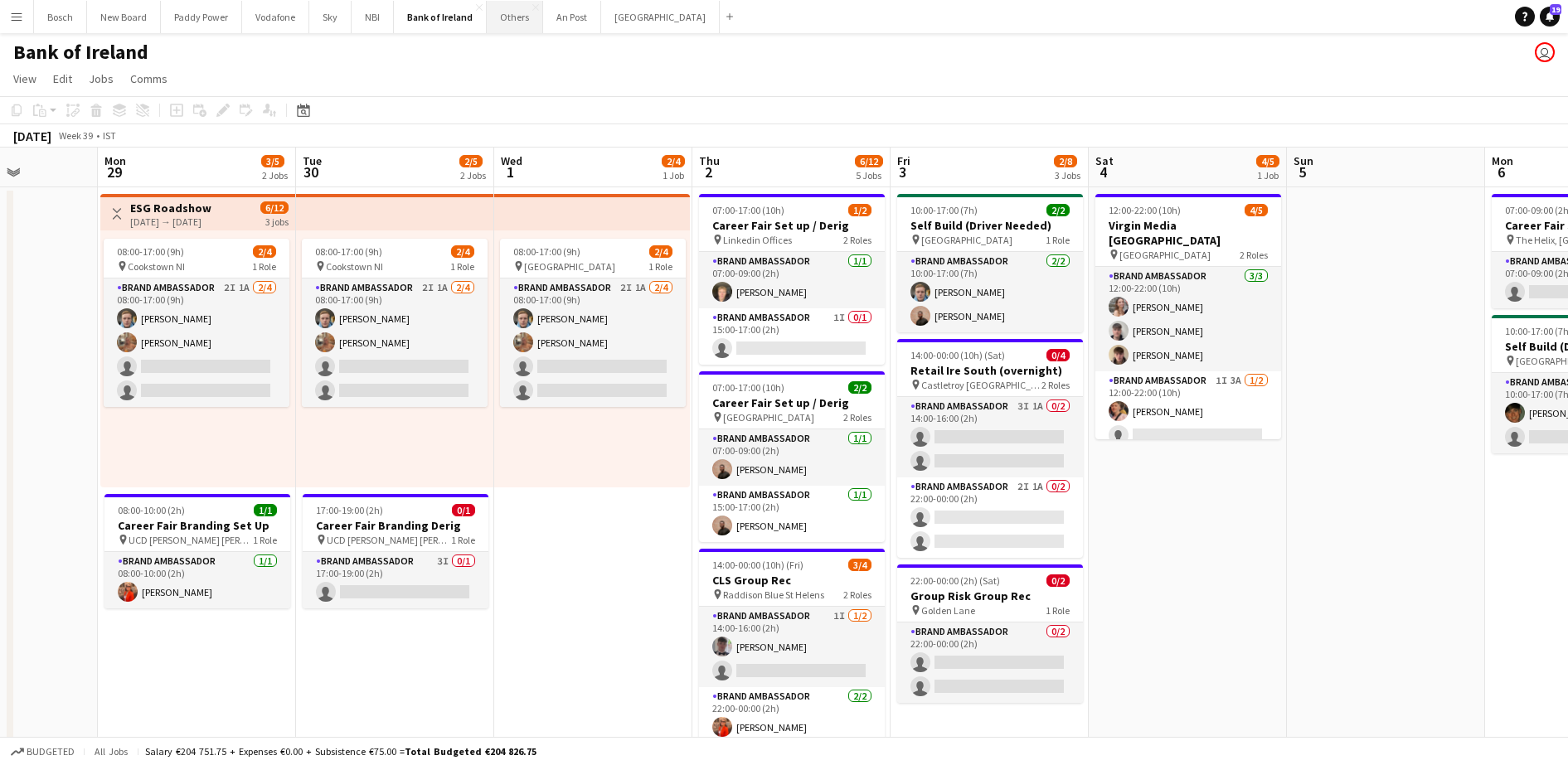
drag, startPoint x: 515, startPoint y: 38, endPoint x: 519, endPoint y: 30, distance: 8.9
click at [519, 30] on button "Others Close" at bounding box center [515, 17] width 56 height 32
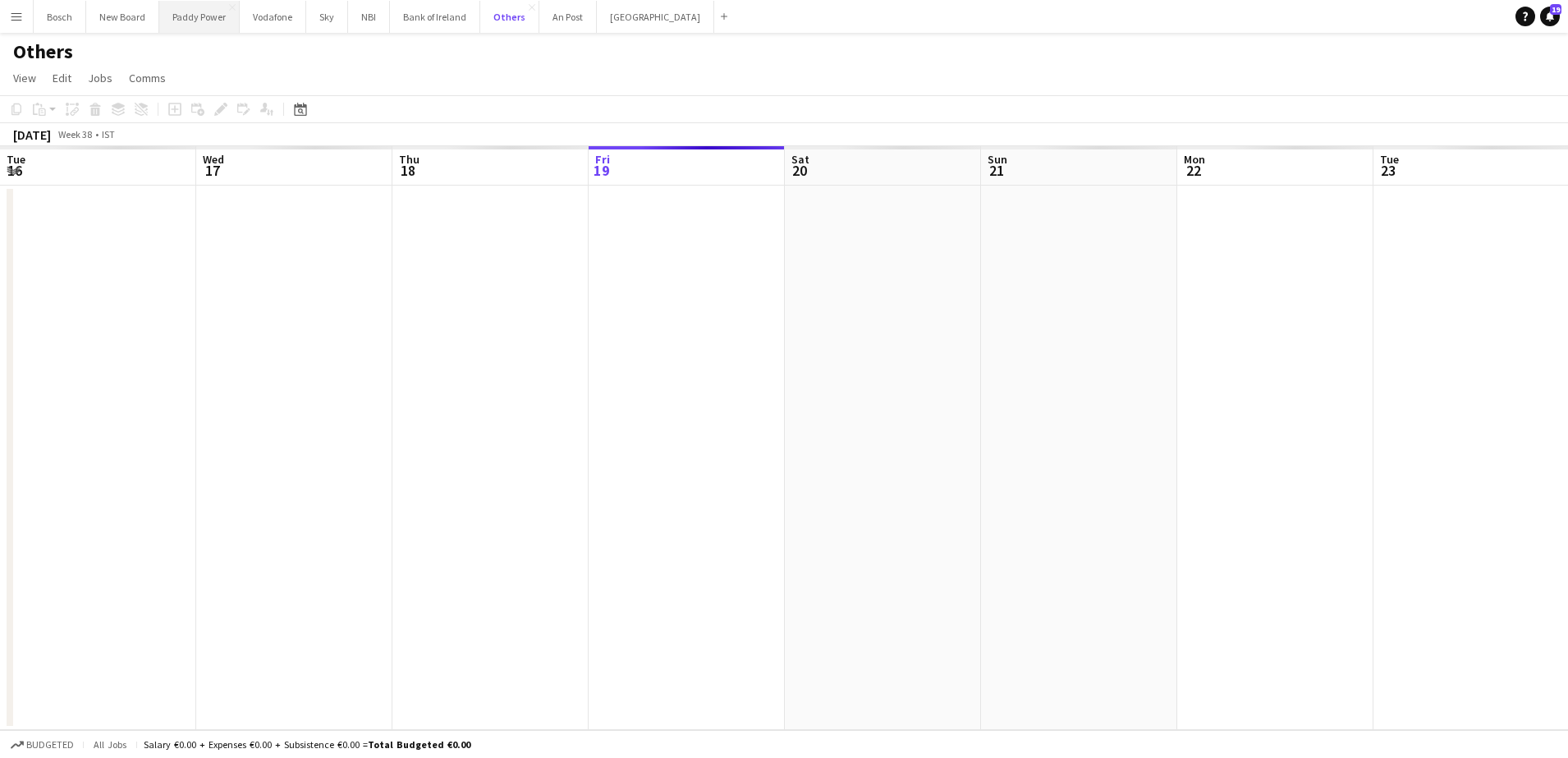
scroll to position [0, 392]
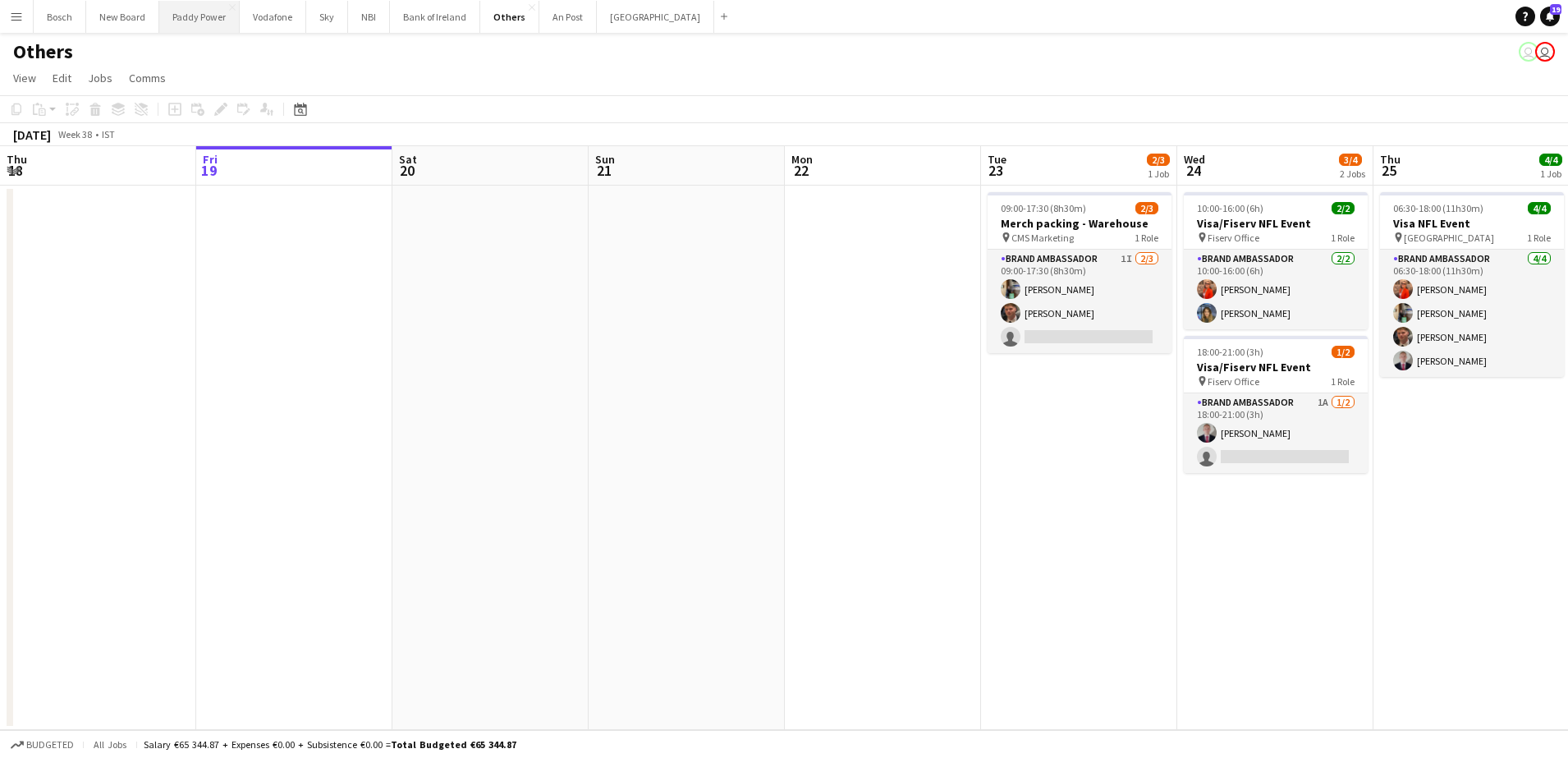
click at [218, 26] on button "Paddy Power Close" at bounding box center [199, 17] width 81 height 32
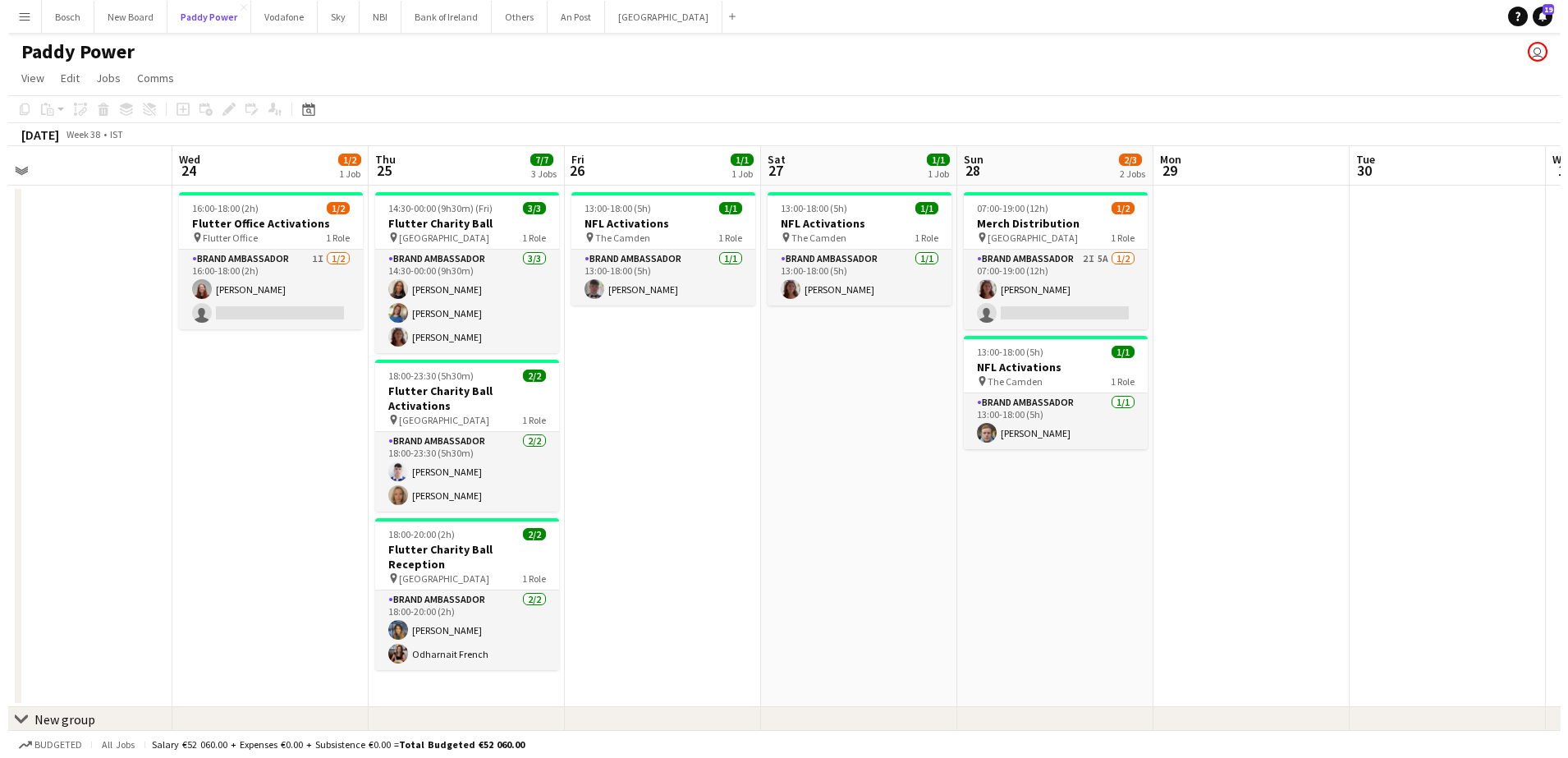
scroll to position [0, 622]
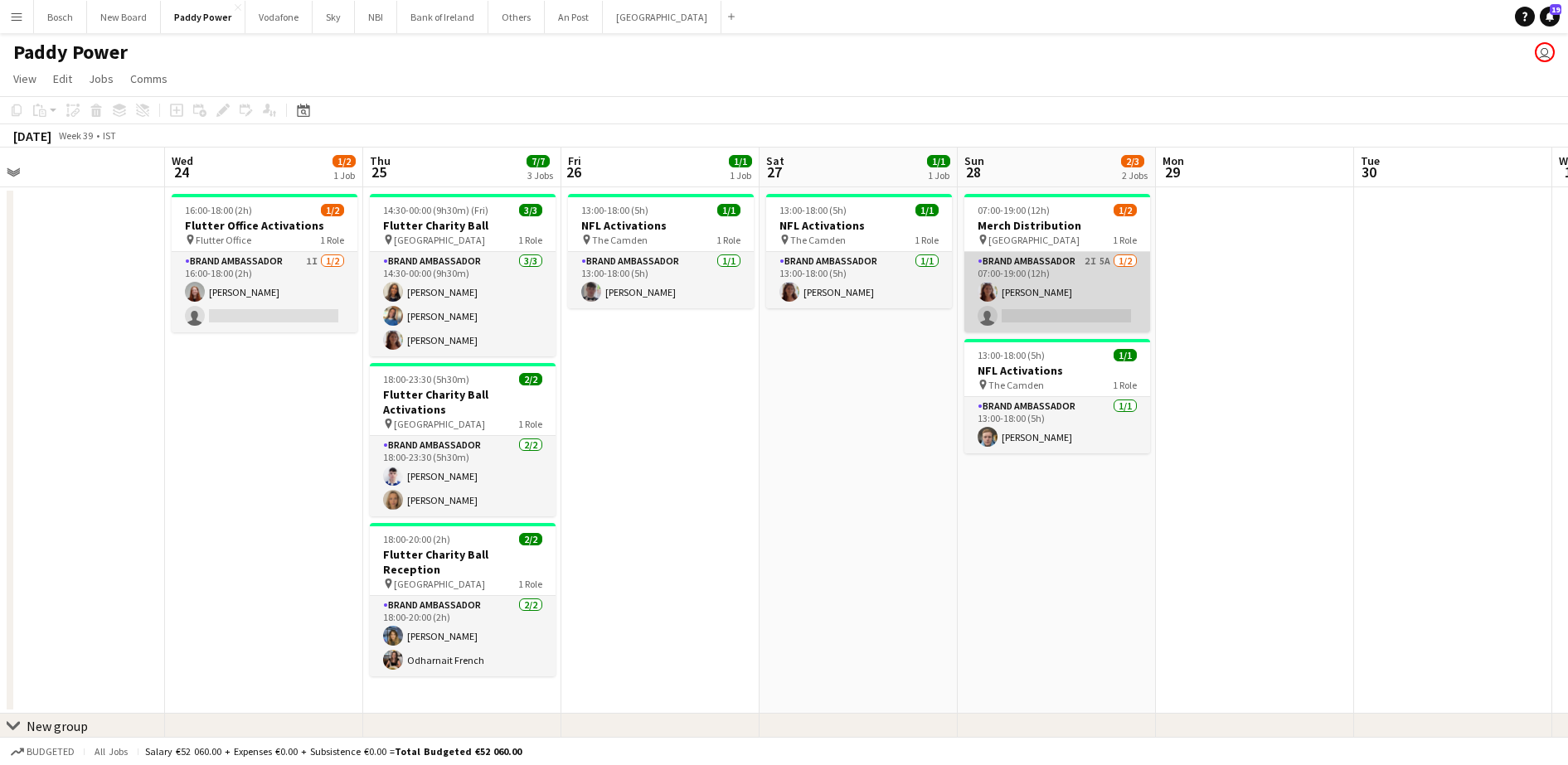
click at [1039, 288] on app-card-role "Brand Ambassador 2I 5A [DATE] 07:00-19:00 (12h) [PERSON_NAME] single-neutral-ac…" at bounding box center [1058, 293] width 186 height 81
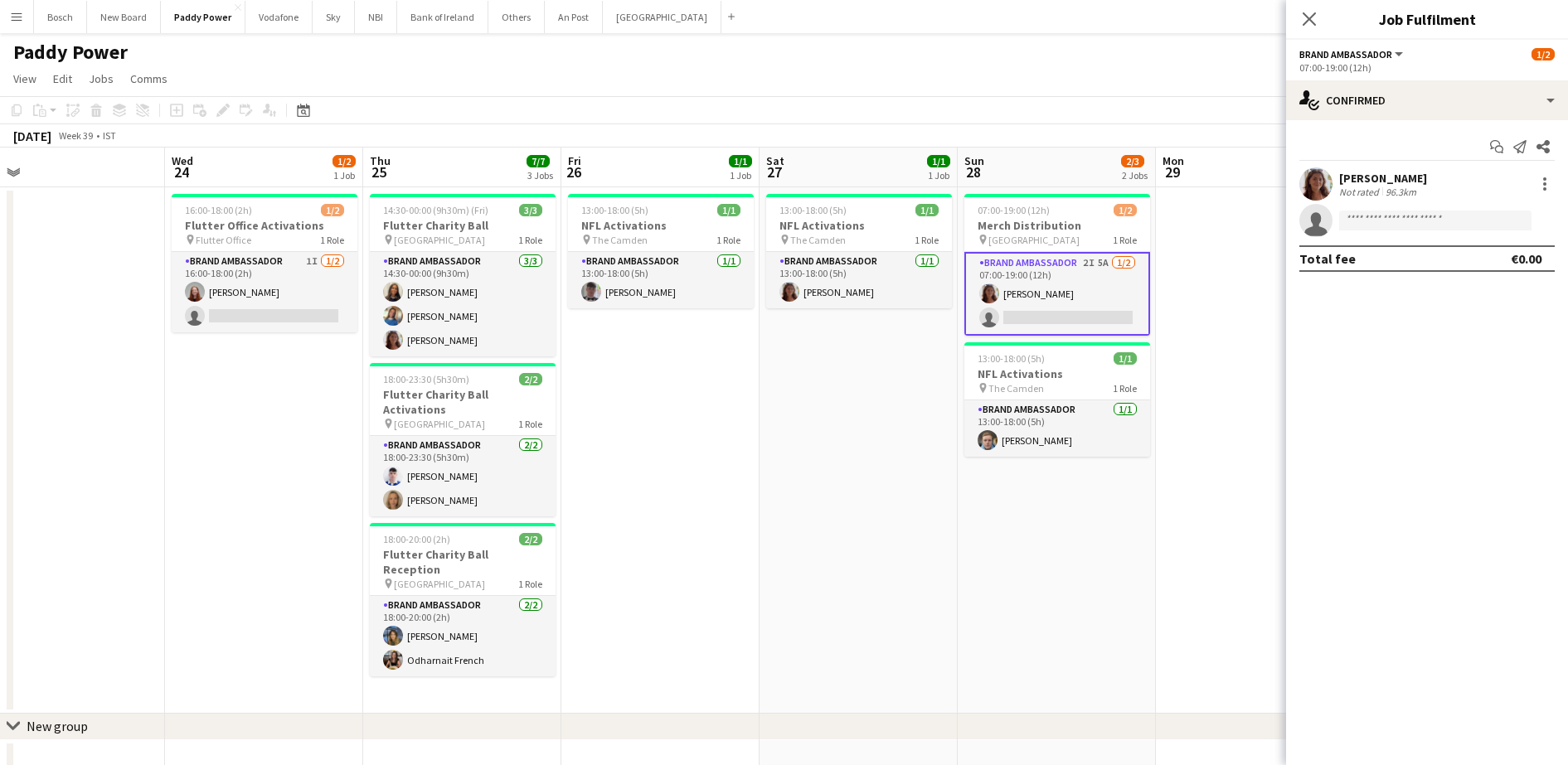
click at [1391, 75] on app-options-switcher "Brand Ambassador All roles Brand Ambassador [DATE] 07:00-19:00 (12h)" at bounding box center [1426, 59] width 282 height 40
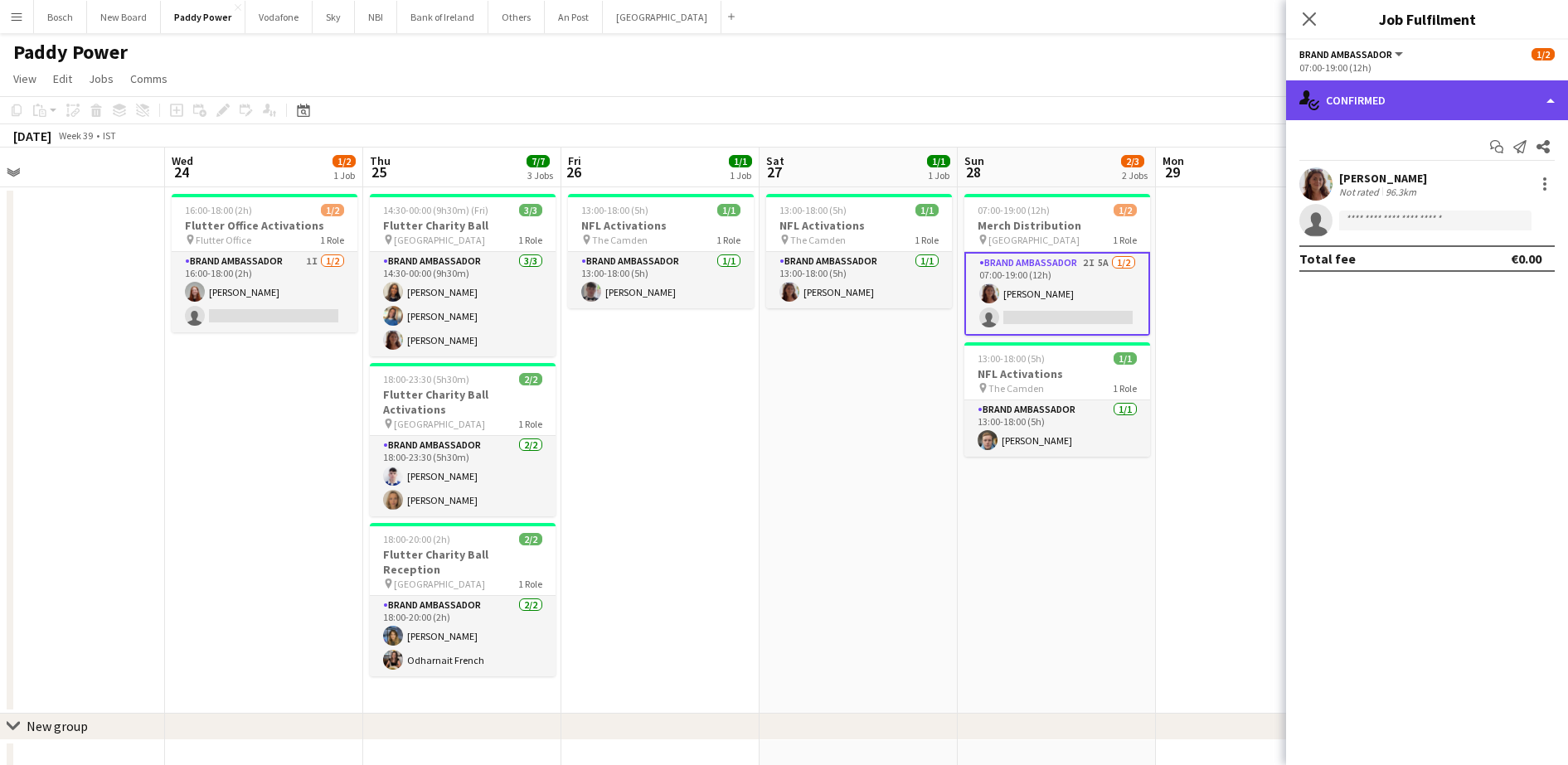
click at [1389, 89] on div "single-neutral-actions-check-2 Confirmed" at bounding box center [1426, 100] width 282 height 39
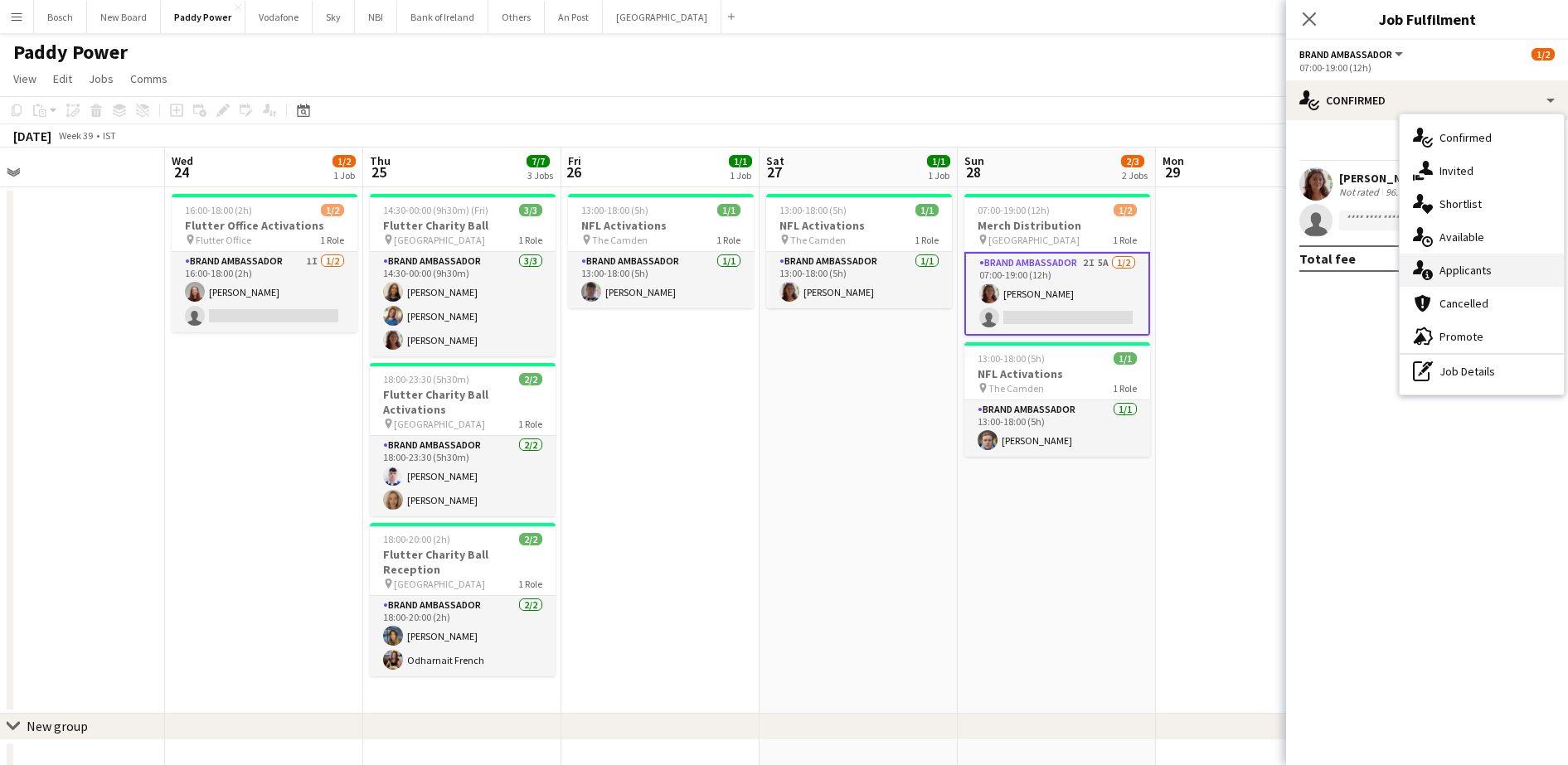
click at [1453, 258] on div "single-neutral-actions-information Applicants" at bounding box center [1481, 269] width 164 height 33
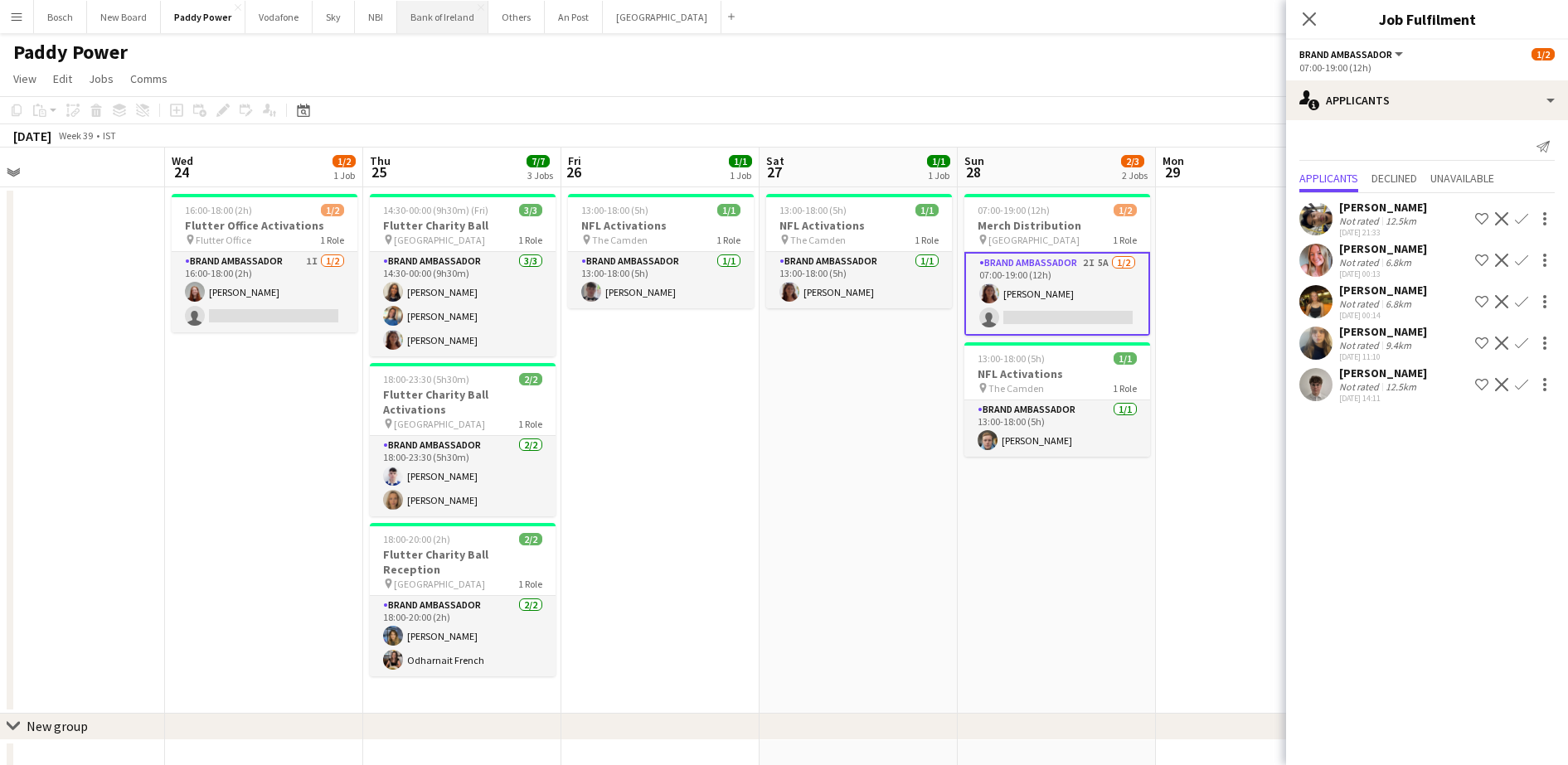
click at [434, 27] on button "Bank of Ireland Close" at bounding box center [442, 17] width 91 height 32
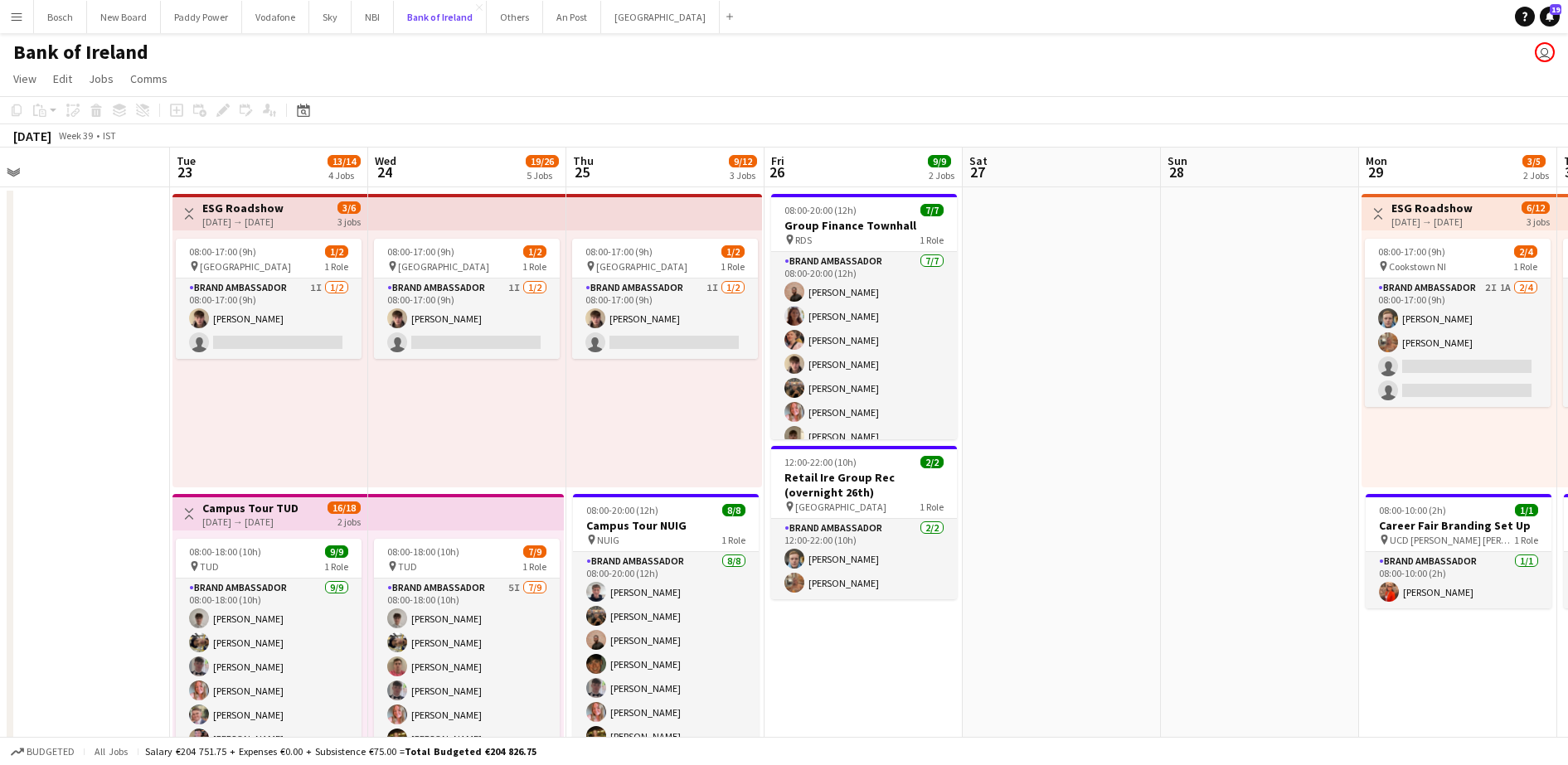
scroll to position [0, 423]
click at [258, 314] on app-card-role "Brand Ambassador 1I [DATE] 08:00-17:00 (9h) [PERSON_NAME] single-neutral-actions" at bounding box center [269, 319] width 186 height 81
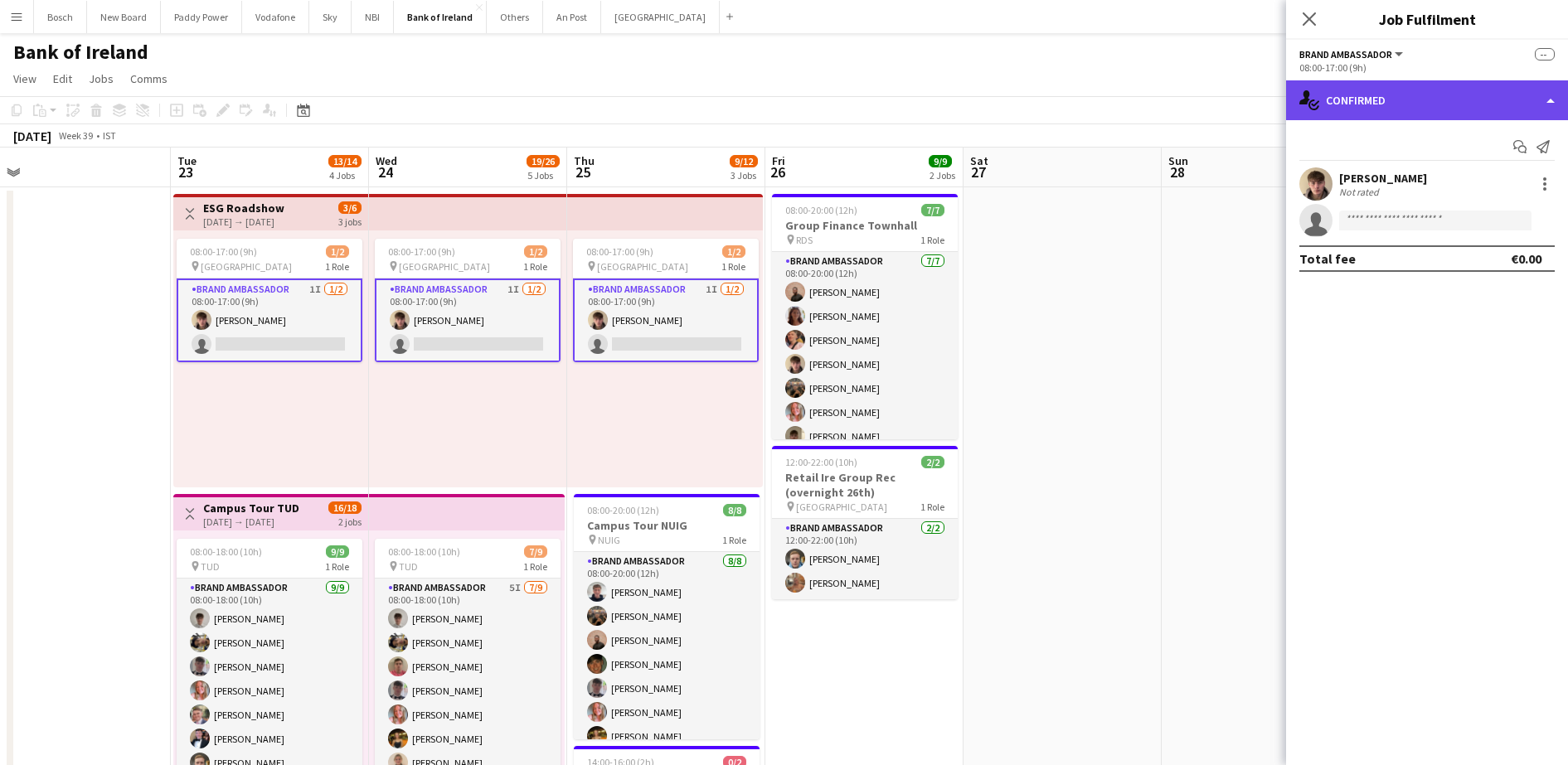
click at [1364, 100] on div "single-neutral-actions-check-2 Confirmed" at bounding box center [1426, 100] width 282 height 39
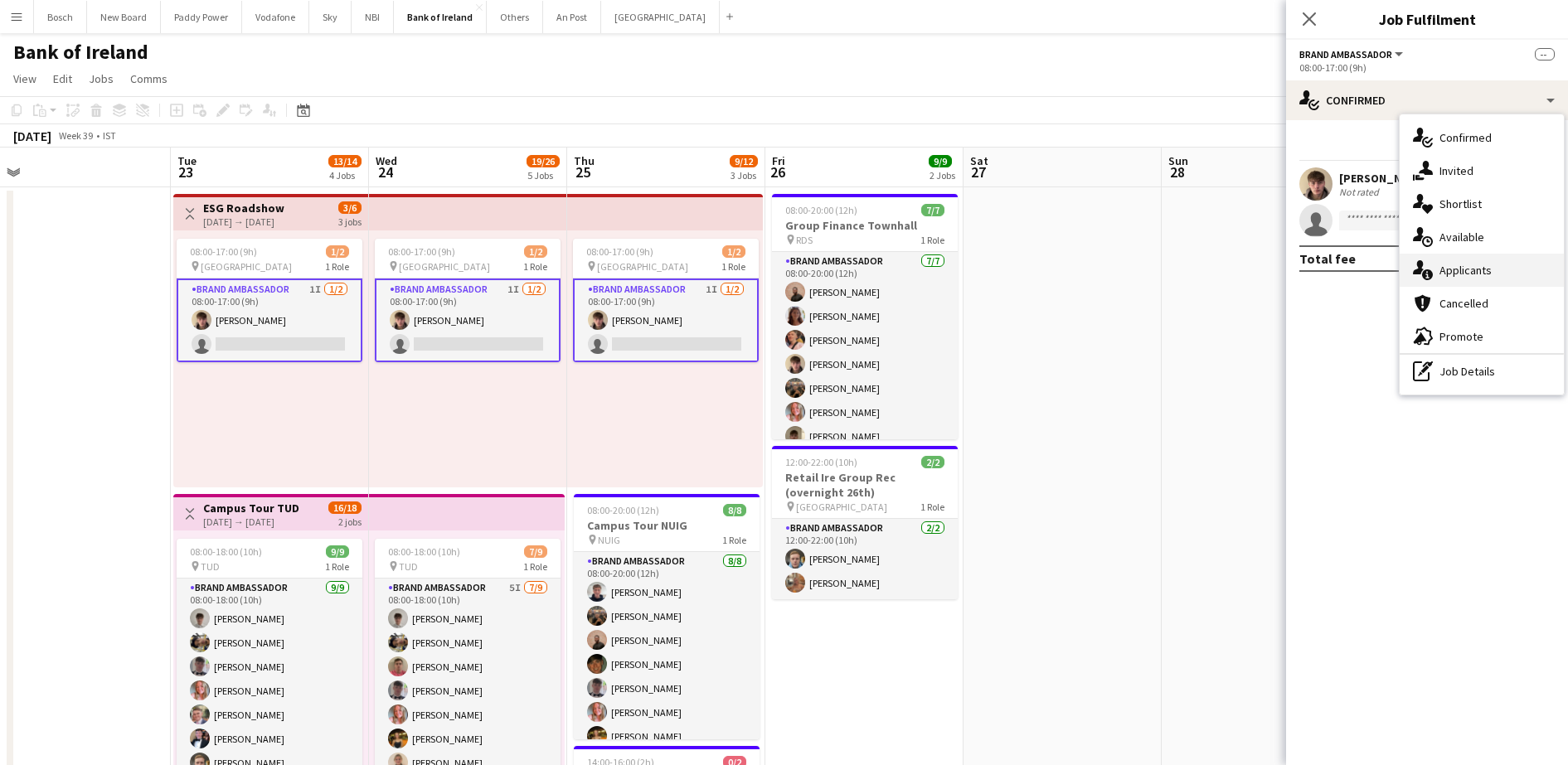
click at [1498, 278] on div "single-neutral-actions-information Applicants" at bounding box center [1481, 269] width 164 height 33
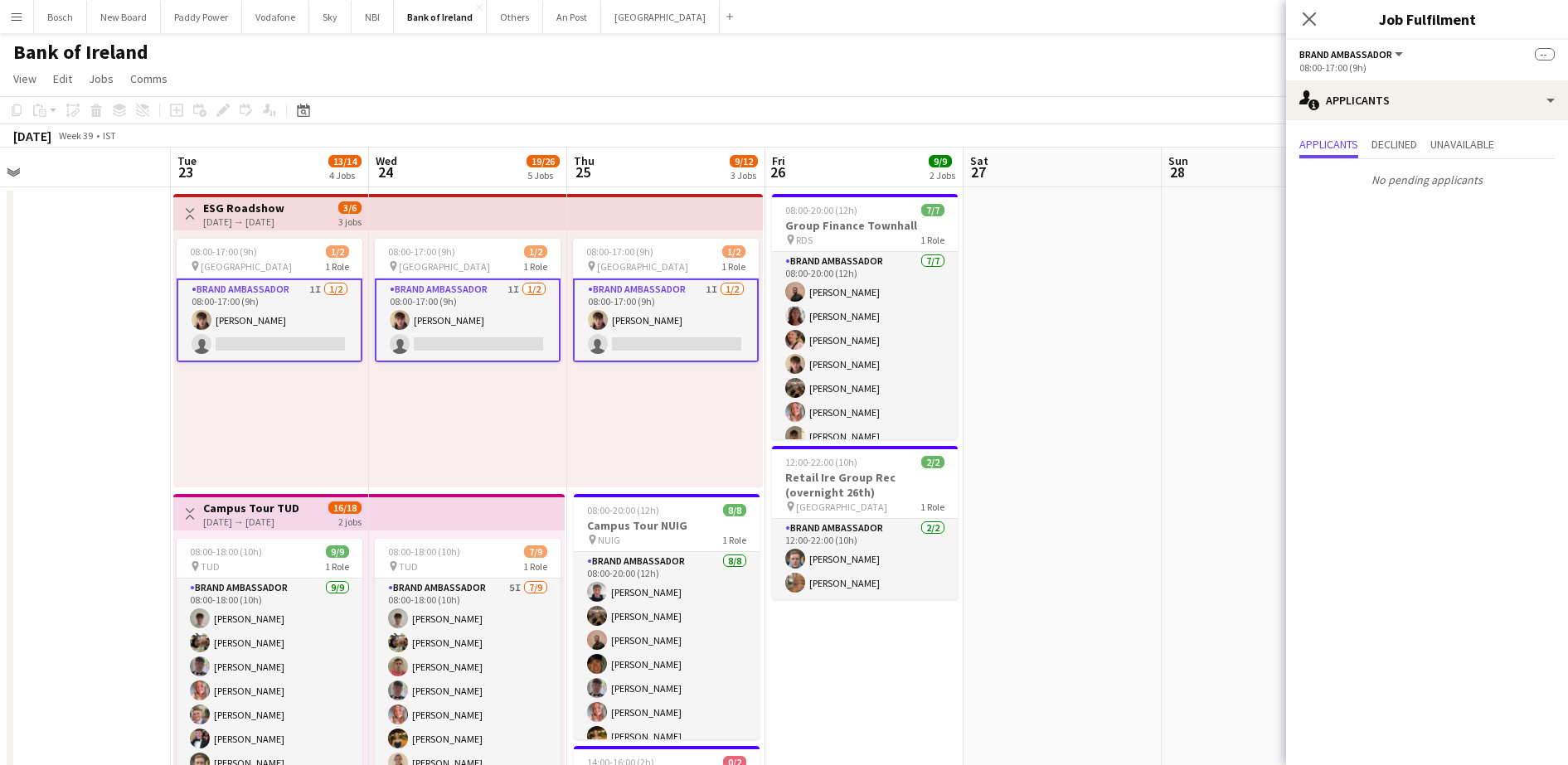
click at [1120, 95] on app-page-menu "View Day view expanded Day view collapsed Month view Date picker Jump to [DATE]…" at bounding box center [784, 81] width 1568 height 32
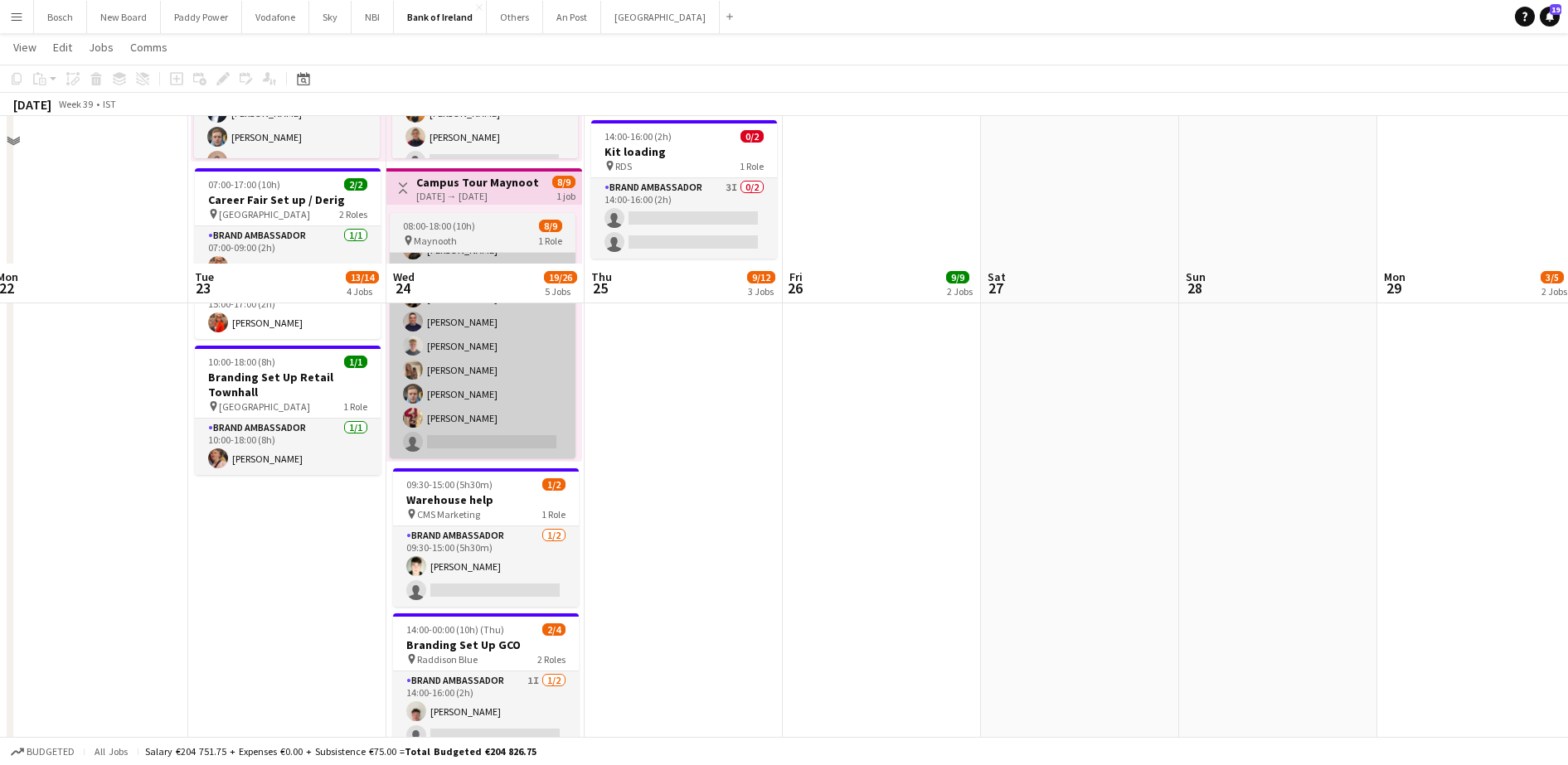
scroll to position [784, 0]
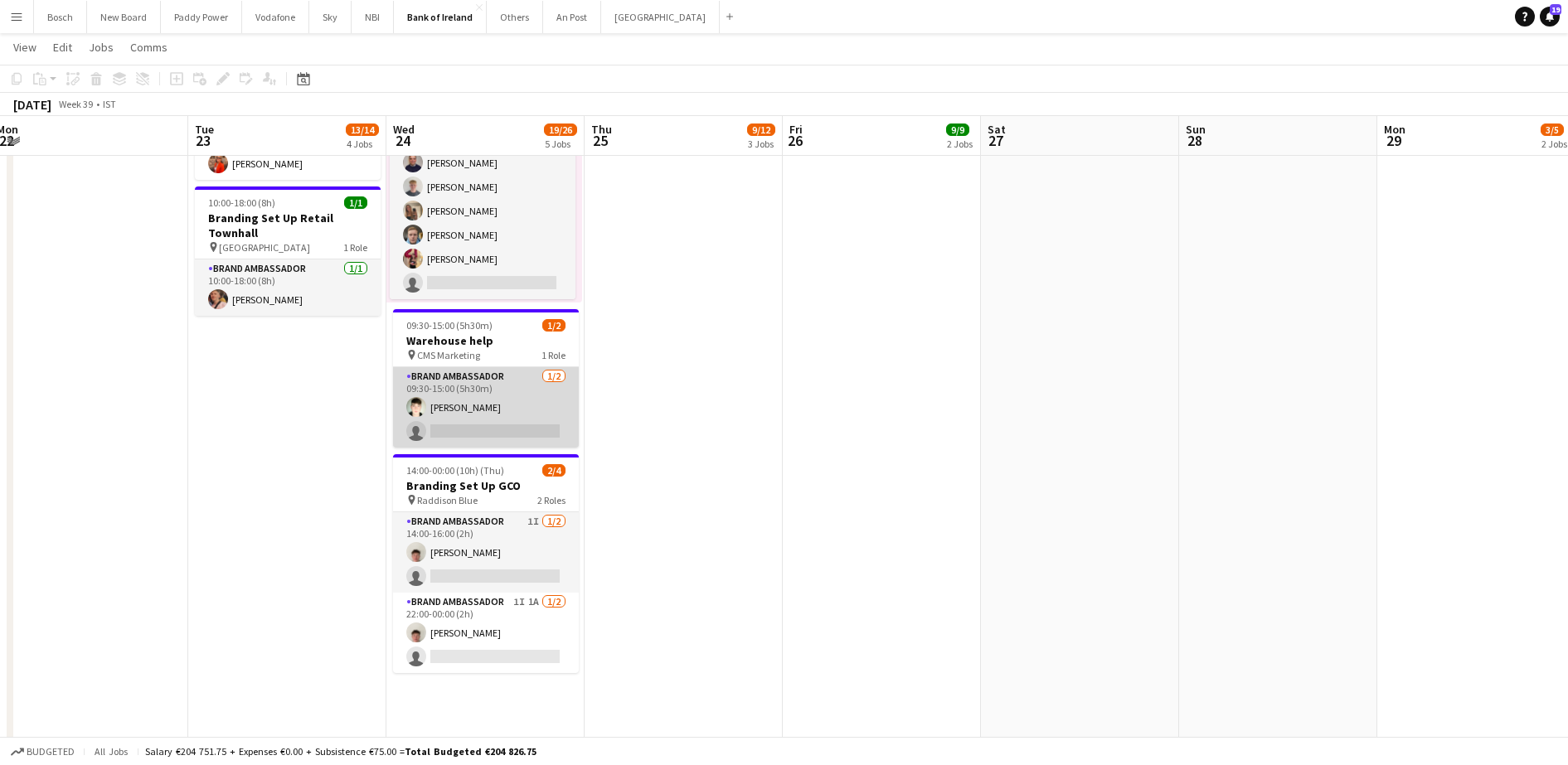
click at [488, 420] on app-card-role "Brand Ambassador [DATE] 09:30-15:00 (5h30m) [PERSON_NAME] single-neutral-actions" at bounding box center [486, 407] width 186 height 81
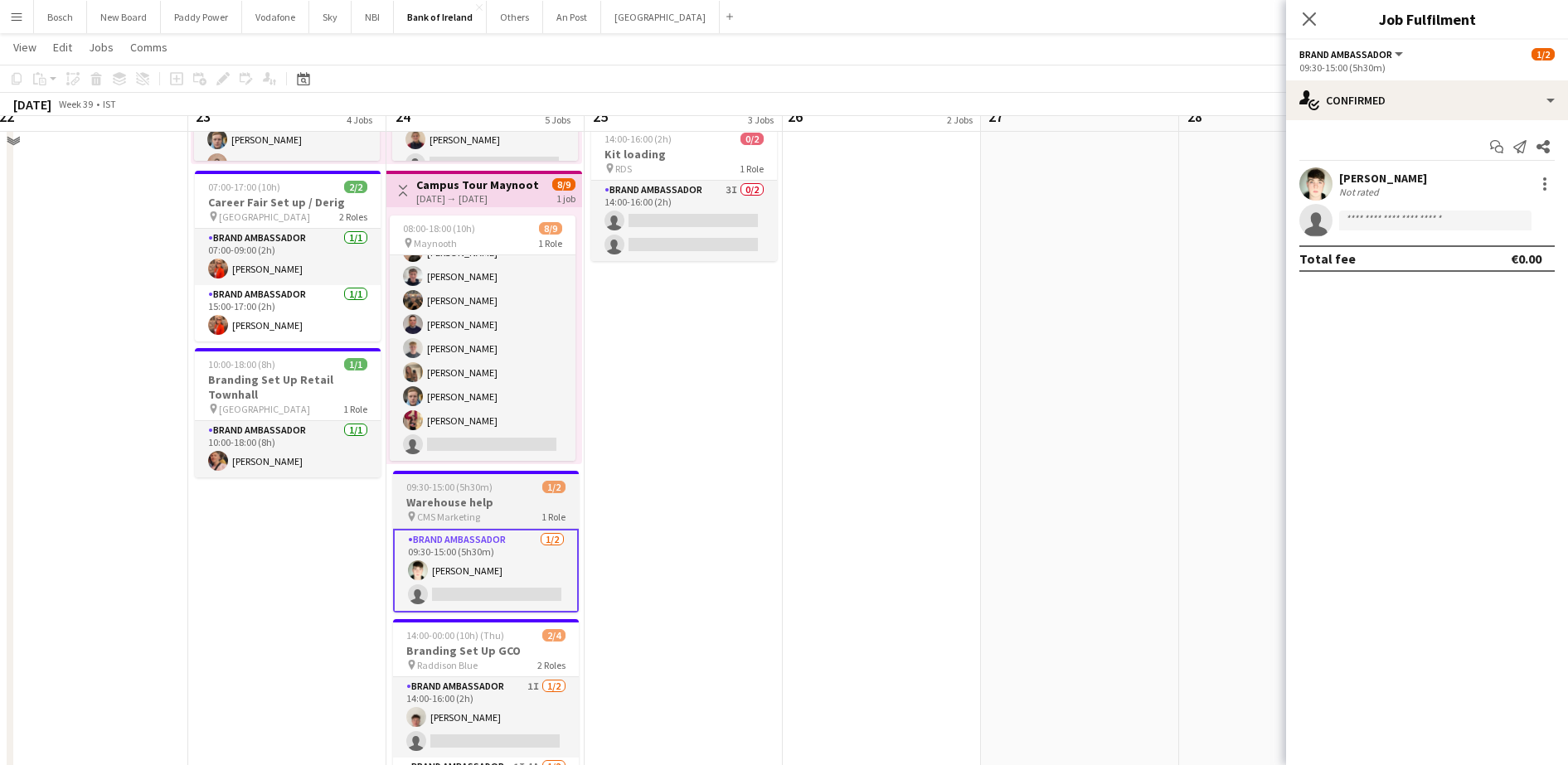
scroll to position [597, 0]
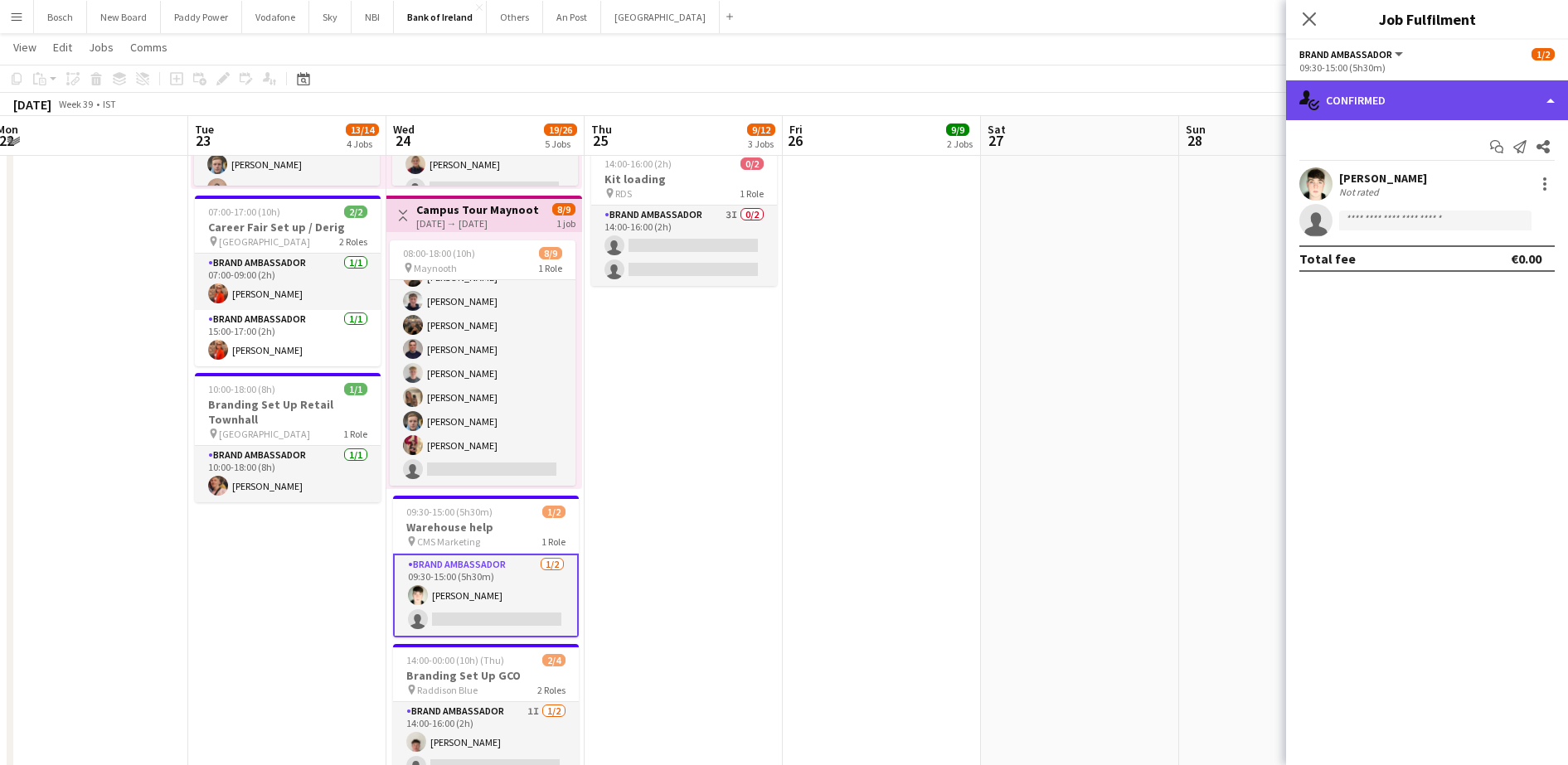
click at [1383, 91] on div "single-neutral-actions-check-2 Confirmed" at bounding box center [1426, 100] width 282 height 39
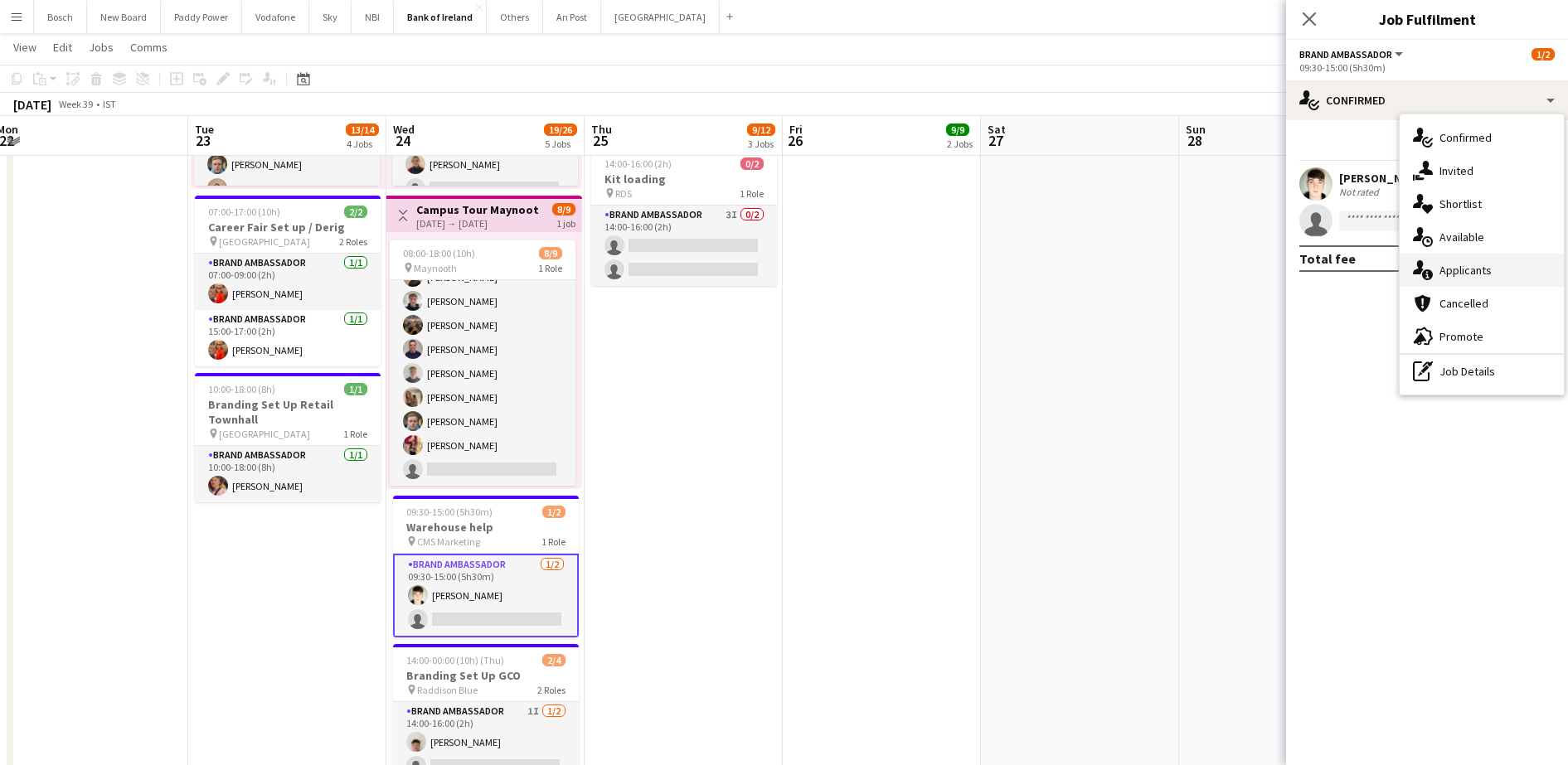
click at [1468, 268] on span "Applicants" at bounding box center [1466, 270] width 53 height 15
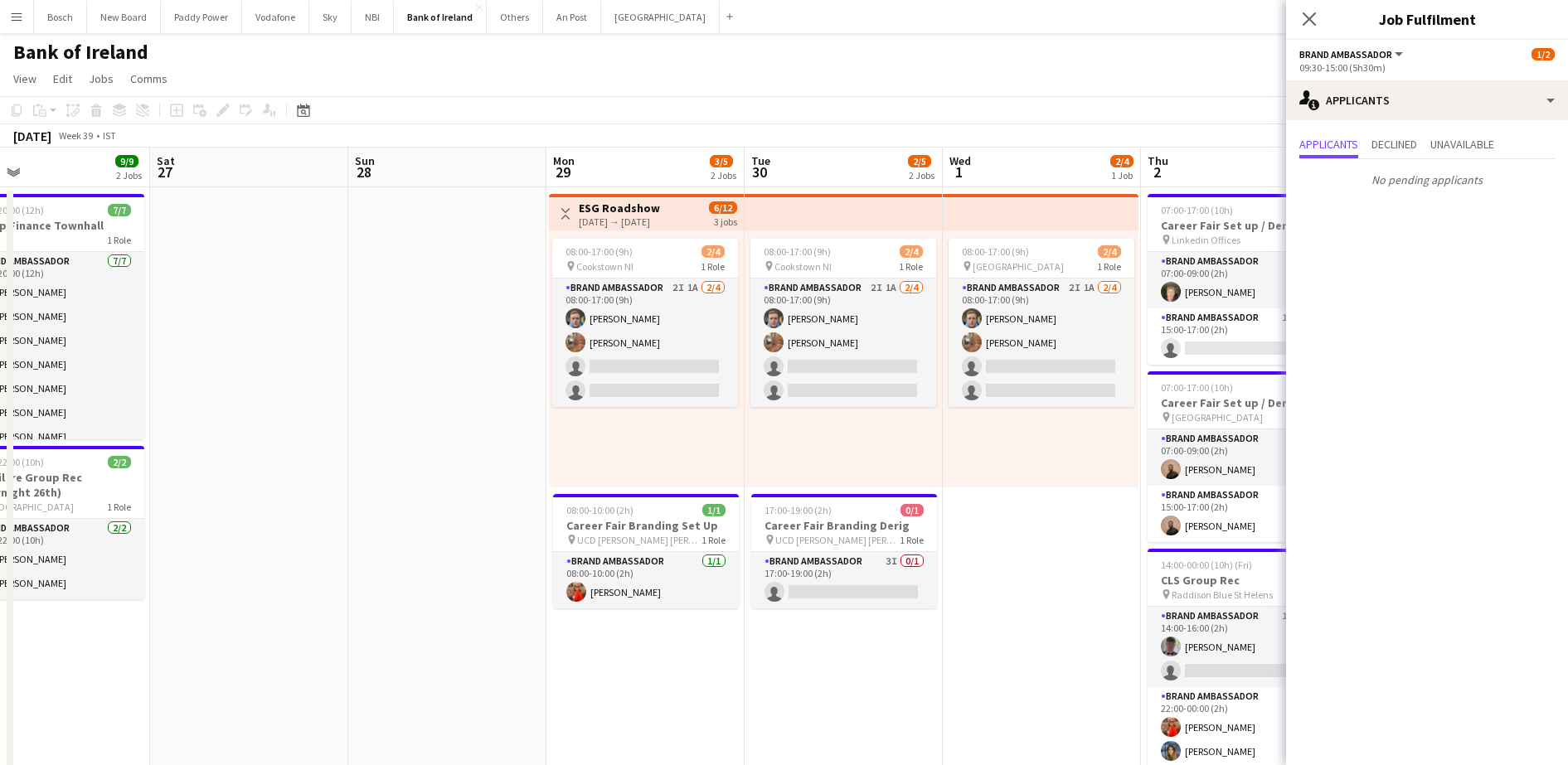
scroll to position [0, 645]
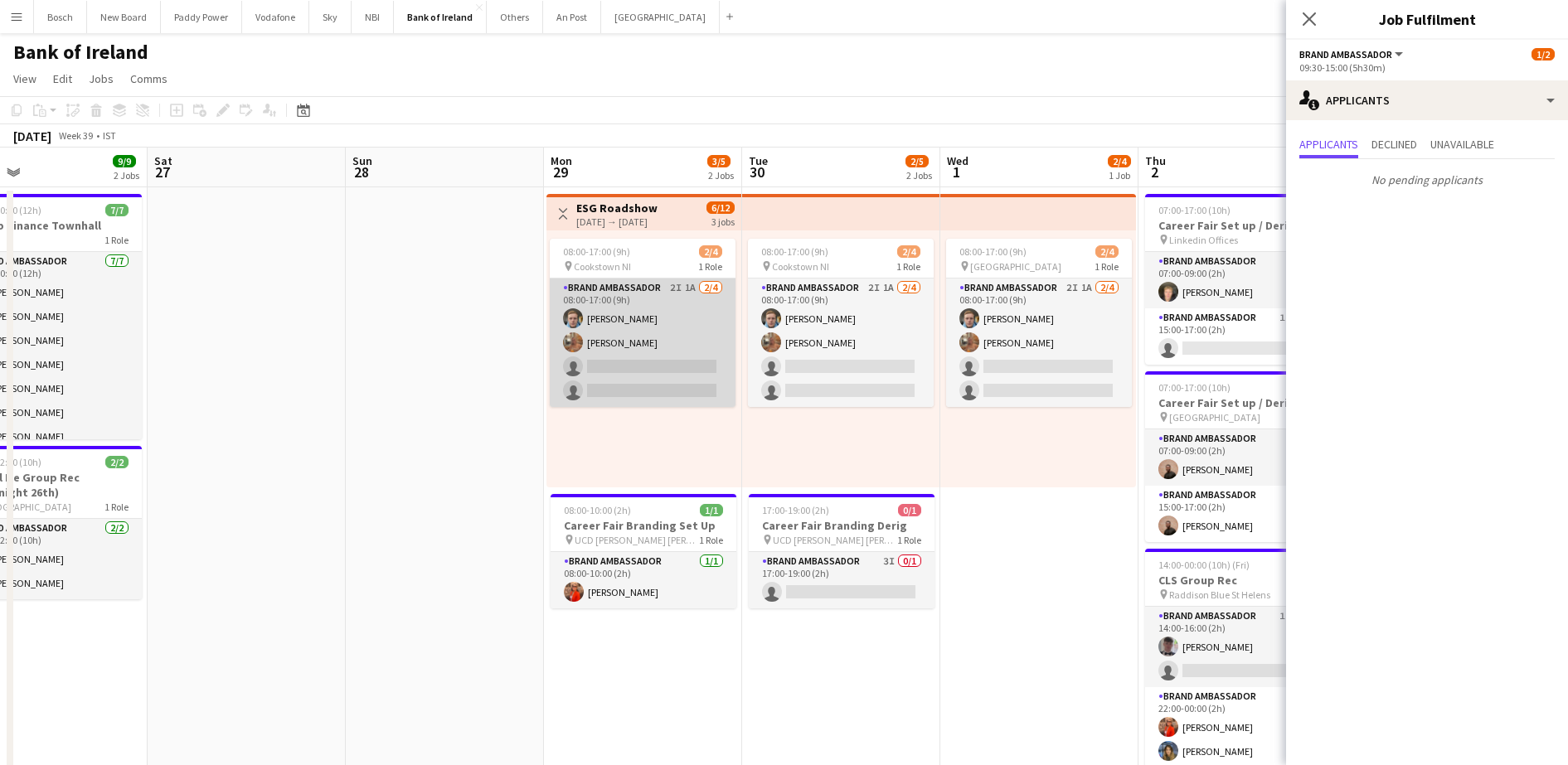
click at [659, 342] on app-card-role "Brand Ambassador 2I 1A [DATE] 08:00-17:00 (9h) [PERSON_NAME] [PERSON_NAME] sing…" at bounding box center [643, 343] width 186 height 129
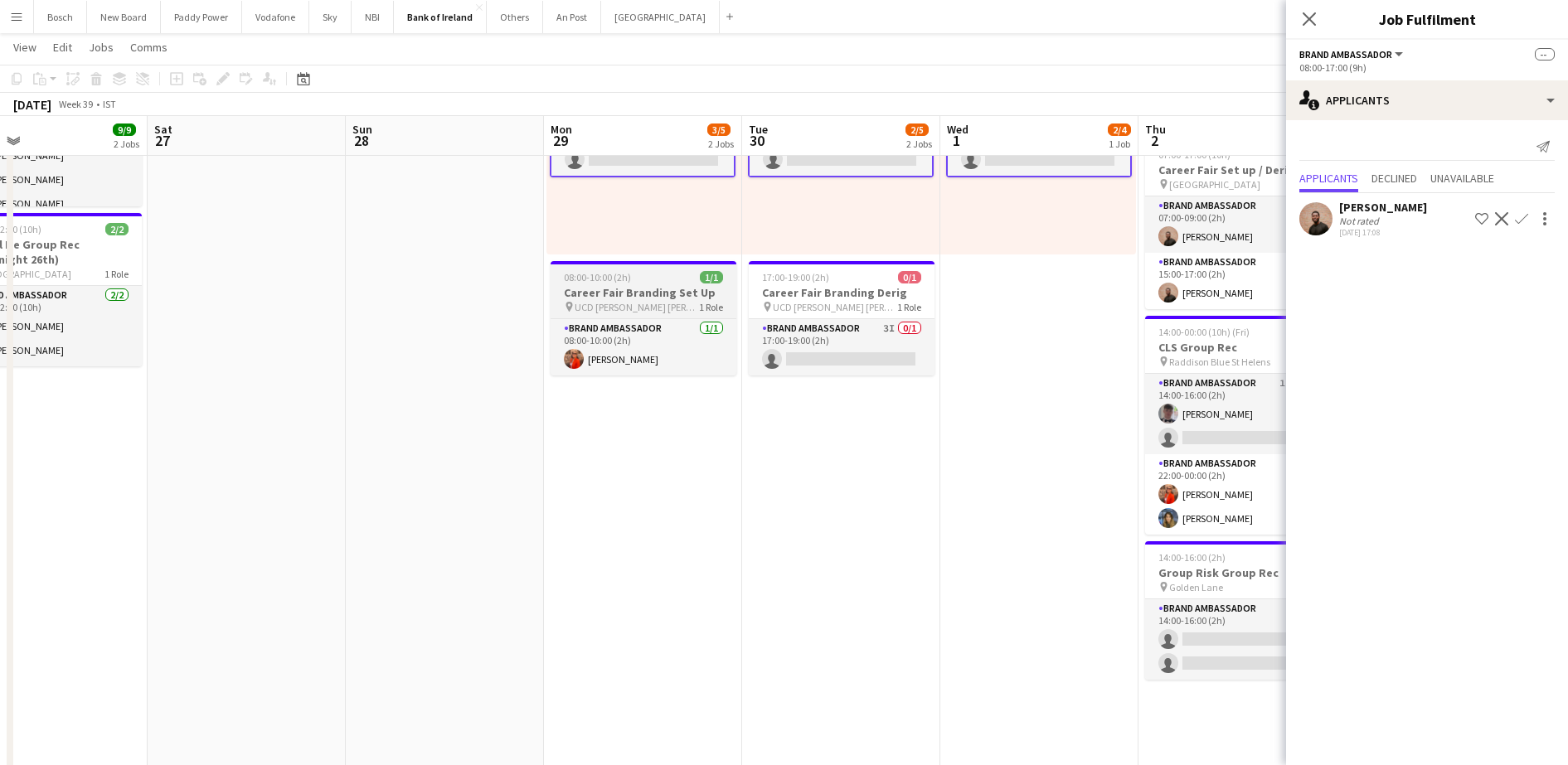
scroll to position [232, 0]
click at [864, 311] on div "pin UCD [PERSON_NAME] [PERSON_NAME] 1 Role" at bounding box center [842, 306] width 186 height 13
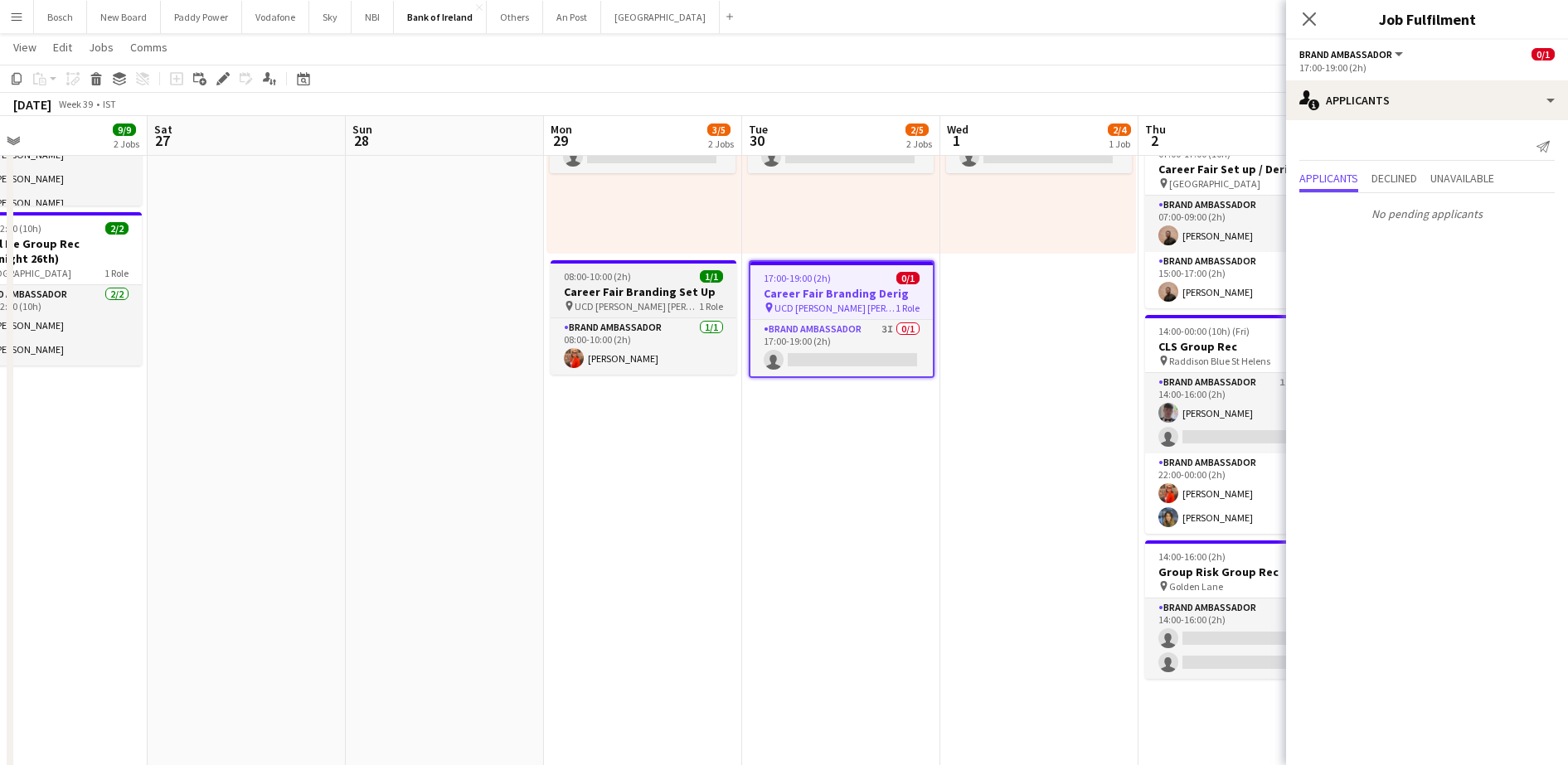
scroll to position [75, 0]
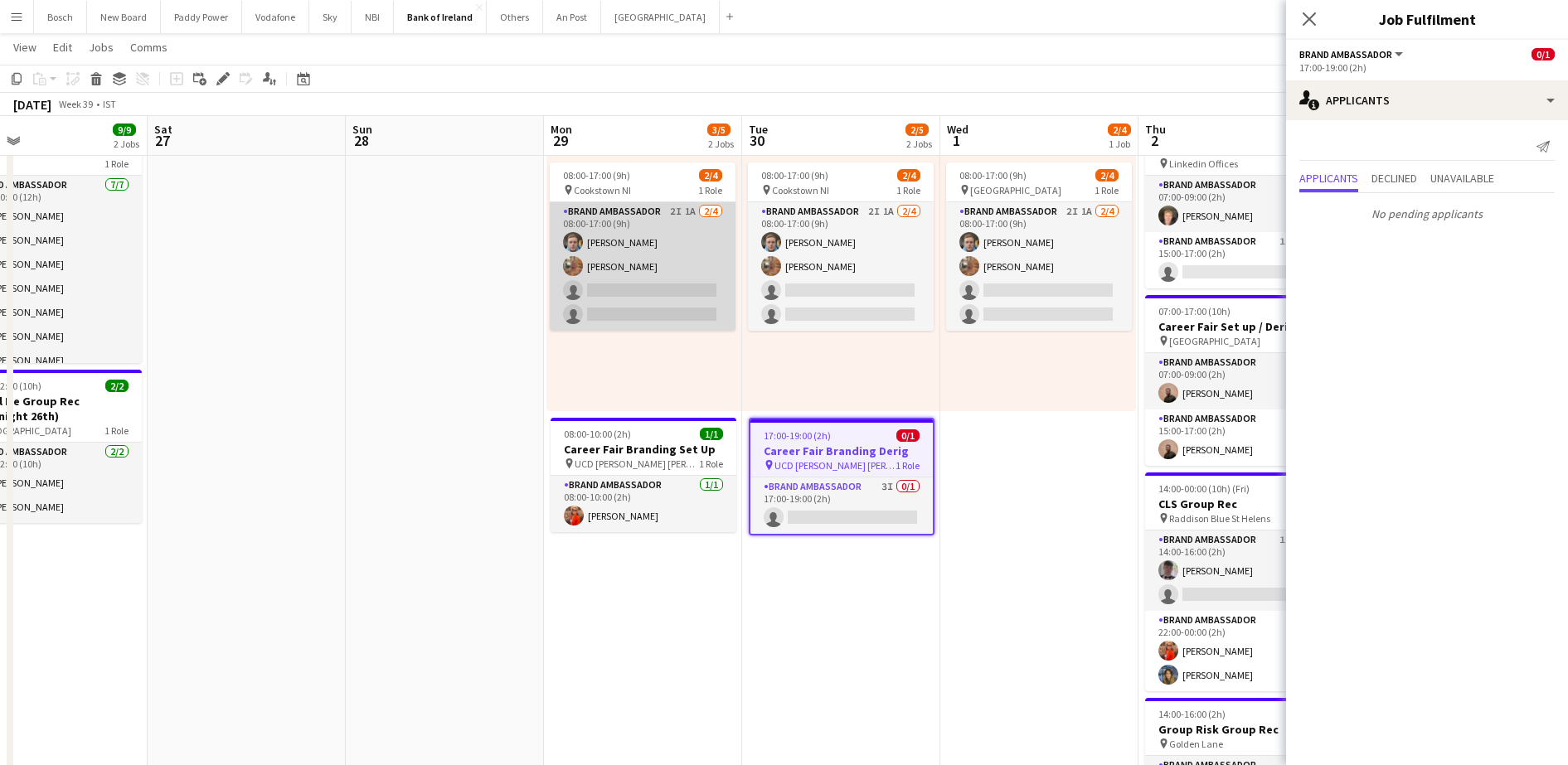
click at [714, 292] on app-card-role "Brand Ambassador 2I 1A [DATE] 08:00-17:00 (9h) [PERSON_NAME] [PERSON_NAME] sing…" at bounding box center [643, 267] width 186 height 129
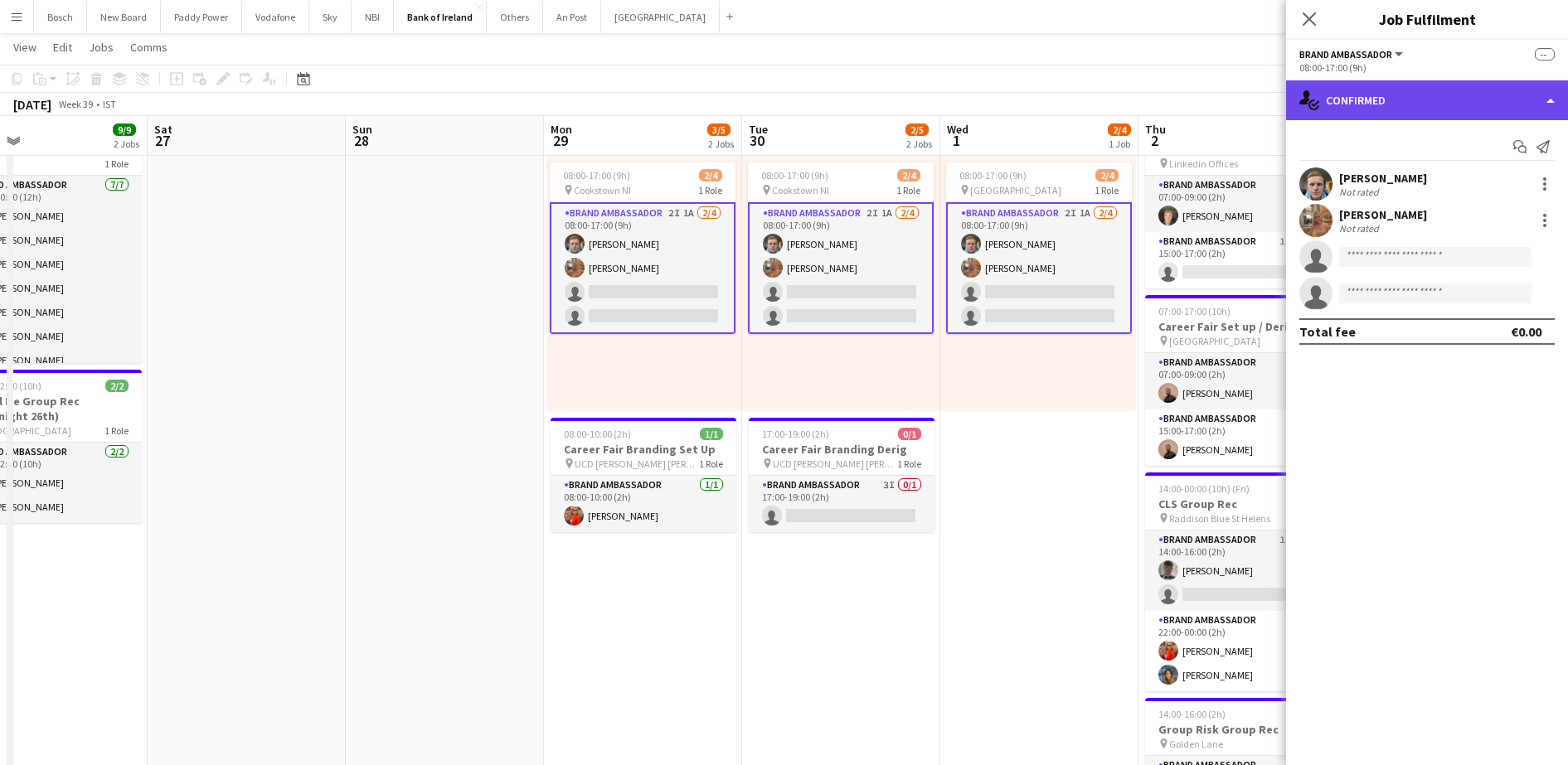
click at [1336, 91] on div "single-neutral-actions-check-2 Confirmed" at bounding box center [1426, 100] width 282 height 39
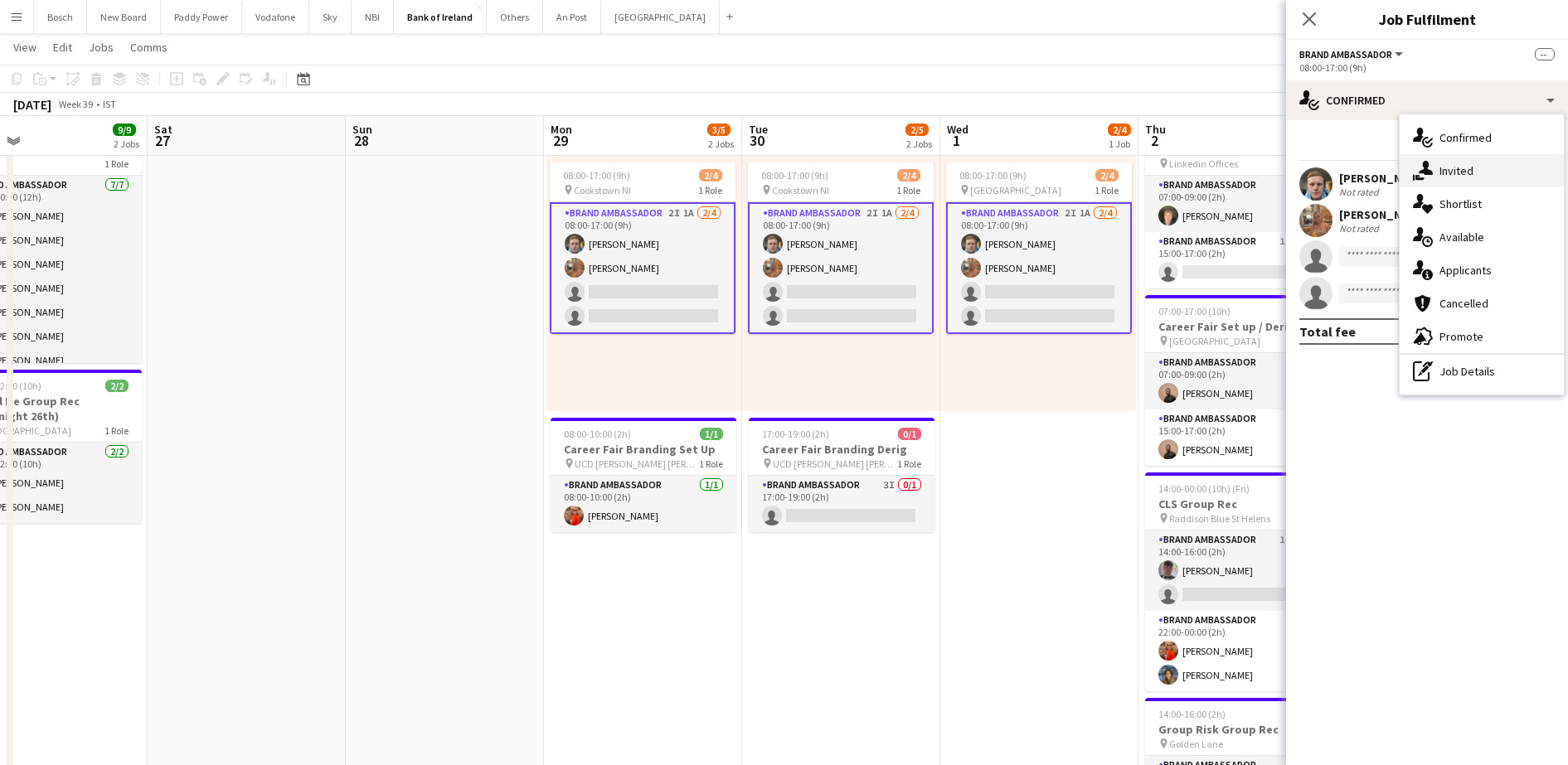
click at [1484, 178] on div "single-neutral-actions-share-1 Invited" at bounding box center [1481, 170] width 164 height 33
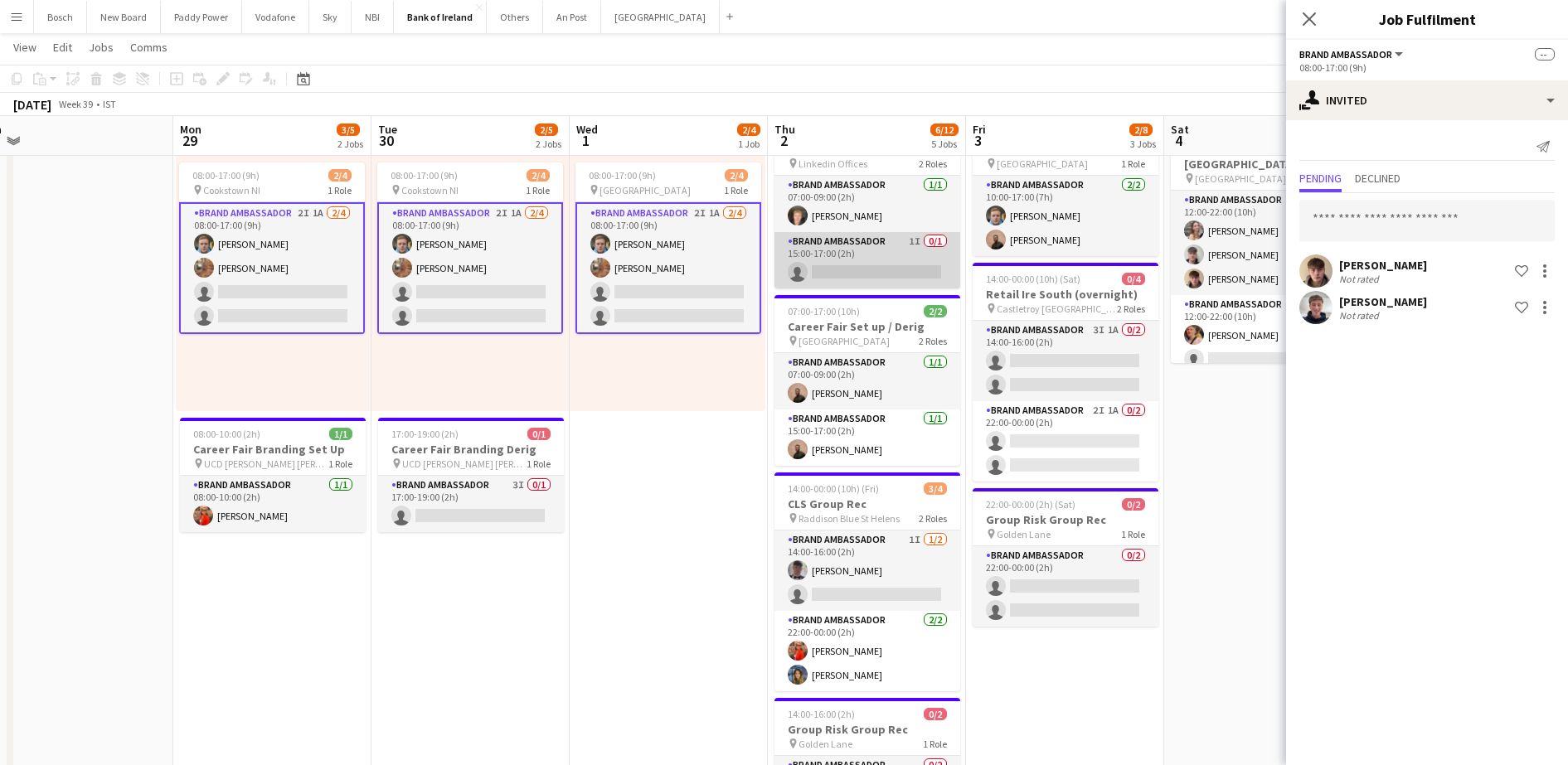
click at [868, 262] on app-card-role "Brand Ambassador 1I 0/1 15:00-17:00 (2h) single-neutral-actions" at bounding box center [867, 260] width 186 height 56
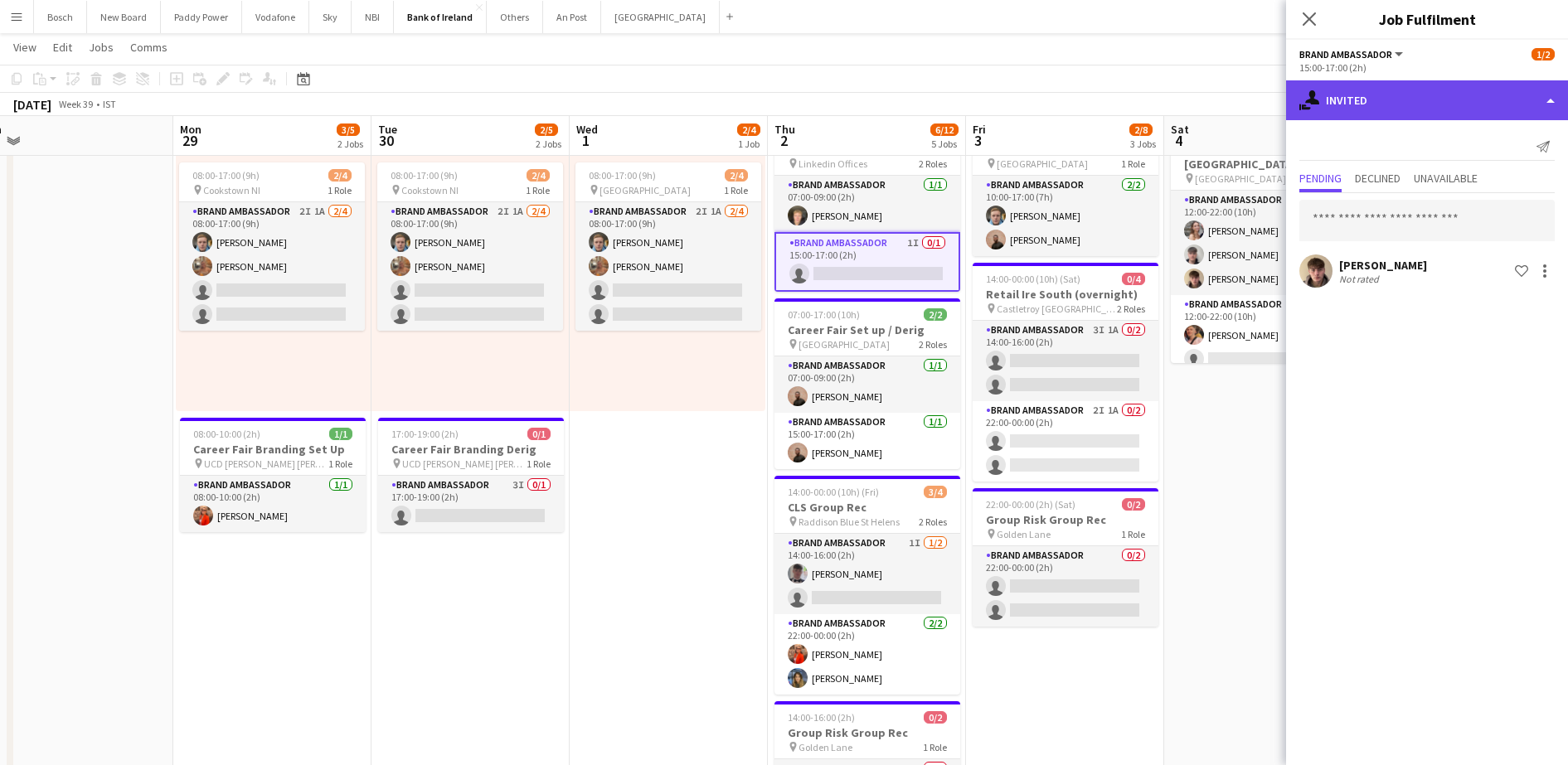
click at [1406, 114] on div "single-neutral-actions-share-1 Invited" at bounding box center [1426, 100] width 282 height 39
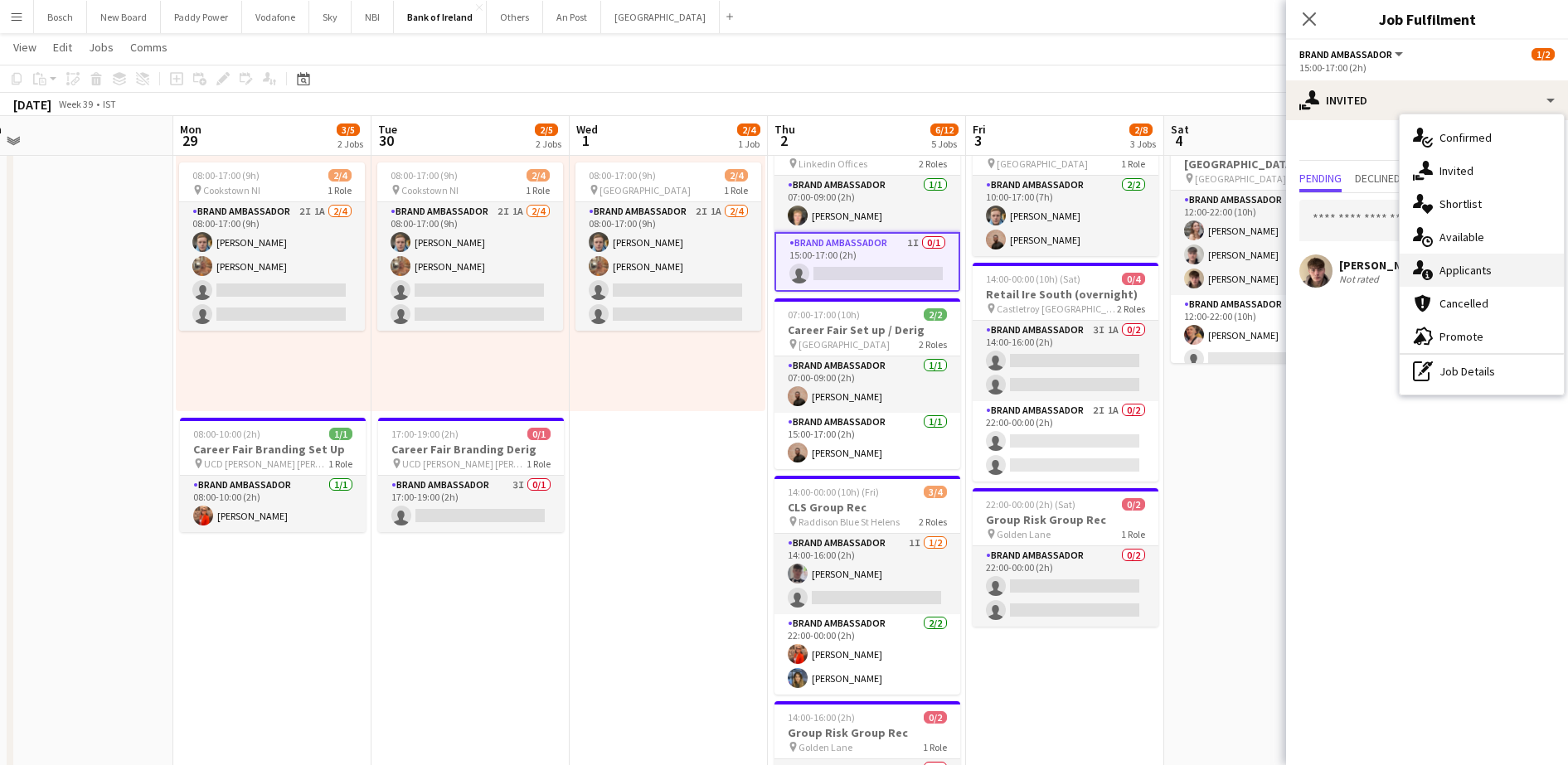
click at [1475, 280] on div "single-neutral-actions-information Applicants" at bounding box center [1481, 269] width 164 height 33
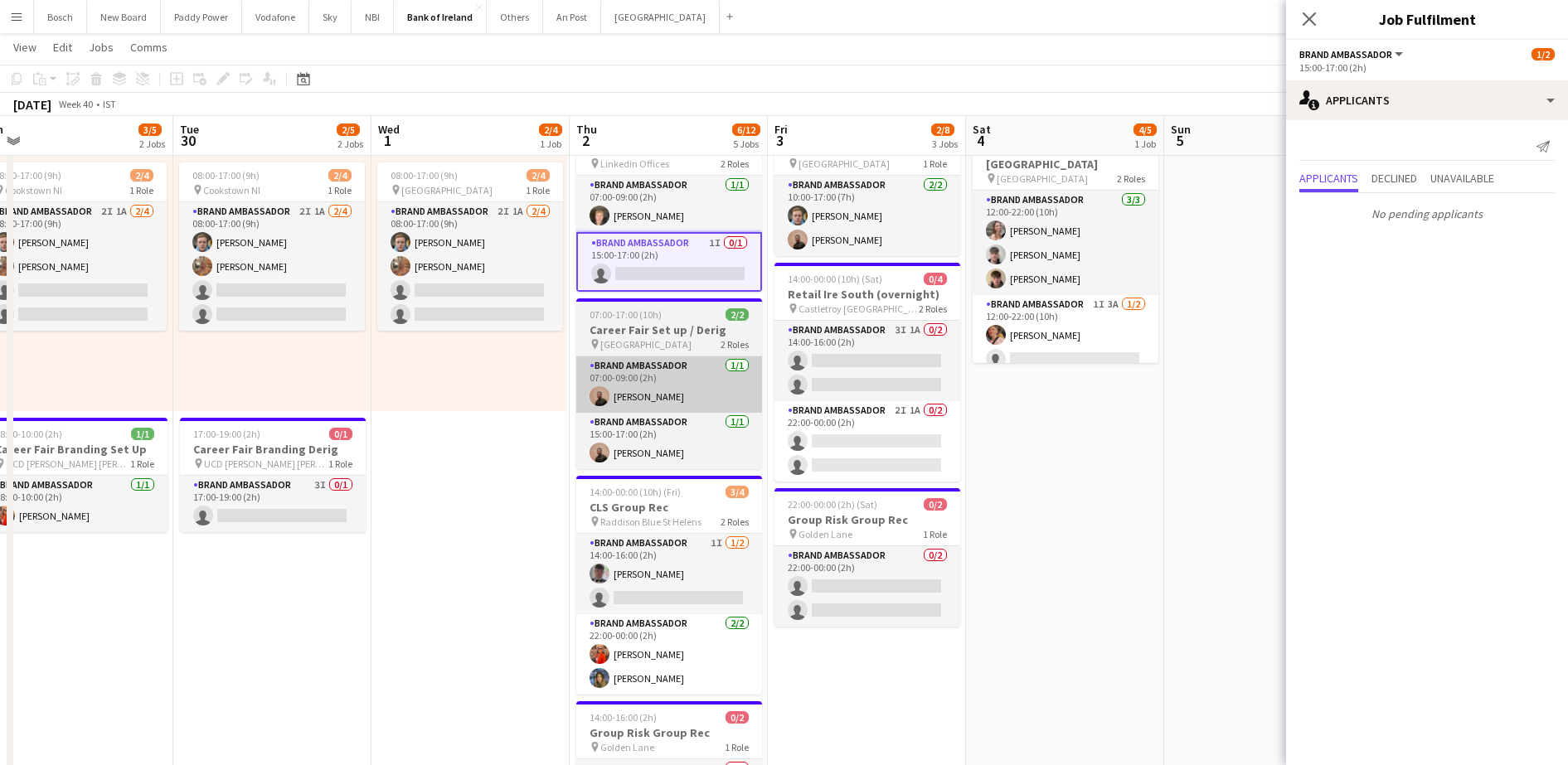
scroll to position [0, 654]
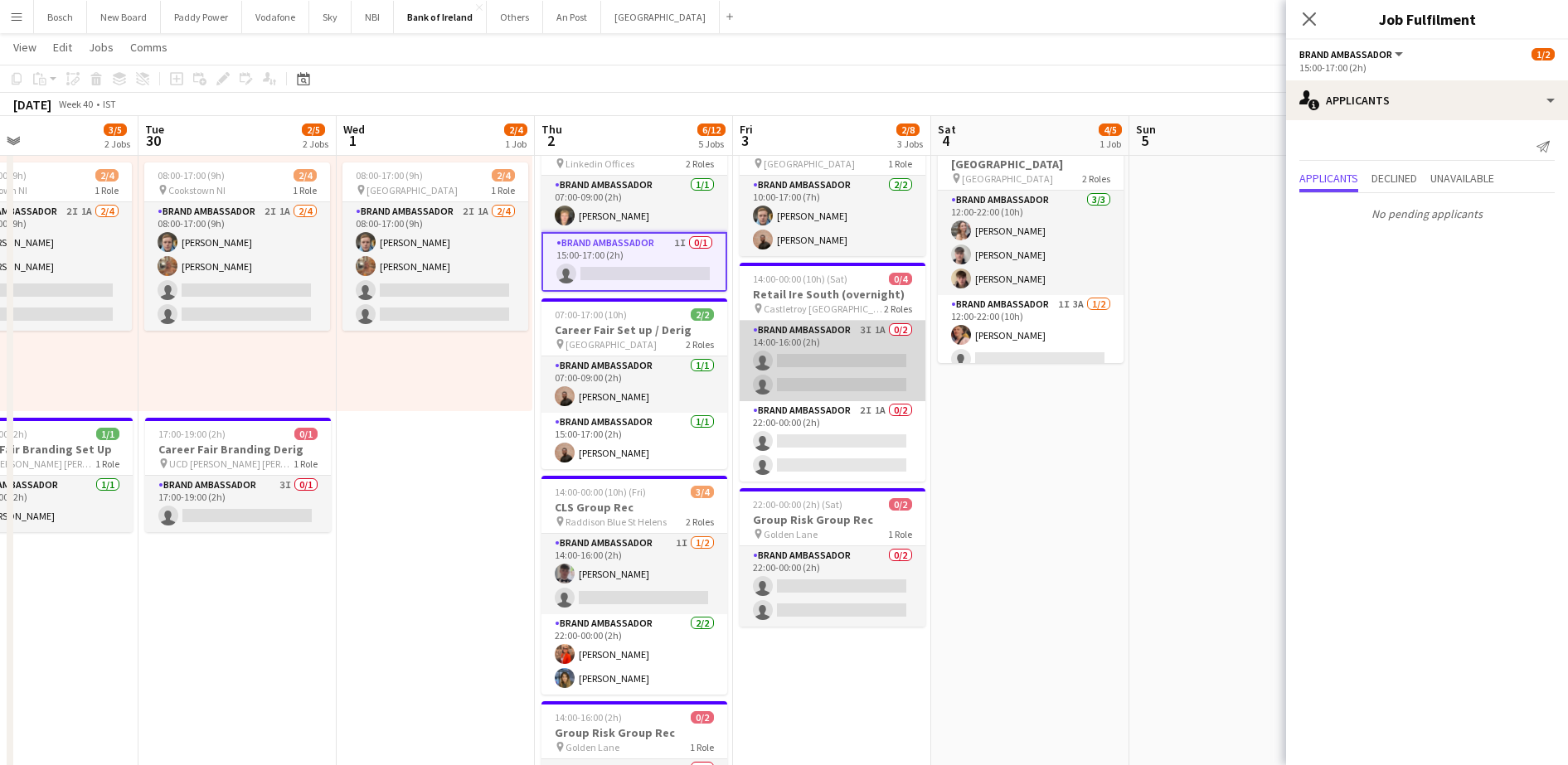
click at [794, 390] on app-card-role "Brand Ambassador 3I 1A 0/2 14:00-16:00 (2h) single-neutral-actions single-neutr…" at bounding box center [832, 361] width 186 height 81
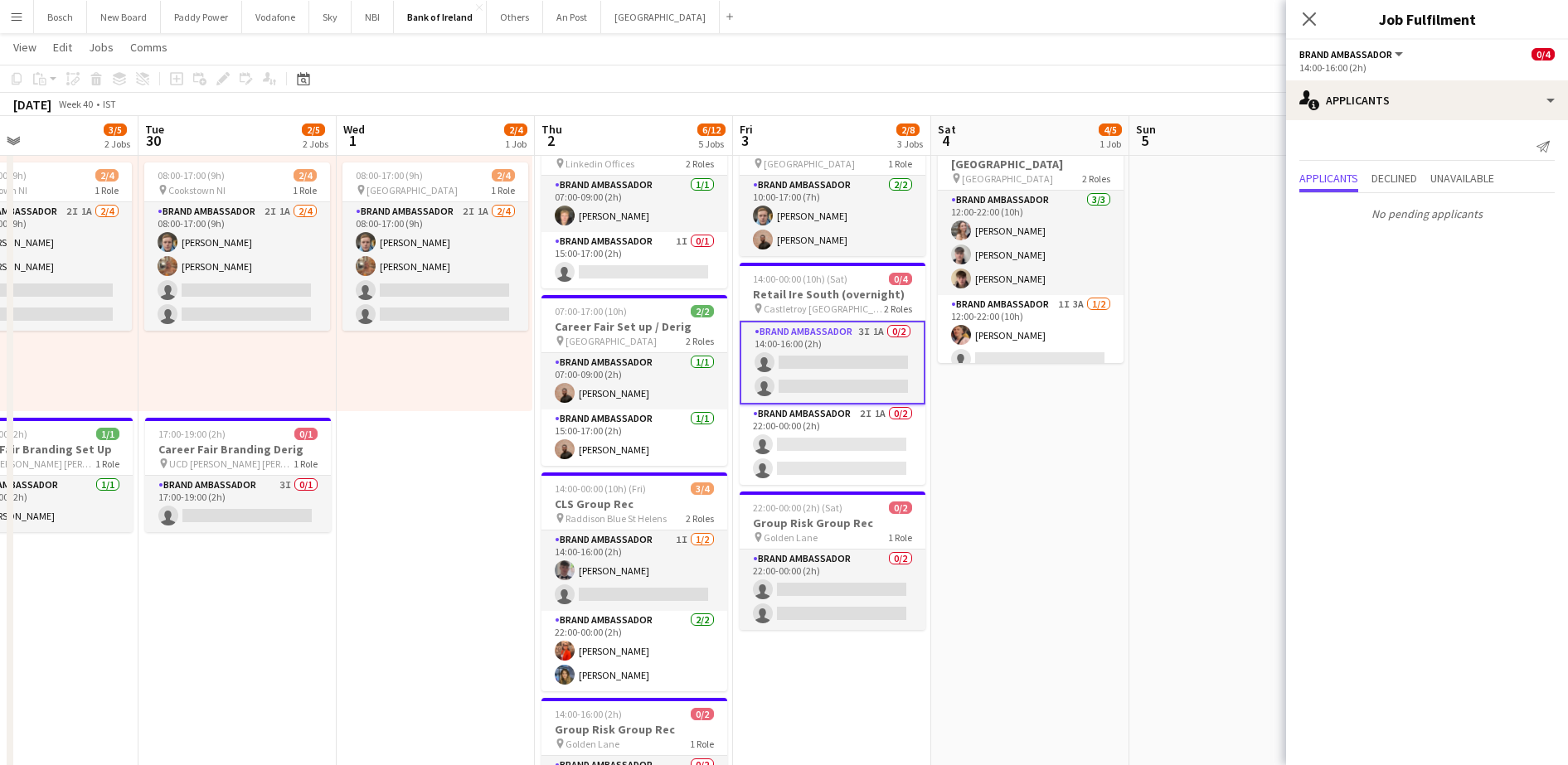
scroll to position [257, 0]
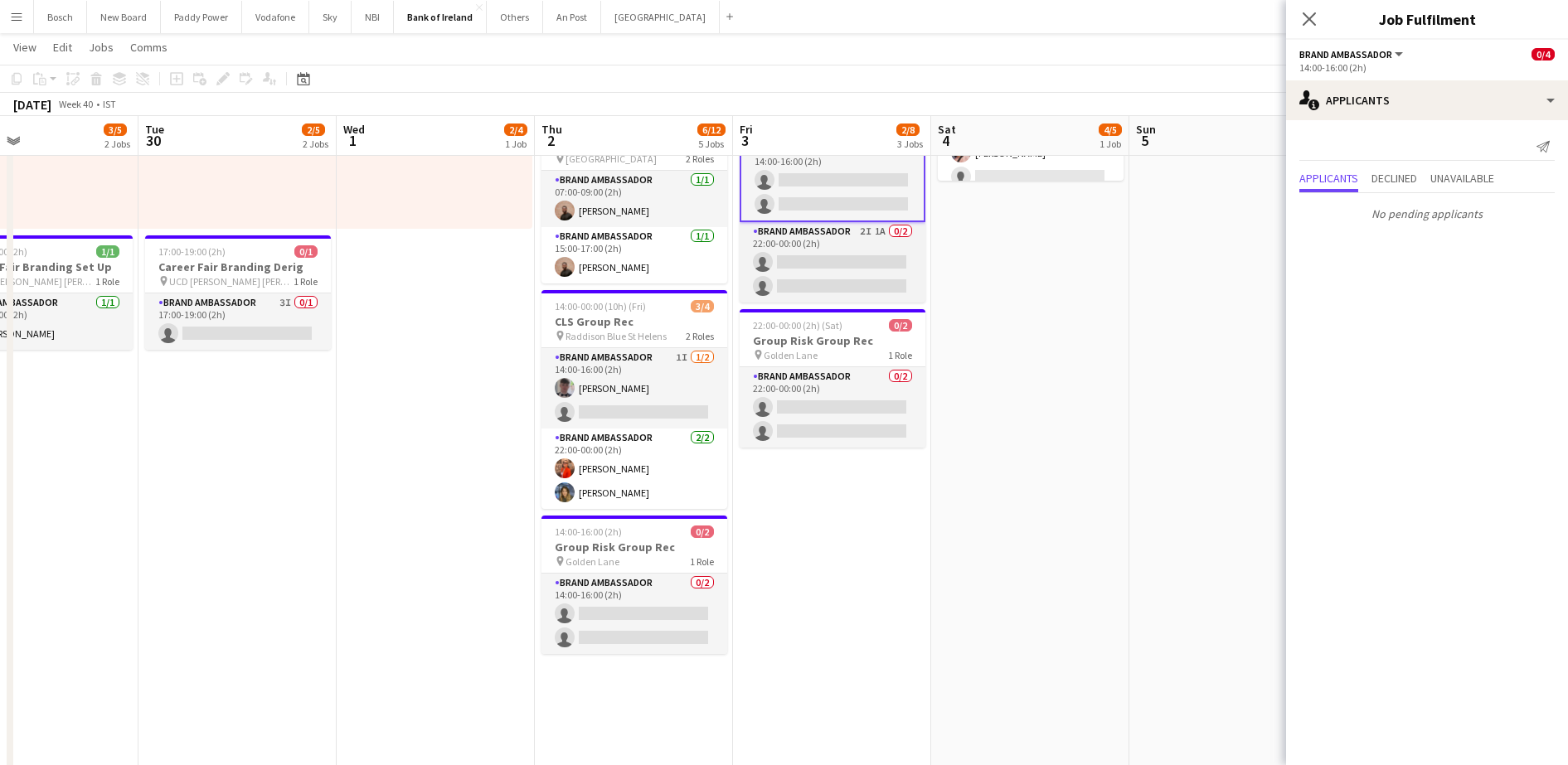
click at [794, 390] on app-card-role "Brand Ambassador 0/2 22:00-00:00 (2h) single-neutral-actions single-neutral-act…" at bounding box center [832, 407] width 186 height 81
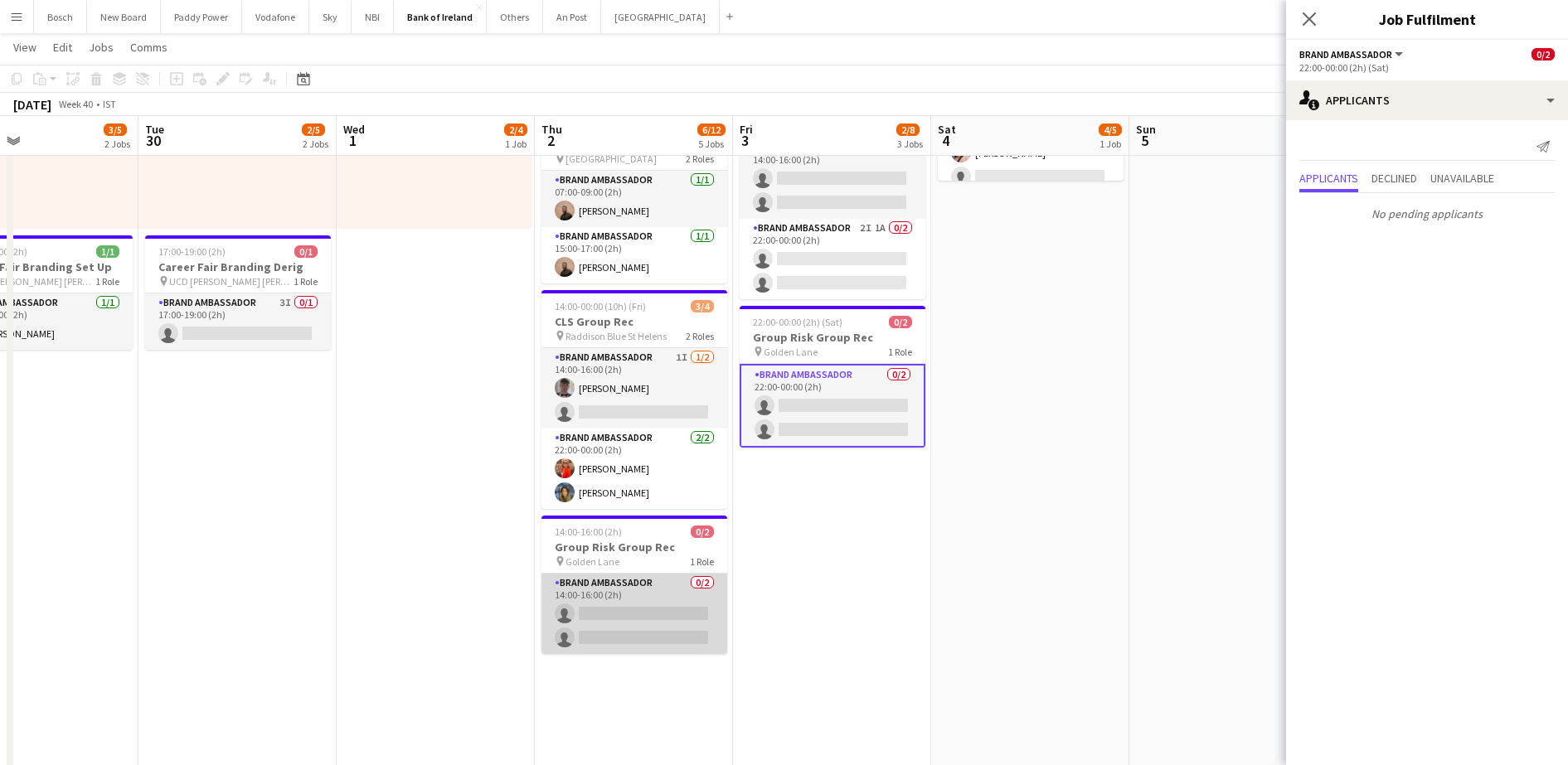
click at [651, 583] on app-card-role "Brand Ambassador 0/2 14:00-16:00 (2h) single-neutral-actions single-neutral-act…" at bounding box center [634, 614] width 186 height 81
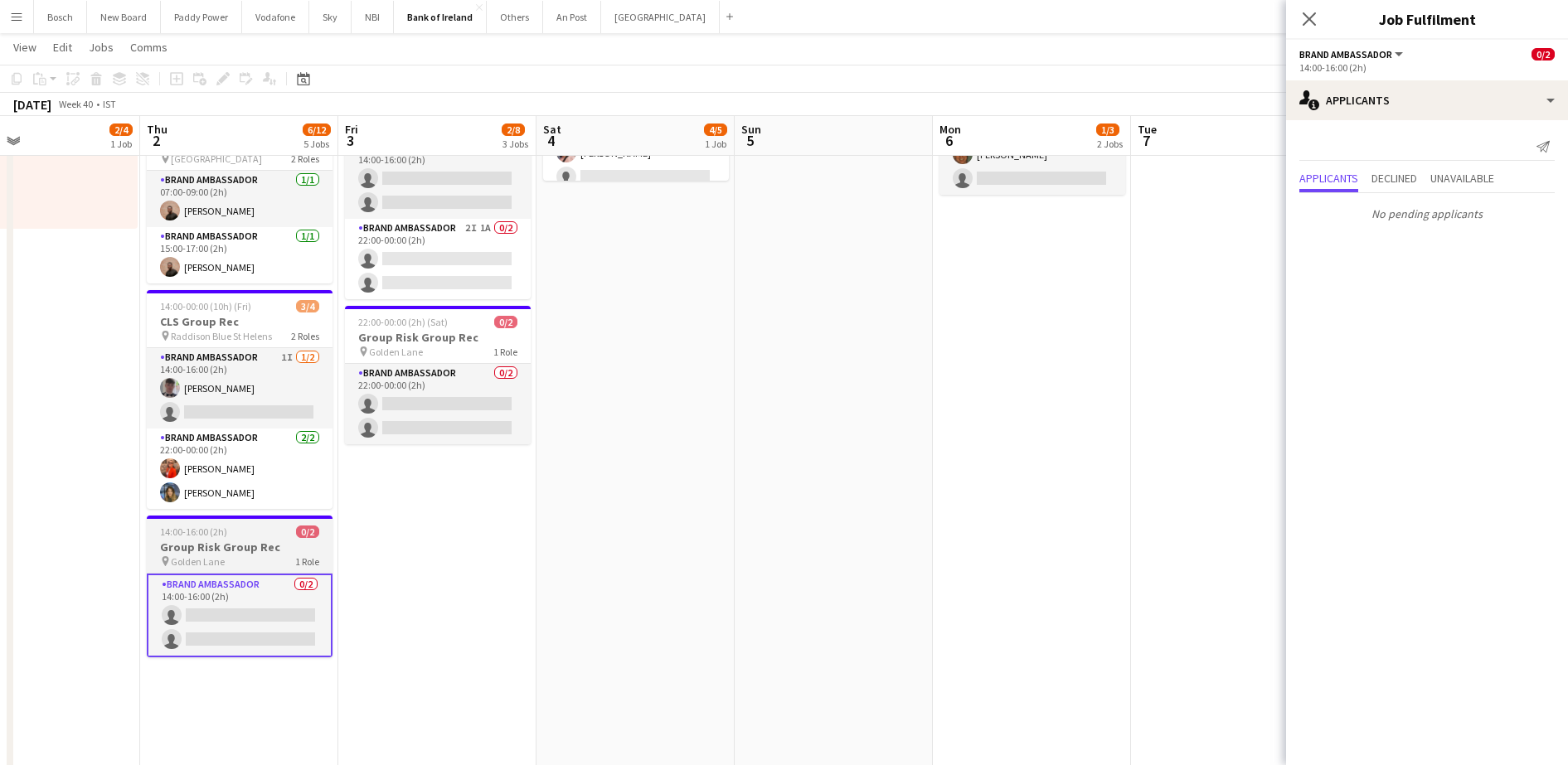
scroll to position [0, 0]
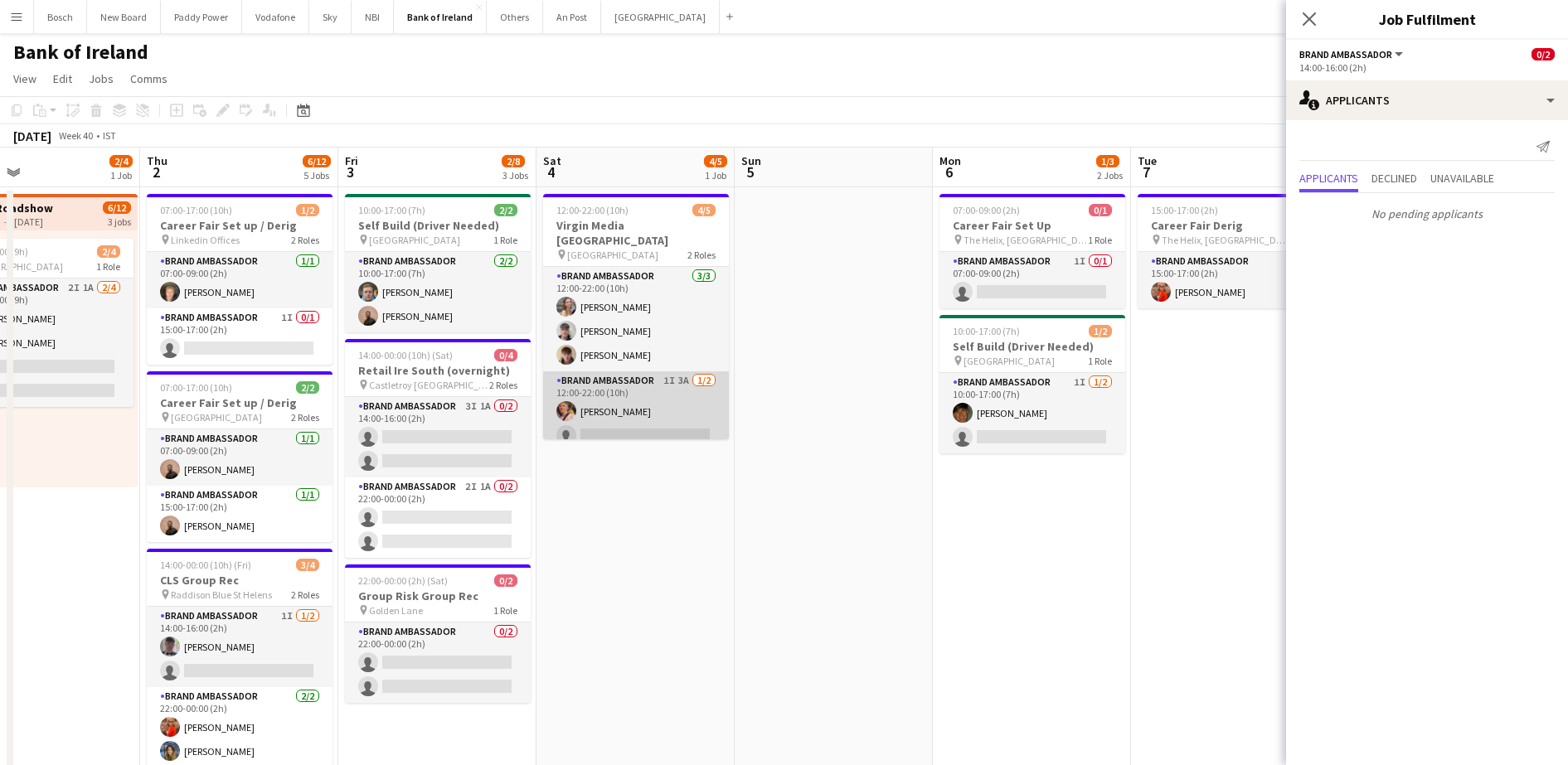
click at [665, 399] on app-card-role "Brand Ambassador 1I 3A [DATE] 12:00-22:00 (10h) [PERSON_NAME] single-neutral-ac…" at bounding box center [636, 412] width 186 height 81
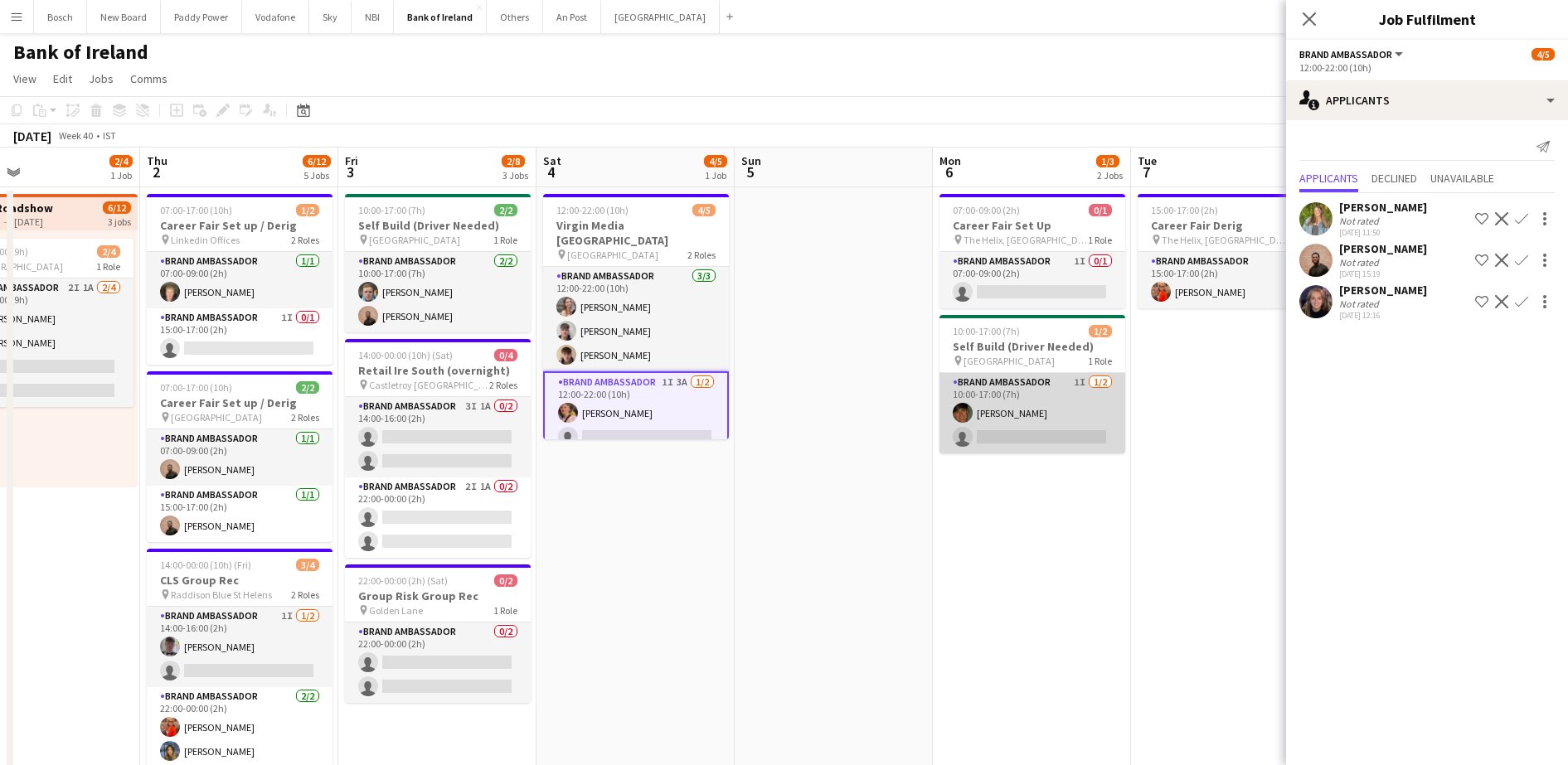
click at [1034, 421] on app-card-role "Brand Ambassador 1I 1/2 10:00-17:00 (7h) Stephen Jordan single-neutral-actions" at bounding box center [1032, 414] width 186 height 81
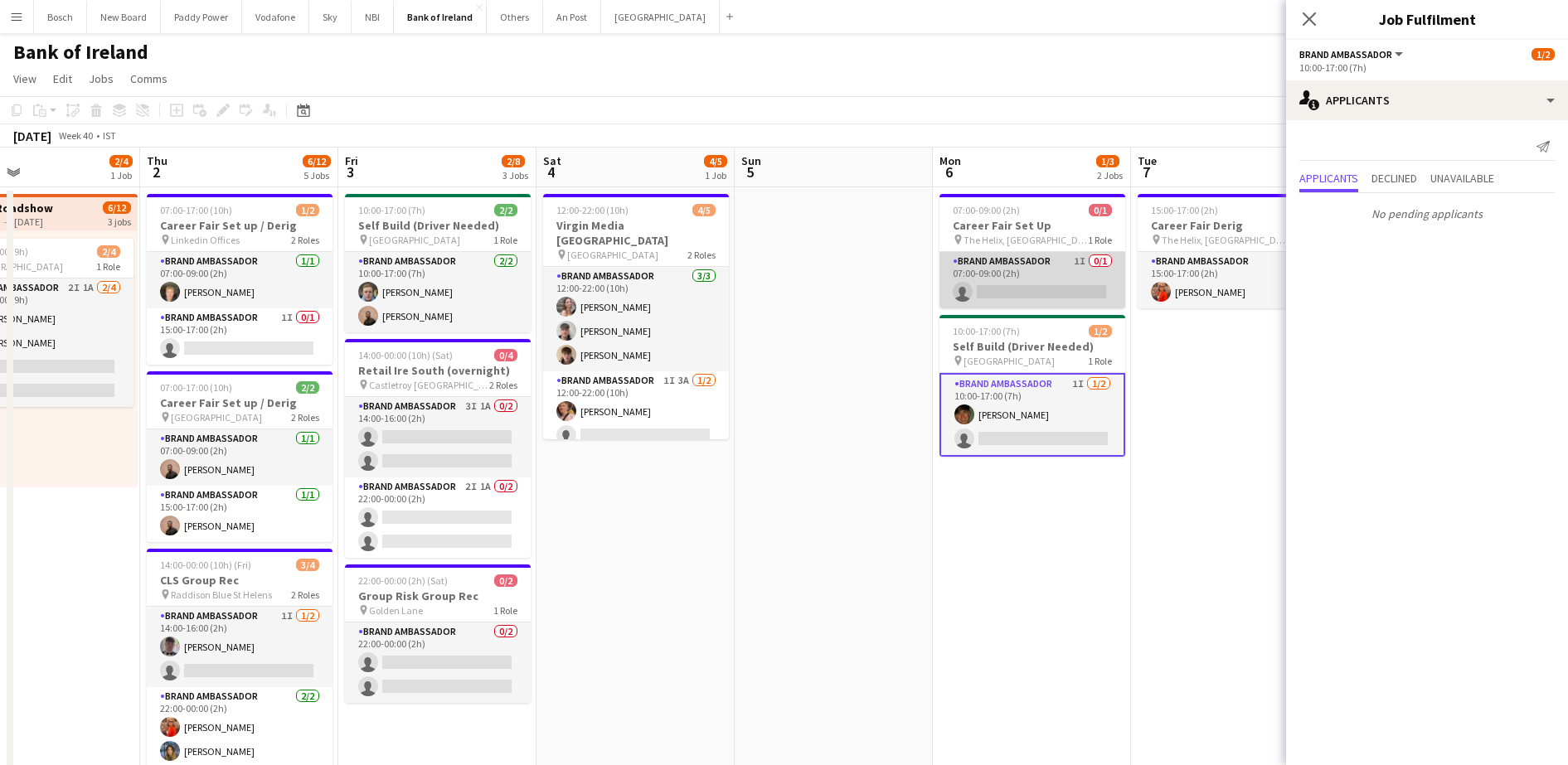
click at [1038, 291] on app-card-role "Brand Ambassador 1I 0/1 07:00-09:00 (2h) single-neutral-actions" at bounding box center [1032, 281] width 186 height 56
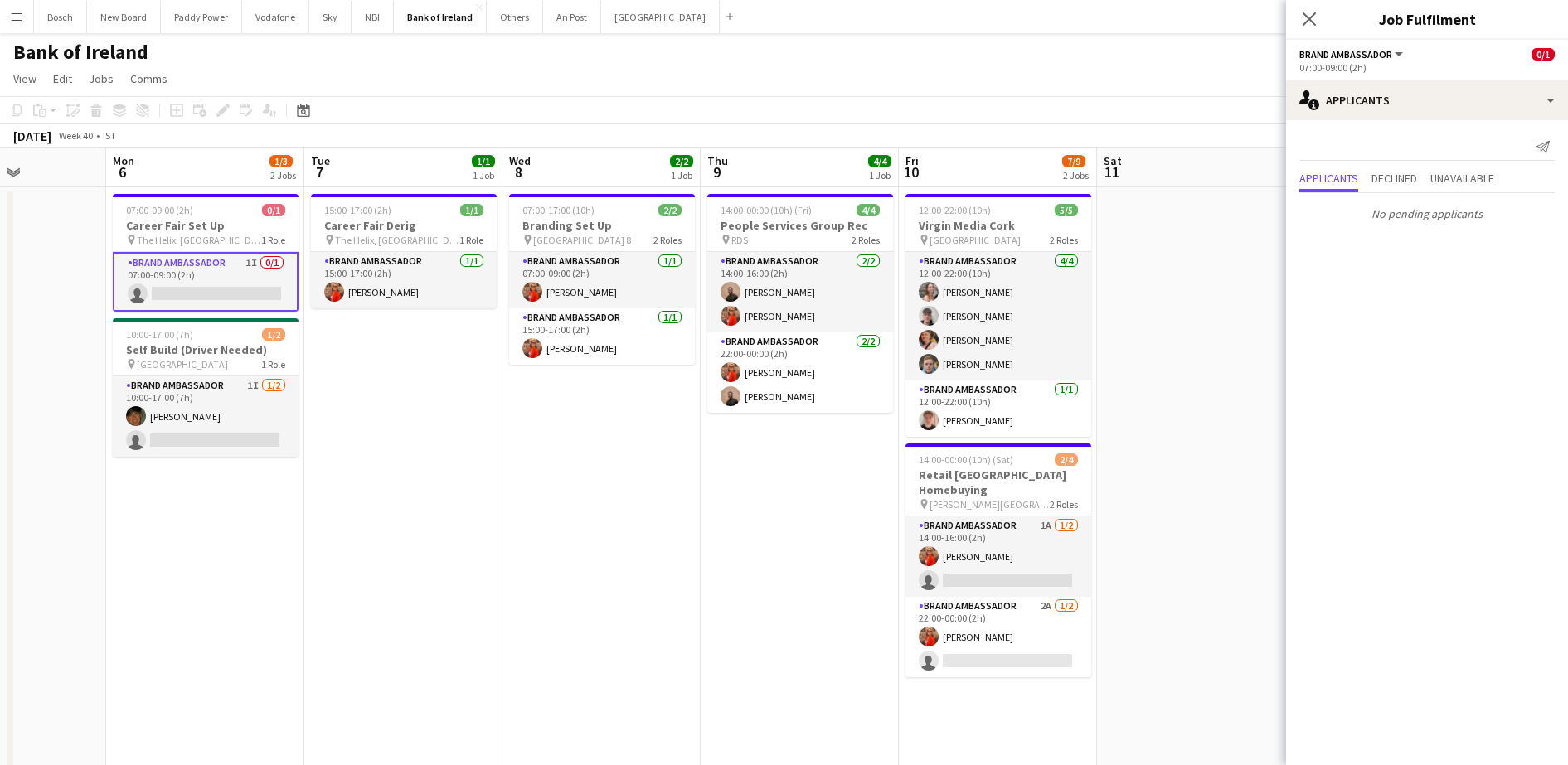
scroll to position [0, 496]
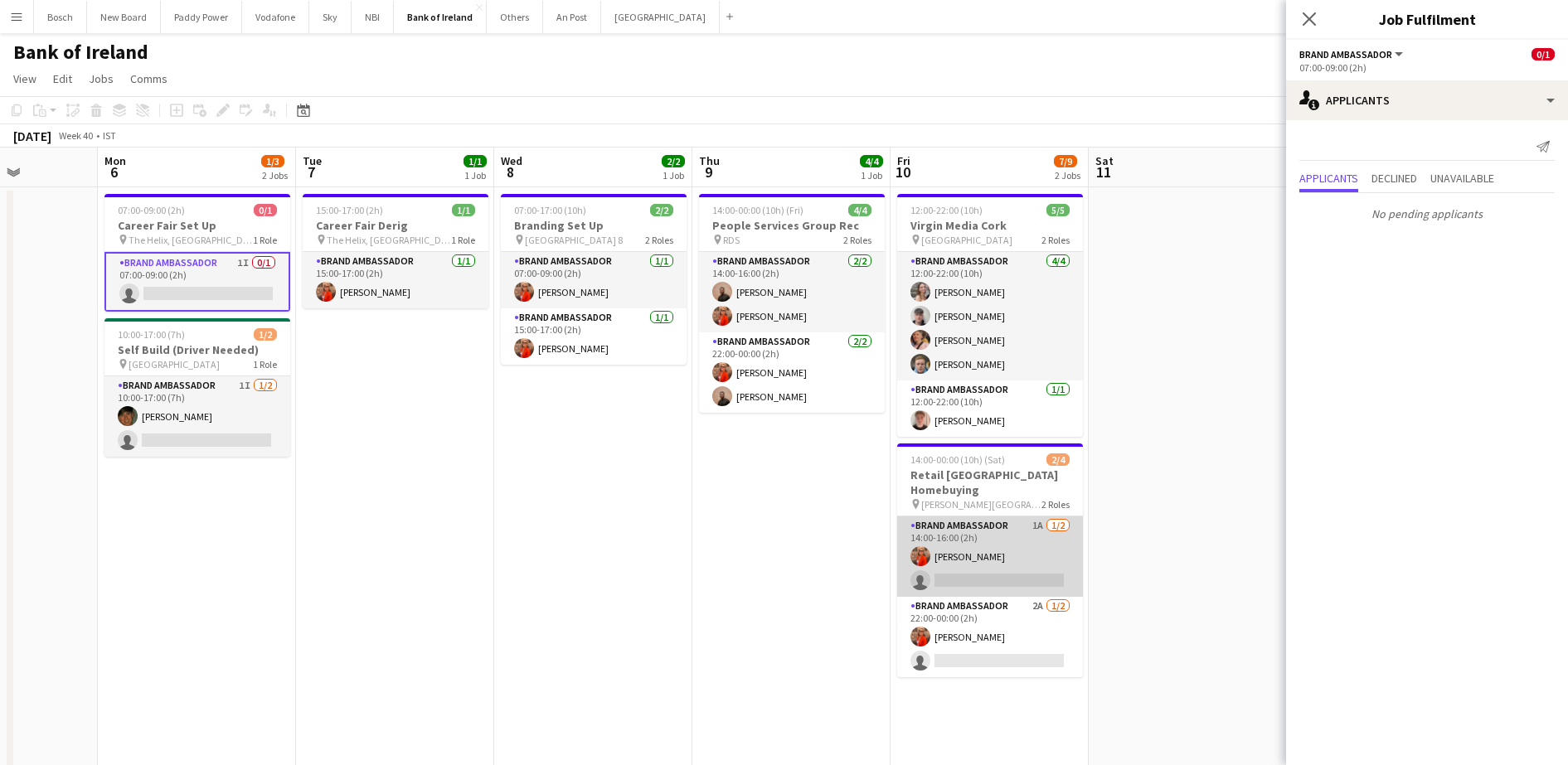
click at [996, 567] on app-card-role "Brand Ambassador 1A 1/2 14:00-16:00 (2h) Muireann O'Gorman single-neutral-actio…" at bounding box center [990, 557] width 186 height 81
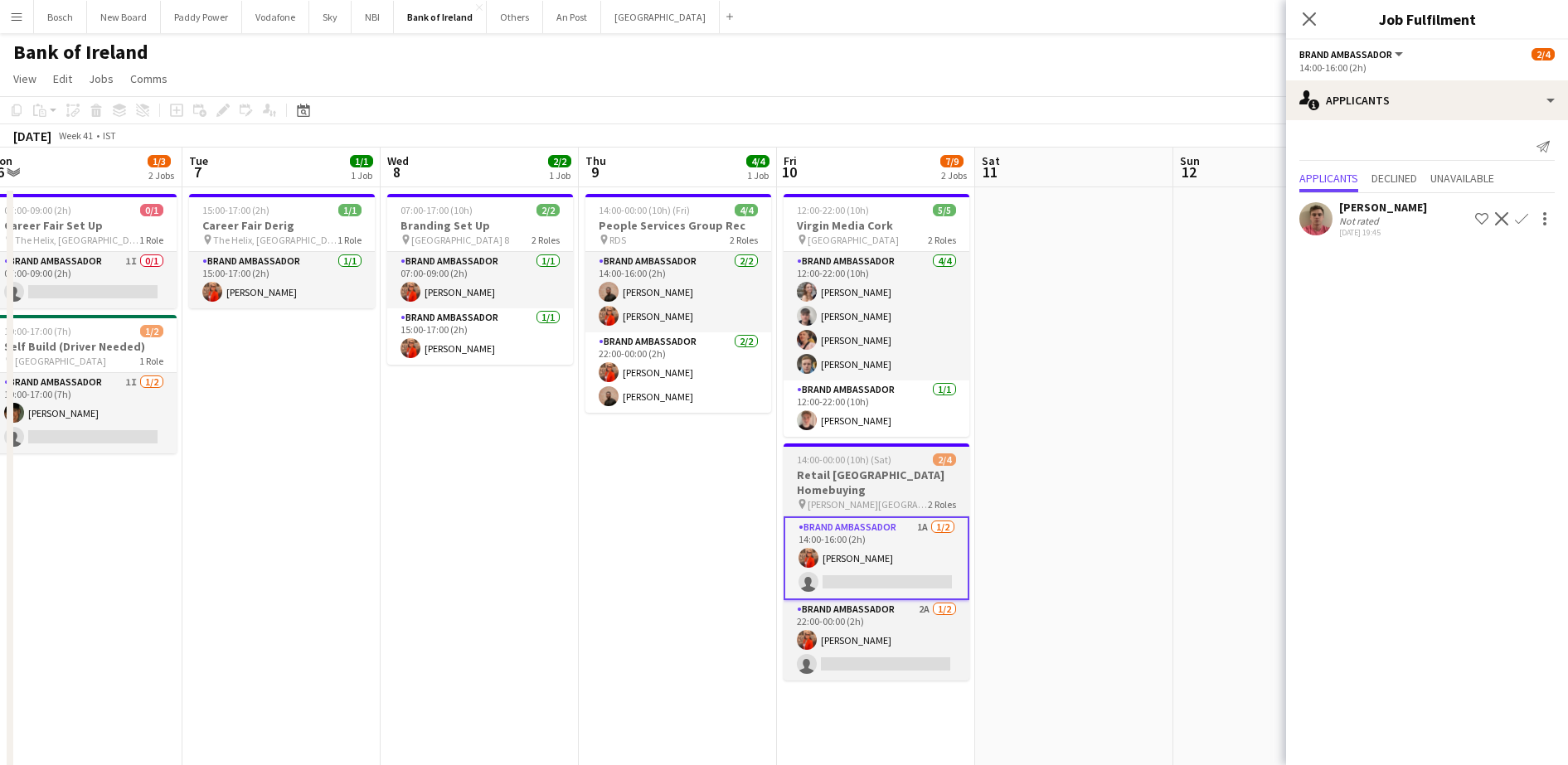
scroll to position [0, 611]
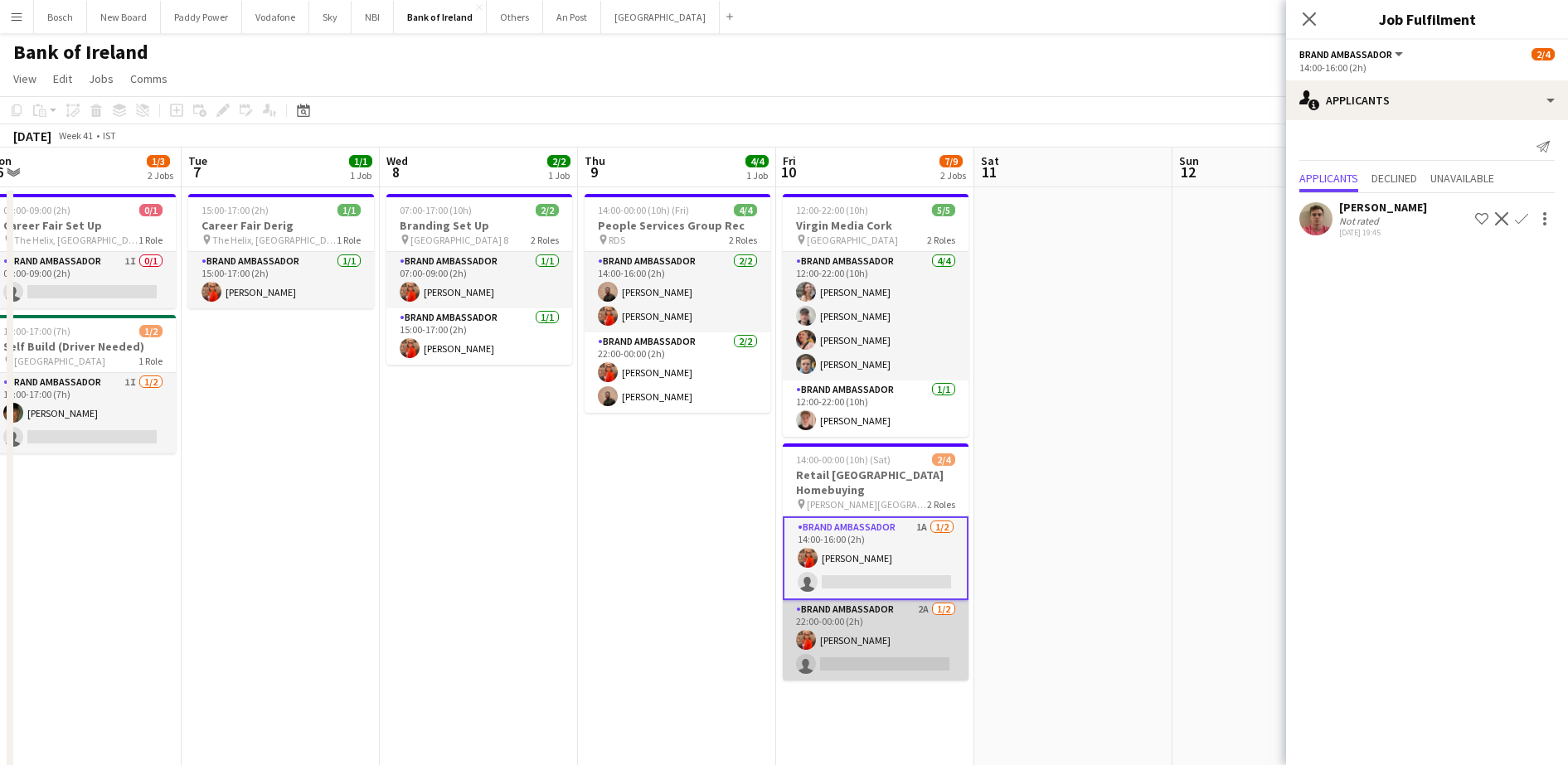
click at [888, 637] on app-card-role "Brand Ambassador 2A 1/2 22:00-00:00 (2h) Muireann O'Gorman single-neutral-actio…" at bounding box center [875, 641] width 186 height 81
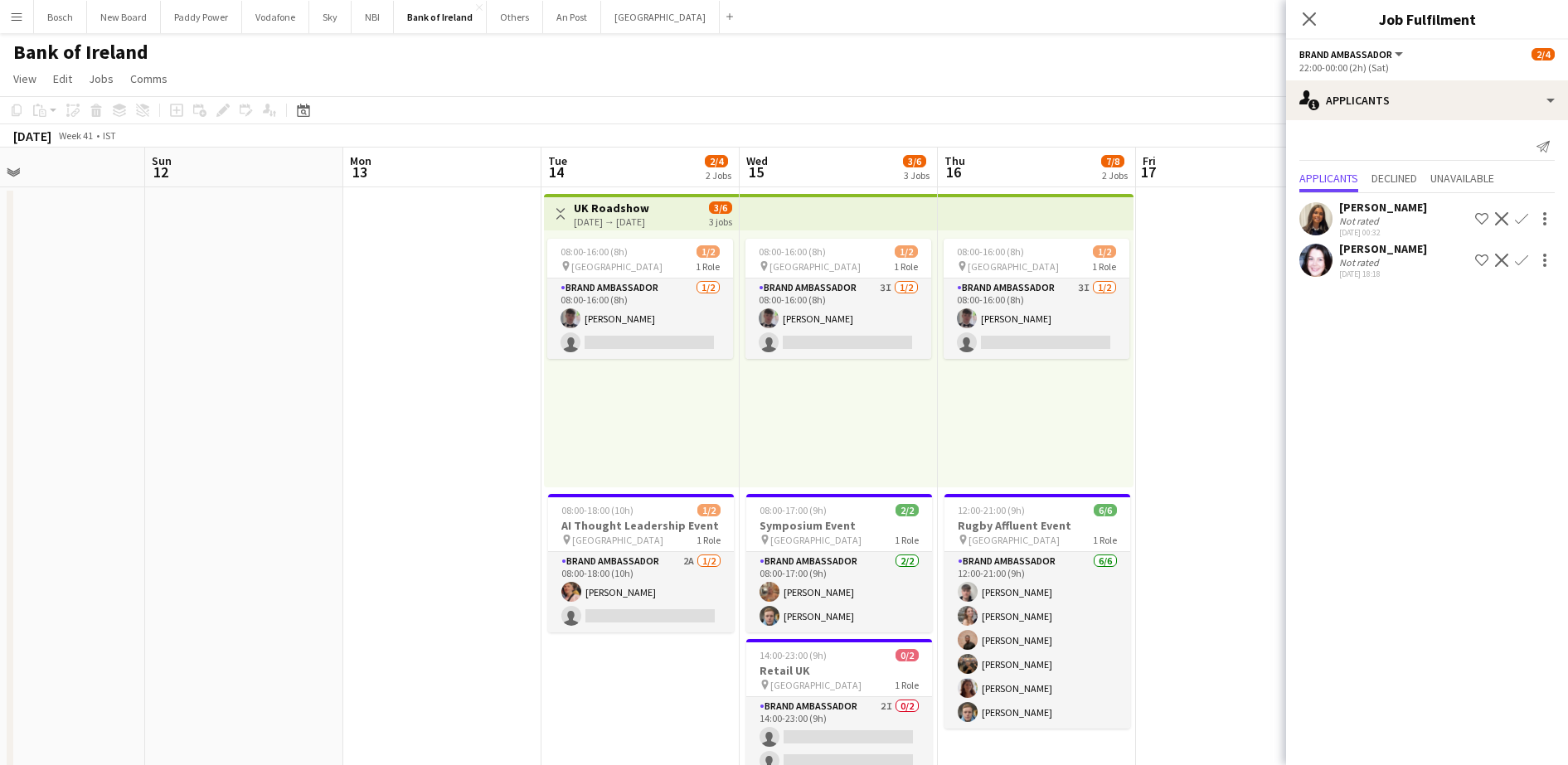
scroll to position [0, 648]
click at [635, 327] on app-card-role "Brand Ambassador 1/2 08:00-16:00 (8h) Myles Dunnion single-neutral-actions" at bounding box center [639, 319] width 186 height 81
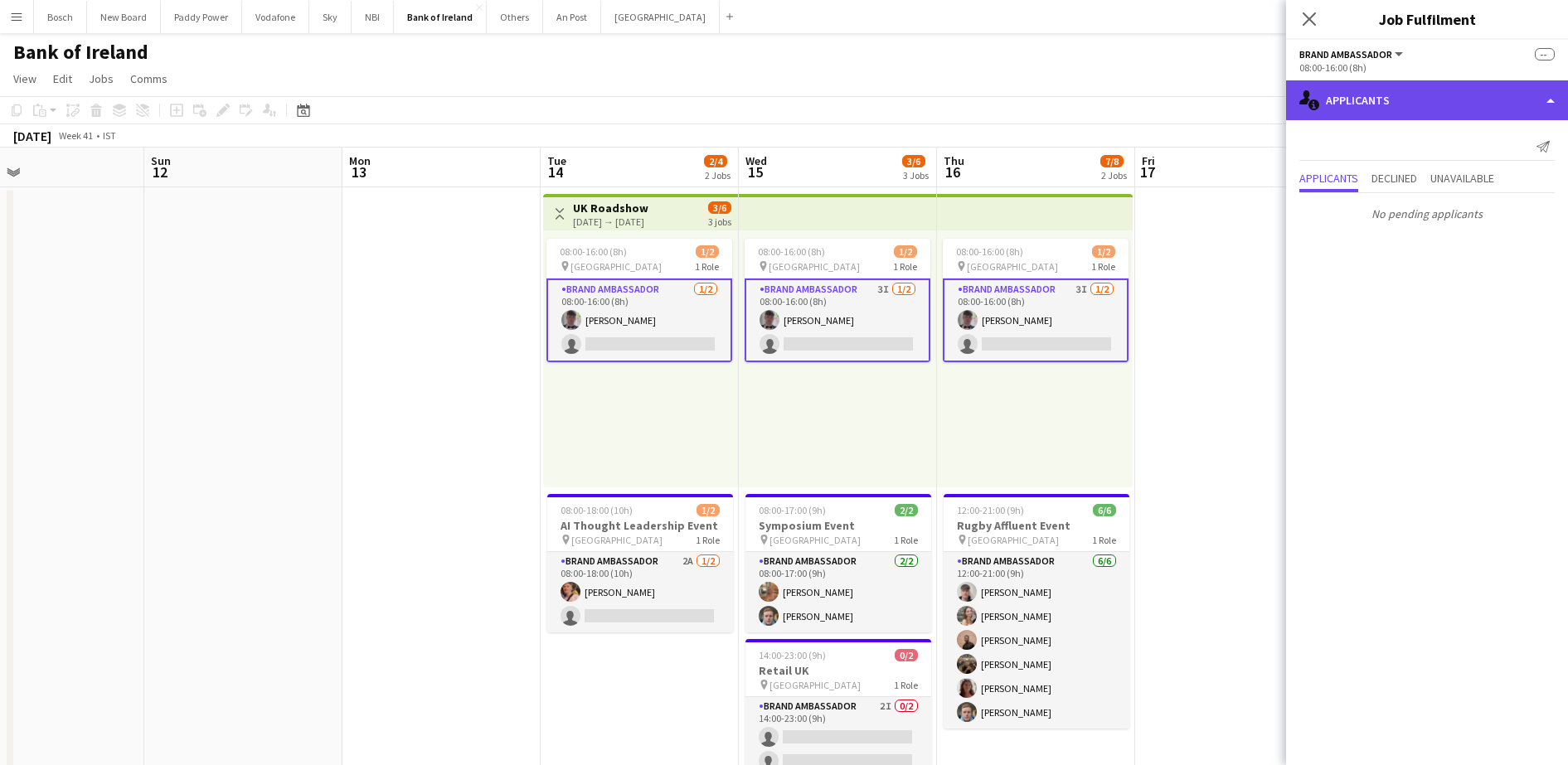
click at [1407, 117] on div "single-neutral-actions-information Applicants" at bounding box center [1426, 100] width 282 height 39
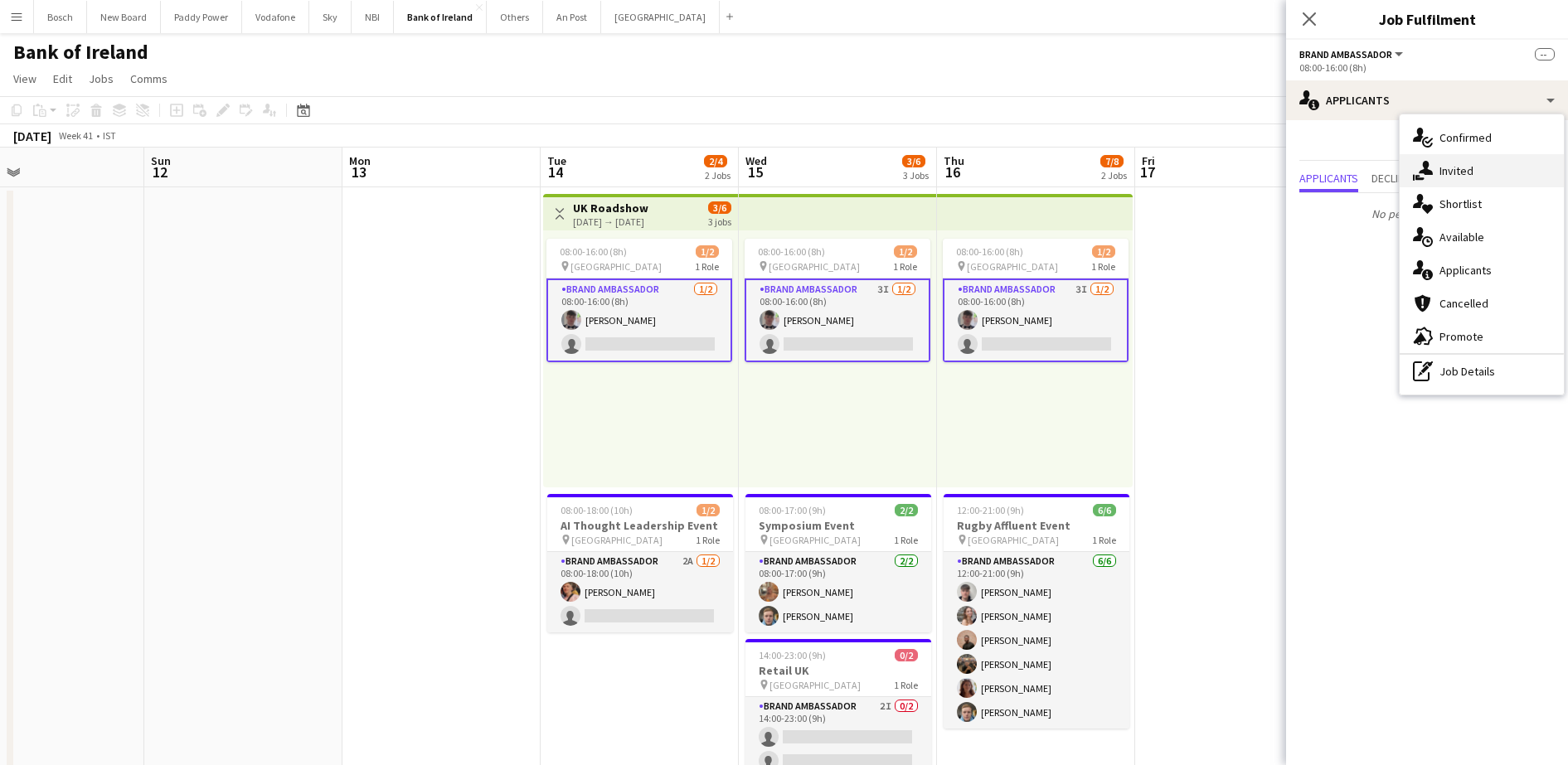
click at [1440, 167] on span "Invited" at bounding box center [1456, 171] width 34 height 15
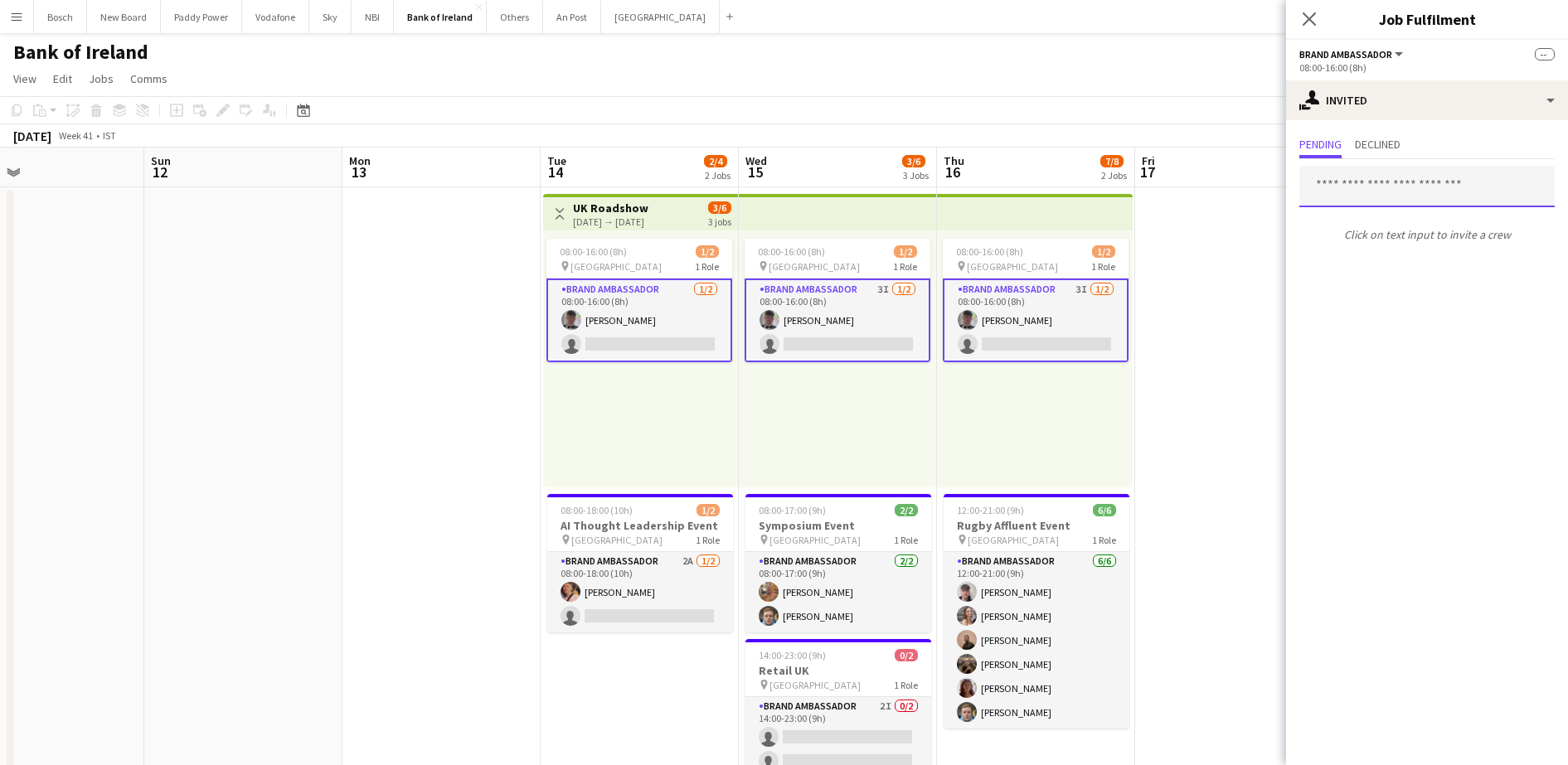
click at [1393, 192] on input "text" at bounding box center [1426, 187] width 255 height 41
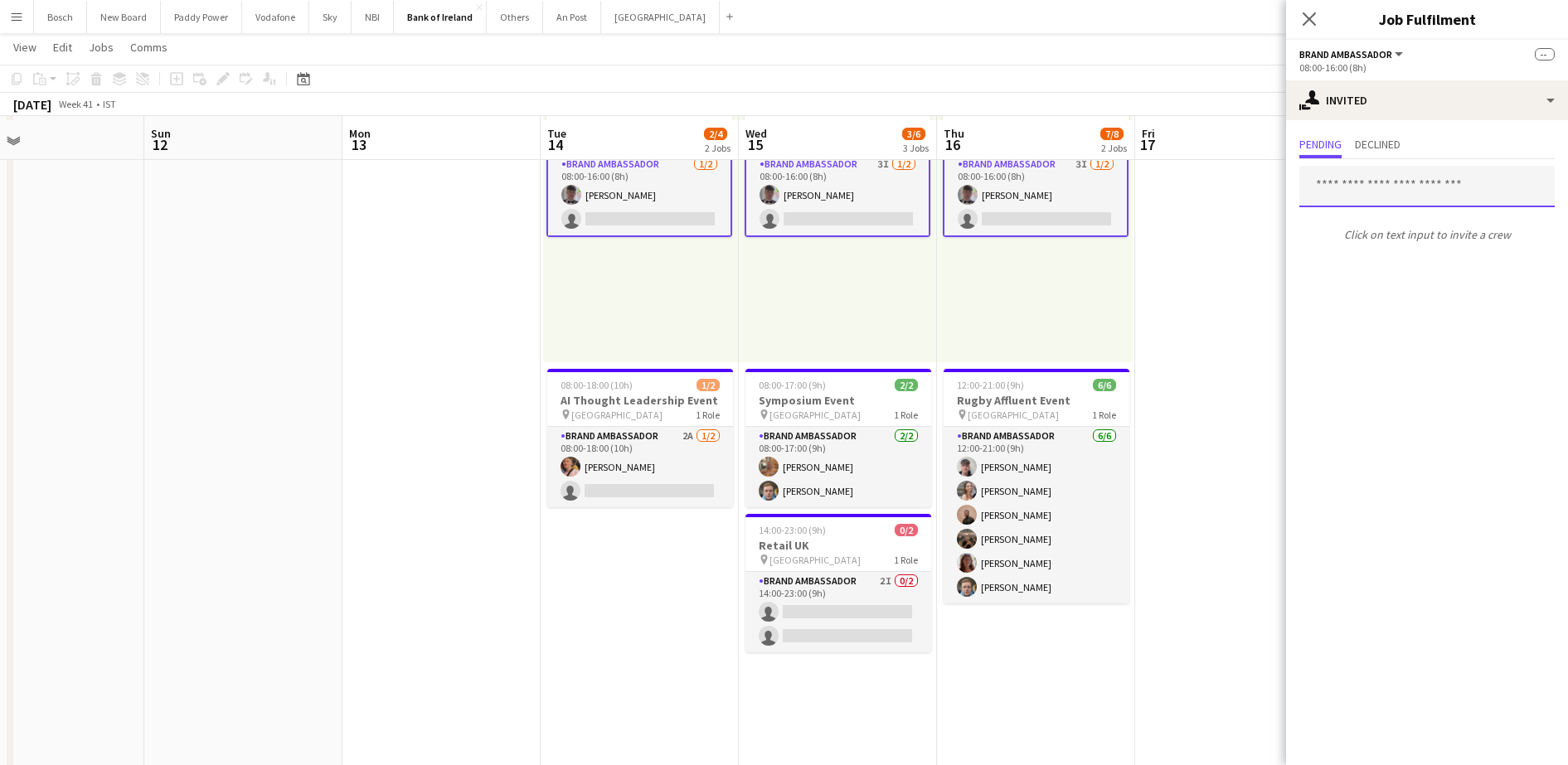
scroll to position [129, 0]
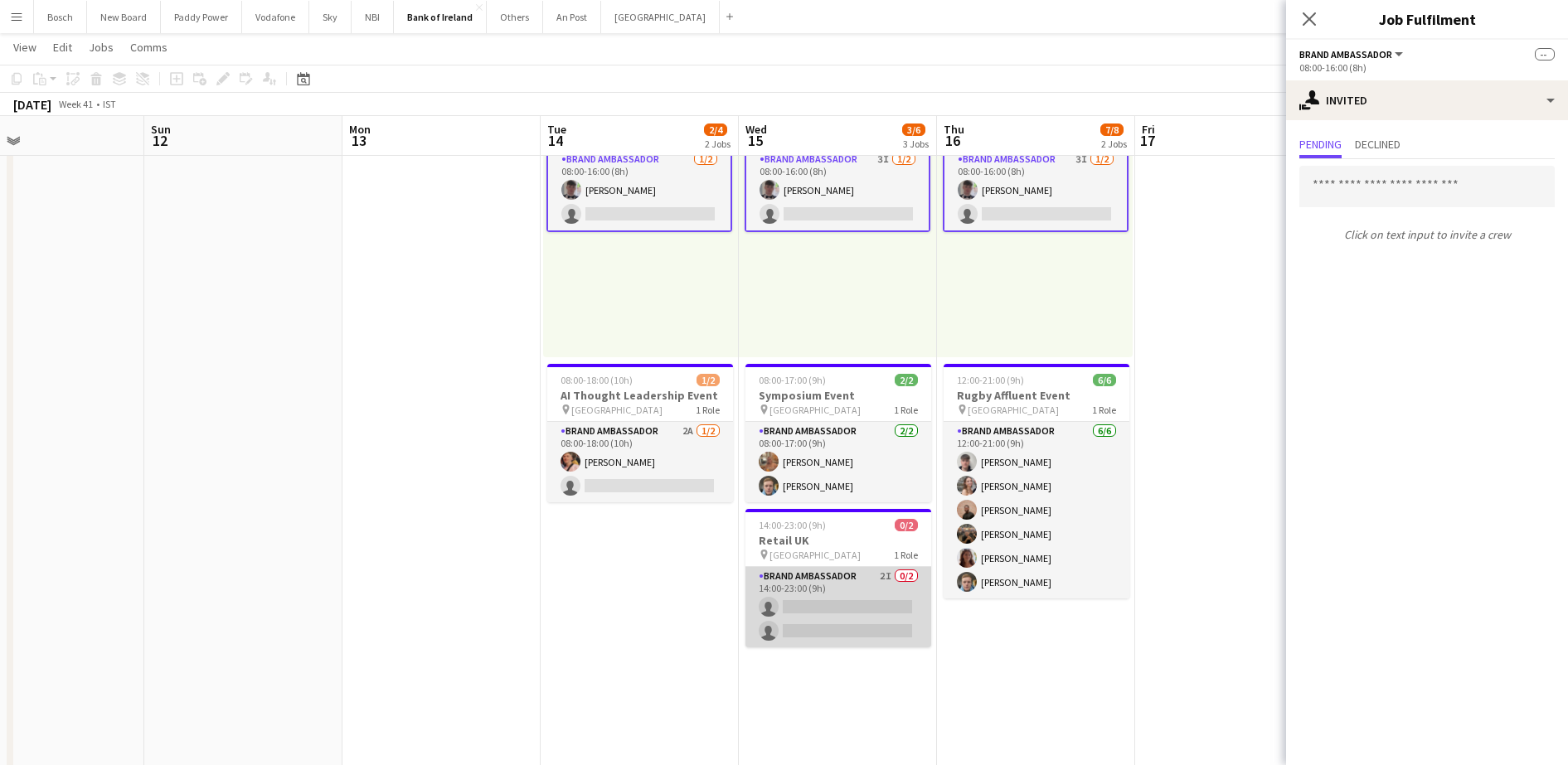
click at [876, 609] on app-card-role "Brand Ambassador 2I 0/2 14:00-23:00 (9h) single-neutral-actions single-neutral-…" at bounding box center [838, 607] width 186 height 81
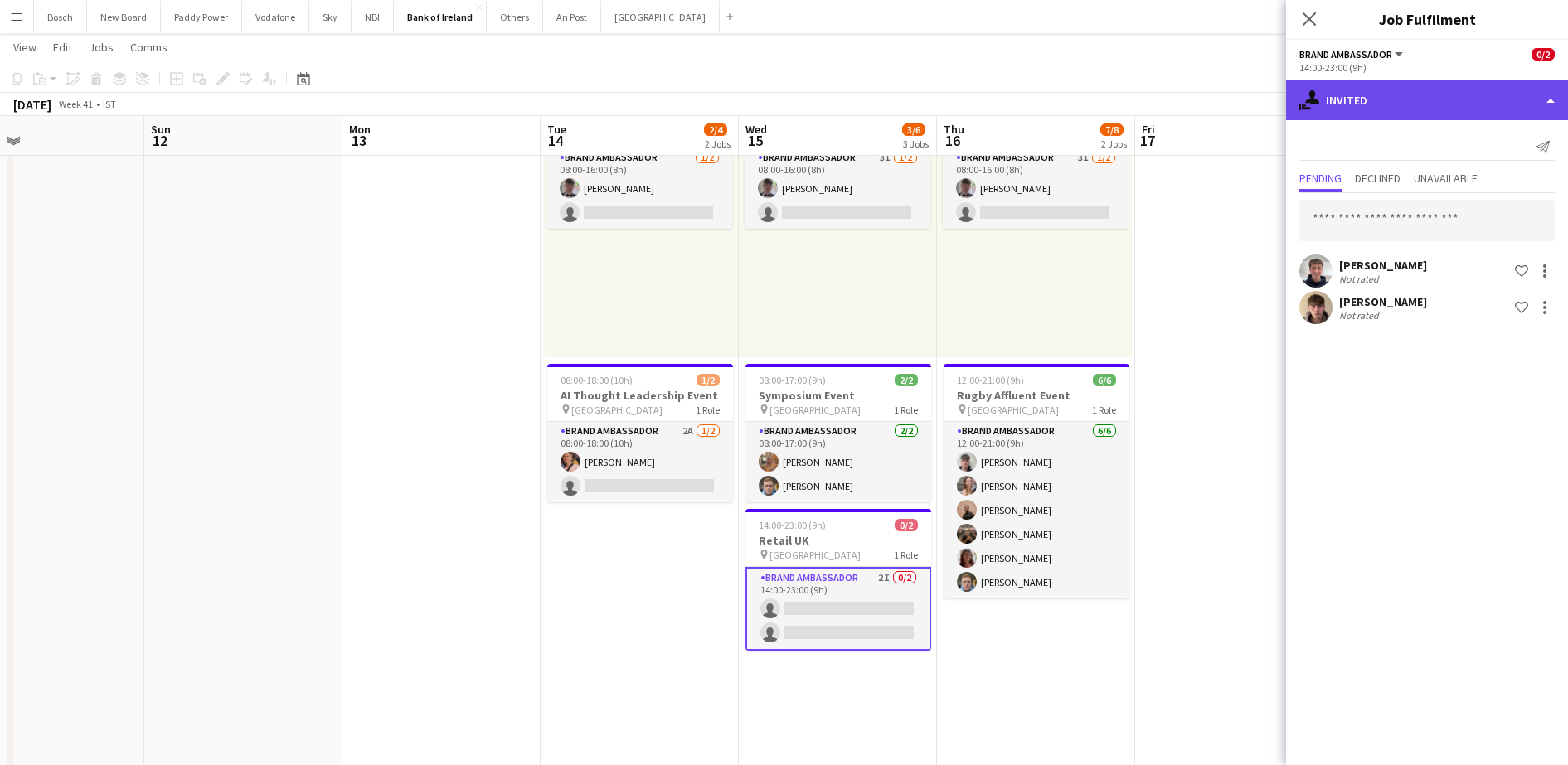
click at [1415, 102] on div "single-neutral-actions-share-1 Invited" at bounding box center [1426, 100] width 282 height 39
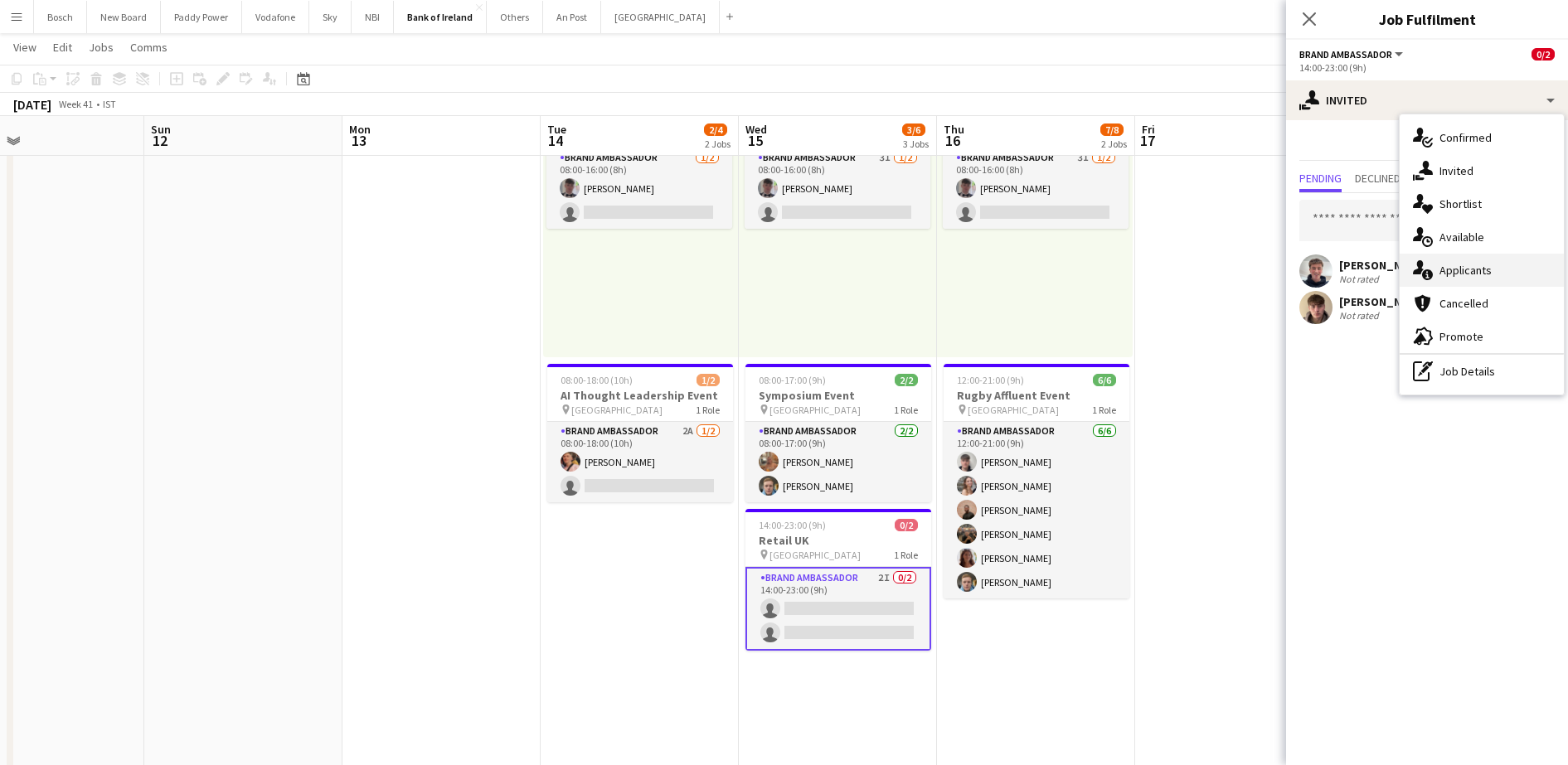
click at [1450, 268] on span "Applicants" at bounding box center [1466, 270] width 53 height 15
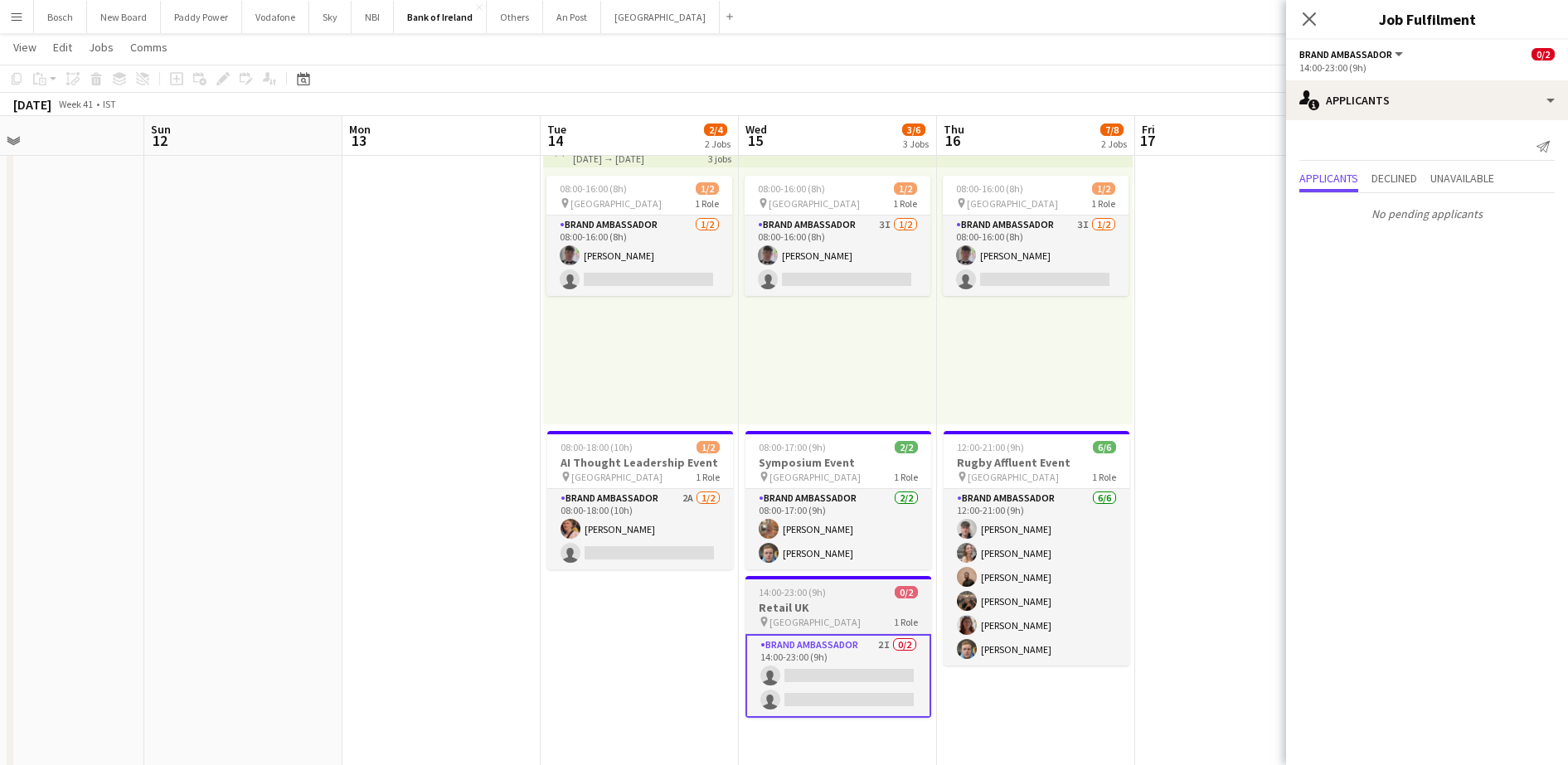
scroll to position [60, 0]
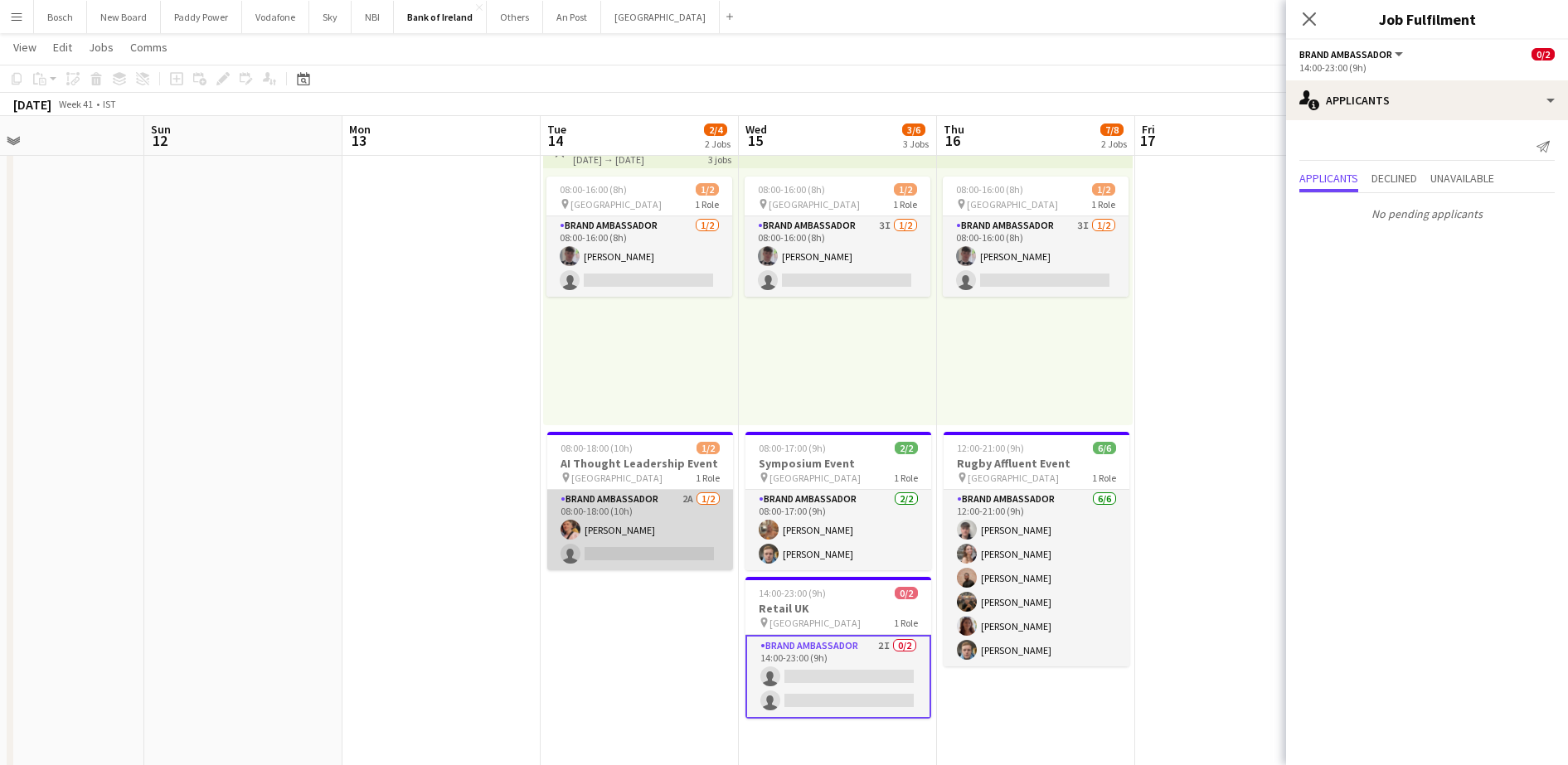
click at [588, 557] on app-card-role "Brand Ambassador 2A 1/2 08:00-18:00 (10h) Mark O’Shea single-neutral-actions" at bounding box center [640, 530] width 186 height 81
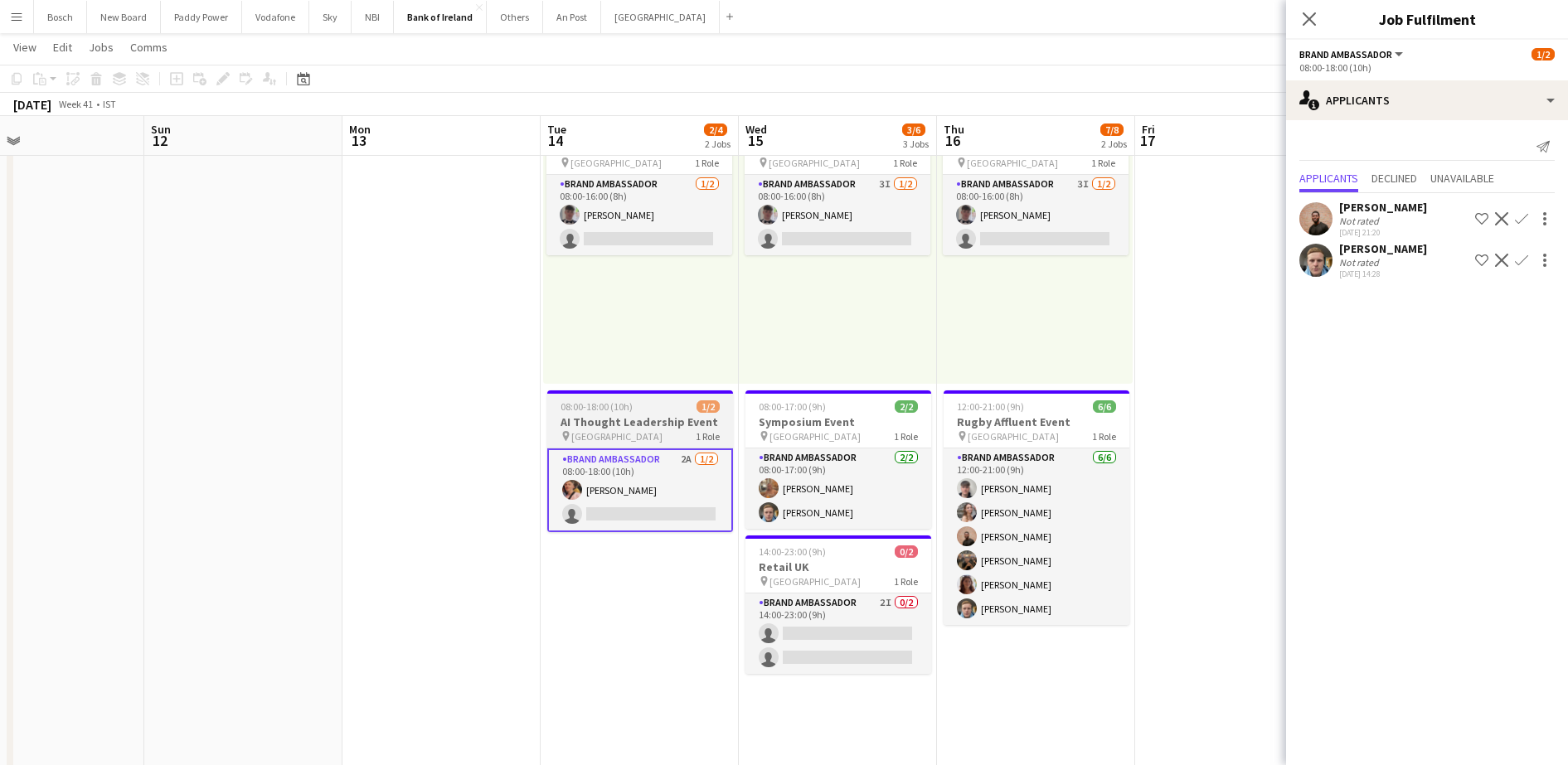
scroll to position [103, 0]
click at [1521, 260] on app-icon "Confirm" at bounding box center [1521, 260] width 13 height 13
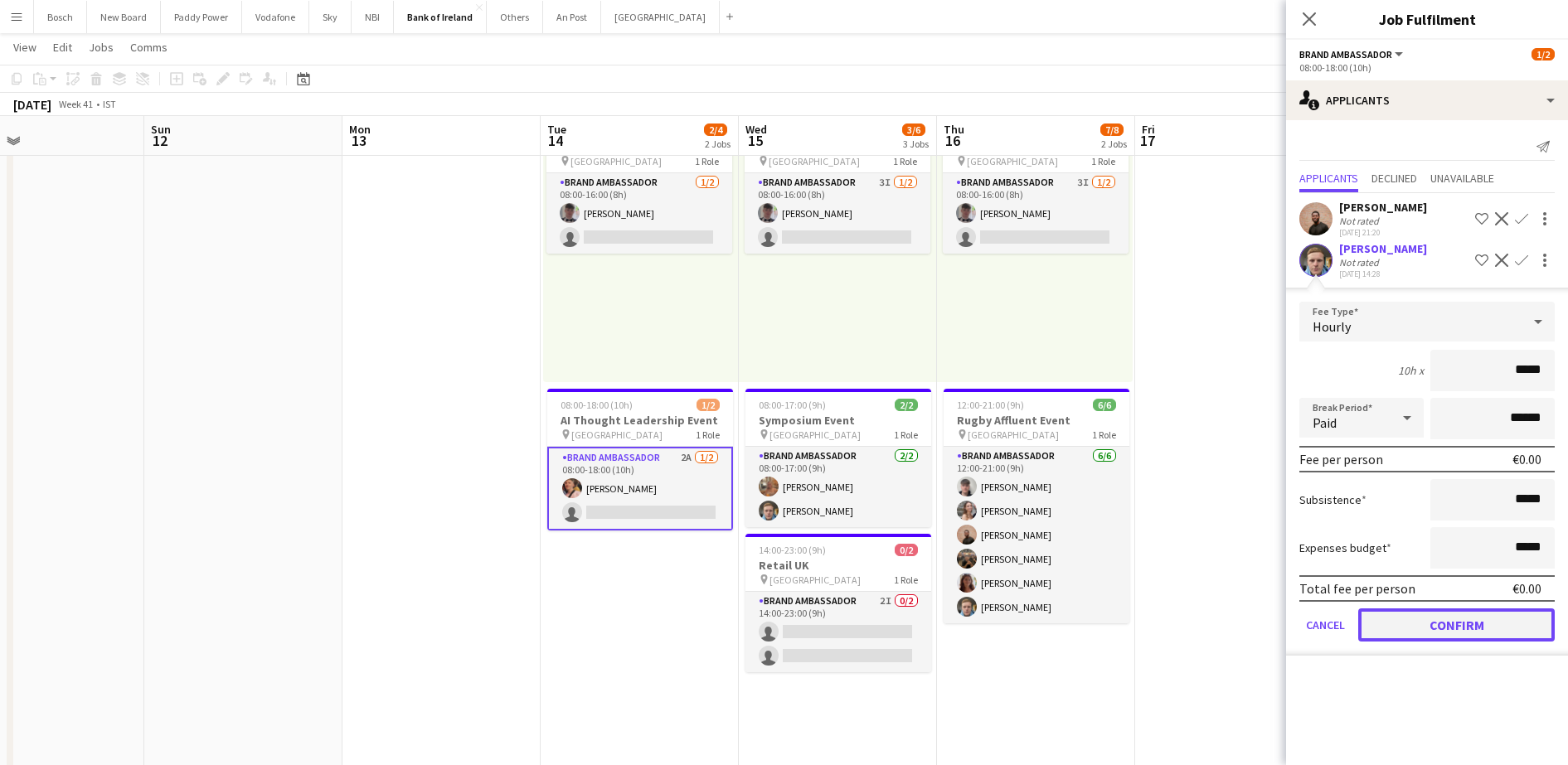
click at [1414, 631] on button "Confirm" at bounding box center [1455, 624] width 196 height 33
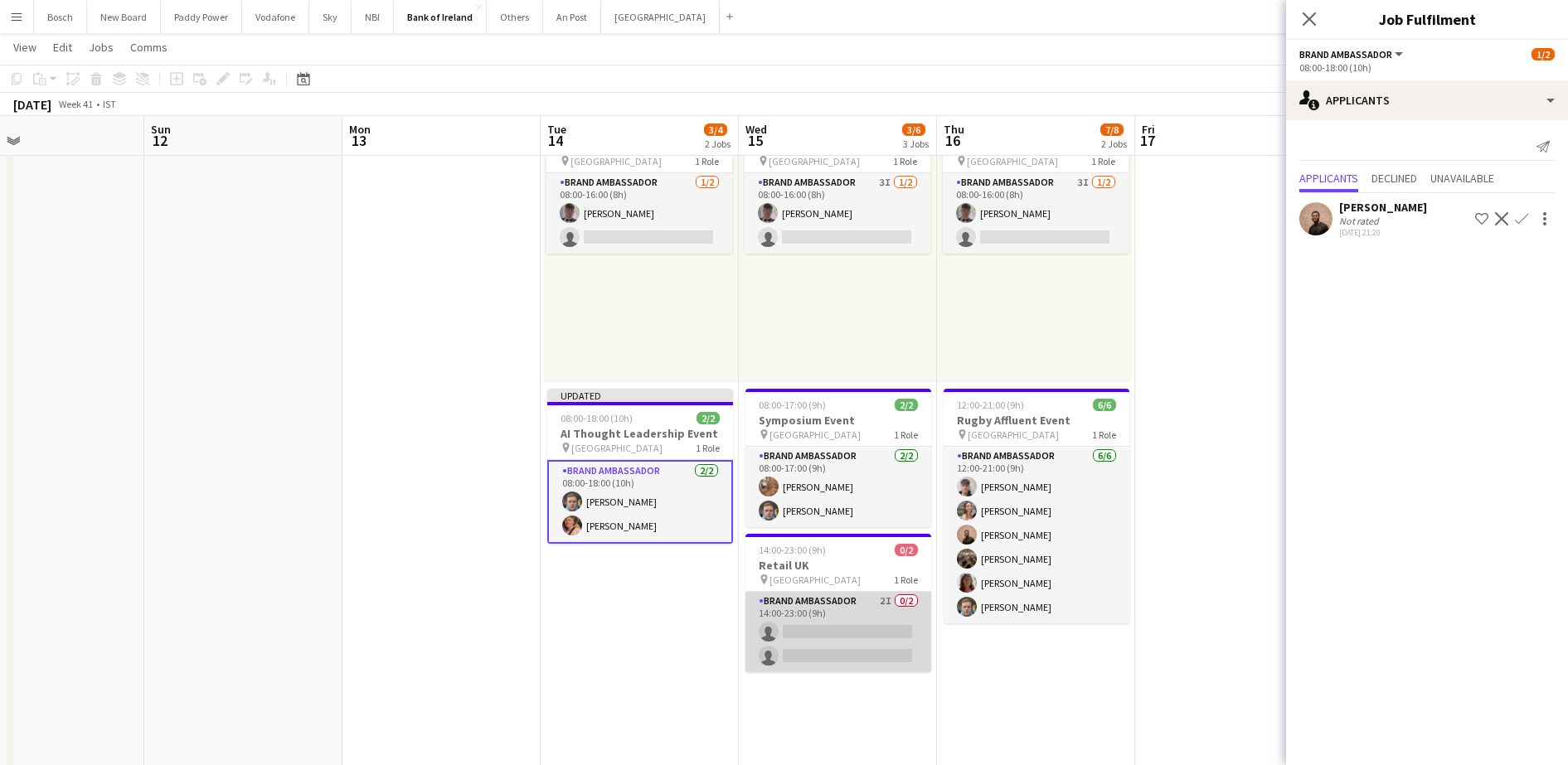
click at [848, 639] on app-card-role "Brand Ambassador 2I 0/2 14:00-23:00 (9h) single-neutral-actions single-neutral-…" at bounding box center [838, 633] width 186 height 81
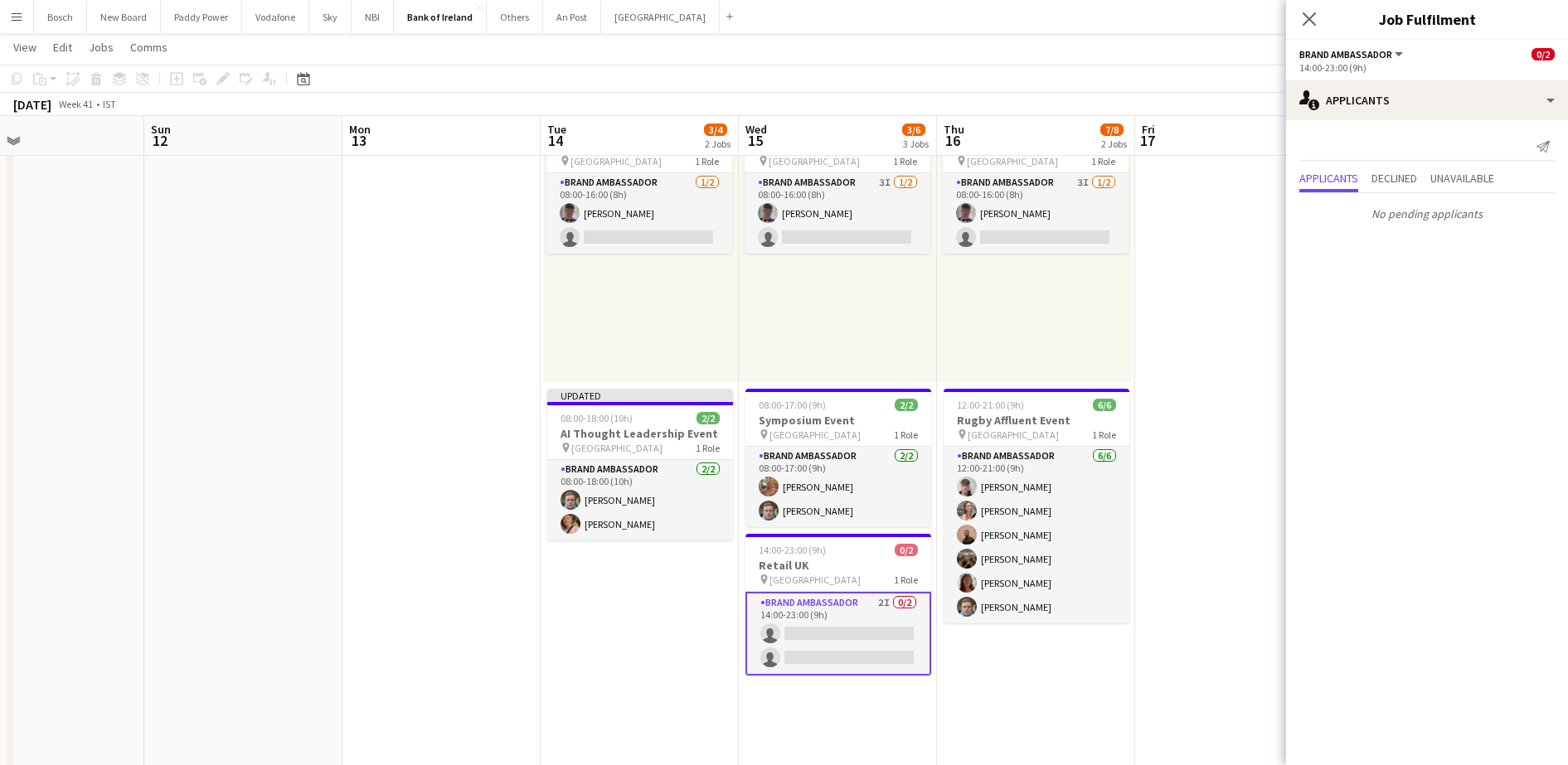
click at [1151, 115] on div "October 2025 Week 41 • IST Publish 1 job Revert 1 job" at bounding box center [784, 104] width 1568 height 23
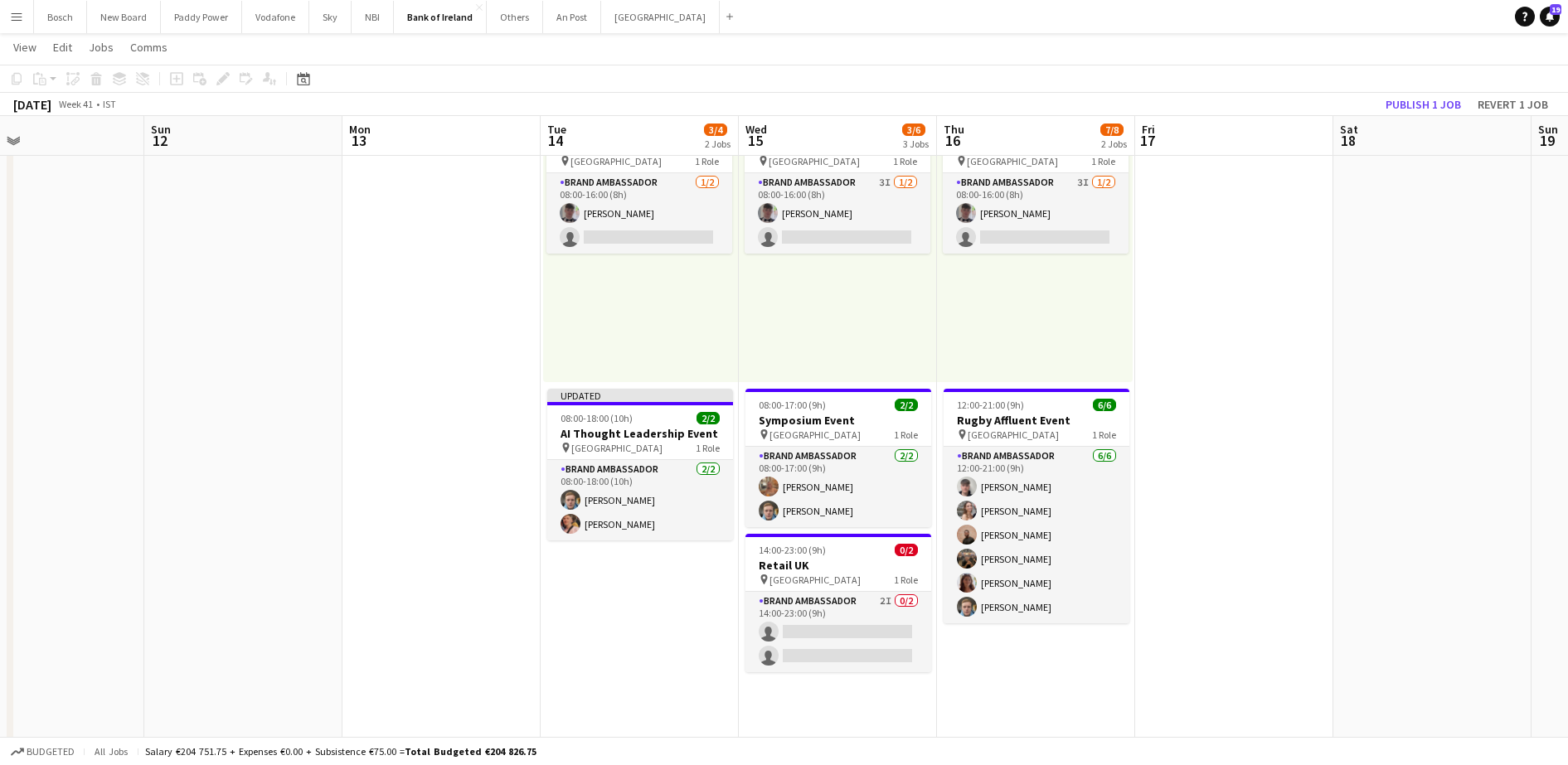
click at [1434, 118] on app-board-header-date "Sat 18" at bounding box center [1432, 136] width 198 height 39
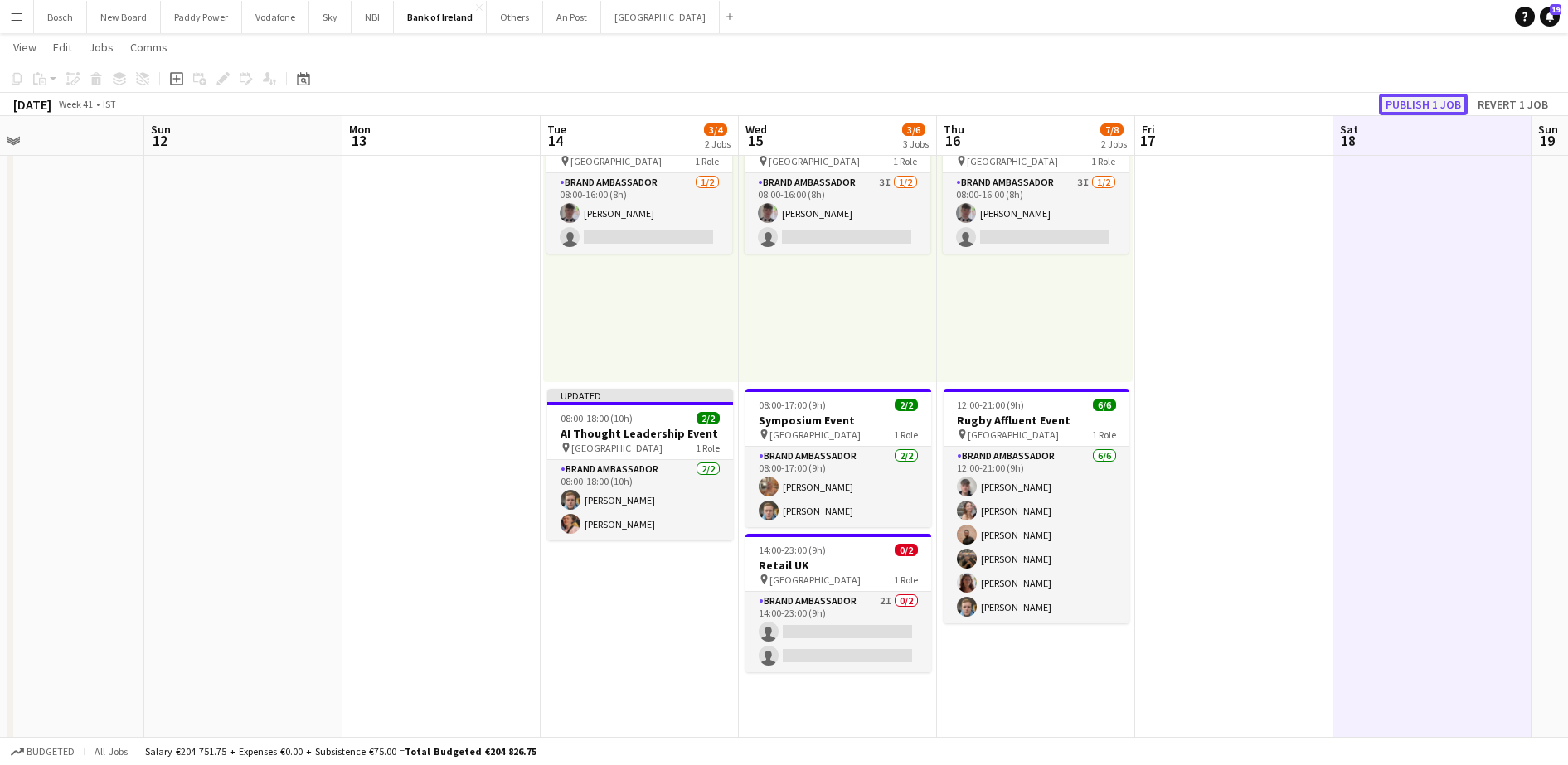
click at [1439, 111] on button "Publish 1 job" at bounding box center [1423, 104] width 89 height 22
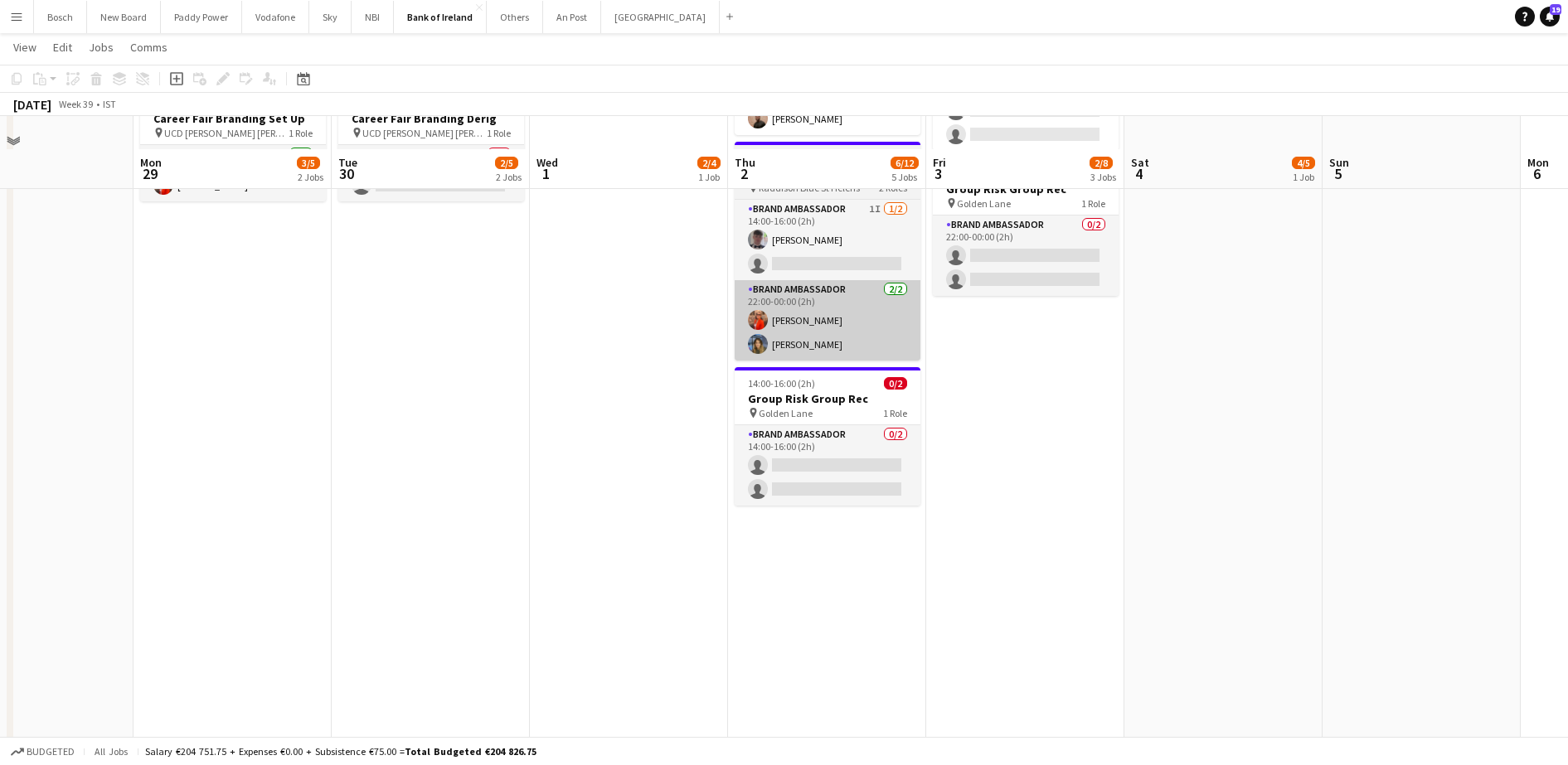
scroll to position [438, 0]
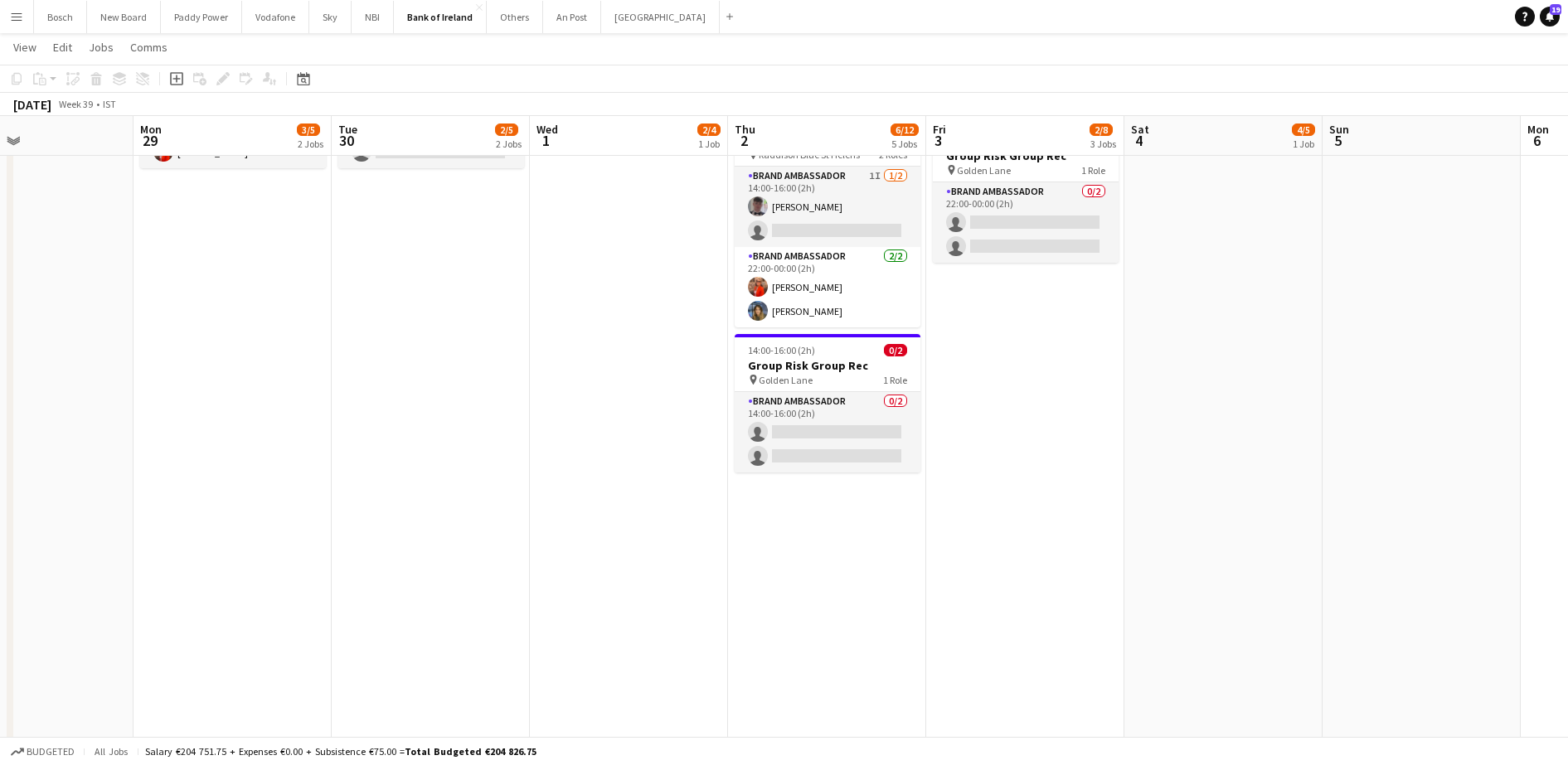
click at [784, 548] on app-date-cell "07:00-17:00 (10h) 1/2 Career Fair Set up / Derig pin Linkedin Offices 2 Roles B…" at bounding box center [827, 430] width 198 height 1365
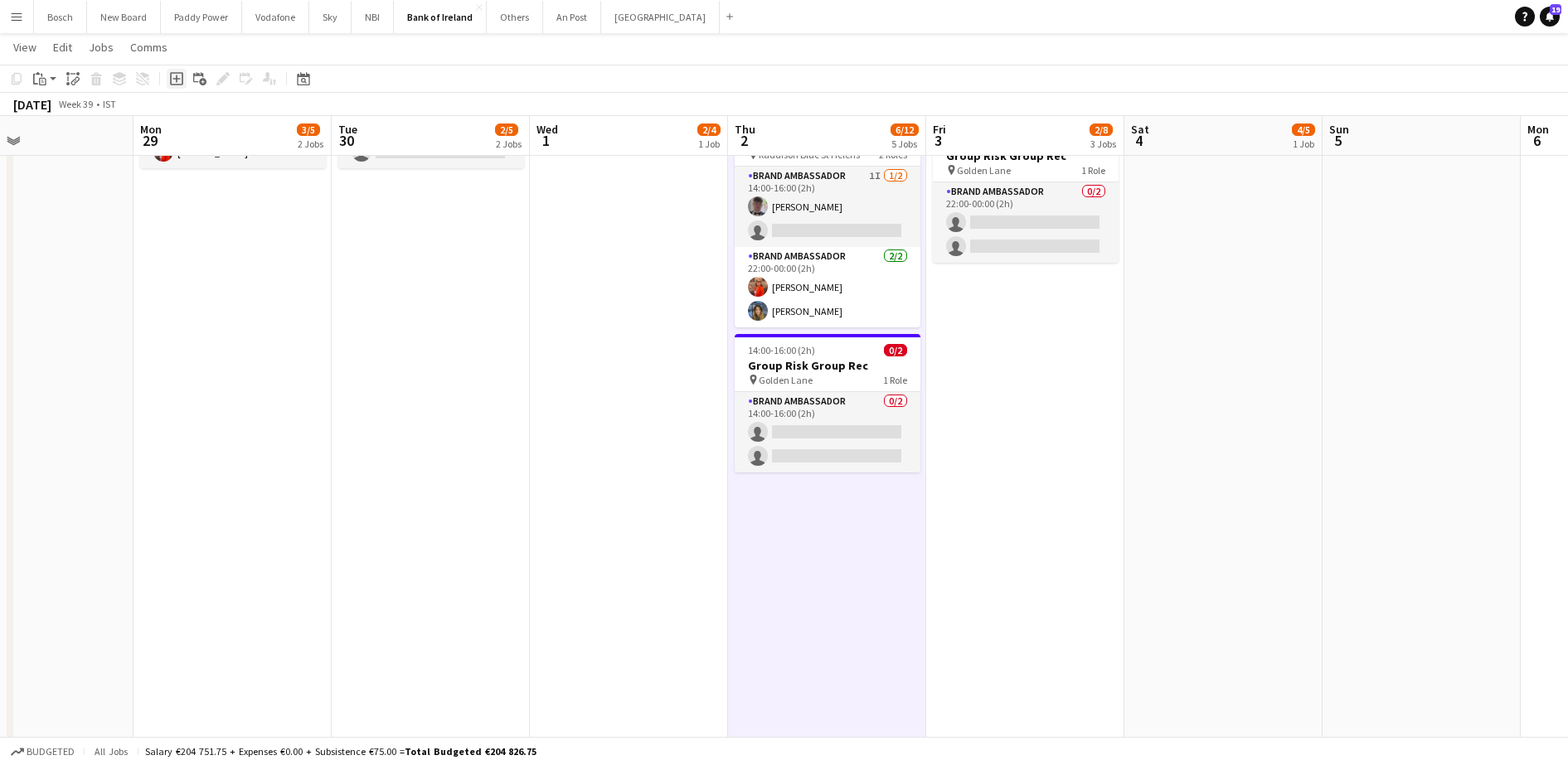
click at [179, 82] on icon "Add job" at bounding box center [176, 79] width 13 height 13
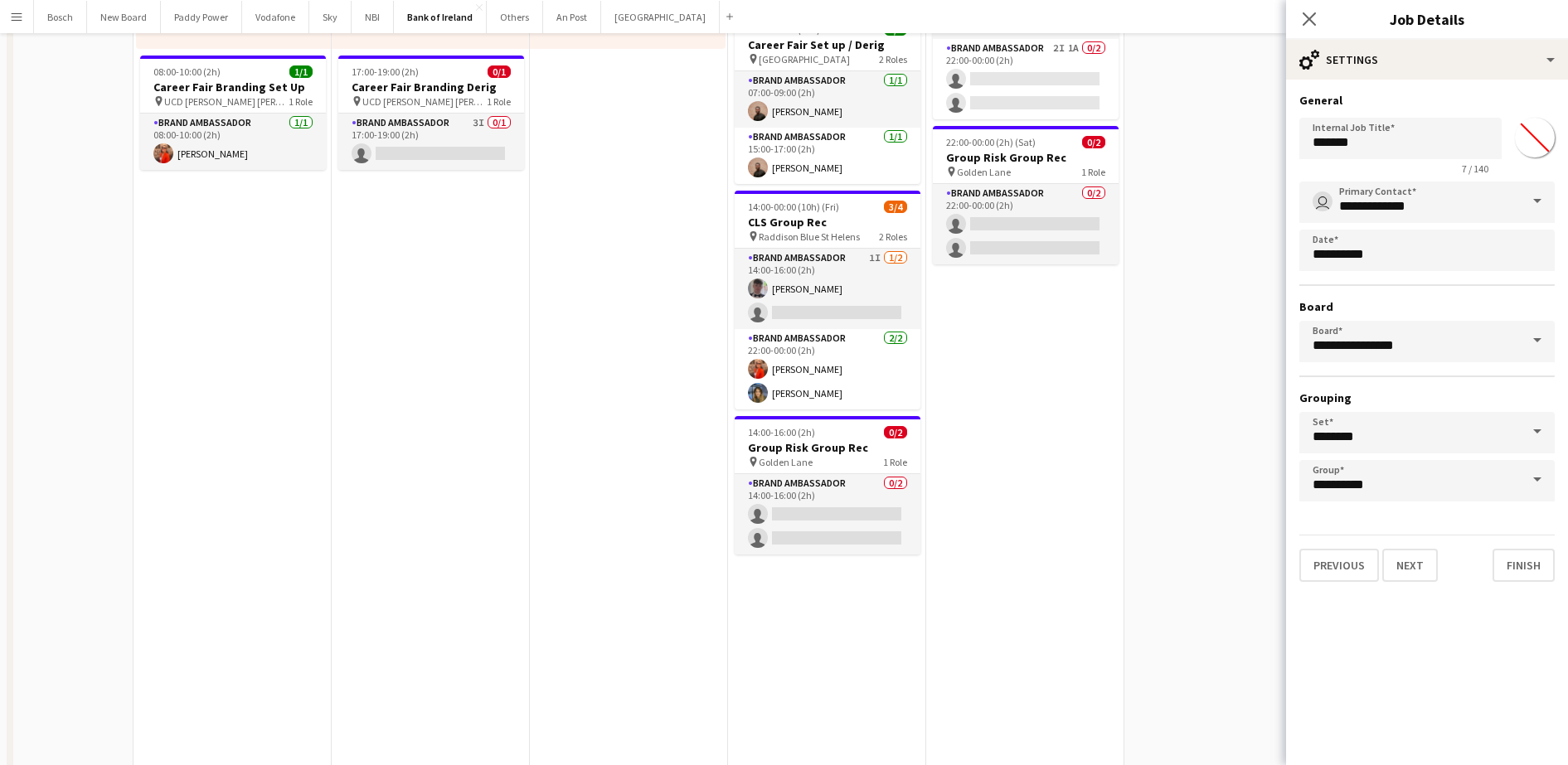
scroll to position [0, 0]
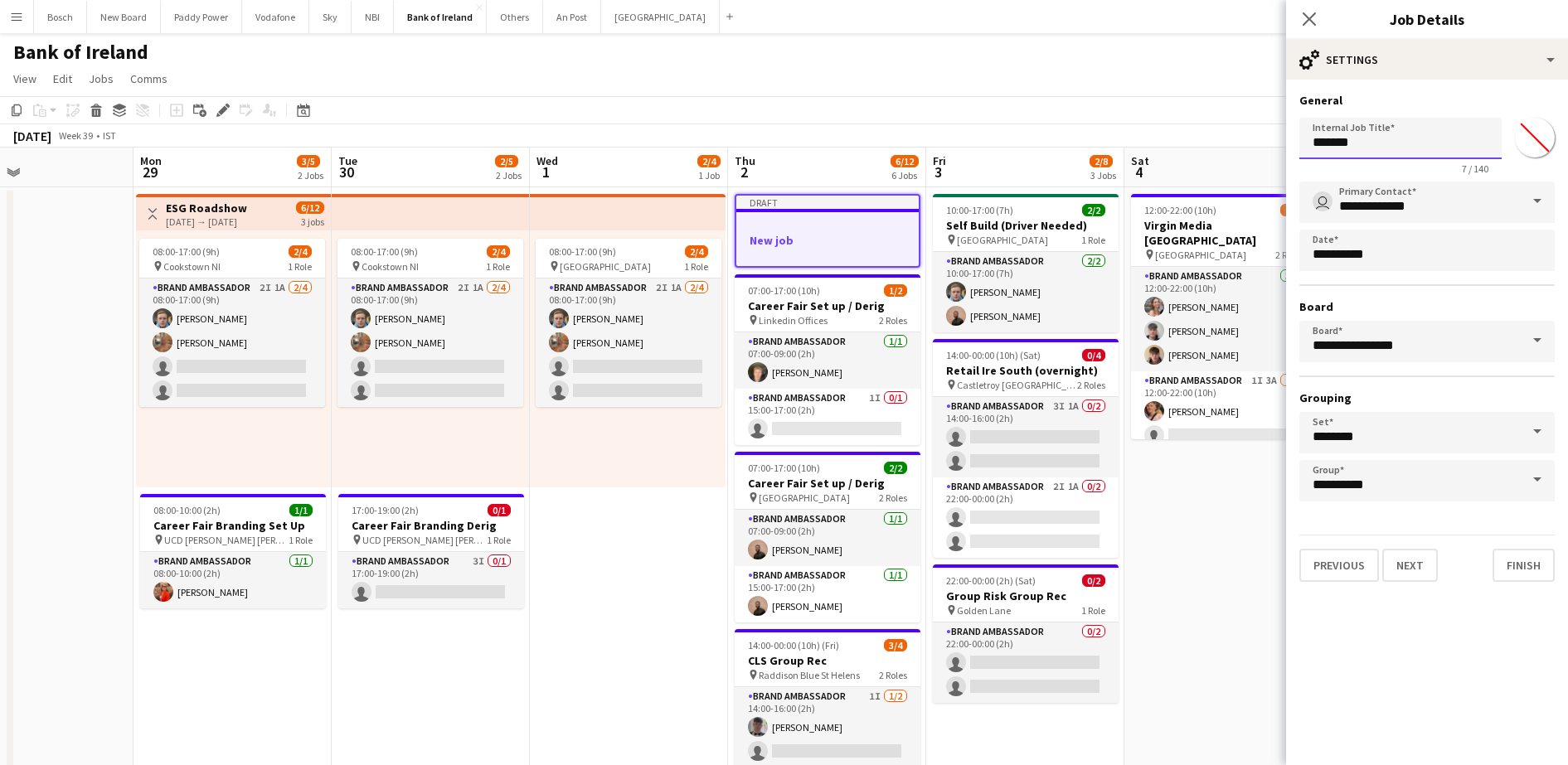
click at [1388, 153] on input "*******" at bounding box center [1400, 138] width 203 height 41
type input "*"
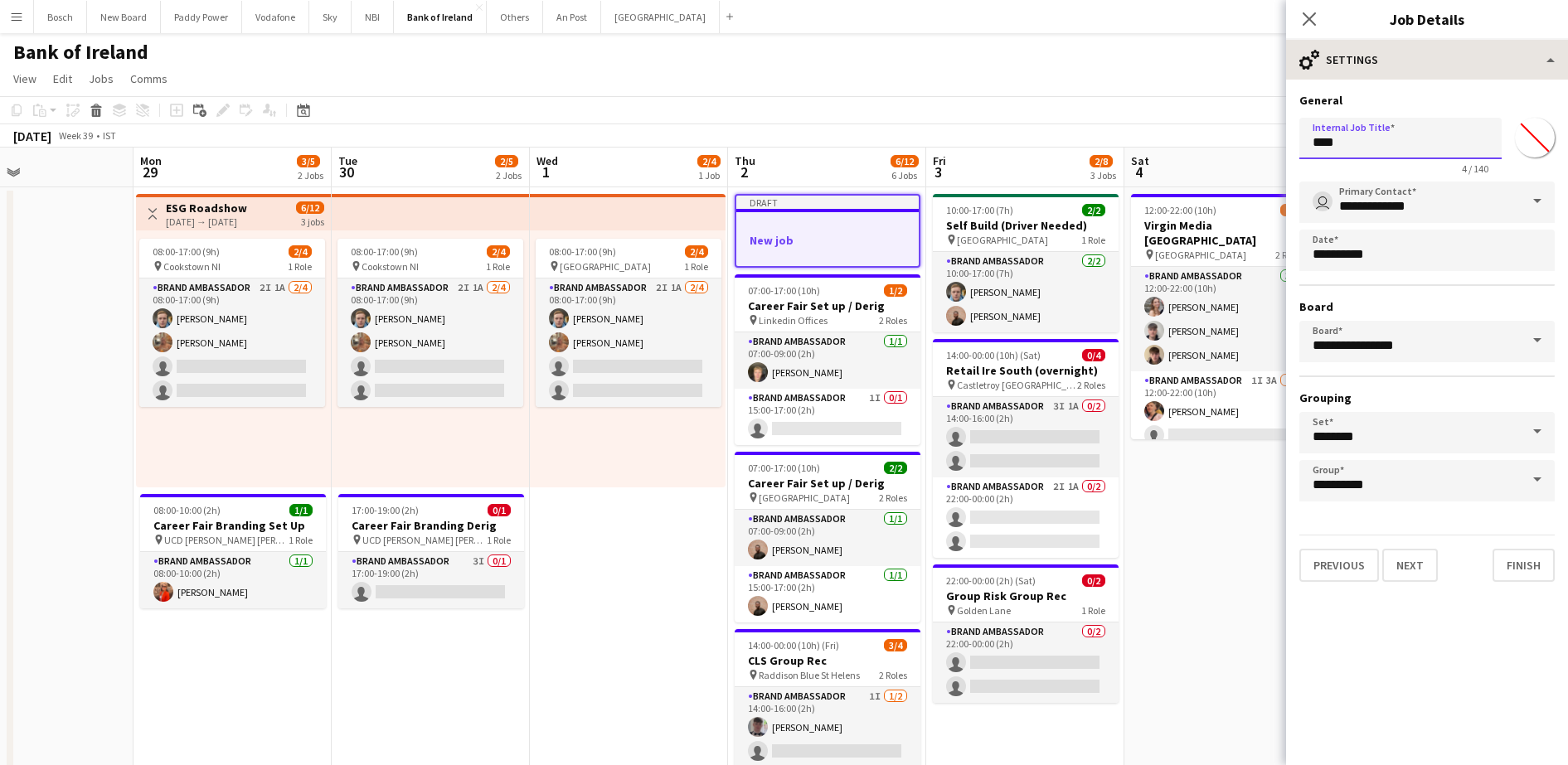
type input "****"
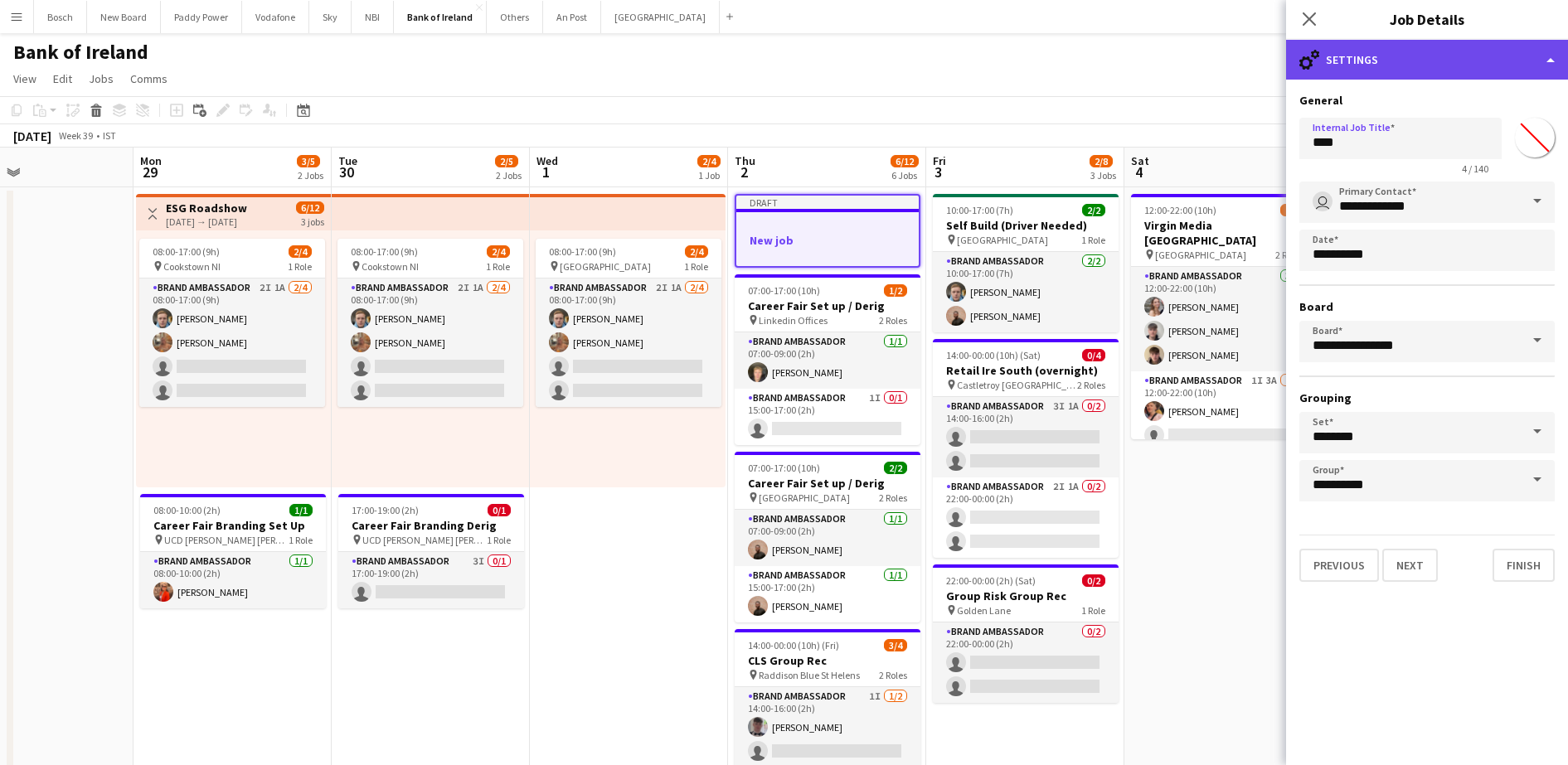
click at [1477, 62] on div "cog-double-3 Settings" at bounding box center [1426, 59] width 282 height 39
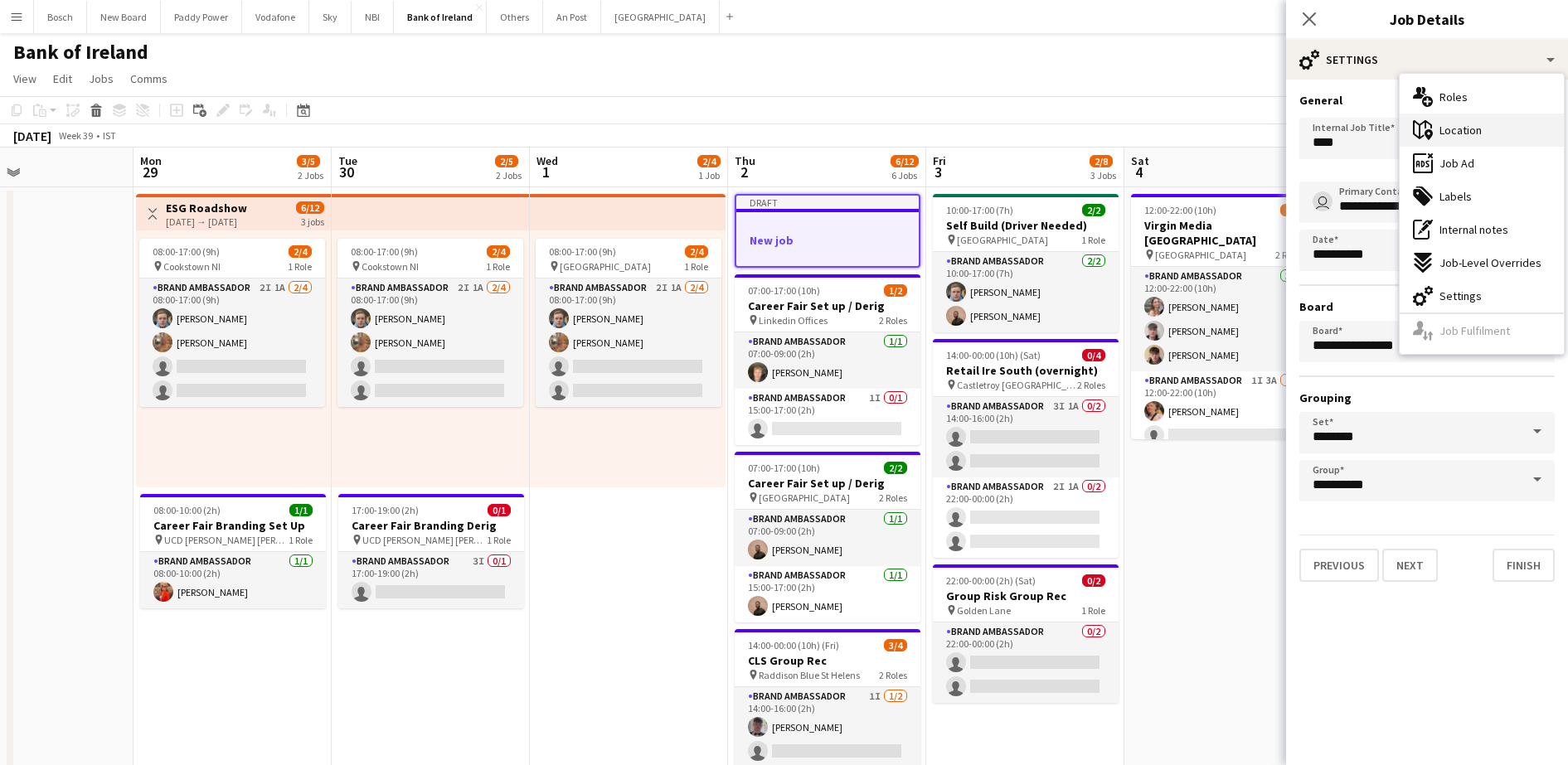
click at [1455, 135] on span "Location" at bounding box center [1460, 130] width 42 height 15
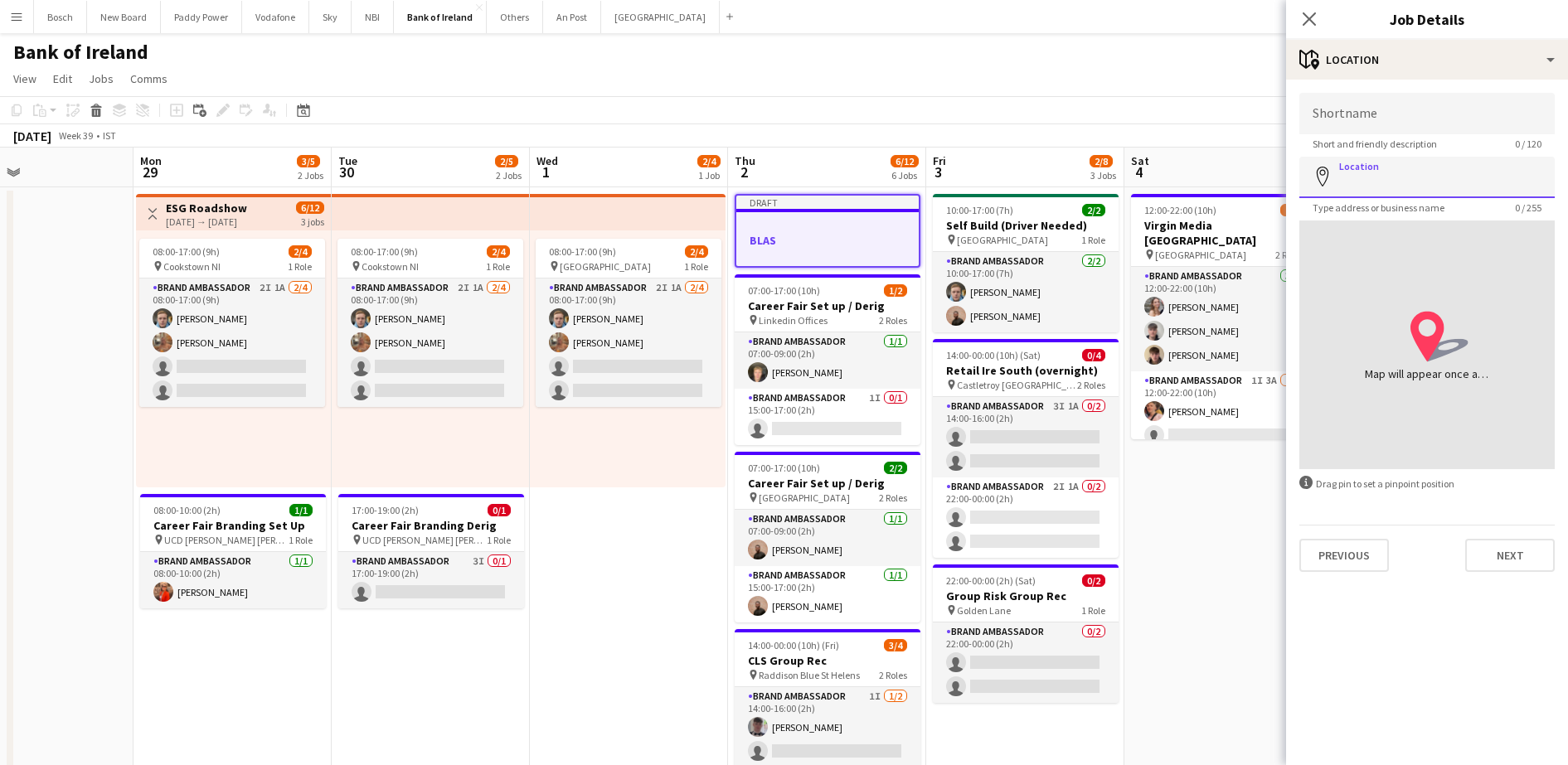
click at [1412, 157] on input "Location" at bounding box center [1426, 177] width 255 height 41
click at [1421, 121] on input "Shortname" at bounding box center [1426, 114] width 255 height 41
type input "*"
type input "******"
click at [1475, 546] on button "Next" at bounding box center [1509, 555] width 89 height 33
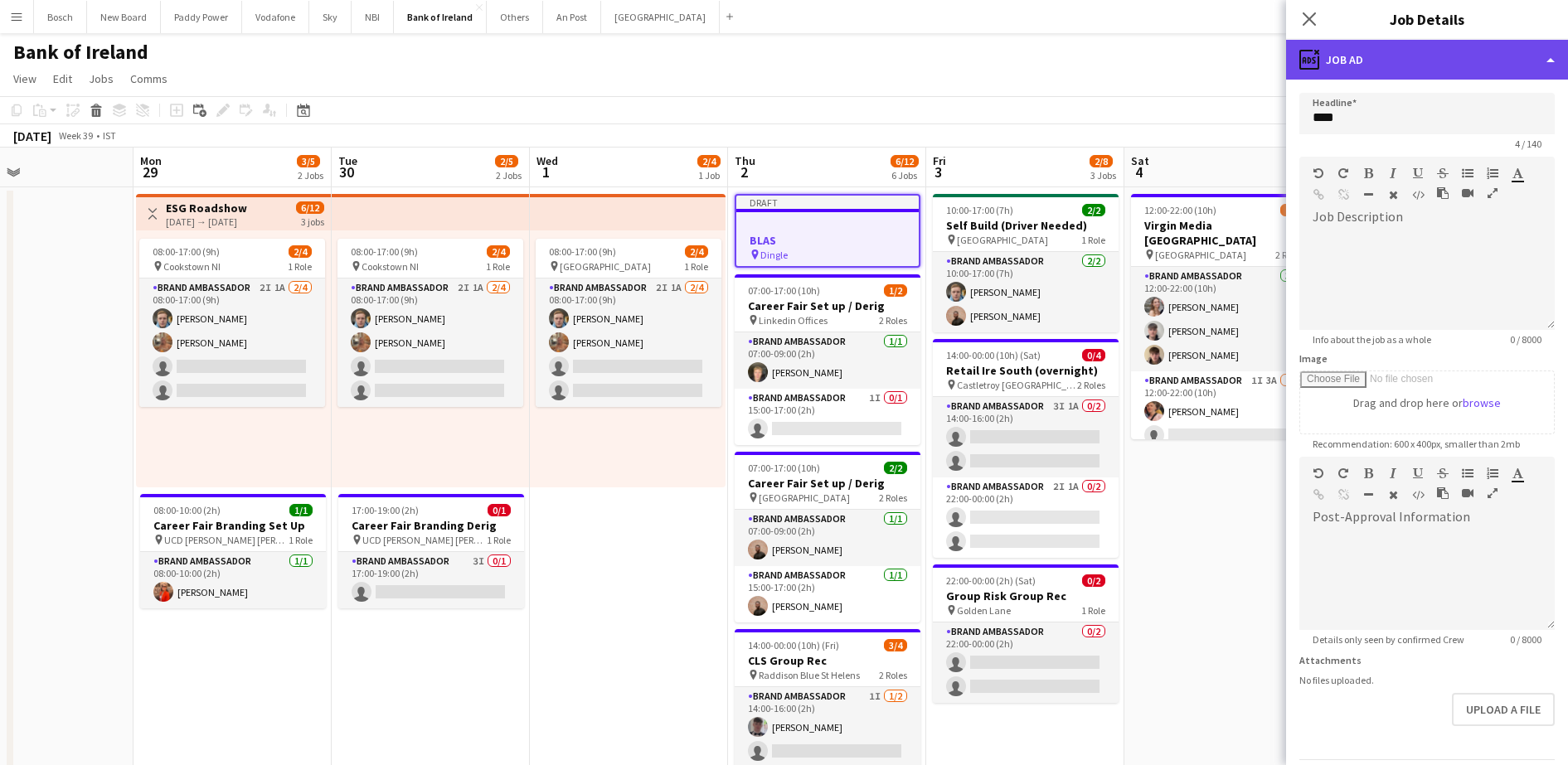
click at [1423, 55] on div "ads-window Job Ad" at bounding box center [1426, 59] width 282 height 39
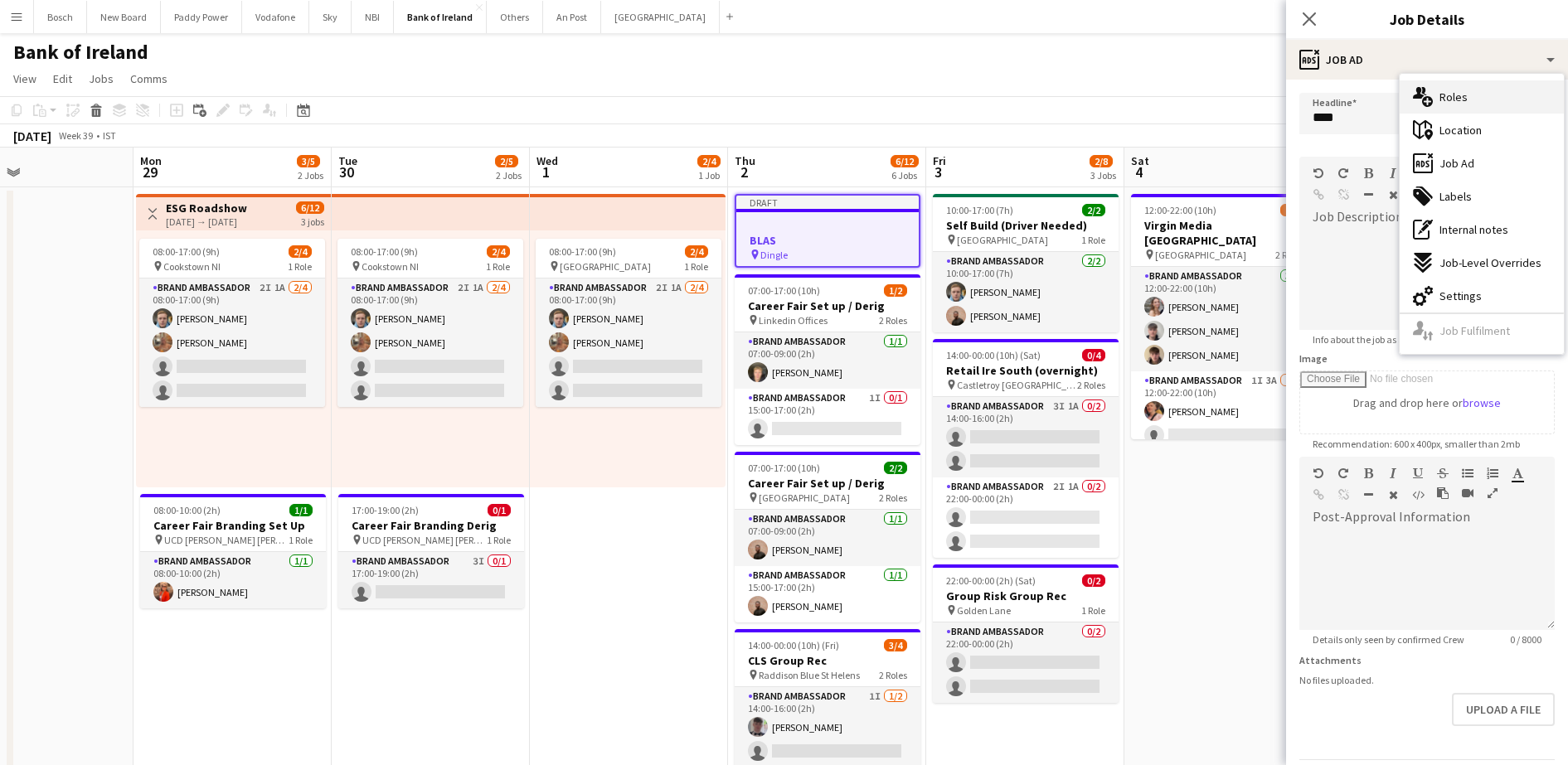
click at [1463, 98] on span "Roles" at bounding box center [1454, 97] width 28 height 15
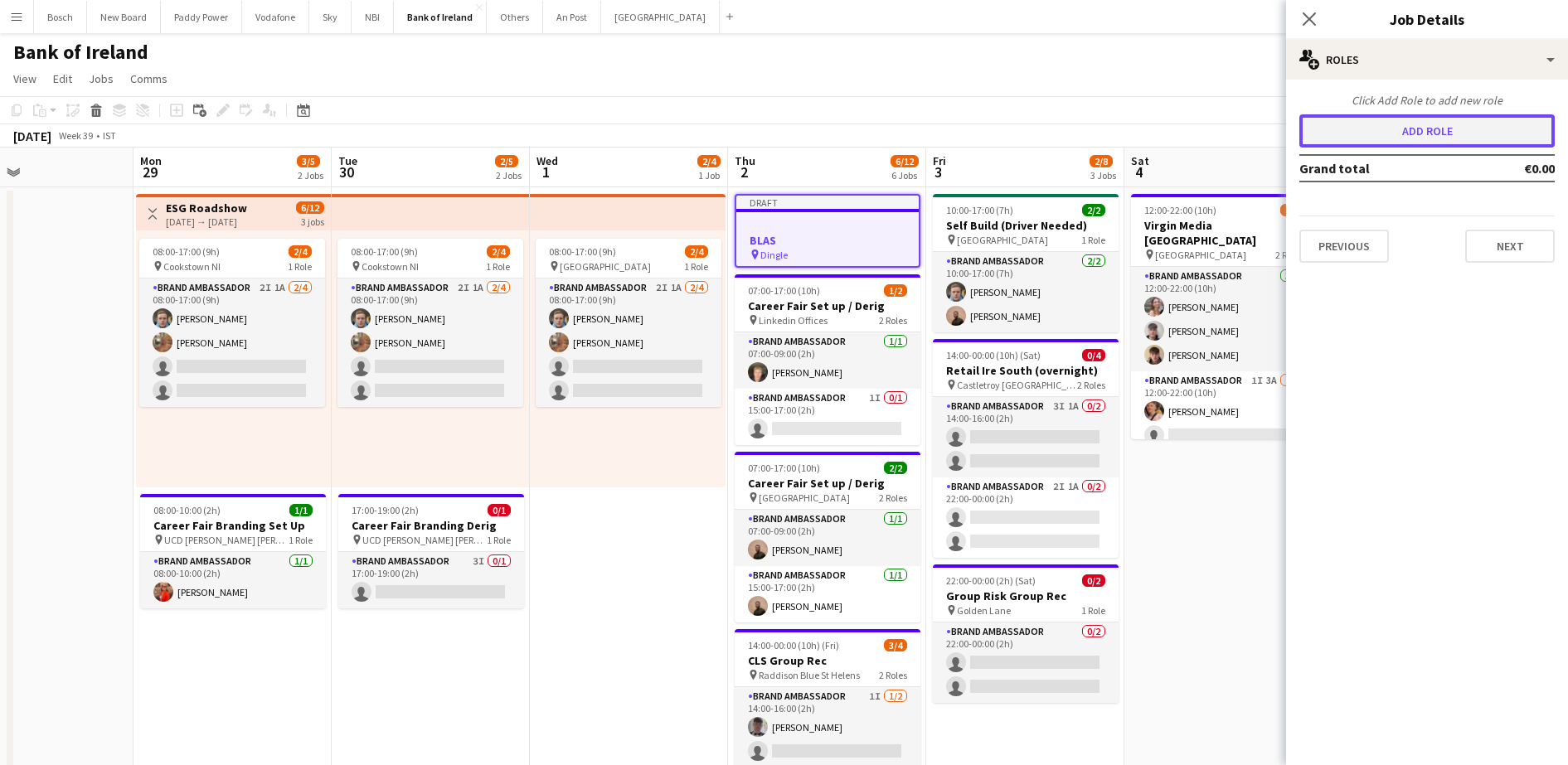
click at [1375, 124] on button "Add role" at bounding box center [1426, 130] width 255 height 33
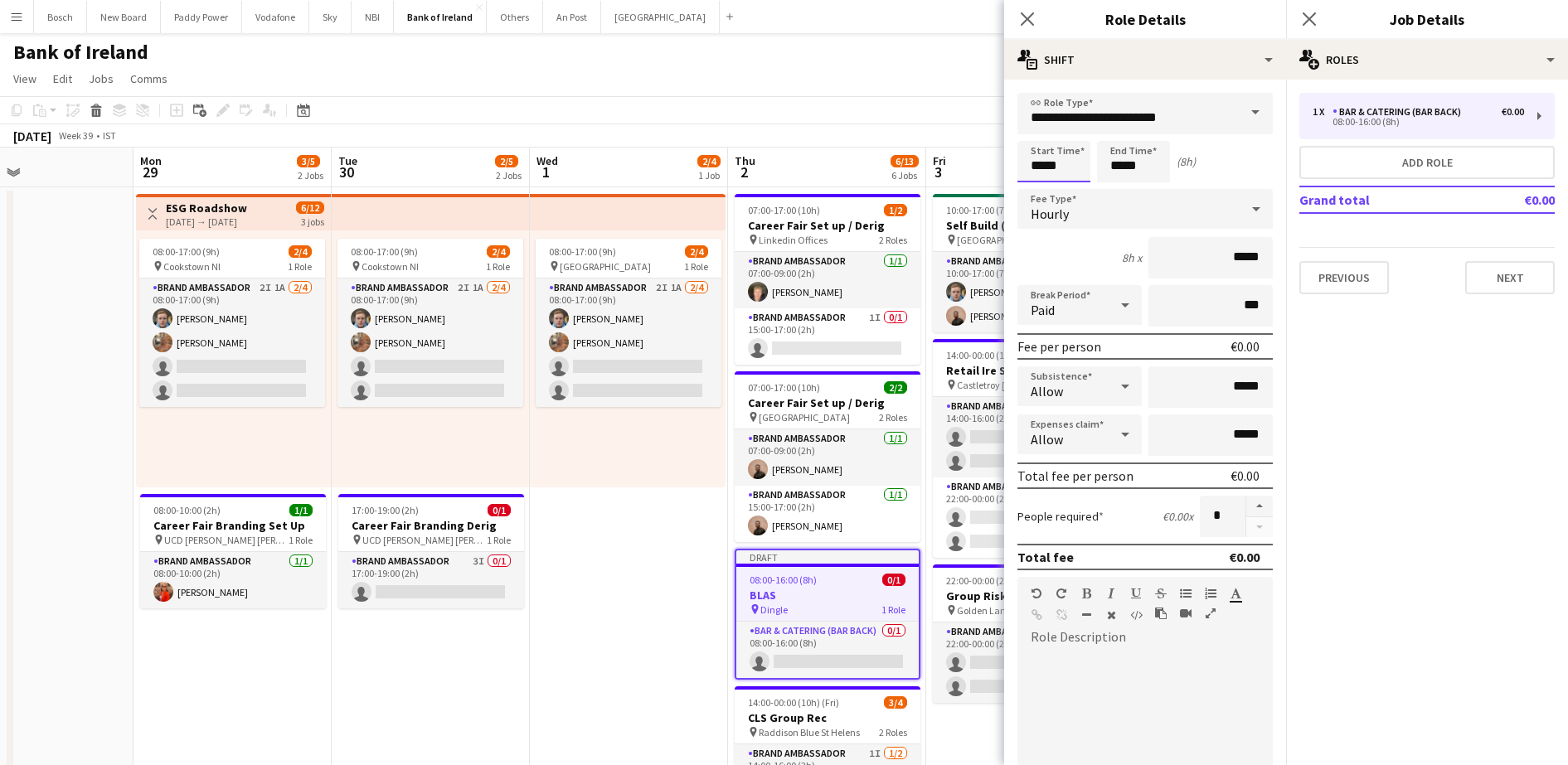
click at [1072, 169] on input "*****" at bounding box center [1054, 161] width 73 height 41
type input "*****"
click at [1134, 173] on input "*****" at bounding box center [1134, 161] width 73 height 41
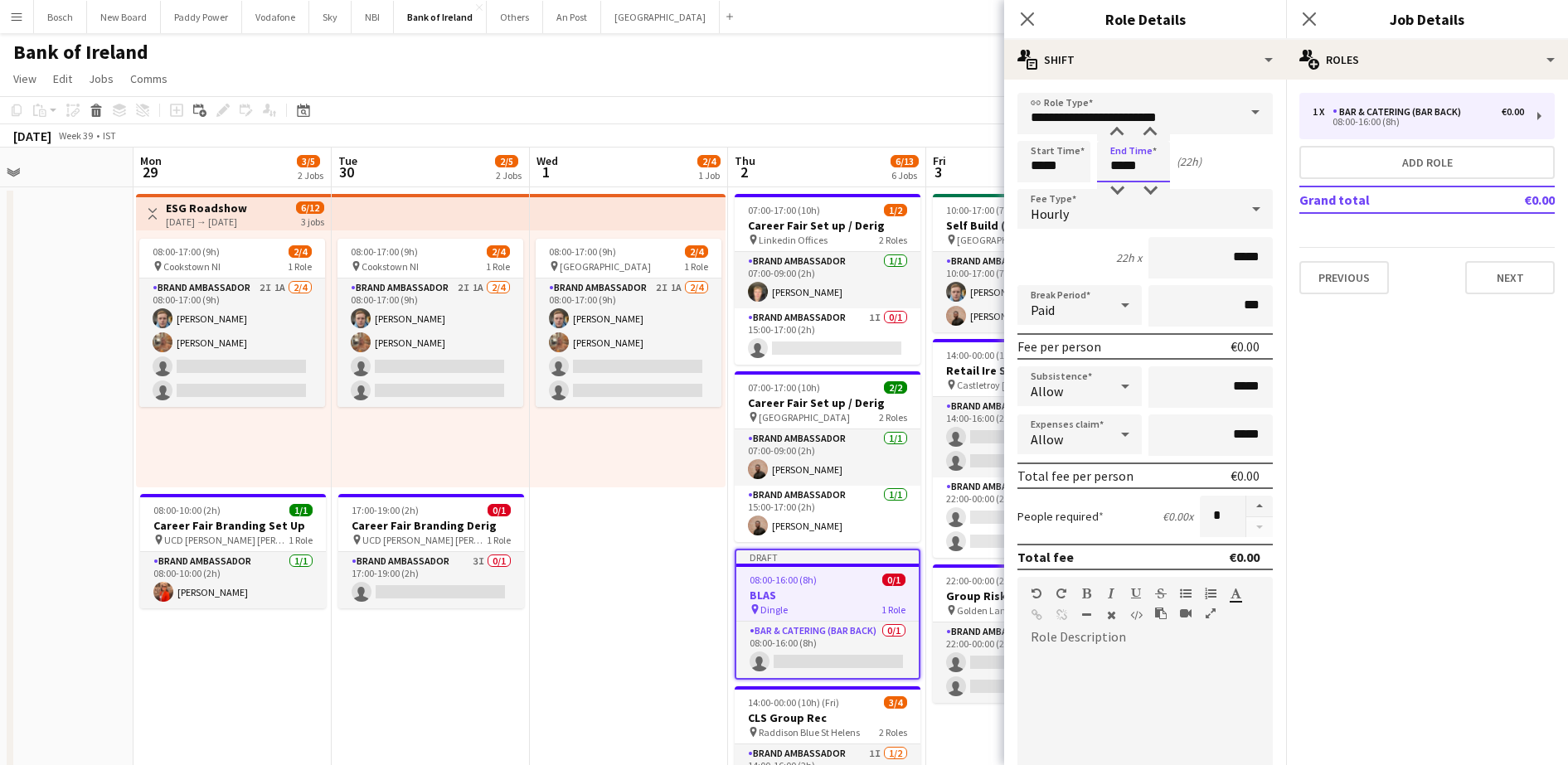
click at [1134, 173] on input "*****" at bounding box center [1134, 161] width 73 height 41
type input "*****"
click at [1198, 117] on input "**********" at bounding box center [1145, 114] width 255 height 41
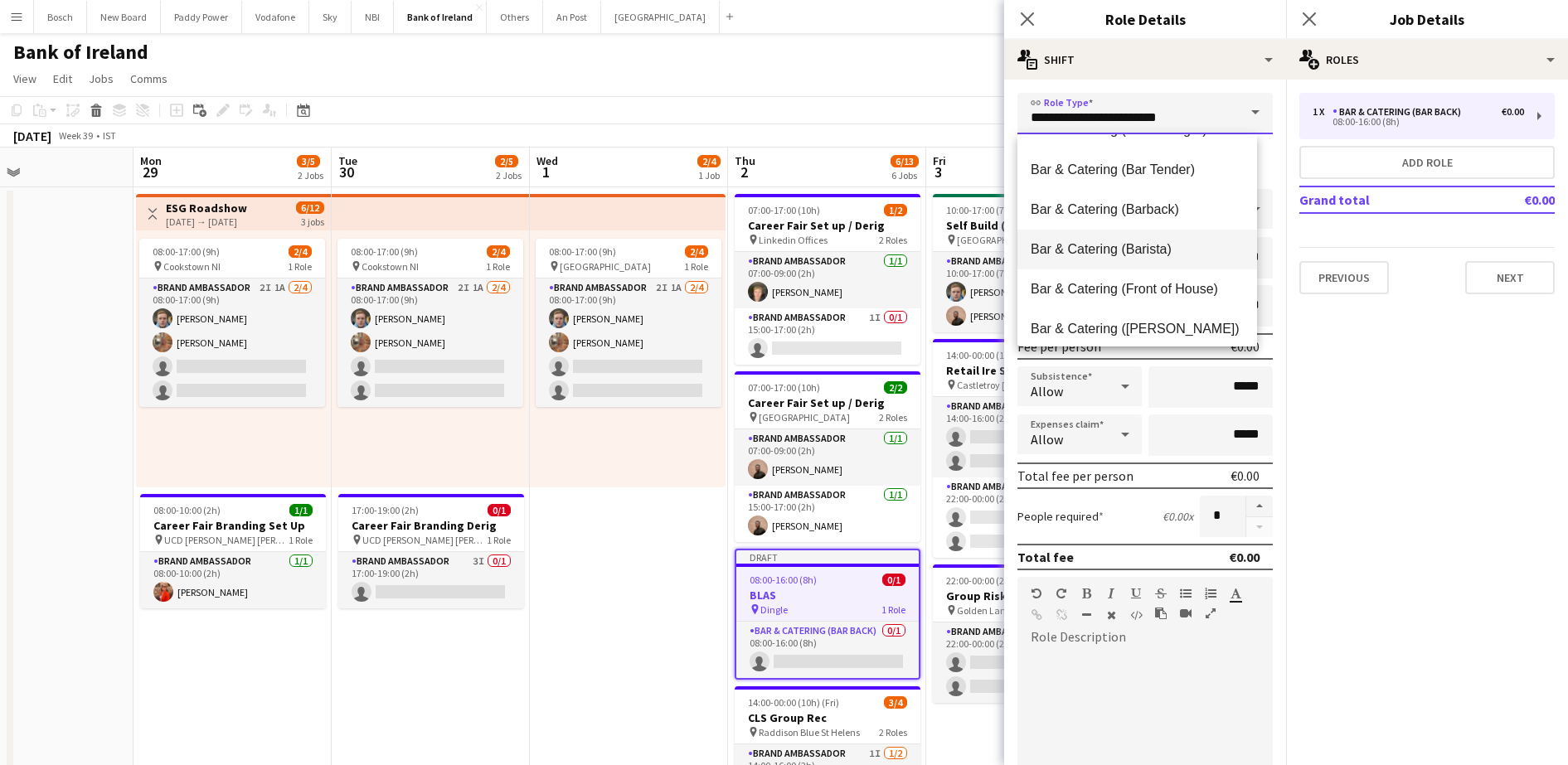
scroll to position [220, 0]
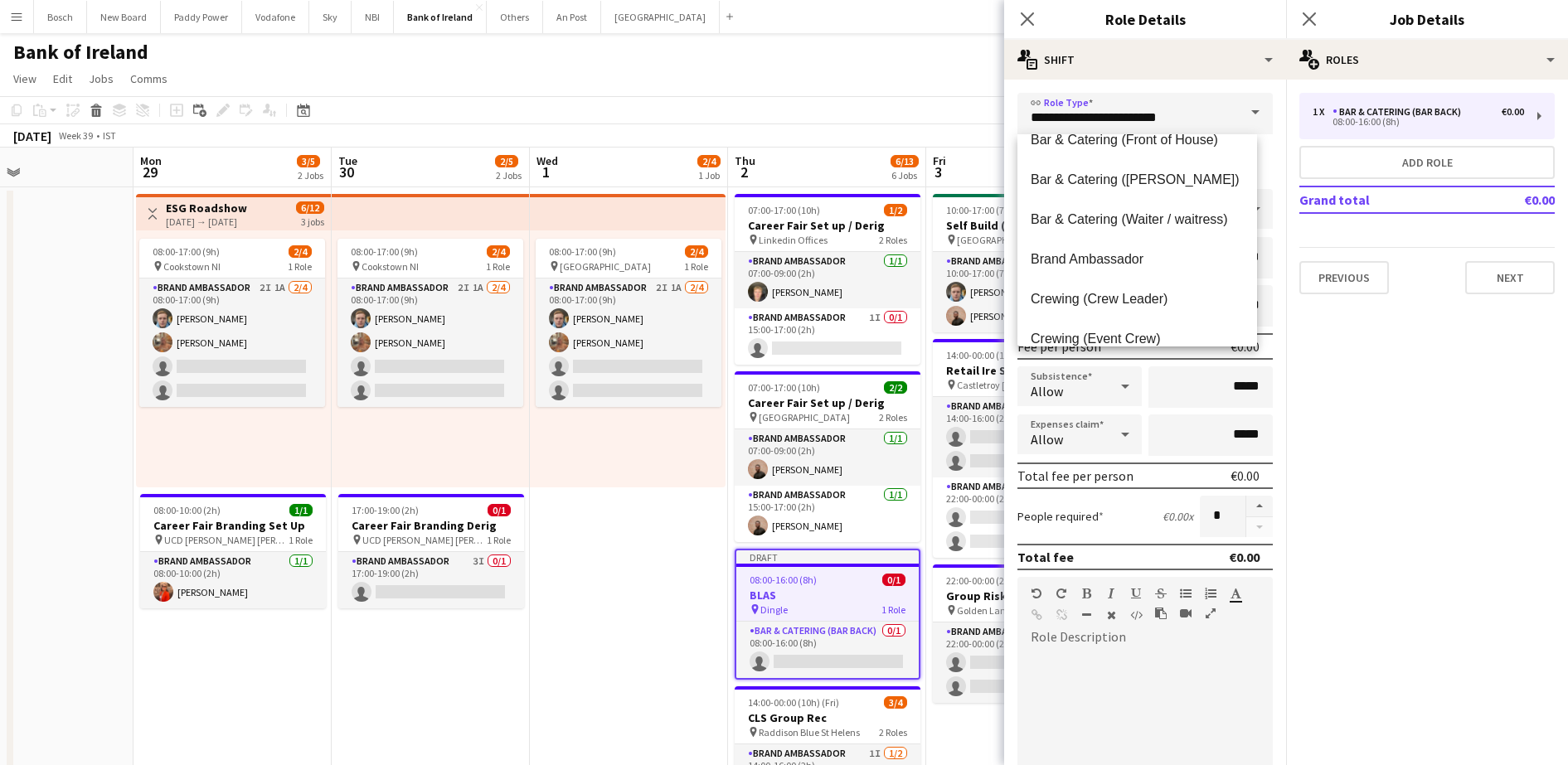
click at [1141, 262] on span "Brand Ambassador" at bounding box center [1136, 259] width 213 height 16
type input "**********"
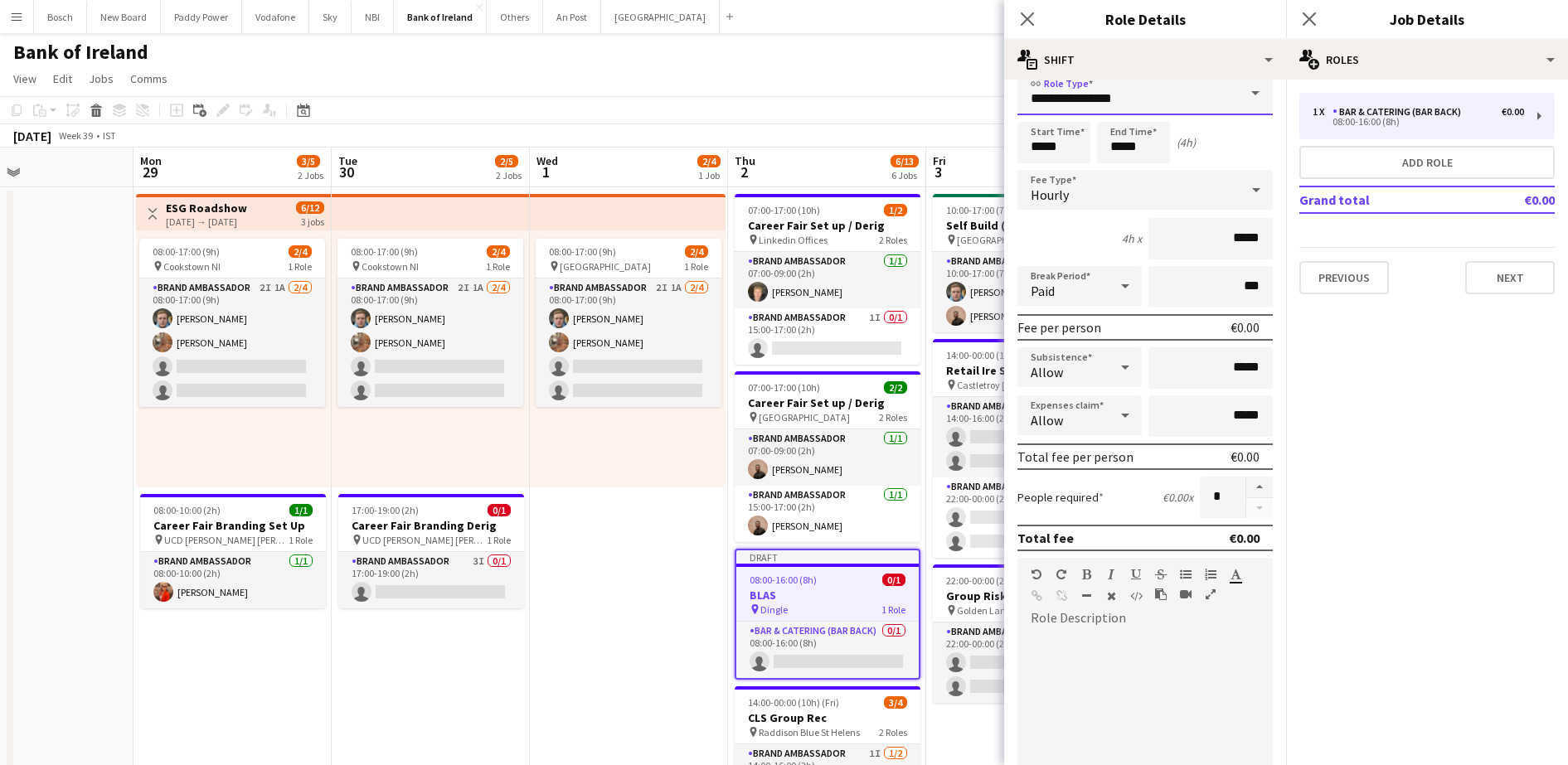
scroll to position [0, 0]
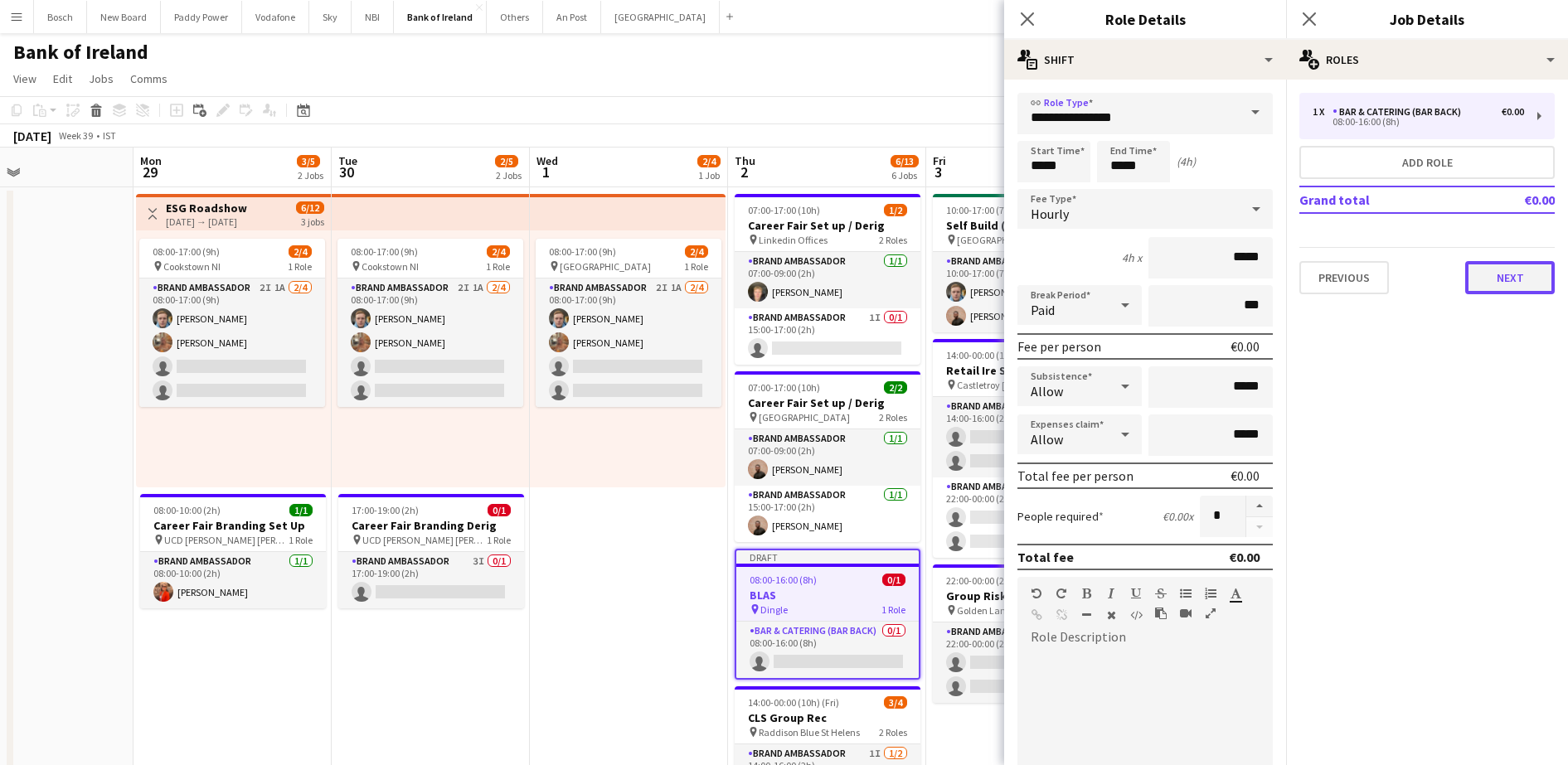
click at [1500, 282] on button "Next" at bounding box center [1509, 277] width 89 height 33
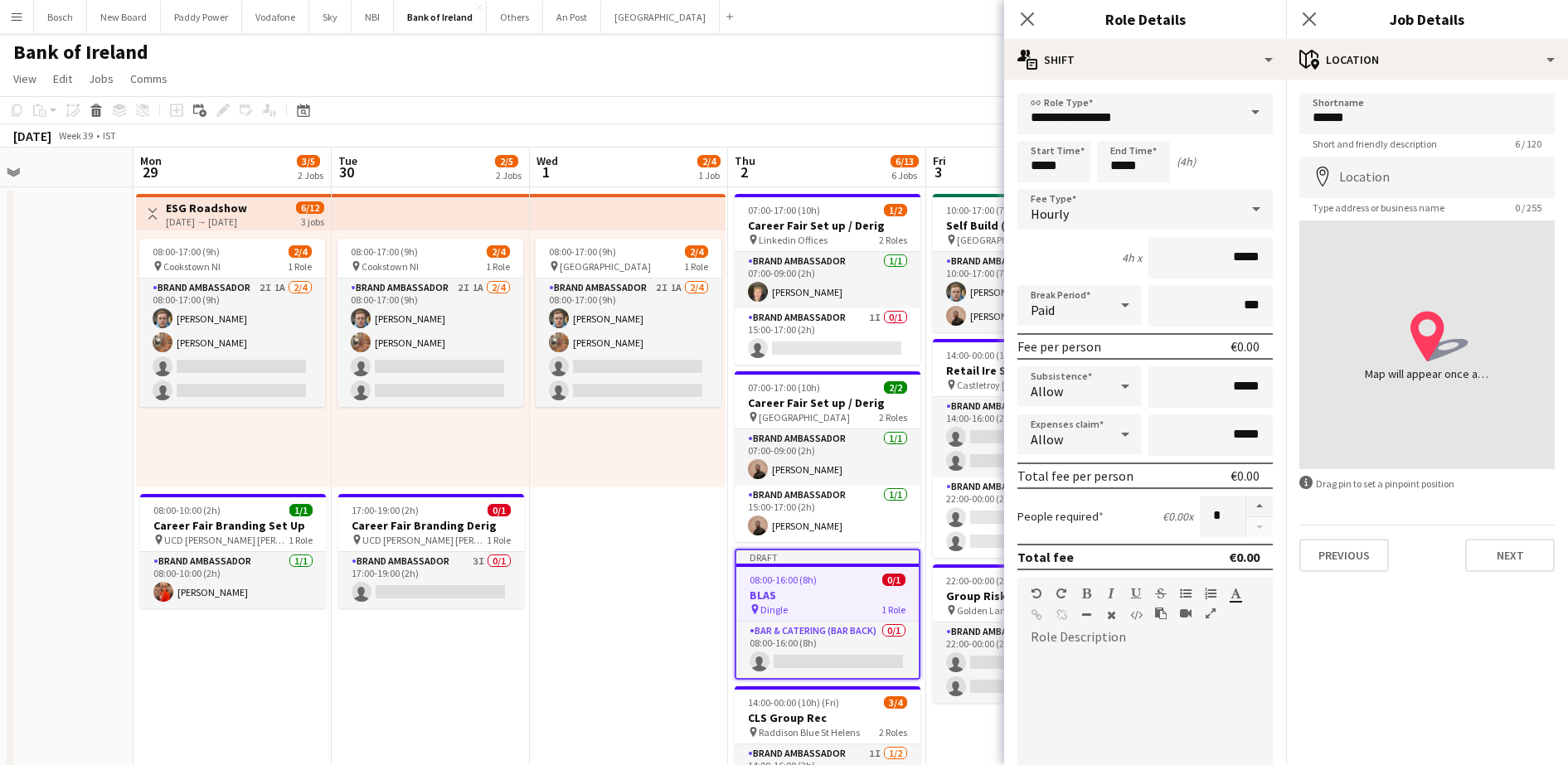
click at [898, 98] on app-toolbar "Copy Paste Paste Ctrl+V Paste with crew Ctrl+Shift+V Paste linked Job [GEOGRAPH…" at bounding box center [784, 110] width 1568 height 28
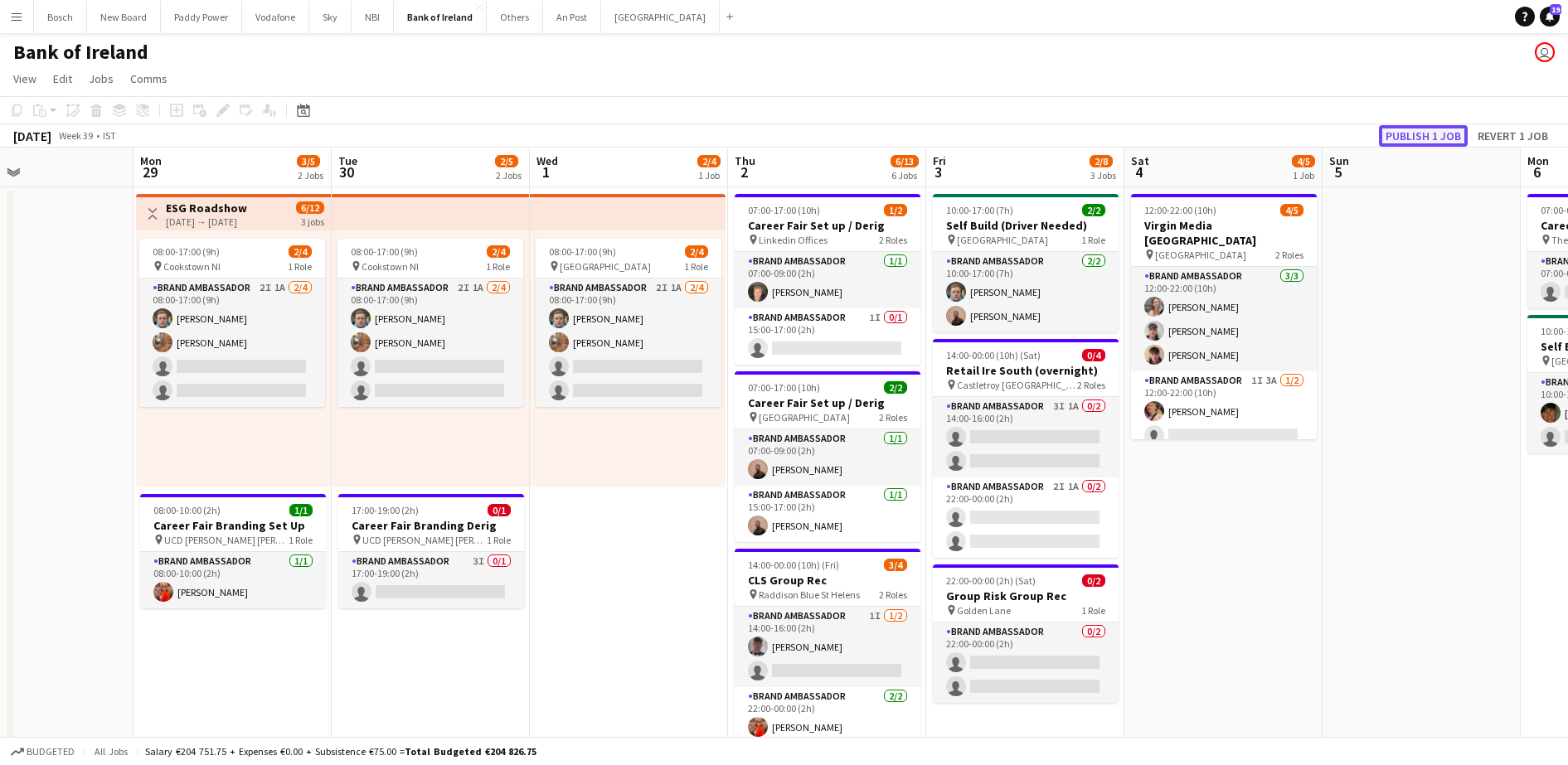
click at [1417, 140] on button "Publish 1 job" at bounding box center [1423, 135] width 89 height 22
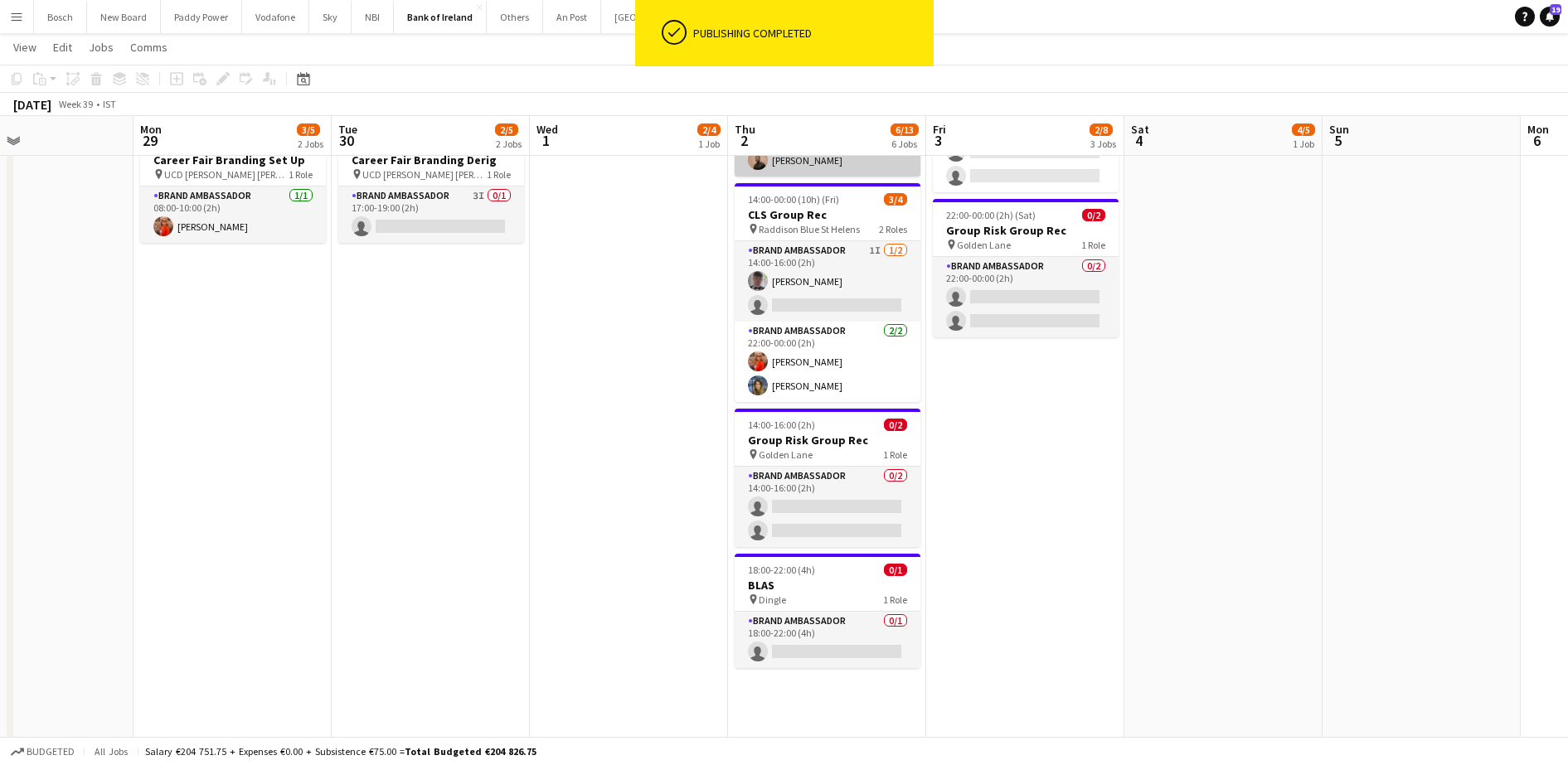
scroll to position [365, 0]
click at [787, 580] on h3 "BLAS" at bounding box center [828, 585] width 186 height 15
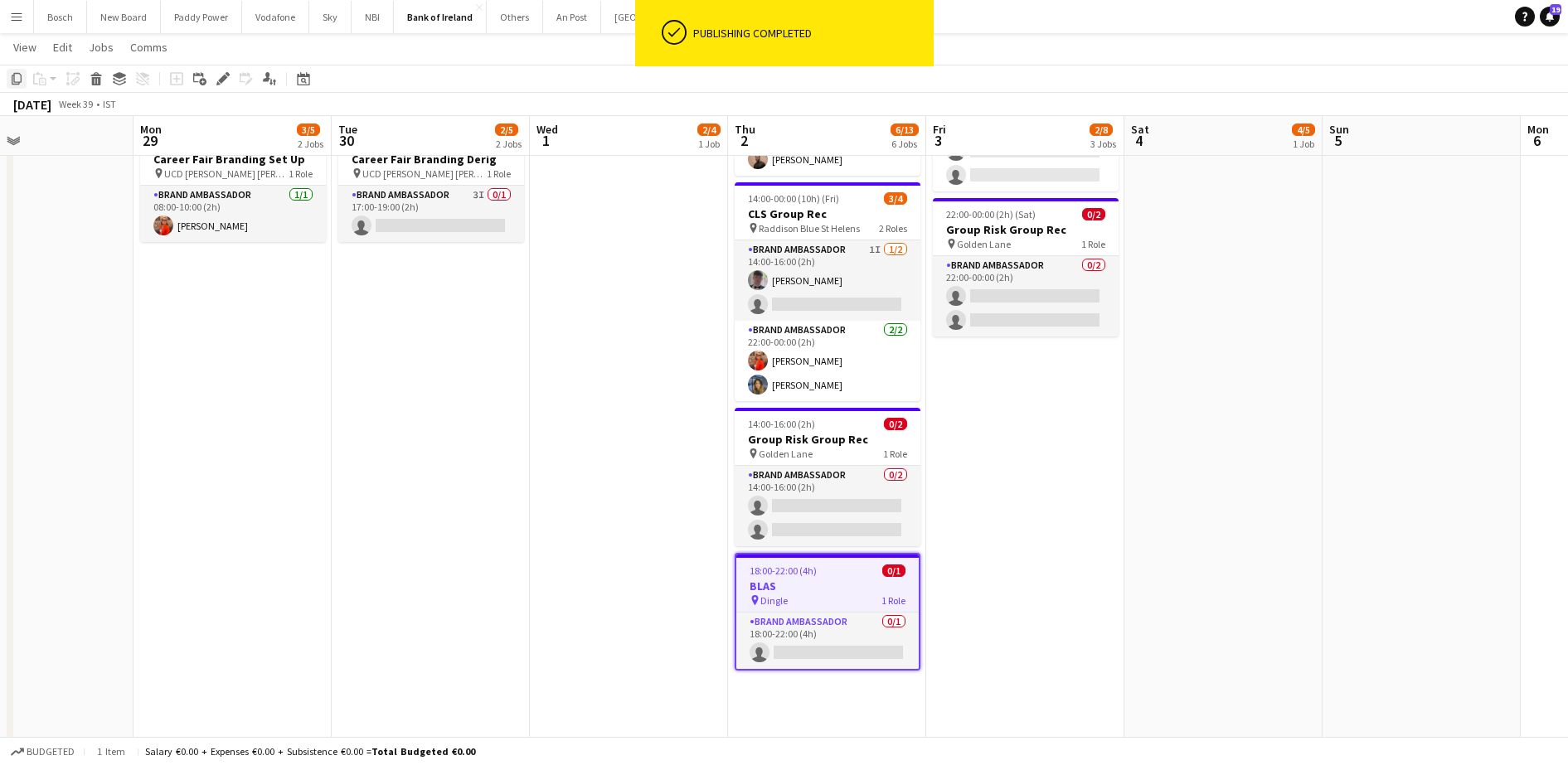
click at [15, 82] on icon at bounding box center [16, 79] width 10 height 11
click at [651, 342] on app-date-cell "08:00-17:00 (9h) 2/4 pin Belfast 1 Role Brand Ambassador 2I 1A 2/4 08:00-17:00 …" at bounding box center [629, 503] width 198 height 1365
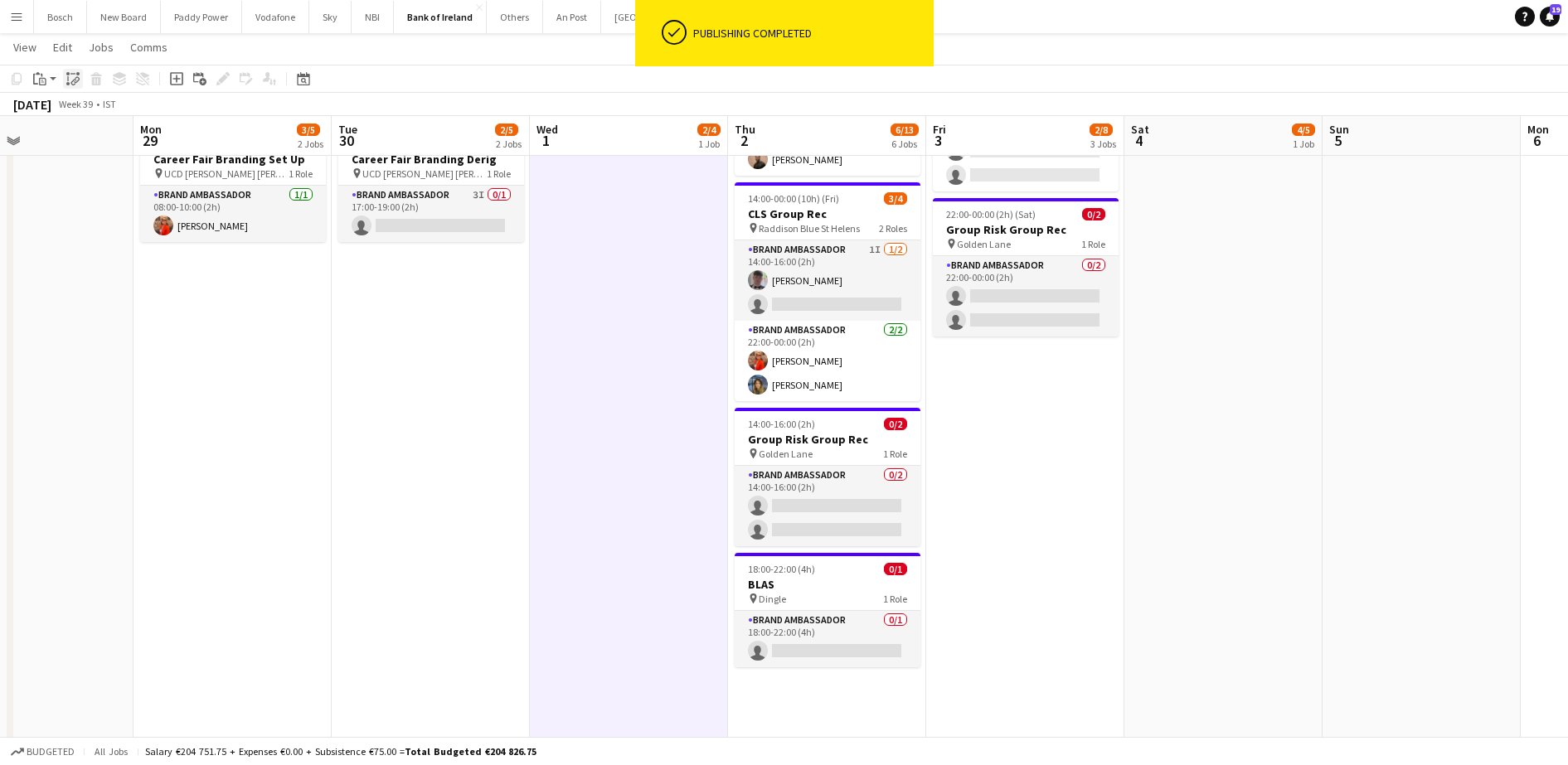
click at [75, 79] on icon "Paste linked Job" at bounding box center [73, 79] width 13 height 13
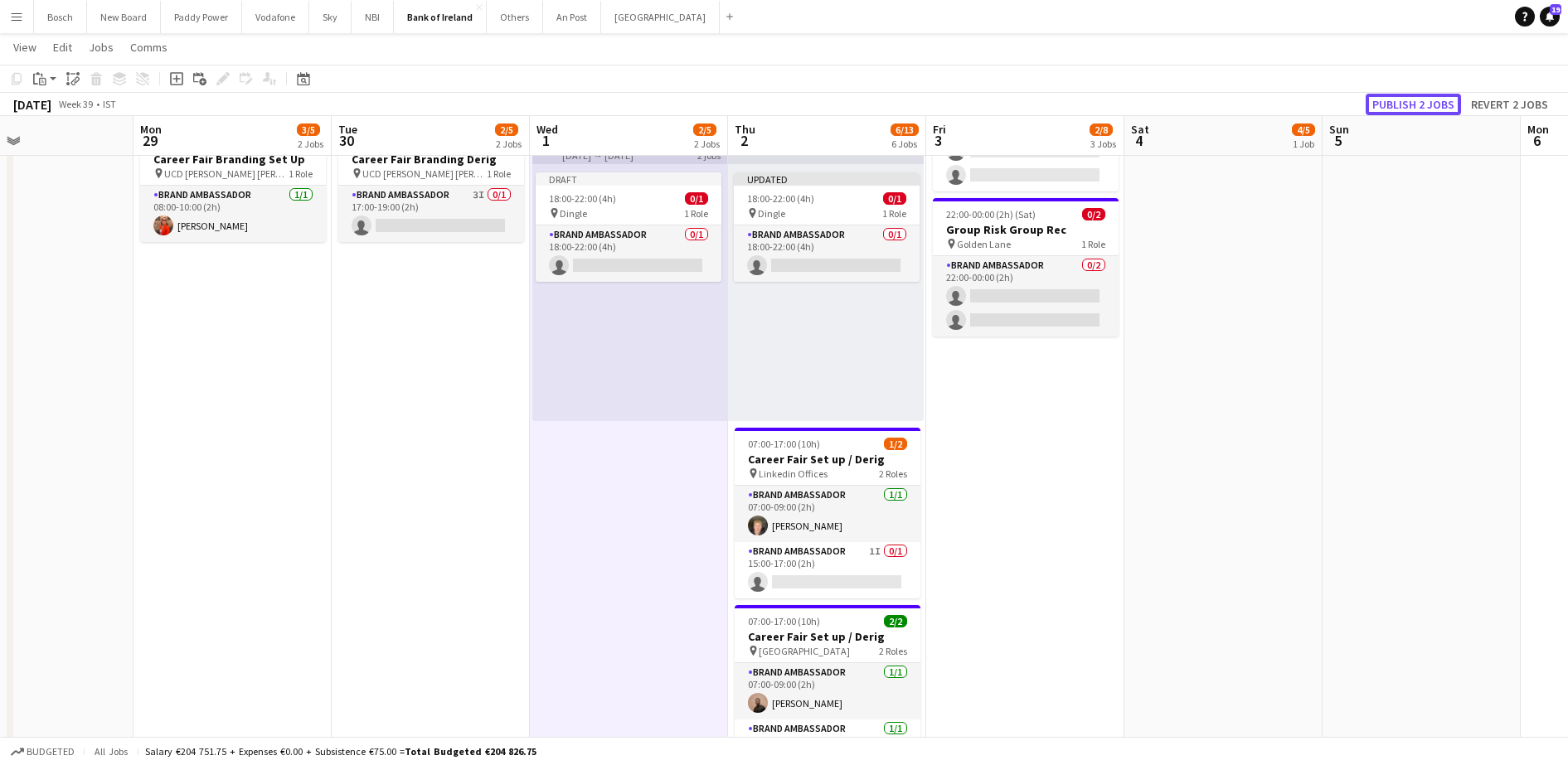
click at [1404, 111] on button "Publish 2 jobs" at bounding box center [1413, 104] width 96 height 22
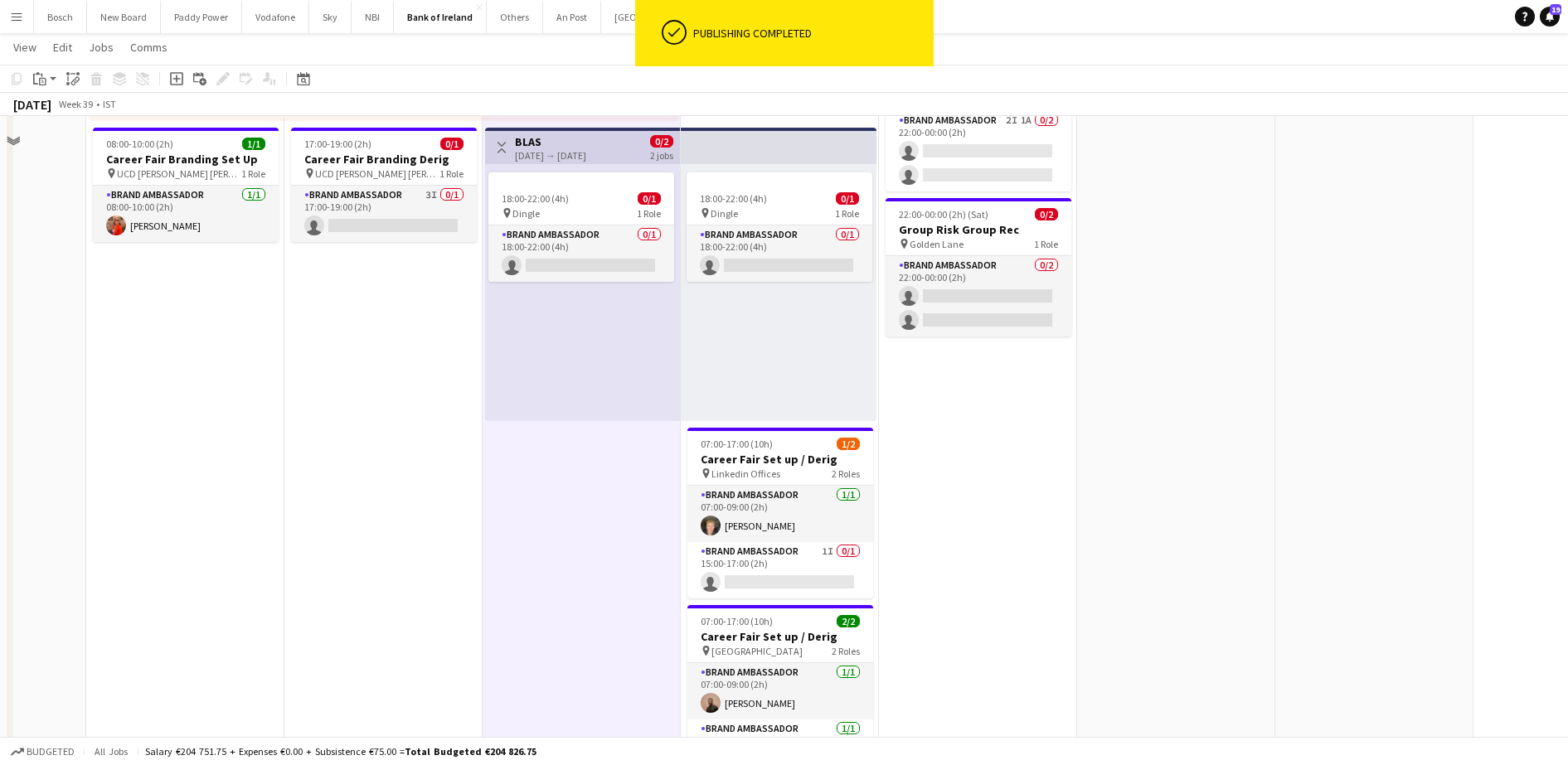
scroll to position [173, 0]
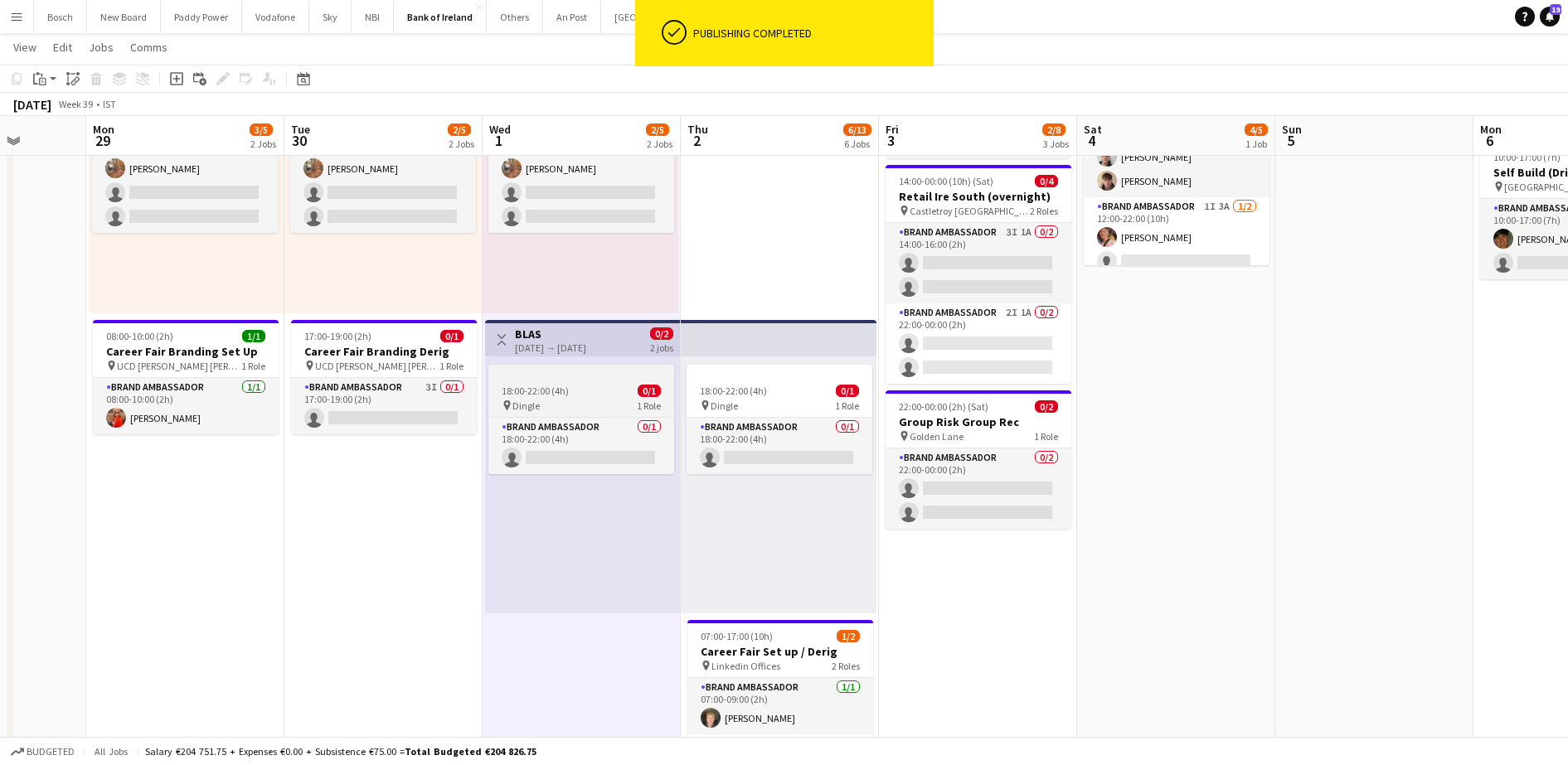
click at [562, 391] on span "18:00-22:00 (4h)" at bounding box center [536, 390] width 68 height 12
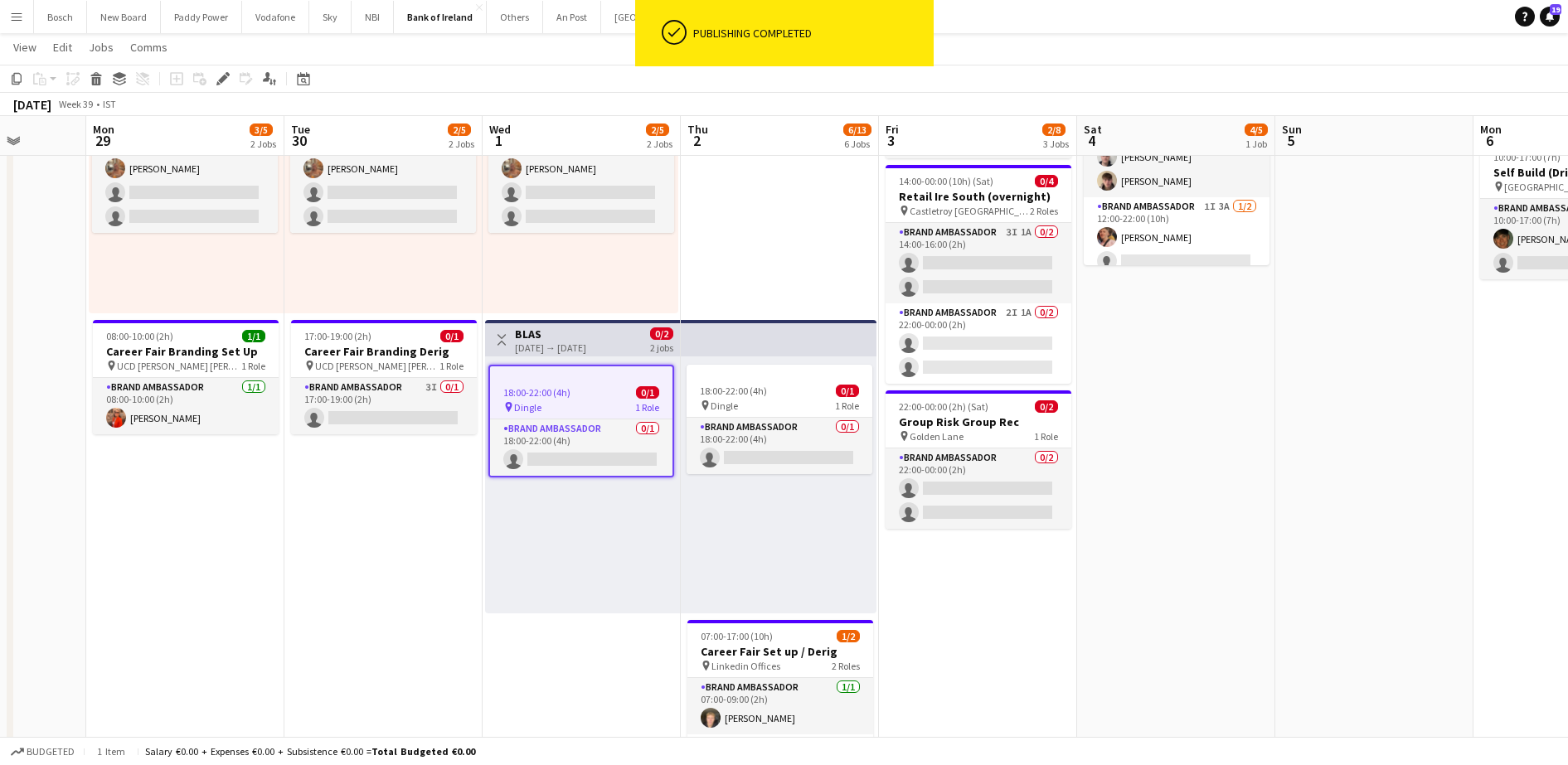
click at [567, 349] on div "01-10-2025 → 02-10-2025" at bounding box center [551, 347] width 71 height 12
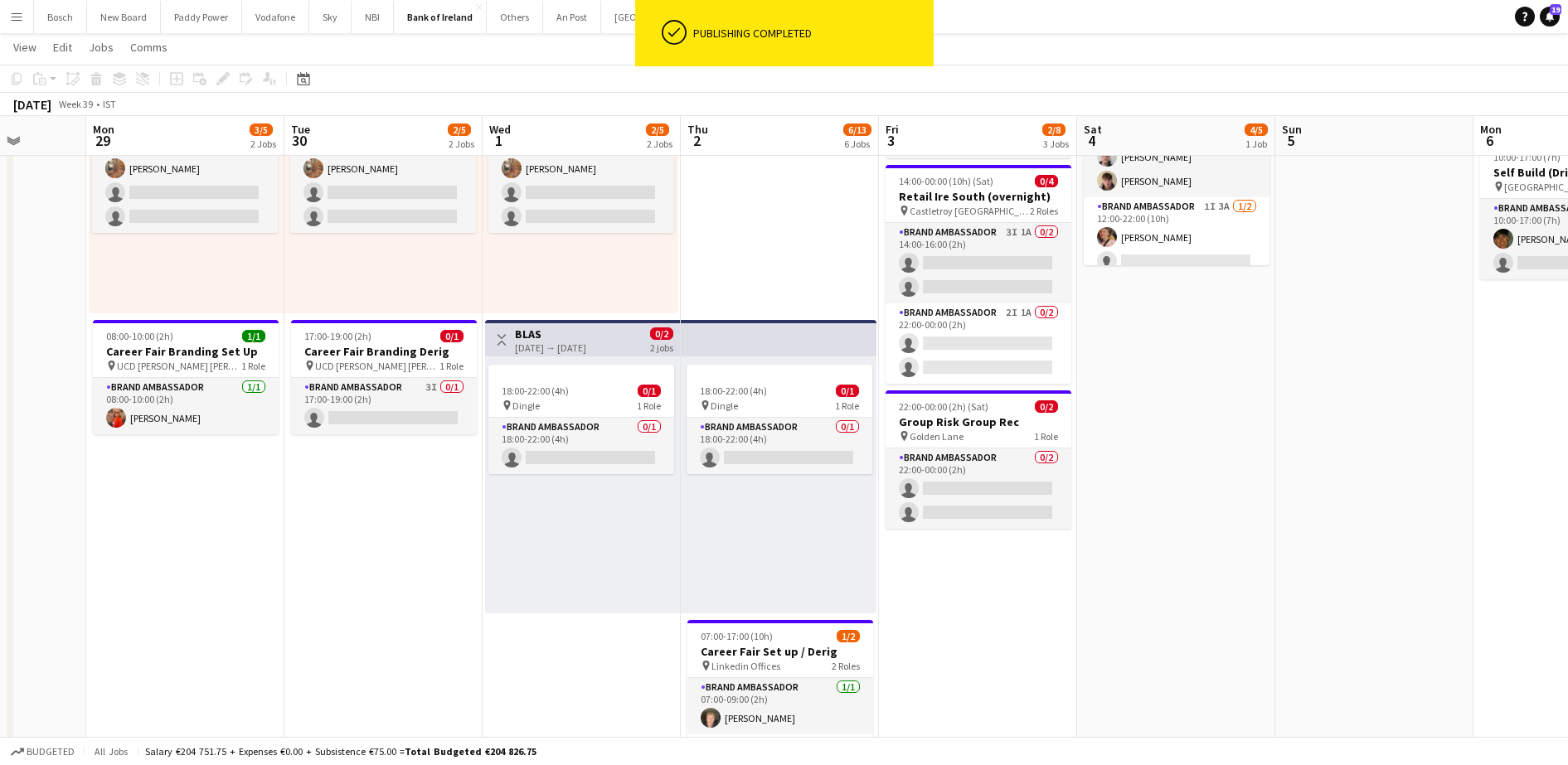
scroll to position [0, 509]
click at [566, 338] on h3 "BLAS" at bounding box center [550, 334] width 71 height 15
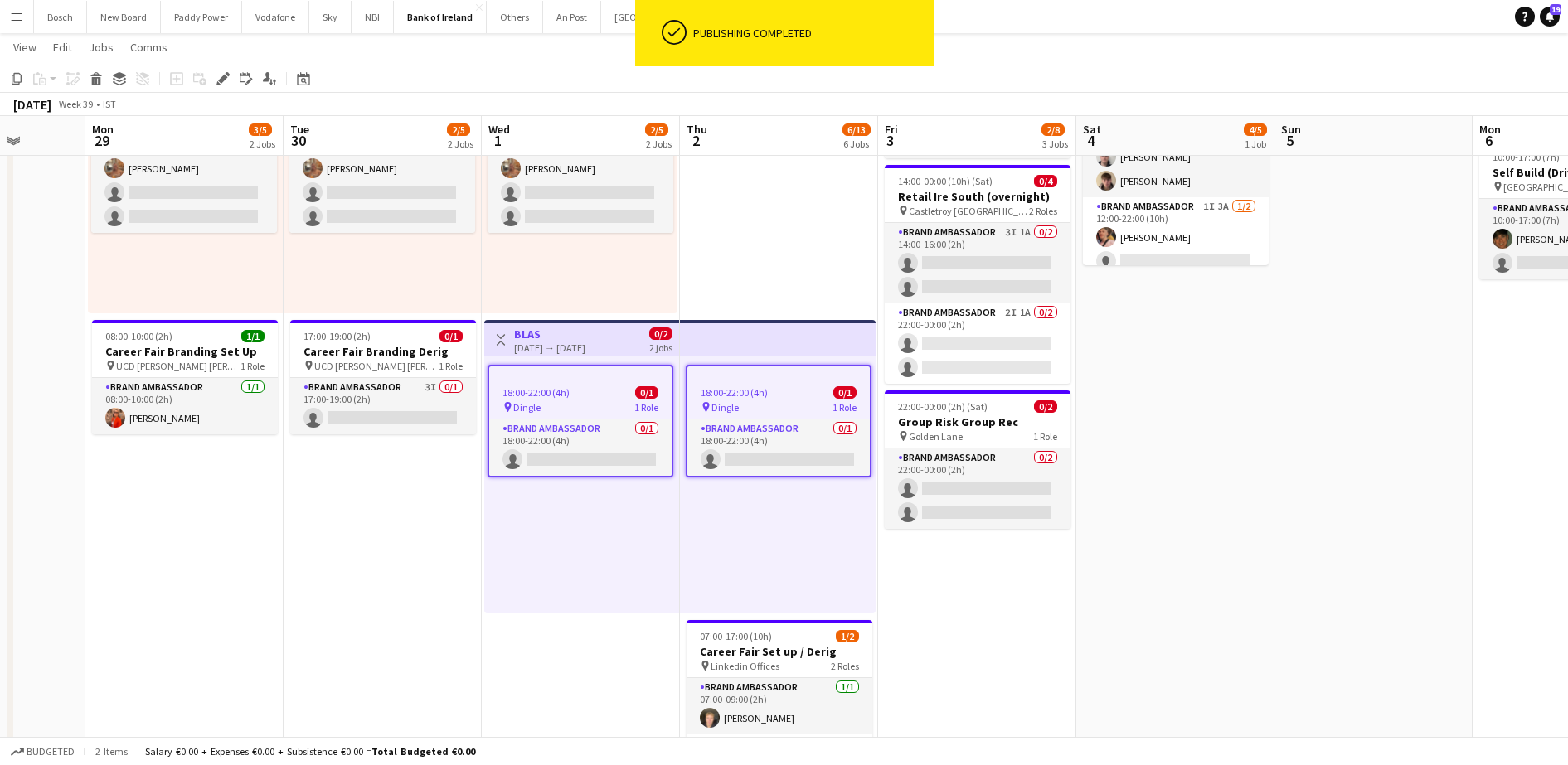
click at [6, 75] on app-toolbar "Copy Paste Paste Ctrl+V Paste with crew Ctrl+Shift+V Paste linked Job [GEOGRAPH…" at bounding box center [784, 79] width 1568 height 28
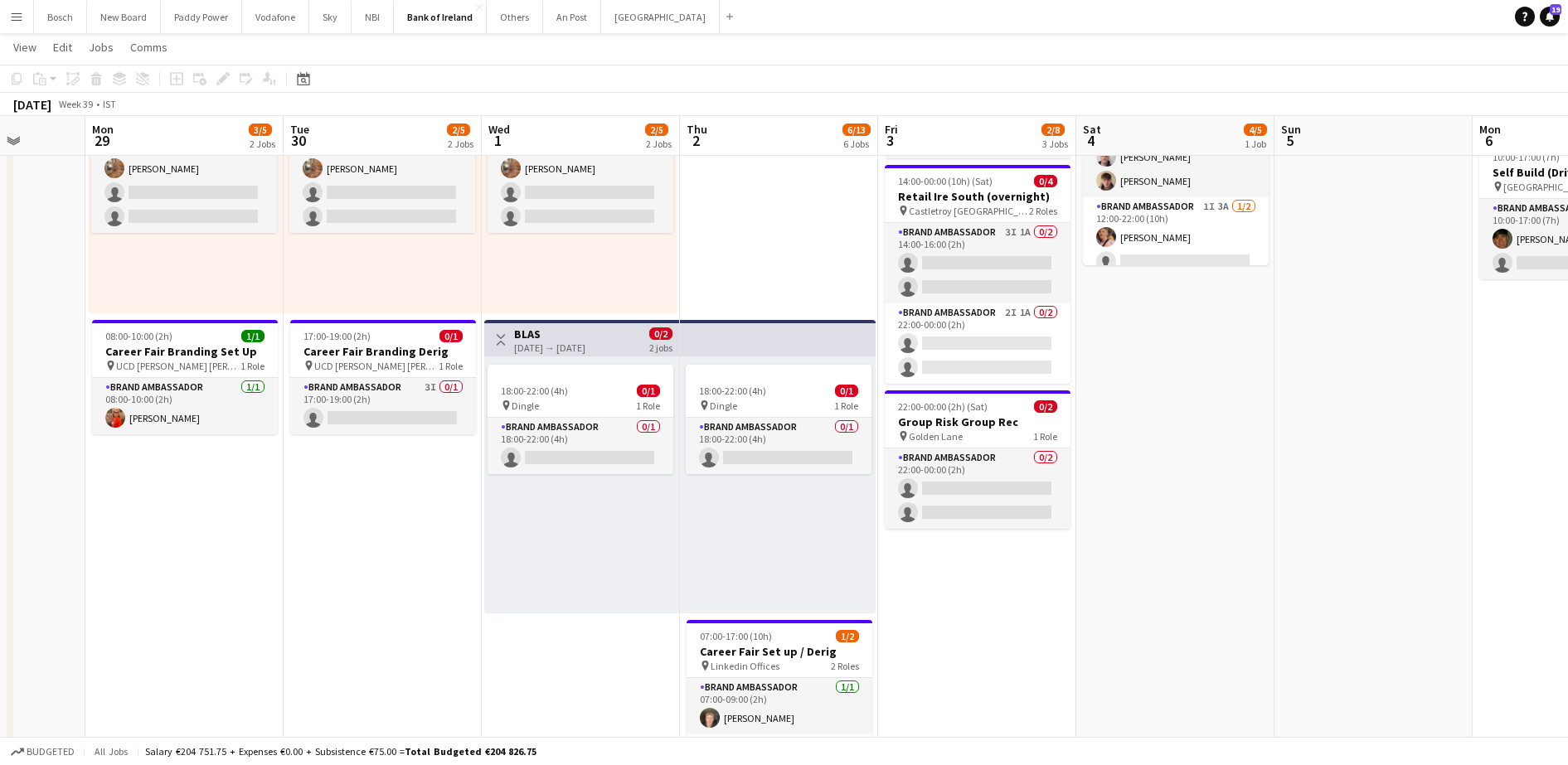
click at [645, 353] on div "Toggle View BLAS 01-10-2025 → 02-10-2025 0/2 2 jobs" at bounding box center [581, 340] width 181 height 28
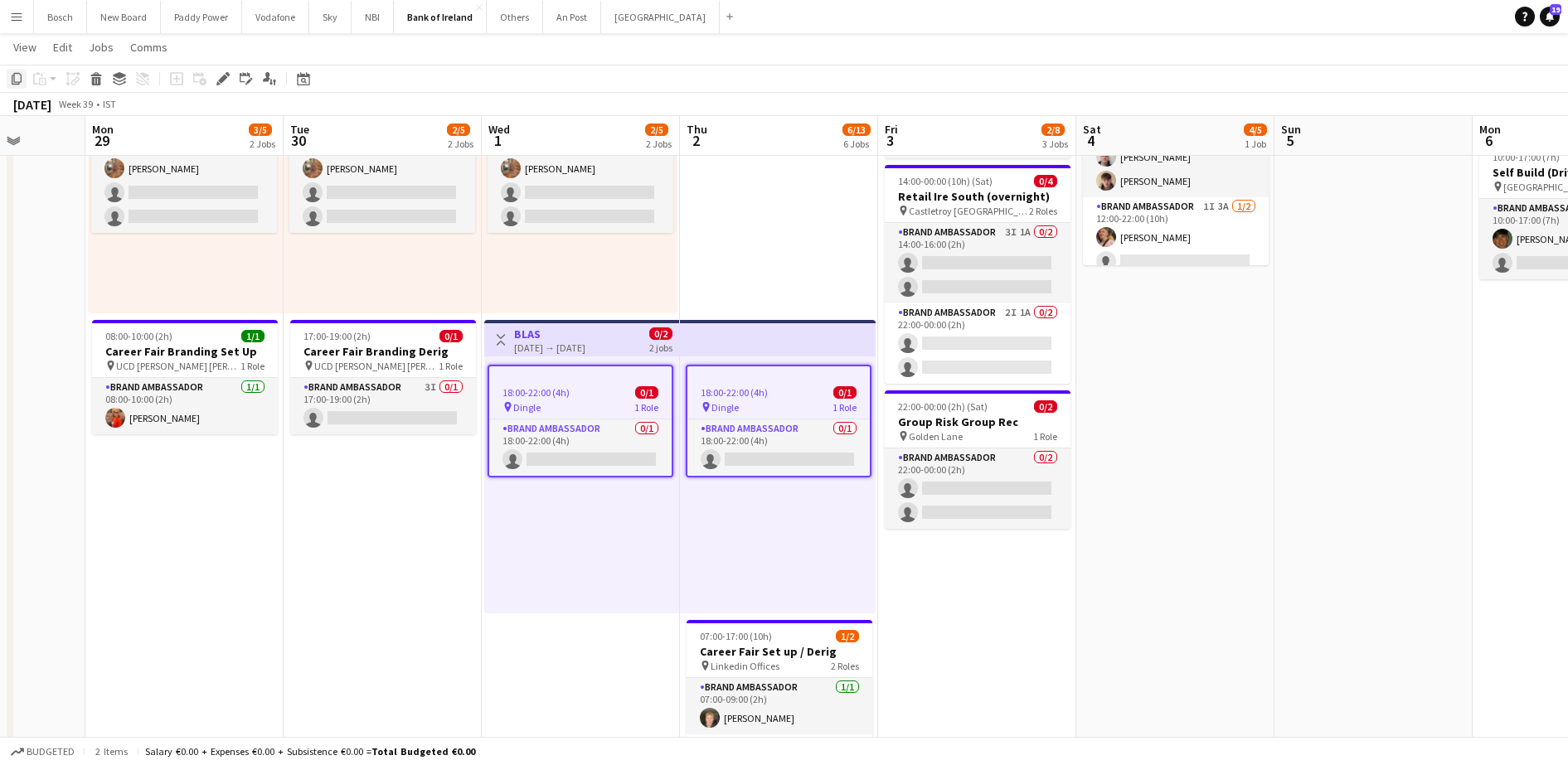
click at [18, 79] on icon "Copy" at bounding box center [17, 79] width 13 height 13
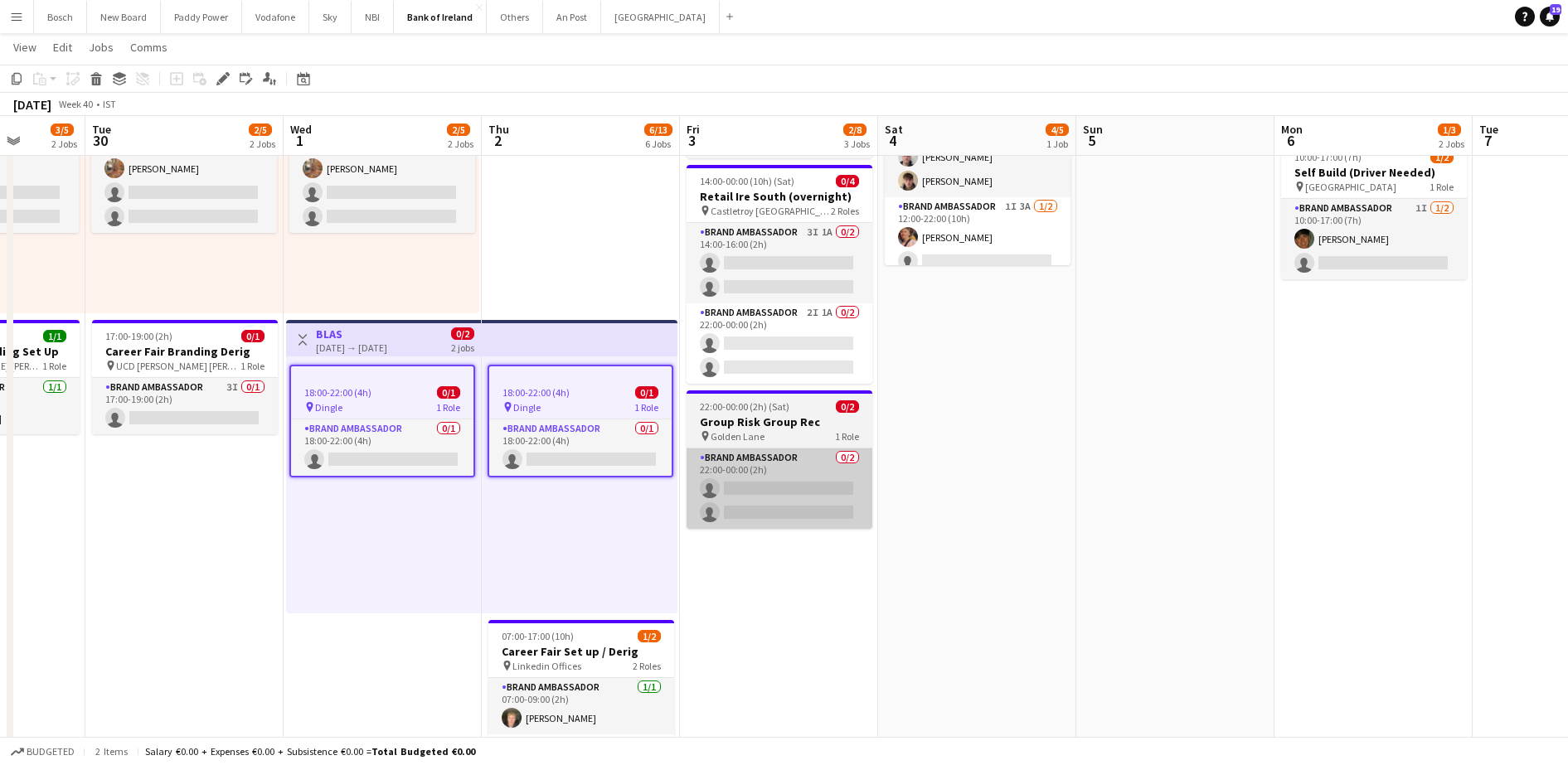
scroll to position [0, 414]
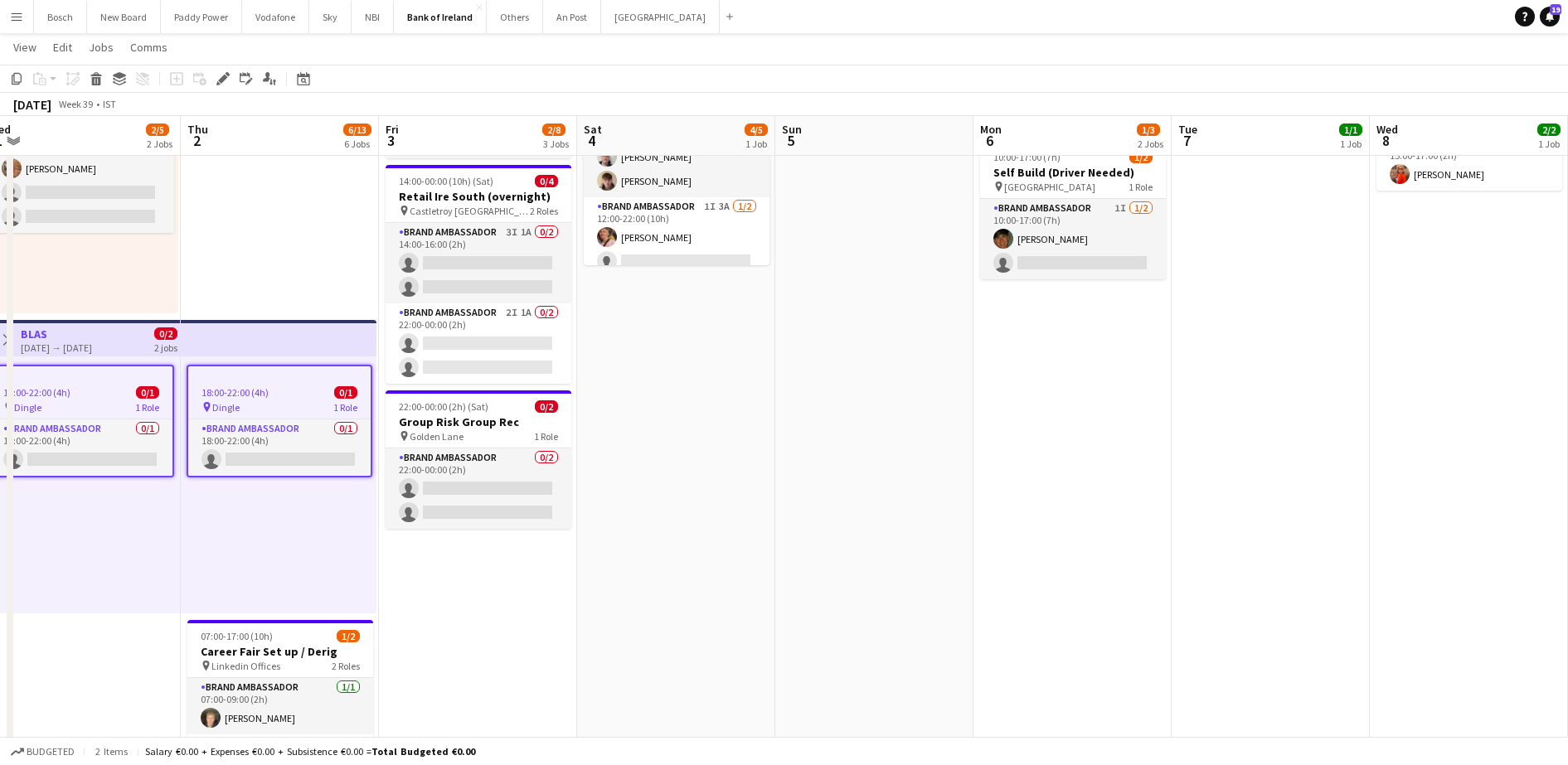
click at [927, 431] on app-date-cell at bounding box center [874, 710] width 198 height 1394
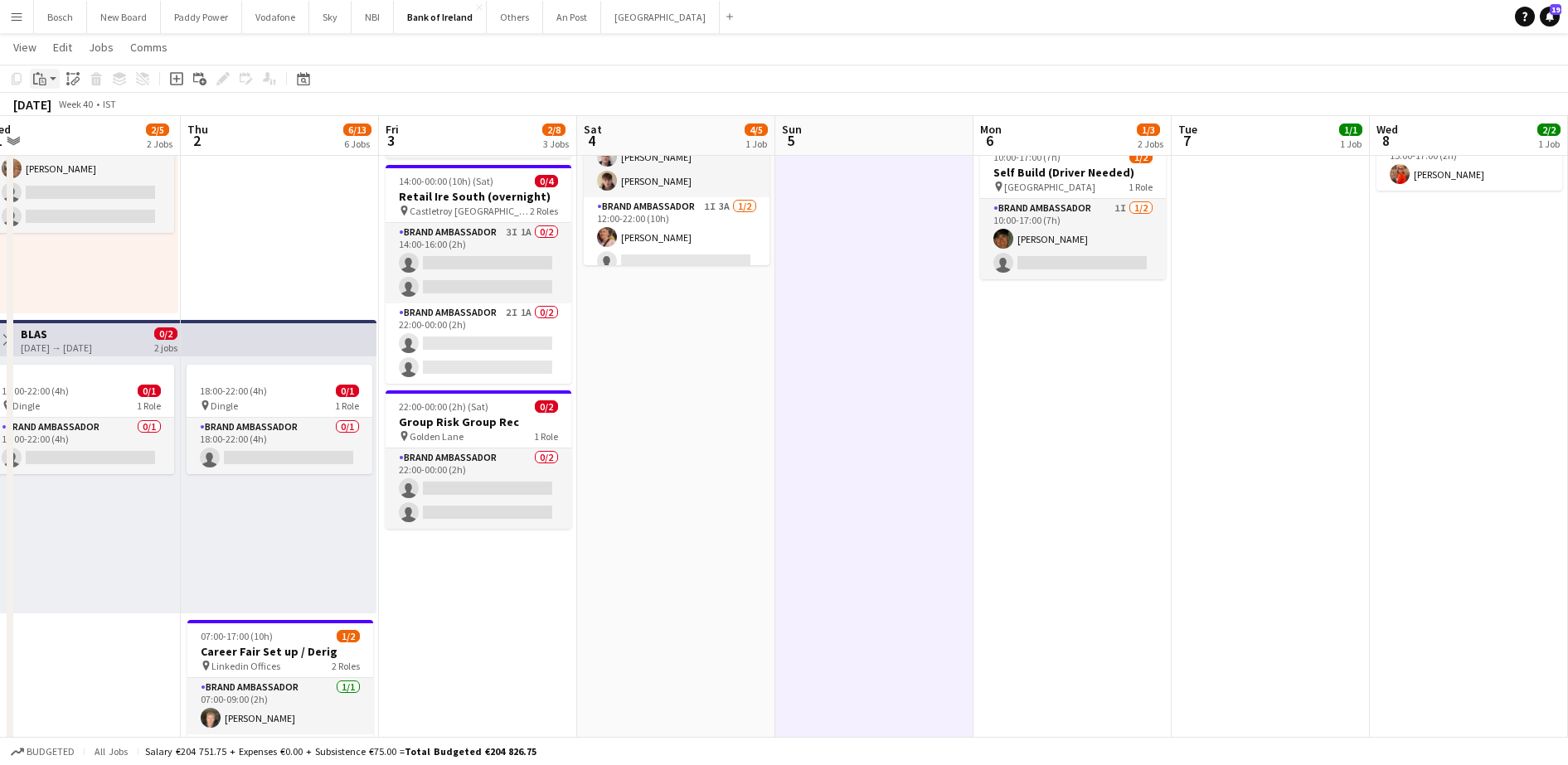
click at [36, 83] on icon at bounding box center [35, 79] width 5 height 10
click at [77, 113] on link "Paste Ctrl+V" at bounding box center [122, 111] width 156 height 15
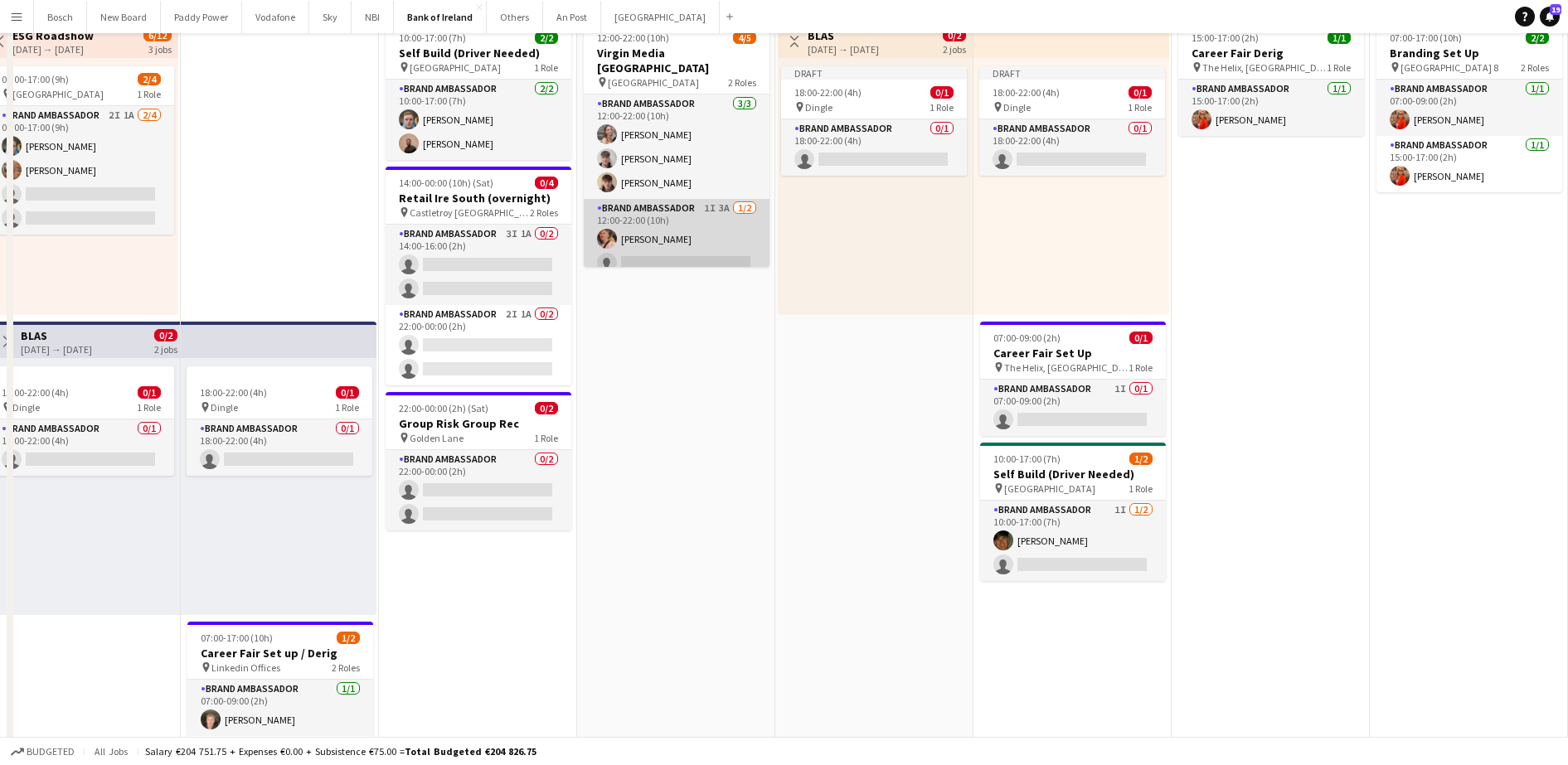
scroll to position [0, 0]
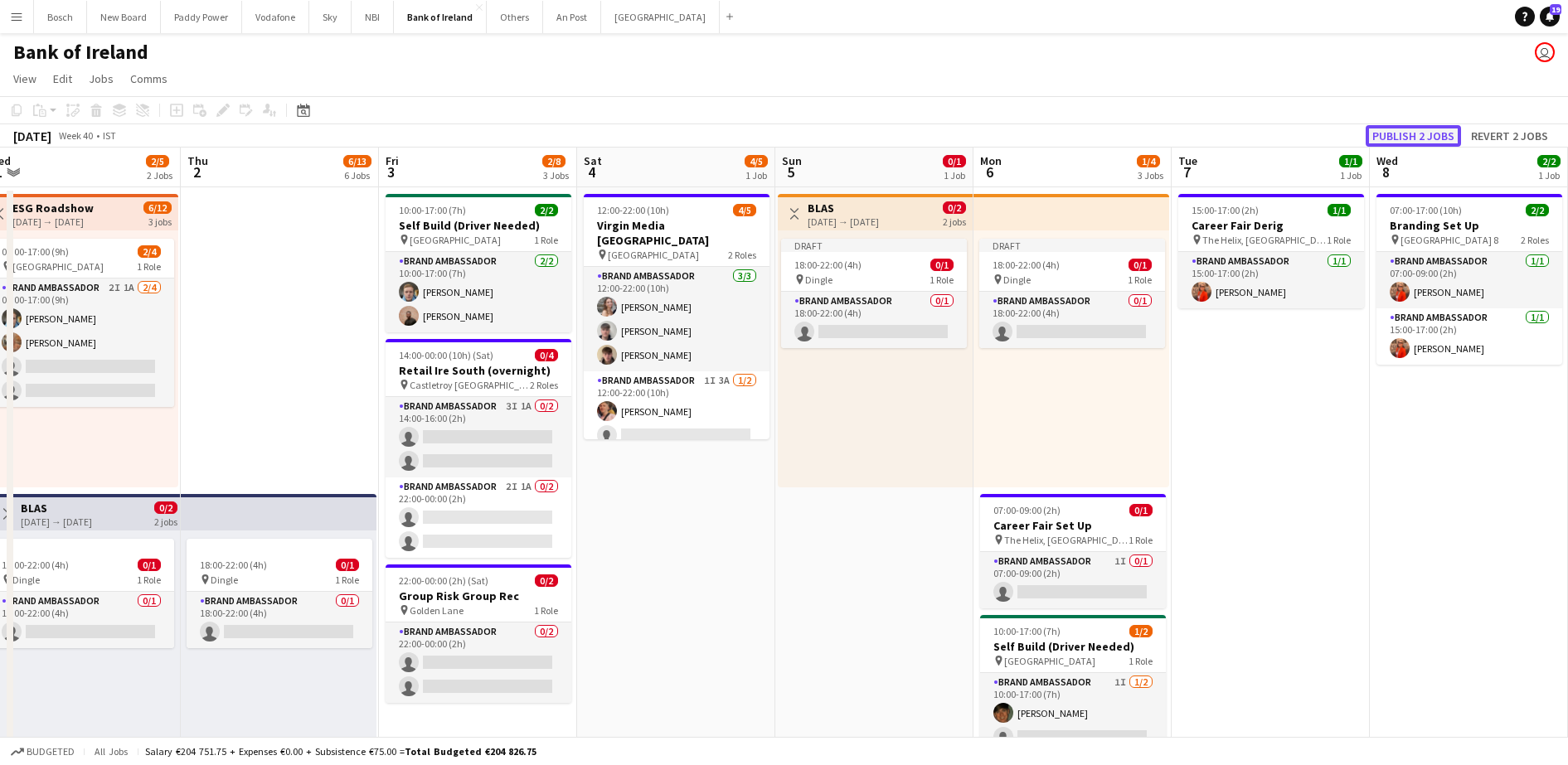
click at [1401, 143] on button "Publish 2 jobs" at bounding box center [1413, 135] width 96 height 22
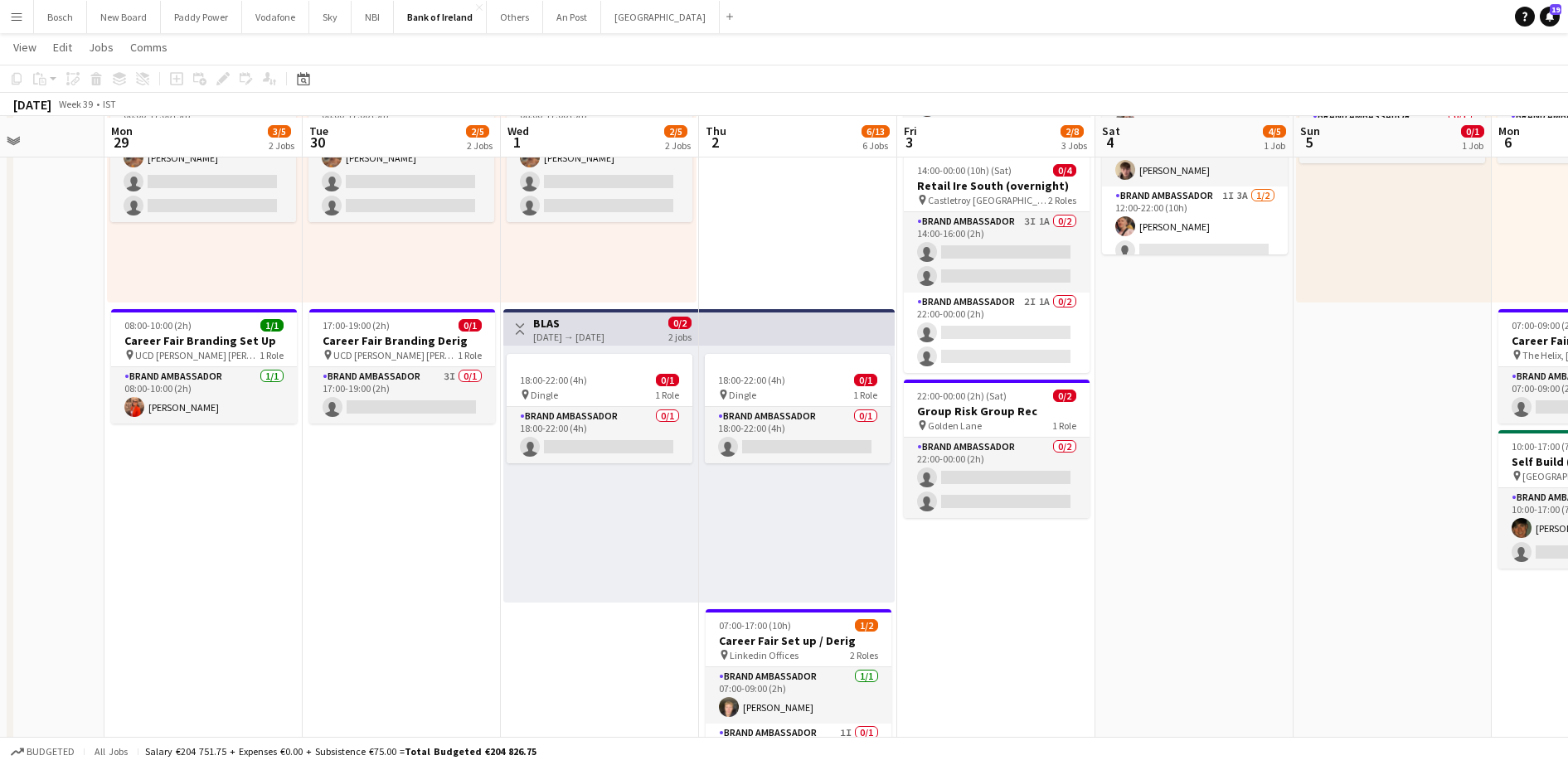
scroll to position [185, 0]
click at [644, 369] on app-job-card "18:00-22:00 (4h) 0/1 pin Dingle 1 Role Brand Ambassador 0/1 18:00-22:00 (4h) si…" at bounding box center [600, 406] width 186 height 110
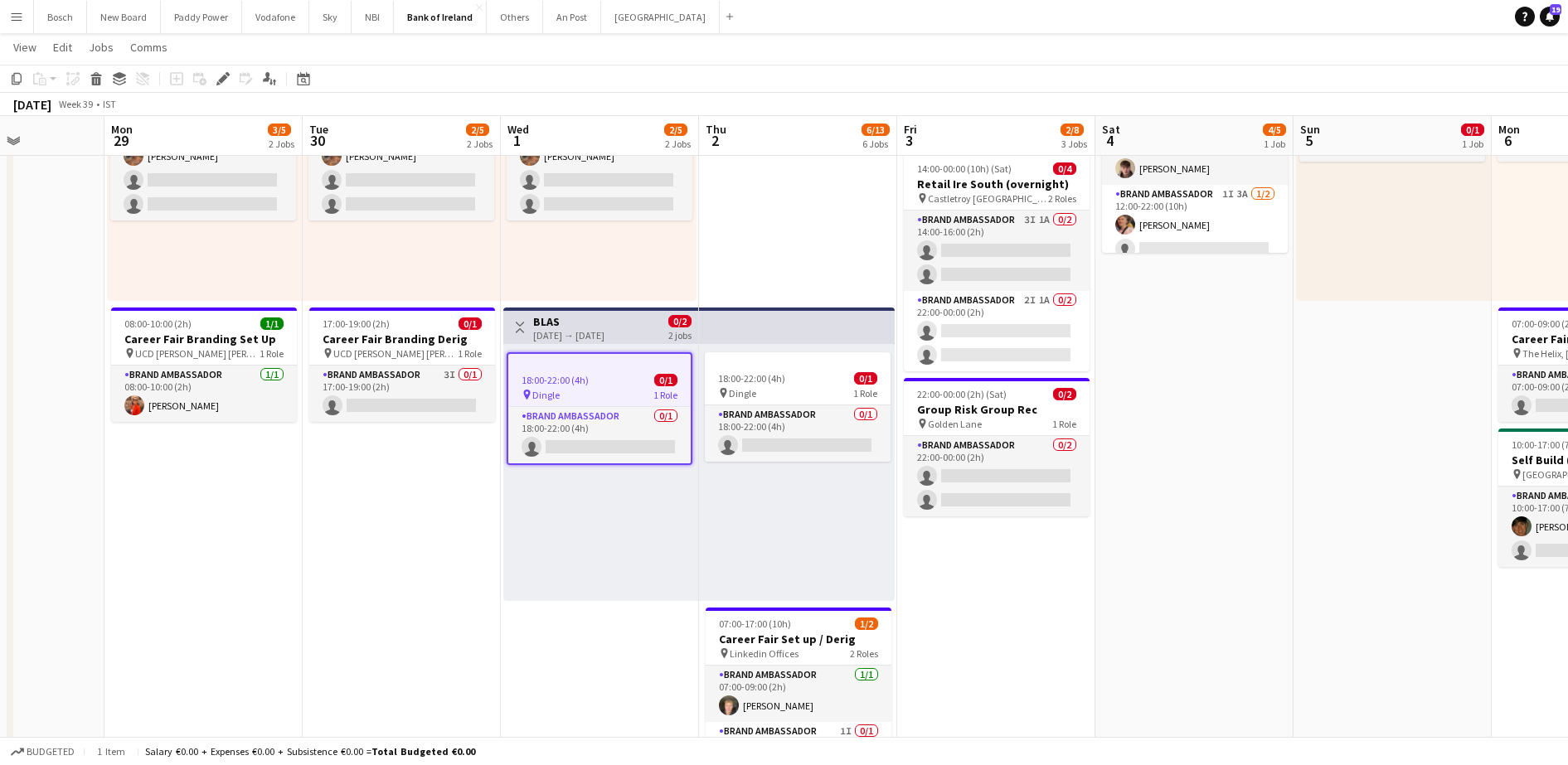
click at [569, 333] on div "01-10-2025 → 02-10-2025" at bounding box center [569, 335] width 71 height 12
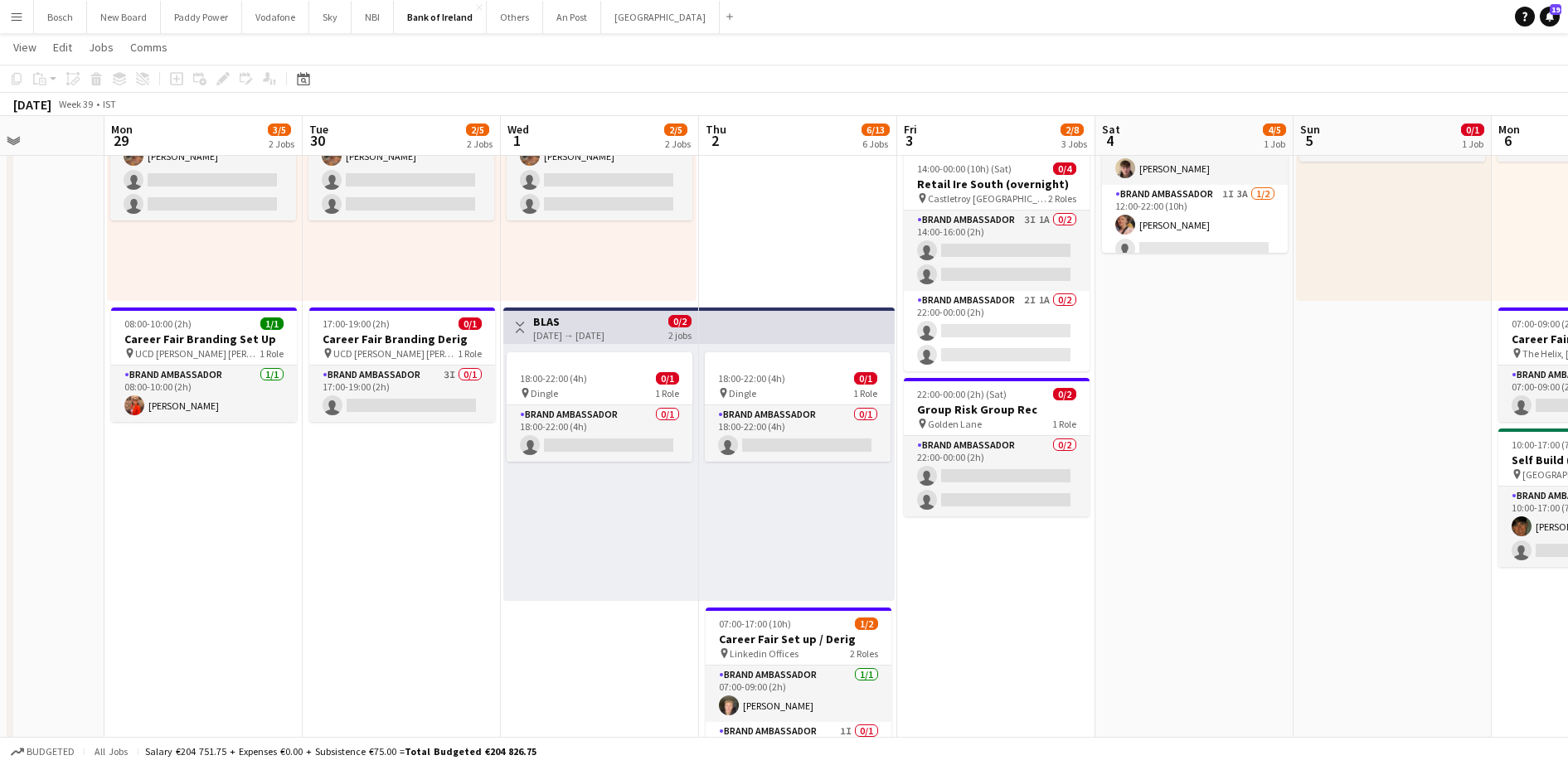
click at [557, 331] on div "01-10-2025 → 02-10-2025" at bounding box center [569, 335] width 71 height 12
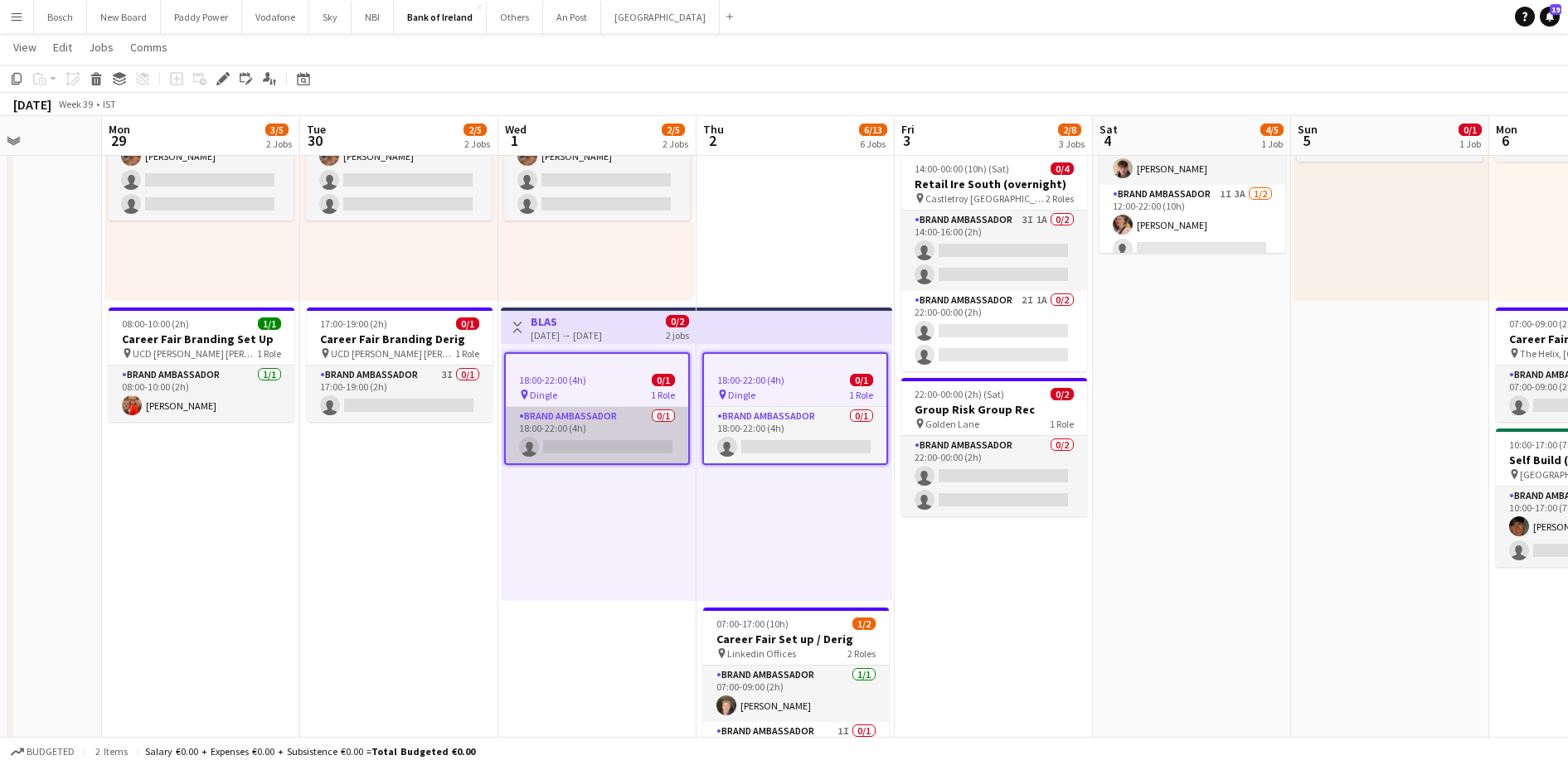
click at [662, 445] on app-card-role "Brand Ambassador 0/1 18:00-22:00 (4h) single-neutral-actions" at bounding box center [597, 436] width 182 height 56
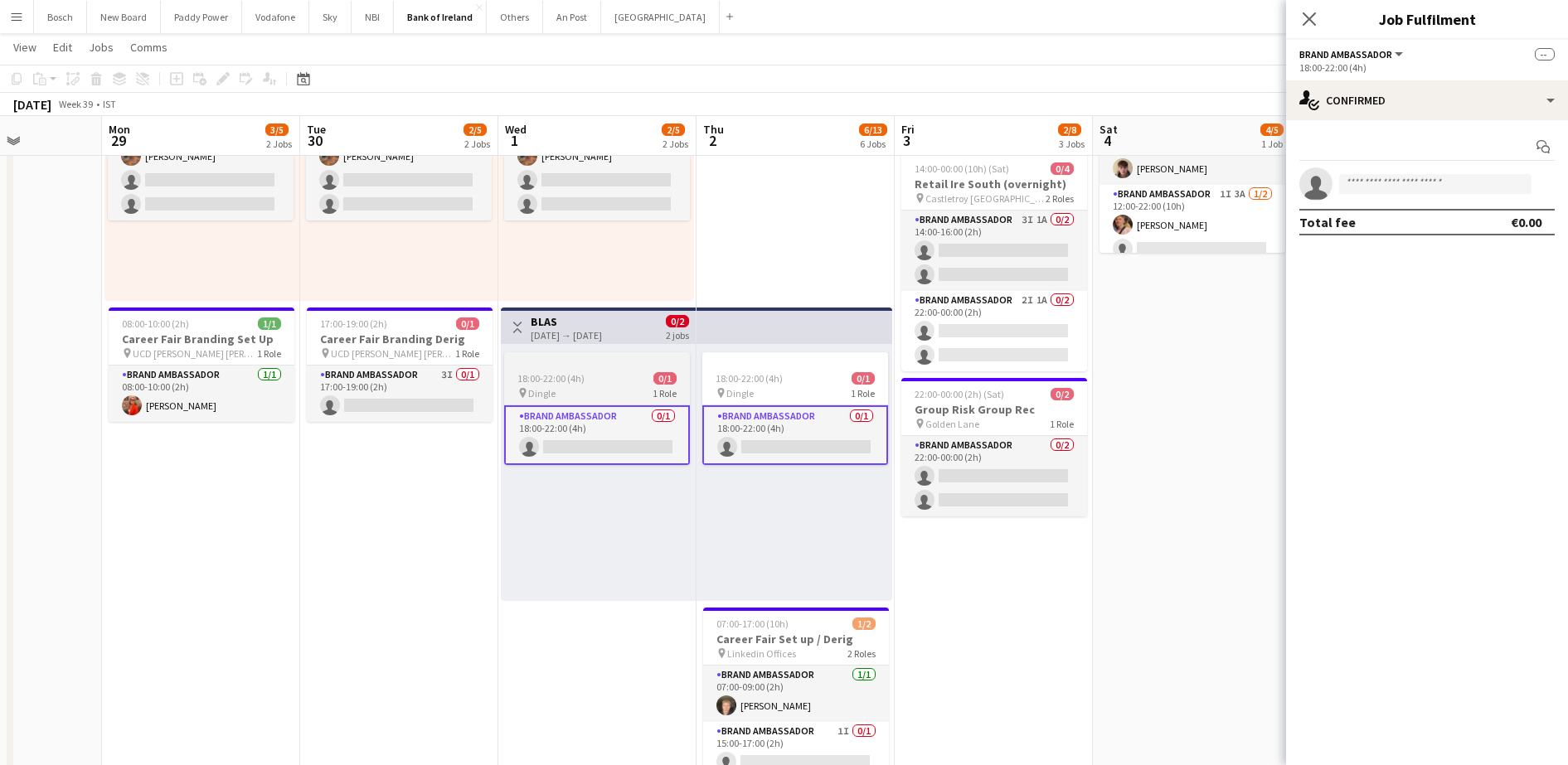
click at [613, 369] on app-job-card "18:00-22:00 (4h) 0/1 pin Dingle 1 Role Brand Ambassador 0/1 18:00-22:00 (4h) si…" at bounding box center [597, 408] width 186 height 113
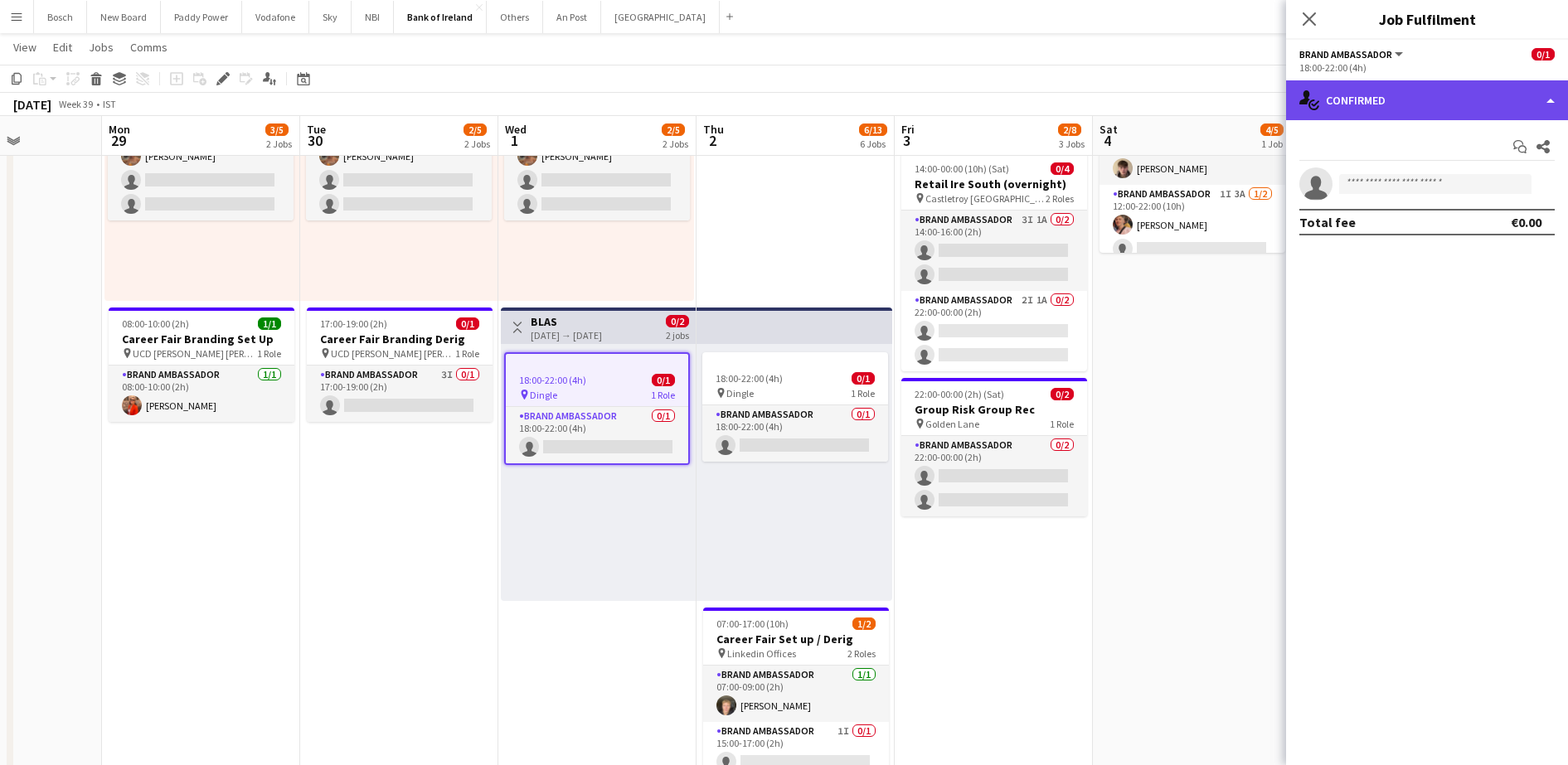
click at [1403, 84] on div "single-neutral-actions-check-2 Confirmed" at bounding box center [1426, 100] width 282 height 39
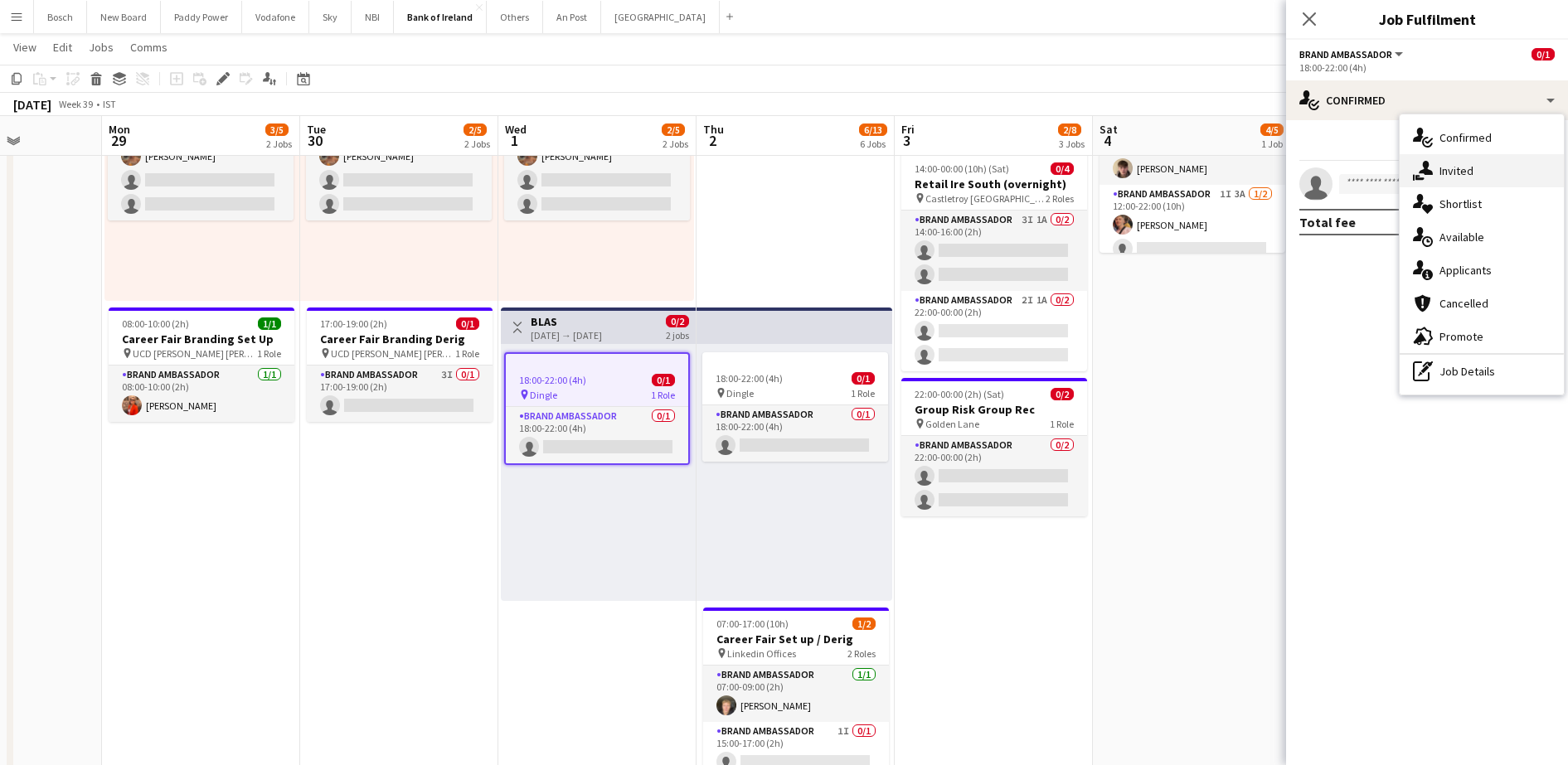
click at [1488, 161] on div "single-neutral-actions-share-1 Invited" at bounding box center [1481, 170] width 164 height 33
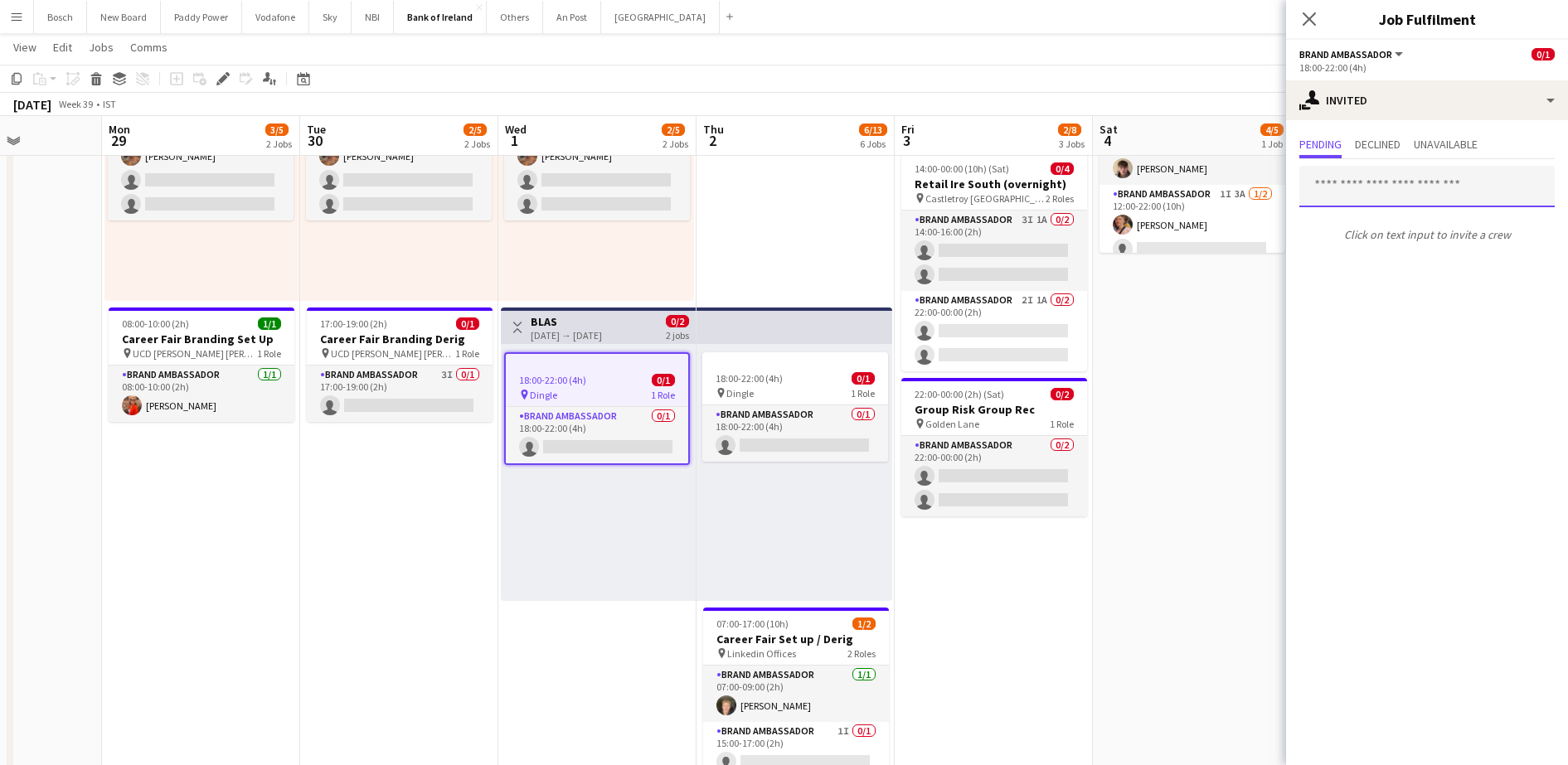
click at [1382, 186] on input "text" at bounding box center [1426, 187] width 255 height 41
type input "*"
type input "***"
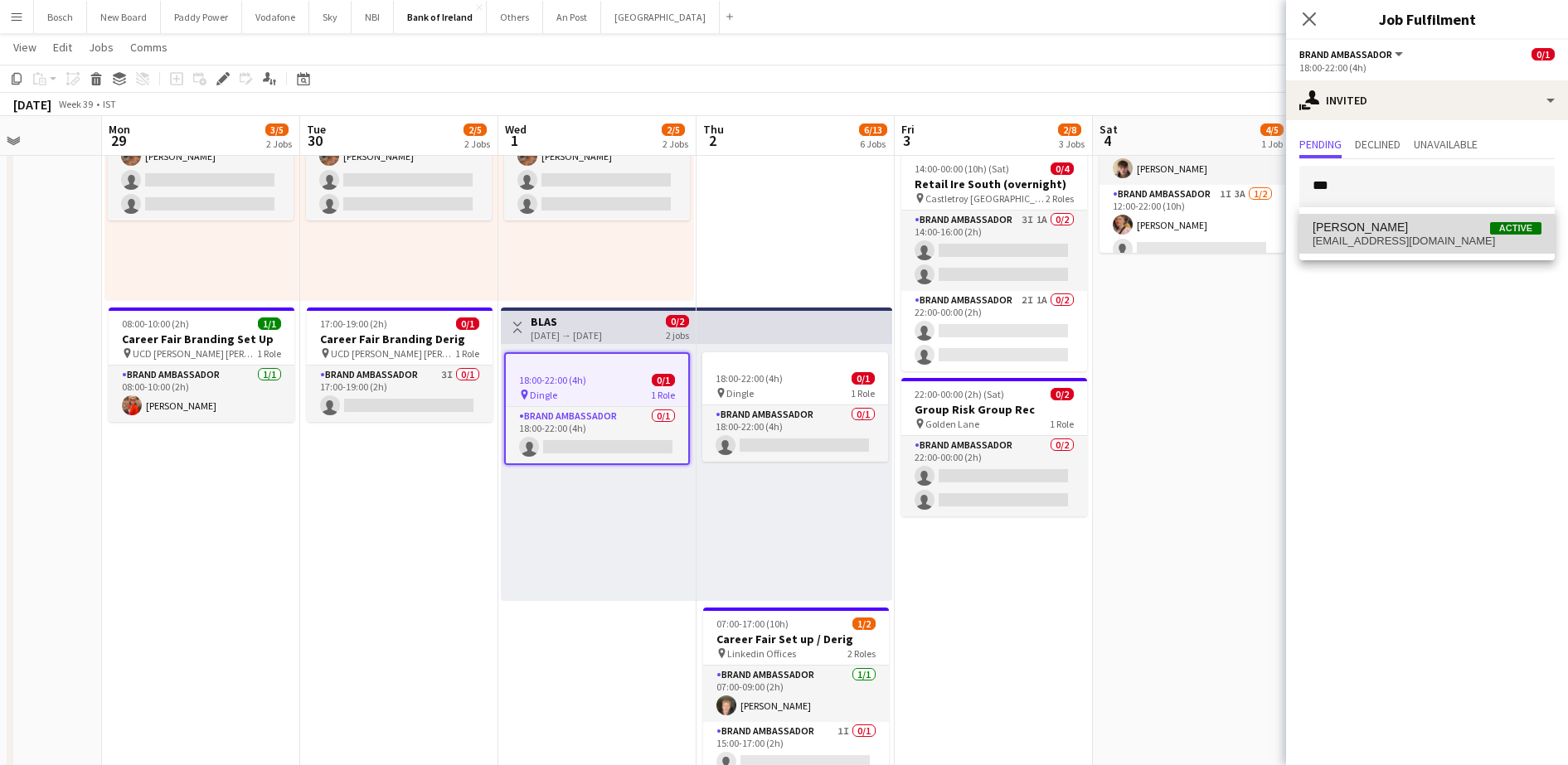
click at [1383, 252] on mat-option "Dominik Morycki Active moryckid@gmail.com" at bounding box center [1426, 234] width 255 height 39
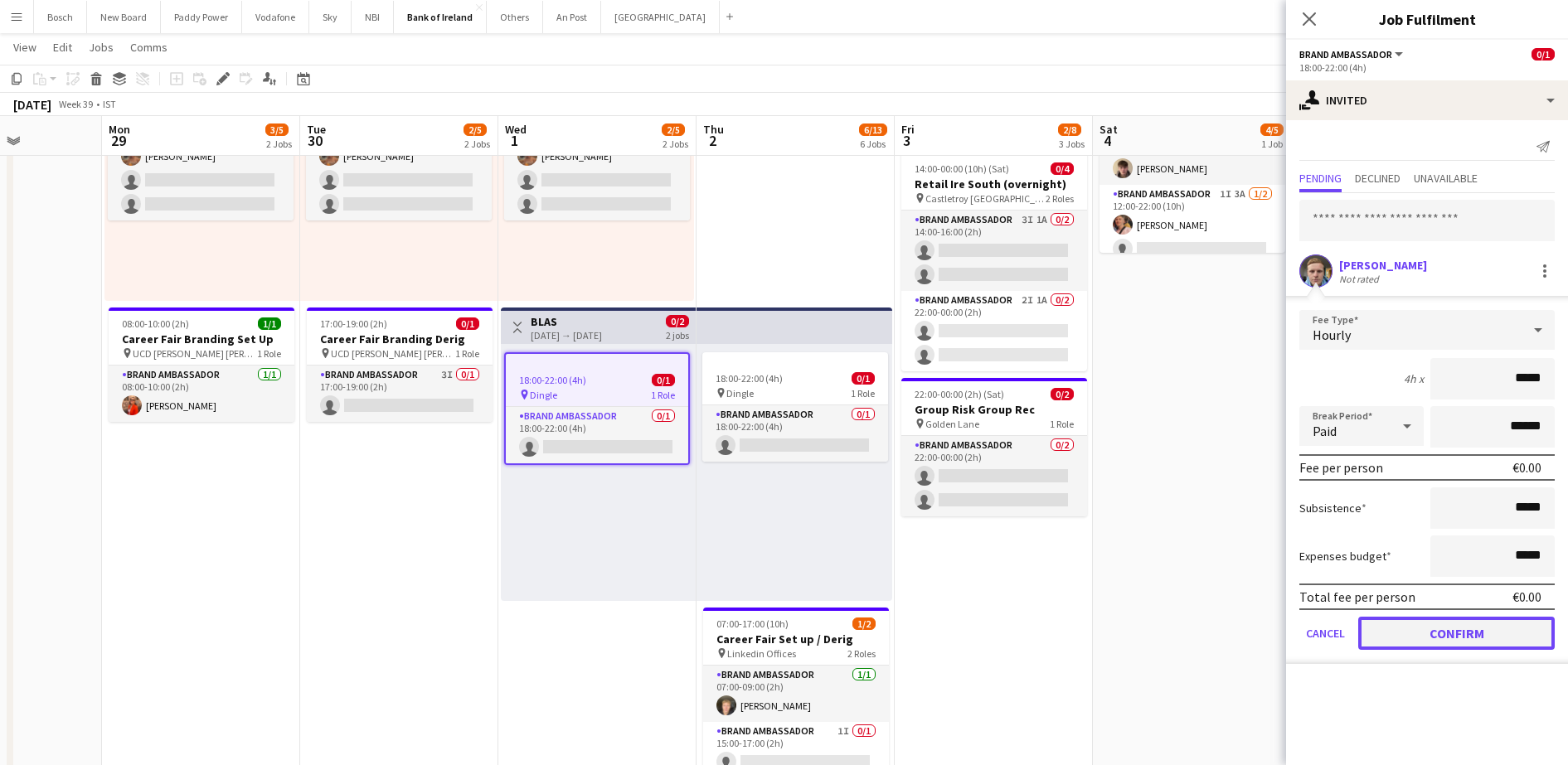
click at [1412, 631] on button "Confirm" at bounding box center [1455, 633] width 196 height 33
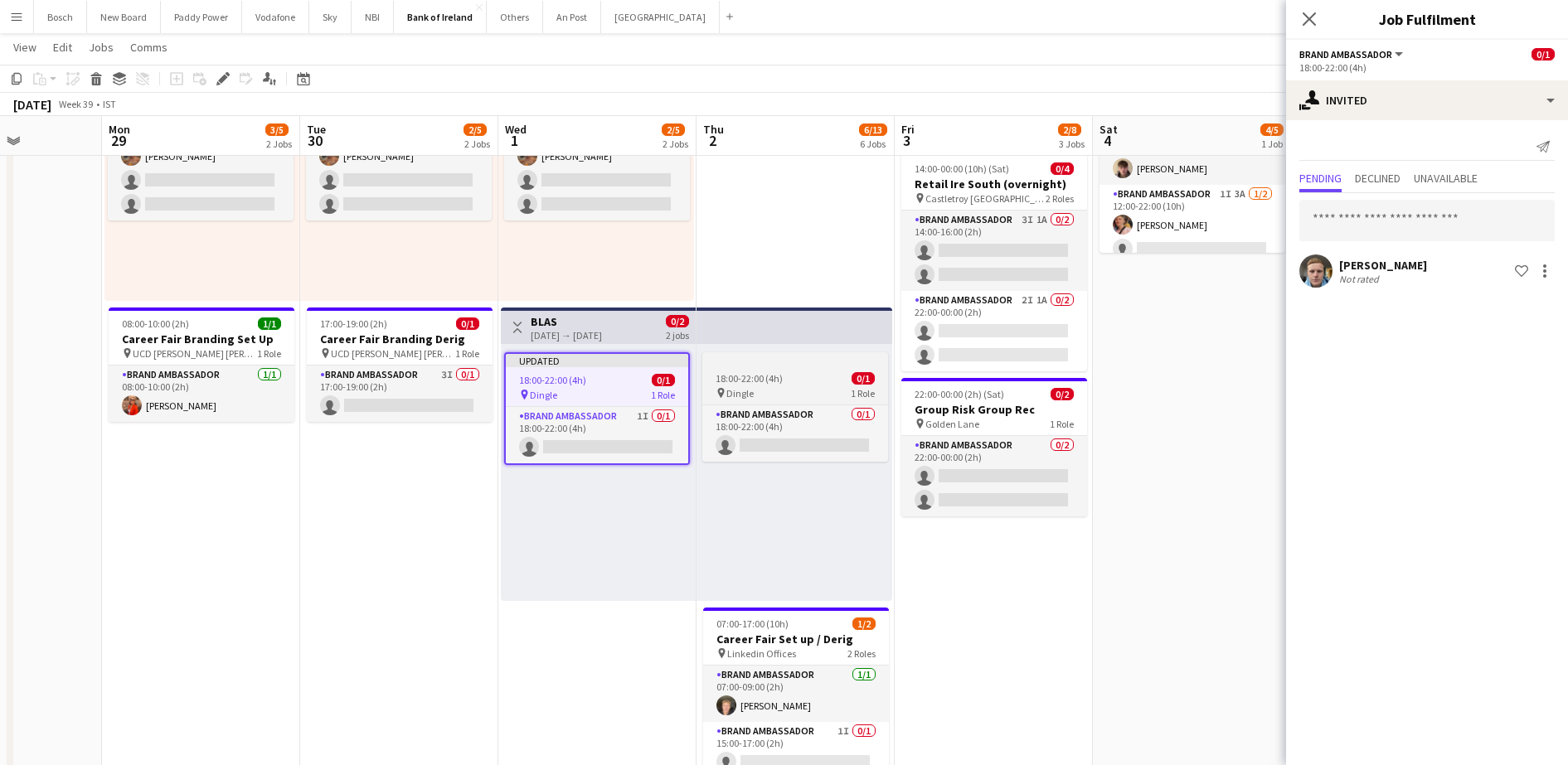
click at [835, 375] on div "18:00-22:00 (4h) 0/1" at bounding box center [795, 378] width 186 height 12
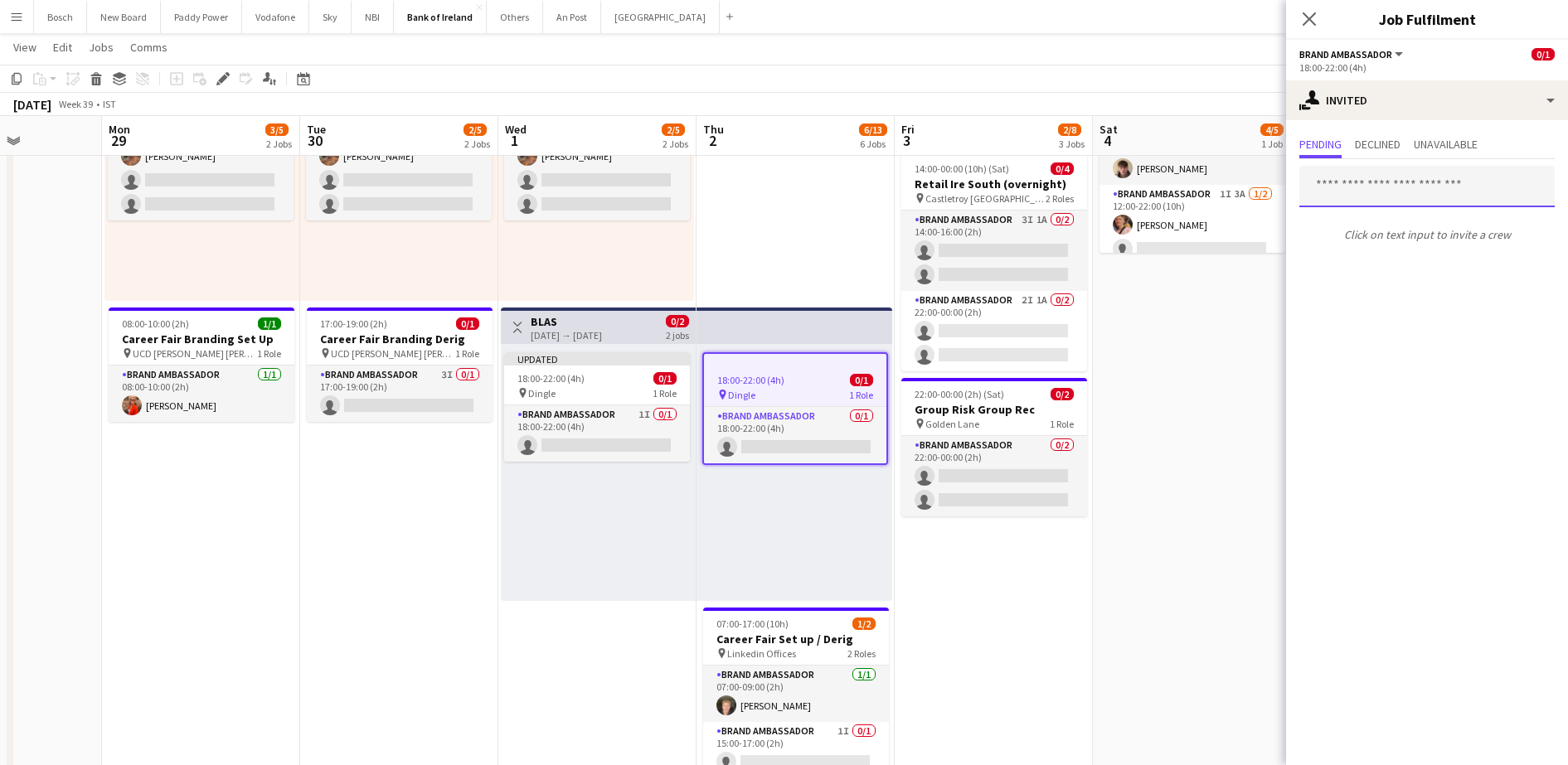
click at [1364, 167] on input "text" at bounding box center [1426, 187] width 255 height 41
type input "***"
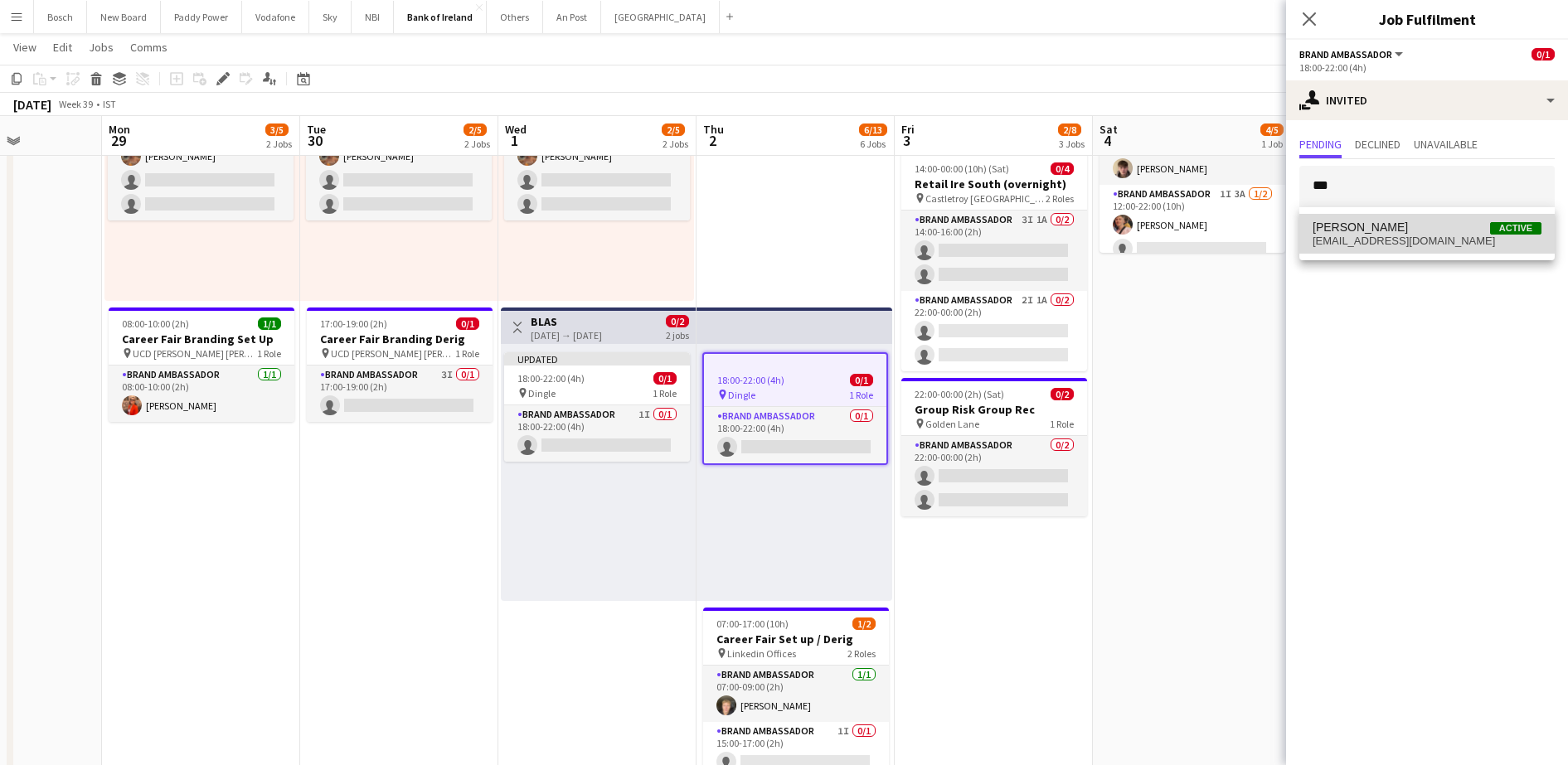
click at [1389, 243] on span "[EMAIL_ADDRESS][DOMAIN_NAME]" at bounding box center [1427, 241] width 229 height 13
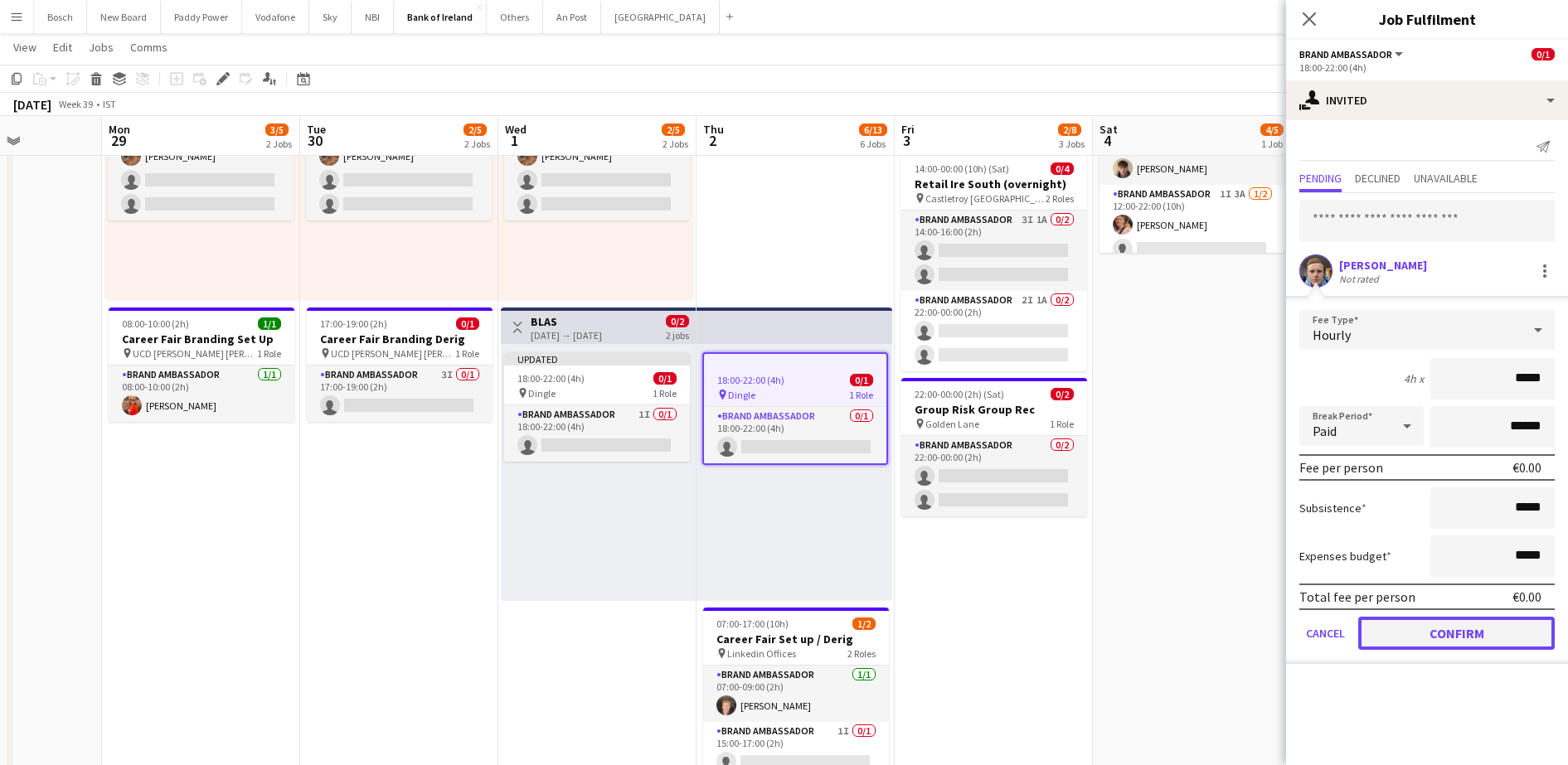
click at [1438, 649] on button "Confirm" at bounding box center [1455, 633] width 196 height 33
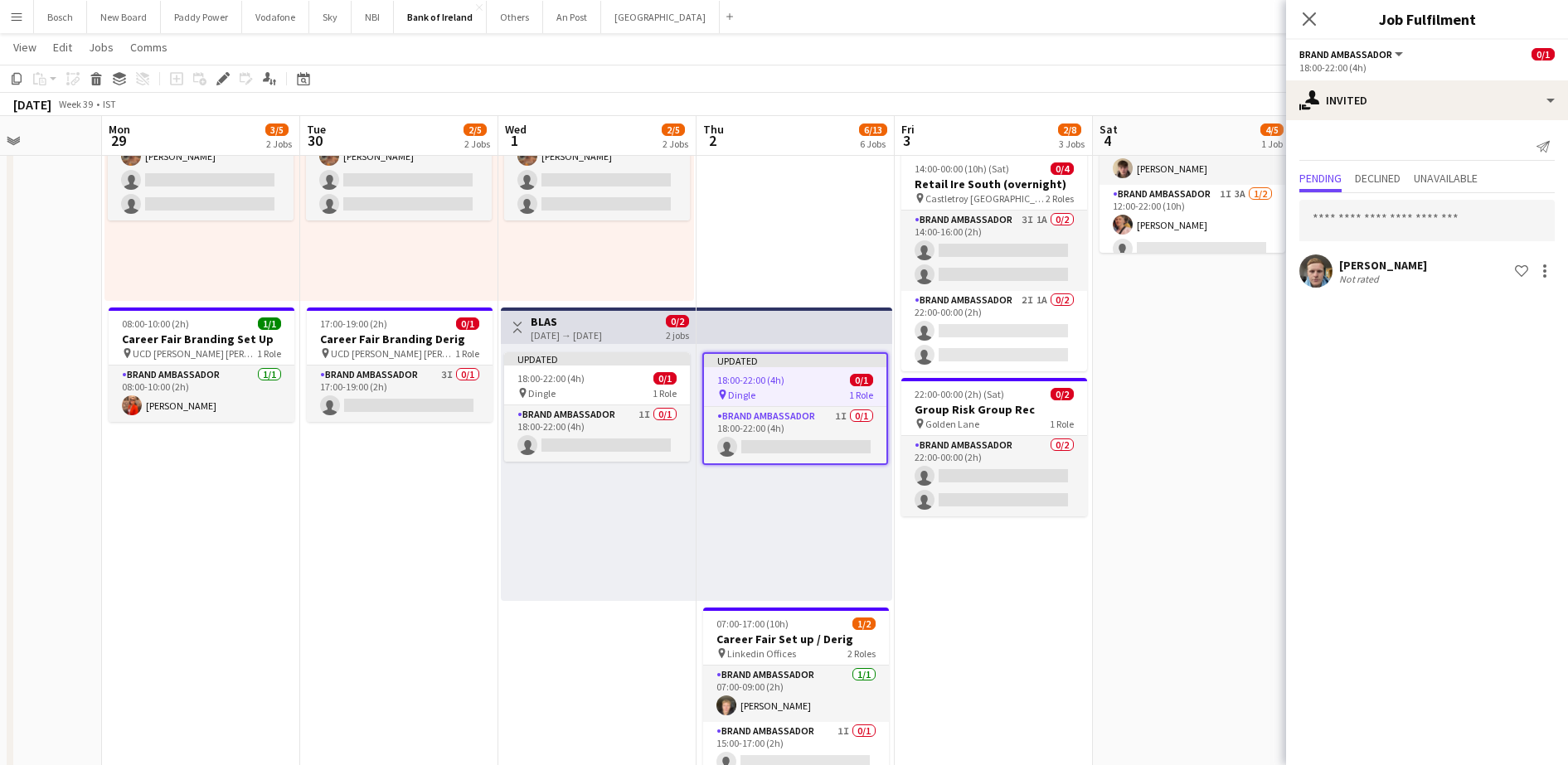
click at [1235, 89] on app-toolbar "Copy Paste Paste Ctrl+V Paste with crew Ctrl+Shift+V Paste linked Job [GEOGRAPH…" at bounding box center [784, 79] width 1568 height 28
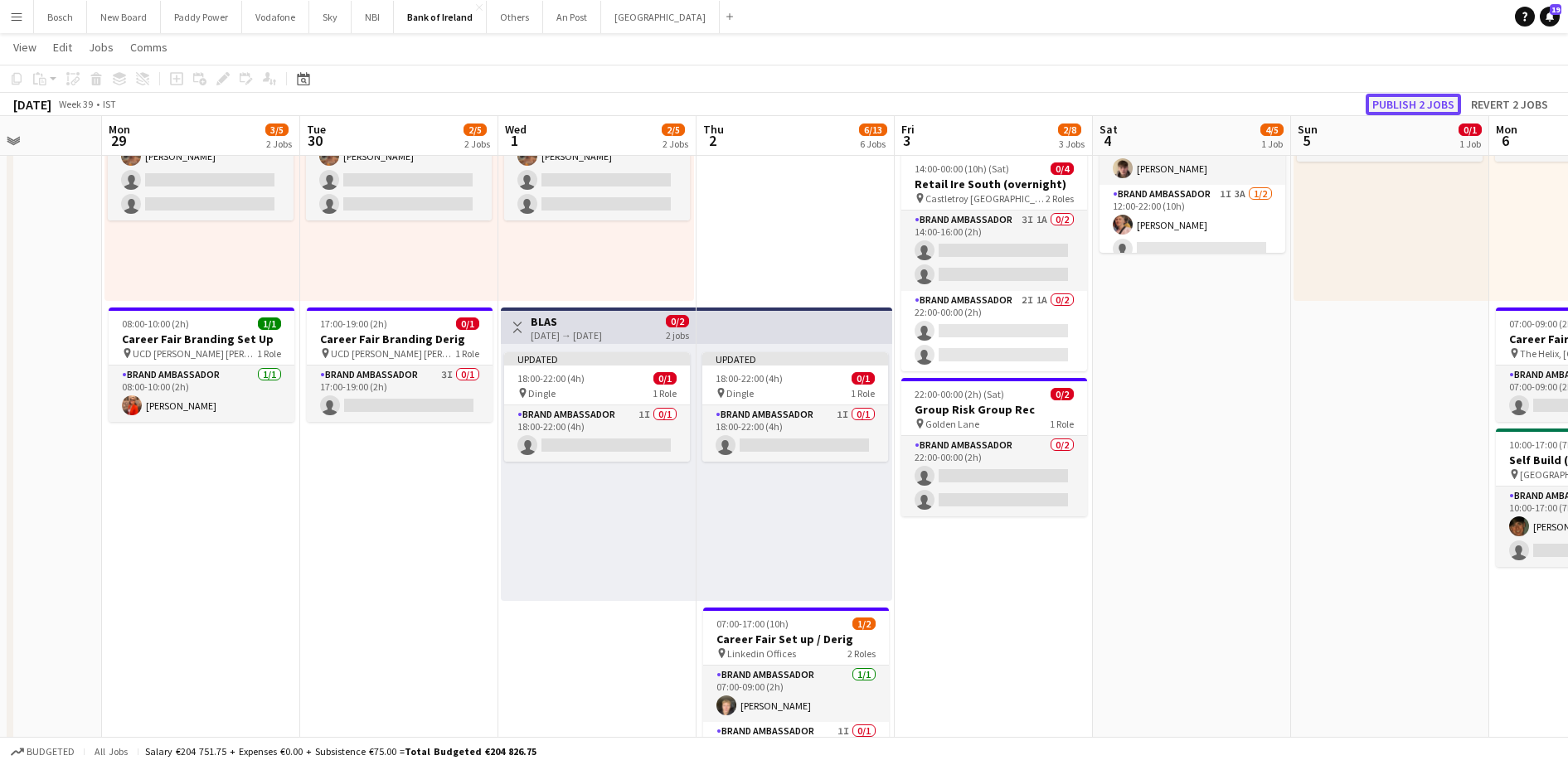
click at [1399, 99] on button "Publish 2 jobs" at bounding box center [1413, 104] width 96 height 22
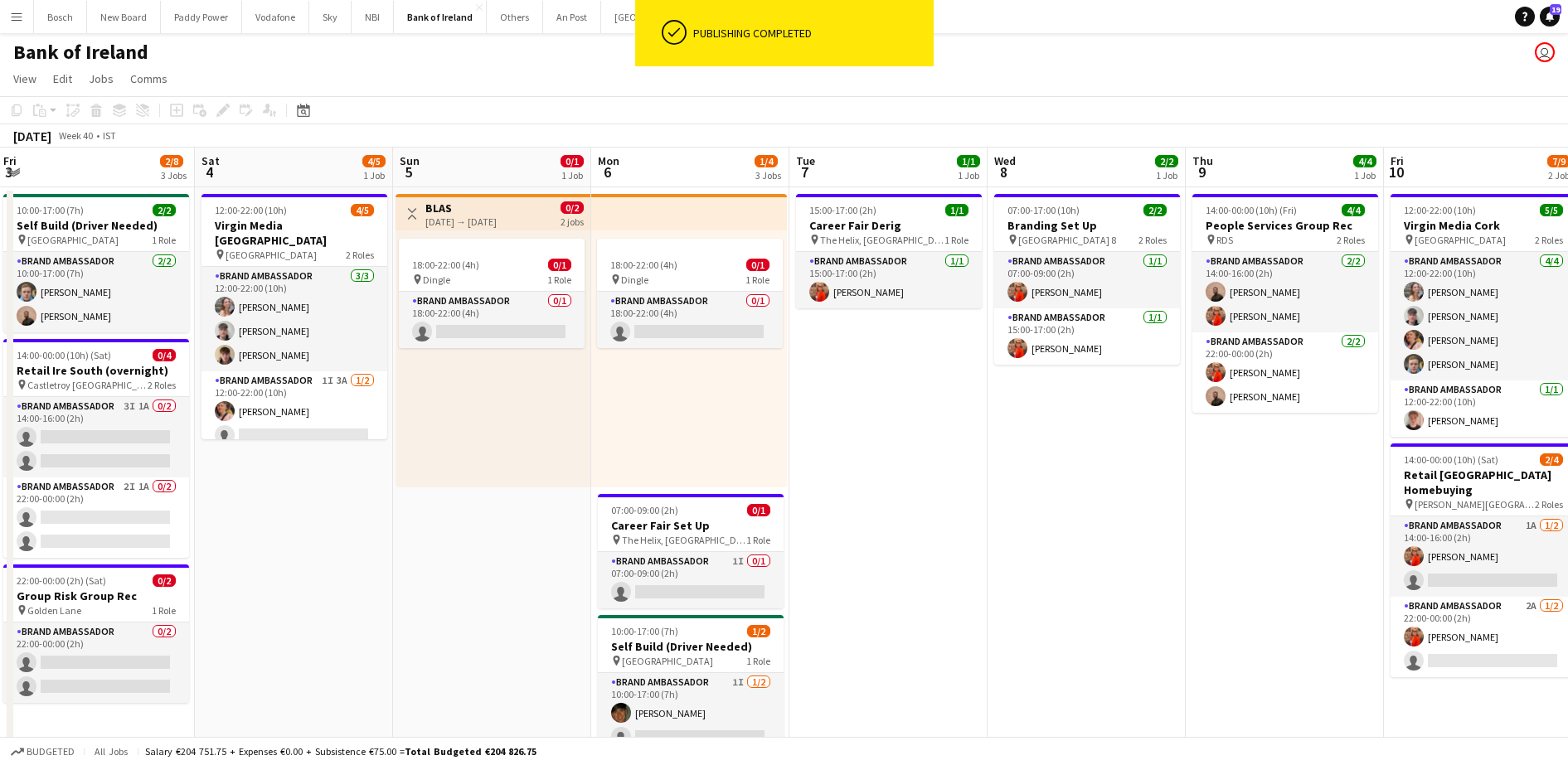
scroll to position [0, 509]
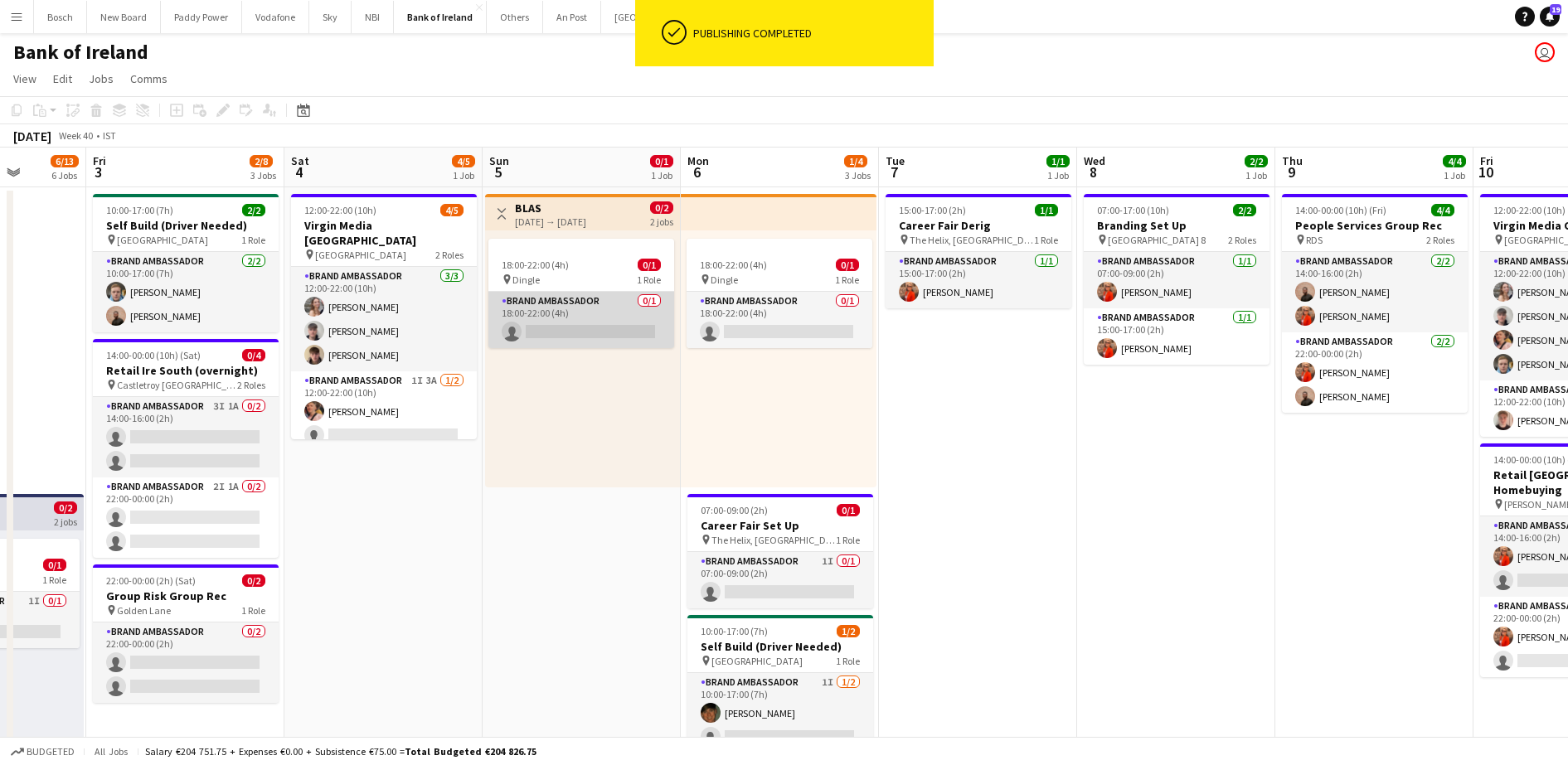
click at [624, 336] on app-card-role "Brand Ambassador 0/1 18:00-22:00 (4h) single-neutral-actions" at bounding box center [581, 320] width 186 height 56
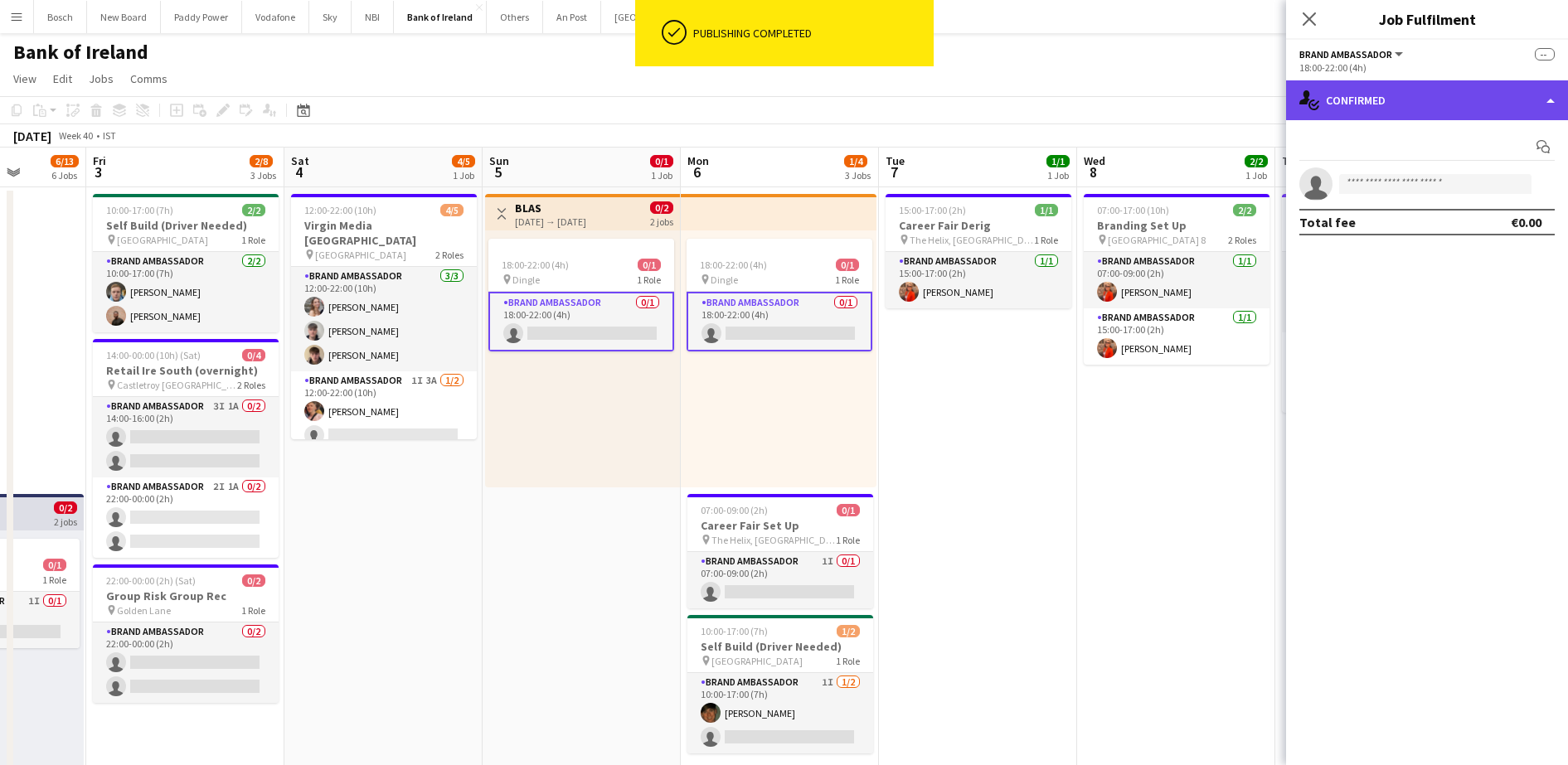
click at [1524, 109] on div "single-neutral-actions-check-2 Confirmed" at bounding box center [1426, 100] width 282 height 39
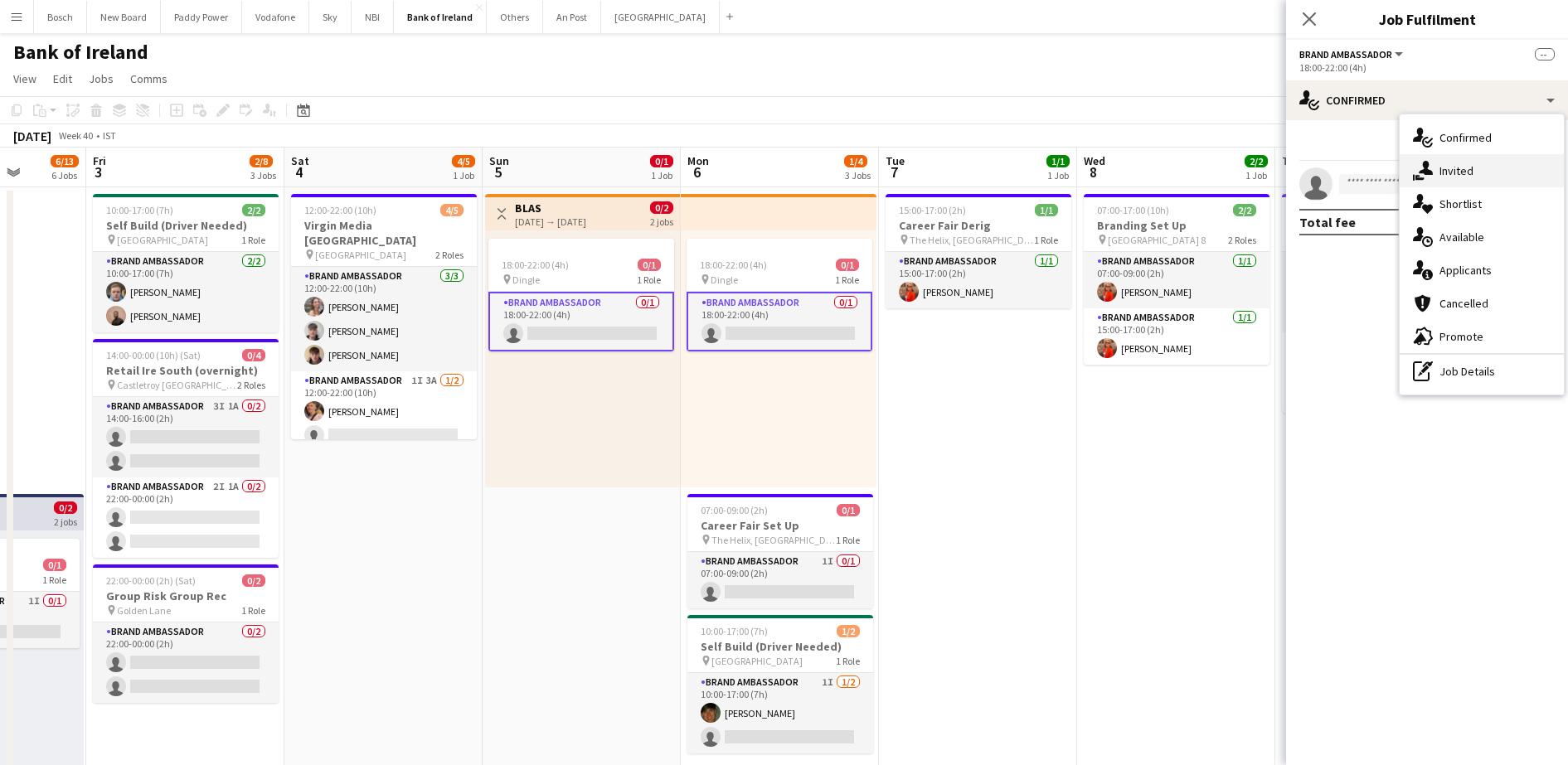
click at [1479, 186] on div "single-neutral-actions-share-1 Invited" at bounding box center [1481, 170] width 164 height 33
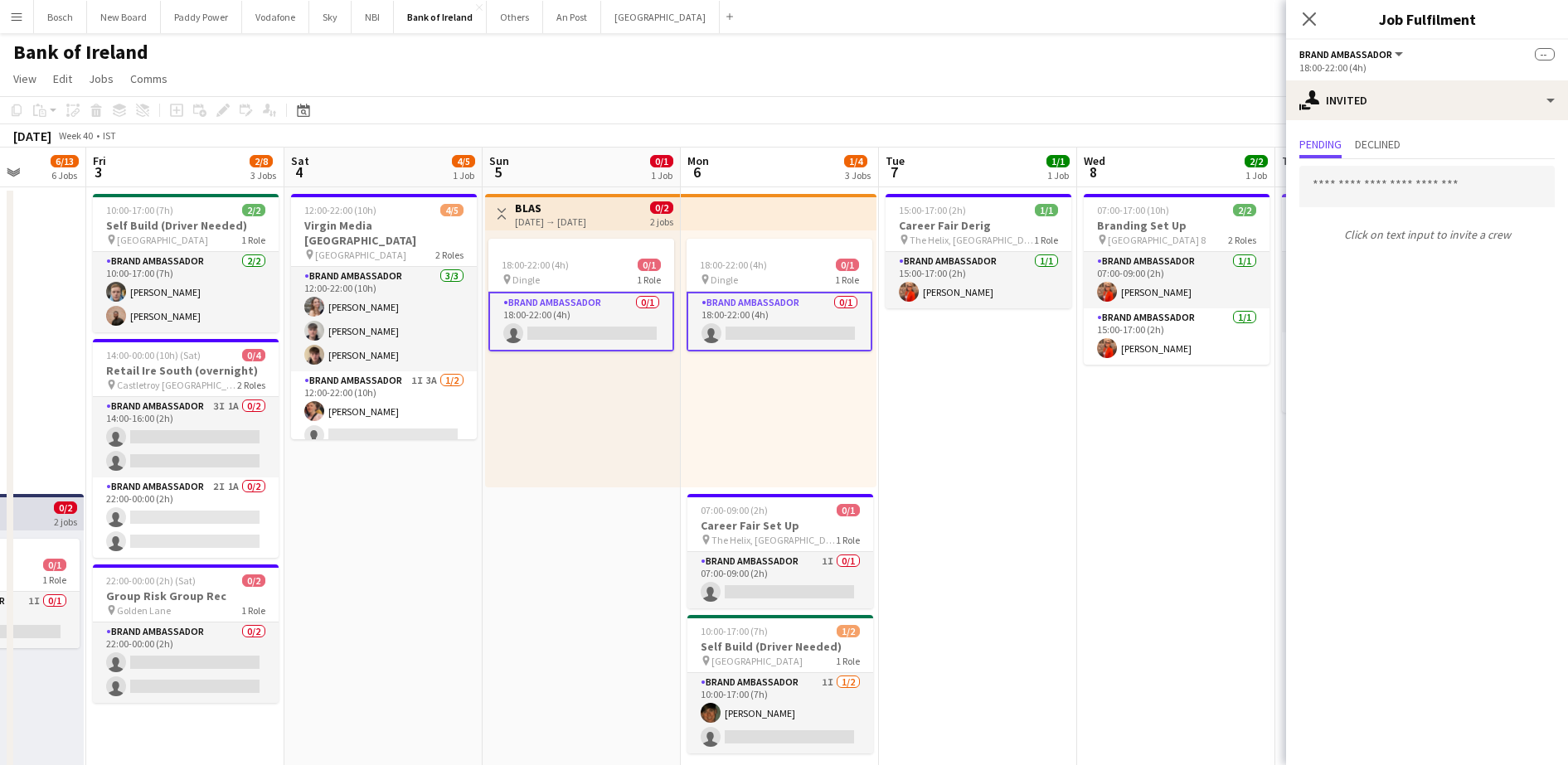
click at [1451, 189] on input "text" at bounding box center [1426, 187] width 255 height 41
type input "***"
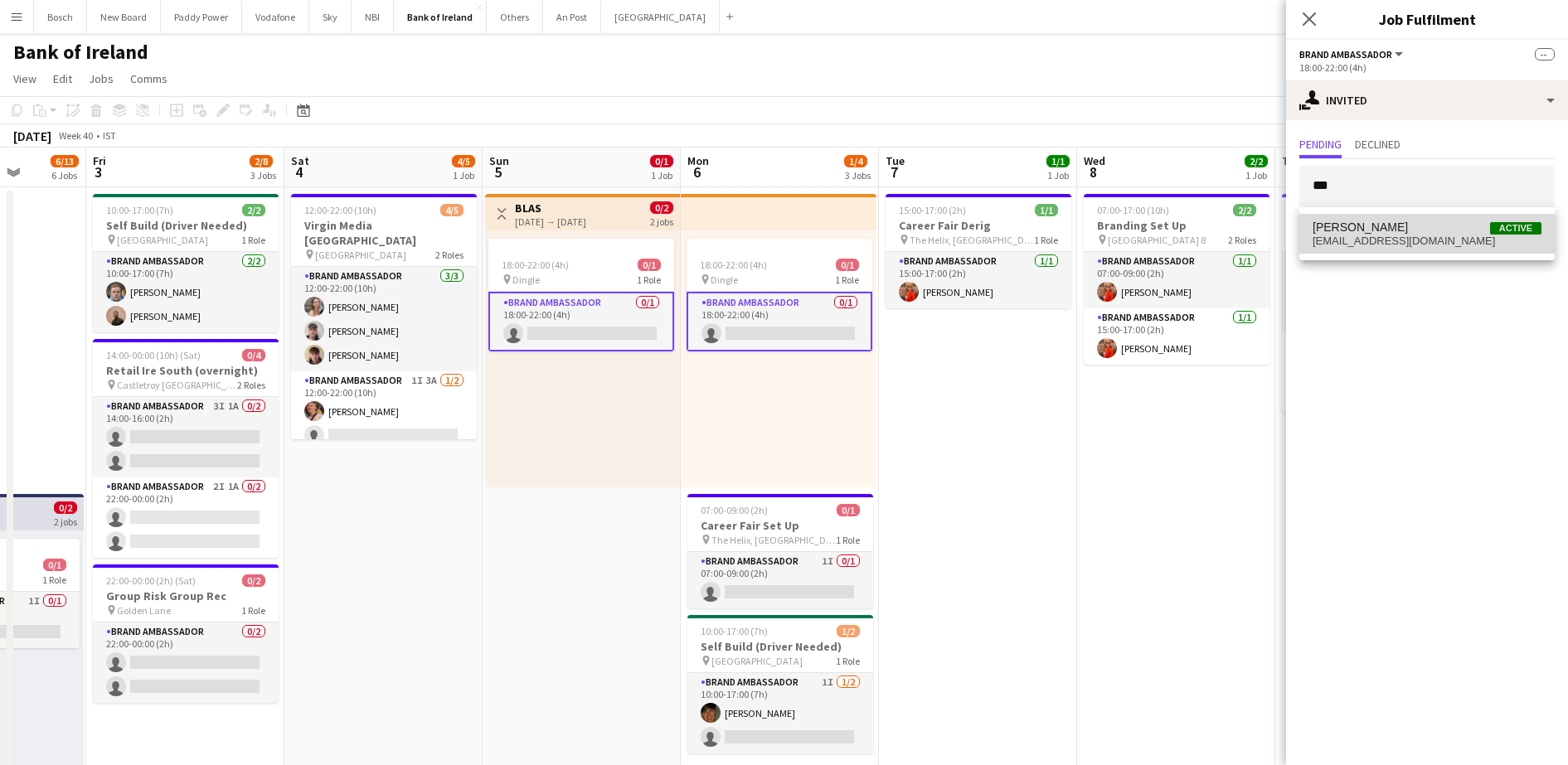
click at [1448, 237] on span "[EMAIL_ADDRESS][DOMAIN_NAME]" at bounding box center [1427, 241] width 229 height 13
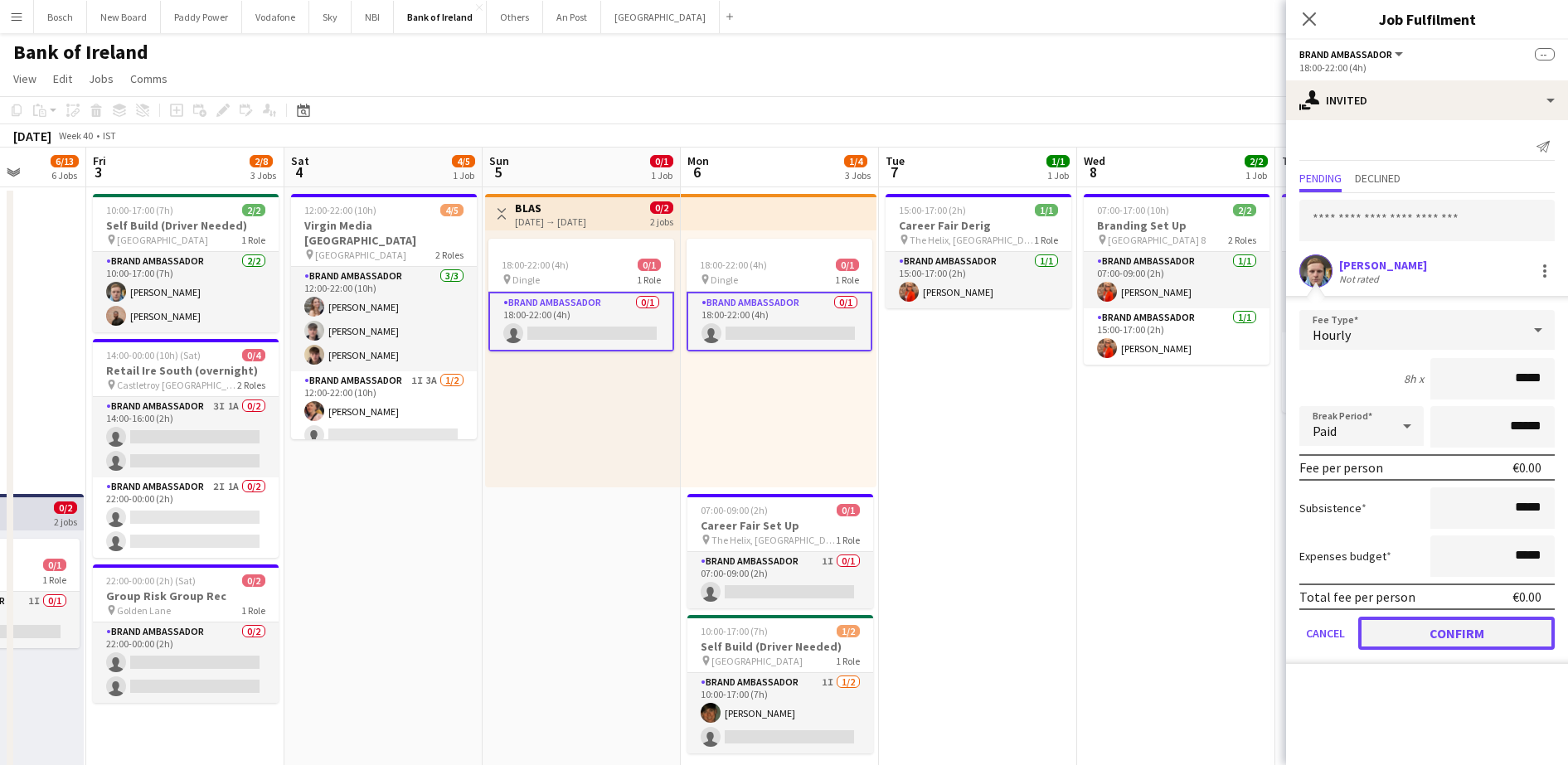
click at [1455, 639] on button "Confirm" at bounding box center [1455, 633] width 196 height 33
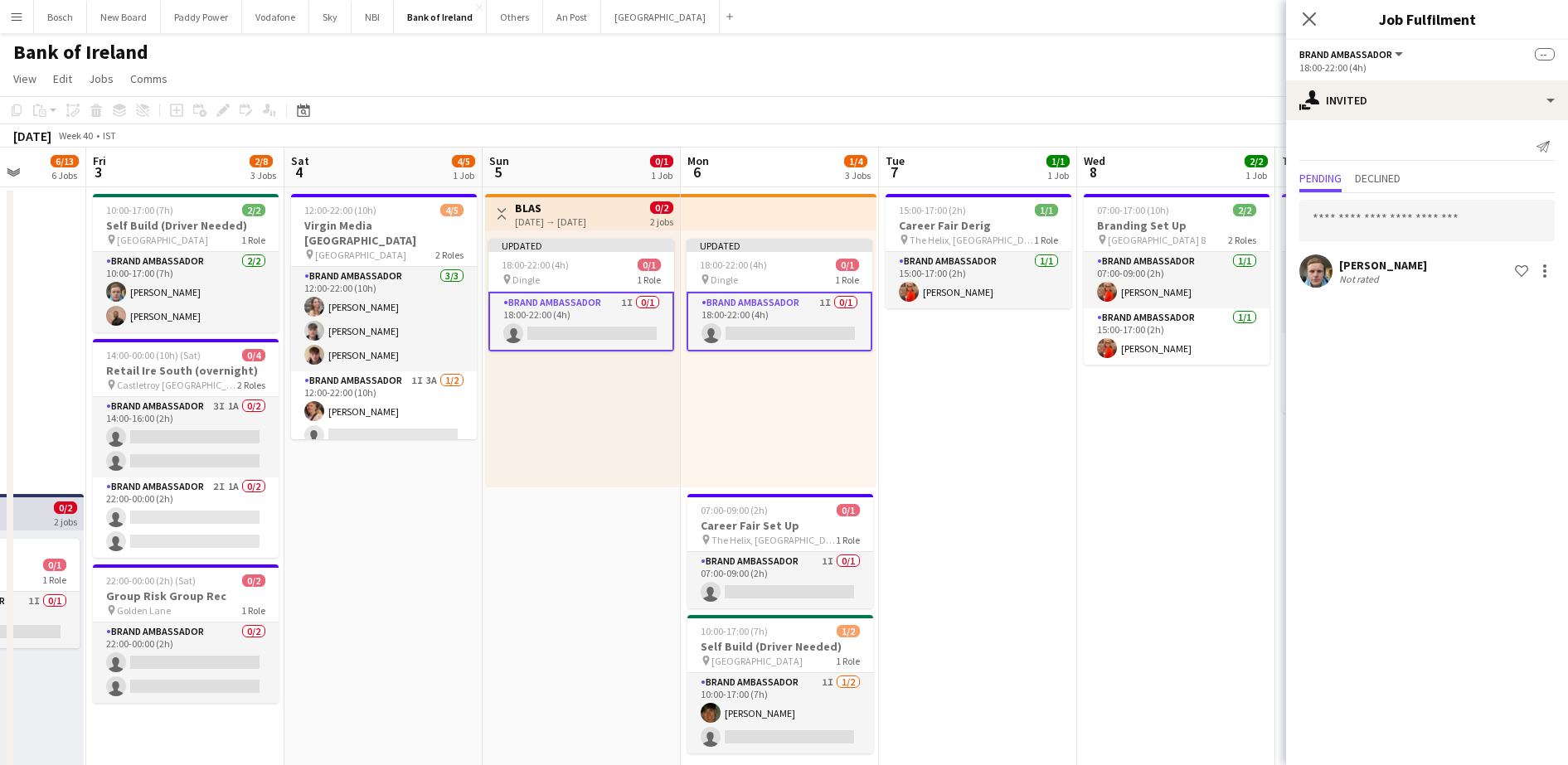
click at [1165, 69] on app-page-menu "View Day view expanded Day view collapsed Month view Date picker Jump to [DATE]…" at bounding box center [784, 81] width 1568 height 32
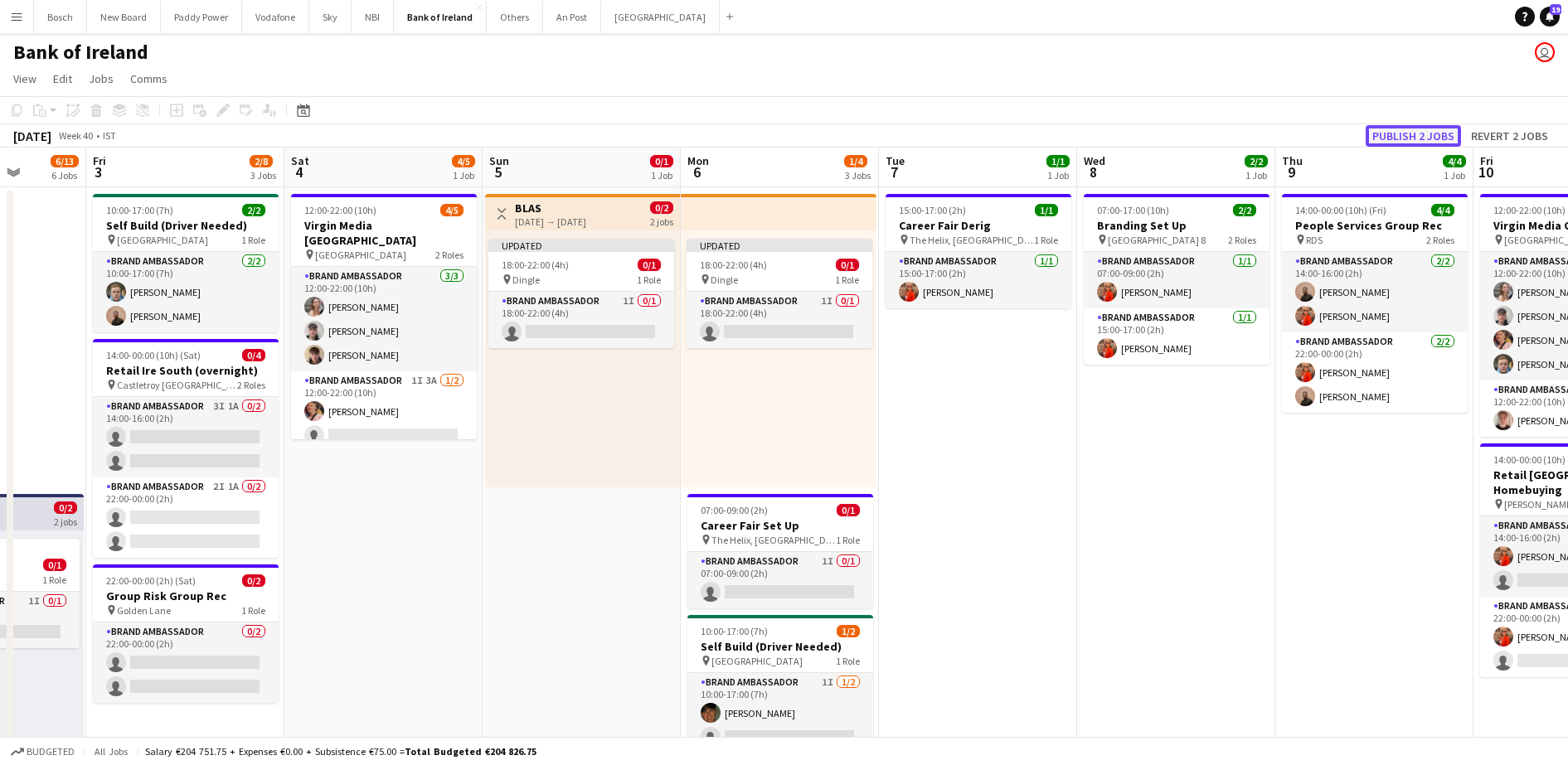
click at [1423, 139] on button "Publish 2 jobs" at bounding box center [1413, 135] width 96 height 22
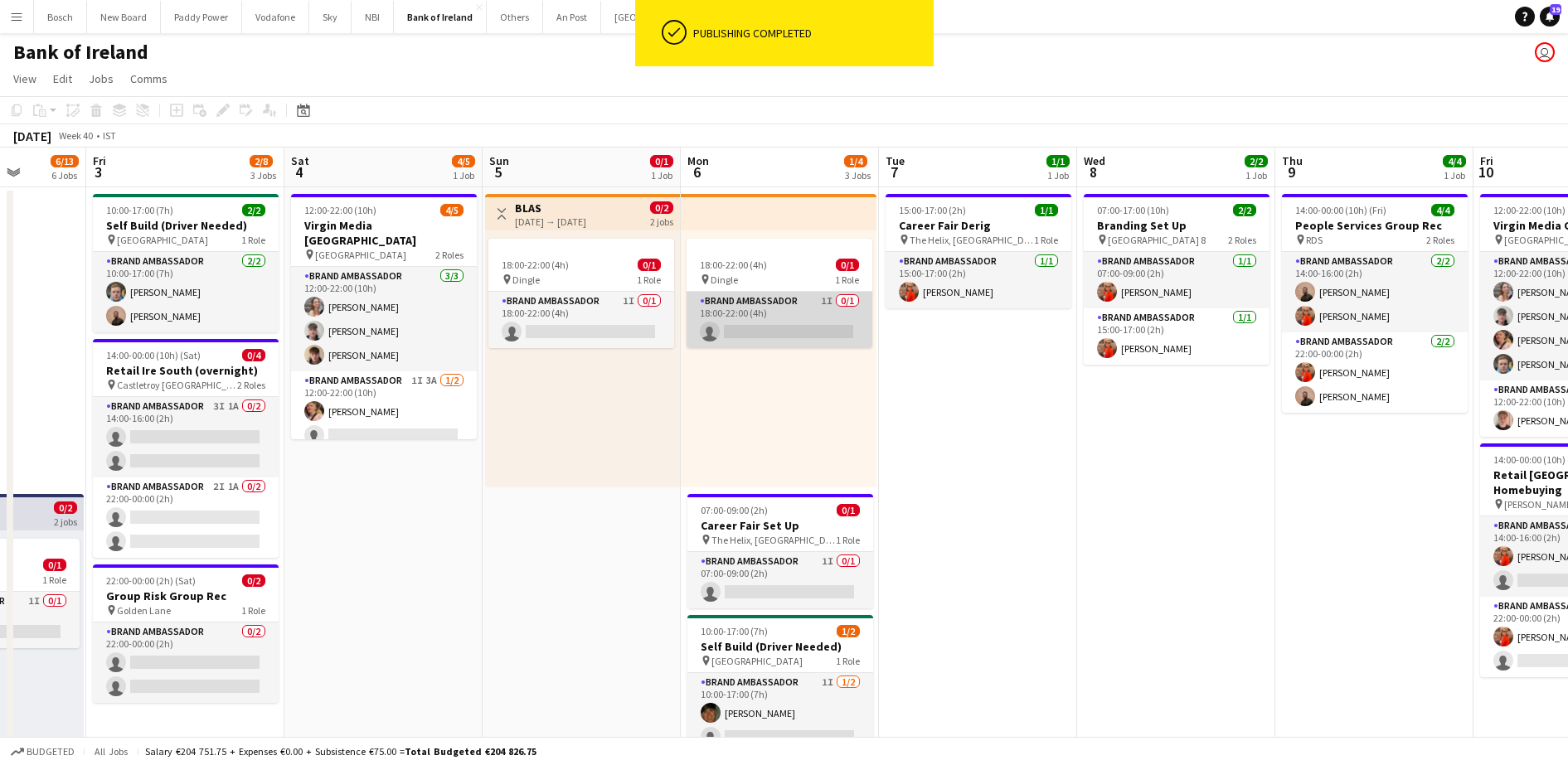
click at [786, 303] on app-card-role "Brand Ambassador 1I 0/1 18:00-22:00 (4h) single-neutral-actions" at bounding box center [780, 320] width 186 height 56
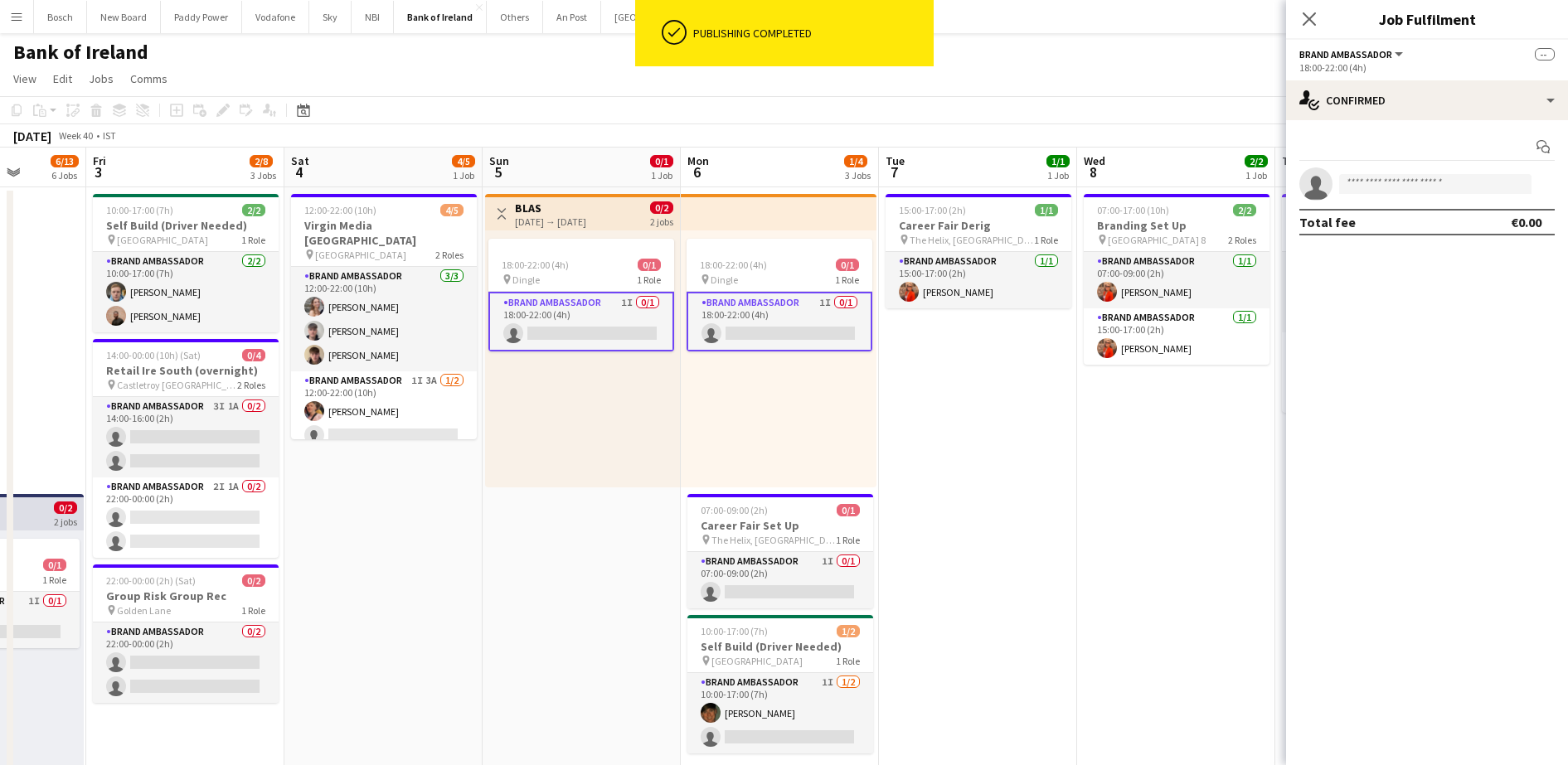
click at [784, 295] on app-card-role "Brand Ambassador 1I 0/1 18:00-22:00 (4h) single-neutral-actions" at bounding box center [780, 322] width 186 height 60
click at [217, 110] on div "Add job Add linked Job Edit Edit linked Job Applicants" at bounding box center [216, 110] width 127 height 20
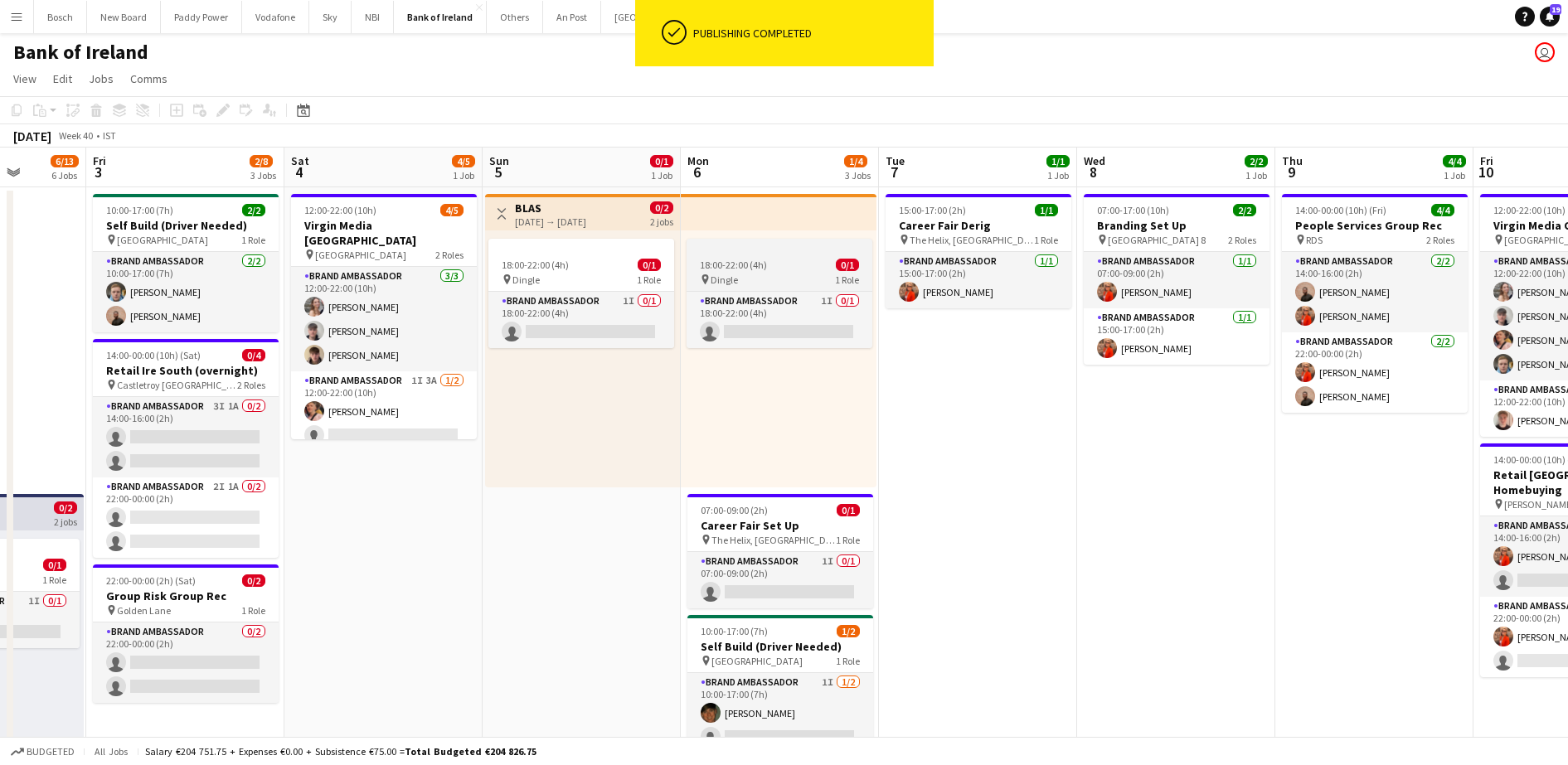
click at [774, 242] on div at bounding box center [780, 245] width 186 height 13
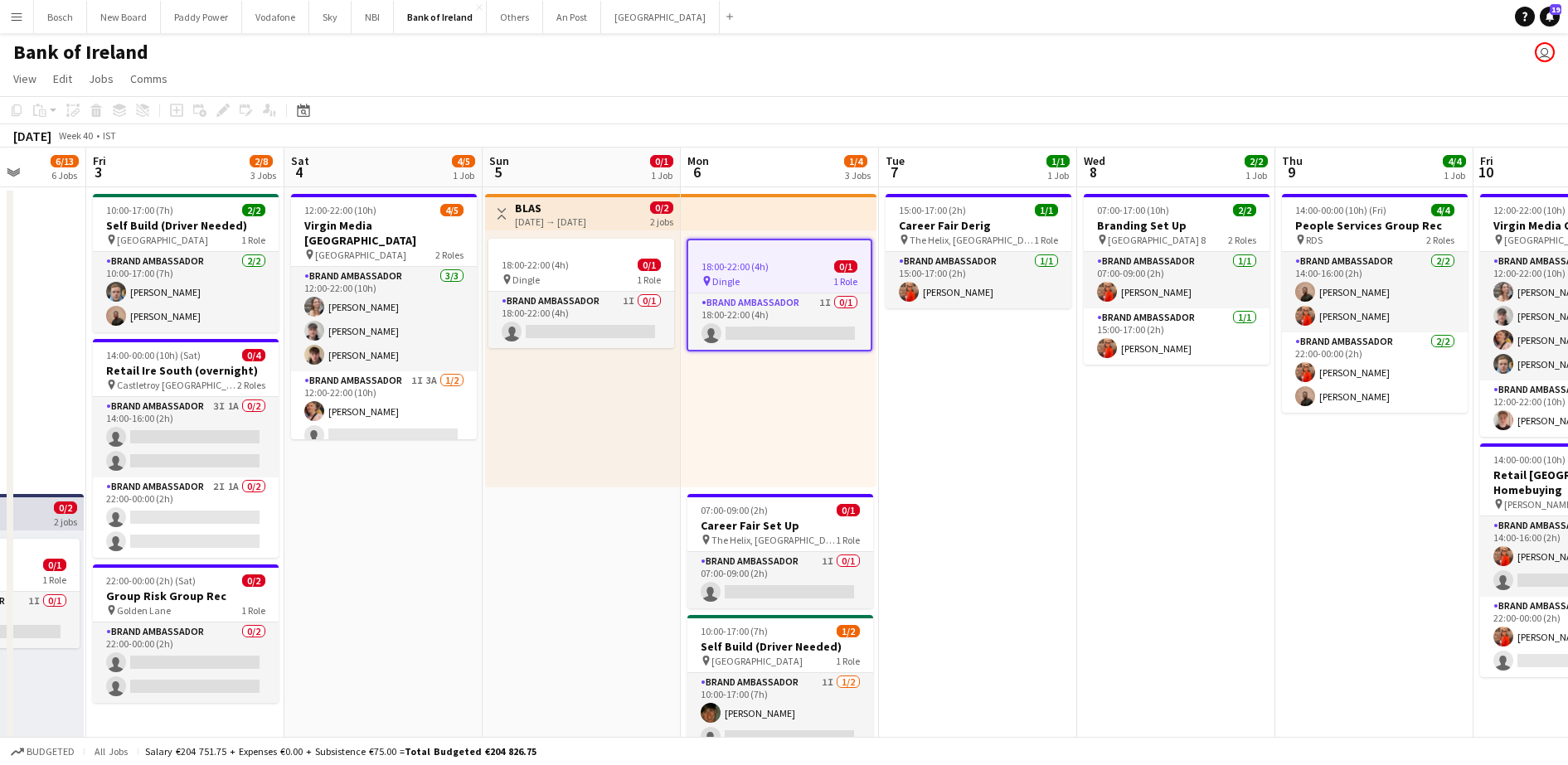
scroll to position [0, 510]
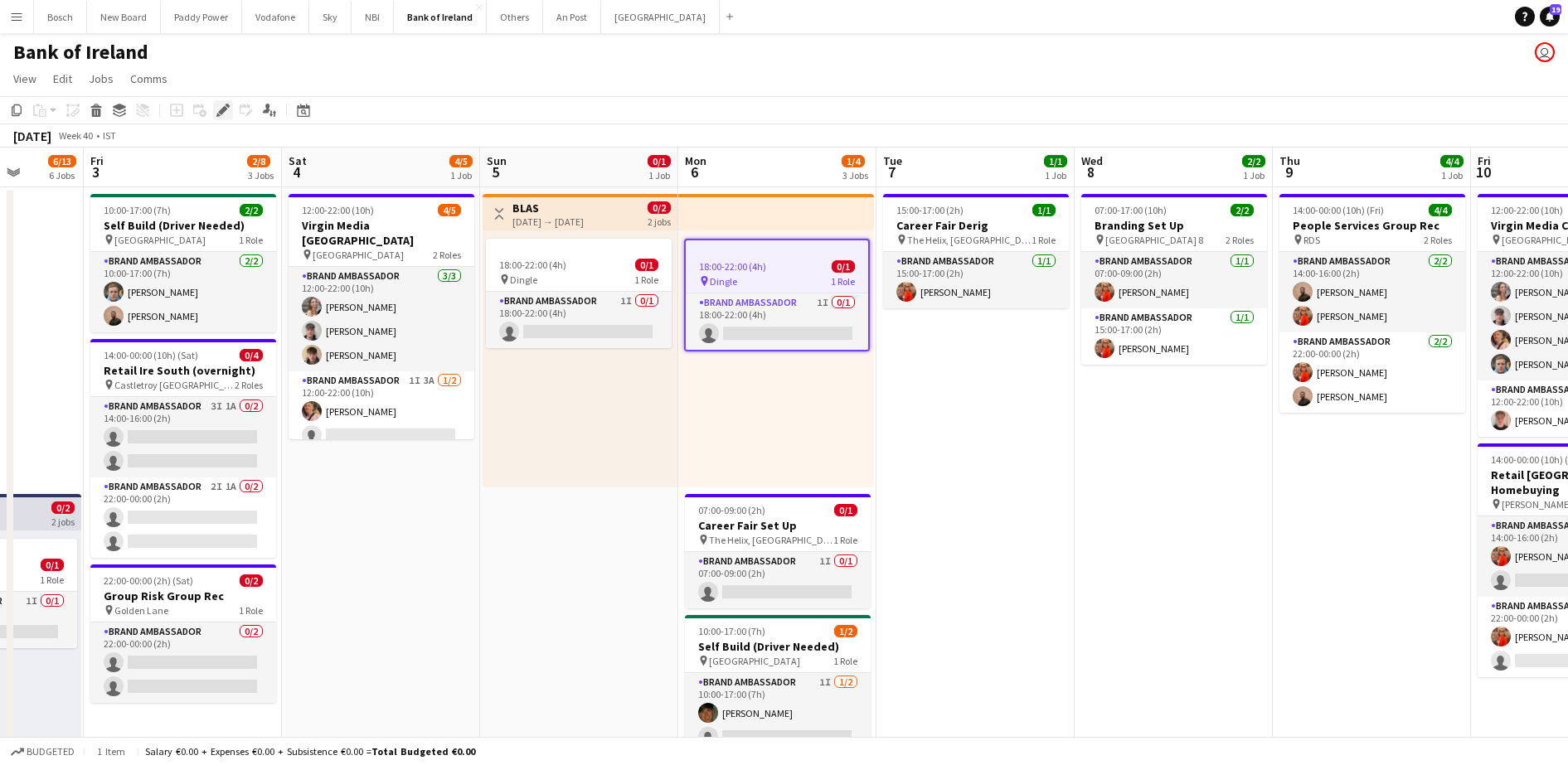
click at [224, 119] on div "Edit" at bounding box center [222, 110] width 20 height 20
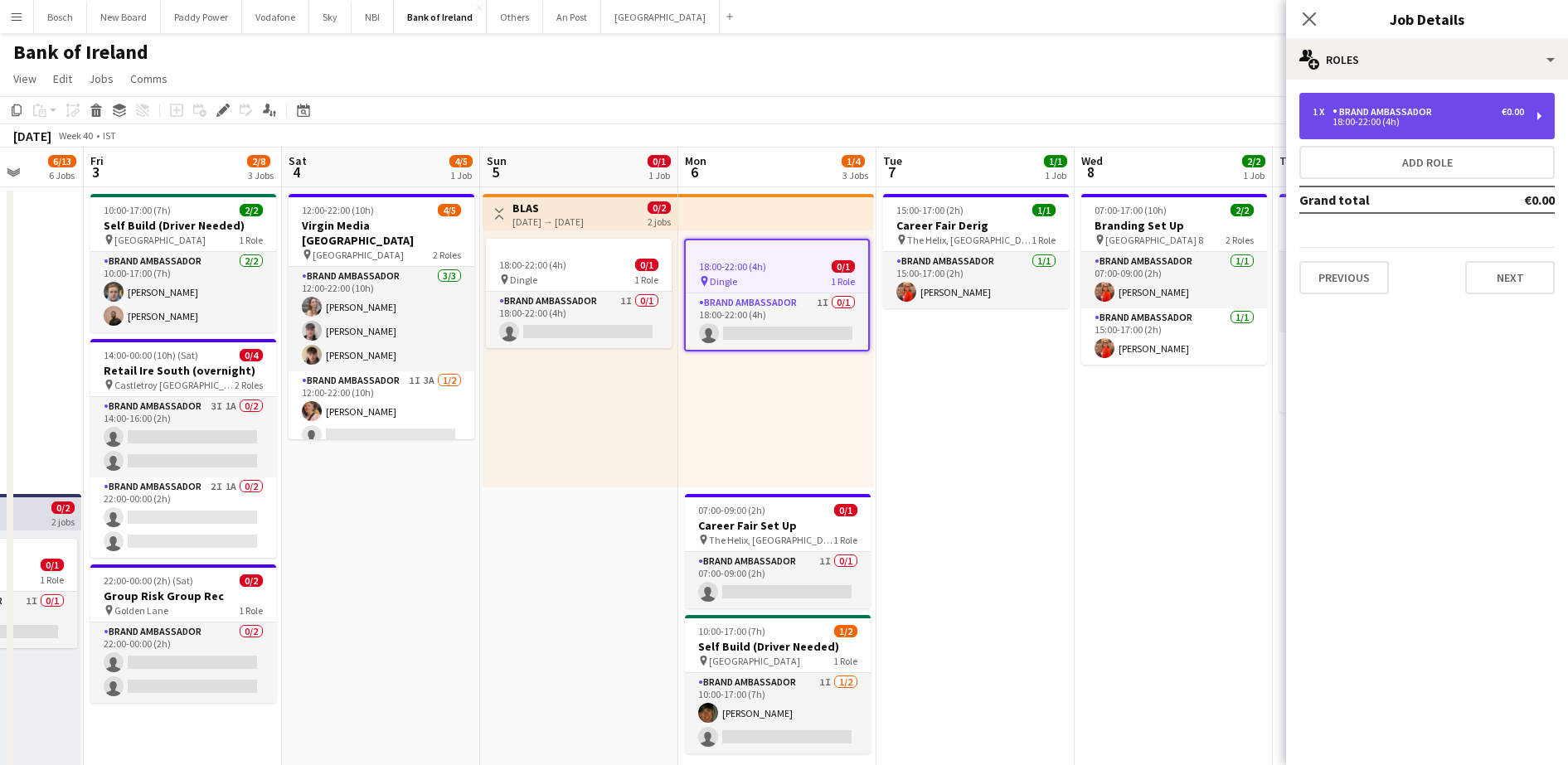
click at [1464, 121] on div "18:00-22:00 (4h)" at bounding box center [1418, 121] width 211 height 8
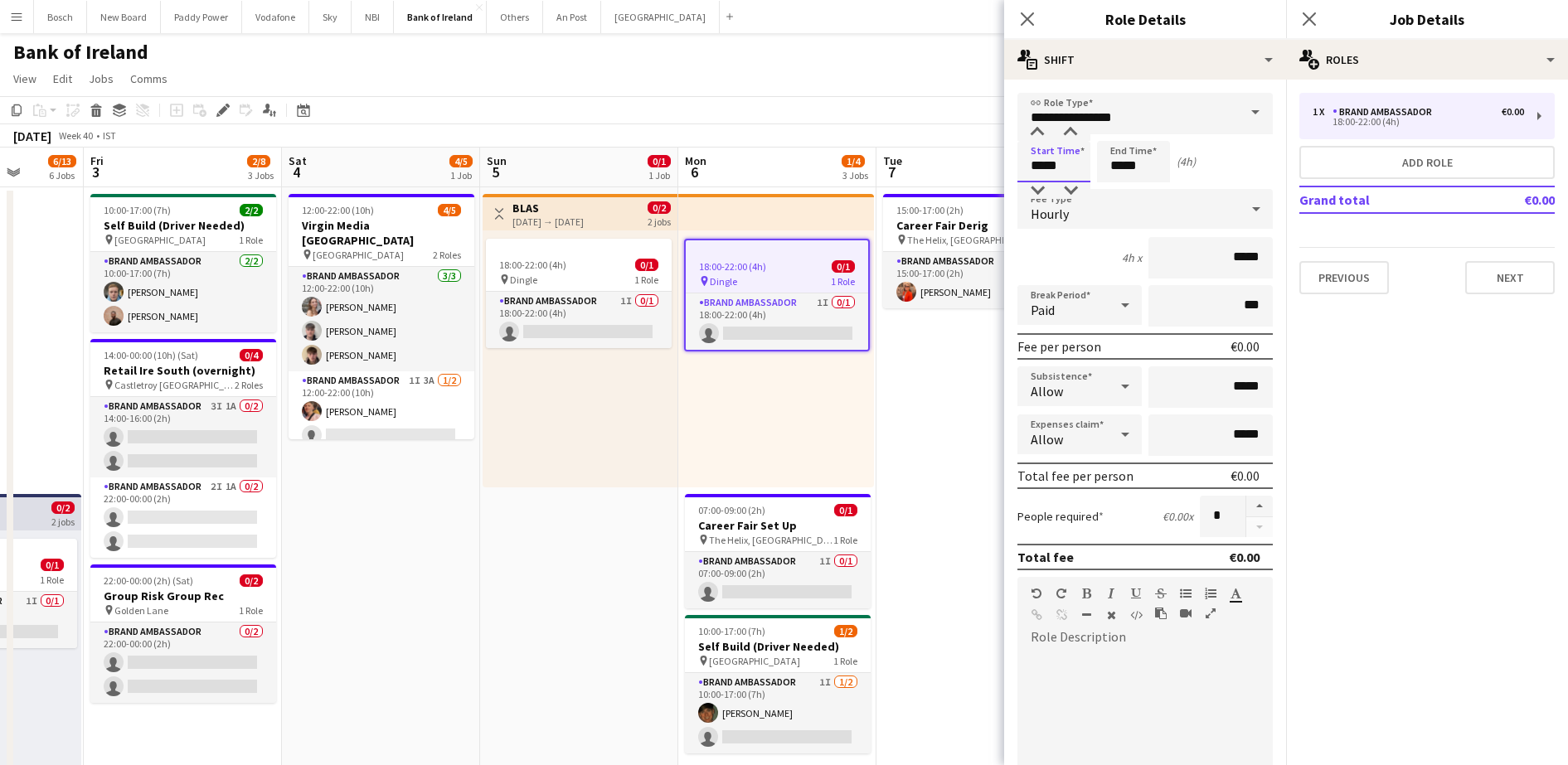
click at [1062, 172] on input "*****" at bounding box center [1054, 161] width 73 height 41
type input "*****"
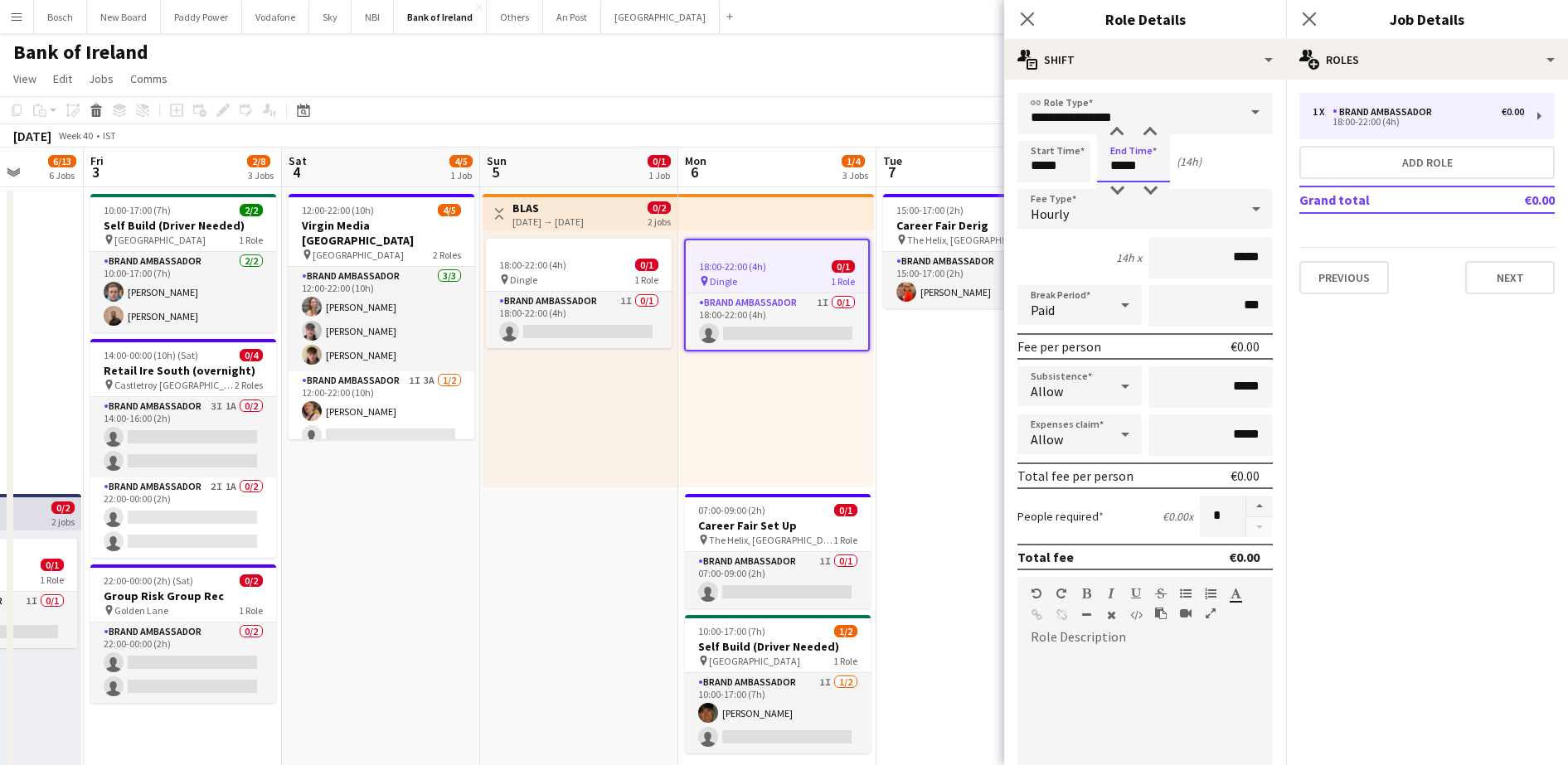
click at [1110, 173] on input "*****" at bounding box center [1134, 161] width 73 height 41
type input "*****"
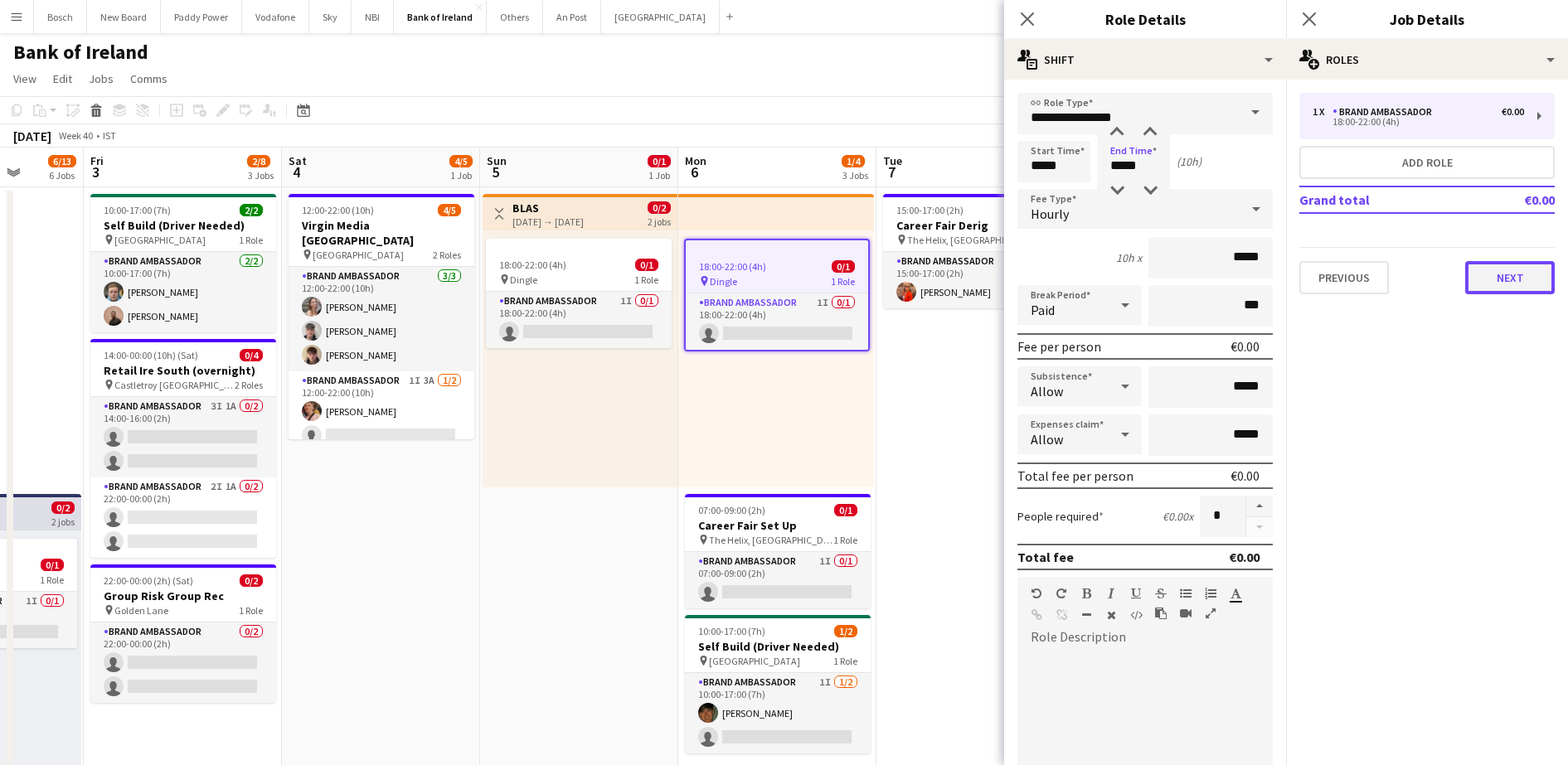
click at [1519, 283] on button "Next" at bounding box center [1509, 277] width 89 height 33
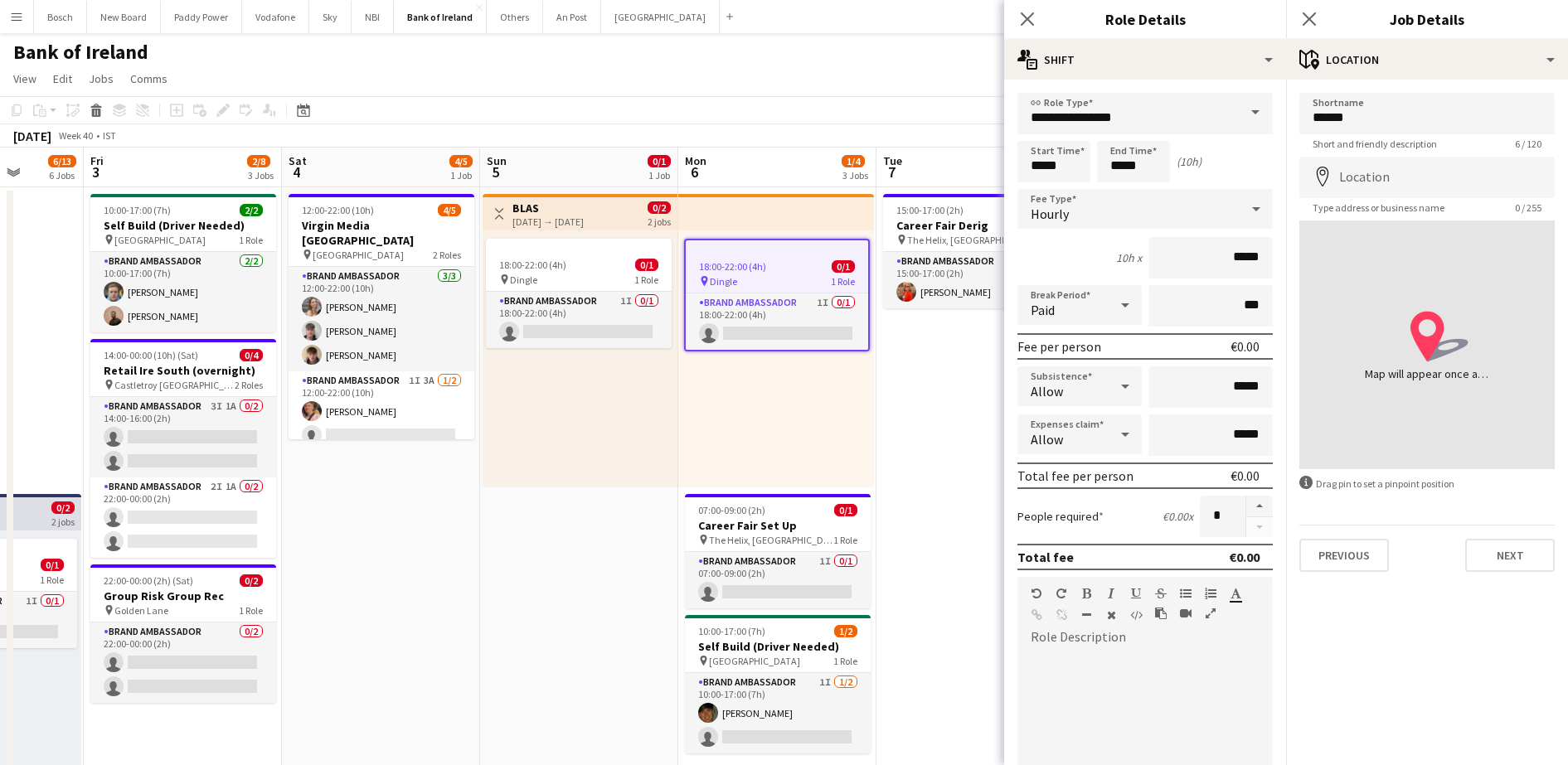
click at [931, 88] on app-page-menu "View Day view expanded Day view collapsed Month view Date picker Jump to [DATE]…" at bounding box center [784, 81] width 1568 height 32
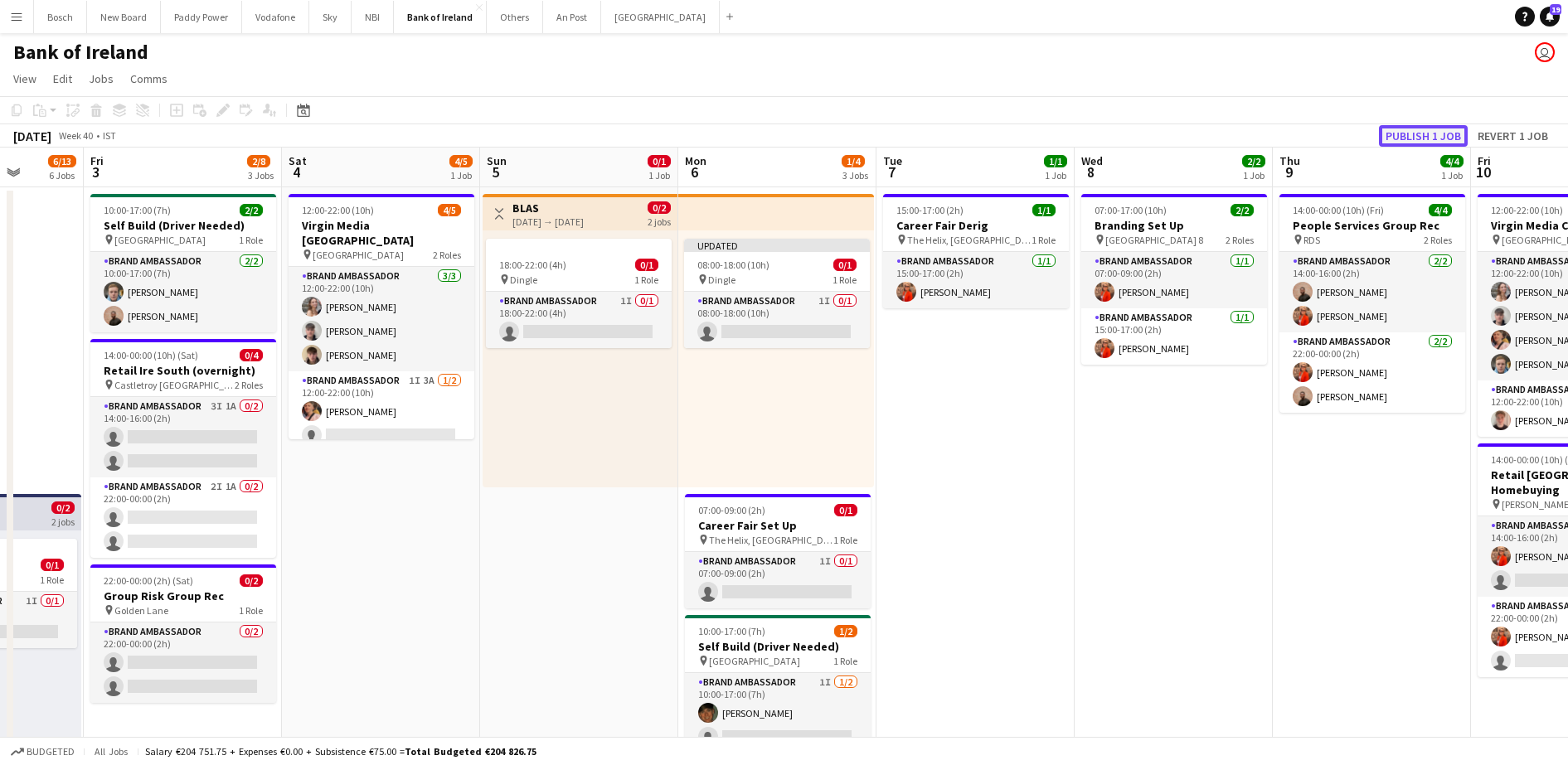
click at [1455, 145] on button "Publish 1 job" at bounding box center [1423, 135] width 89 height 22
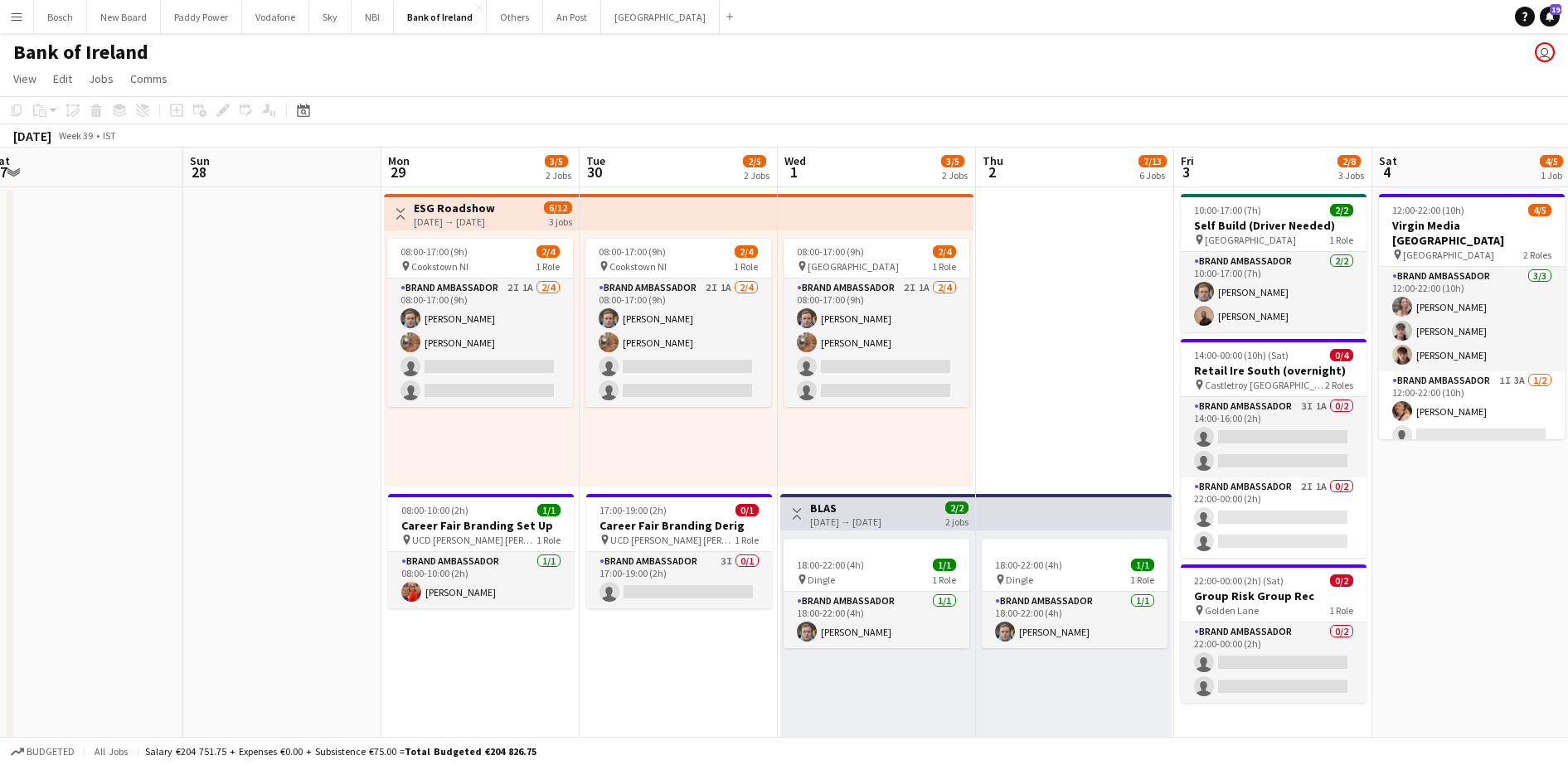
scroll to position [0, 390]
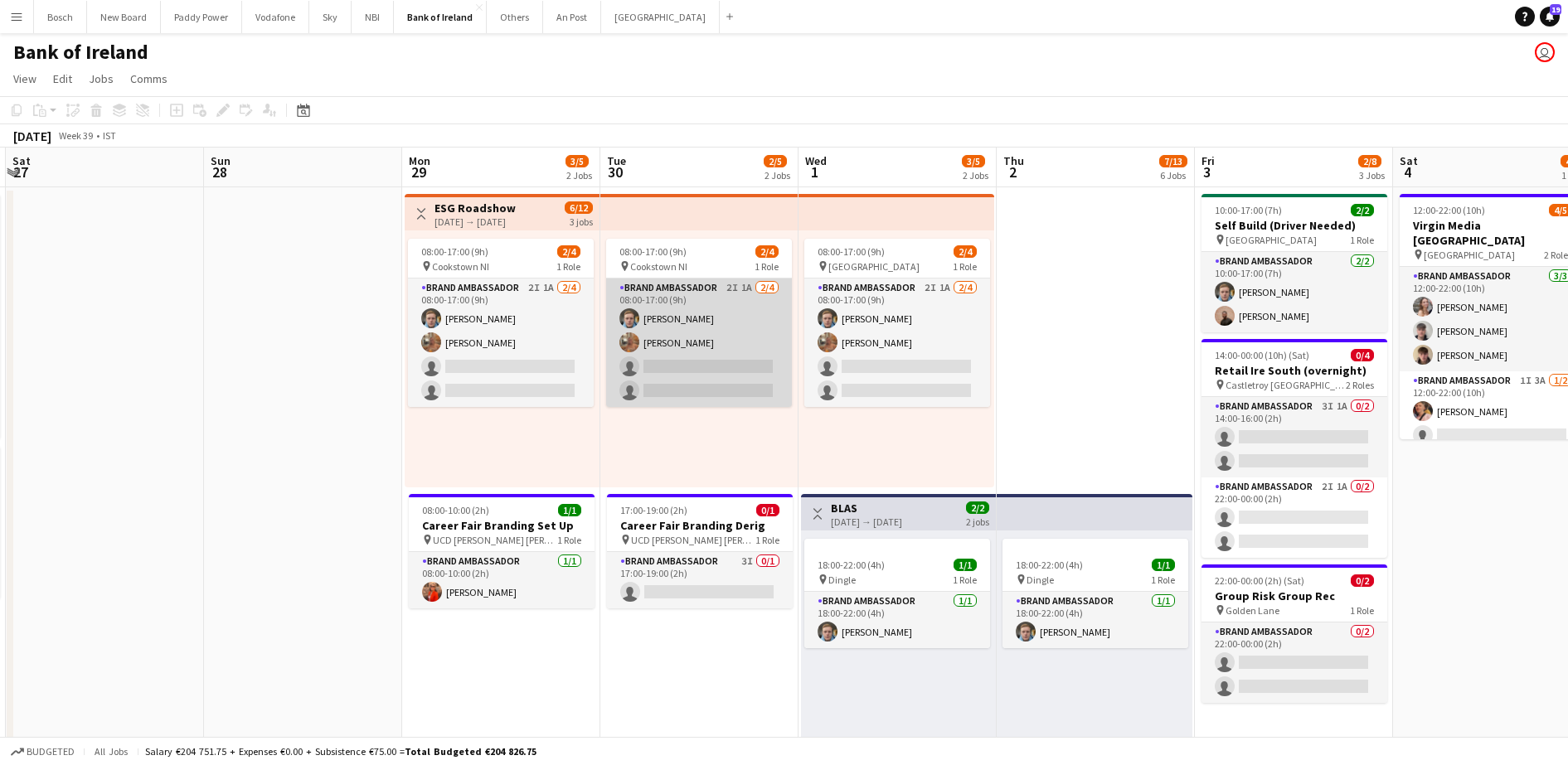
click at [769, 331] on app-card-role "Brand Ambassador 2I 1A [DATE] 08:00-17:00 (9h) [PERSON_NAME] [PERSON_NAME] sing…" at bounding box center [699, 343] width 186 height 129
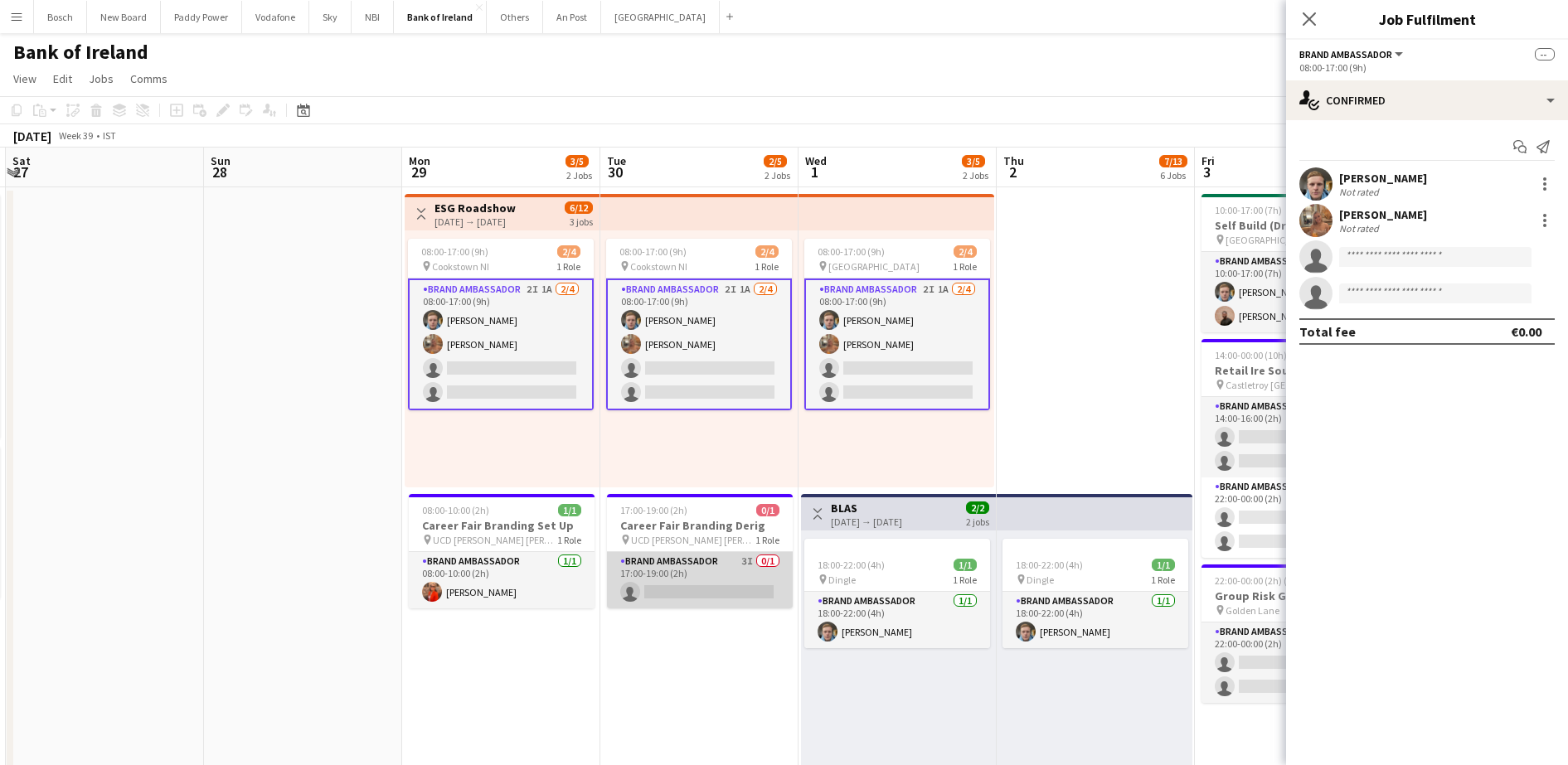
click at [735, 595] on app-card-role "Brand Ambassador 3I 0/1 17:00-19:00 (2h) single-neutral-actions" at bounding box center [700, 580] width 186 height 56
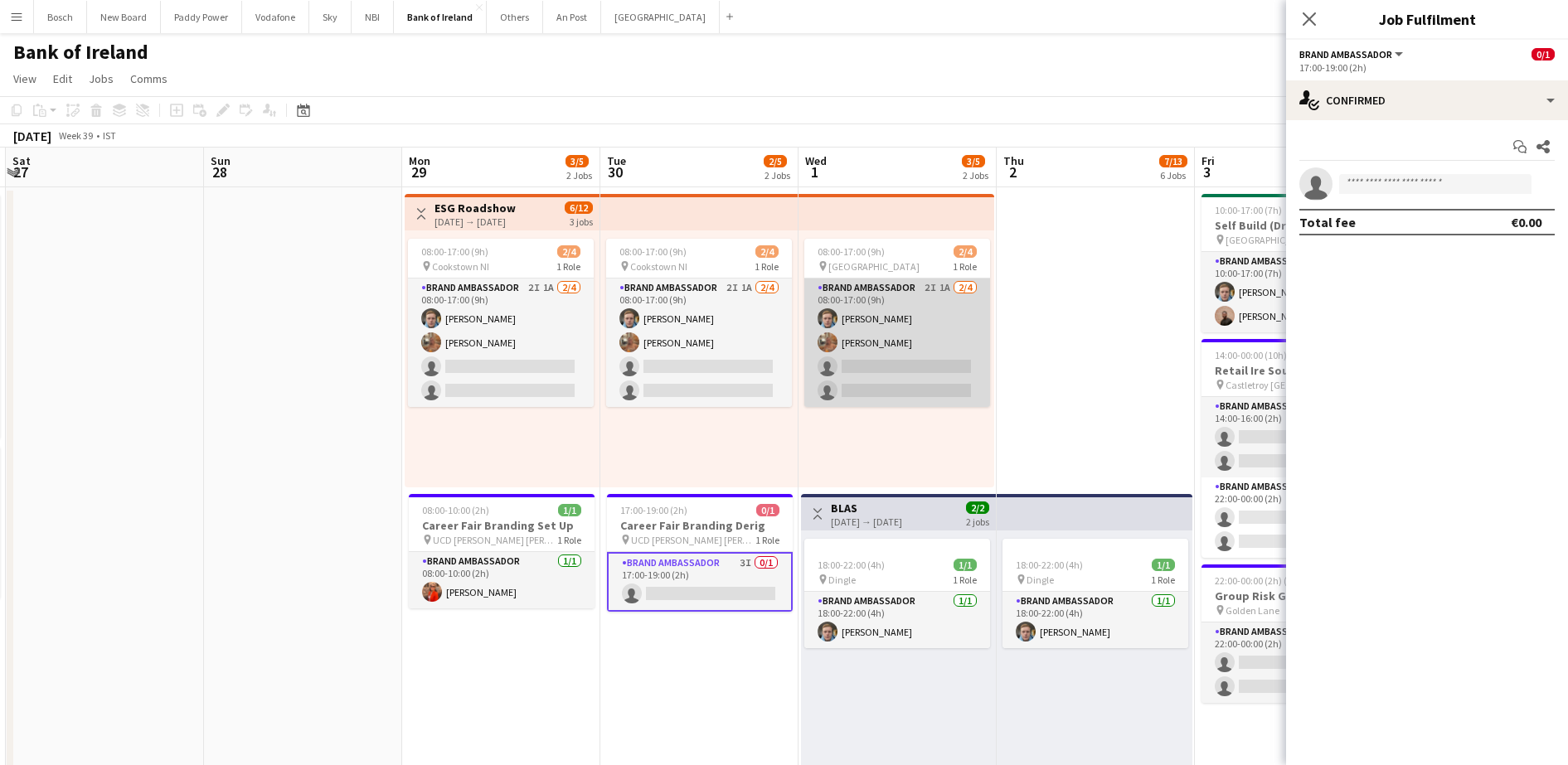
click at [902, 406] on app-card-role "Brand Ambassador 2I 1A [DATE] 08:00-17:00 (9h) [PERSON_NAME] [PERSON_NAME] sing…" at bounding box center [897, 343] width 186 height 129
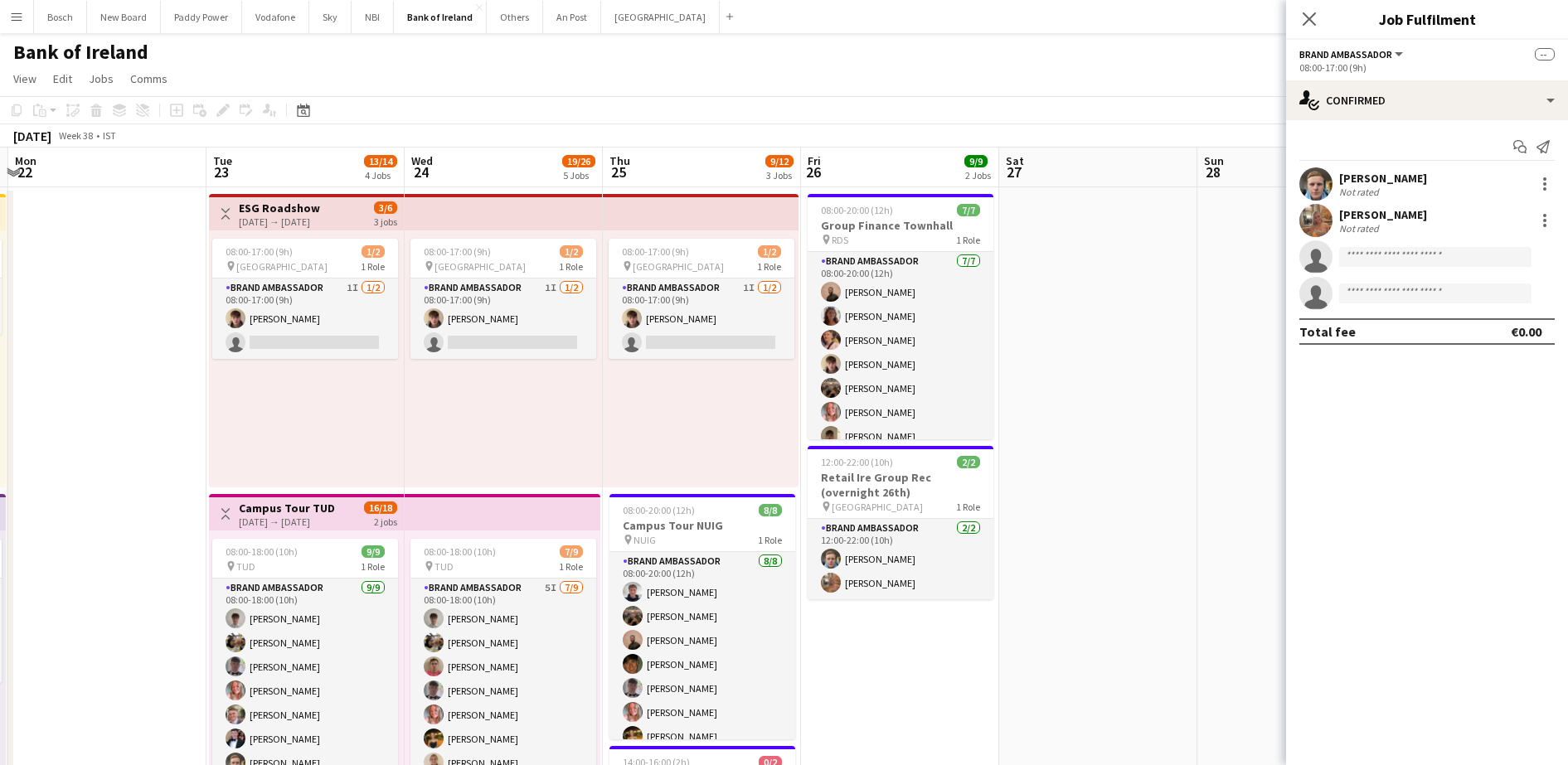
scroll to position [0, 396]
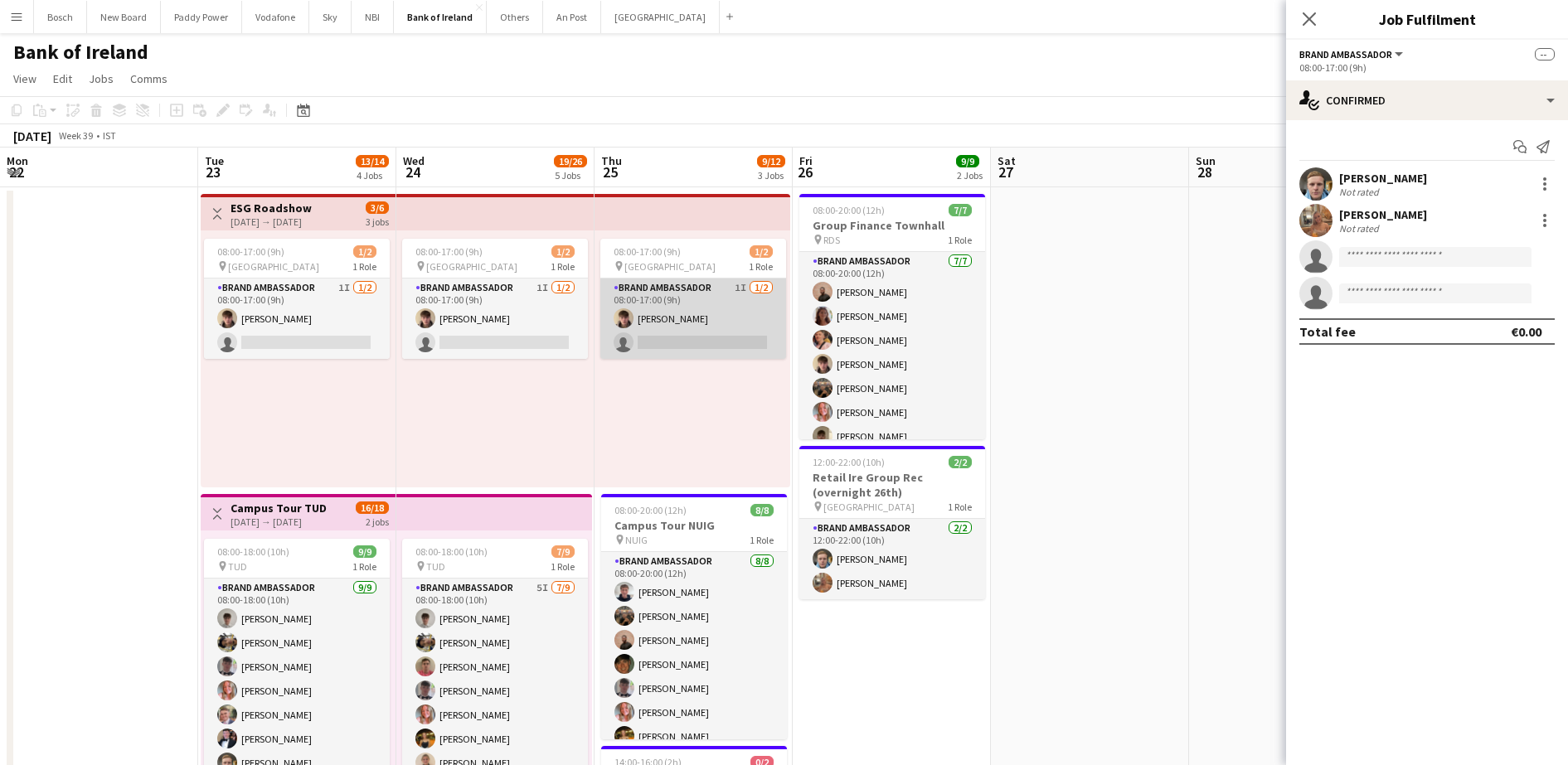
click at [723, 322] on app-card-role "Brand Ambassador 1I [DATE] 08:00-17:00 (9h) [PERSON_NAME] single-neutral-actions" at bounding box center [693, 319] width 186 height 81
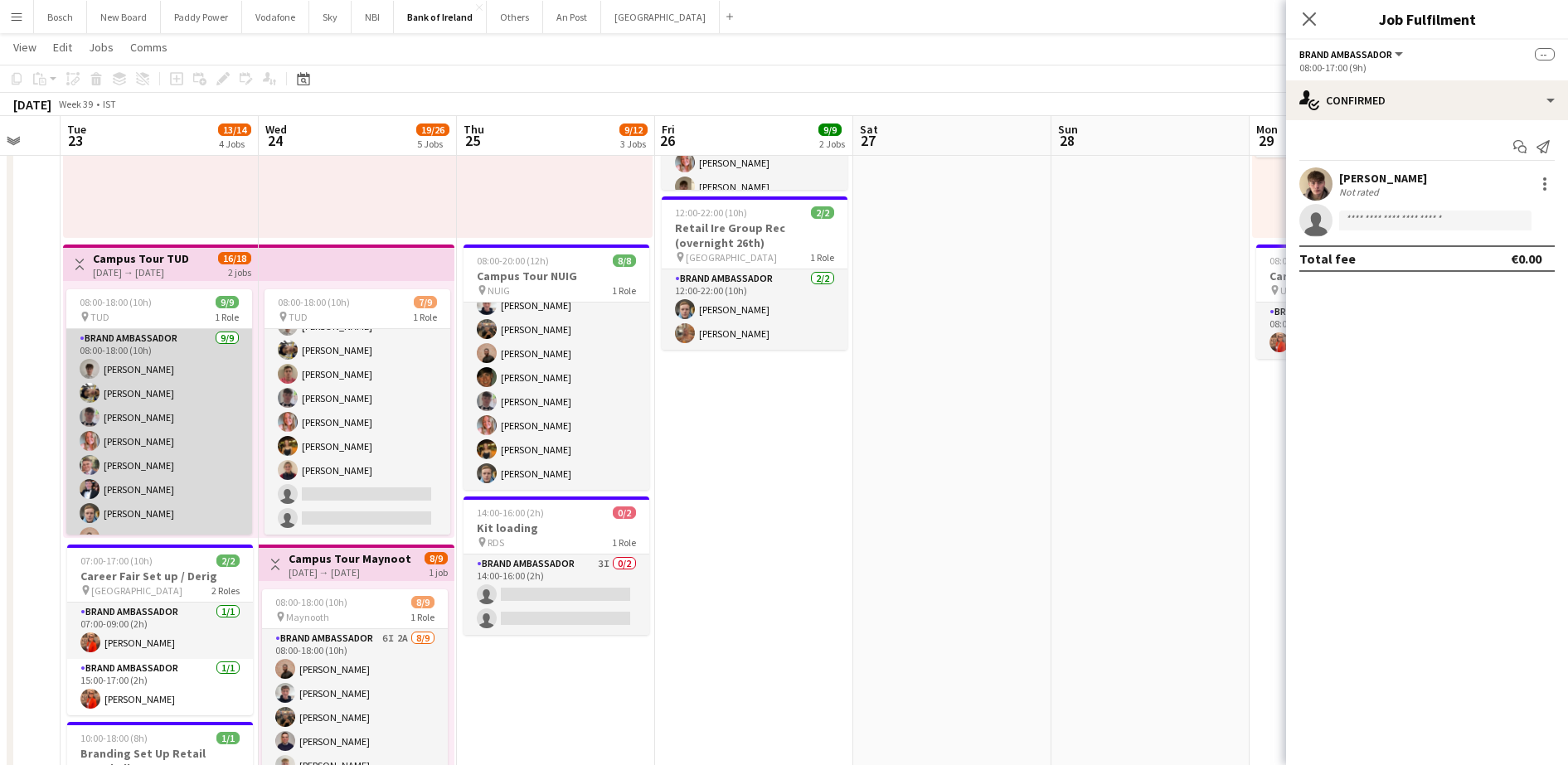
scroll to position [43, 0]
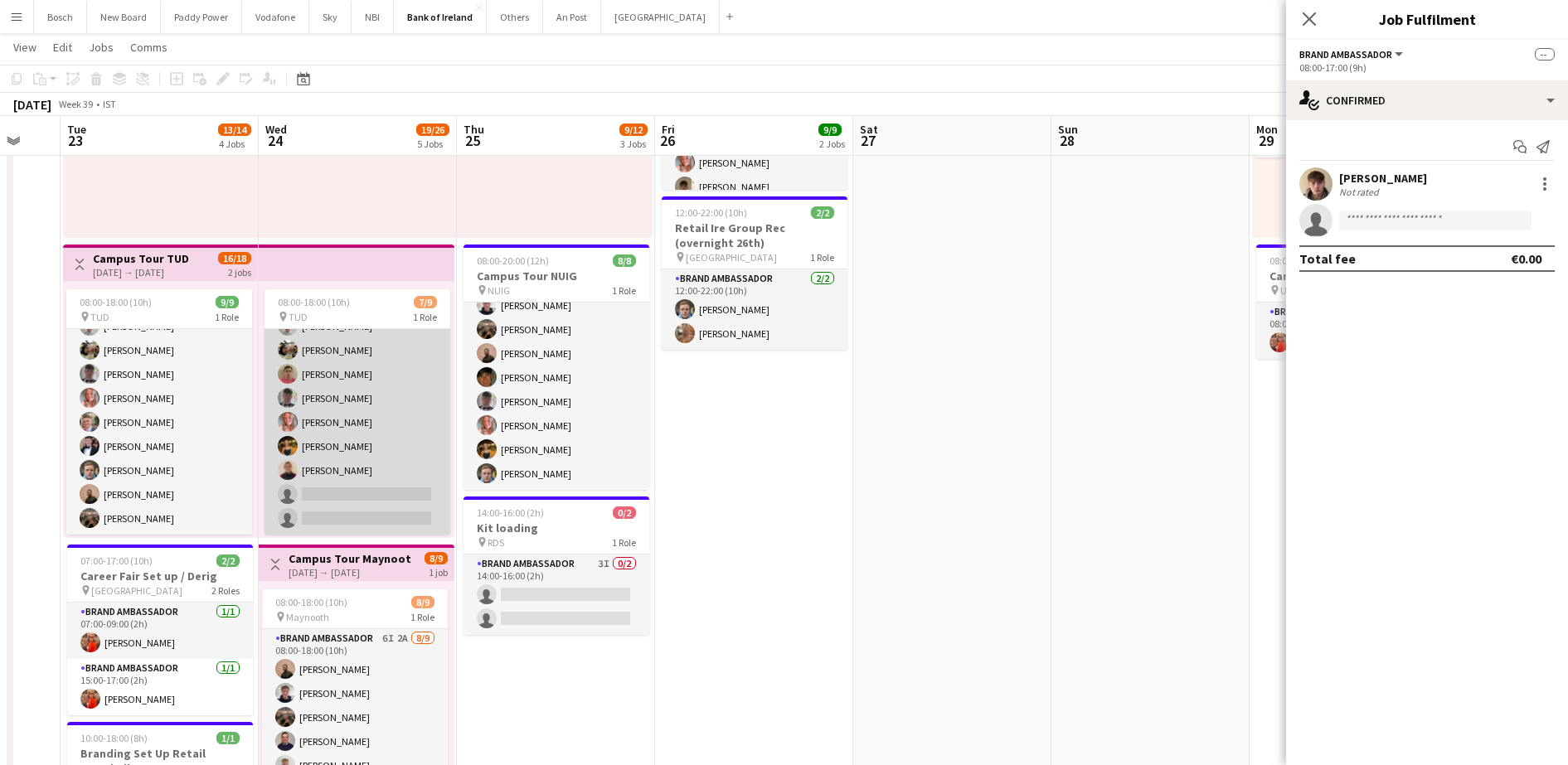
click at [352, 472] on app-card-role "Brand Ambassador 5I [DATE] 08:00-18:00 (10h) Jakub [PERSON_NAME] [PERSON_NAME] …" at bounding box center [358, 410] width 186 height 249
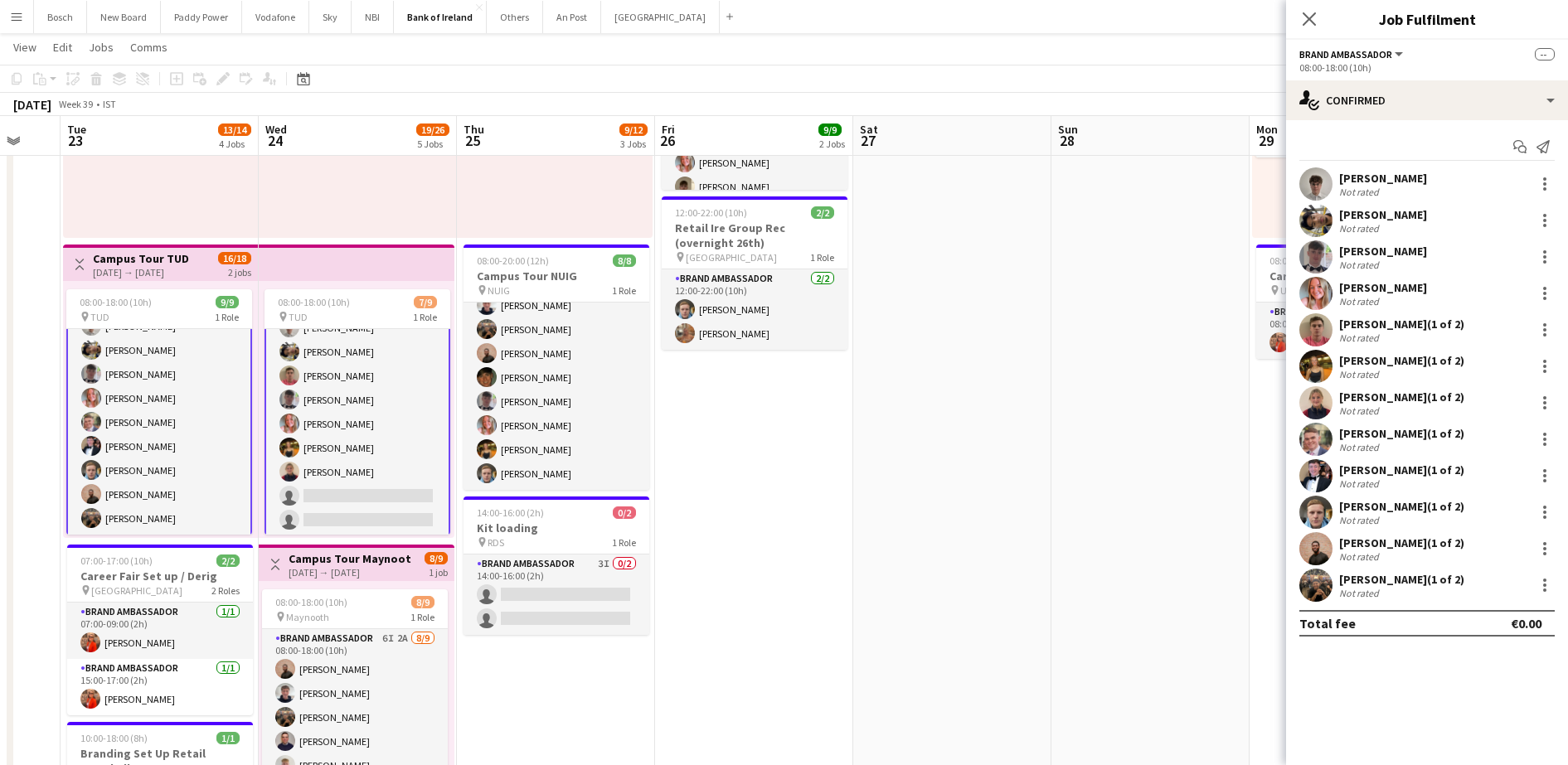
scroll to position [45, 0]
click at [352, 472] on app-card-role "Brand Ambassador 5I [DATE] 08:00-18:00 (10h) Jakub [PERSON_NAME] [PERSON_NAME] …" at bounding box center [358, 410] width 186 height 252
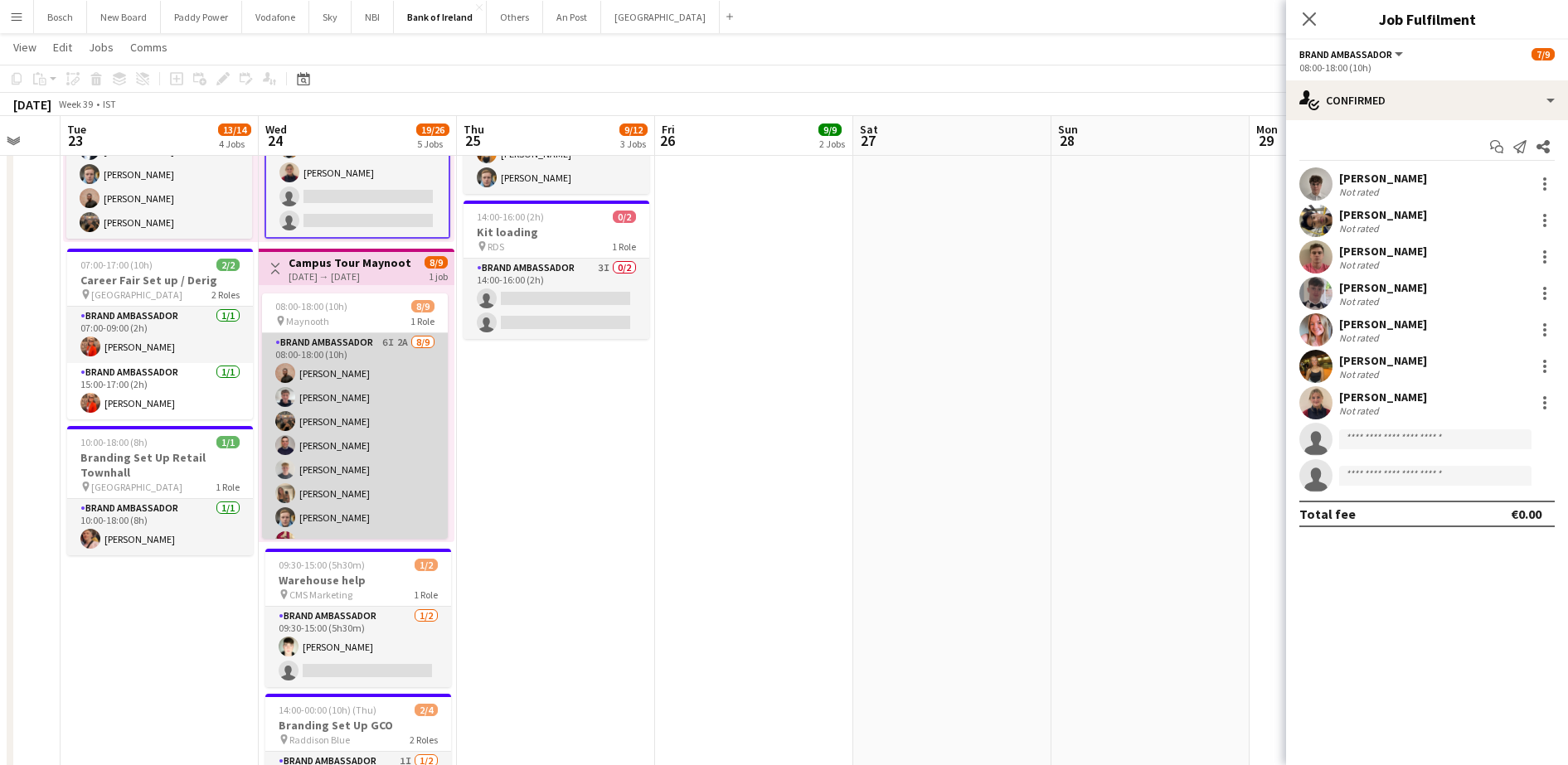
scroll to position [43, 0]
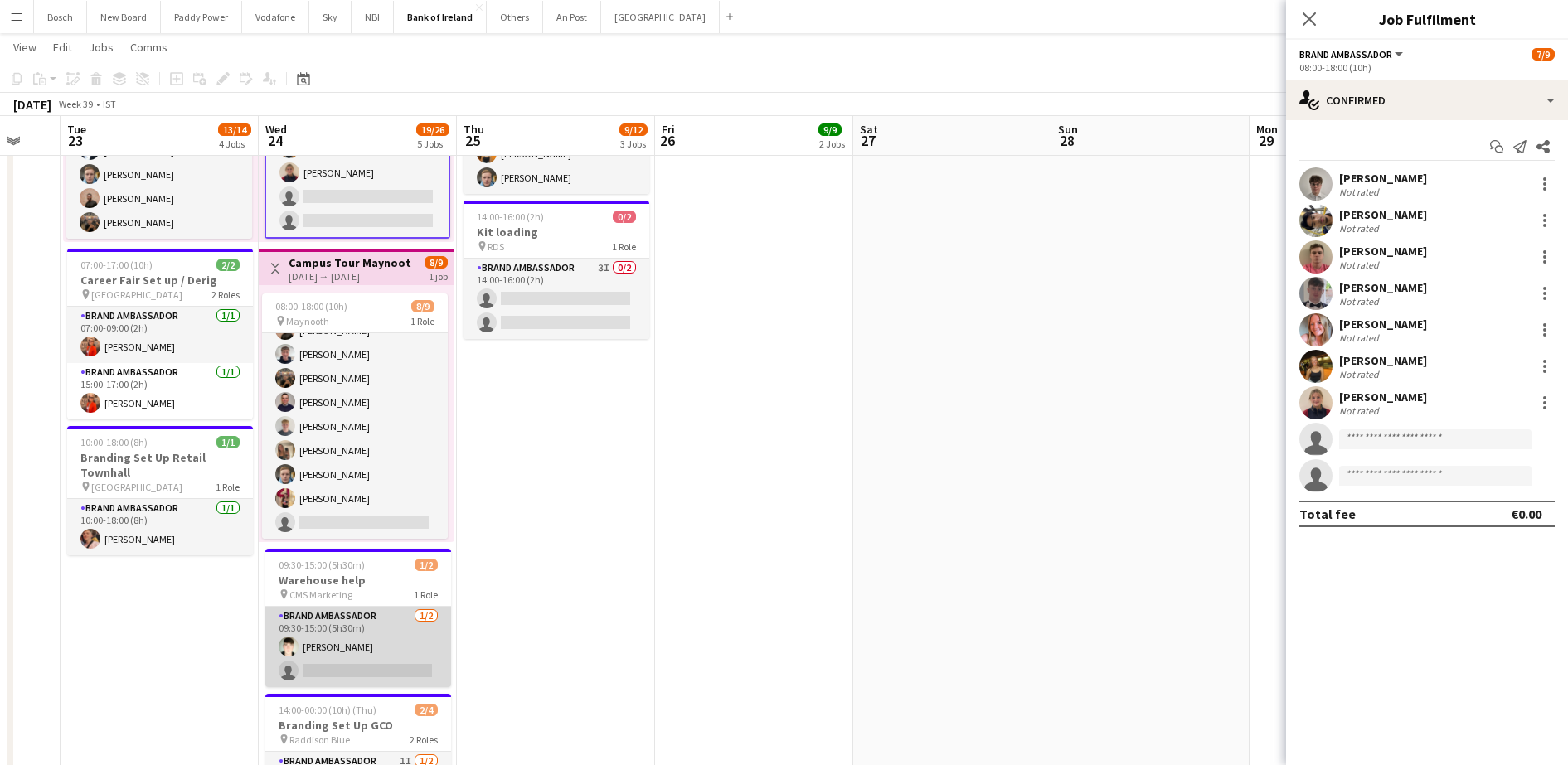
click at [333, 620] on app-card-role "Brand Ambassador [DATE] 09:30-15:00 (5h30m) [PERSON_NAME] single-neutral-actions" at bounding box center [358, 648] width 186 height 81
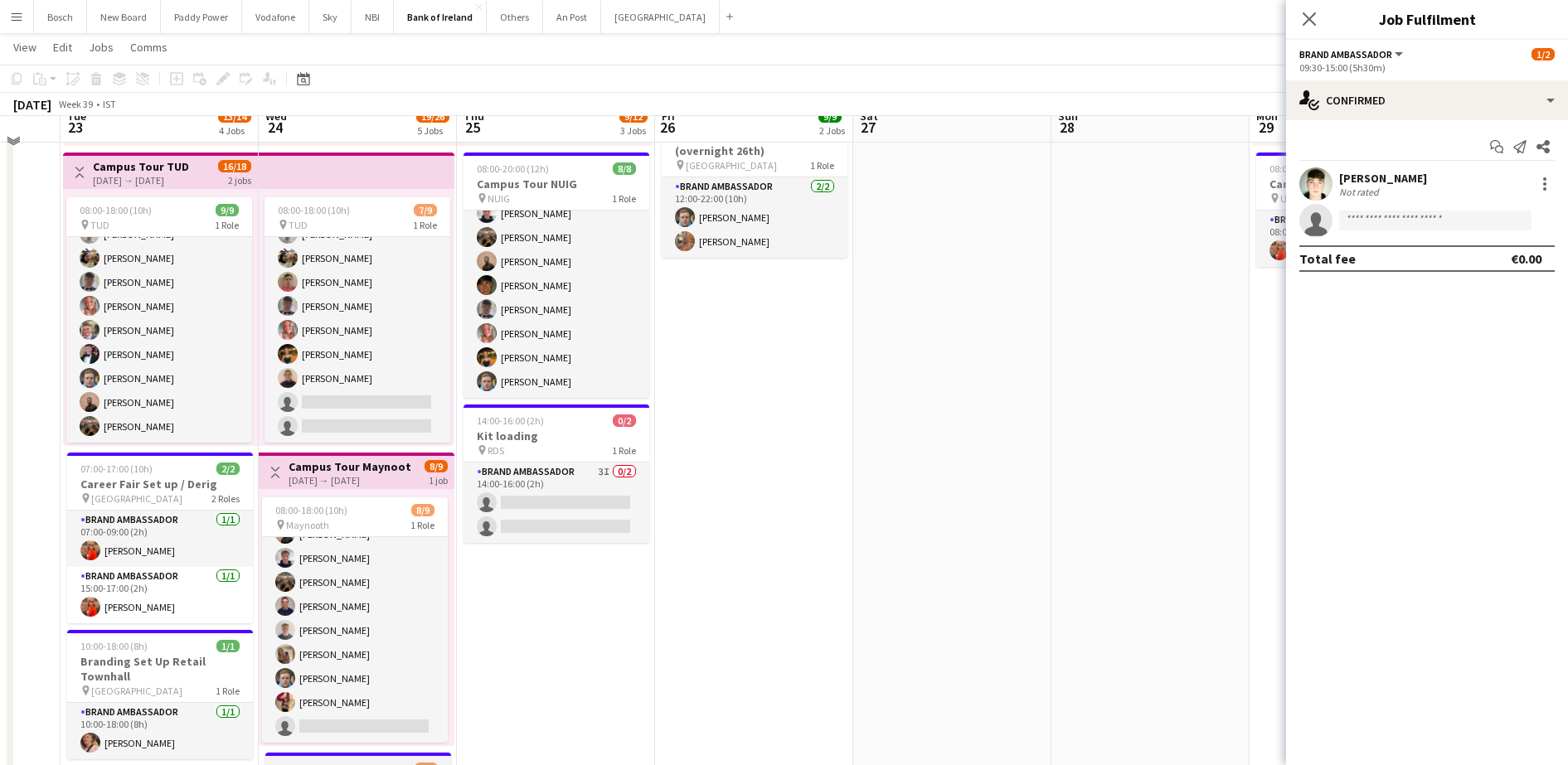
scroll to position [327, 0]
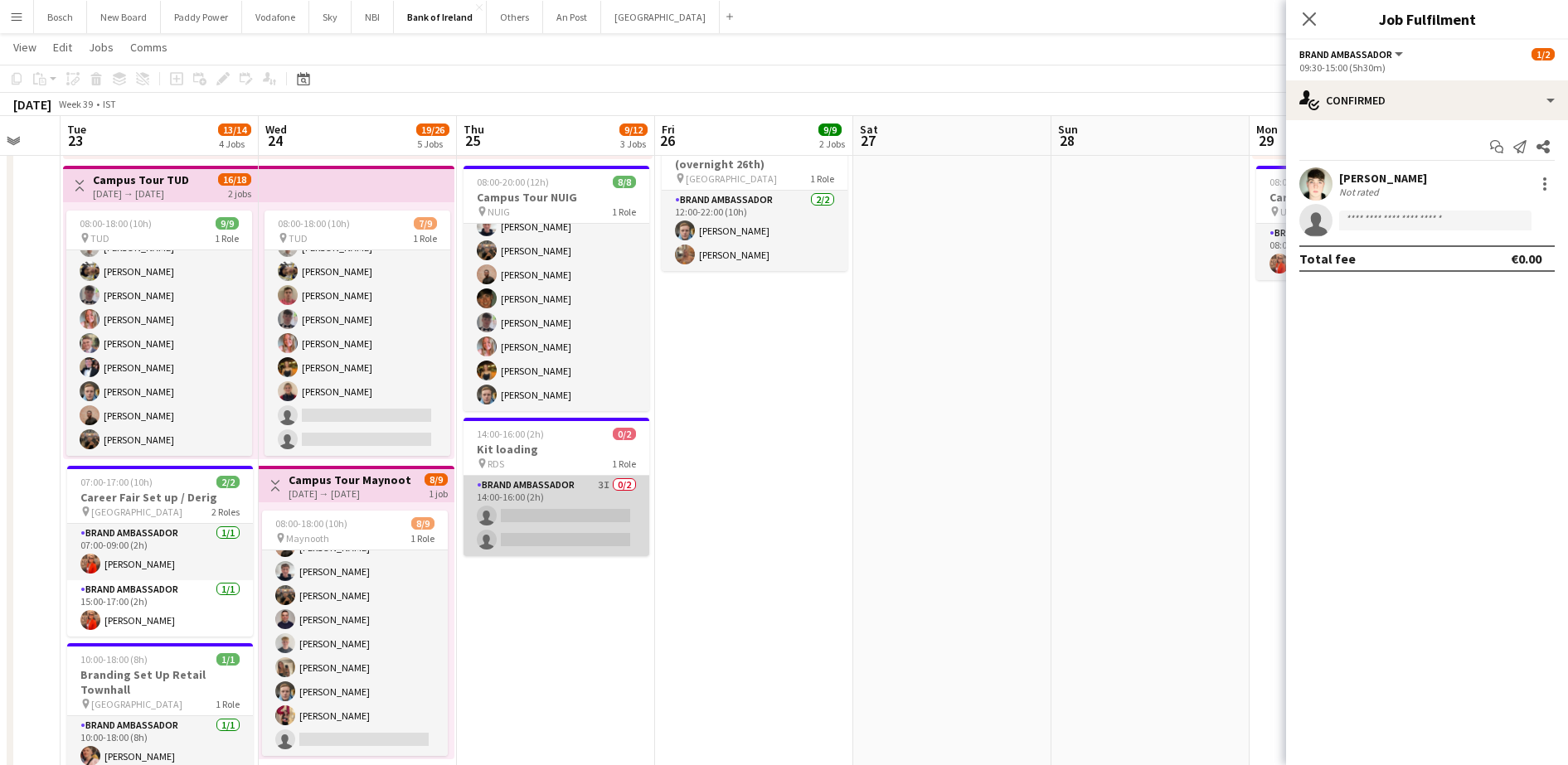
click at [543, 509] on app-card-role "Brand Ambassador 3I 0/2 14:00-16:00 (2h) single-neutral-actions single-neutral-…" at bounding box center [556, 516] width 186 height 81
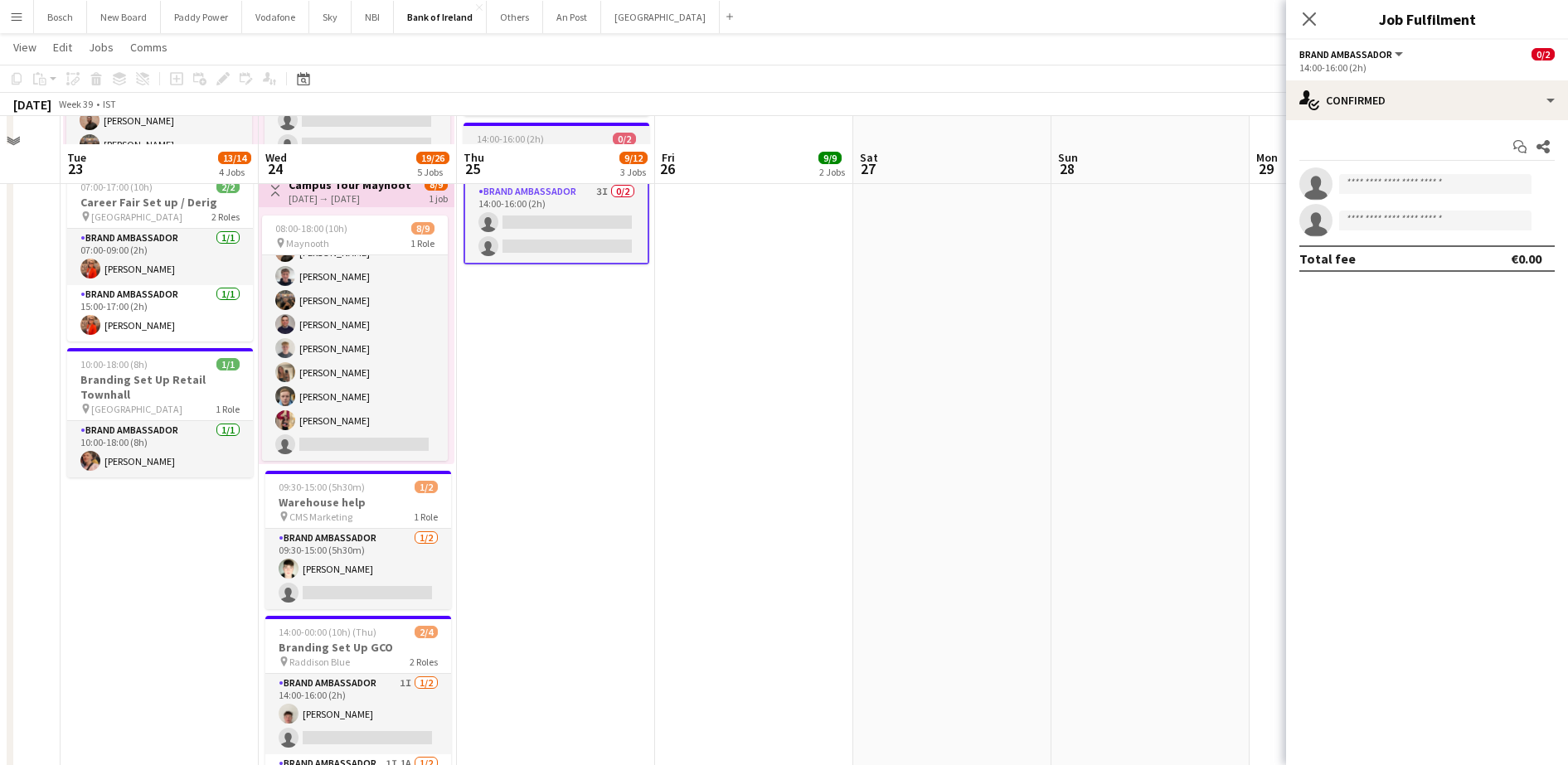
scroll to position [675, 0]
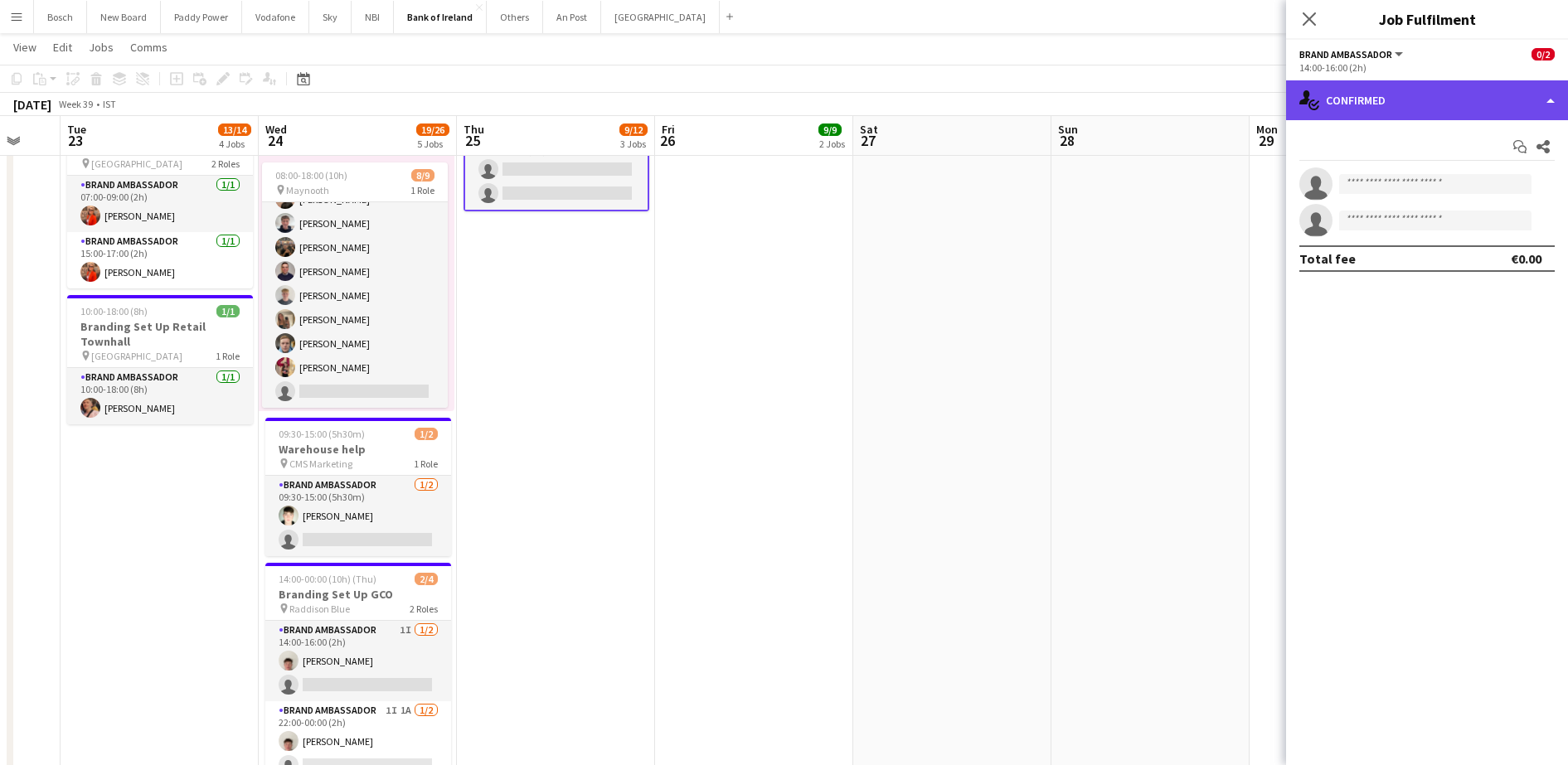
click at [1447, 110] on div "single-neutral-actions-check-2 Confirmed" at bounding box center [1426, 100] width 282 height 39
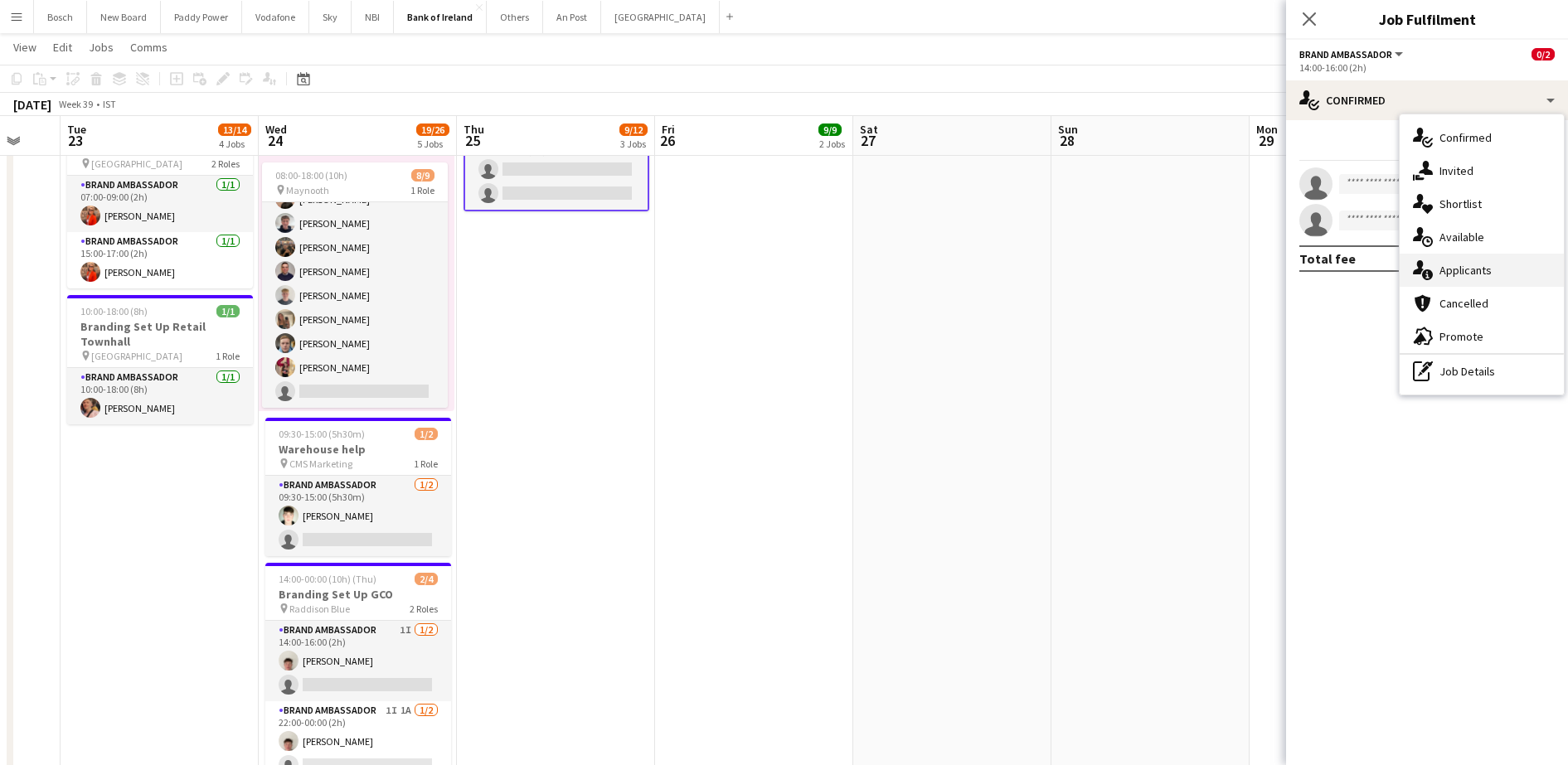
click at [1479, 268] on span "Applicants" at bounding box center [1466, 270] width 53 height 15
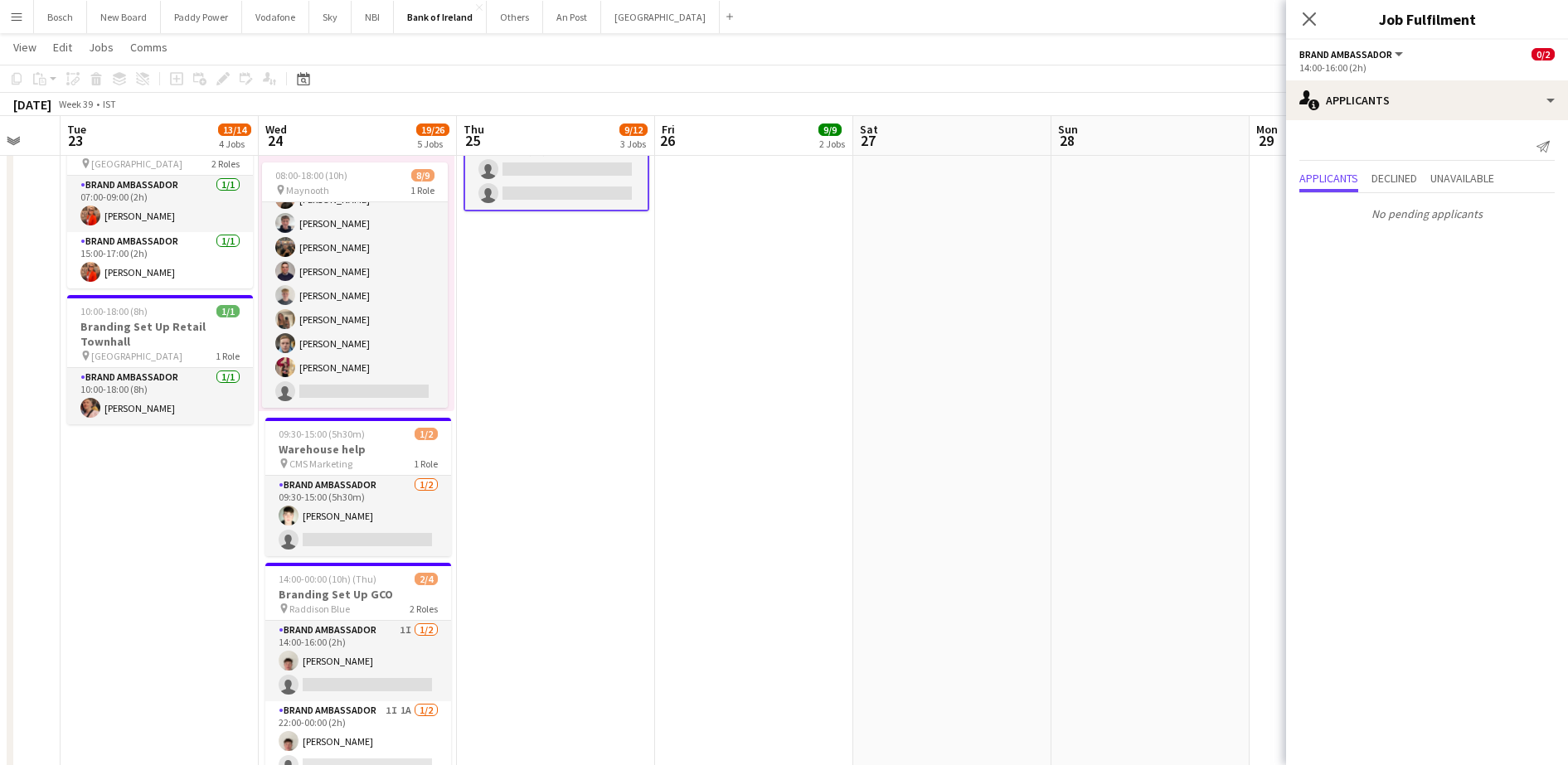
scroll to position [956, 0]
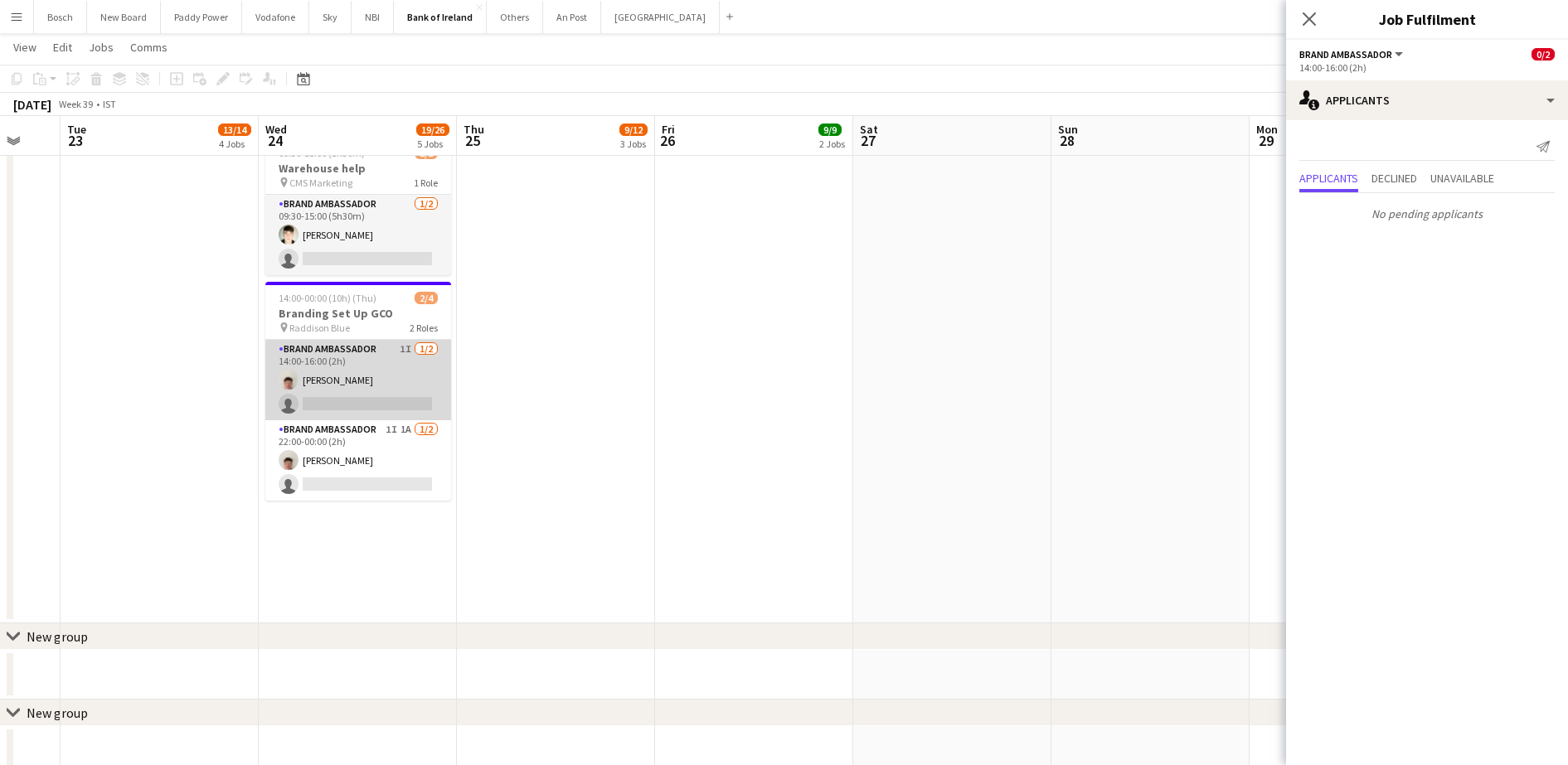
click at [326, 381] on app-card-role "Brand Ambassador 1I [DATE] 14:00-16:00 (2h) [PERSON_NAME] single-neutral-actions" at bounding box center [358, 380] width 186 height 81
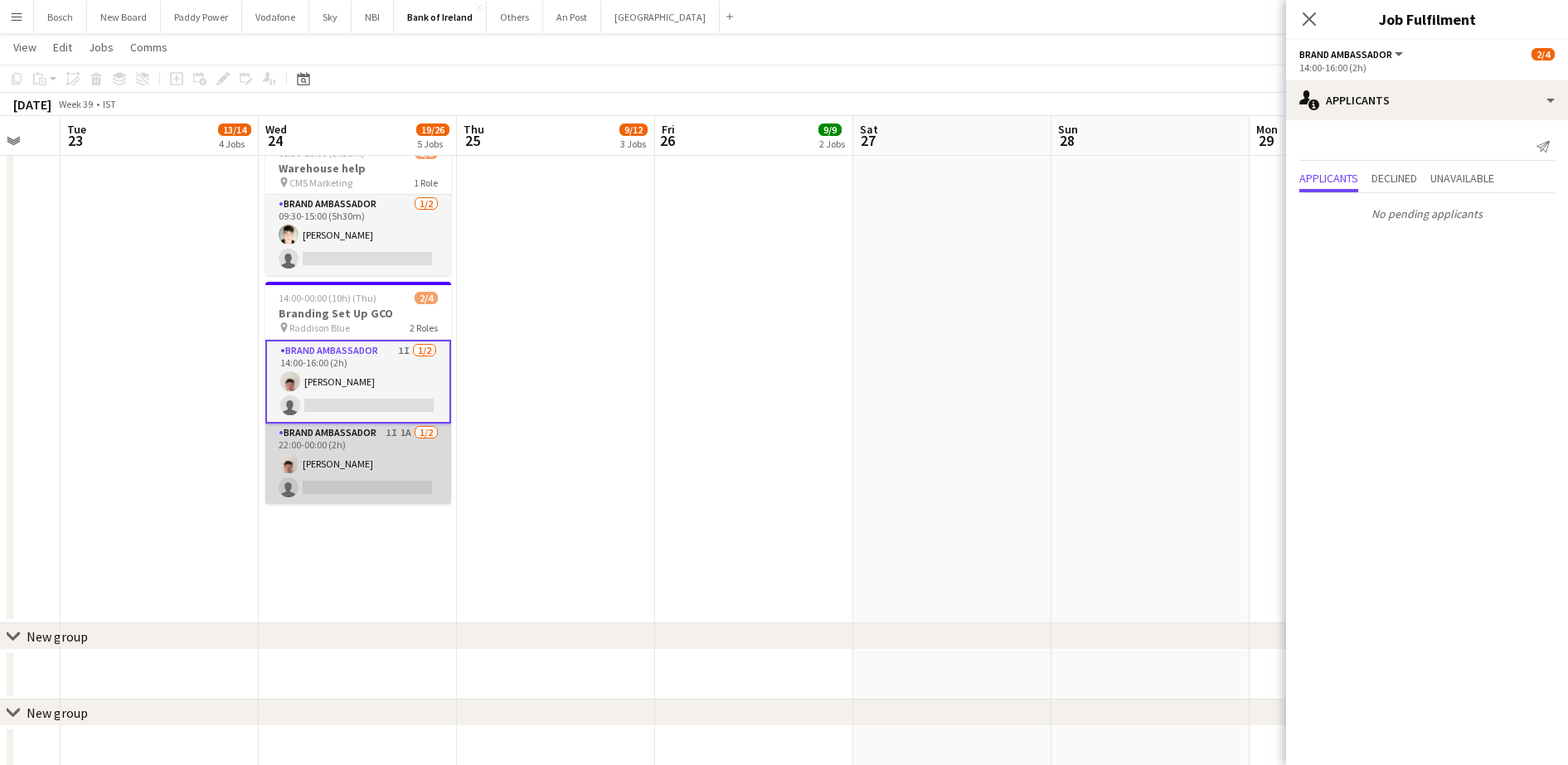
click at [336, 497] on app-card-role "Brand Ambassador 1I 1A [DATE] 22:00-00:00 (2h) [PERSON_NAME] single-neutral-act…" at bounding box center [358, 464] width 186 height 81
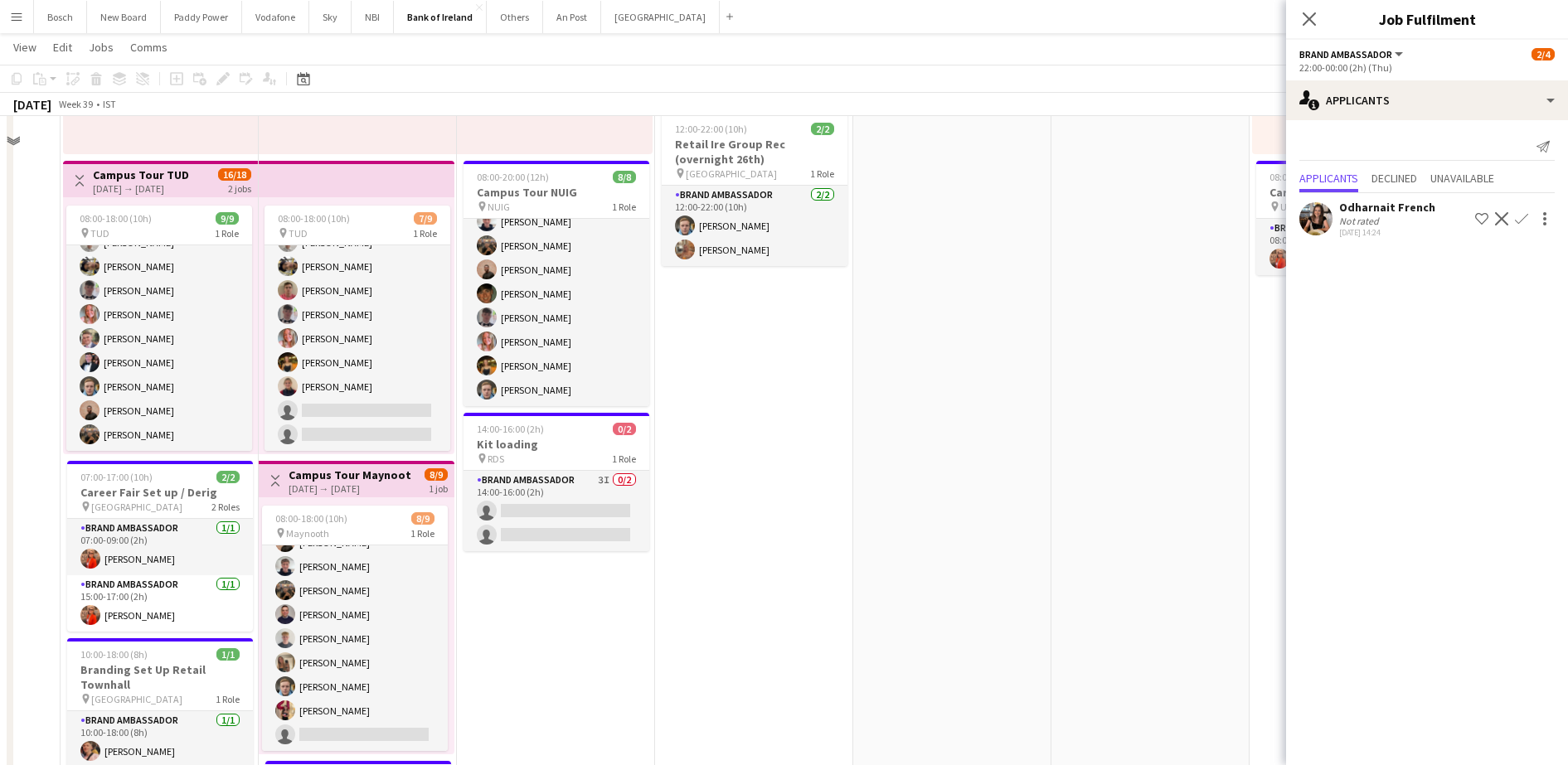
scroll to position [0, 0]
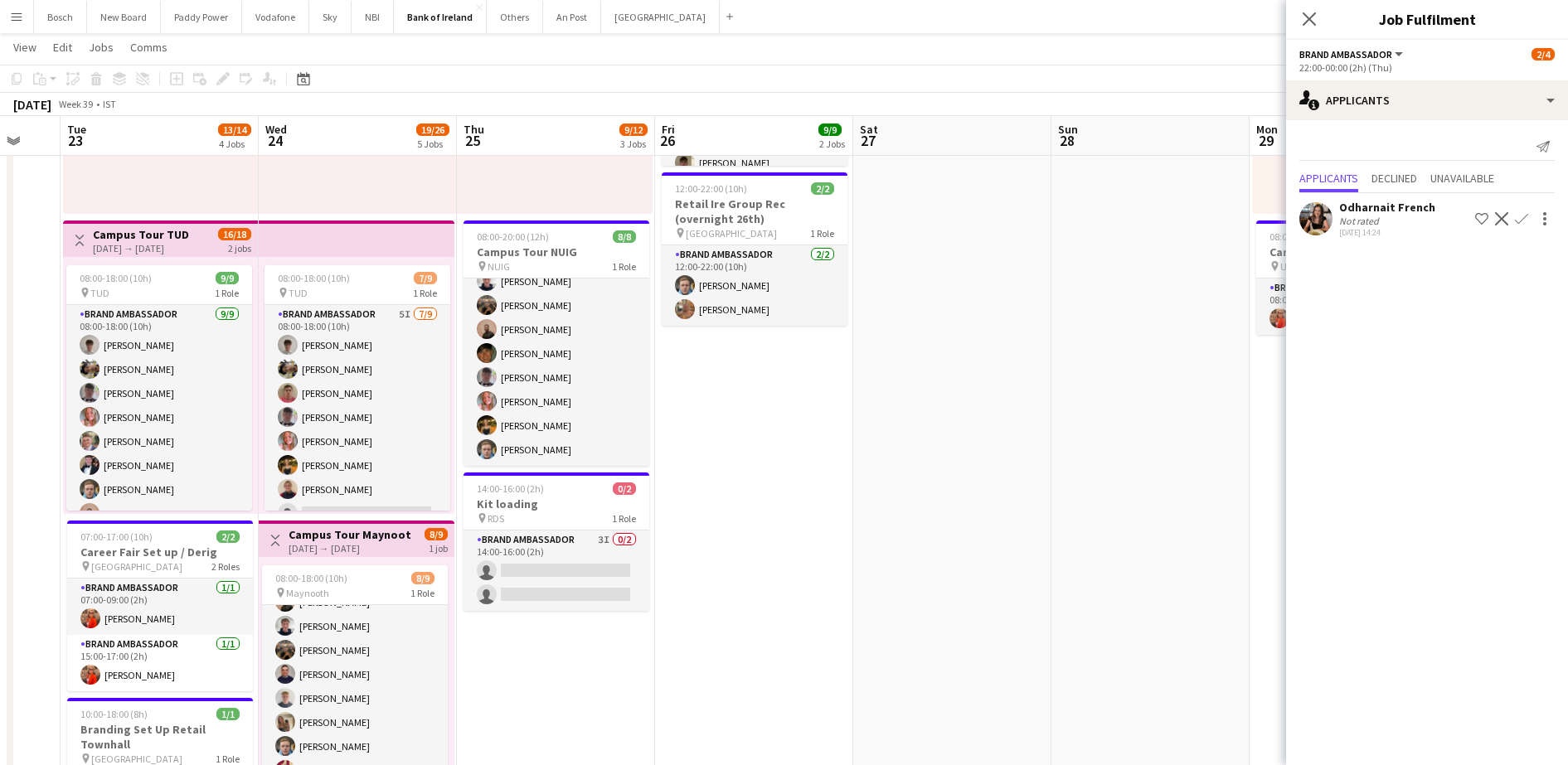
click at [740, 89] on app-toolbar "Copy Paste Paste Ctrl+V Paste with crew Ctrl+Shift+V Paste linked Job [GEOGRAPH…" at bounding box center [784, 79] width 1568 height 28
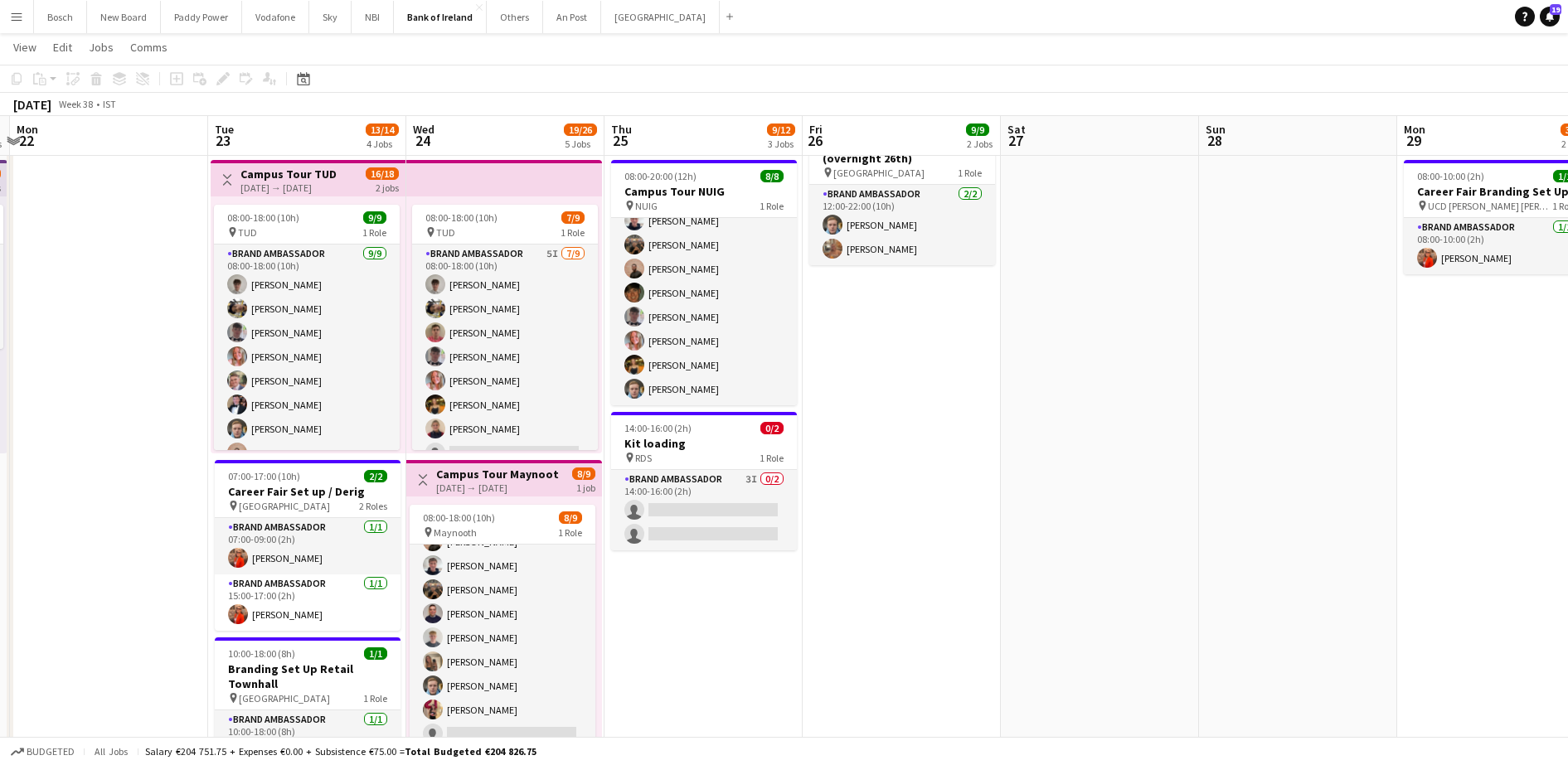
scroll to position [43, 0]
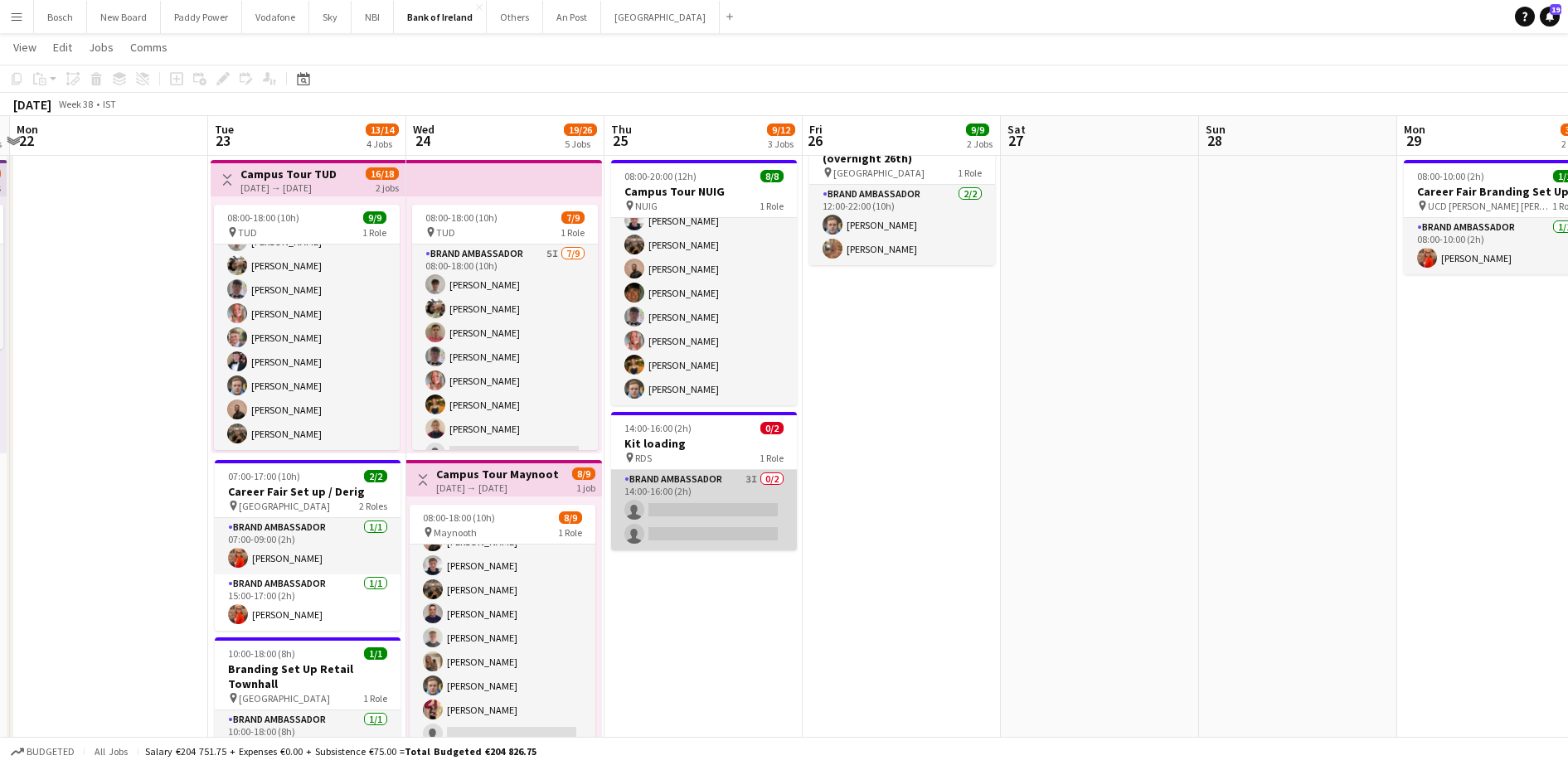
click at [725, 514] on app-card-role "Brand Ambassador 3I 0/2 14:00-16:00 (2h) single-neutral-actions single-neutral-…" at bounding box center [704, 511] width 186 height 81
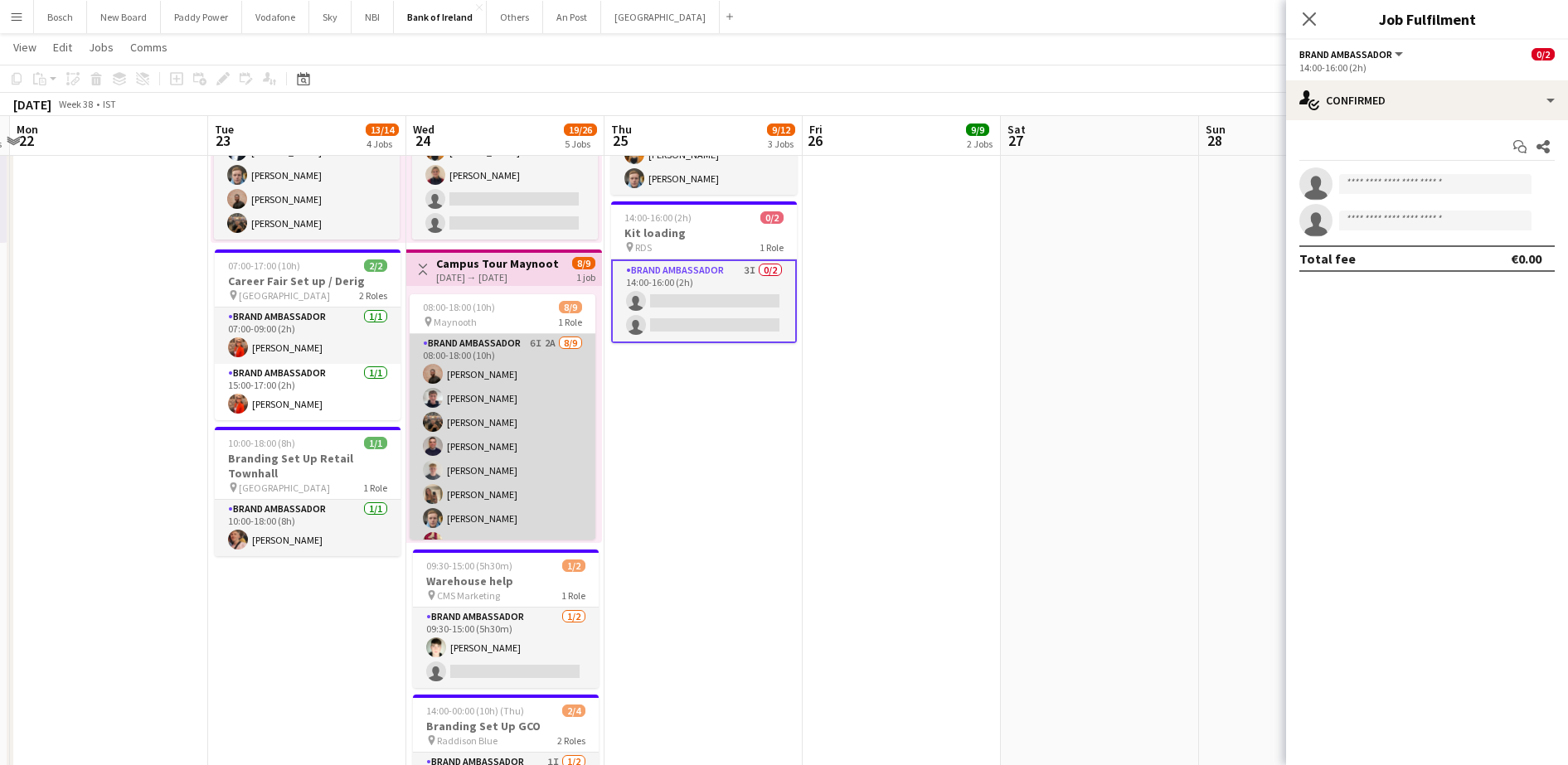
scroll to position [544, 0]
click at [513, 432] on app-card-role "Brand Ambassador 6I 2A [DATE] 08:00-18:00 (10h) [PERSON_NAME] [PERSON_NAME] [PE…" at bounding box center [502, 457] width 186 height 249
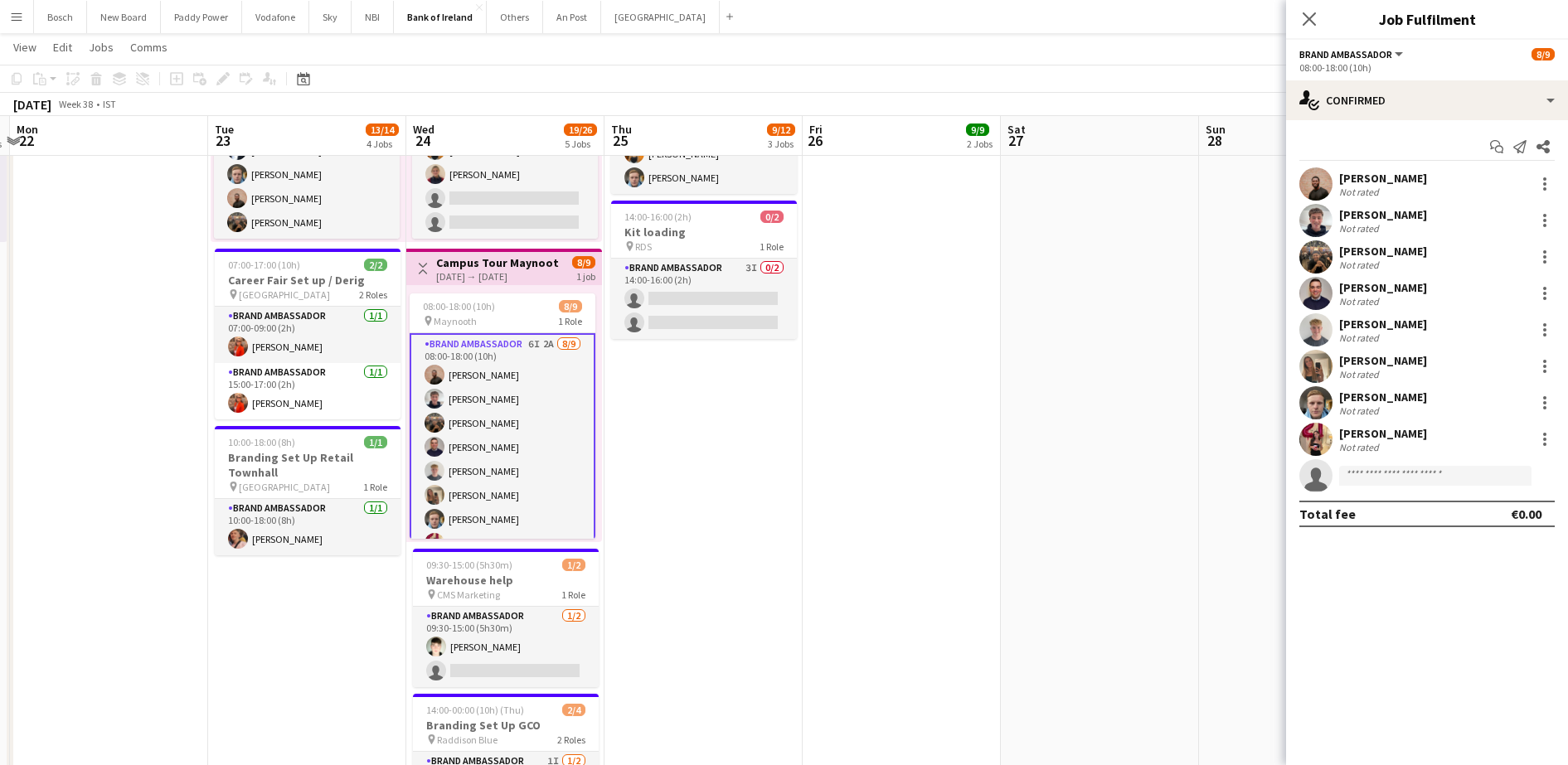
scroll to position [46, 0]
click at [513, 432] on app-card-role "Brand Ambassador 6I 2A [DATE] 08:00-18:00 (10h) [PERSON_NAME] [PERSON_NAME] [PE…" at bounding box center [502, 413] width 186 height 252
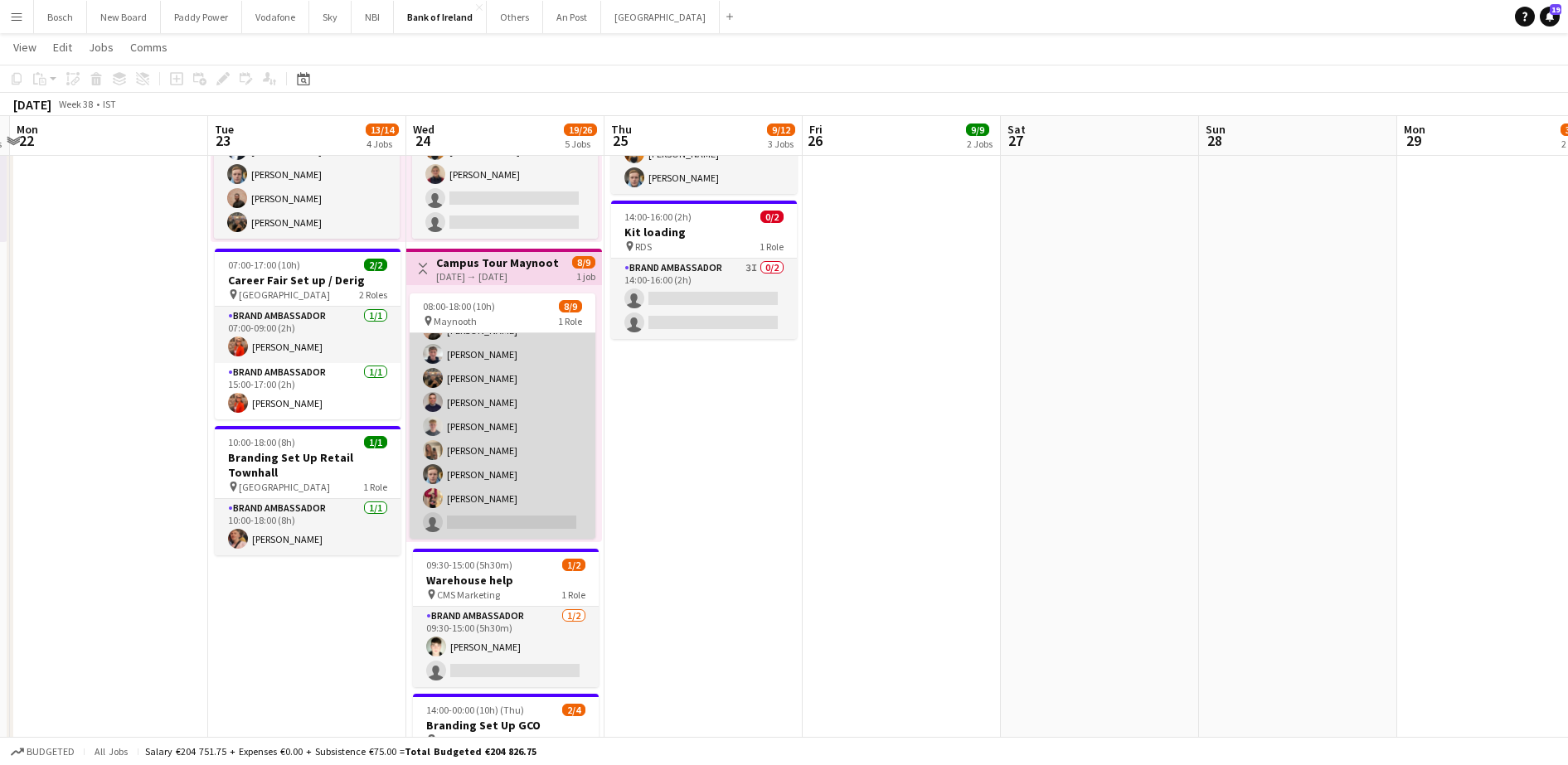
click at [513, 432] on app-card-role "Brand Ambassador 6I 2A [DATE] 08:00-18:00 (10h) [PERSON_NAME] [PERSON_NAME] [PE…" at bounding box center [502, 414] width 186 height 249
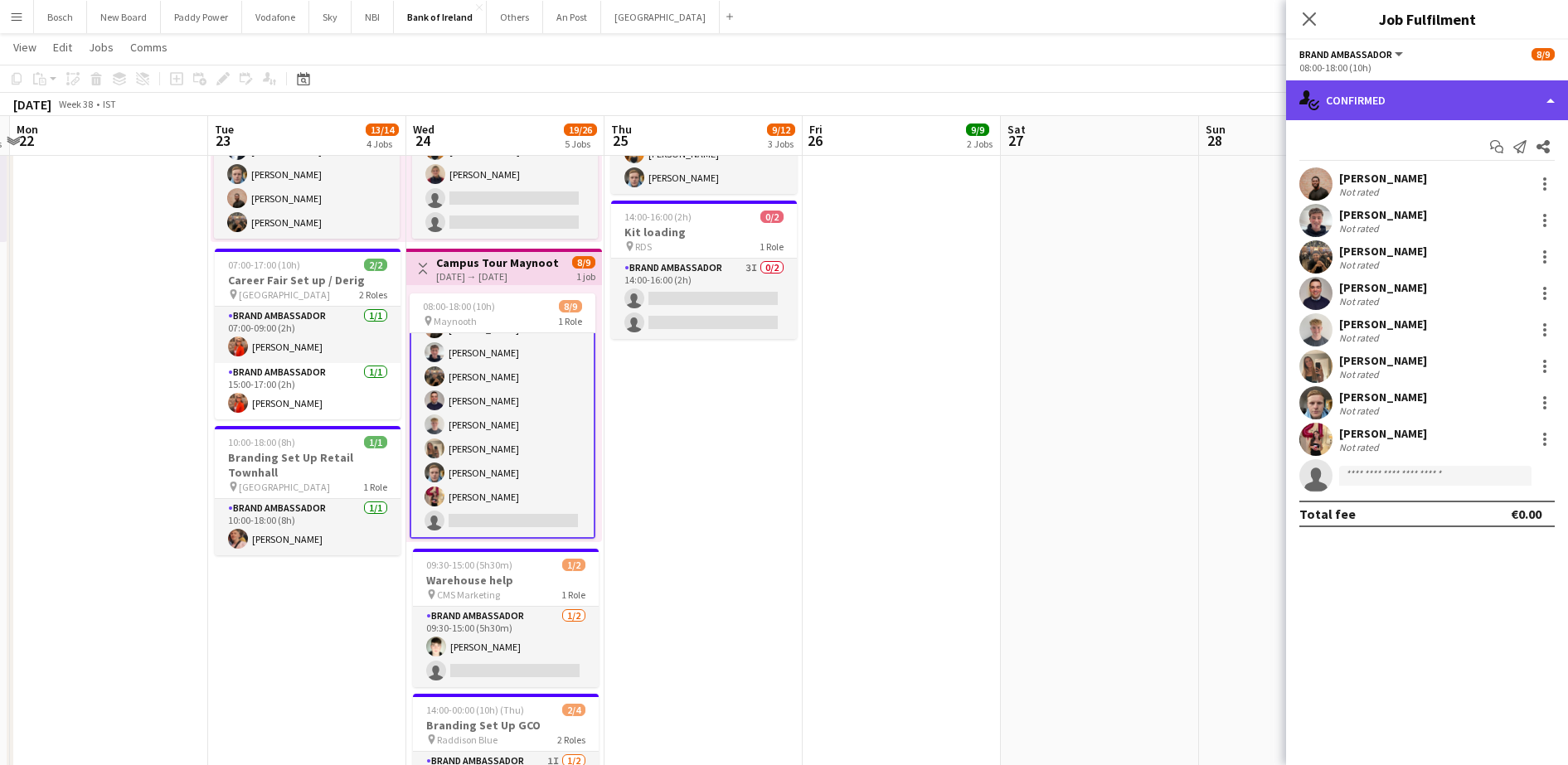
click at [1414, 83] on div "single-neutral-actions-check-2 Confirmed" at bounding box center [1426, 100] width 282 height 39
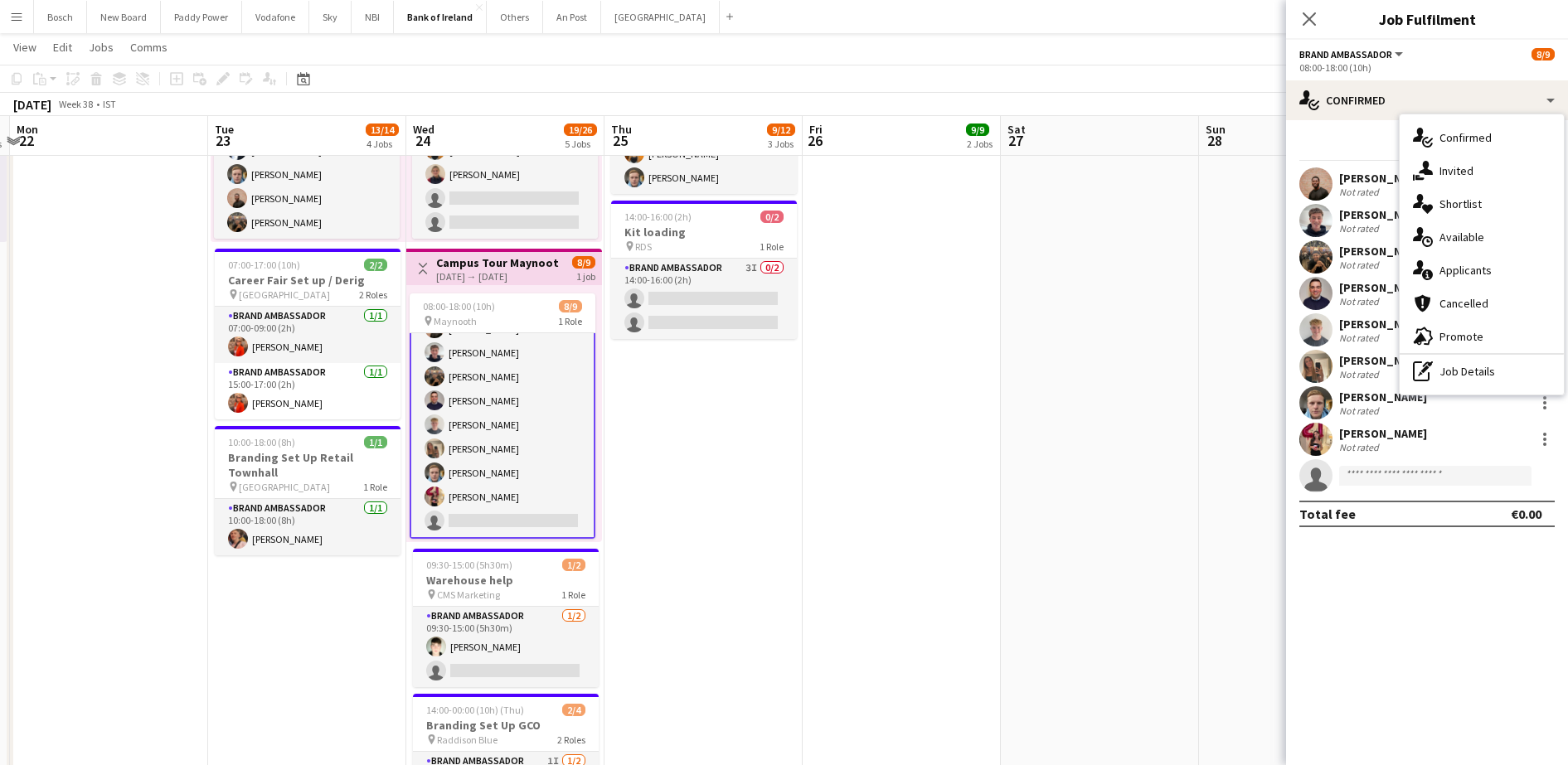
click at [936, 107] on div "September 2025 Week 38 • IST" at bounding box center [784, 104] width 1568 height 23
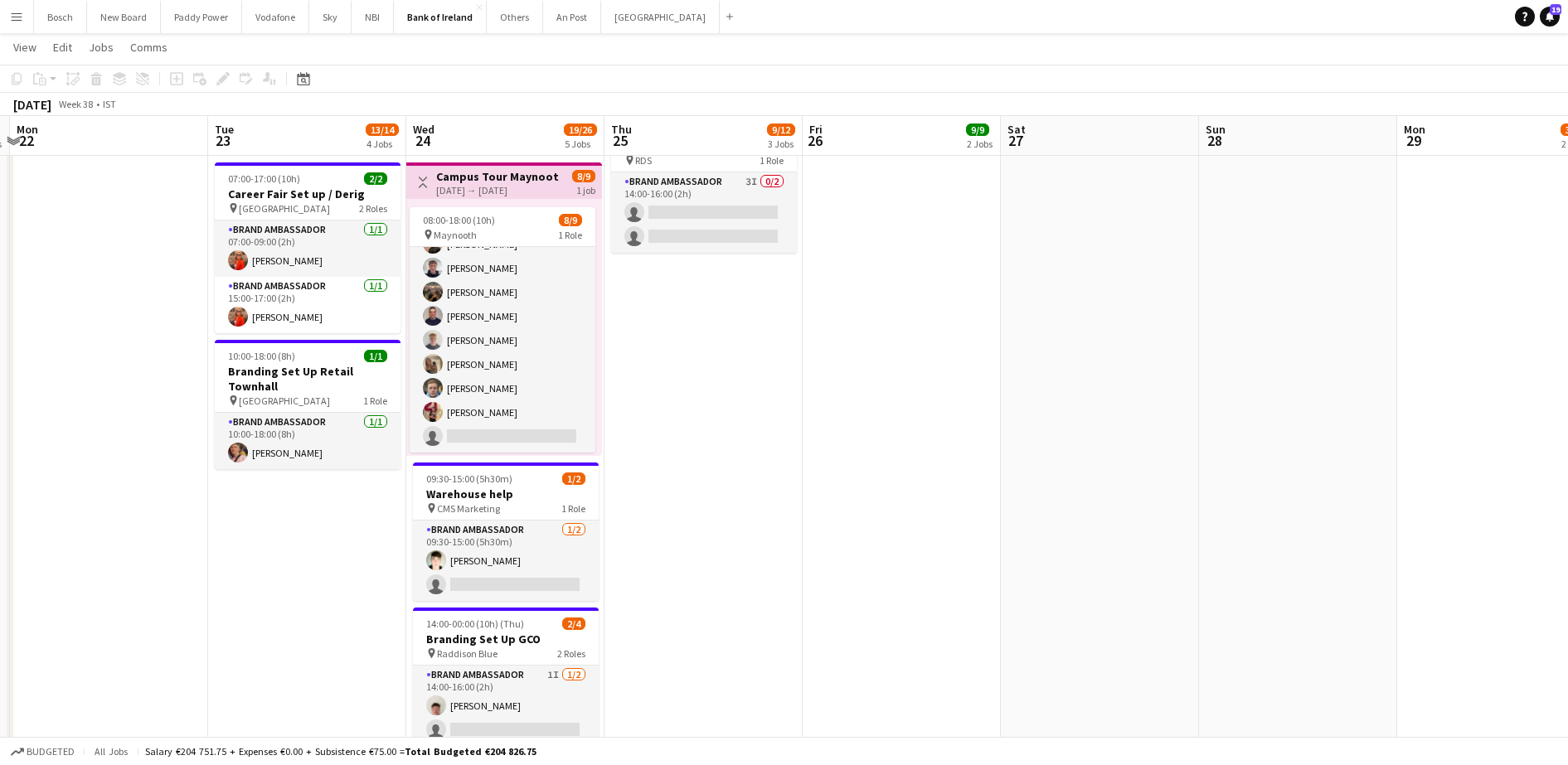
scroll to position [817, 0]
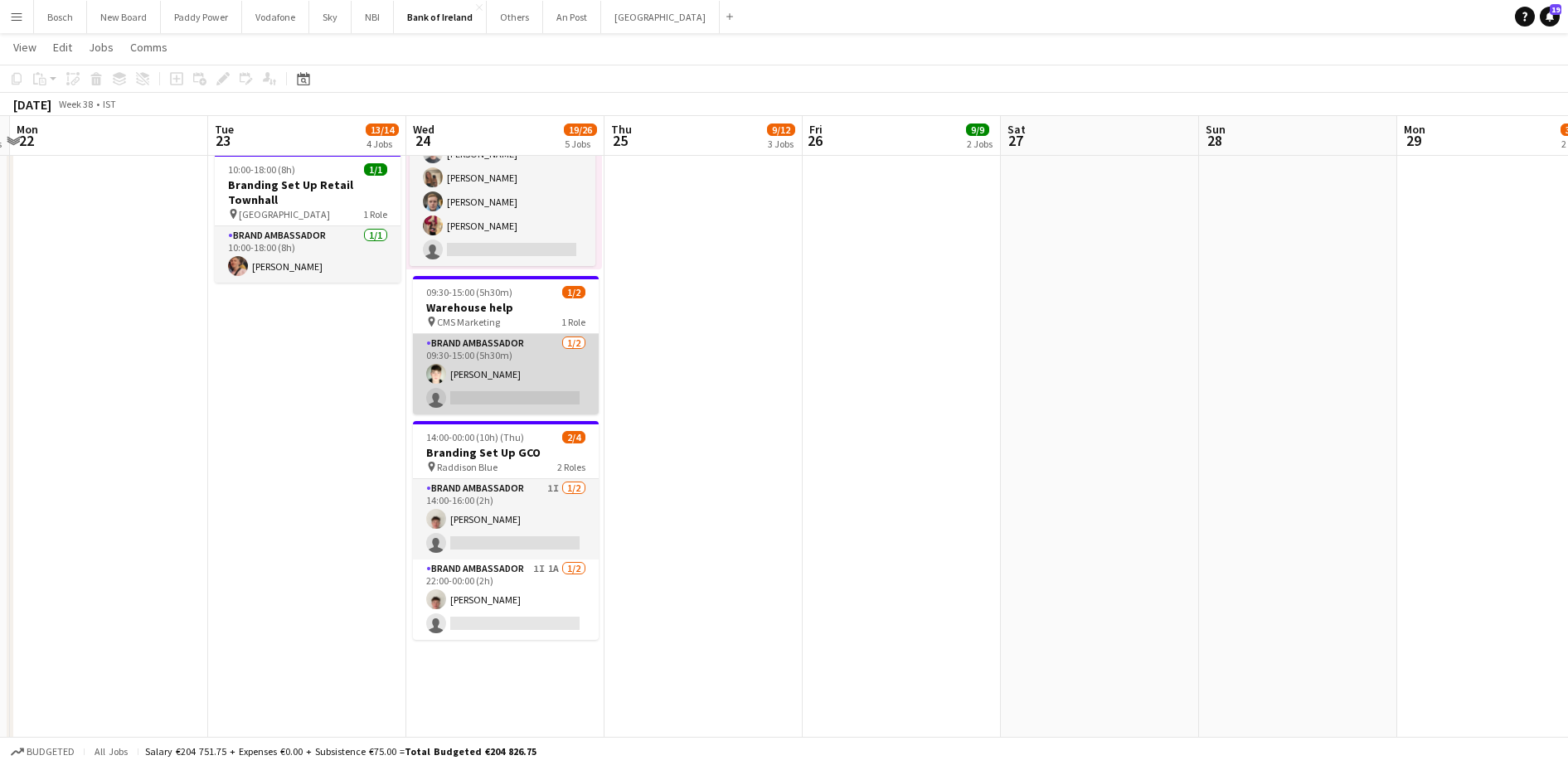
click at [495, 370] on app-card-role "Brand Ambassador [DATE] 09:30-15:00 (5h30m) [PERSON_NAME] single-neutral-actions" at bounding box center [506, 375] width 186 height 81
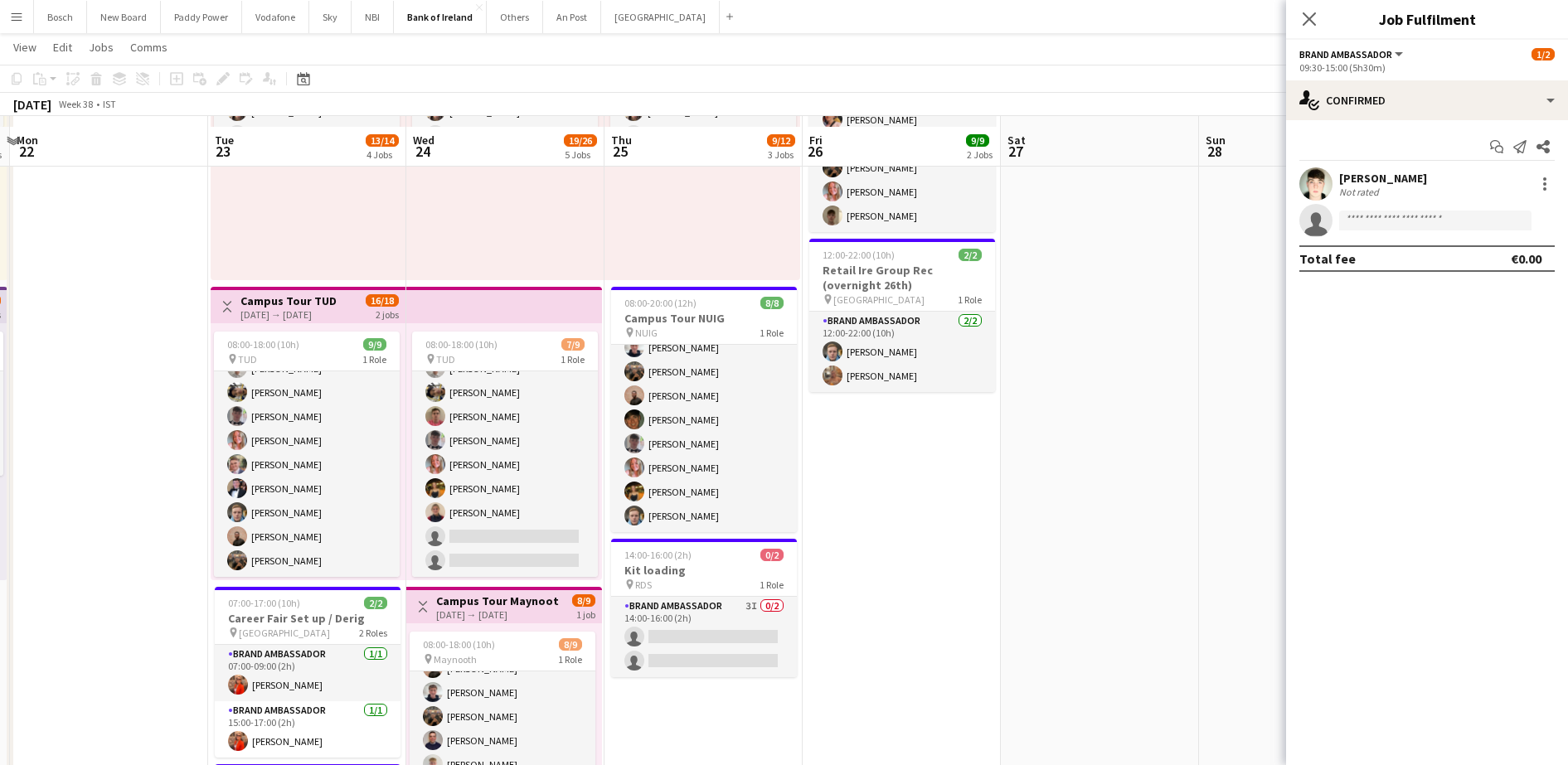
scroll to position [200, 0]
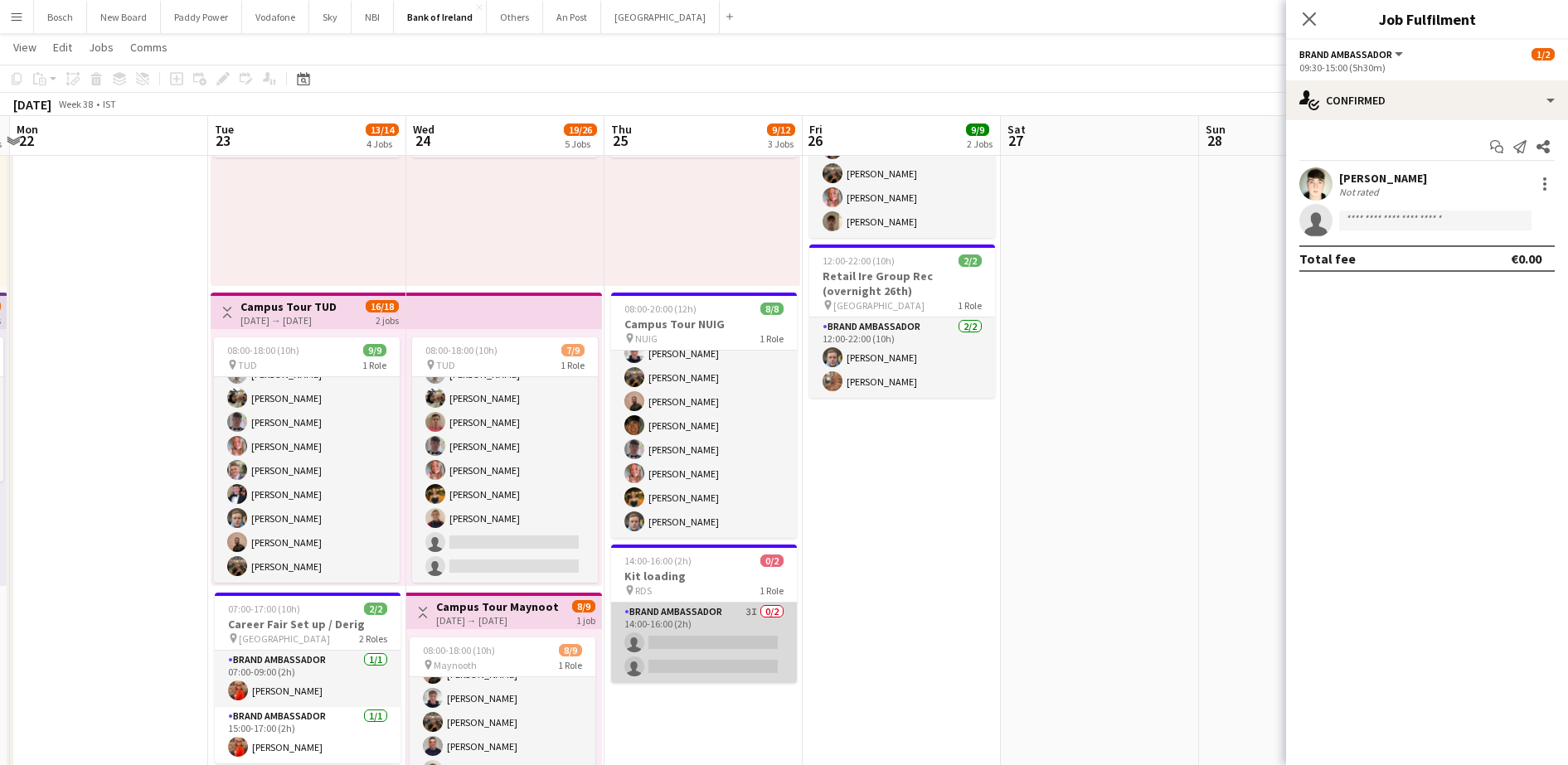
click at [669, 617] on app-card-role "Brand Ambassador 3I 0/2 14:00-16:00 (2h) single-neutral-actions single-neutral-…" at bounding box center [704, 643] width 186 height 81
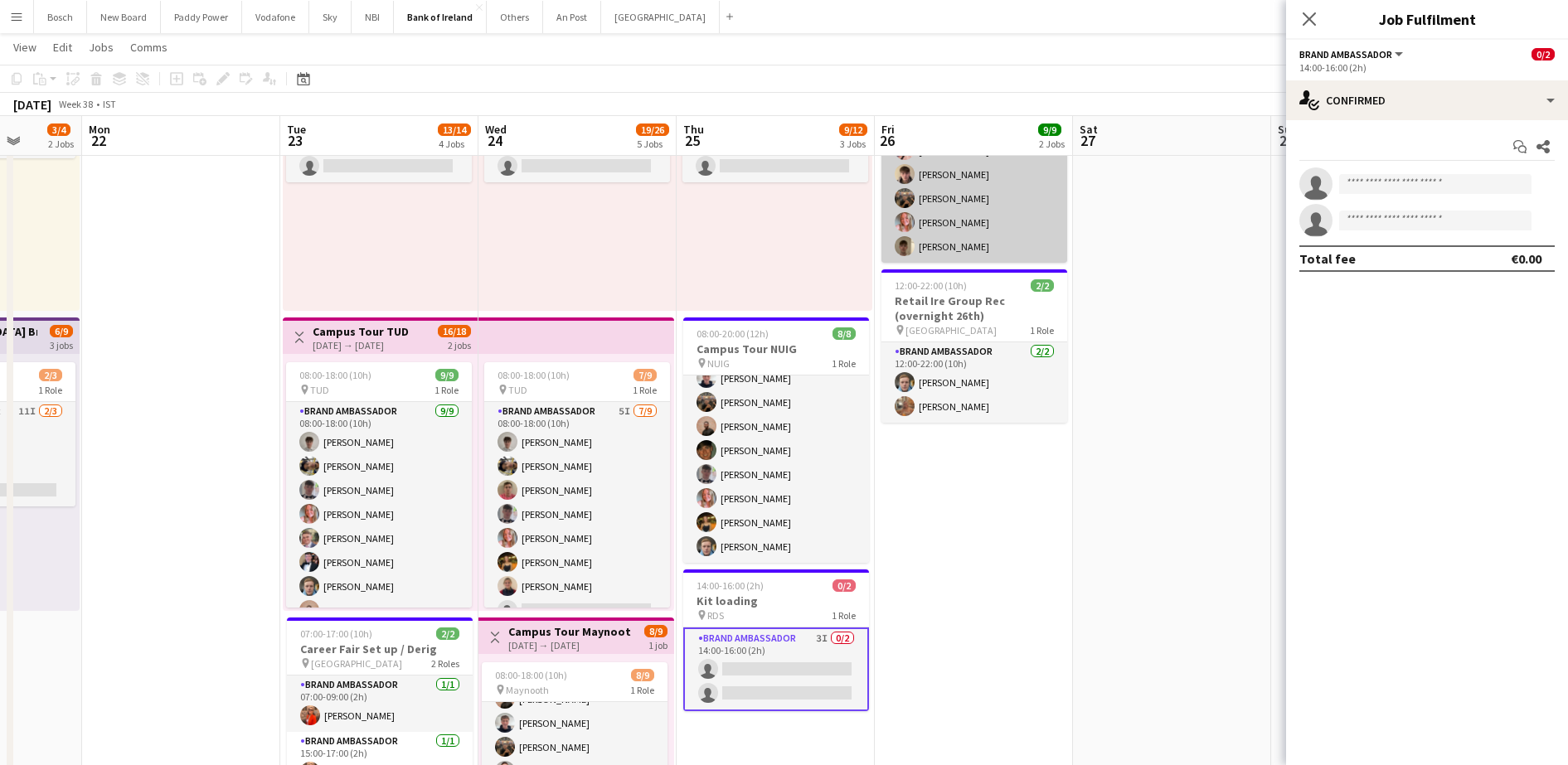
scroll to position [449, 0]
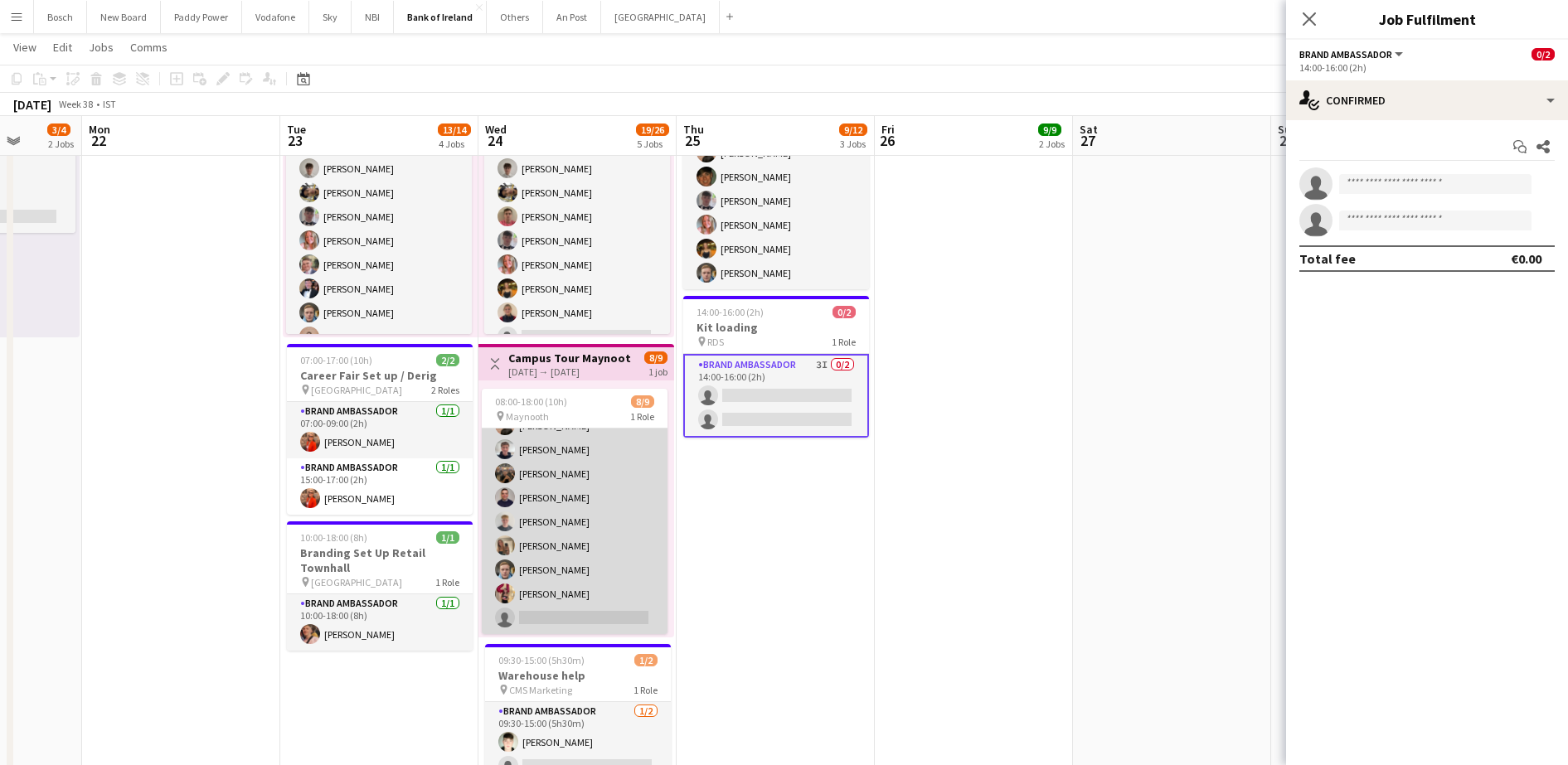
click at [611, 462] on app-card-role "Brand Ambassador 6I 2A [DATE] 08:00-18:00 (10h) [PERSON_NAME] [PERSON_NAME] [PE…" at bounding box center [574, 510] width 186 height 249
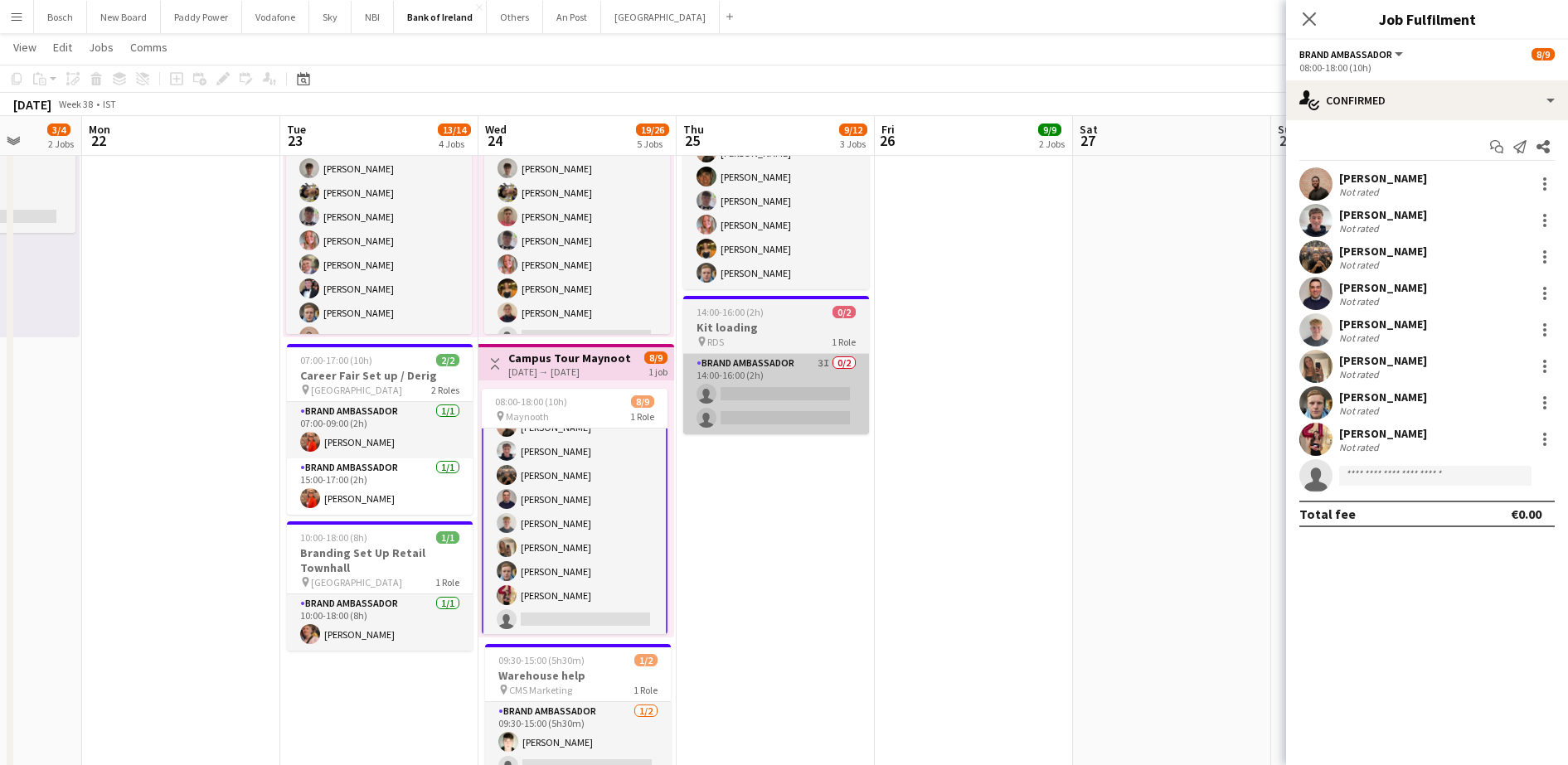
scroll to position [45, 0]
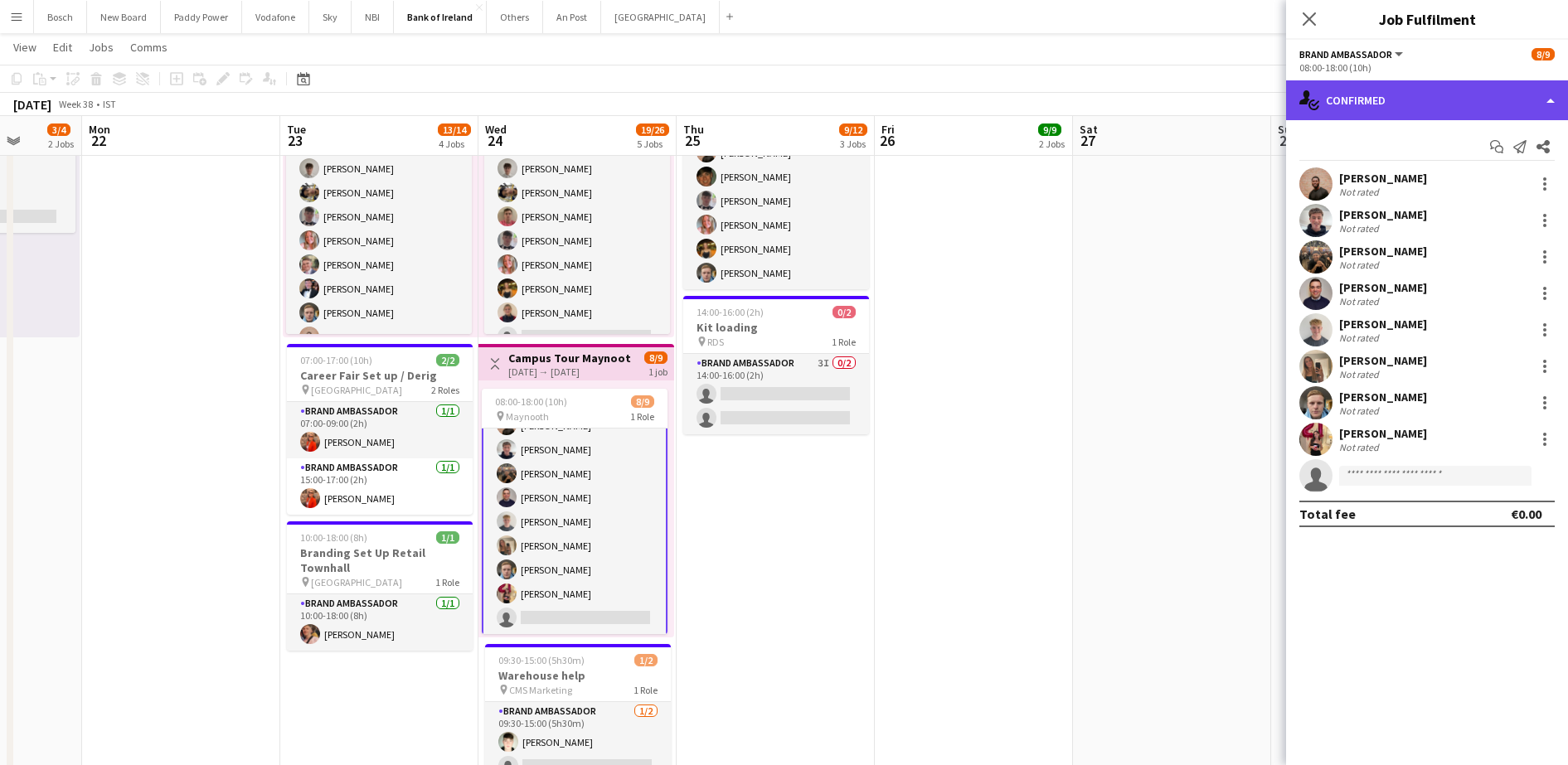
click at [1402, 102] on div "single-neutral-actions-check-2 Confirmed" at bounding box center [1426, 100] width 282 height 39
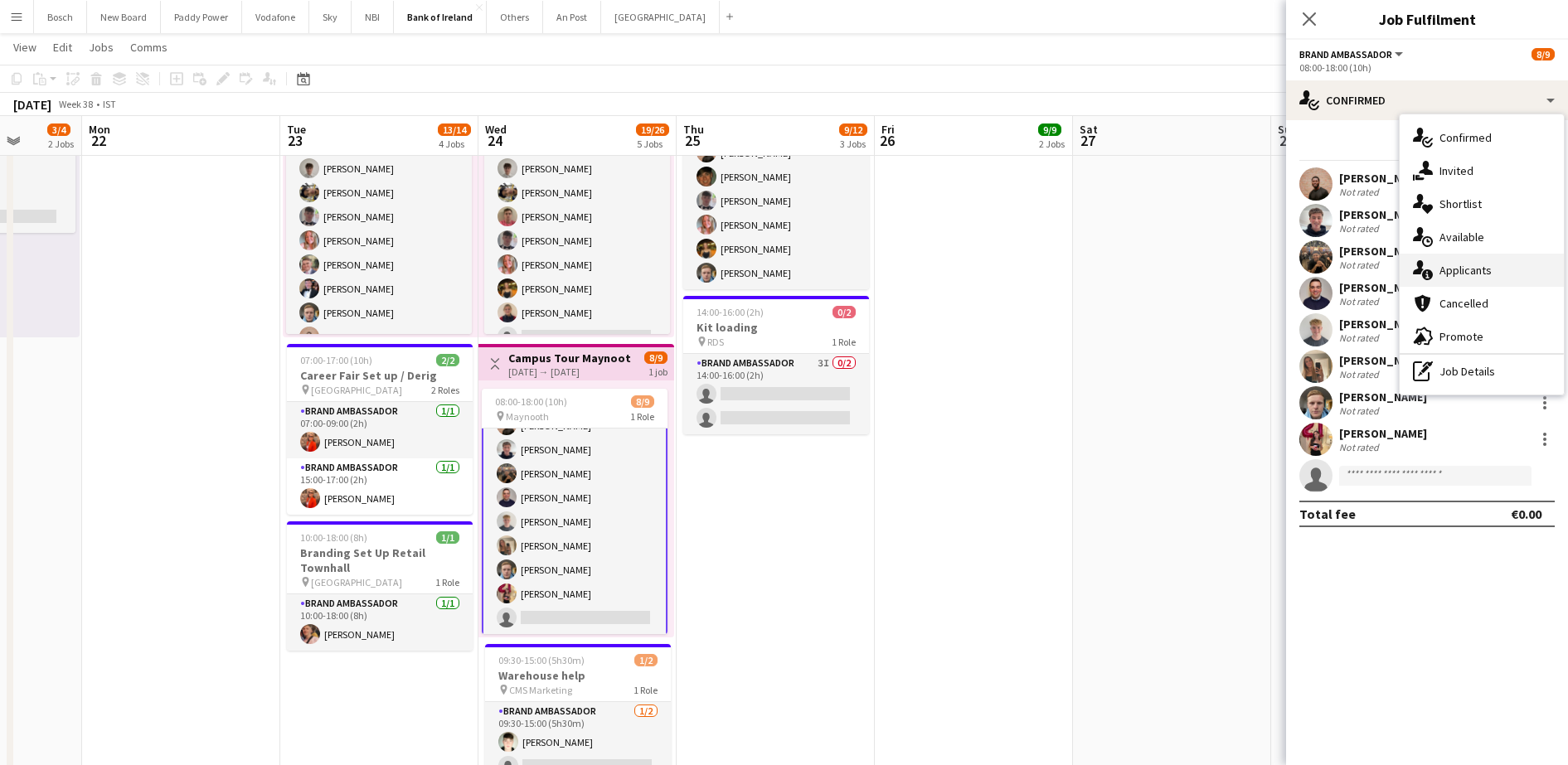
click at [1452, 267] on span "Applicants" at bounding box center [1466, 270] width 53 height 15
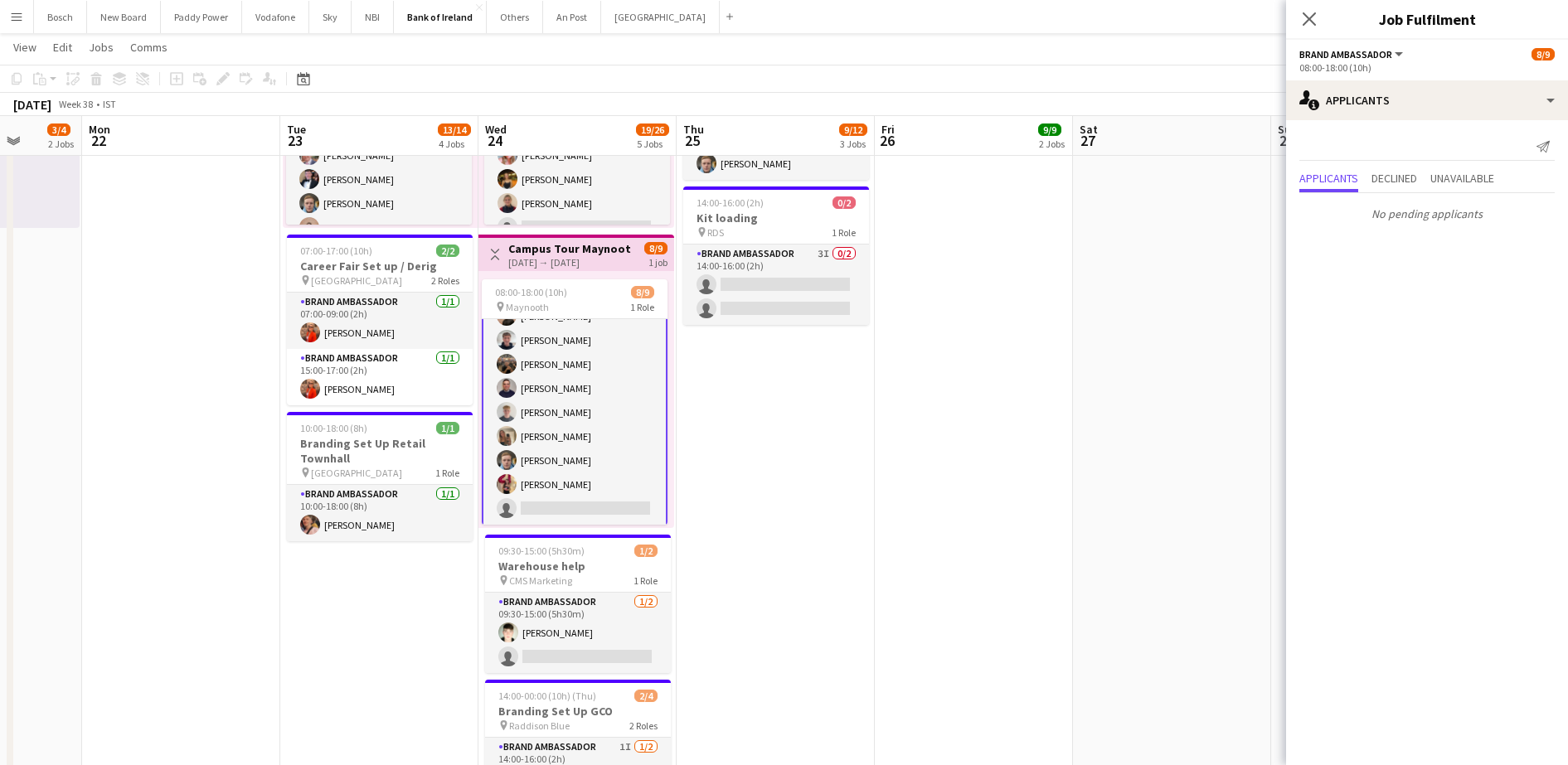
scroll to position [557, 0]
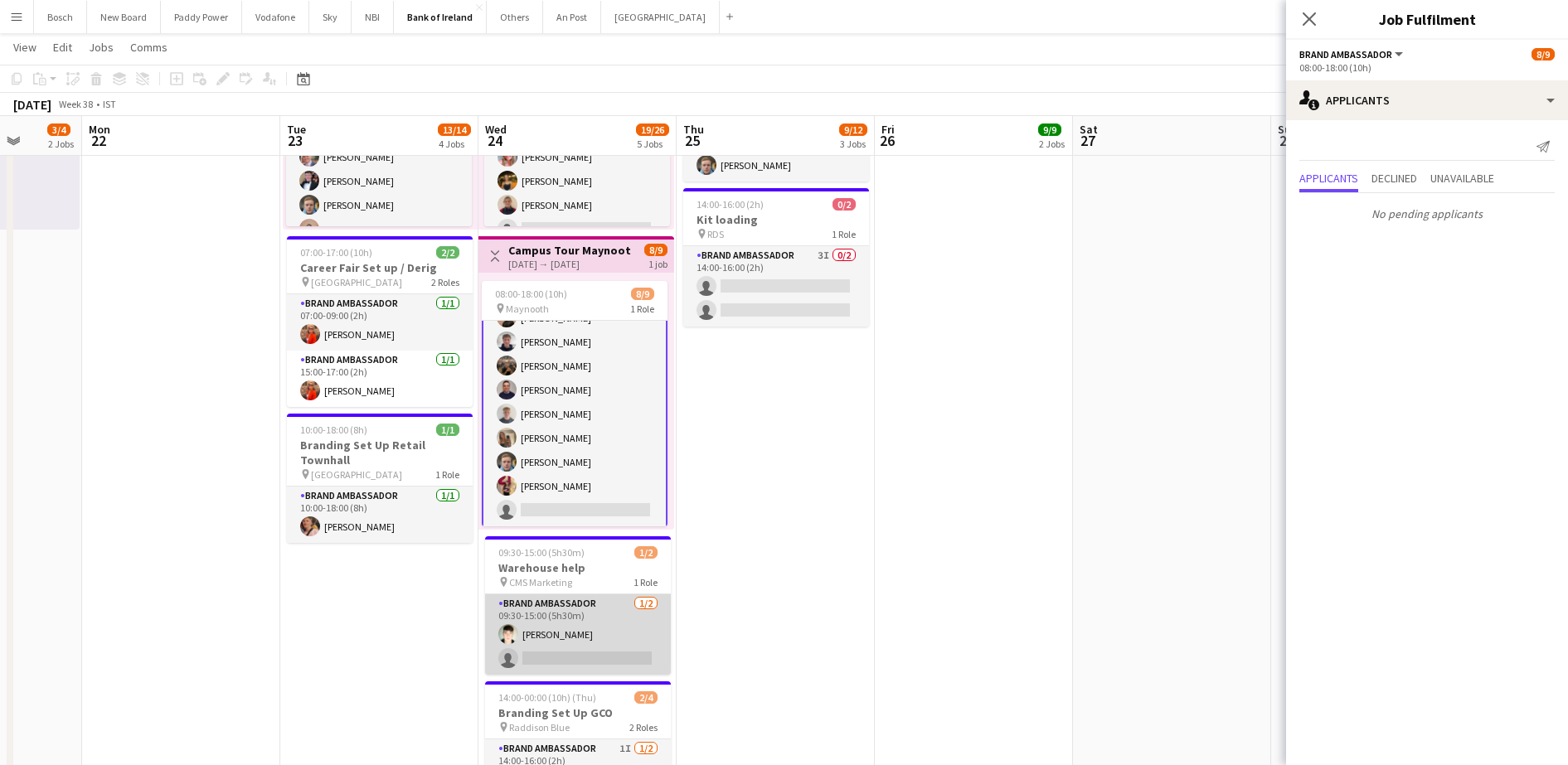
click at [514, 628] on app-user-avatar at bounding box center [508, 634] width 20 height 20
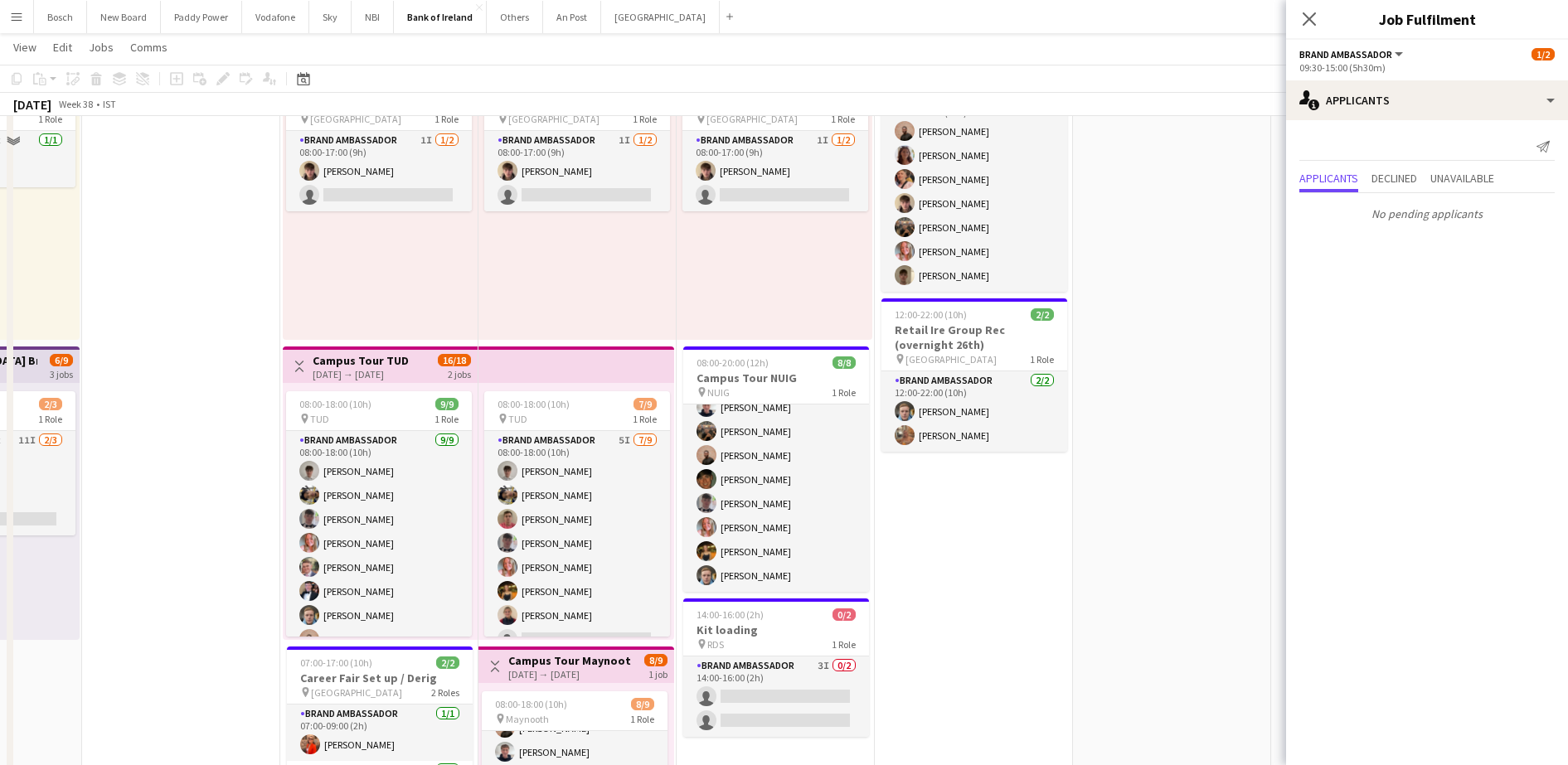
scroll to position [0, 0]
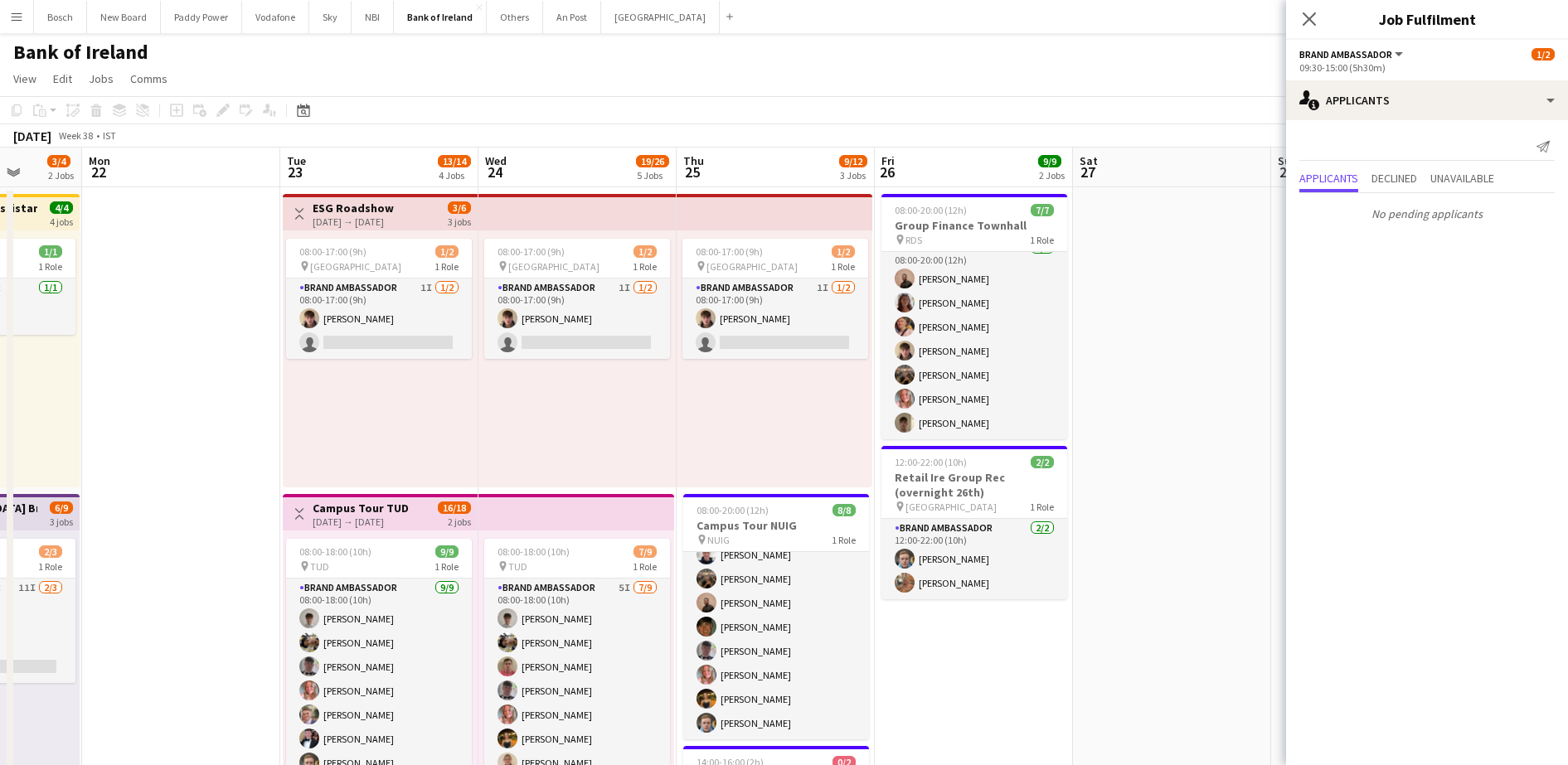
click at [748, 111] on app-toolbar "Copy Paste Paste Ctrl+V Paste with crew Ctrl+Shift+V Paste linked Job [GEOGRAPH…" at bounding box center [784, 110] width 1568 height 28
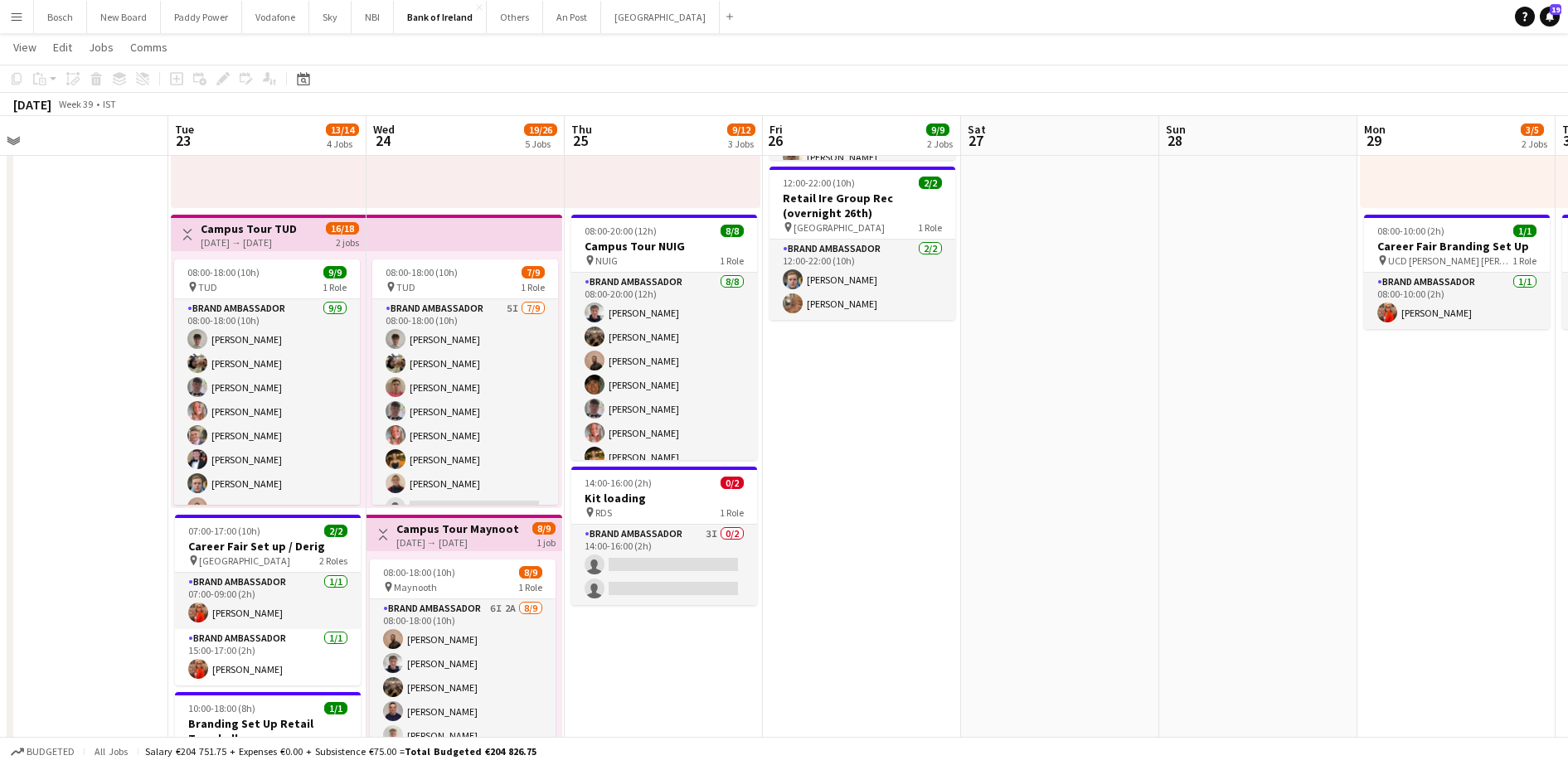
scroll to position [43, 0]
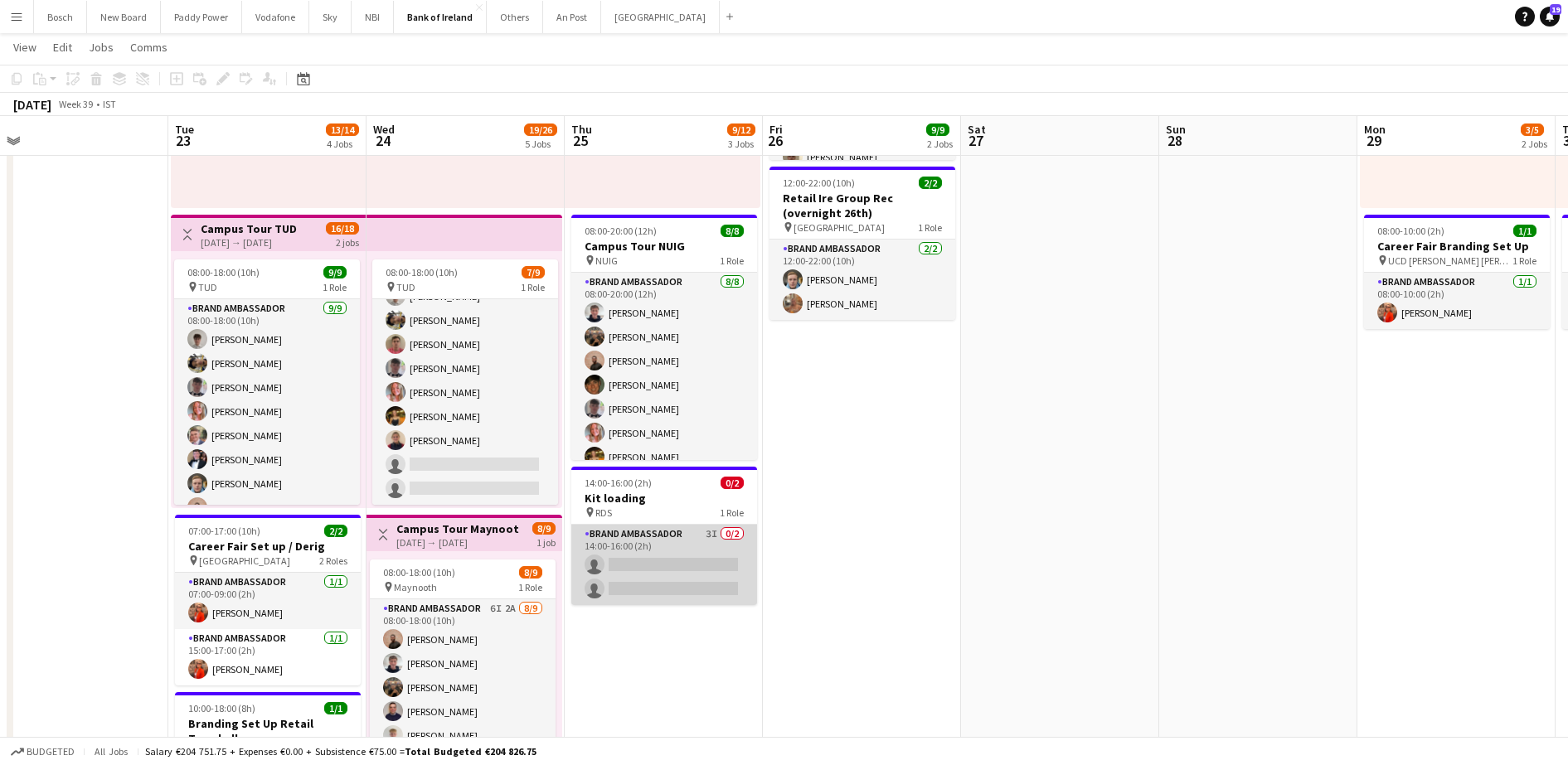
click at [696, 569] on app-card-role "Brand Ambassador 3I 0/2 14:00-16:00 (2h) single-neutral-actions single-neutral-…" at bounding box center [664, 565] width 186 height 81
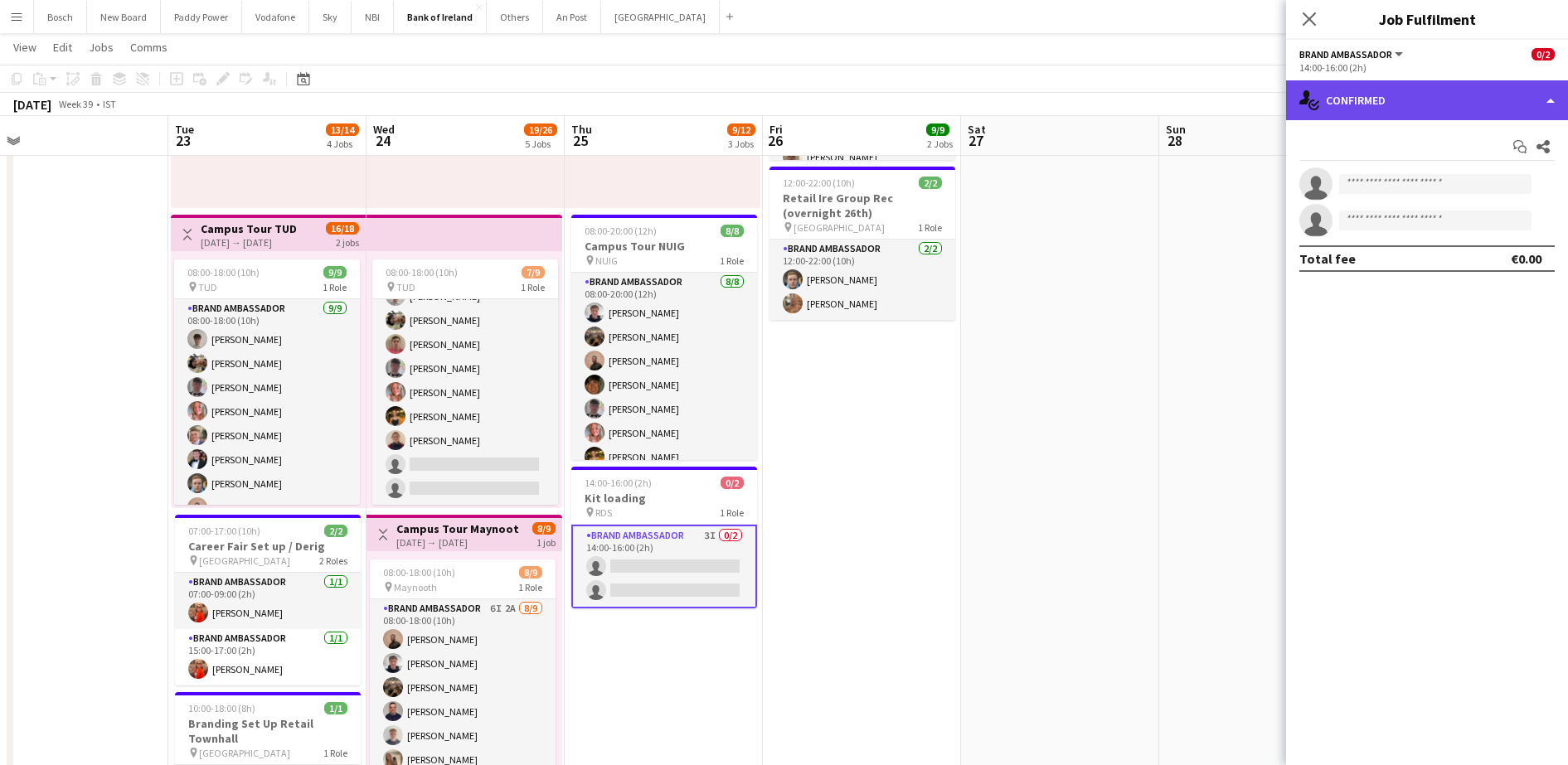
click at [1365, 99] on div "single-neutral-actions-check-2 Confirmed" at bounding box center [1426, 100] width 282 height 39
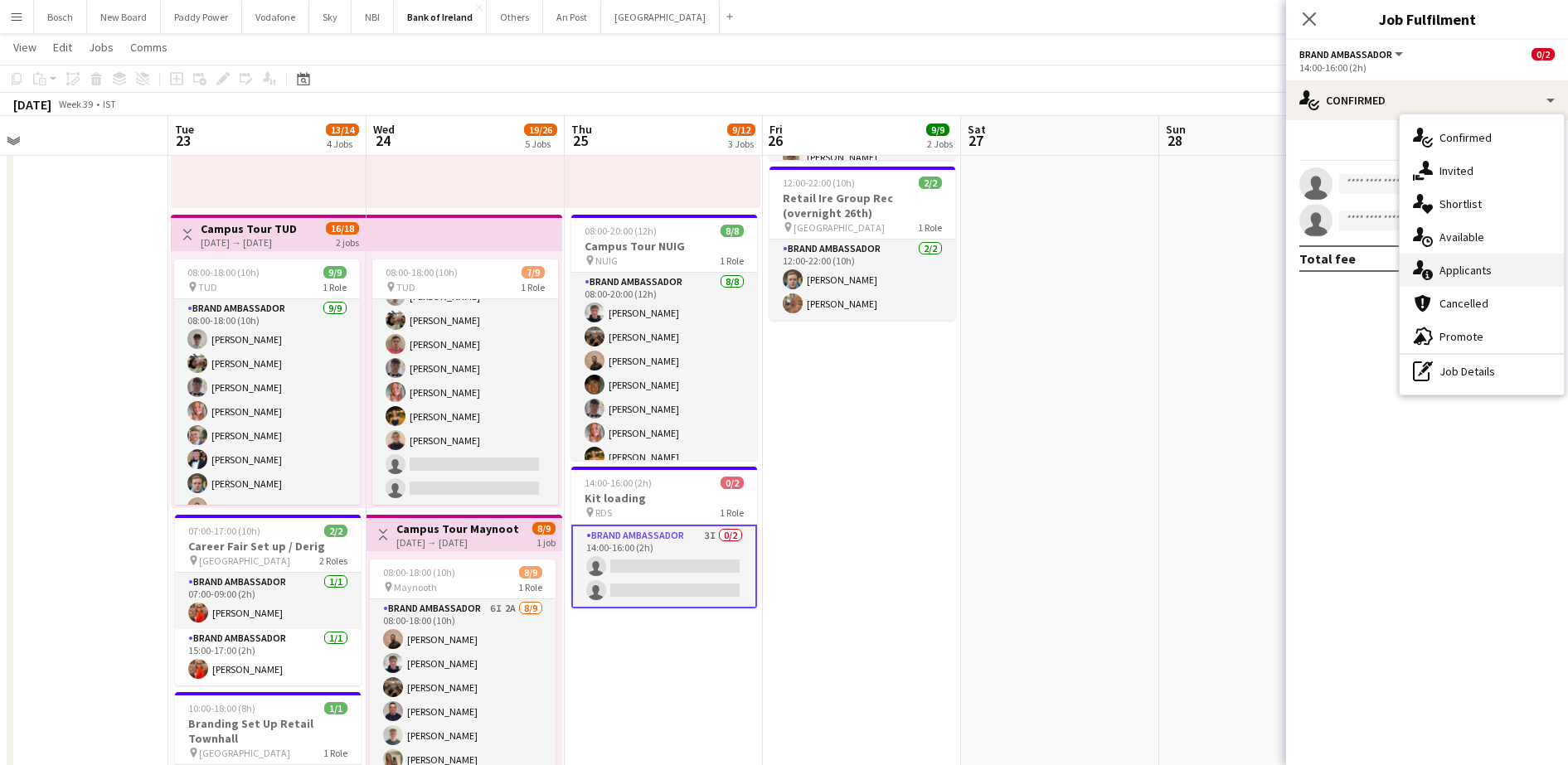
click at [1425, 268] on icon "single-neutral-actions-information" at bounding box center [1422, 269] width 20 height 20
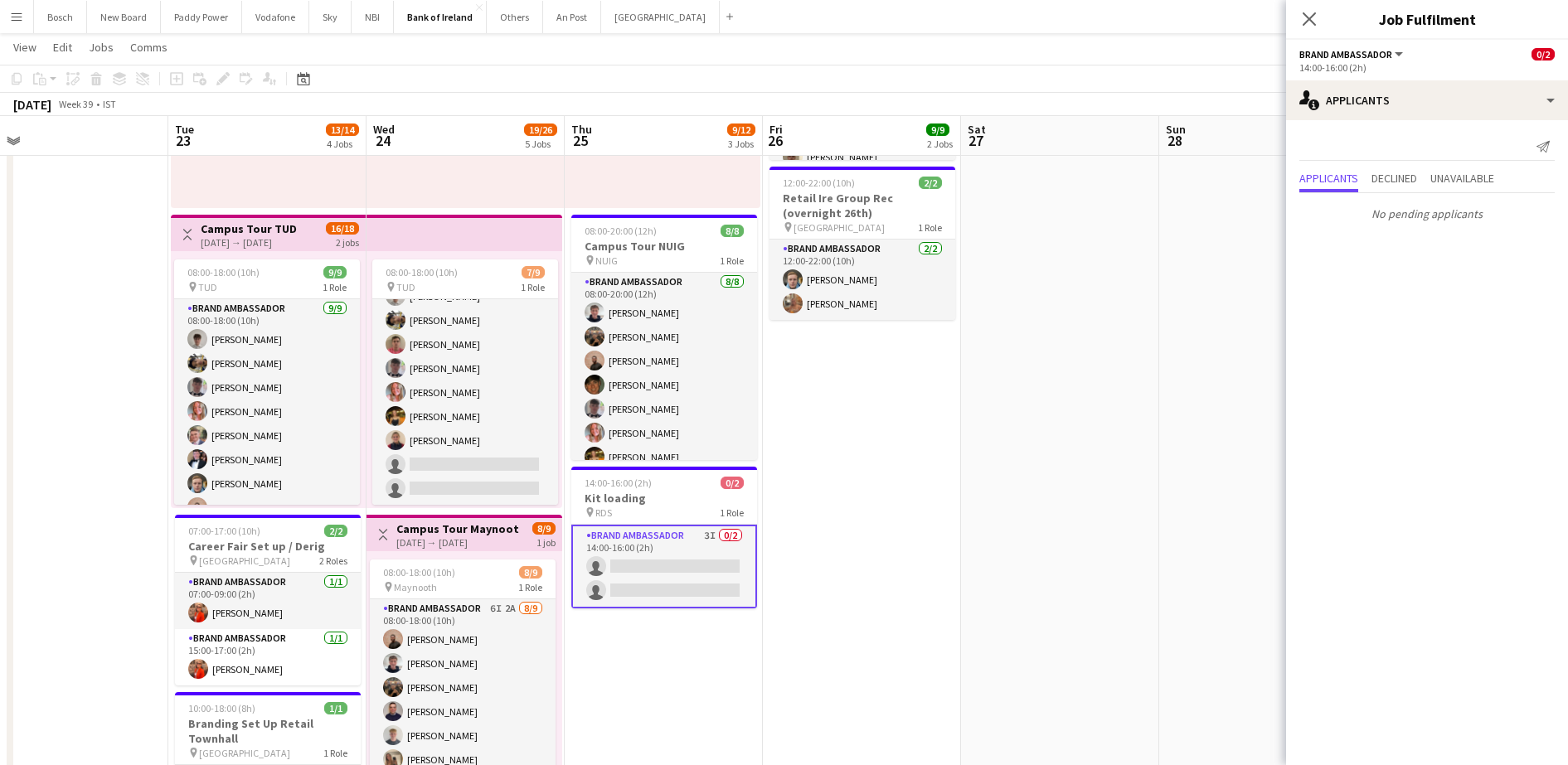
click at [838, 60] on app-page-menu "View Day view expanded Day view collapsed Month view Date picker Jump to [DATE]…" at bounding box center [784, 49] width 1568 height 32
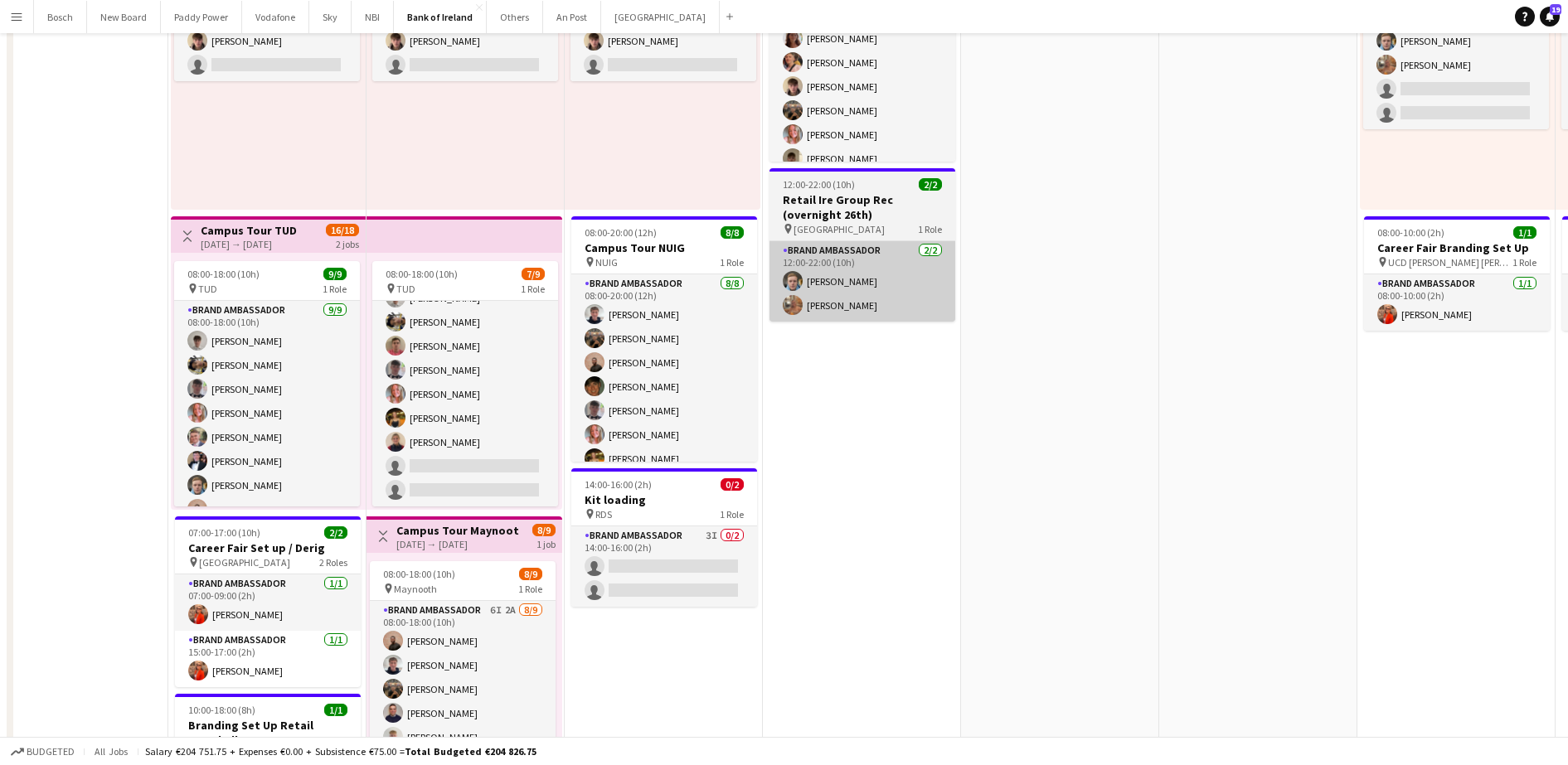
scroll to position [0, 0]
